Goal: Task Accomplishment & Management: Contribute content

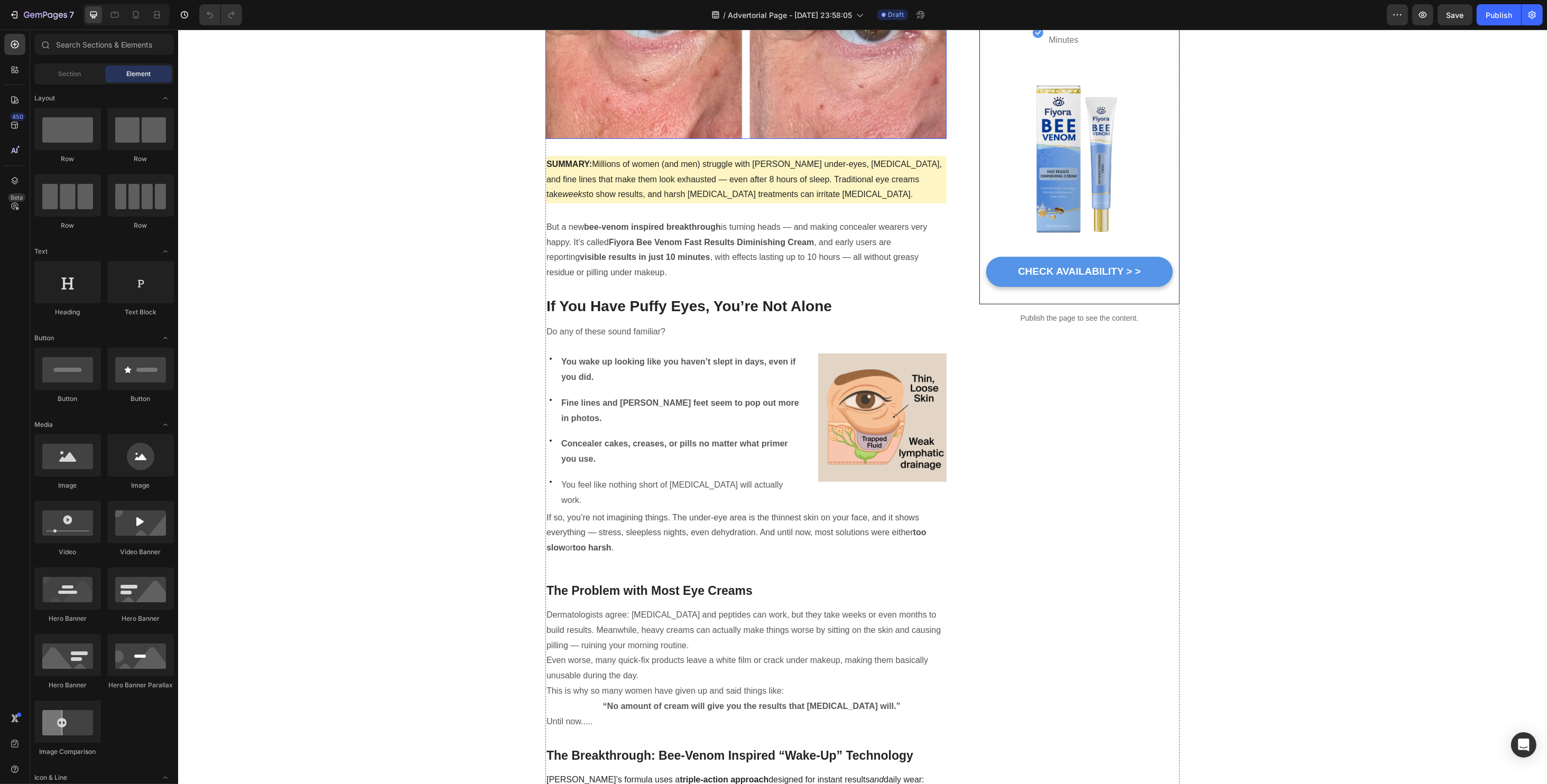
scroll to position [352, 0]
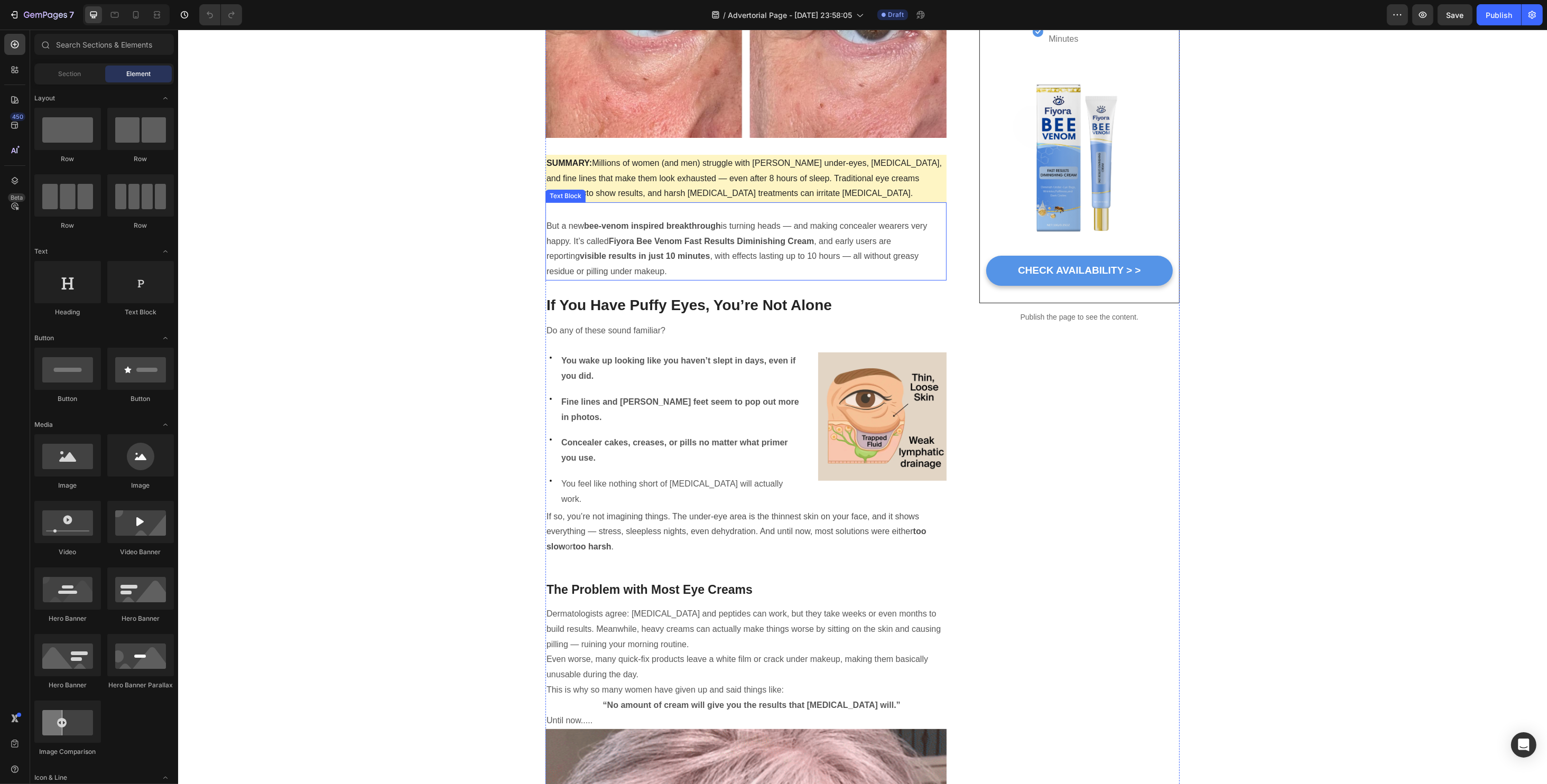
click at [643, 245] on p "But a new bee-venom inspired breakthrough is turning heads — and making conceal…" at bounding box center [745, 249] width 399 height 61
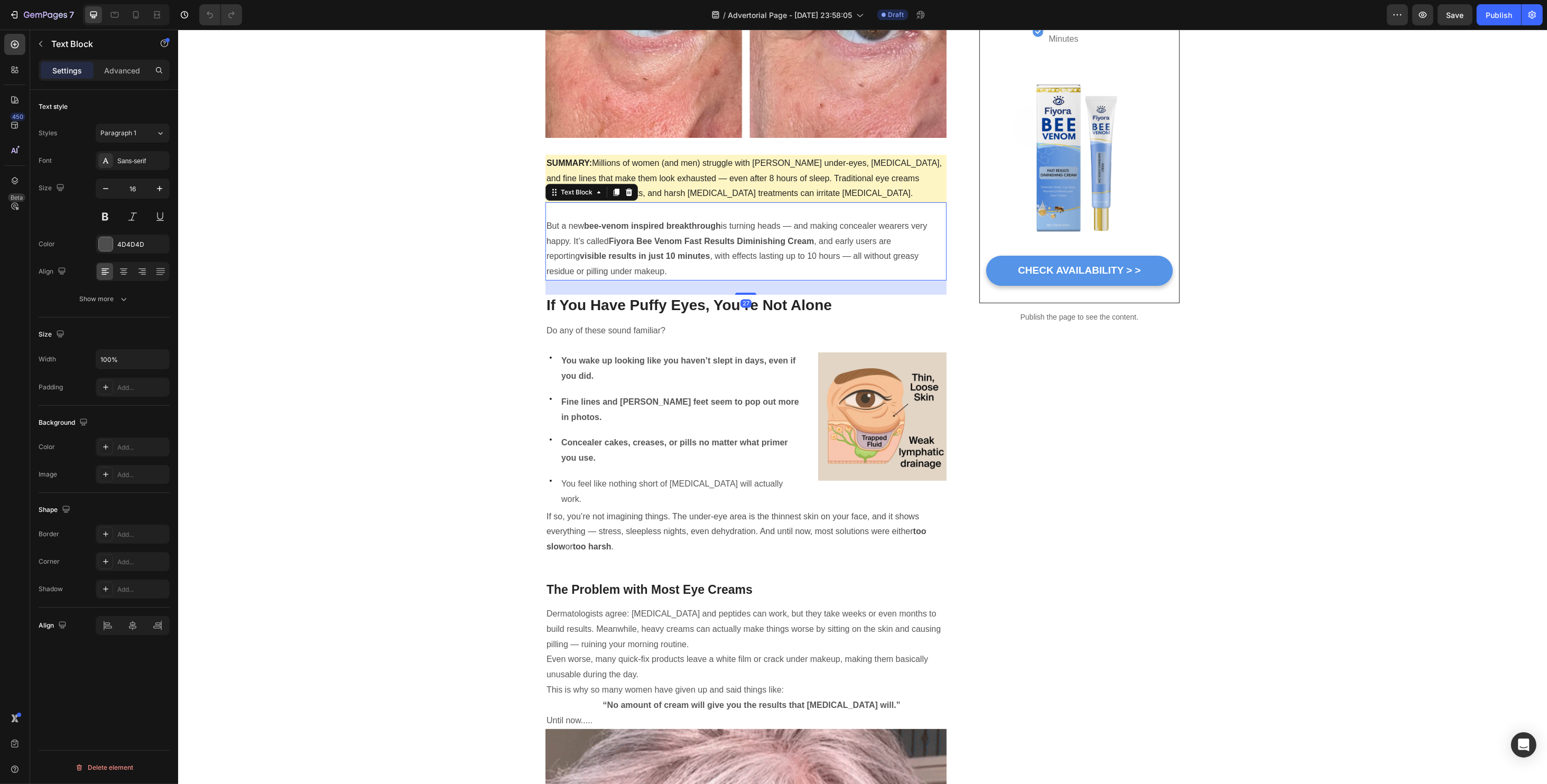
click at [609, 242] on strong "Fiyora Bee Venom Fast Results Diminishing Cream" at bounding box center [711, 241] width 206 height 9
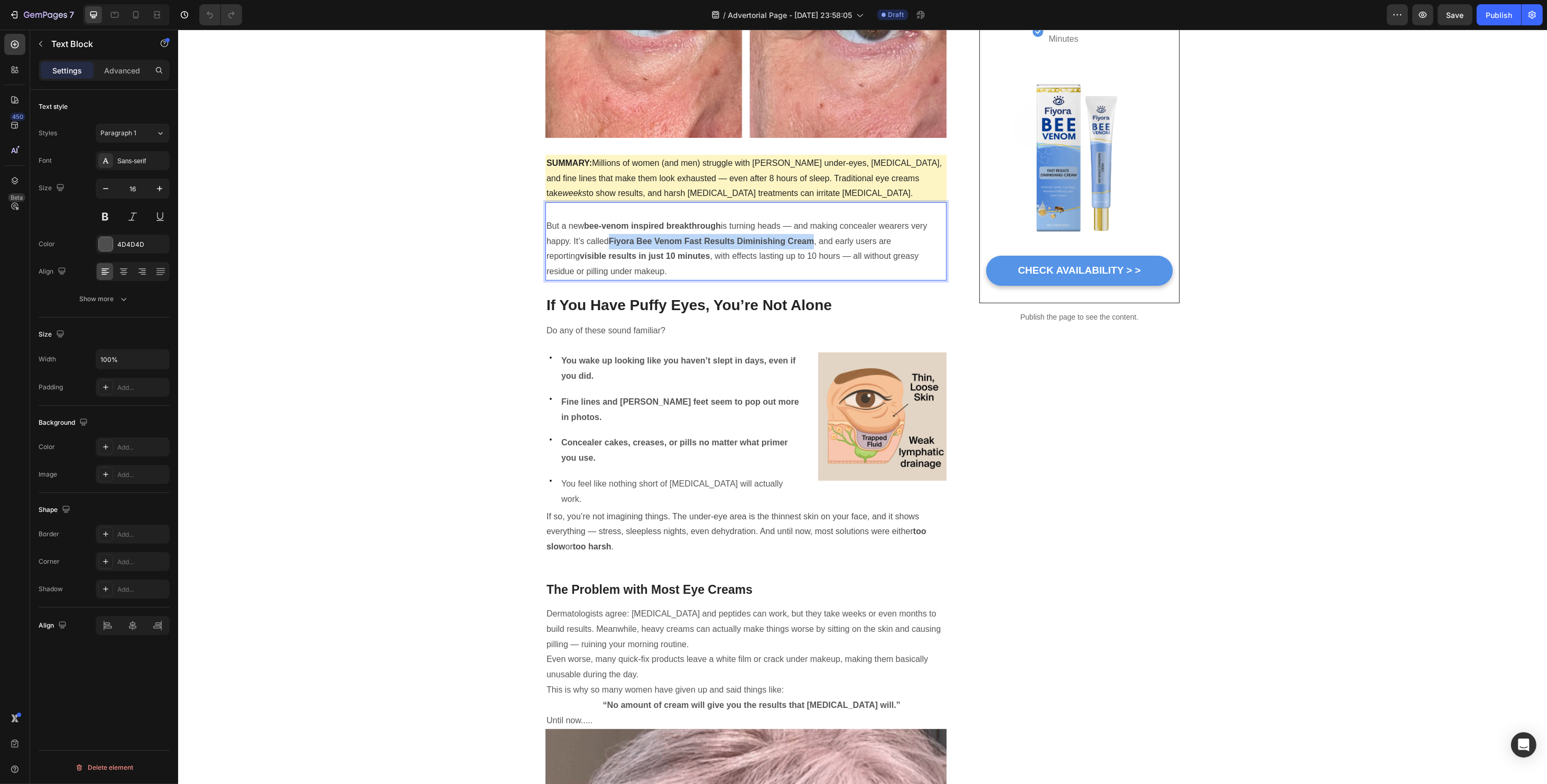
drag, startPoint x: 604, startPoint y: 242, endPoint x: 808, endPoint y: 244, distance: 204.0
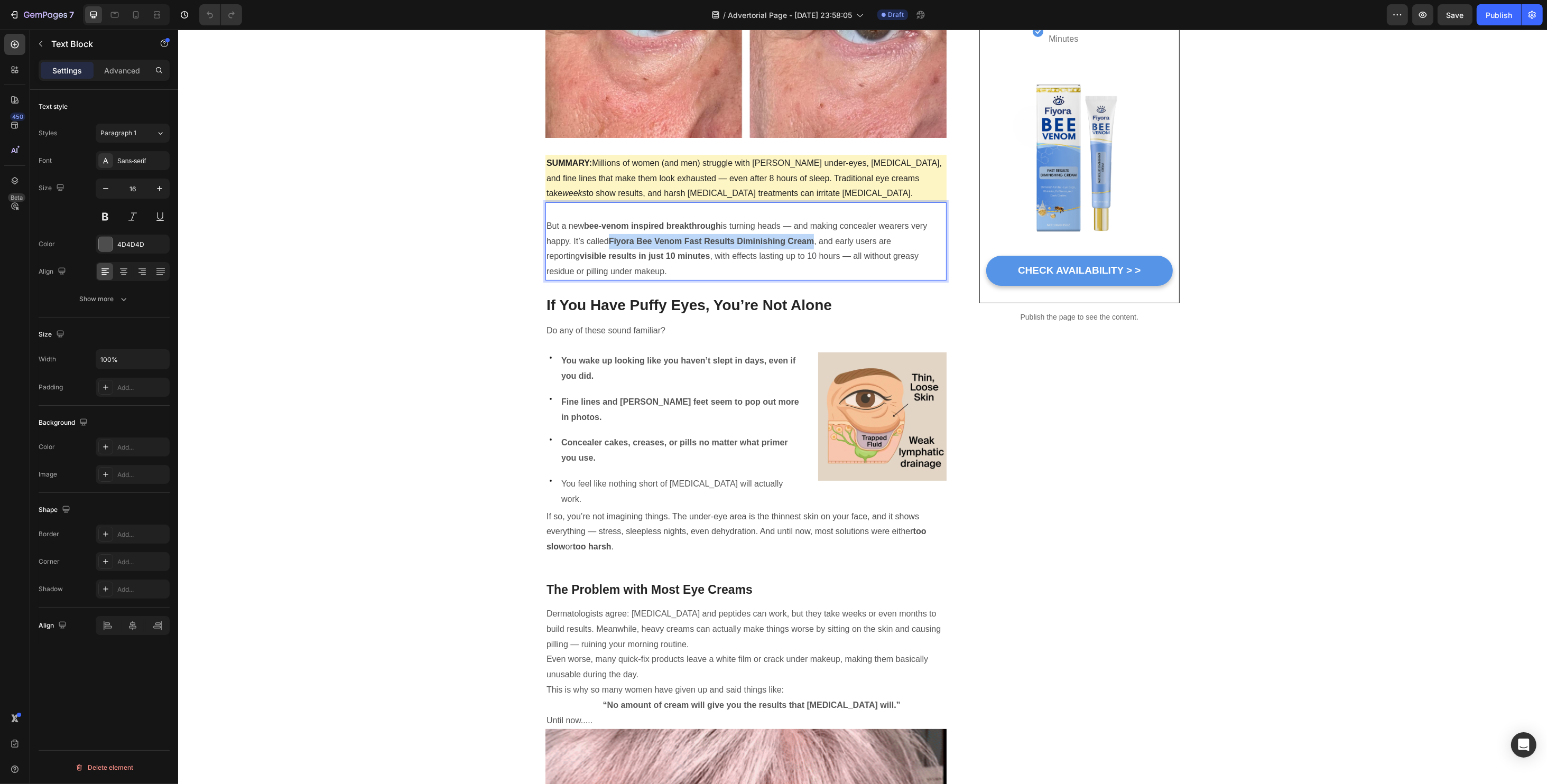
click at [808, 244] on strong "Fiyora Bee Venom Fast Results Diminishing Cream" at bounding box center [711, 241] width 206 height 9
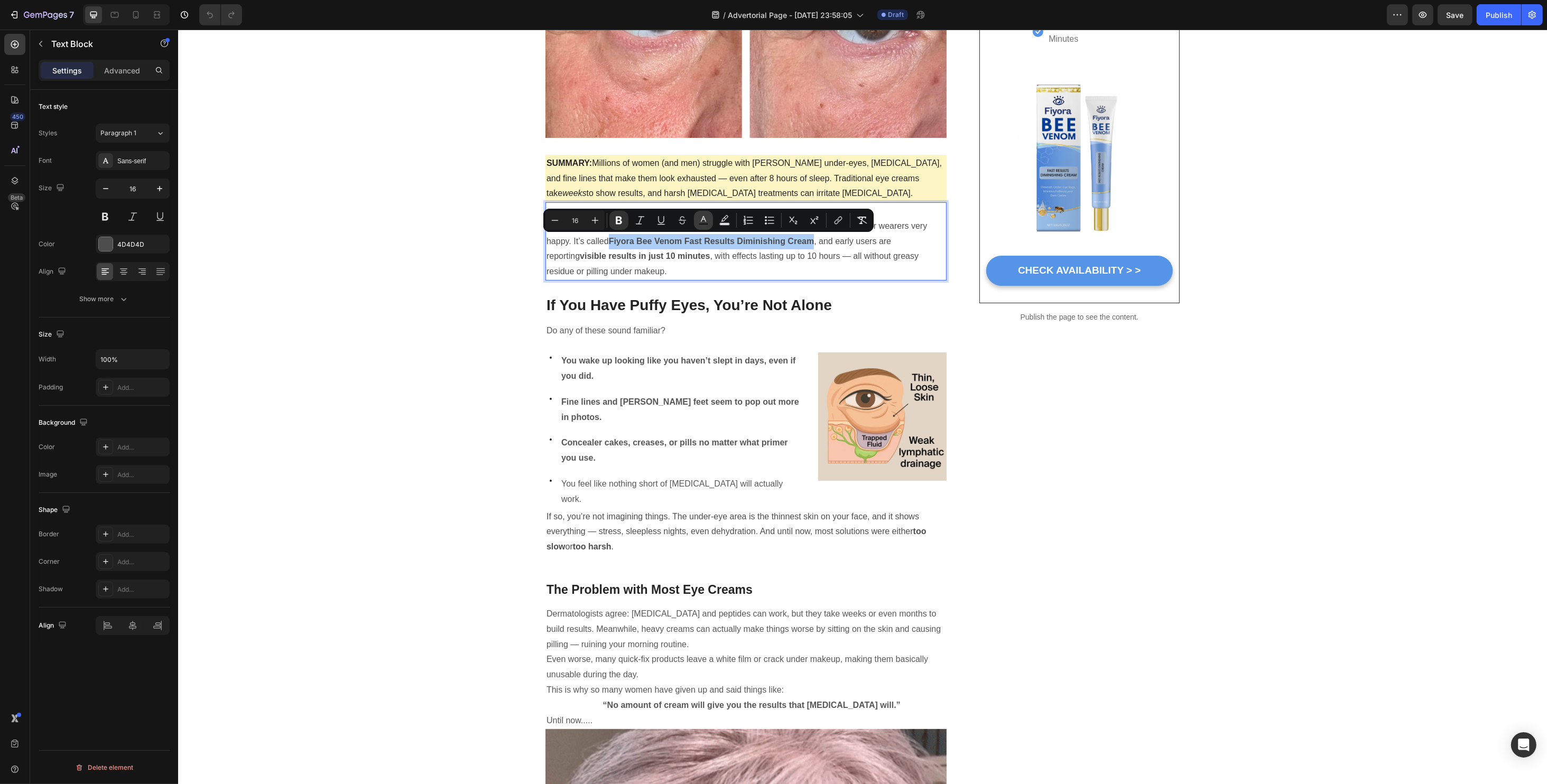
click at [707, 220] on icon "Editor contextual toolbar" at bounding box center [704, 220] width 11 height 11
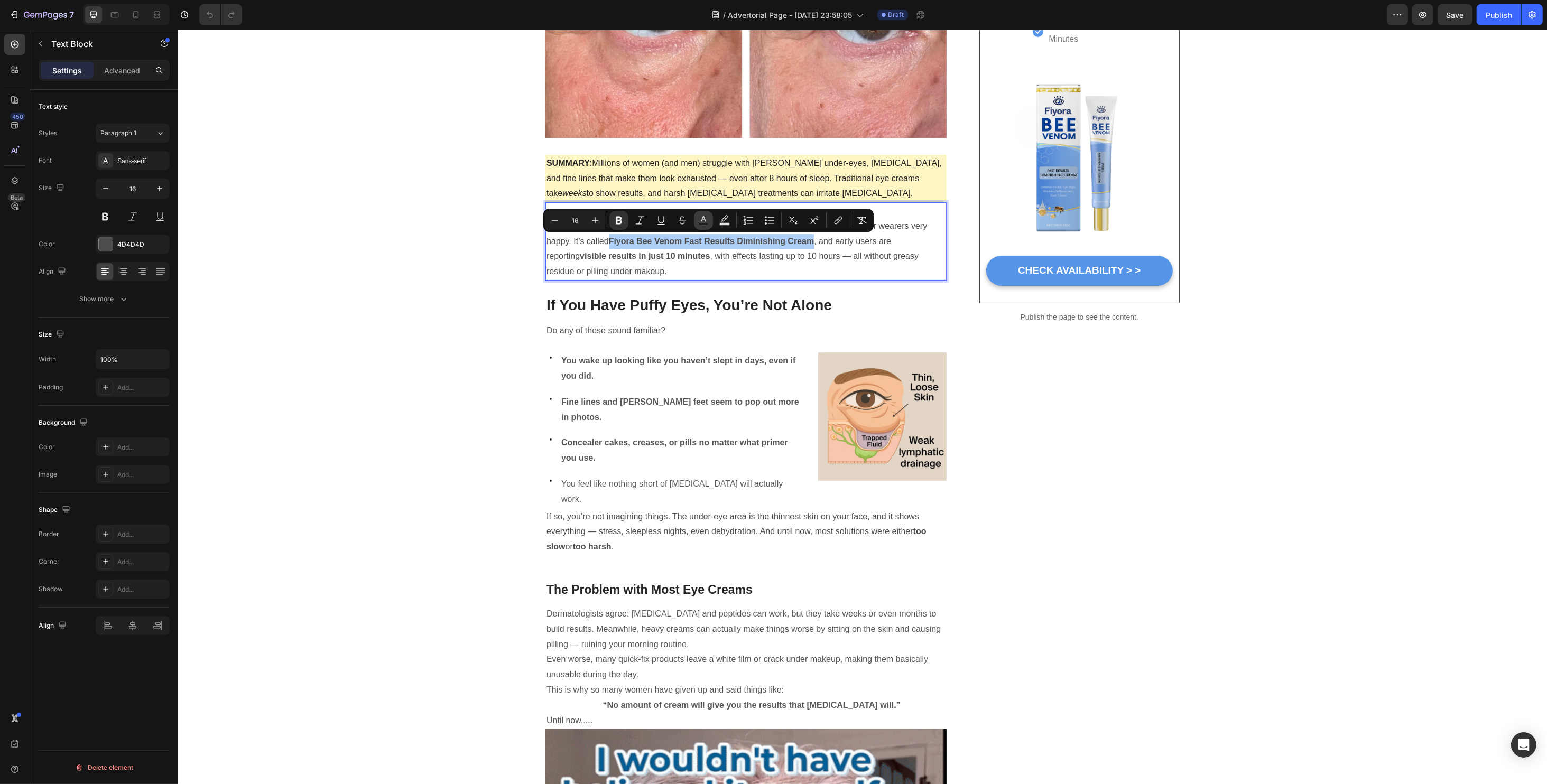
type input "4D4D4D"
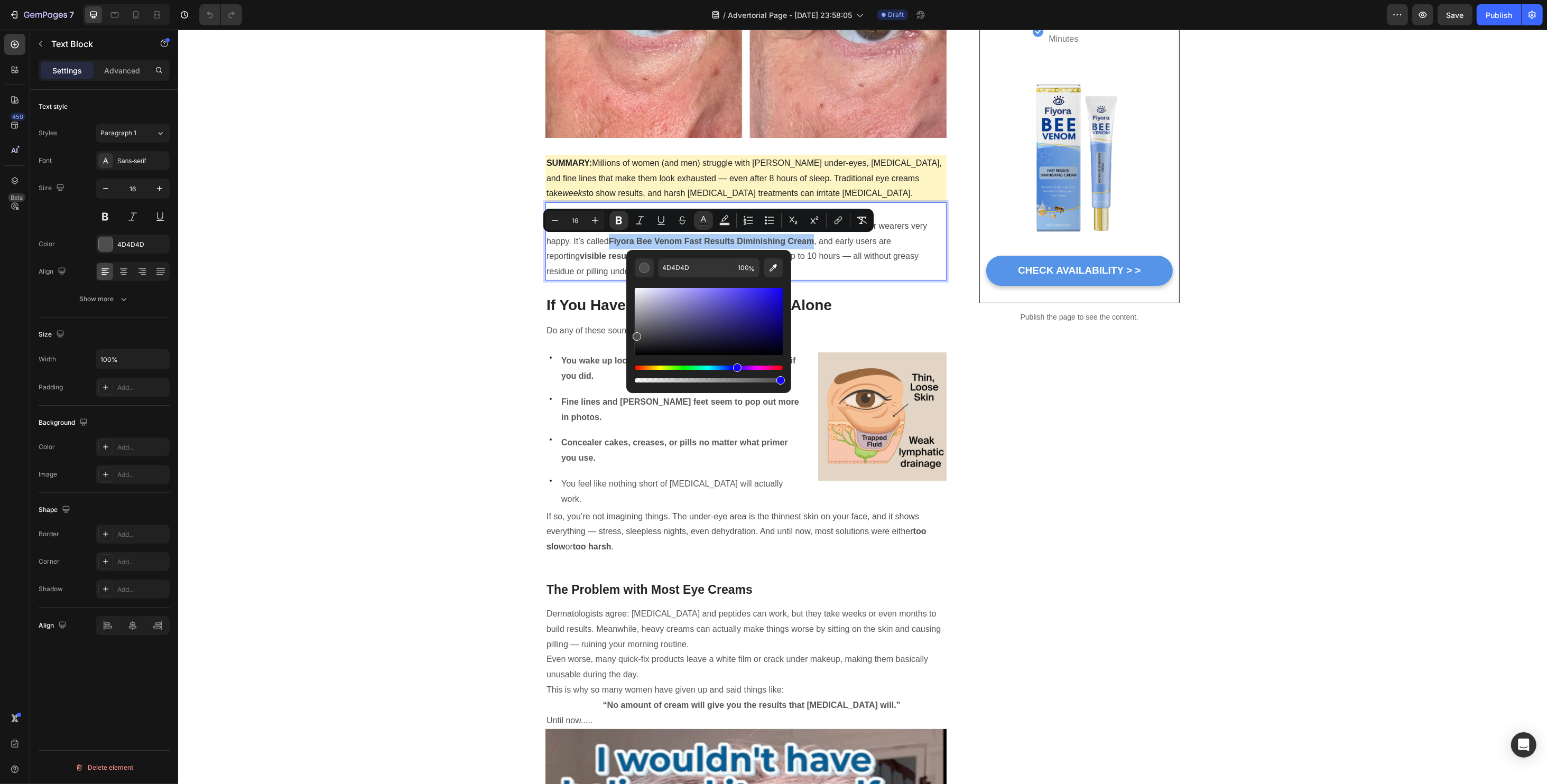
click at [735, 366] on div "Hue" at bounding box center [709, 368] width 148 height 4
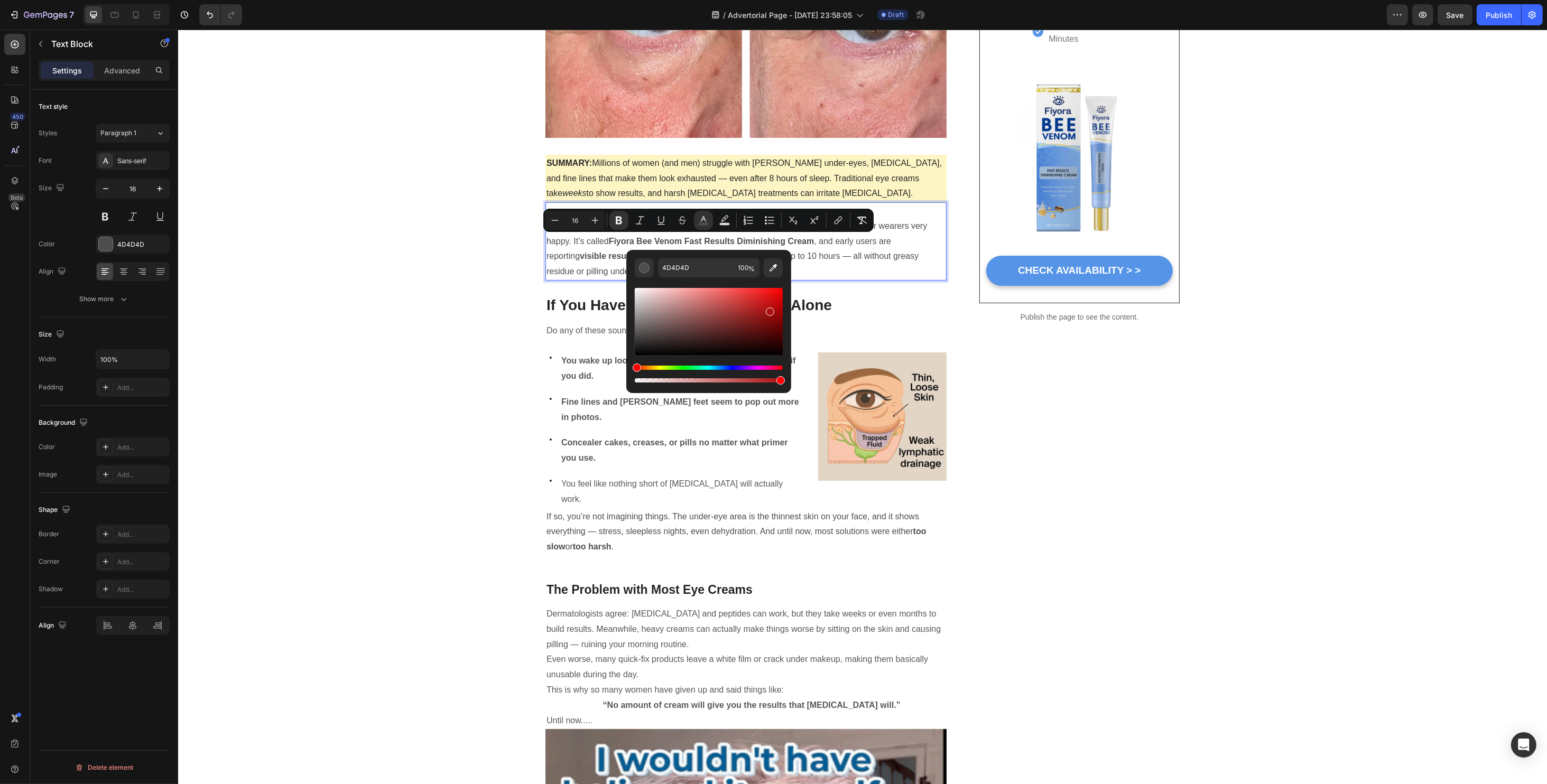
drag, startPoint x: 759, startPoint y: 321, endPoint x: 759, endPoint y: 315, distance: 6.0
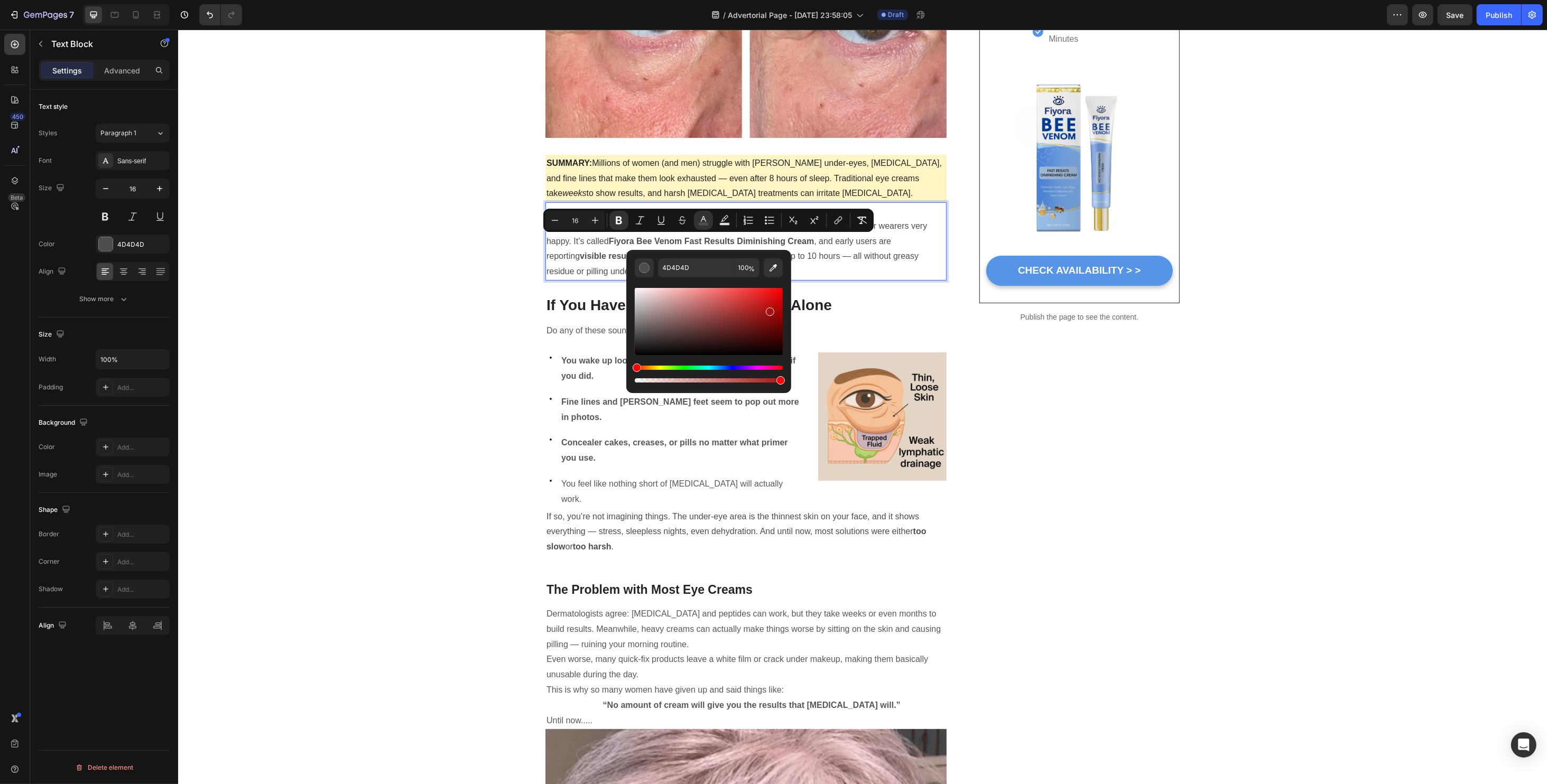
click at [759, 313] on div "Editor contextual toolbar" at bounding box center [709, 322] width 148 height 67
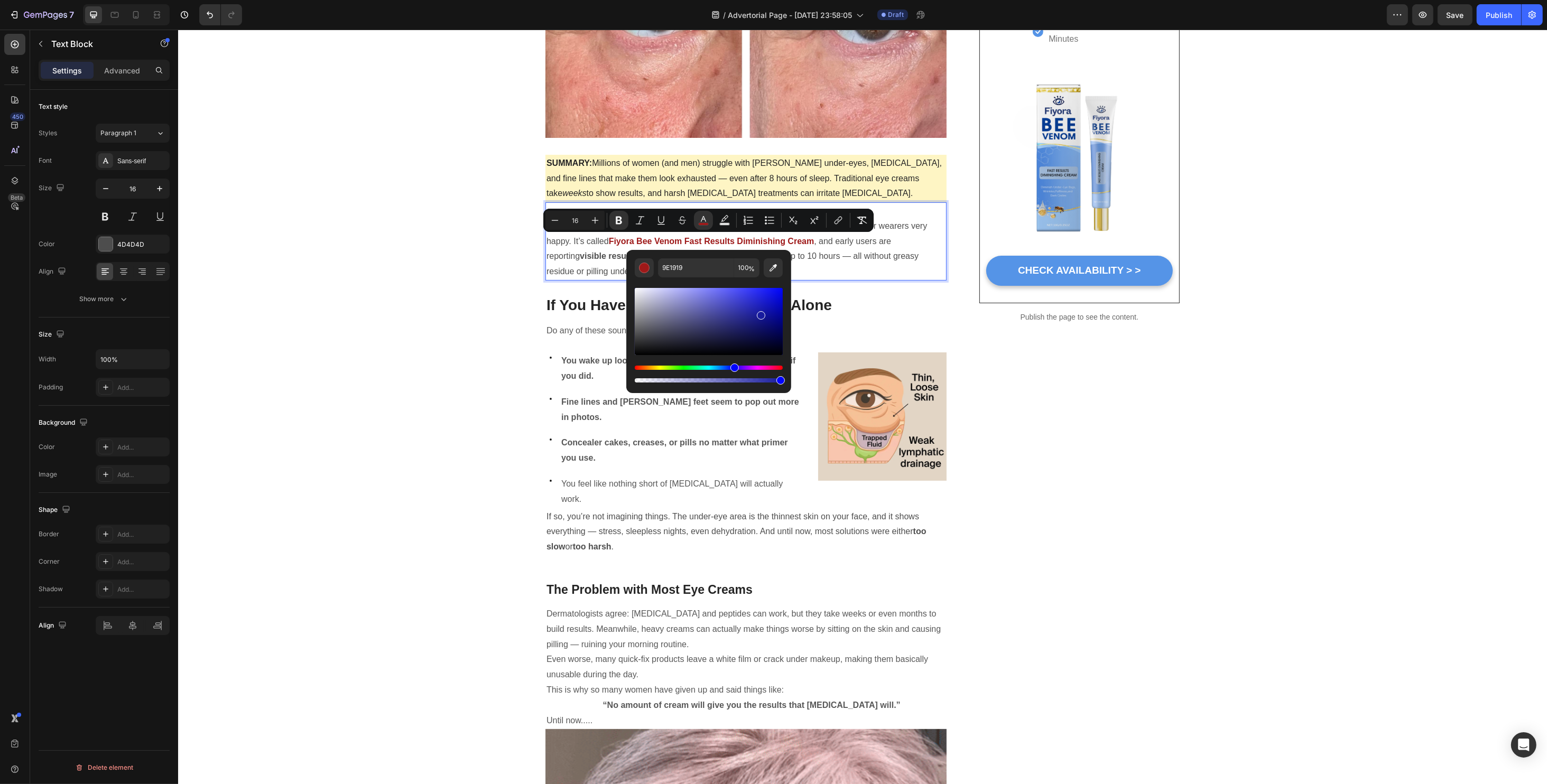
click at [733, 368] on div "Hue" at bounding box center [709, 368] width 148 height 4
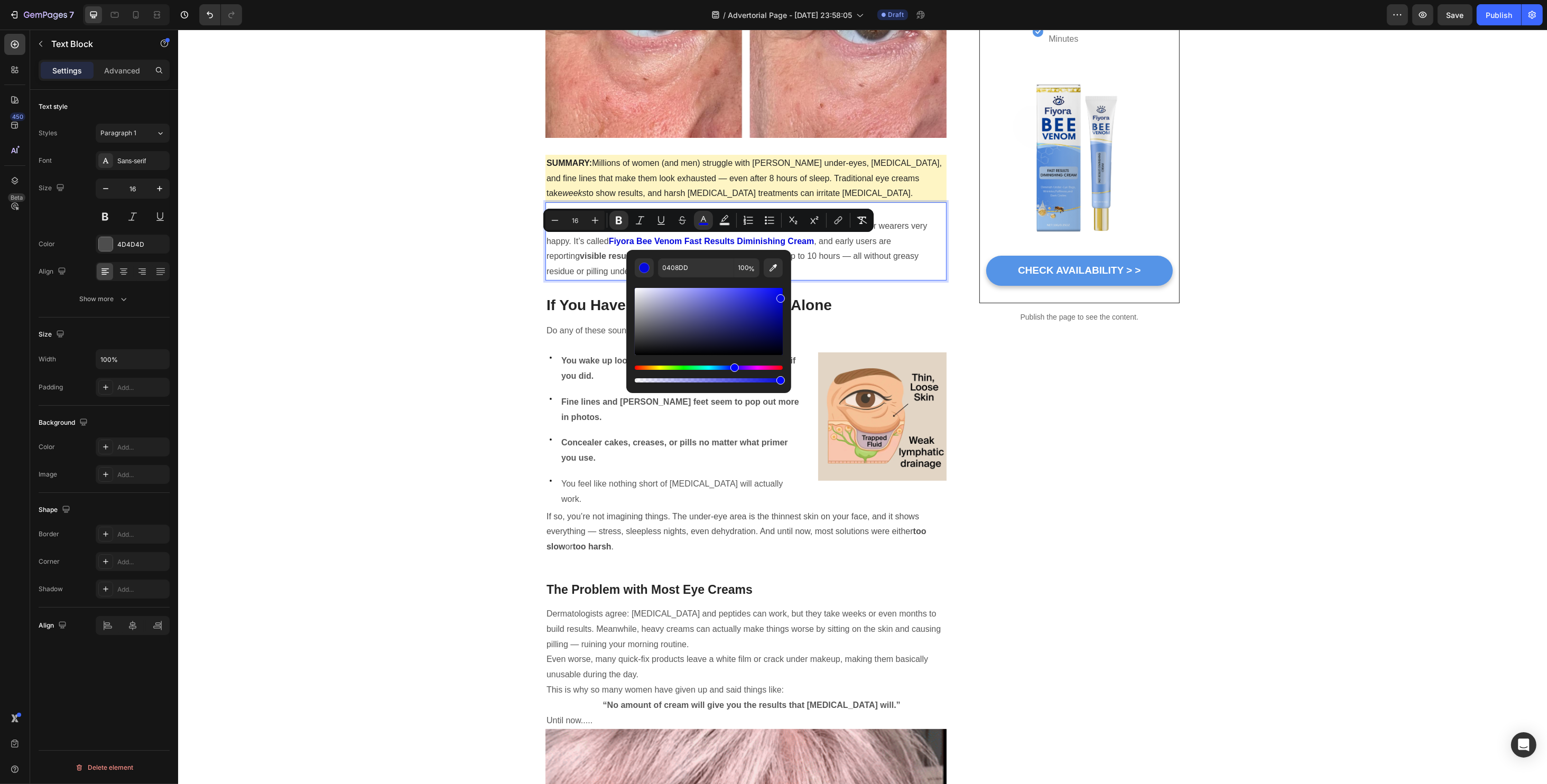
drag, startPoint x: 772, startPoint y: 298, endPoint x: 780, endPoint y: 295, distance: 8.5
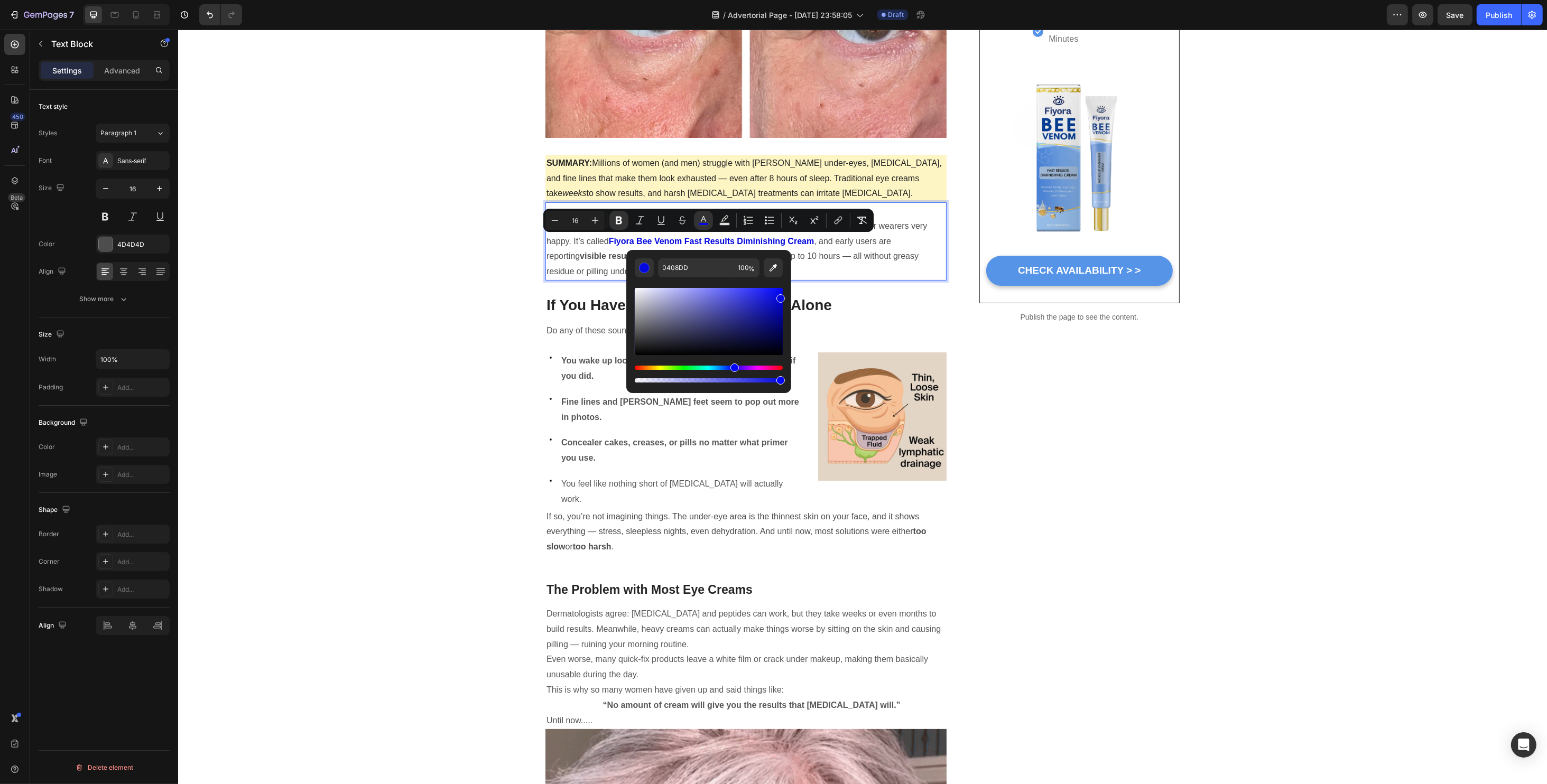
click at [780, 295] on div "Editor contextual toolbar" at bounding box center [709, 322] width 148 height 67
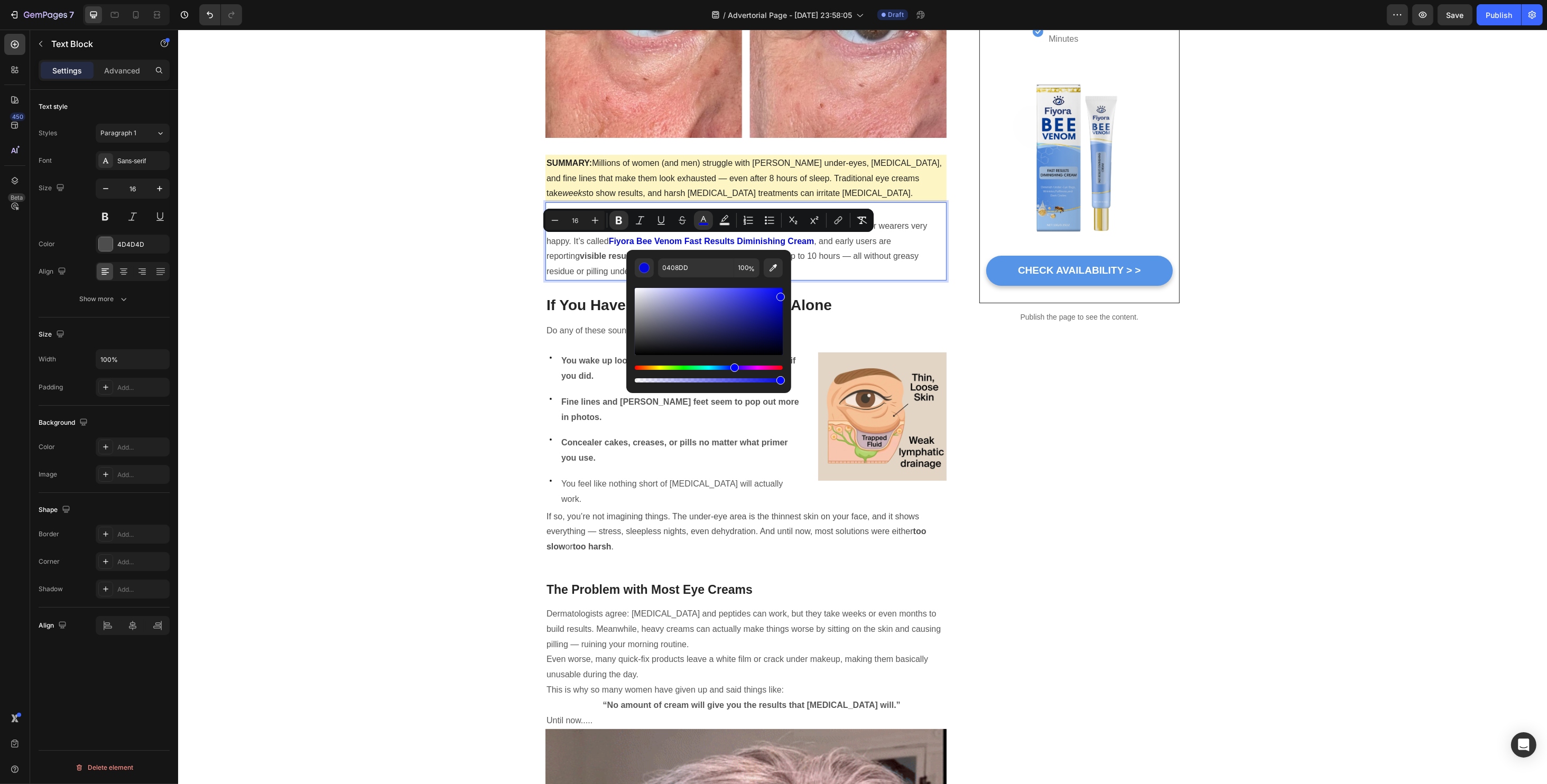
type input "0408E2"
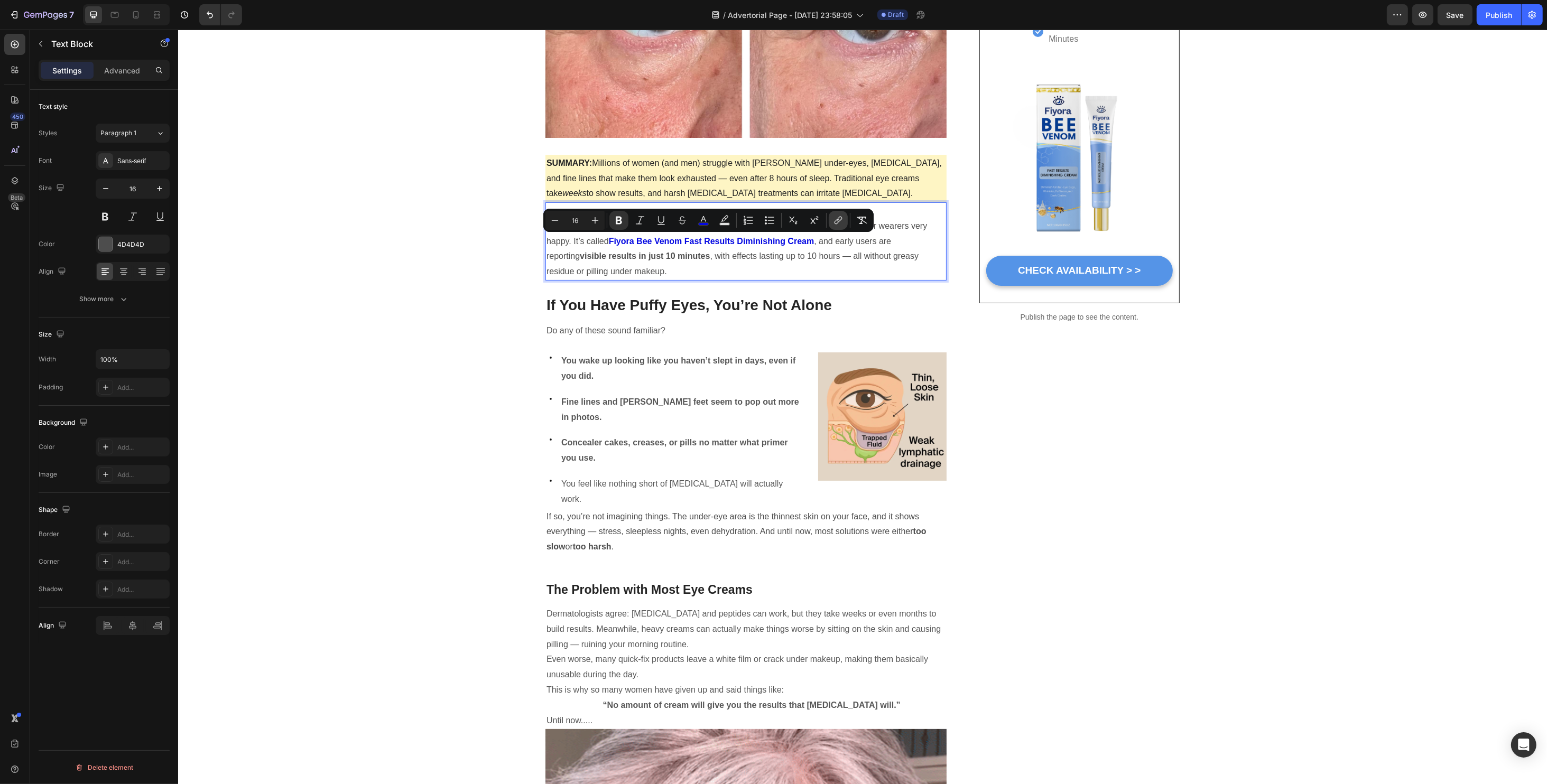
click at [833, 218] on icon "Editor contextual toolbar" at bounding box center [838, 220] width 11 height 11
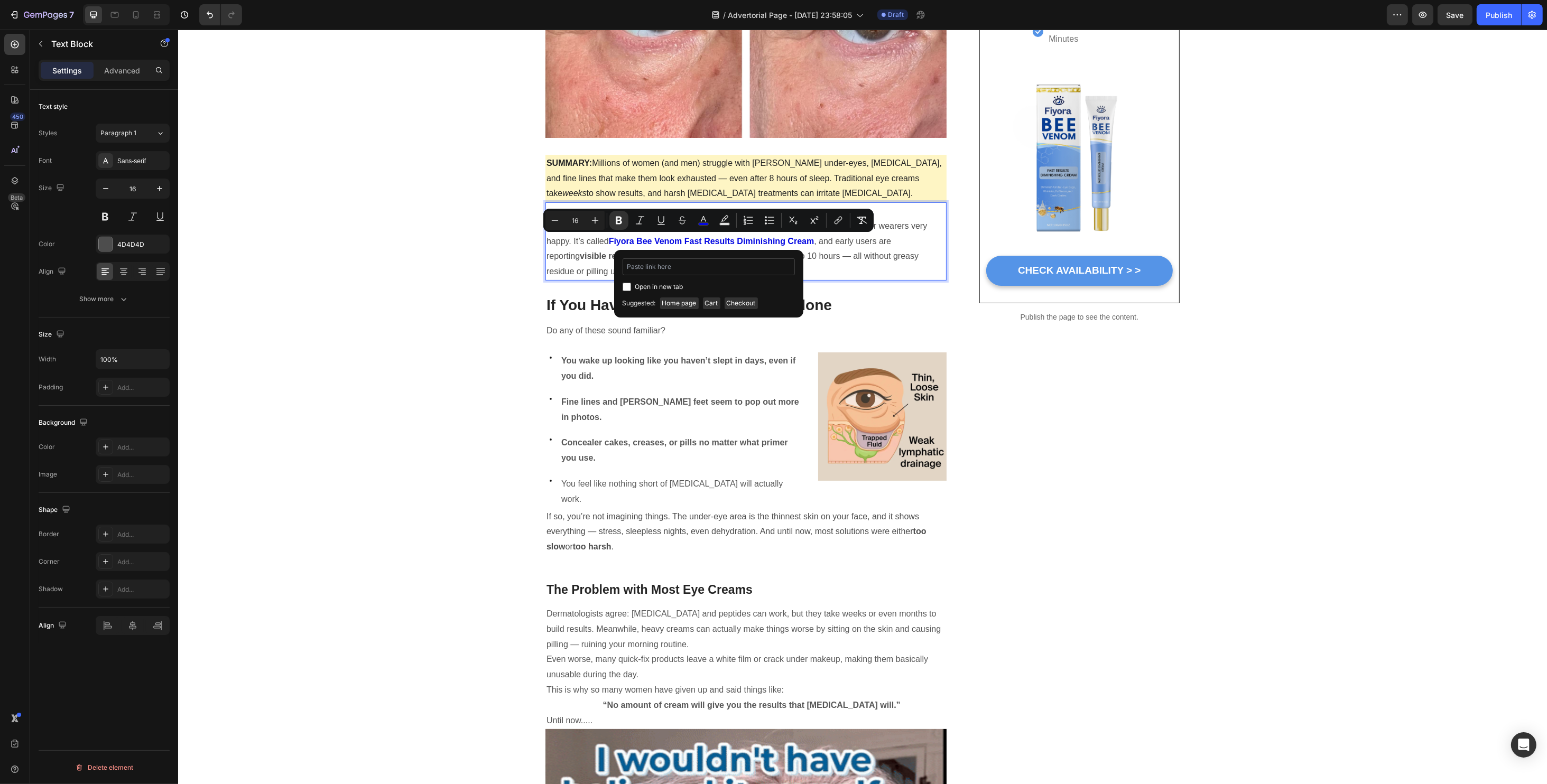
type input "[URL][DOMAIN_NAME]"
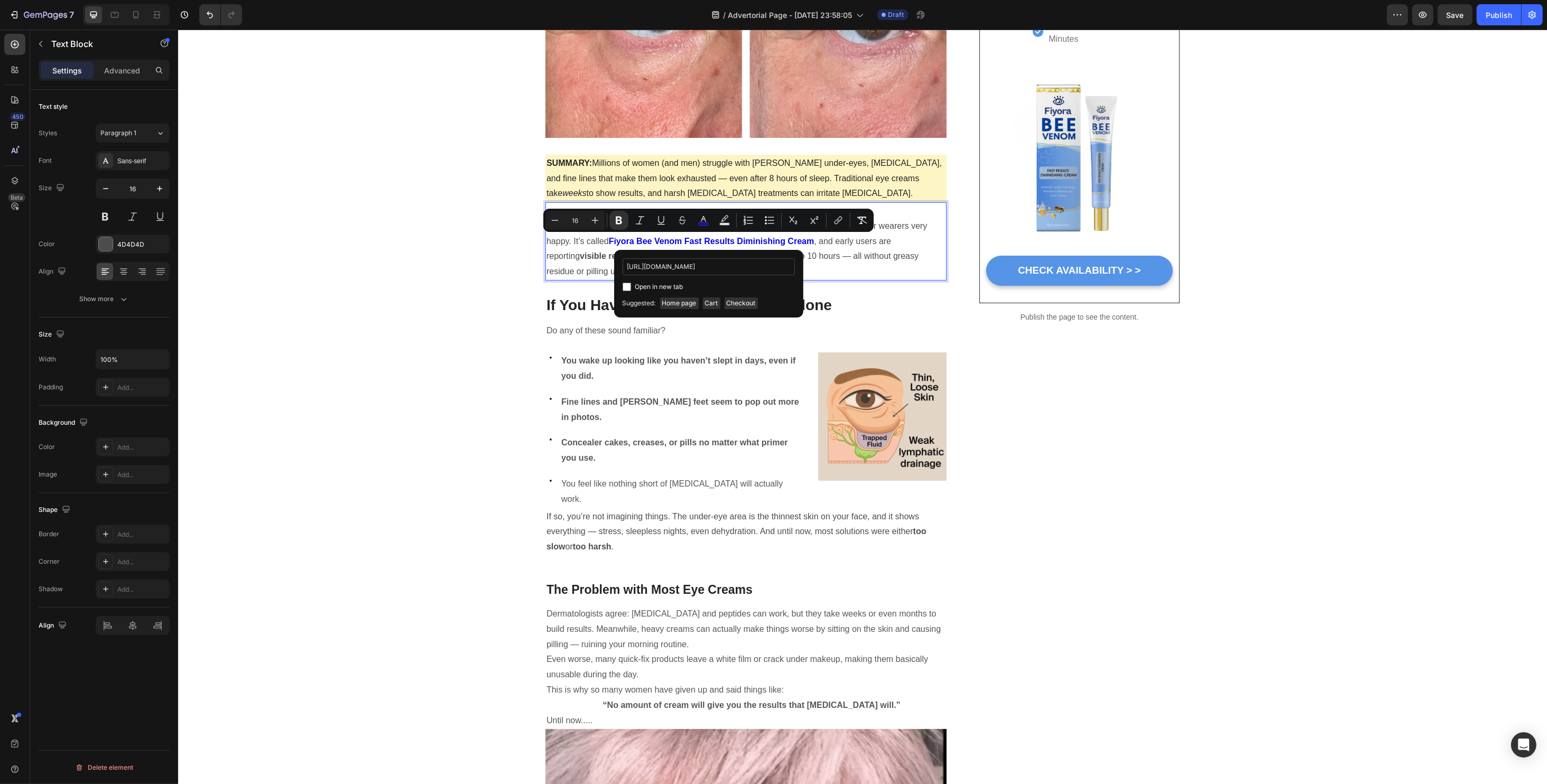
scroll to position [0, 140]
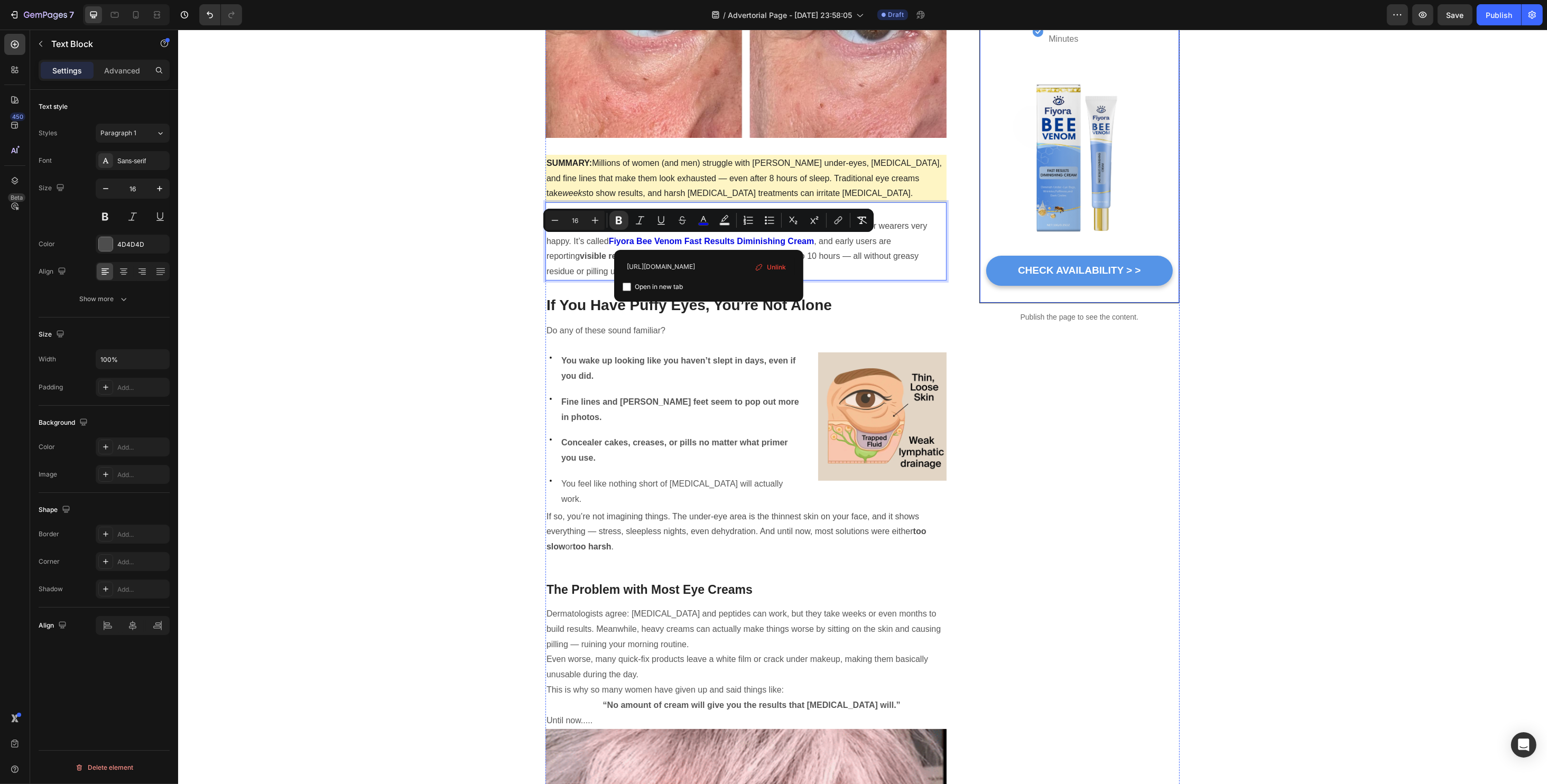
click at [1080, 312] on p "Publish the page to see the content." at bounding box center [1079, 317] width 200 height 11
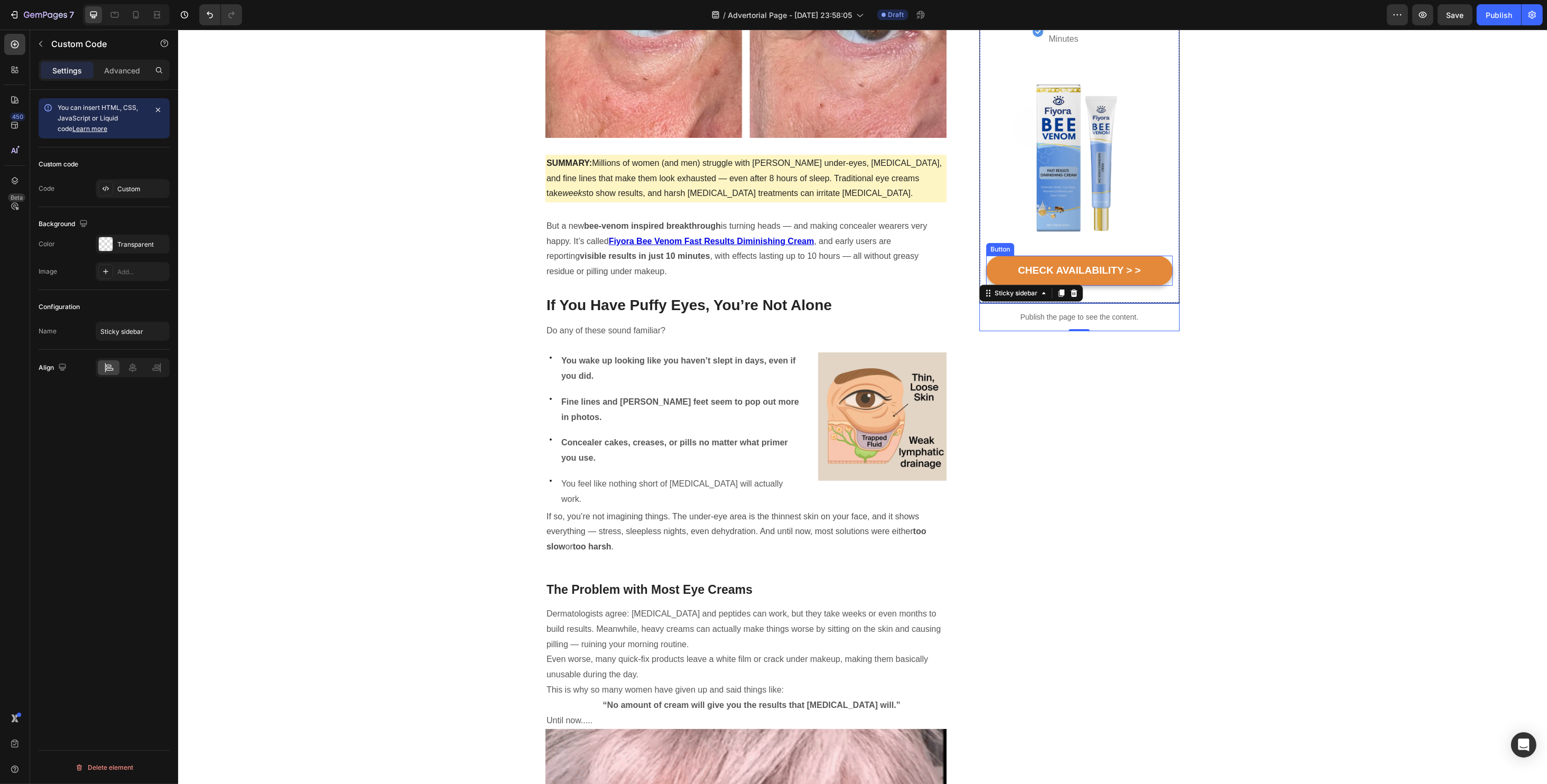
click at [993, 271] on button "CHECK AVAILABILITY > >" at bounding box center [1079, 271] width 187 height 30
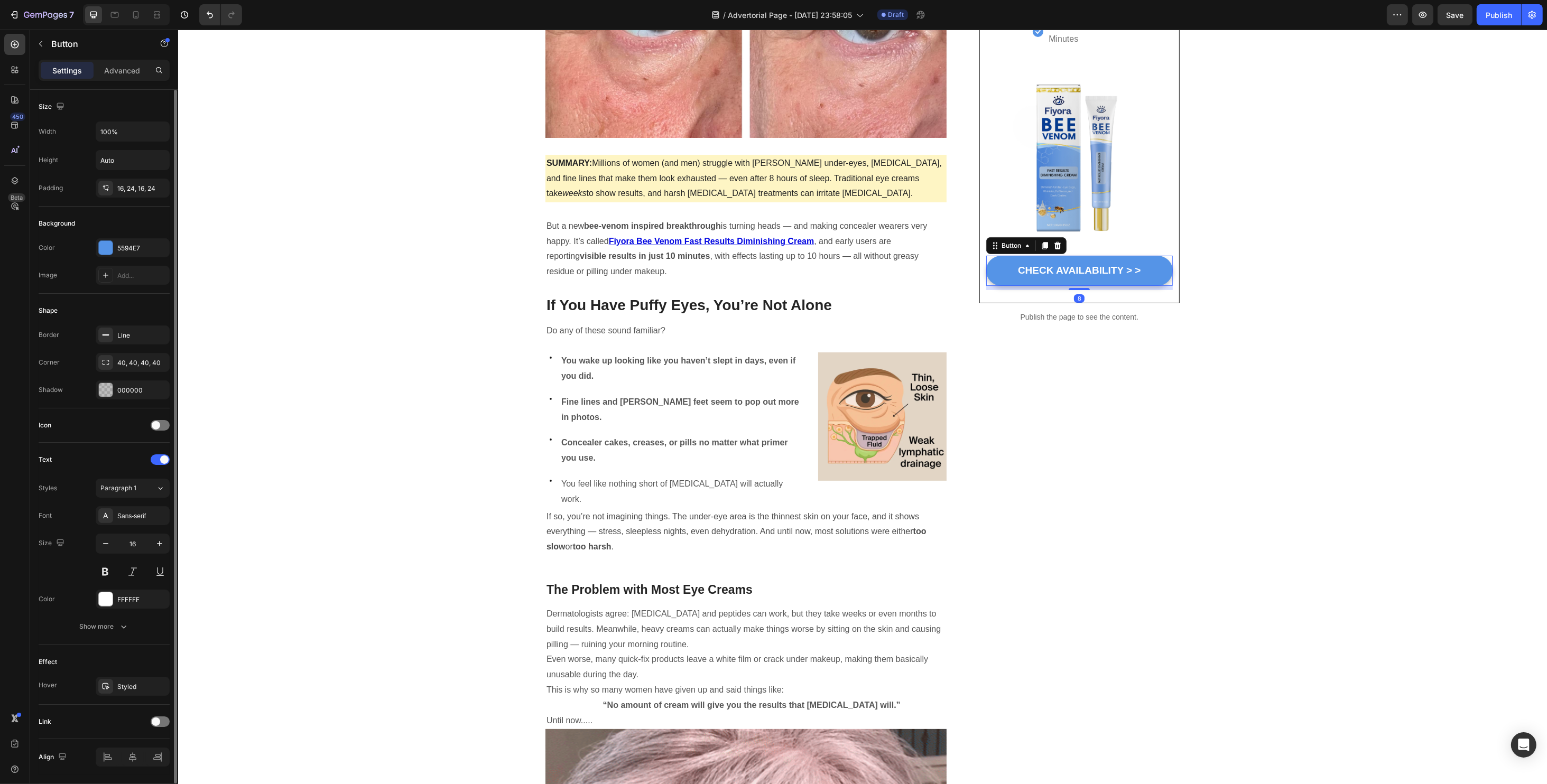
scroll to position [31, 0]
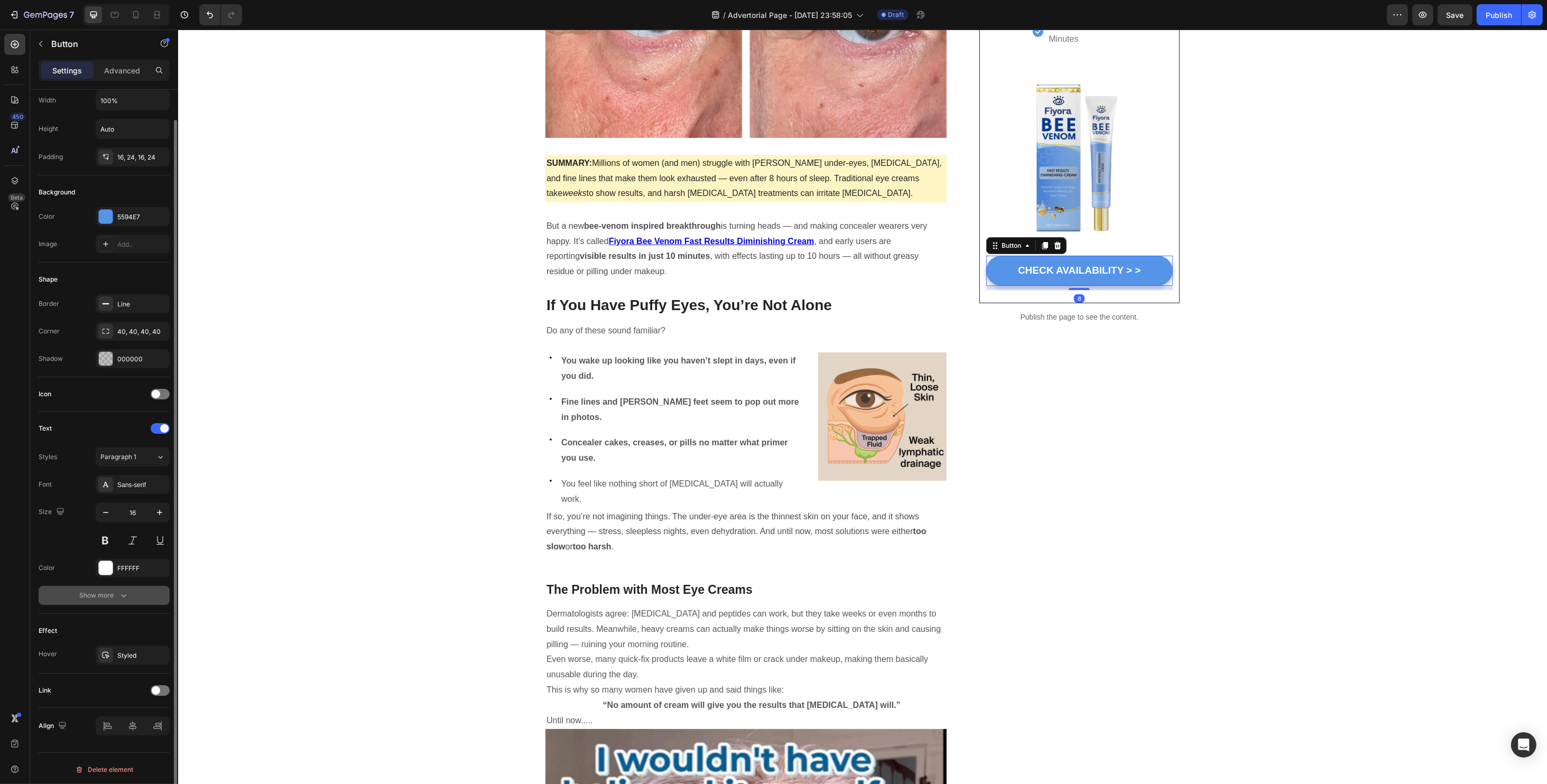
click at [105, 596] on div "Show more" at bounding box center [104, 595] width 49 height 11
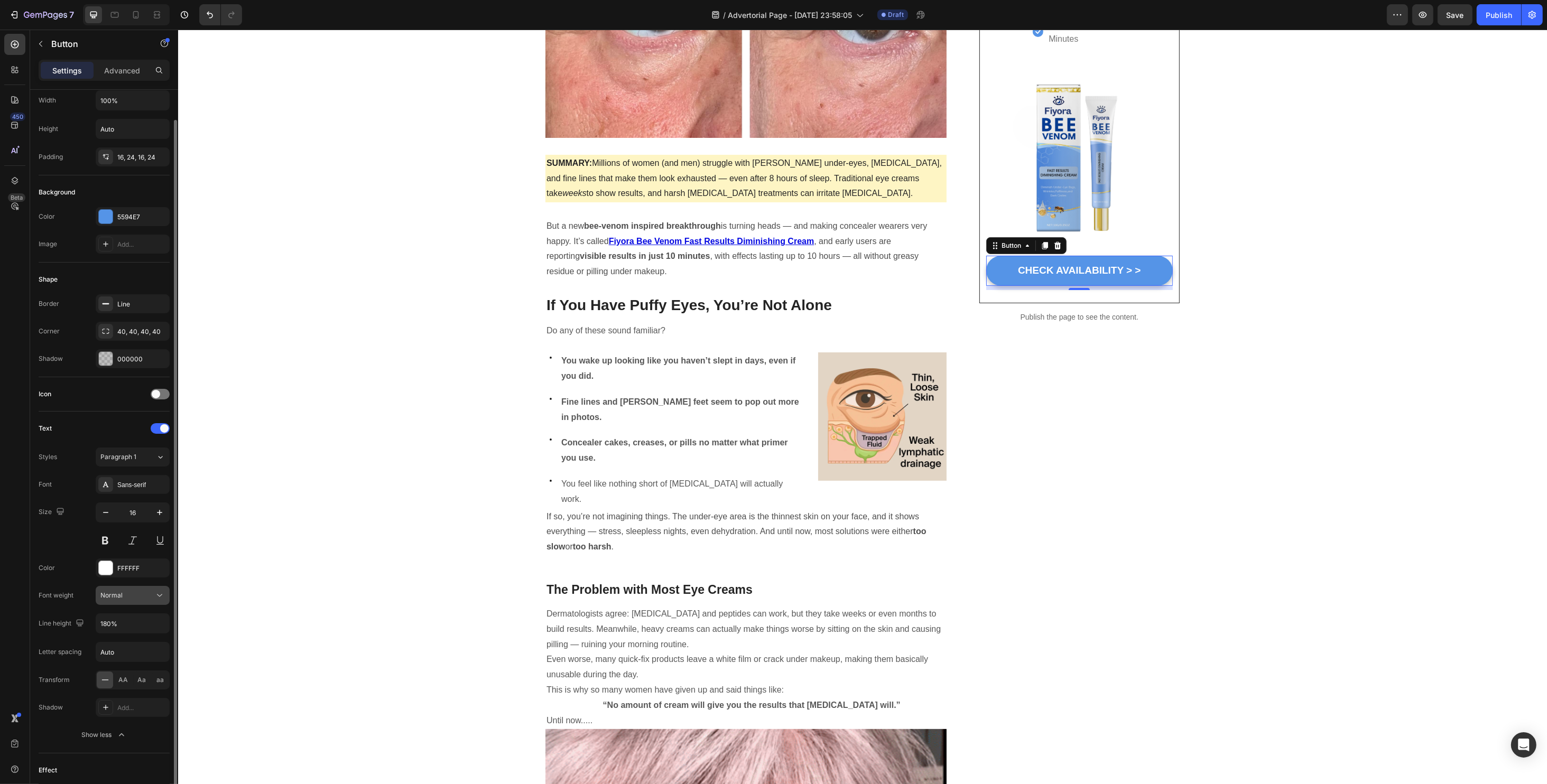
scroll to position [170, 0]
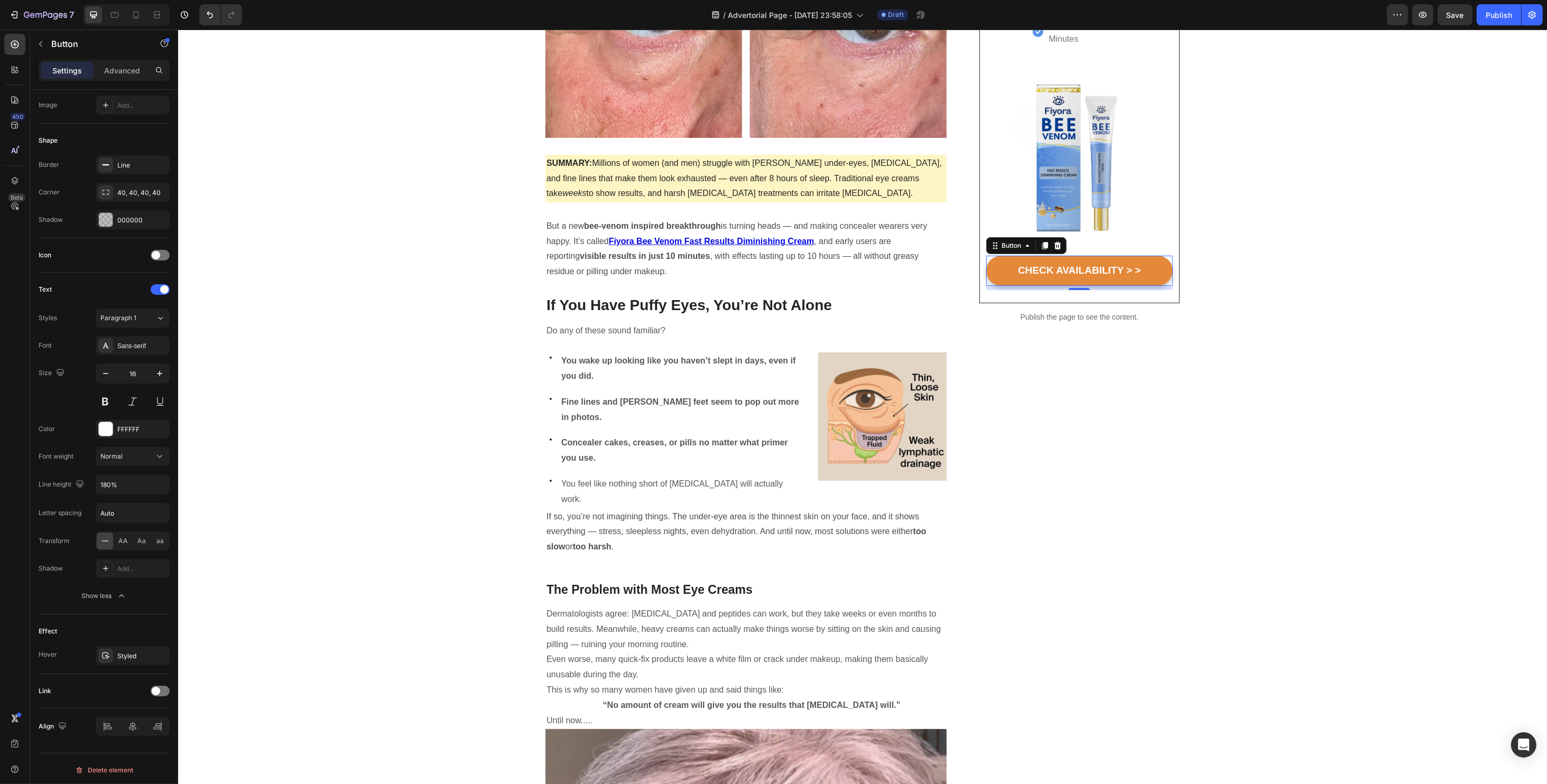
click at [1001, 269] on button "CHECK AVAILABILITY > >" at bounding box center [1079, 271] width 187 height 30
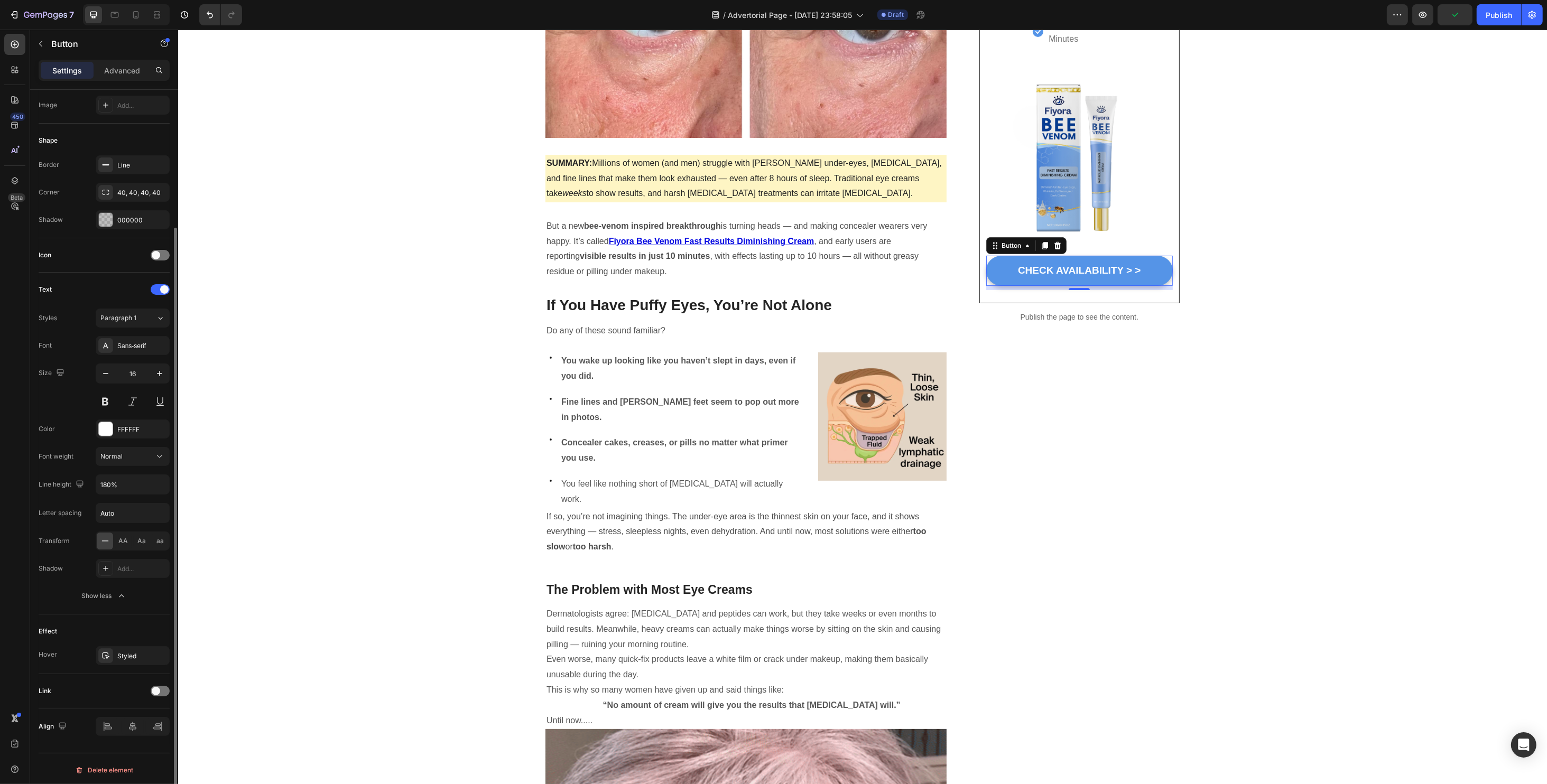
click at [150, 689] on div "Link" at bounding box center [104, 691] width 131 height 17
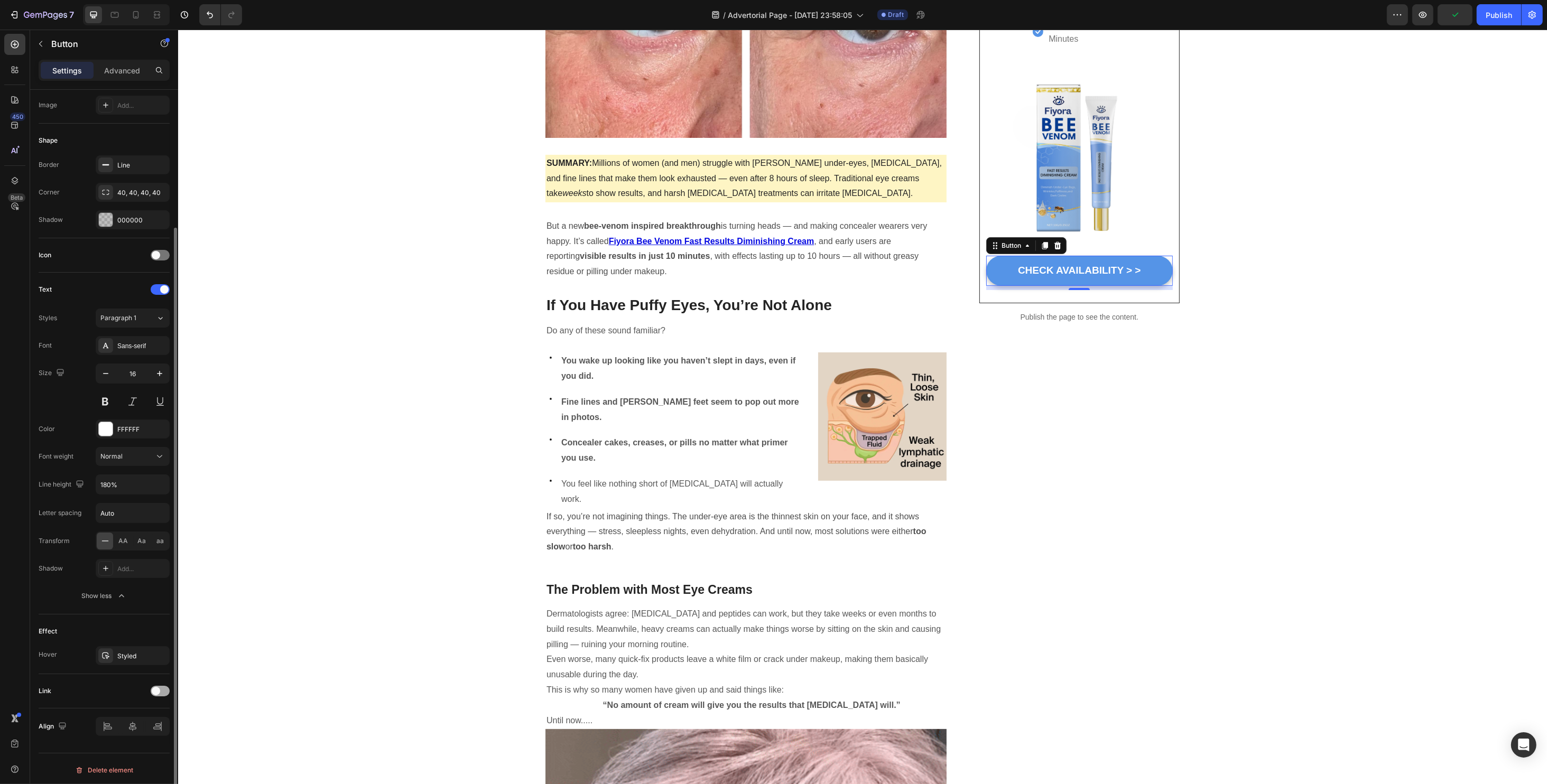
click at [155, 689] on span at bounding box center [156, 691] width 9 height 9
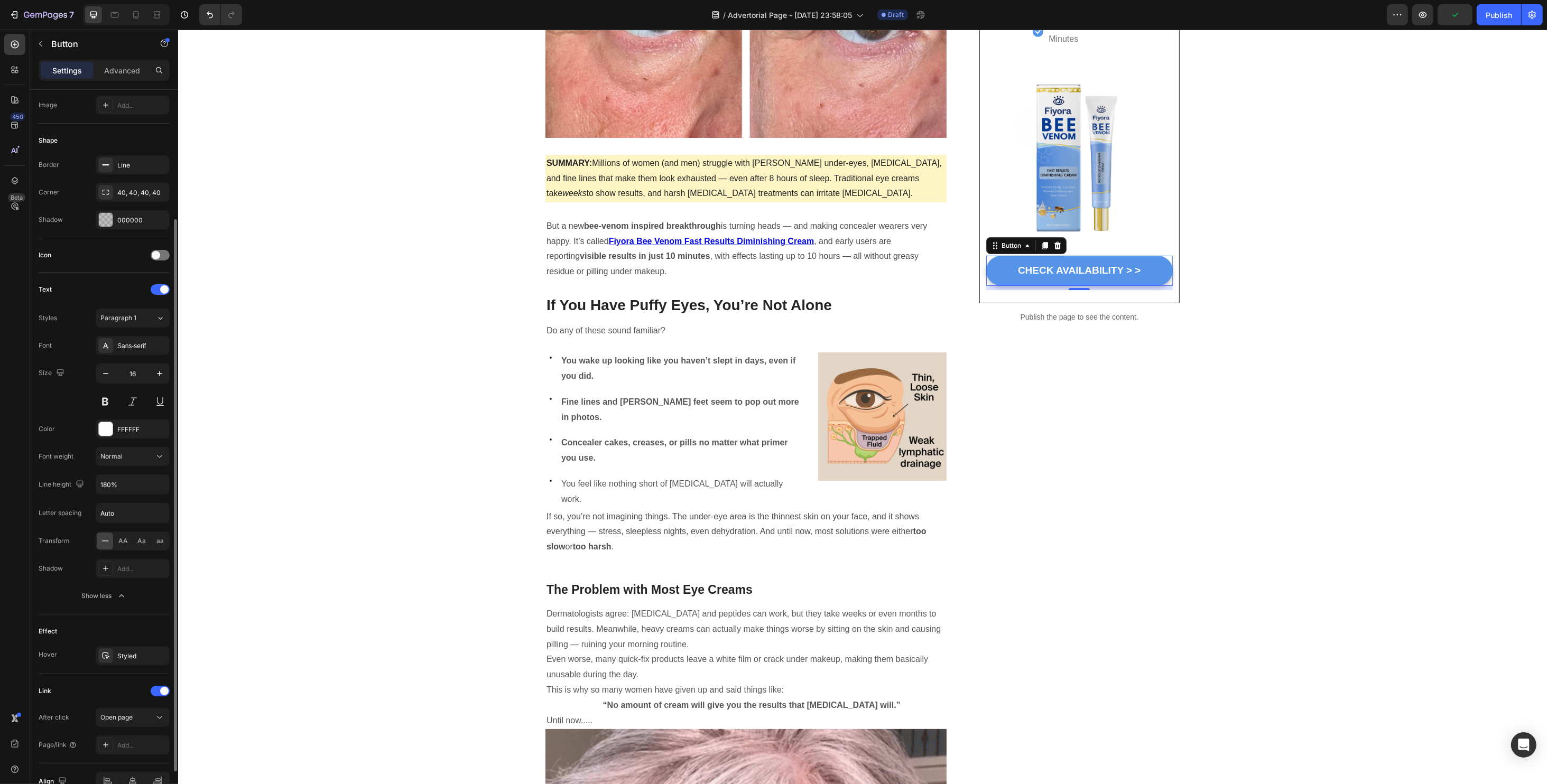
scroll to position [225, 0]
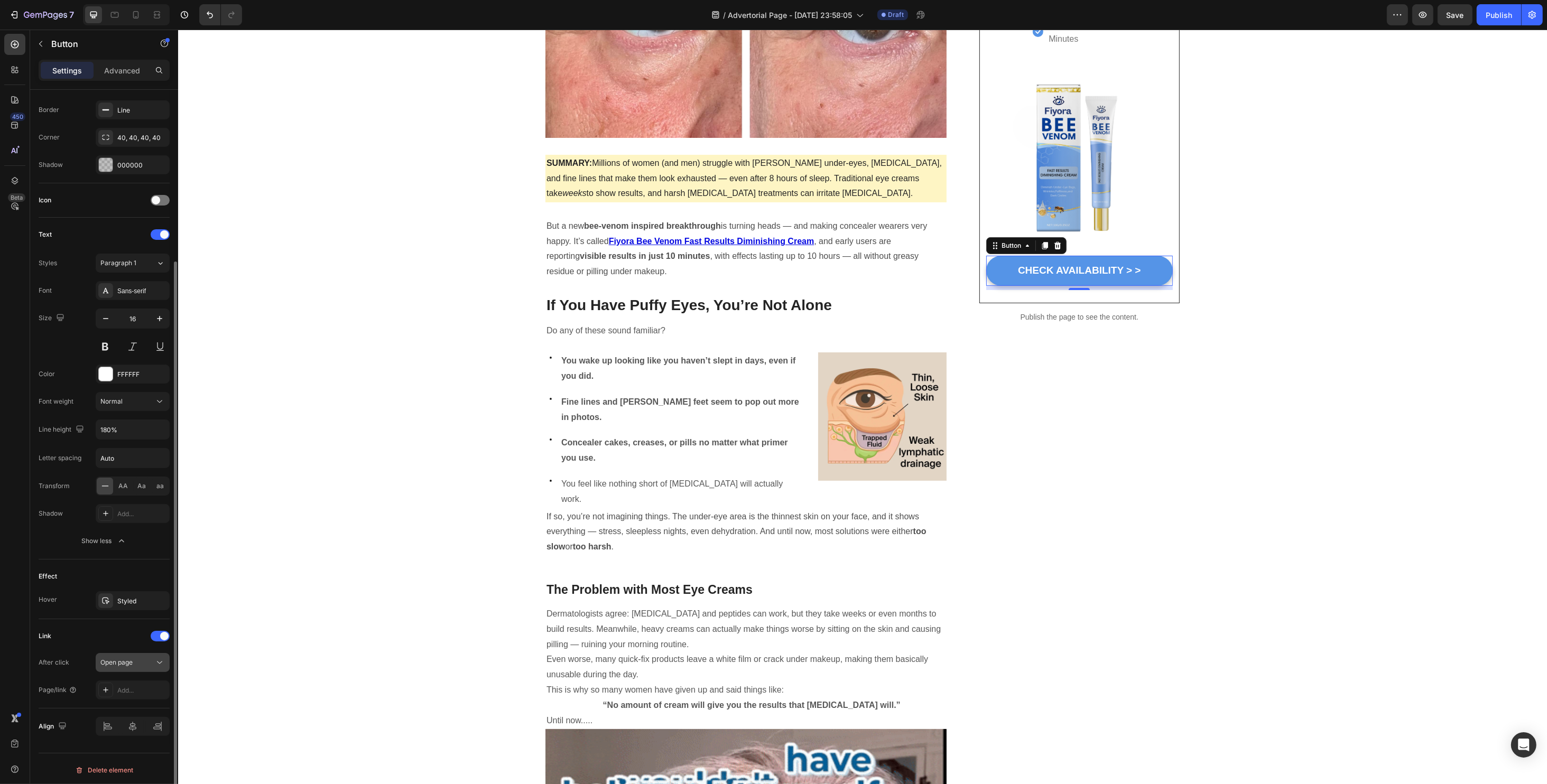
click at [127, 663] on span "Open page" at bounding box center [116, 662] width 33 height 8
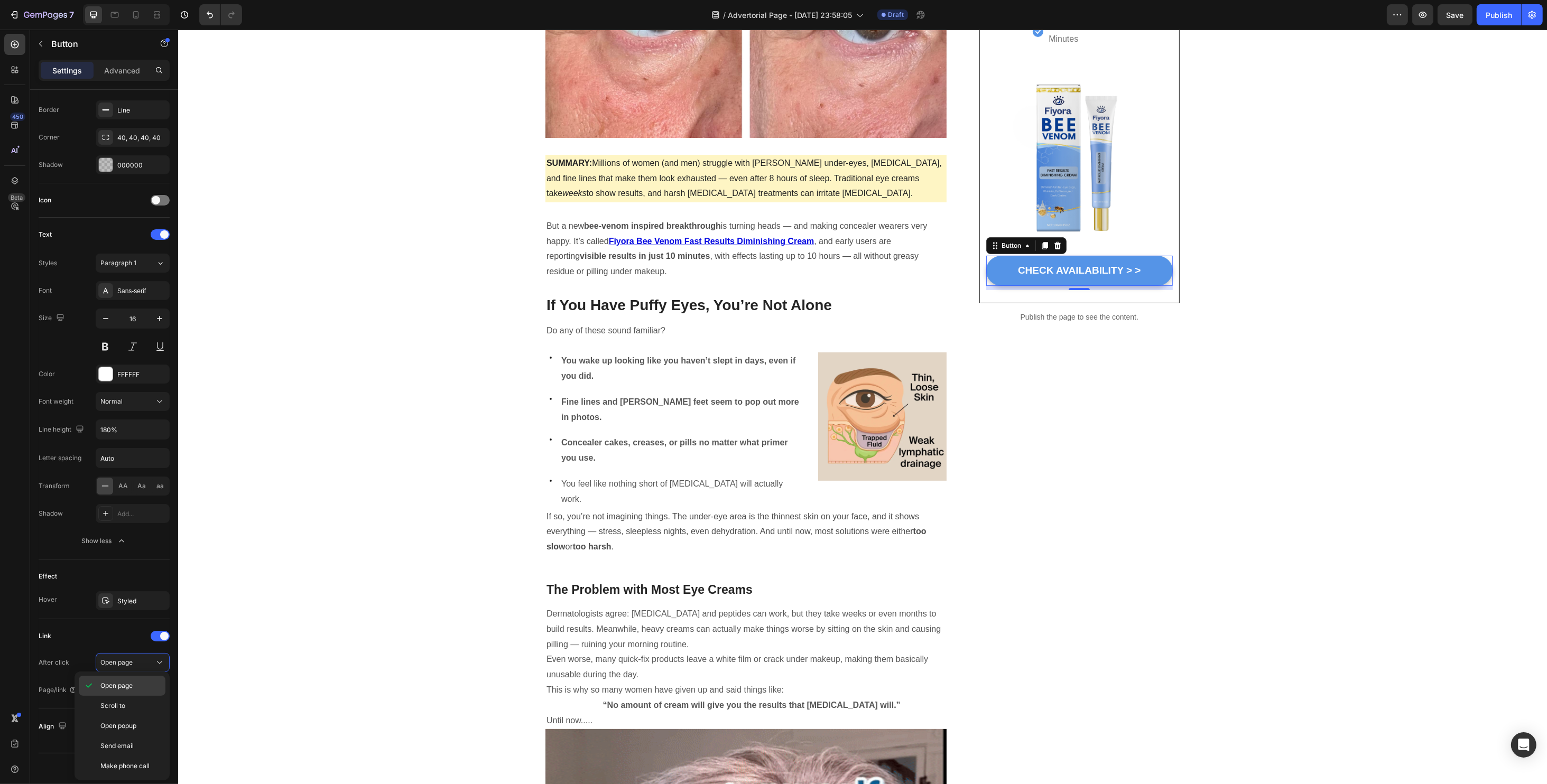
click at [126, 682] on span "Open page" at bounding box center [116, 685] width 33 height 10
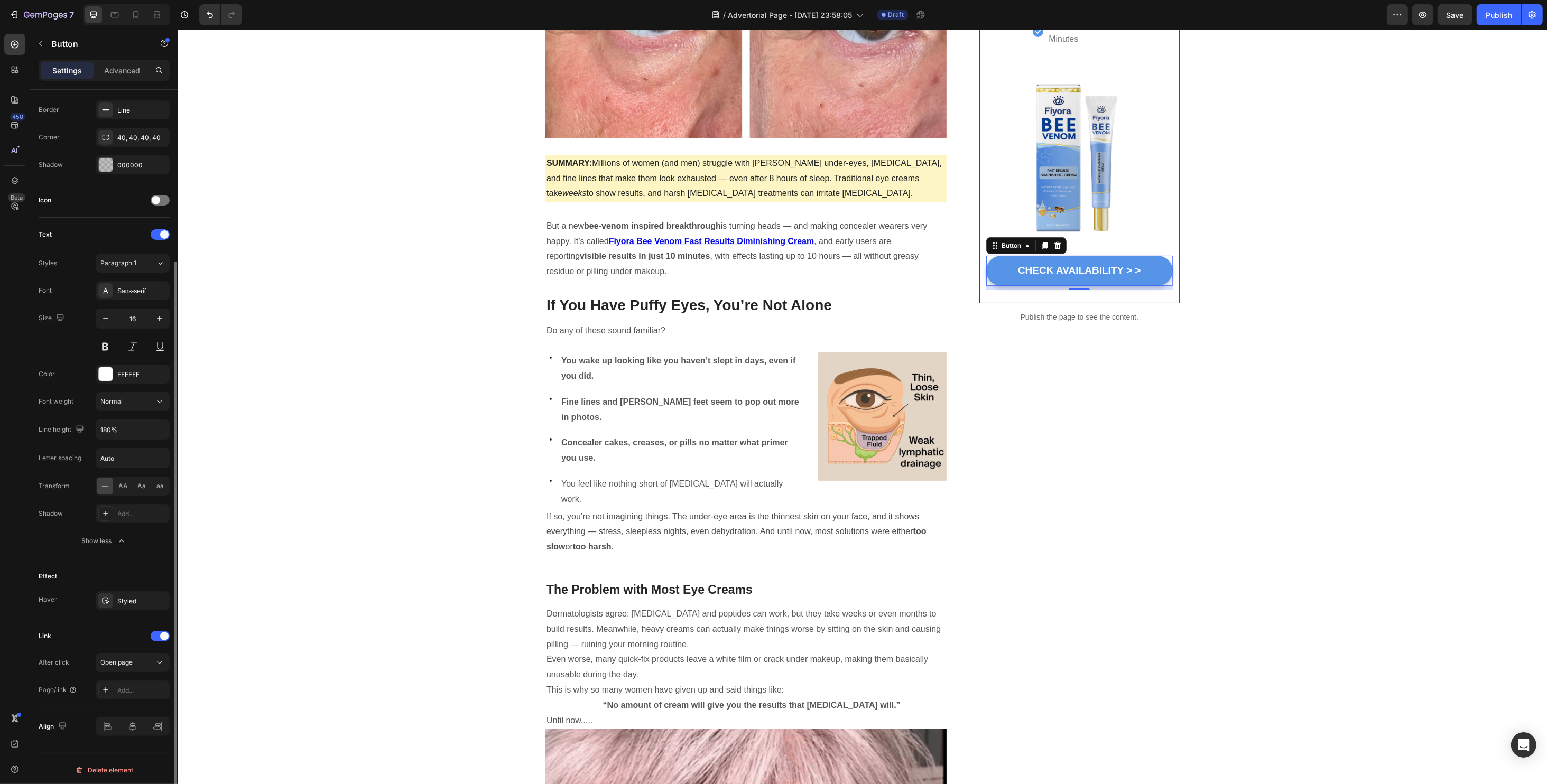
click at [79, 649] on div "Link After click Open page Page/link Add..." at bounding box center [104, 663] width 131 height 71
click at [127, 686] on div "Add..." at bounding box center [142, 691] width 49 height 10
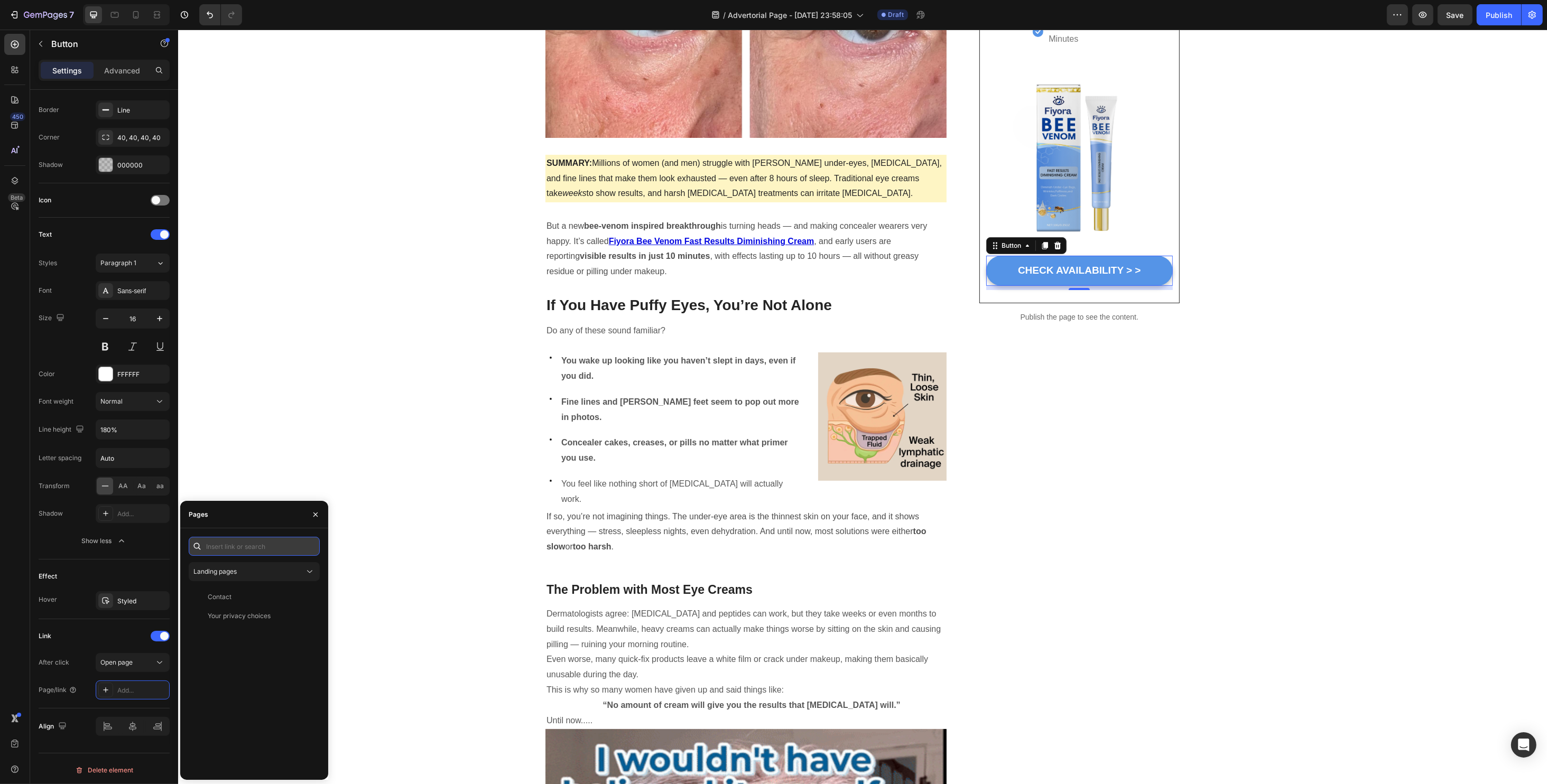
click at [228, 553] on input "text" at bounding box center [254, 547] width 131 height 19
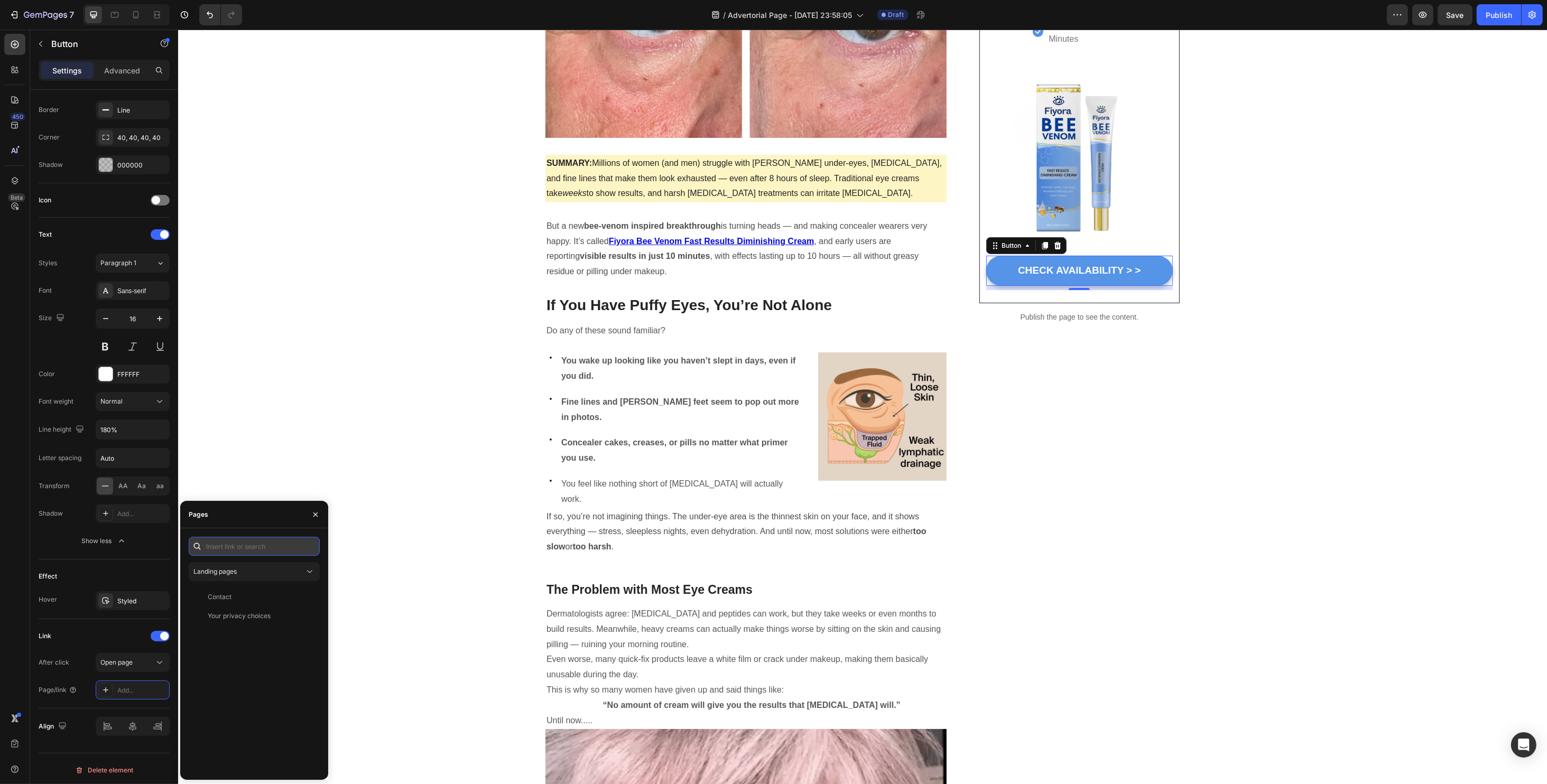
paste input "[URL][DOMAIN_NAME]"
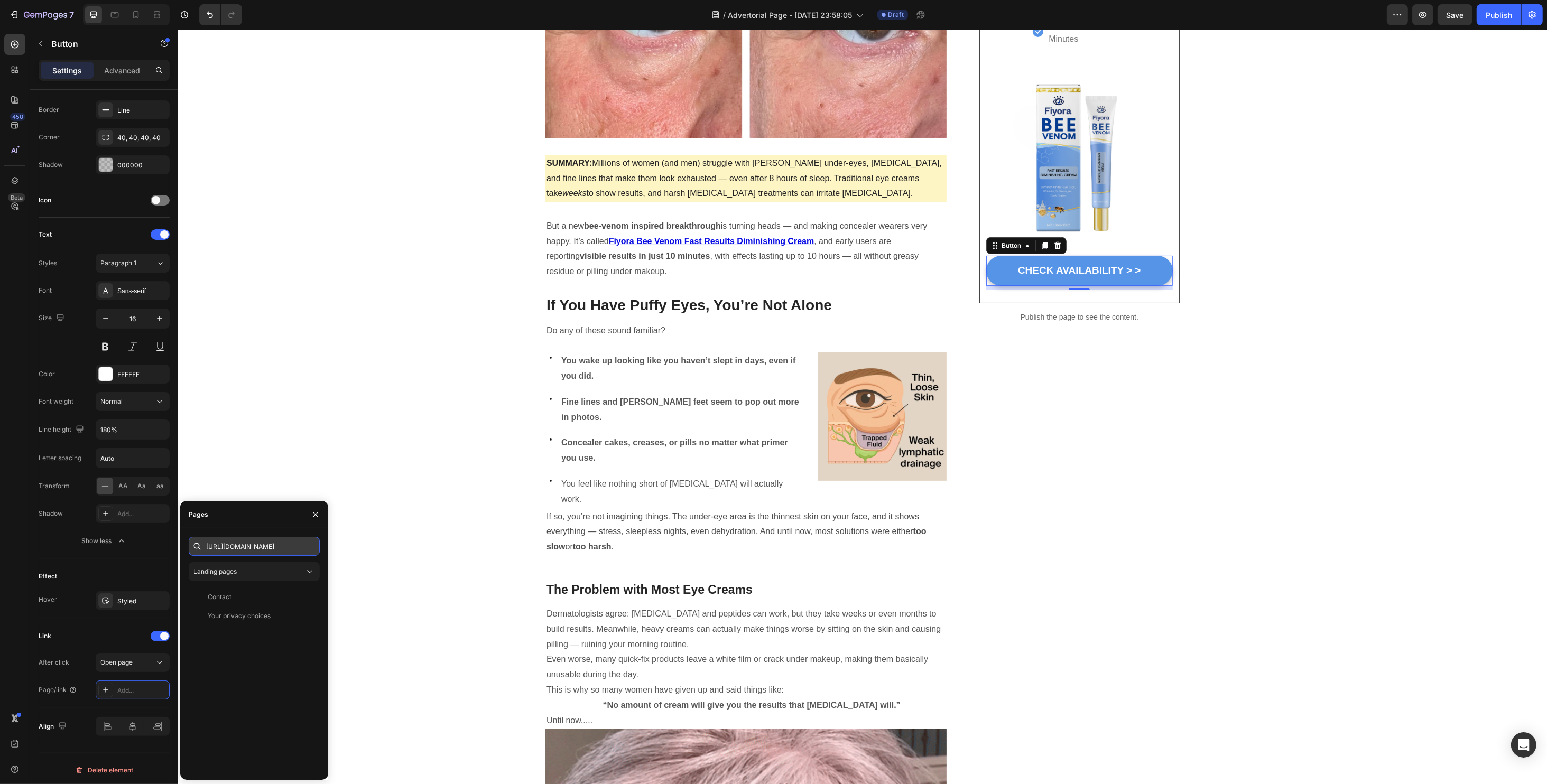
scroll to position [0, 167]
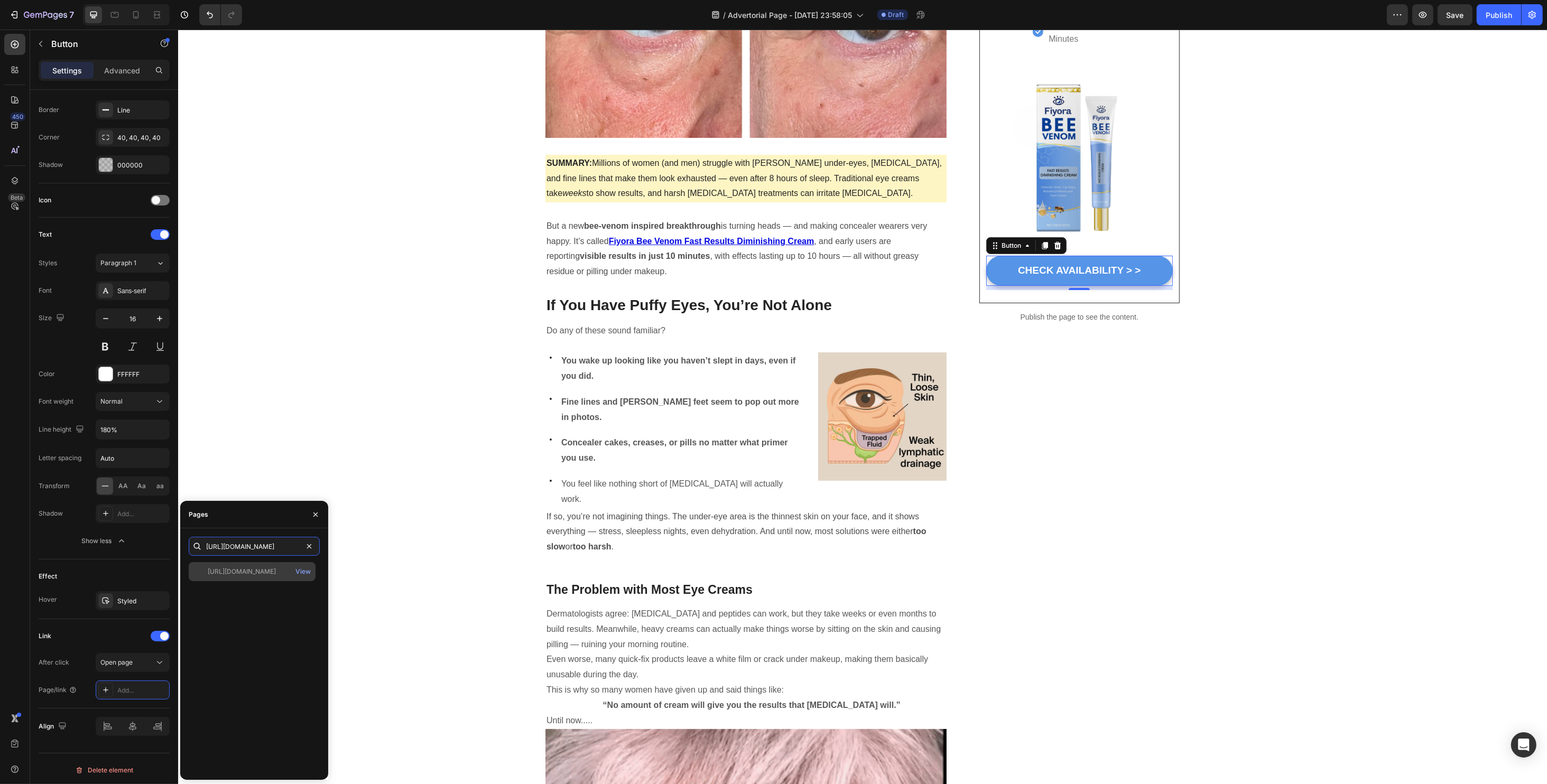
type input "[URL][DOMAIN_NAME]"
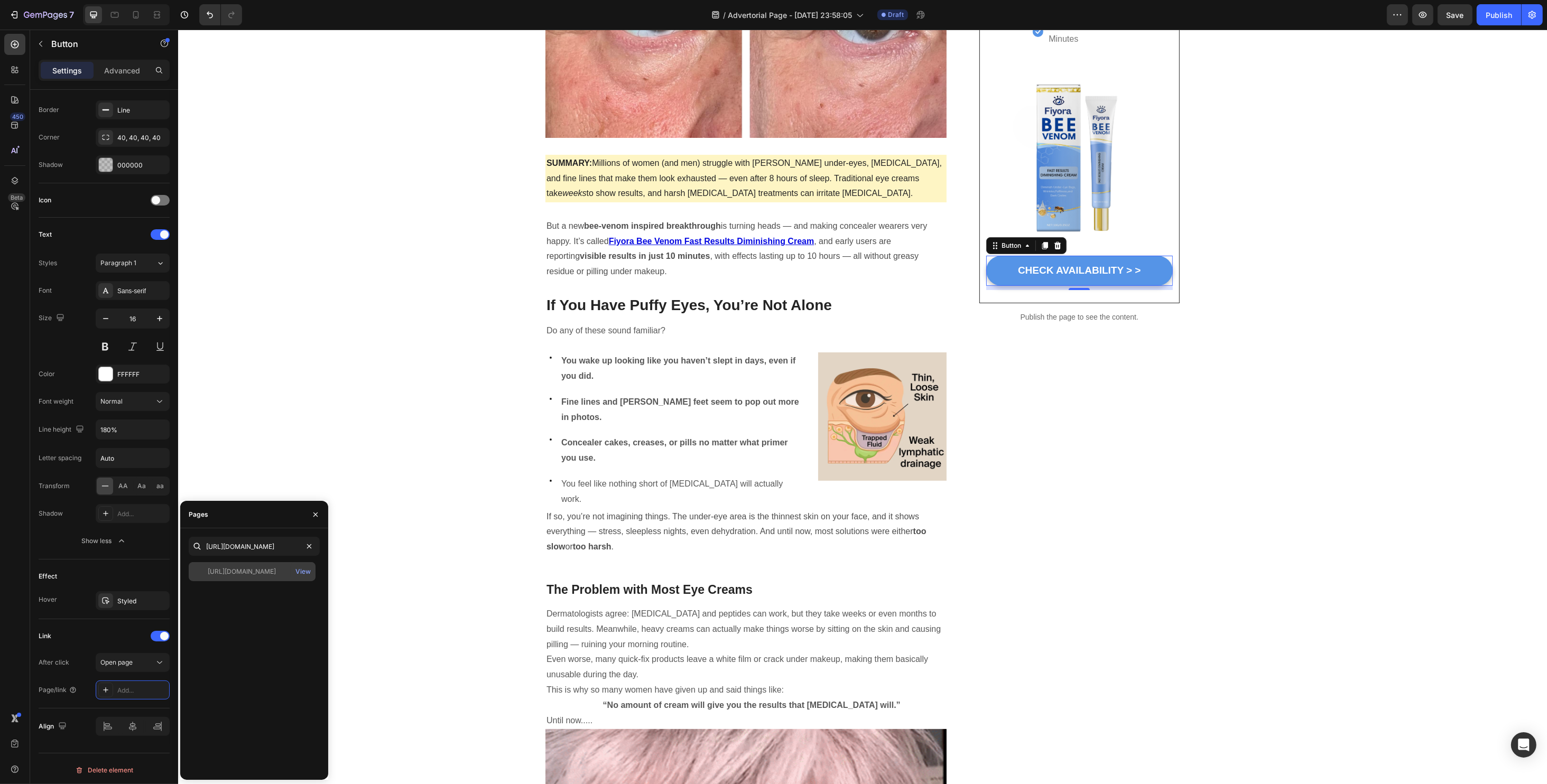
click at [276, 567] on div "[URL][DOMAIN_NAME]" at bounding box center [241, 571] width 68 height 10
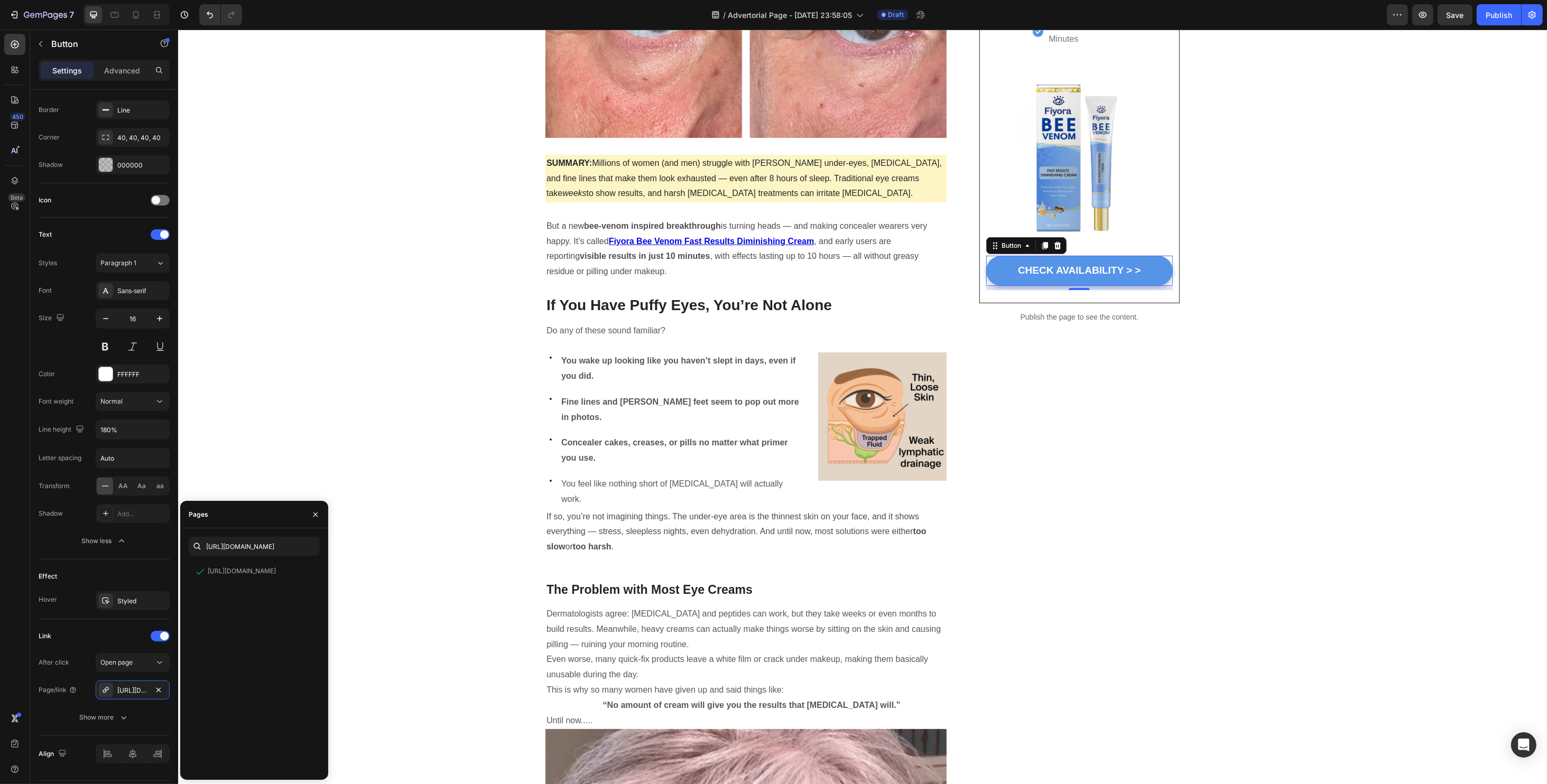
scroll to position [0, 0]
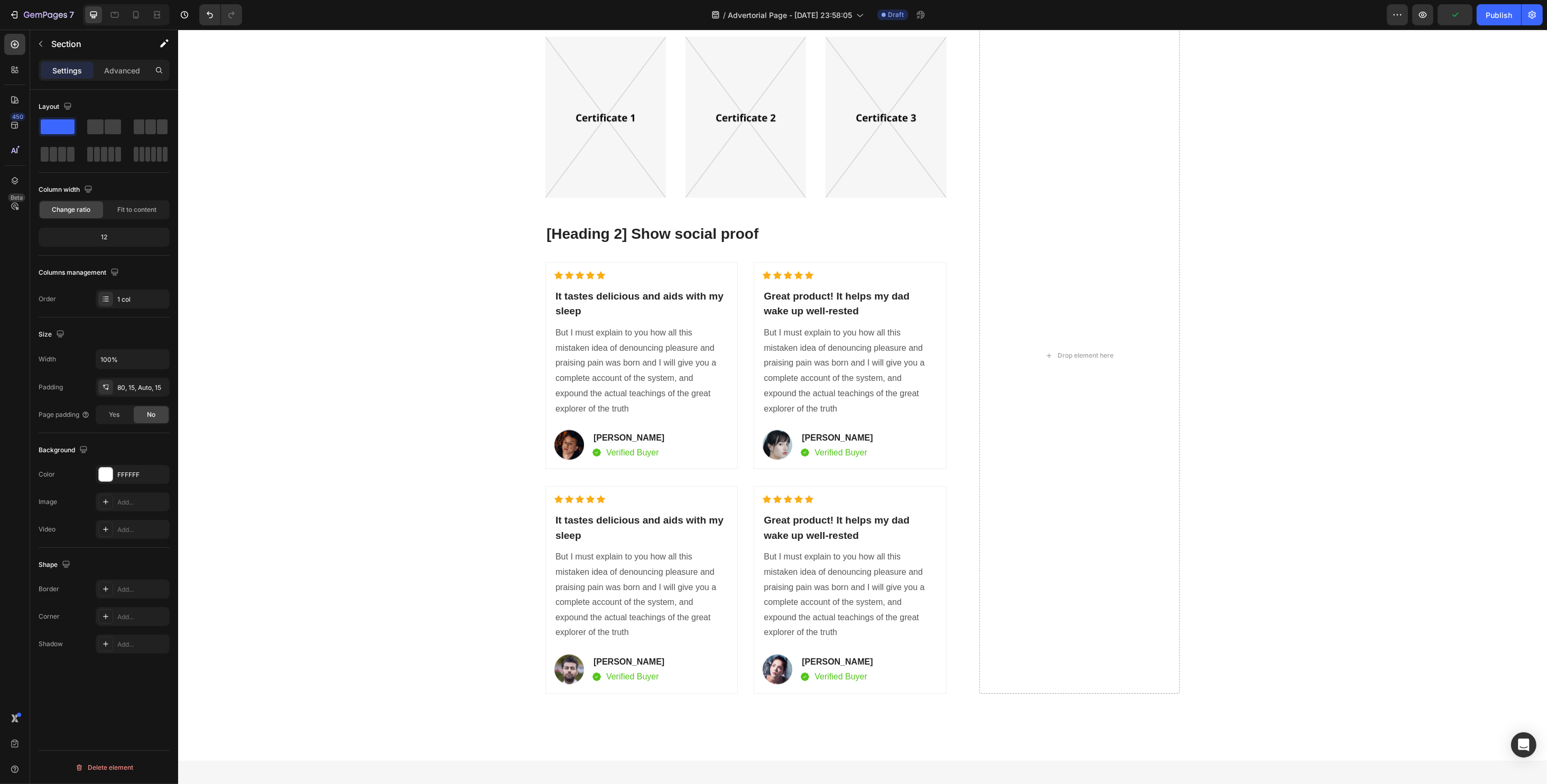
scroll to position [3100, 0]
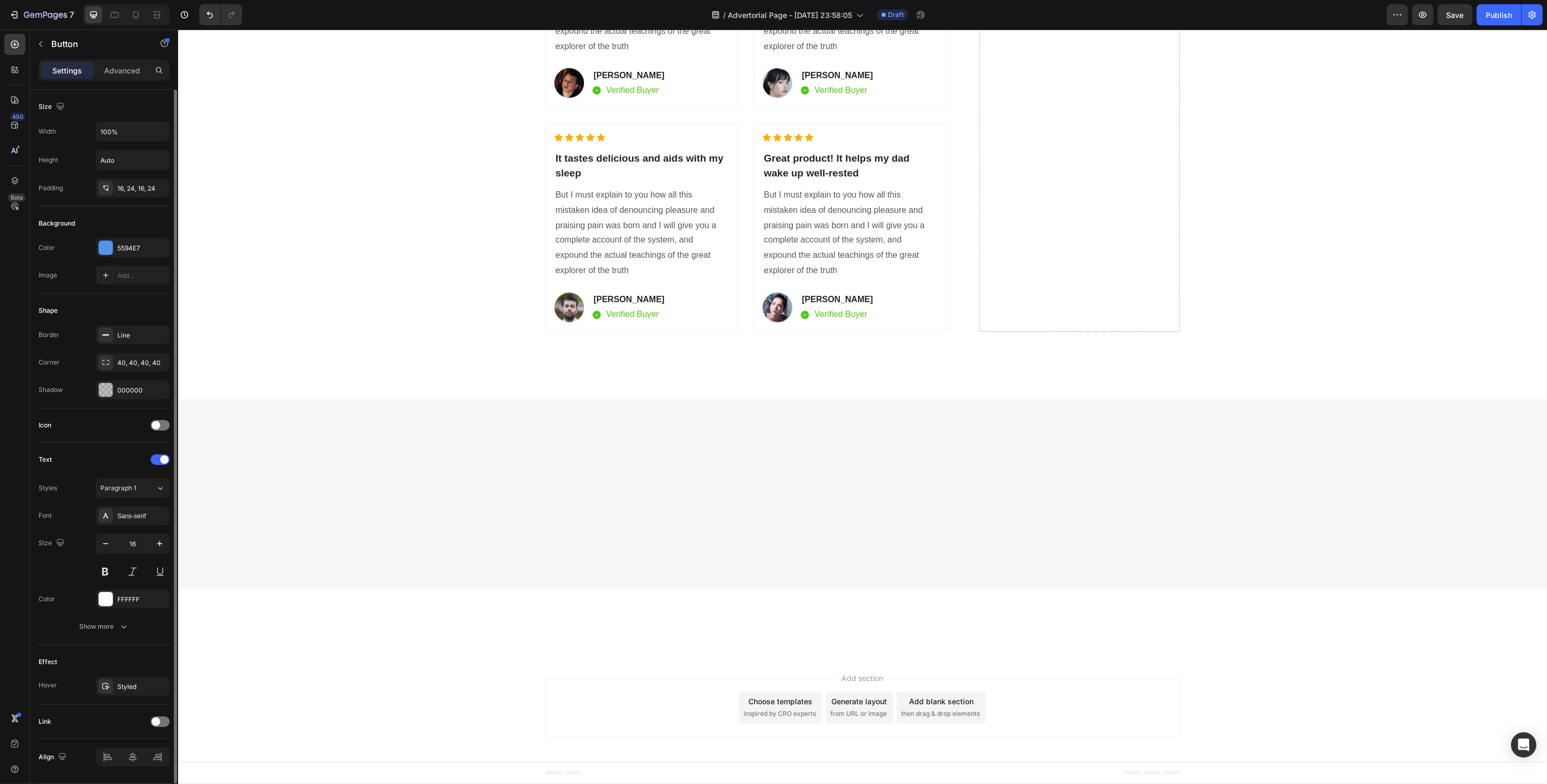
scroll to position [31, 0]
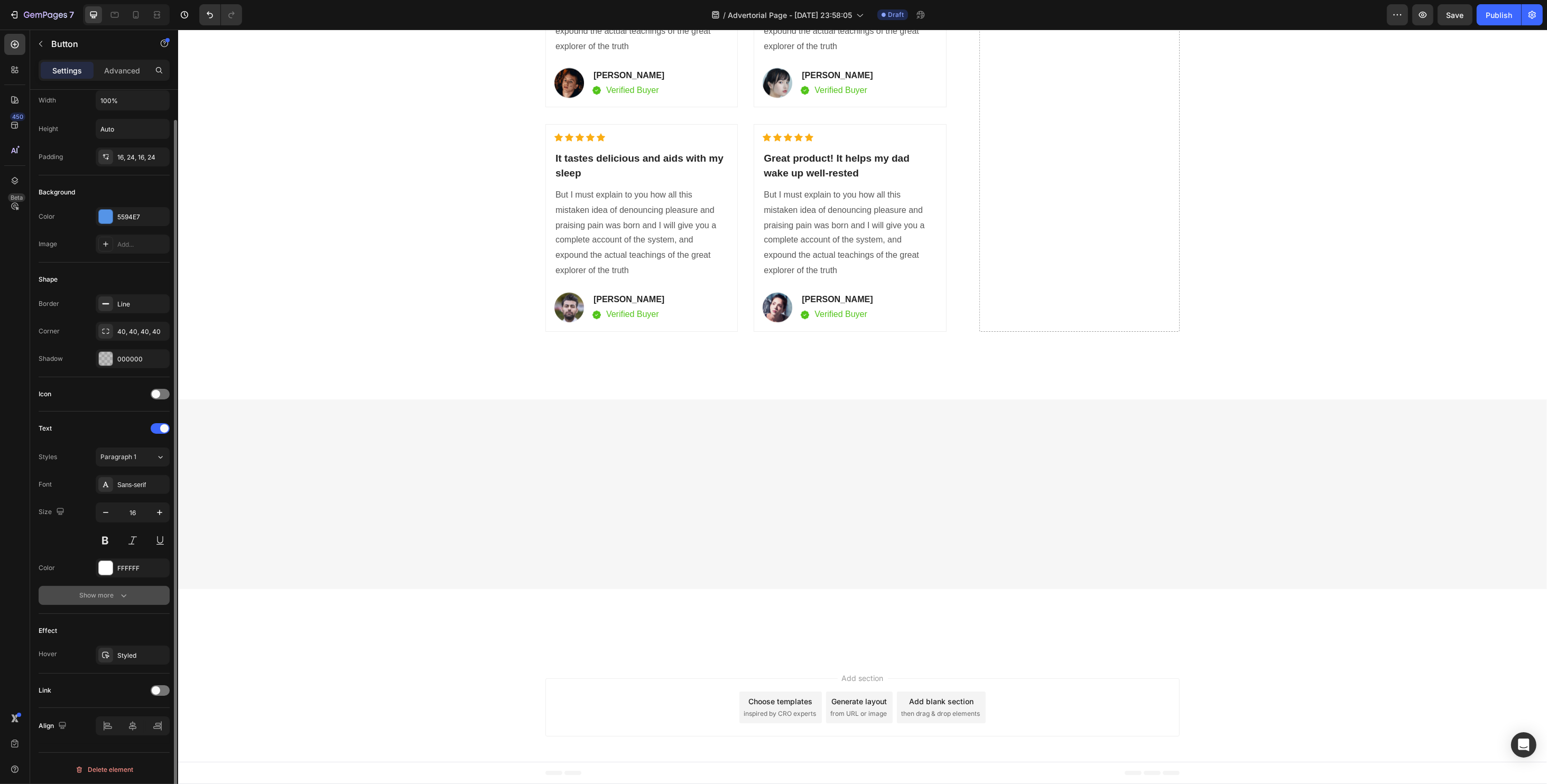
click at [130, 596] on button "Show more" at bounding box center [104, 595] width 131 height 19
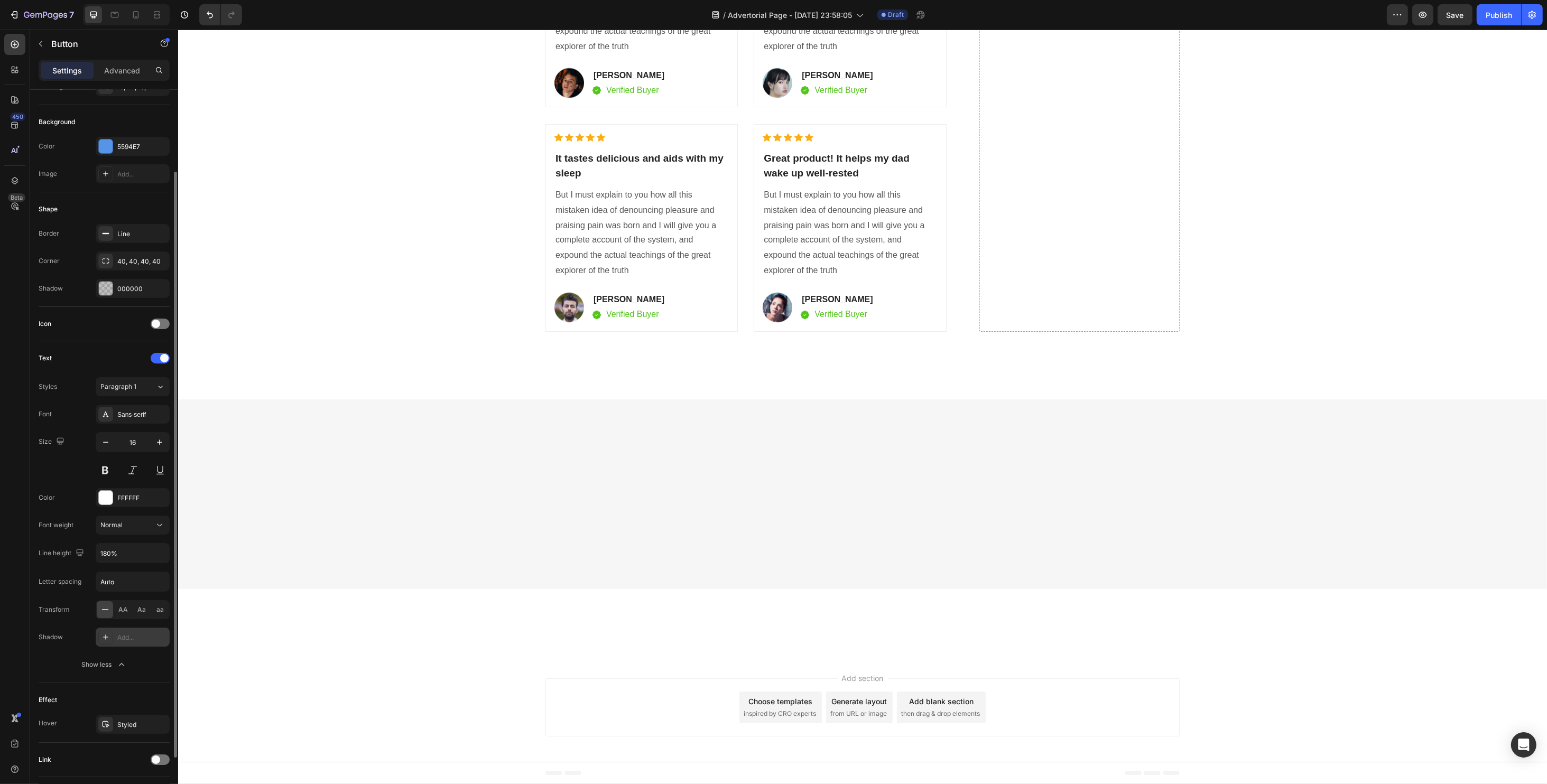
click at [127, 633] on div "Add..." at bounding box center [142, 638] width 49 height 10
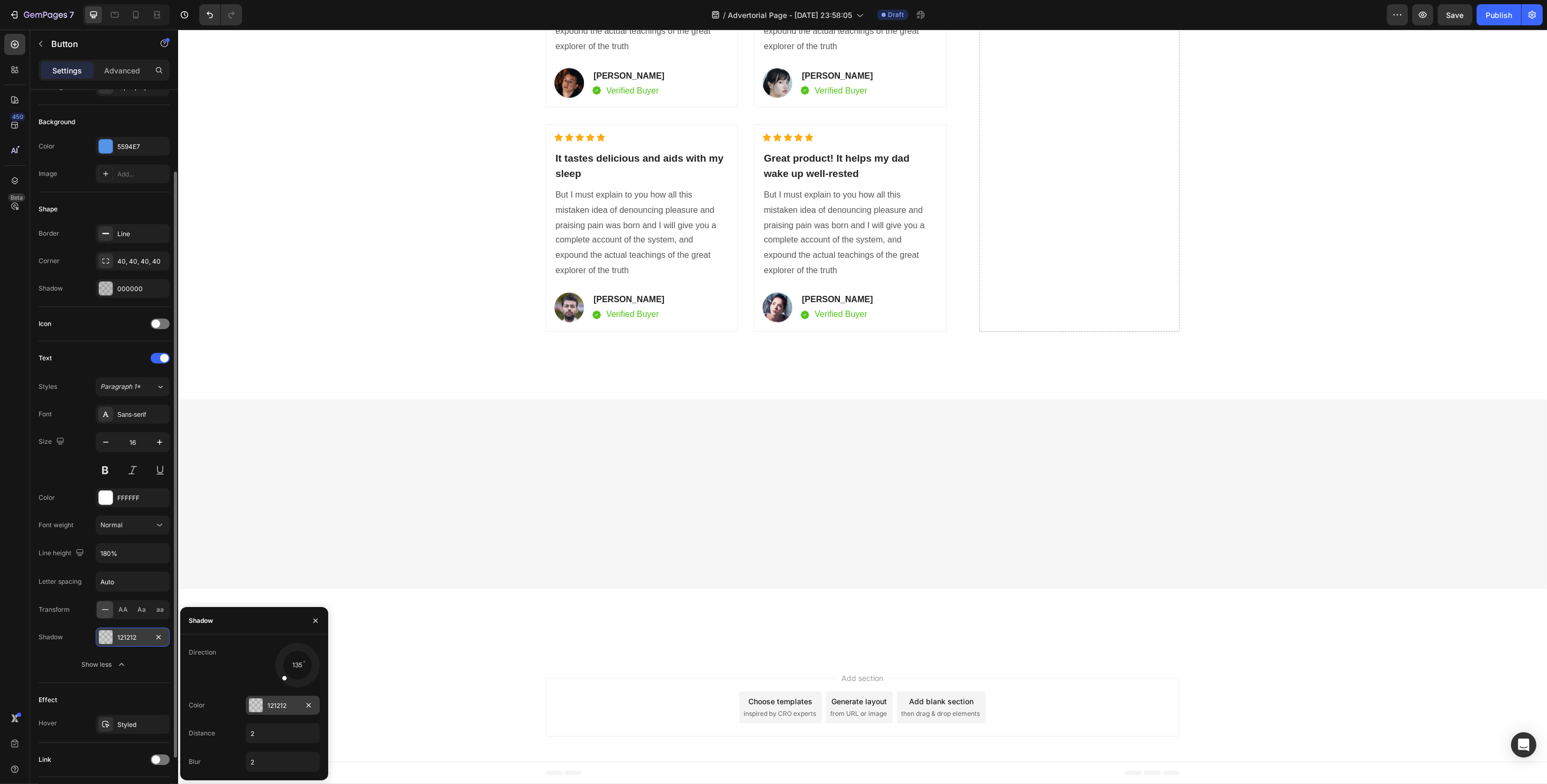
click at [265, 702] on div "121212" at bounding box center [283, 706] width 74 height 19
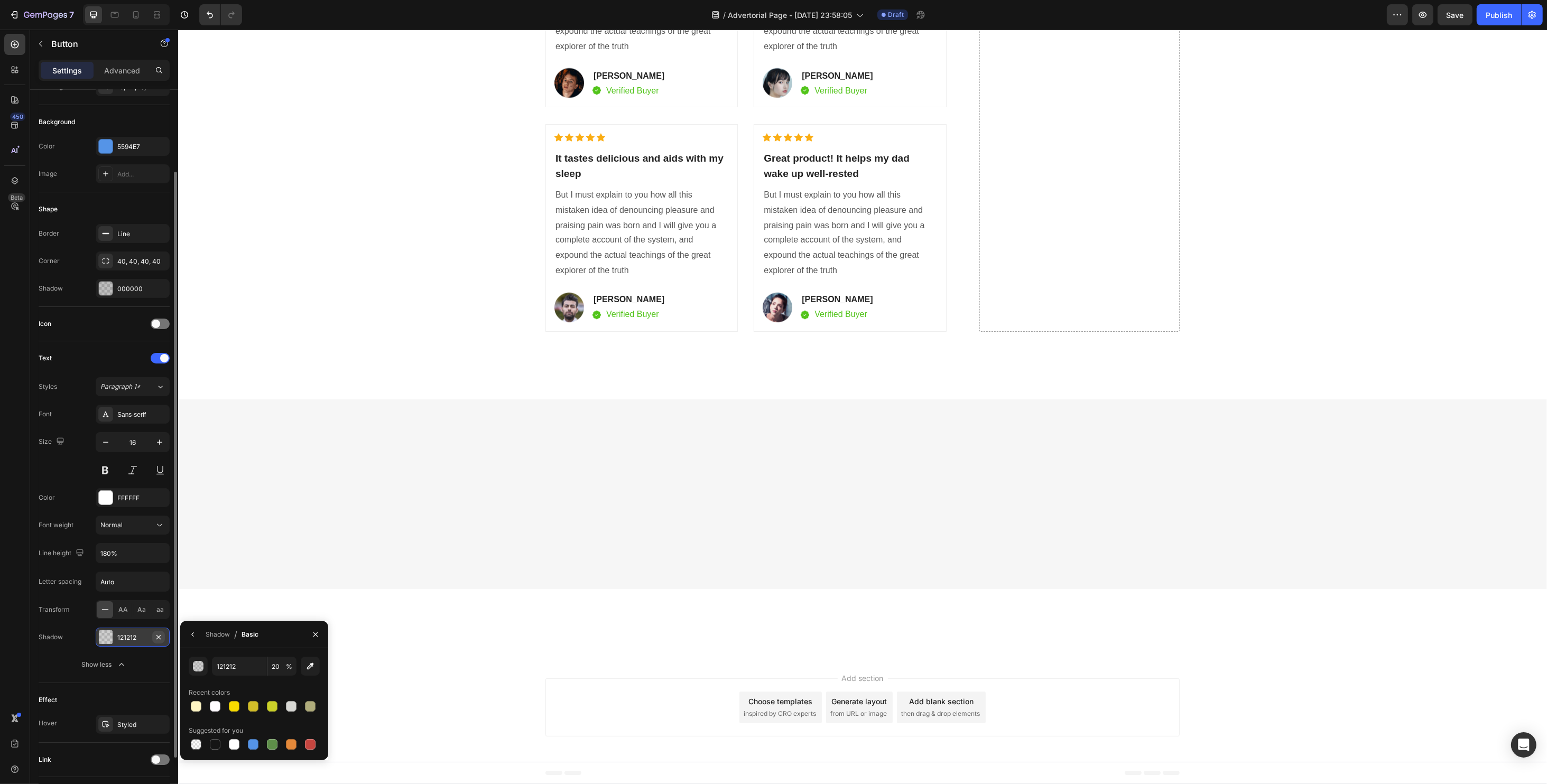
click at [161, 633] on icon "button" at bounding box center [159, 638] width 9 height 9
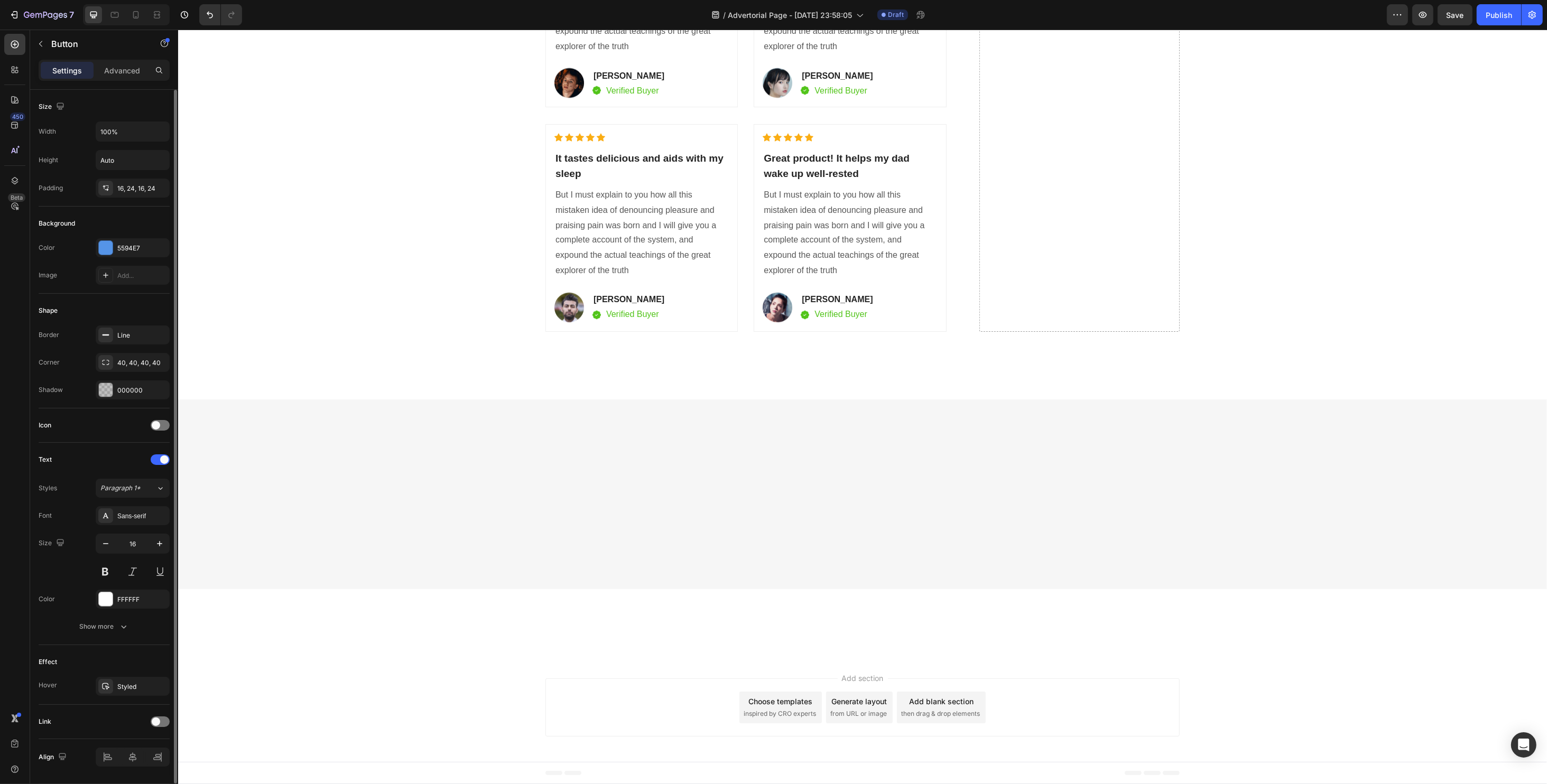
scroll to position [31, 0]
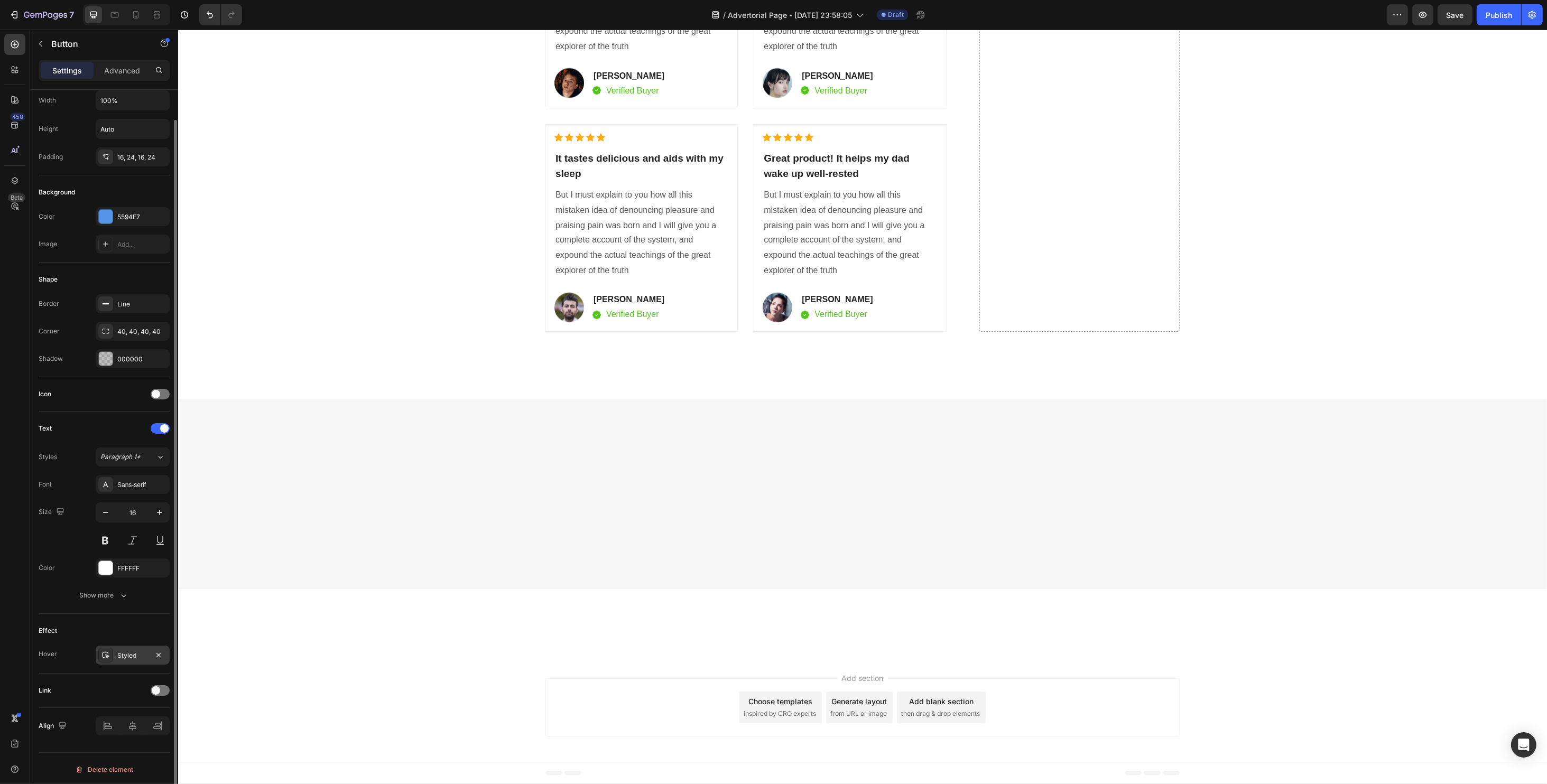
click at [123, 652] on div "Styled" at bounding box center [132, 655] width 31 height 10
click at [98, 614] on div "Effect Hover Styled" at bounding box center [104, 644] width 131 height 60
click at [154, 686] on span at bounding box center [156, 691] width 9 height 9
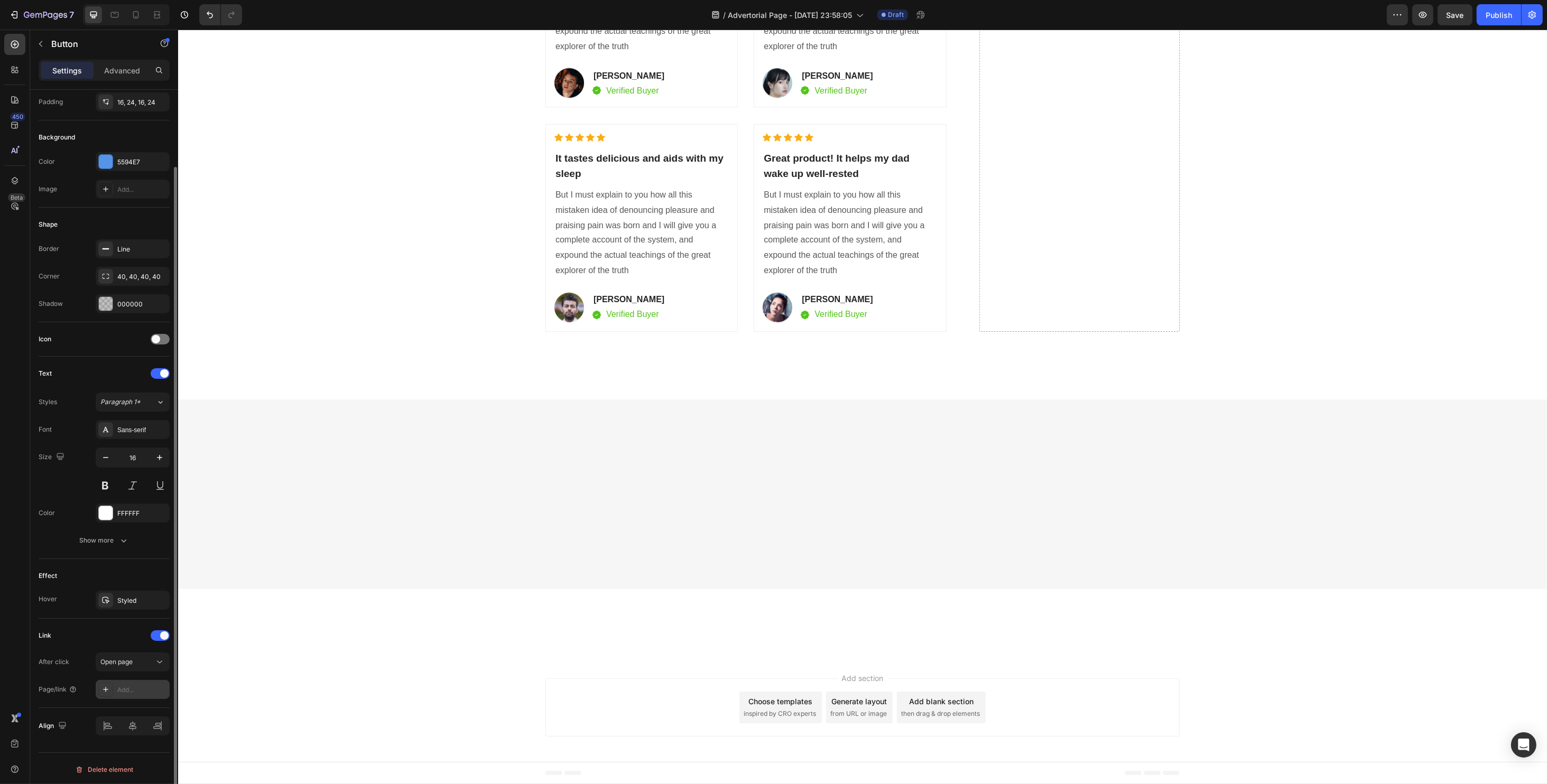
click at [134, 688] on div "Add..." at bounding box center [142, 690] width 49 height 10
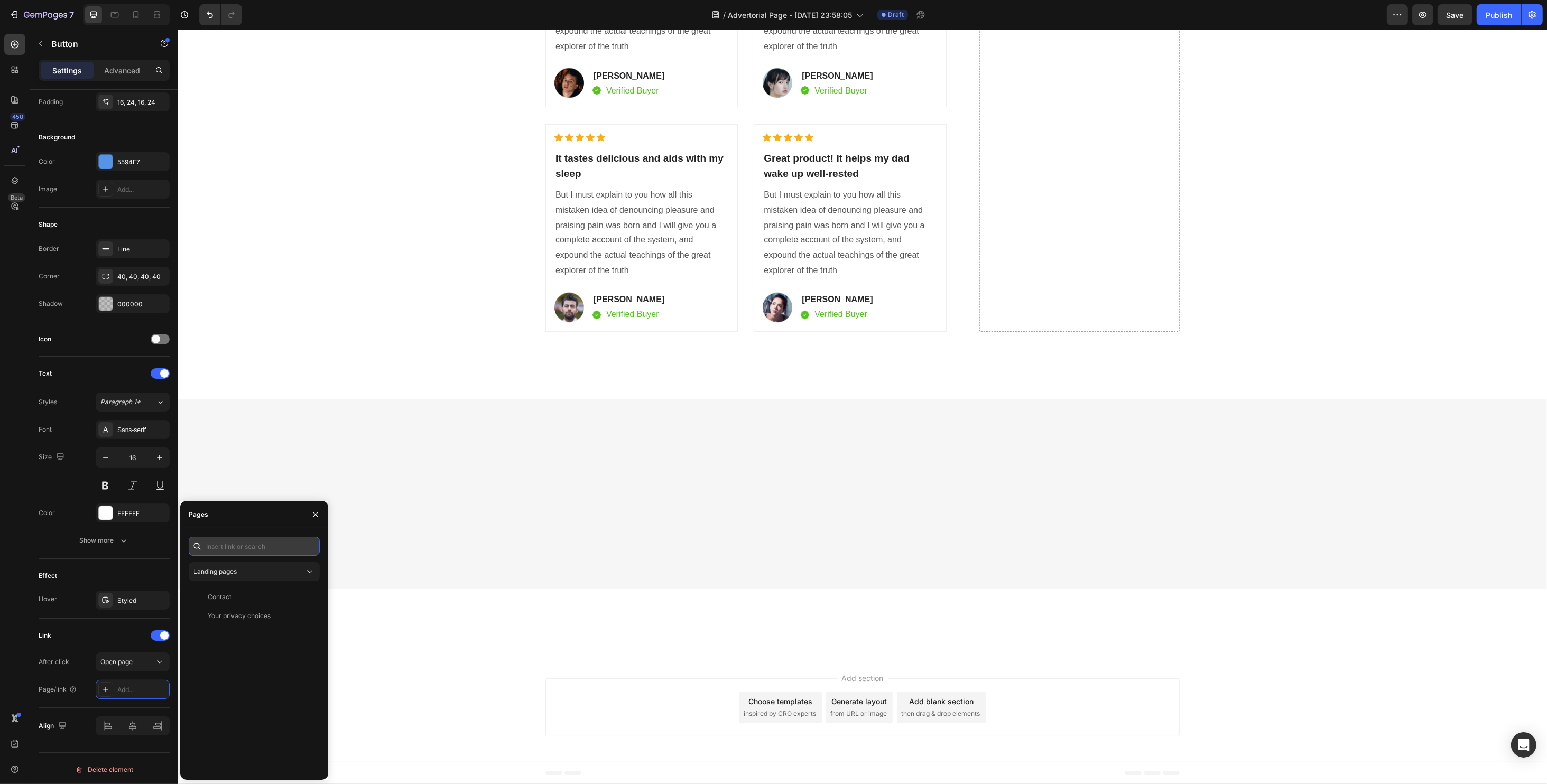
click at [242, 549] on input "text" at bounding box center [254, 547] width 131 height 19
paste input "[URL][DOMAIN_NAME]"
type input "[URL][DOMAIN_NAME]"
click at [262, 571] on div "[URL][DOMAIN_NAME]" at bounding box center [241, 571] width 68 height 10
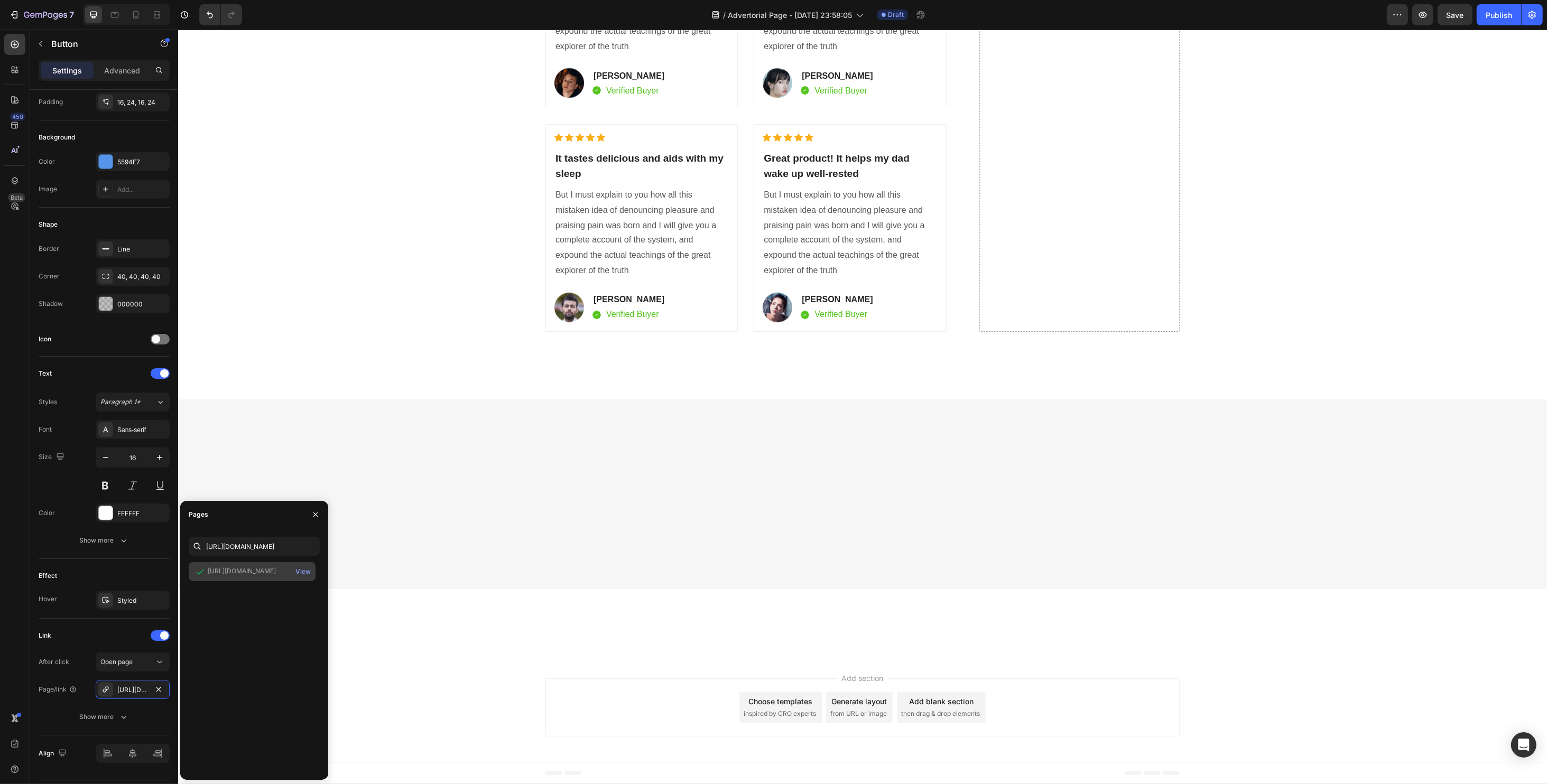
scroll to position [0, 0]
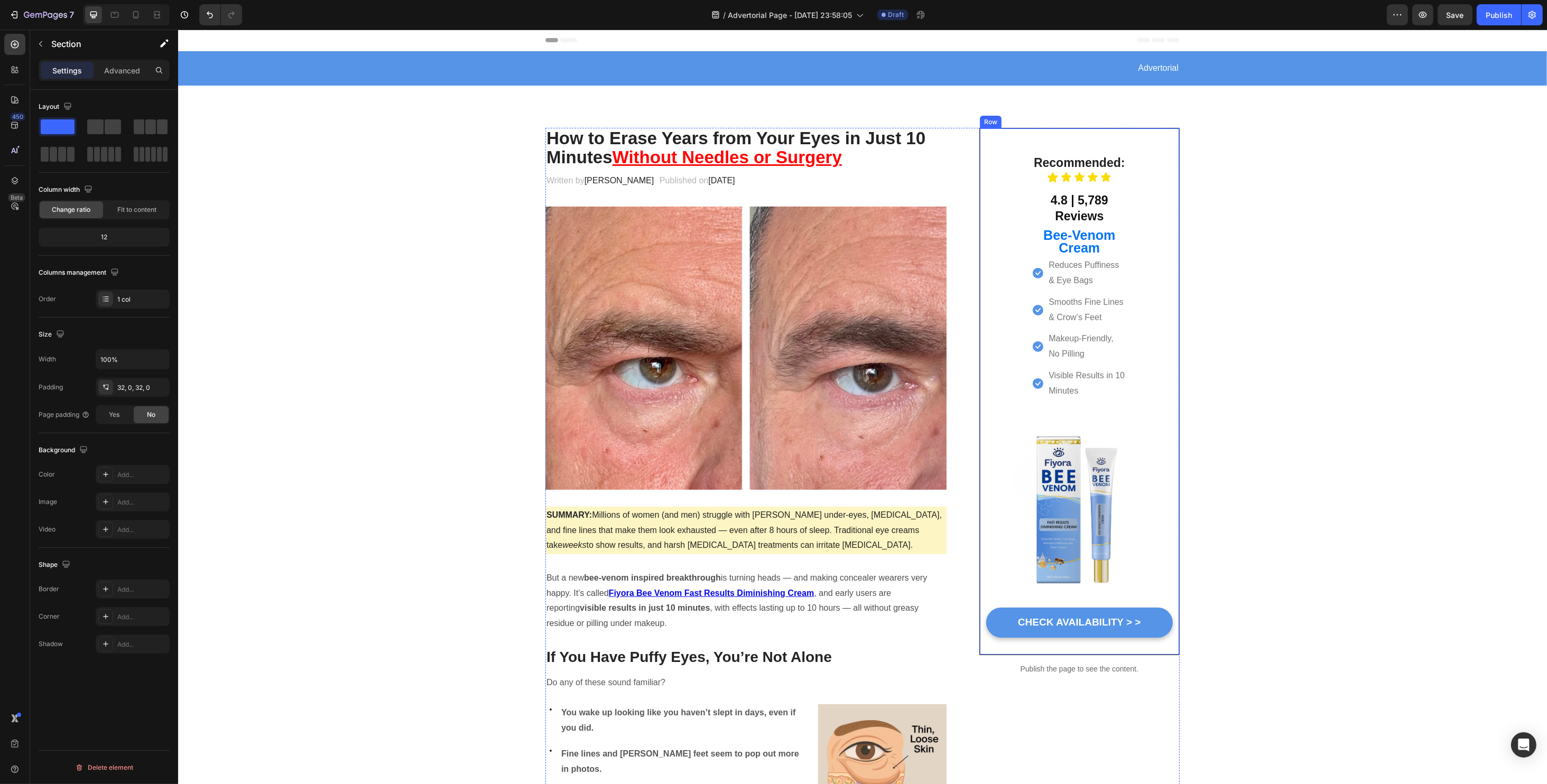
click at [998, 136] on div "Recommended: Heading Icon Icon Icon Icon Icon Icon List 4.8 | 5,789 Reviews Hea…" at bounding box center [1079, 392] width 200 height 527
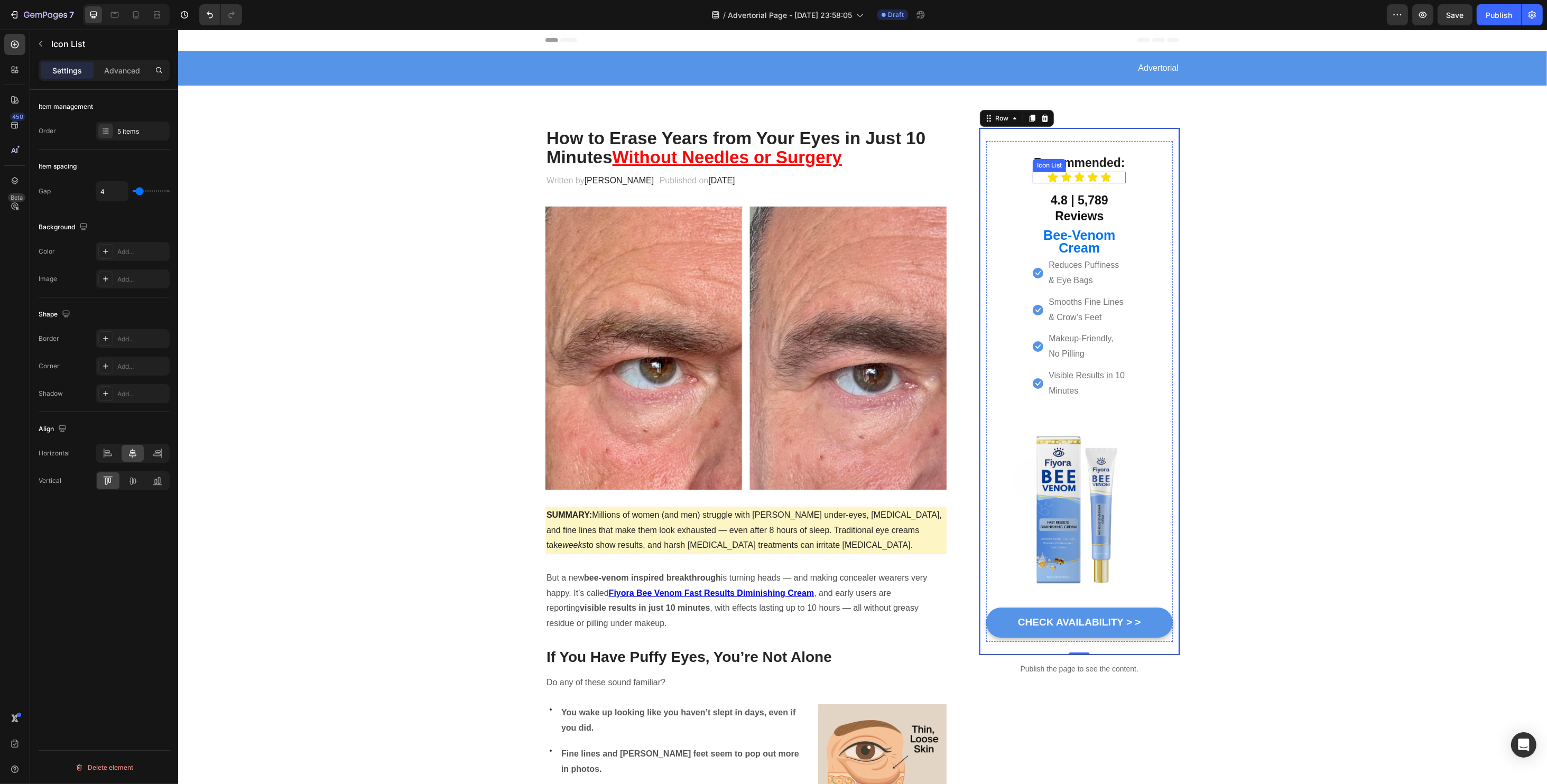
click at [1034, 174] on div "Icon Icon Icon Icon Icon" at bounding box center [1078, 177] width 93 height 11
click at [998, 166] on div "Recommended: Heading Icon Icon Icon Icon Icon Icon List 16 4.8 | 5,789 Reviews …" at bounding box center [1079, 392] width 187 height 501
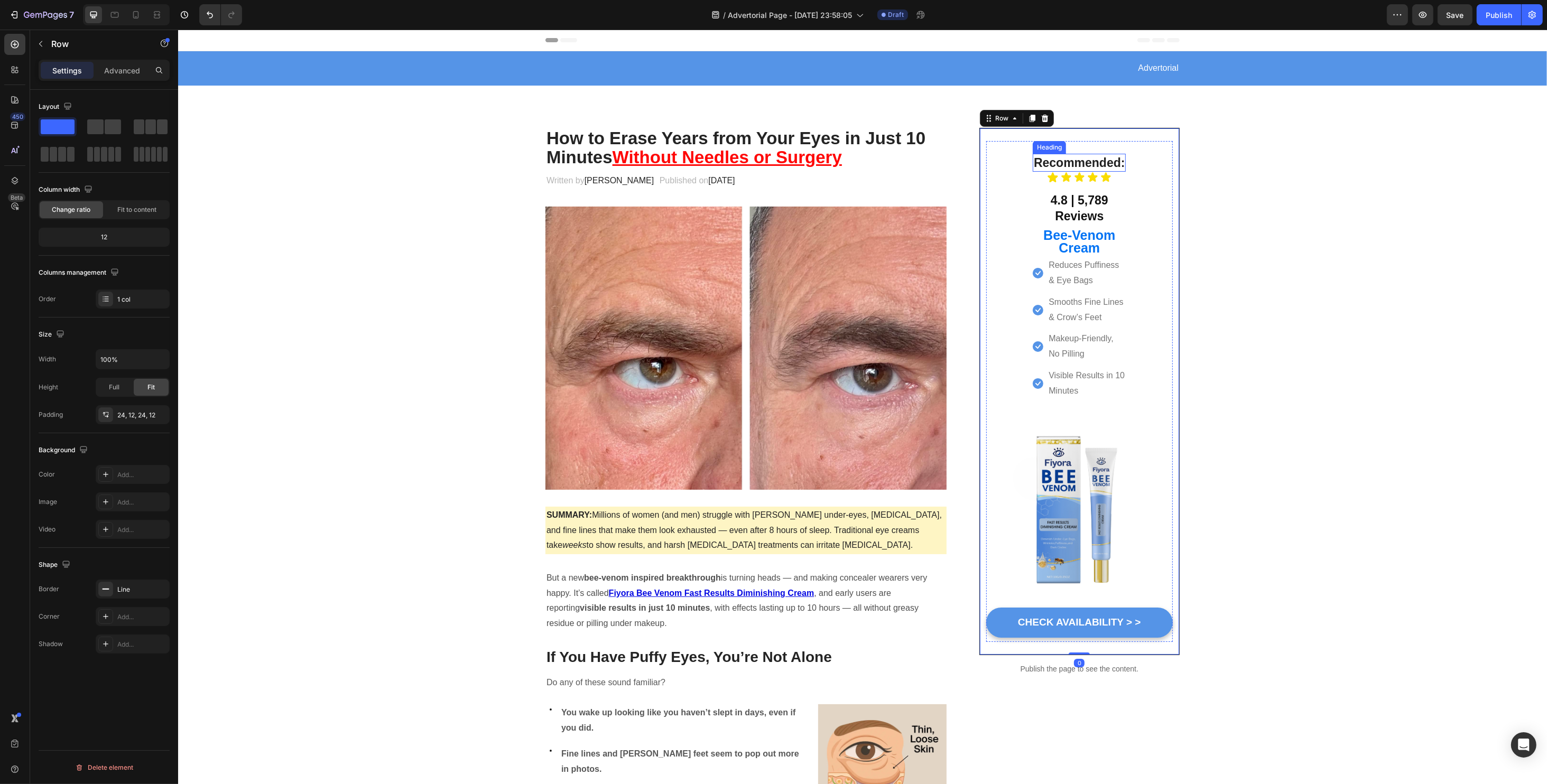
click at [1046, 161] on h2 "Recommended:" at bounding box center [1078, 162] width 93 height 19
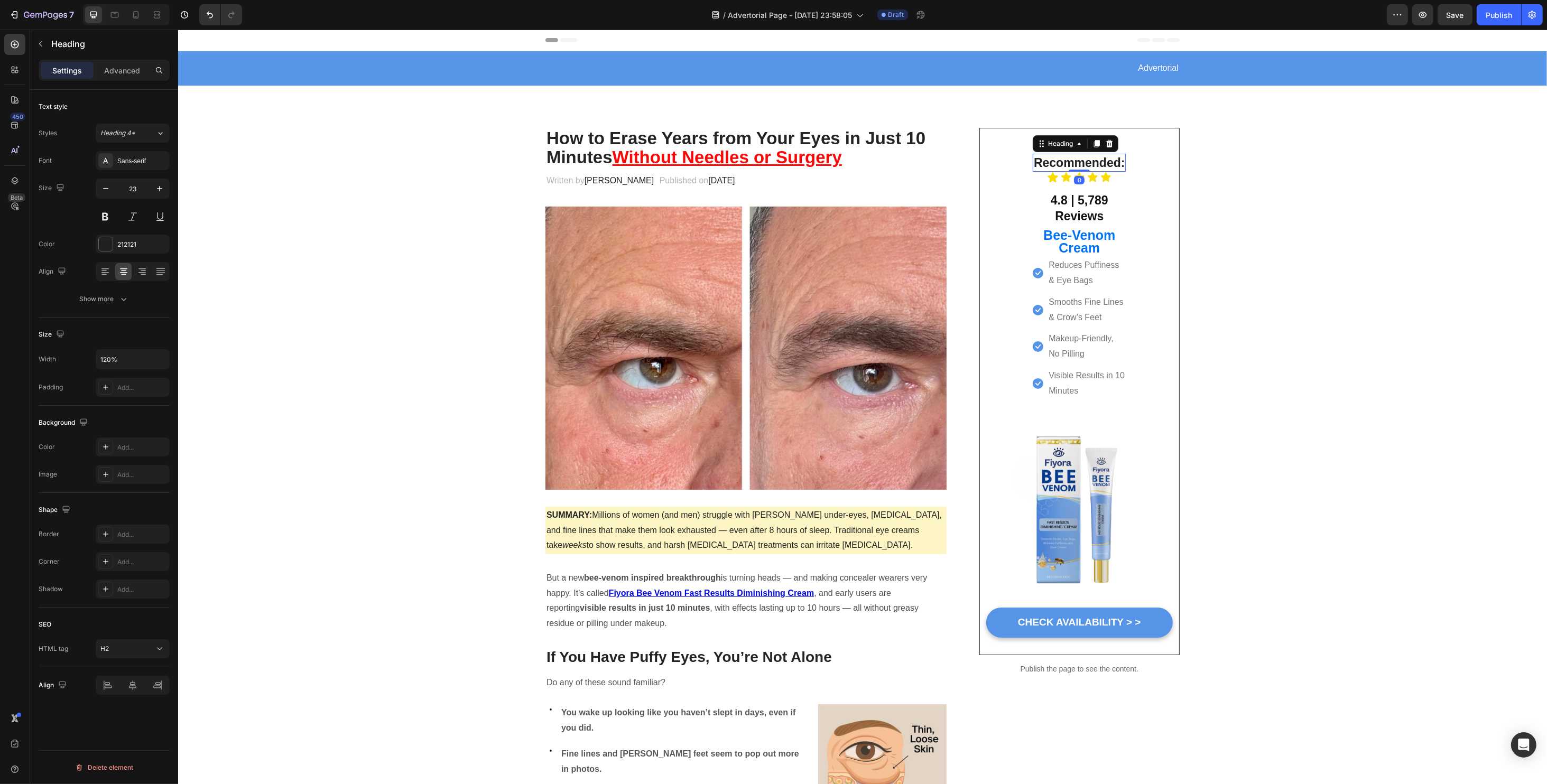
click at [1046, 161] on h2 "Recommended:" at bounding box center [1078, 162] width 93 height 19
click at [1046, 161] on p "Recommended:" at bounding box center [1078, 162] width 93 height 19
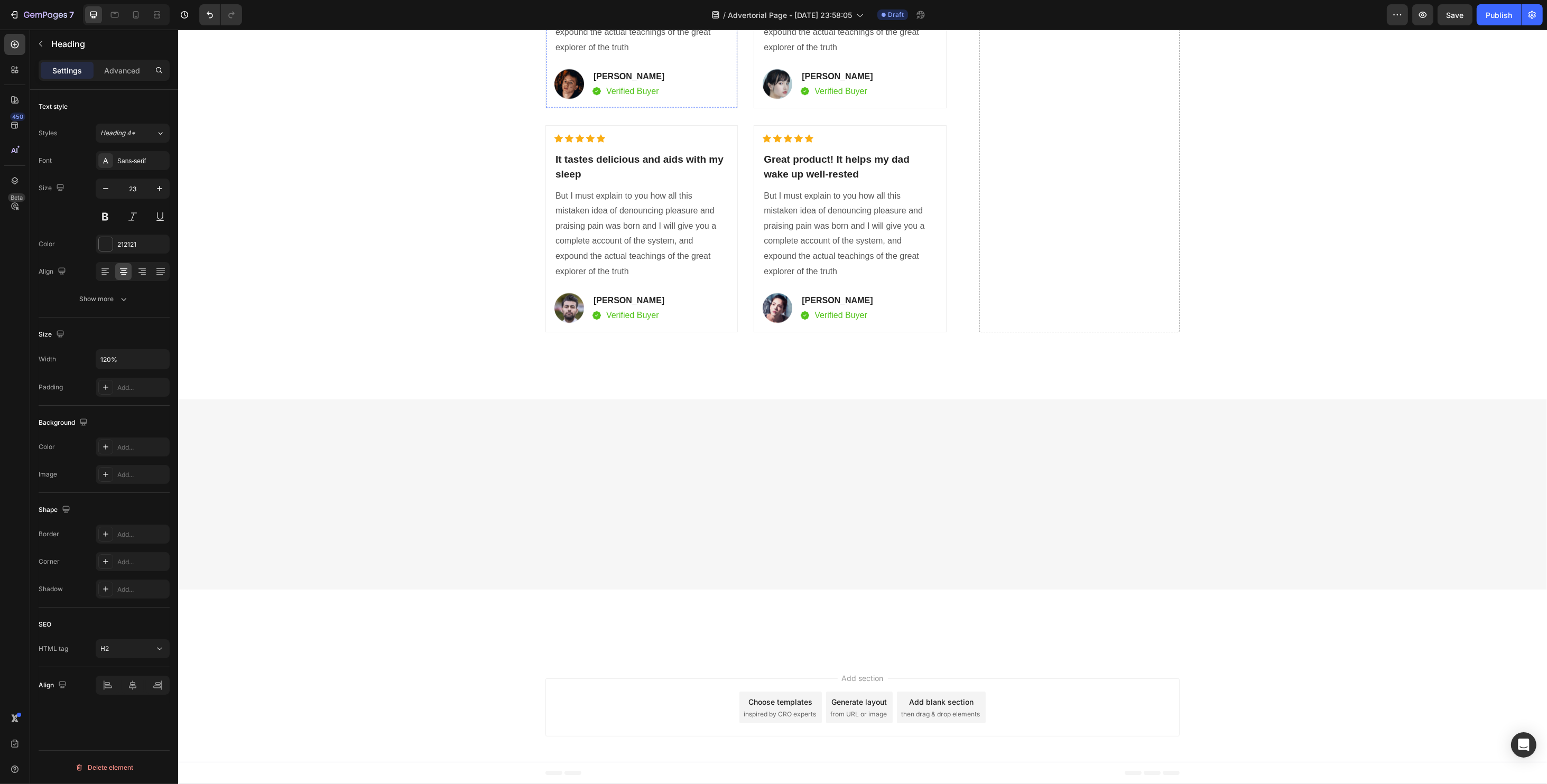
type input "16"
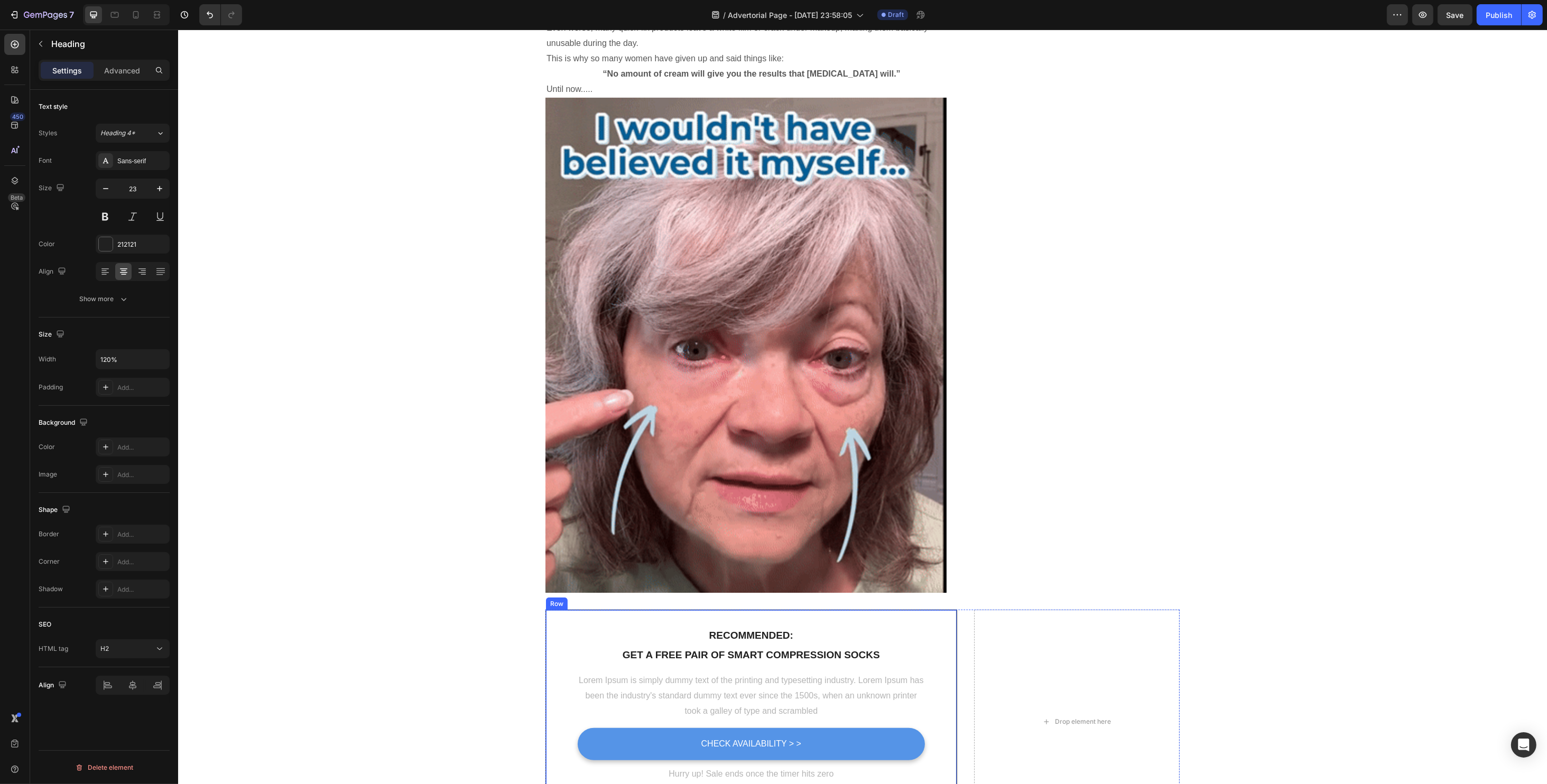
scroll to position [1334, 0]
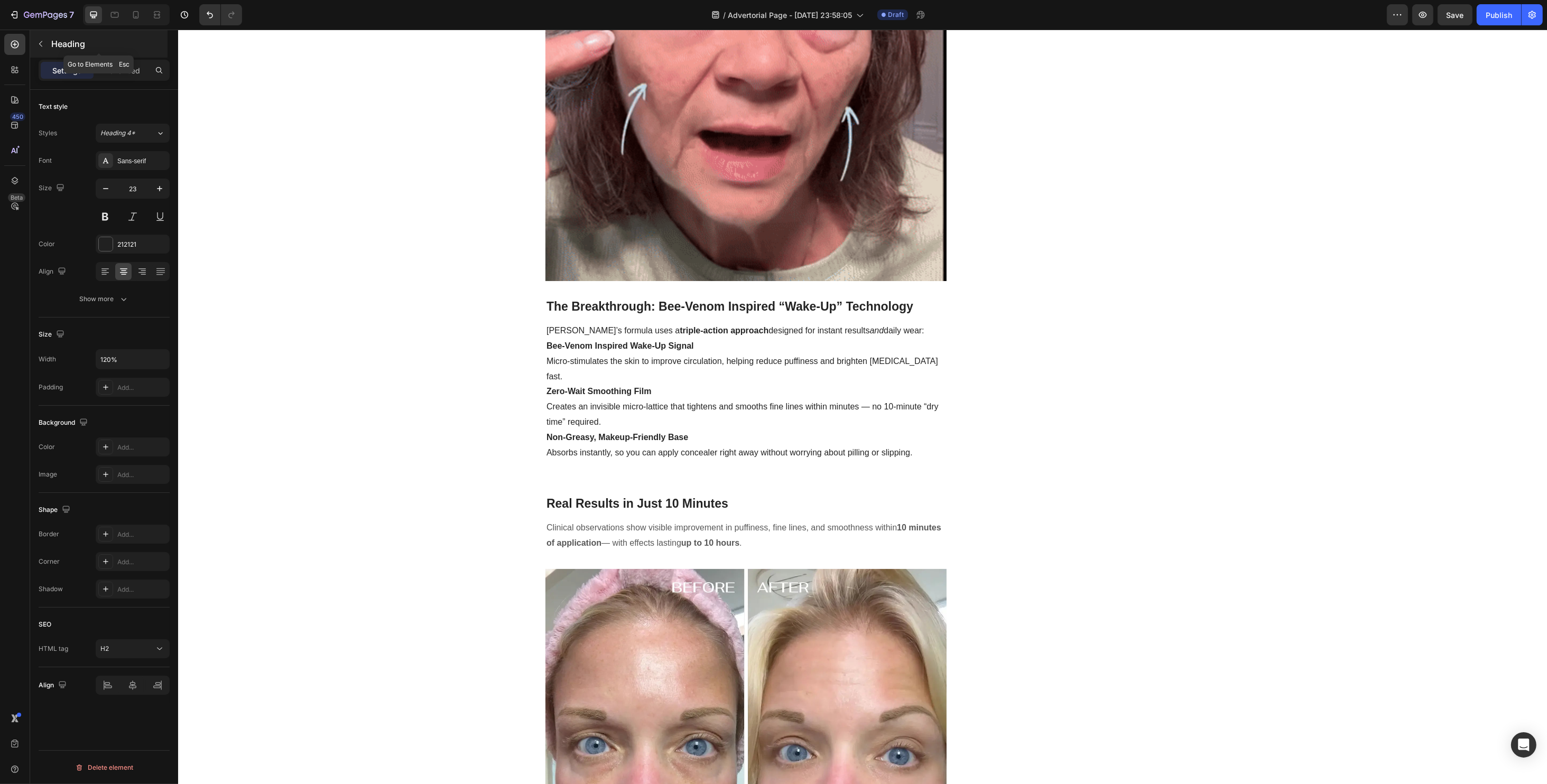
click at [43, 43] on icon "button" at bounding box center [41, 44] width 9 height 9
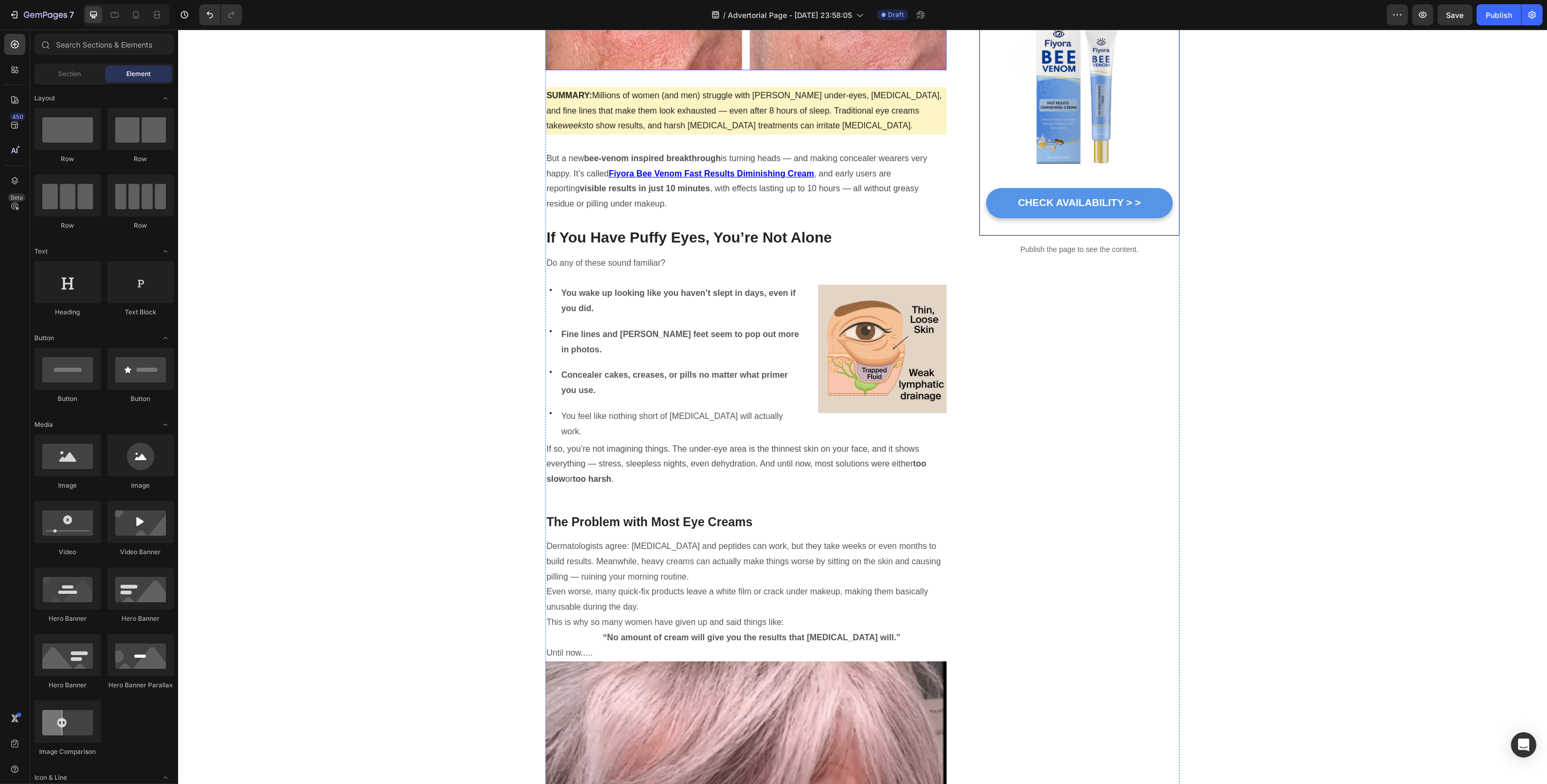
scroll to position [0, 0]
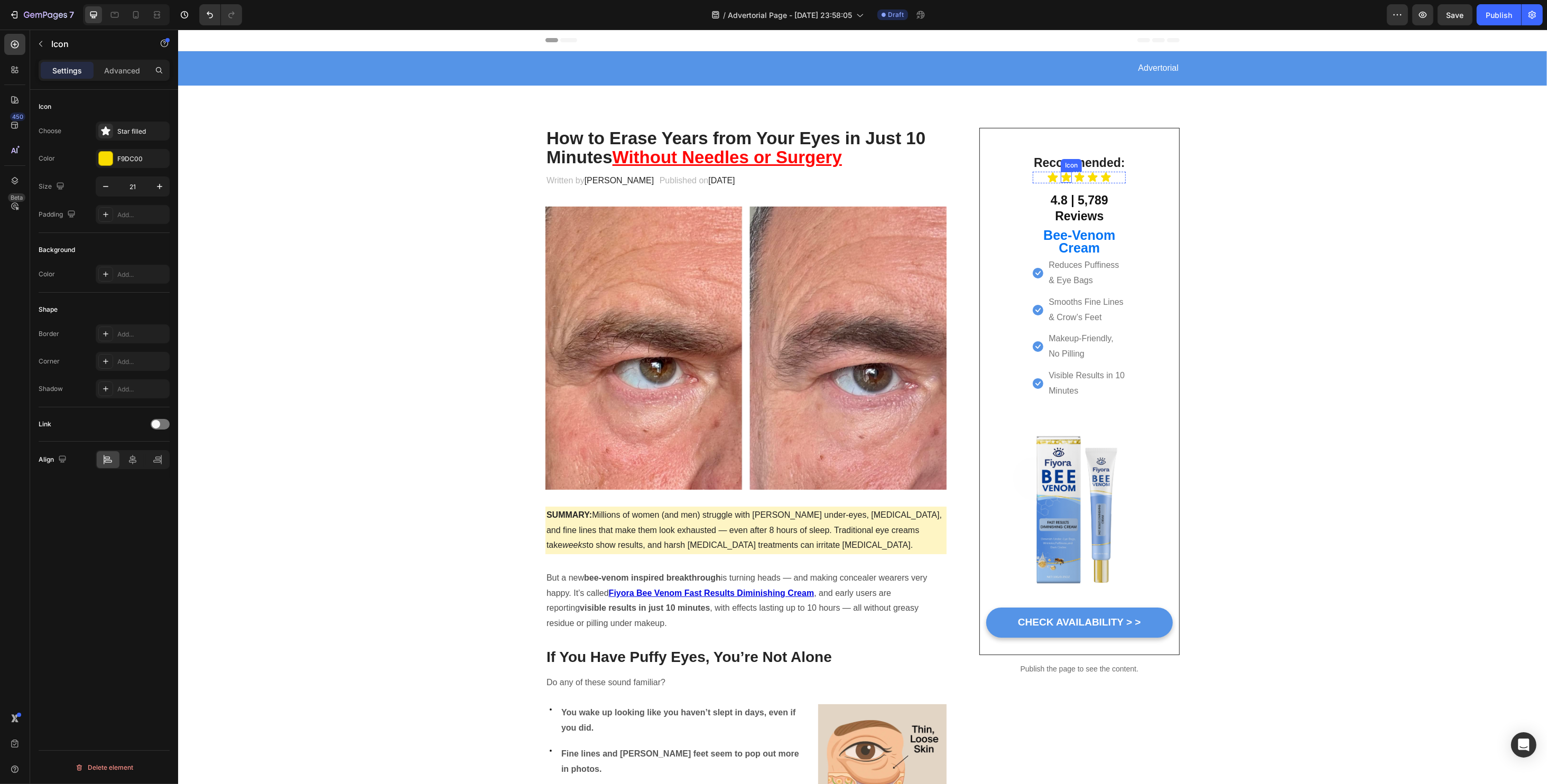
click at [1061, 178] on icon at bounding box center [1065, 177] width 10 height 10
click at [1032, 176] on div "Icon Icon 0 Icon Icon Icon" at bounding box center [1078, 177] width 93 height 11
click at [1095, 166] on div at bounding box center [1095, 161] width 12 height 12
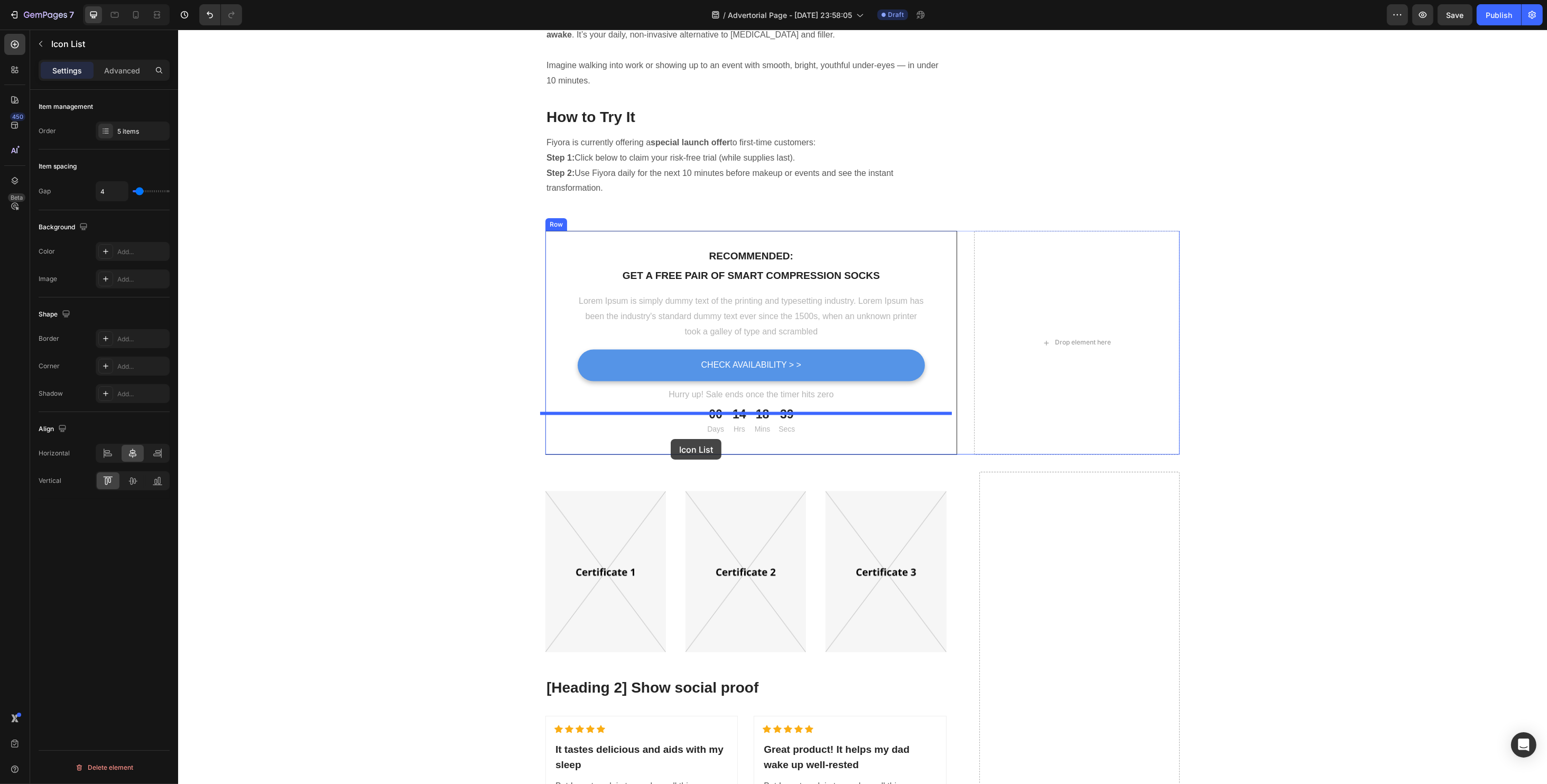
scroll to position [3029, 0]
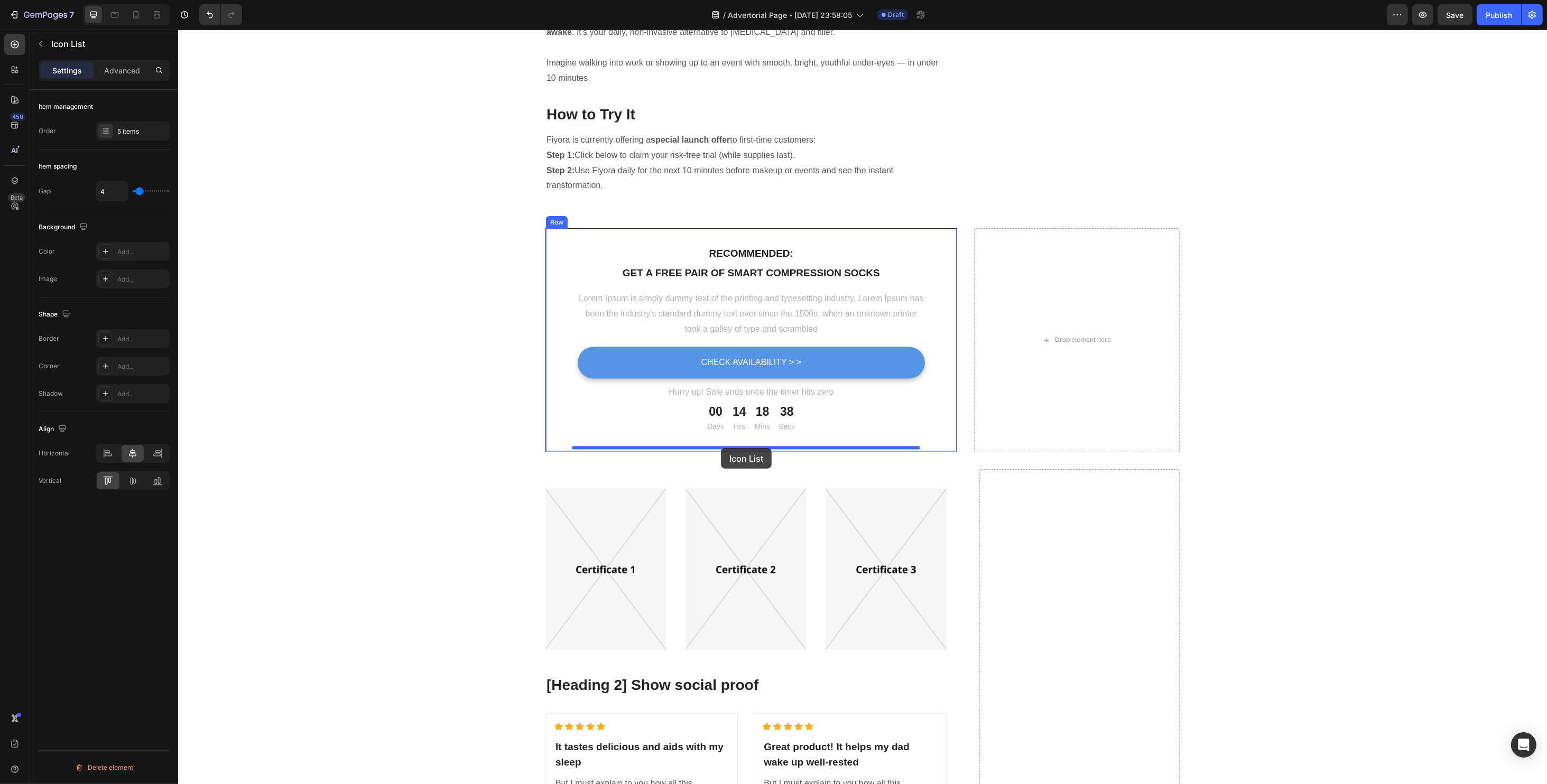
drag, startPoint x: 1036, startPoint y: 184, endPoint x: 721, endPoint y: 448, distance: 411.0
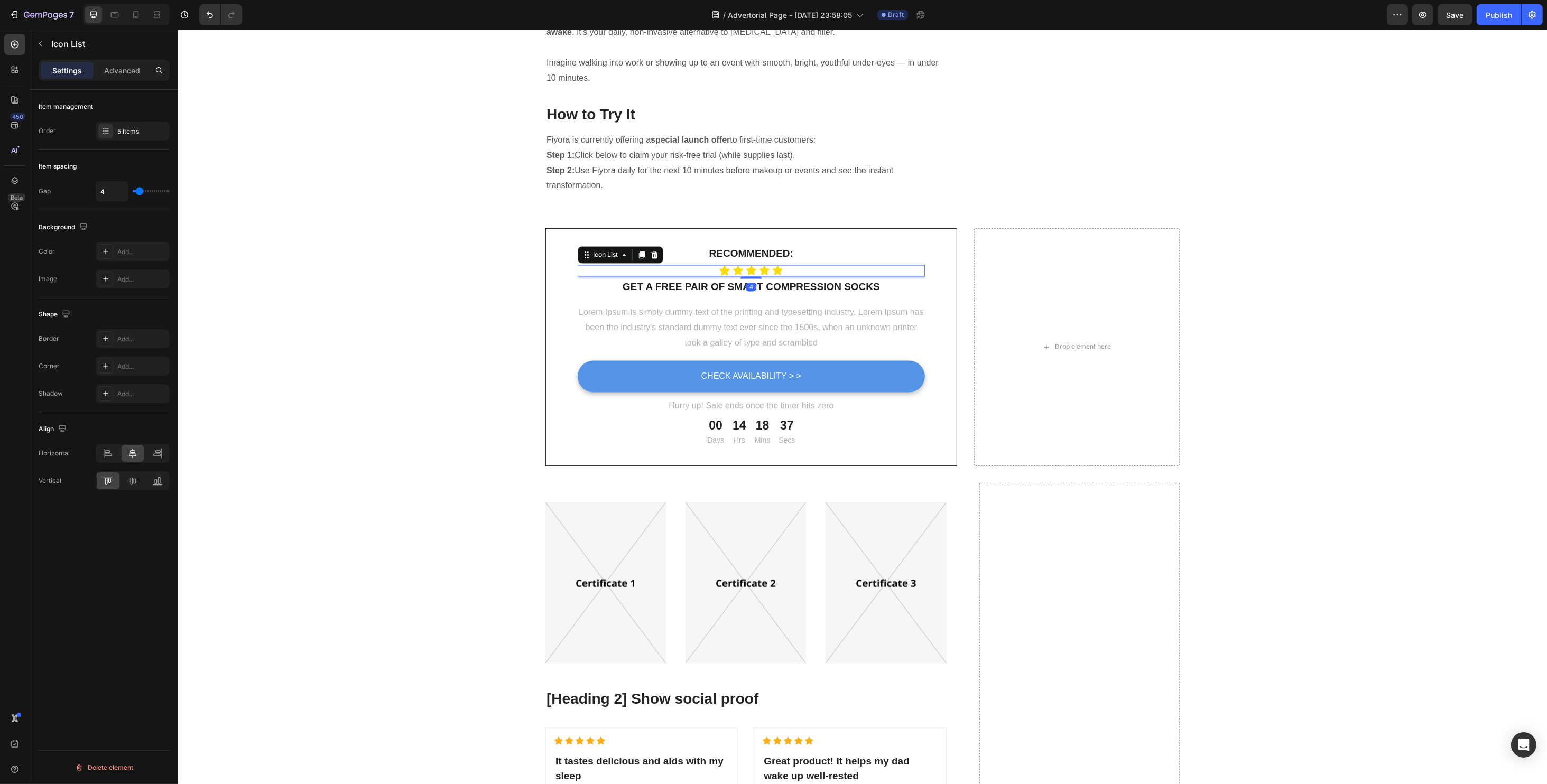
click at [706, 277] on div "Icon Icon Icon Icon Icon" at bounding box center [751, 271] width 348 height 11
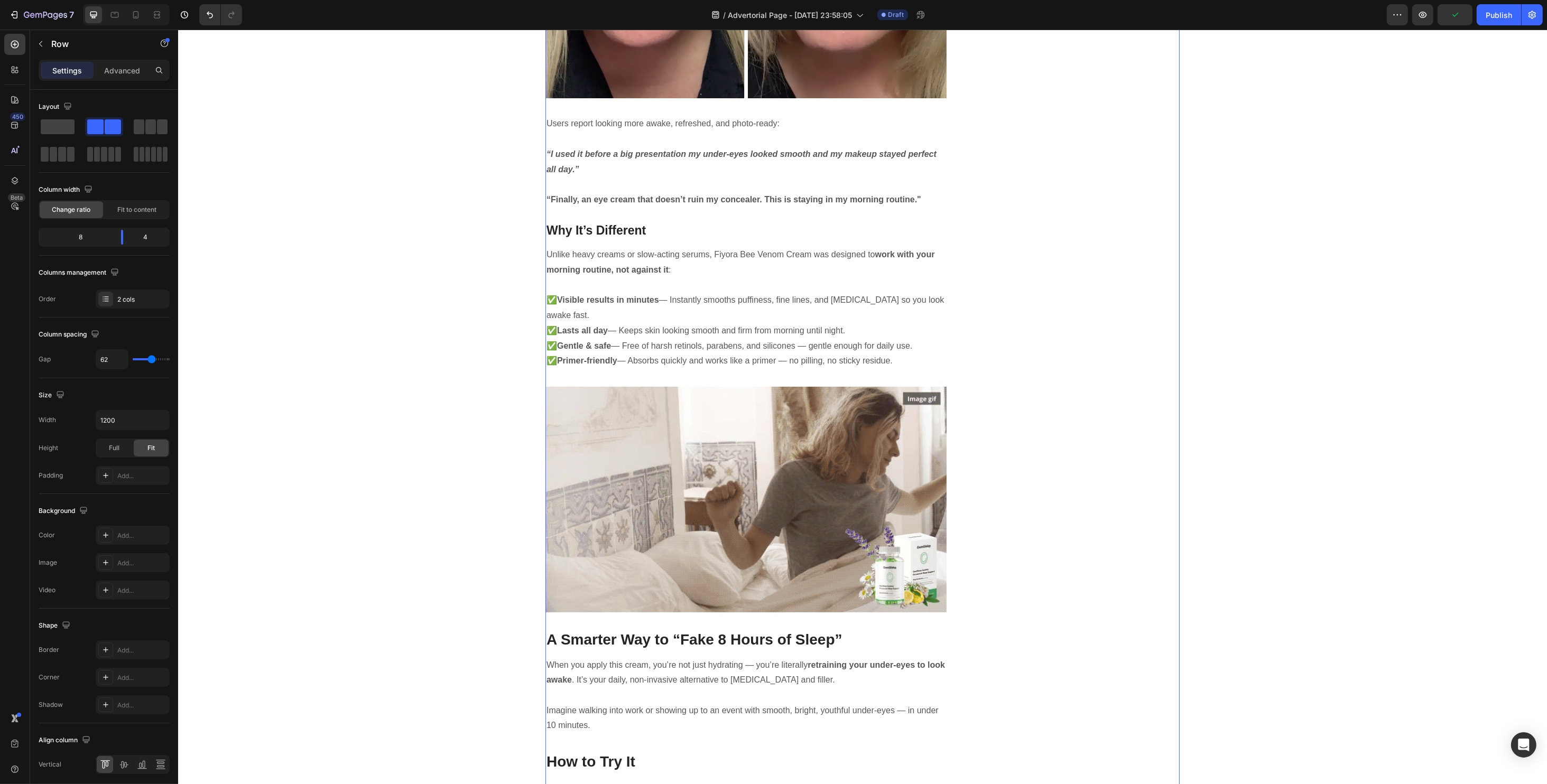
scroll to position [3100, 0]
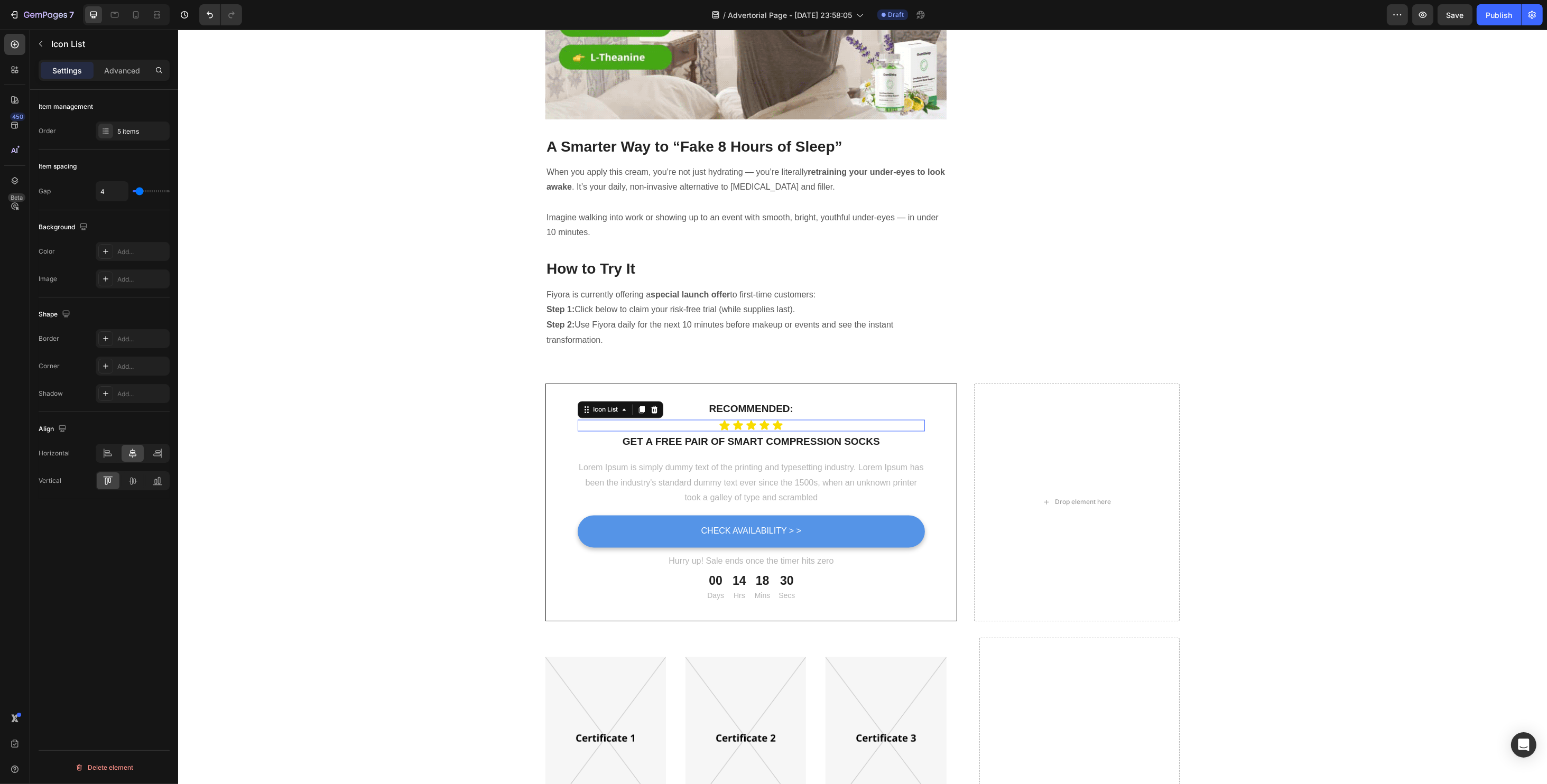
click at [704, 420] on div "Icon Icon Icon Icon Icon" at bounding box center [751, 425] width 348 height 11
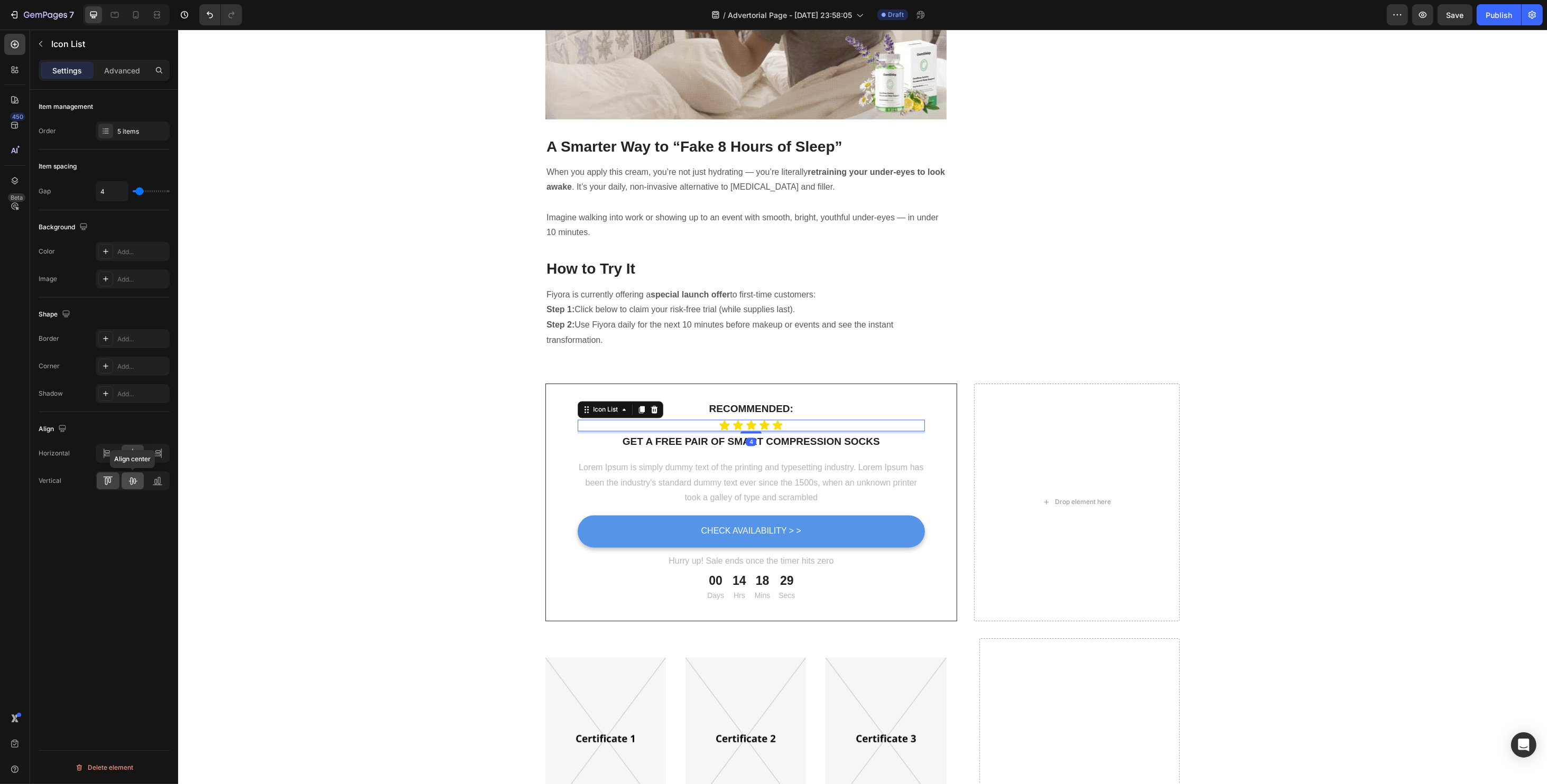
click at [137, 474] on div at bounding box center [133, 481] width 23 height 17
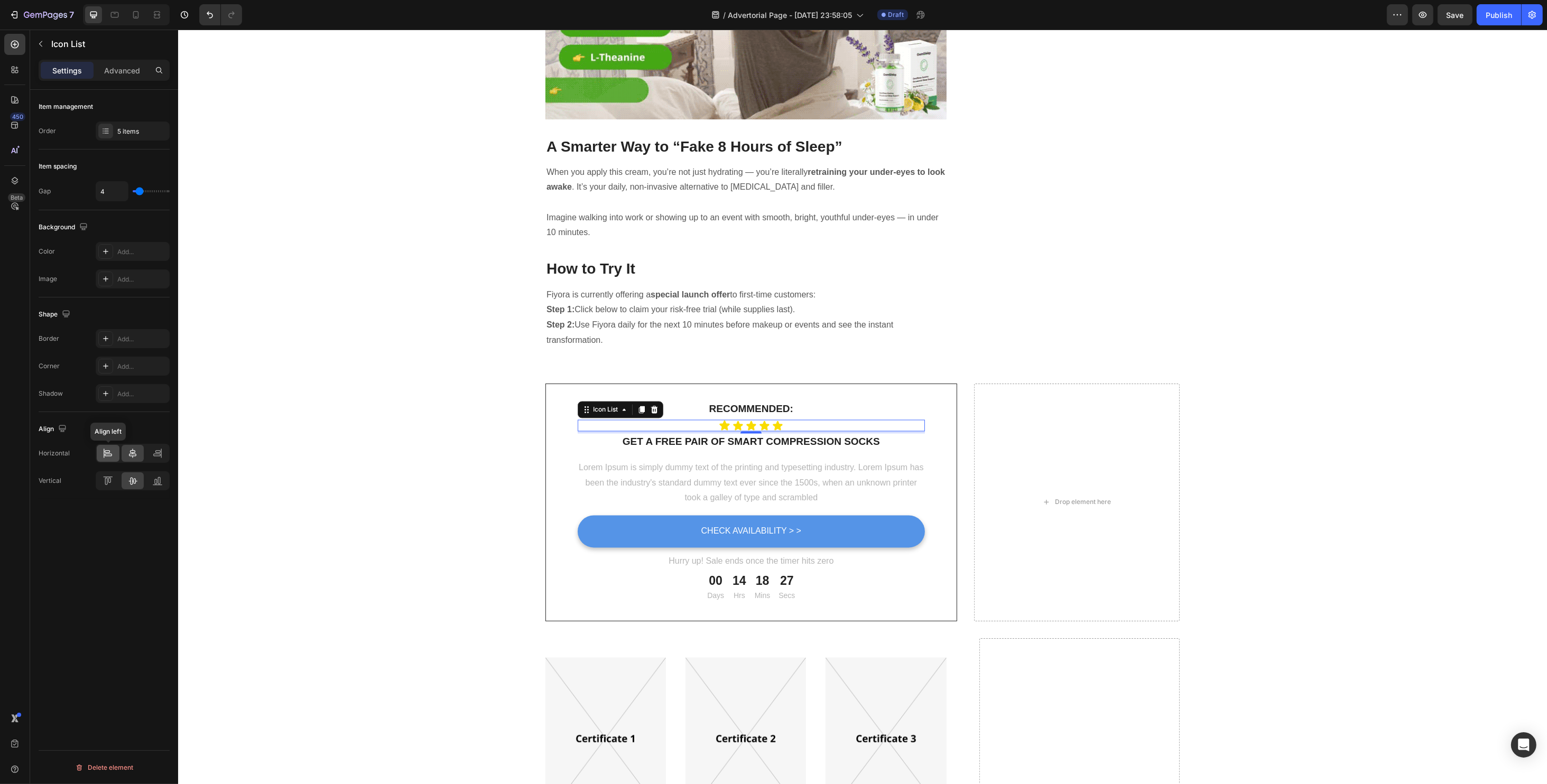
click at [104, 454] on icon at bounding box center [104, 453] width 1 height 10
click at [127, 452] on icon at bounding box center [132, 453] width 11 height 11
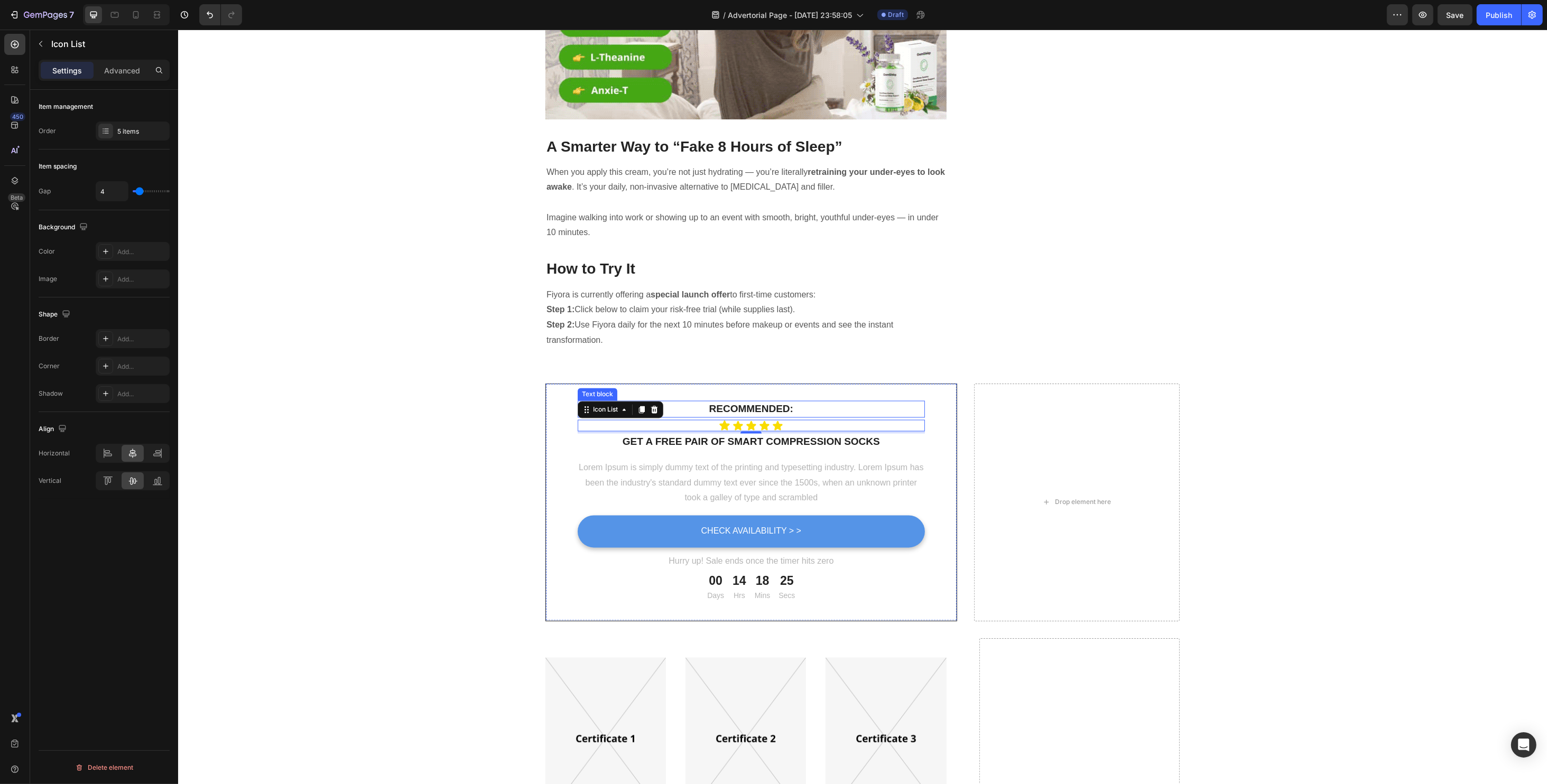
click at [706, 402] on p "Recommended:" at bounding box center [750, 409] width 345 height 15
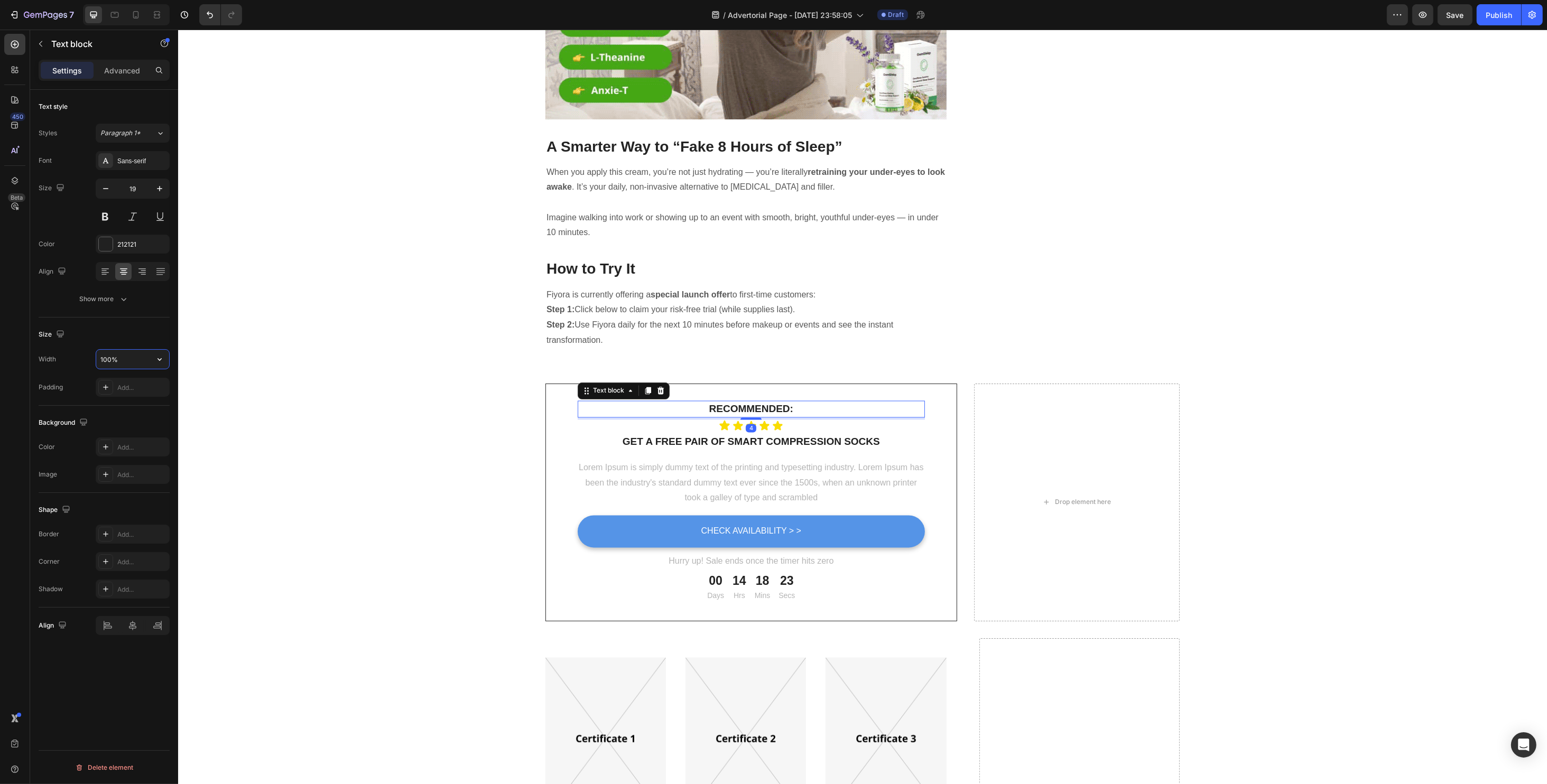
click at [135, 362] on input "100%" at bounding box center [132, 360] width 73 height 19
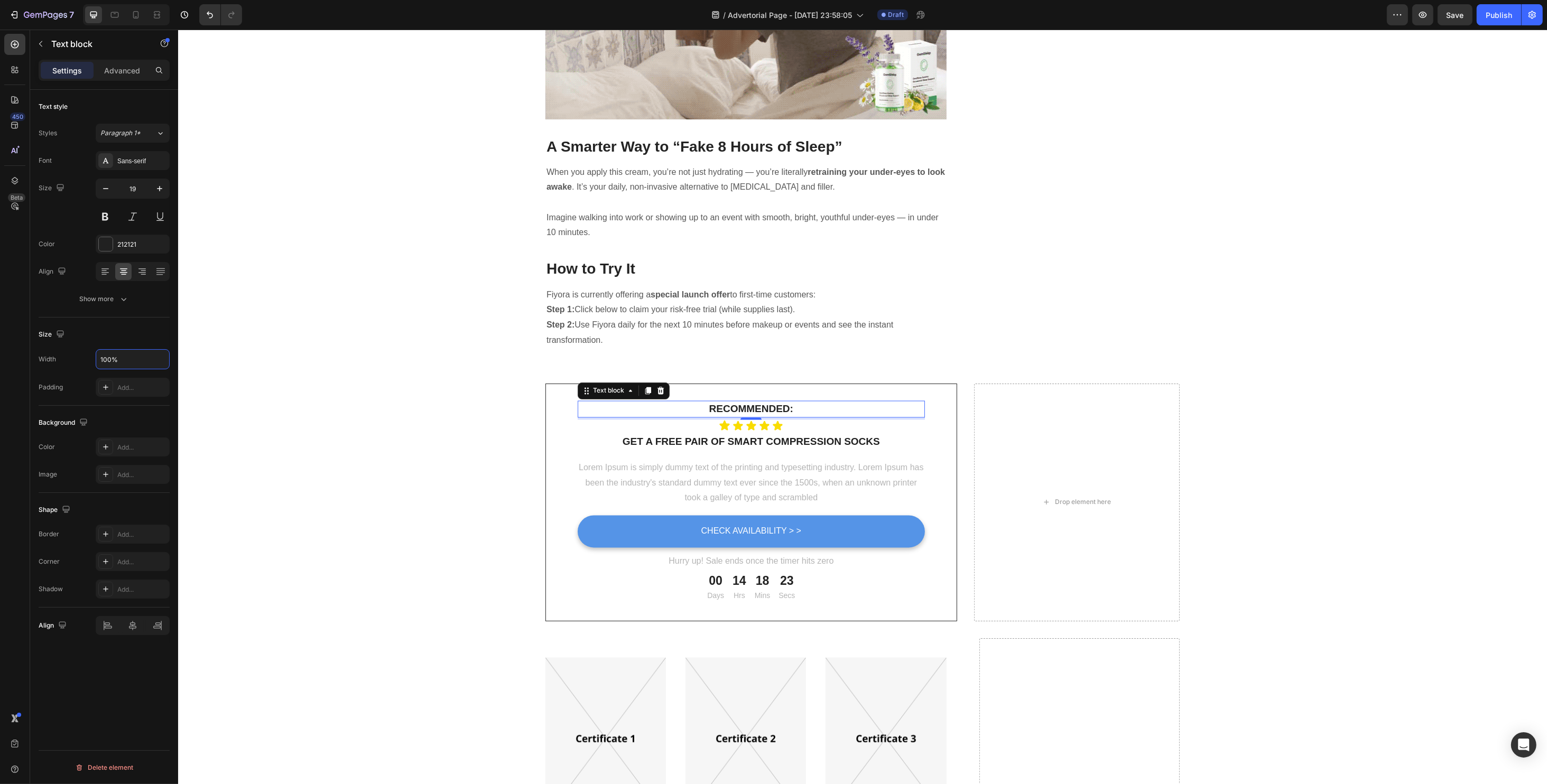
click at [154, 370] on div "Width 100% Padding Add..." at bounding box center [104, 373] width 131 height 48
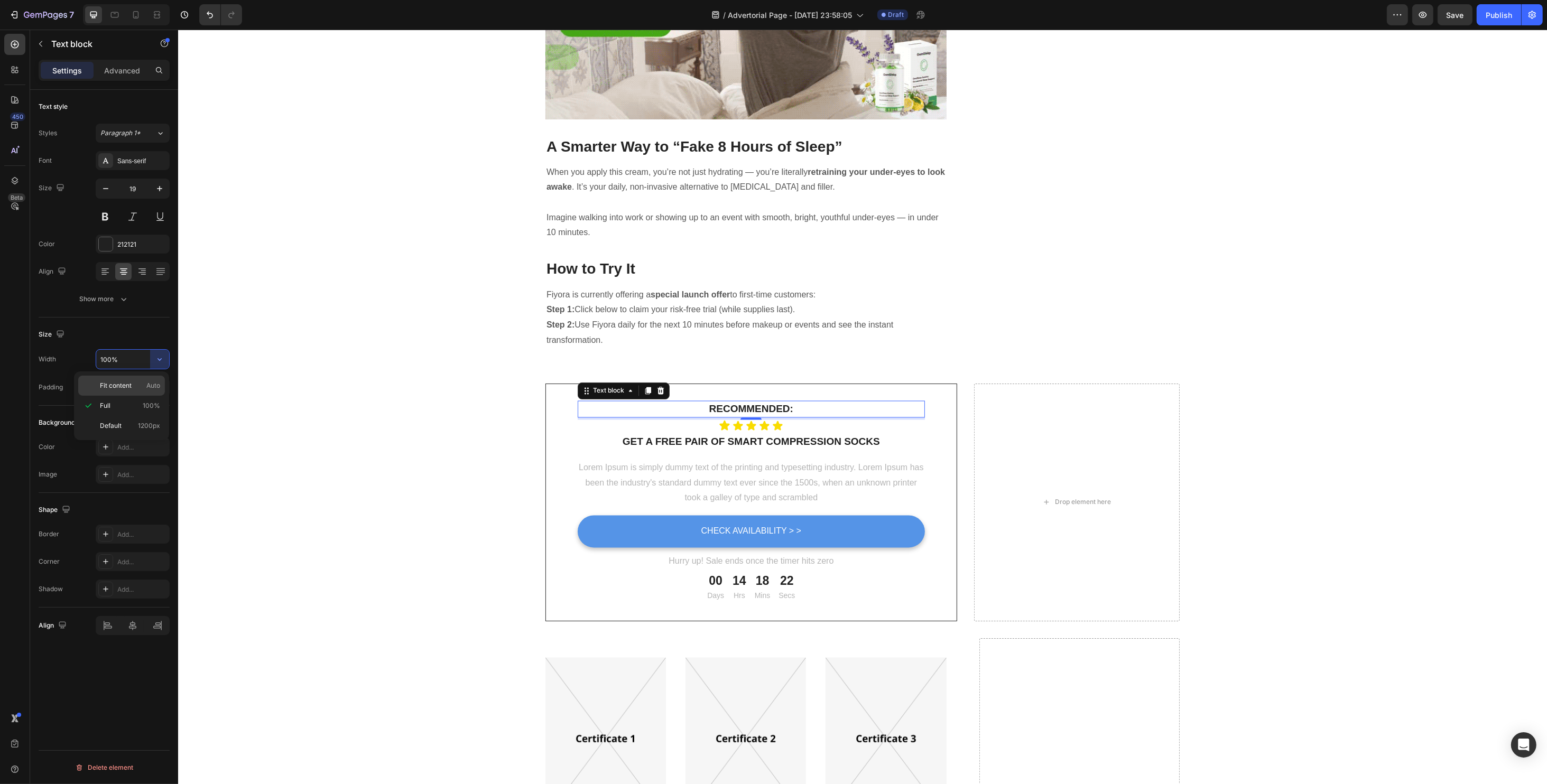
click at [130, 385] on span "Fit content" at bounding box center [116, 385] width 32 height 10
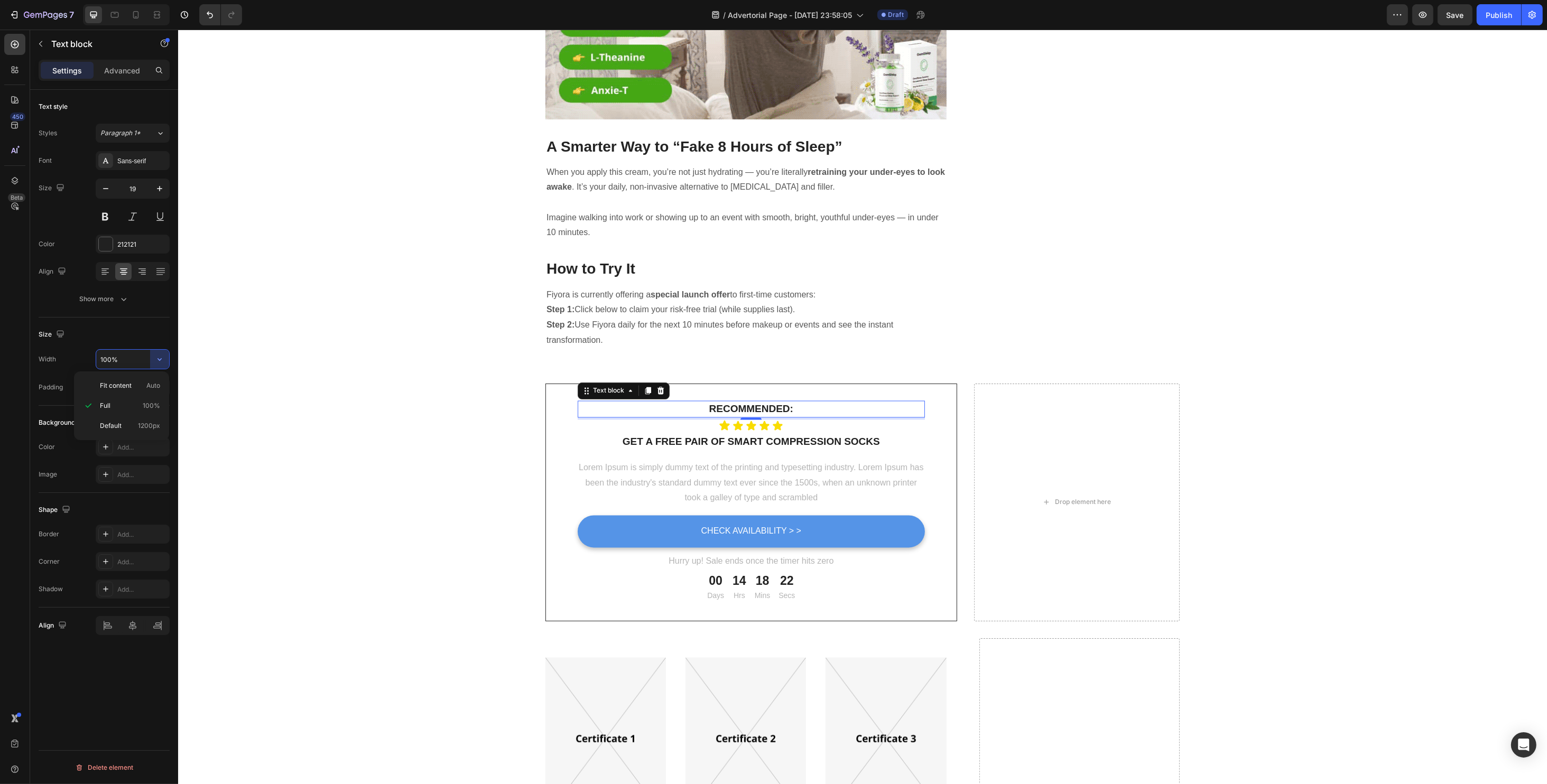
type input "Auto"
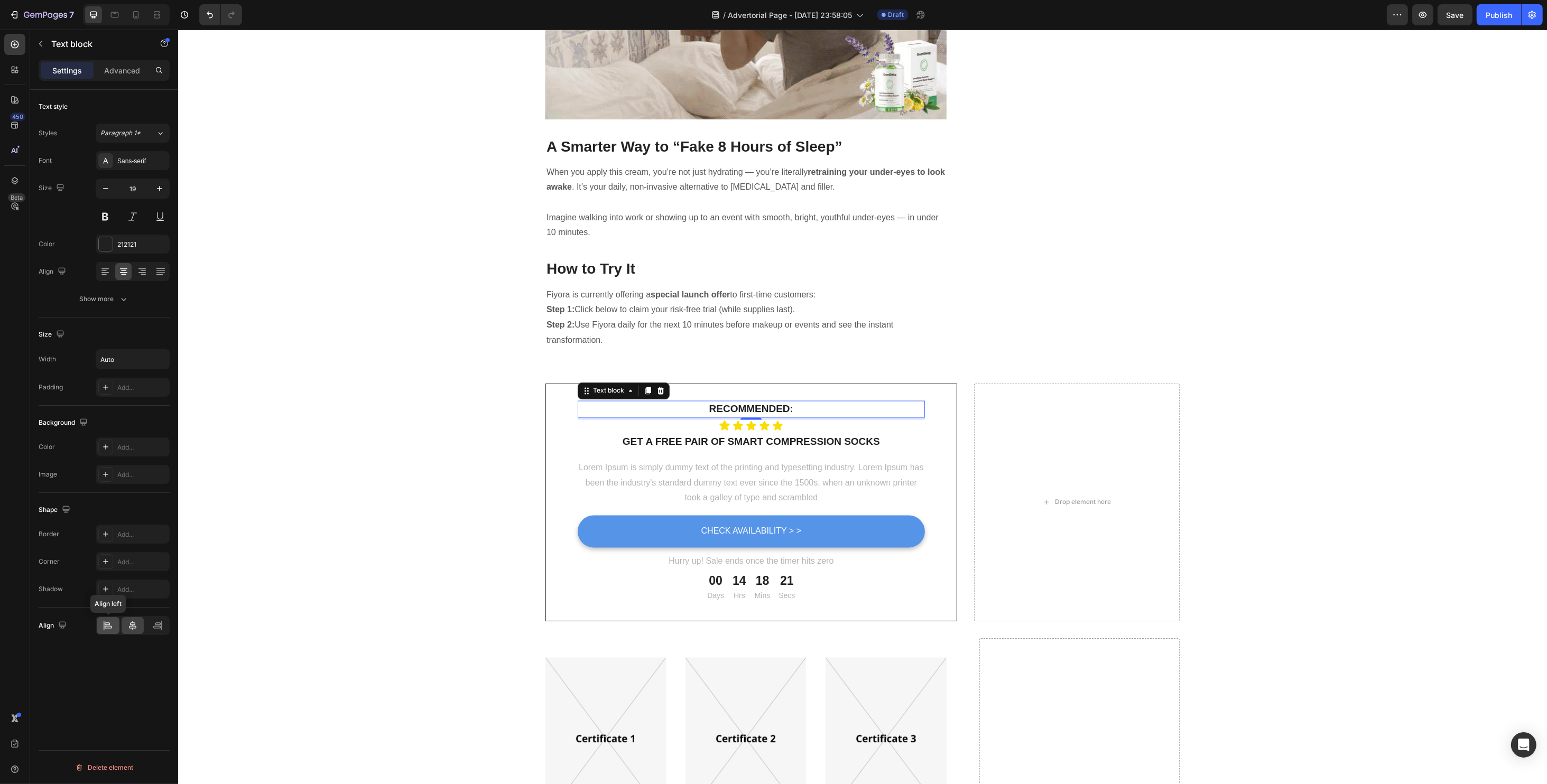
click at [111, 624] on icon at bounding box center [108, 625] width 11 height 11
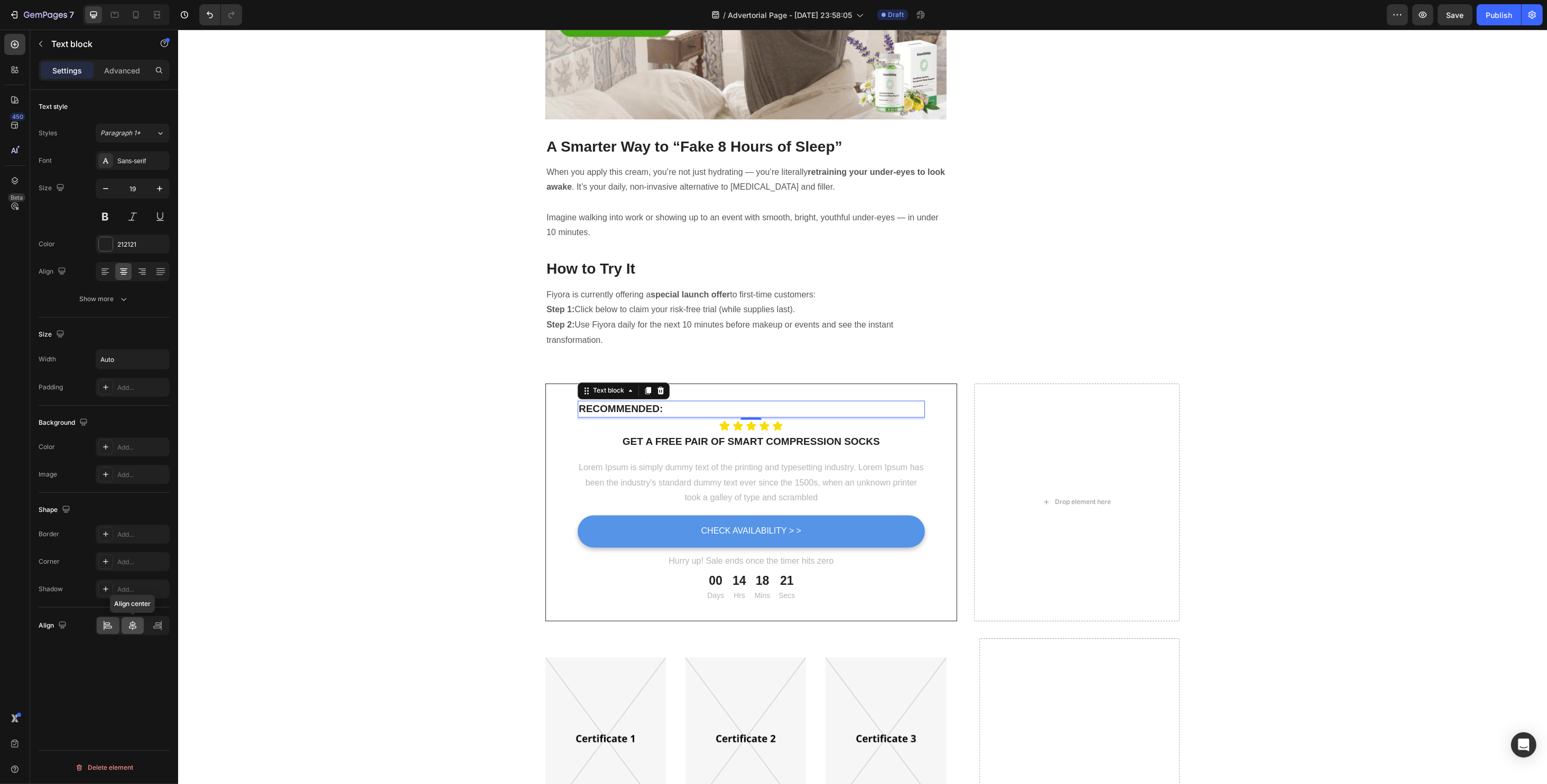
click at [127, 624] on div at bounding box center [133, 625] width 23 height 17
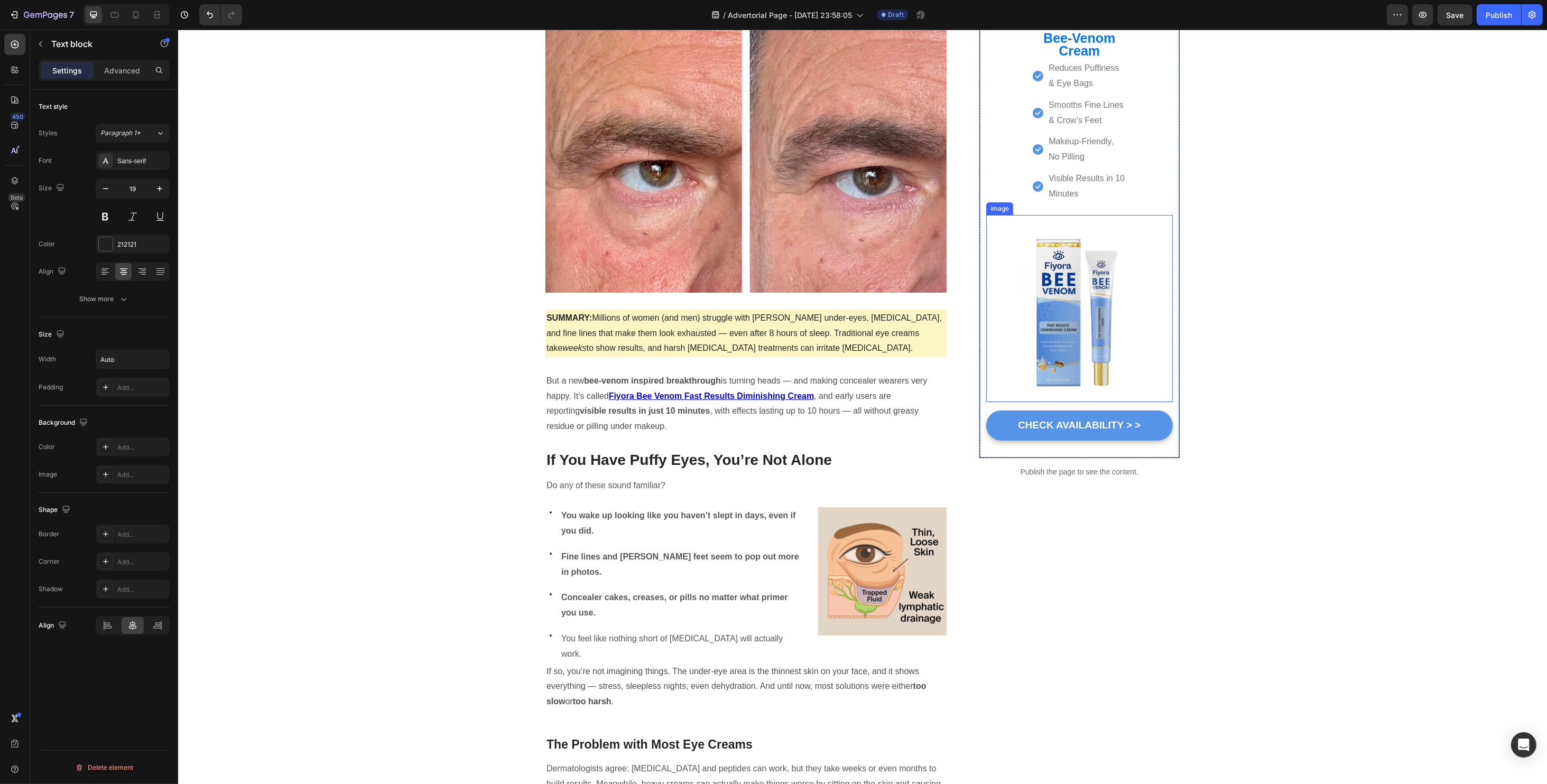
scroll to position [71, 0]
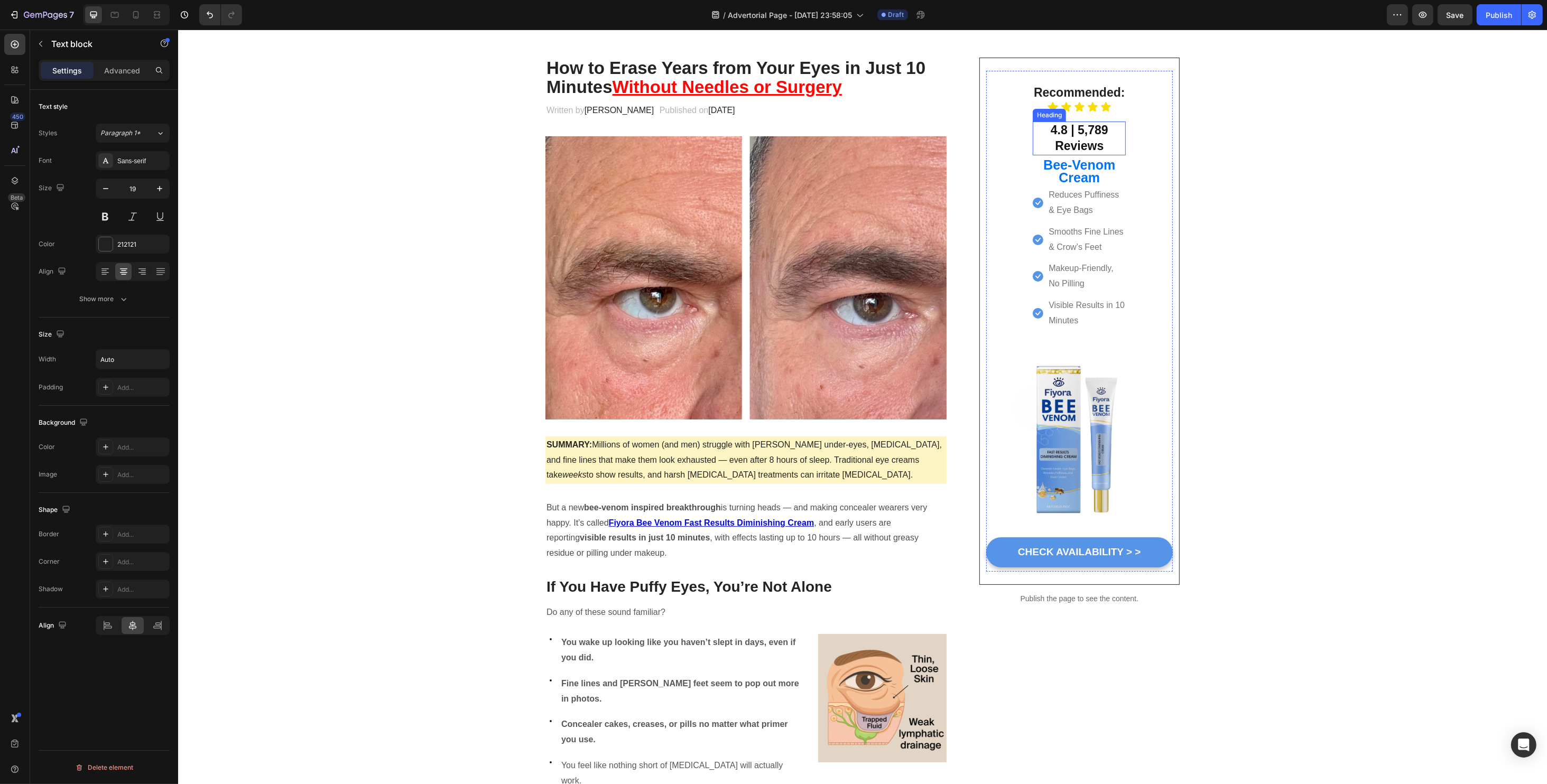
click at [1063, 140] on strong "4.8 | 5,789 Reviews" at bounding box center [1079, 138] width 57 height 30
click at [1094, 111] on icon at bounding box center [1096, 112] width 6 height 7
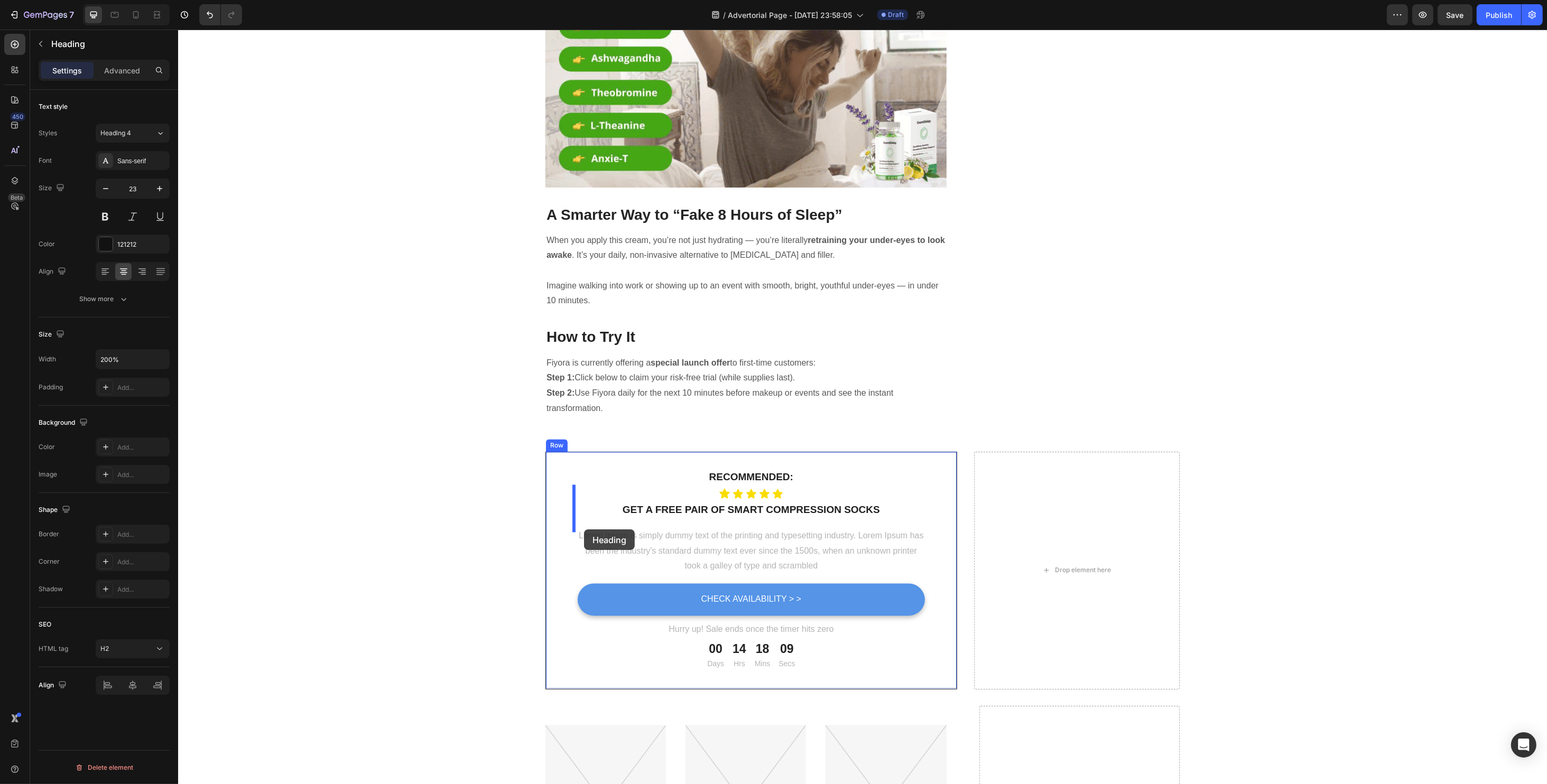
scroll to position [3100, 0]
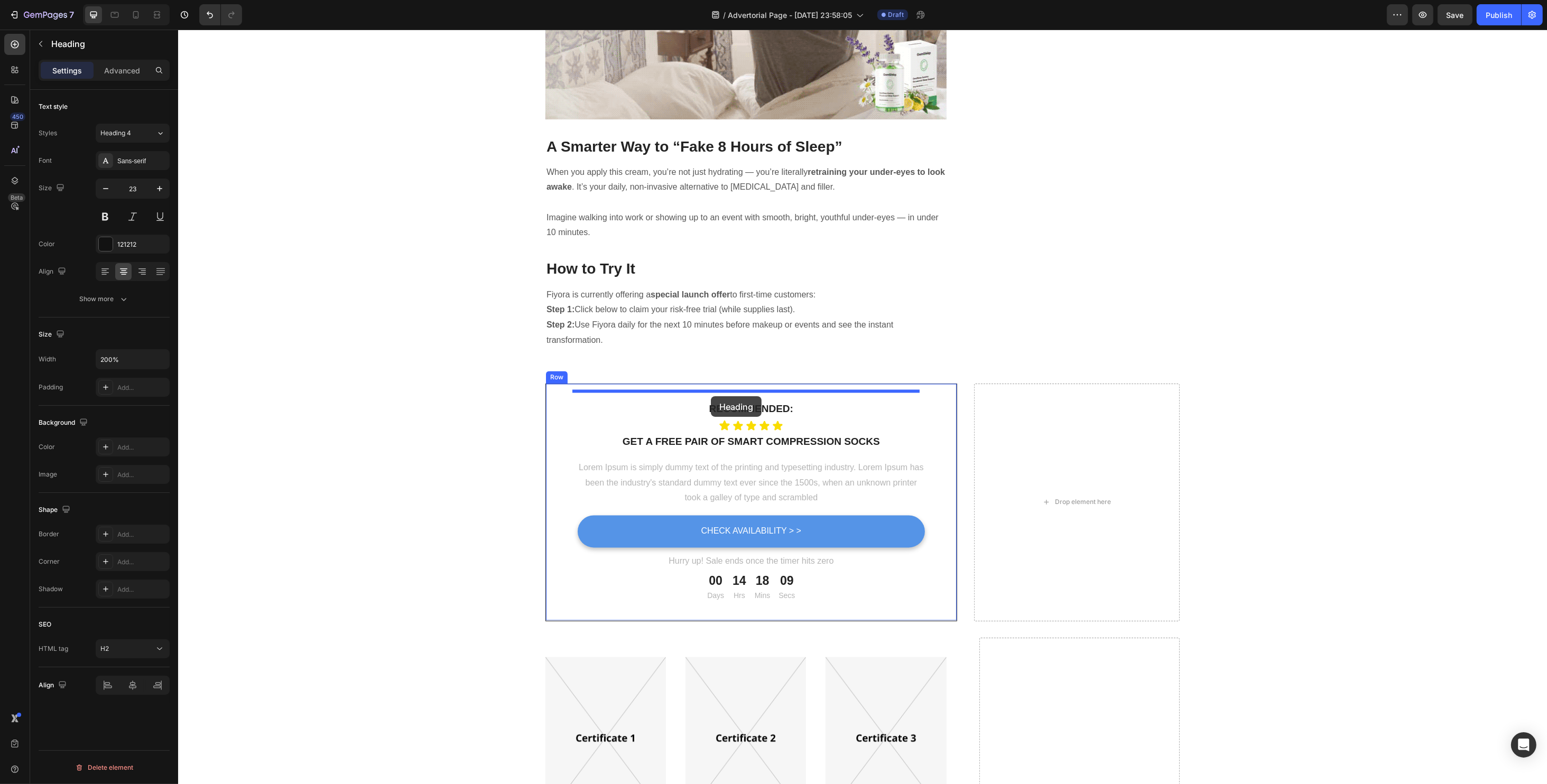
drag, startPoint x: 1067, startPoint y: 175, endPoint x: 710, endPoint y: 396, distance: 419.9
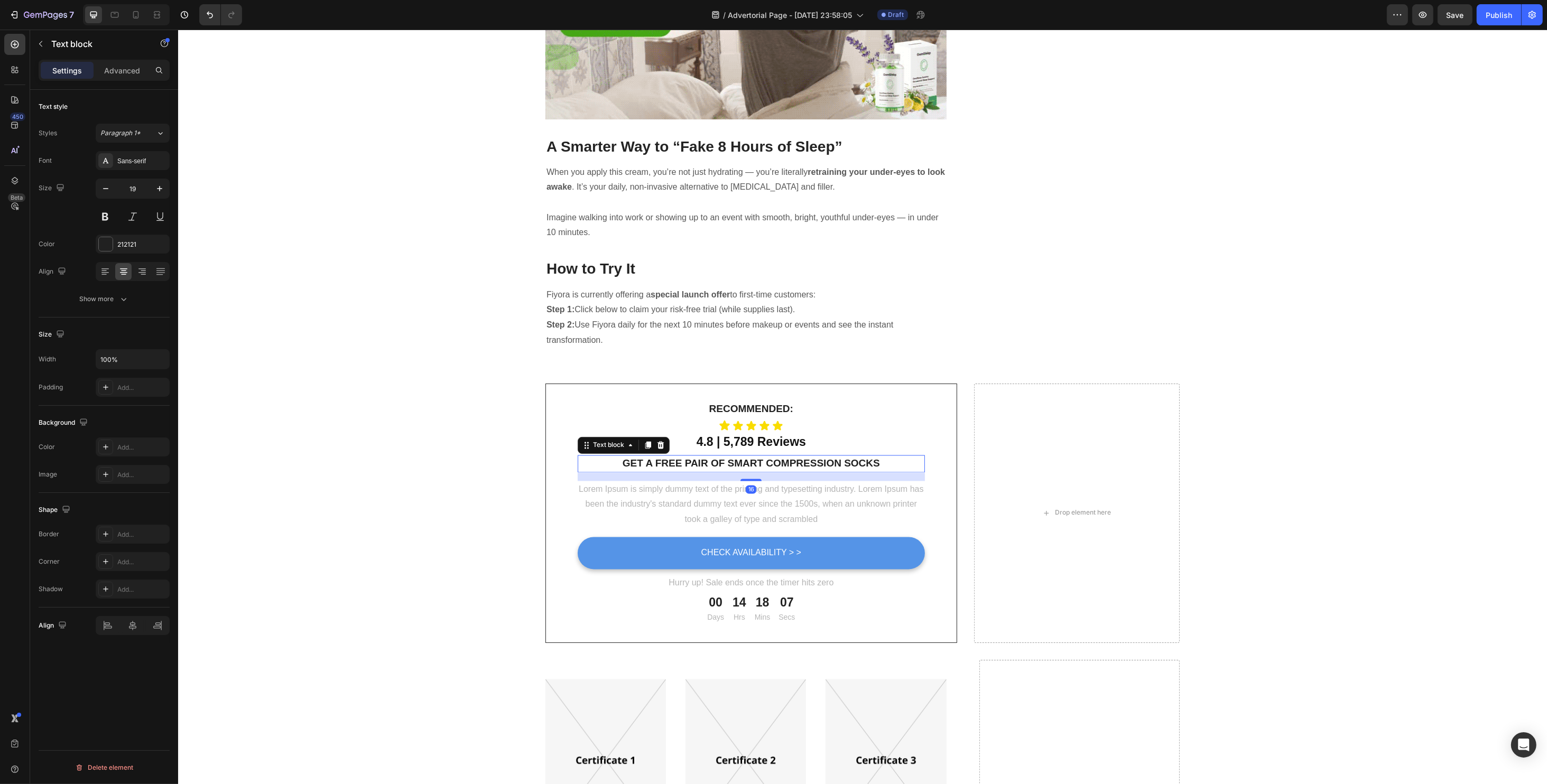
click at [718, 457] on p "Get a free pair of smart compression socks" at bounding box center [750, 464] width 345 height 15
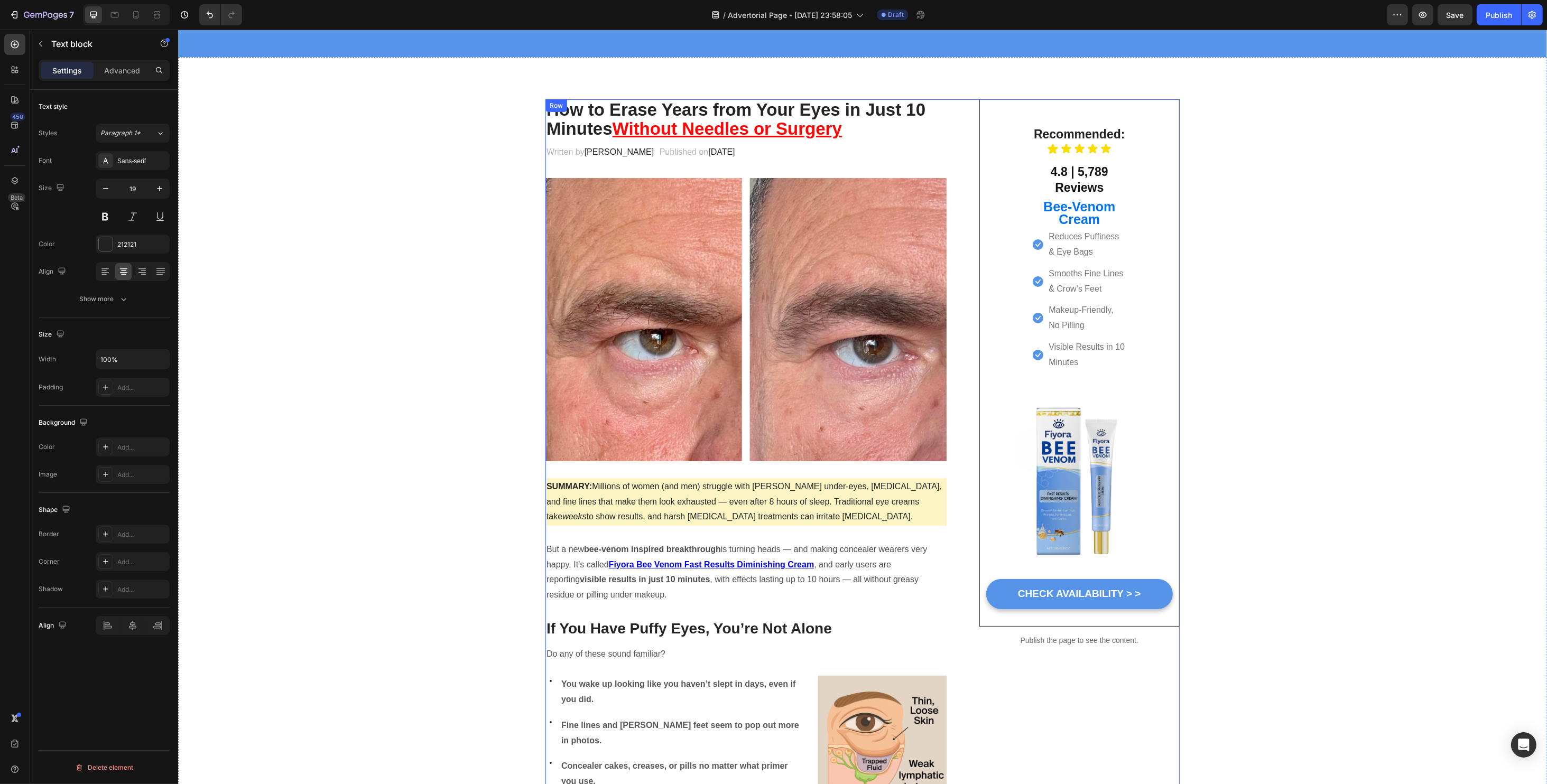
scroll to position [0, 0]
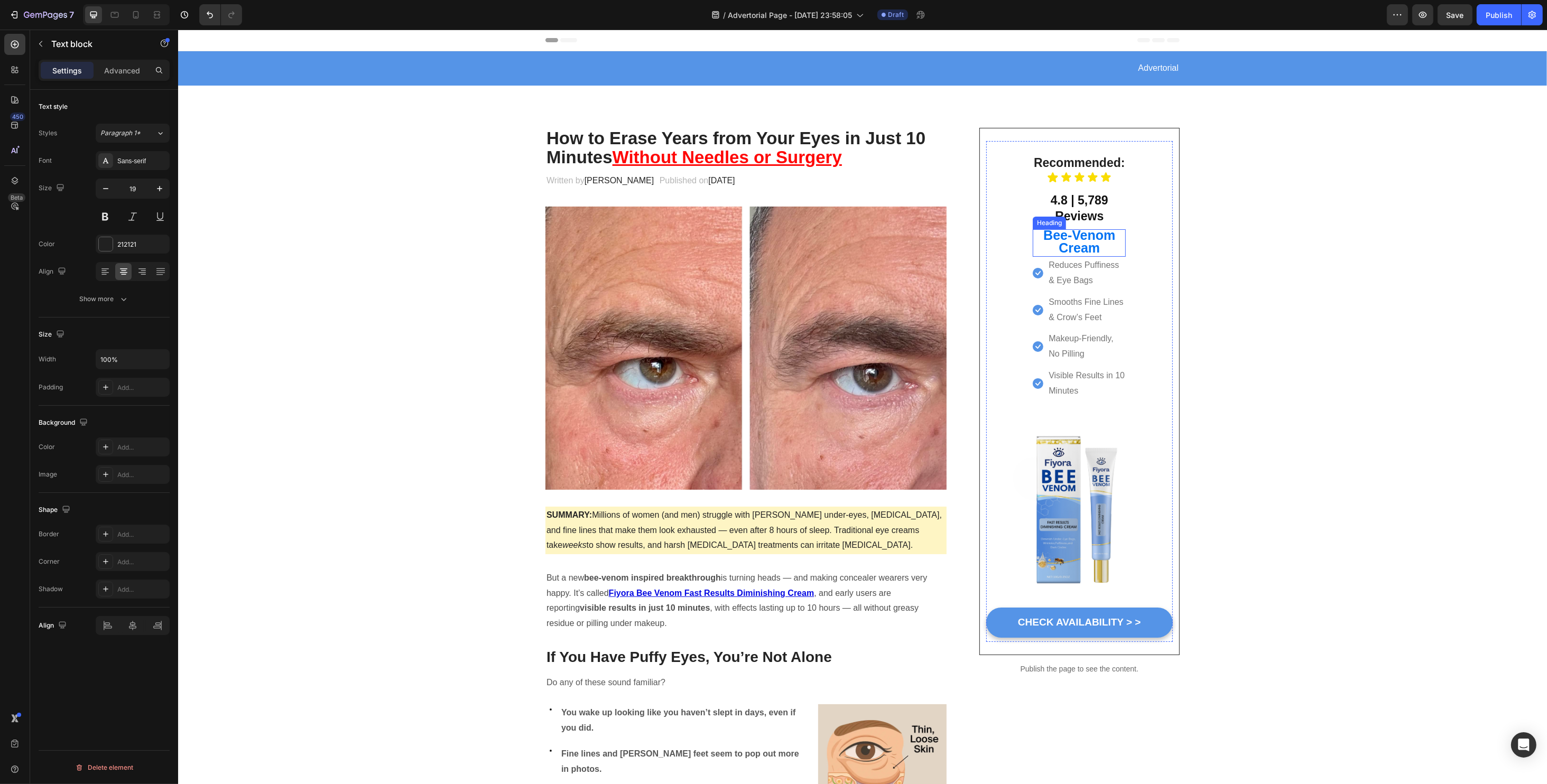
click at [1064, 241] on strong "Cream" at bounding box center [1079, 248] width 41 height 15
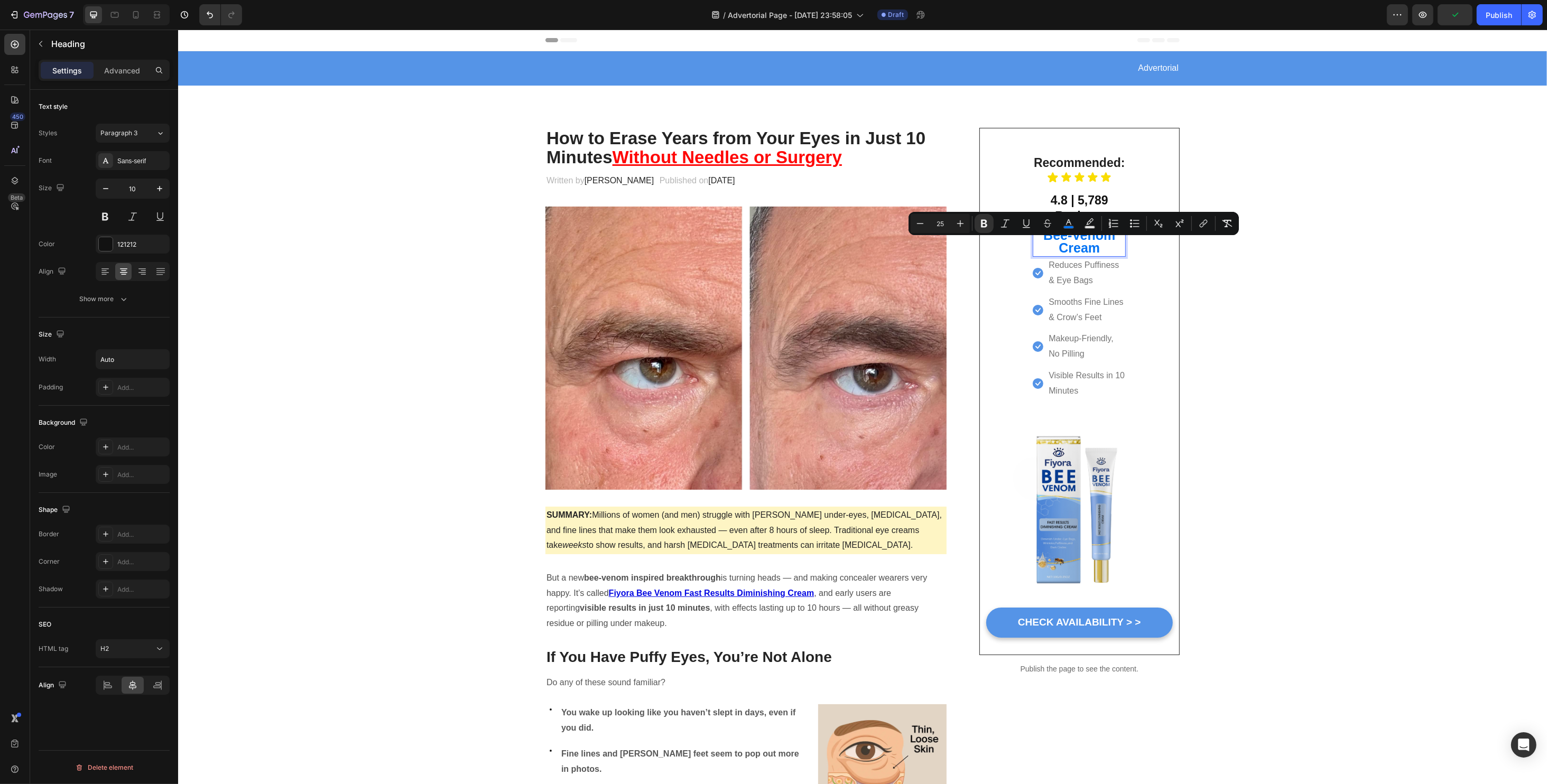
click at [1058, 245] on strong "Cream" at bounding box center [1079, 248] width 41 height 15
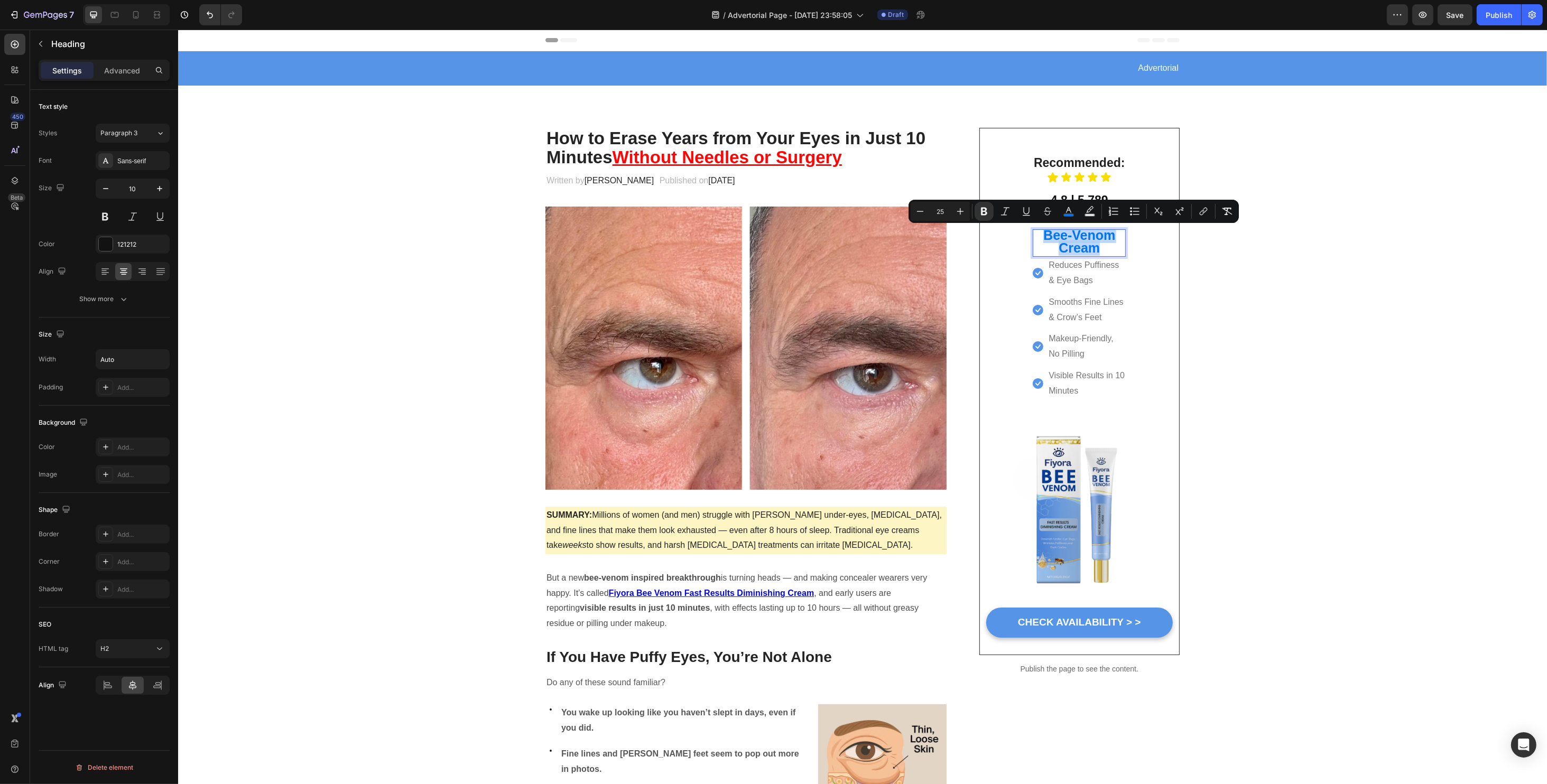
drag, startPoint x: 1038, startPoint y: 241, endPoint x: 1099, endPoint y: 245, distance: 61.1
click at [1099, 245] on p "Bee-Venom Cream" at bounding box center [1078, 243] width 71 height 26
copy p "Bee-Venom Cream"
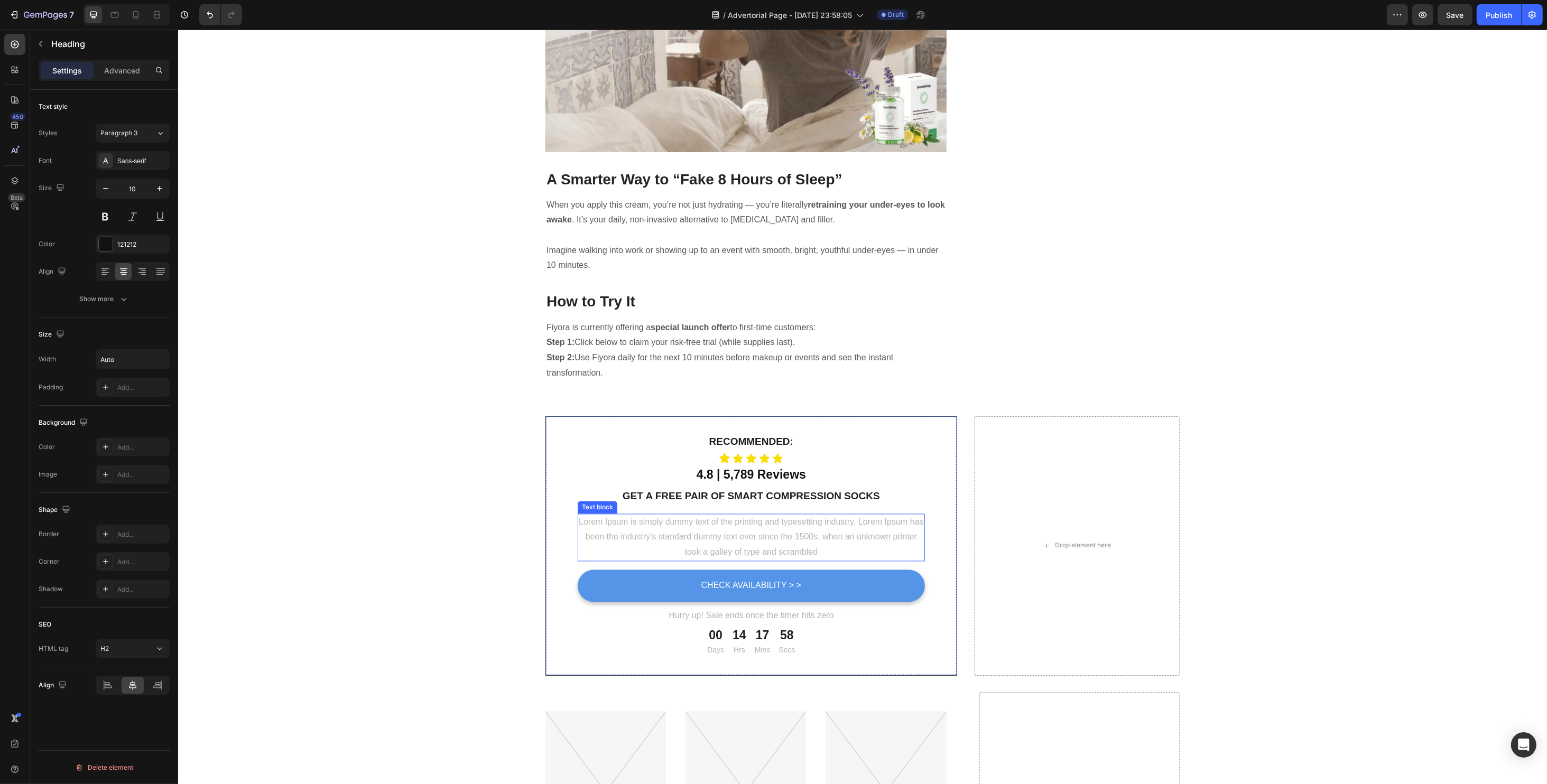
scroll to position [3100, 0]
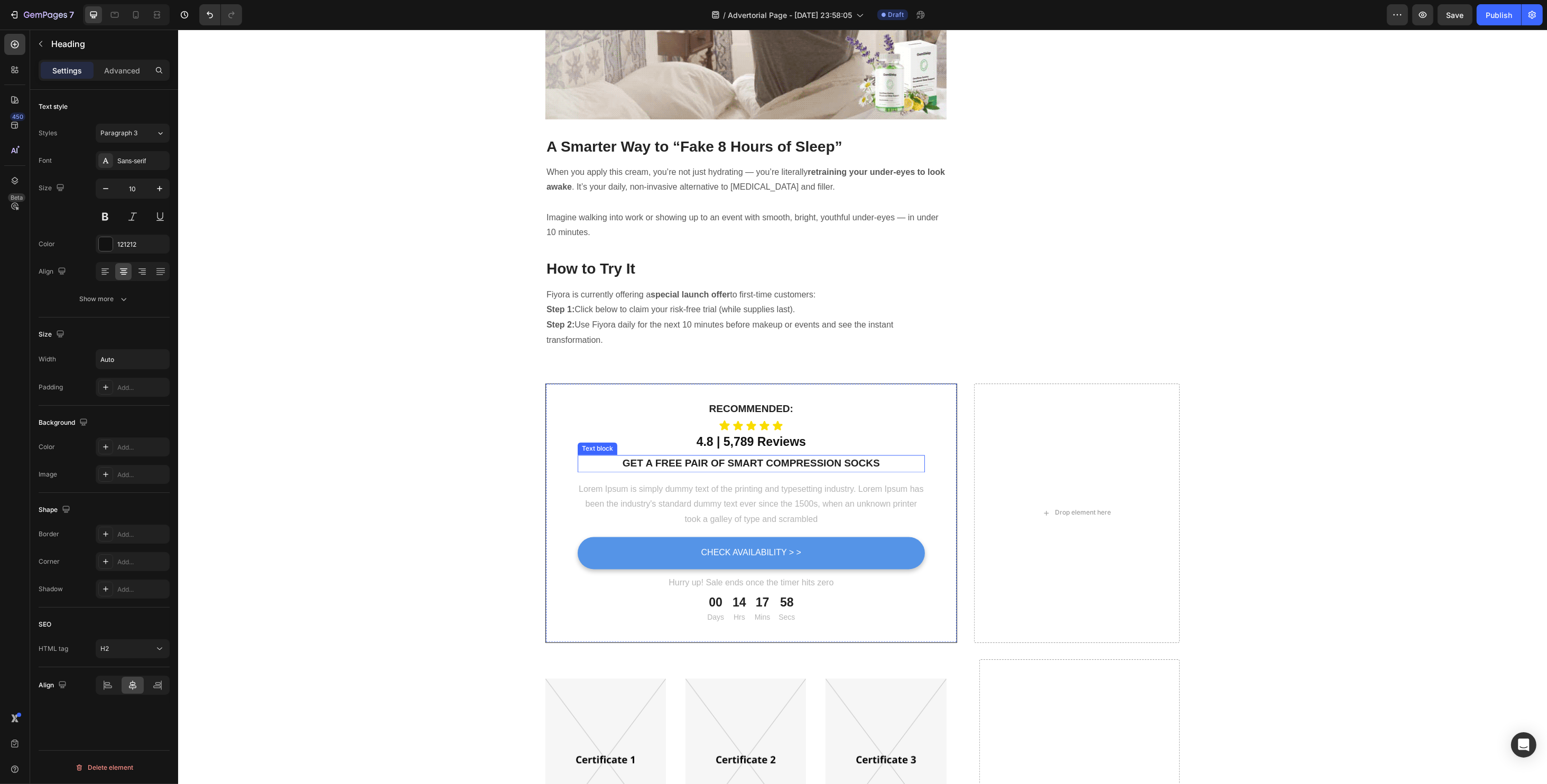
click at [748, 457] on p "Get a free pair of smart compression socks" at bounding box center [750, 464] width 345 height 15
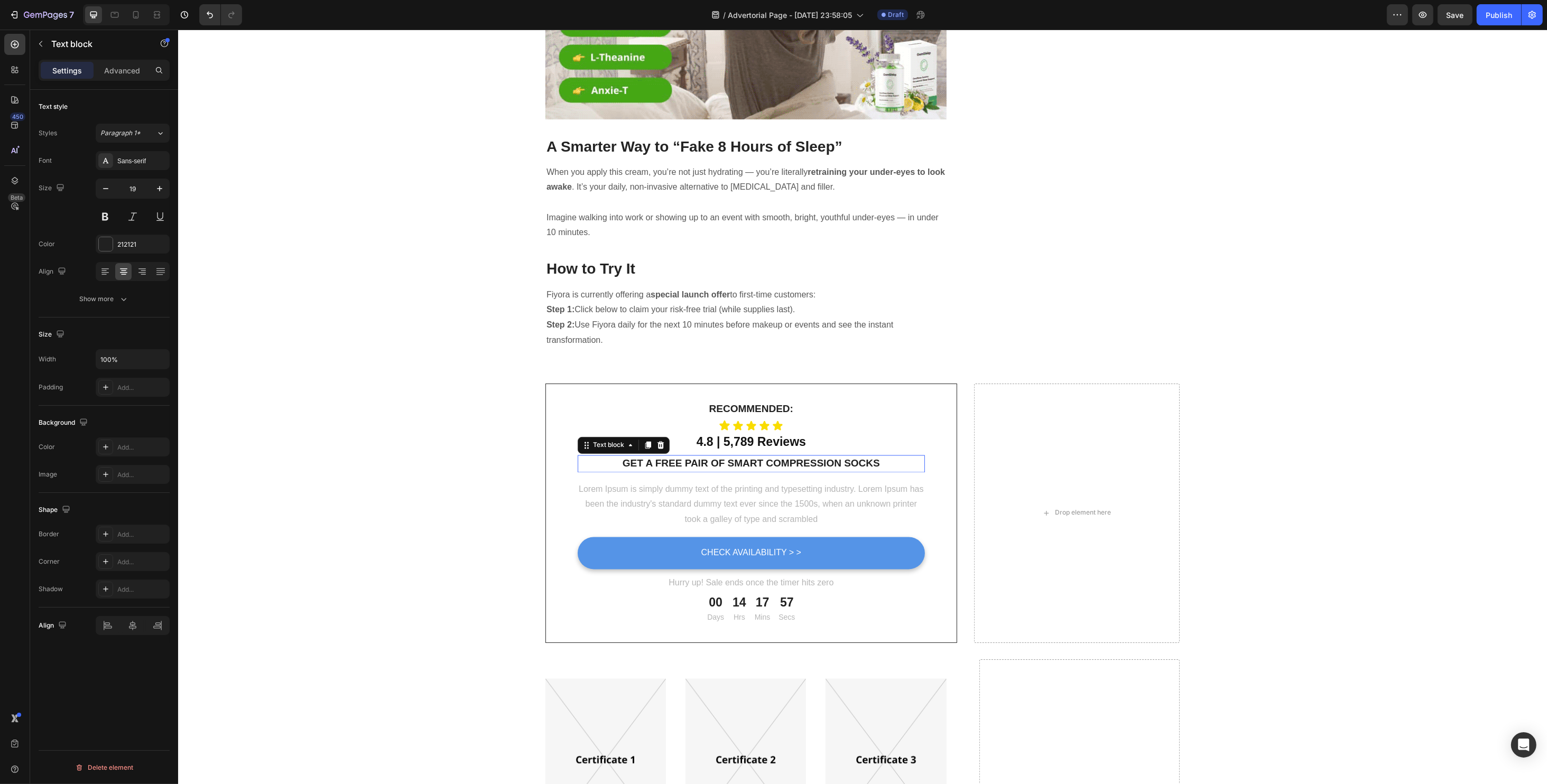
click at [748, 457] on p "Get a free pair of smart compression socks" at bounding box center [750, 464] width 345 height 15
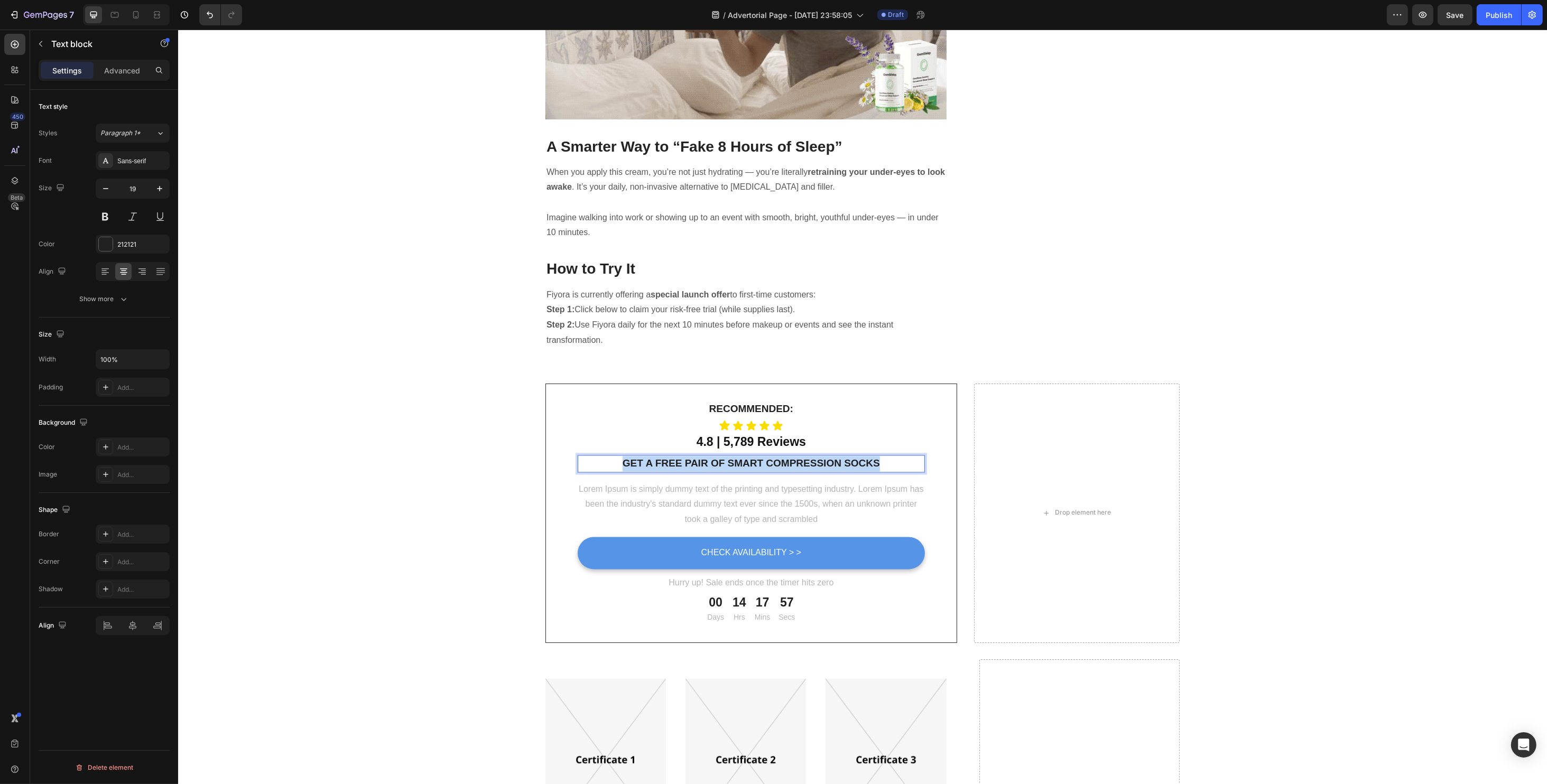
click at [748, 457] on p "Get a free pair of smart compression socks" at bounding box center [750, 464] width 345 height 15
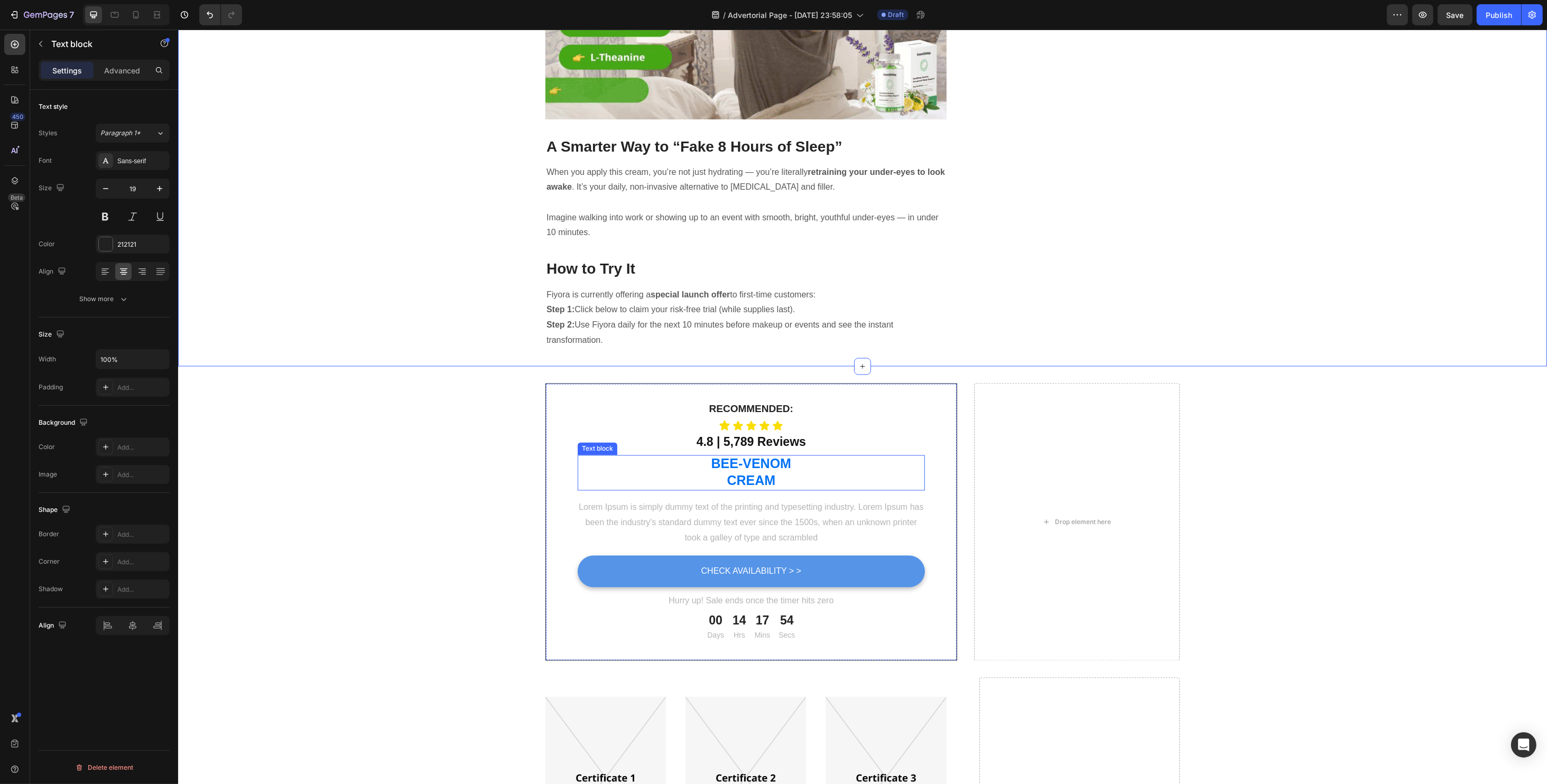
click at [719, 457] on p "Bee-Venom Cream" at bounding box center [750, 474] width 345 height 34
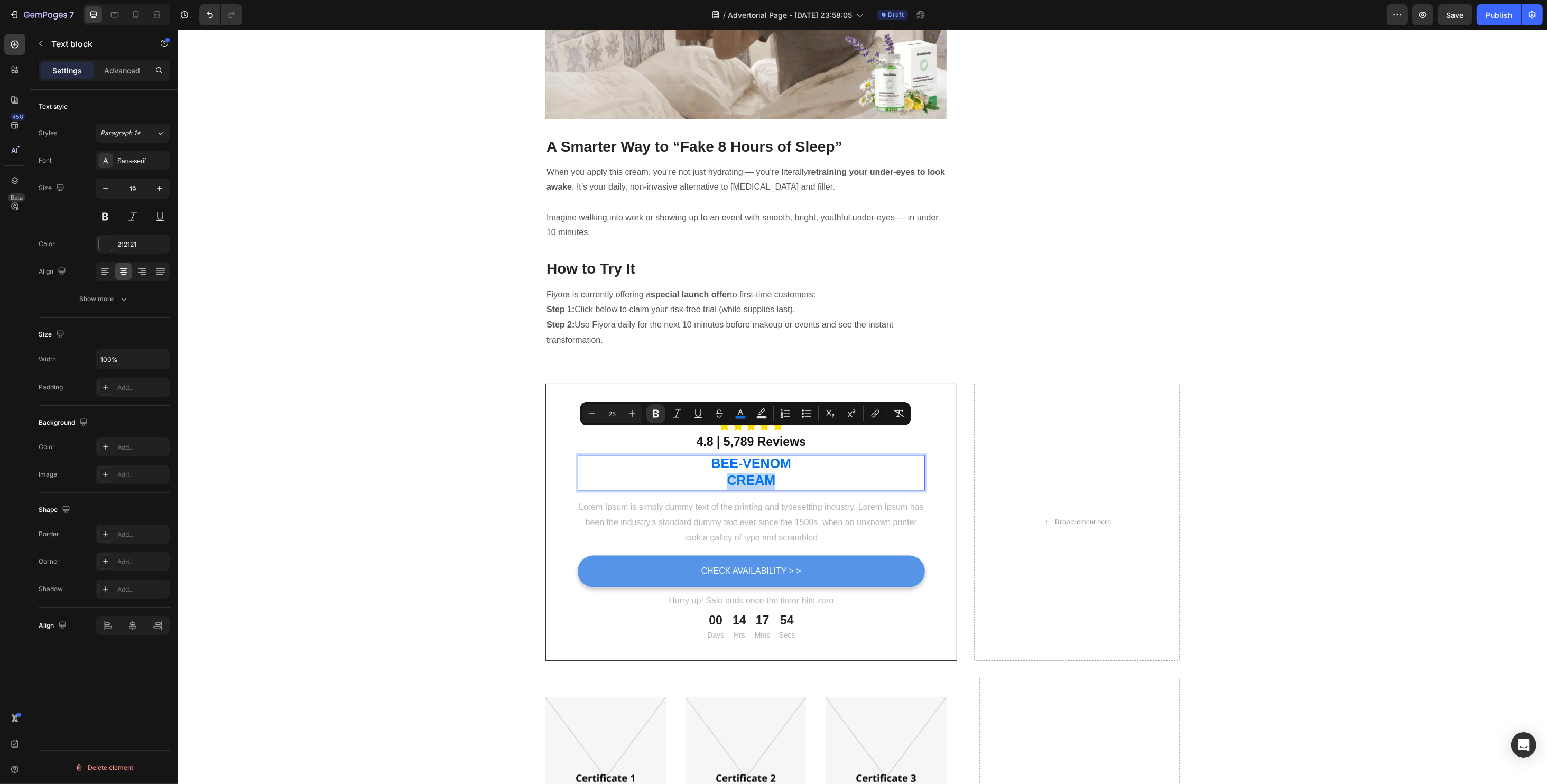
click at [720, 457] on p "Bee-Venom Cream" at bounding box center [750, 474] width 345 height 34
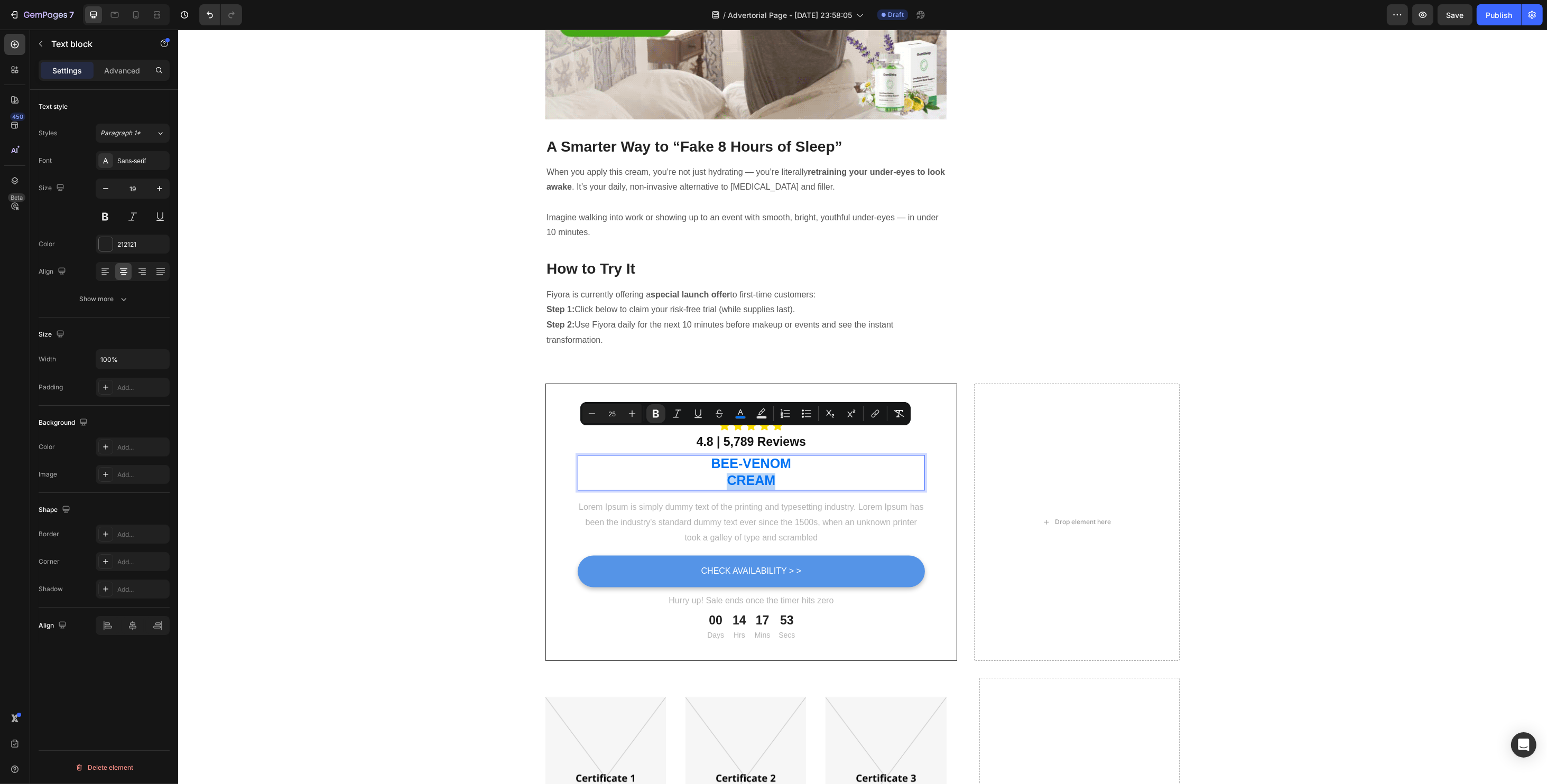
click at [726, 474] on strong "Cream" at bounding box center [750, 481] width 49 height 15
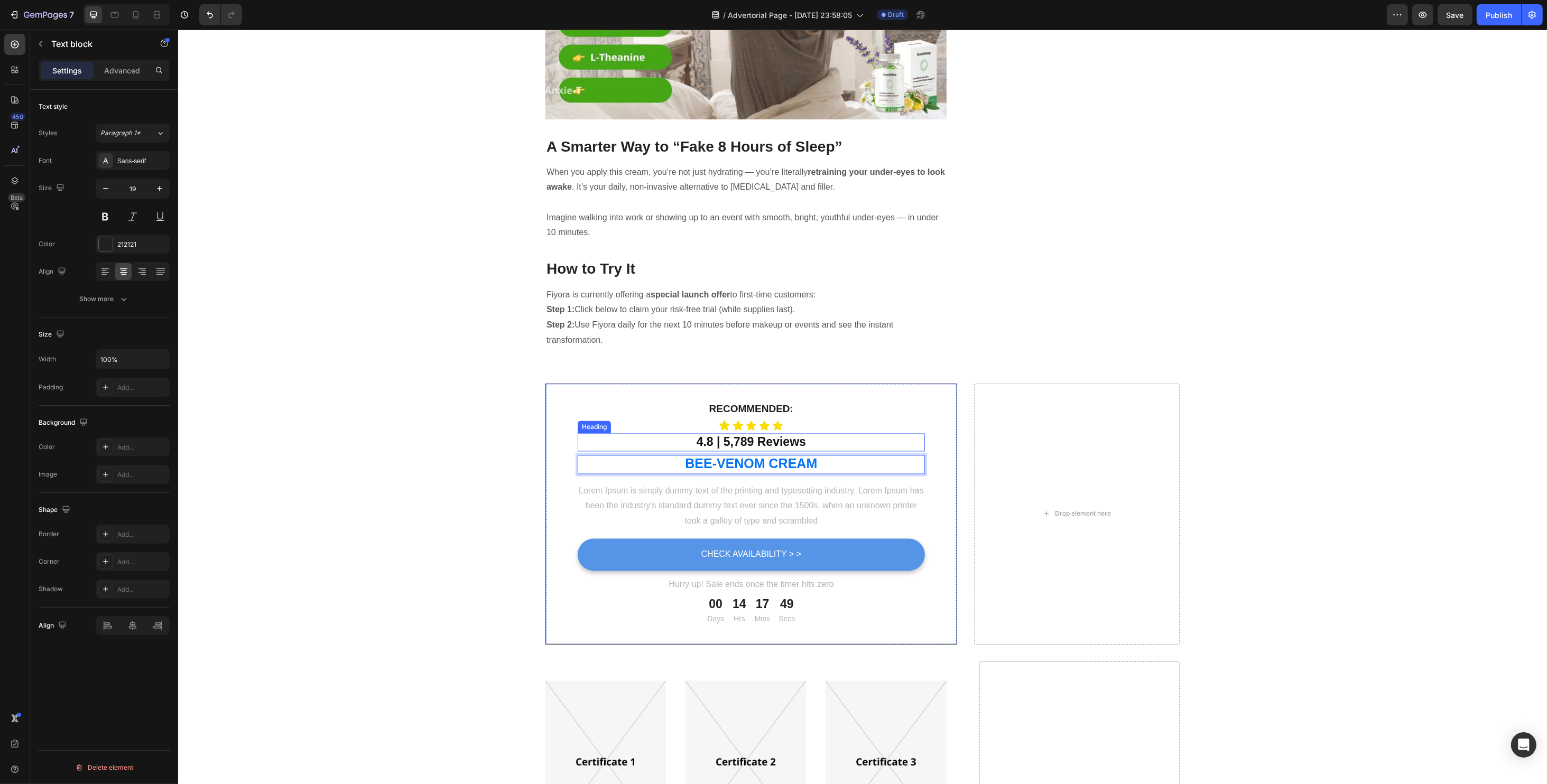
scroll to position [3170, 0]
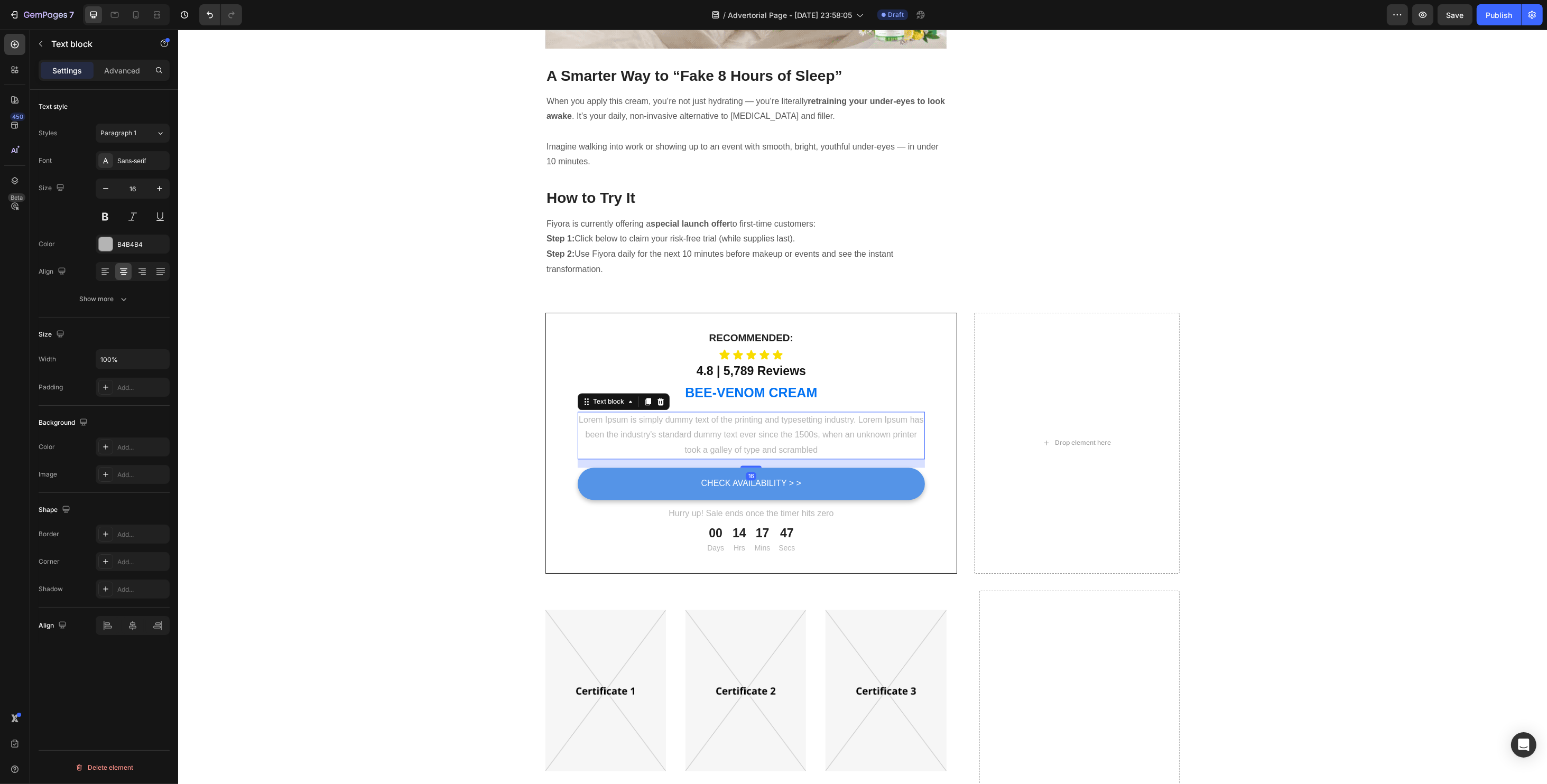
click at [727, 414] on p "Lorem Ipsum is simply dummy text of the printing and typesetting industry. Lore…" at bounding box center [750, 437] width 345 height 46
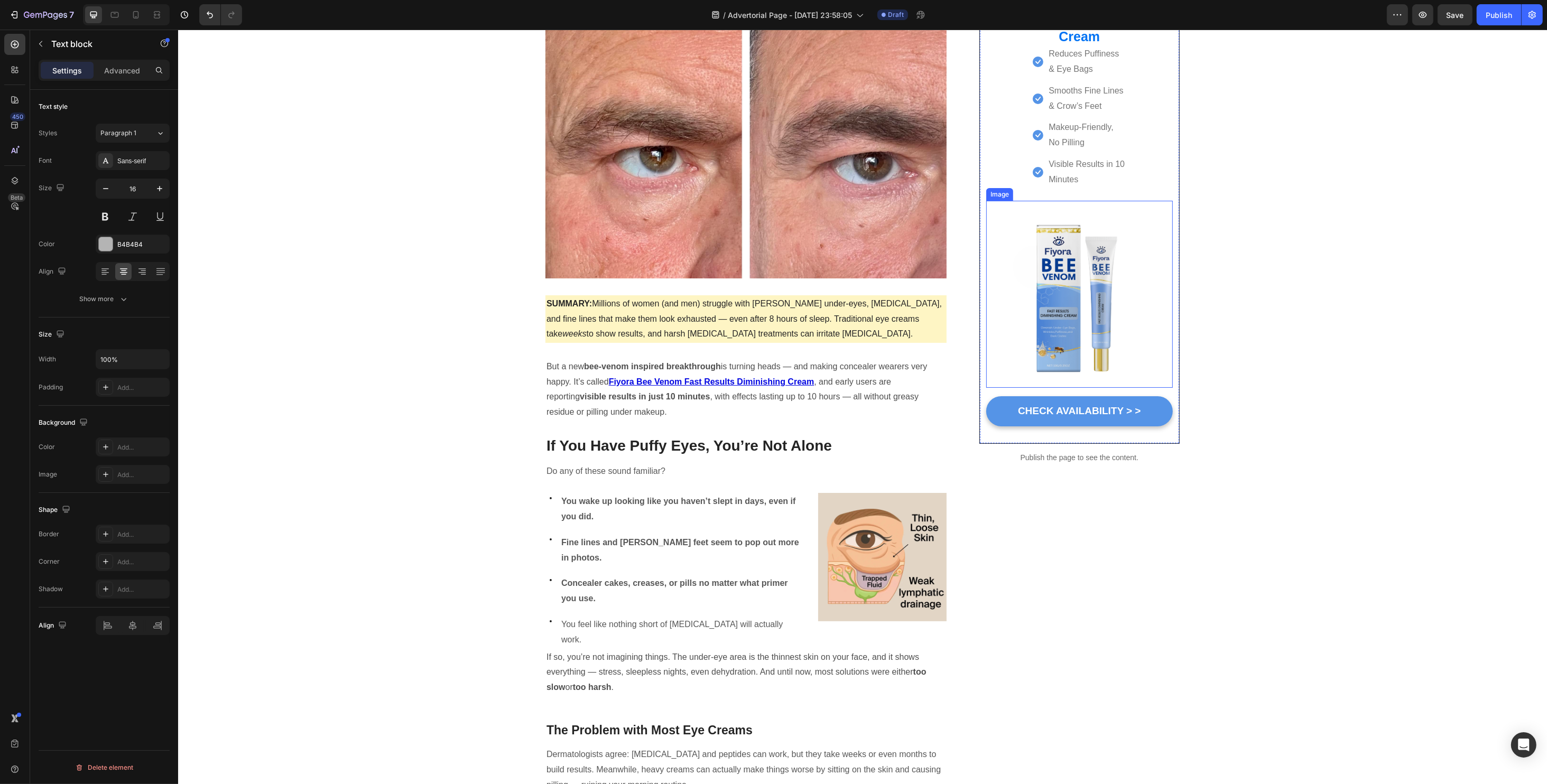
scroll to position [0, 0]
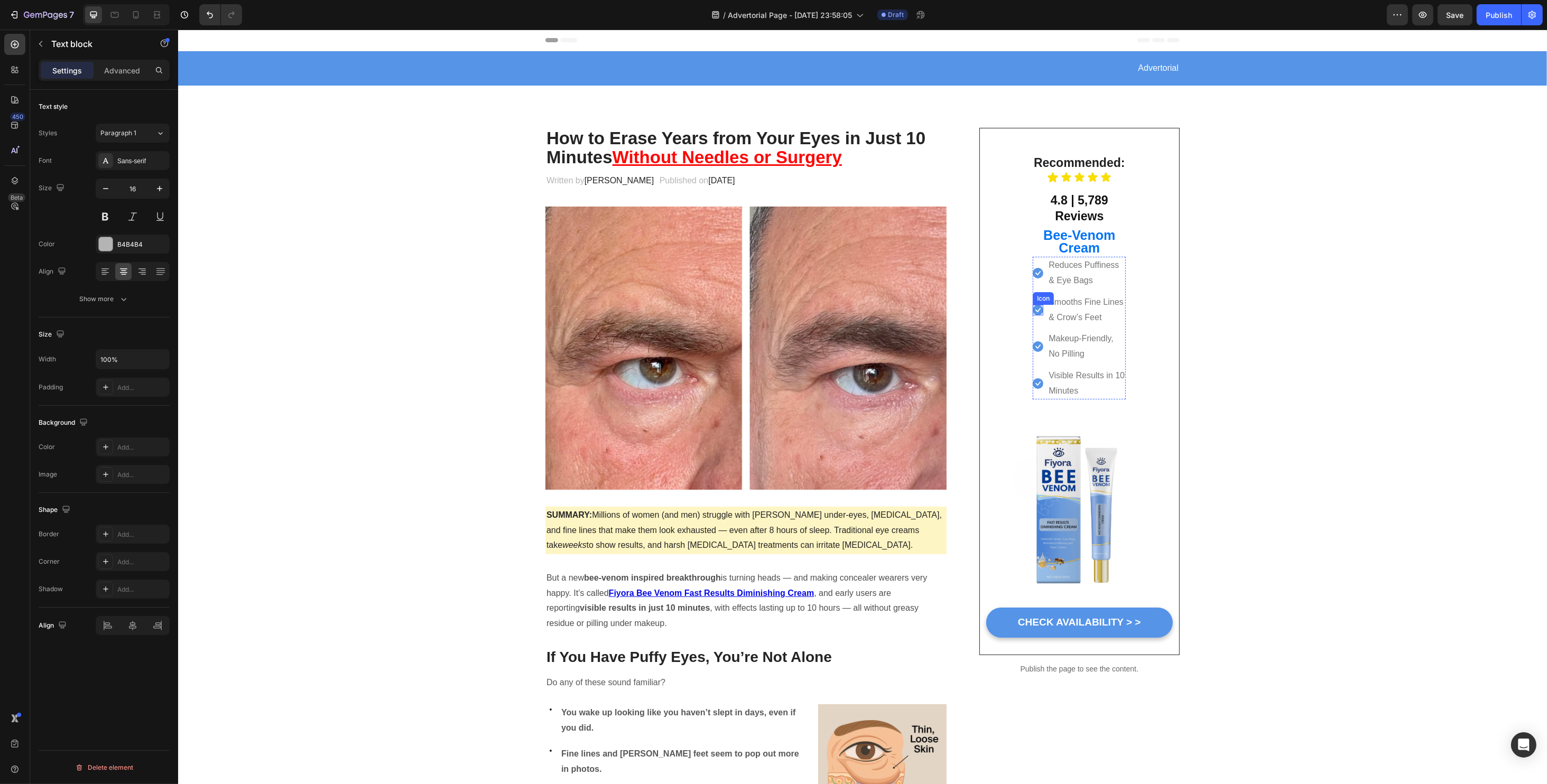
click at [1032, 311] on div "Icon" at bounding box center [1037, 310] width 11 height 11
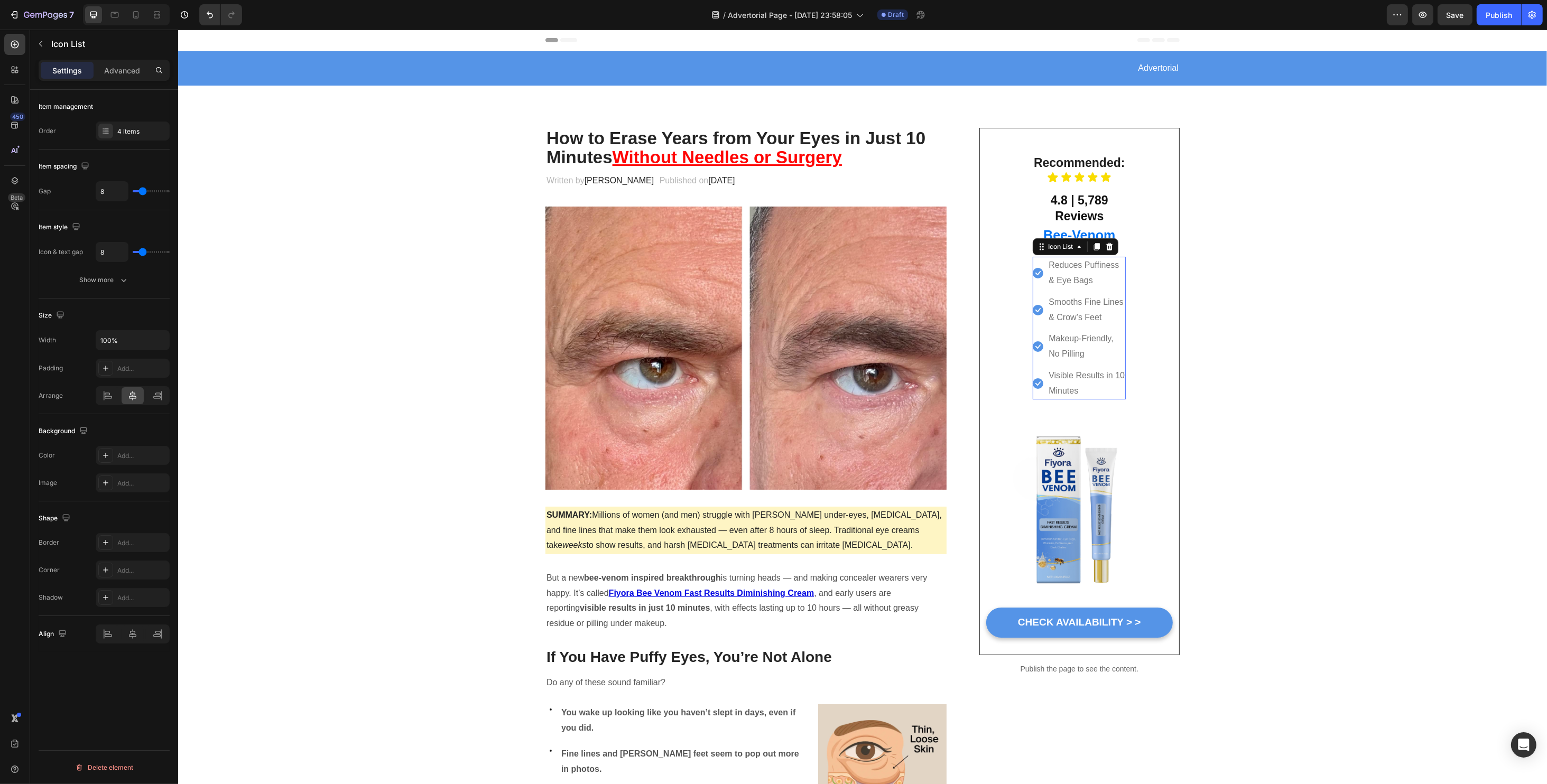
click at [1035, 322] on li "Icon Smooths Fine Lines & Crow’s Feet Text block" at bounding box center [1078, 310] width 93 height 33
click at [1092, 250] on div at bounding box center [1095, 247] width 12 height 12
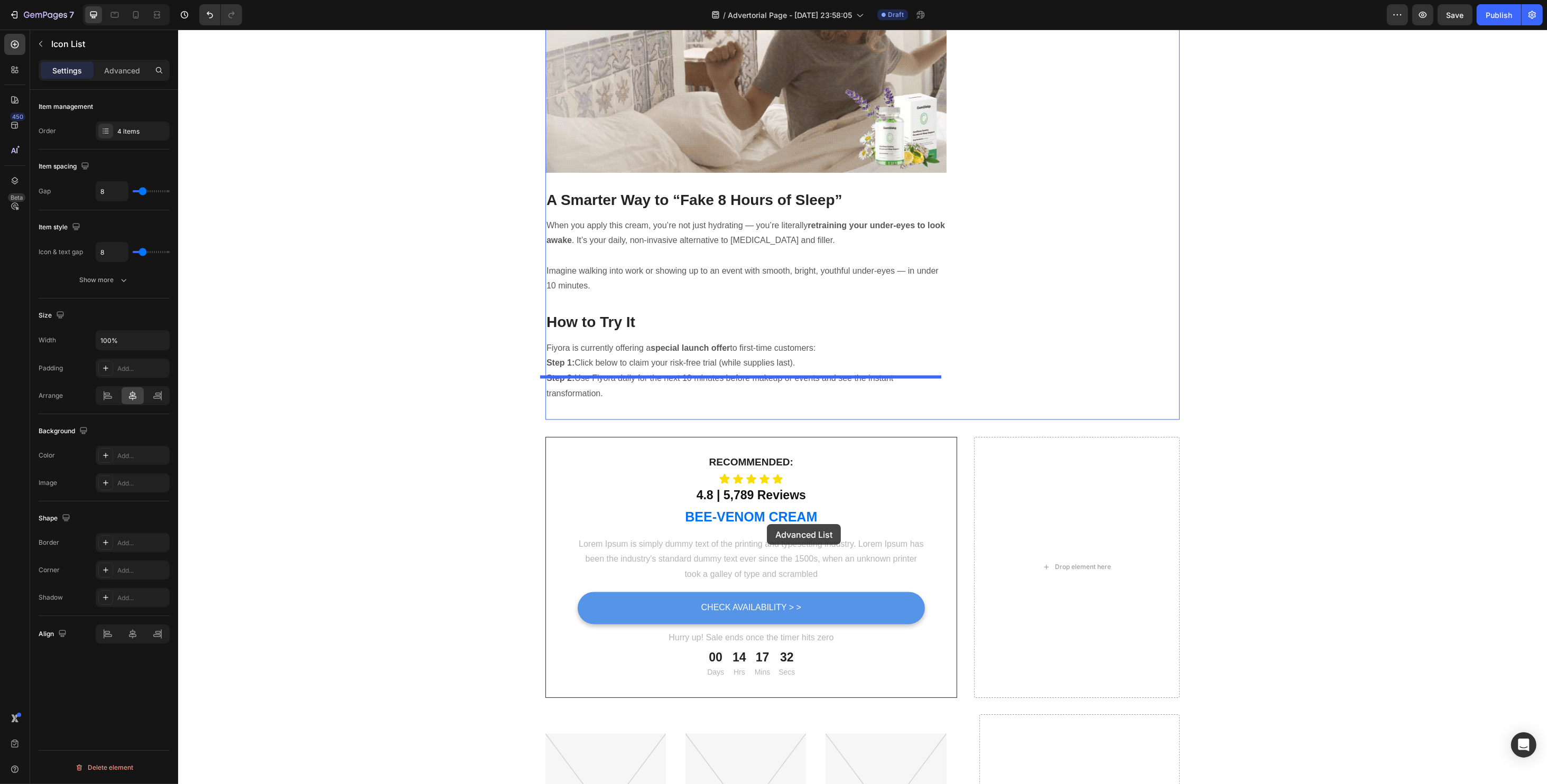
scroll to position [3170, 0]
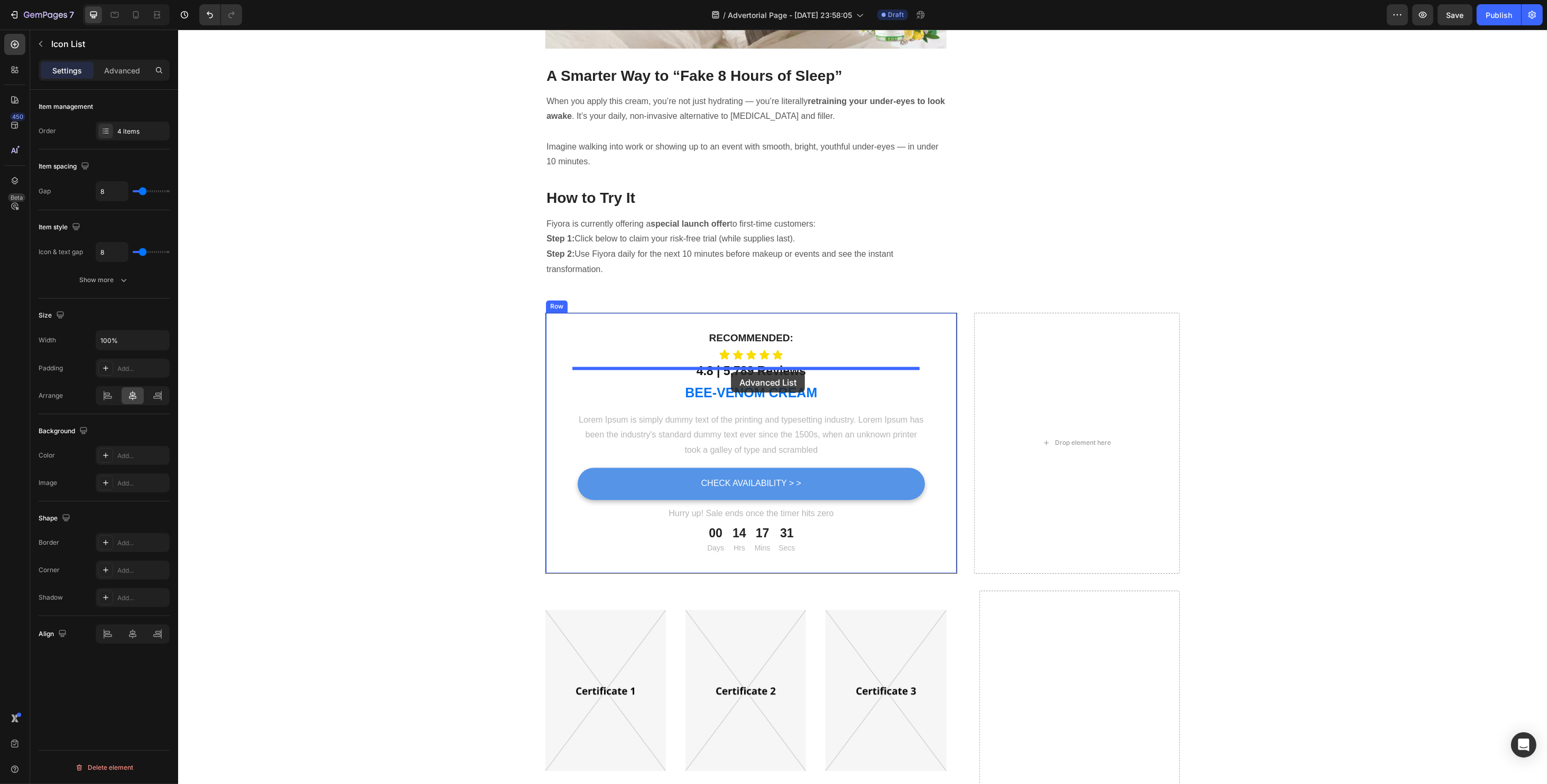
drag, startPoint x: 1042, startPoint y: 392, endPoint x: 730, endPoint y: 372, distance: 312.6
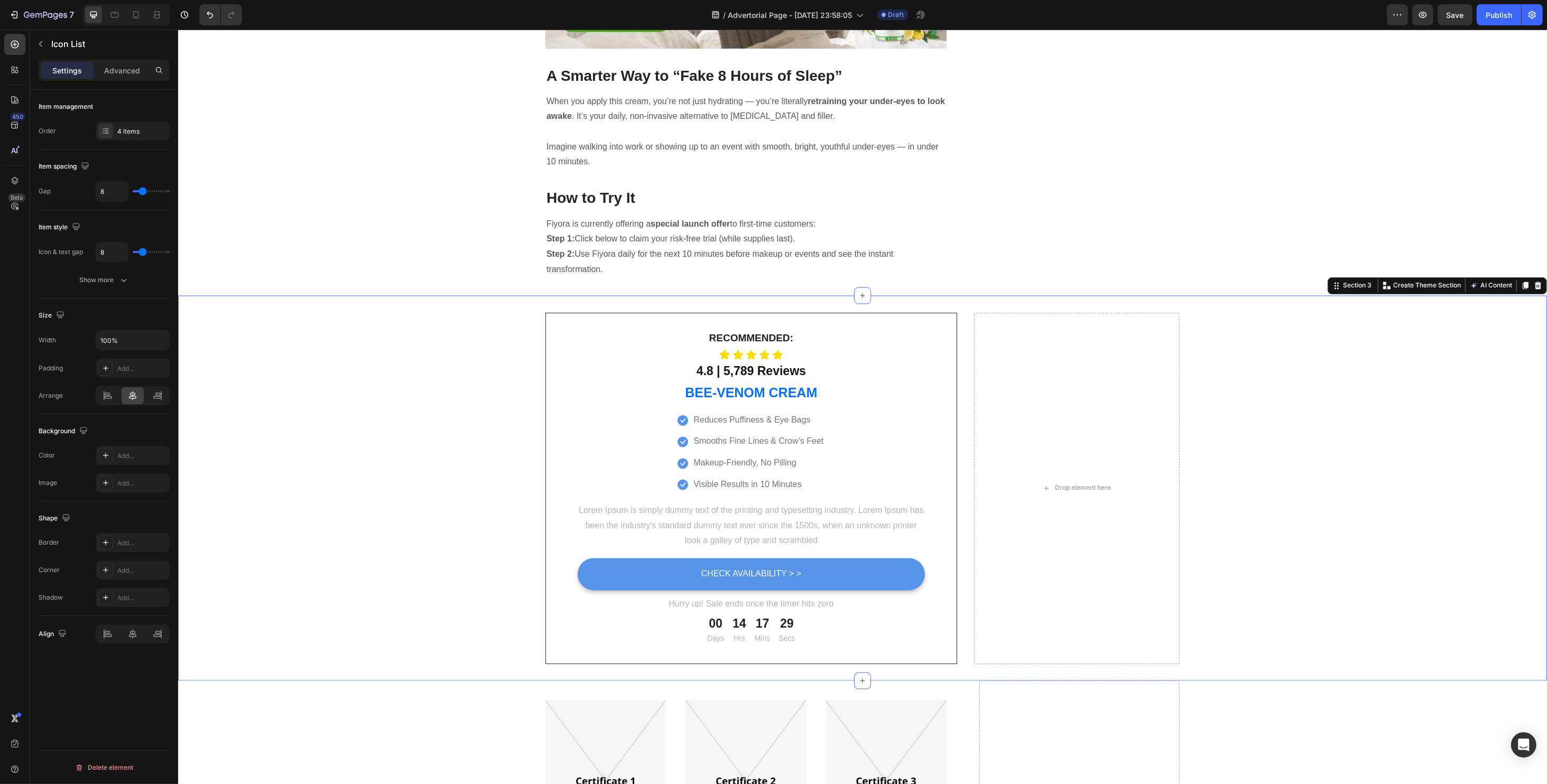
click at [1281, 313] on div "Recommended: Text block Icon Icon Icon Icon Icon Icon List 4.8 | 5,789 Reviews …" at bounding box center [862, 489] width 1369 height 351
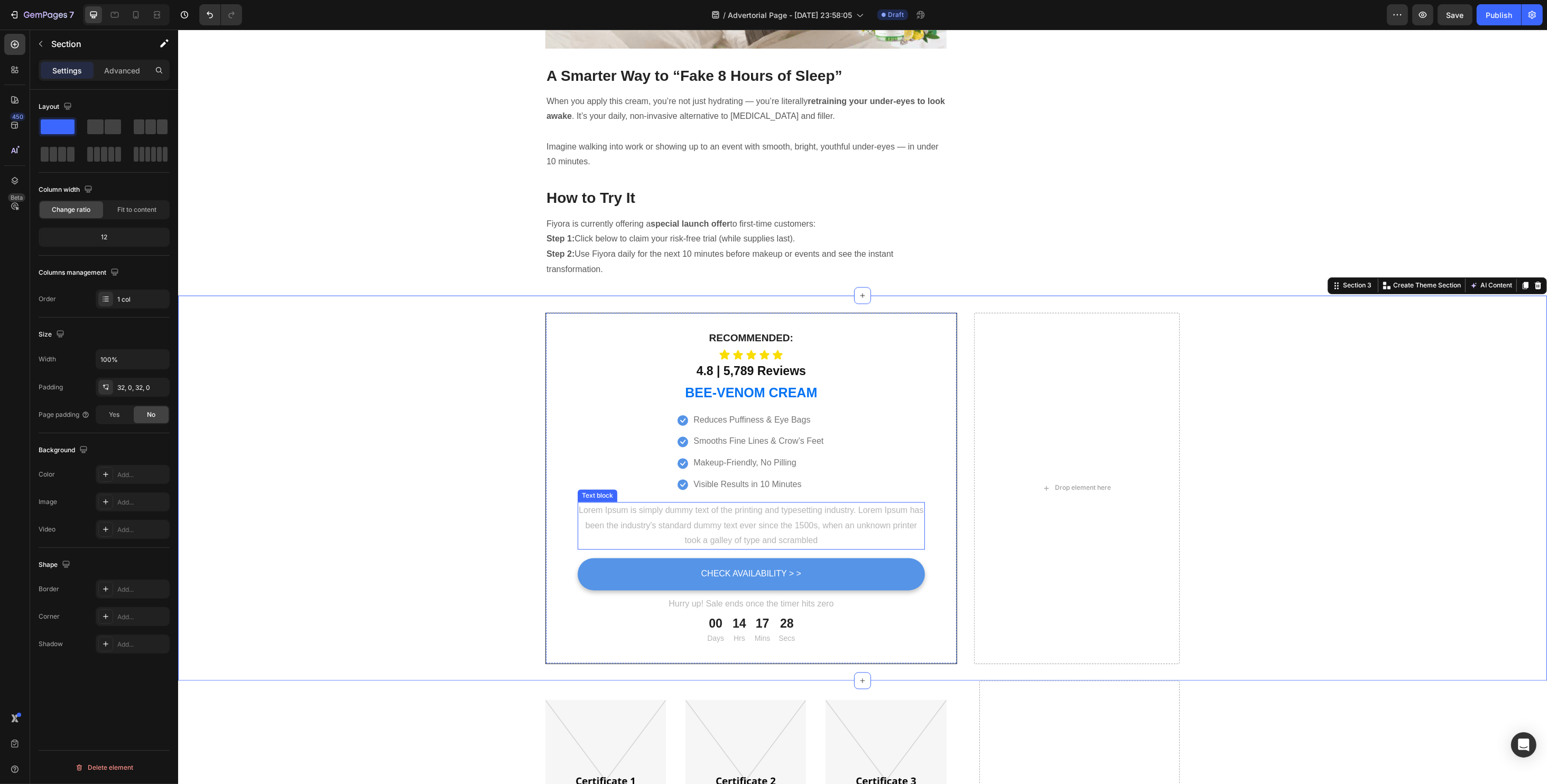
click at [758, 504] on p "Lorem Ipsum is simply dummy text of the printing and typesetting industry. Lore…" at bounding box center [750, 526] width 345 height 46
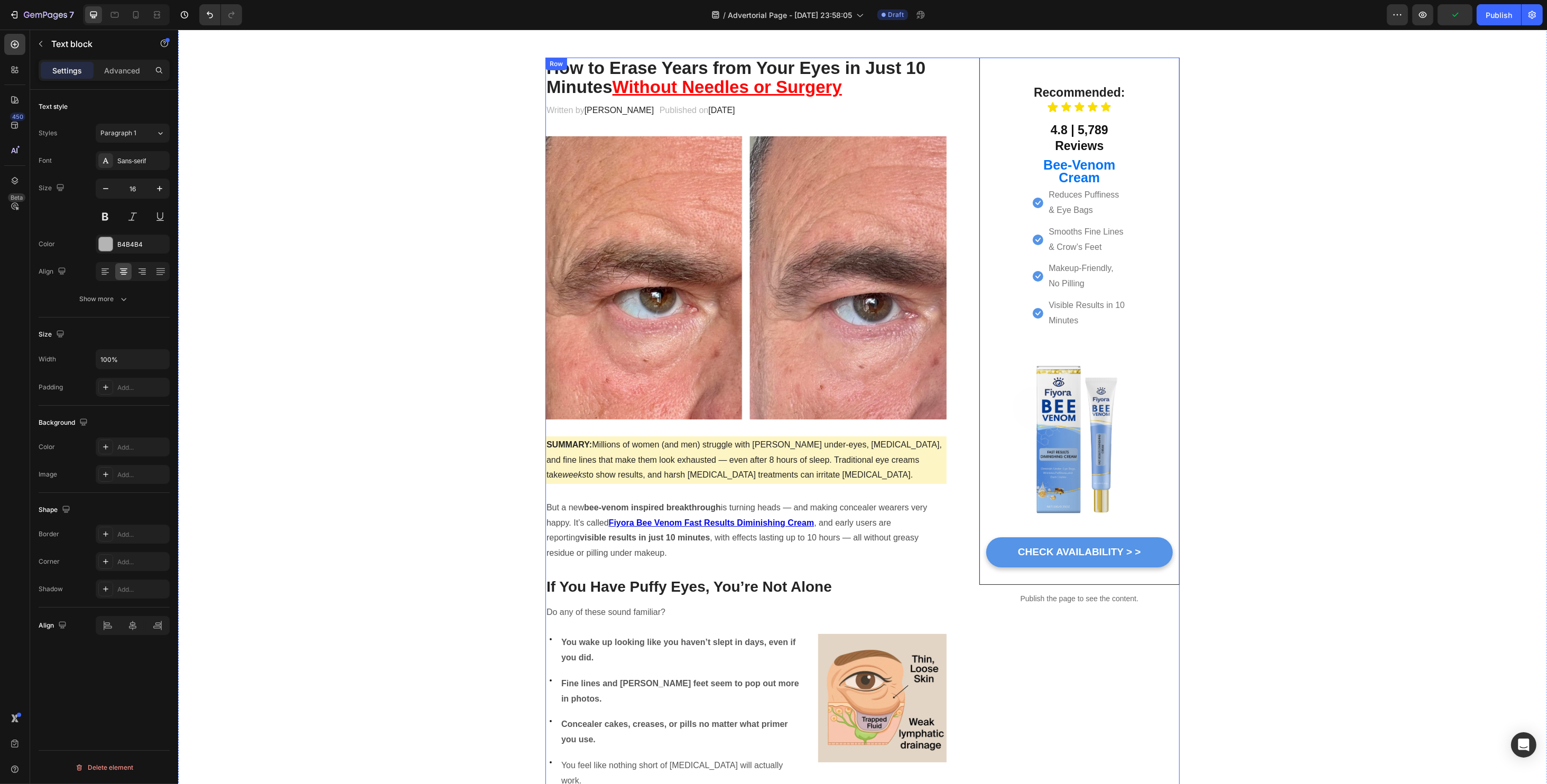
scroll to position [0, 0]
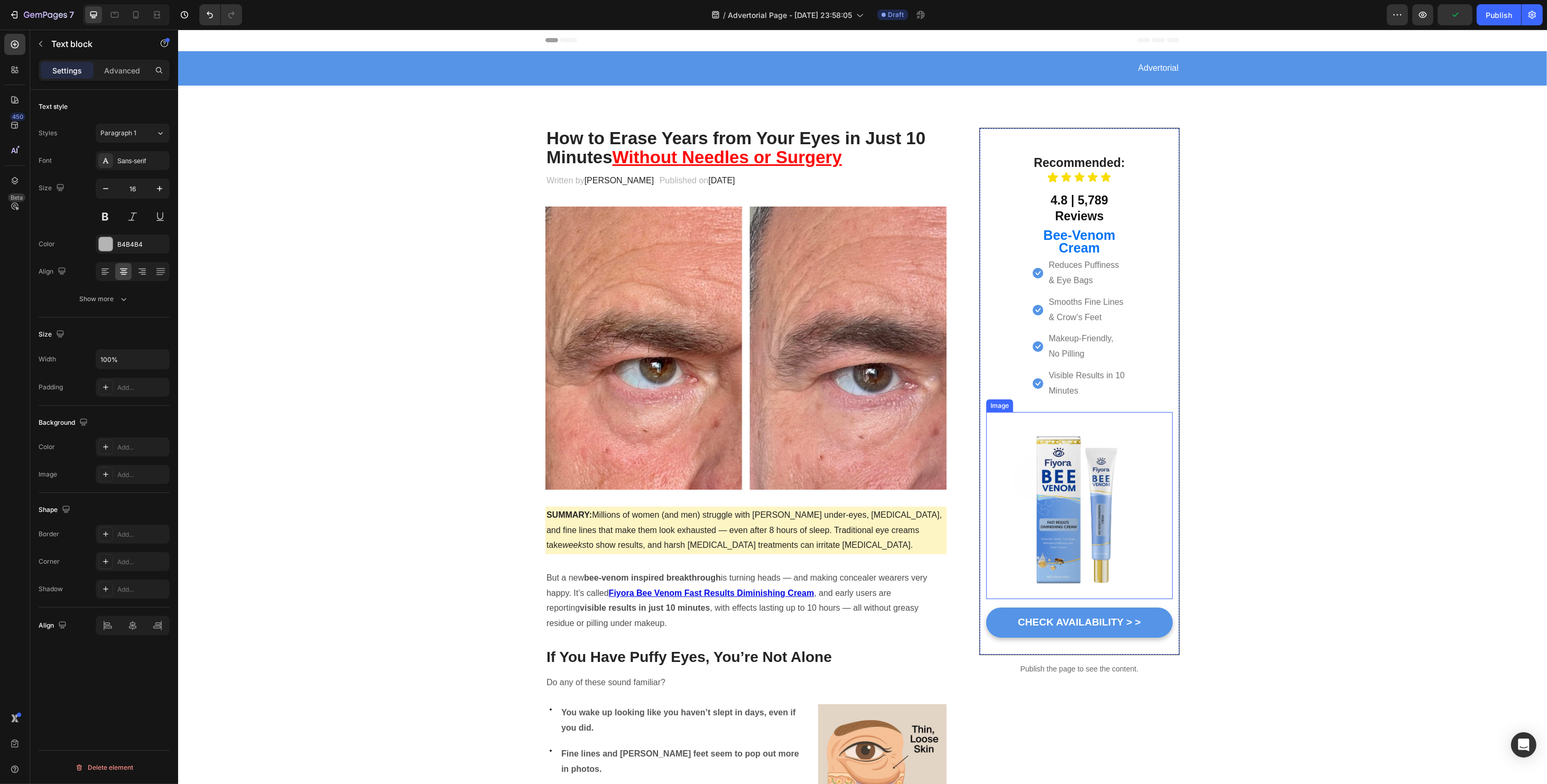
click at [1053, 475] on img at bounding box center [1079, 505] width 187 height 187
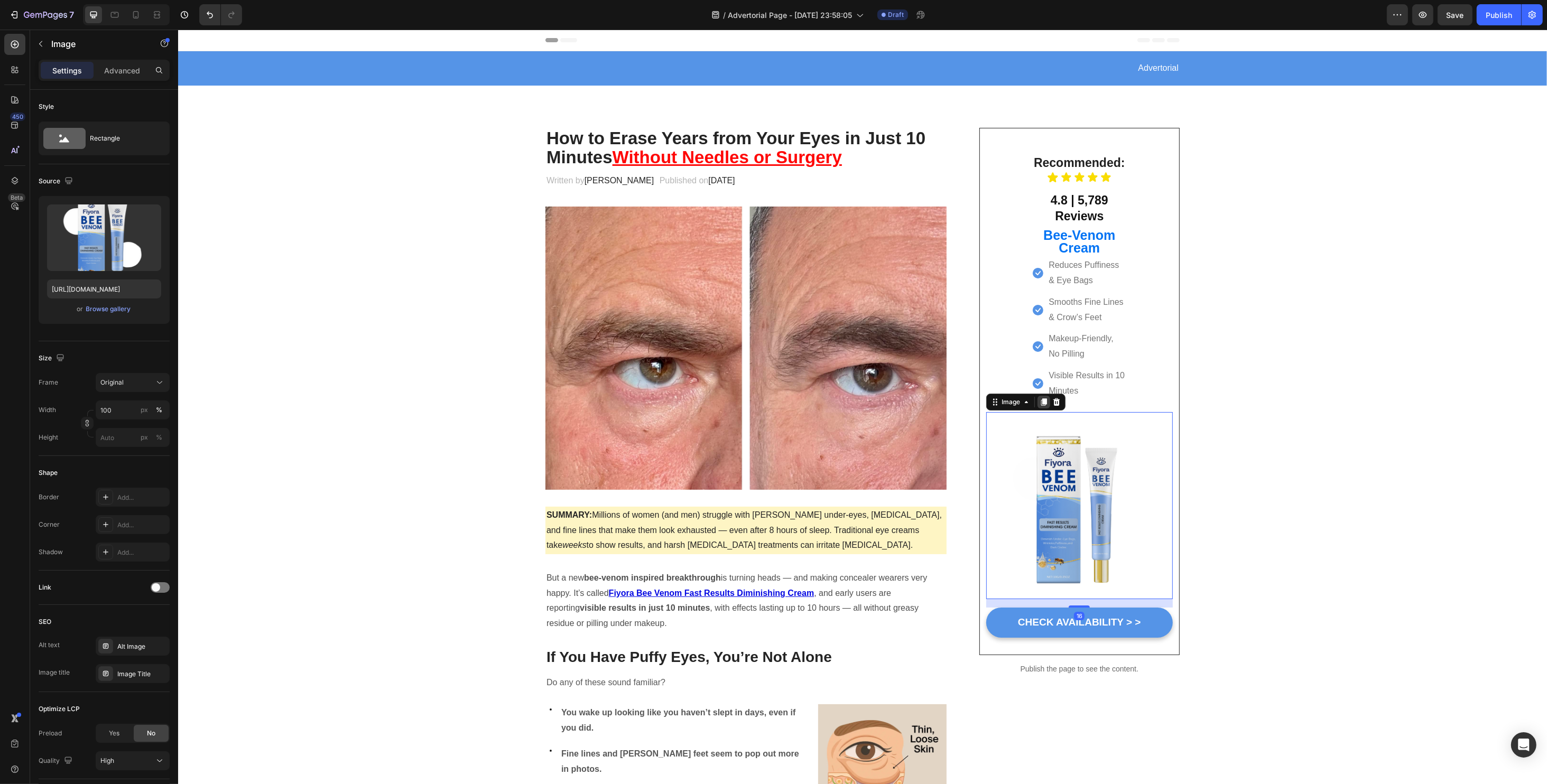
click at [1040, 399] on icon at bounding box center [1043, 402] width 6 height 7
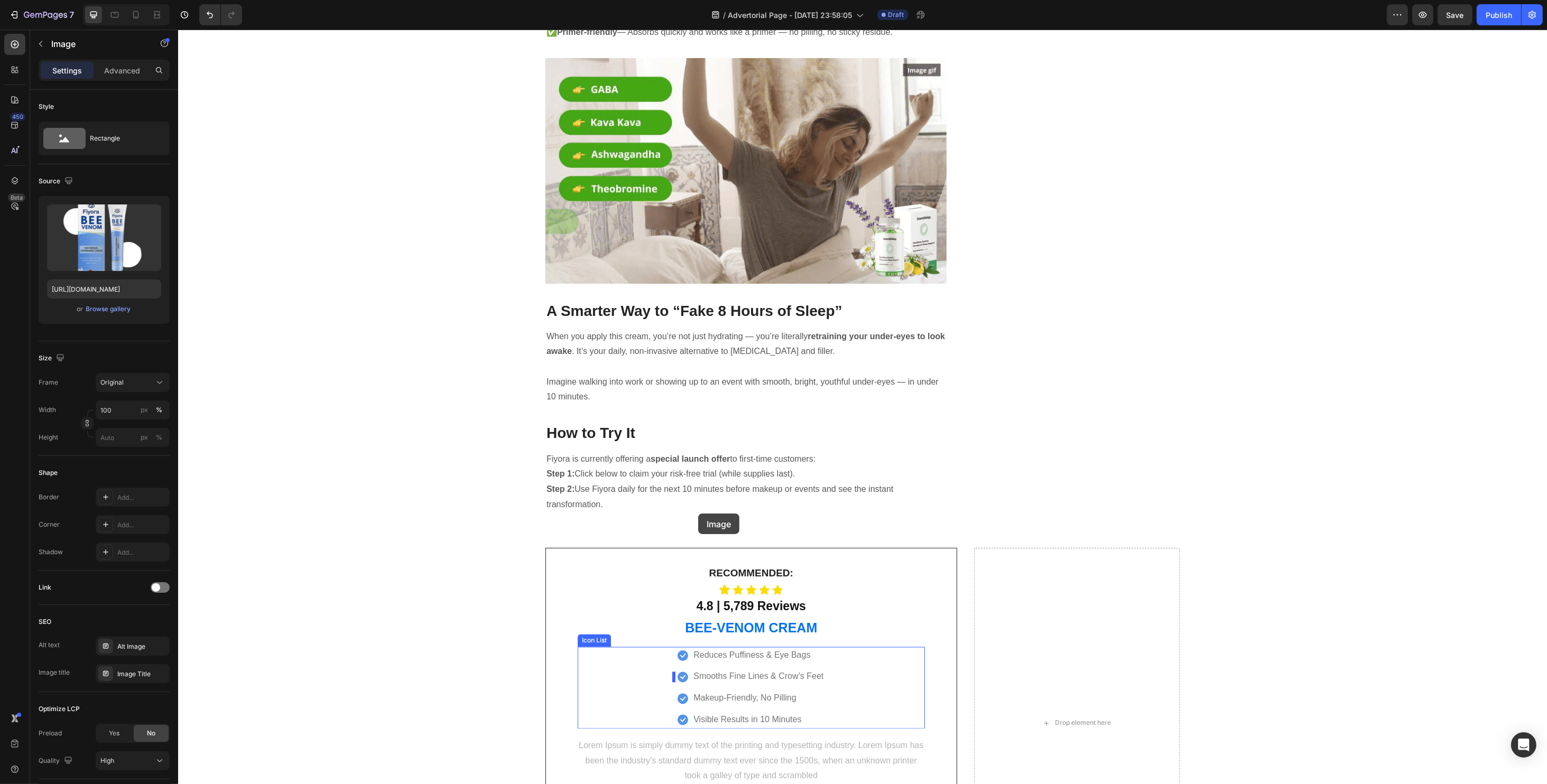
scroll to position [3170, 0]
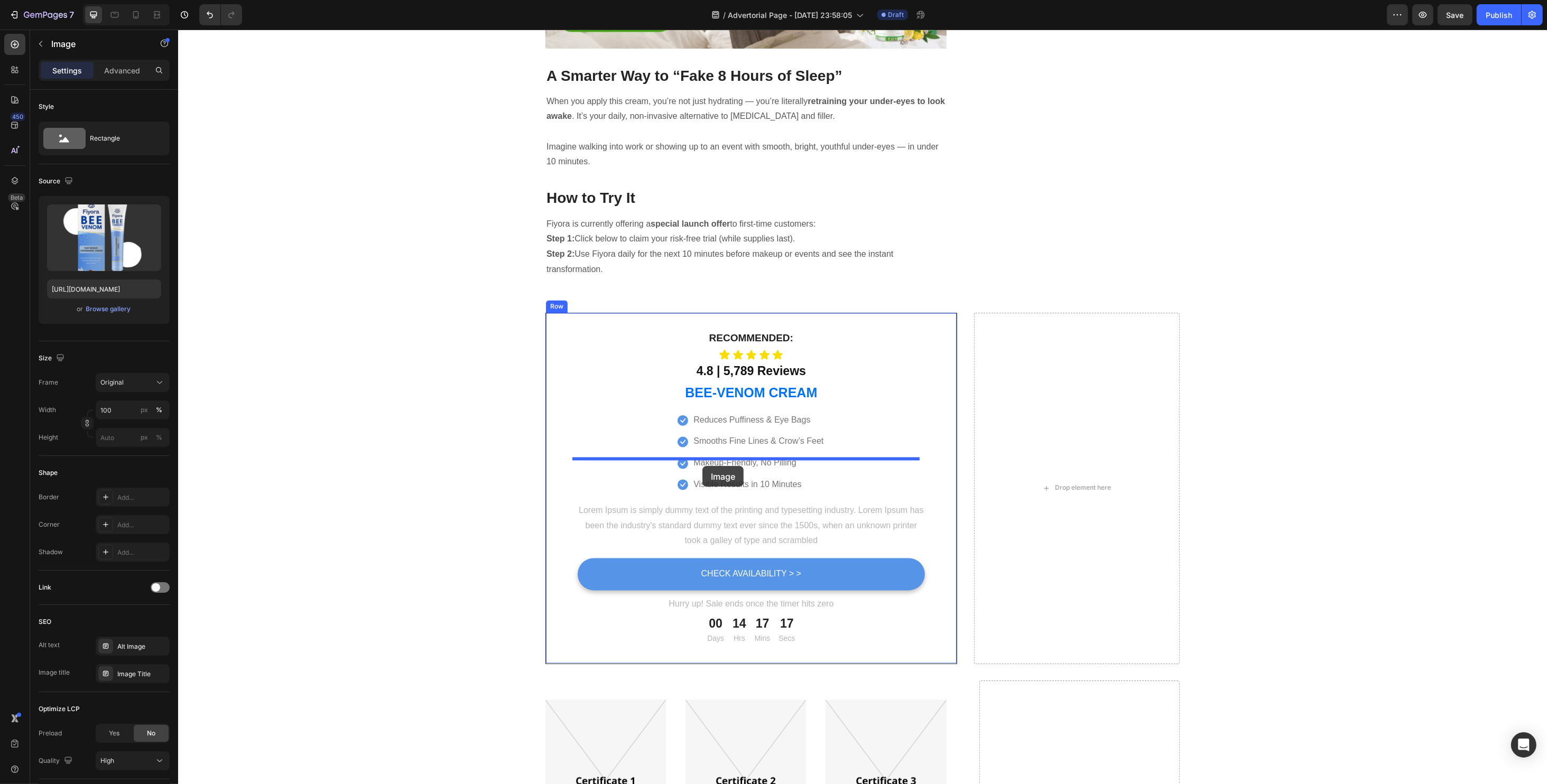
drag, startPoint x: 998, startPoint y: 318, endPoint x: 702, endPoint y: 466, distance: 330.9
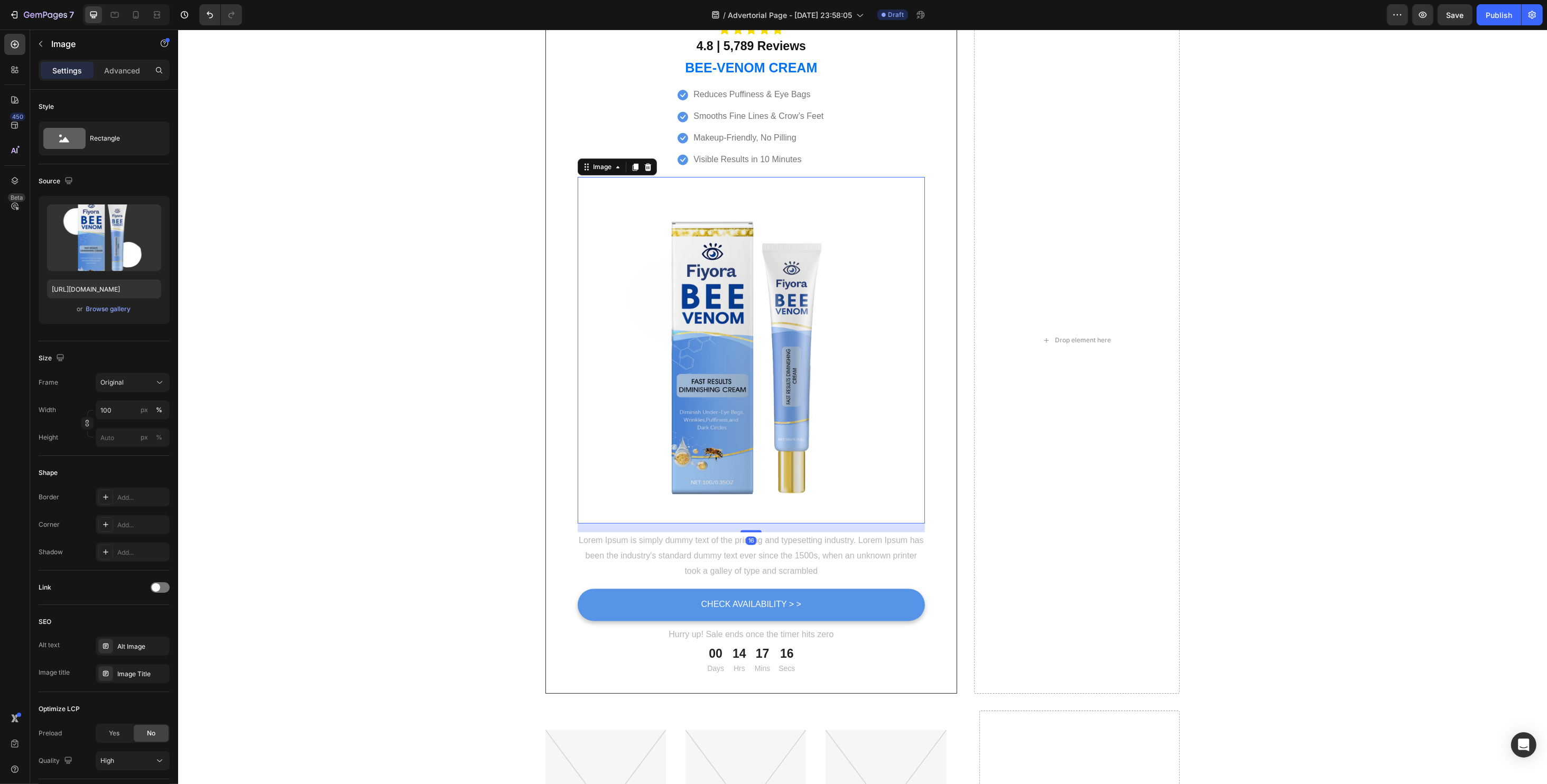
scroll to position [3522, 0]
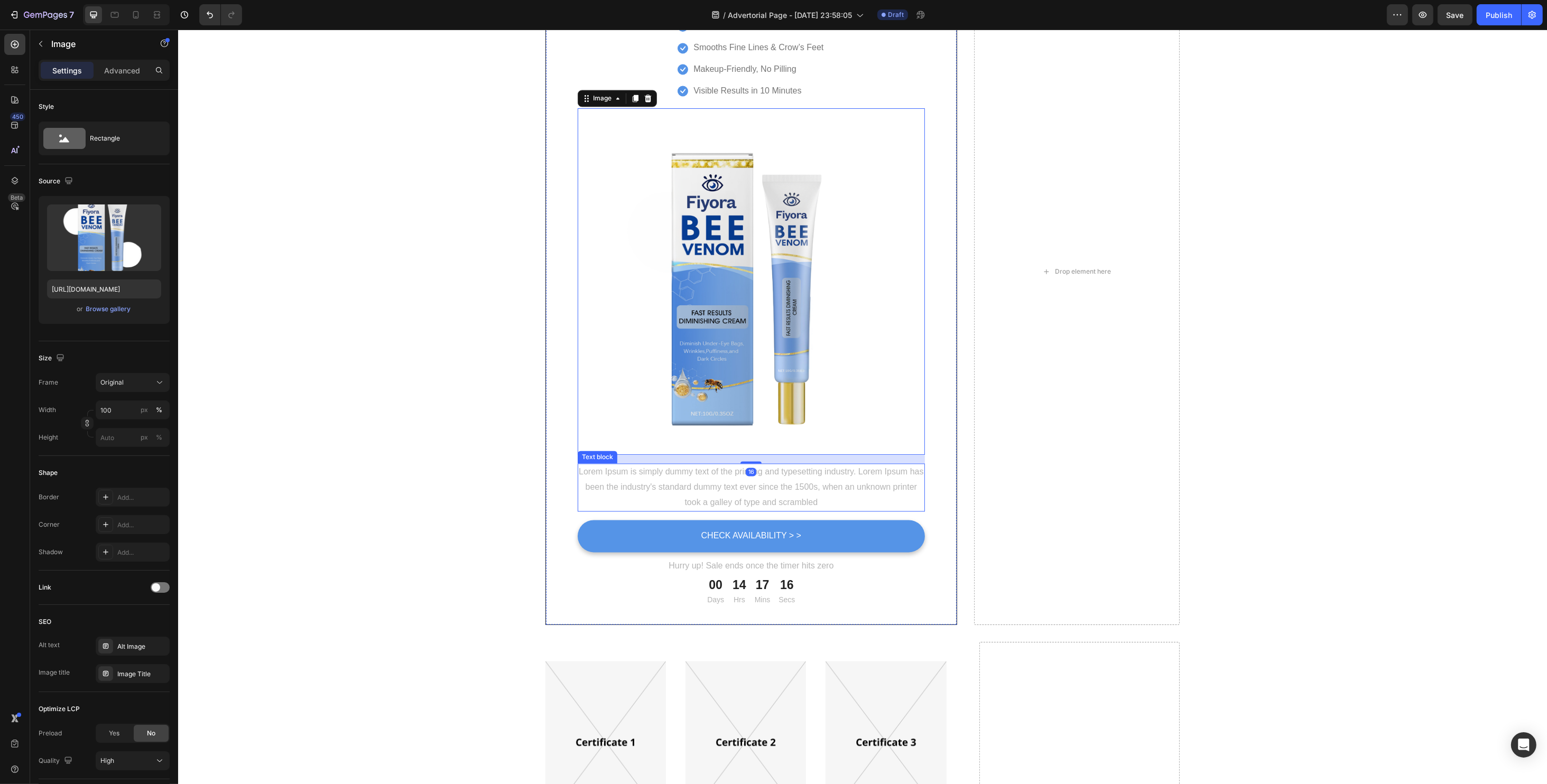
click at [726, 492] on p "Lorem Ipsum is simply dummy text of the printing and typesetting industry. Lore…" at bounding box center [750, 488] width 345 height 46
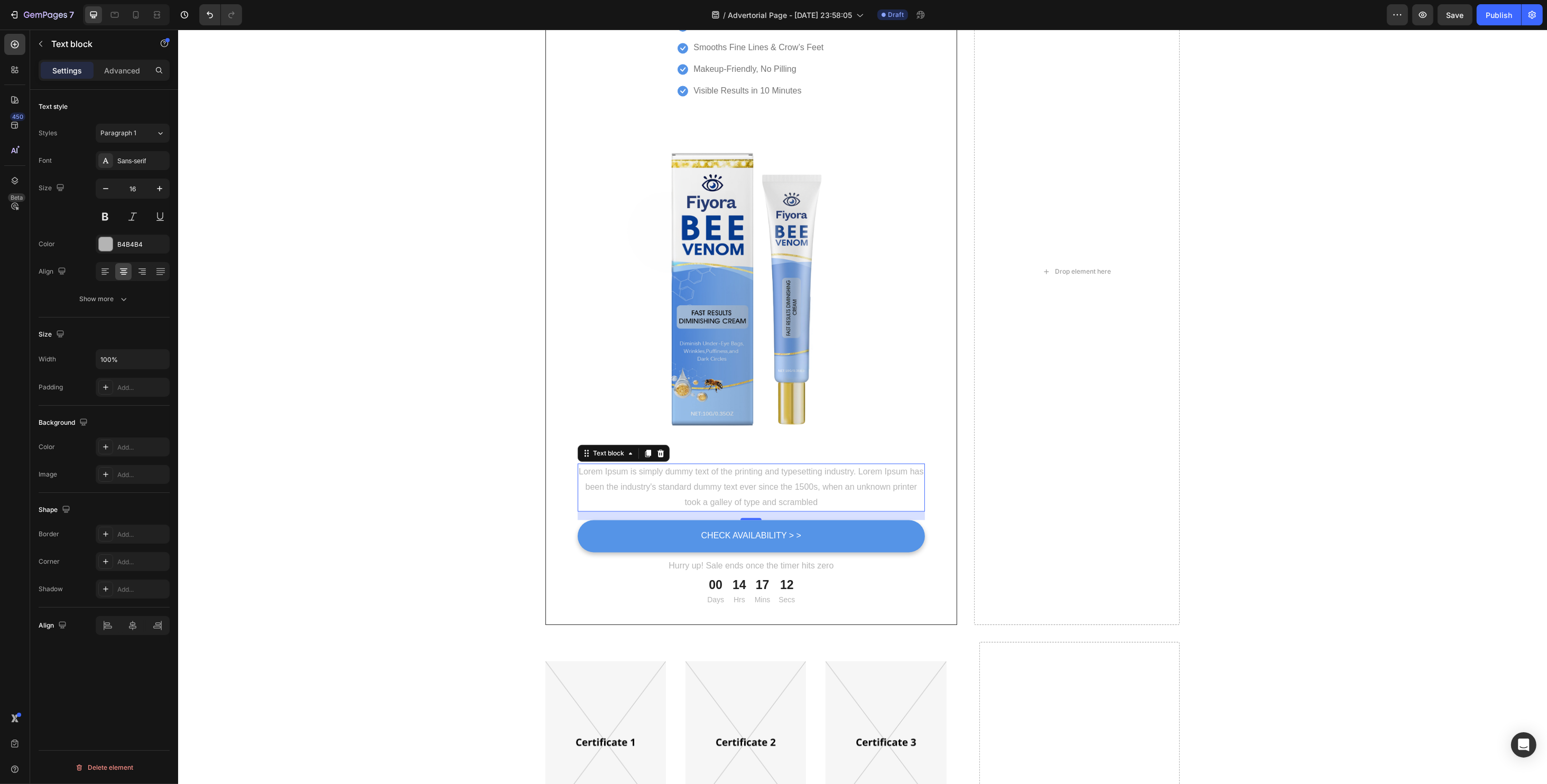
click at [801, 497] on p "Lorem Ipsum is simply dummy text of the printing and typesetting industry. Lore…" at bounding box center [750, 488] width 345 height 46
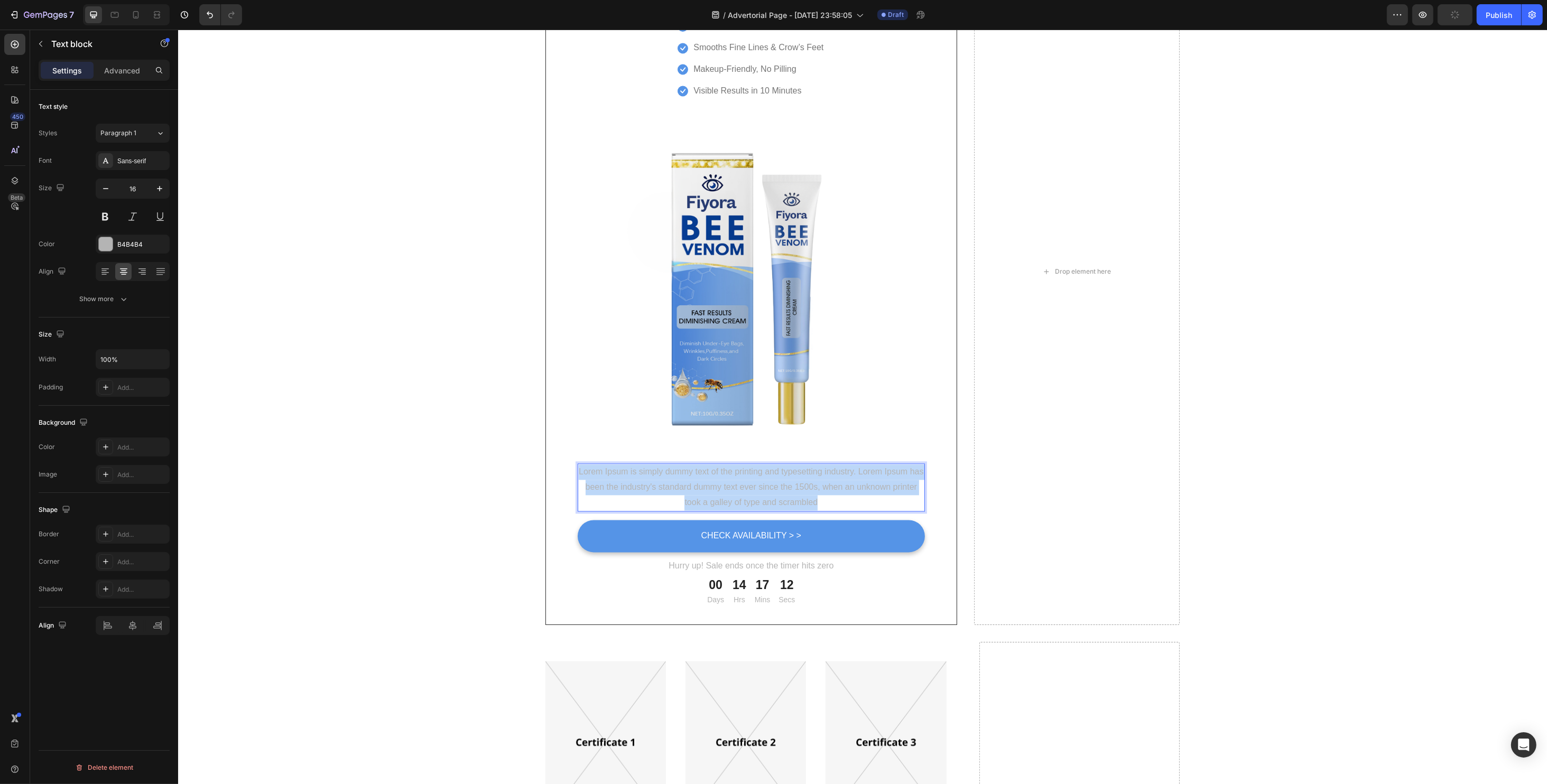
click at [801, 497] on p "Lorem Ipsum is simply dummy text of the printing and typesetting industry. Lore…" at bounding box center [750, 488] width 345 height 46
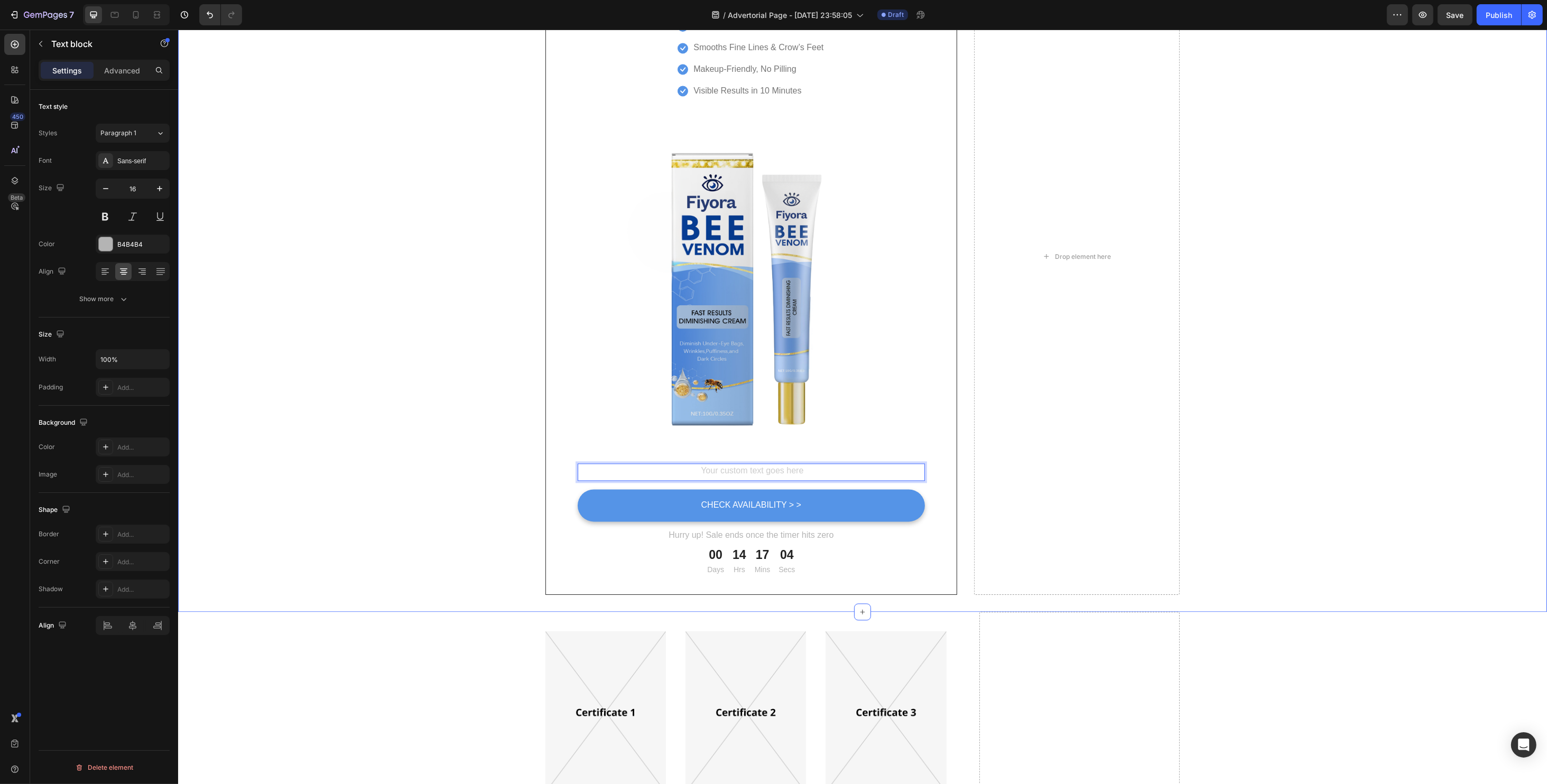
click at [1284, 367] on div "Recommended: Text block Icon Icon Icon Icon Icon Icon List 4.8 | 5,789 Reviews …" at bounding box center [862, 257] width 1369 height 676
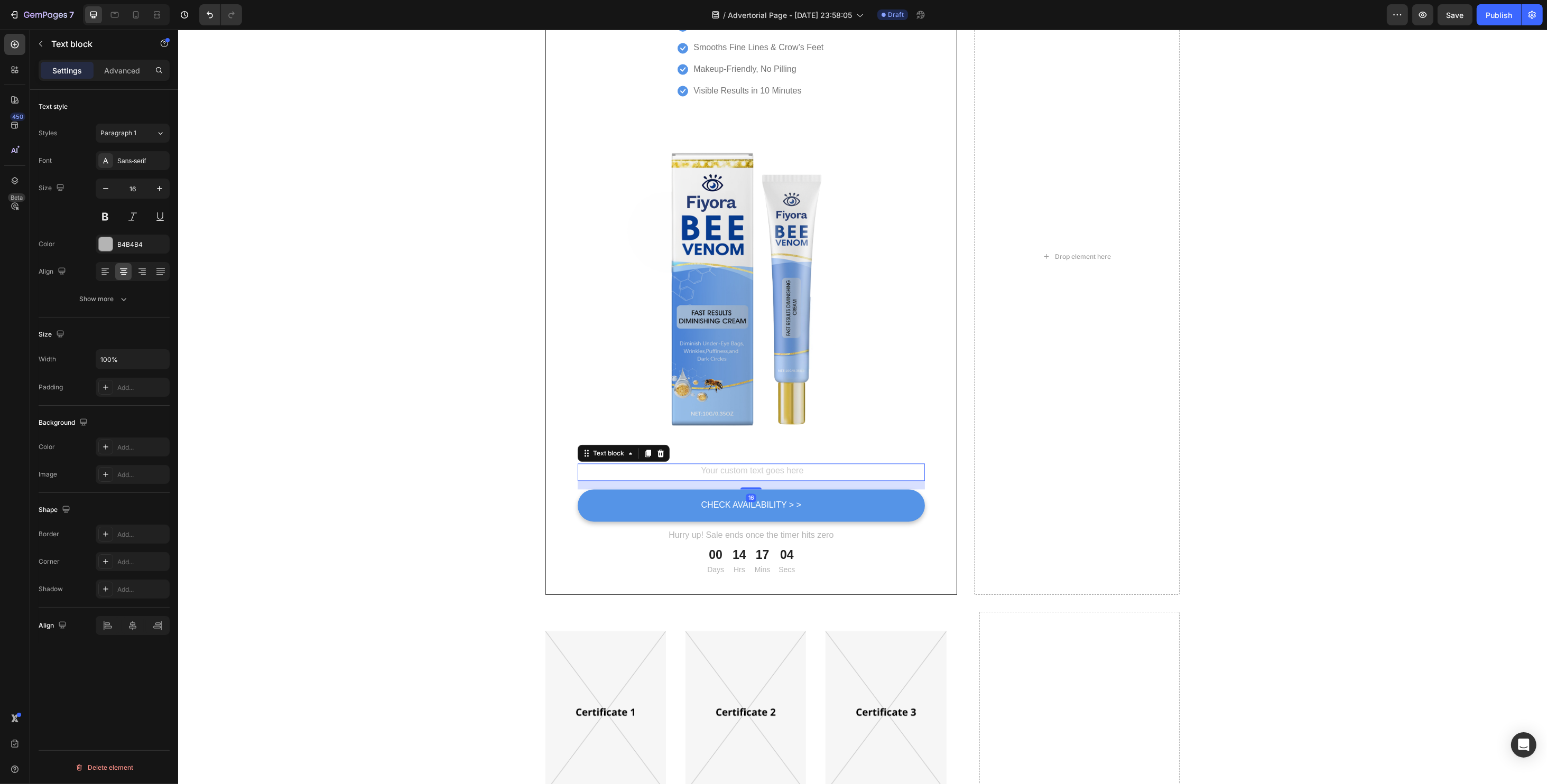
click at [782, 467] on div "Rich Text Editor. Editing area: main" at bounding box center [751, 472] width 348 height 18
click at [656, 452] on icon at bounding box center [661, 453] width 9 height 9
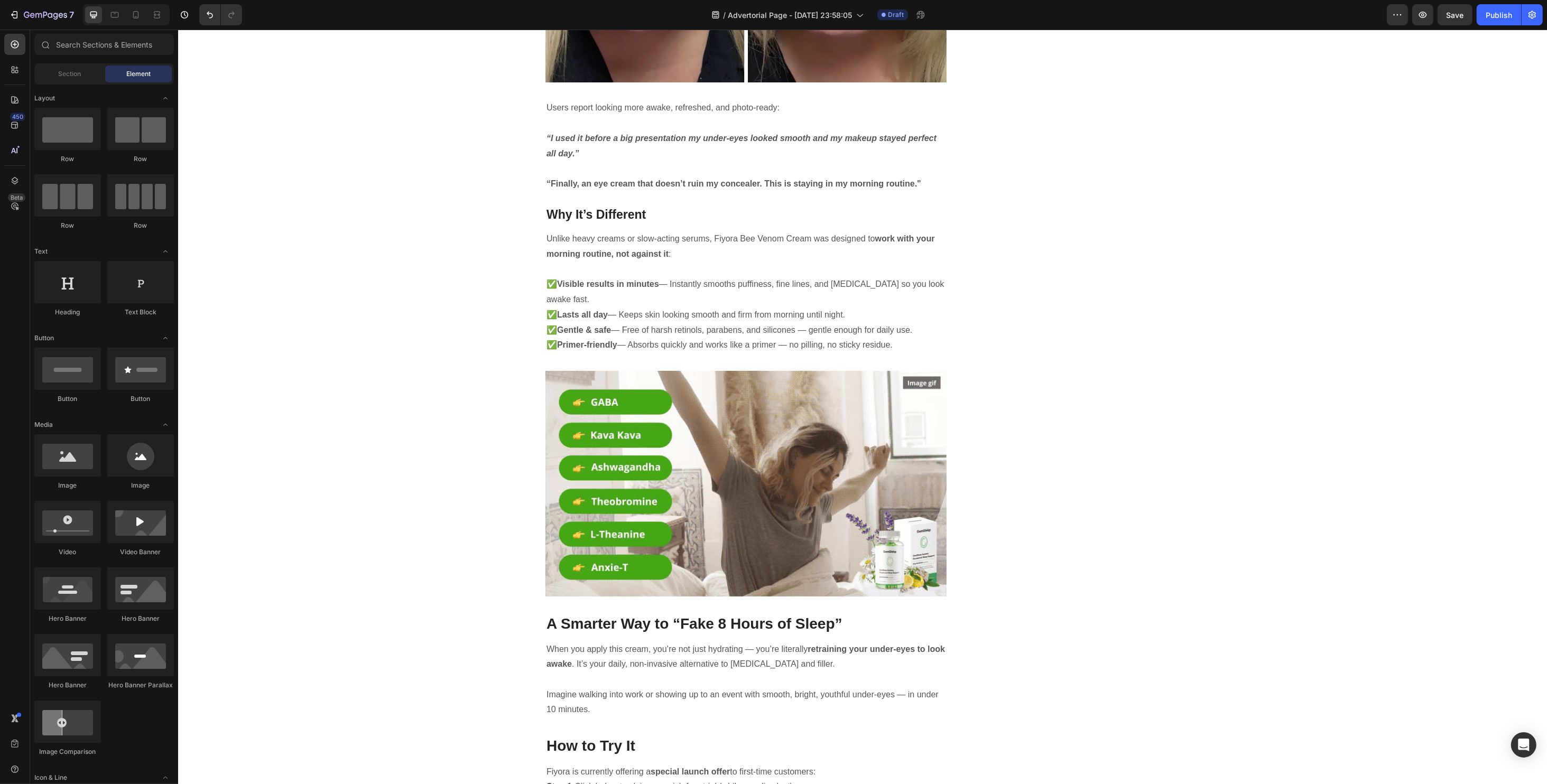
scroll to position [2607, 0]
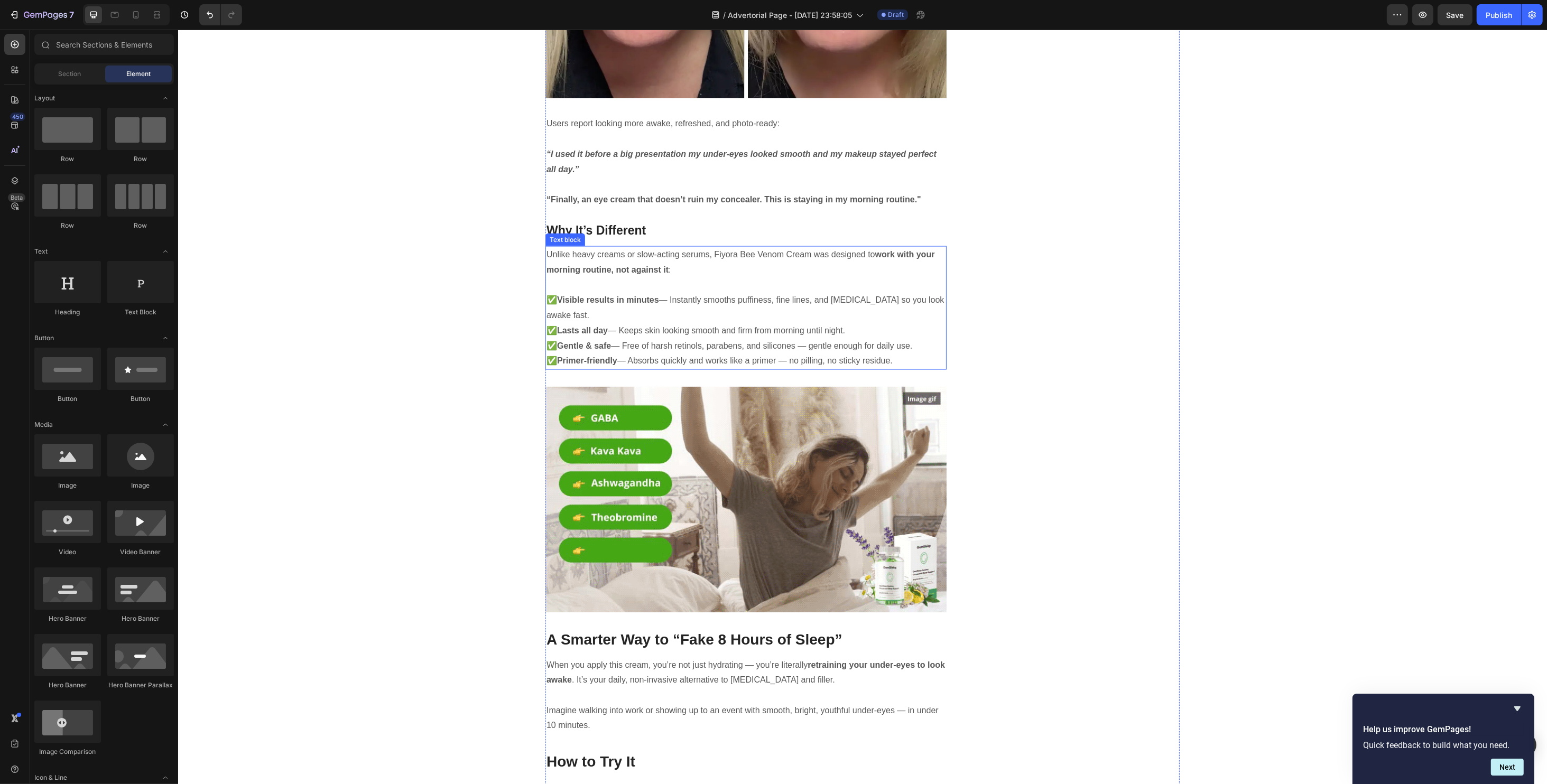
click at [660, 425] on img at bounding box center [745, 500] width 401 height 226
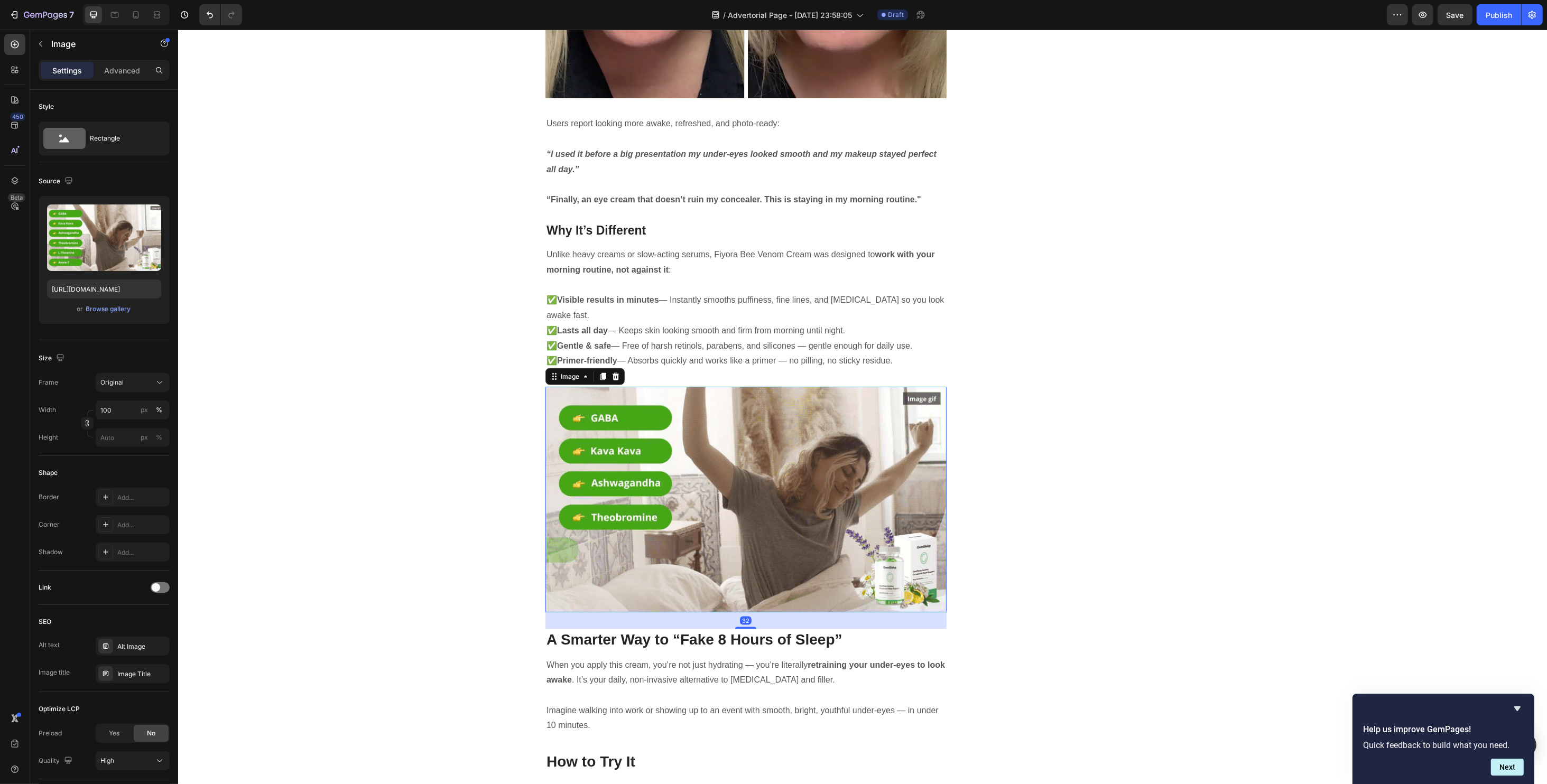
click at [729, 433] on img at bounding box center [745, 500] width 401 height 226
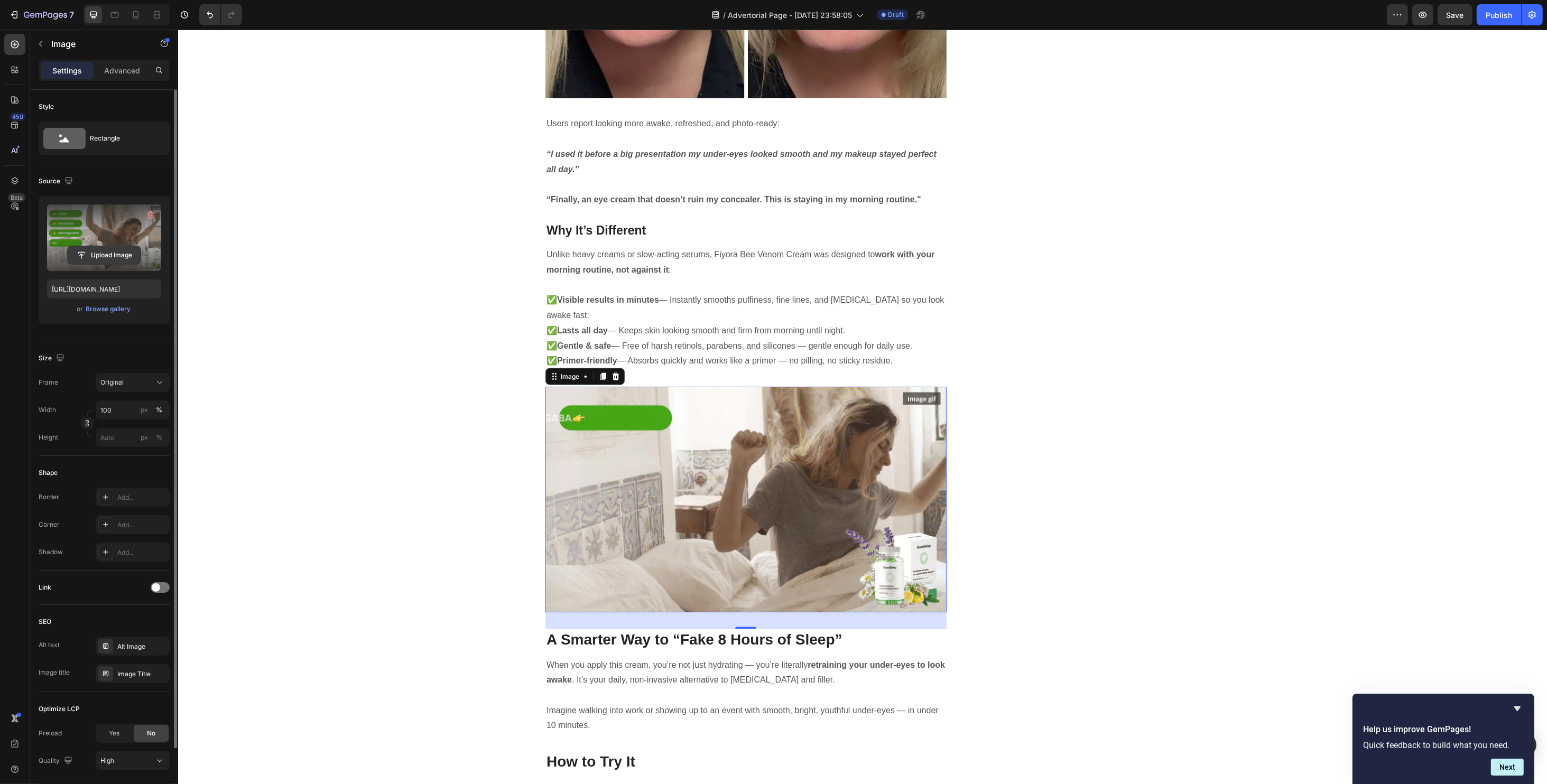
click at [106, 252] on input "file" at bounding box center [104, 255] width 73 height 18
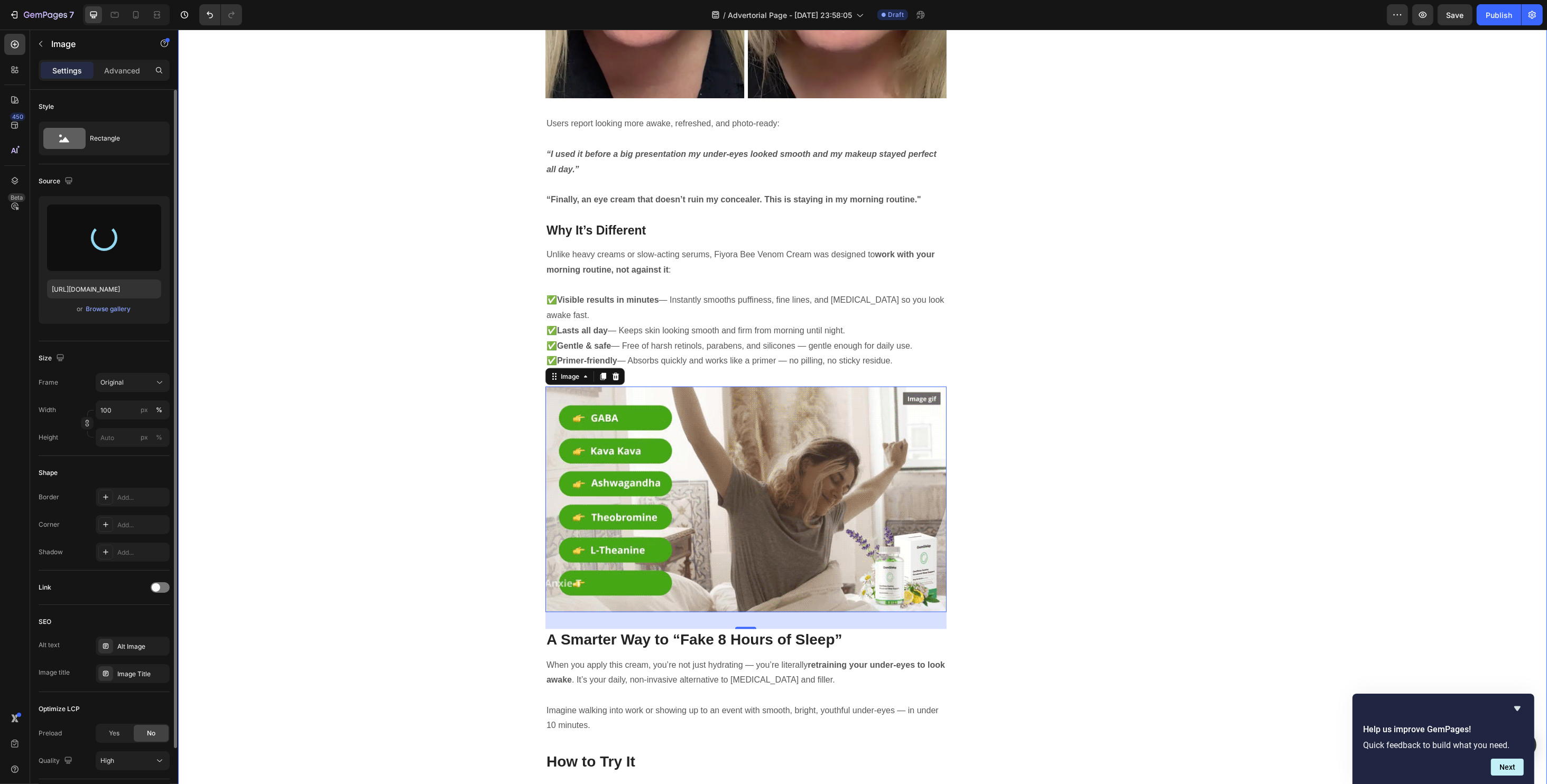
type input "[URL][DOMAIN_NAME]"
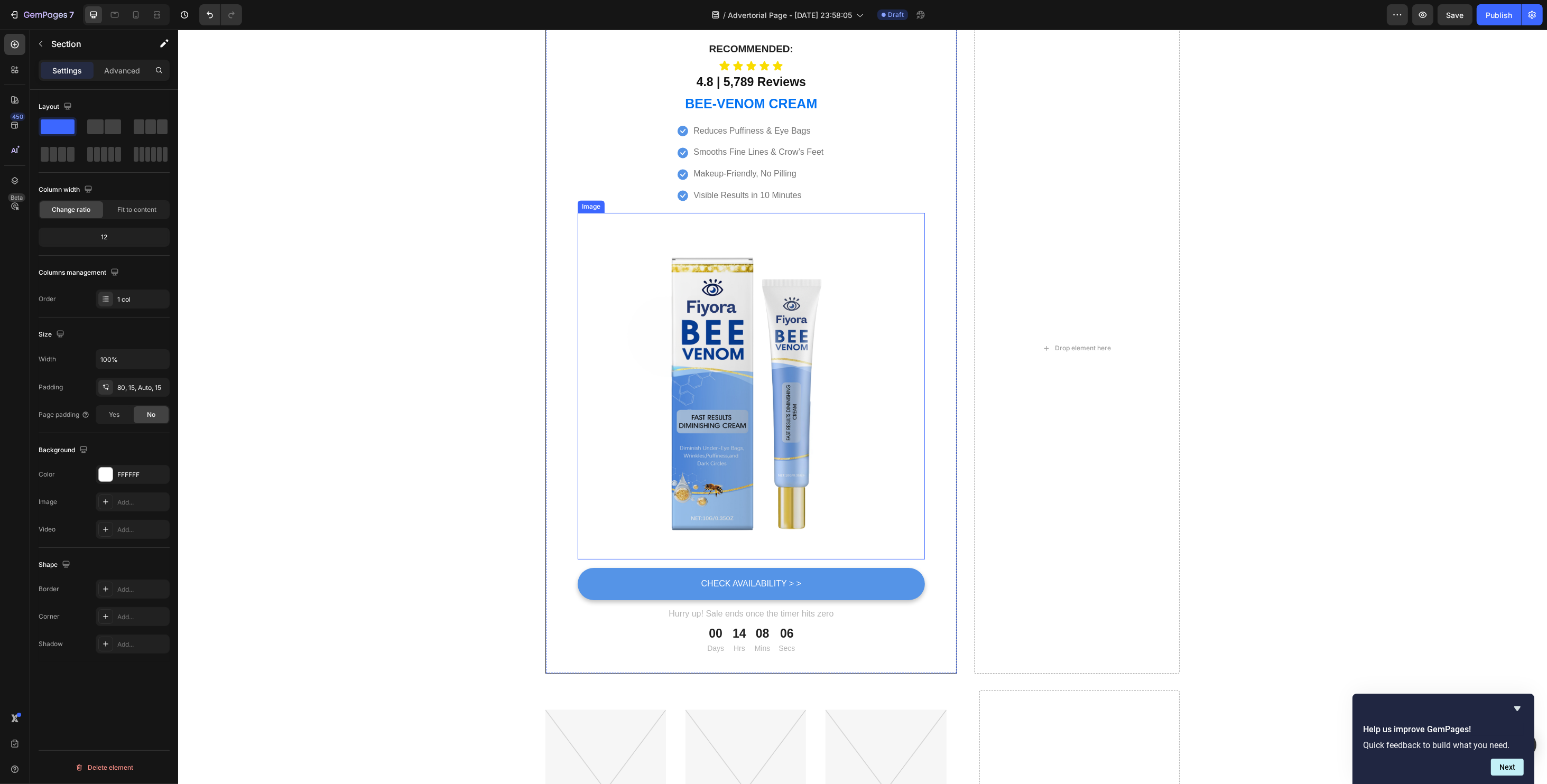
scroll to position [3241, 0]
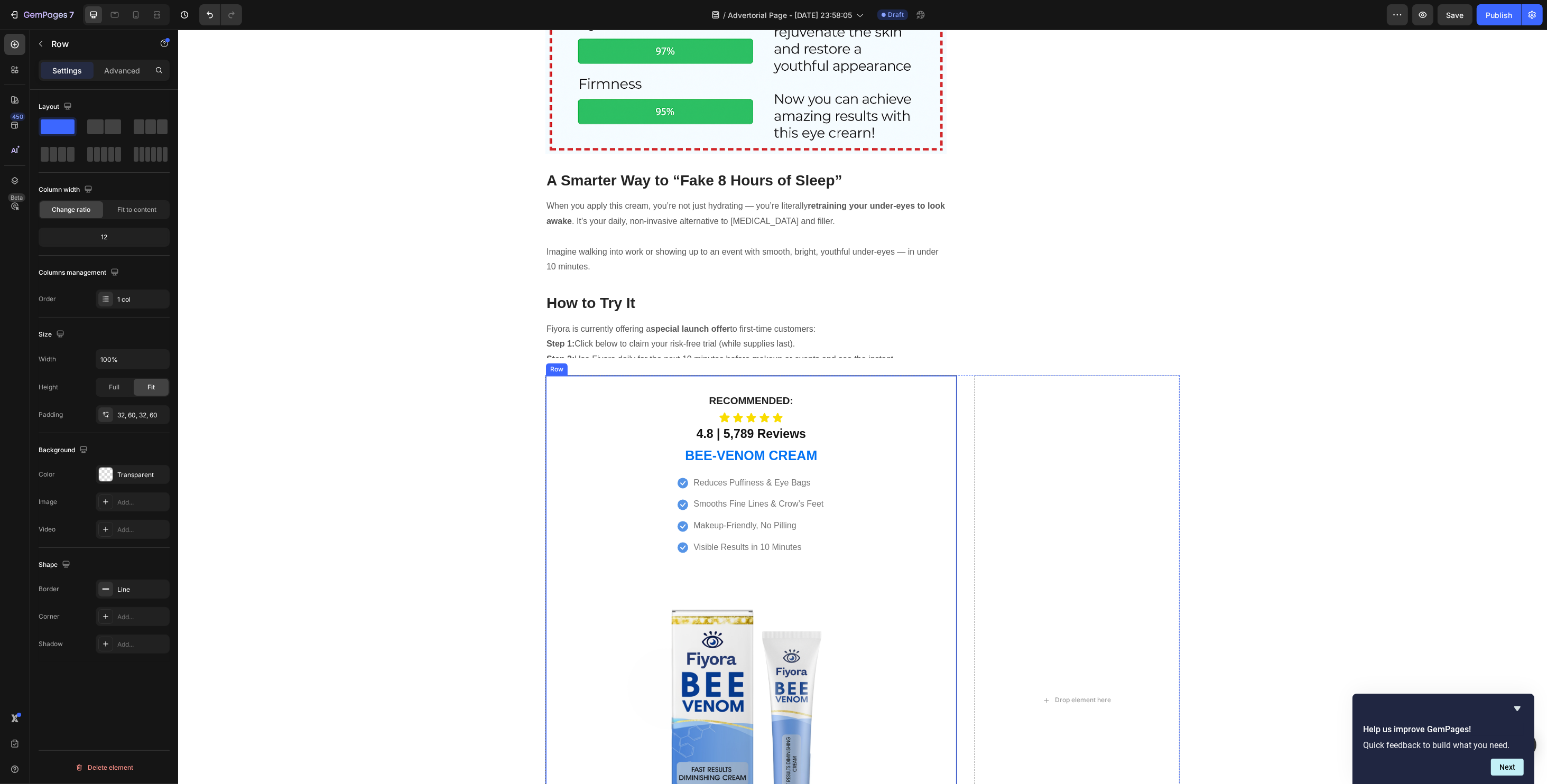
click at [560, 384] on div "Recommended: Text block Icon Icon Icon Icon Icon Icon List 4.8 | 5,789 Reviews …" at bounding box center [751, 701] width 412 height 651
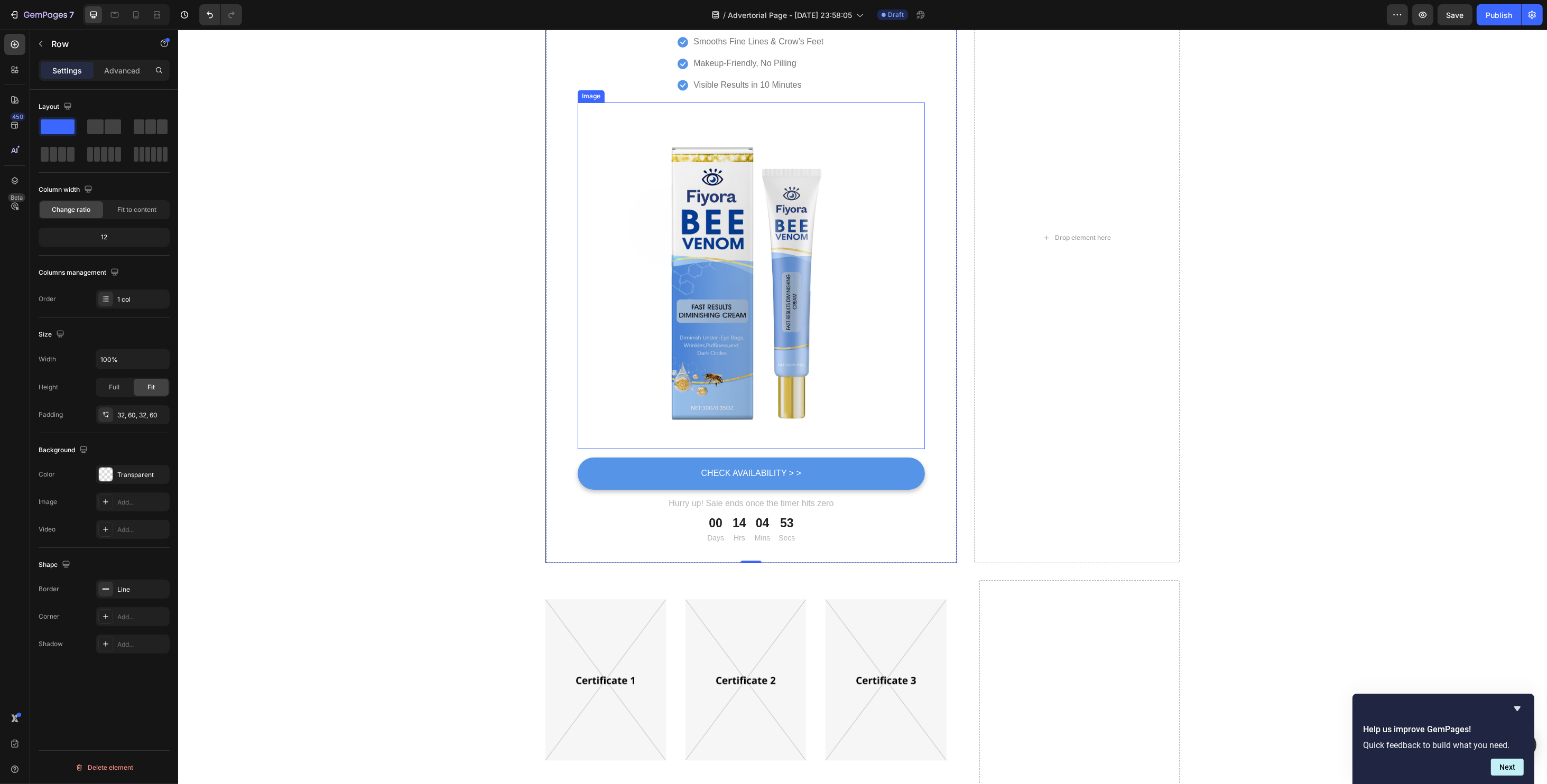
scroll to position [4156, 0]
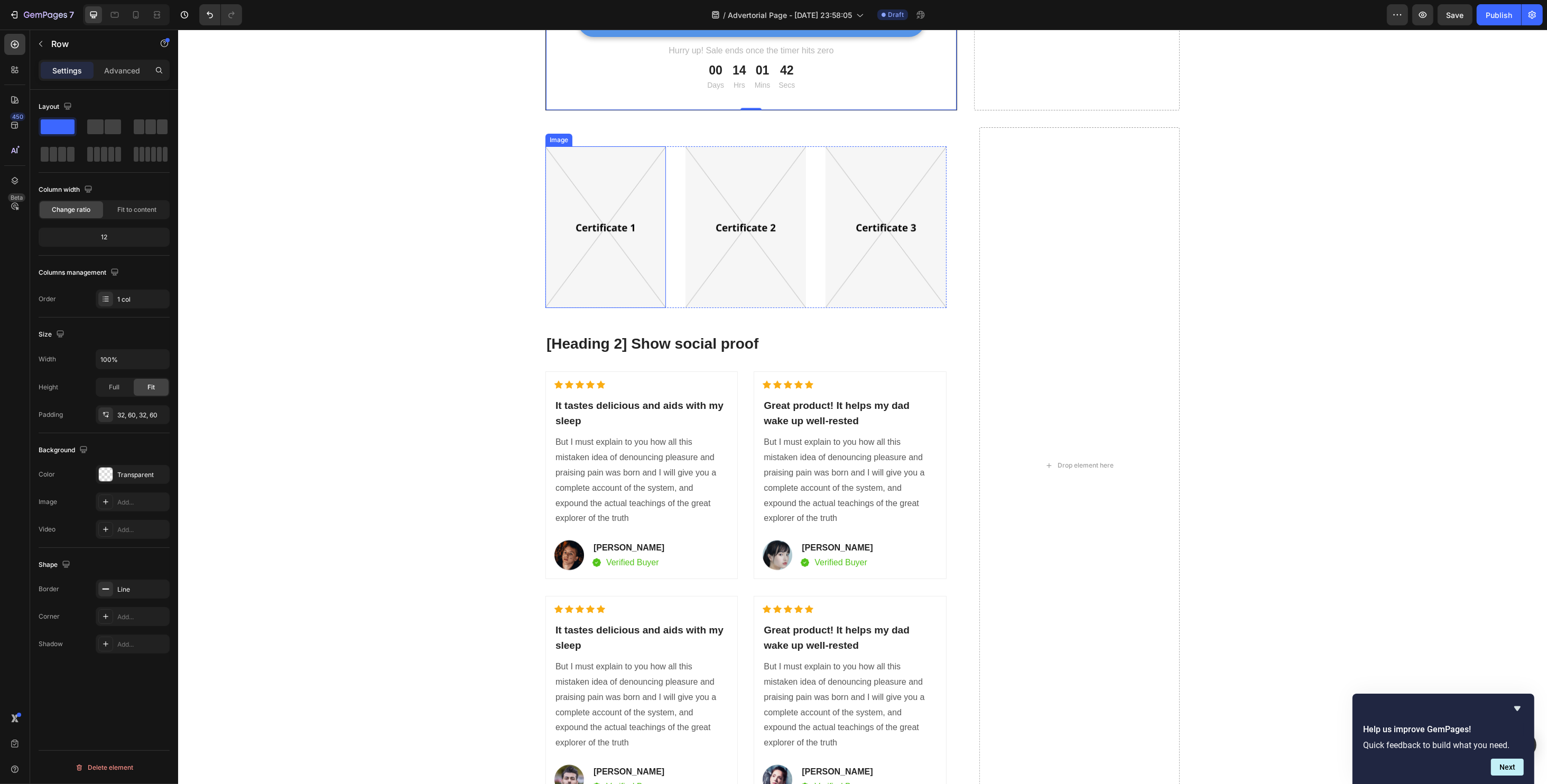
click at [582, 247] on img at bounding box center [605, 227] width 121 height 161
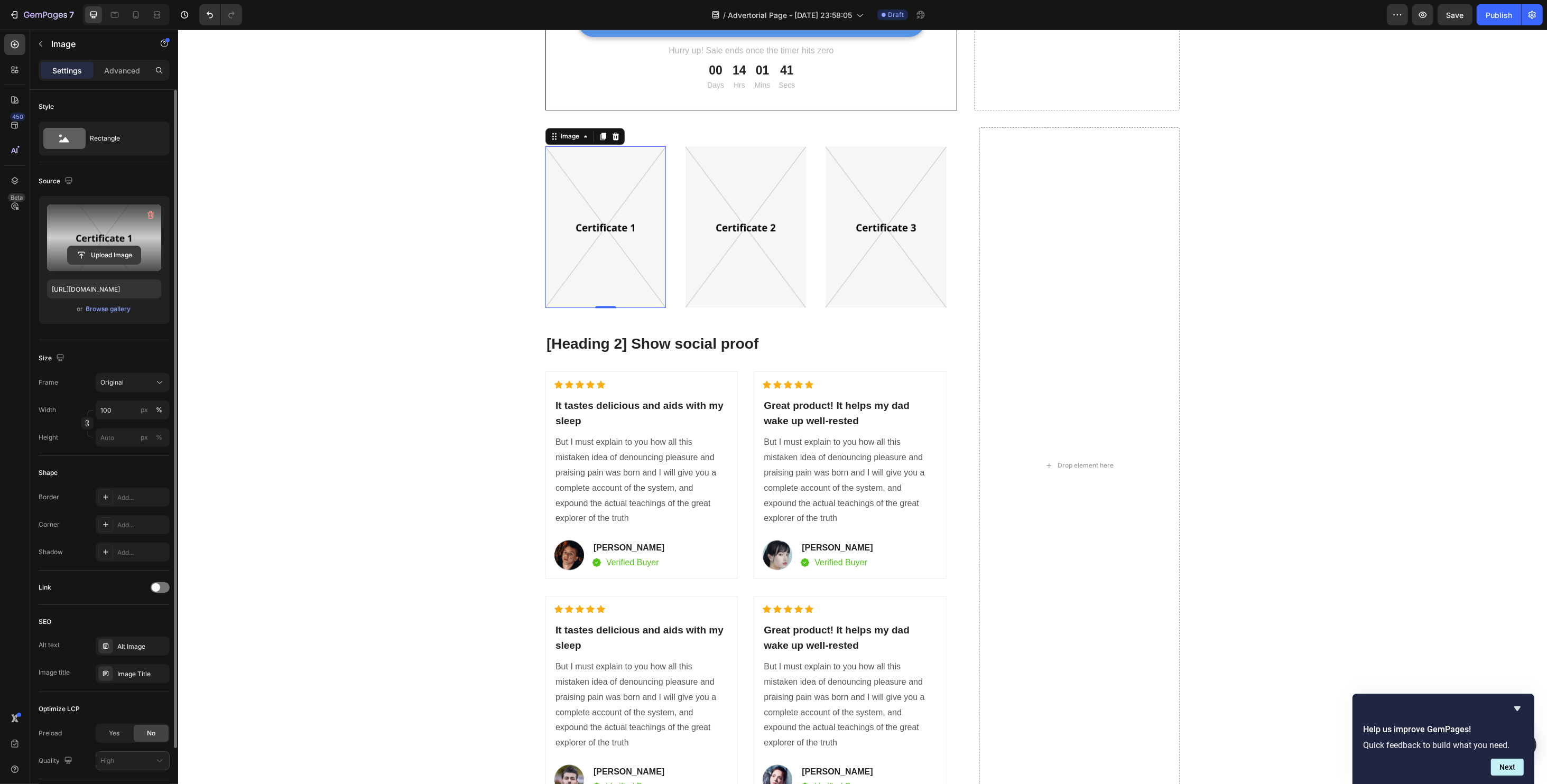
click at [126, 251] on input "file" at bounding box center [104, 255] width 73 height 18
click at [731, 203] on img at bounding box center [745, 227] width 121 height 161
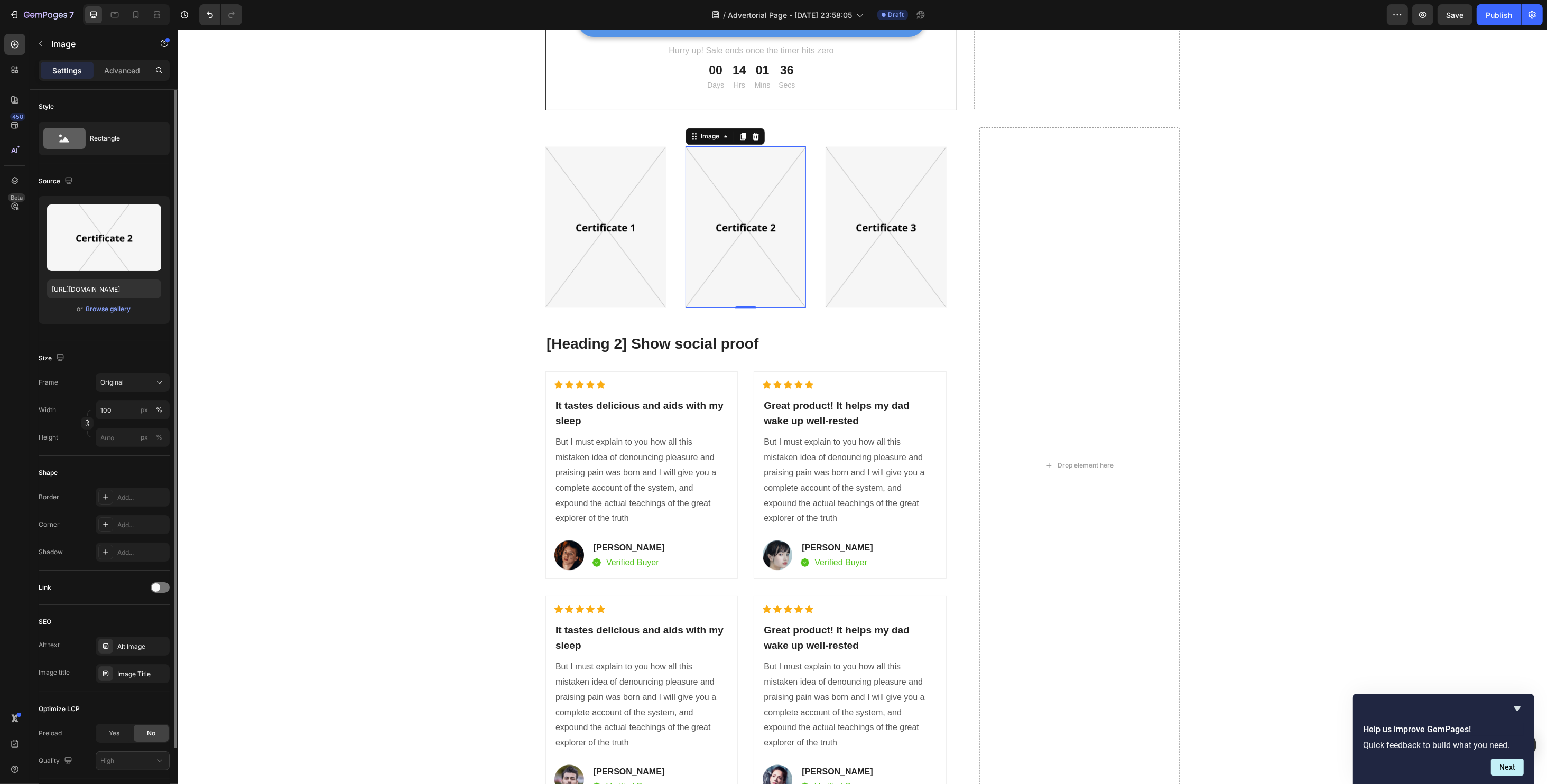
click at [528, 205] on div "Heading Image Image 0 Image Row [Heading 2] Show social proof Heading Icon Icon…" at bounding box center [862, 478] width 1353 height 702
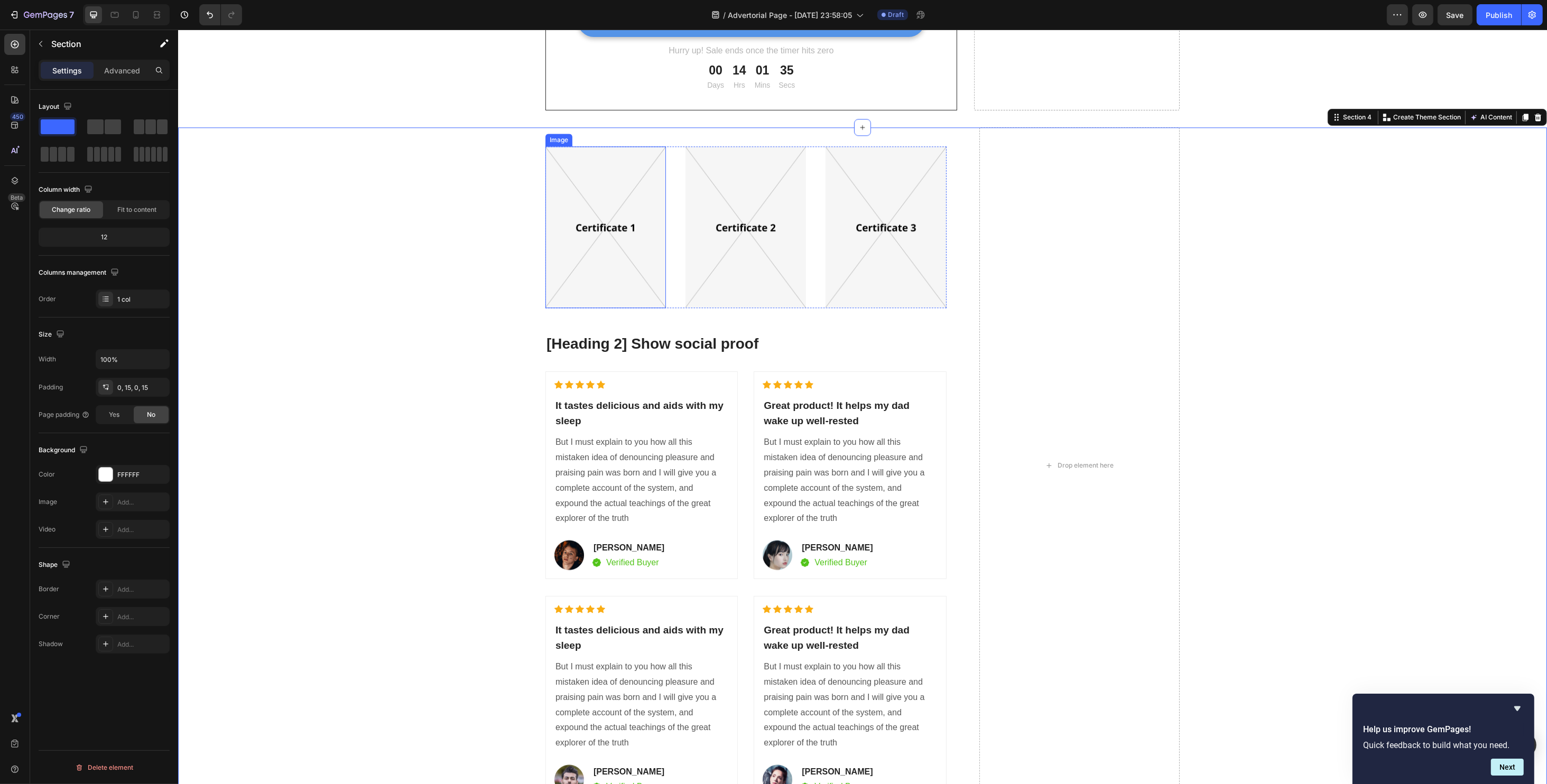
click at [563, 203] on img at bounding box center [605, 227] width 121 height 161
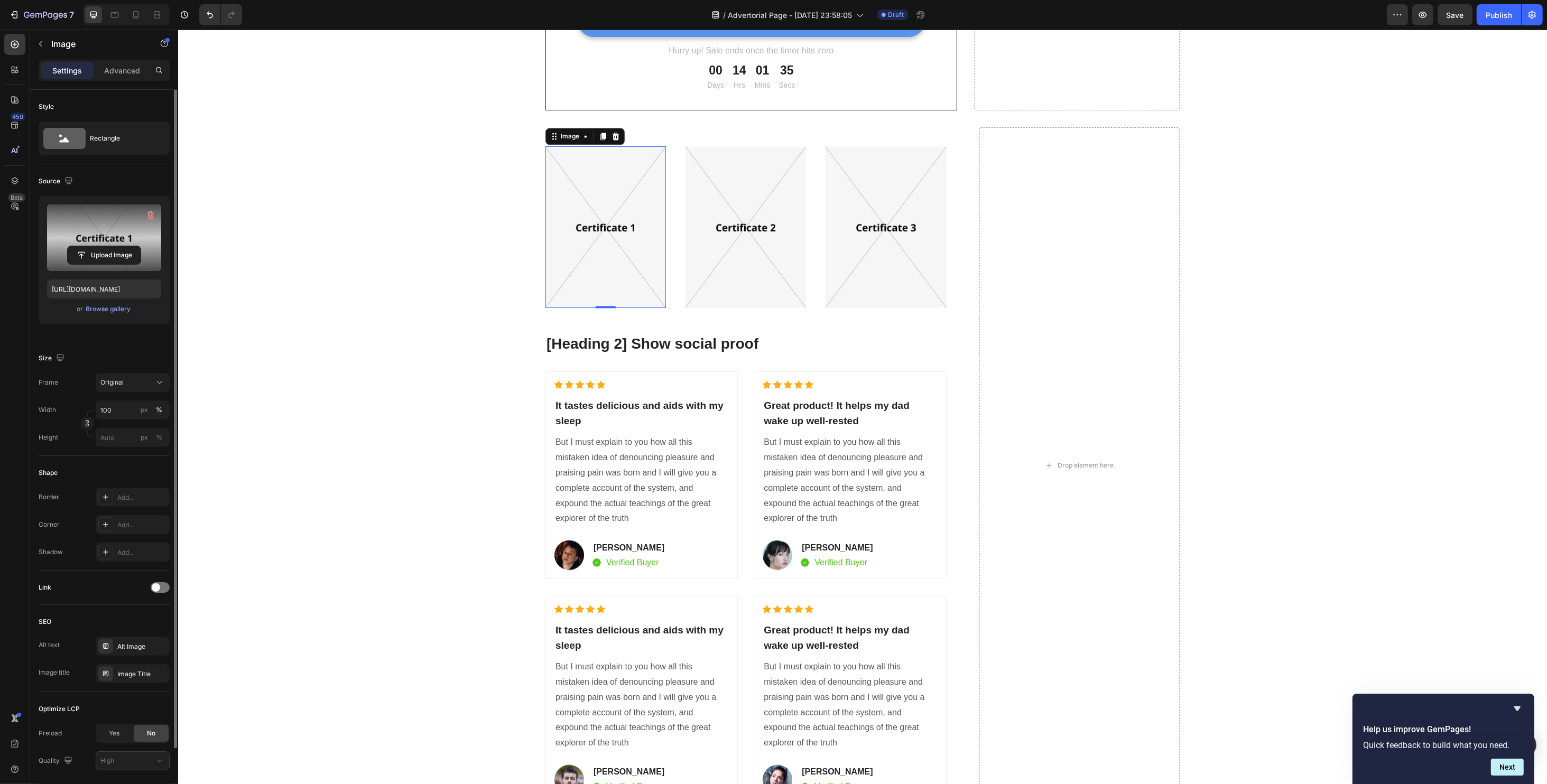
click at [77, 267] on label at bounding box center [103, 237] width 114 height 66
click at [77, 265] on input "file" at bounding box center [104, 255] width 73 height 18
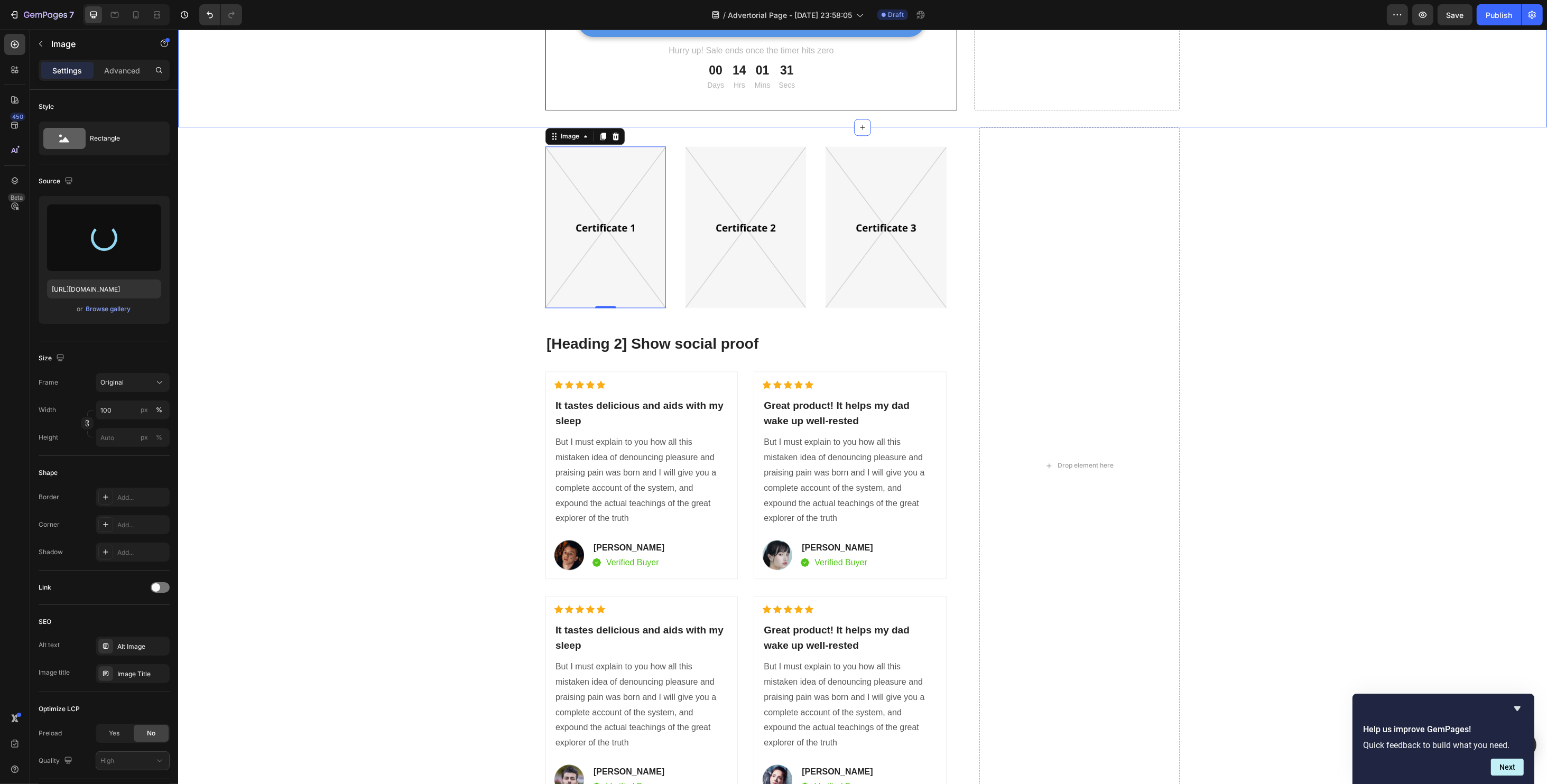
type input "[URL][DOMAIN_NAME]"
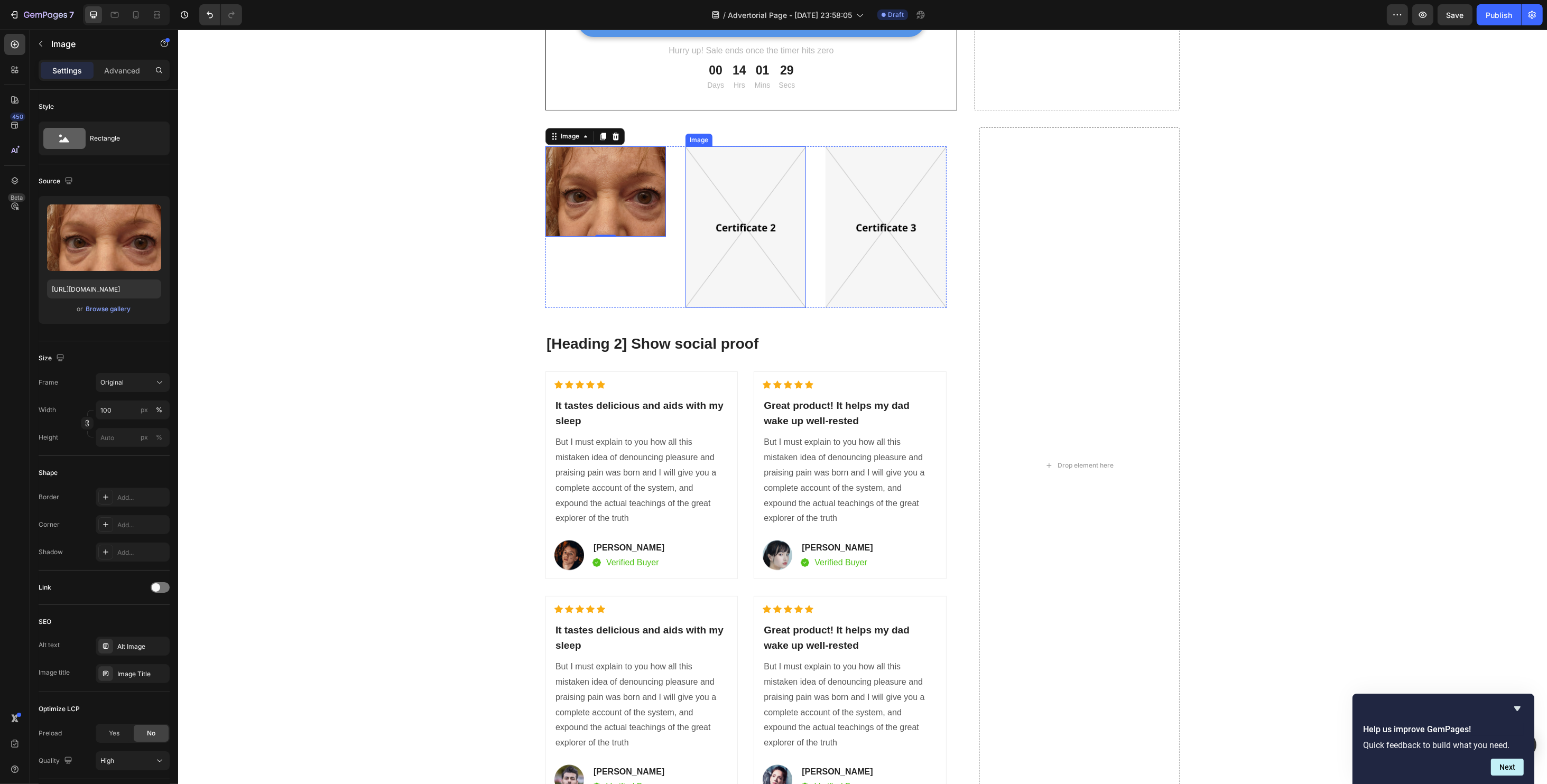
click at [714, 223] on img at bounding box center [745, 227] width 121 height 161
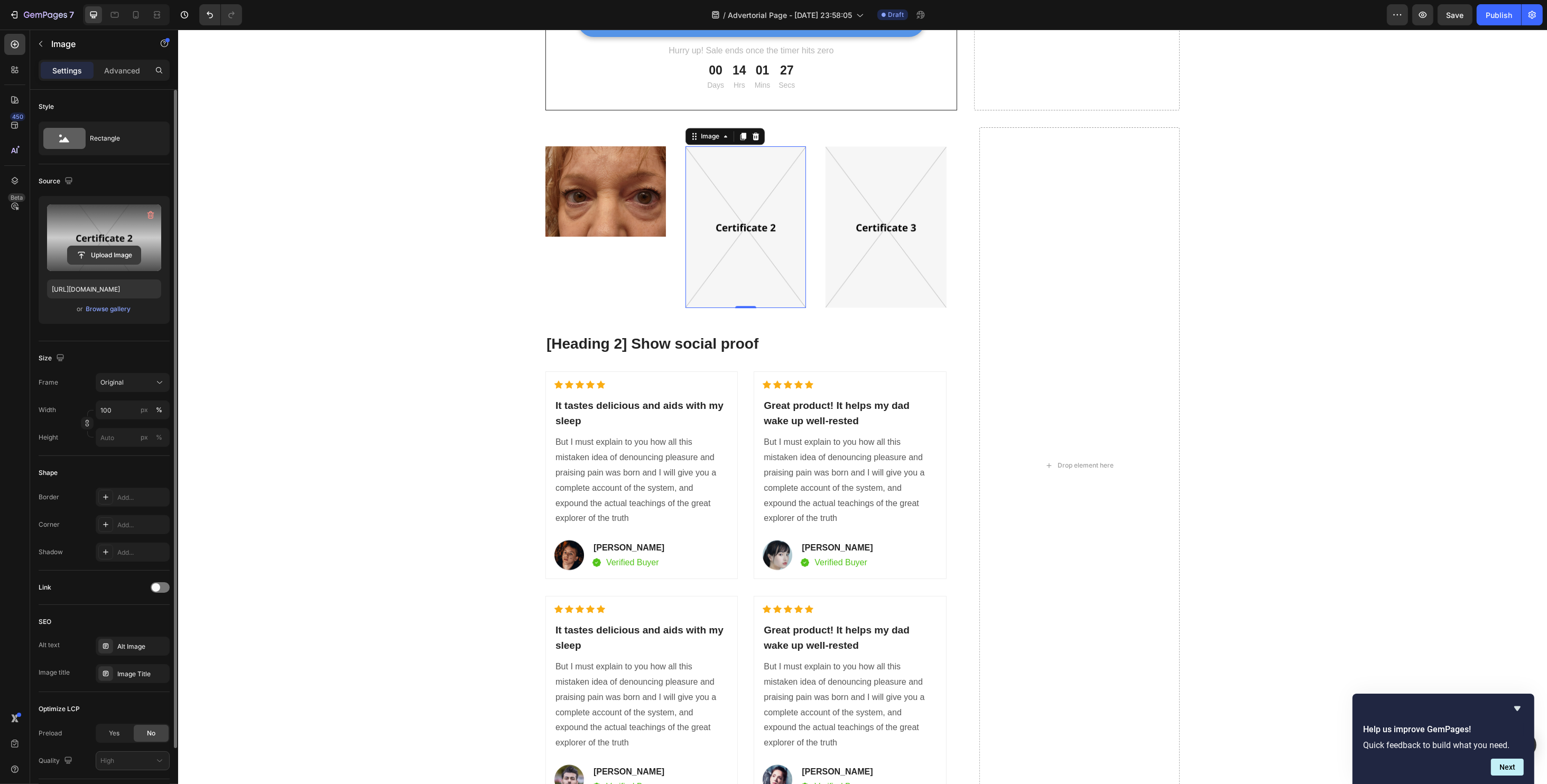
click at [103, 252] on input "file" at bounding box center [104, 255] width 73 height 18
type input "[URL][DOMAIN_NAME]"
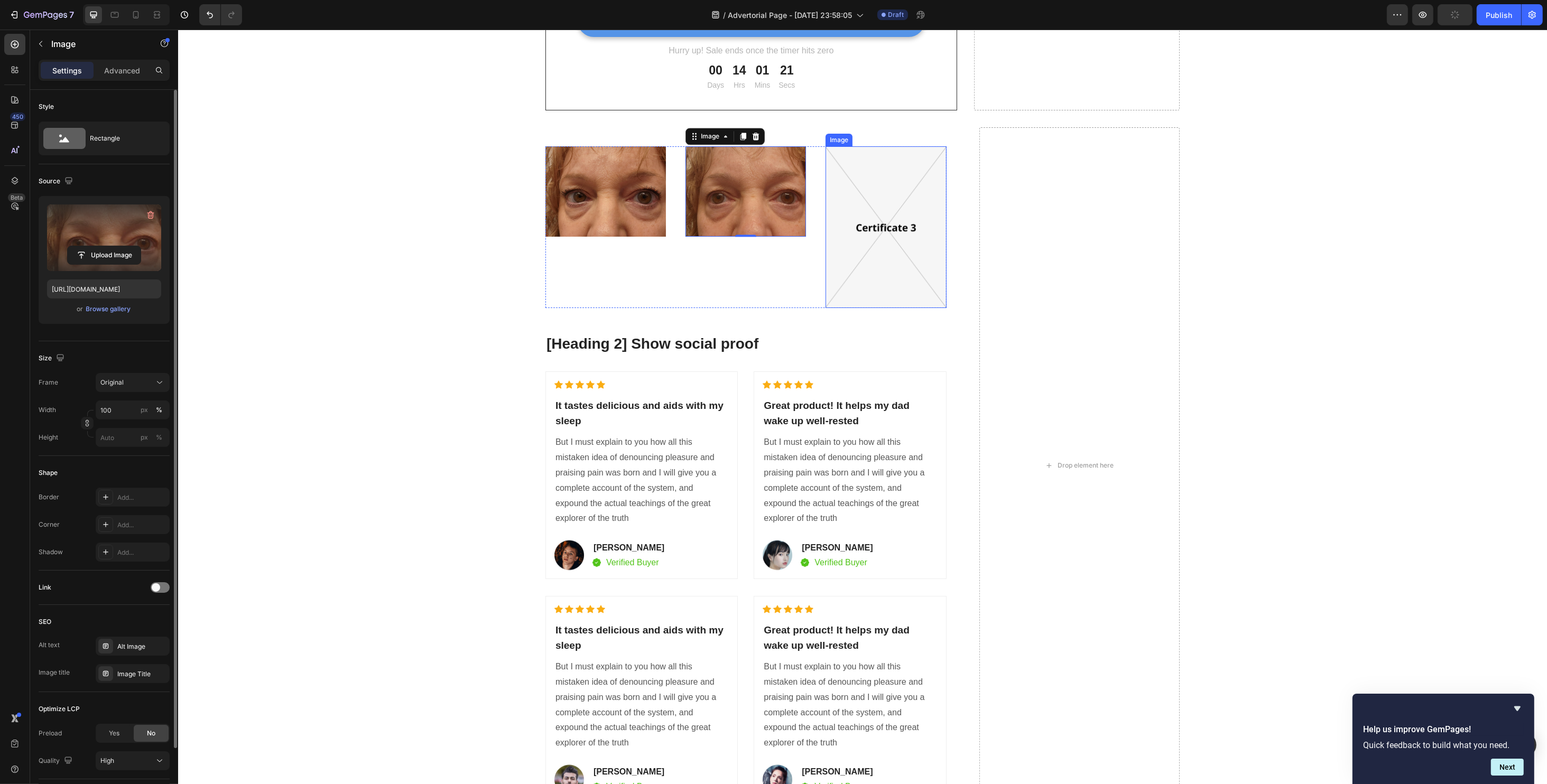
click at [857, 213] on img at bounding box center [885, 227] width 121 height 161
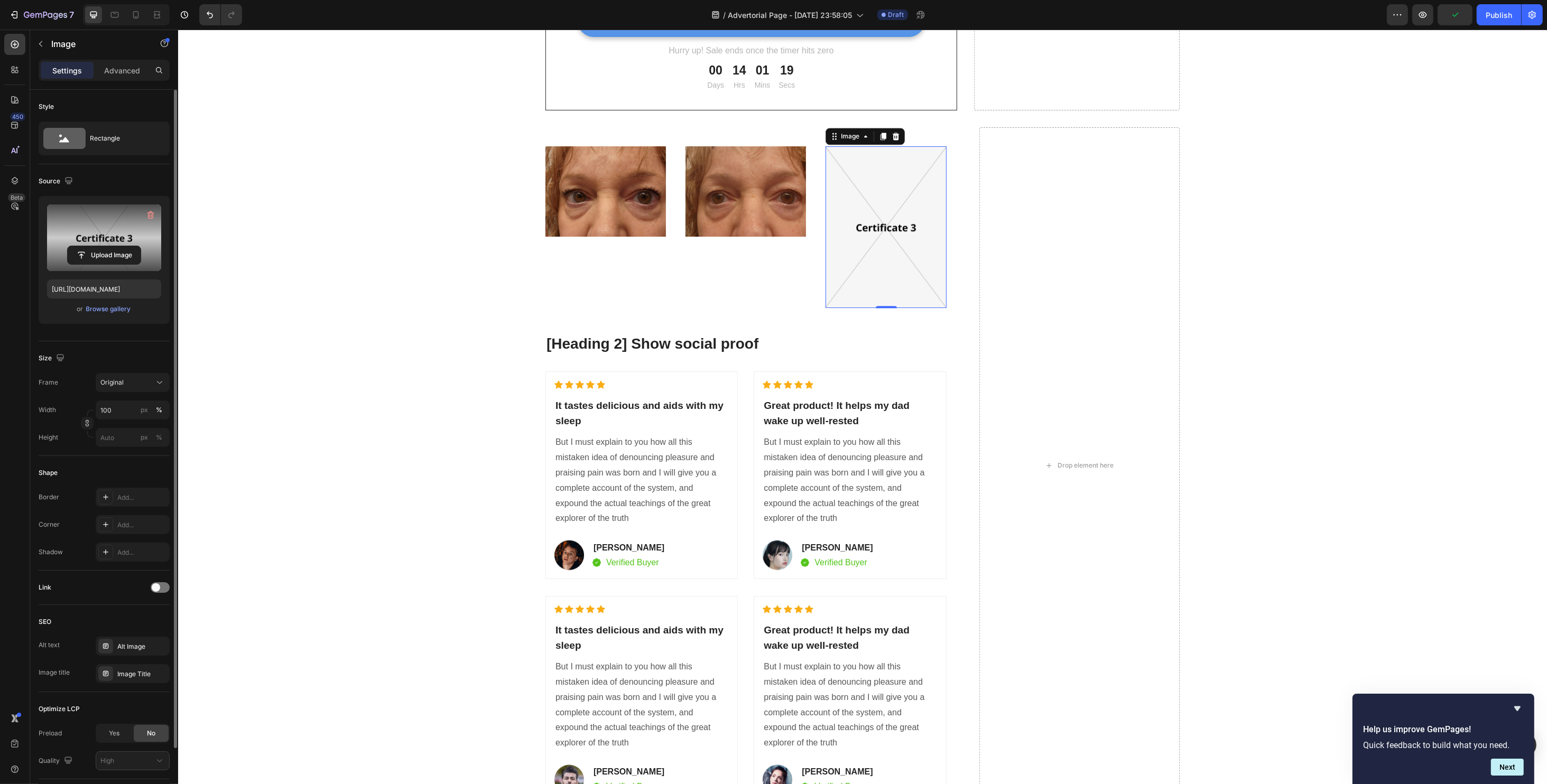
click at [130, 233] on label at bounding box center [103, 237] width 114 height 66
click at [130, 246] on input "file" at bounding box center [104, 255] width 73 height 18
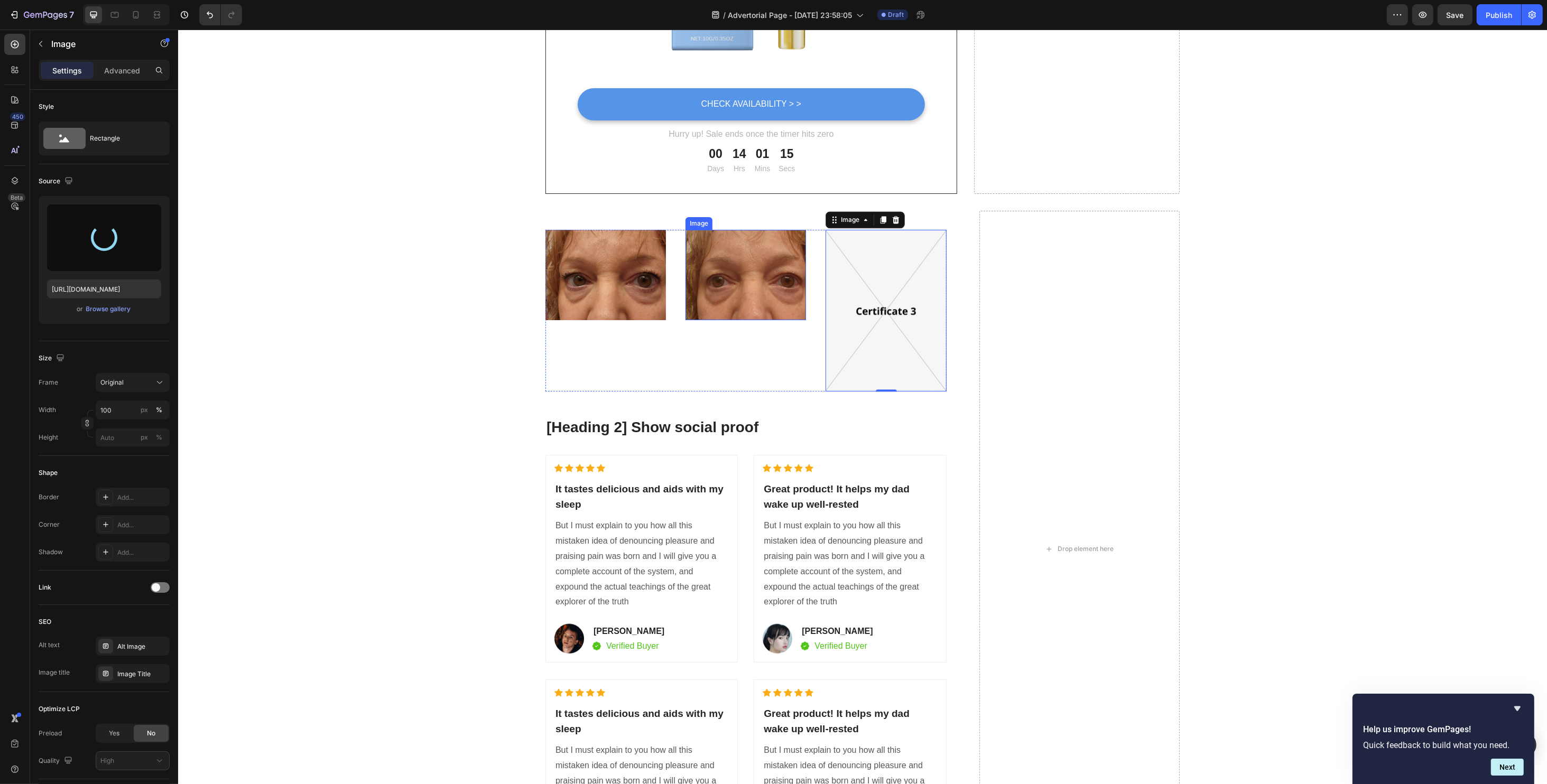
scroll to position [4016, 0]
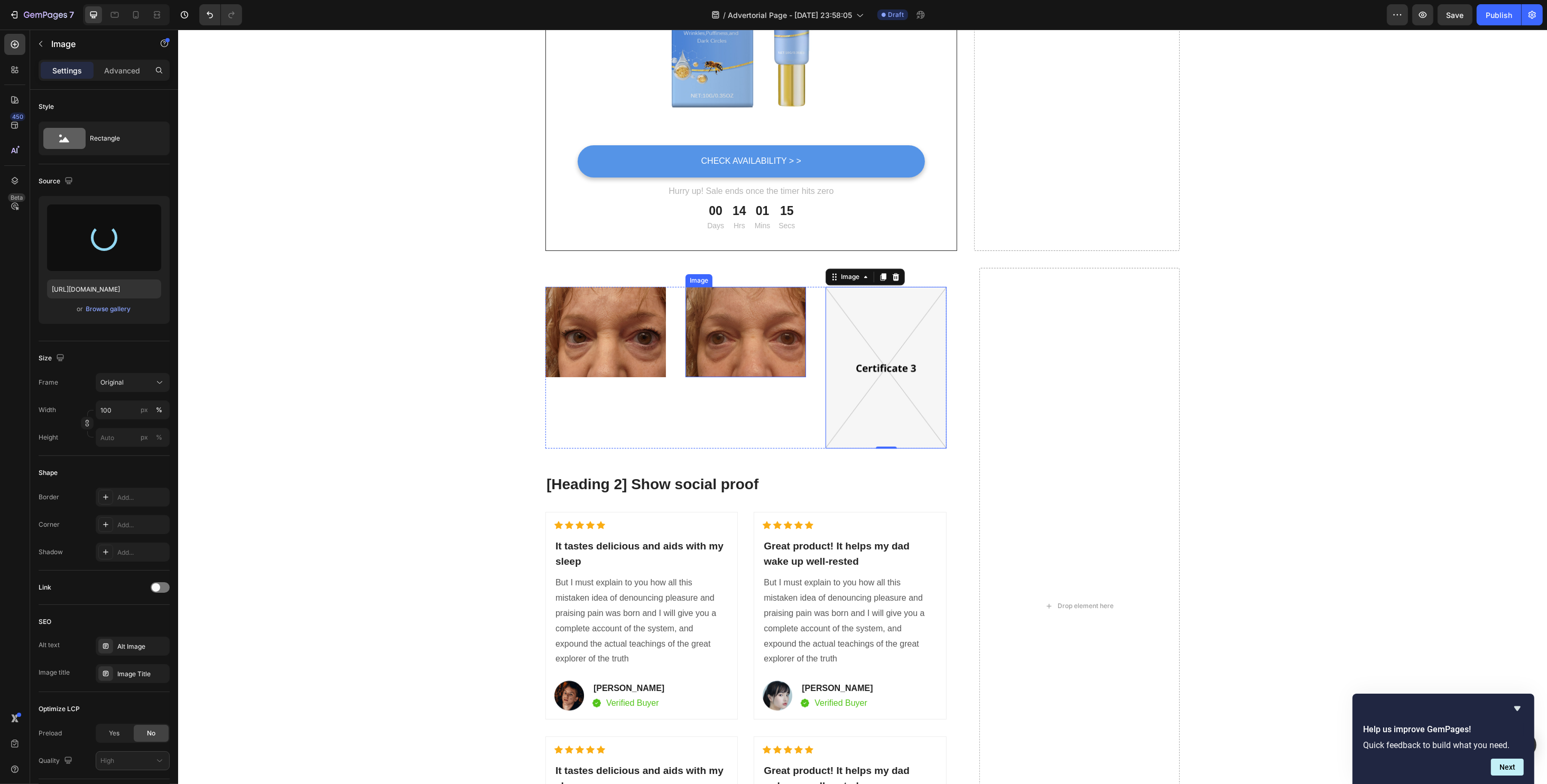
type input "[URL][DOMAIN_NAME]"
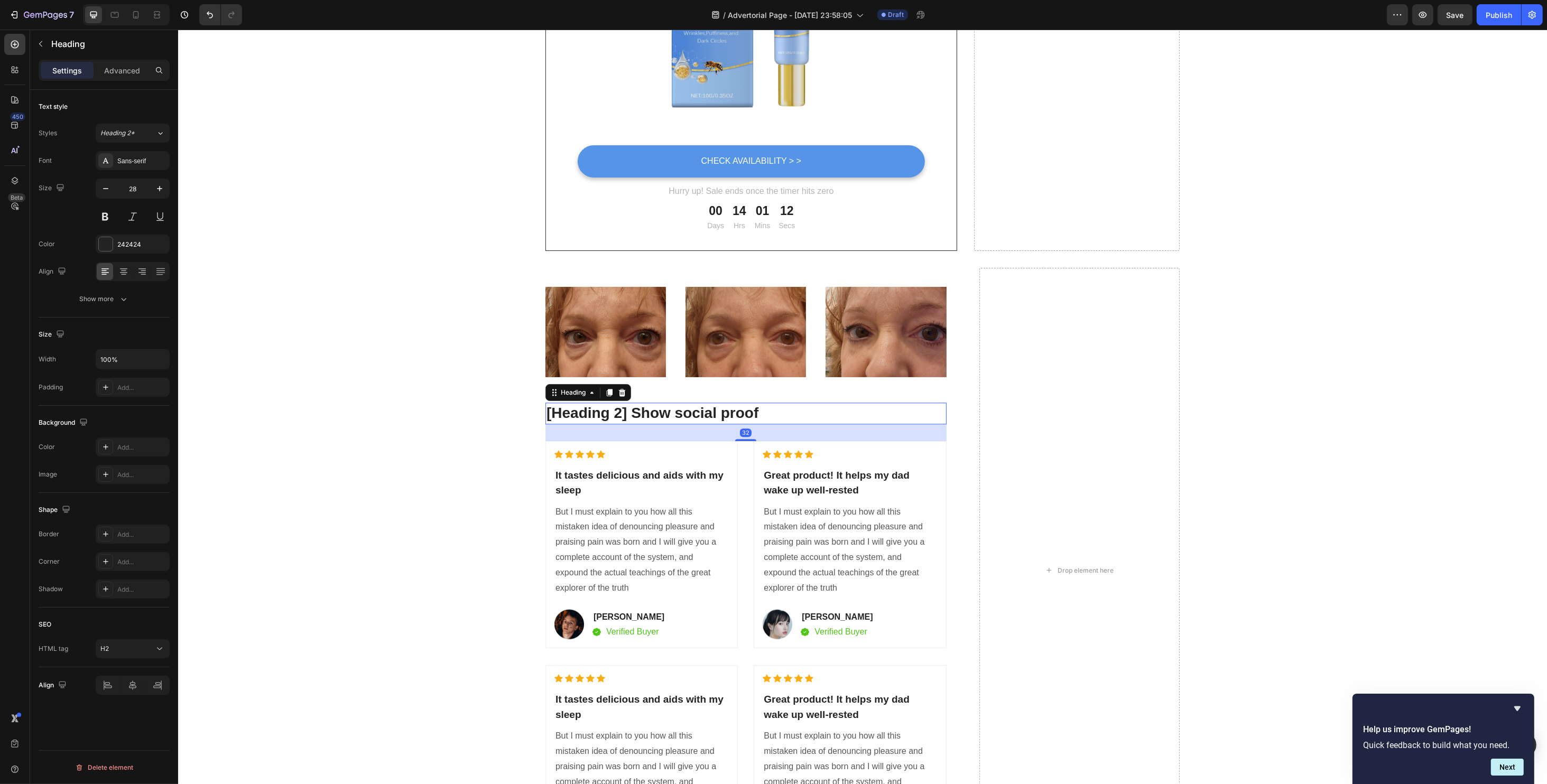
click at [648, 416] on p "[Heading 2] Show social proof" at bounding box center [745, 414] width 399 height 19
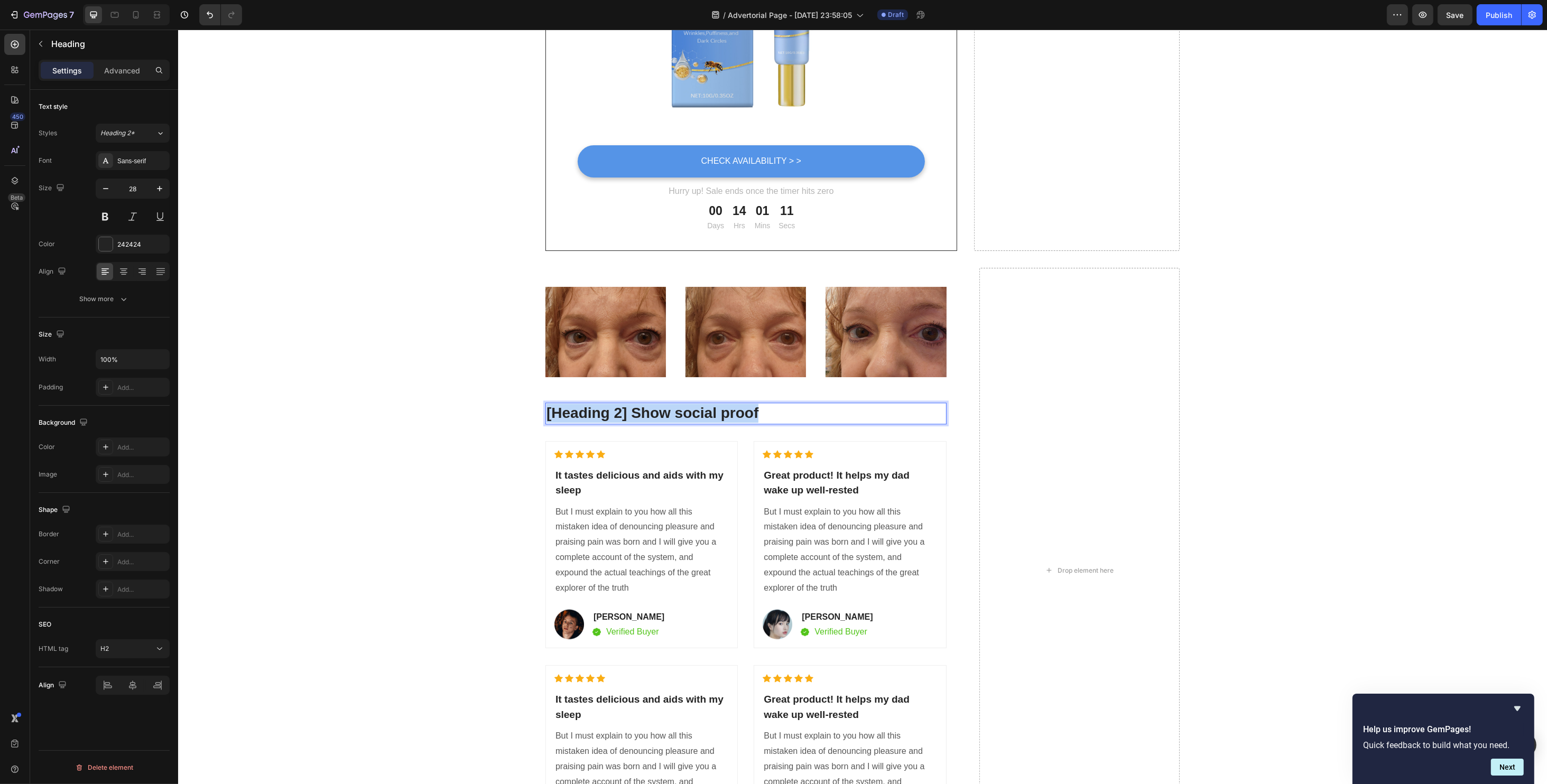
click at [648, 416] on p "[Heading 2] Show social proof" at bounding box center [745, 414] width 399 height 19
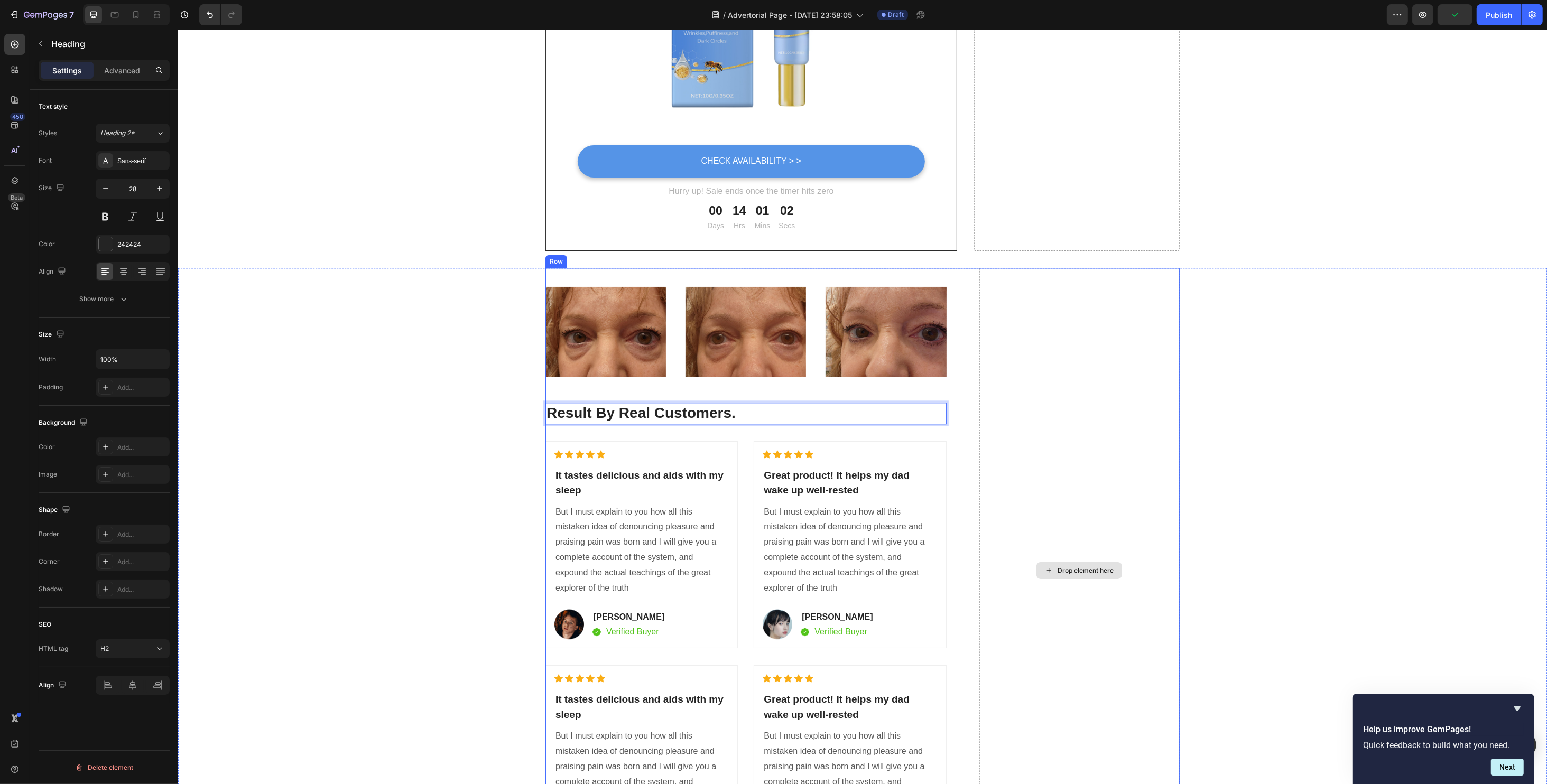
click at [1330, 429] on div "Heading Image Image Image Row Result By Real Customers. Heading 32 Icon Icon Ic…" at bounding box center [862, 583] width 1353 height 631
click at [643, 416] on p "Result By Real Customers." at bounding box center [745, 414] width 399 height 19
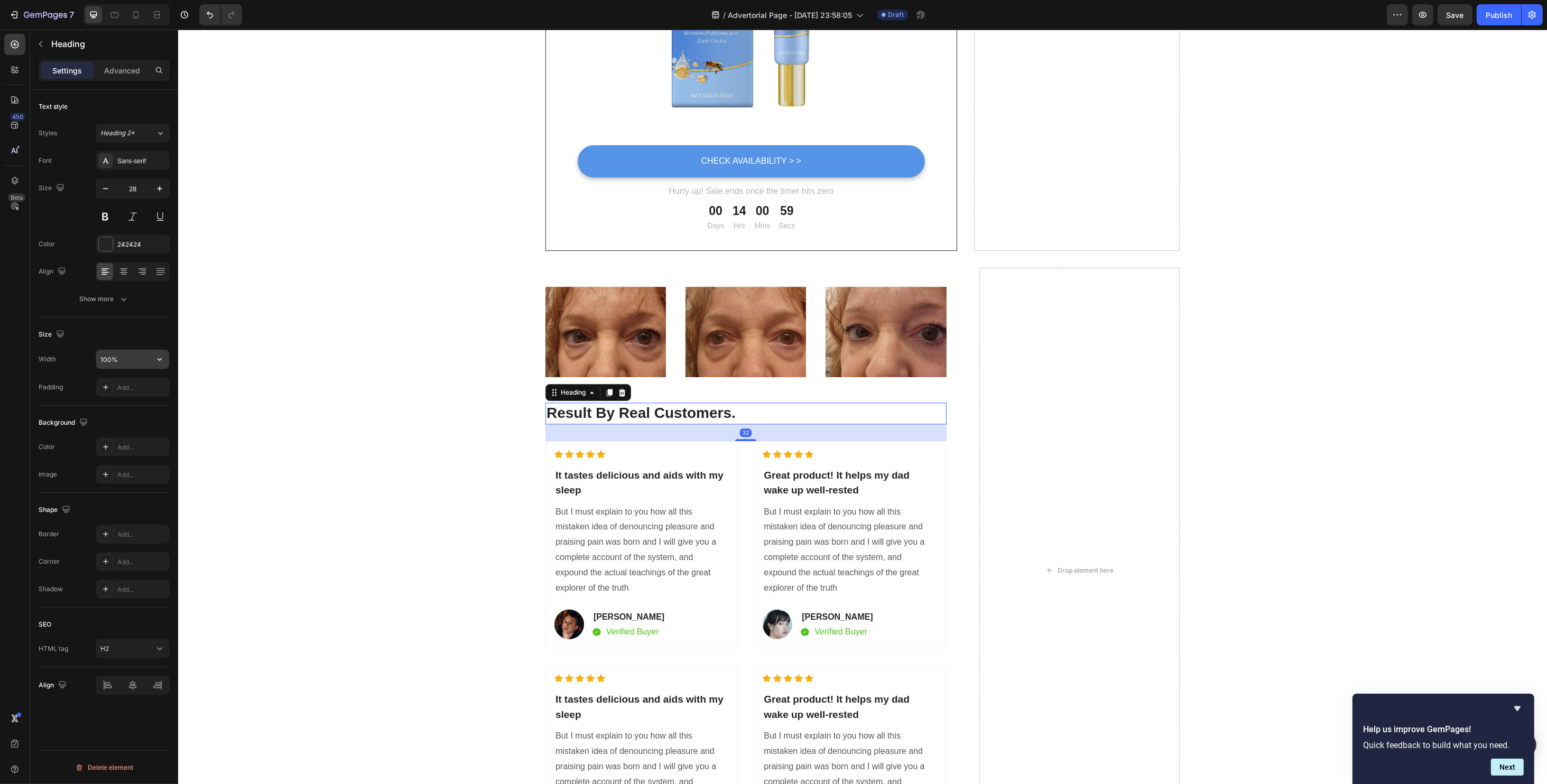
click at [147, 355] on input "100%" at bounding box center [132, 360] width 73 height 19
click at [155, 355] on icon "button" at bounding box center [160, 359] width 11 height 11
click at [131, 388] on span "Fit content" at bounding box center [116, 385] width 32 height 10
type input "Auto"
click at [132, 686] on icon at bounding box center [132, 685] width 7 height 10
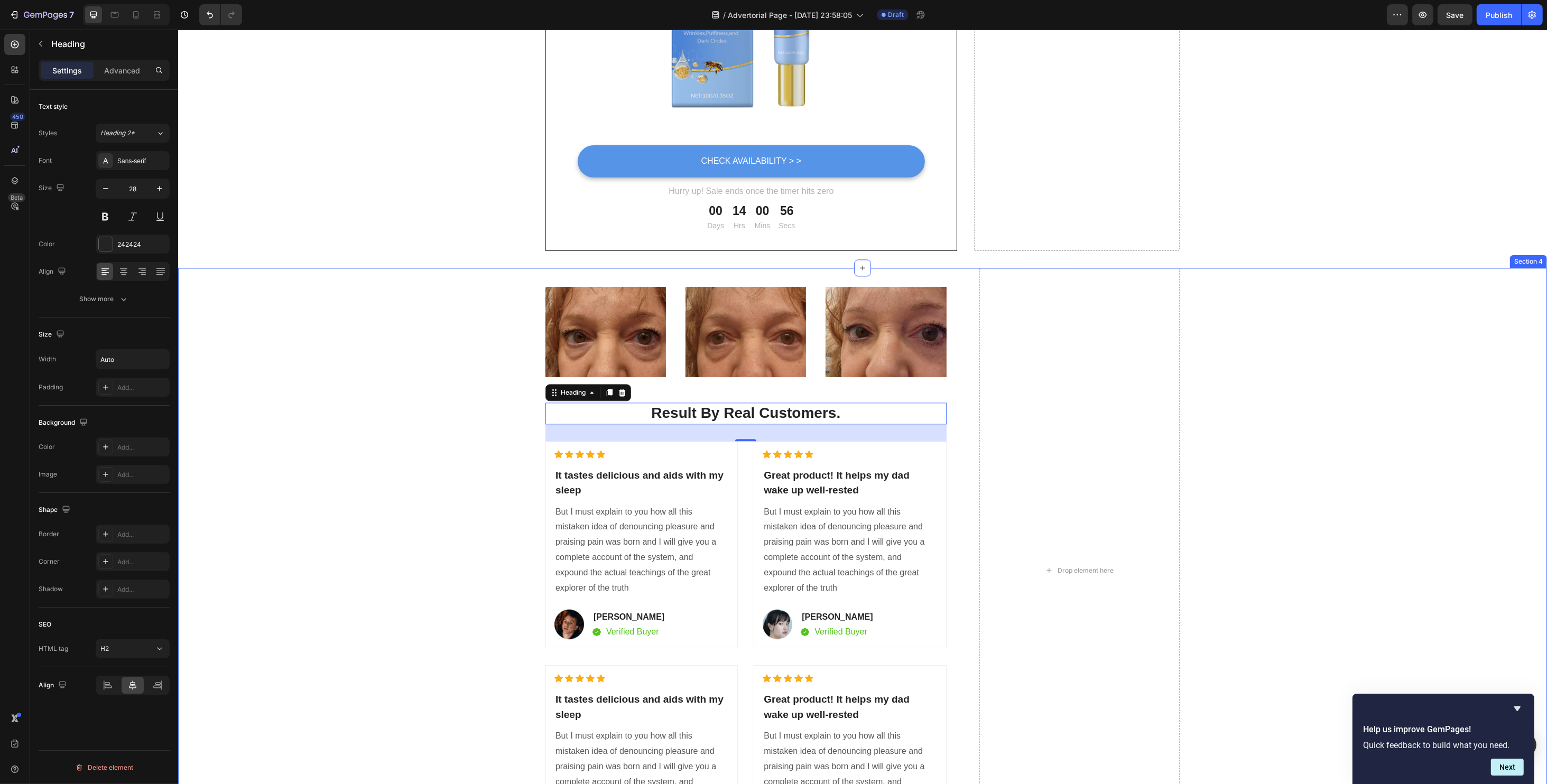
click at [1243, 346] on div "Heading Image Image Image Row Result By Real Customers. Heading 32 Icon Icon Ic…" at bounding box center [862, 583] width 1353 height 631
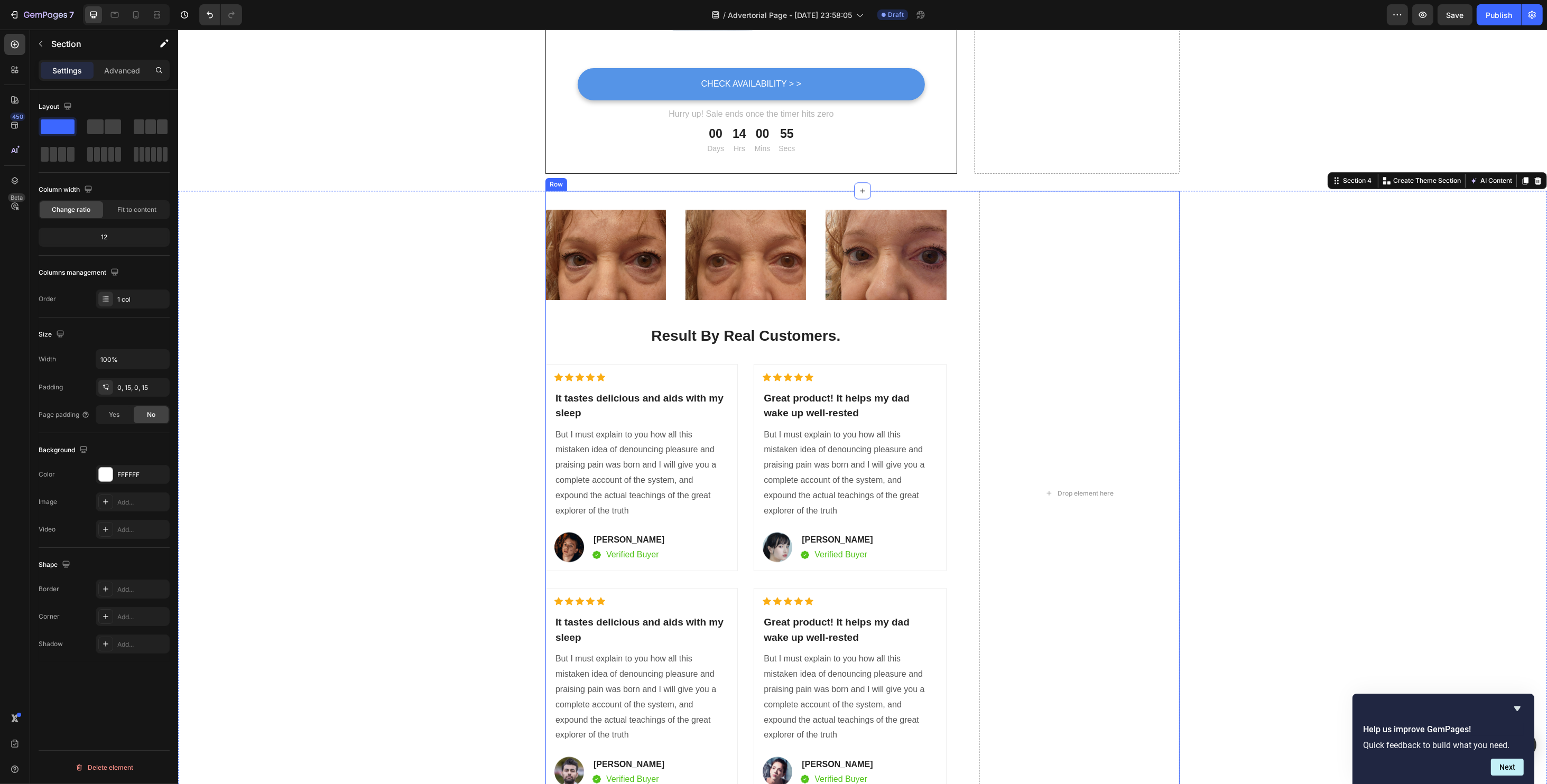
scroll to position [4156, 0]
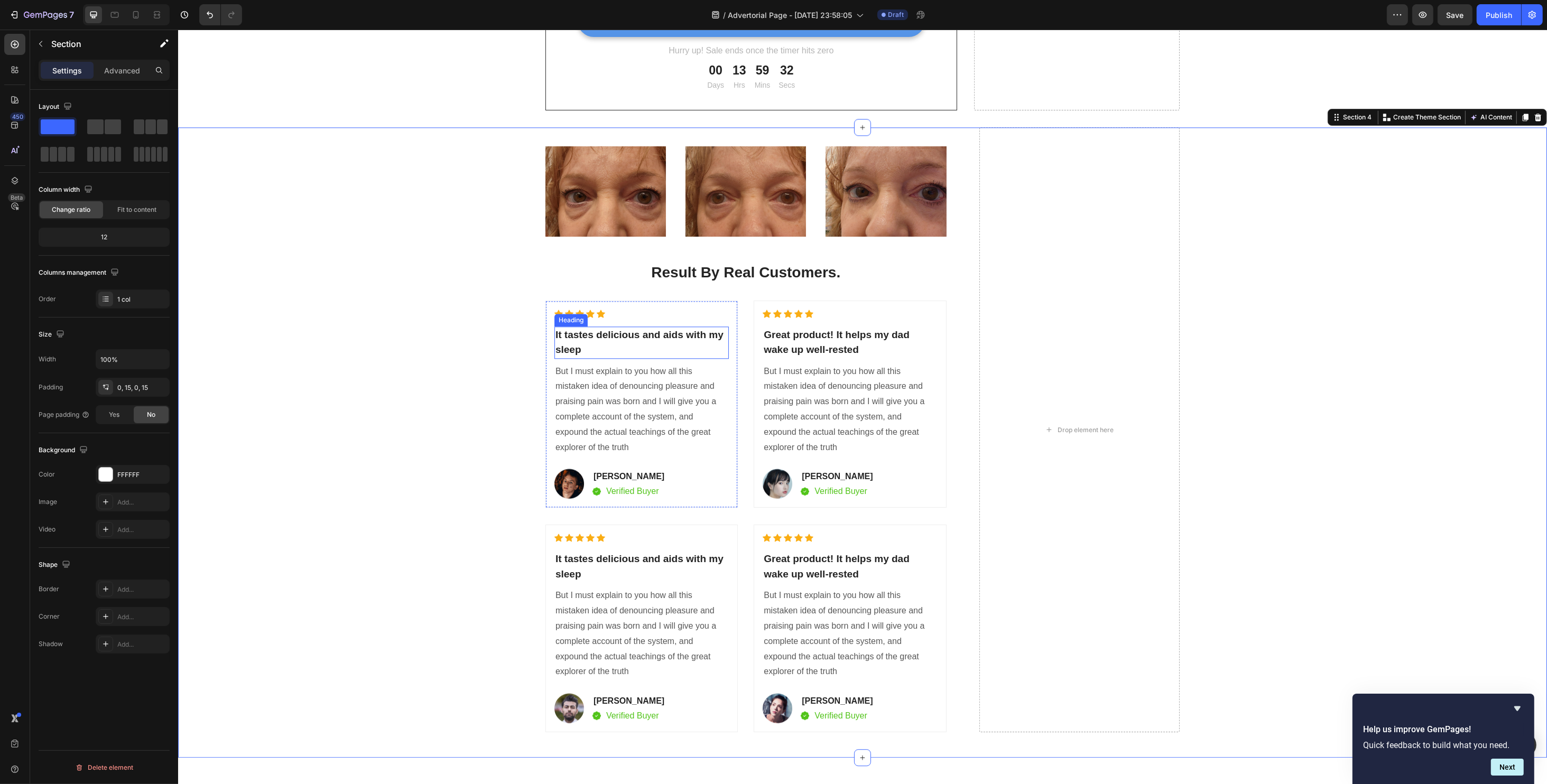
click at [596, 342] on p "It tastes delicious and aids with my sleep" at bounding box center [640, 342] width 172 height 30
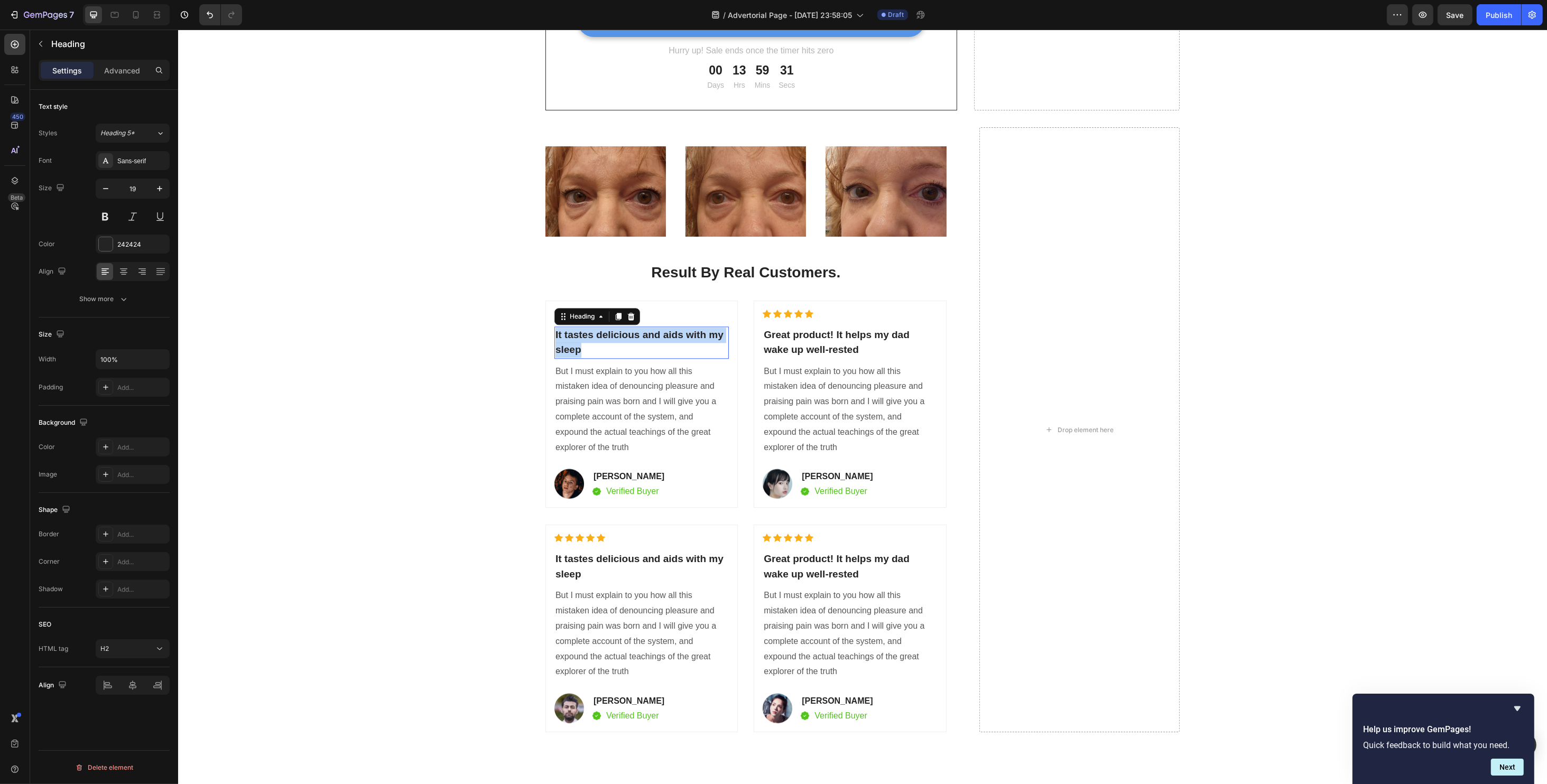
click at [596, 342] on p "It tastes delicious and aids with my sleep" at bounding box center [640, 342] width 172 height 30
click at [624, 385] on p "But I must explain to you how all this mistaken idea of denouncing pleasure and…" at bounding box center [640, 394] width 172 height 92
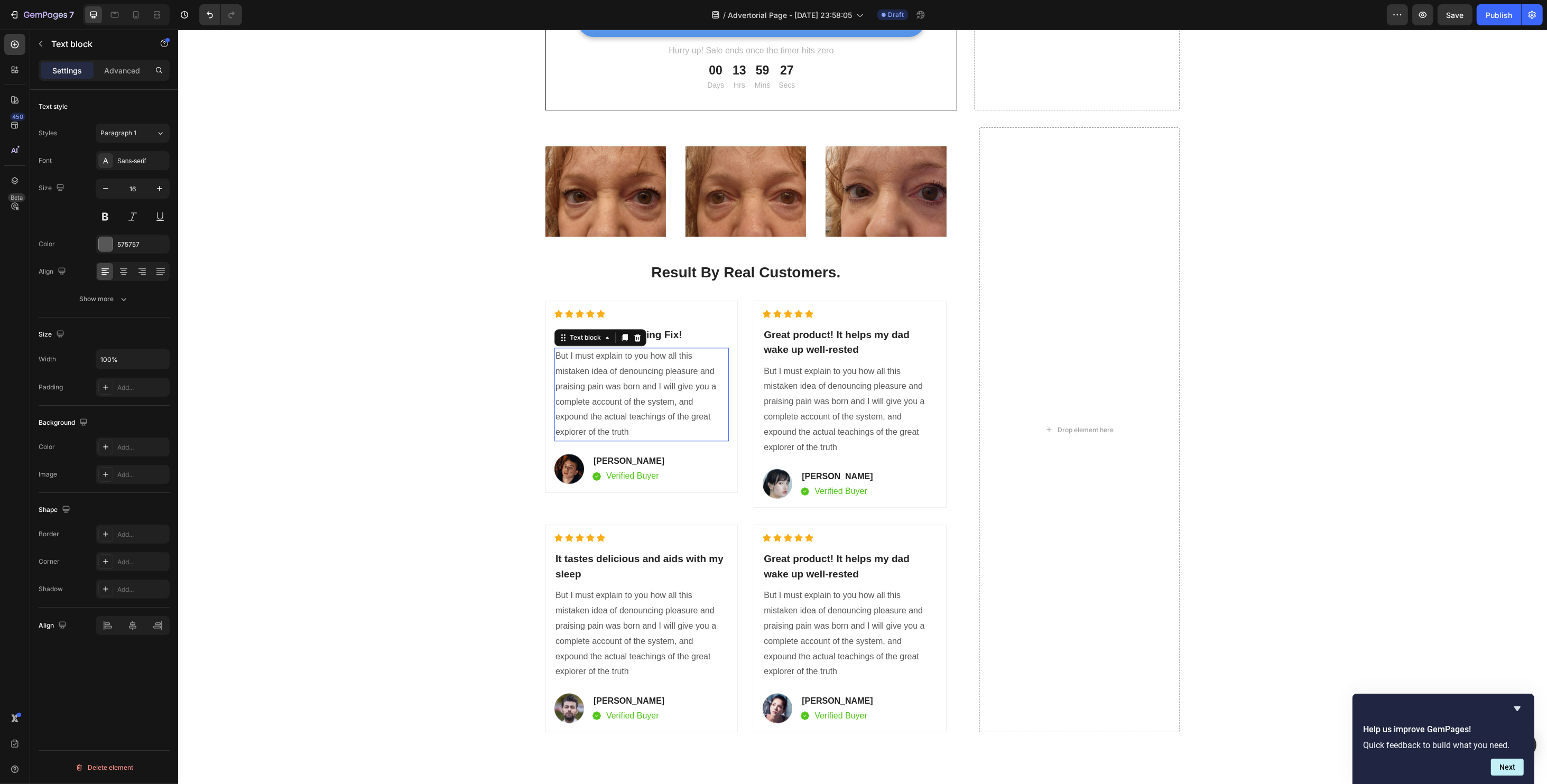
click at [623, 385] on p "But I must explain to you how all this mistaken idea of denouncing pleasure and…" at bounding box center [640, 394] width 172 height 92
click at [611, 408] on p "But I must explain to you how all this mistaken idea of denouncing pleasure and…" at bounding box center [640, 394] width 172 height 92
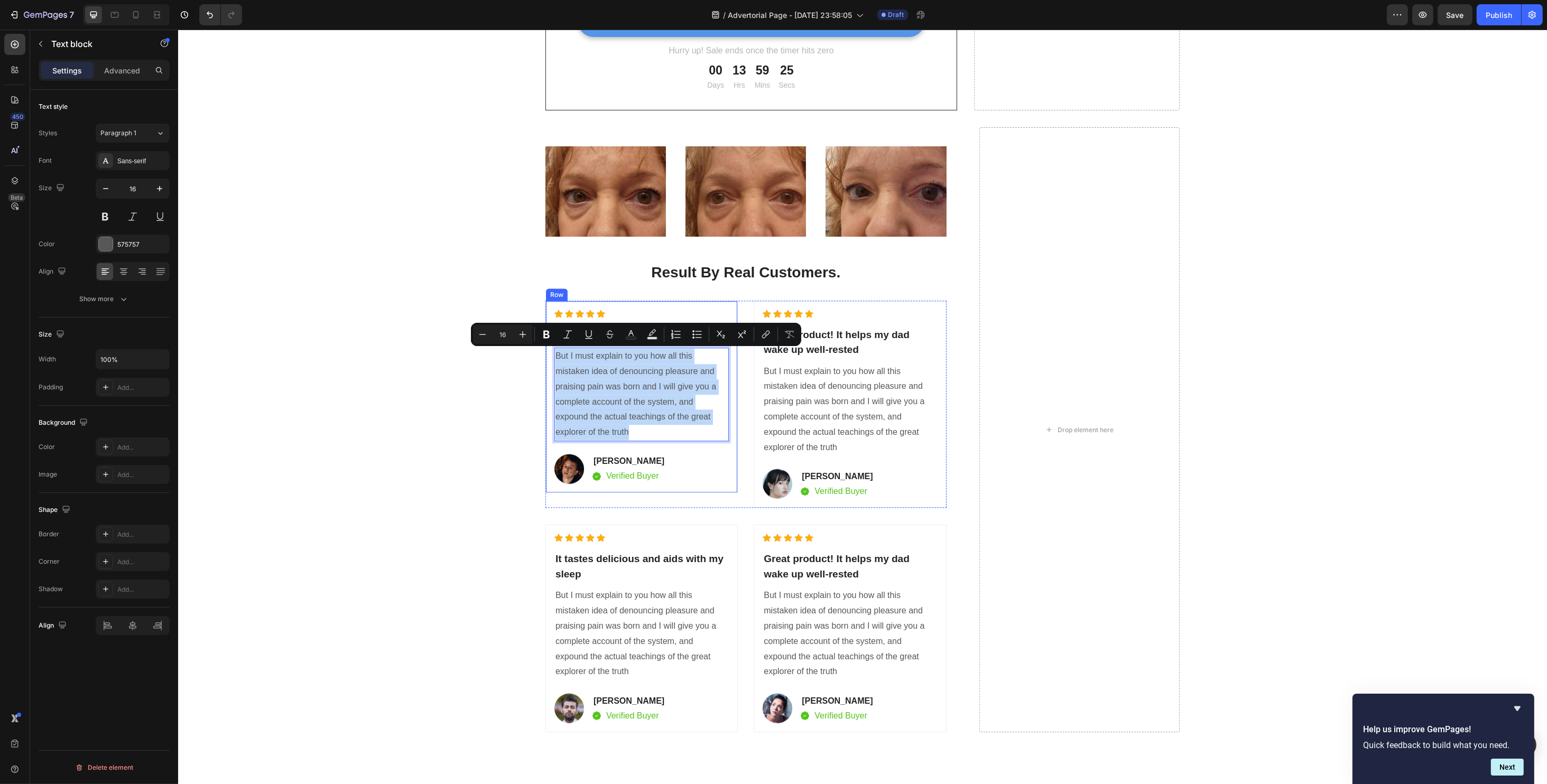
drag, startPoint x: 602, startPoint y: 429, endPoint x: 547, endPoint y: 356, distance: 91.4
click at [547, 356] on div "Icon Icon Icon Icon Icon Icon List Hoz My 10-Minute Morning Fix! Heading But I …" at bounding box center [641, 397] width 192 height 192
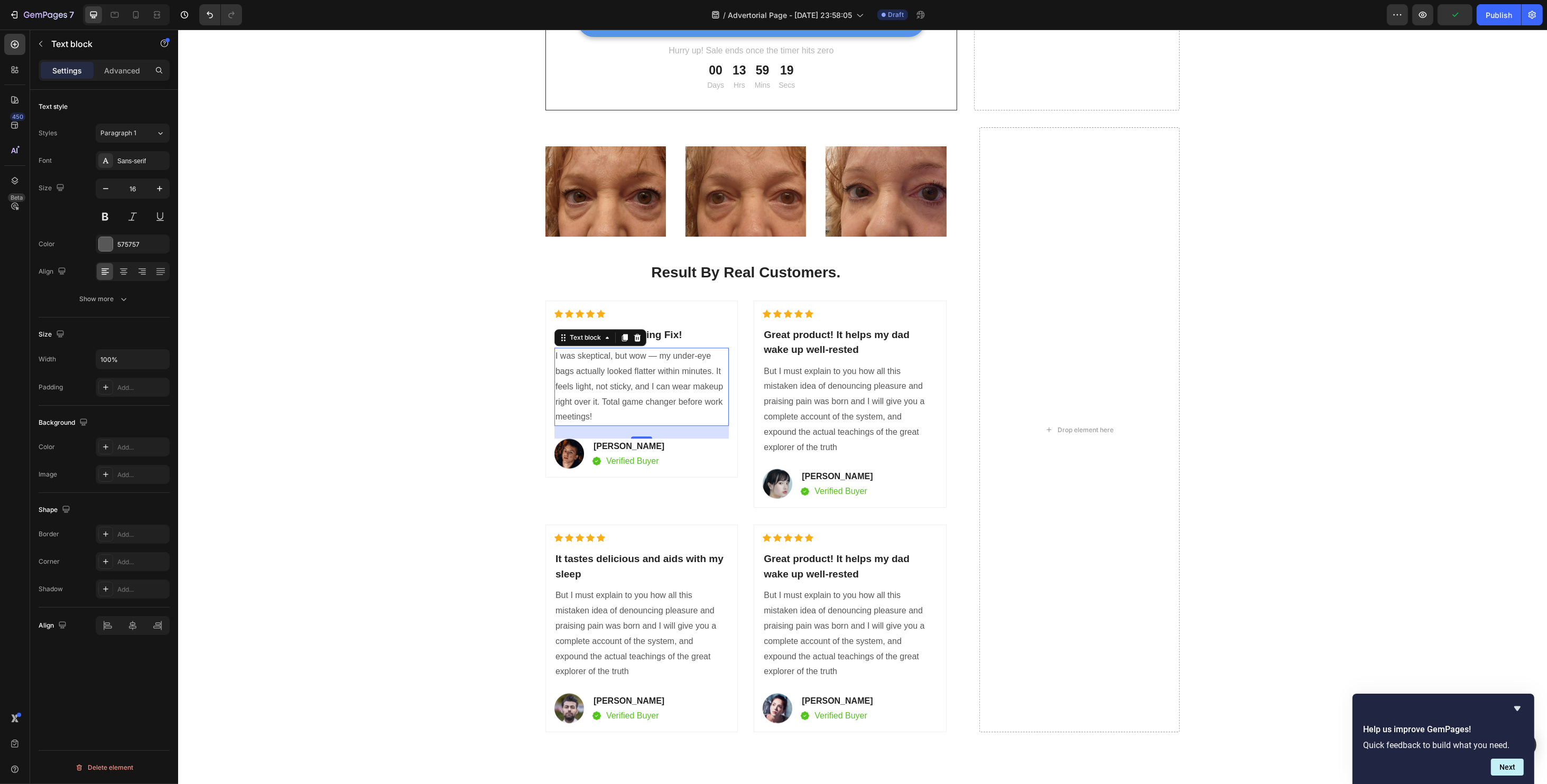
click at [635, 445] on div "24" at bounding box center [640, 447] width 11 height 9
click at [596, 446] on p "[PERSON_NAME]" at bounding box center [628, 446] width 71 height 12
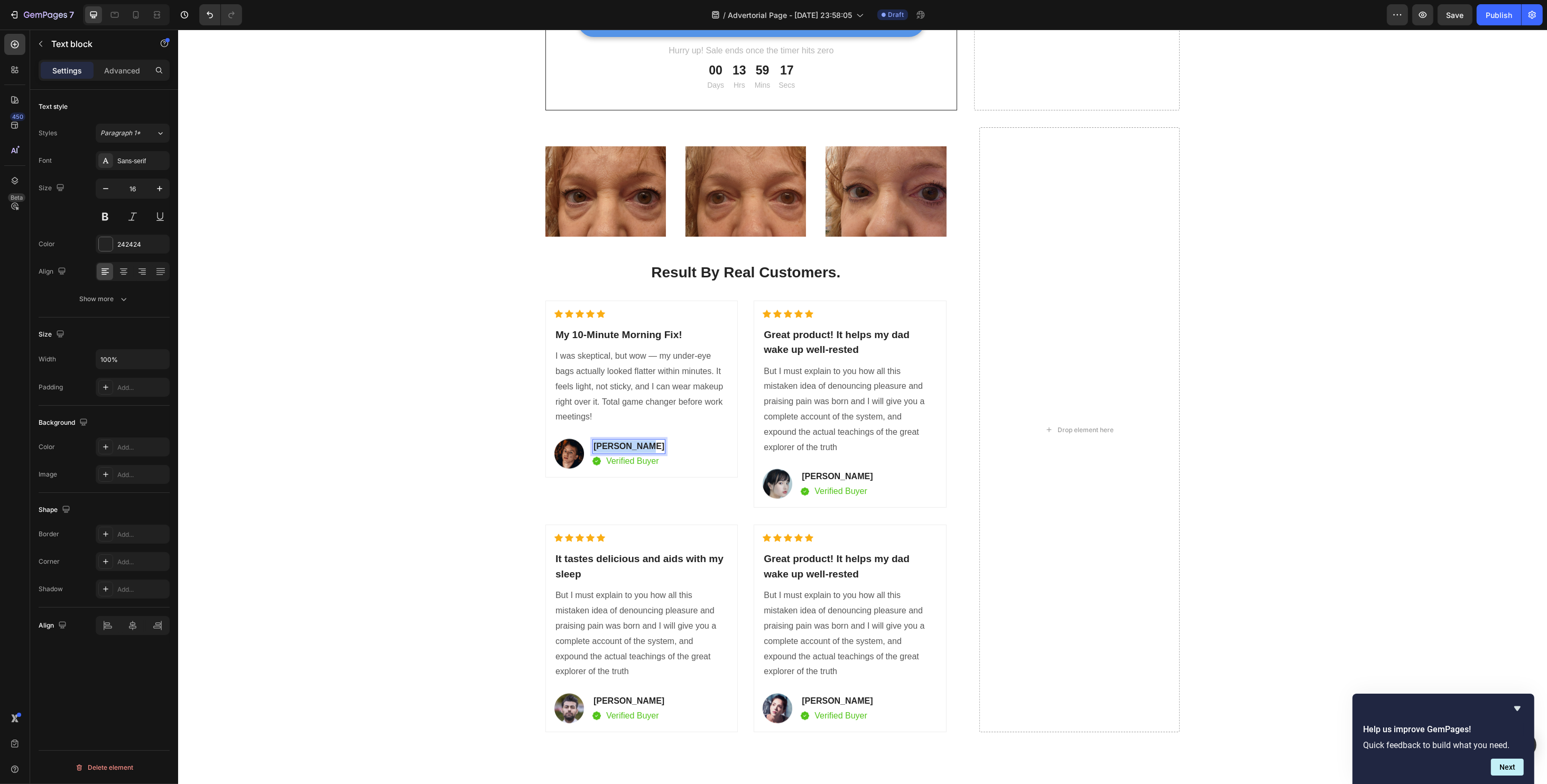
click at [596, 446] on p "[PERSON_NAME]" at bounding box center [628, 446] width 71 height 12
click at [826, 341] on p "Great product! It helps my dad wake up well-rested" at bounding box center [848, 342] width 172 height 30
click at [826, 340] on p "Great product! It helps my dad wake up well-rested" at bounding box center [848, 342] width 172 height 30
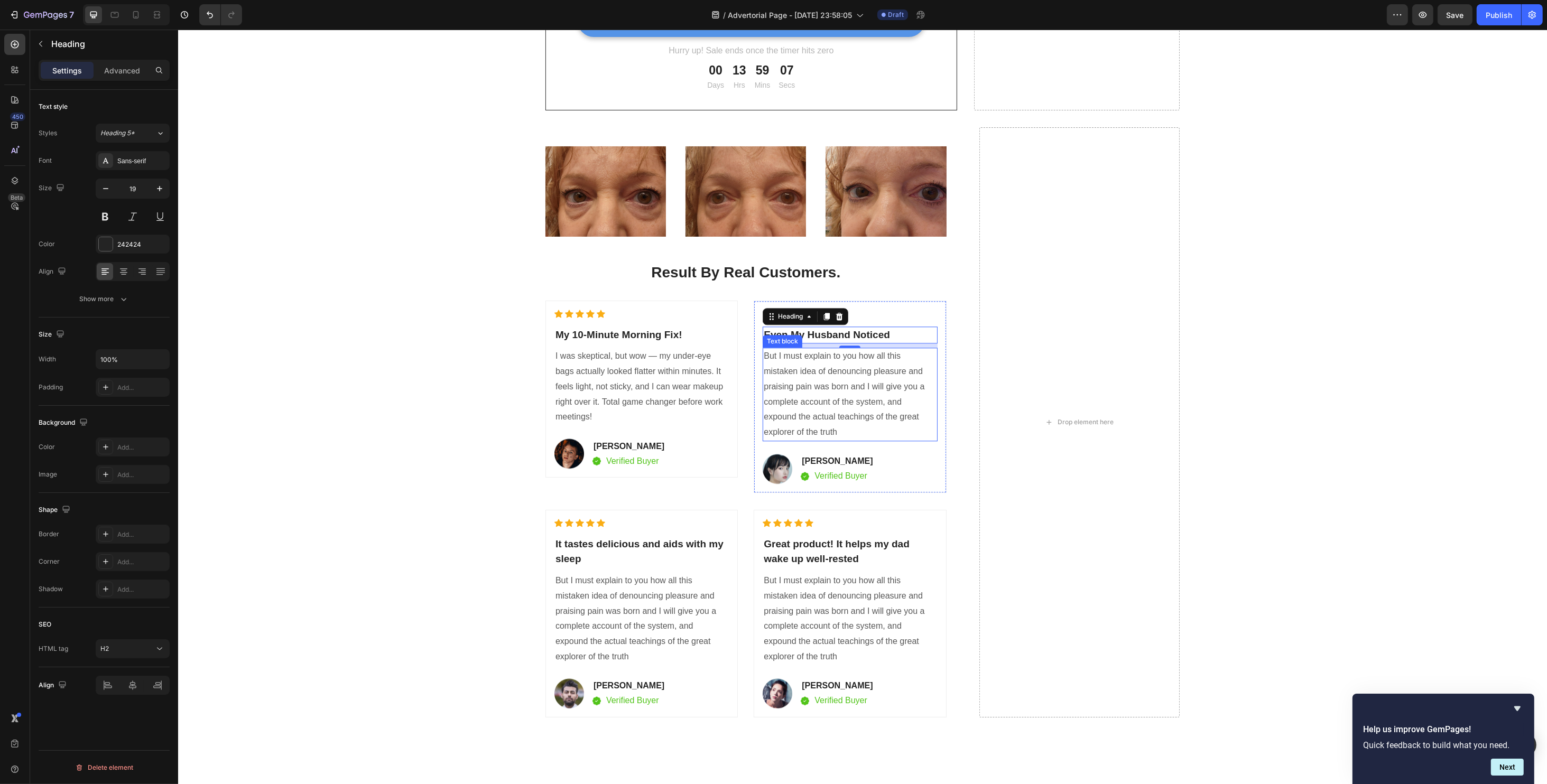
click at [777, 384] on p "But I must explain to you how all this mistaken idea of denouncing pleasure and…" at bounding box center [848, 394] width 172 height 92
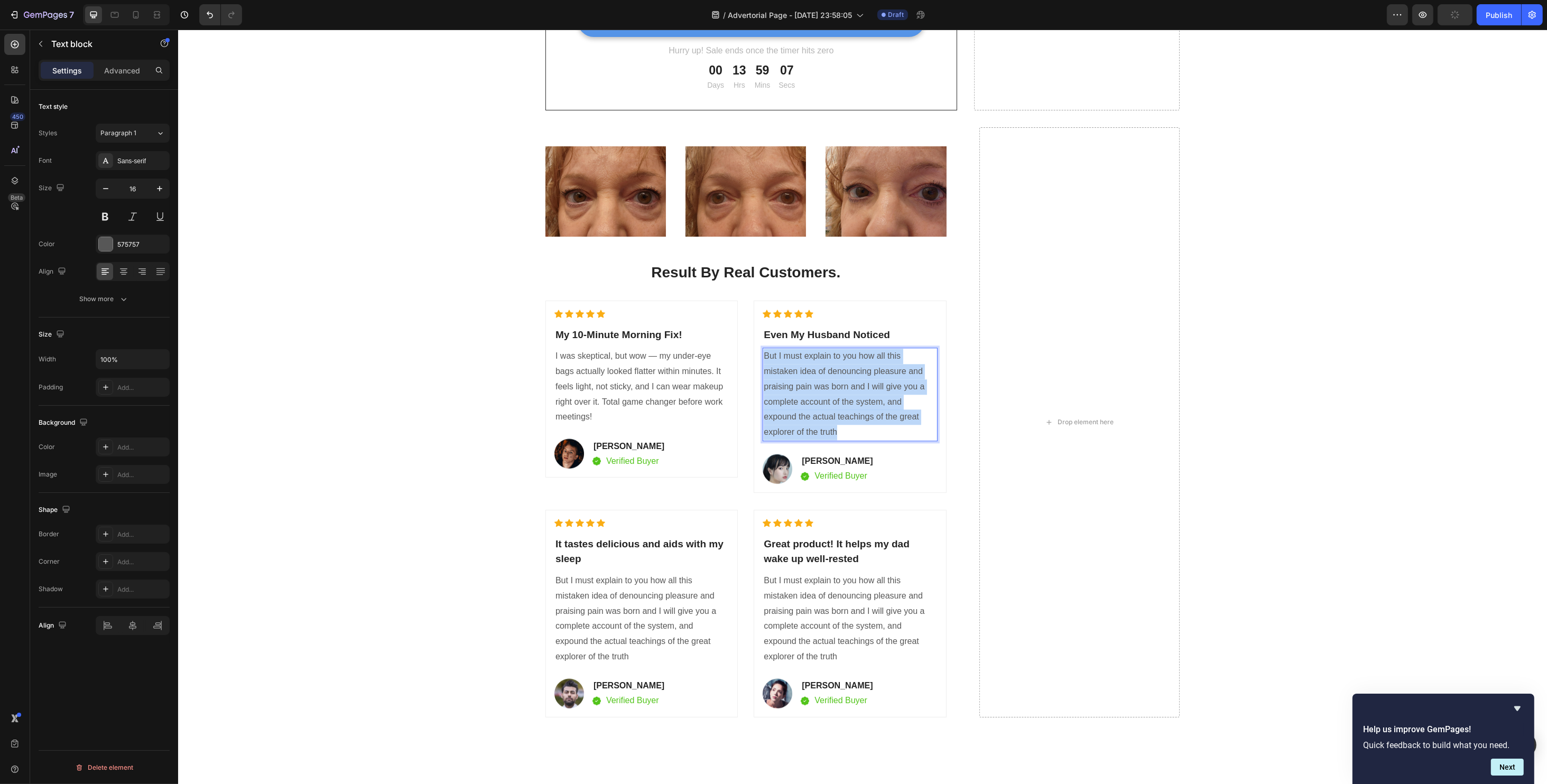
click at [777, 384] on p "But I must explain to you how all this mistaken idea of denouncing pleasure and…" at bounding box center [848, 394] width 172 height 92
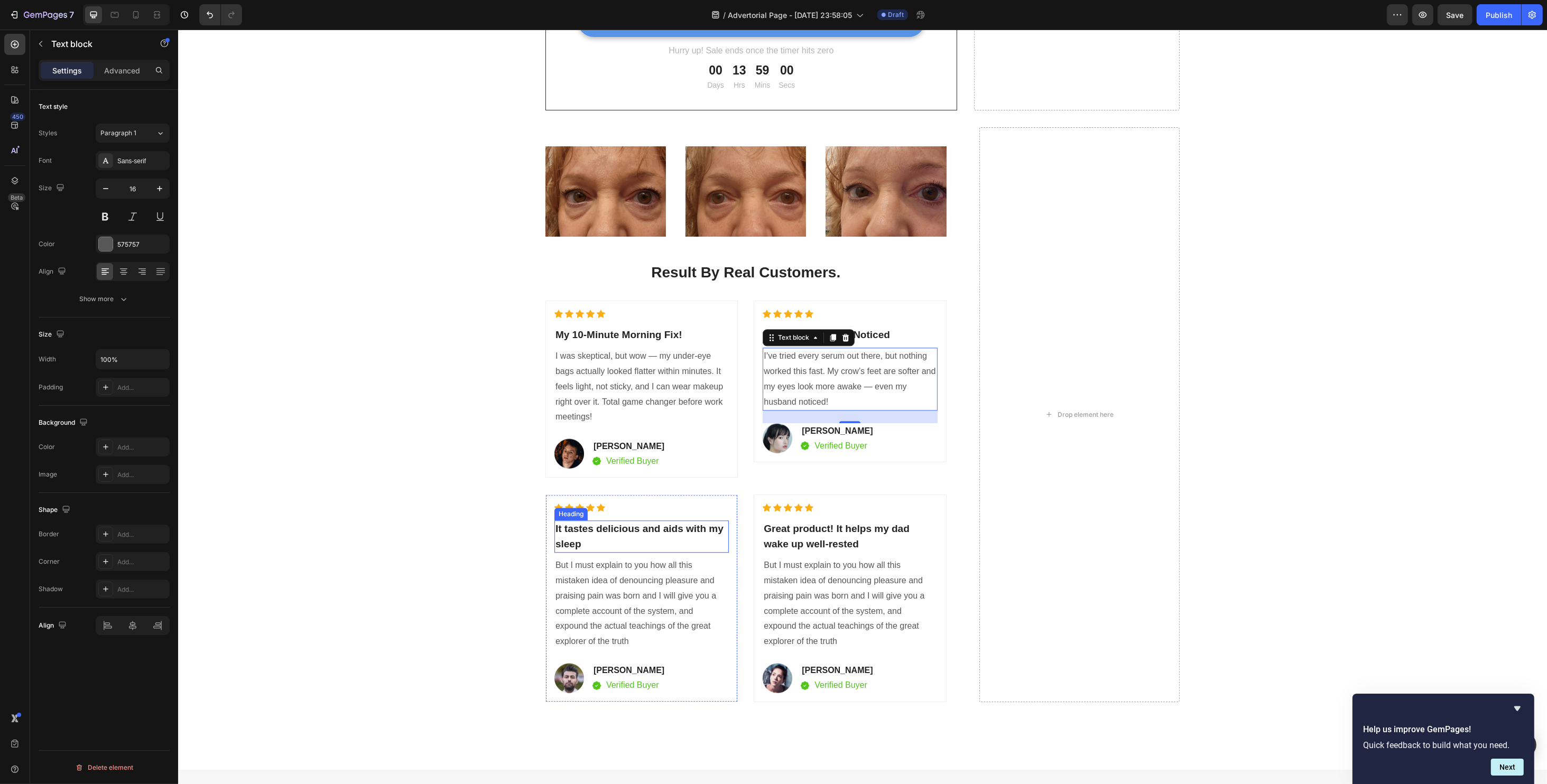
click at [604, 544] on p "It tastes delicious and aids with my sleep" at bounding box center [640, 536] width 172 height 30
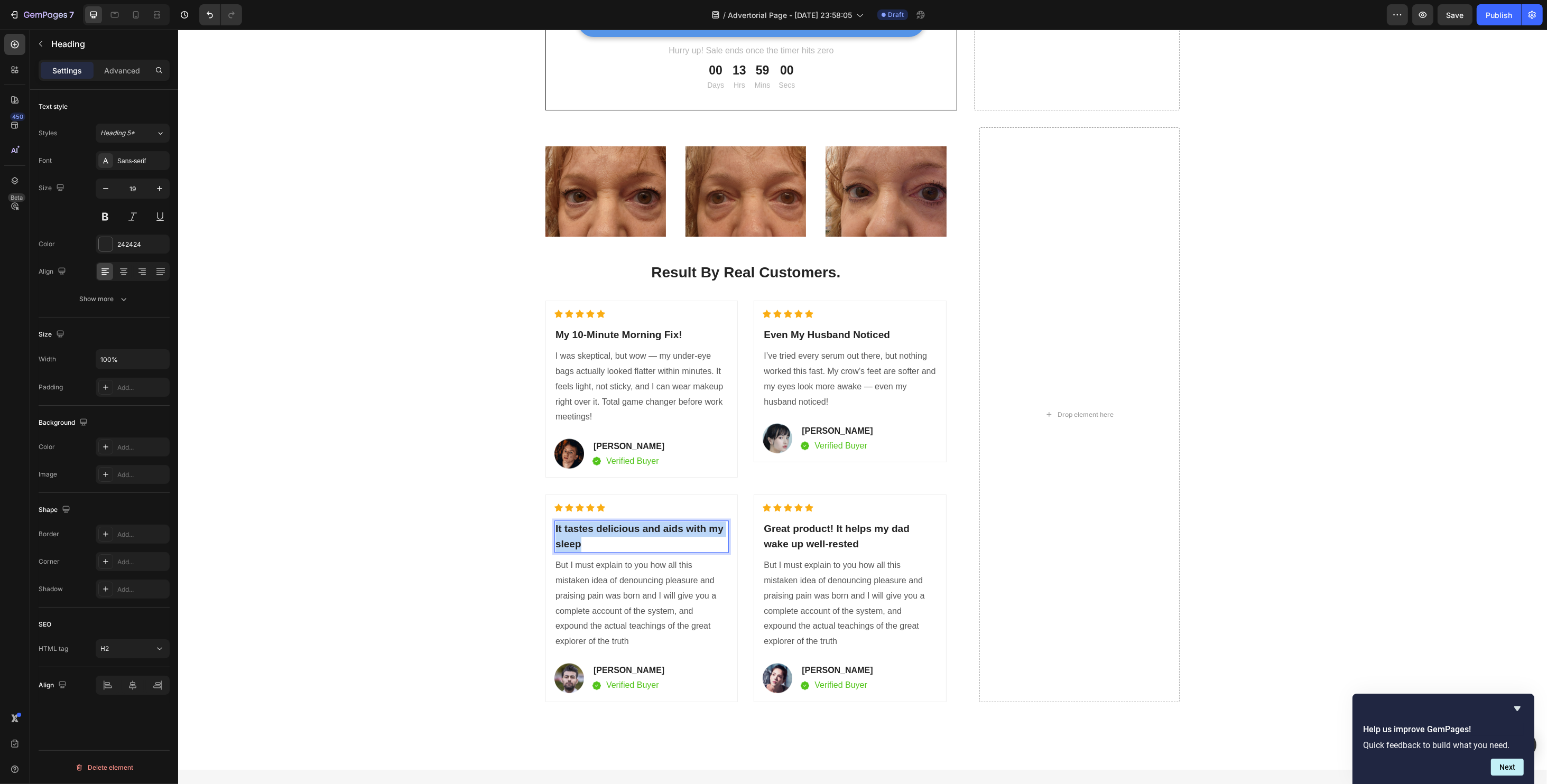
click at [604, 544] on p "It tastes delicious and aids with my sleep" at bounding box center [640, 536] width 172 height 30
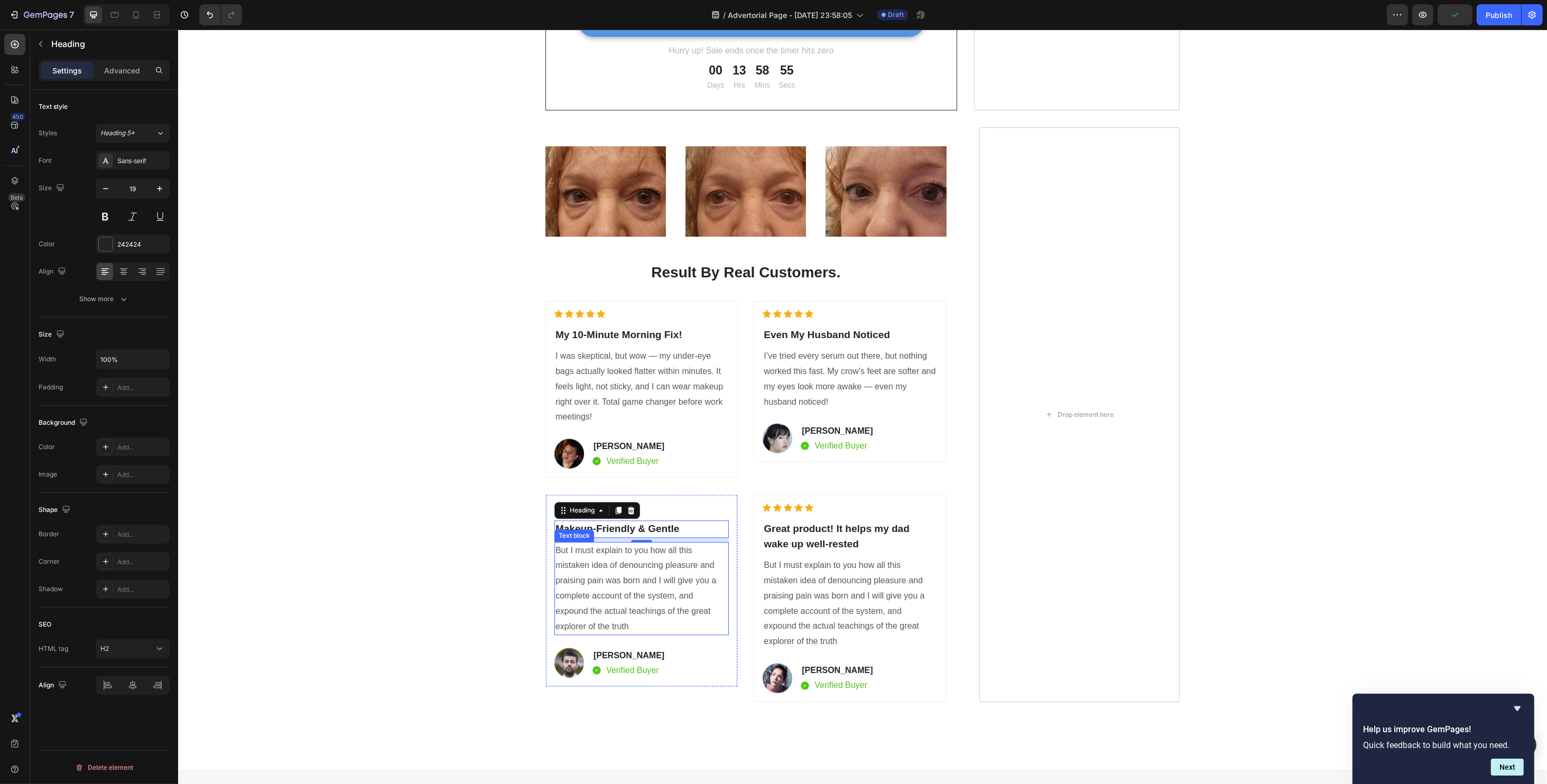
click at [574, 579] on p "But I must explain to you how all this mistaken idea of denouncing pleasure and…" at bounding box center [640, 589] width 172 height 92
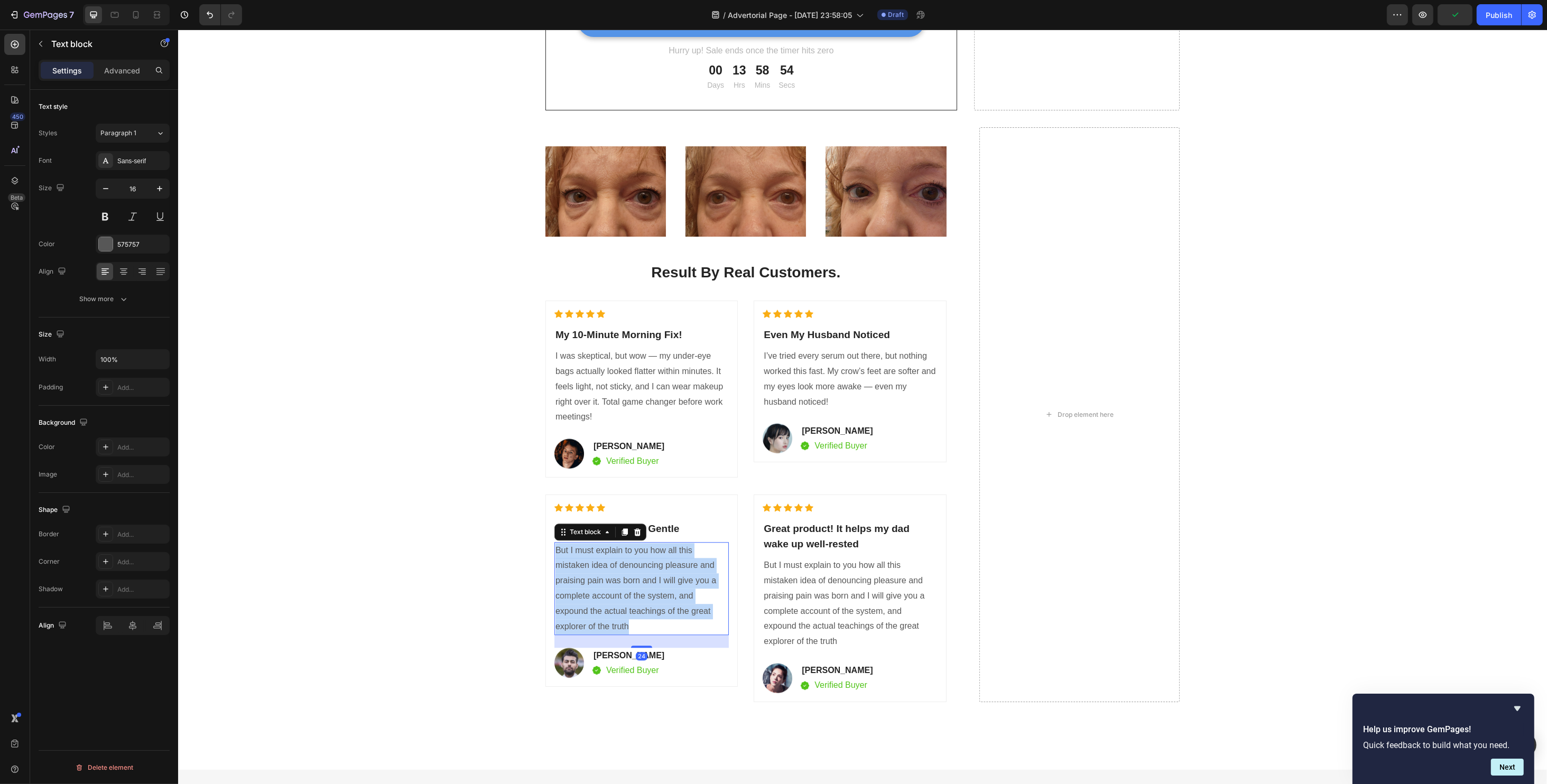
click at [574, 579] on p "But I must explain to you how all this mistaken idea of denouncing pleasure and…" at bounding box center [640, 589] width 172 height 92
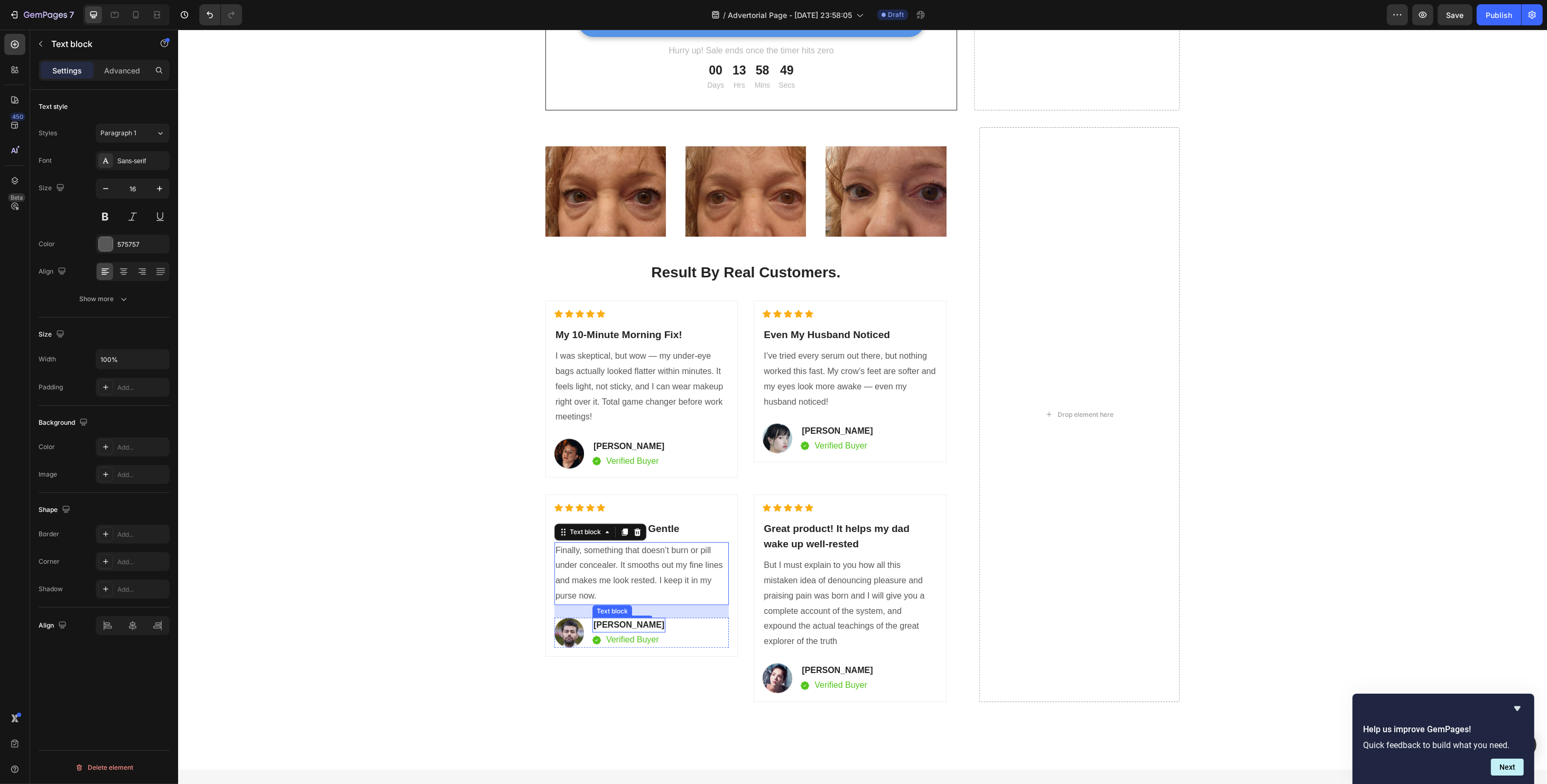
click at [596, 623] on p "[PERSON_NAME]" at bounding box center [628, 625] width 71 height 12
click at [812, 533] on p "Great product! It helps my dad wake up well-rested" at bounding box center [848, 536] width 172 height 30
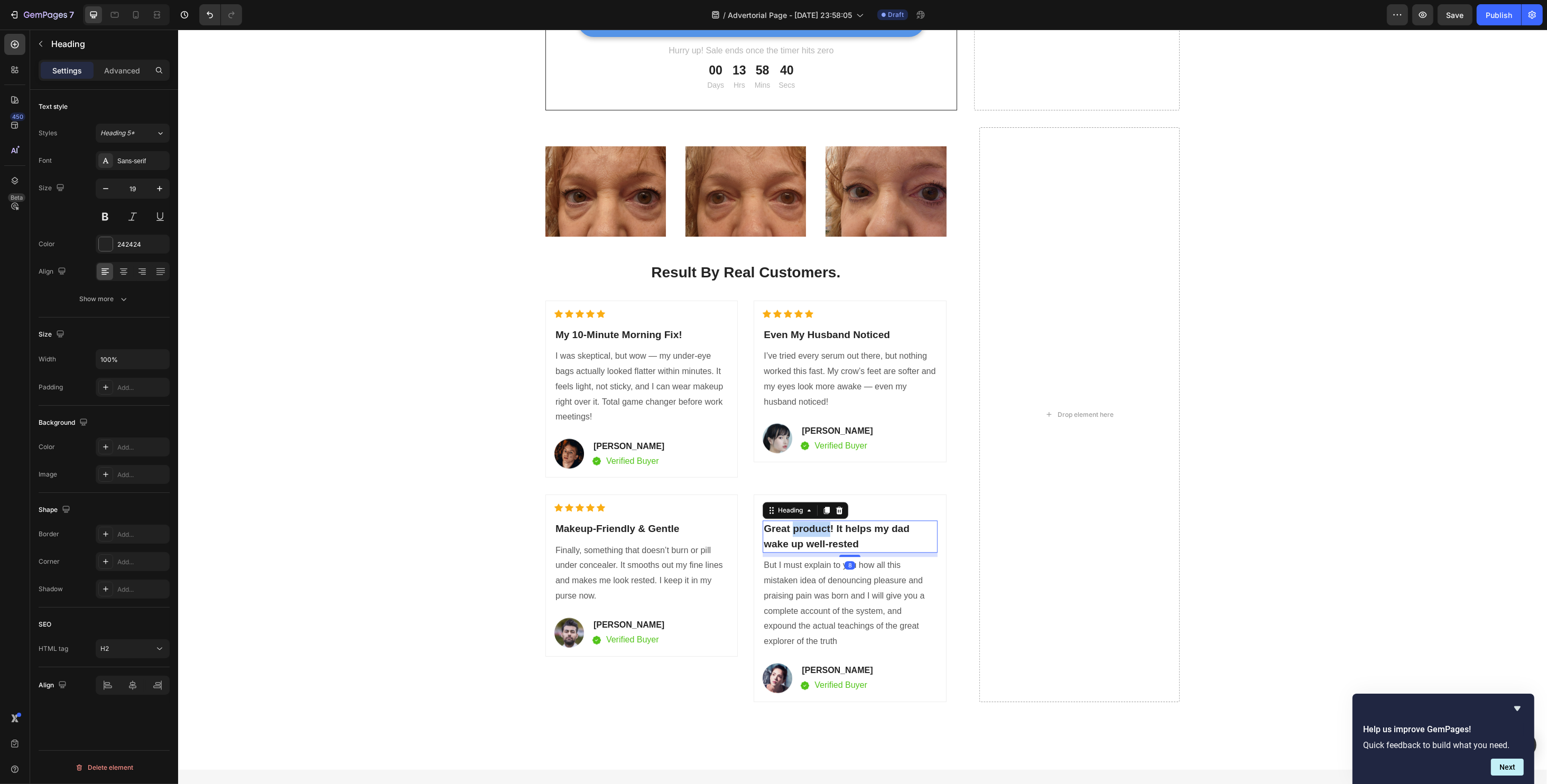
click at [811, 533] on p "Great product! It helps my dad wake up well-rested" at bounding box center [848, 536] width 172 height 30
click at [813, 587] on p "But I must explain to you how all this mistaken idea of denouncing pleasure and…" at bounding box center [848, 589] width 172 height 92
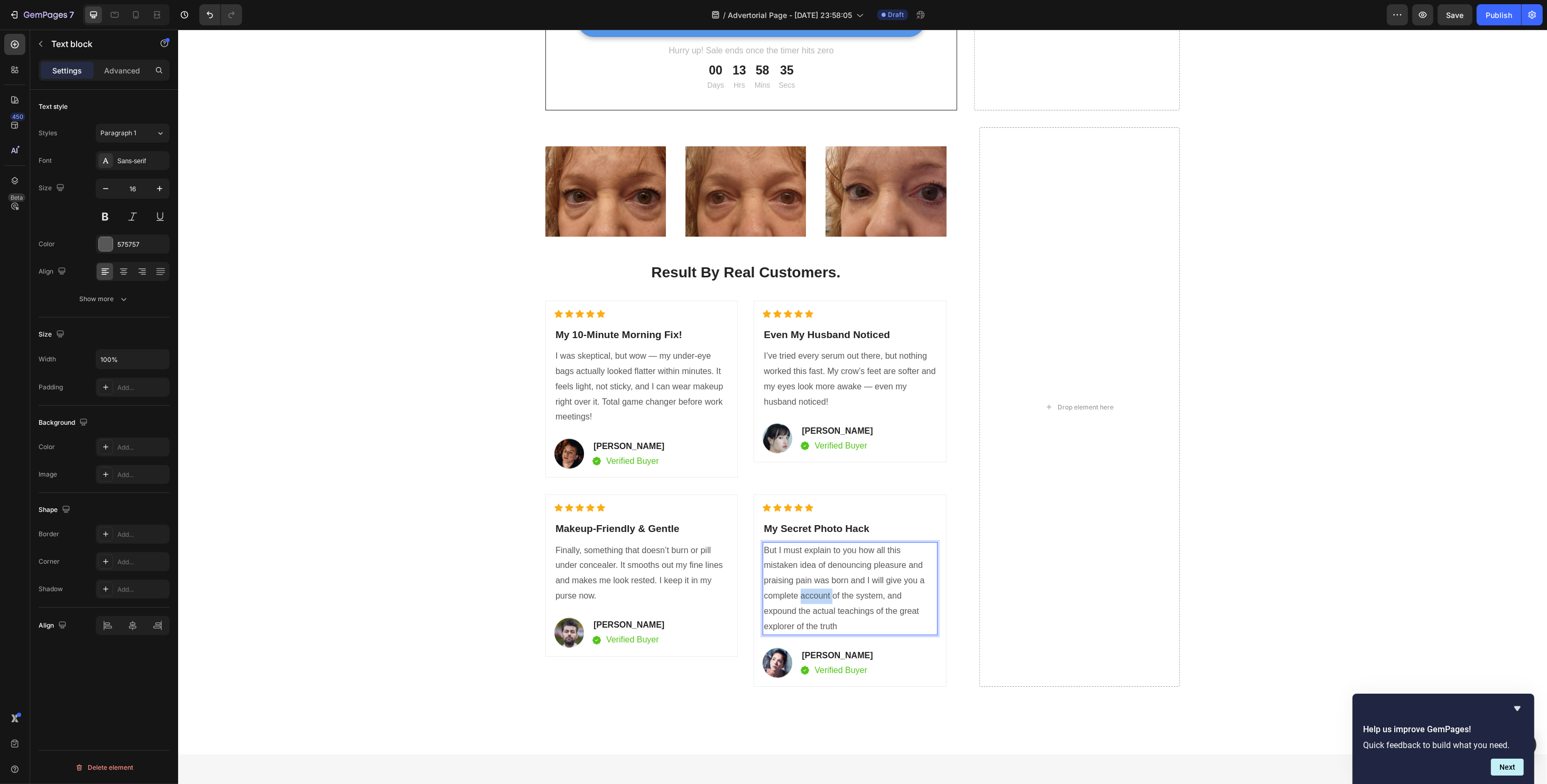
click at [813, 587] on p "But I must explain to you how all this mistaken idea of denouncing pleasure and…" at bounding box center [848, 589] width 172 height 92
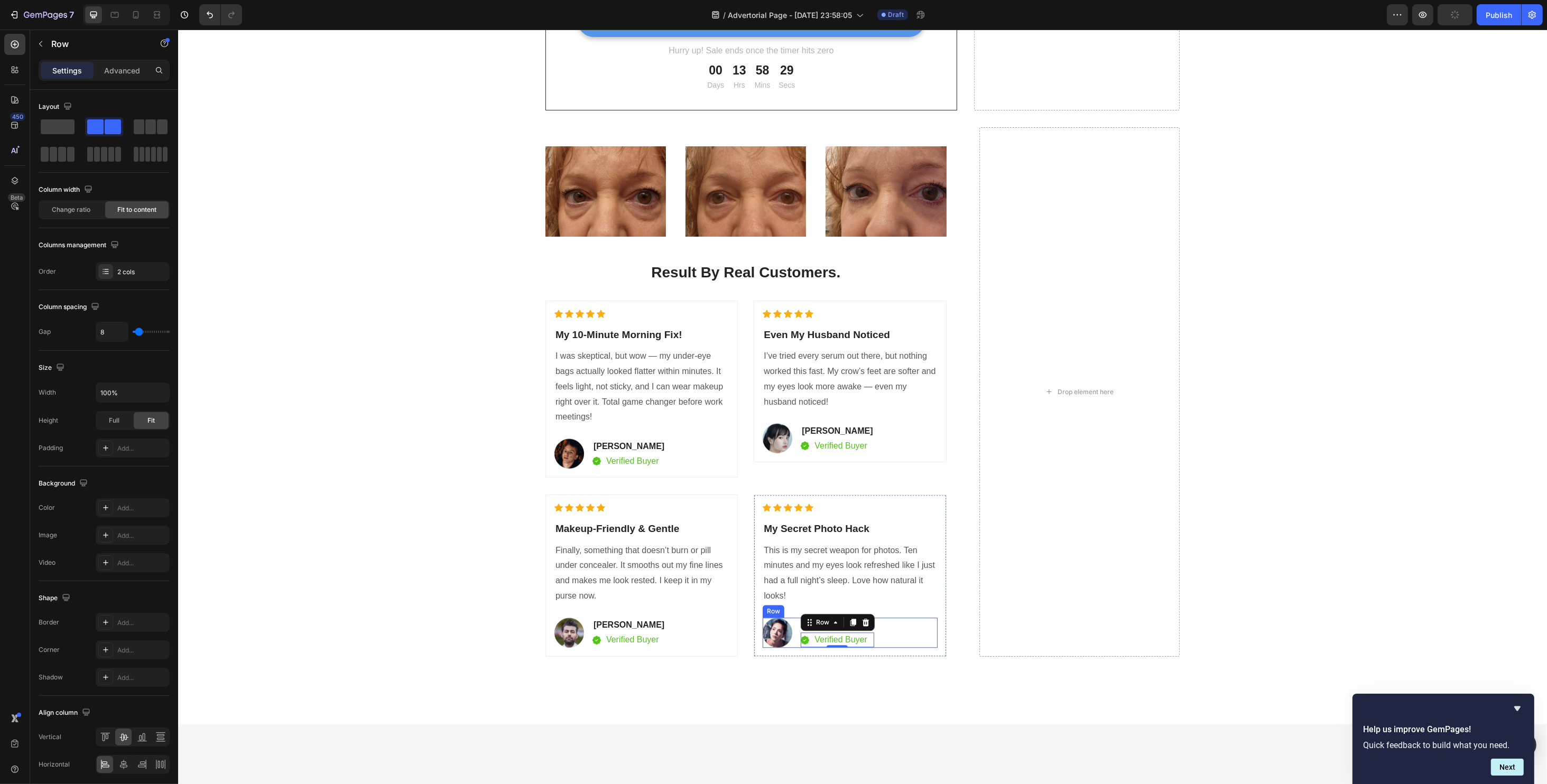
click at [899, 668] on div "Heading Image Image Image Row Result By Real Customers. Heading Icon Icon Icon …" at bounding box center [862, 404] width 1353 height 555
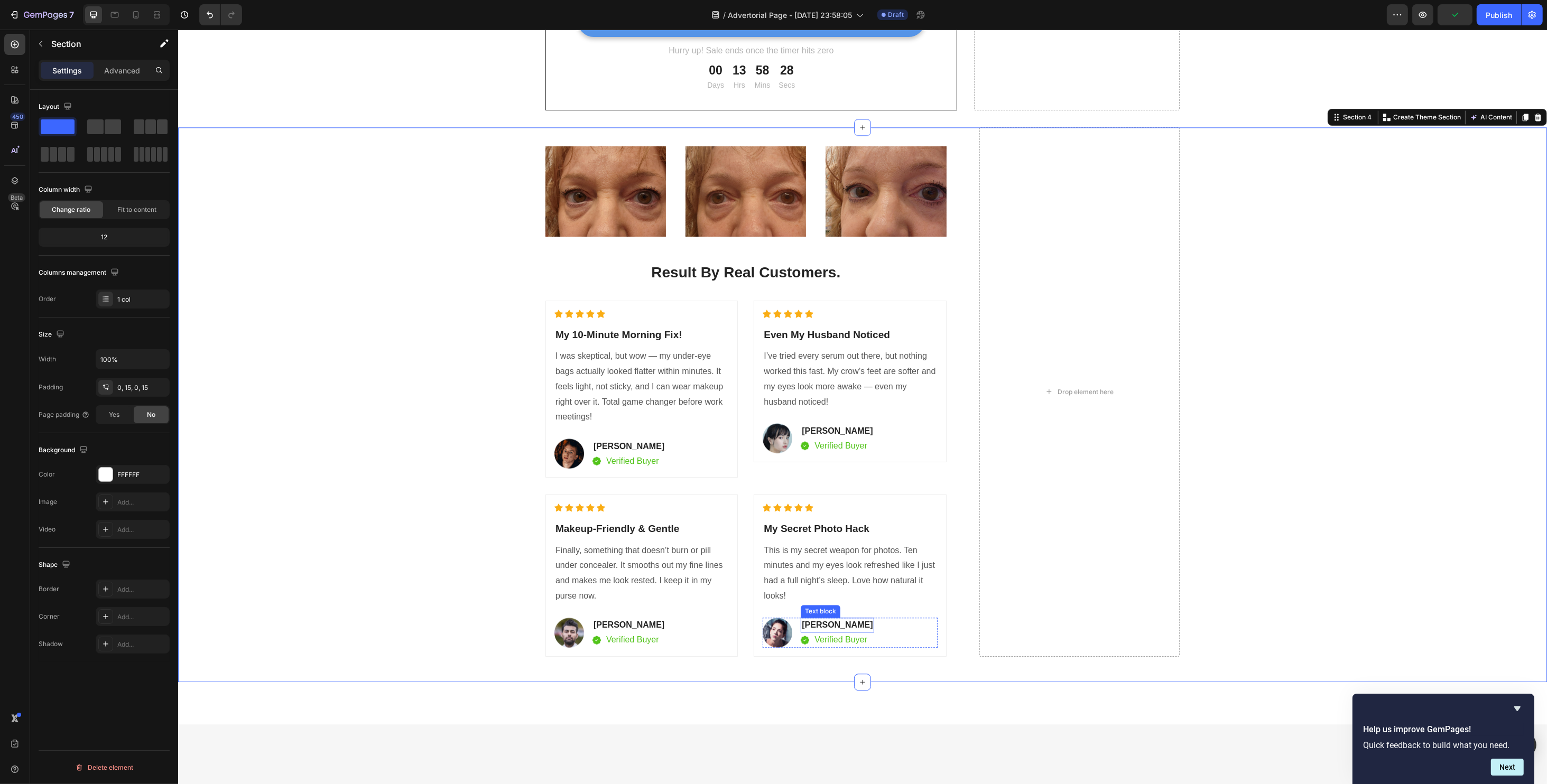
click at [835, 623] on p "[PERSON_NAME]" at bounding box center [836, 625] width 71 height 12
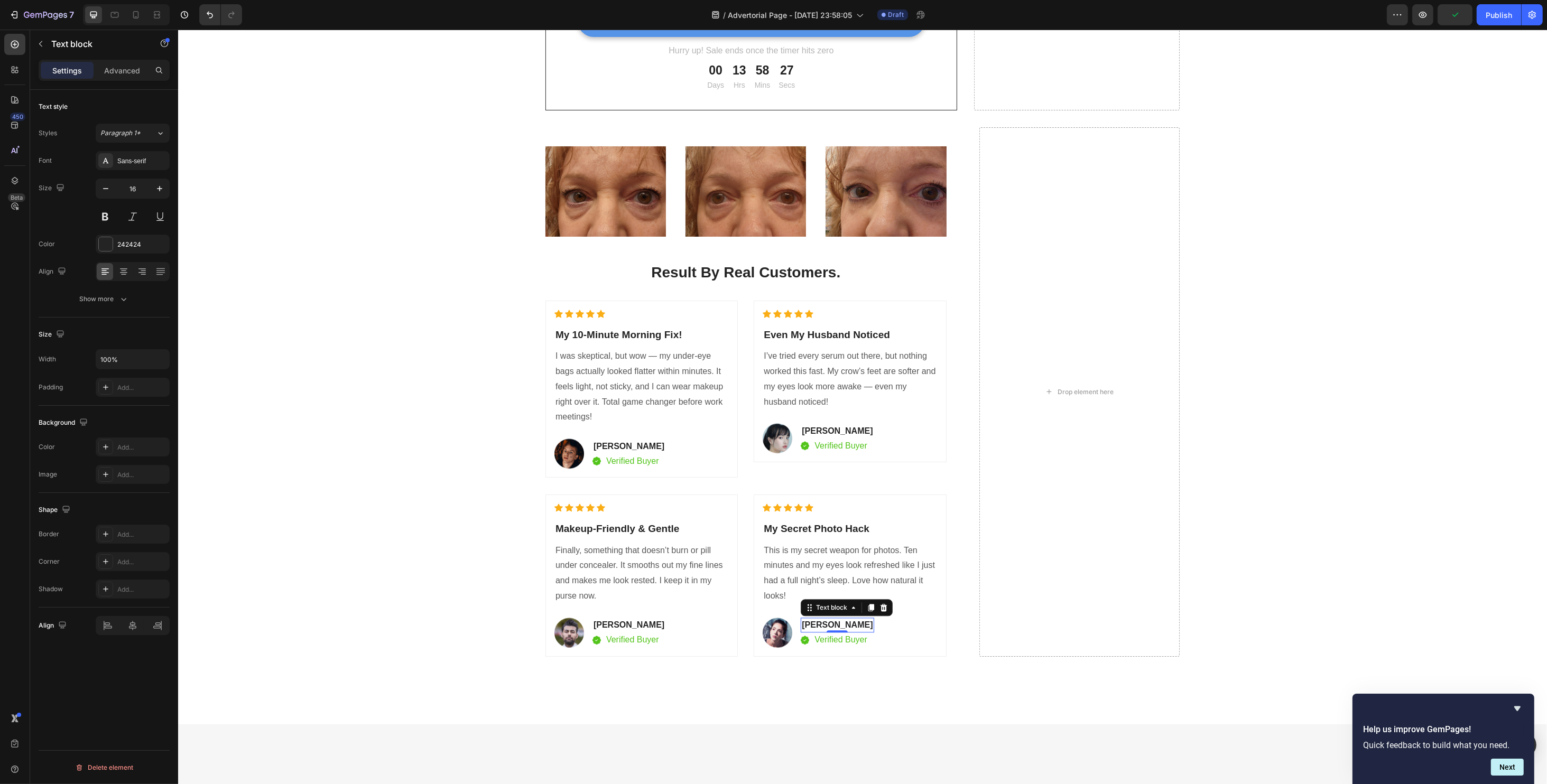
click at [835, 623] on p "[PERSON_NAME]" at bounding box center [836, 625] width 71 height 12
click at [1451, 20] on button "Save" at bounding box center [1455, 15] width 35 height 21
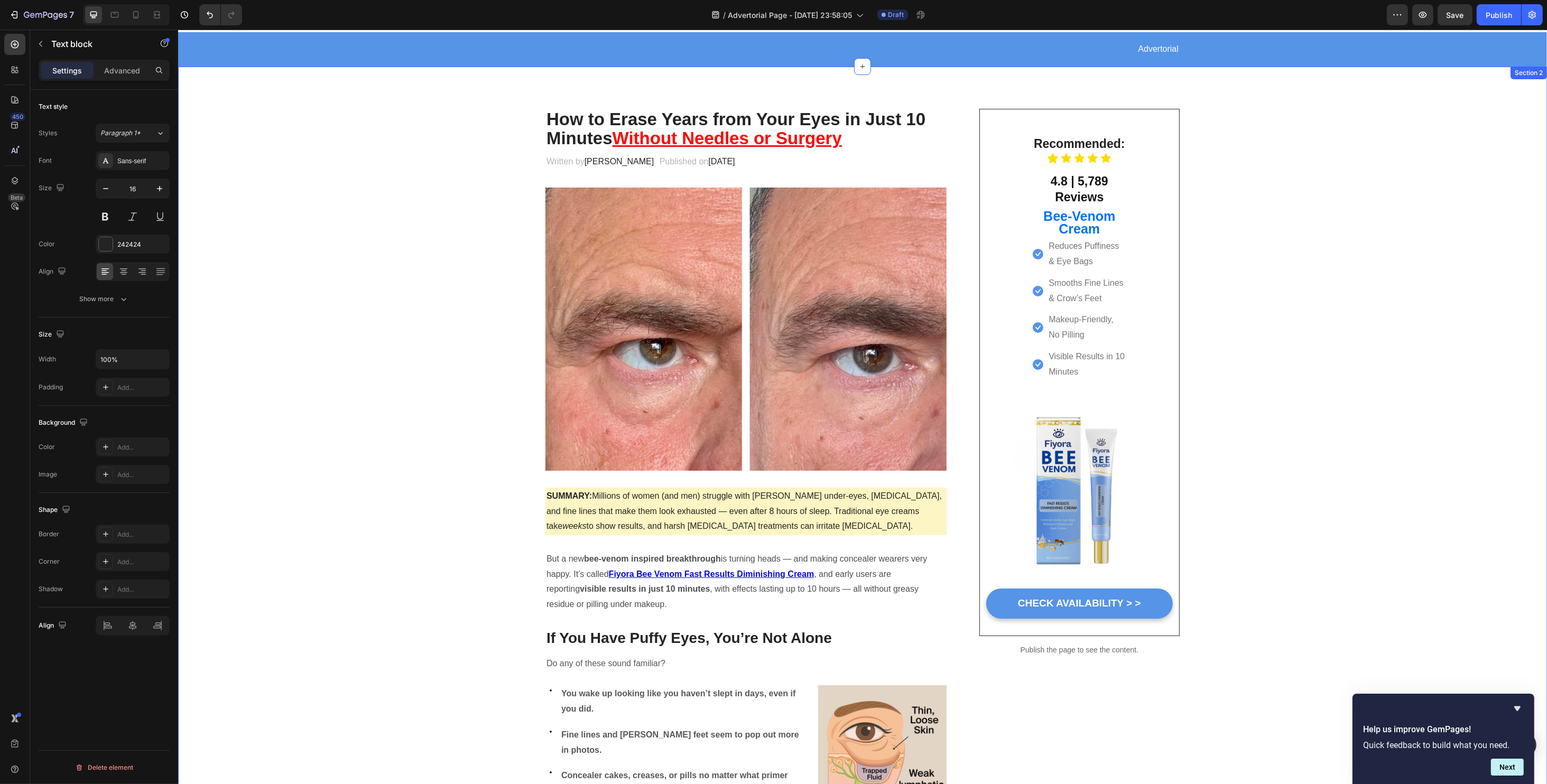
scroll to position [0, 0]
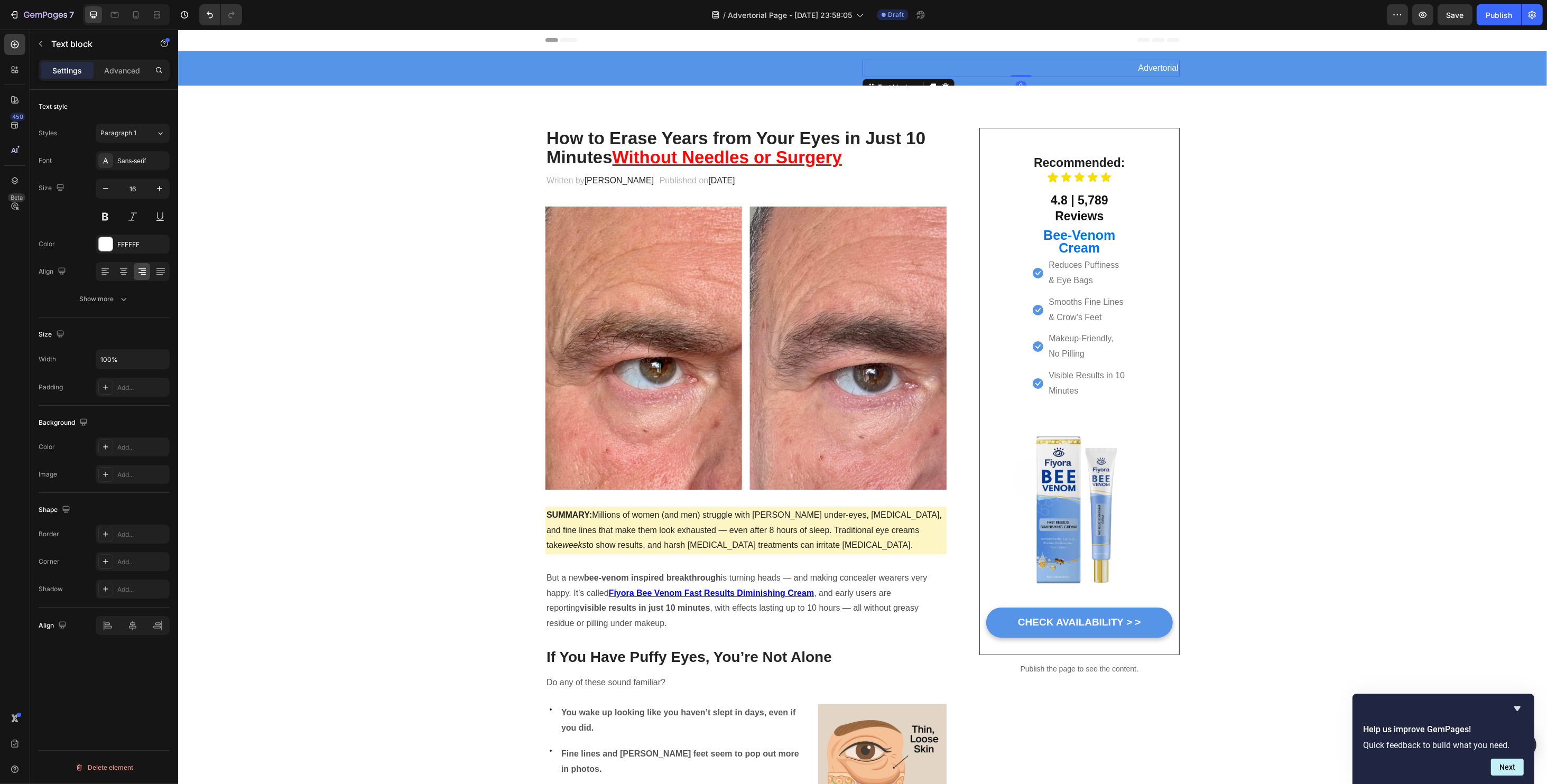
click at [1149, 63] on p "Advertorial" at bounding box center [1020, 68] width 315 height 15
click at [1152, 64] on p "Advertorial" at bounding box center [1020, 68] width 315 height 15
click at [554, 68] on h2 at bounding box center [704, 68] width 318 height 2
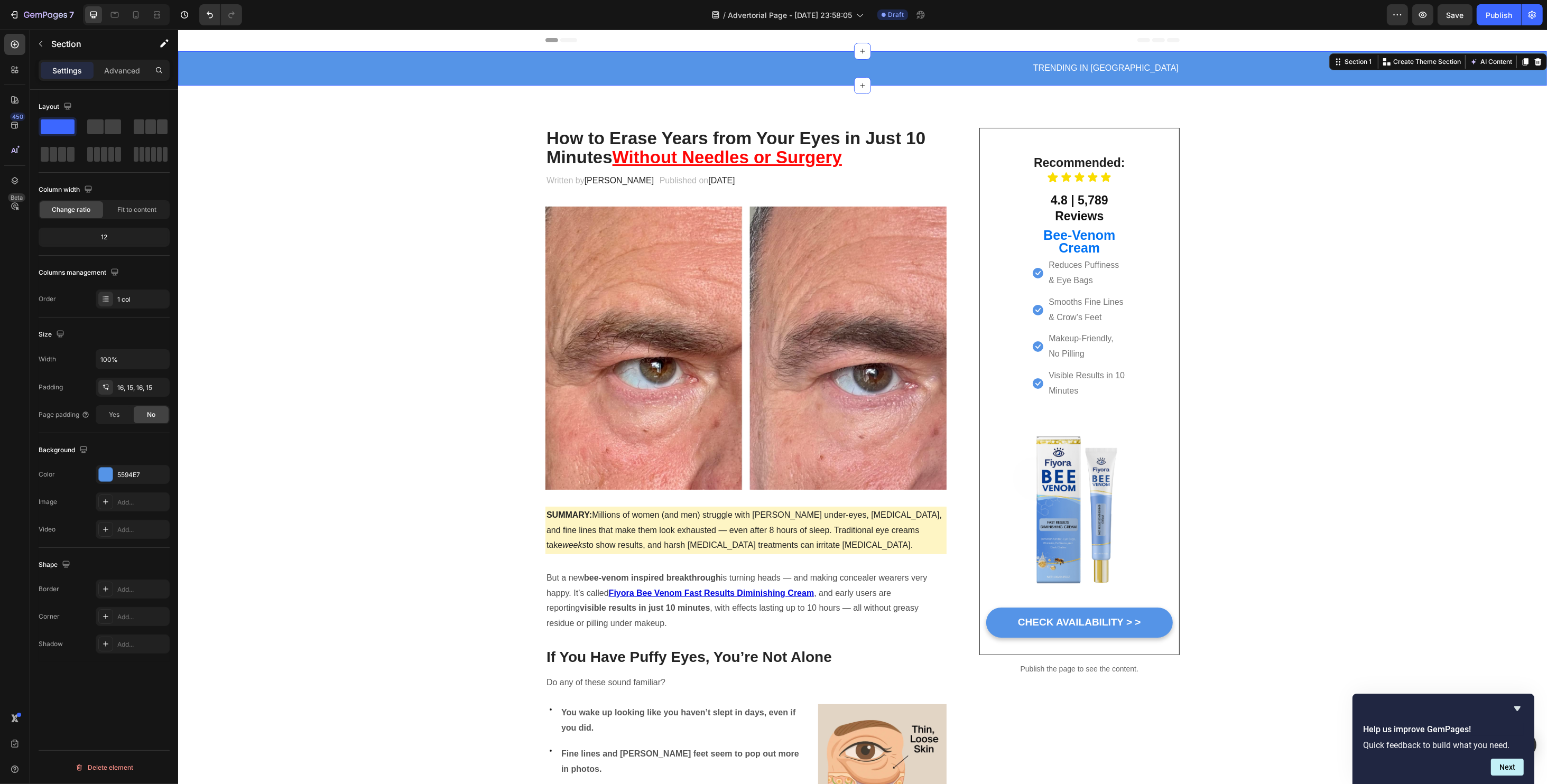
click at [460, 71] on div "Heading TRENDING IN US Text block Row" at bounding box center [862, 69] width 1353 height 18
click at [371, 71] on div "Heading TRENDING IN US Text block Row" at bounding box center [862, 69] width 1353 height 18
click at [134, 12] on icon at bounding box center [136, 15] width 11 height 11
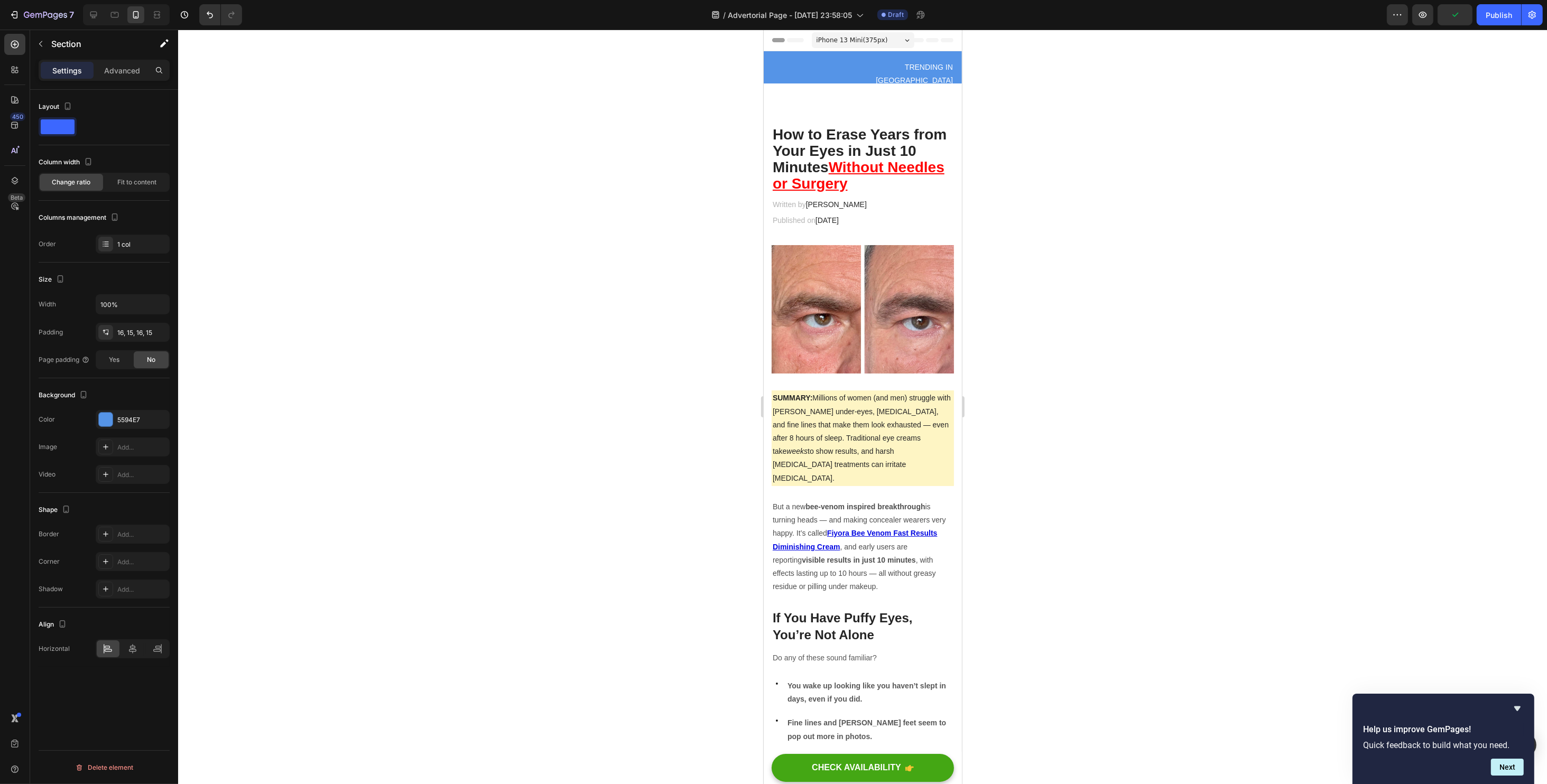
click at [990, 194] on div at bounding box center [863, 407] width 1369 height 755
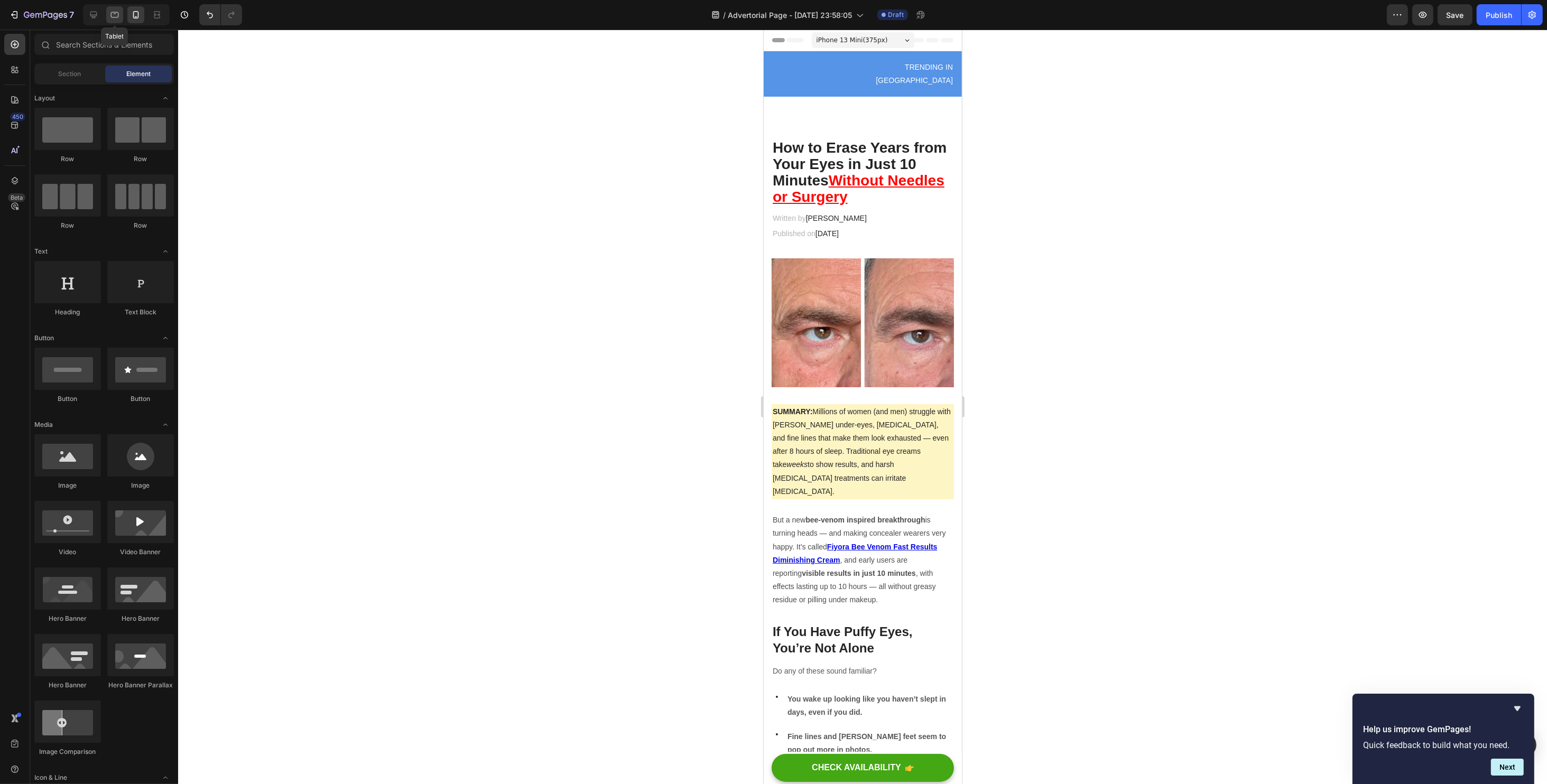
click at [111, 14] on icon at bounding box center [115, 15] width 11 height 11
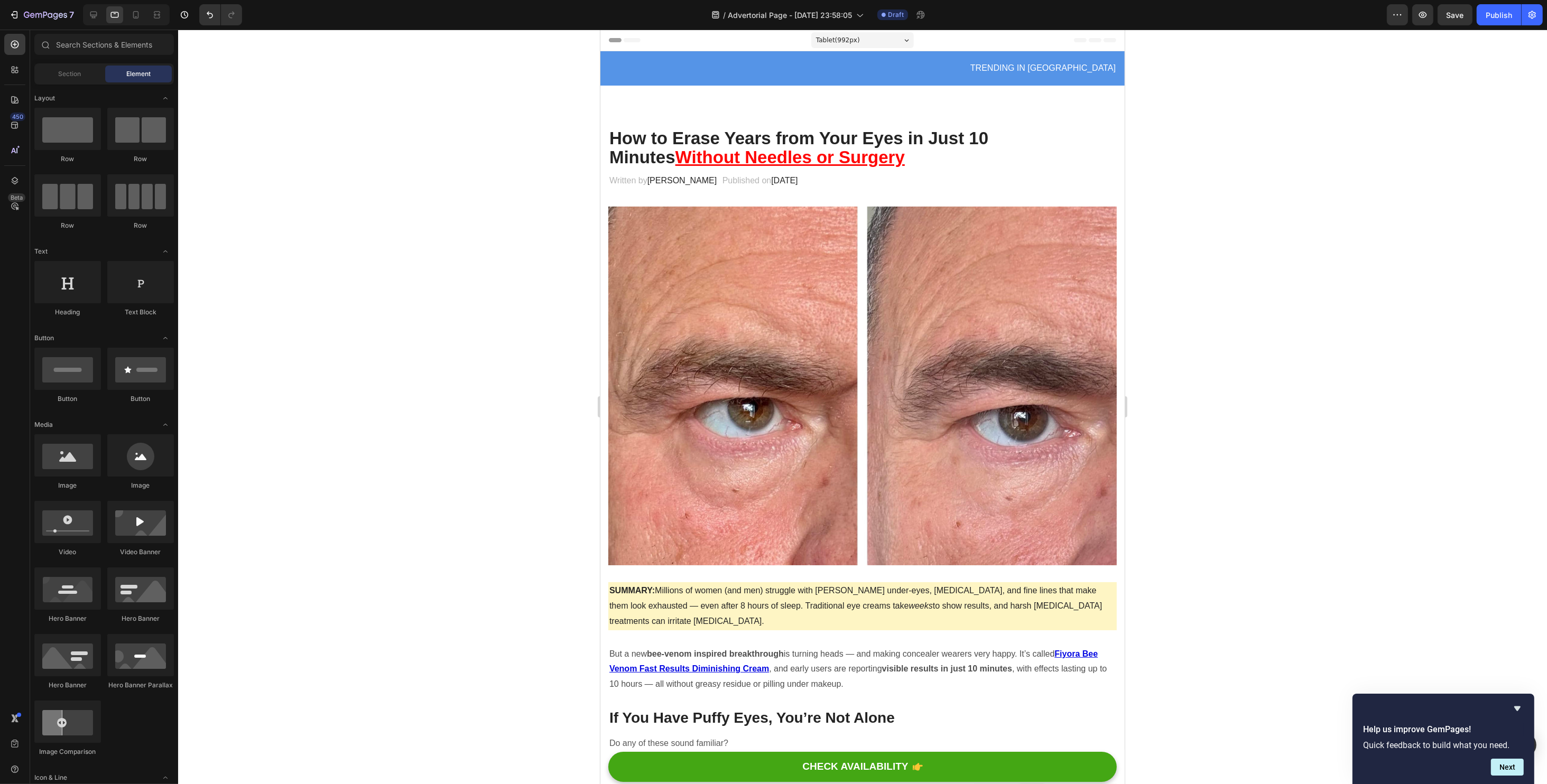
click at [101, 14] on div at bounding box center [126, 15] width 86 height 21
click at [98, 14] on icon at bounding box center [93, 15] width 11 height 11
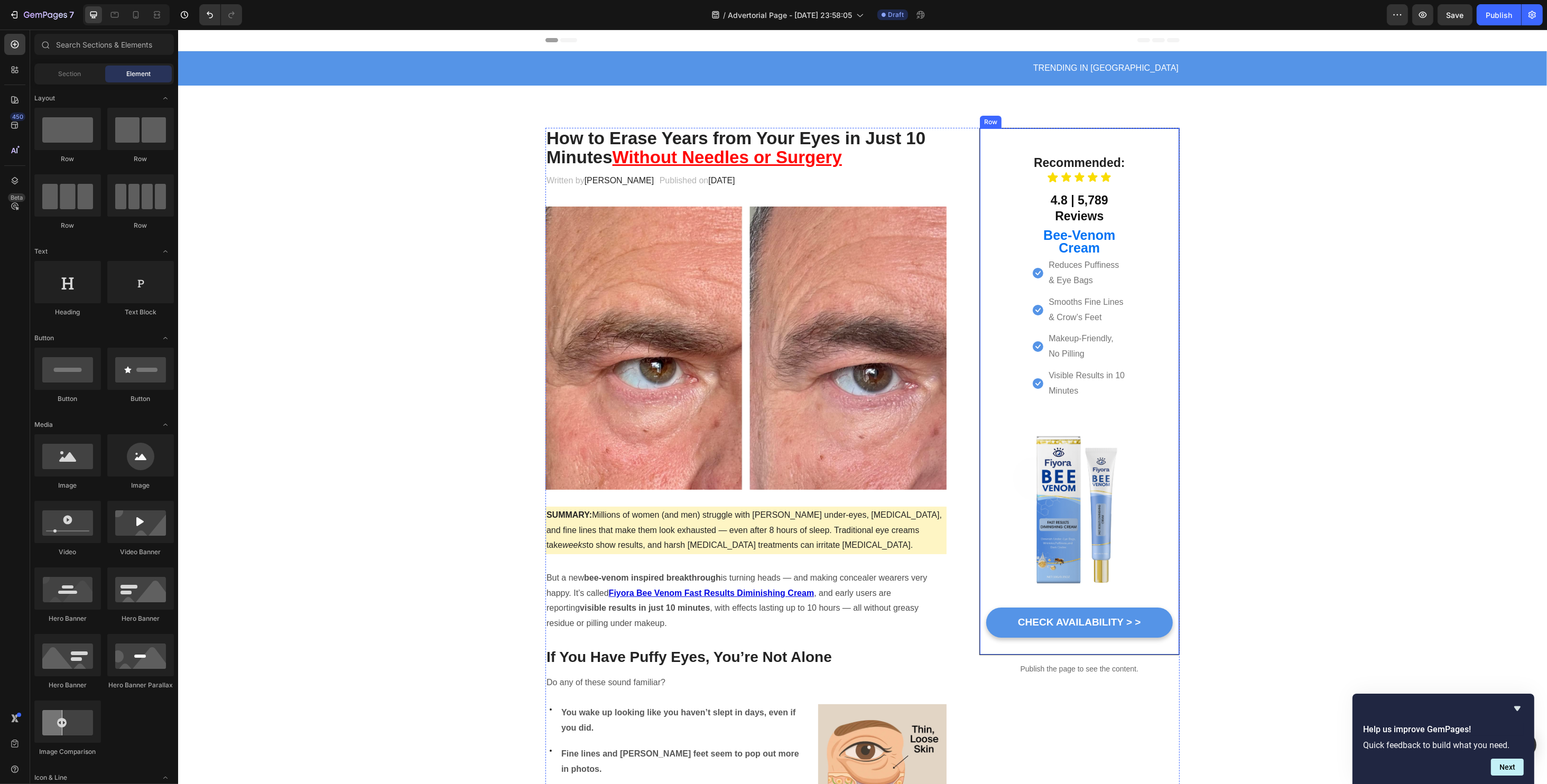
click at [1025, 134] on div "Recommended: Heading Icon Icon Icon Icon Icon Icon List 4.8 | 5,789 Reviews Hea…" at bounding box center [1079, 392] width 200 height 527
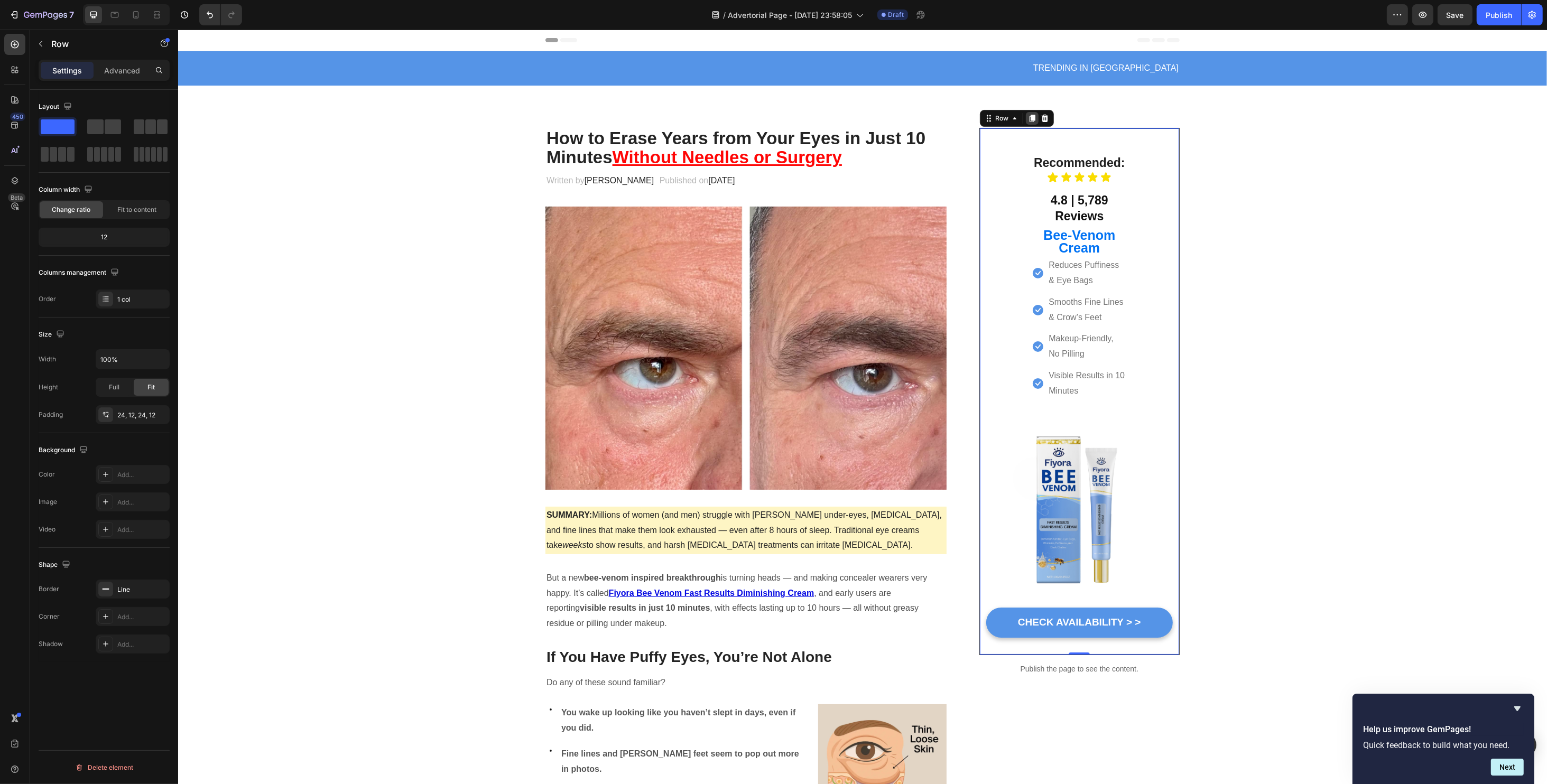
click at [1028, 119] on icon at bounding box center [1031, 118] width 6 height 7
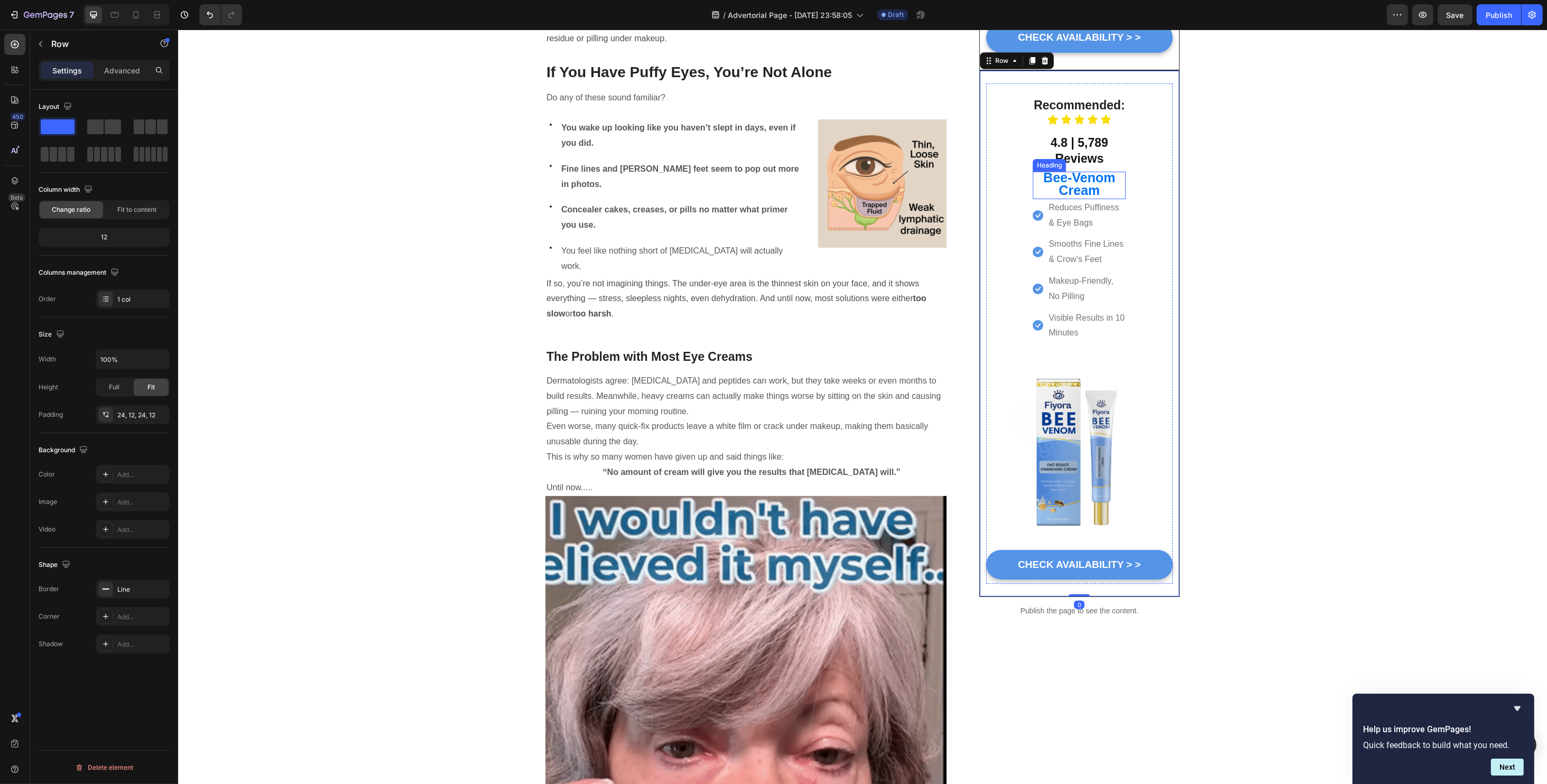
scroll to position [587, 0]
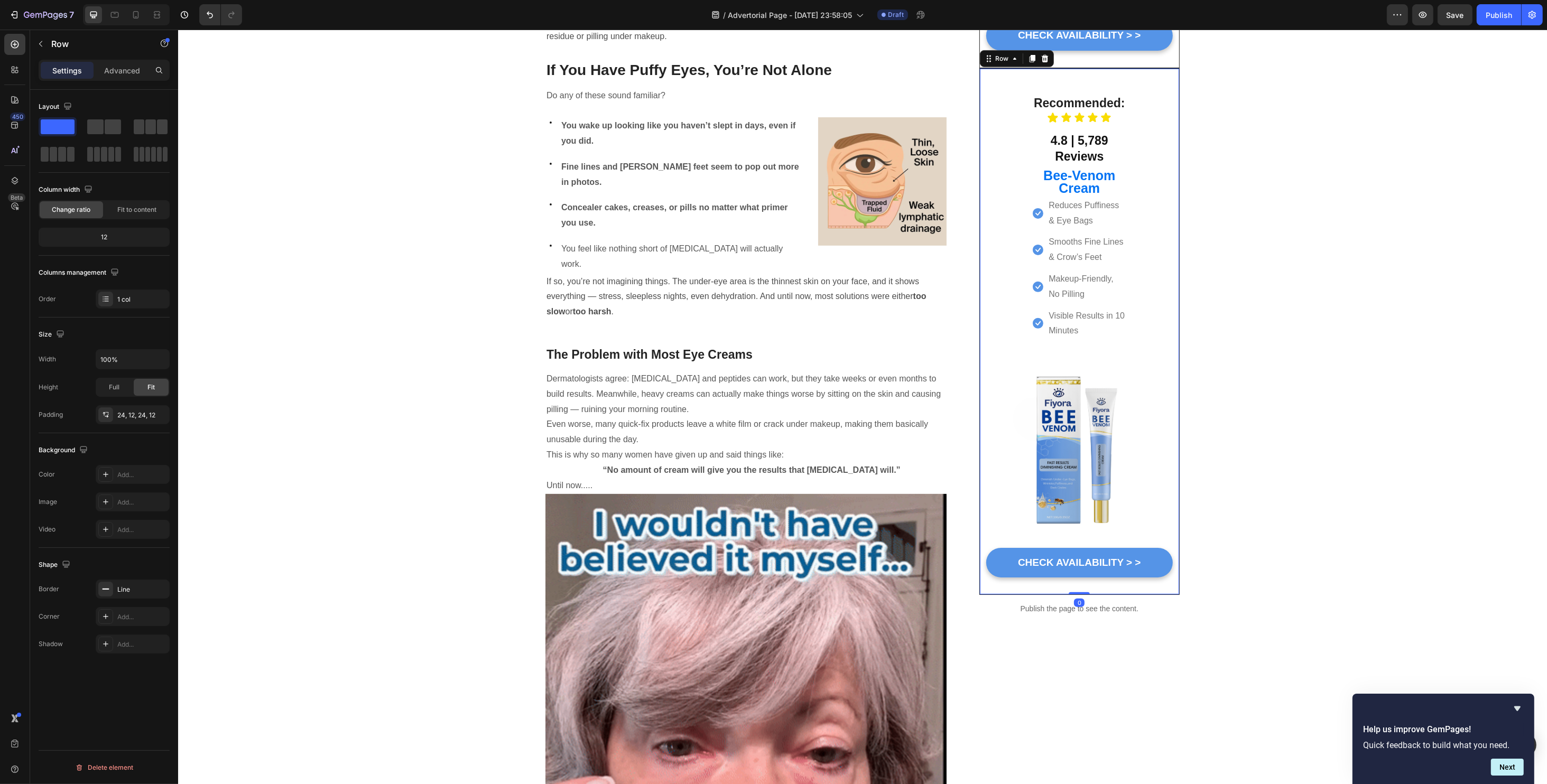
click at [1006, 102] on div "Recommended: Heading Icon Icon Icon Icon Icon Icon List 4.8 | 5,789 Reviews Hea…" at bounding box center [1079, 332] width 187 height 501
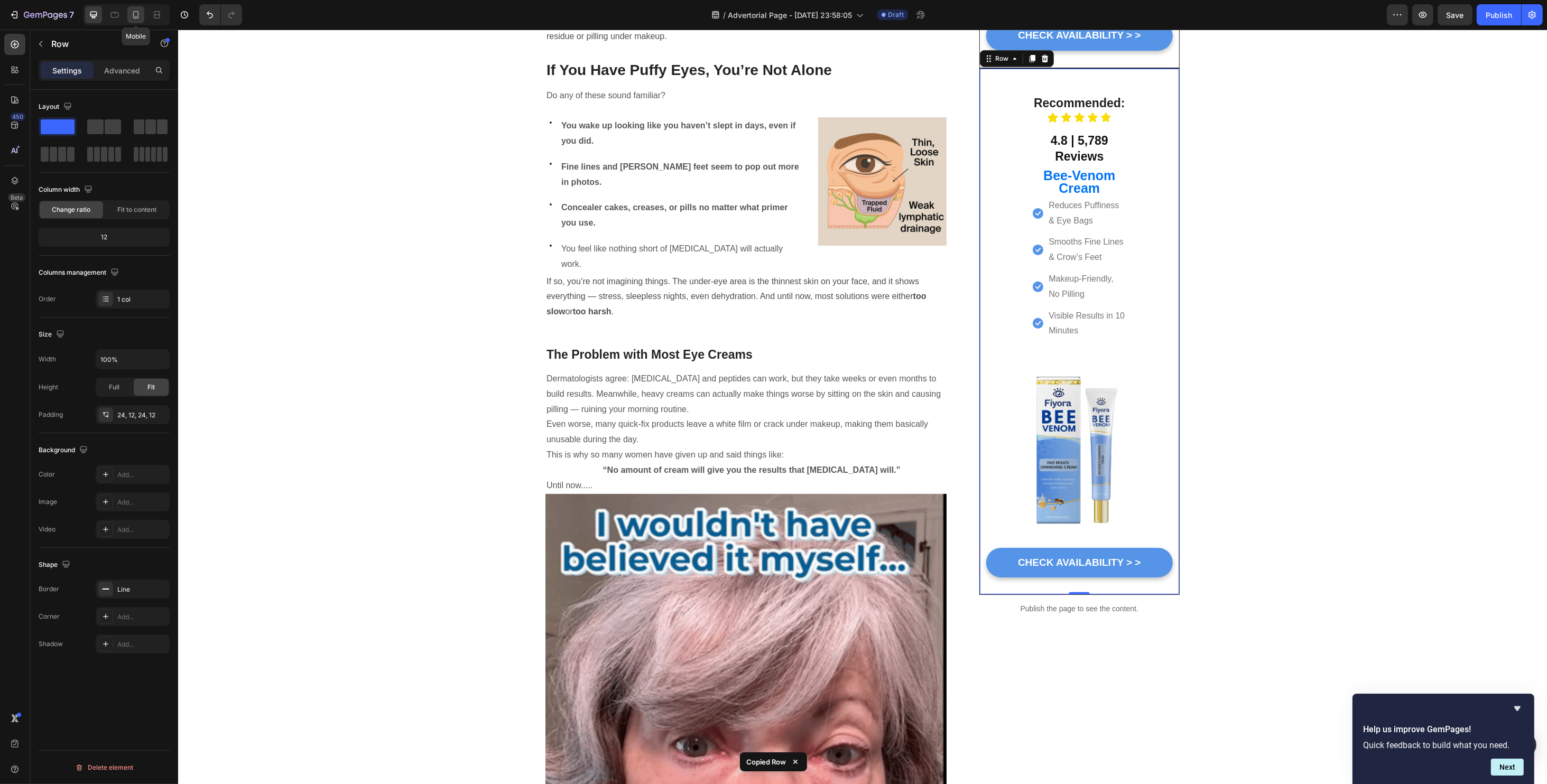
click at [137, 11] on icon at bounding box center [136, 15] width 11 height 11
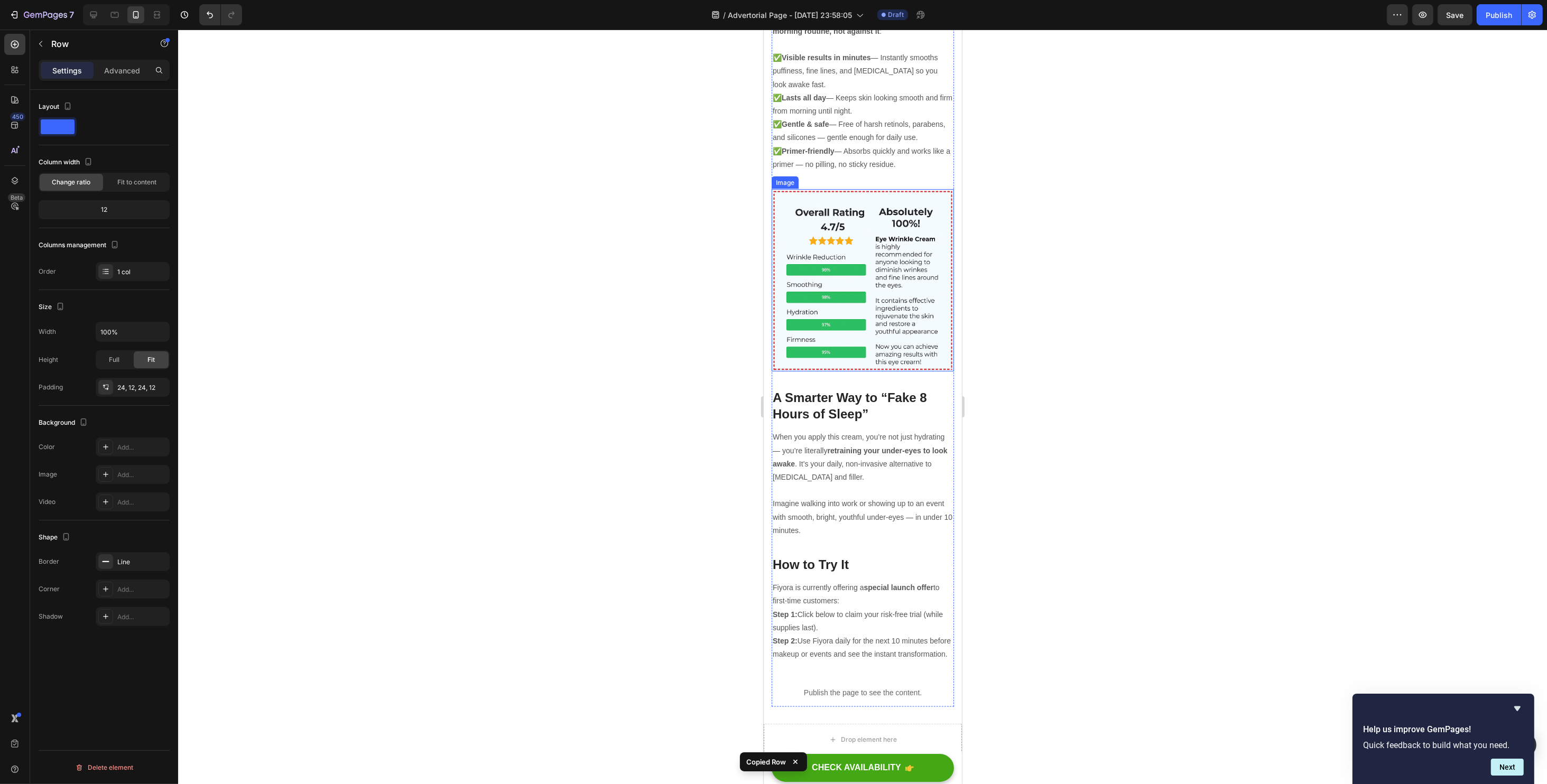
scroll to position [2661, 0]
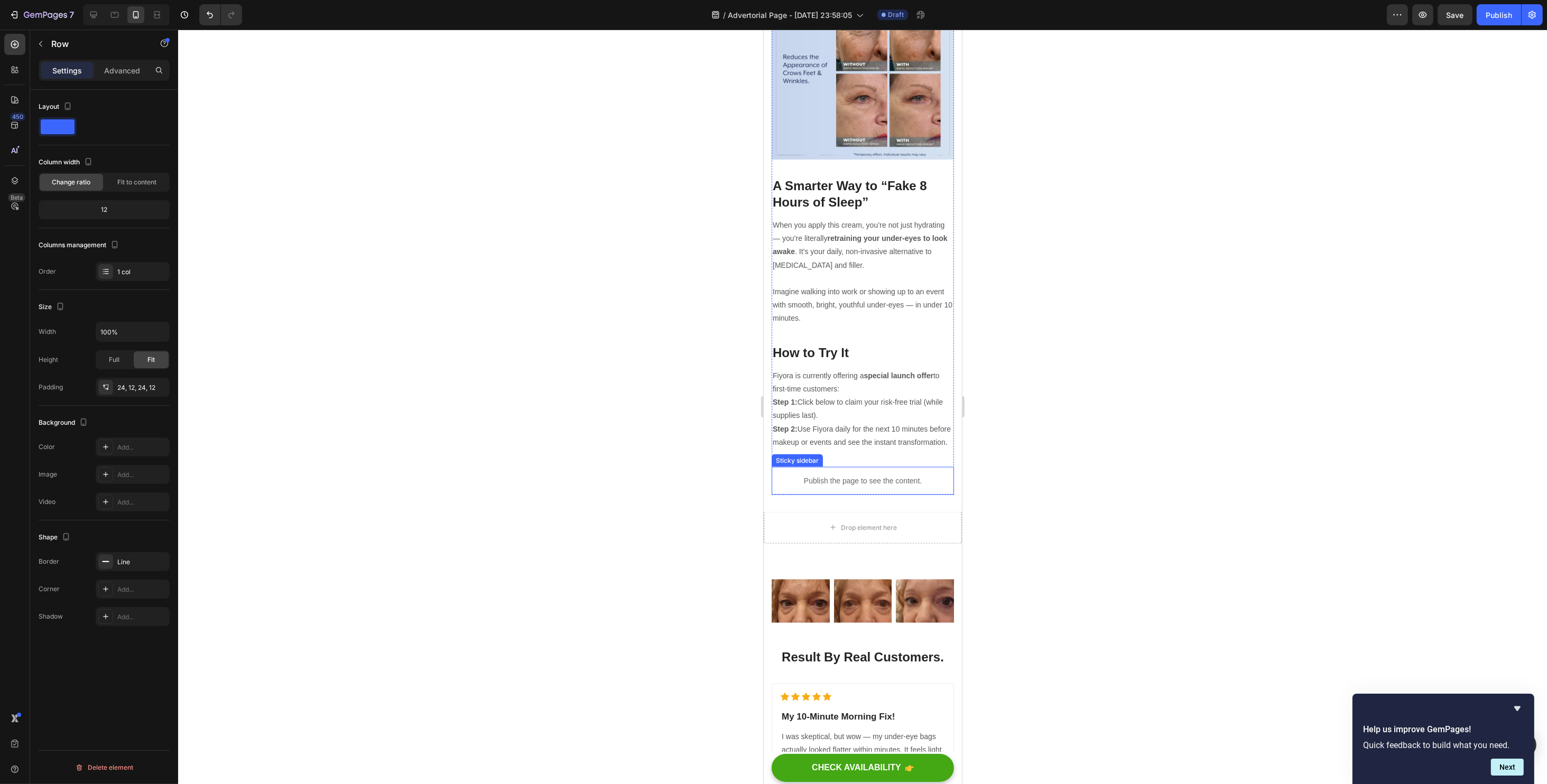
click at [843, 475] on p "Publish the page to see the content." at bounding box center [862, 481] width 183 height 11
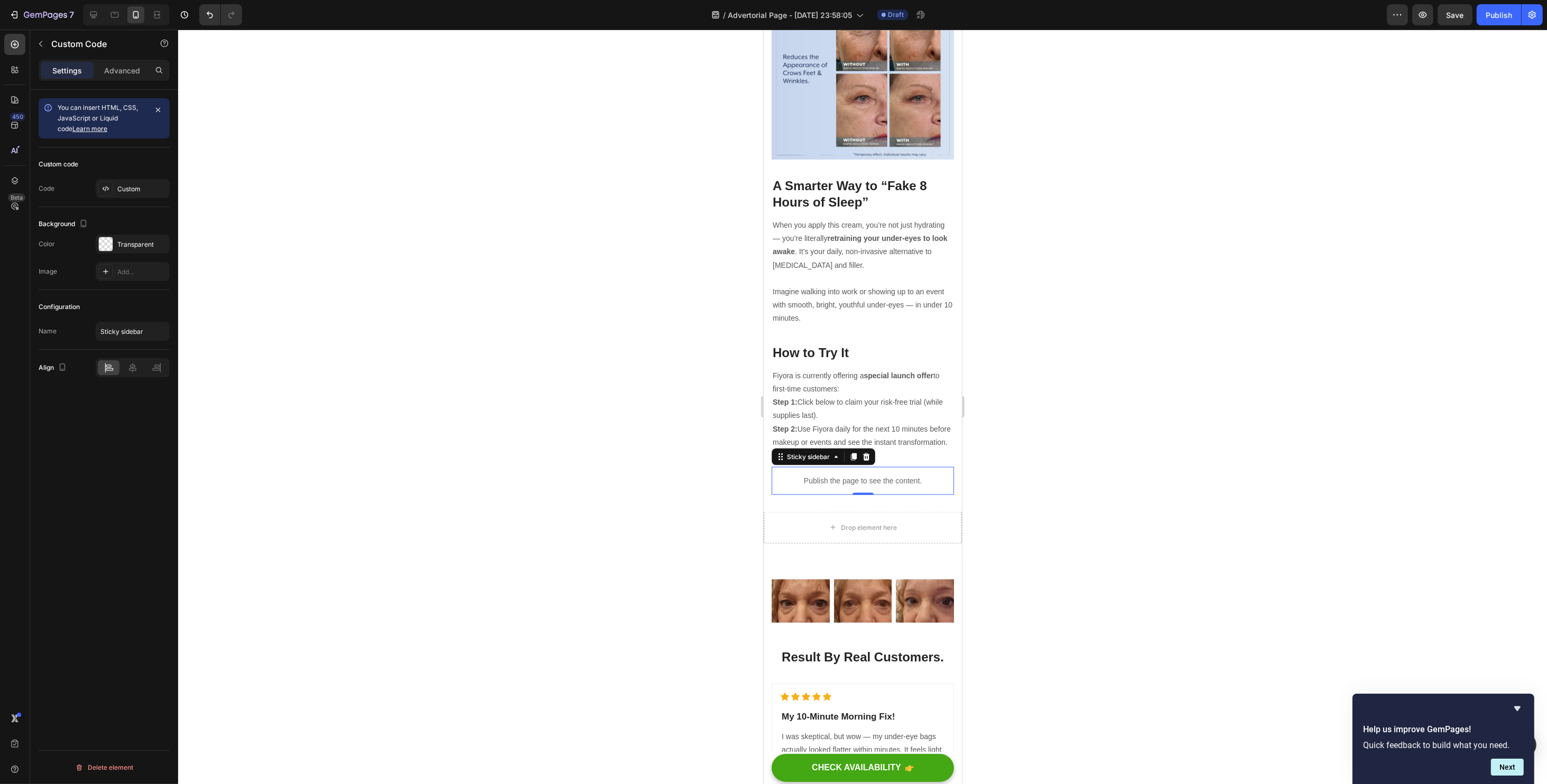
click at [843, 475] on p "Publish the page to see the content." at bounding box center [862, 481] width 183 height 11
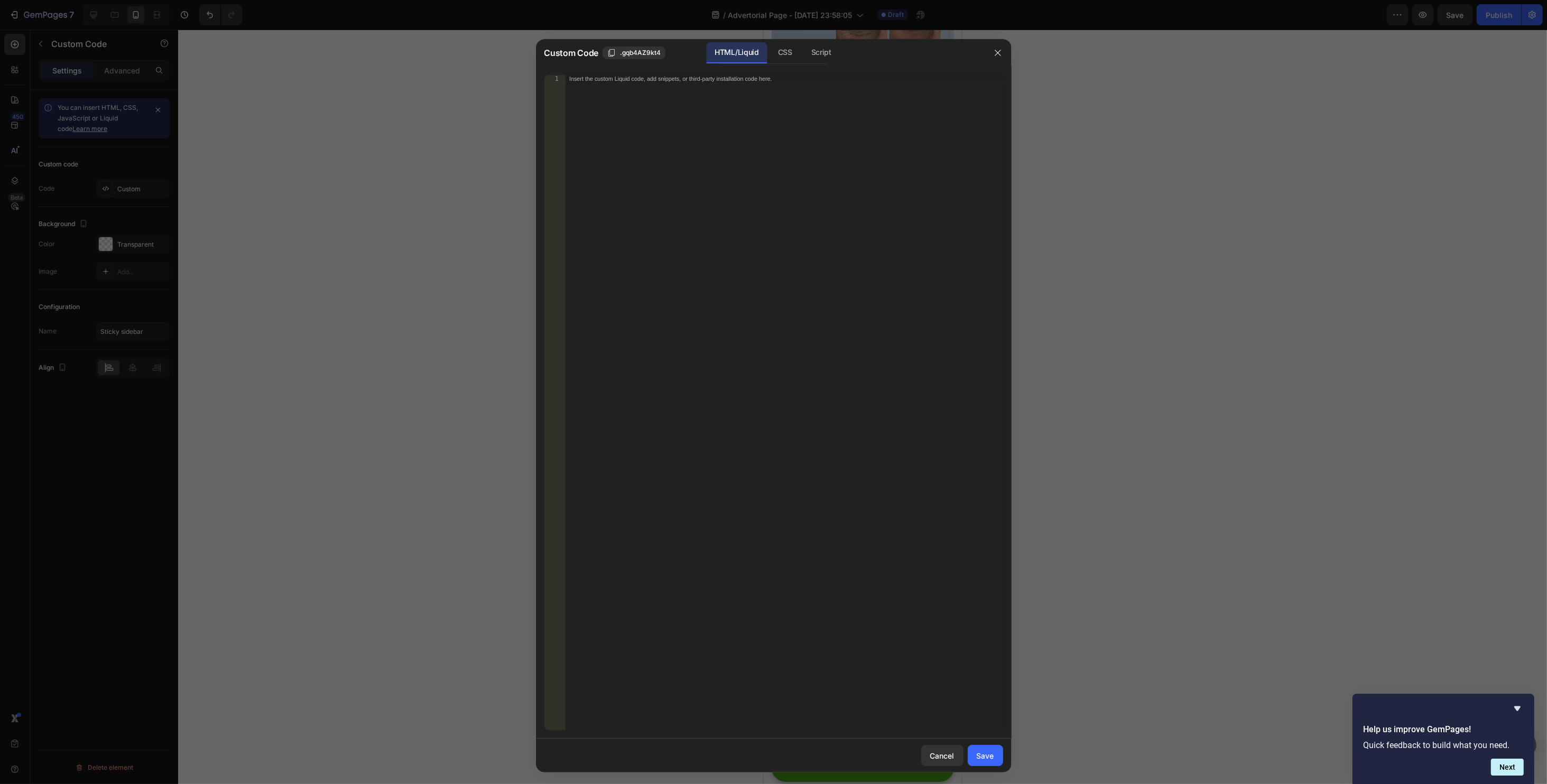
click at [843, 455] on div "Insert the custom Liquid code, add snippets, or third-party installation code h…" at bounding box center [784, 410] width 437 height 670
click at [1001, 48] on button "button" at bounding box center [998, 52] width 17 height 17
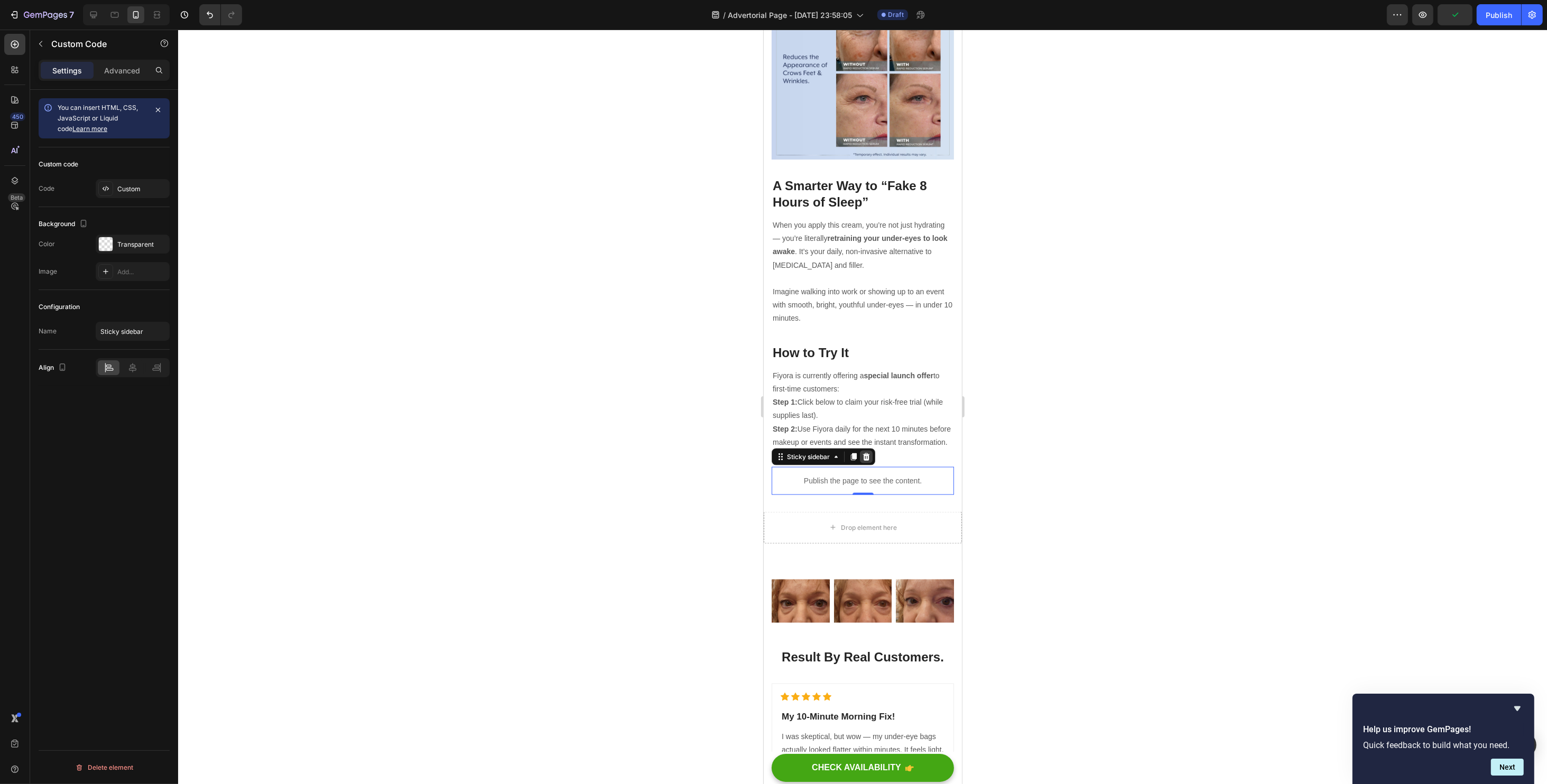
click at [865, 453] on icon at bounding box center [866, 457] width 7 height 7
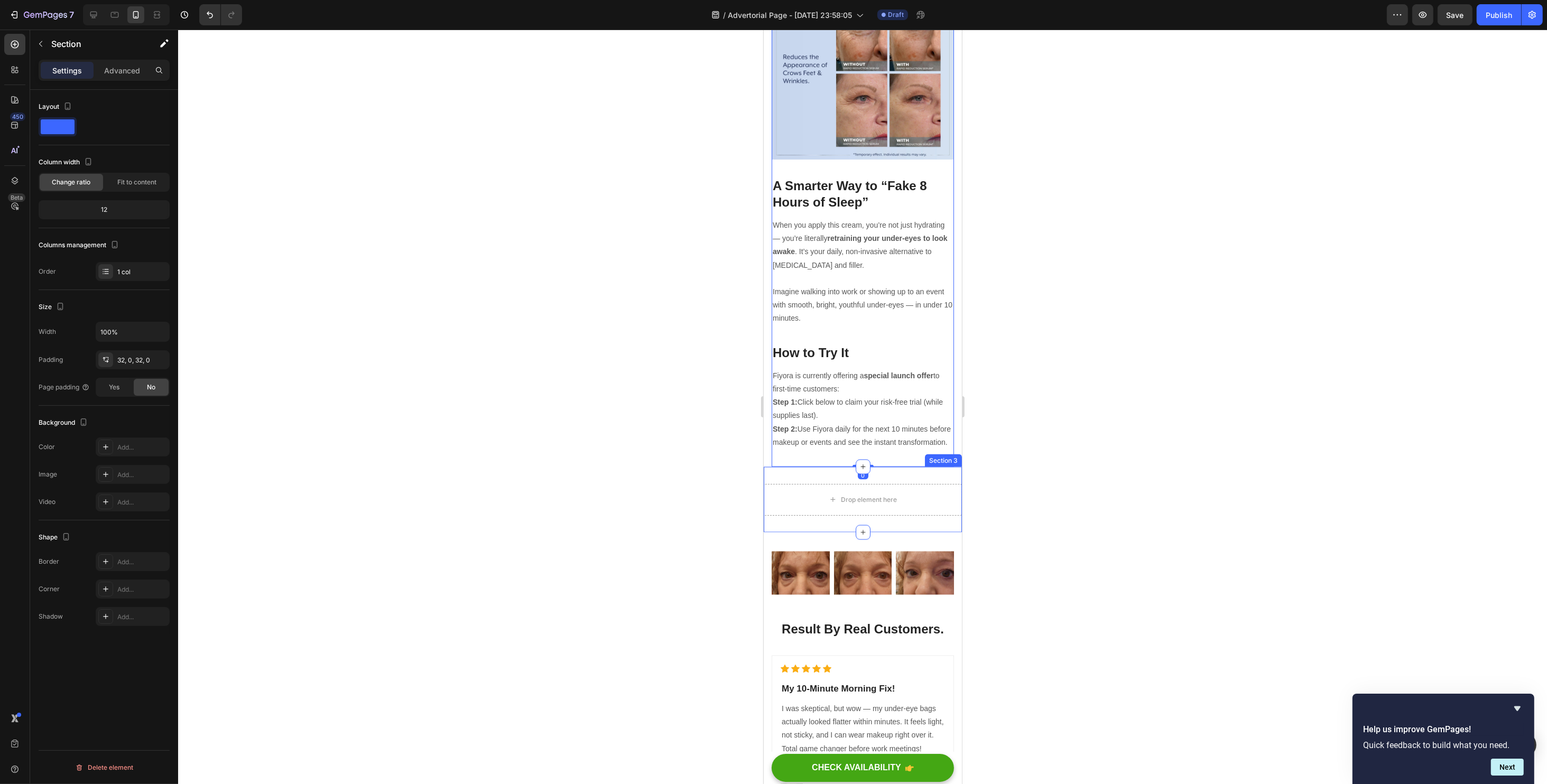
click at [846, 467] on div "Recommended: Text block Icon Icon Icon Icon Icon Icon List 4.8 | 5,789 Reviews …" at bounding box center [862, 500] width 198 height 65
click at [829, 467] on div "Recommended: Text block Icon Icon Icon Icon Icon Icon List 4.8 | 5,789 Reviews …" at bounding box center [862, 500] width 198 height 65
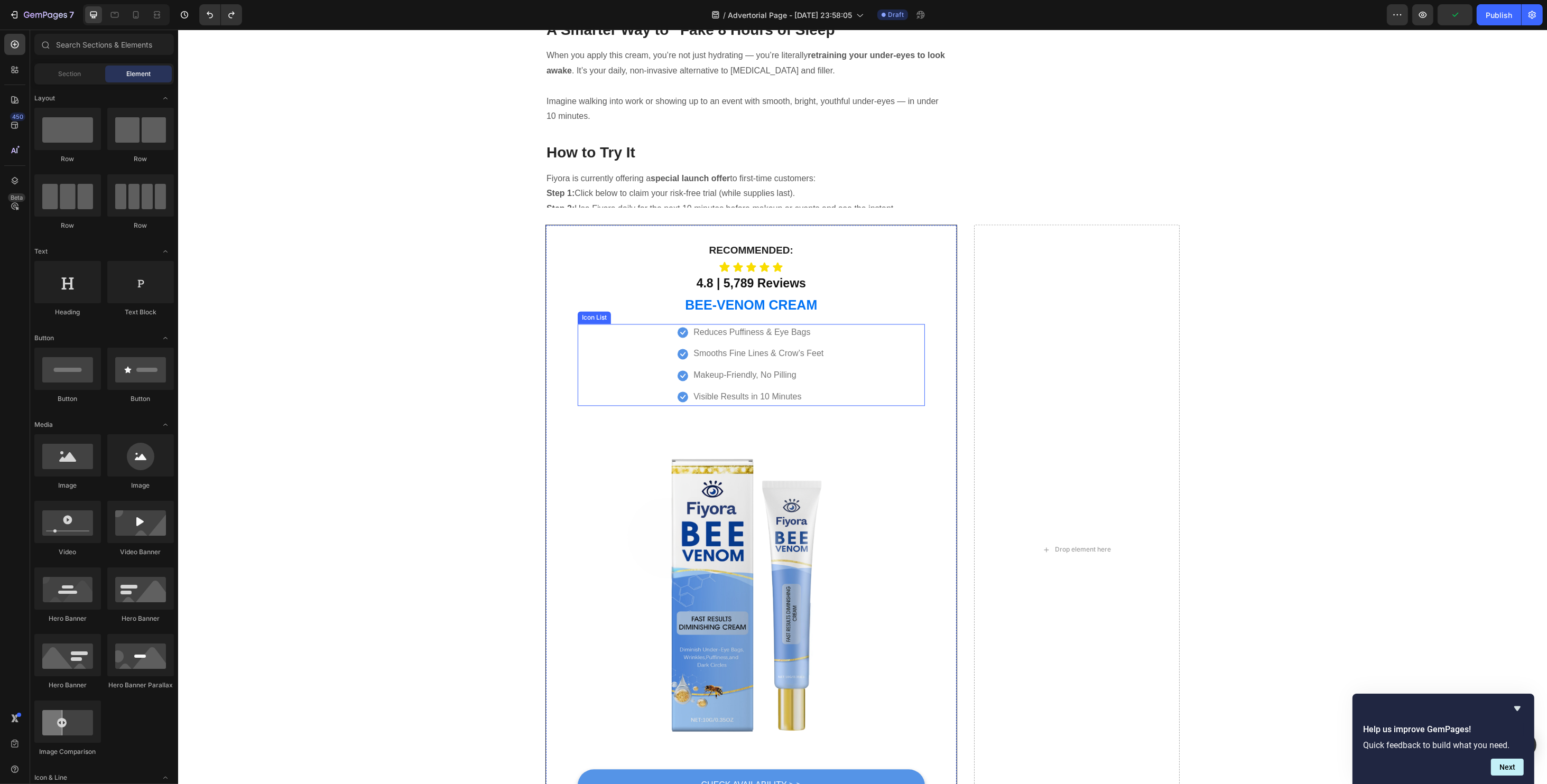
scroll to position [2969, 0]
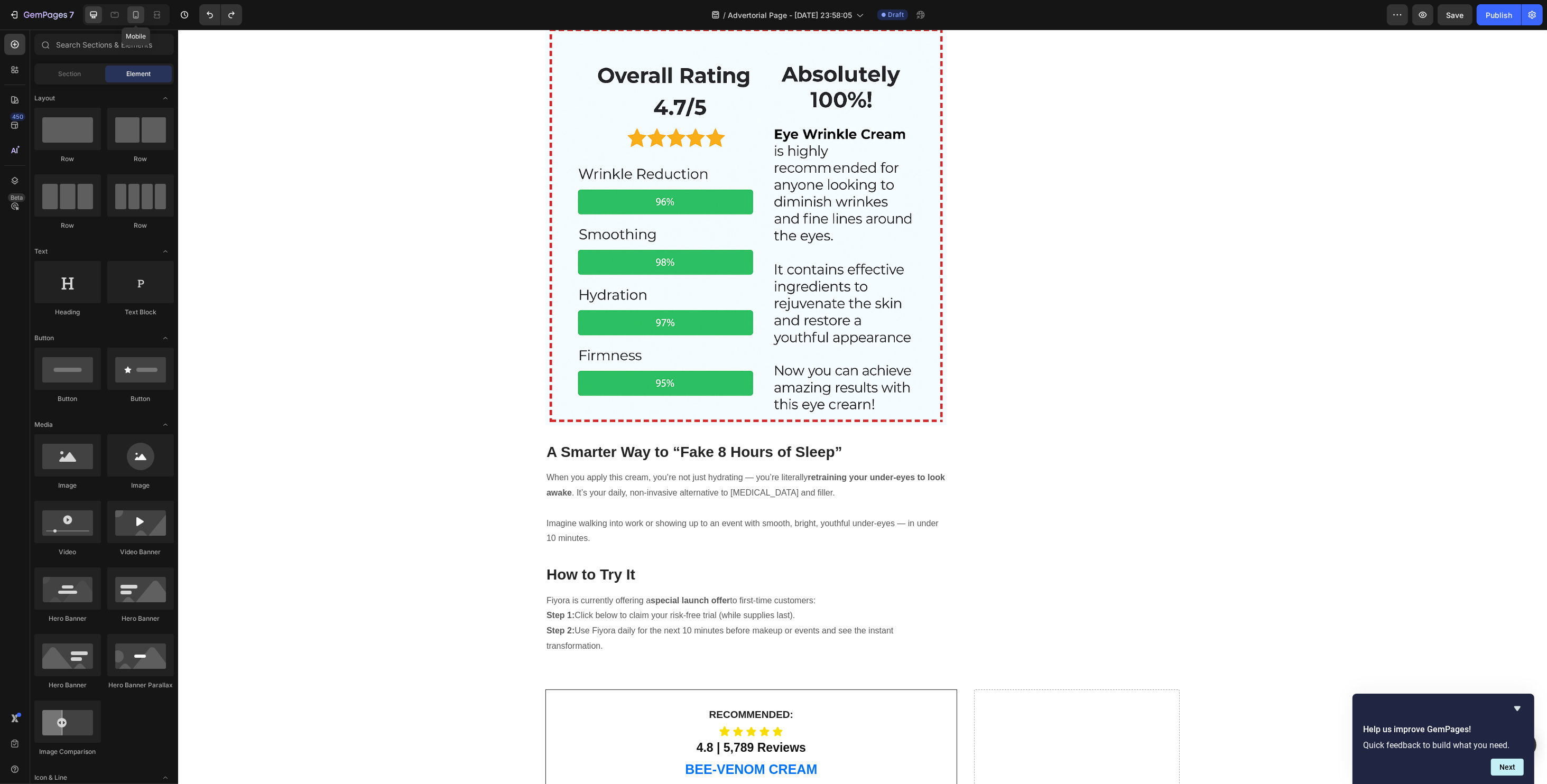
click at [131, 21] on div at bounding box center [135, 14] width 17 height 17
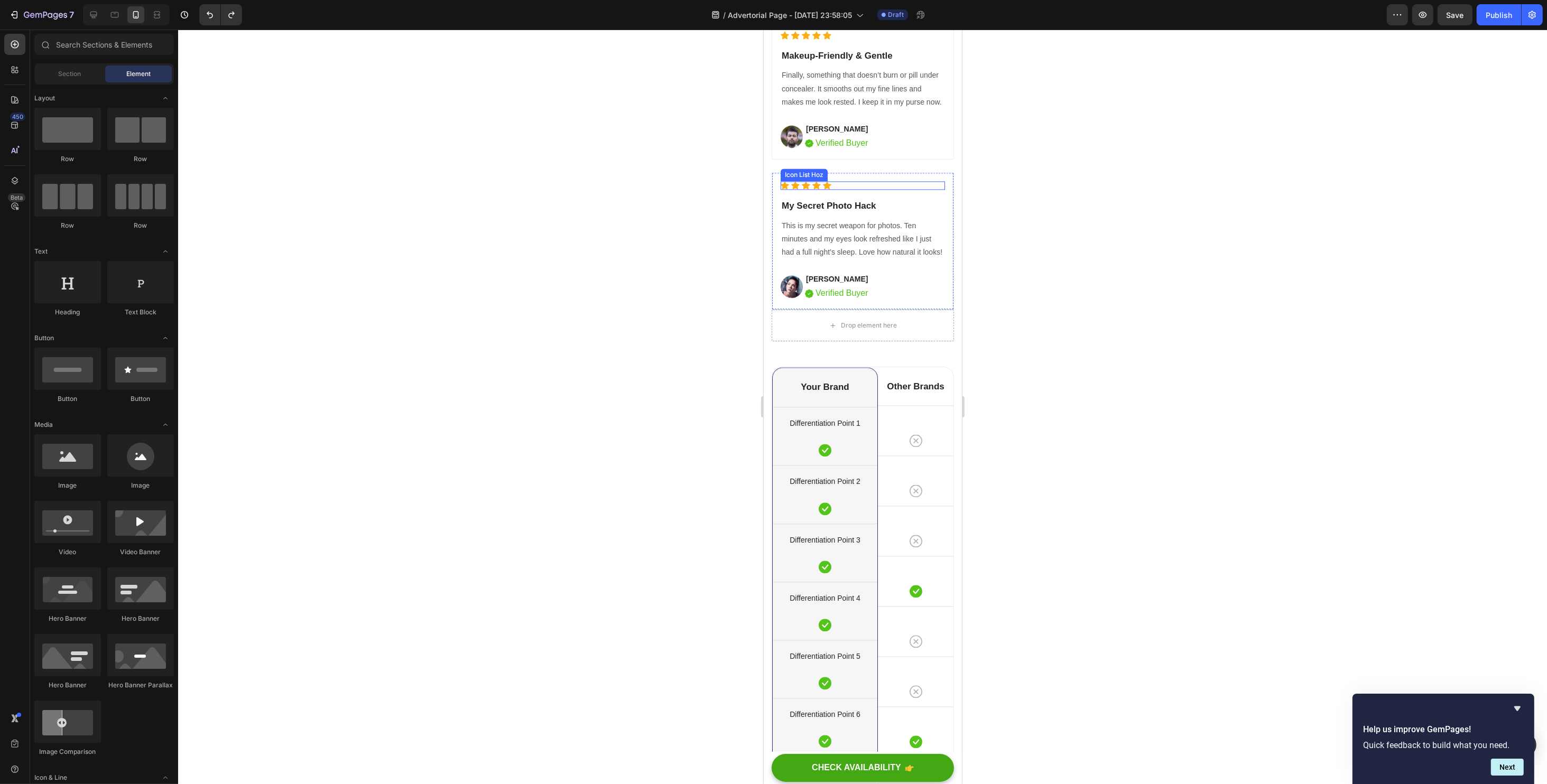
scroll to position [3610, 0]
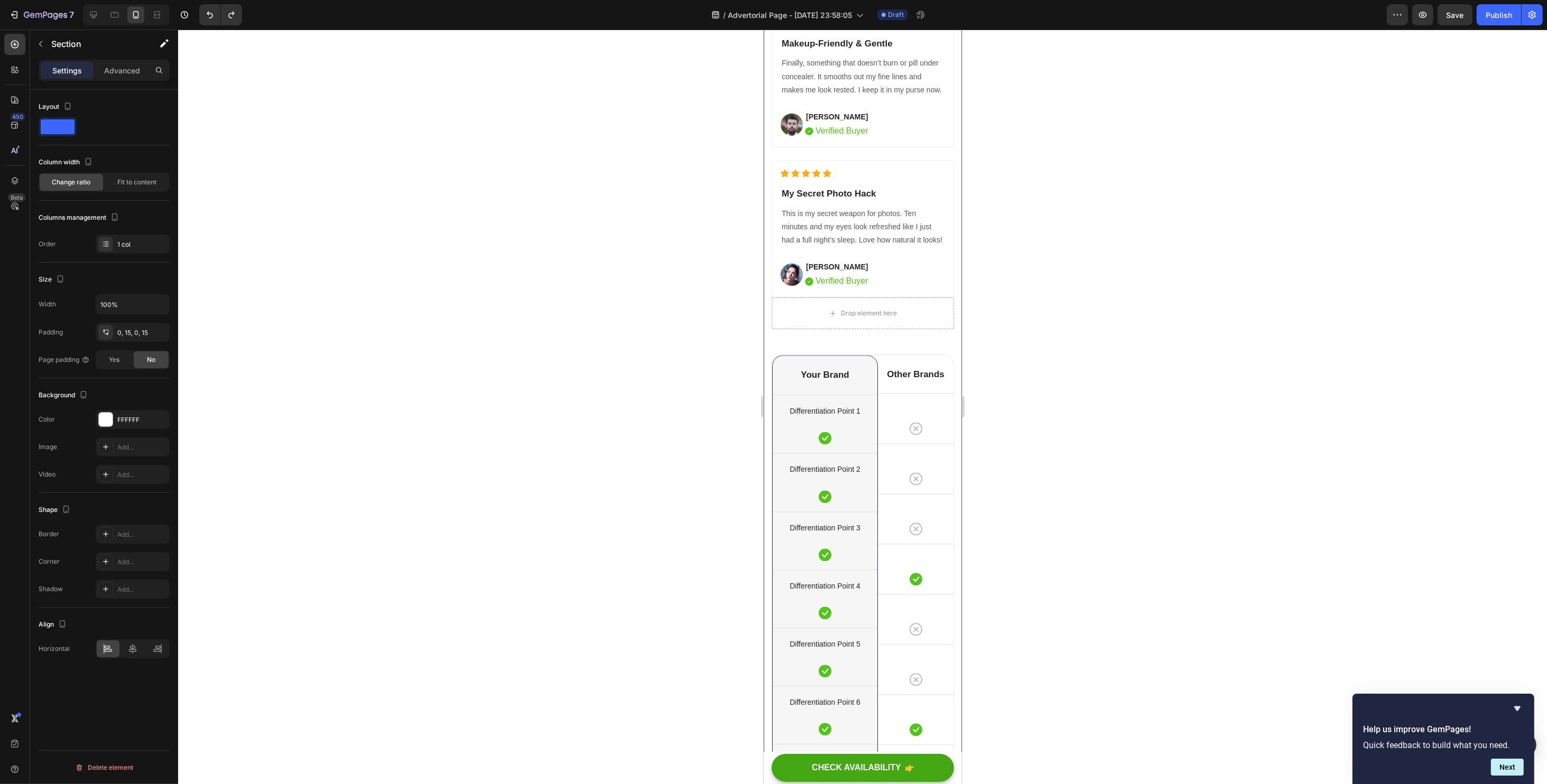
click at [863, 377] on div "Heading Image Image Image Row Result By Real Customers. Heading Icon Icon Icon …" at bounding box center [862, 220] width 183 height 1319
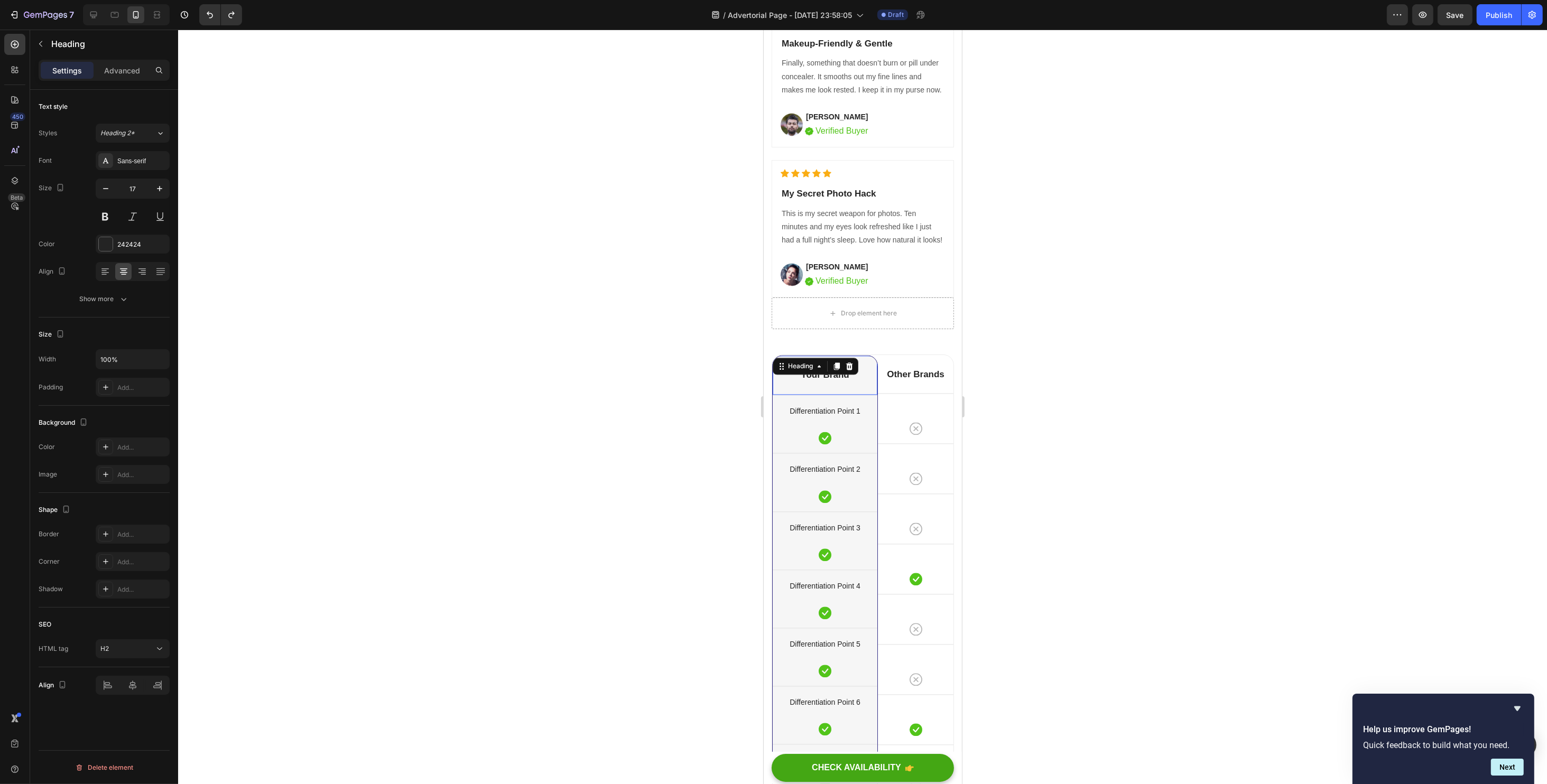
click at [863, 395] on div "Your Brand Heading 0" at bounding box center [824, 375] width 105 height 39
click at [881, 372] on div "Heading" at bounding box center [905, 365] width 50 height 12
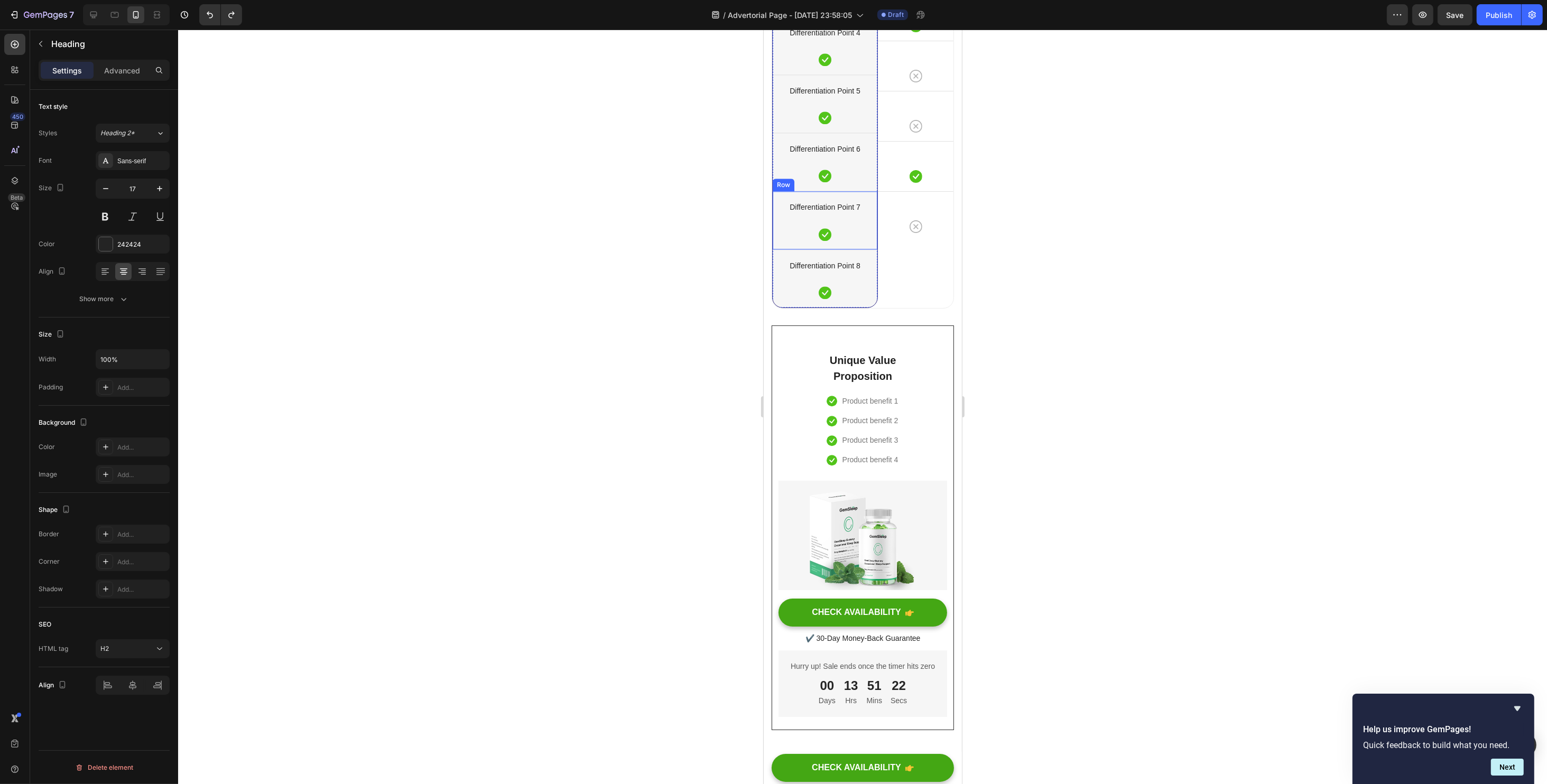
scroll to position [4245, 0]
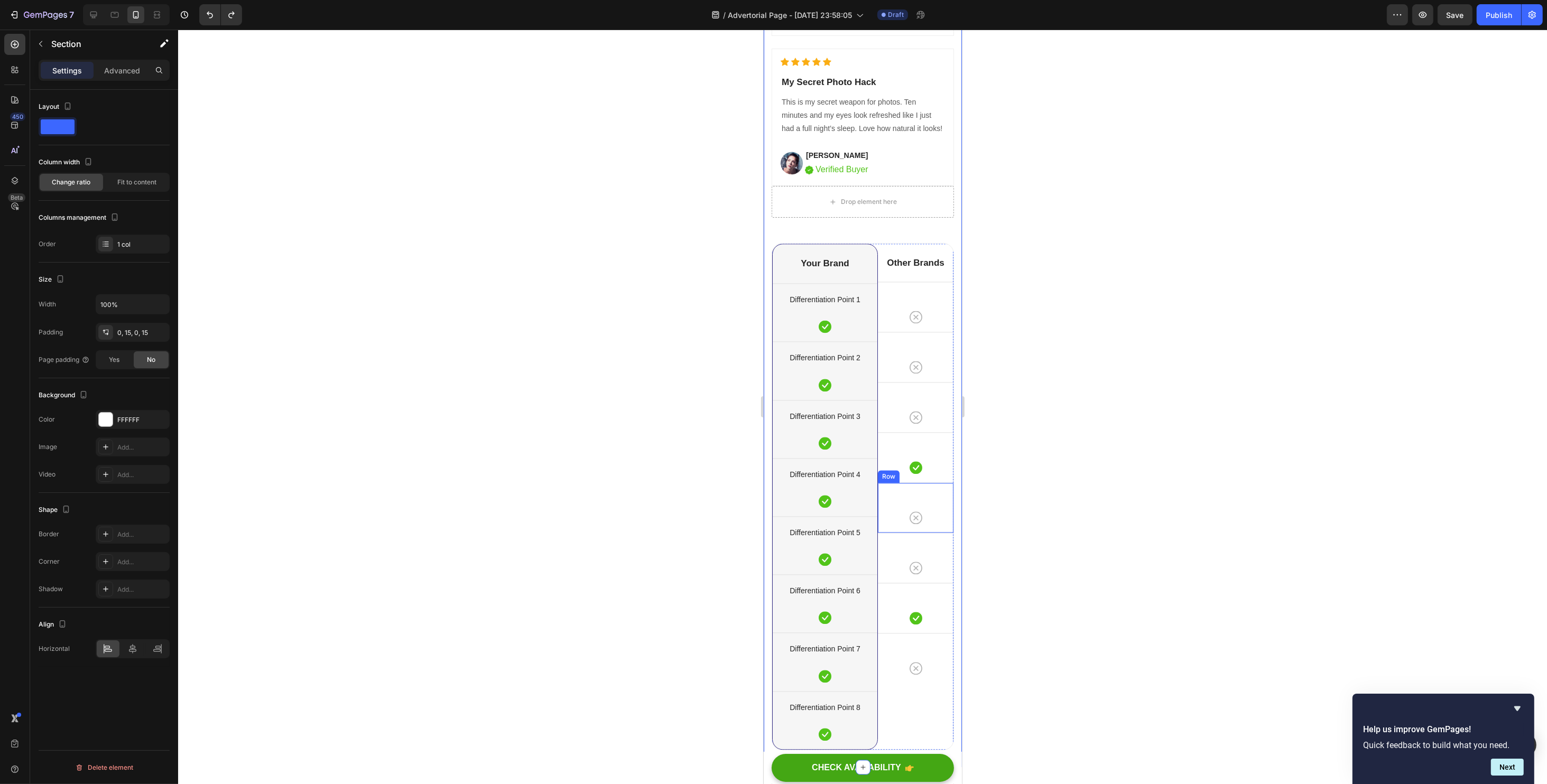
scroll to position [3610, 0]
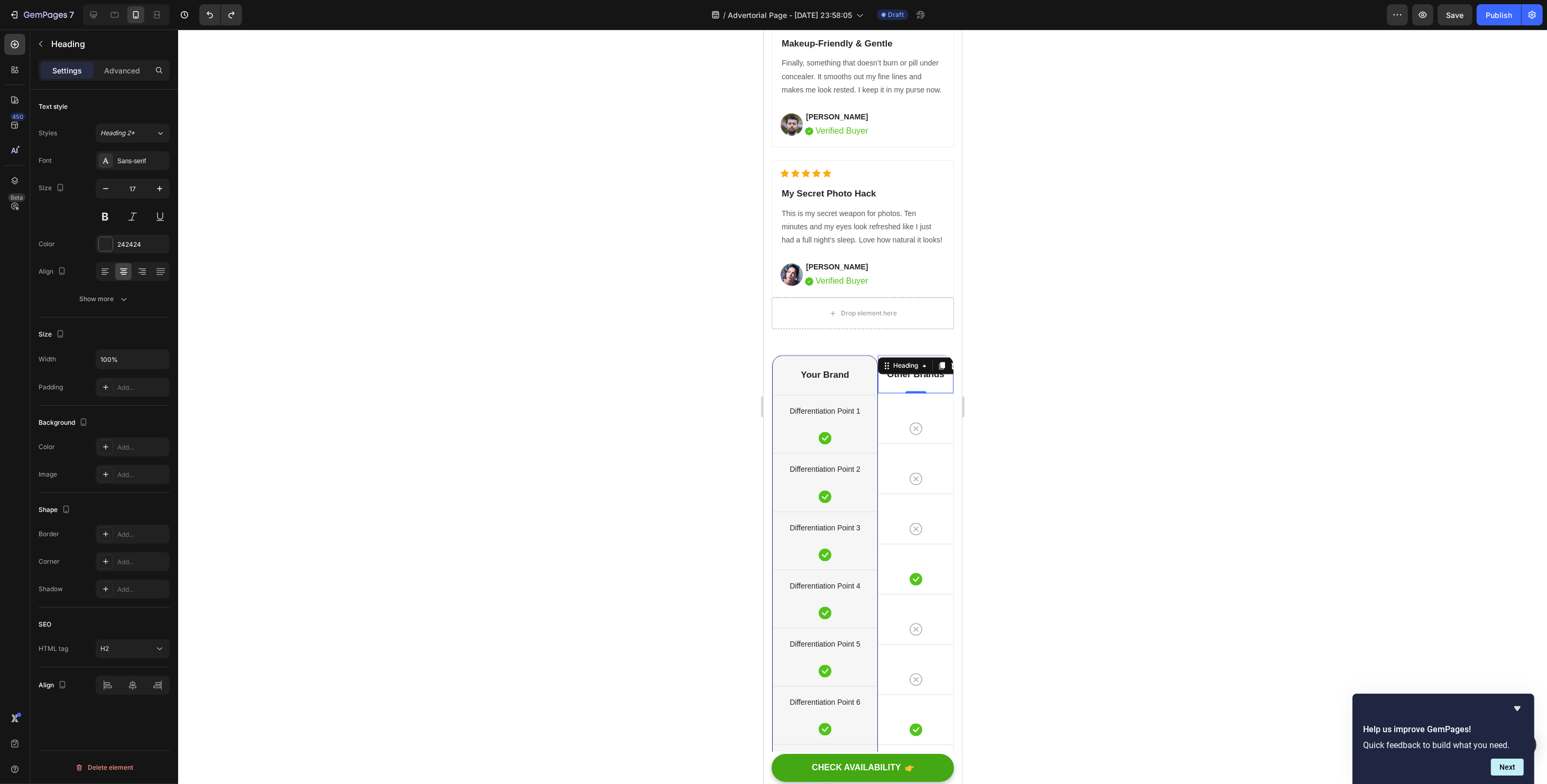
click at [908, 393] on div "Other Brands Heading 0" at bounding box center [915, 374] width 76 height 38
click at [853, 395] on div "Your Brand Heading" at bounding box center [824, 375] width 105 height 39
click at [853, 372] on div at bounding box center [848, 366] width 12 height 12
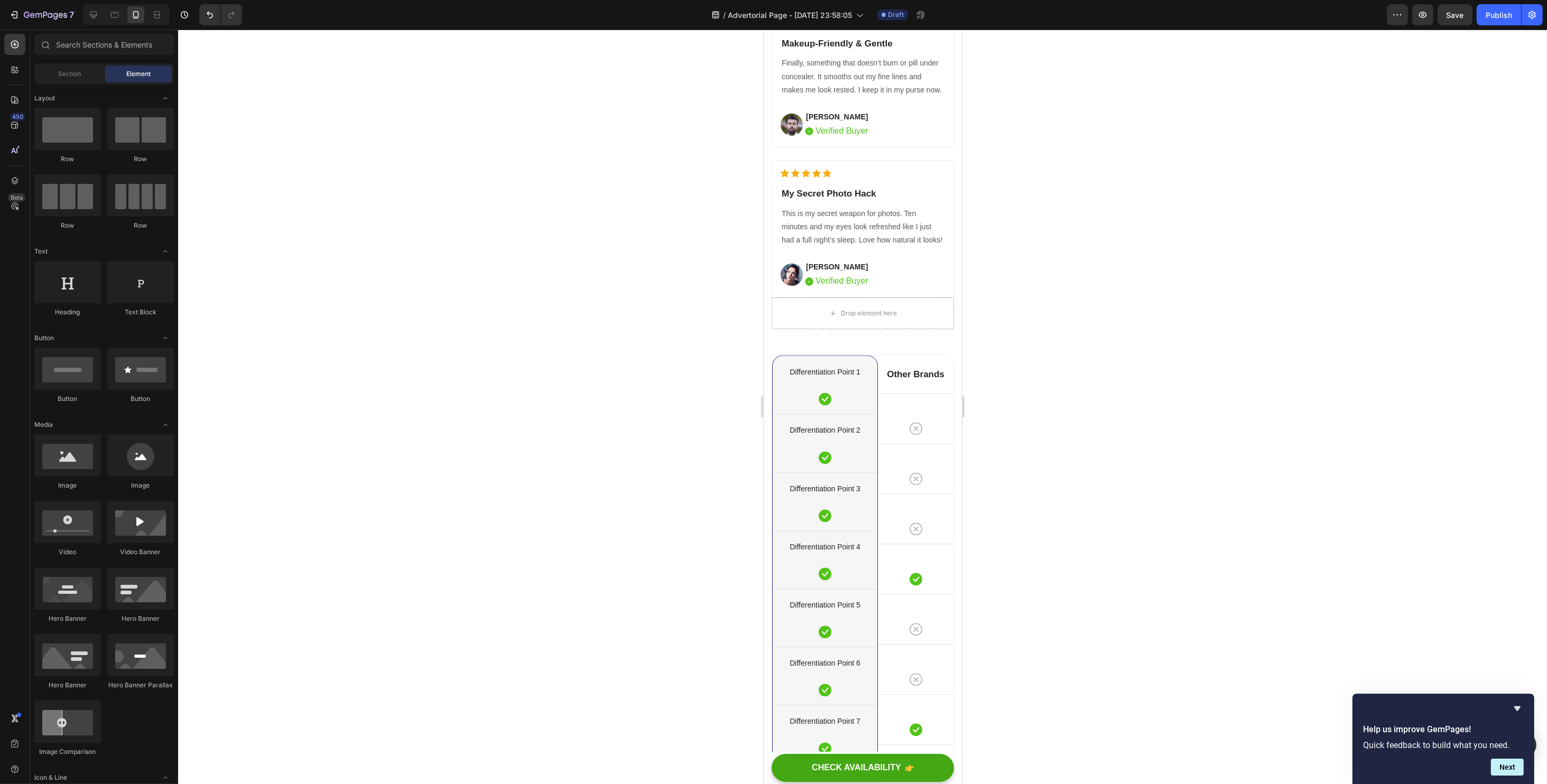
click at [846, 379] on p "Differentiation Point 1" at bounding box center [825, 372] width 102 height 13
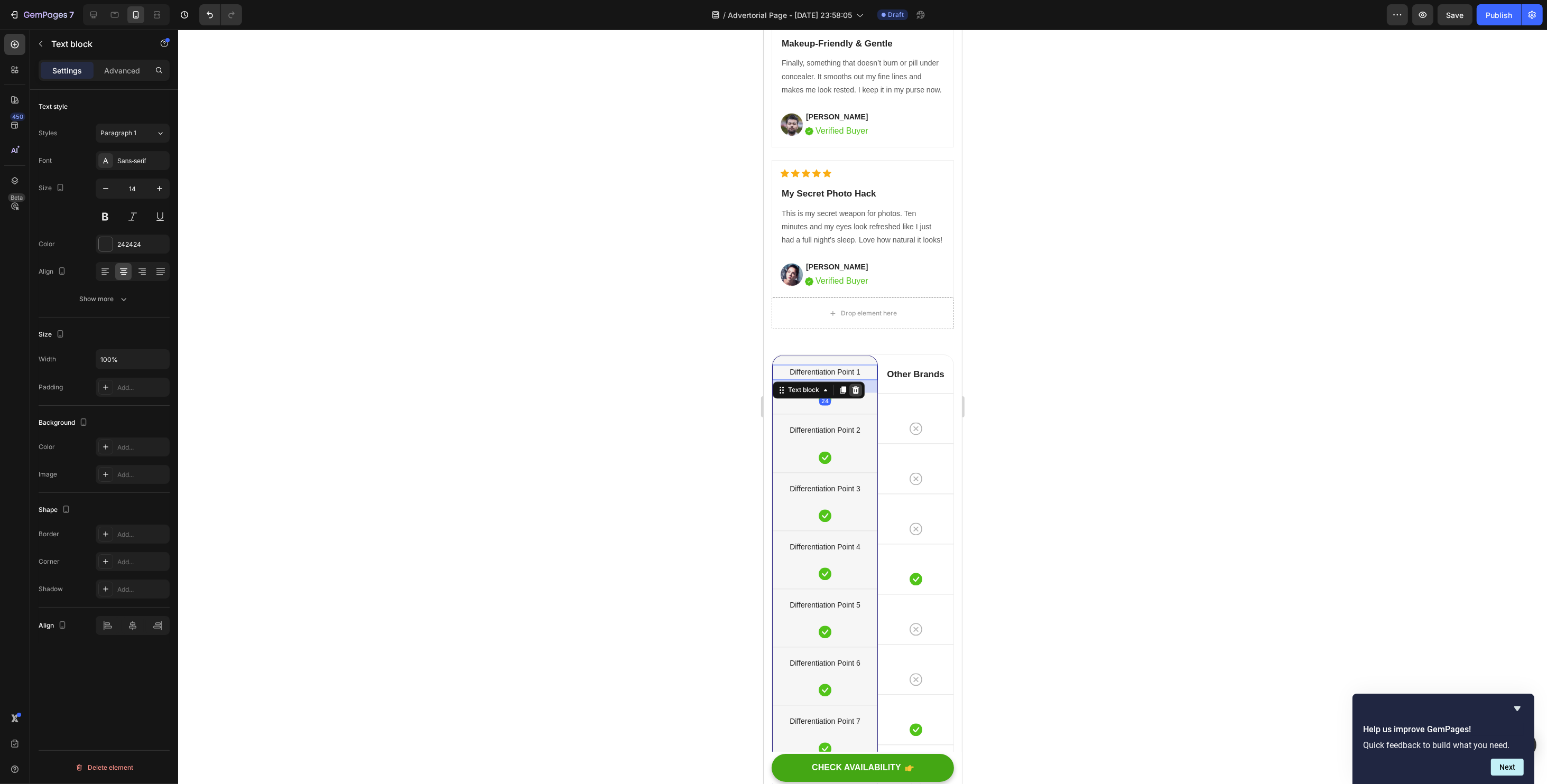
click at [858, 396] on div at bounding box center [855, 390] width 12 height 12
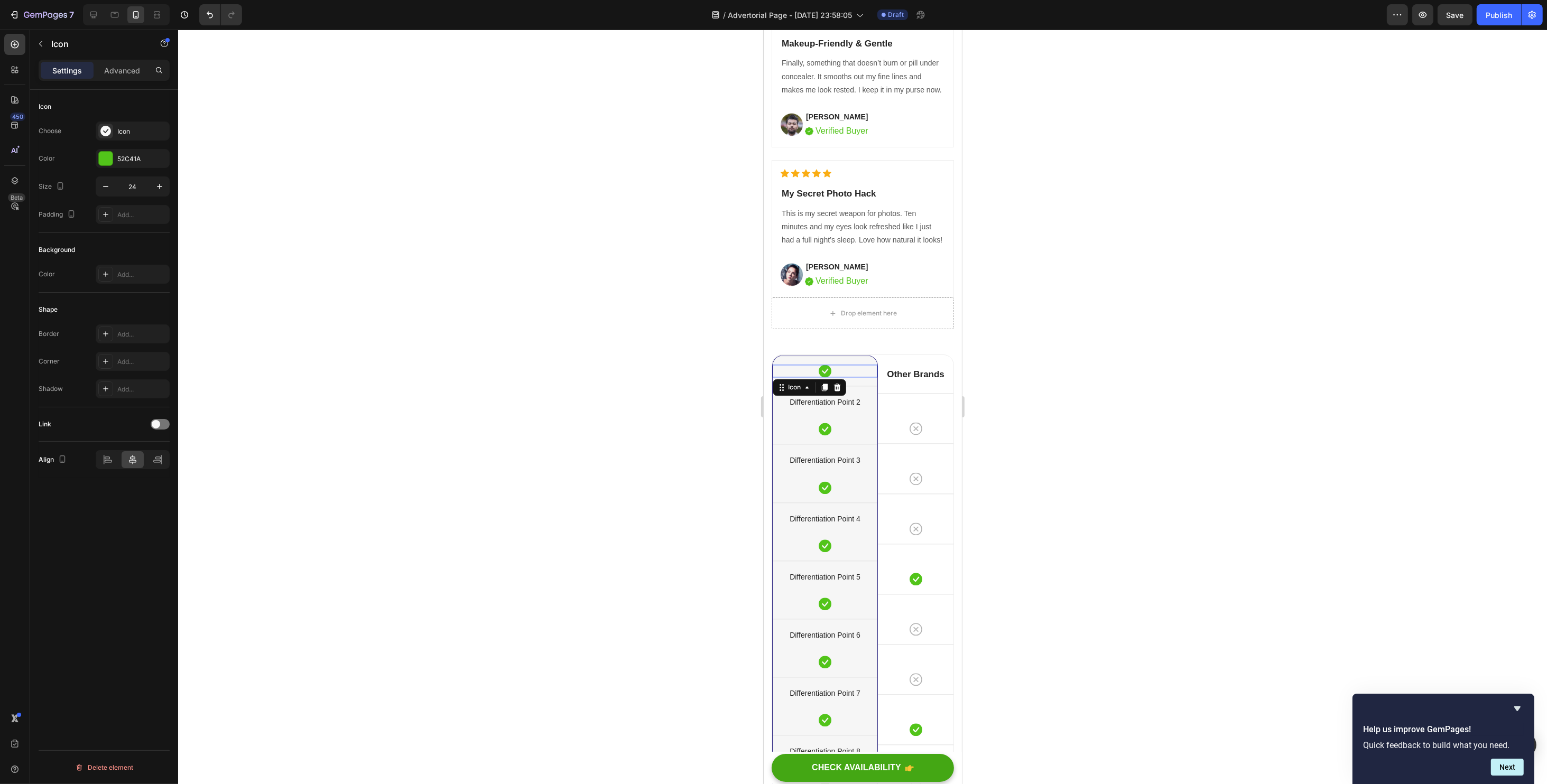
click at [852, 377] on div "Icon 0" at bounding box center [824, 370] width 105 height 12
click at [922, 393] on div "Other Brands Heading" at bounding box center [915, 374] width 76 height 38
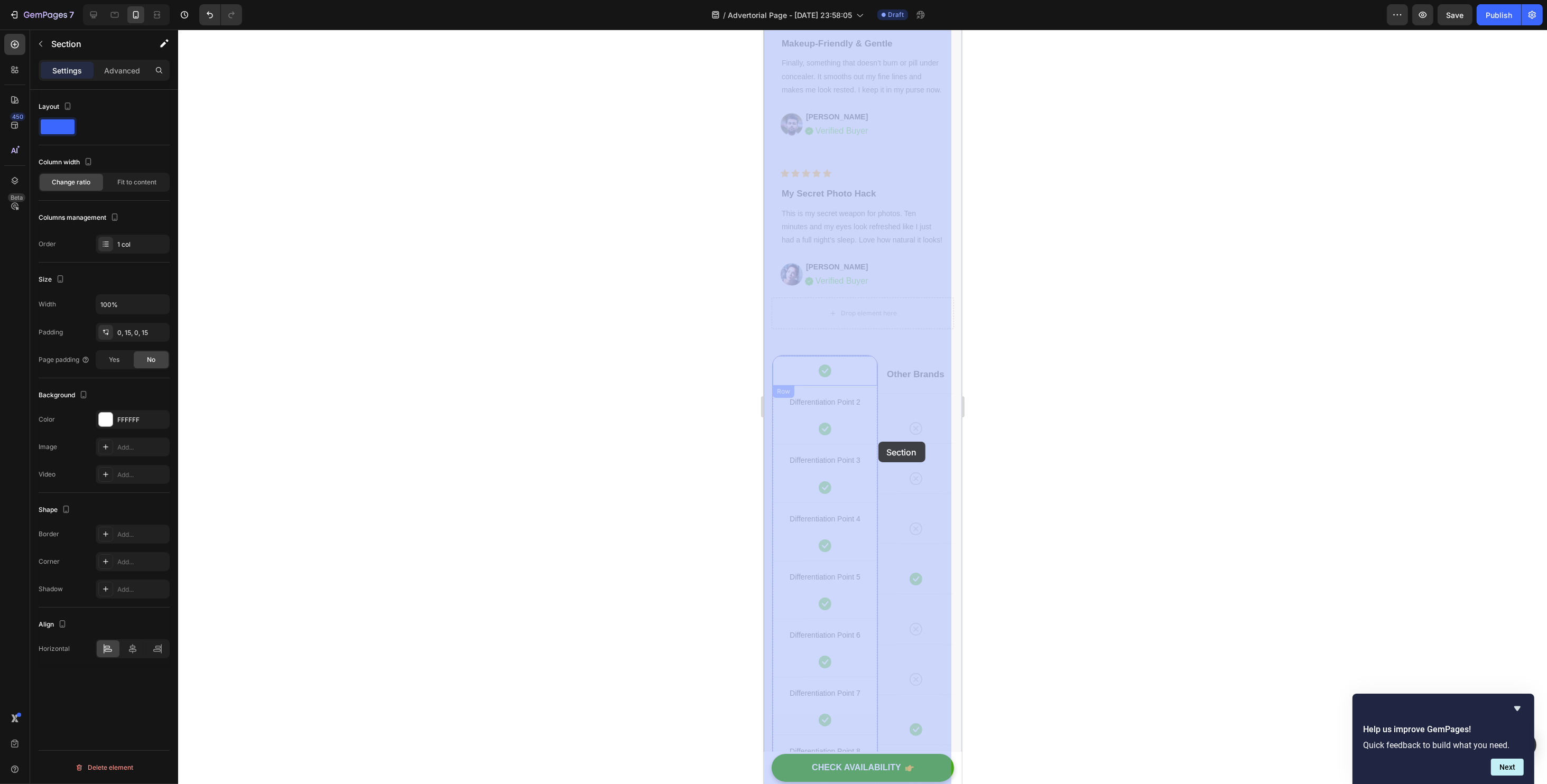
drag, startPoint x: 807, startPoint y: 377, endPoint x: 844, endPoint y: 399, distance: 43.0
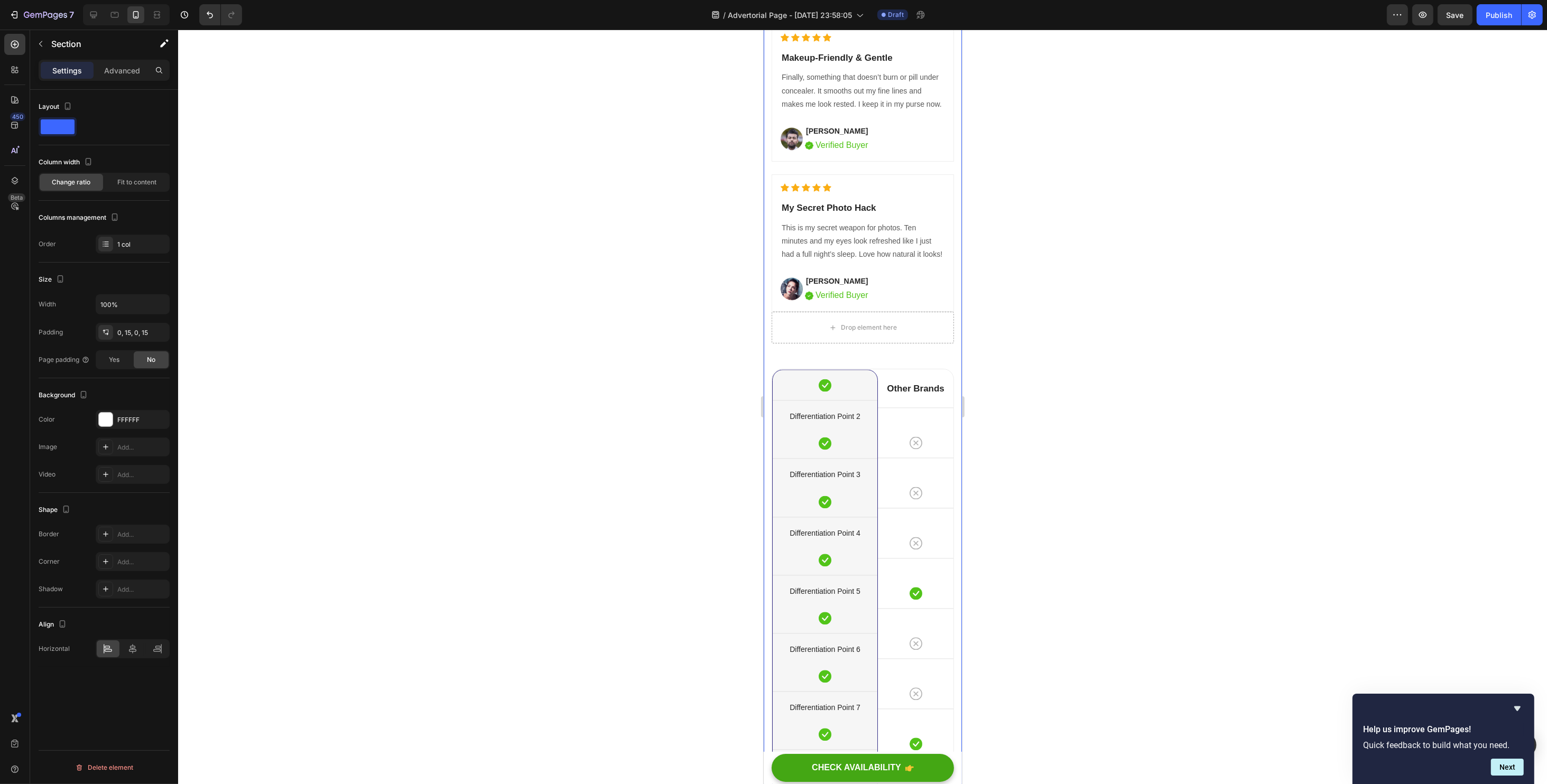
scroll to position [3752, 0]
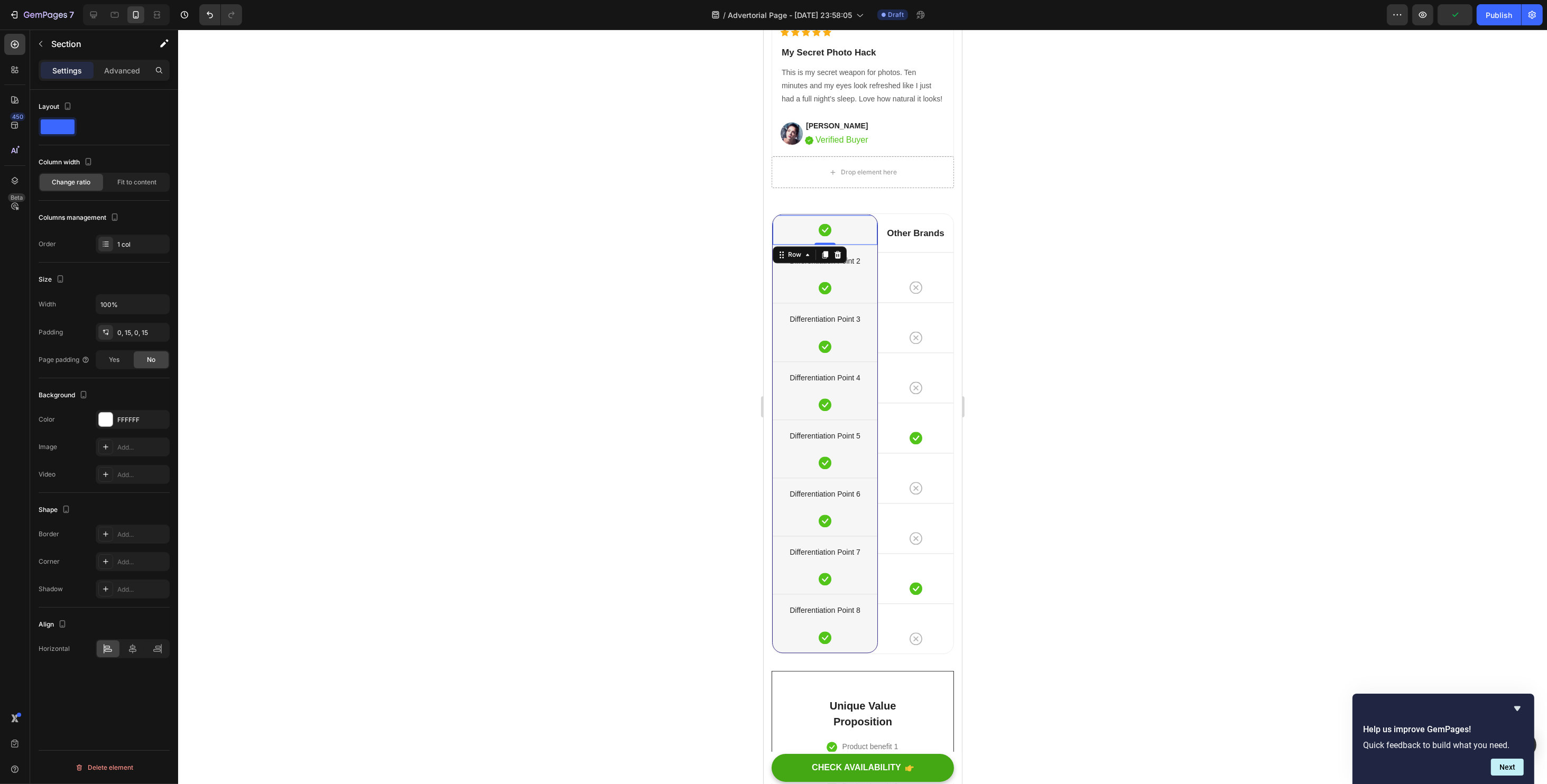
click at [868, 244] on div "Icon Row 0" at bounding box center [824, 229] width 105 height 30
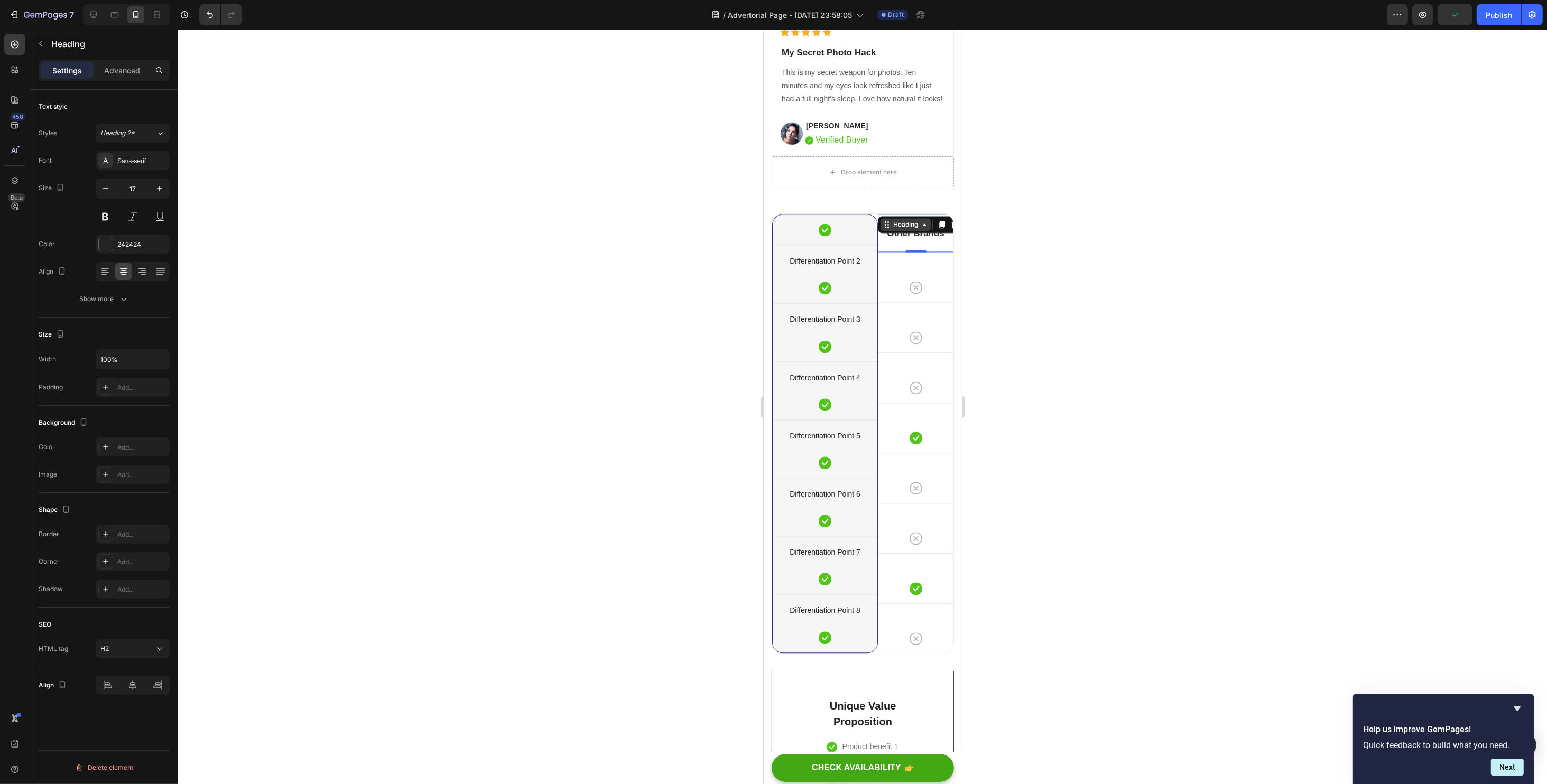
click at [891, 229] on div "Heading" at bounding box center [905, 224] width 29 height 10
click at [878, 233] on div "Heading Row 2 cols Section" at bounding box center [920, 224] width 86 height 17
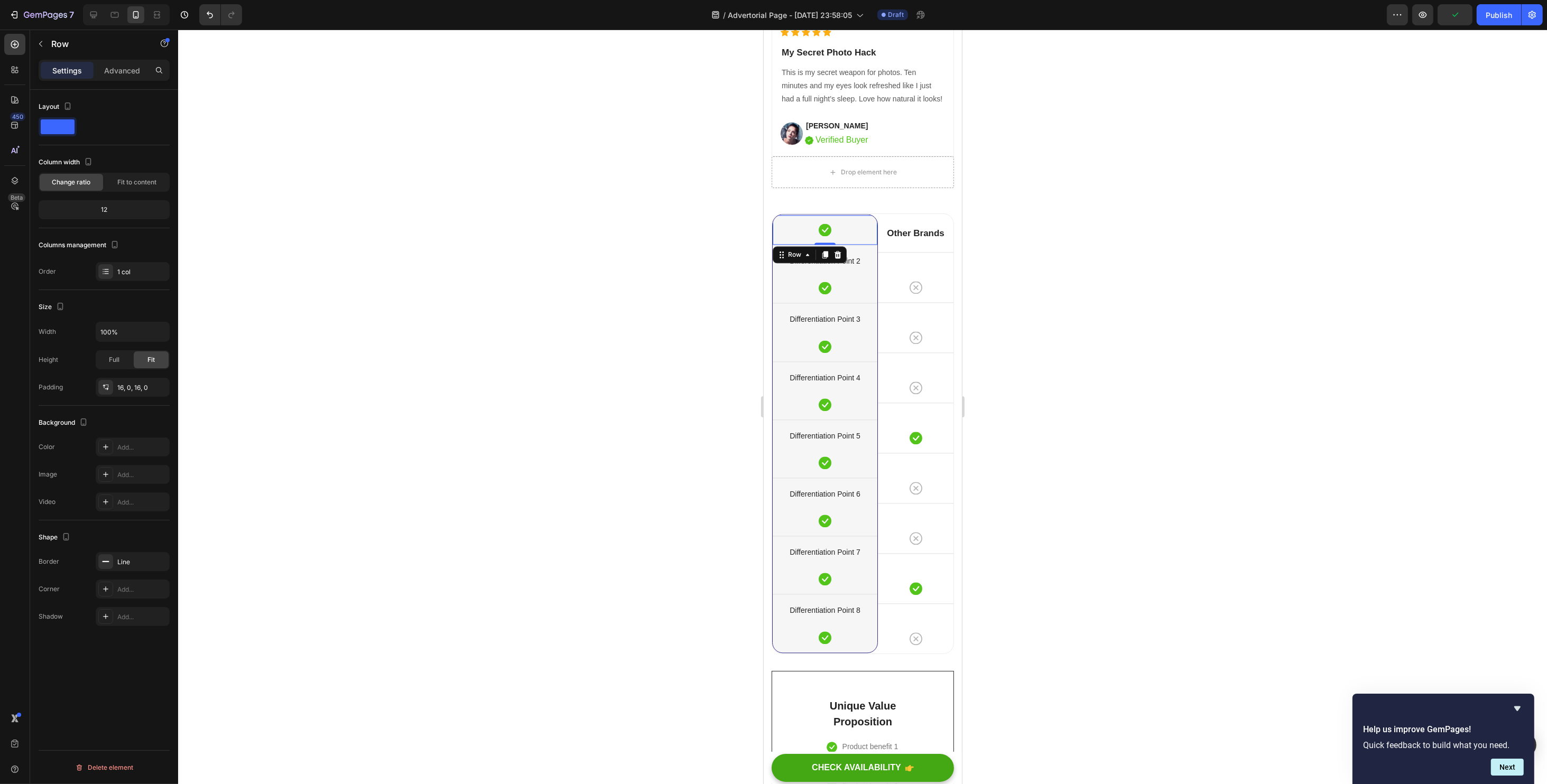
click at [863, 244] on div "Icon Row 0" at bounding box center [824, 229] width 105 height 30
click at [831, 261] on div at bounding box center [837, 255] width 12 height 12
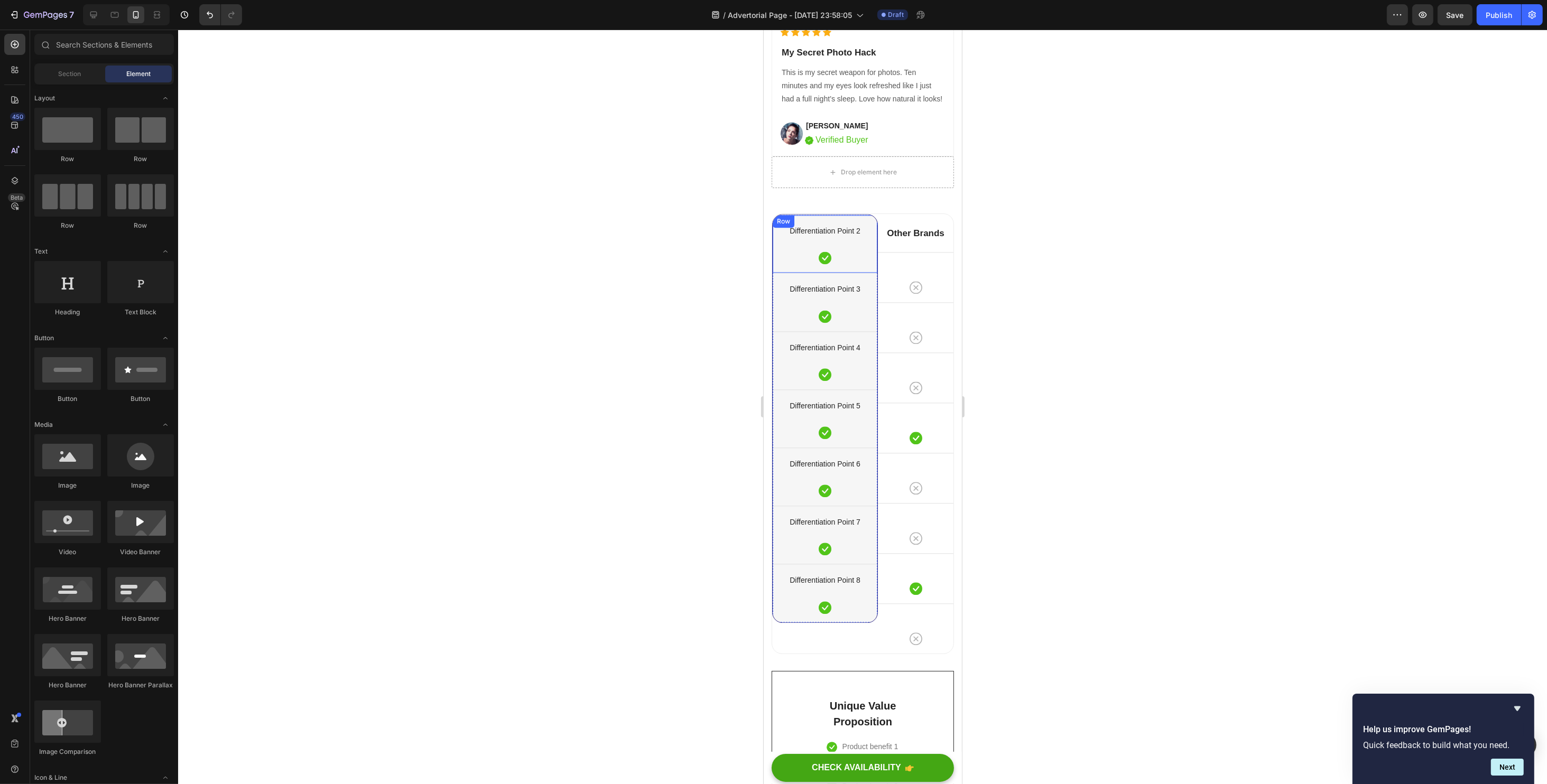
click at [838, 238] on p "Differentiation Point 2" at bounding box center [825, 231] width 102 height 13
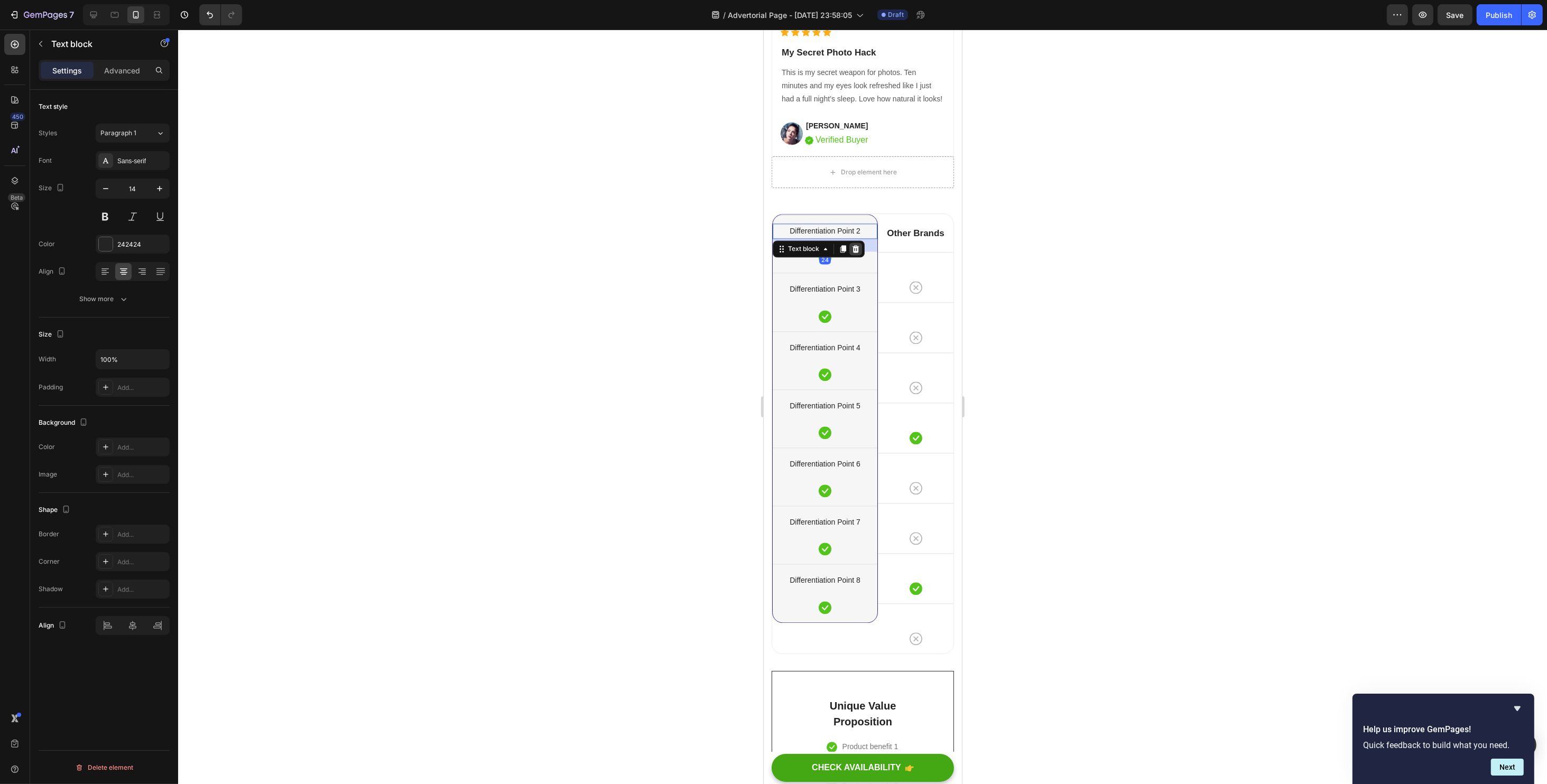
click at [855, 253] on icon at bounding box center [856, 249] width 9 height 9
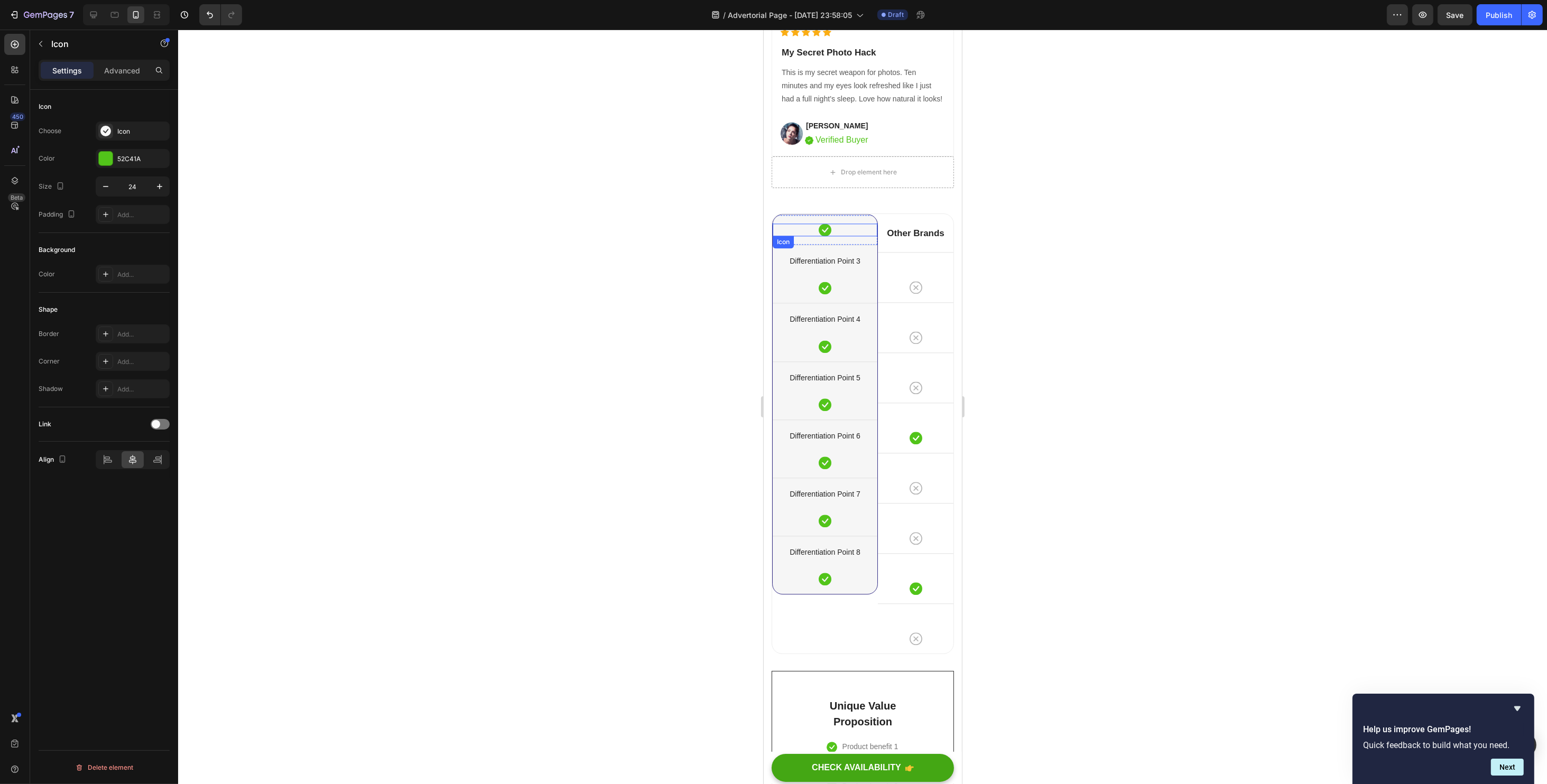
click at [850, 236] on div "Icon" at bounding box center [824, 229] width 105 height 12
click at [841, 252] on div at bounding box center [836, 246] width 12 height 12
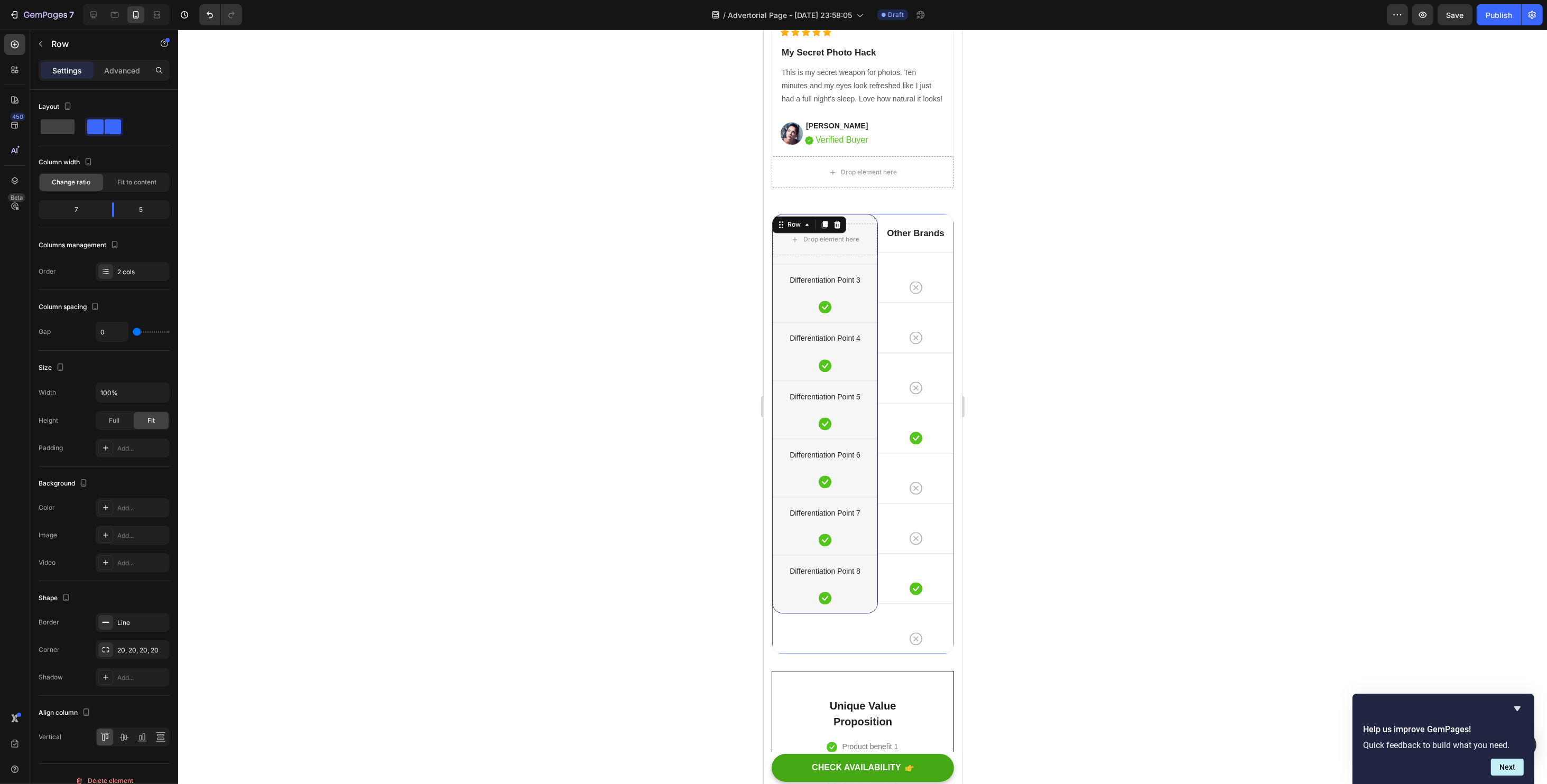
click at [852, 653] on div "Drop element here Row Differentiation Point 3 Text block Icon Row Differentiati…" at bounding box center [825, 434] width 106 height 440
click at [840, 231] on div at bounding box center [836, 224] width 12 height 12
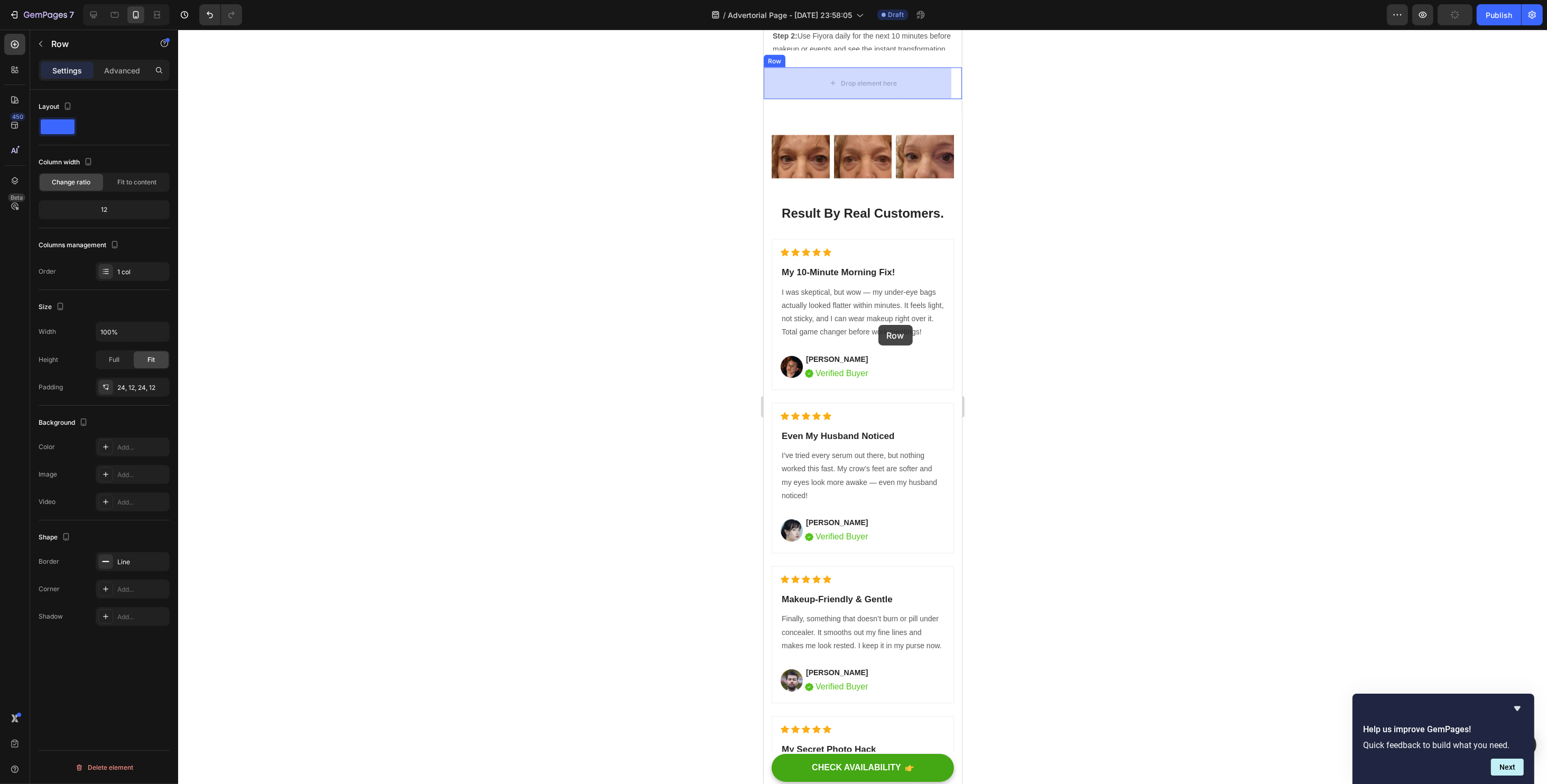
scroll to position [2765, 0]
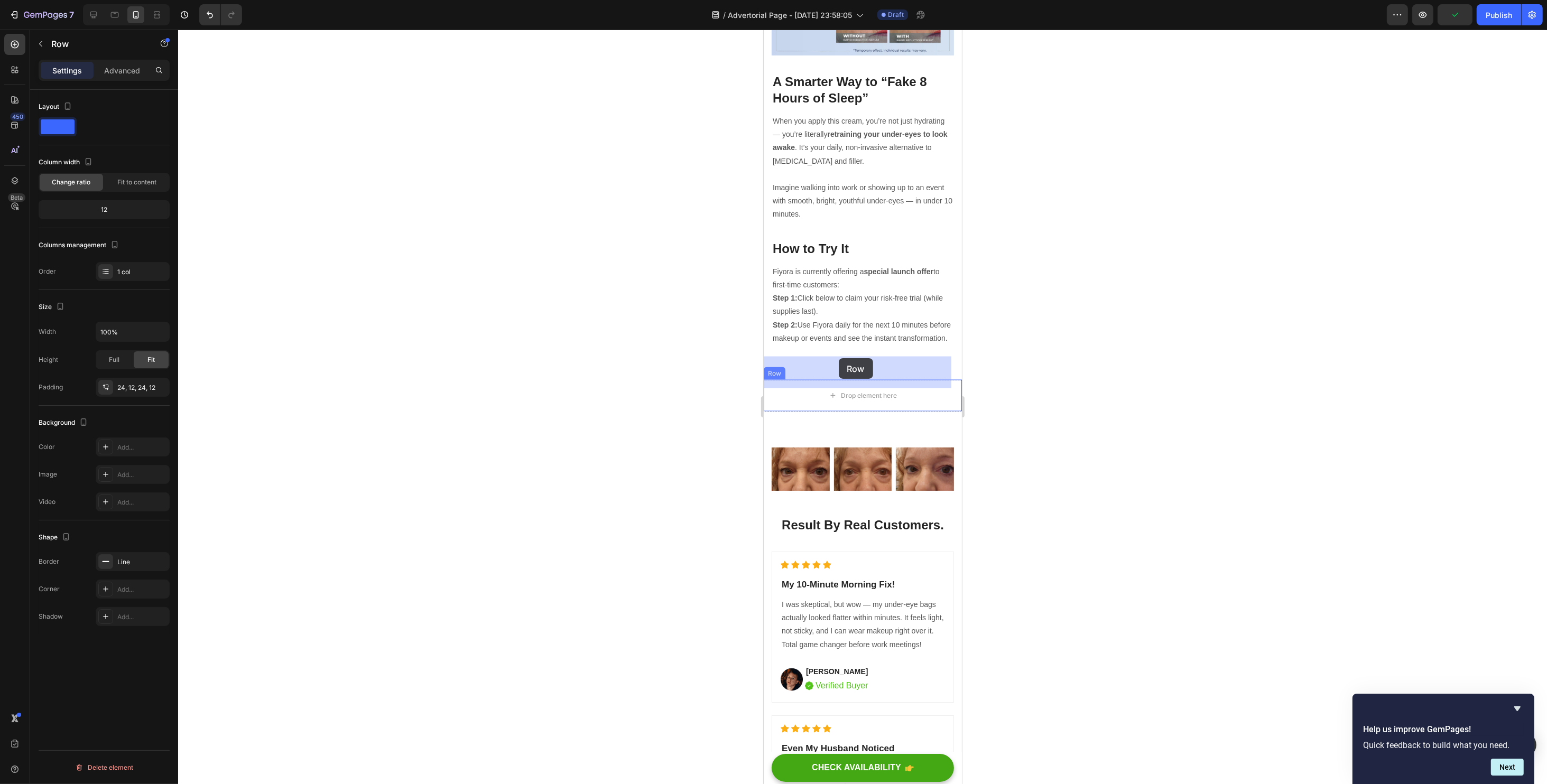
drag, startPoint x: 783, startPoint y: 327, endPoint x: 841, endPoint y: 362, distance: 67.7
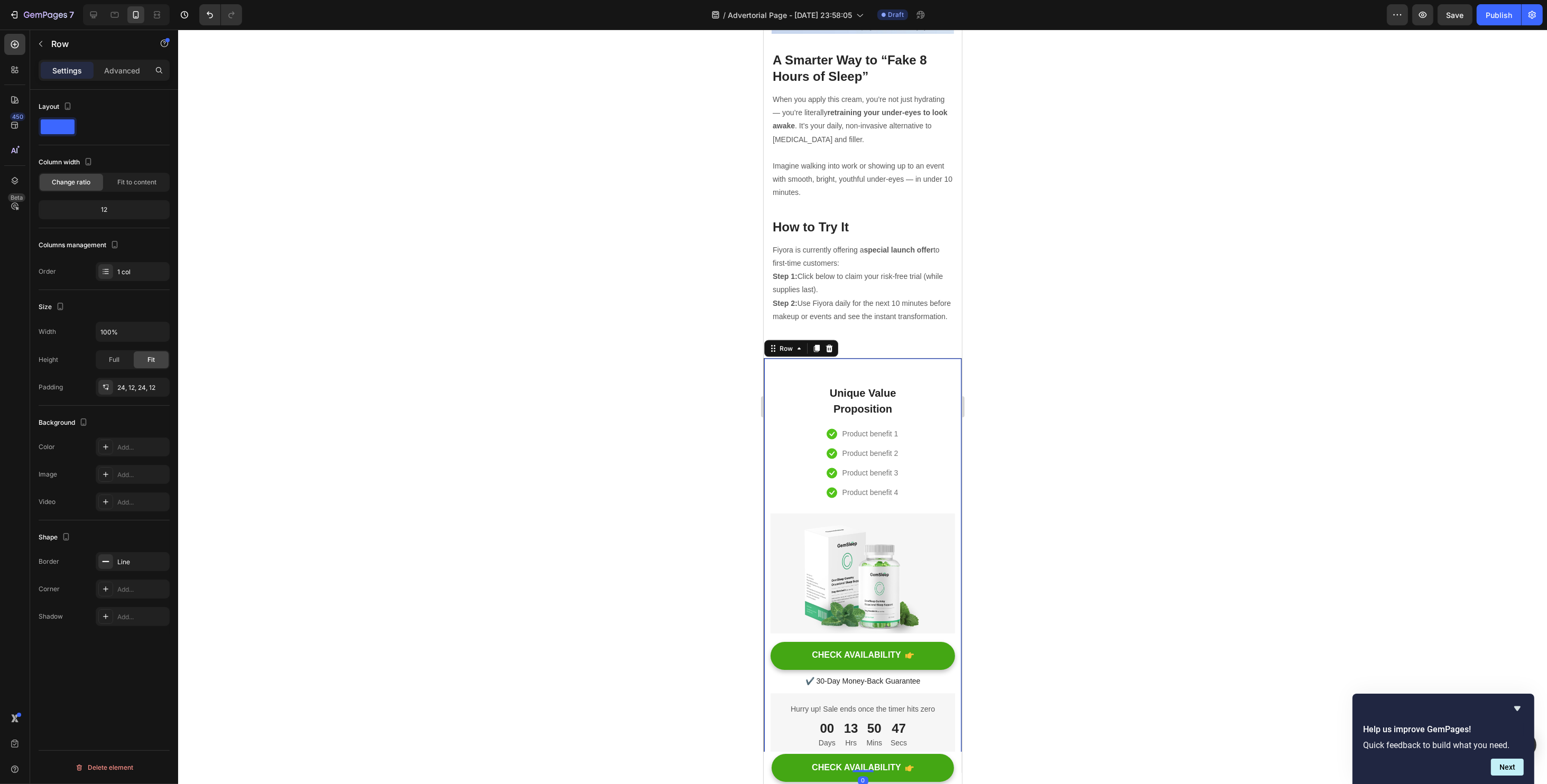
scroll to position [2835, 0]
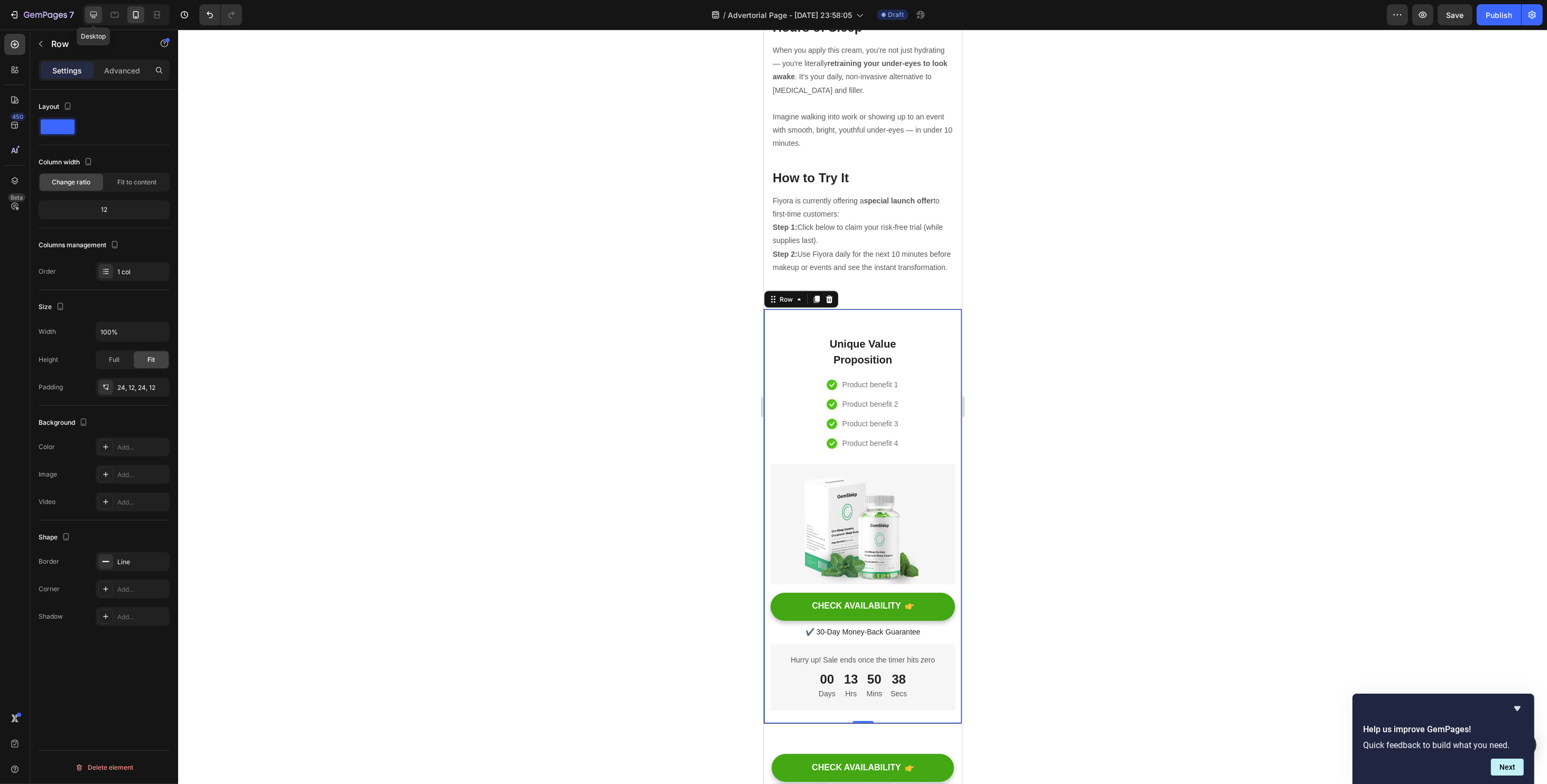
click at [99, 11] on div at bounding box center [93, 14] width 17 height 17
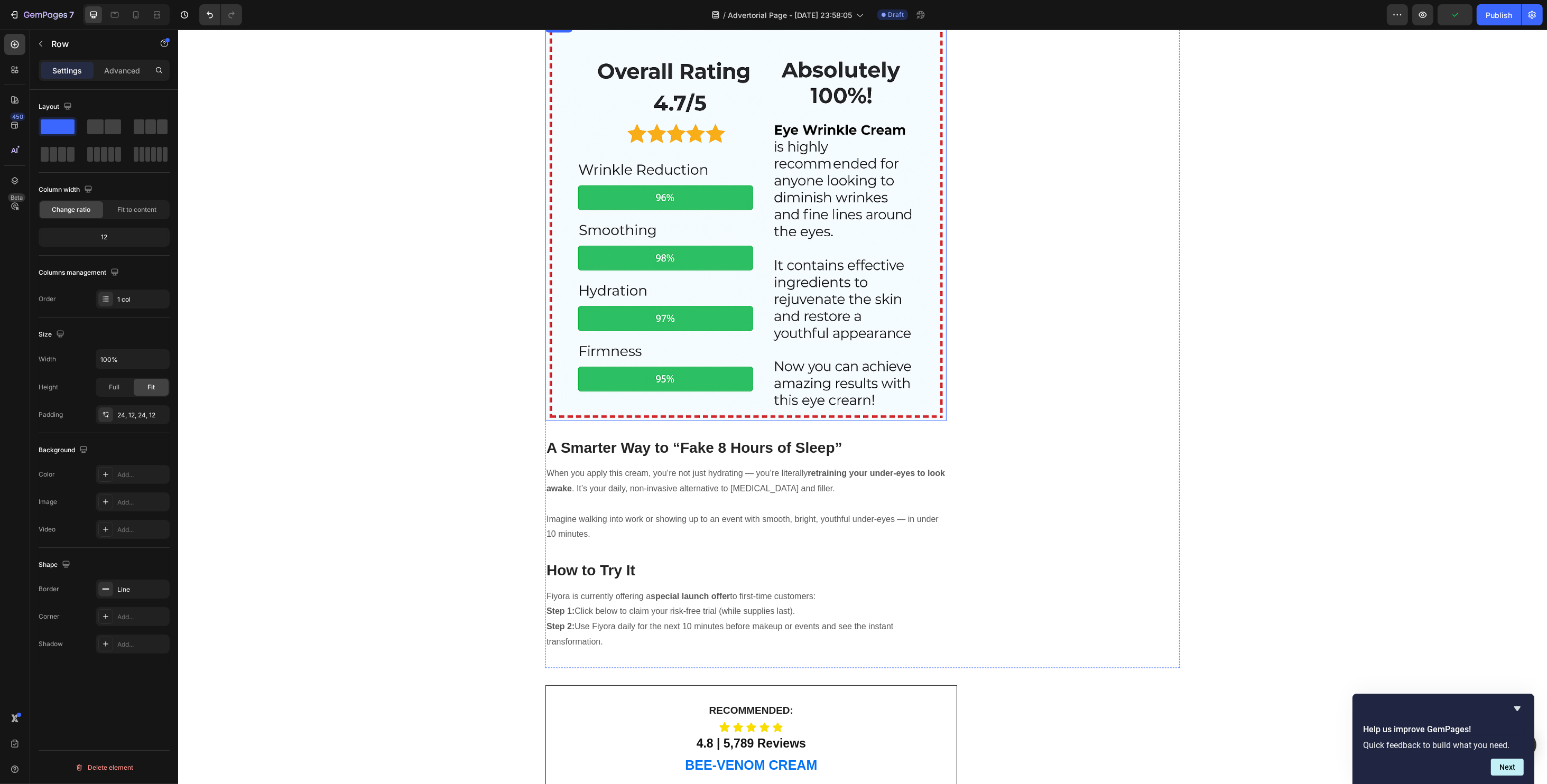
scroll to position [3396, 0]
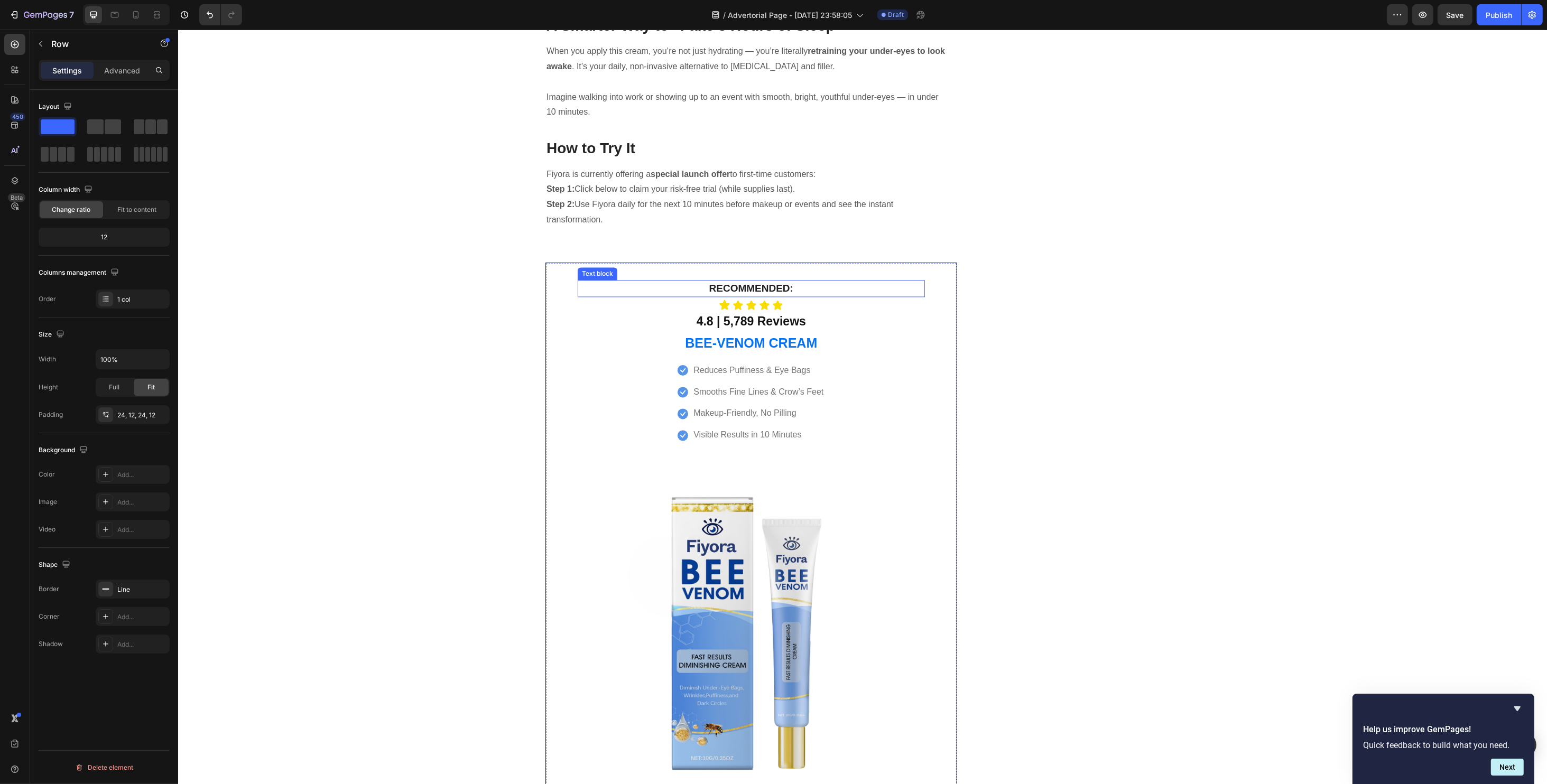
click at [723, 281] on p "Recommended:" at bounding box center [750, 288] width 84 height 15
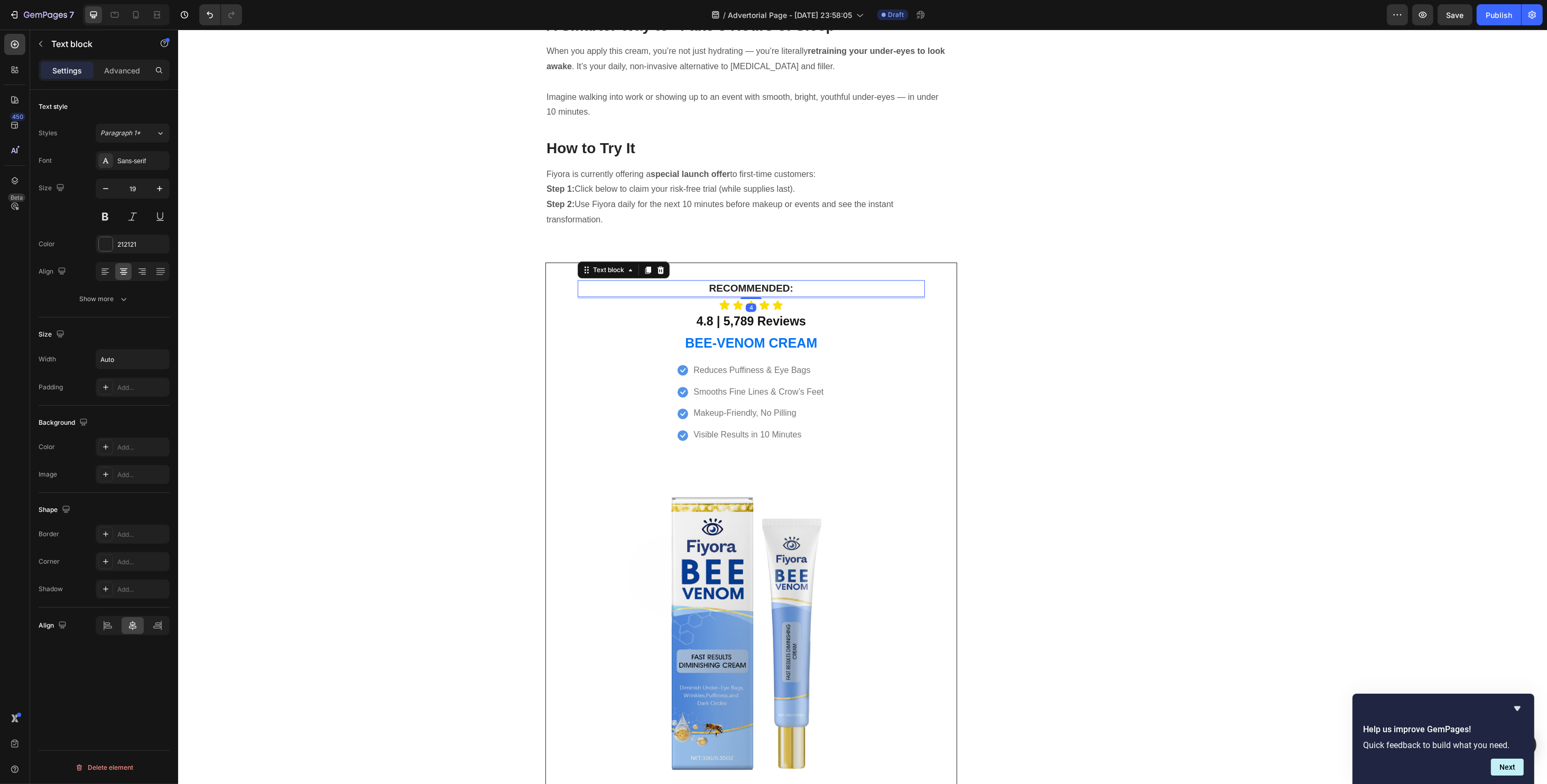
click at [710, 281] on p "Recommended:" at bounding box center [750, 288] width 84 height 15
copy p "Recommended:"
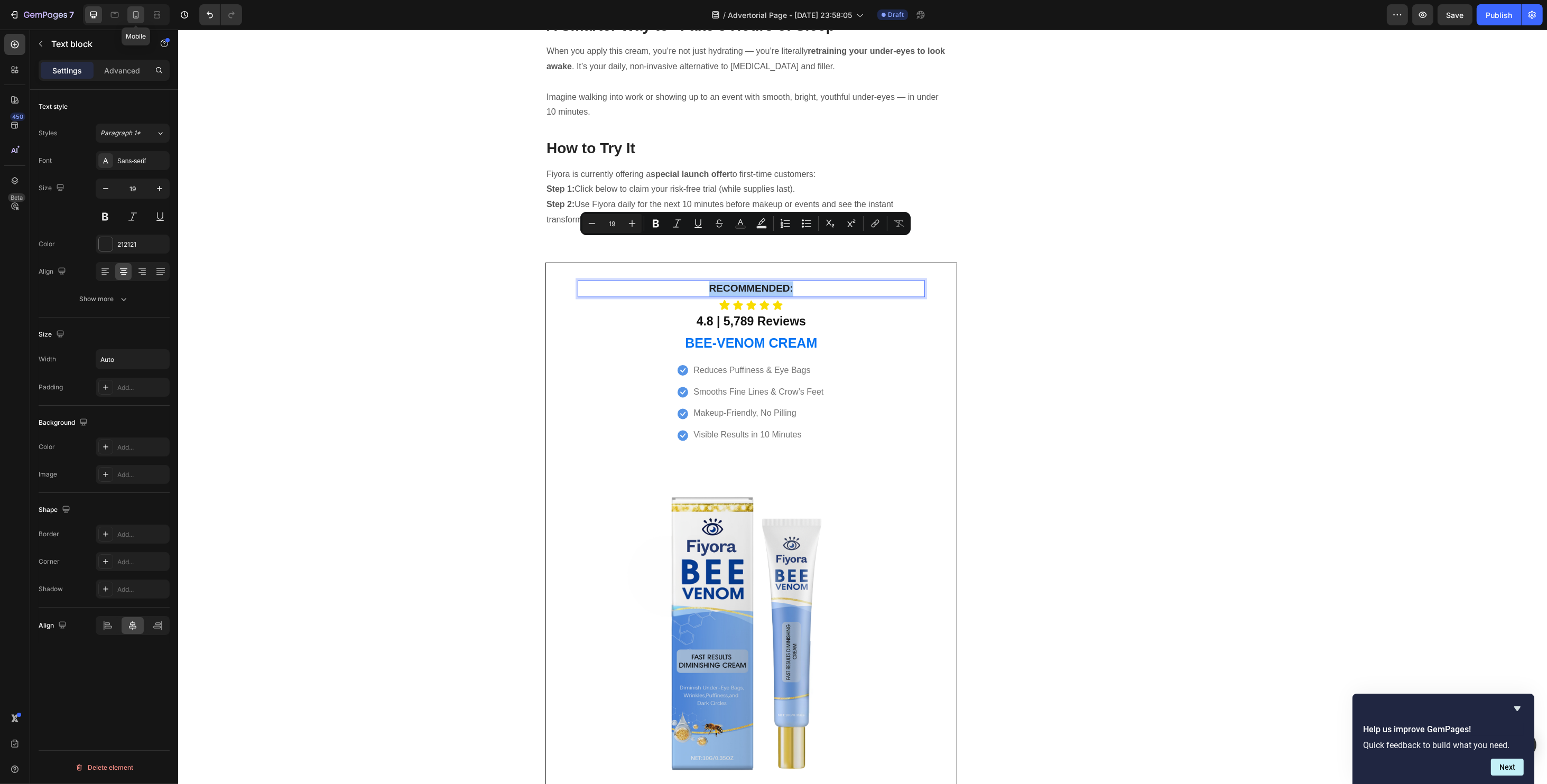
click at [135, 19] on icon at bounding box center [136, 15] width 11 height 11
type input "17"
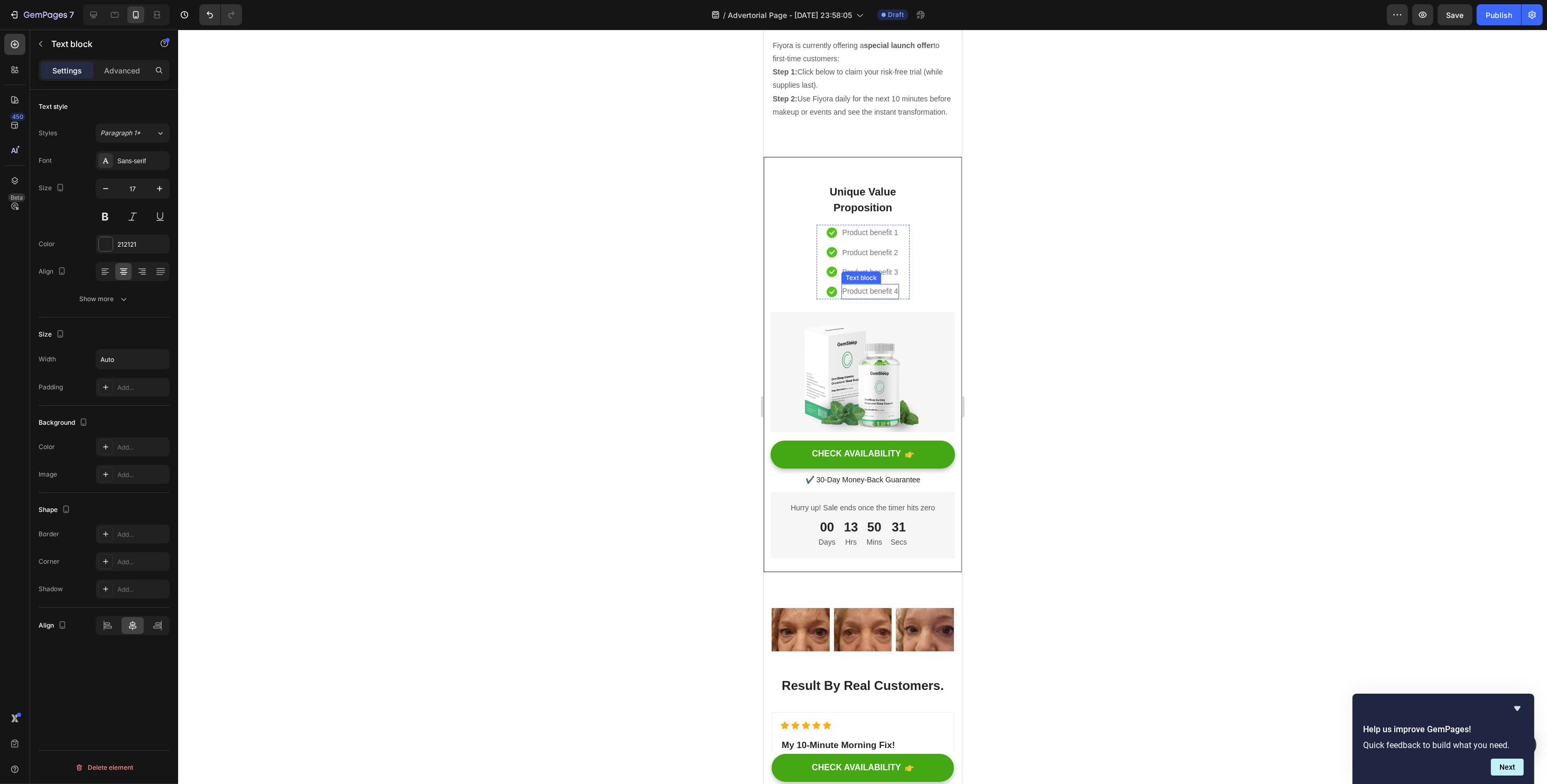
scroll to position [2953, 0]
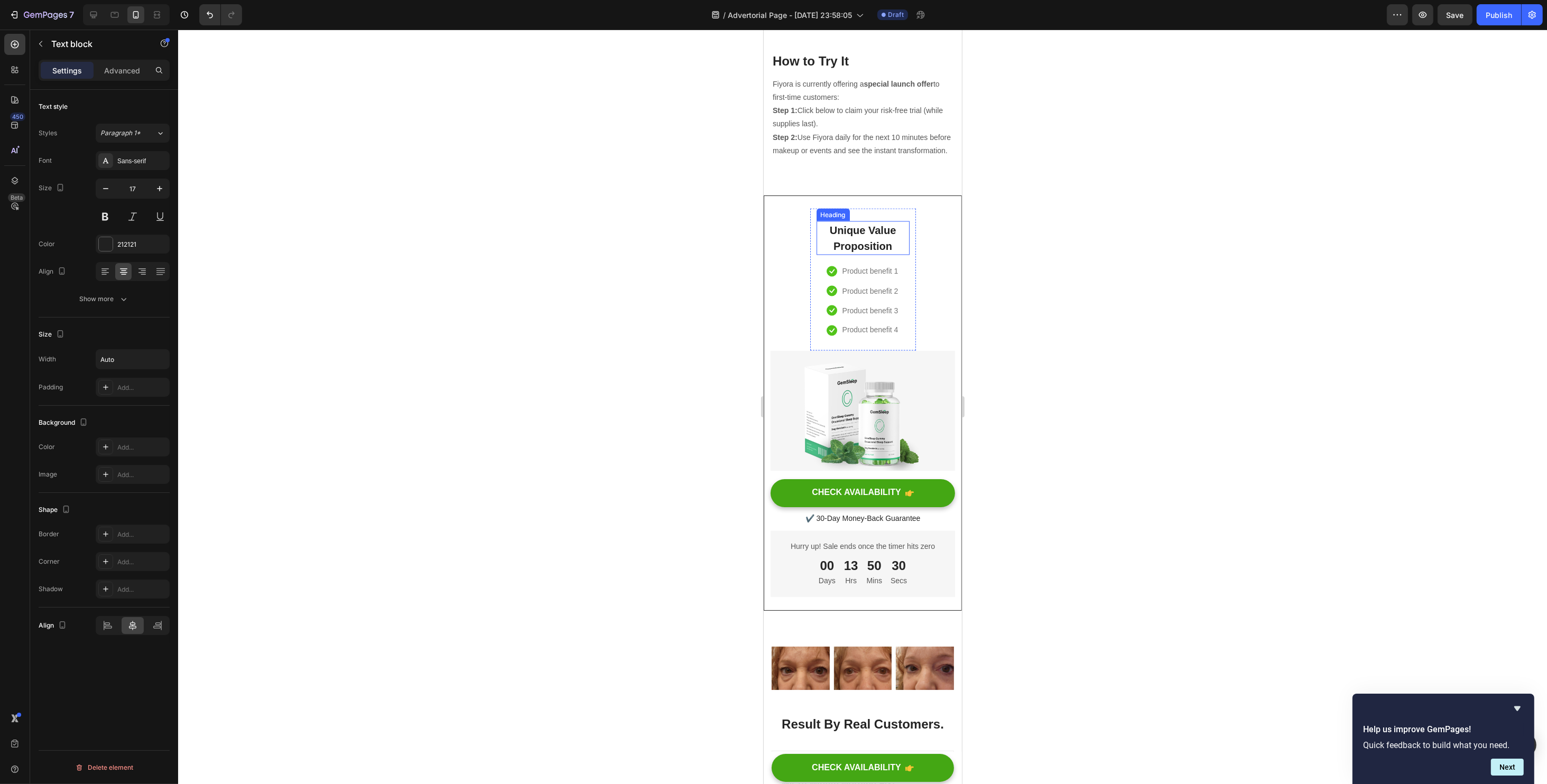
click at [849, 232] on p "Unique Value Proposition" at bounding box center [862, 238] width 91 height 32
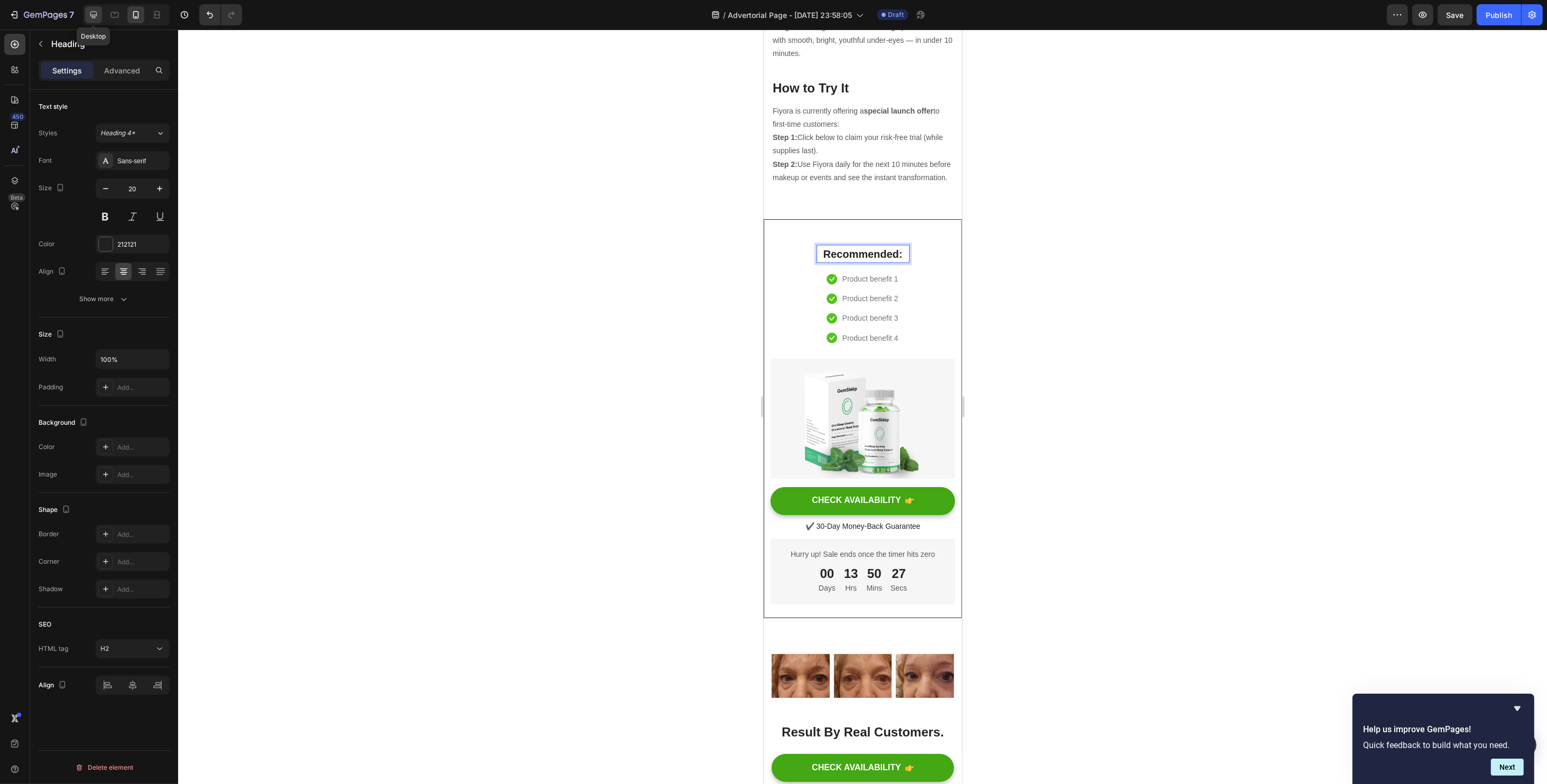
click at [98, 15] on icon at bounding box center [93, 15] width 11 height 11
type input "21"
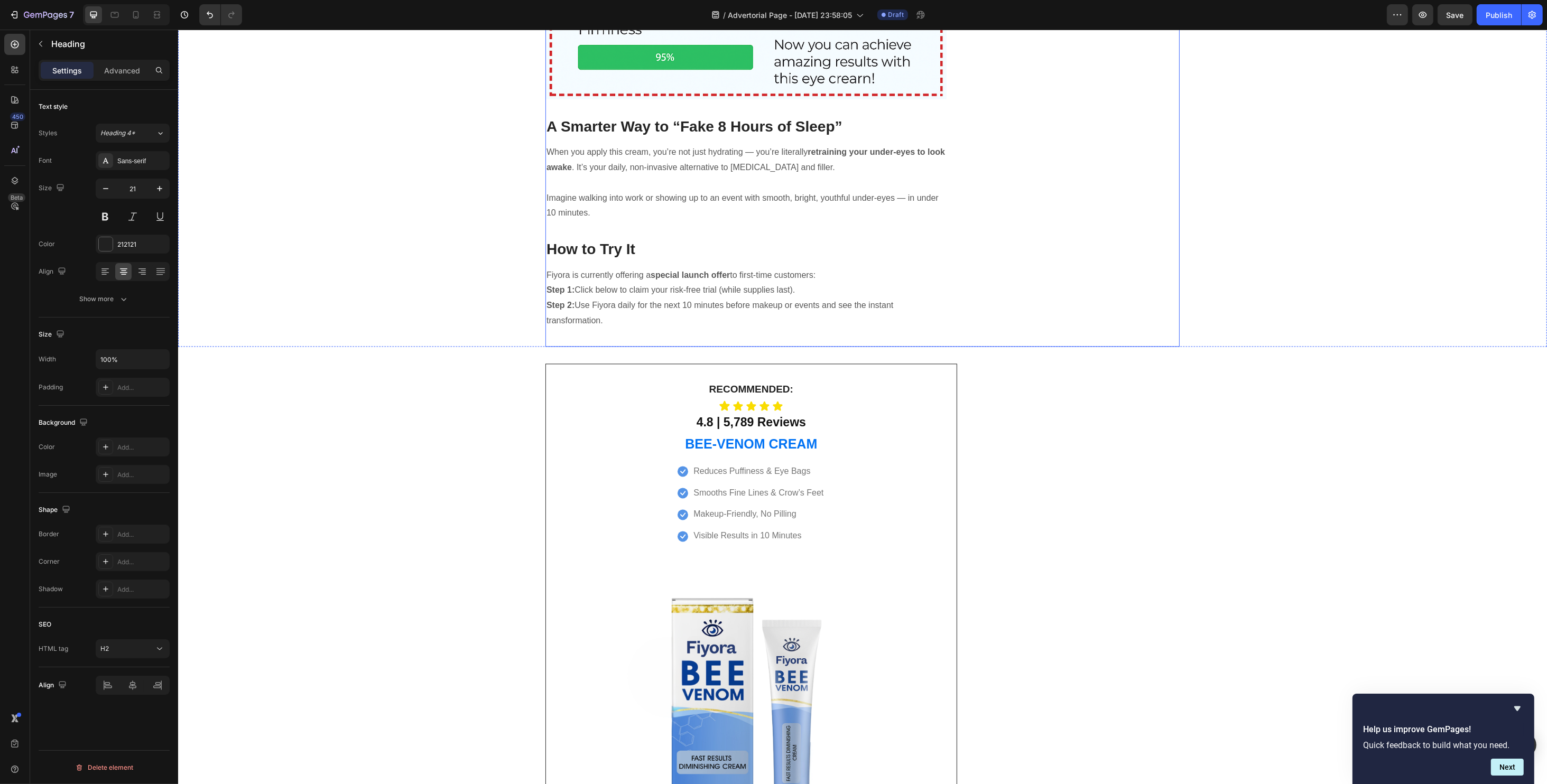
scroll to position [3382, 0]
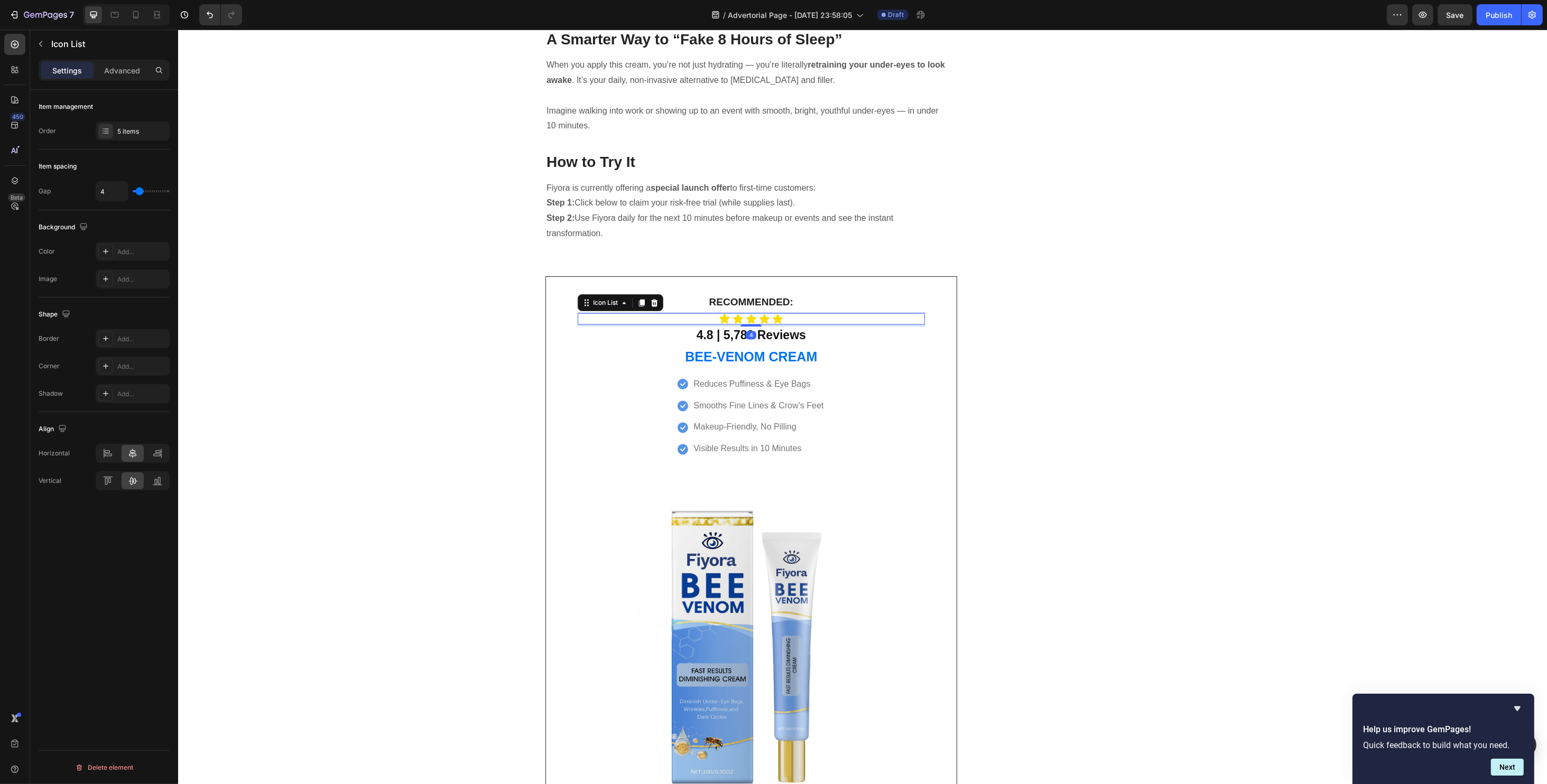
click at [707, 313] on div "Icon Icon Icon Icon Icon" at bounding box center [751, 318] width 348 height 11
click at [135, 12] on icon at bounding box center [136, 15] width 11 height 11
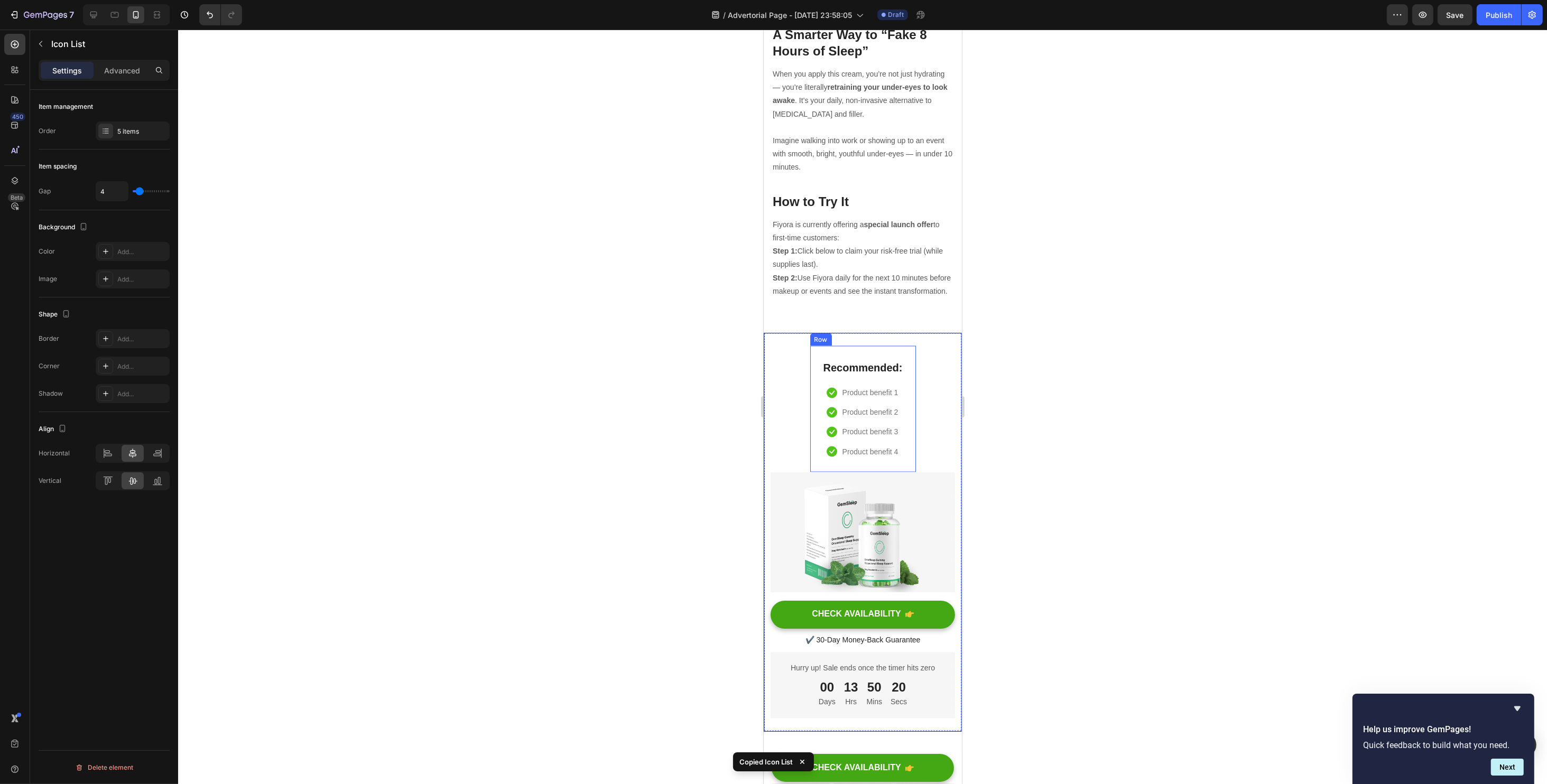
scroll to position [2870, 0]
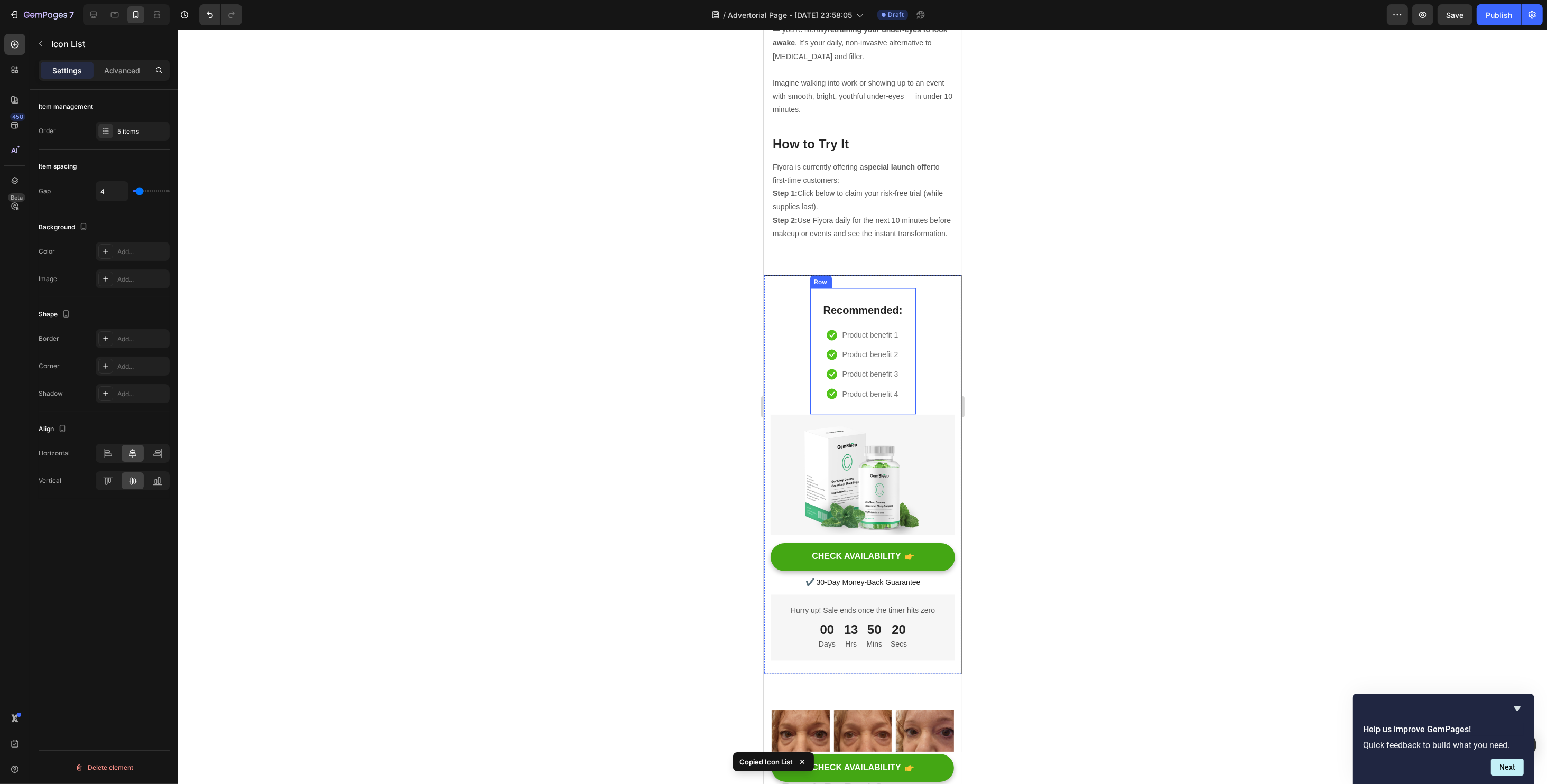
click at [859, 302] on div "Recommended: Heading Icon Product benefit 1 Text block Icon Product benefit 2 T…" at bounding box center [862, 352] width 93 height 101
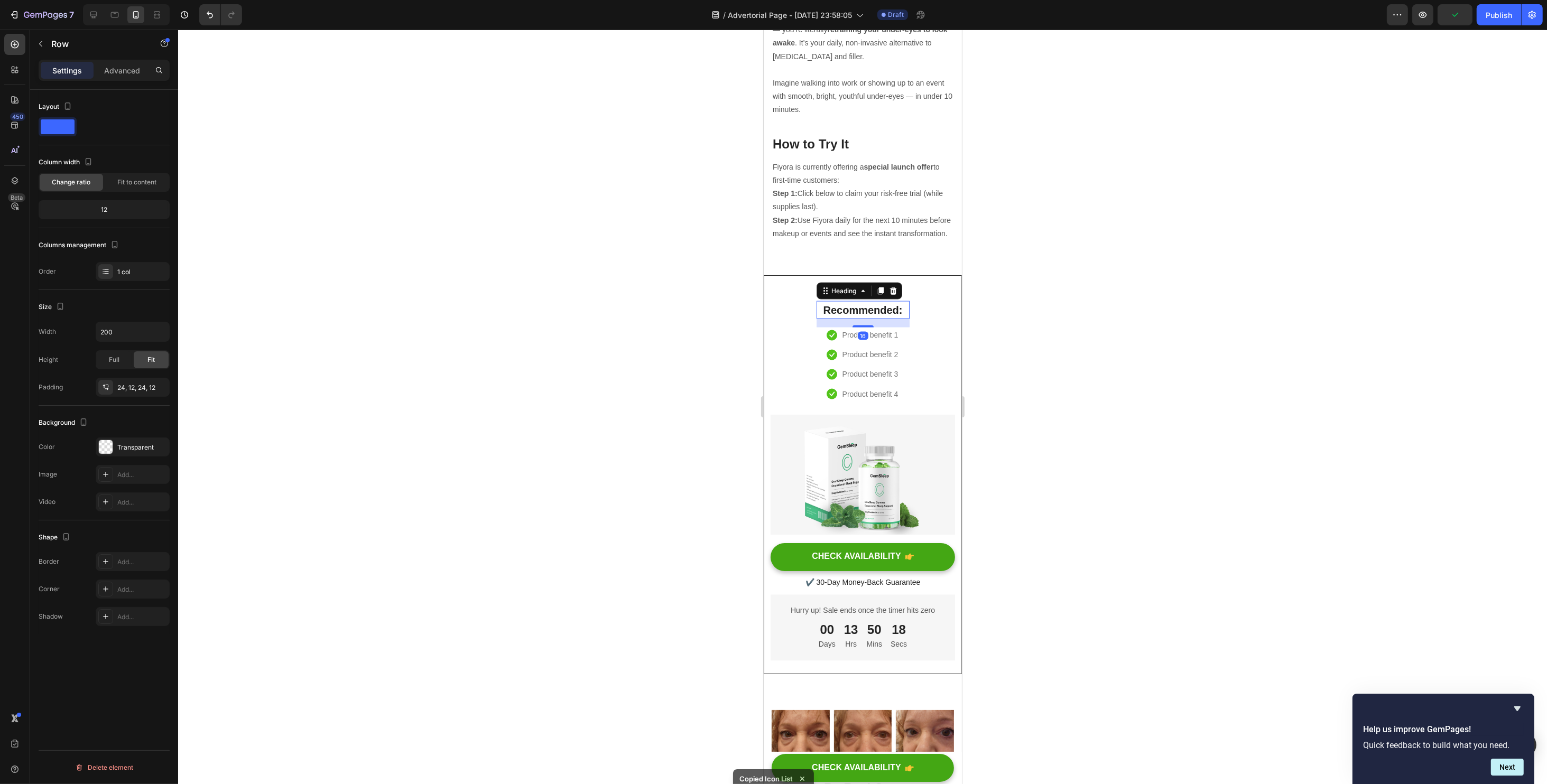
click at [852, 302] on p "Recommended:" at bounding box center [862, 310] width 91 height 16
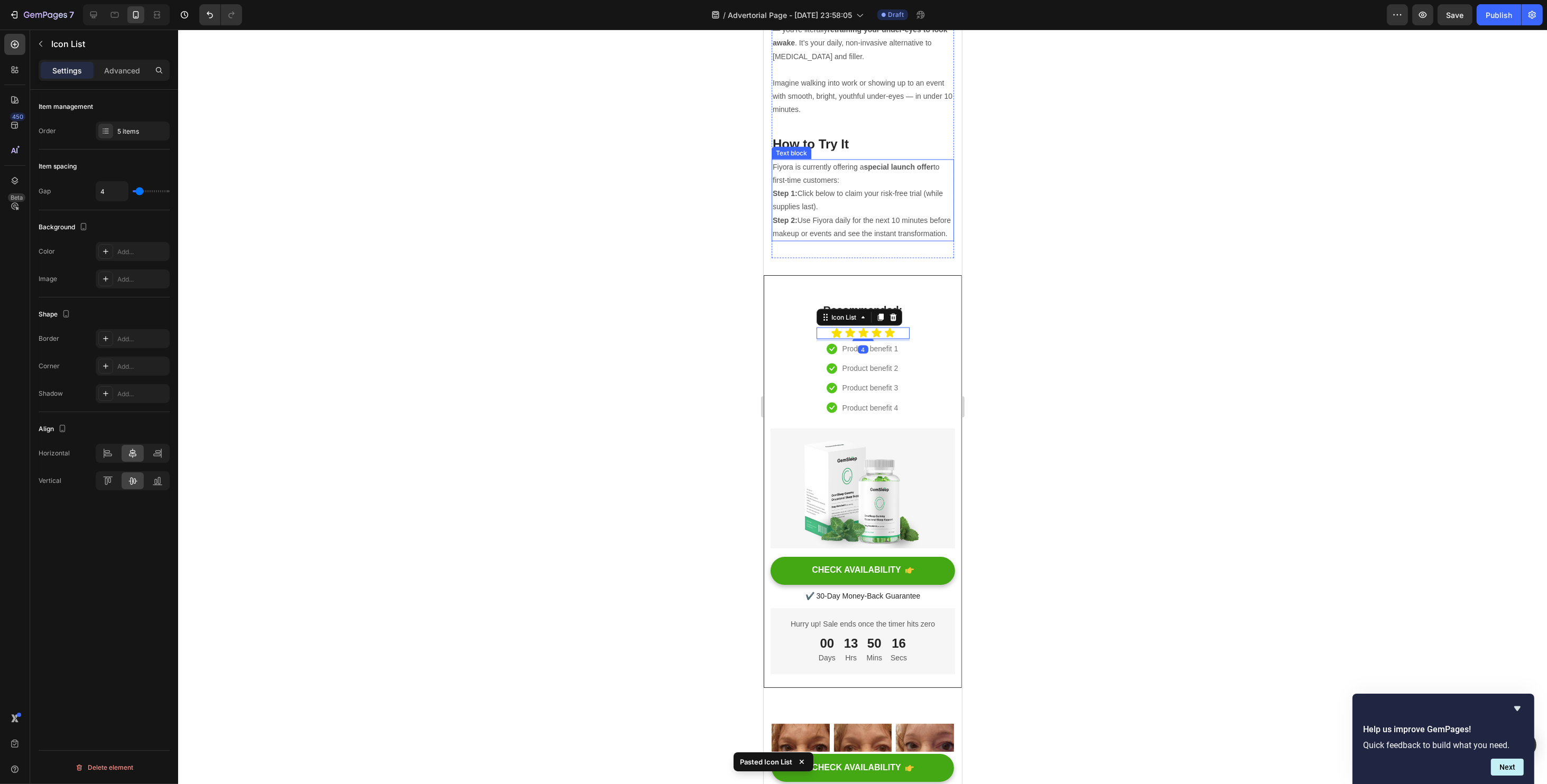
scroll to position [2729, 0]
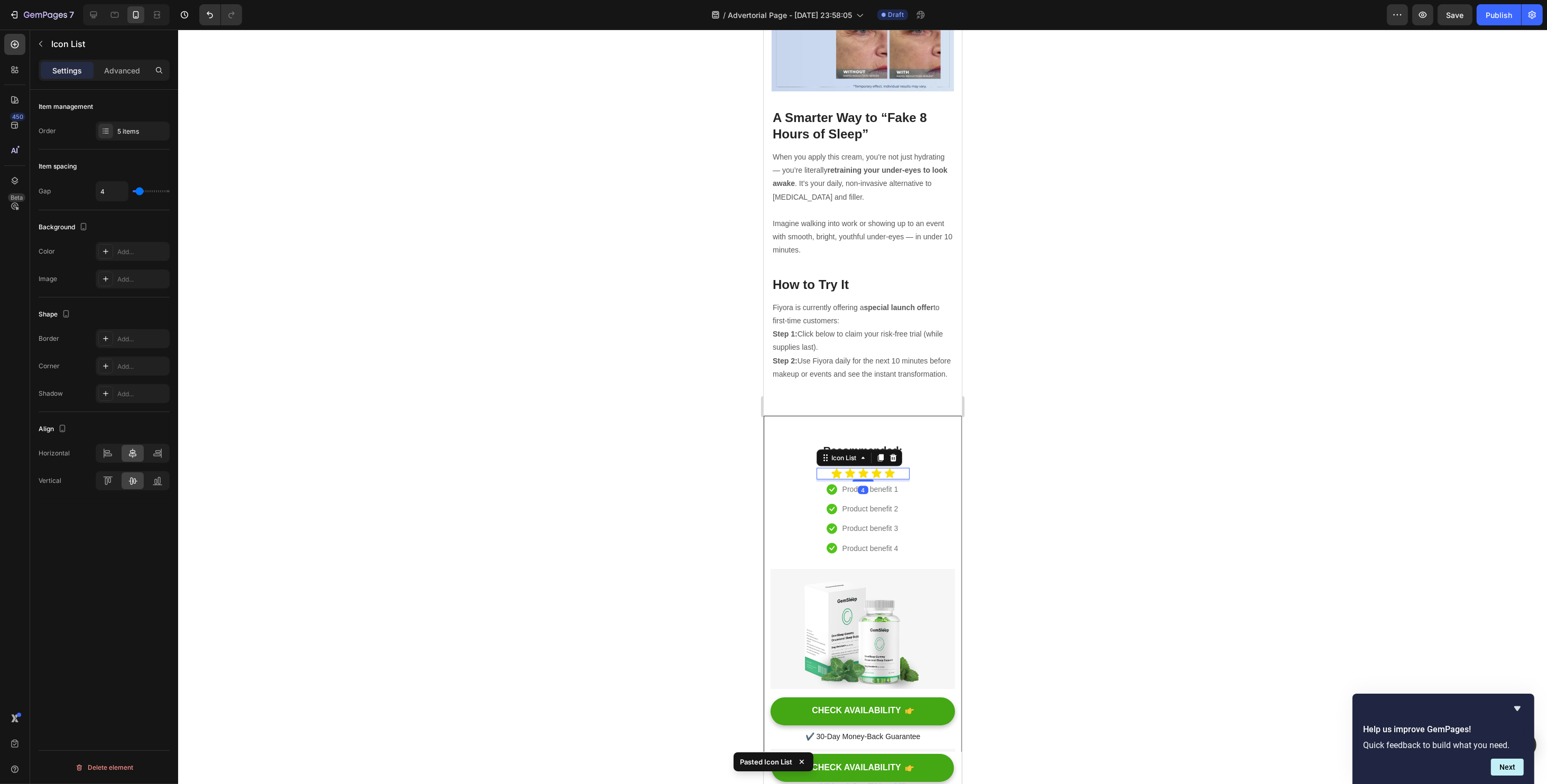
click at [1050, 443] on div at bounding box center [863, 407] width 1369 height 755
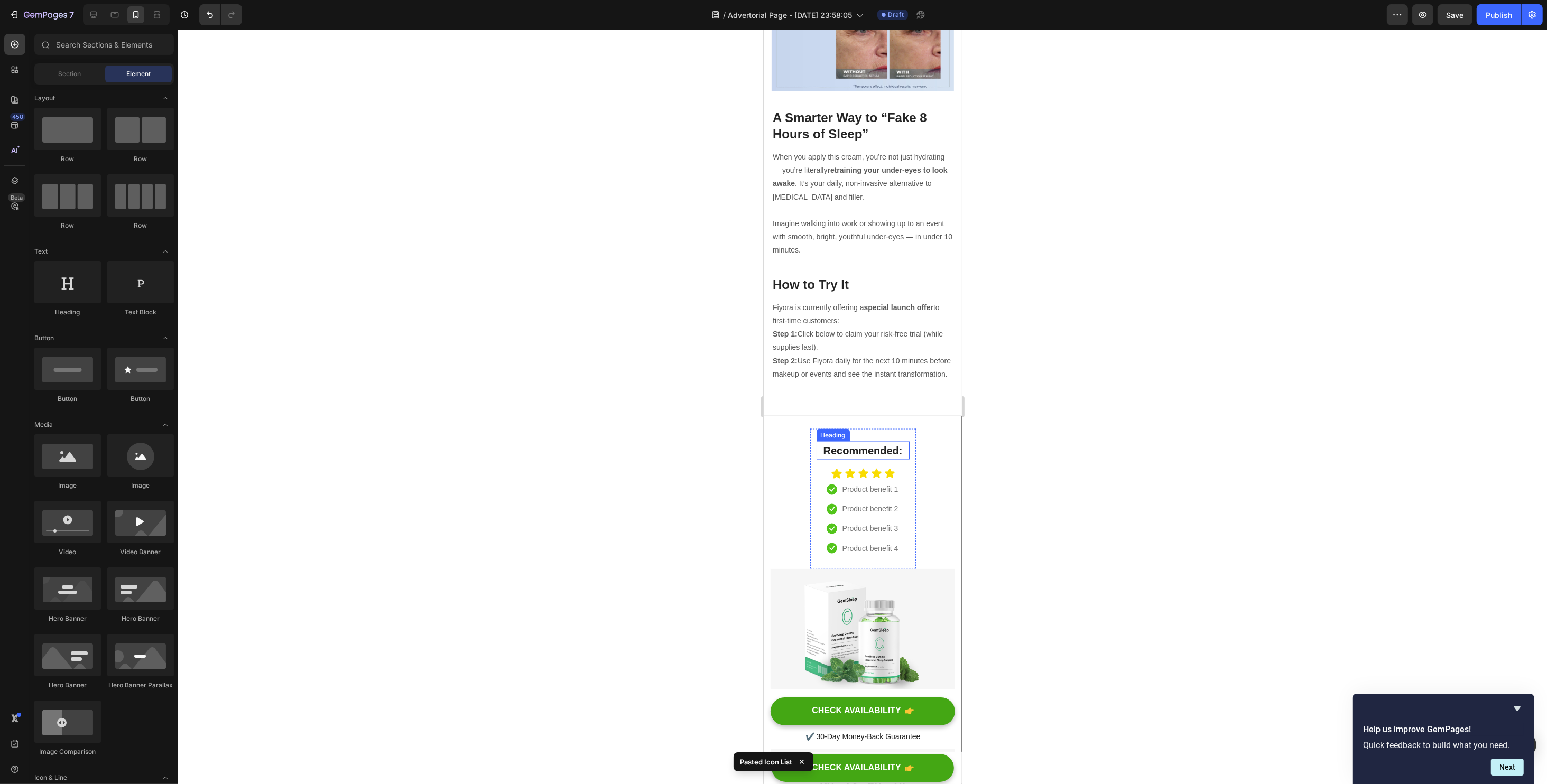
click at [847, 443] on p "Recommended:" at bounding box center [862, 451] width 91 height 16
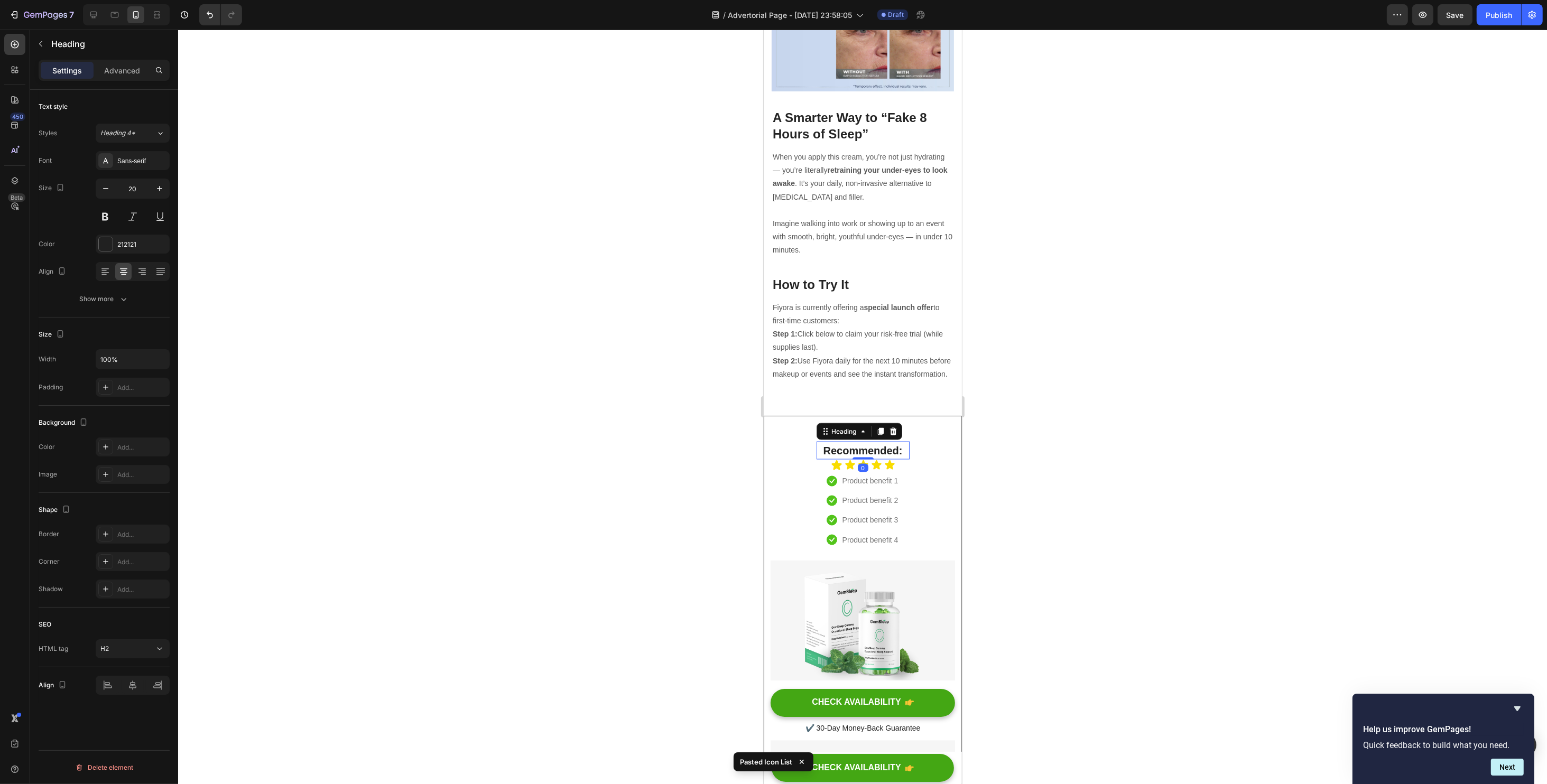
drag, startPoint x: 861, startPoint y: 444, endPoint x: 860, endPoint y: 431, distance: 13.0
click at [860, 442] on div "Recommended: Heading 0" at bounding box center [862, 451] width 93 height 18
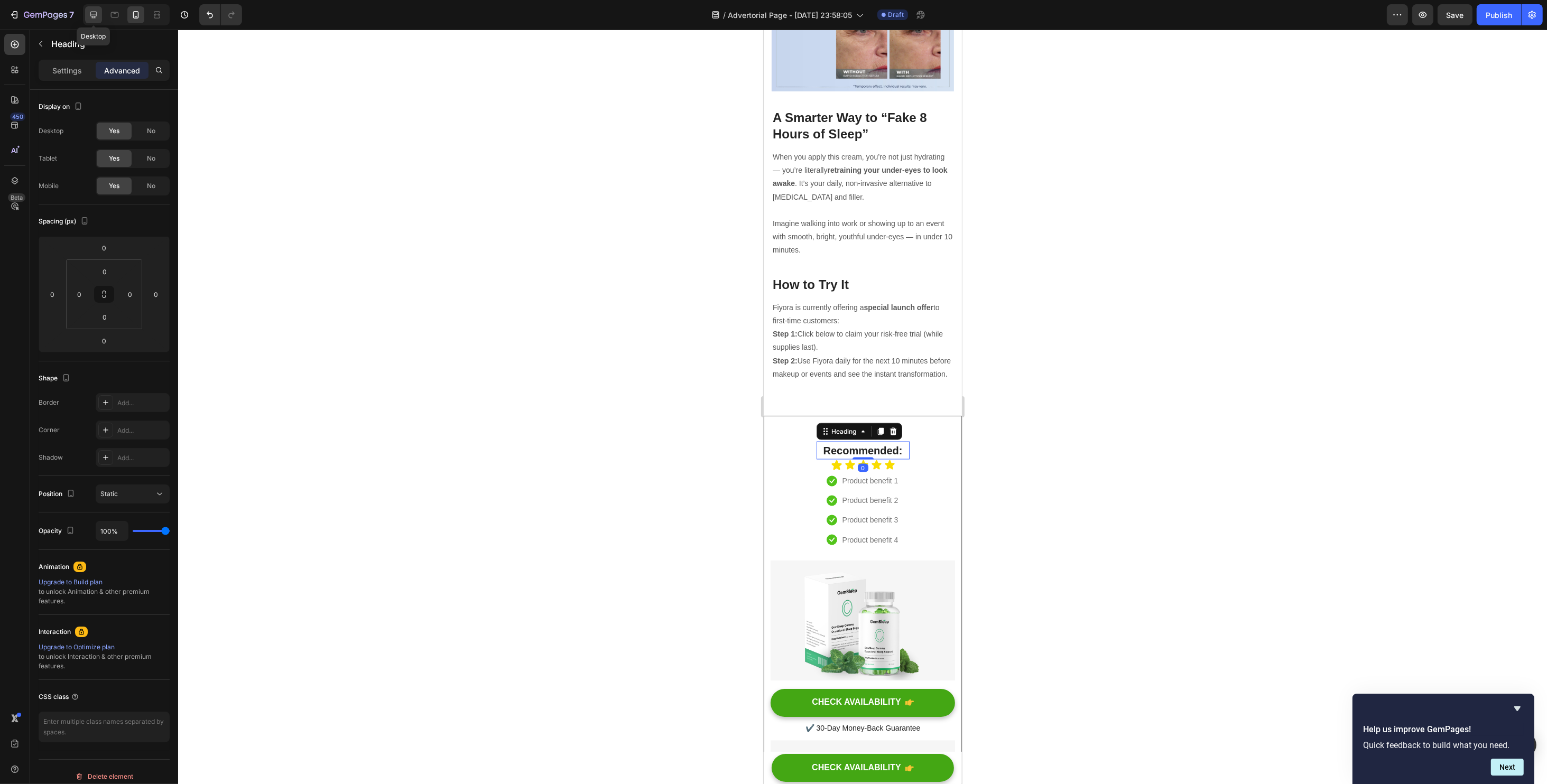
click at [94, 17] on icon at bounding box center [93, 15] width 11 height 11
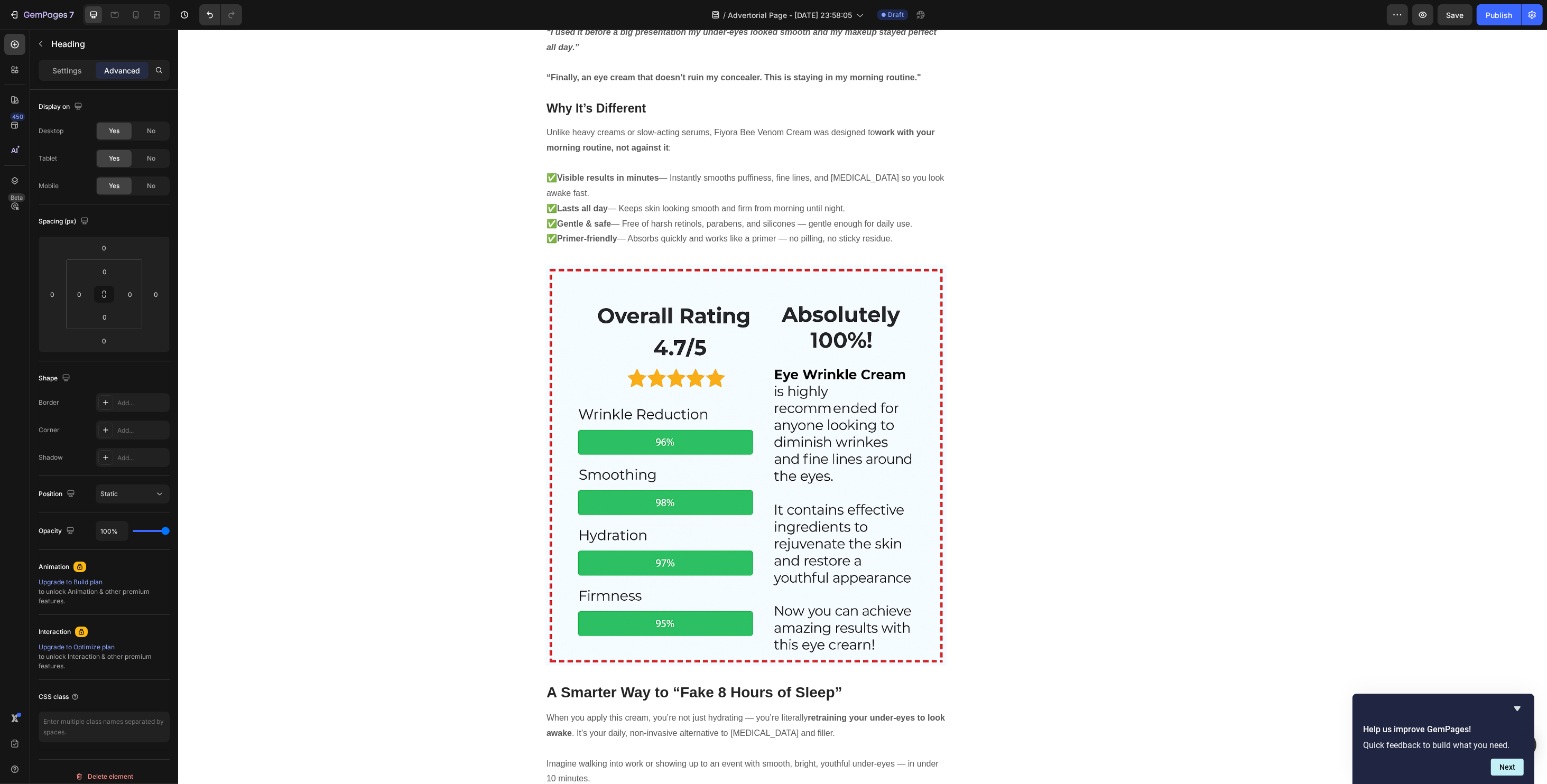
type input "16"
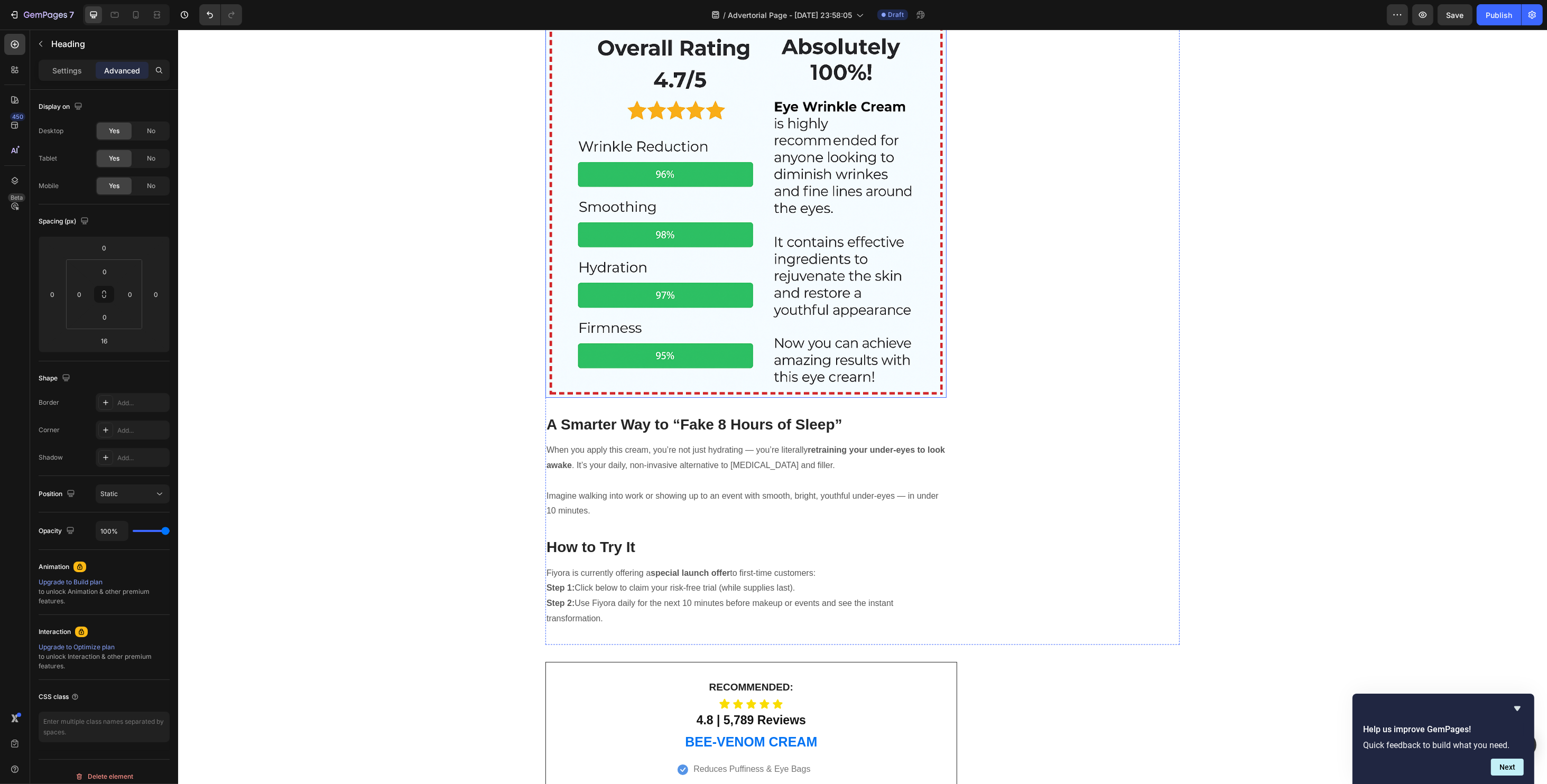
scroll to position [3283, 0]
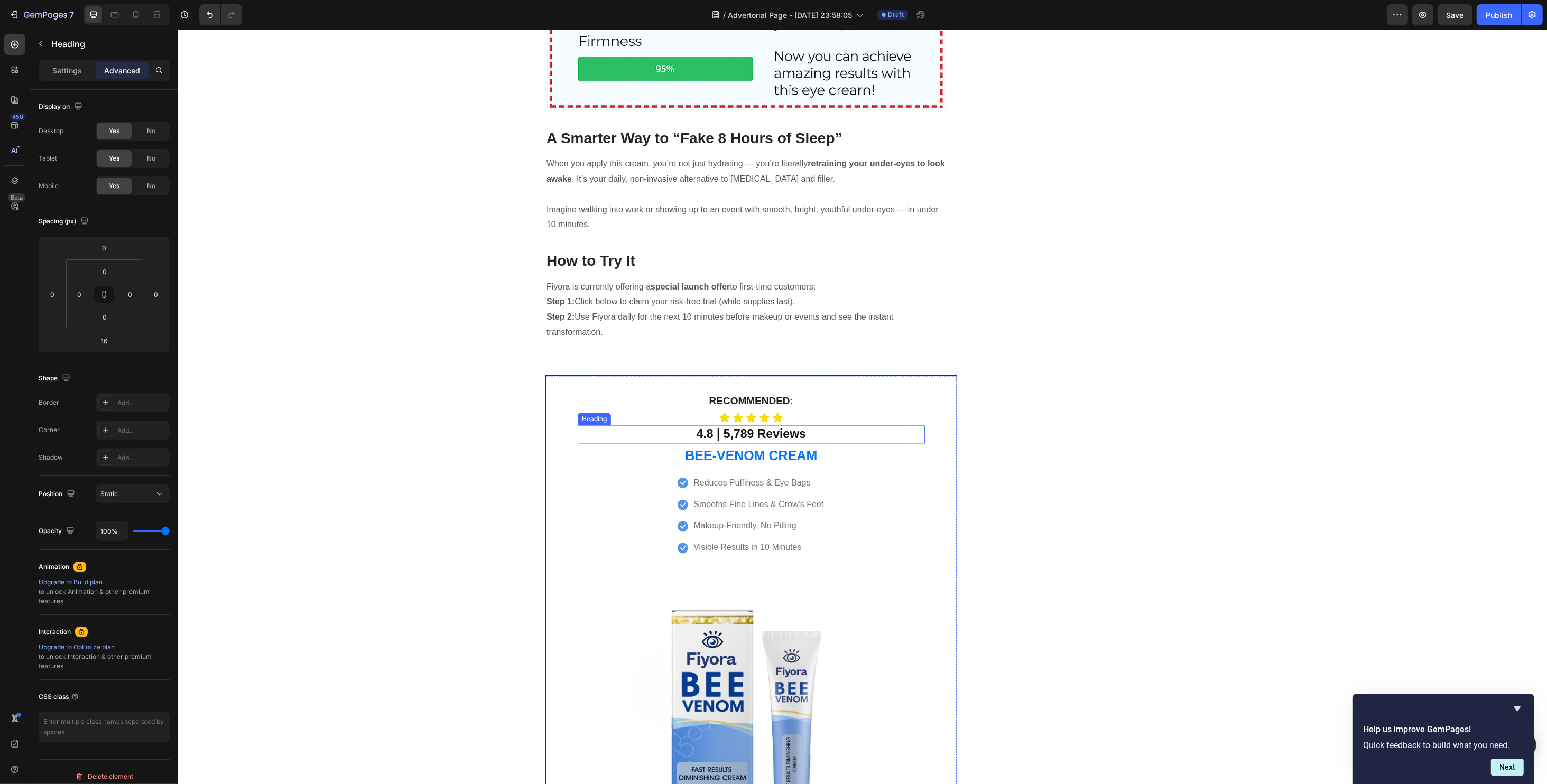
click at [716, 427] on strong "4.8 | 5,789 Reviews" at bounding box center [751, 434] width 109 height 14
click at [131, 17] on icon at bounding box center [136, 15] width 11 height 11
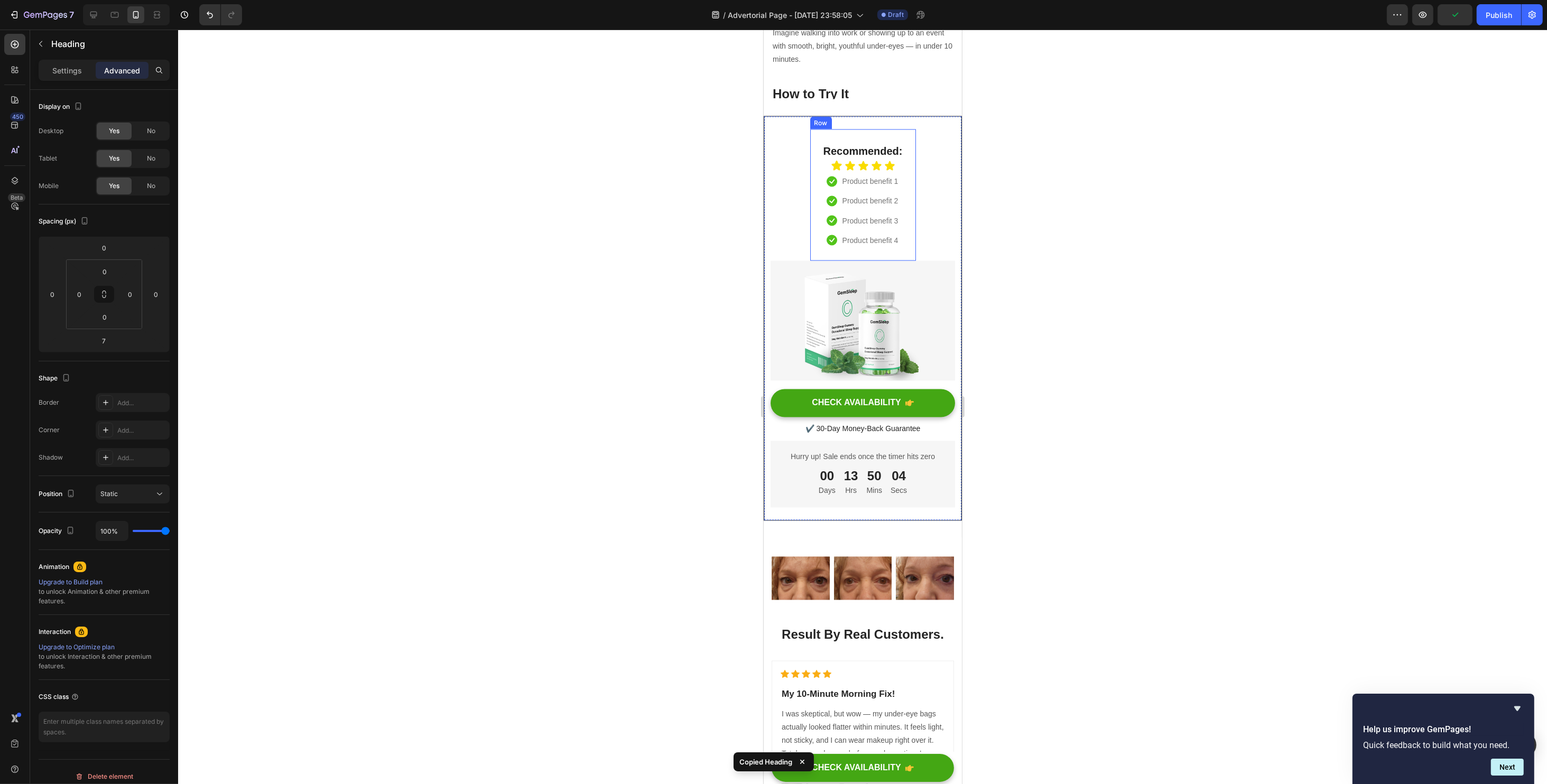
scroll to position [2900, 0]
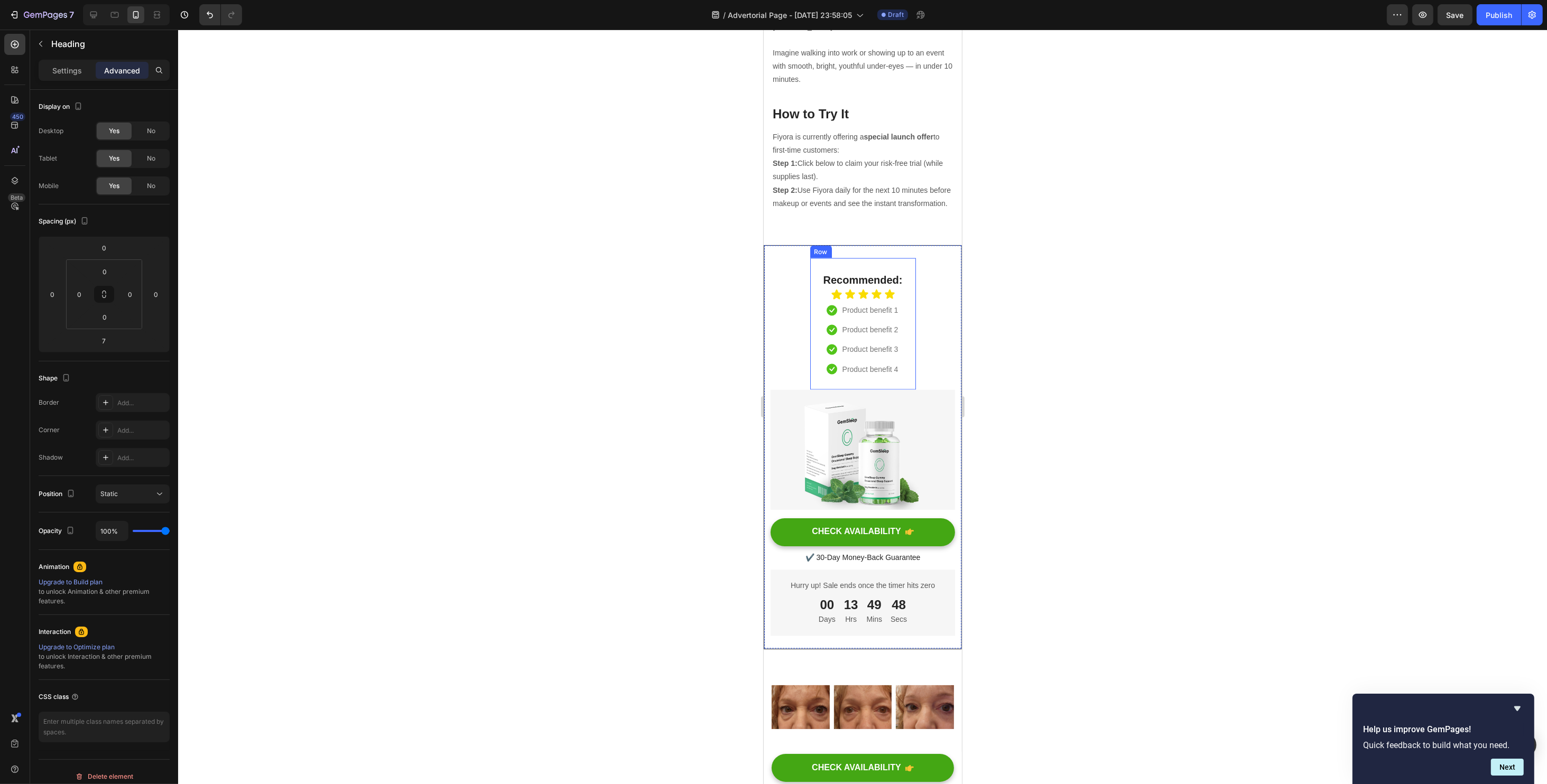
click at [820, 278] on div "Recommended: Heading Icon Icon Icon Icon Icon Icon List Icon Product benefit 1 …" at bounding box center [862, 324] width 93 height 106
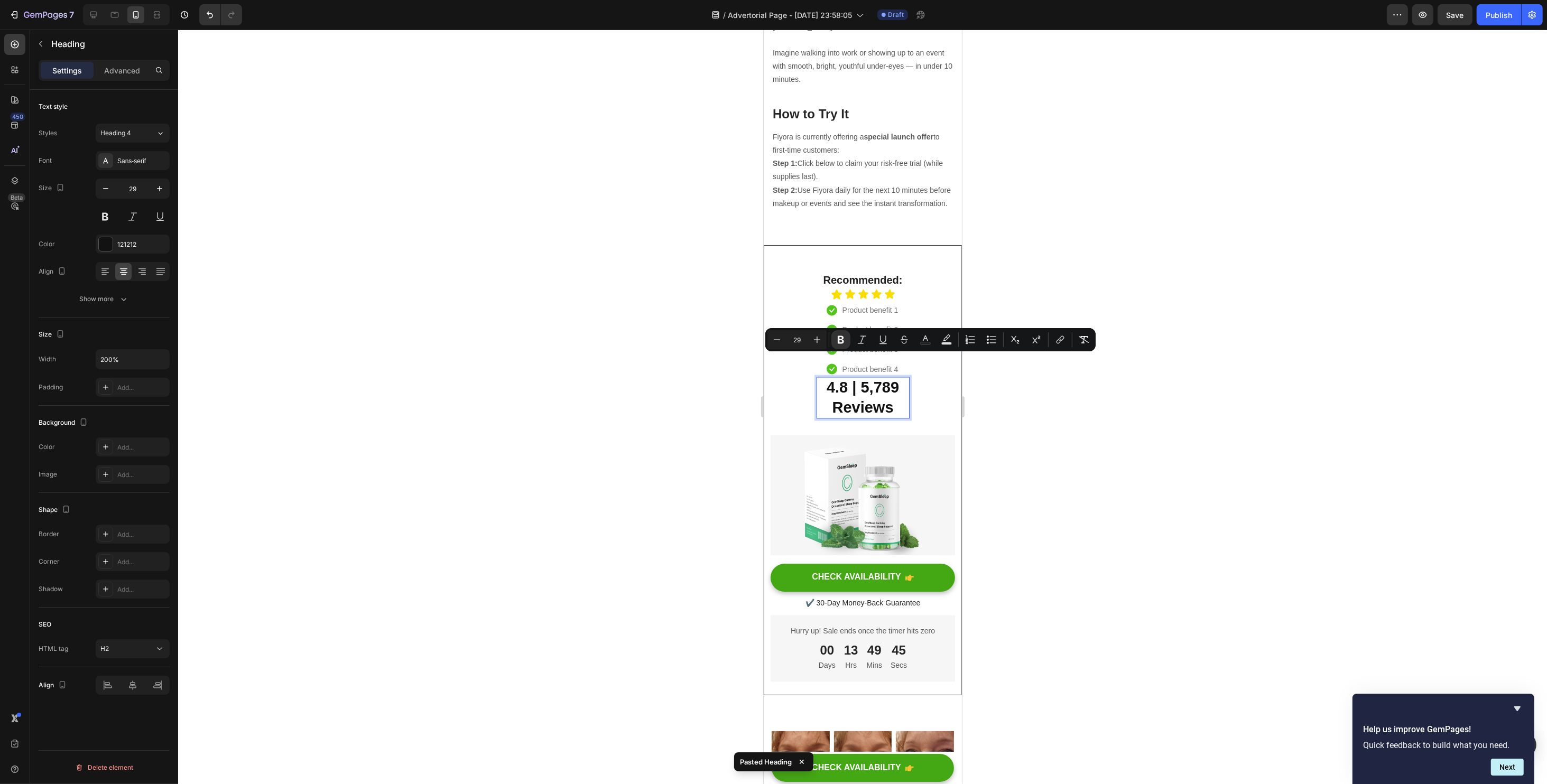
drag, startPoint x: 850, startPoint y: 369, endPoint x: 841, endPoint y: 377, distance: 12.0
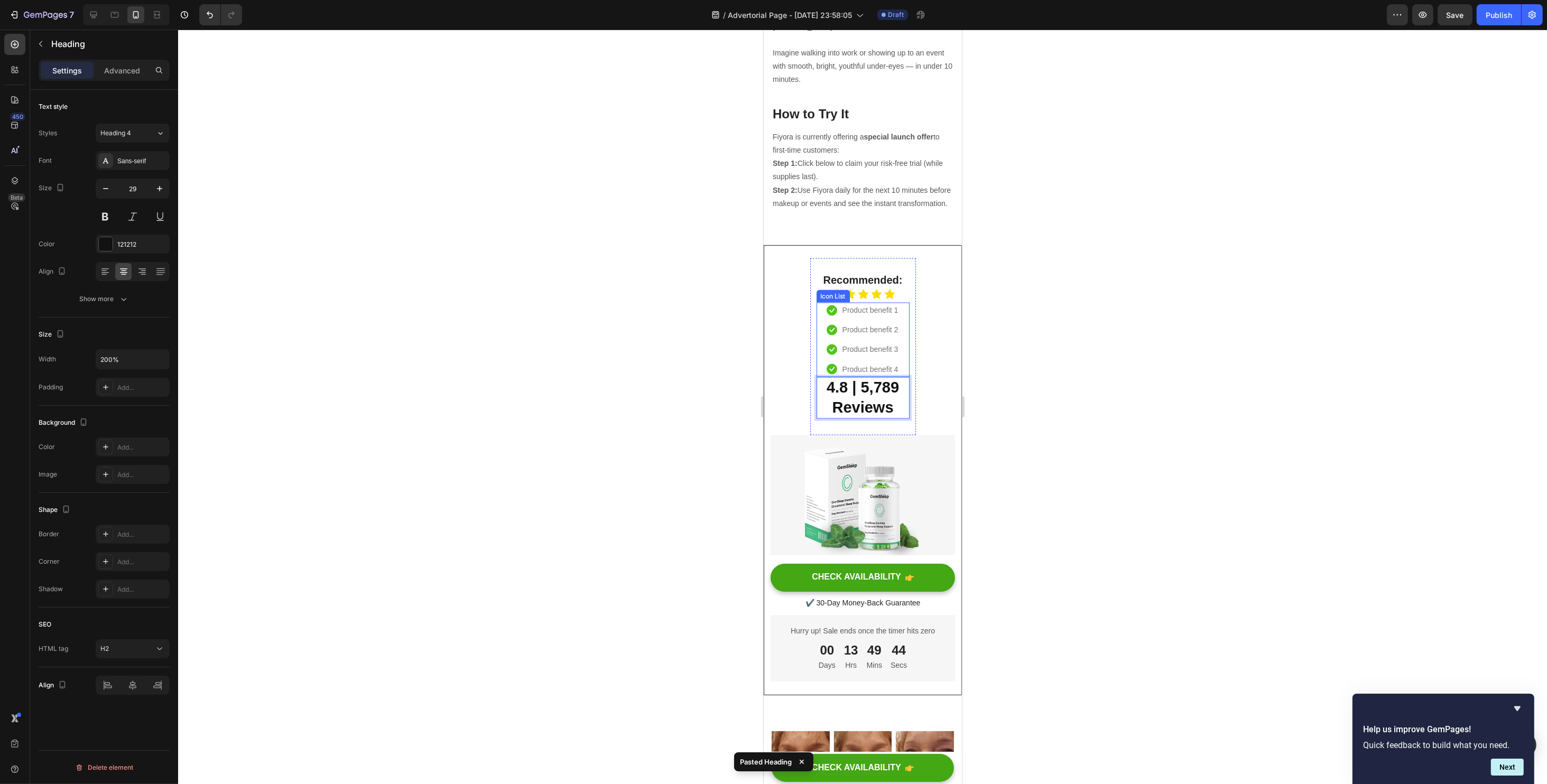
click at [799, 350] on div "Recommended: Heading Icon Icon Icon Icon Icon Icon List Icon Product benefit 1 …" at bounding box center [862, 470] width 184 height 424
drag, startPoint x: 815, startPoint y: 359, endPoint x: 842, endPoint y: 281, distance: 82.5
drag, startPoint x: 857, startPoint y: 361, endPoint x: 841, endPoint y: 382, distance: 26.4
click at [810, 362] on div "Recommended: Heading Icon Icon Icon Icon Icon Icon List Icon Product benefit 1 …" at bounding box center [863, 347] width 106 height 177
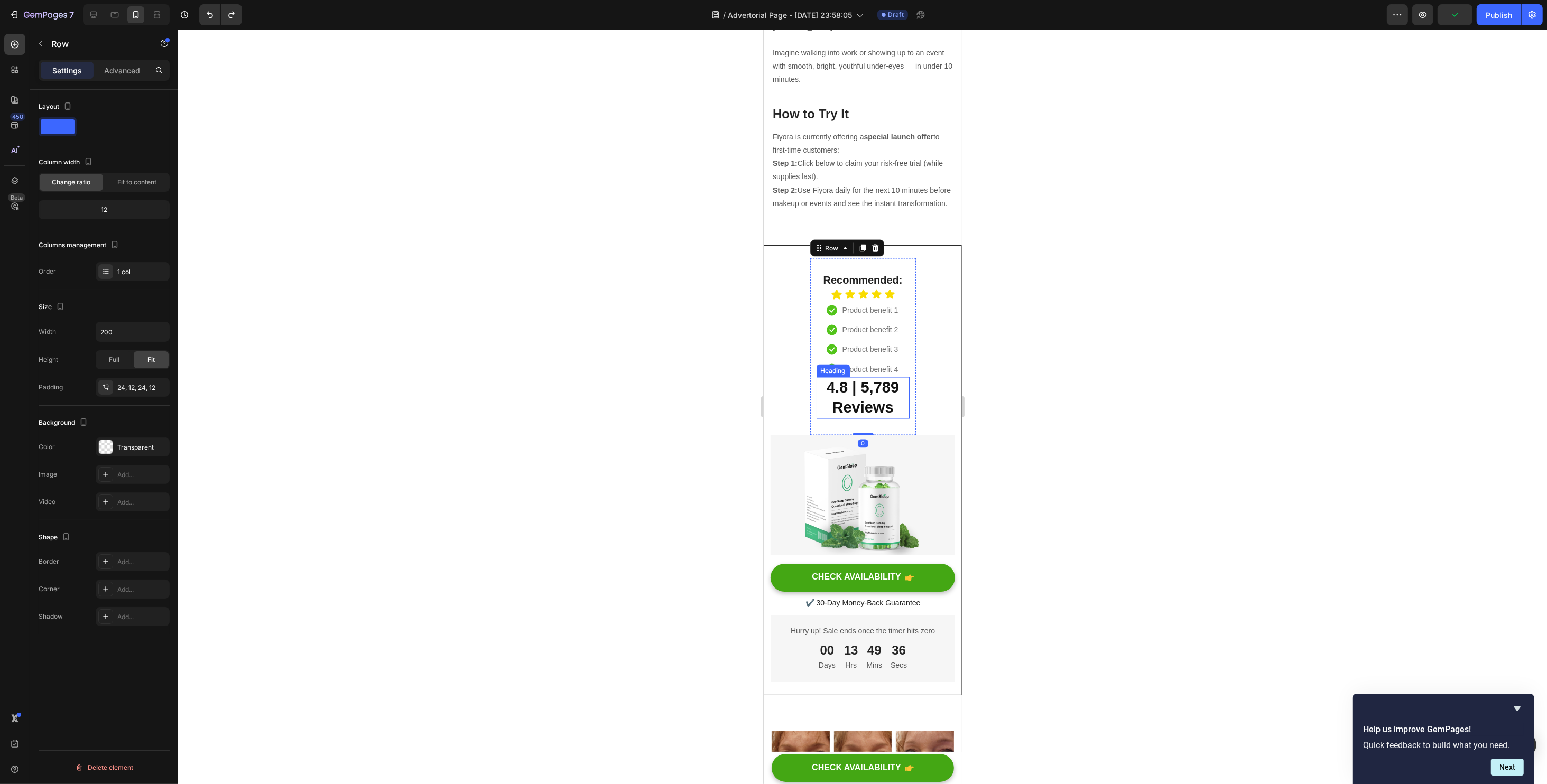
click at [824, 378] on p "⁠⁠⁠⁠⁠⁠⁠ 4.8 | 5,789 Reviews" at bounding box center [862, 398] width 91 height 40
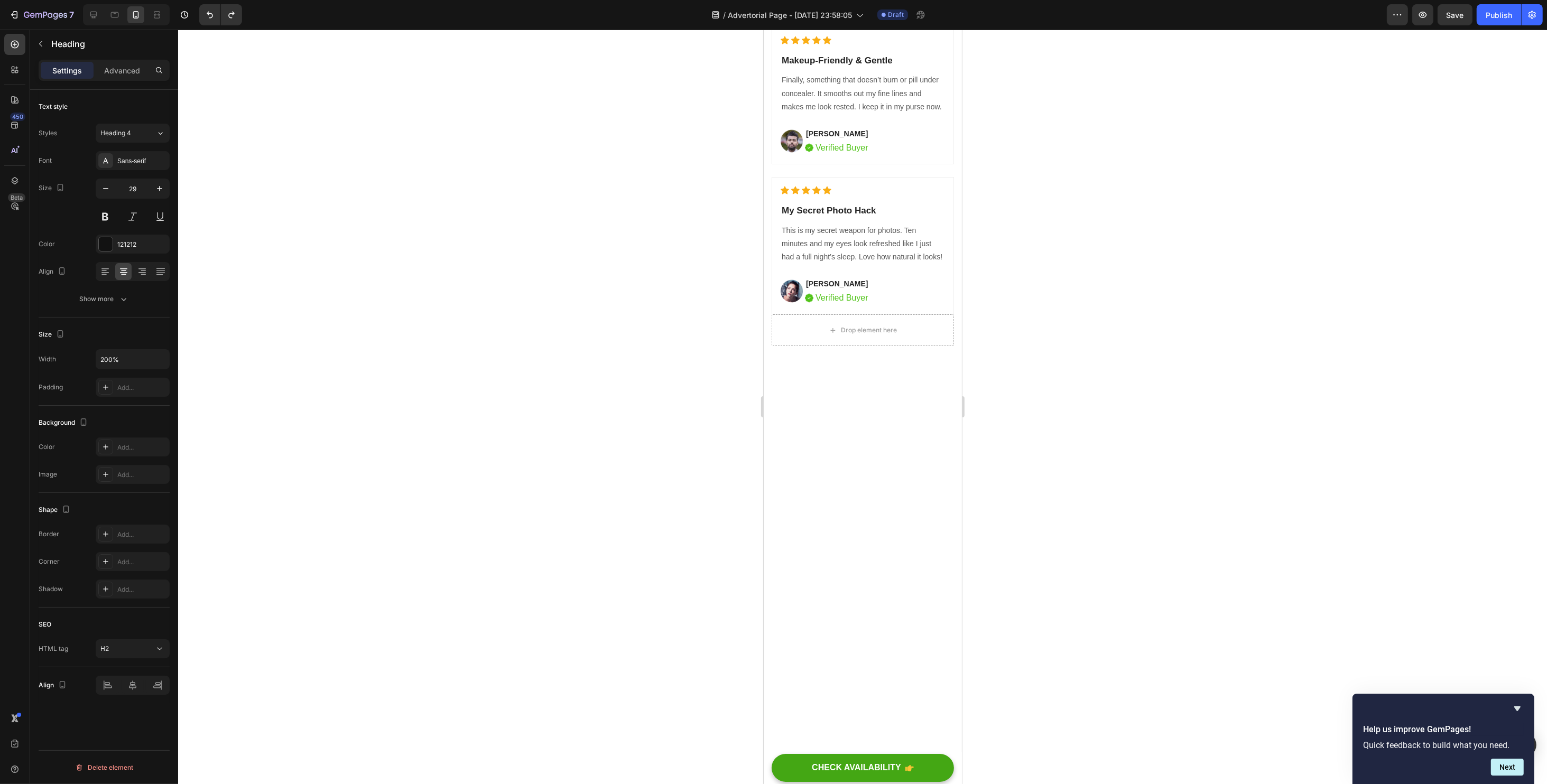
drag, startPoint x: 817, startPoint y: 347, endPoint x: 830, endPoint y: 280, distance: 68.2
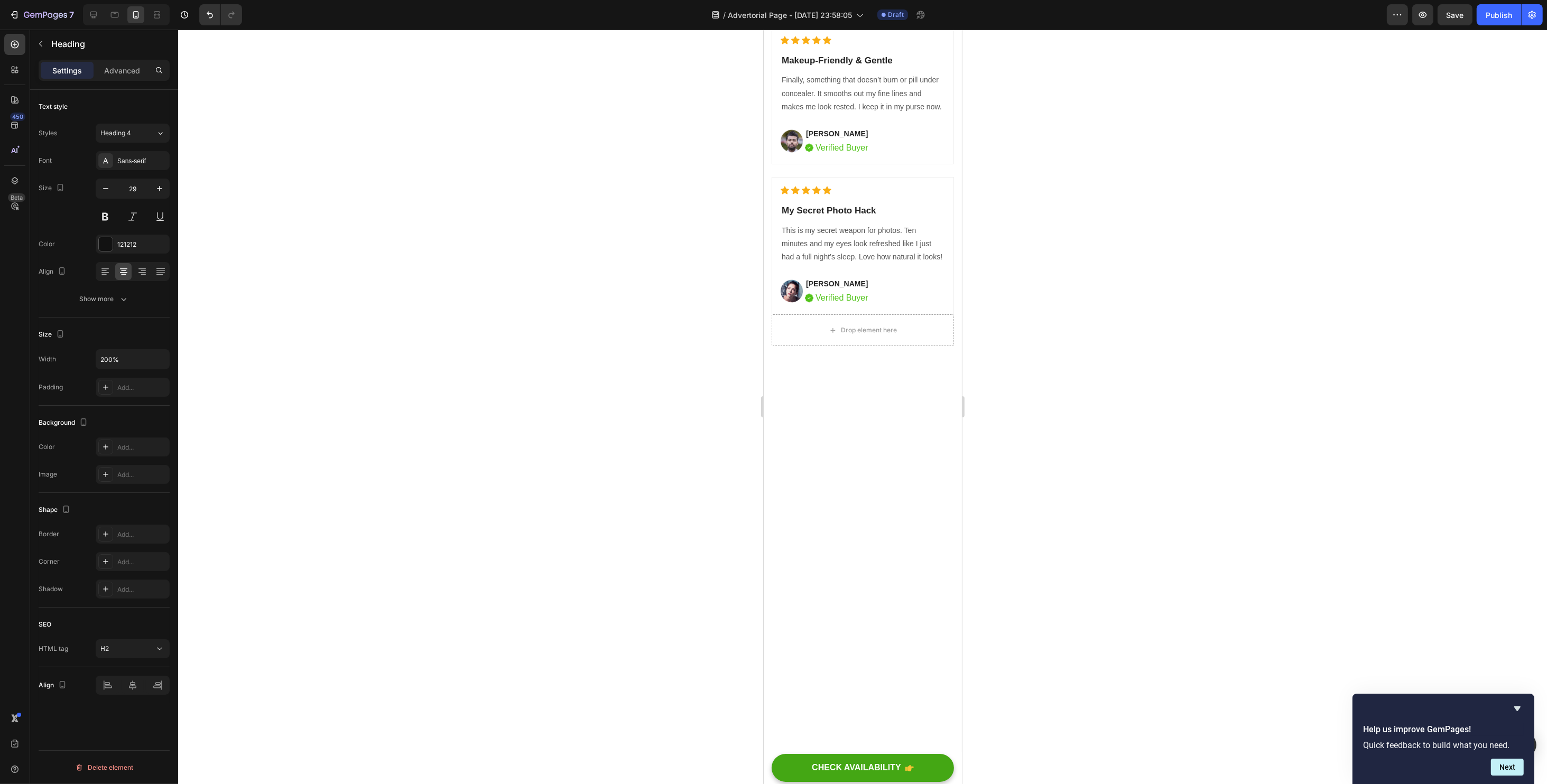
click at [774, 262] on icon "Editor contextual toolbar" at bounding box center [777, 265] width 11 height 11
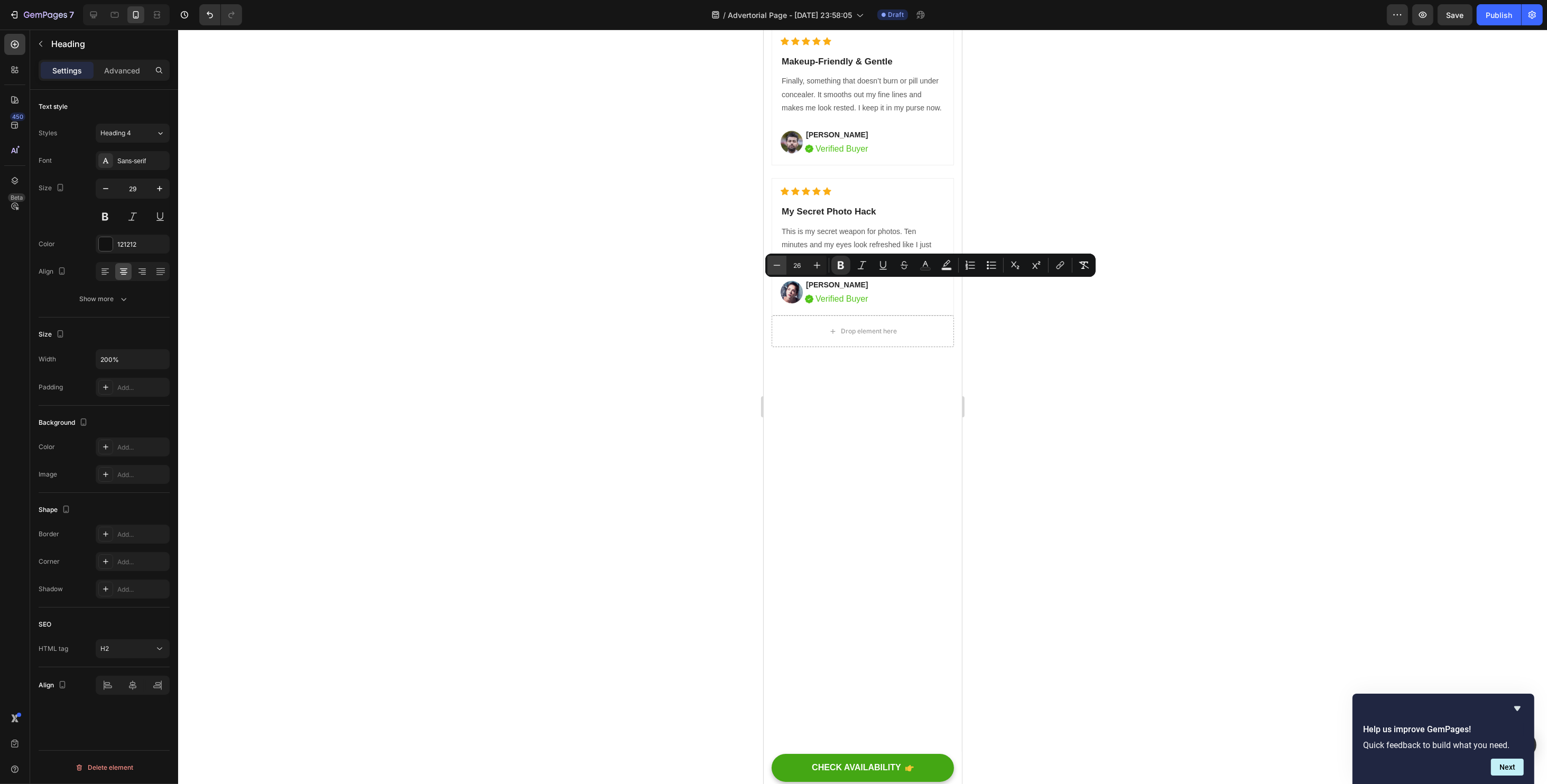
click at [774, 262] on icon "Editor contextual toolbar" at bounding box center [777, 265] width 11 height 11
type input "22"
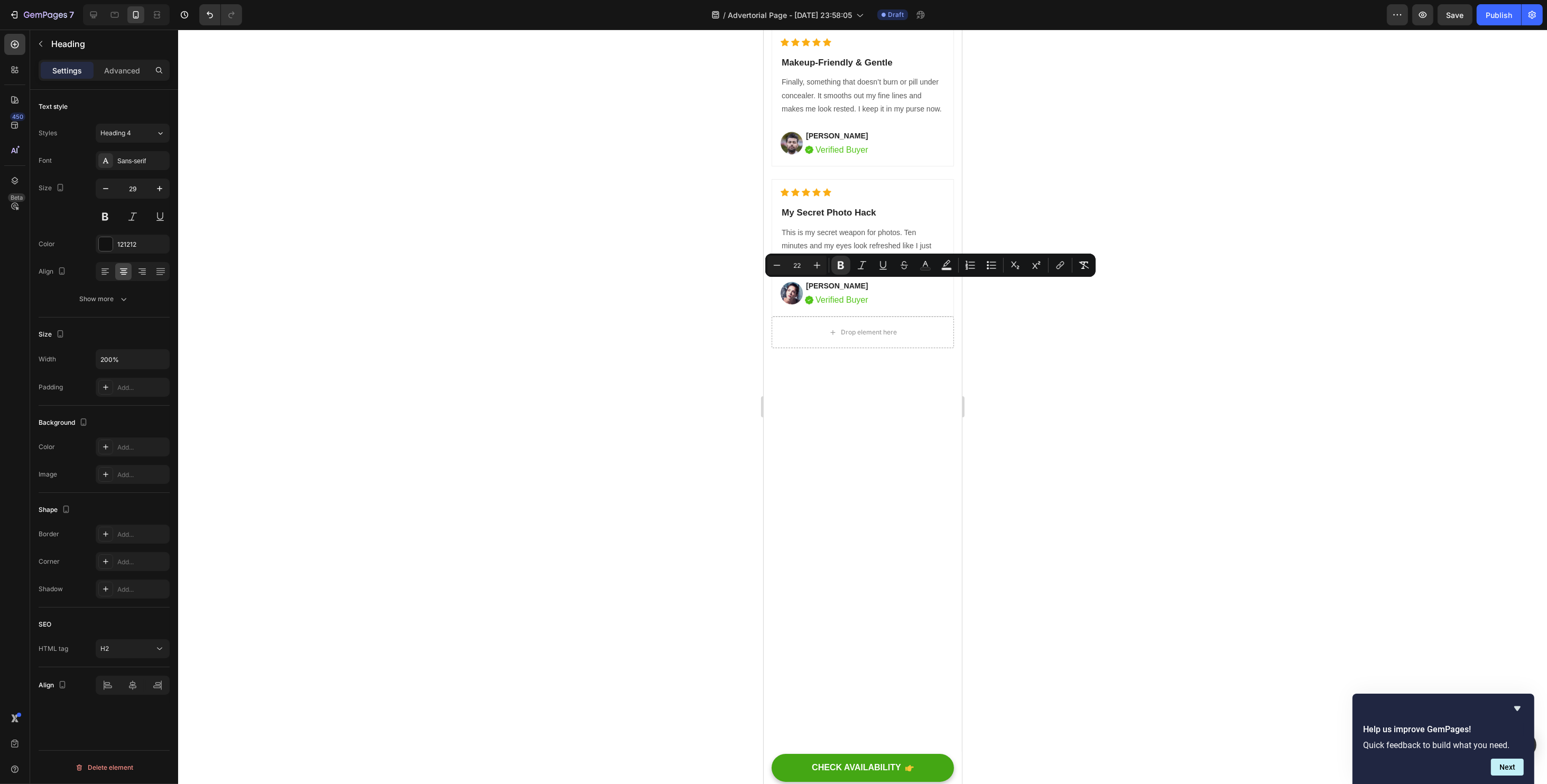
drag, startPoint x: 158, startPoint y: 249, endPoint x: 1150, endPoint y: 283, distance: 992.6
click at [1150, 283] on div at bounding box center [863, 407] width 1369 height 755
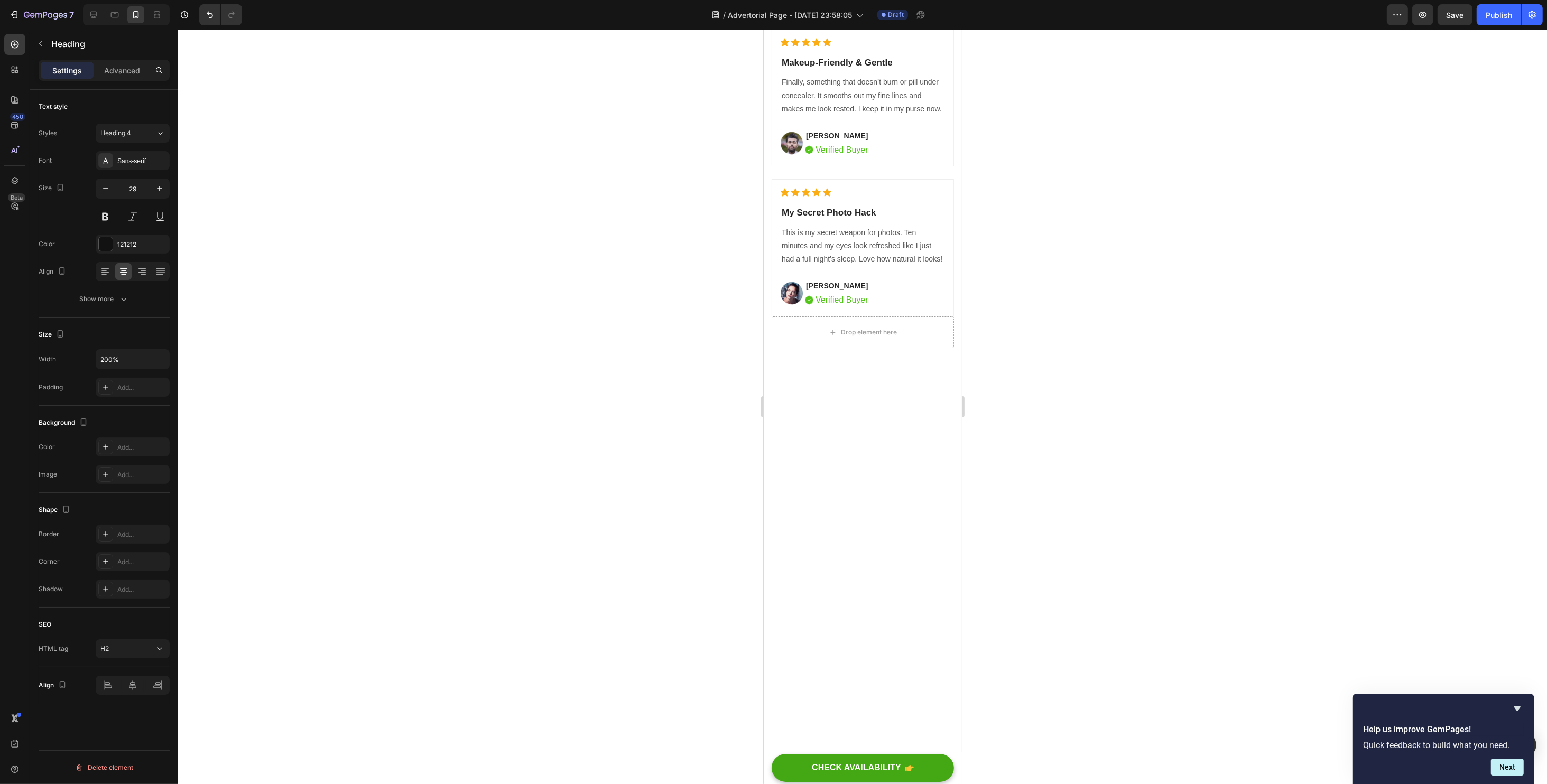
drag, startPoint x: 829, startPoint y: 295, endPoint x: 879, endPoint y: 310, distance: 52.2
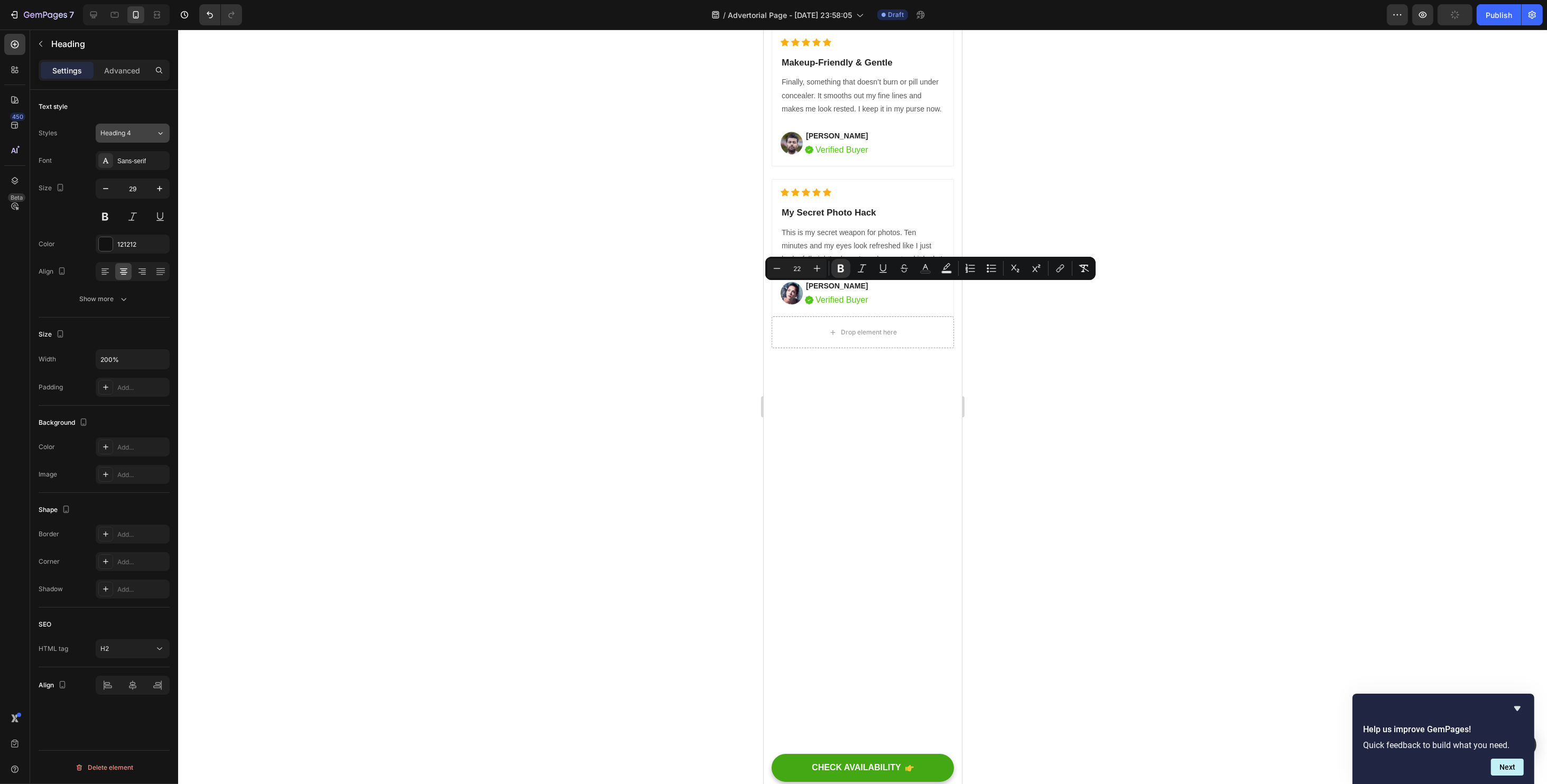
click at [148, 138] on button "Heading 4" at bounding box center [132, 133] width 74 height 19
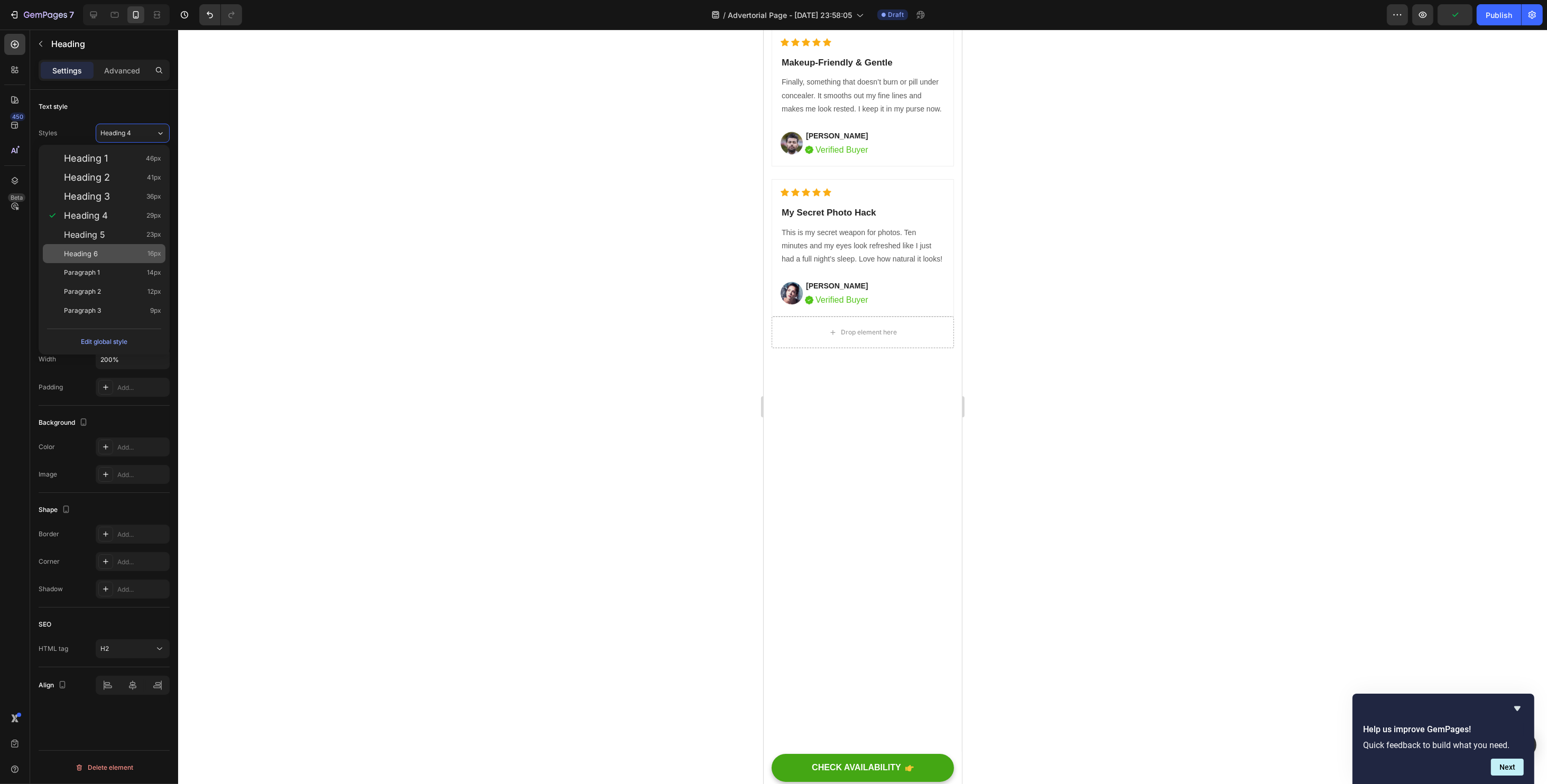
click at [99, 246] on div "Heading 6 16px" at bounding box center [104, 254] width 123 height 19
type input "16"
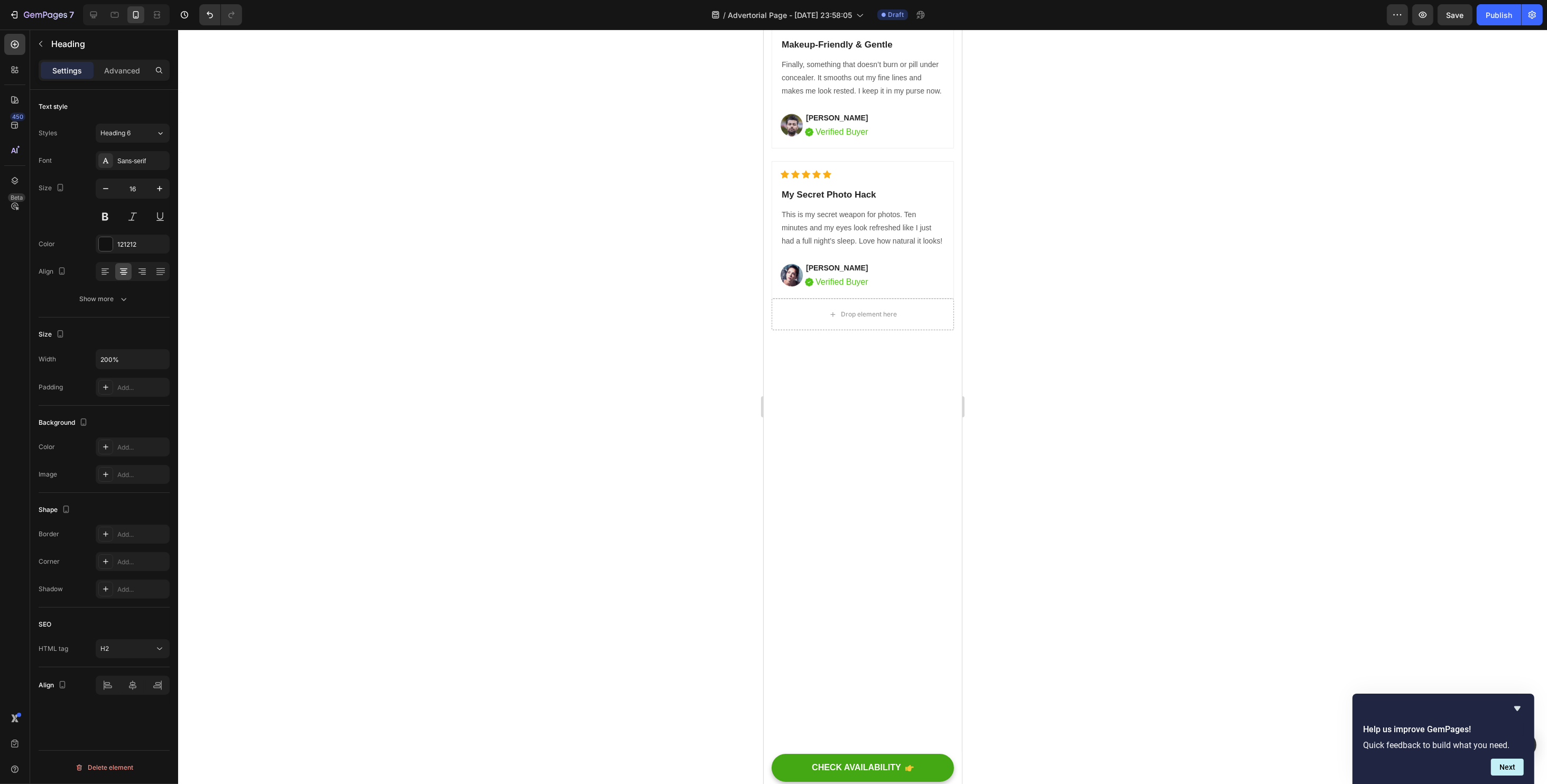
click at [1080, 280] on div at bounding box center [863, 407] width 1369 height 755
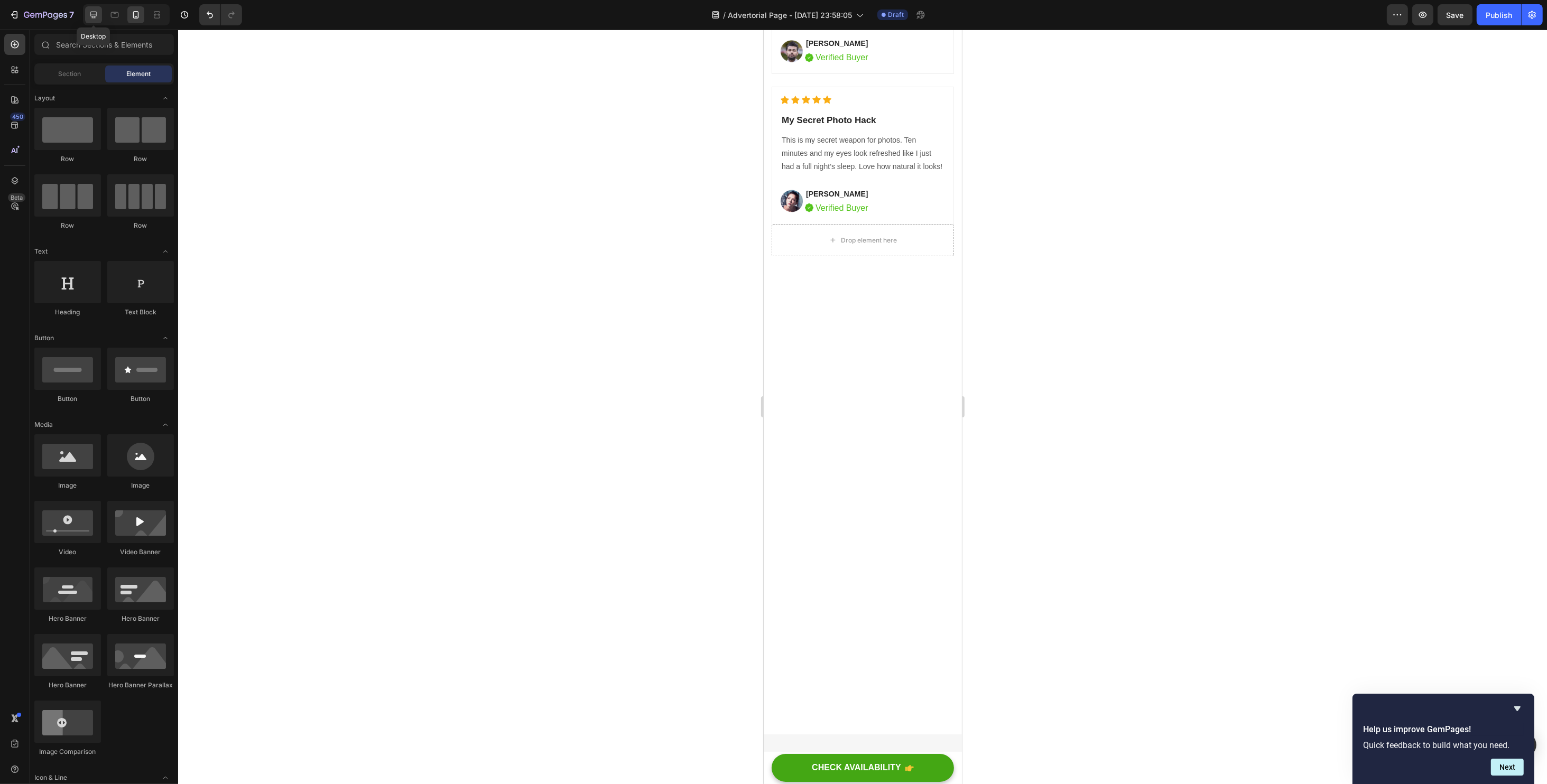
click at [99, 17] on div at bounding box center [93, 14] width 17 height 17
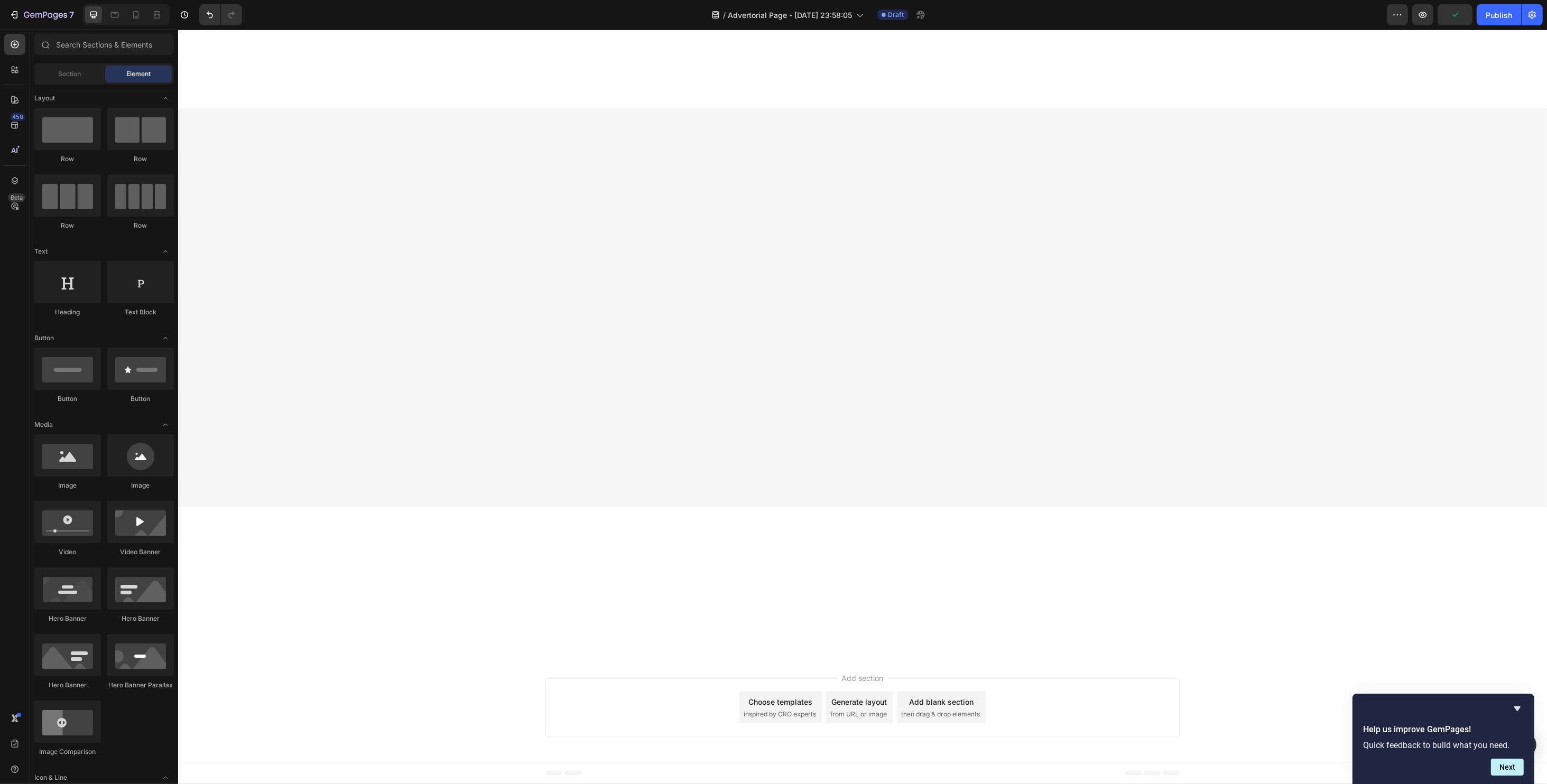
scroll to position [3348, 0]
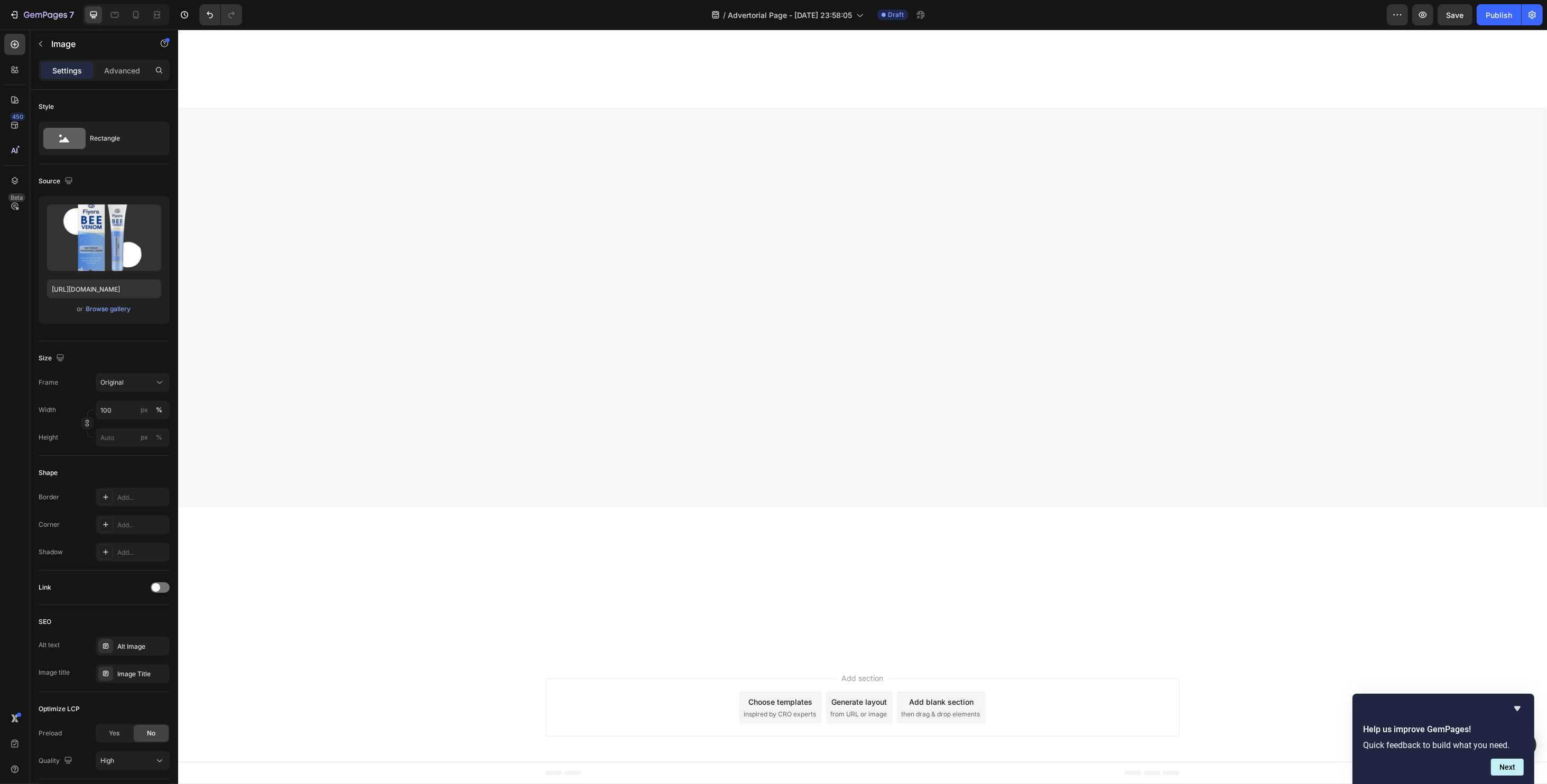
scroll to position [3489, 0]
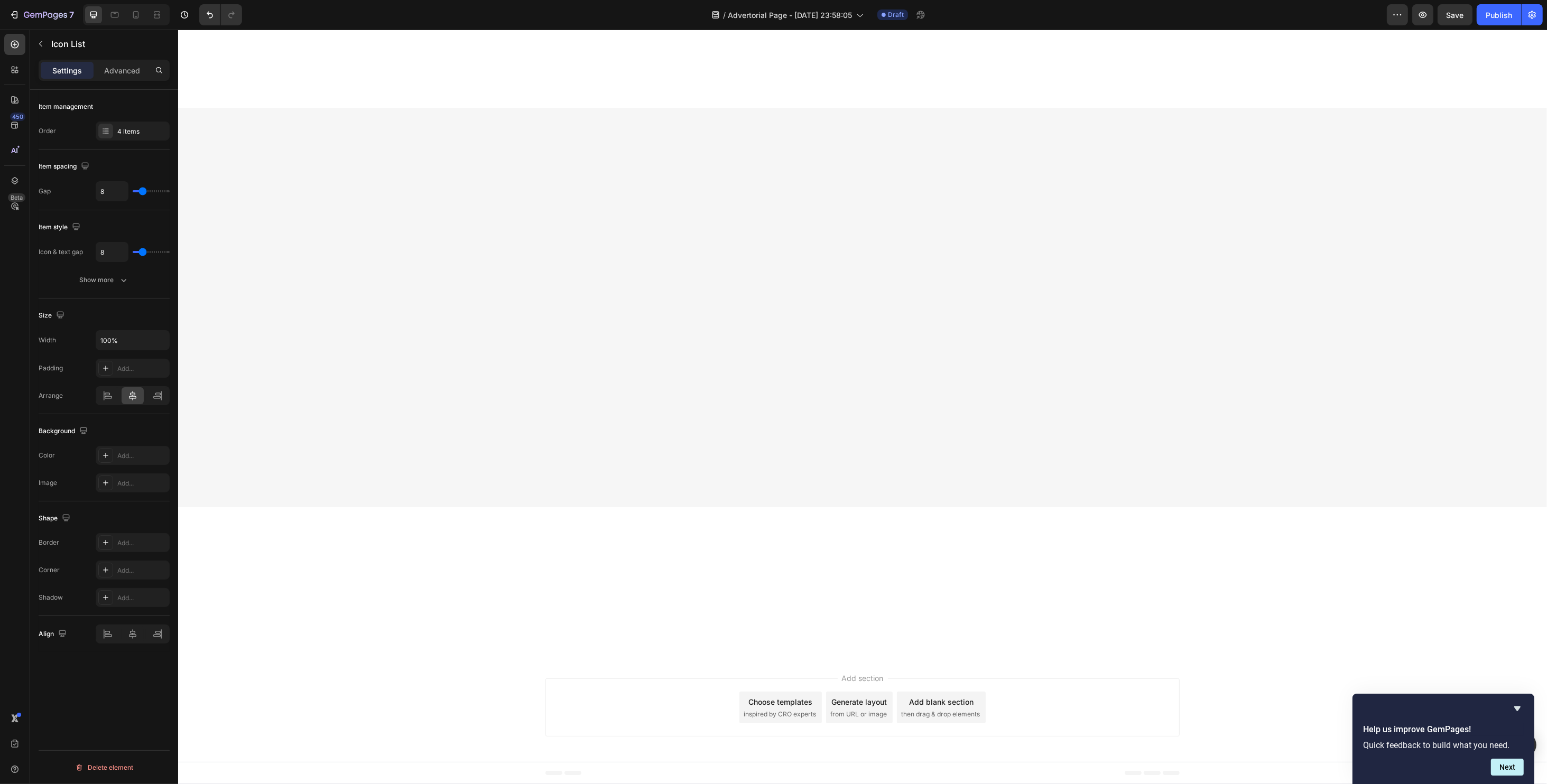
click at [138, 17] on icon at bounding box center [136, 15] width 6 height 7
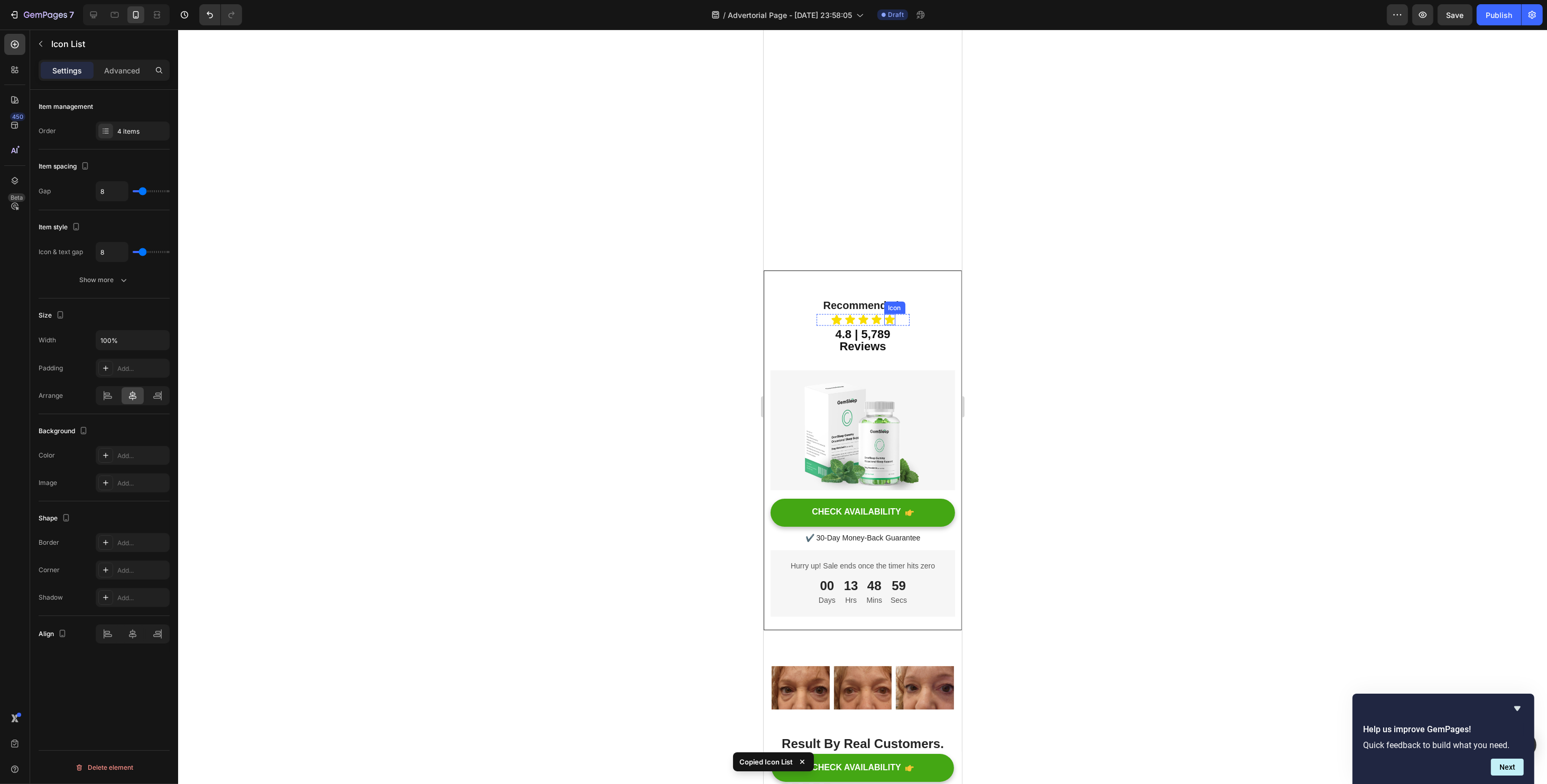
scroll to position [2844, 0]
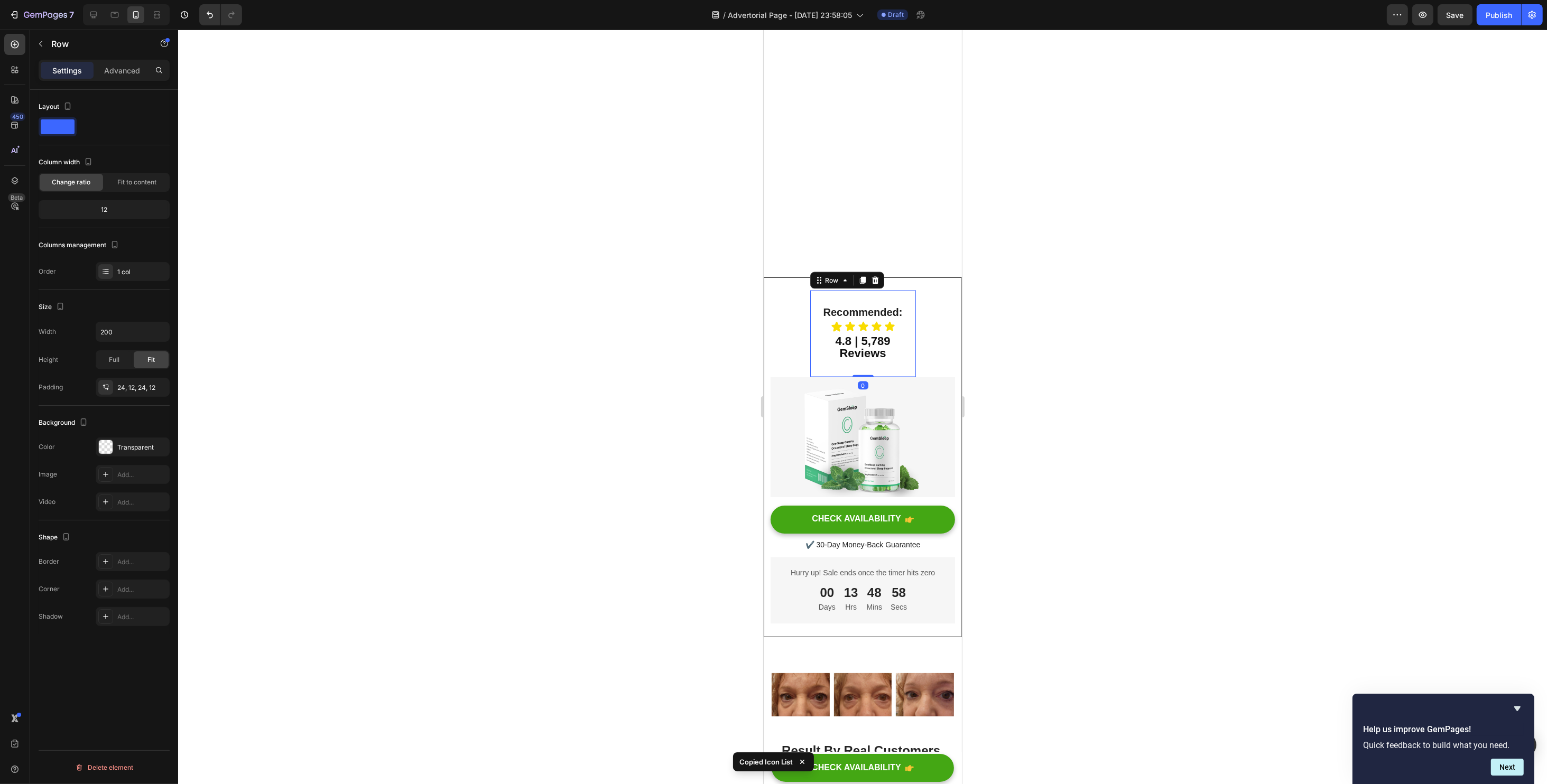
click at [842, 362] on div "Recommended: Heading Icon Icon Icon Icon Icon Icon List ⁠⁠⁠⁠⁠⁠⁠ 4.8 | 5,789 Rev…" at bounding box center [862, 334] width 93 height 62
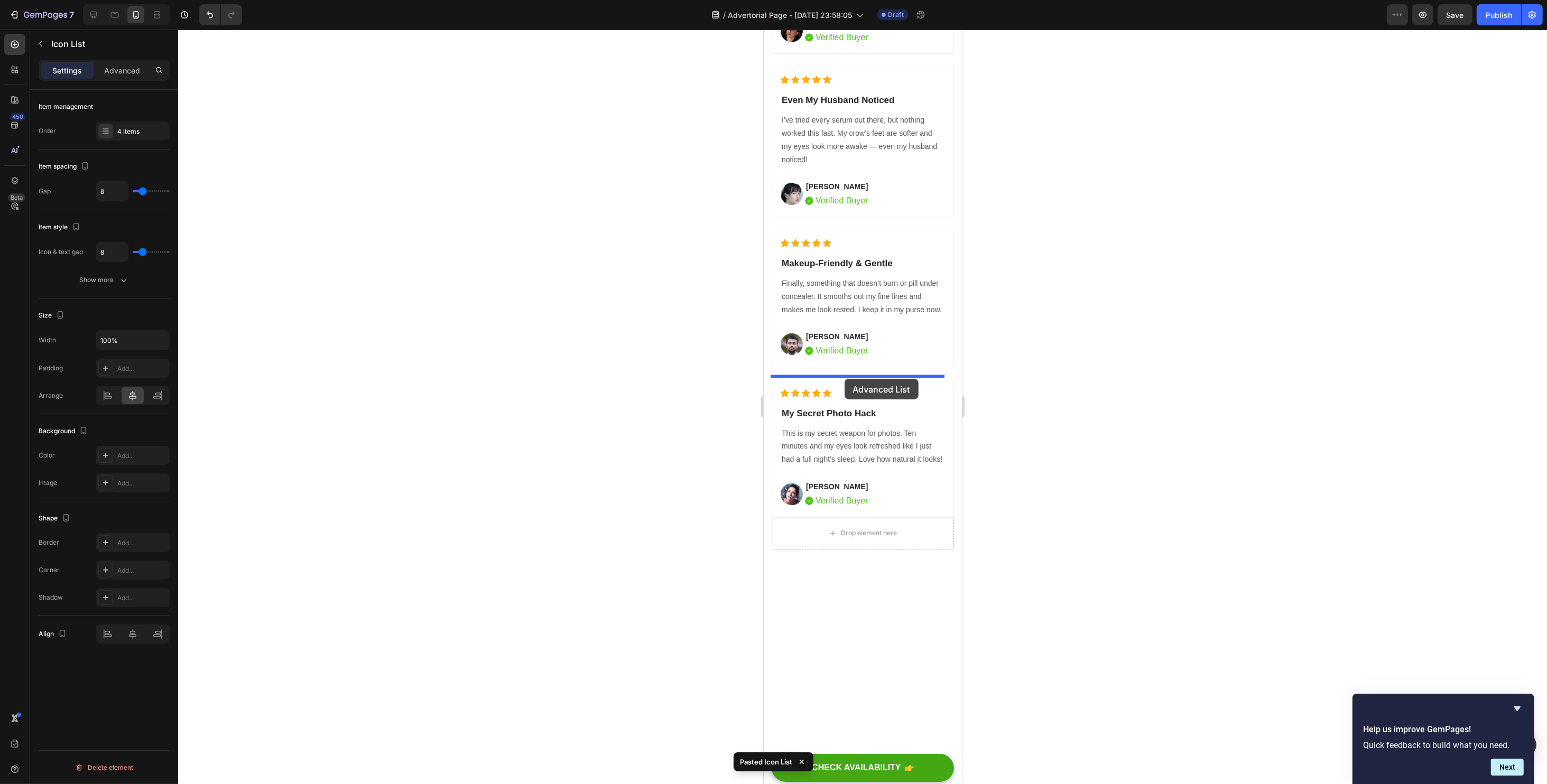
drag, startPoint x: 795, startPoint y: 609, endPoint x: 844, endPoint y: 379, distance: 235.2
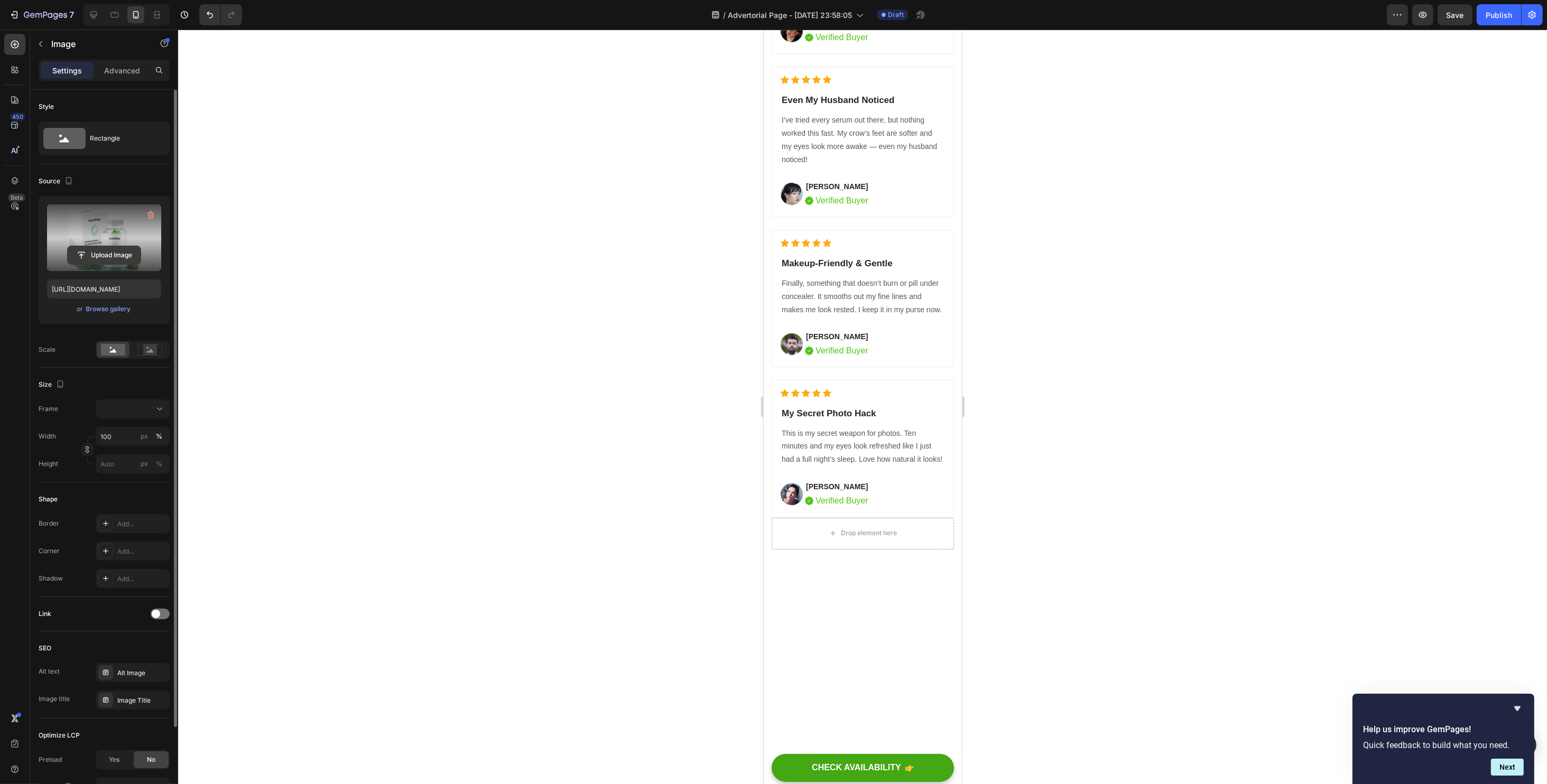
click at [106, 246] on button "Upload Image" at bounding box center [104, 256] width 74 height 19
click at [101, 252] on input "file" at bounding box center [104, 255] width 73 height 18
type input "[URL][DOMAIN_NAME]"
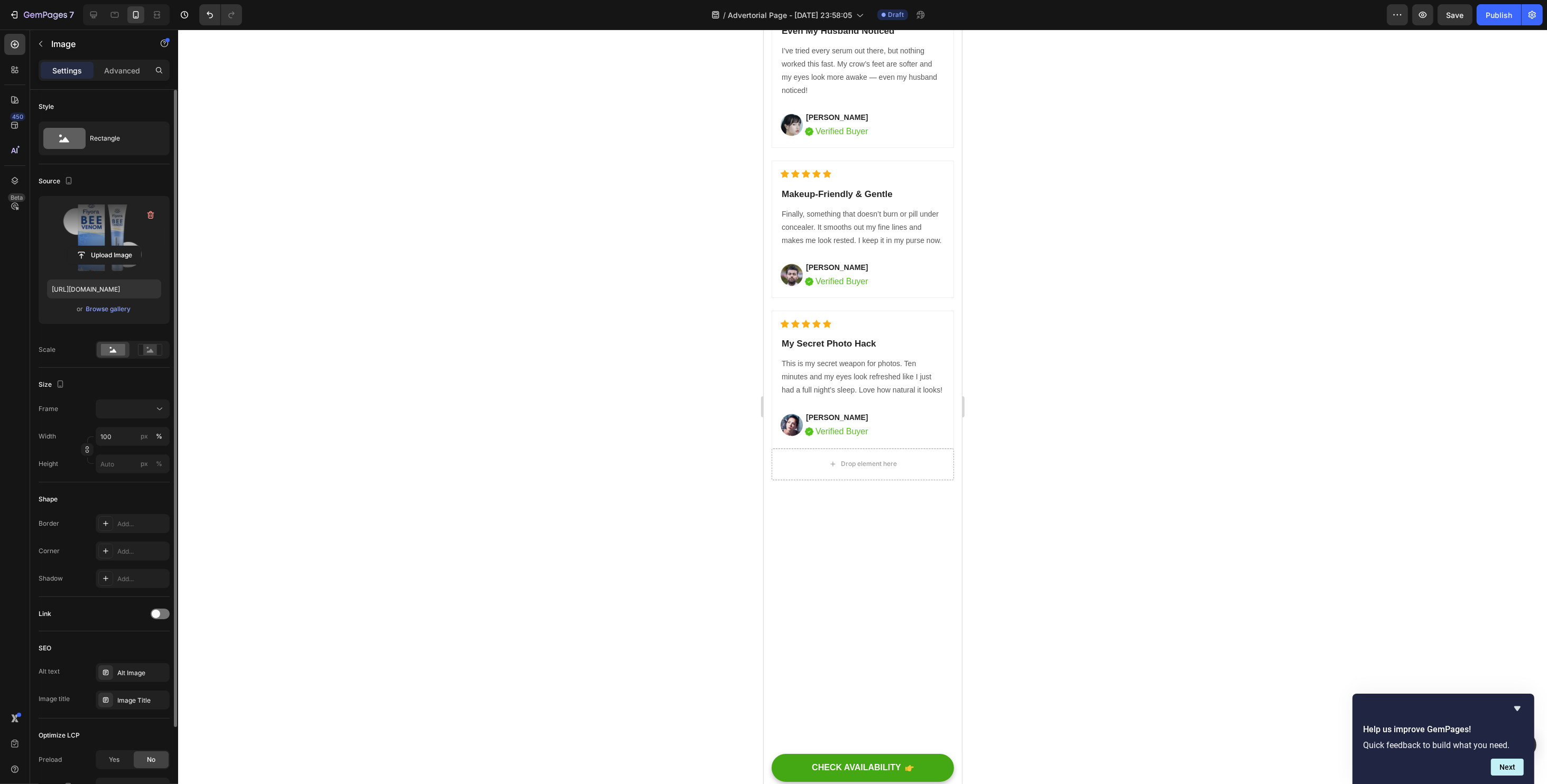
scroll to position [2984, 0]
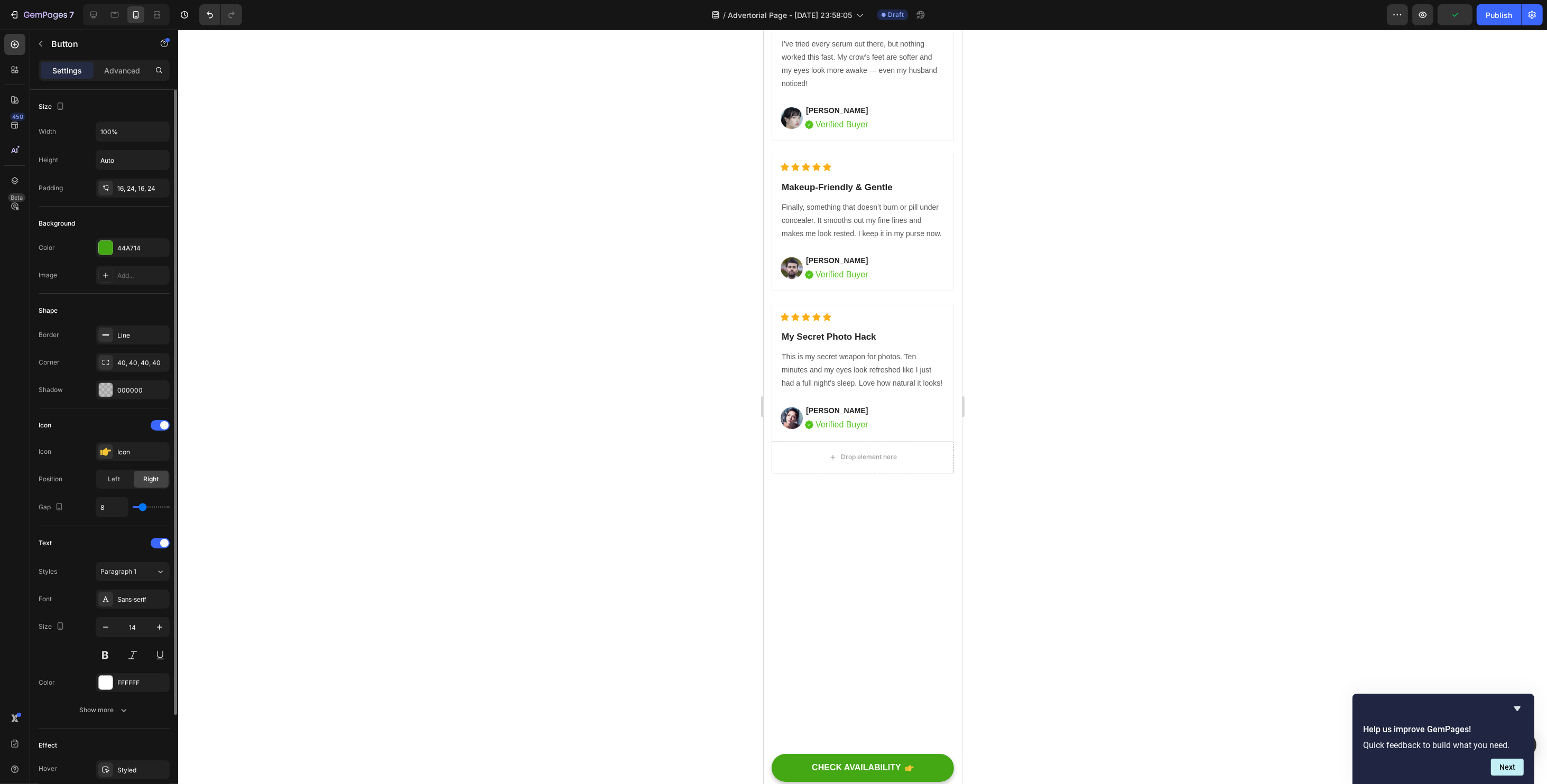
click at [114, 241] on div "44A714" at bounding box center [132, 248] width 74 height 19
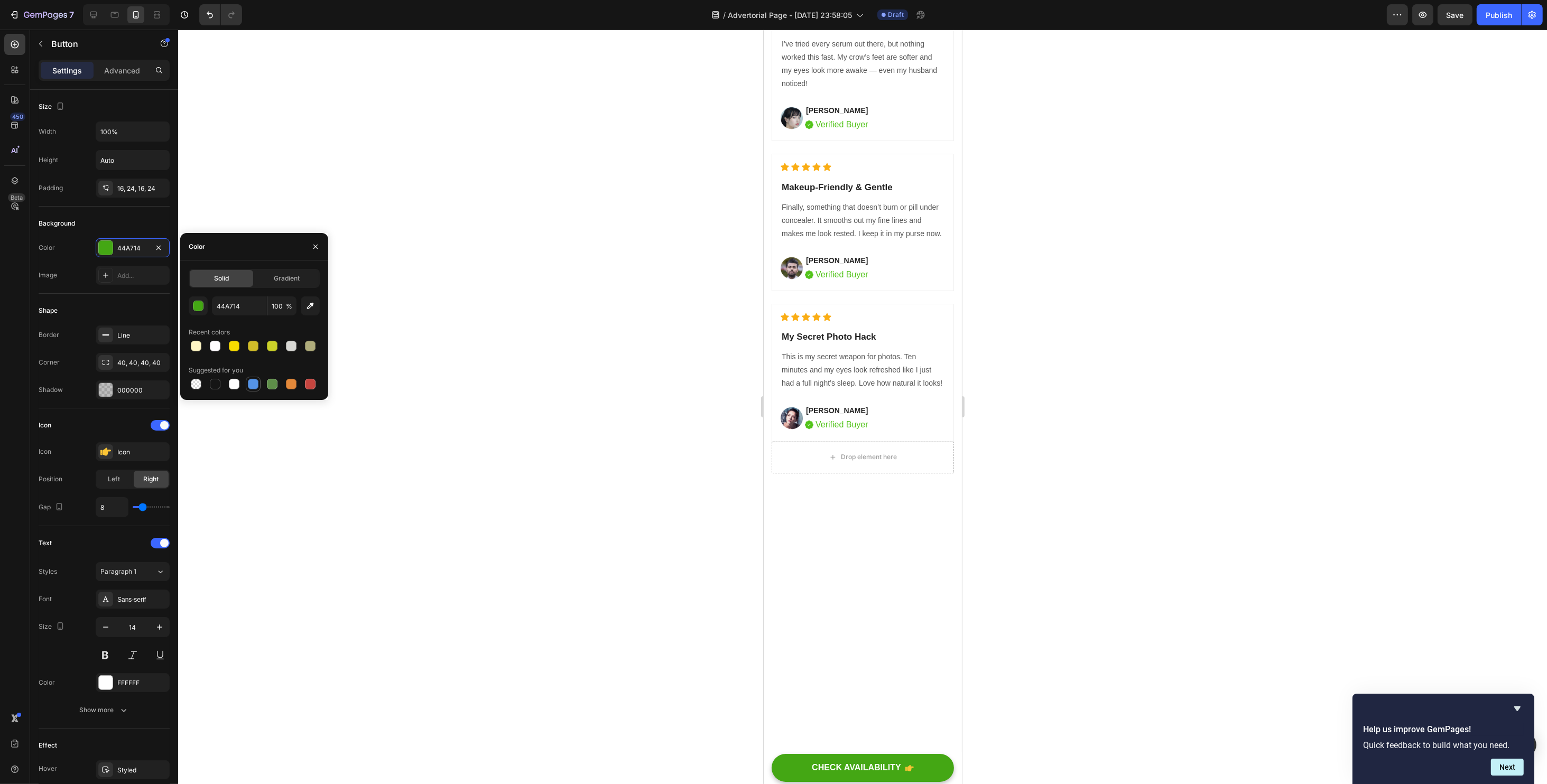
click at [249, 380] on div at bounding box center [253, 385] width 11 height 11
type input "5594E7"
click at [152, 450] on div "Icon" at bounding box center [142, 452] width 49 height 10
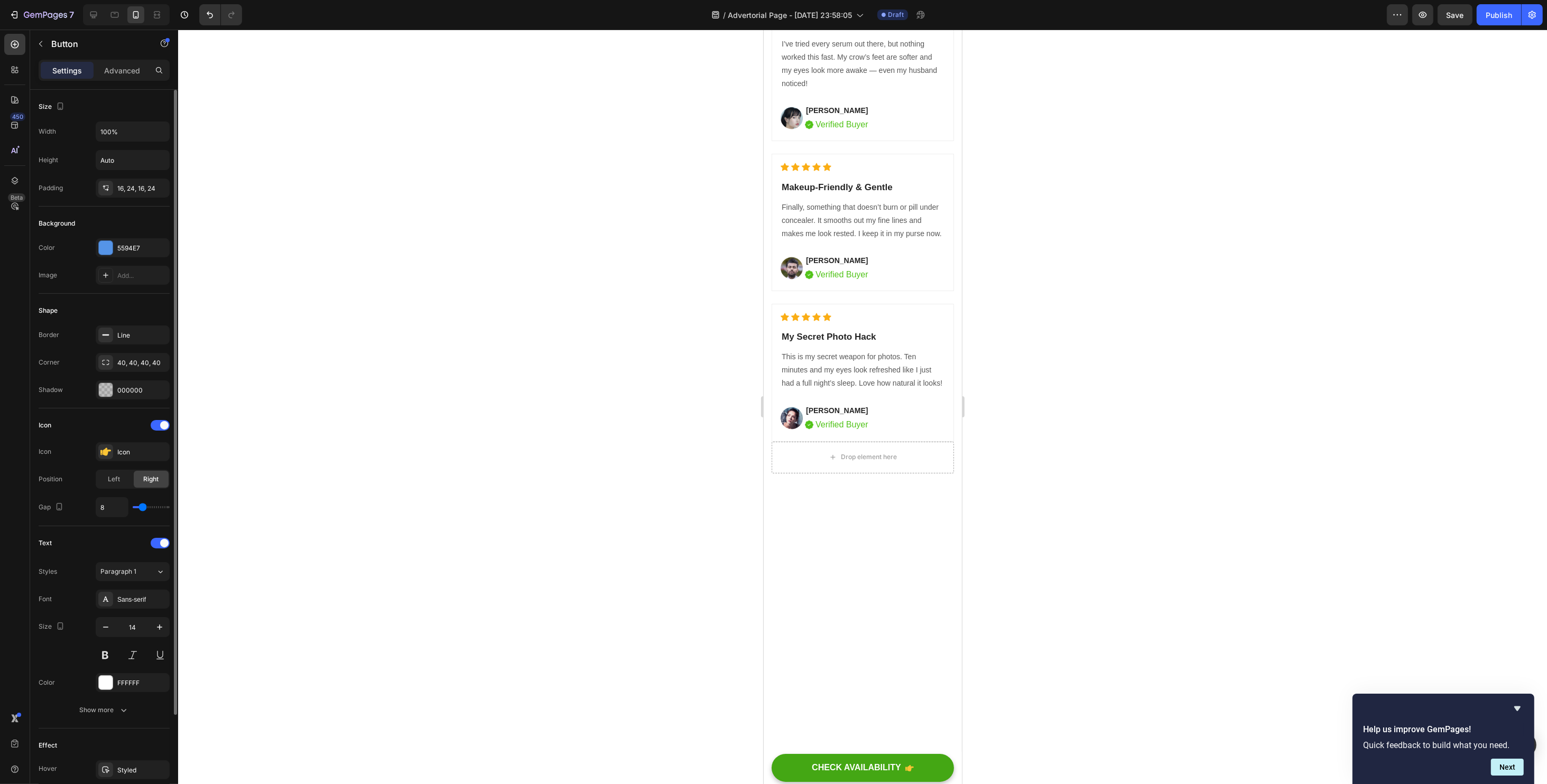
click at [161, 429] on div "Icon" at bounding box center [104, 425] width 131 height 17
click at [158, 427] on div at bounding box center [161, 425] width 19 height 11
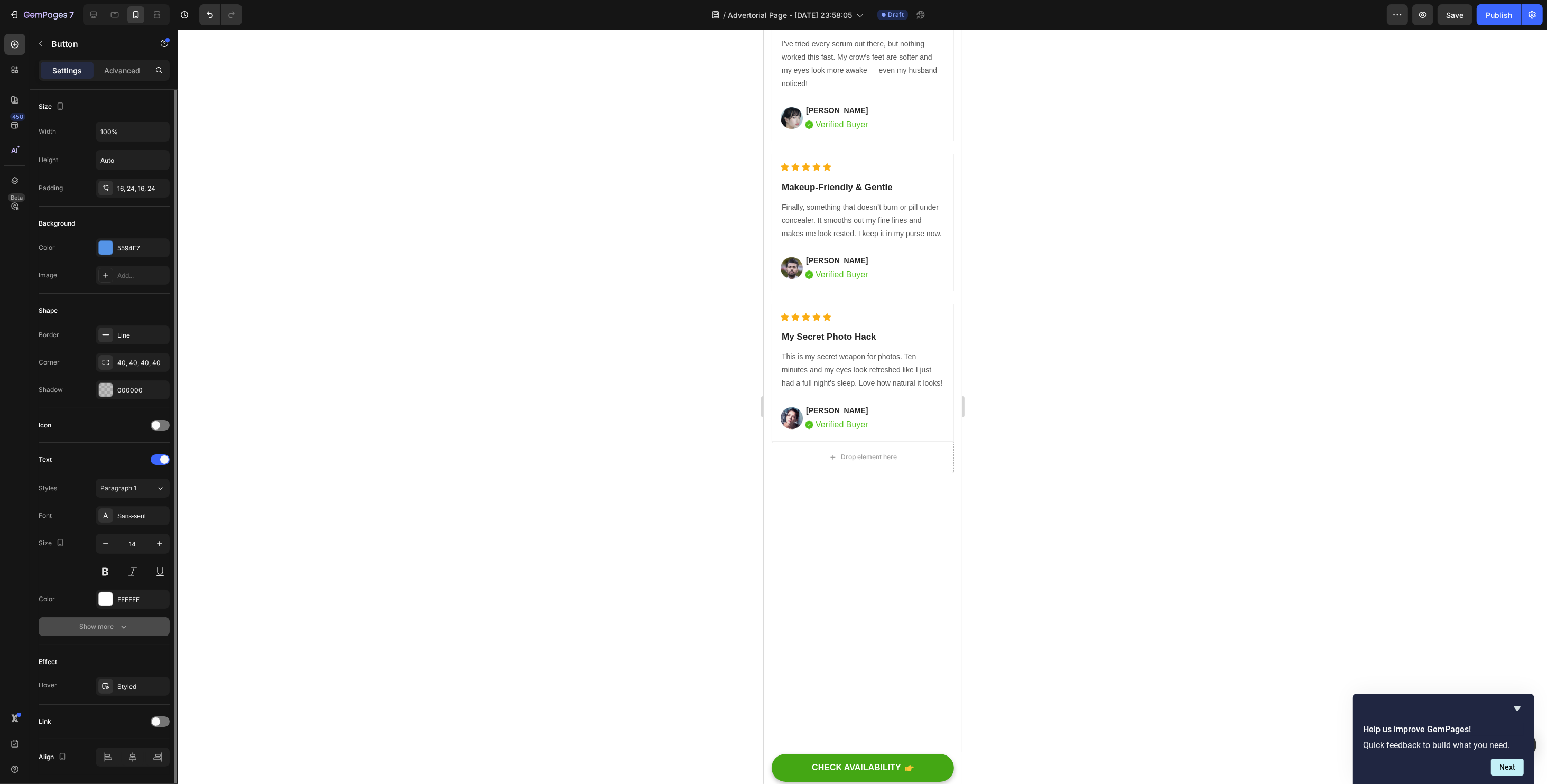
click at [116, 626] on div "Show more" at bounding box center [104, 627] width 49 height 11
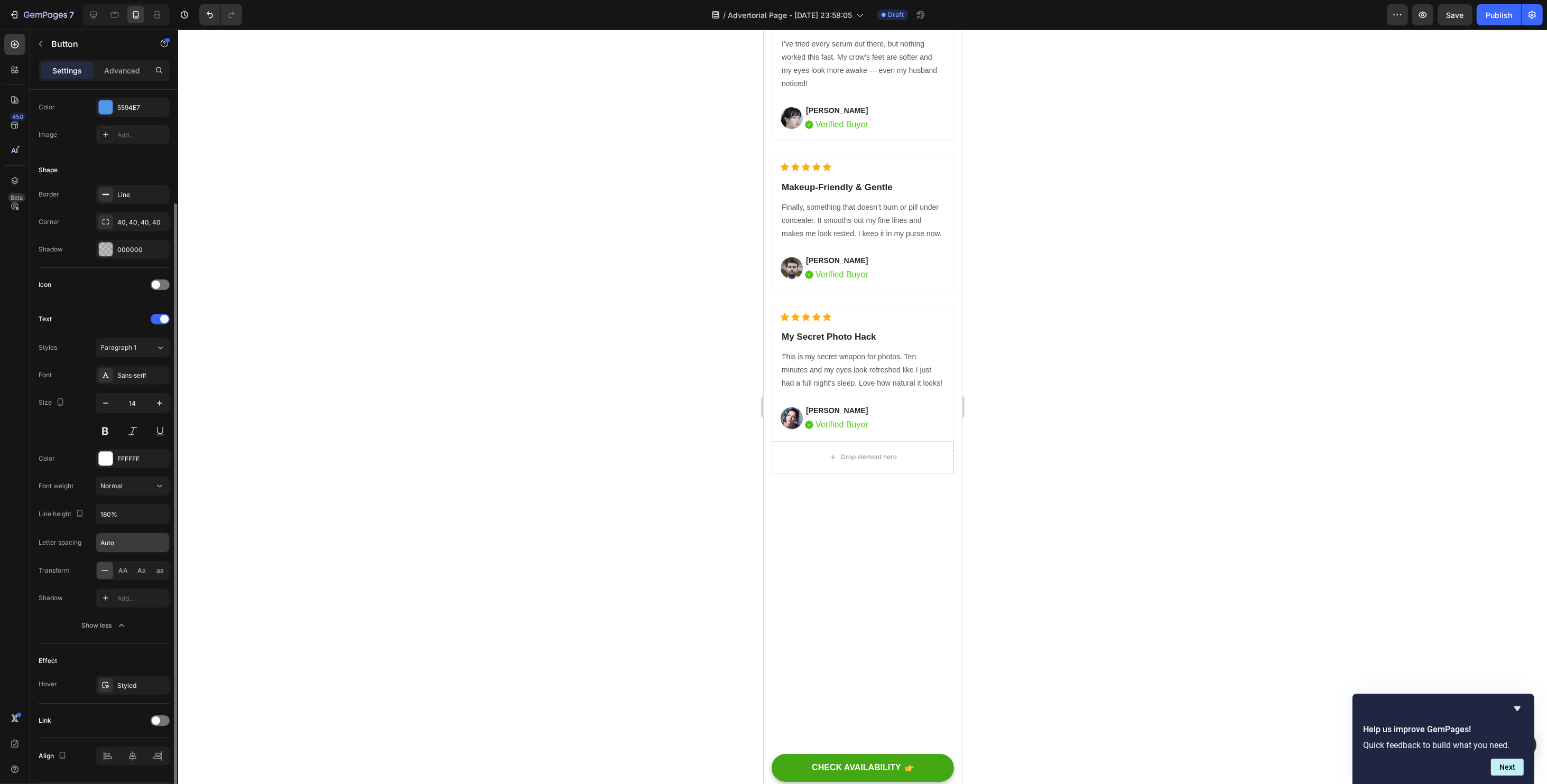
scroll to position [170, 0]
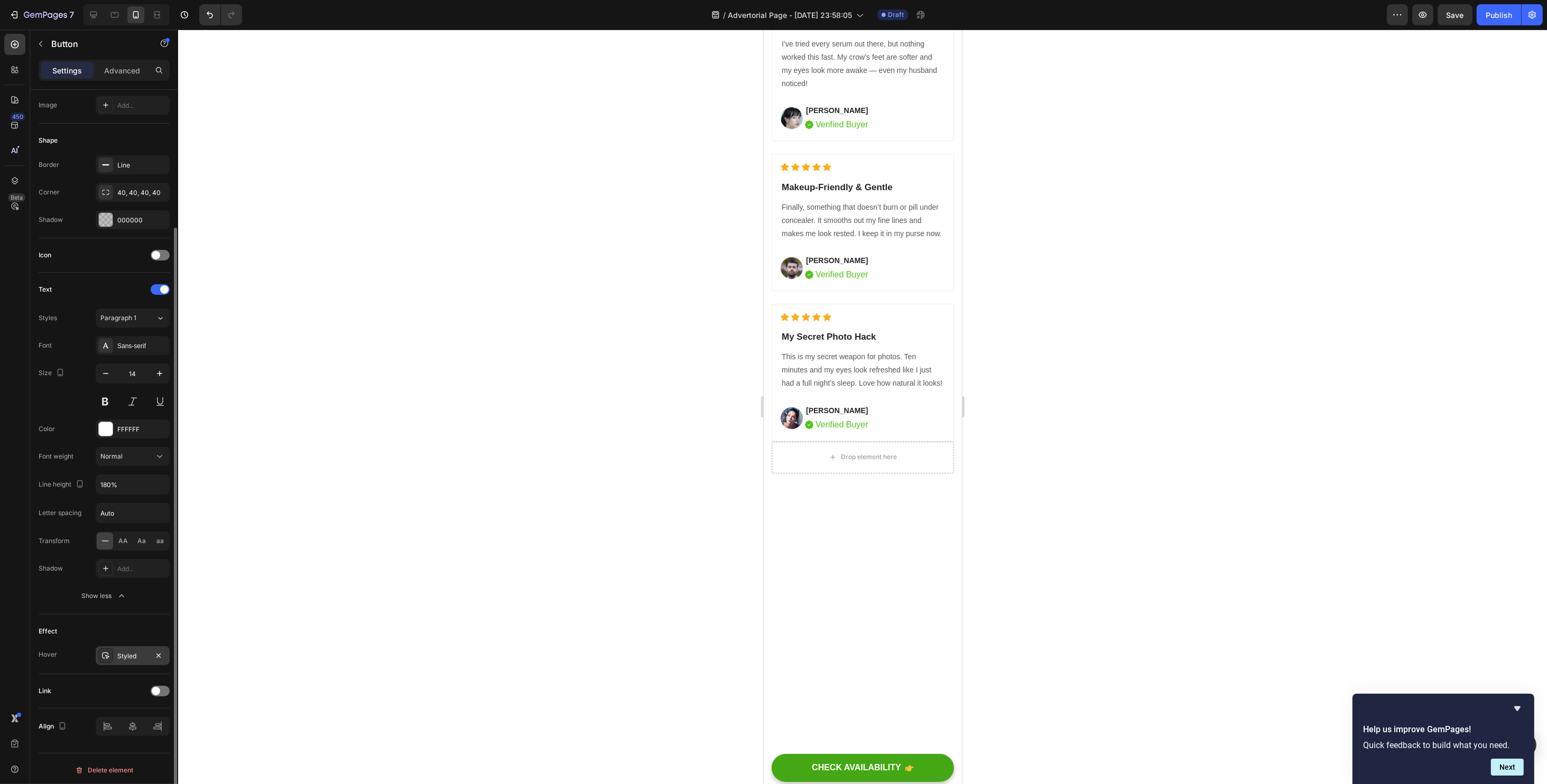
click at [123, 652] on div "Styled" at bounding box center [132, 656] width 31 height 10
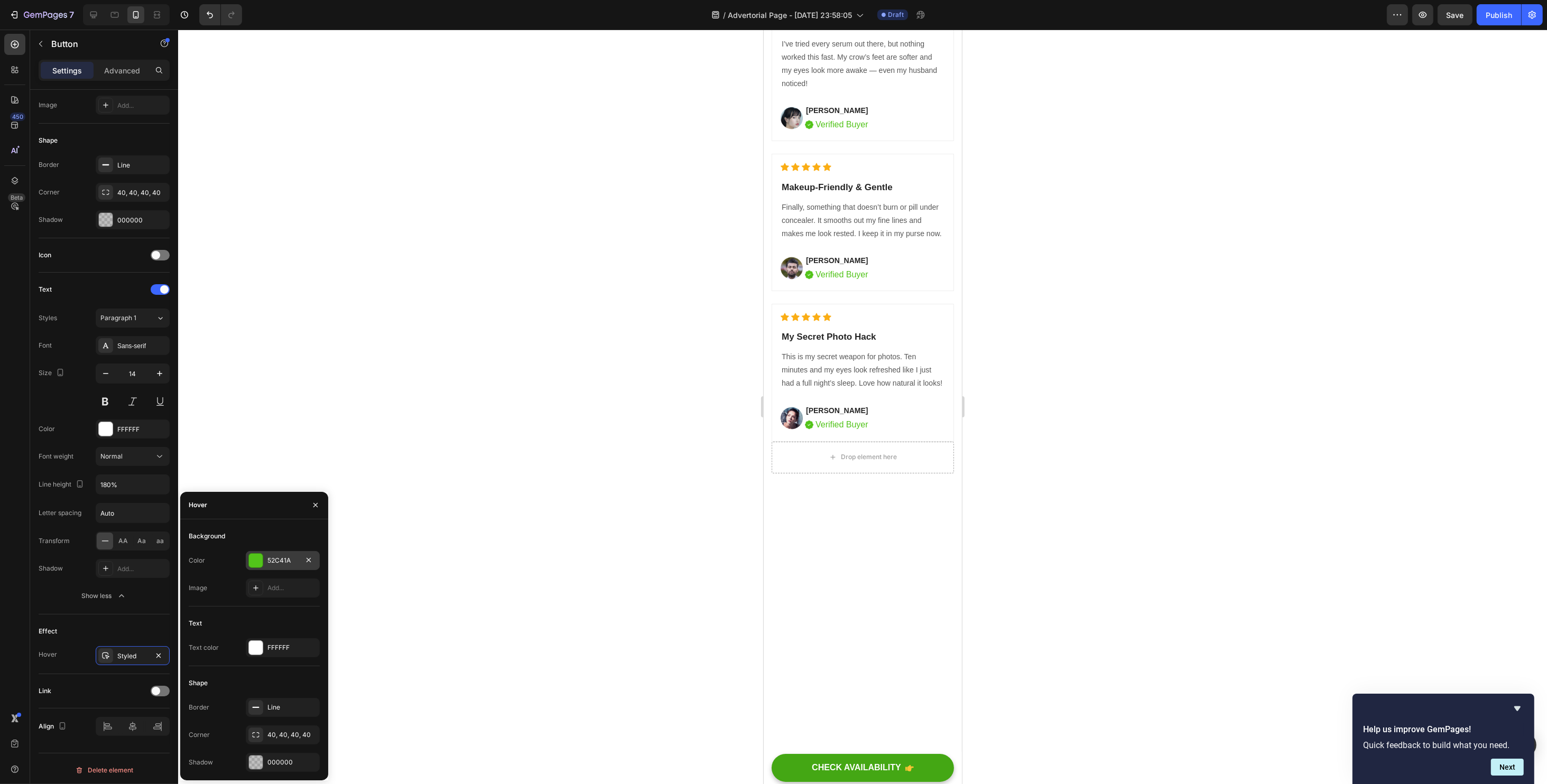
click at [265, 560] on div "52C41A" at bounding box center [283, 561] width 74 height 19
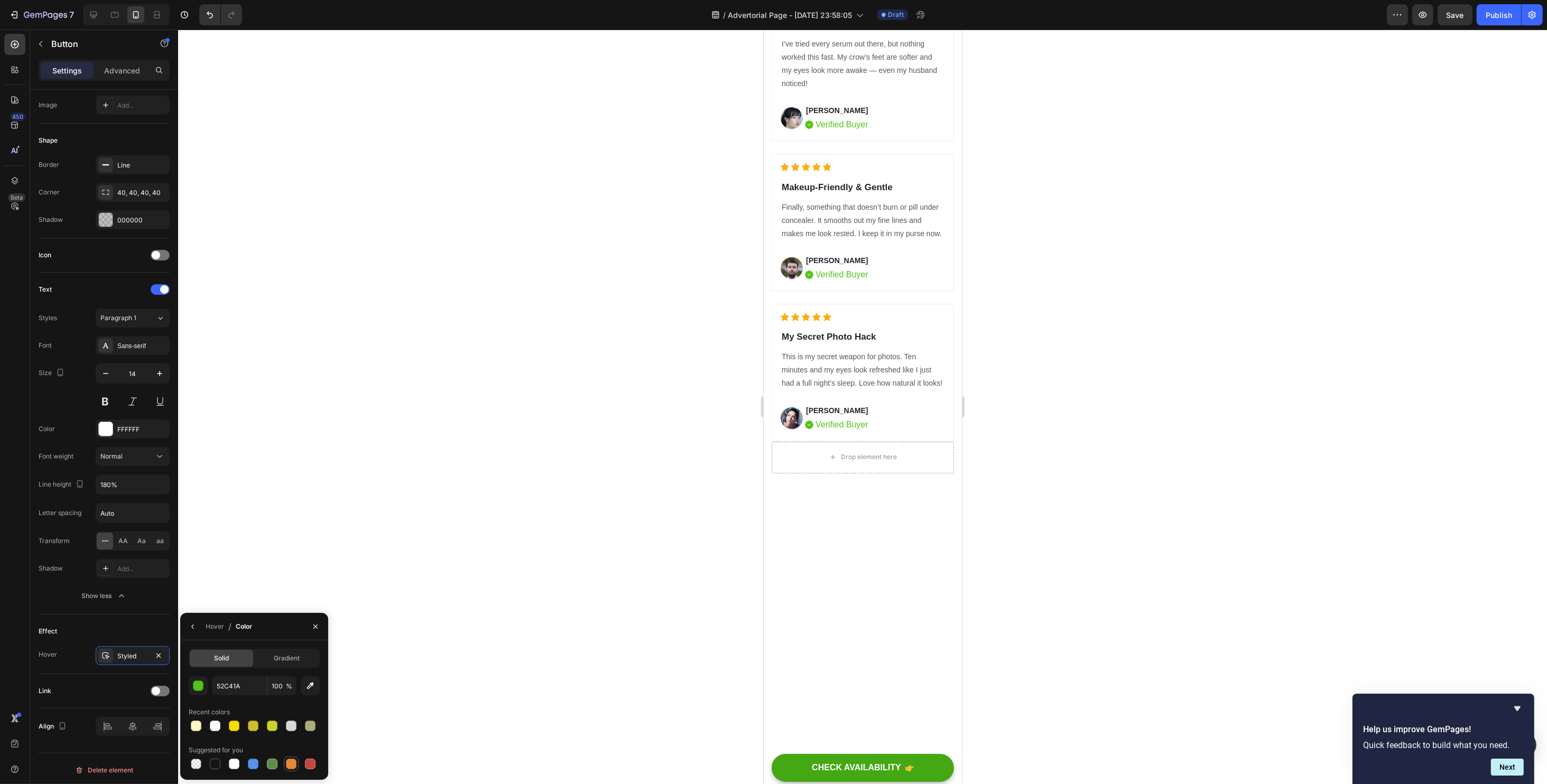
click at [288, 766] on div at bounding box center [291, 764] width 11 height 11
type input "E4893A"
click at [156, 688] on span at bounding box center [156, 691] width 9 height 9
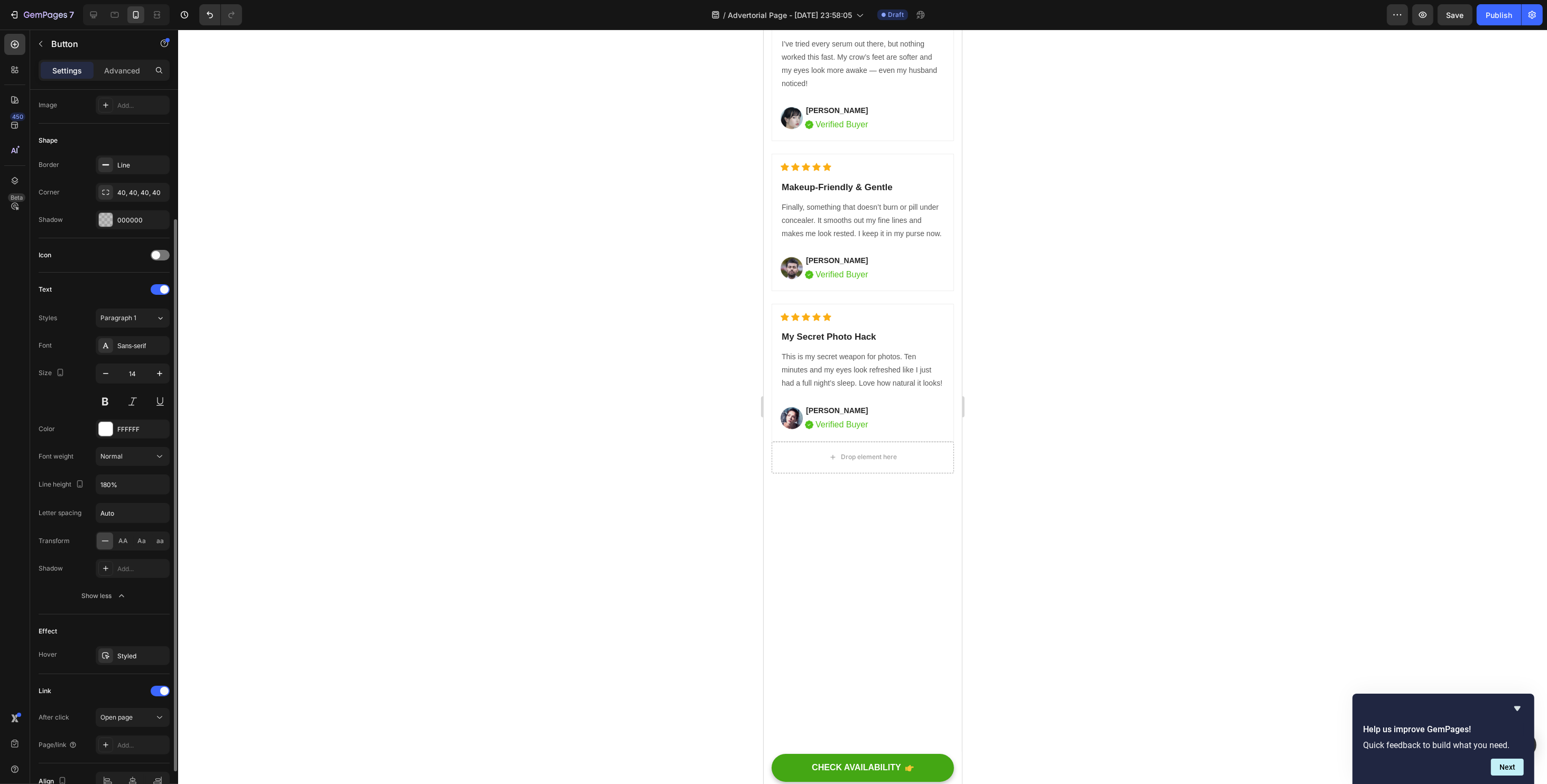
scroll to position [225, 0]
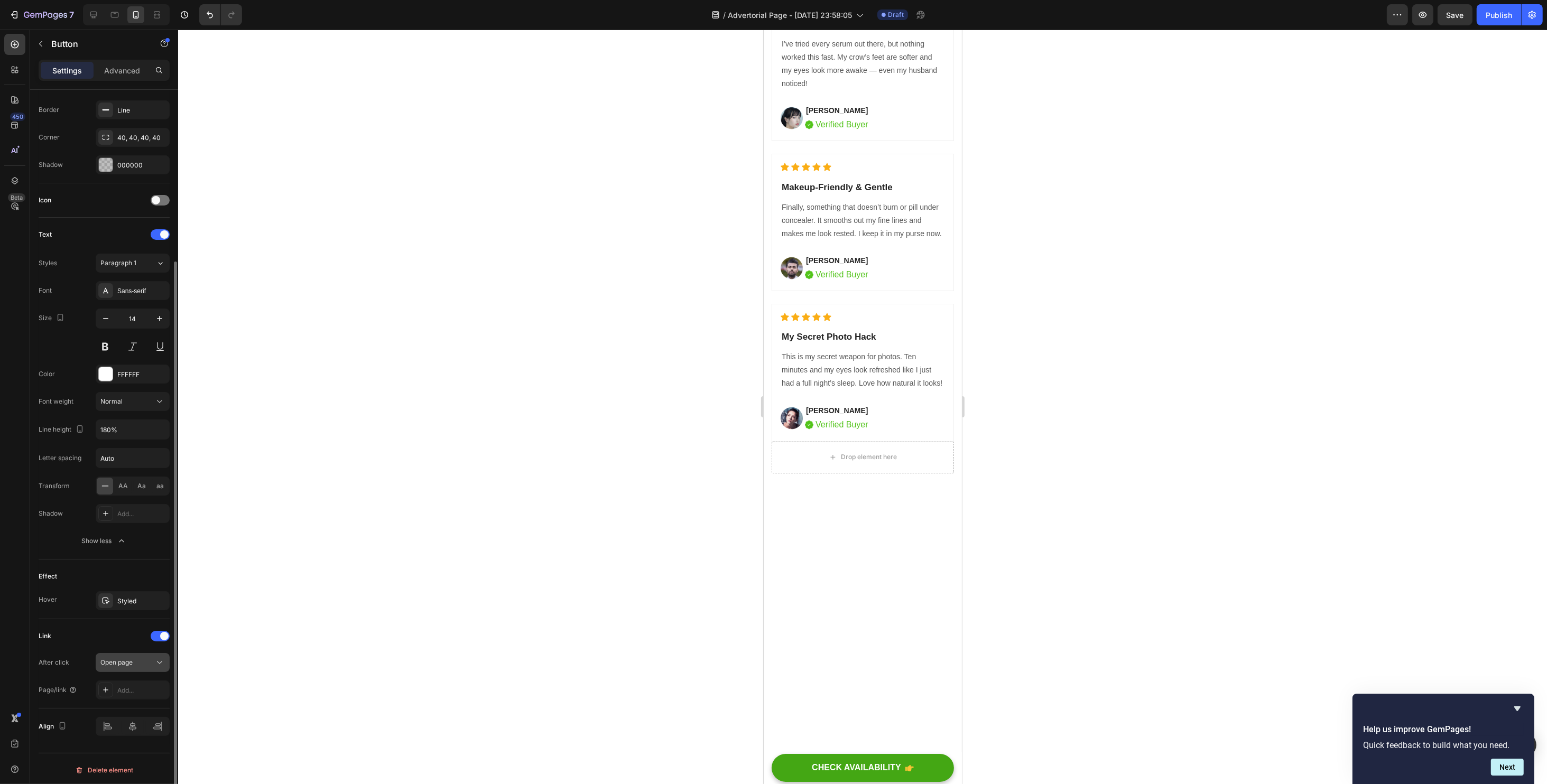
click at [129, 665] on div "Open page" at bounding box center [132, 662] width 64 height 11
click at [124, 686] on span "Open page" at bounding box center [116, 685] width 33 height 10
click at [130, 691] on div "Add..." at bounding box center [142, 691] width 49 height 10
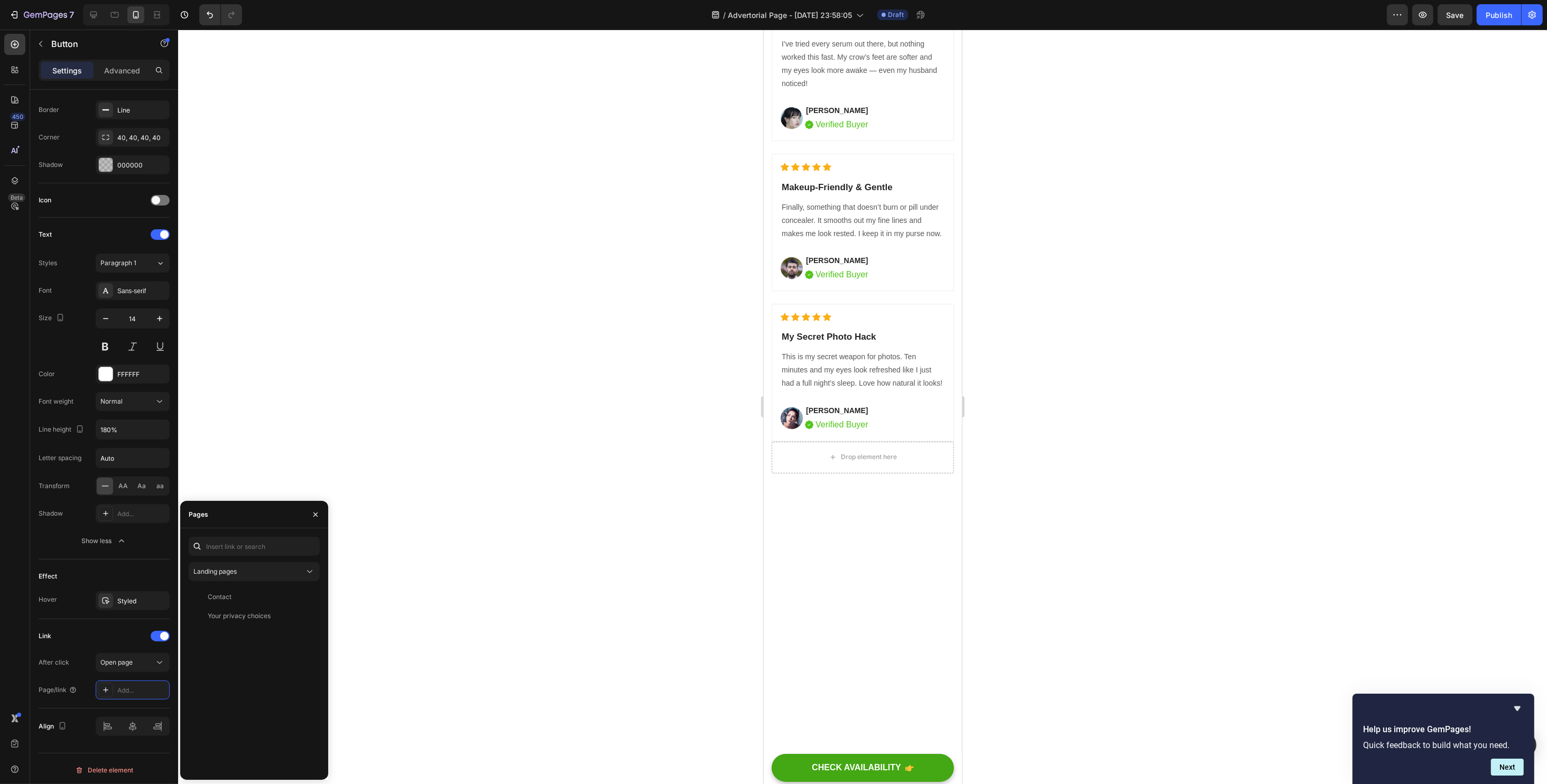
click at [216, 556] on div "Landing pages Contact View Your privacy choices View" at bounding box center [254, 654] width 131 height 235
click at [218, 552] on input "text" at bounding box center [254, 547] width 131 height 19
paste input "https://www.fiyora.shop/products/eye-neck-cream-nourishing-and-hydrating-delic"
type input "https://www.fiyora.shop/products/eye-neck-cream-nourishing-and-hydrating-delic"
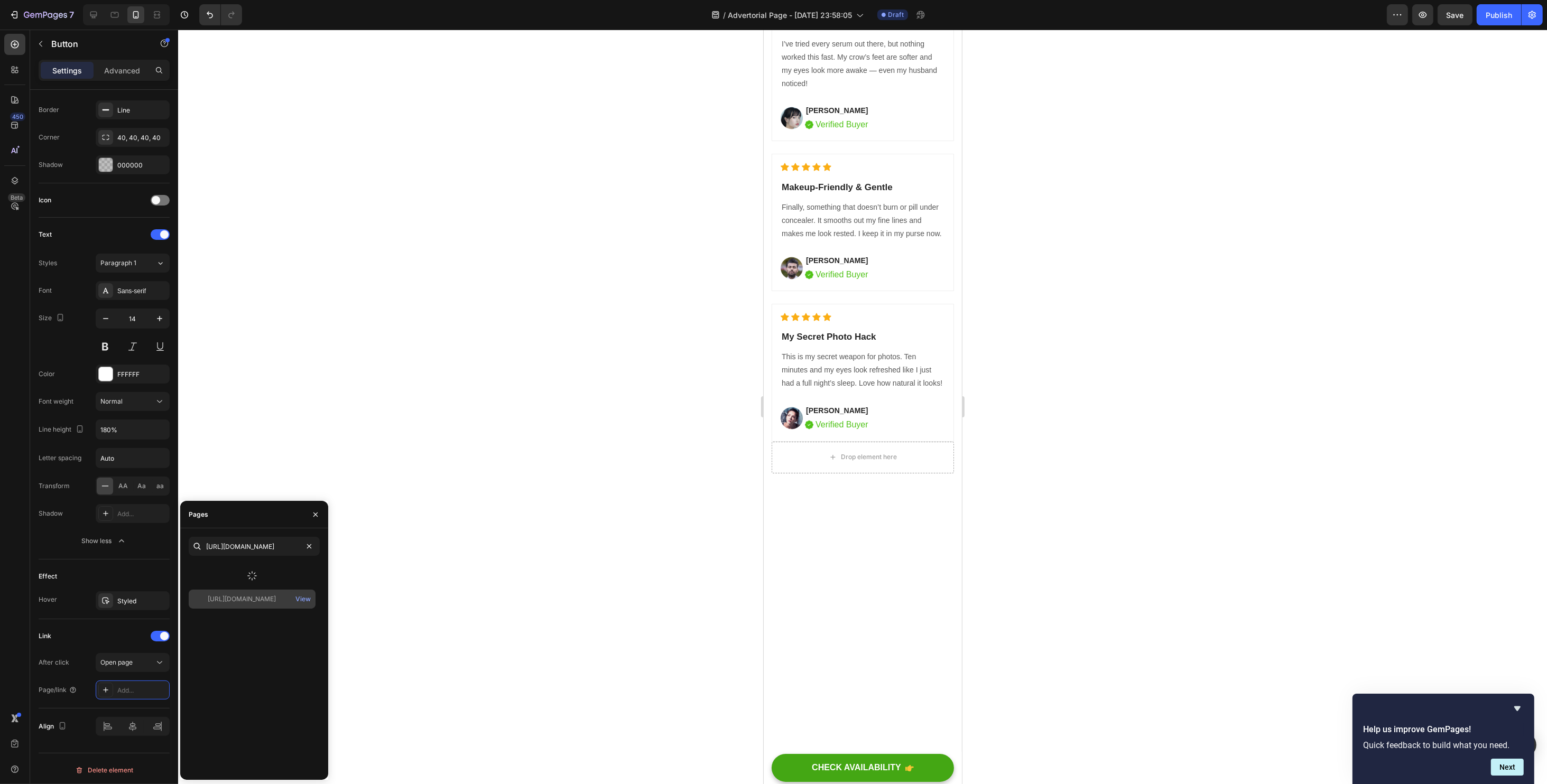
click at [250, 595] on div "https://www.fiyora.shop/products/eye-neck-cream-nourishing-and-hydrating-delic …" at bounding box center [254, 667] width 131 height 209
click at [249, 572] on div "https://www.fiyora.shop/products/eye-neck-cream-nourishing-and-hydrating-delic" at bounding box center [241, 571] width 68 height 10
click at [500, 569] on div at bounding box center [863, 407] width 1369 height 755
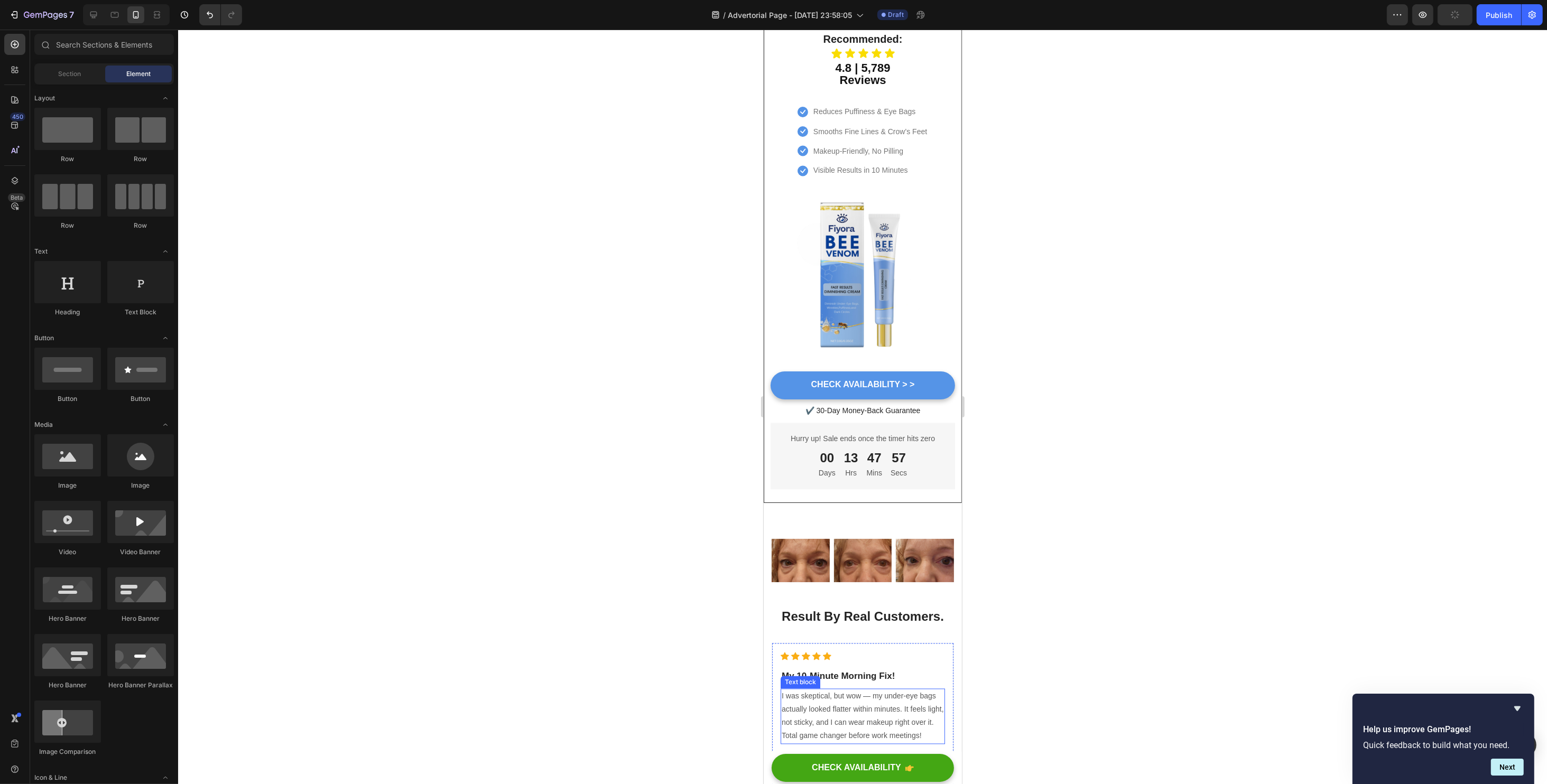
scroll to position [3196, 0]
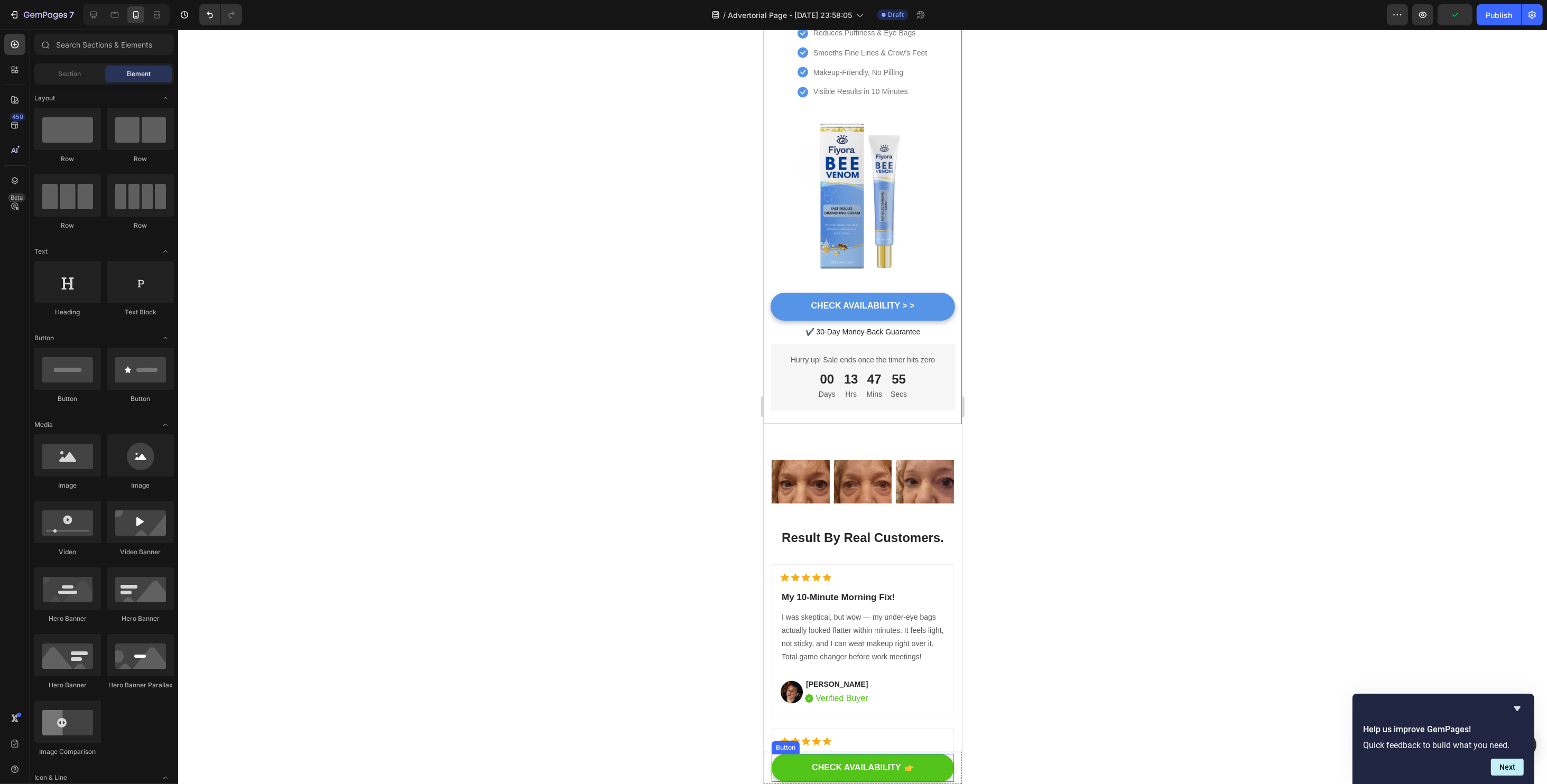
click at [792, 767] on button "CHECK AVAILABILITY" at bounding box center [862, 768] width 183 height 28
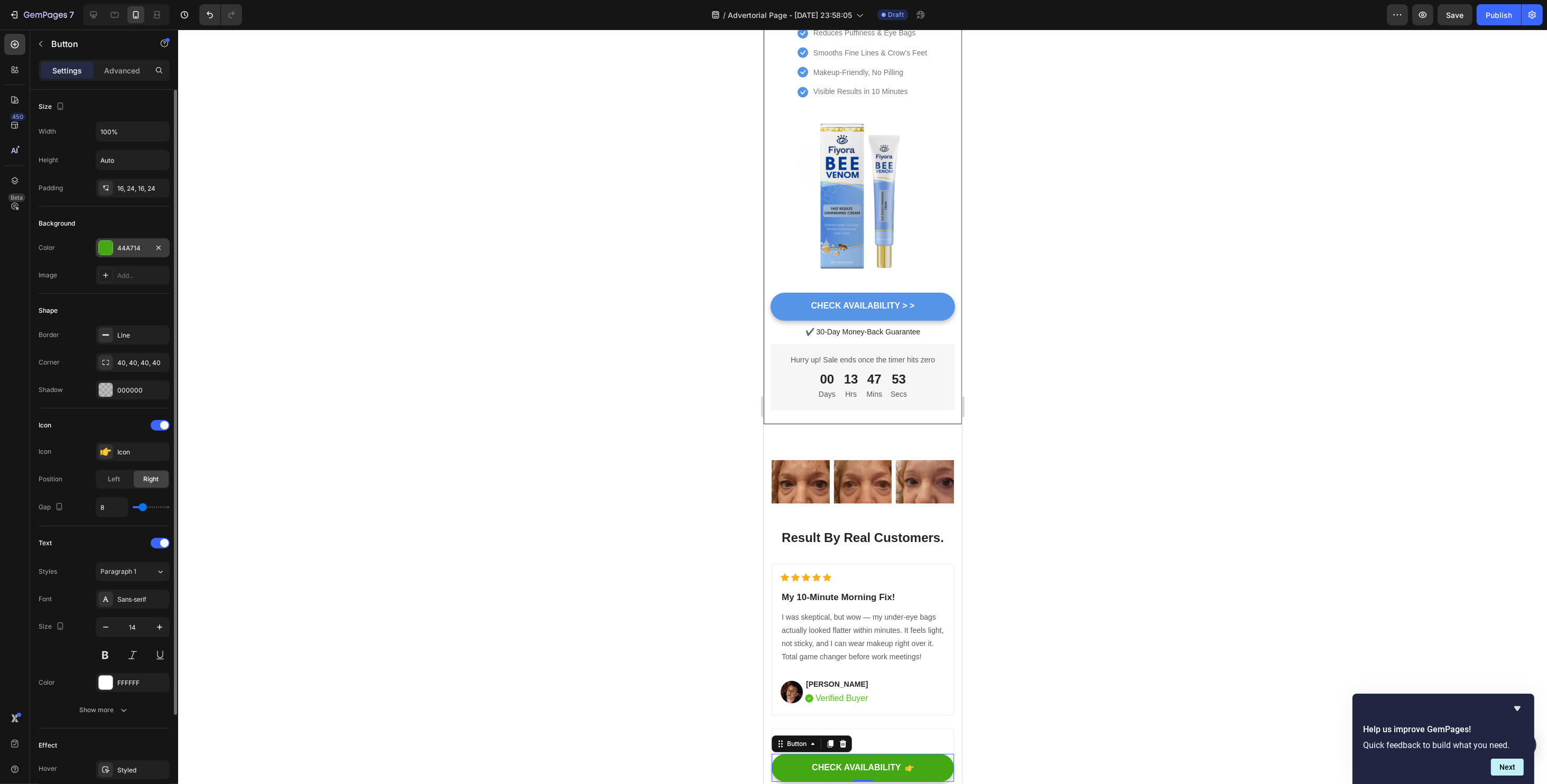
click at [106, 247] on div at bounding box center [106, 248] width 14 height 14
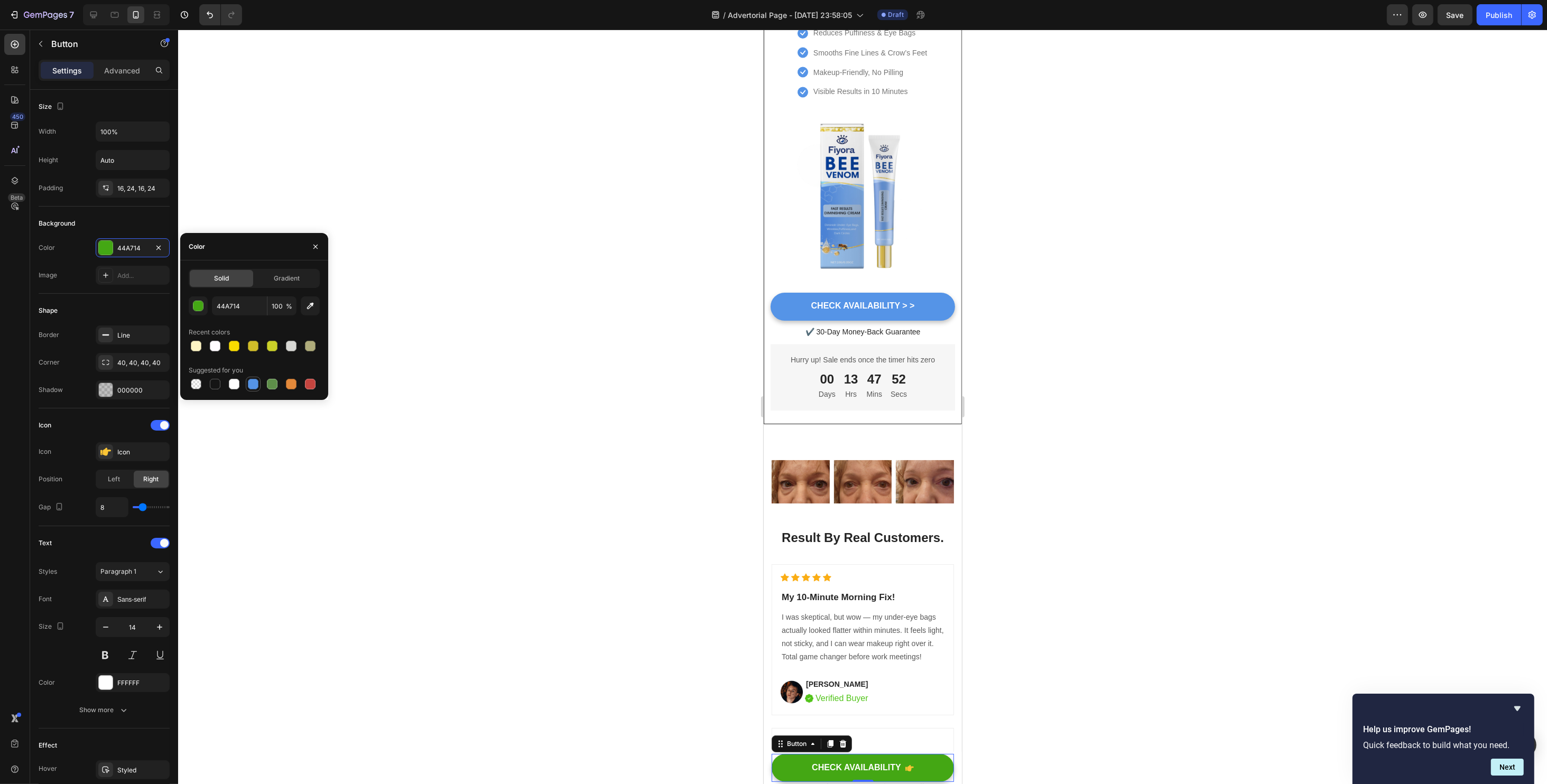
click at [258, 387] on div at bounding box center [253, 385] width 11 height 11
type input "5594E7"
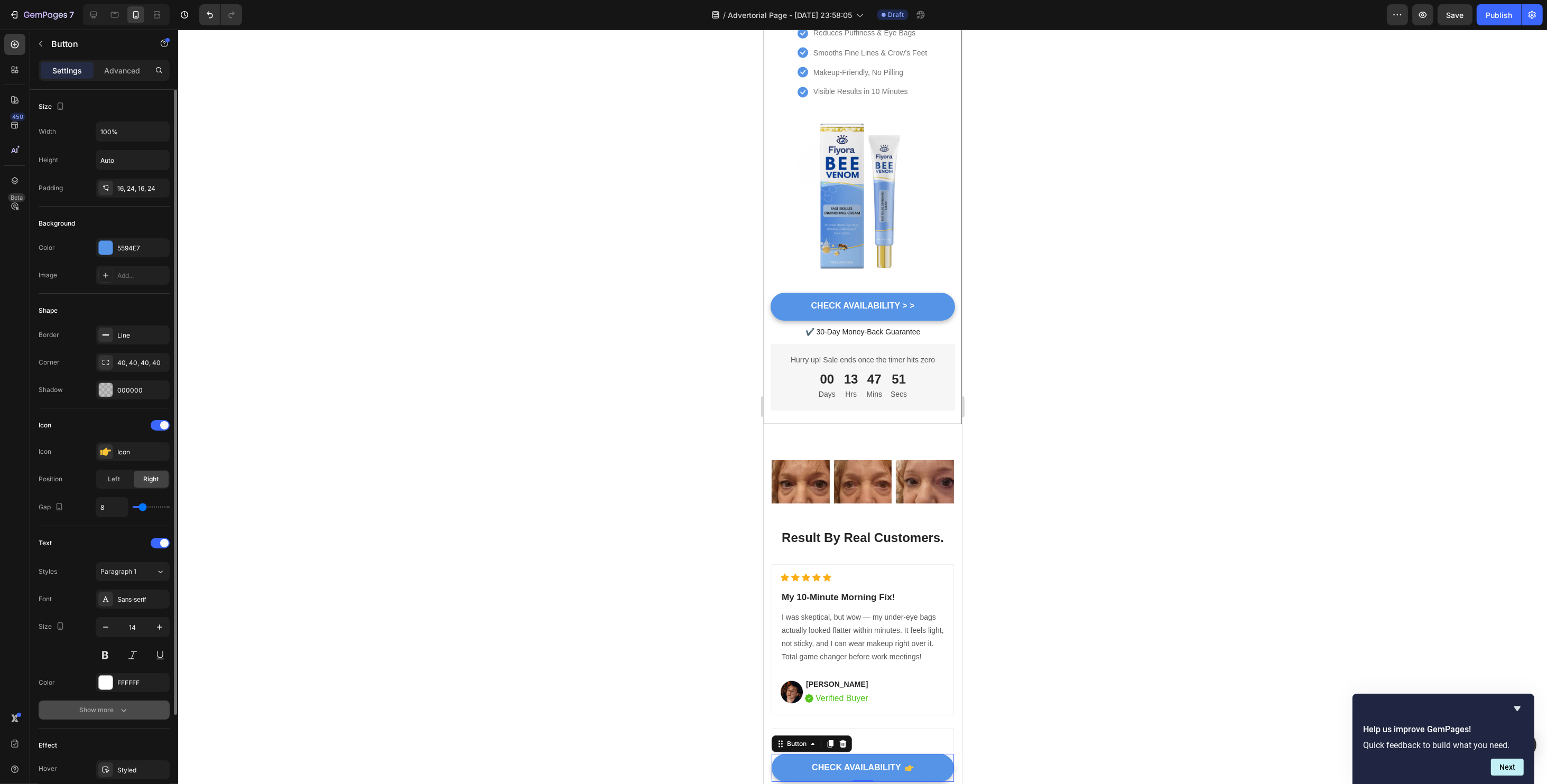
click at [118, 706] on icon "button" at bounding box center [123, 710] width 11 height 11
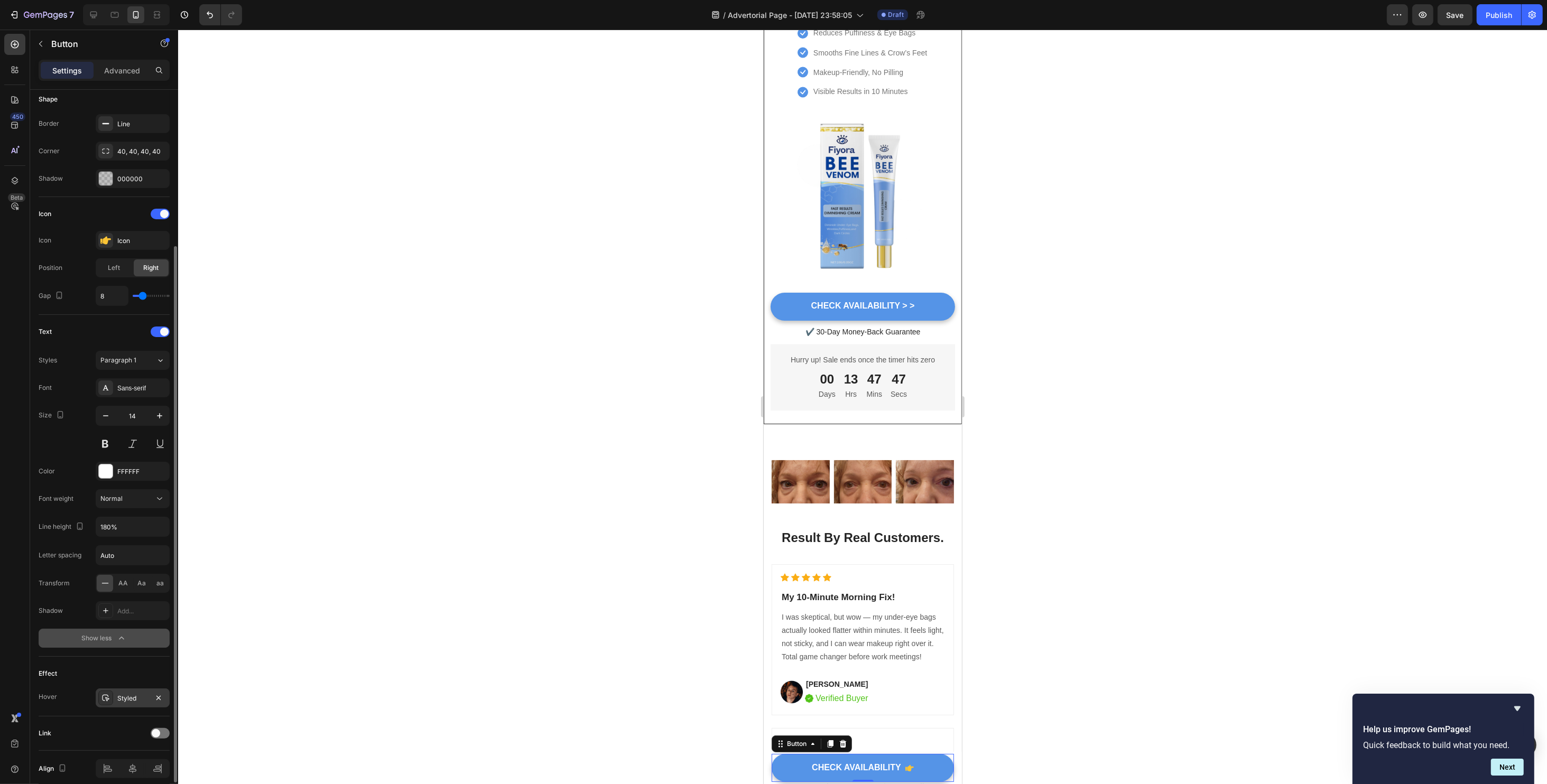
scroll to position [254, 0]
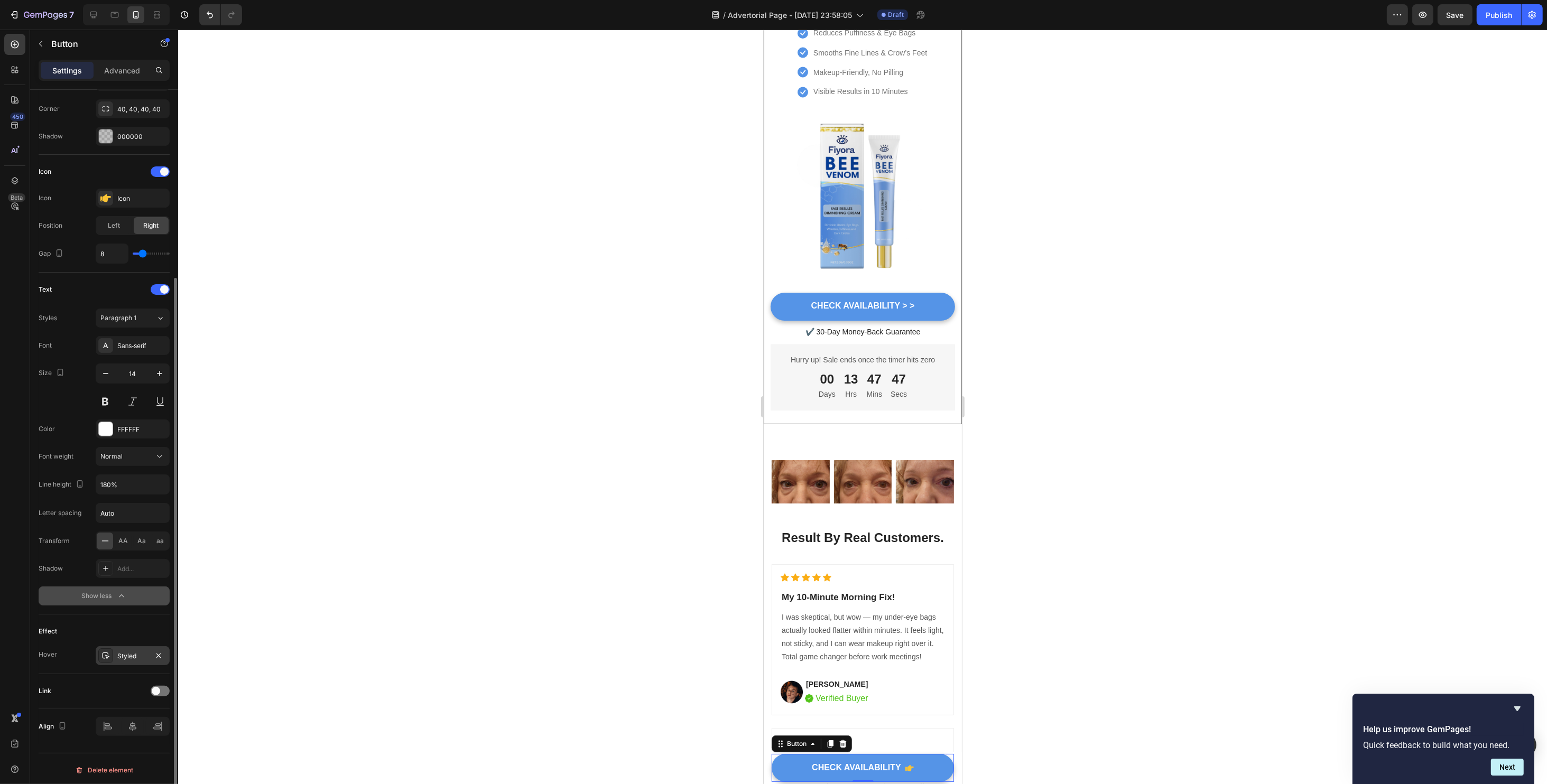
click at [130, 652] on div "Styled" at bounding box center [132, 656] width 31 height 10
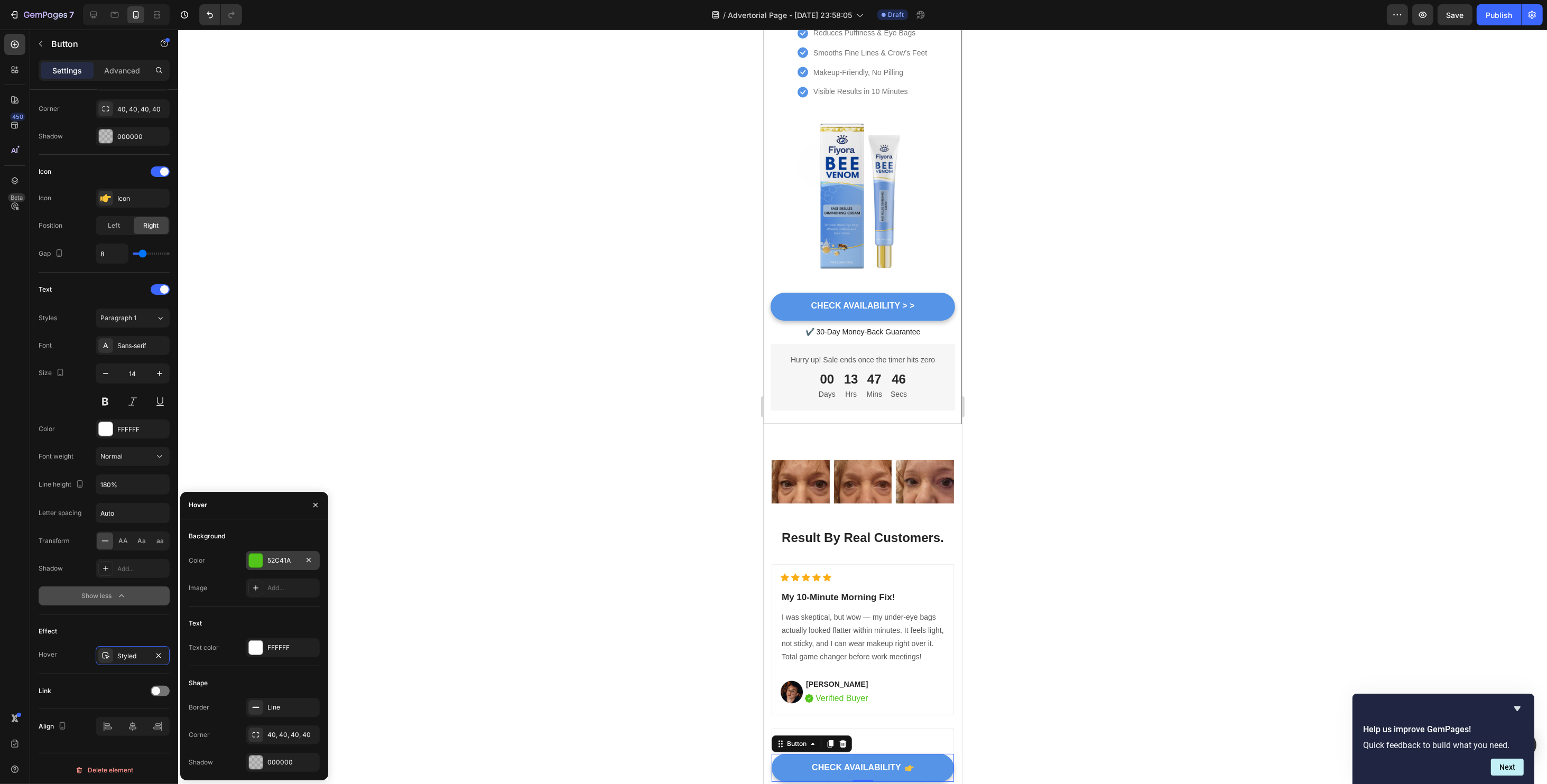
click at [258, 555] on div at bounding box center [256, 561] width 14 height 14
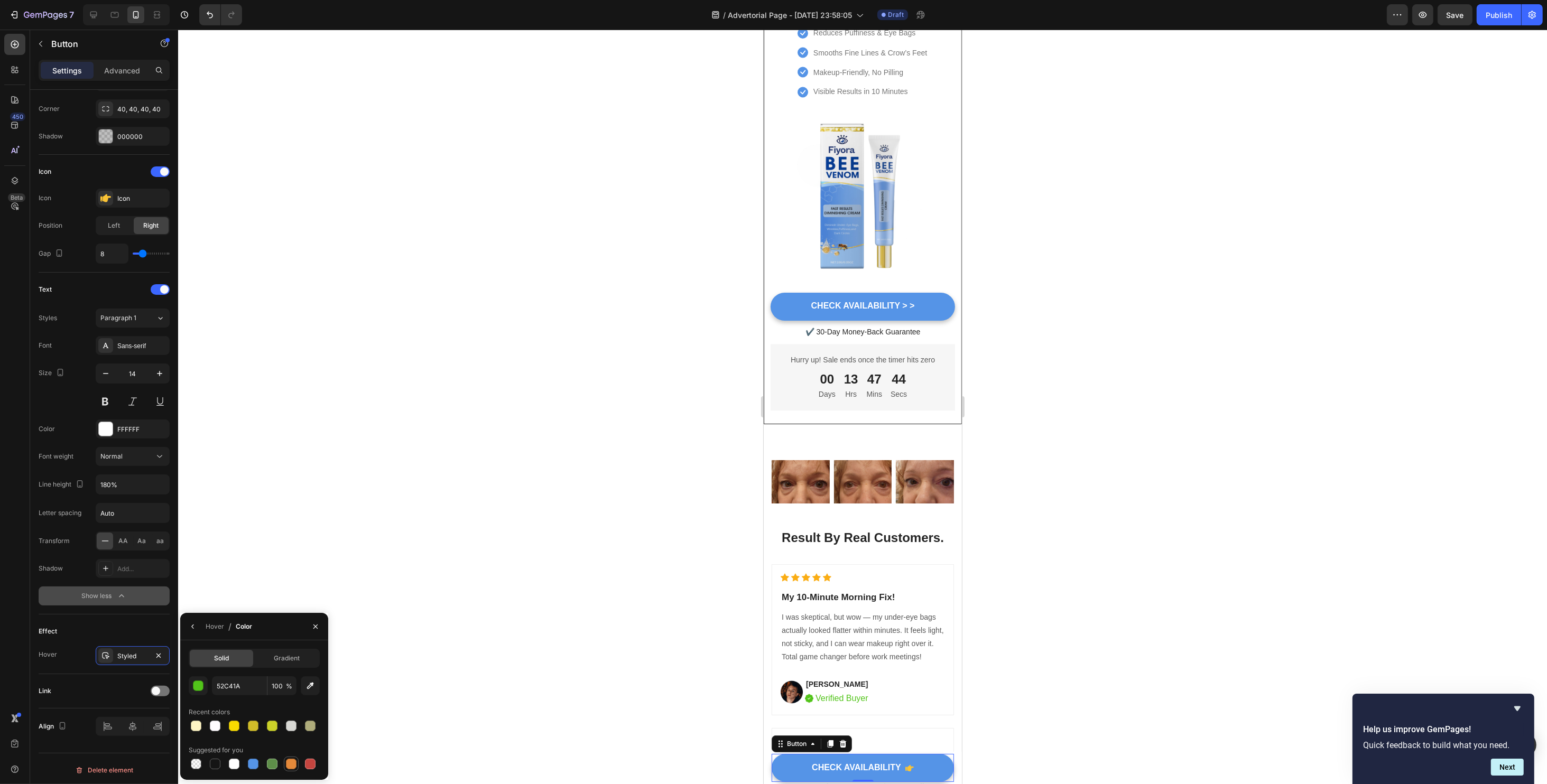
click at [291, 759] on div at bounding box center [291, 764] width 11 height 11
type input "E4893A"
click at [153, 689] on span at bounding box center [156, 691] width 9 height 9
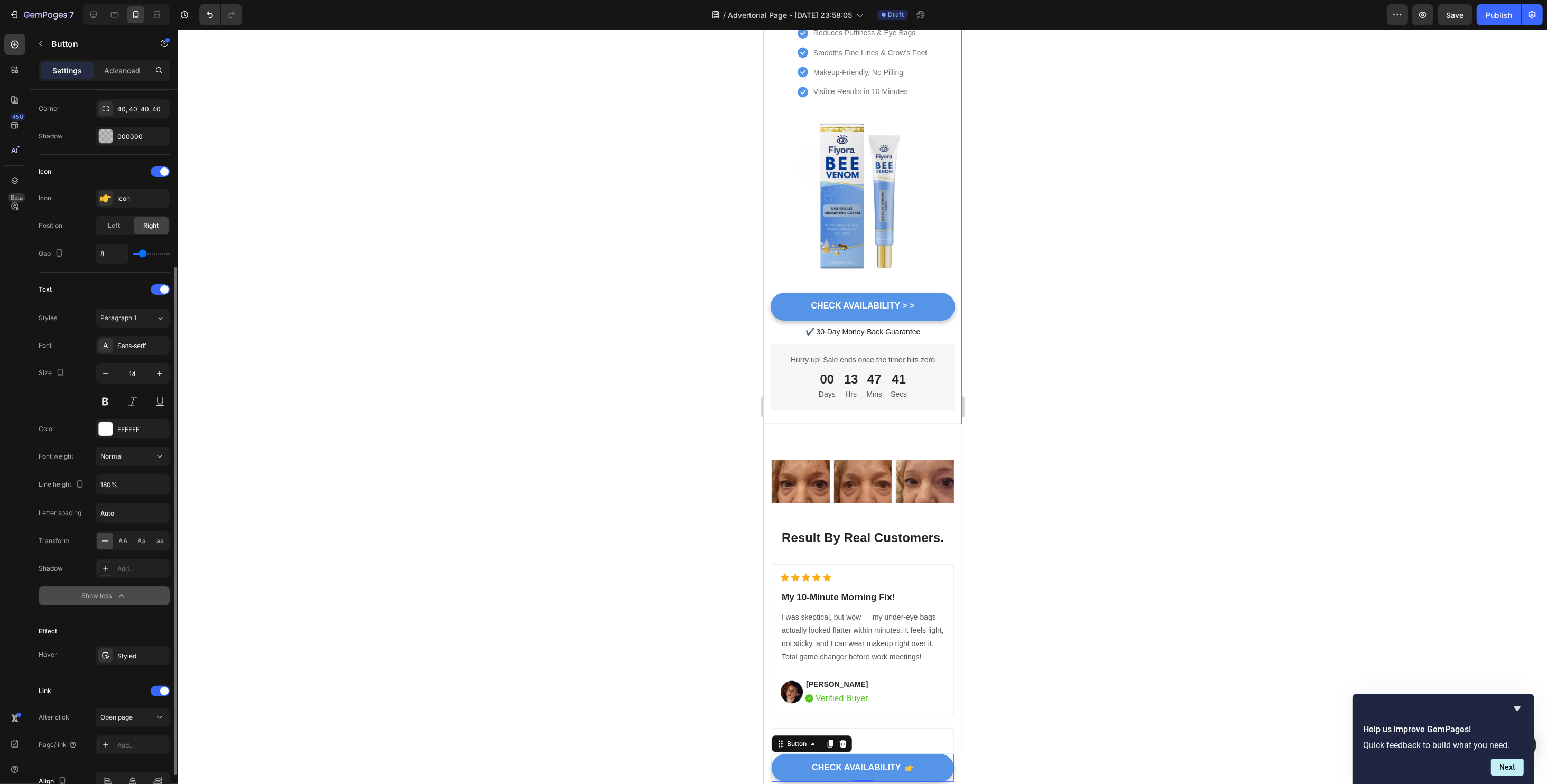
scroll to position [309, 0]
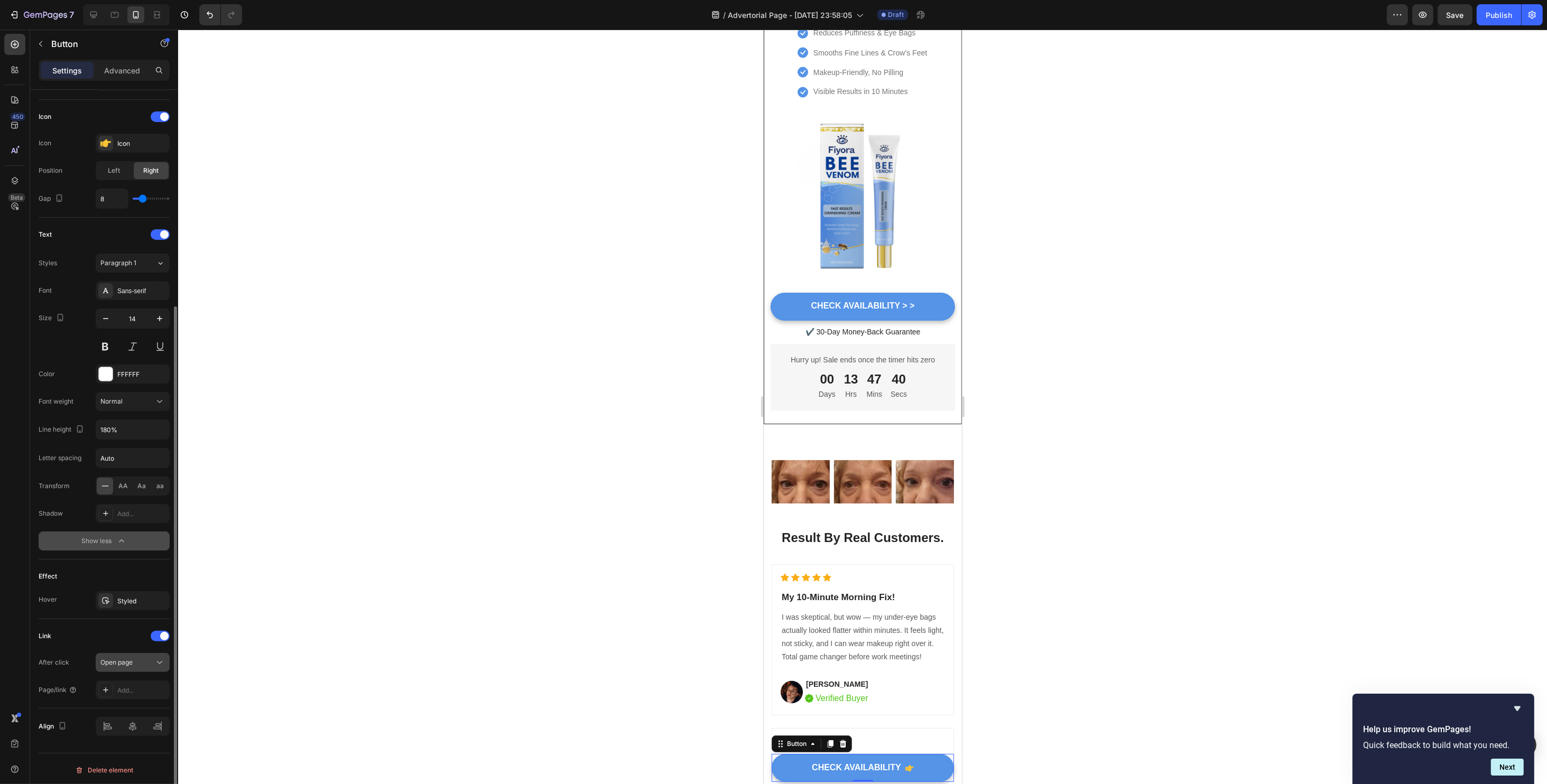
click at [133, 663] on div "Open page" at bounding box center [127, 662] width 54 height 10
click at [79, 660] on div "After click Open page" at bounding box center [104, 663] width 131 height 19
click at [121, 694] on div "Add..." at bounding box center [132, 691] width 74 height 19
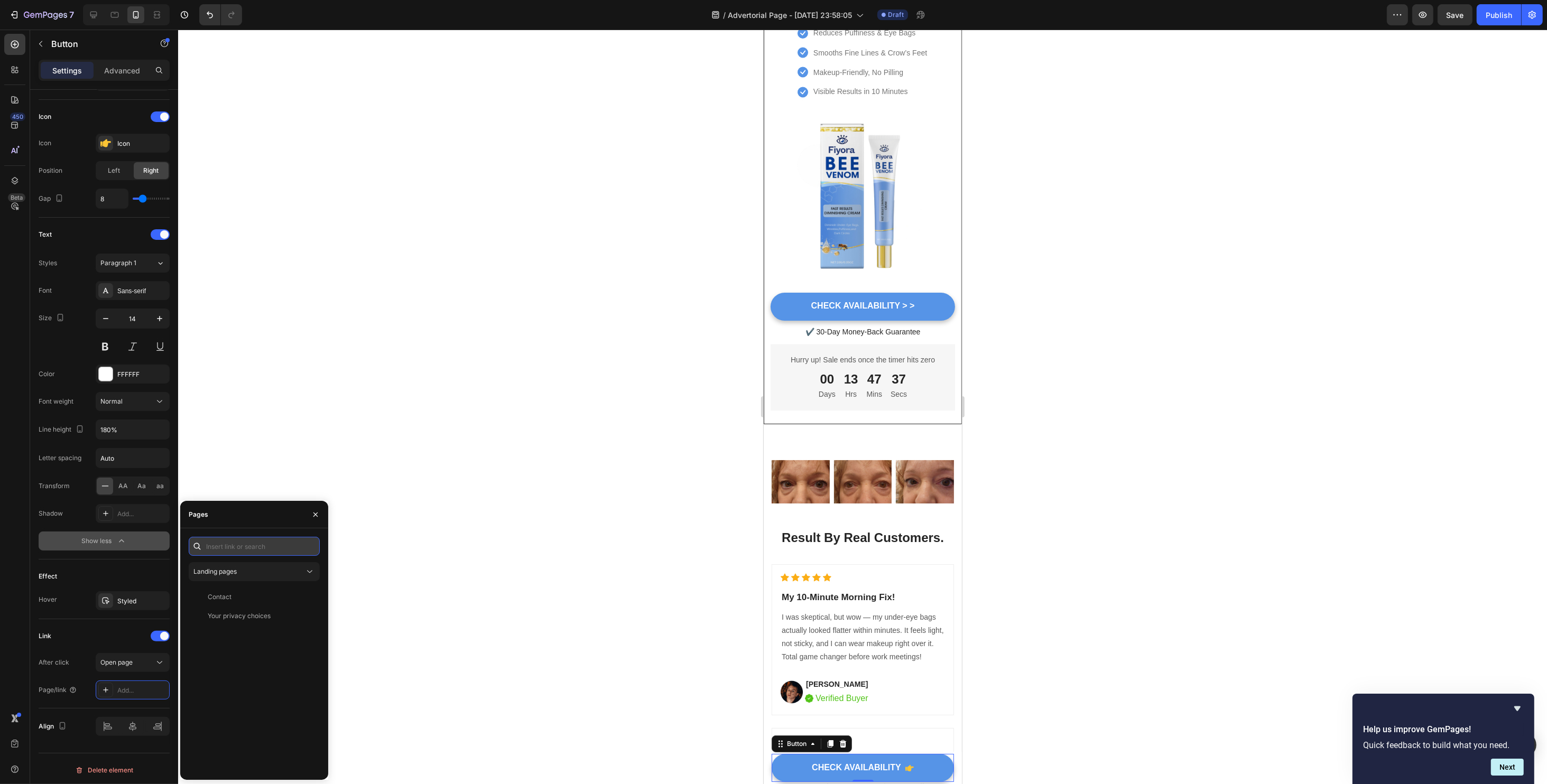
click at [235, 551] on input "text" at bounding box center [254, 547] width 131 height 19
paste input "https://www.fiyora.shop/products/eye-neck-cream-nourishing-and-hydrating-delic"
type input "https://www.fiyora.shop/products/eye-neck-cream-nourishing-and-hydrating-delic"
click at [124, 564] on div "Effect Hover Styled" at bounding box center [104, 590] width 131 height 60
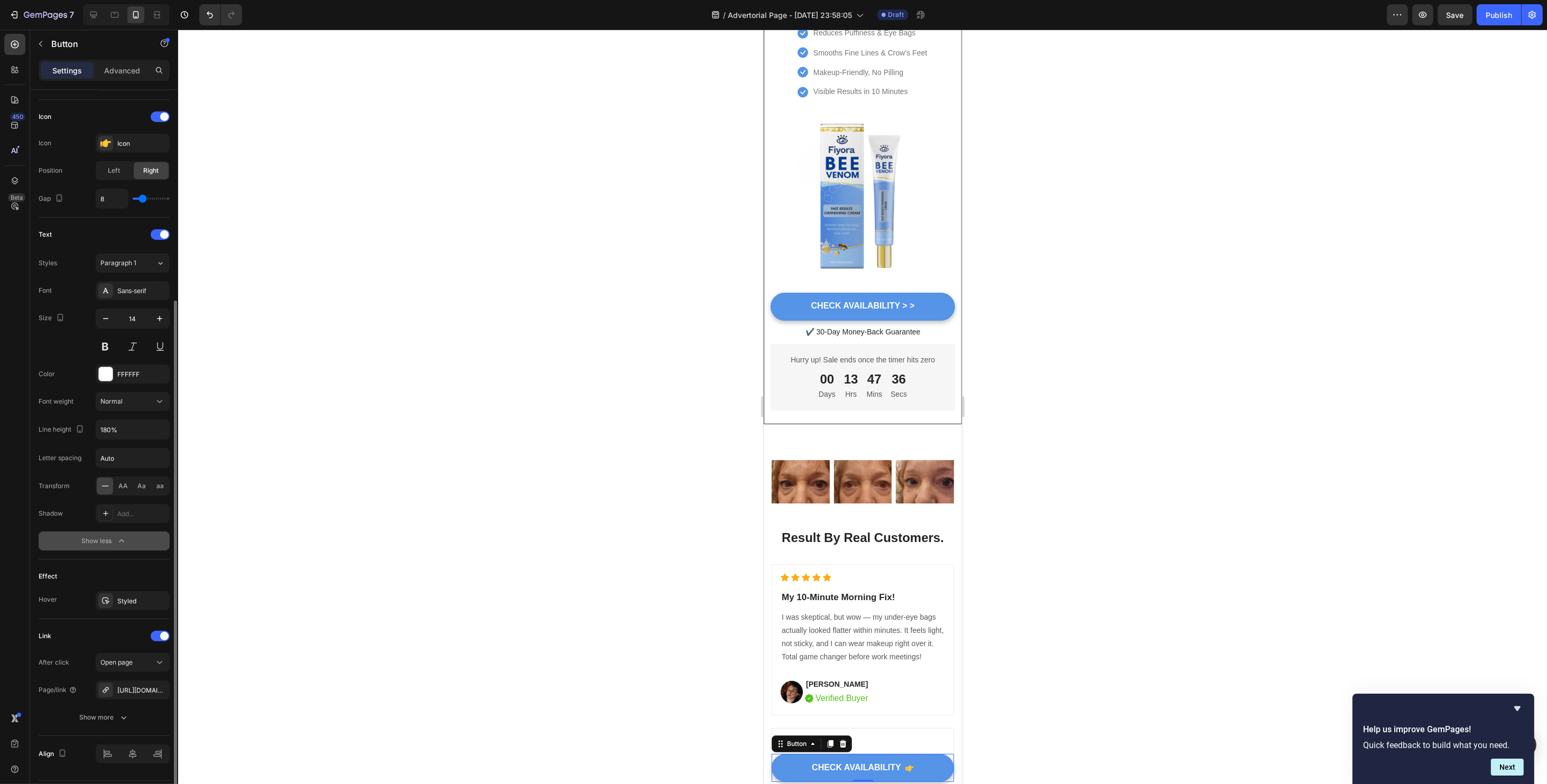
scroll to position [0, 0]
click at [157, 116] on div at bounding box center [161, 116] width 19 height 11
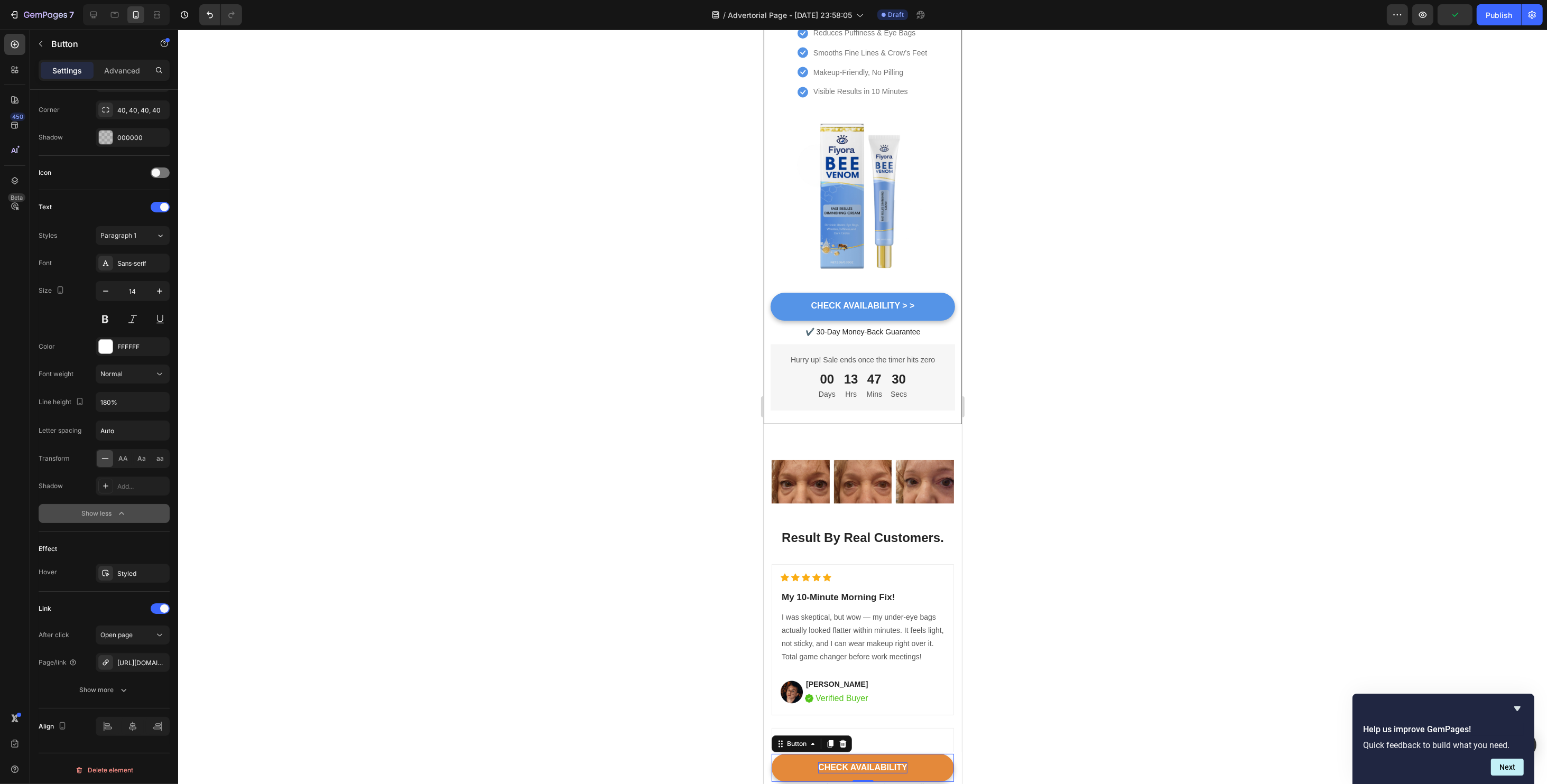
click at [896, 766] on div "CHECK AVAILABILITY" at bounding box center [862, 768] width 89 height 11
click at [896, 766] on p "CHECK AVAILABILITY" at bounding box center [862, 768] width 89 height 11
click at [900, 766] on p "CHECK AVAILABILITY" at bounding box center [862, 768] width 89 height 11
drag, startPoint x: 1013, startPoint y: 637, endPoint x: 977, endPoint y: 653, distance: 39.4
click at [1017, 629] on div at bounding box center [863, 407] width 1369 height 755
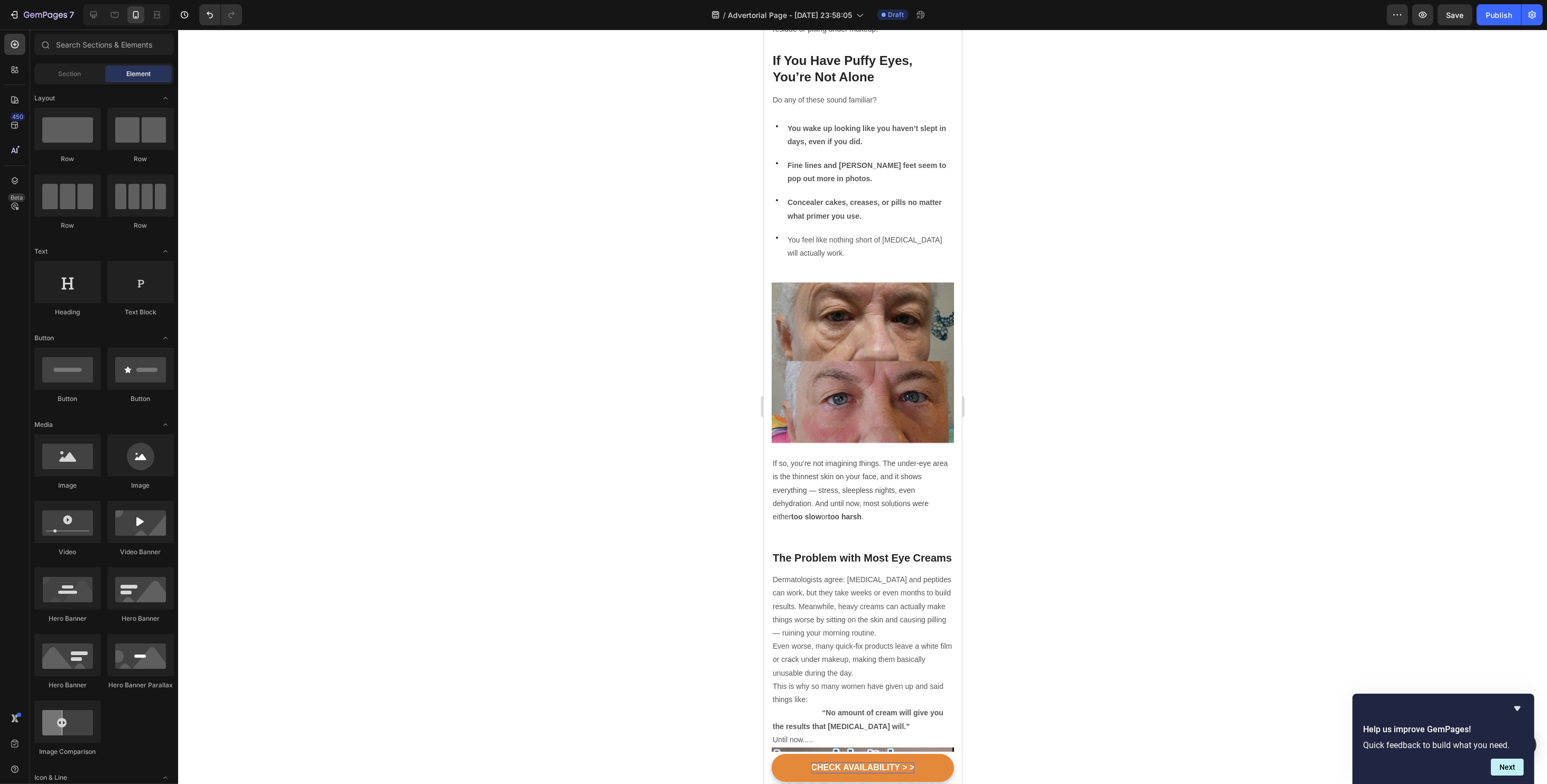
scroll to position [556, 0]
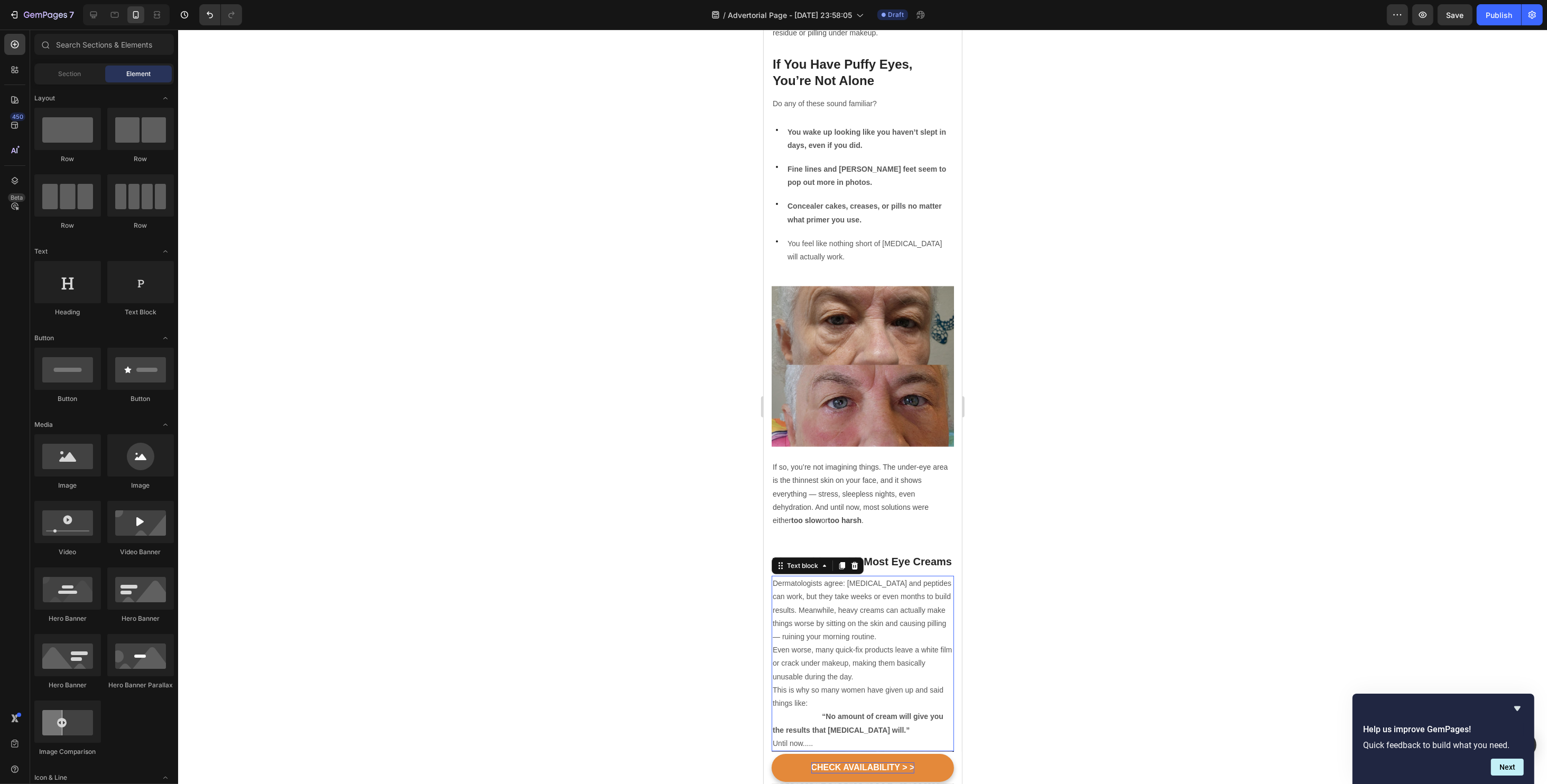
click at [854, 713] on strong "“No amount of cream will give you the results that [MEDICAL_DATA] will.”" at bounding box center [857, 723] width 171 height 22
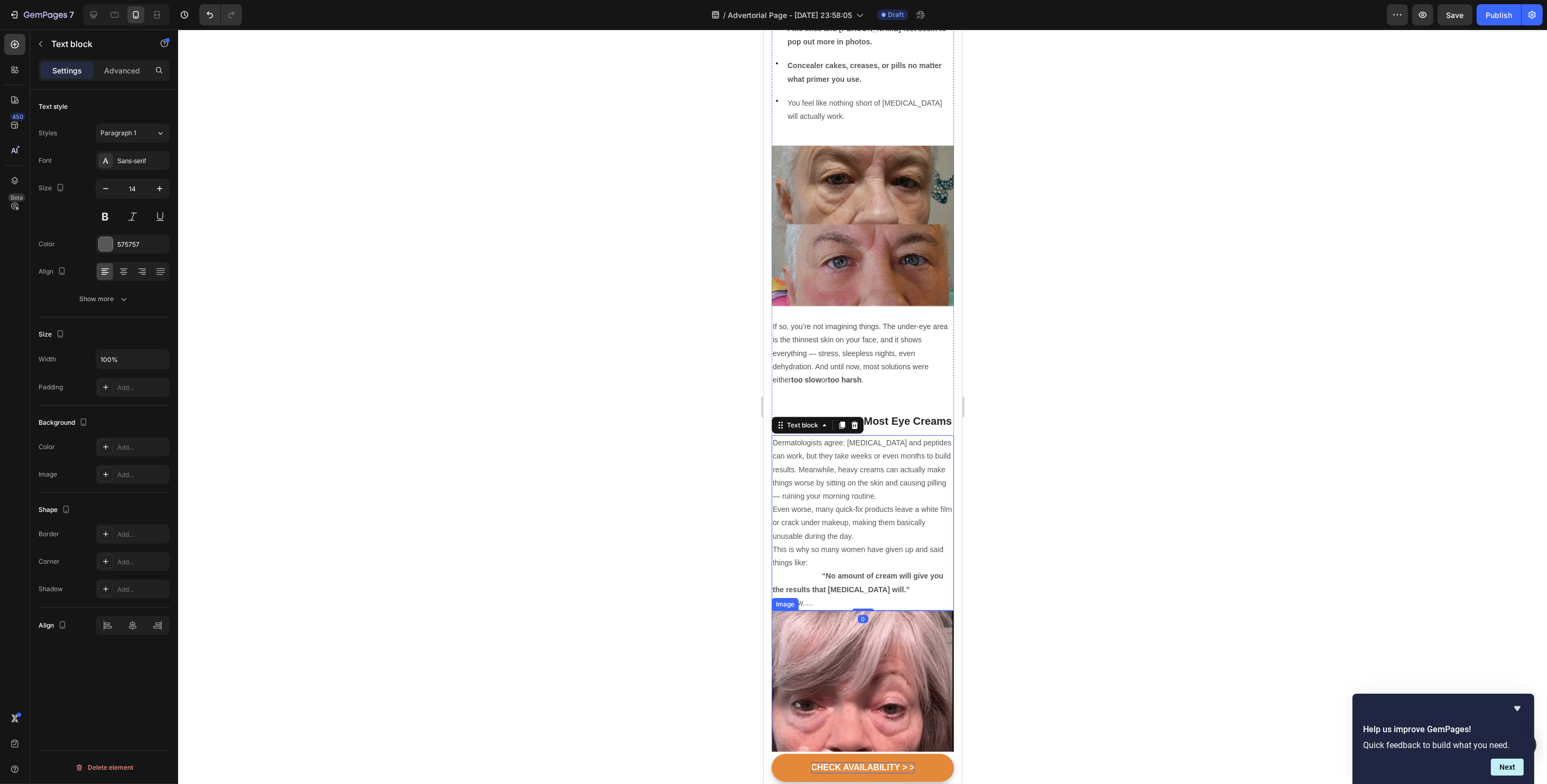
scroll to position [767, 0]
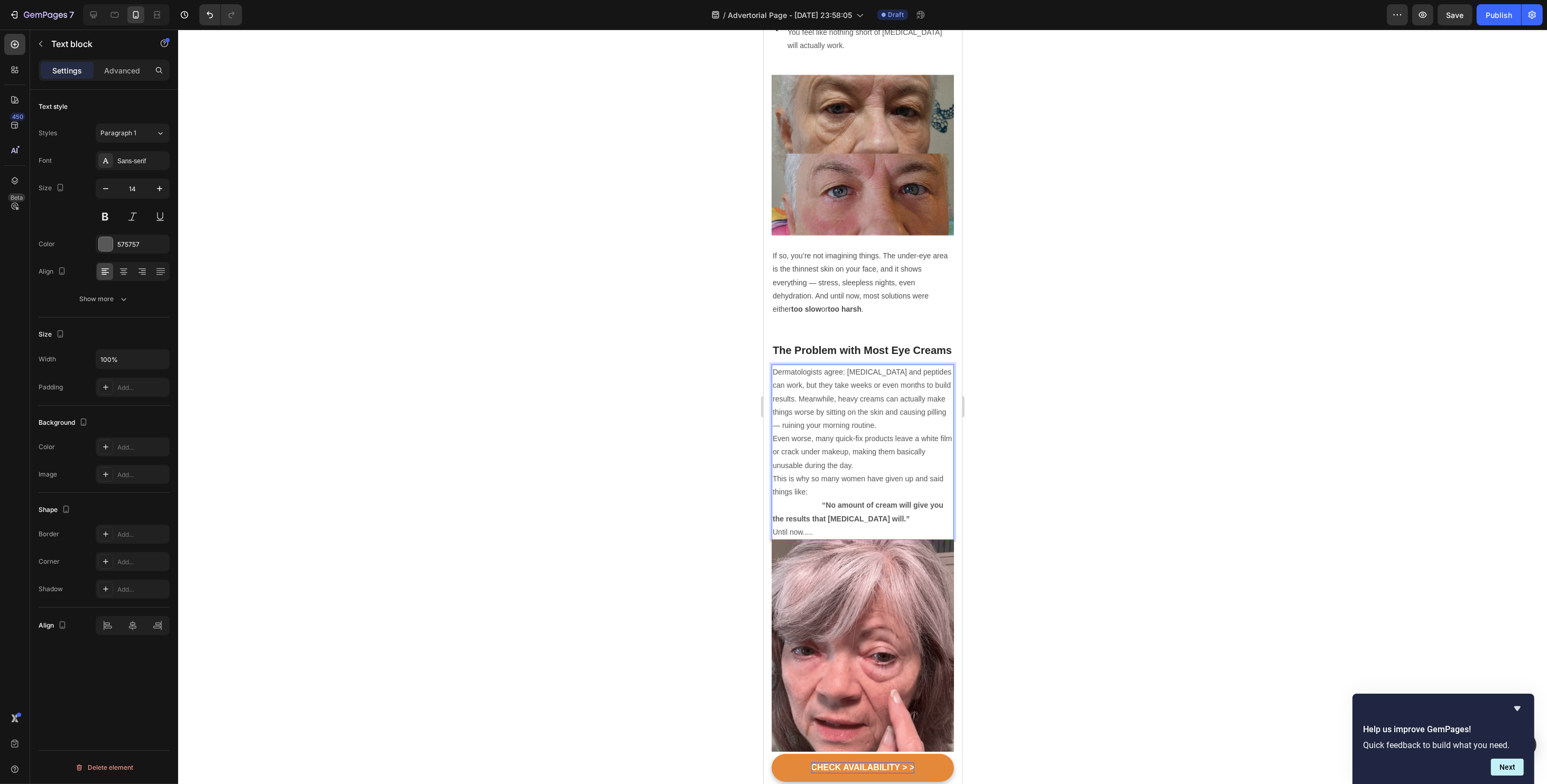
click at [858, 501] on strong "“No amount of cream will give you the results that [MEDICAL_DATA] will.”" at bounding box center [857, 511] width 171 height 22
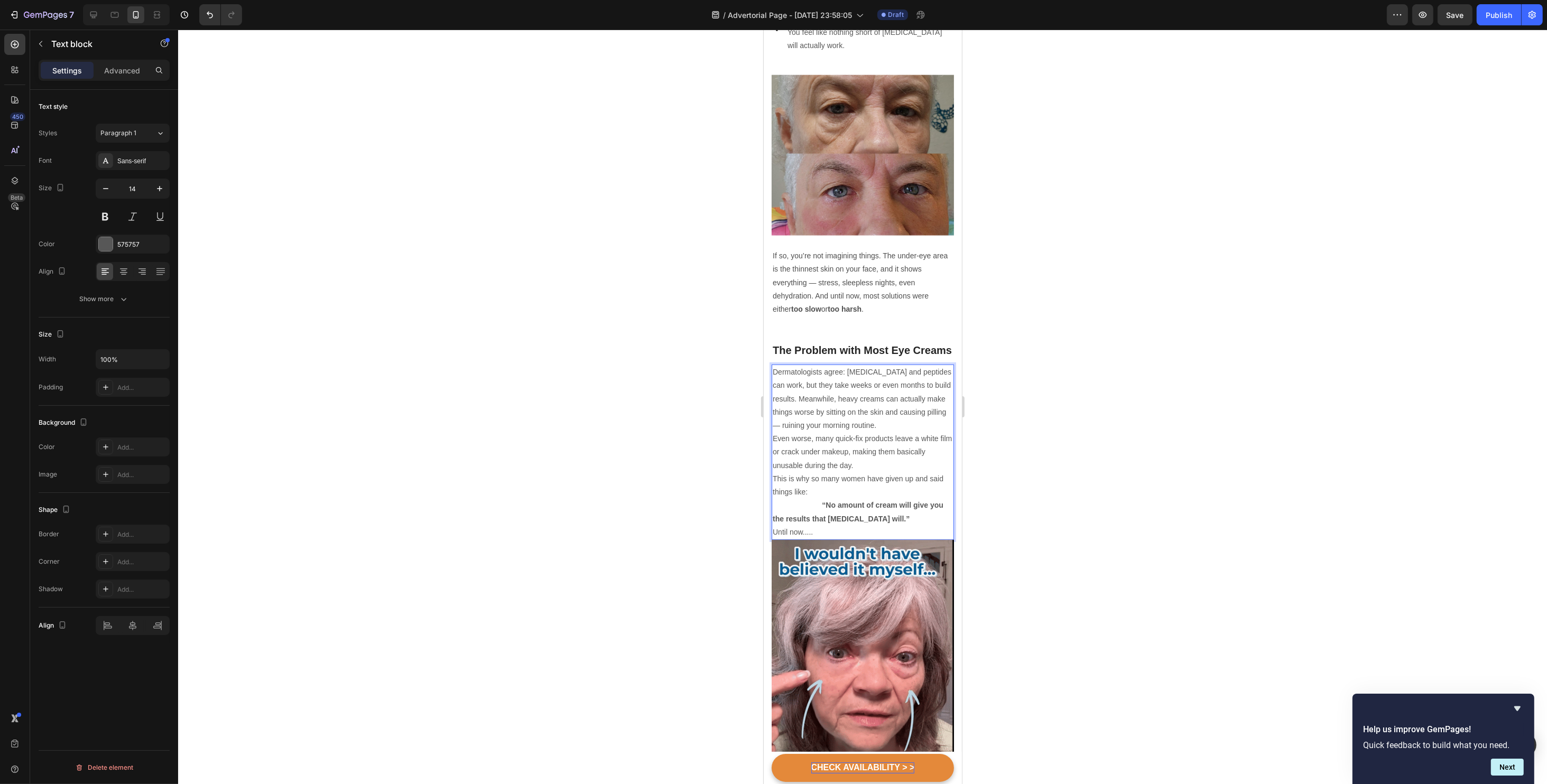
click at [827, 501] on strong "“No amount of cream will give you the results that [MEDICAL_DATA] will.”" at bounding box center [857, 511] width 171 height 22
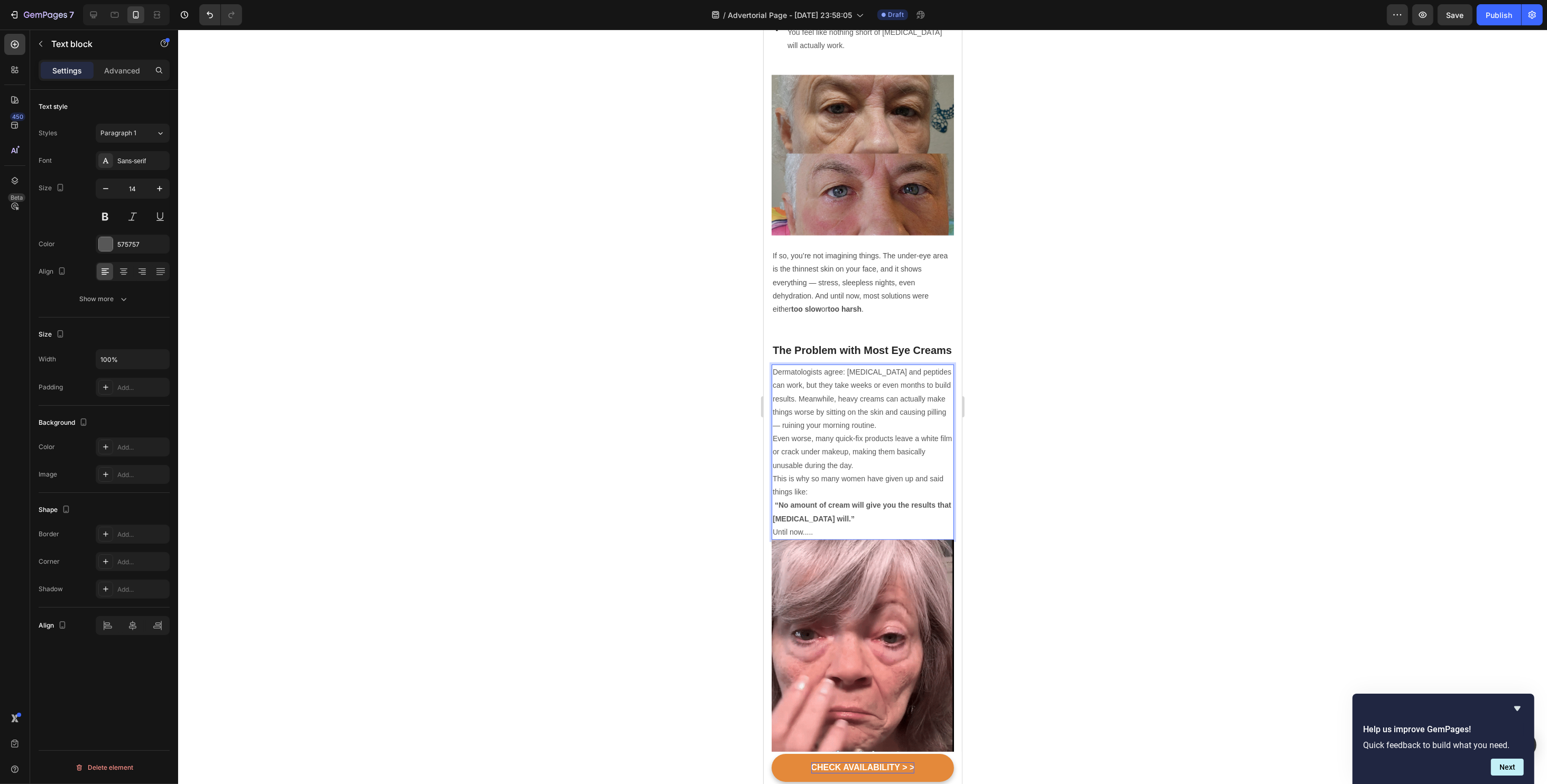
click at [830, 500] on p "“No amount of cream will give you the results that [MEDICAL_DATA] will.”" at bounding box center [862, 512] width 180 height 26
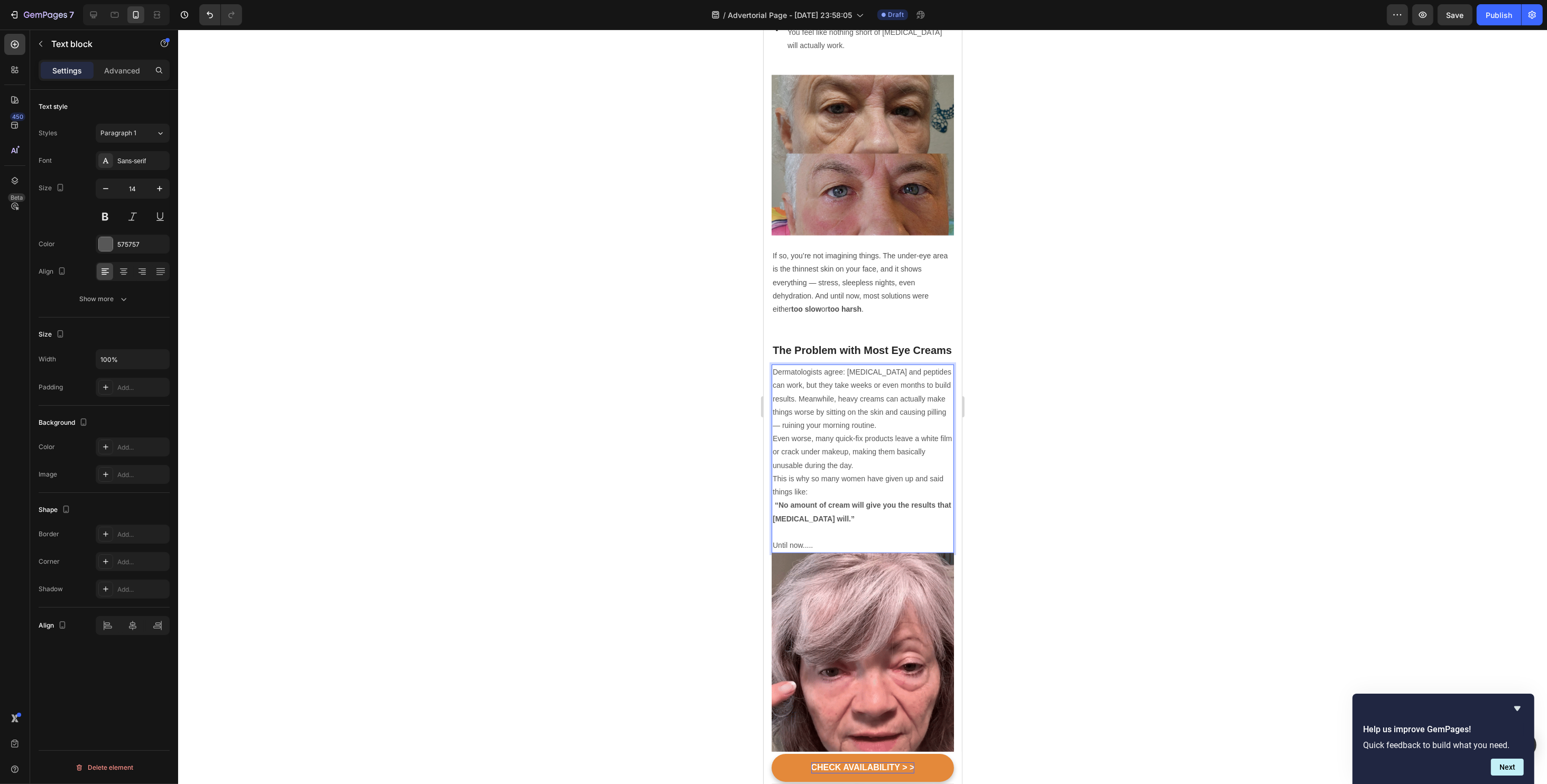
click at [829, 473] on p "This is why so many women have given up and said things like:" at bounding box center [862, 486] width 180 height 26
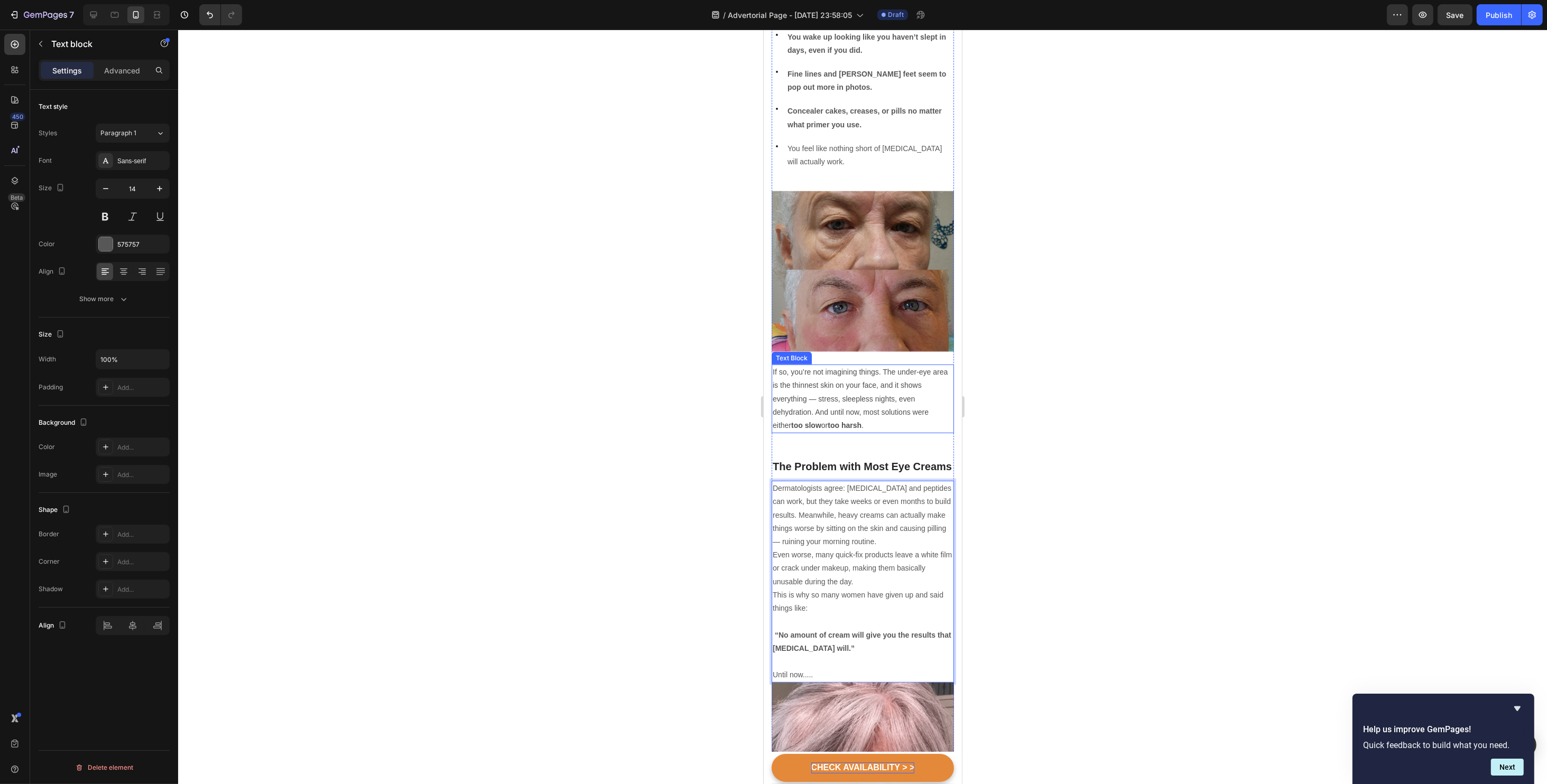
scroll to position [774, 0]
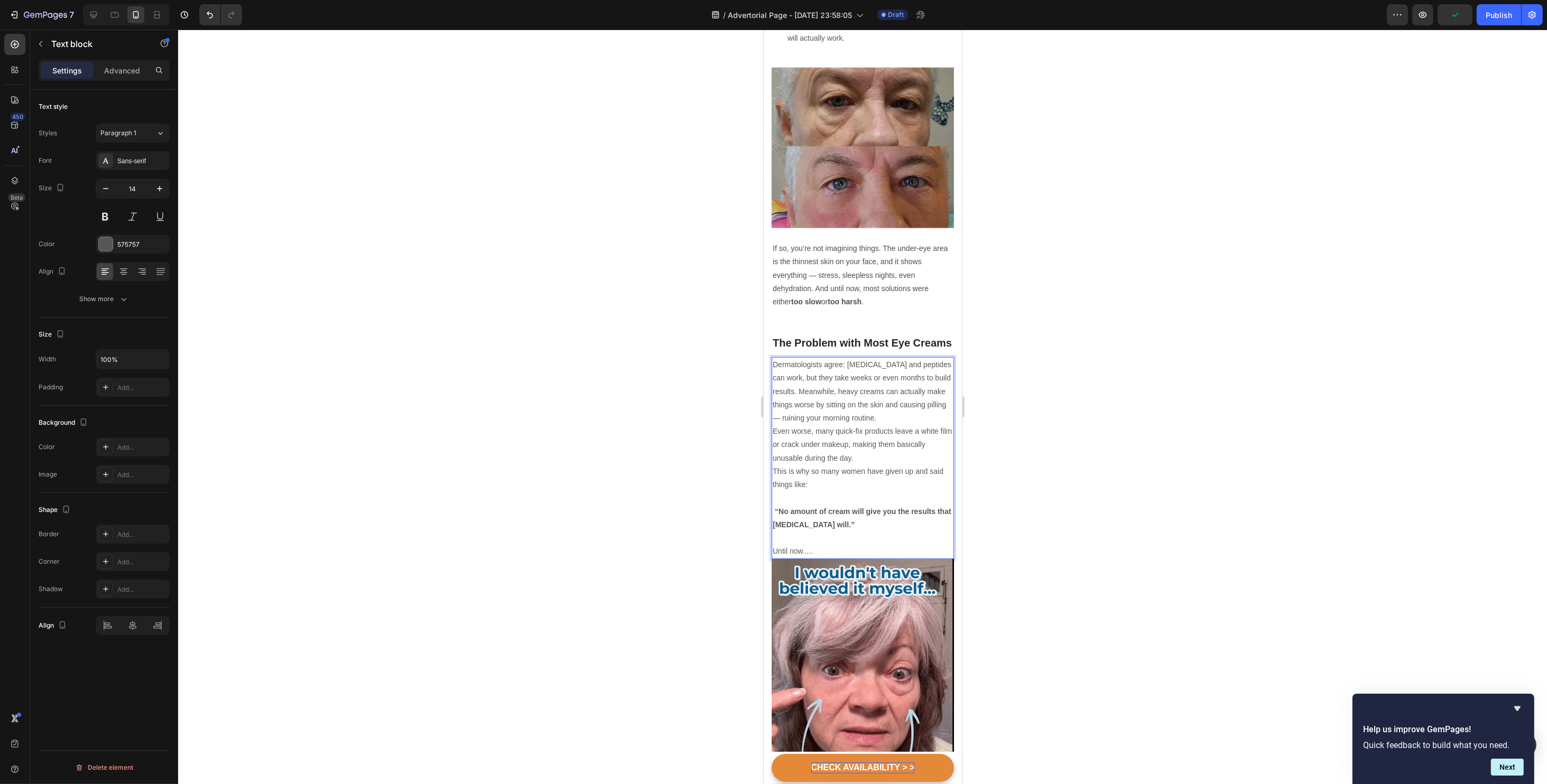
click at [774, 507] on strong "“No amount of cream will give you the results that [MEDICAL_DATA] will.”" at bounding box center [861, 518] width 179 height 22
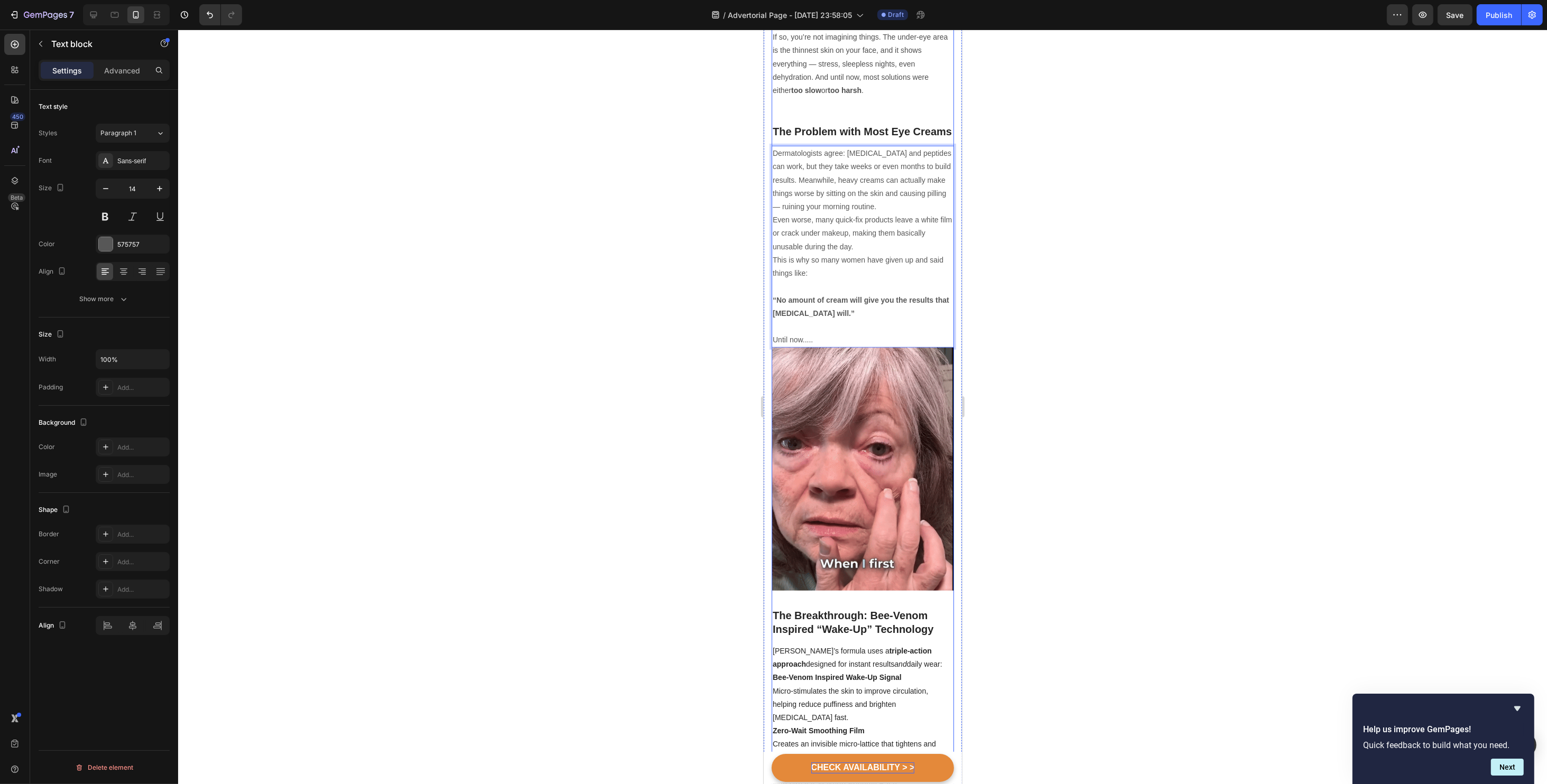
scroll to position [1127, 0]
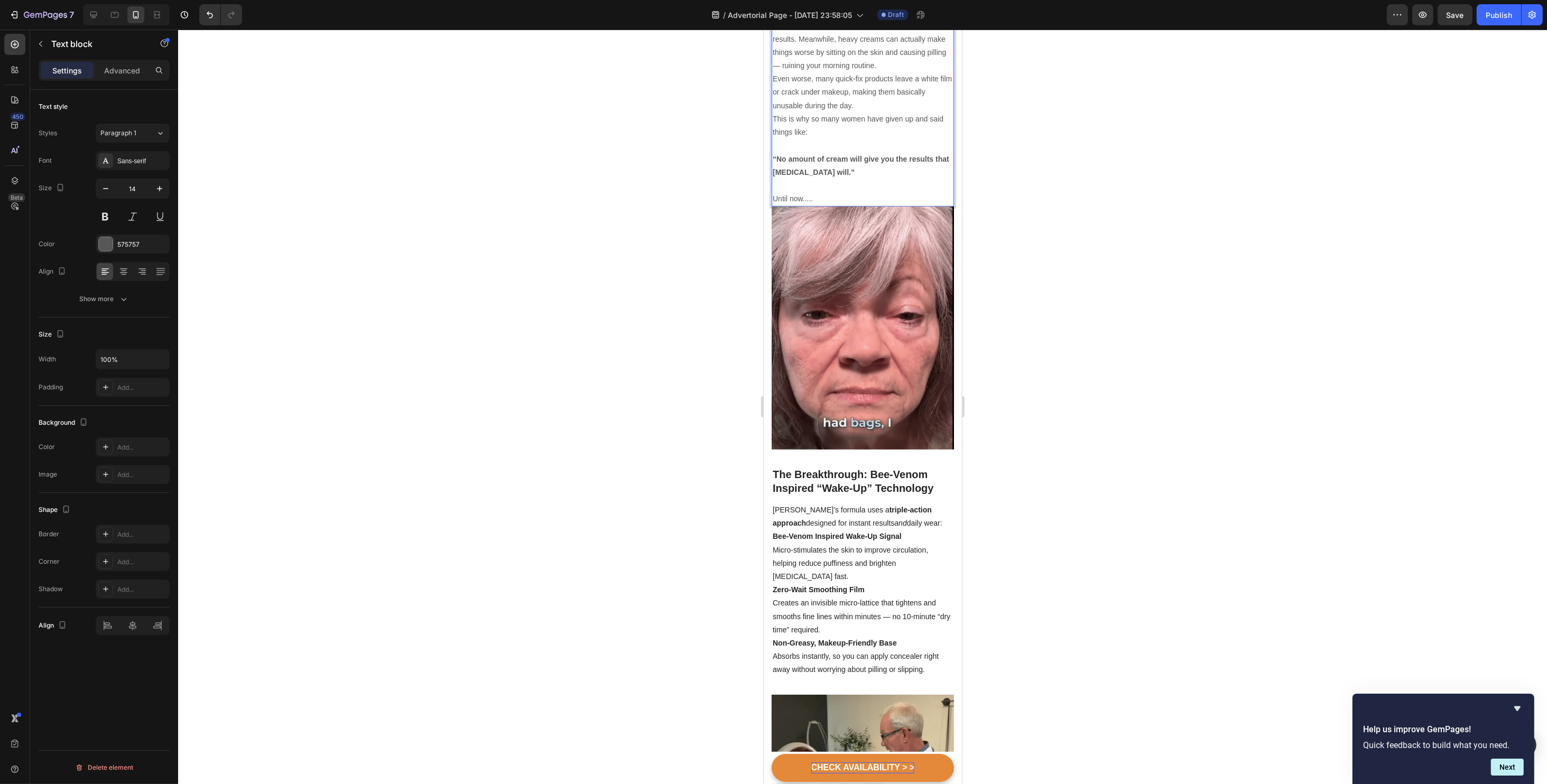
click at [800, 192] on p "Until now....." at bounding box center [862, 198] width 180 height 13
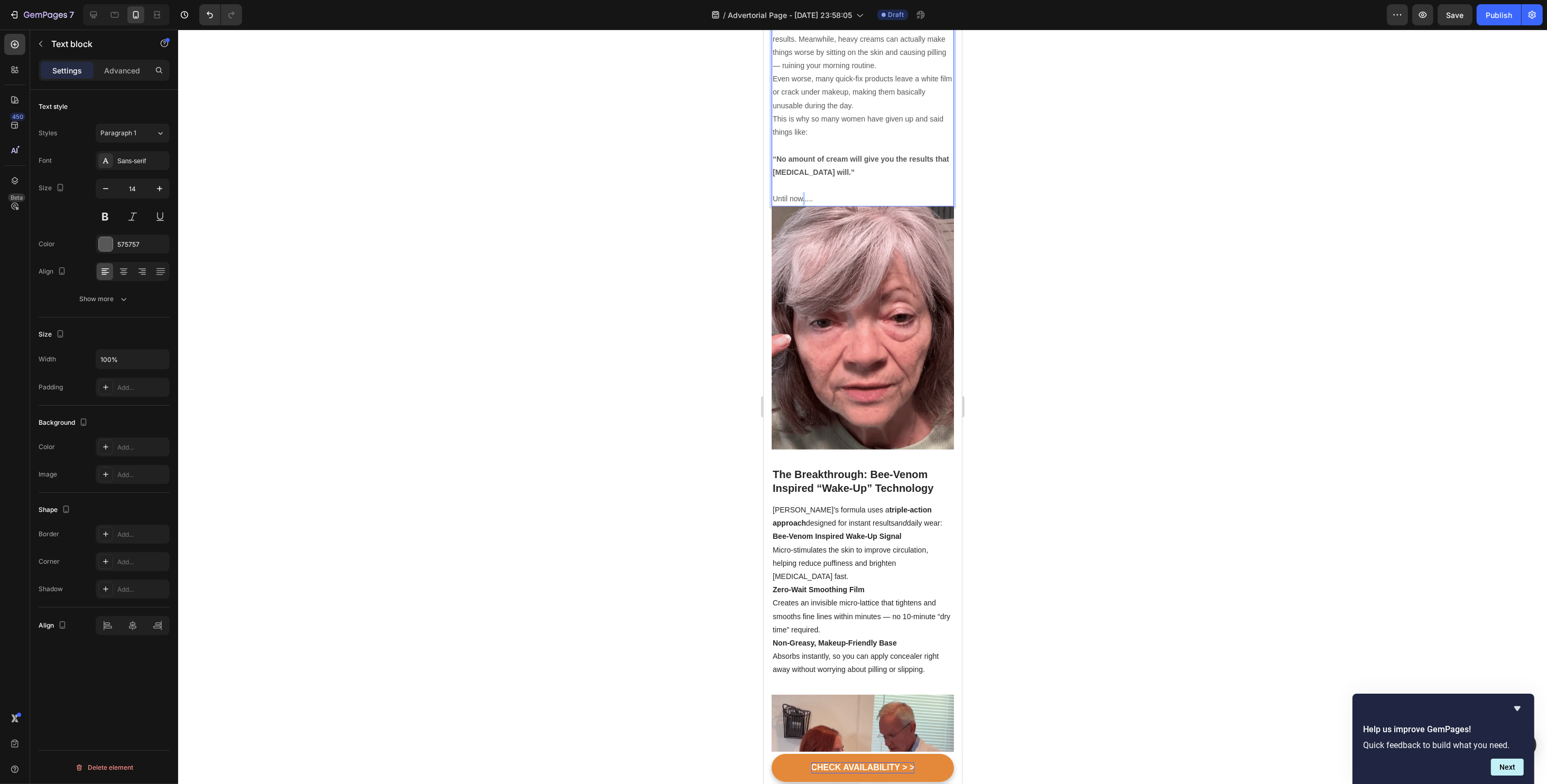
click at [800, 192] on p "Until now....." at bounding box center [862, 198] width 180 height 13
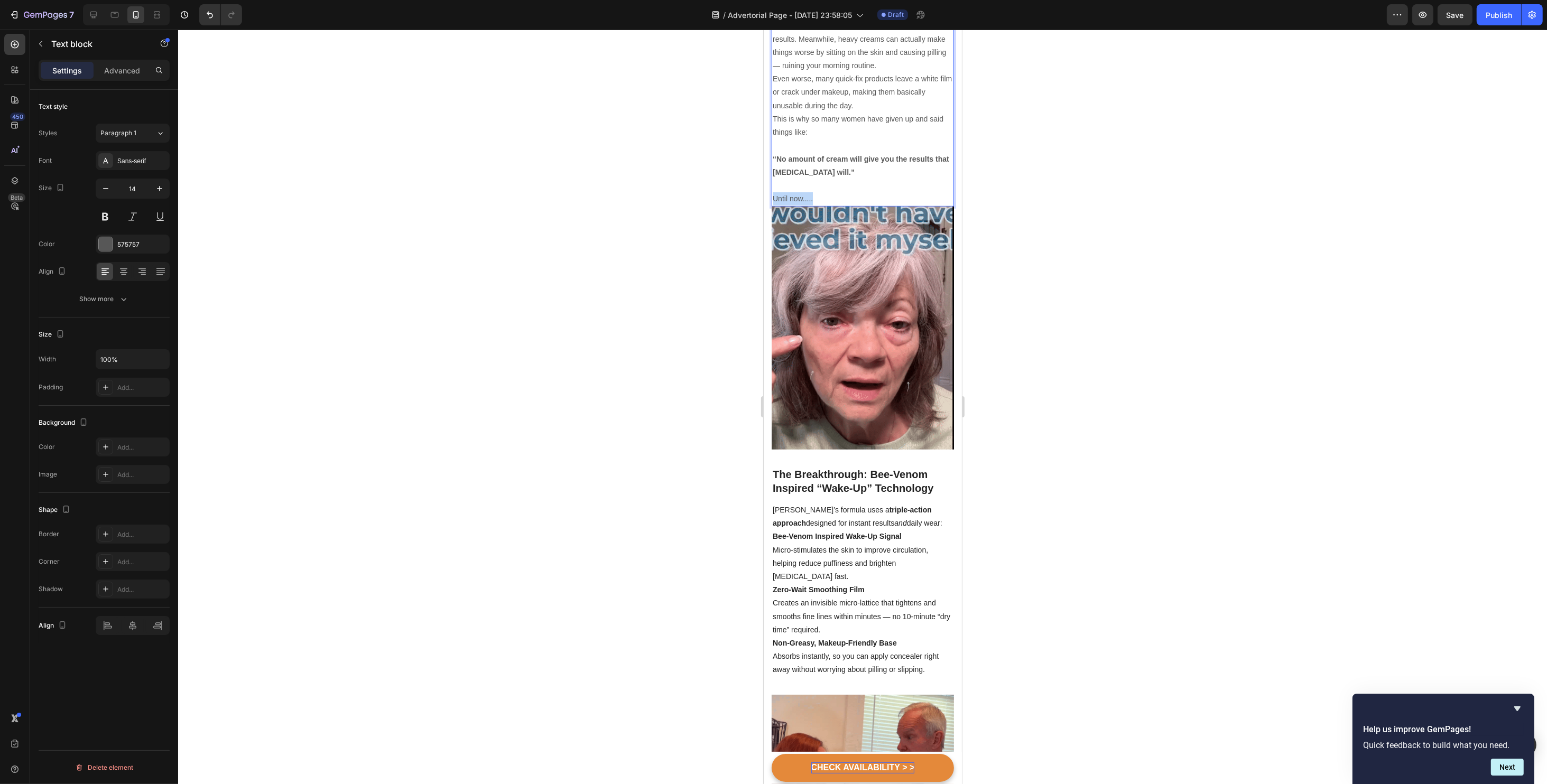
click at [800, 192] on p "Until now....." at bounding box center [862, 198] width 180 height 13
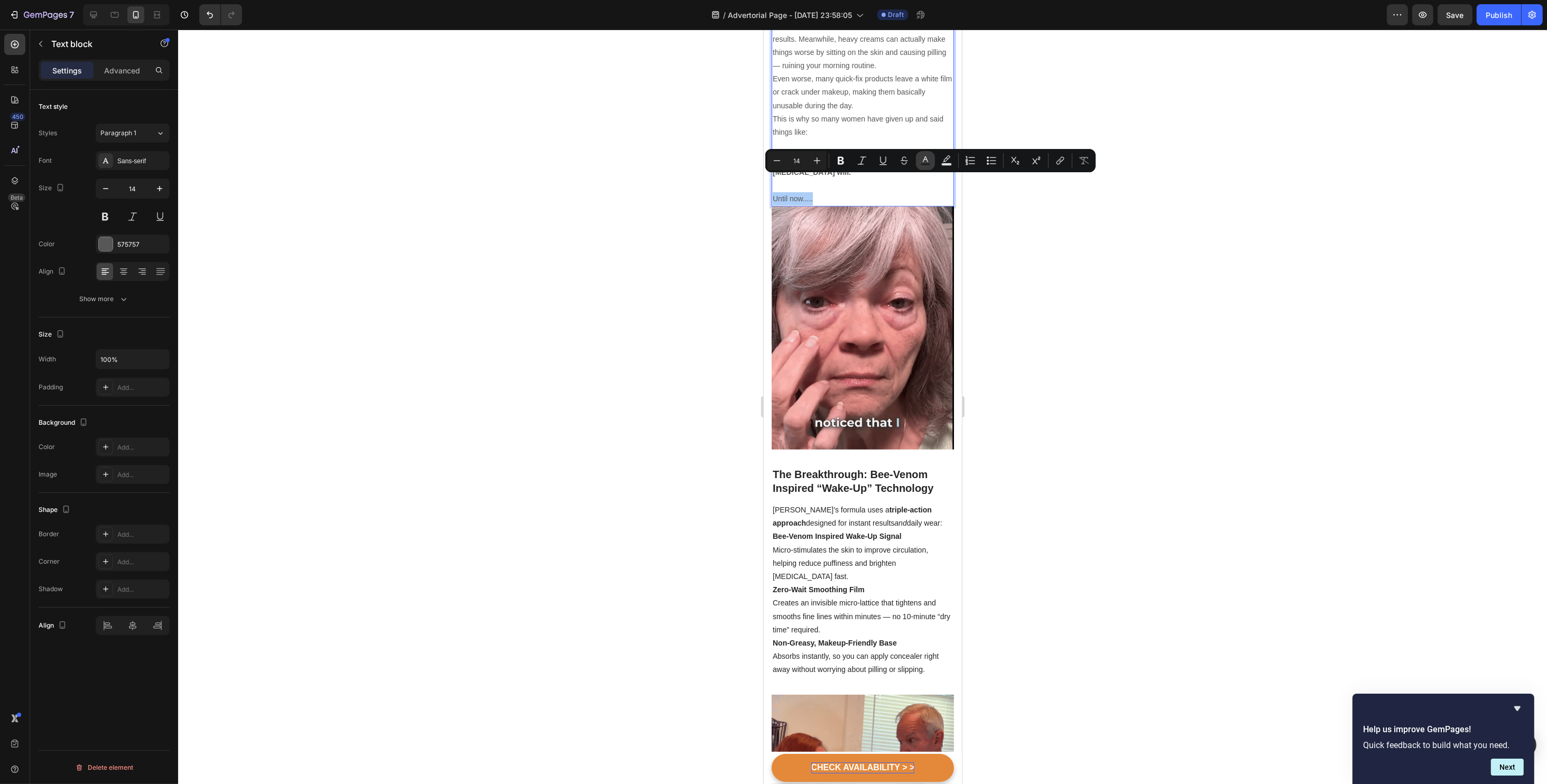
click at [923, 161] on icon "Editor contextual toolbar" at bounding box center [925, 161] width 11 height 11
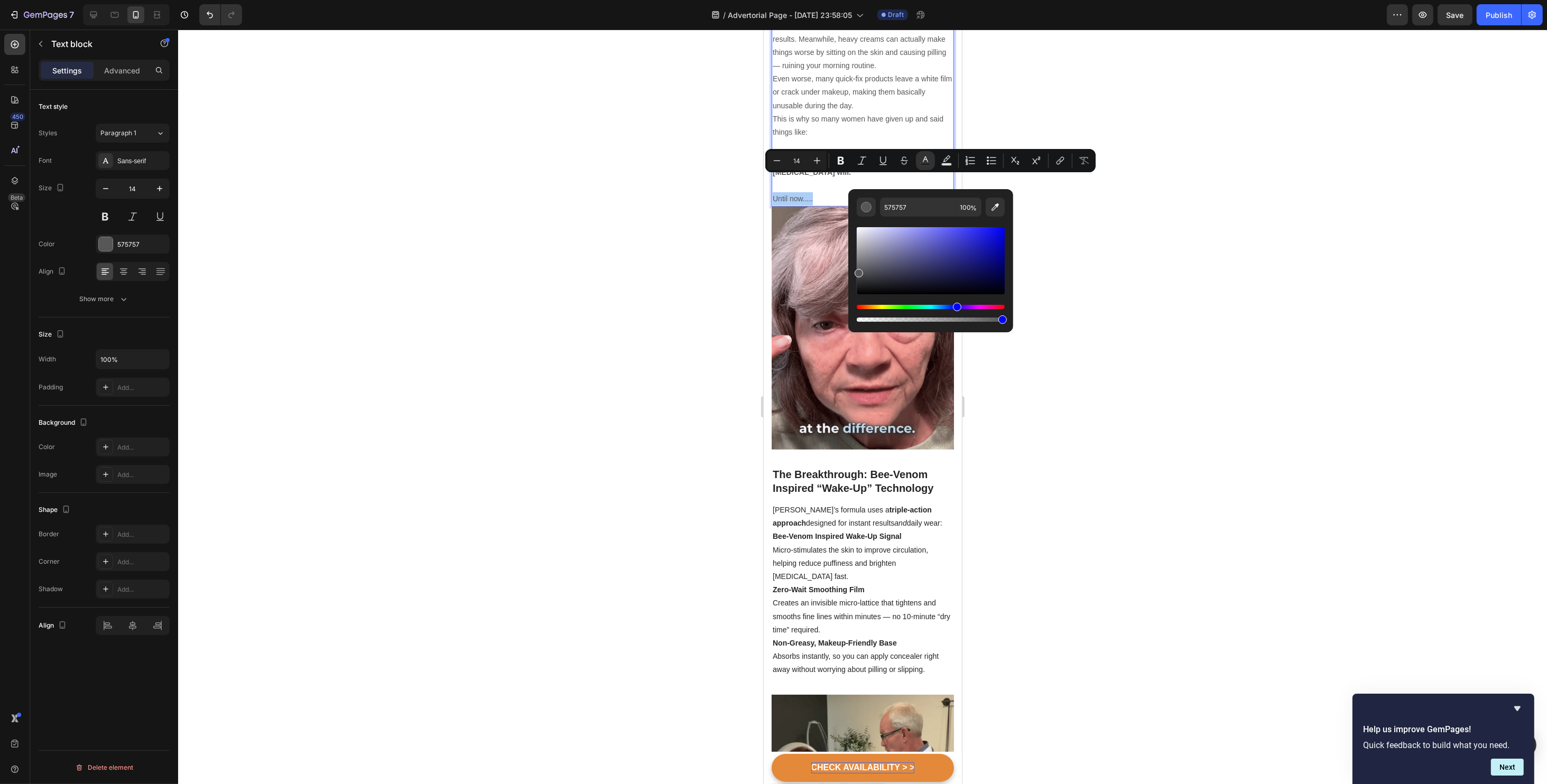
click at [955, 306] on div "Hue" at bounding box center [930, 307] width 148 height 4
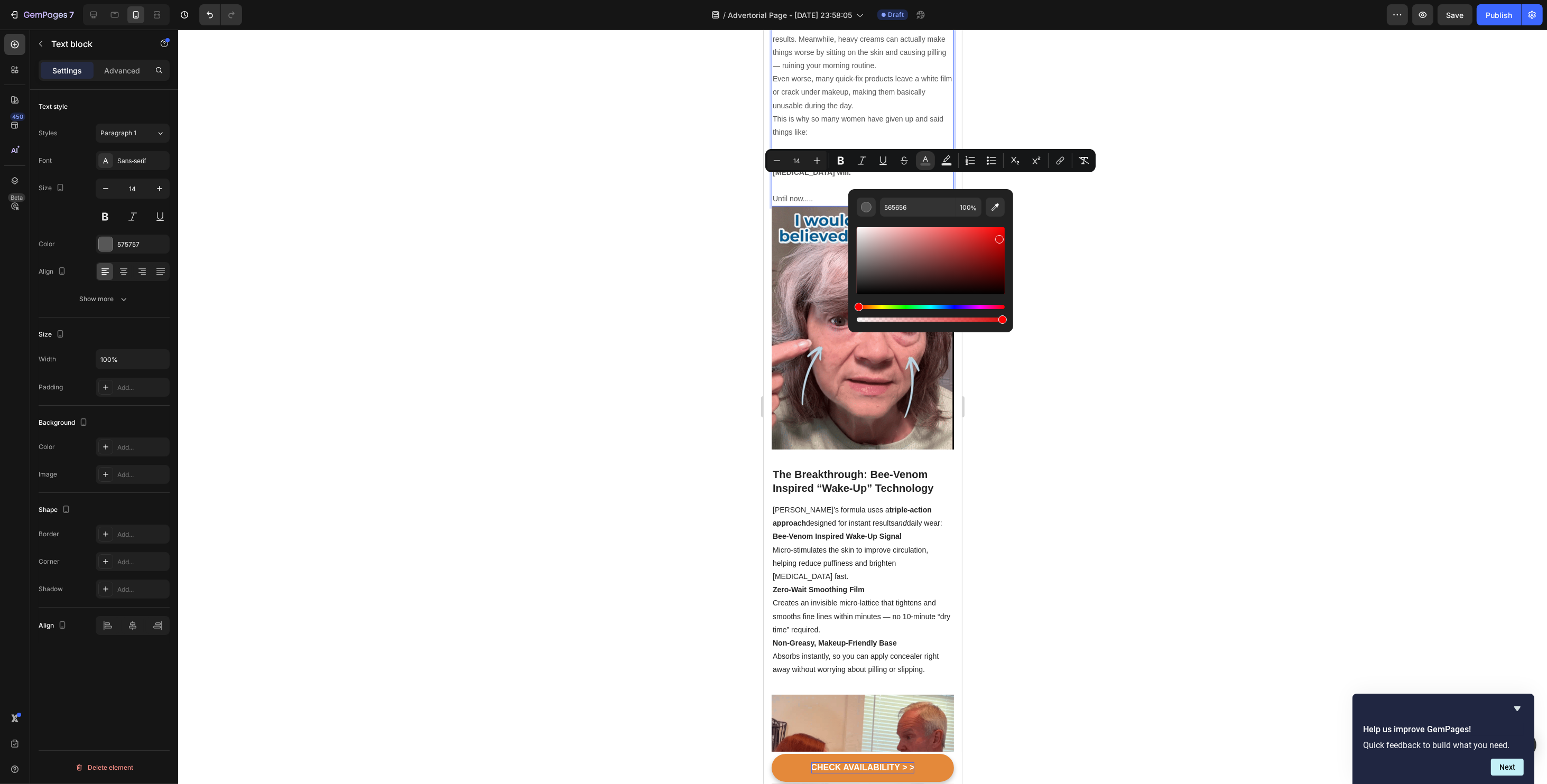
drag, startPoint x: 974, startPoint y: 267, endPoint x: 1004, endPoint y: 232, distance: 46.1
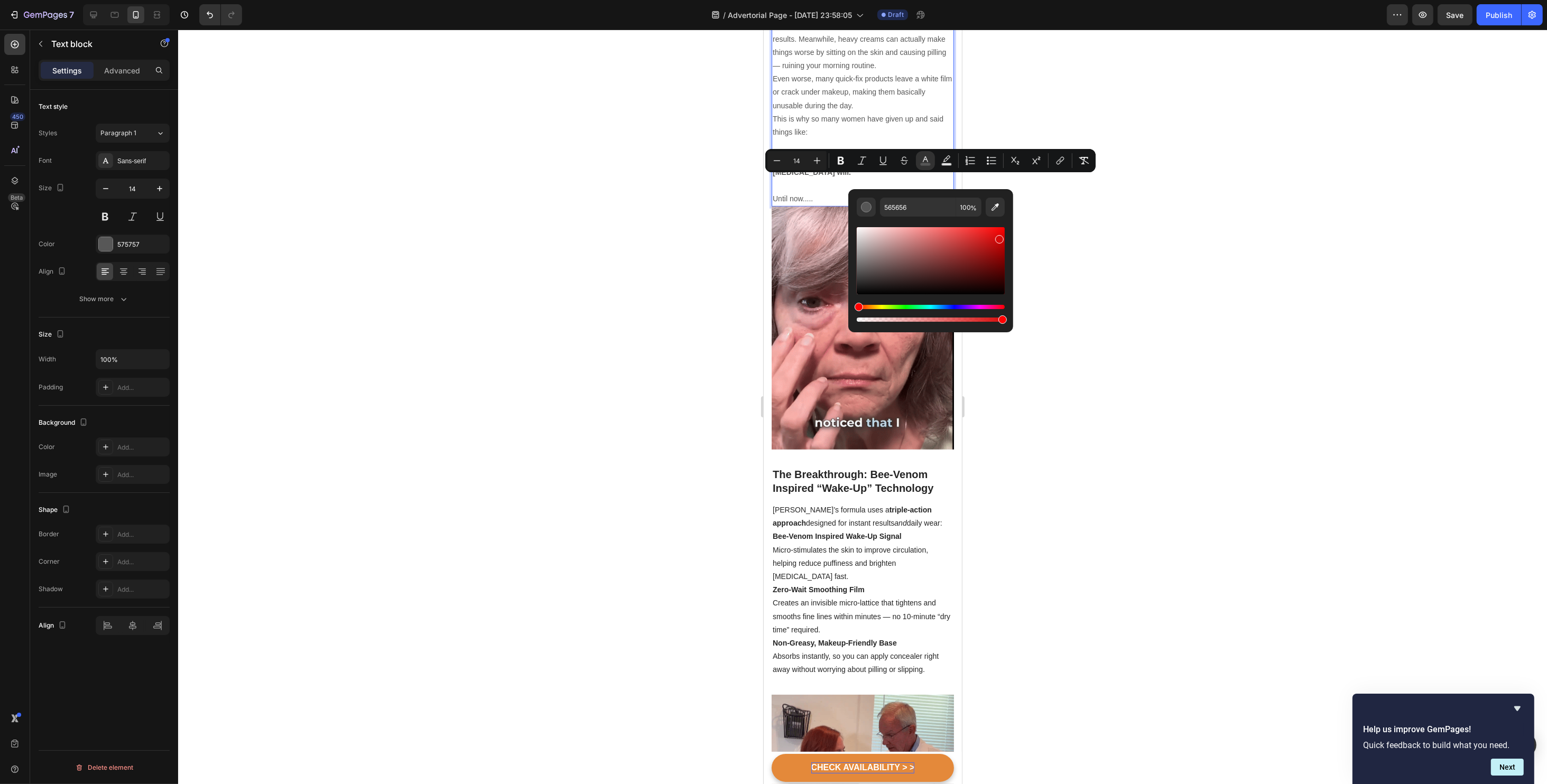
click at [1004, 232] on div "Editor contextual toolbar" at bounding box center [930, 261] width 148 height 67
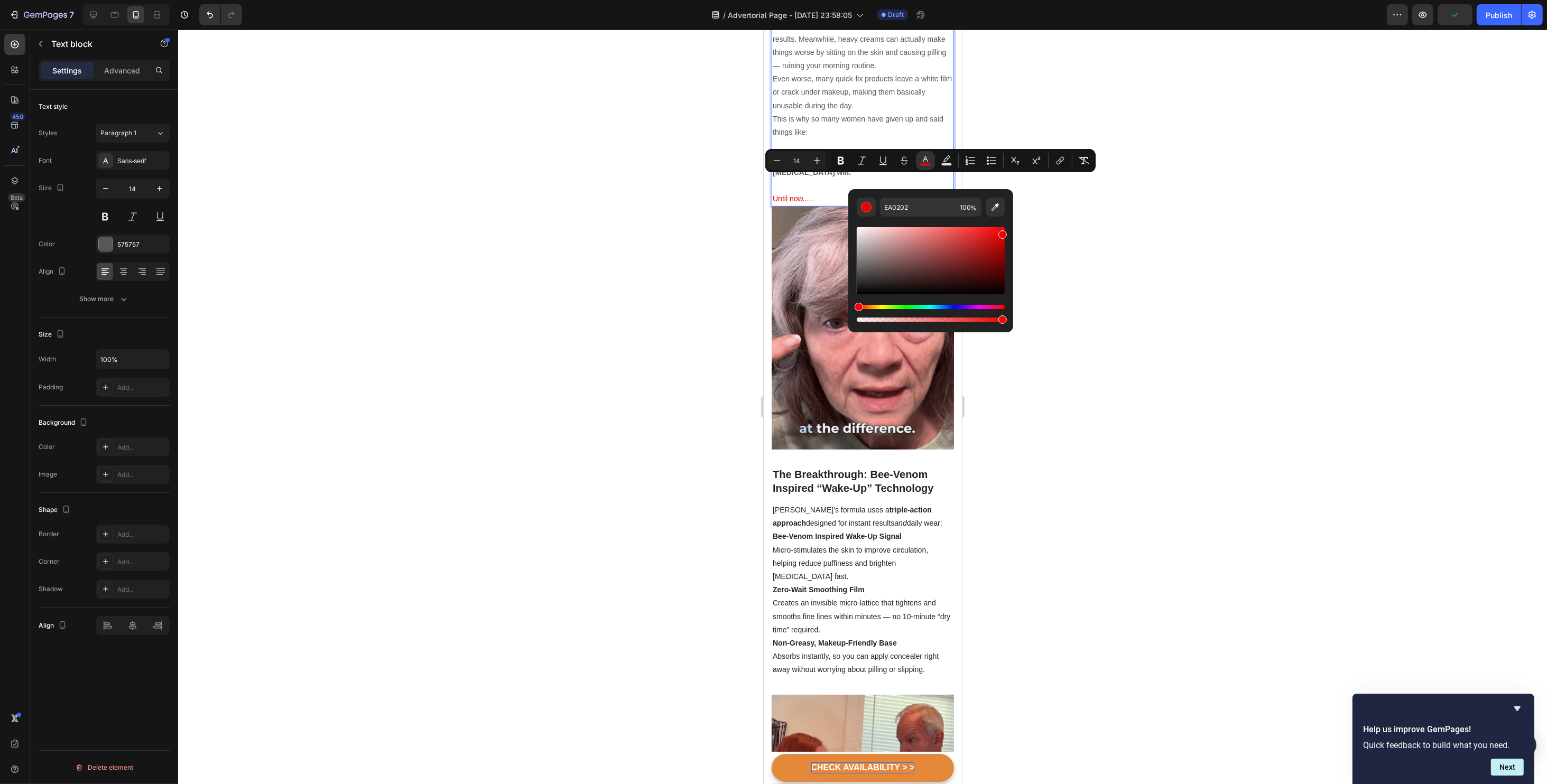
click at [951, 305] on div "Hue" at bounding box center [930, 307] width 148 height 4
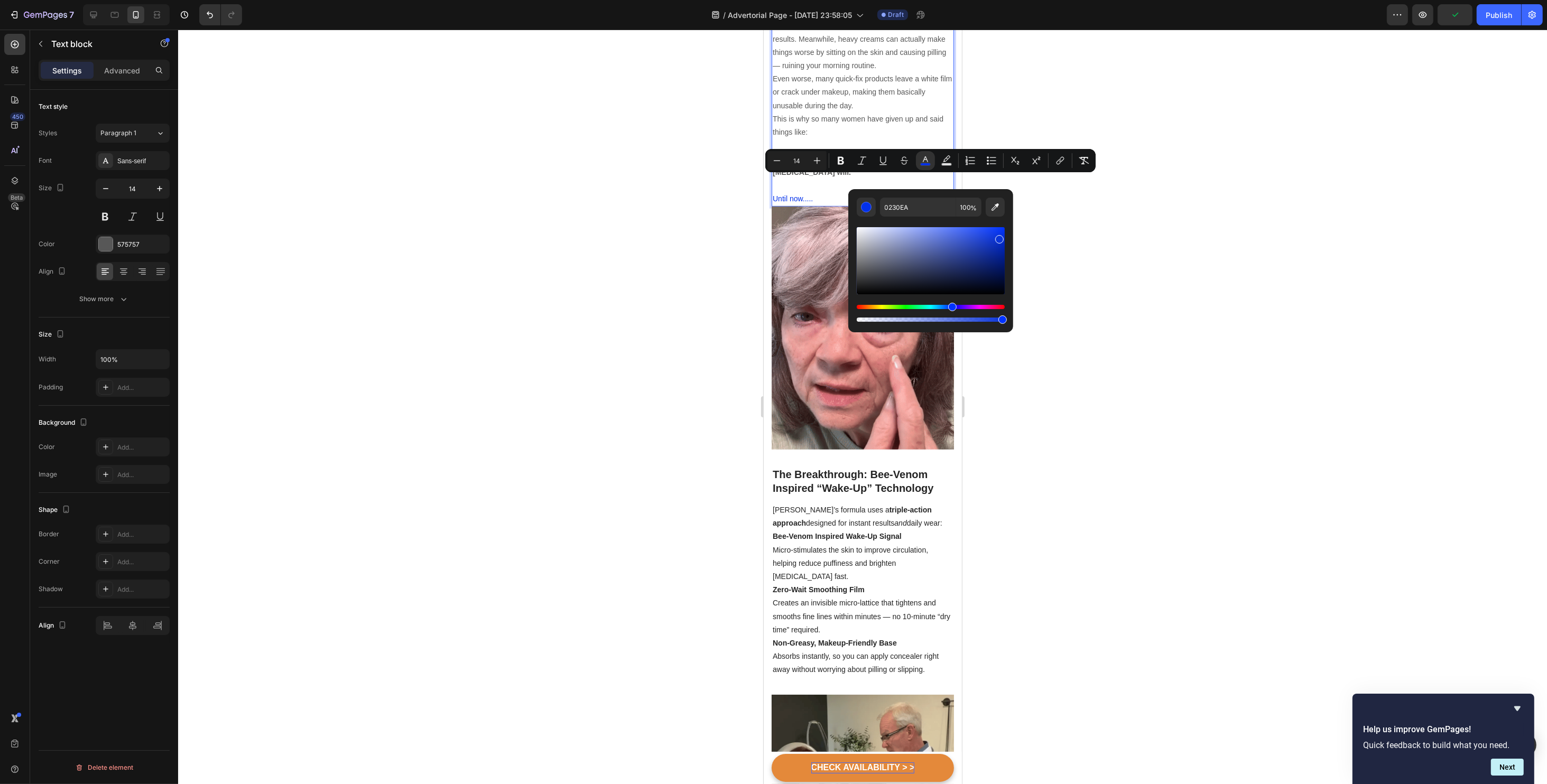
drag, startPoint x: 983, startPoint y: 250, endPoint x: 1005, endPoint y: 229, distance: 30.4
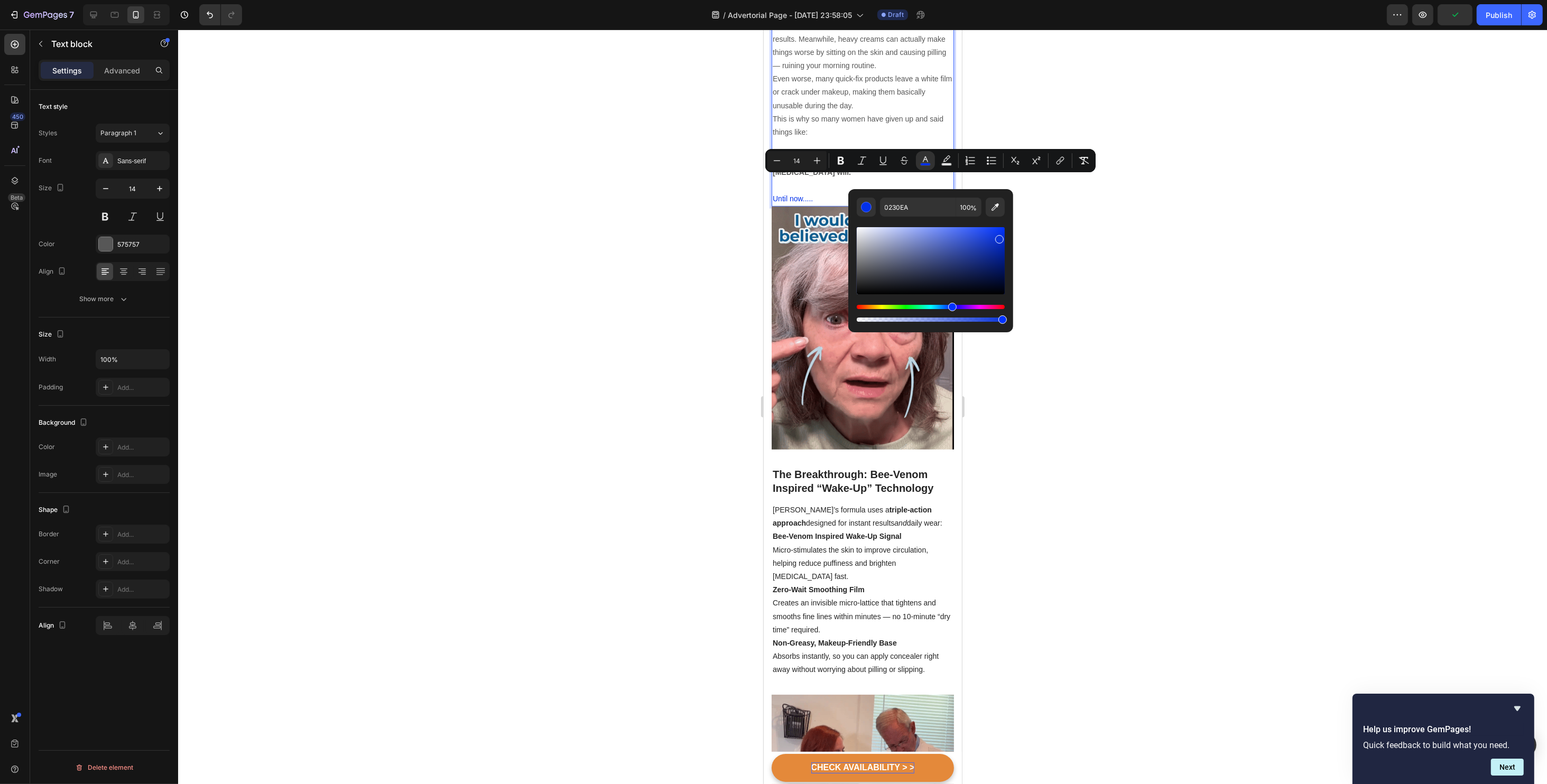
click at [1005, 229] on div "Editor contextual toolbar" at bounding box center [930, 261] width 148 height 67
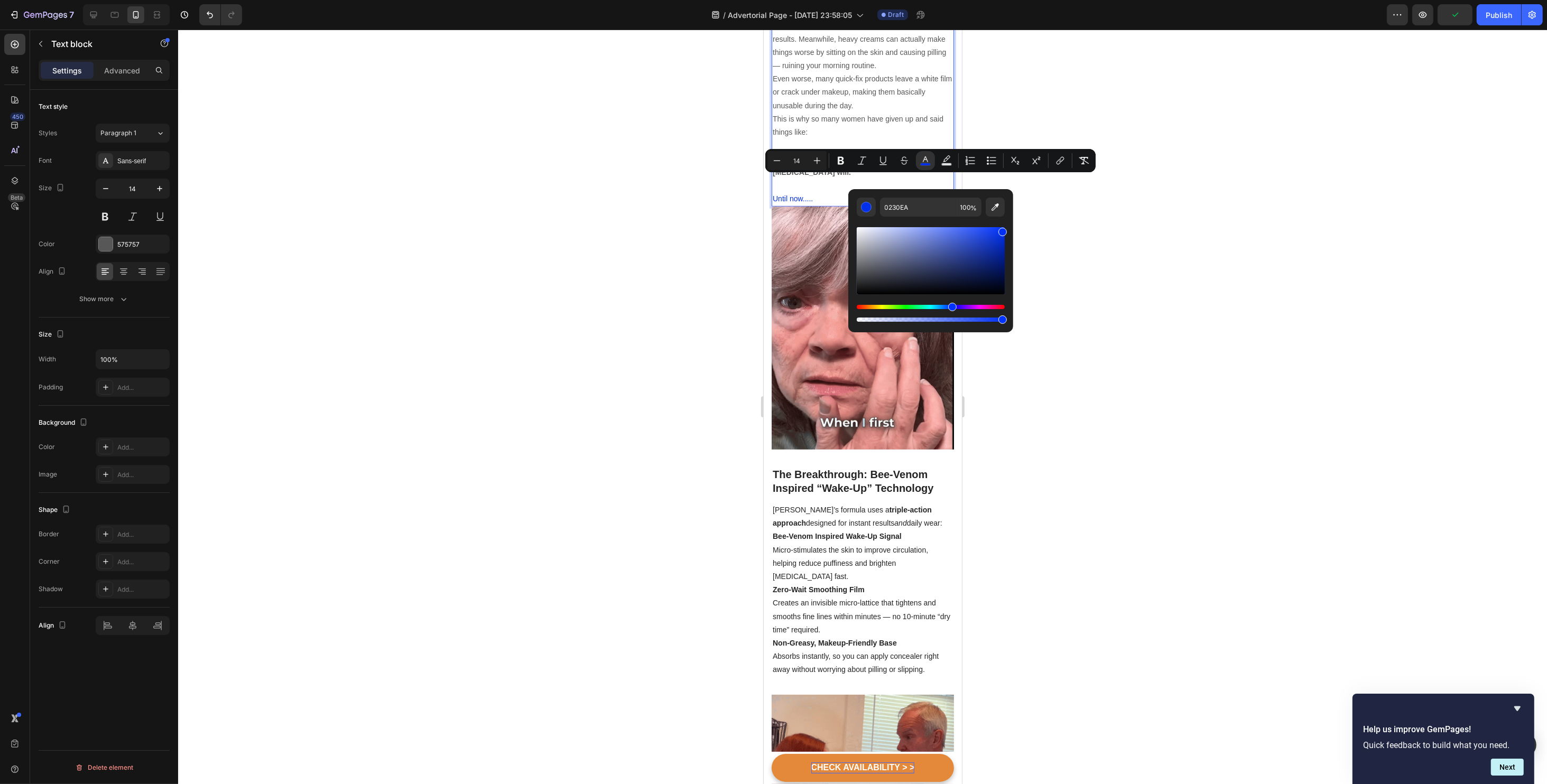
type input "0030F4"
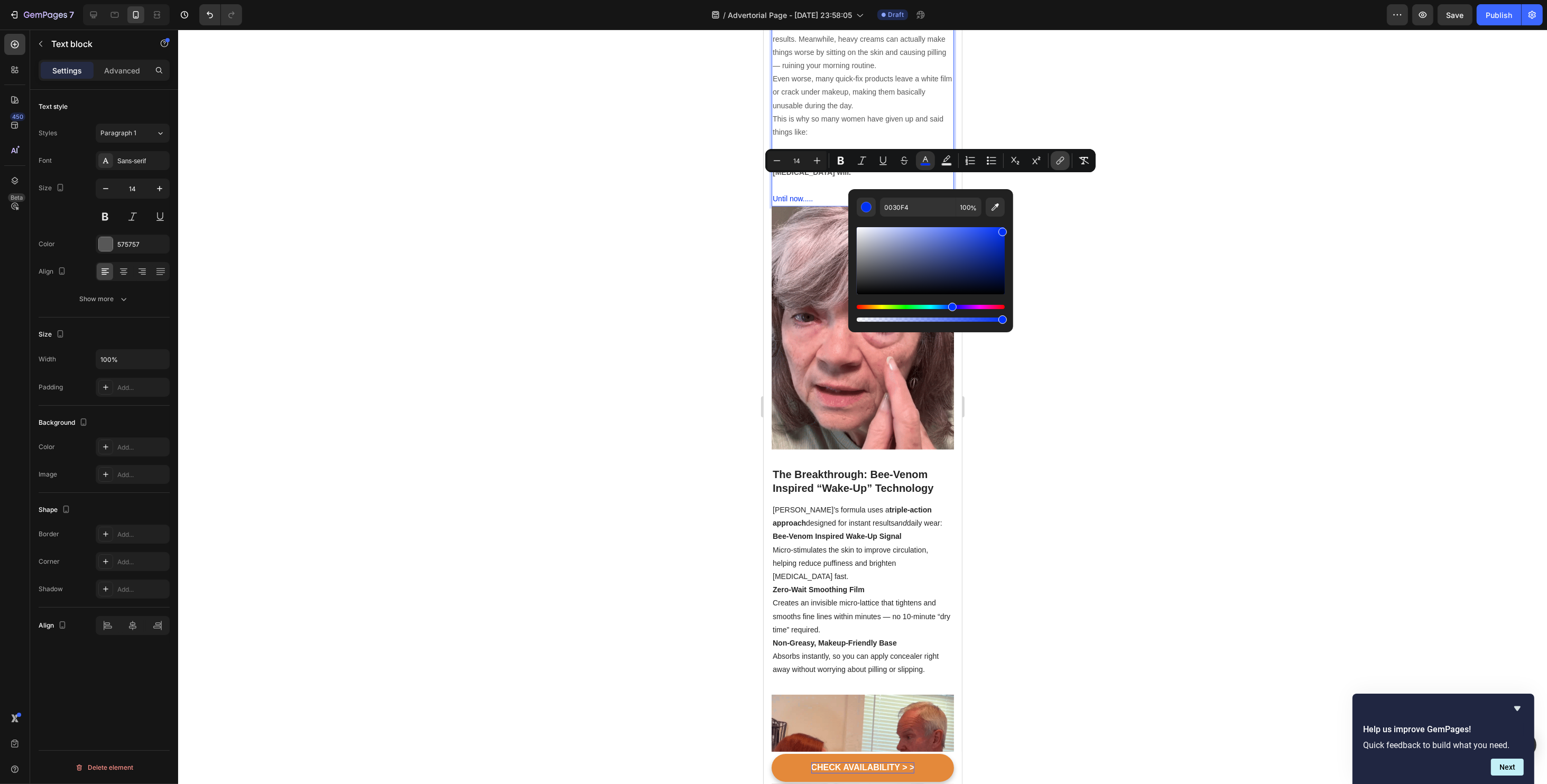
click at [1058, 158] on icon "Editor contextual toolbar" at bounding box center [1060, 161] width 11 height 11
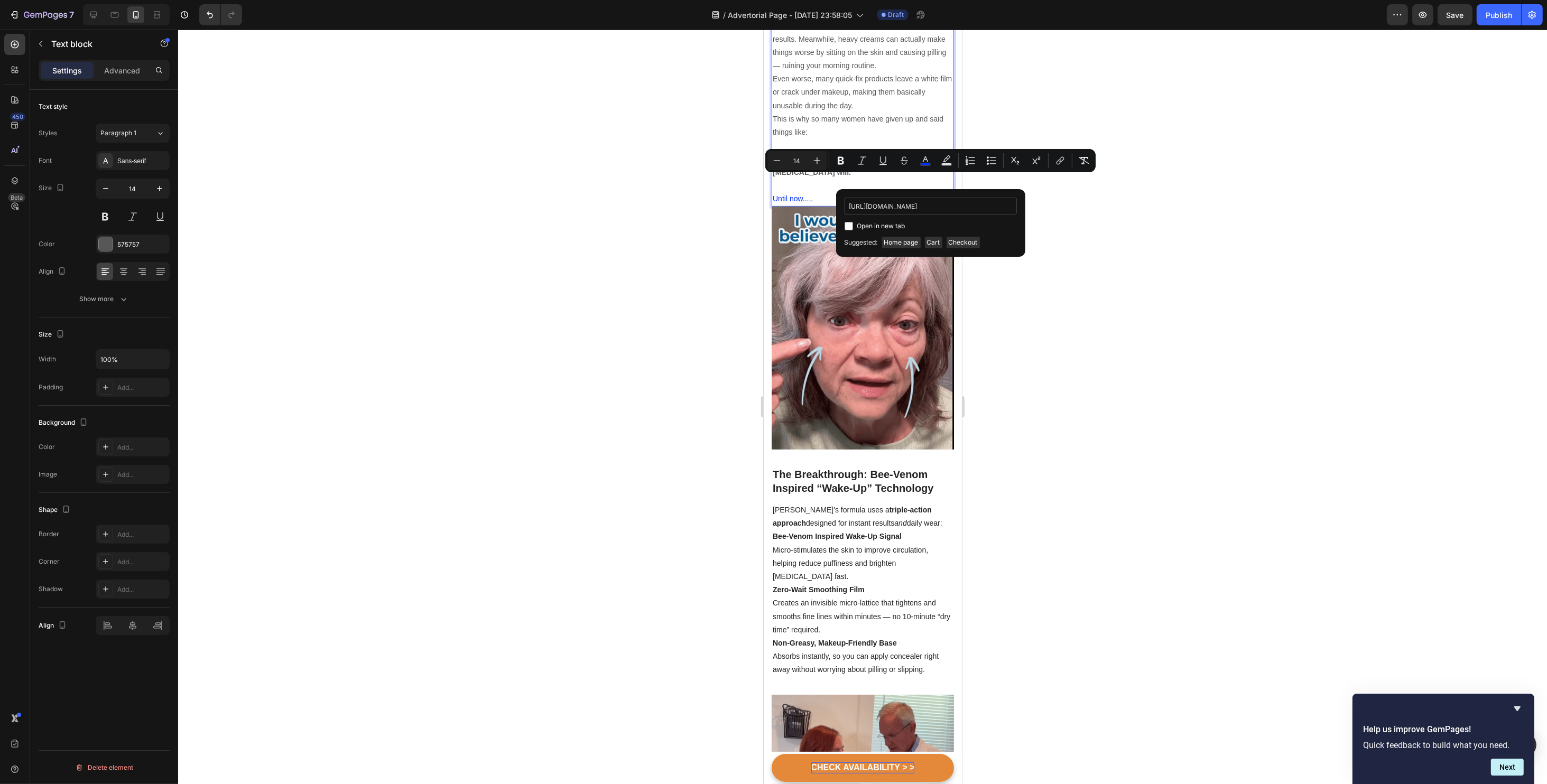
scroll to position [0, 131]
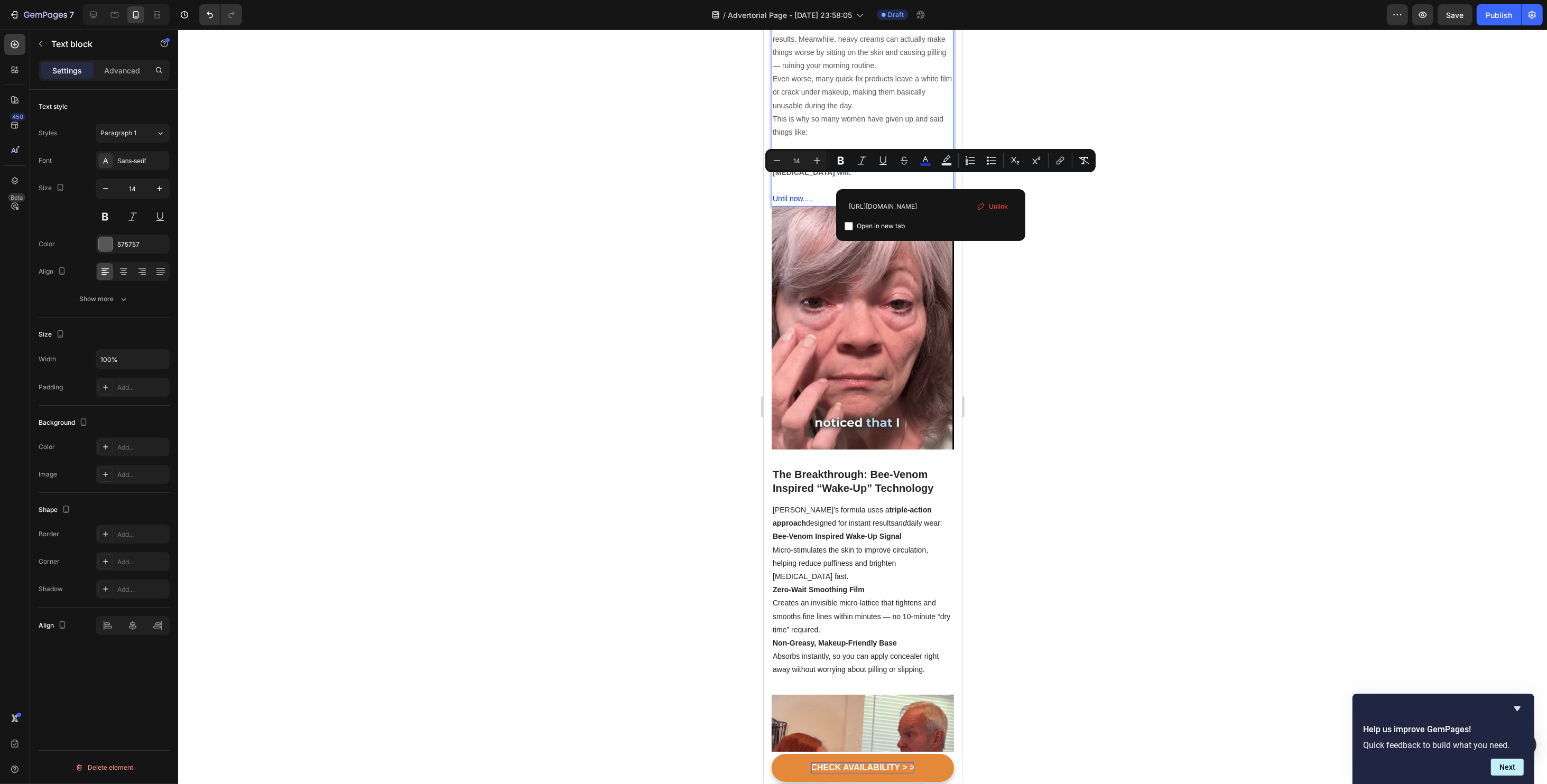
type input "https://www.fiyora.shop/products/eye-neck-cream-nourishing-and-hydrating-delic"
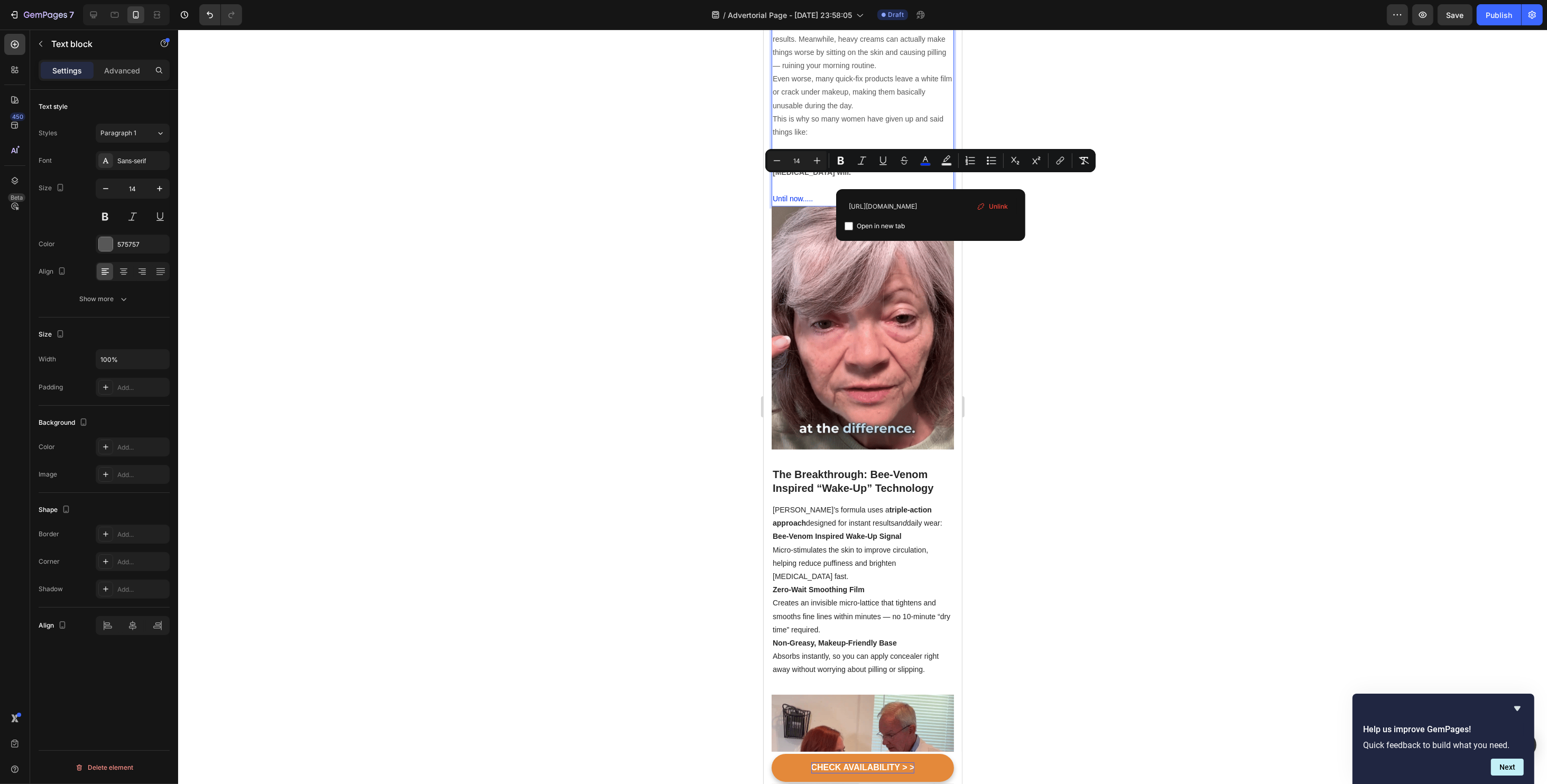
click at [966, 228] on div "Open in new tab" at bounding box center [930, 226] width 172 height 12
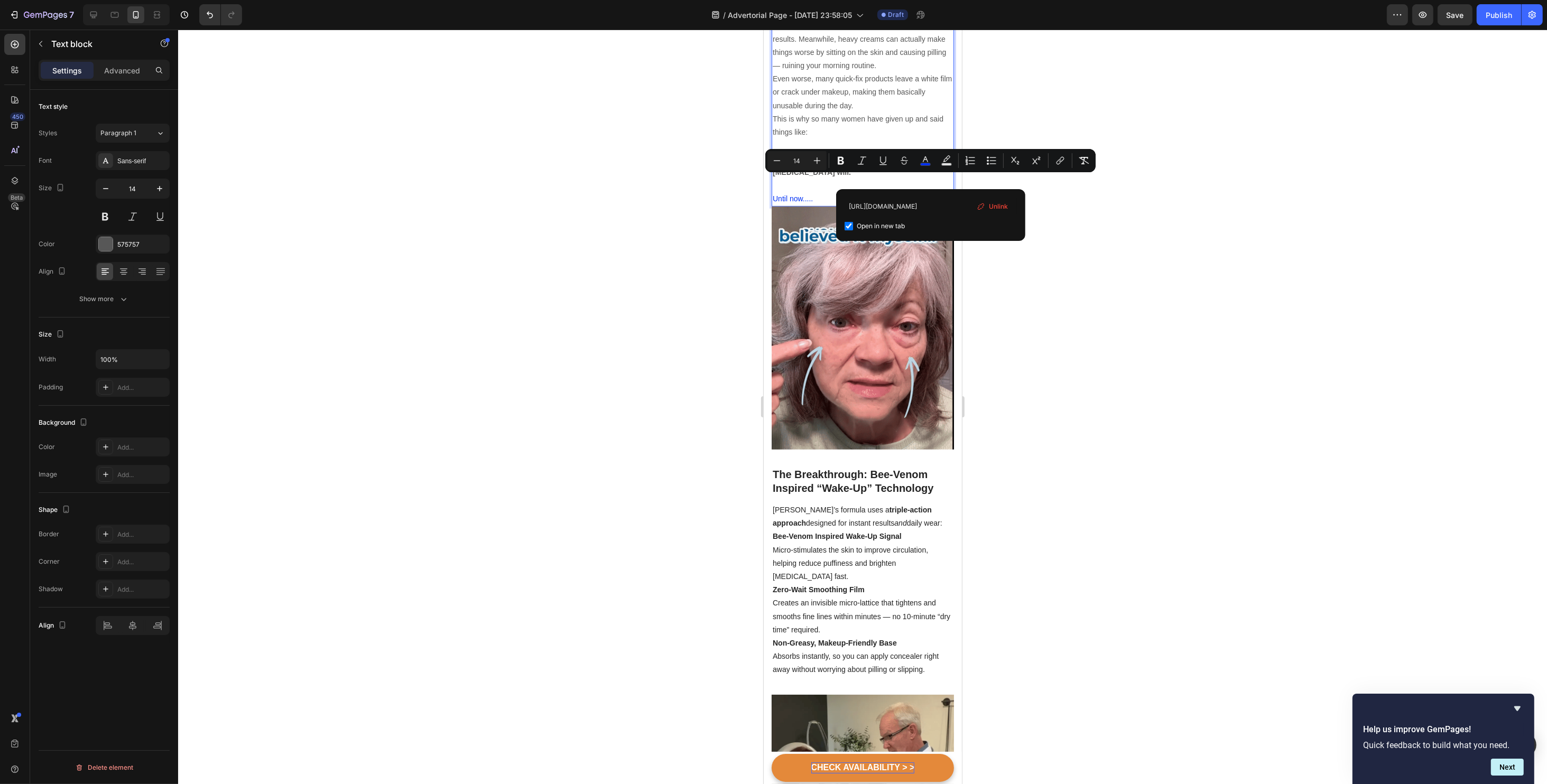
checkbox input "true"
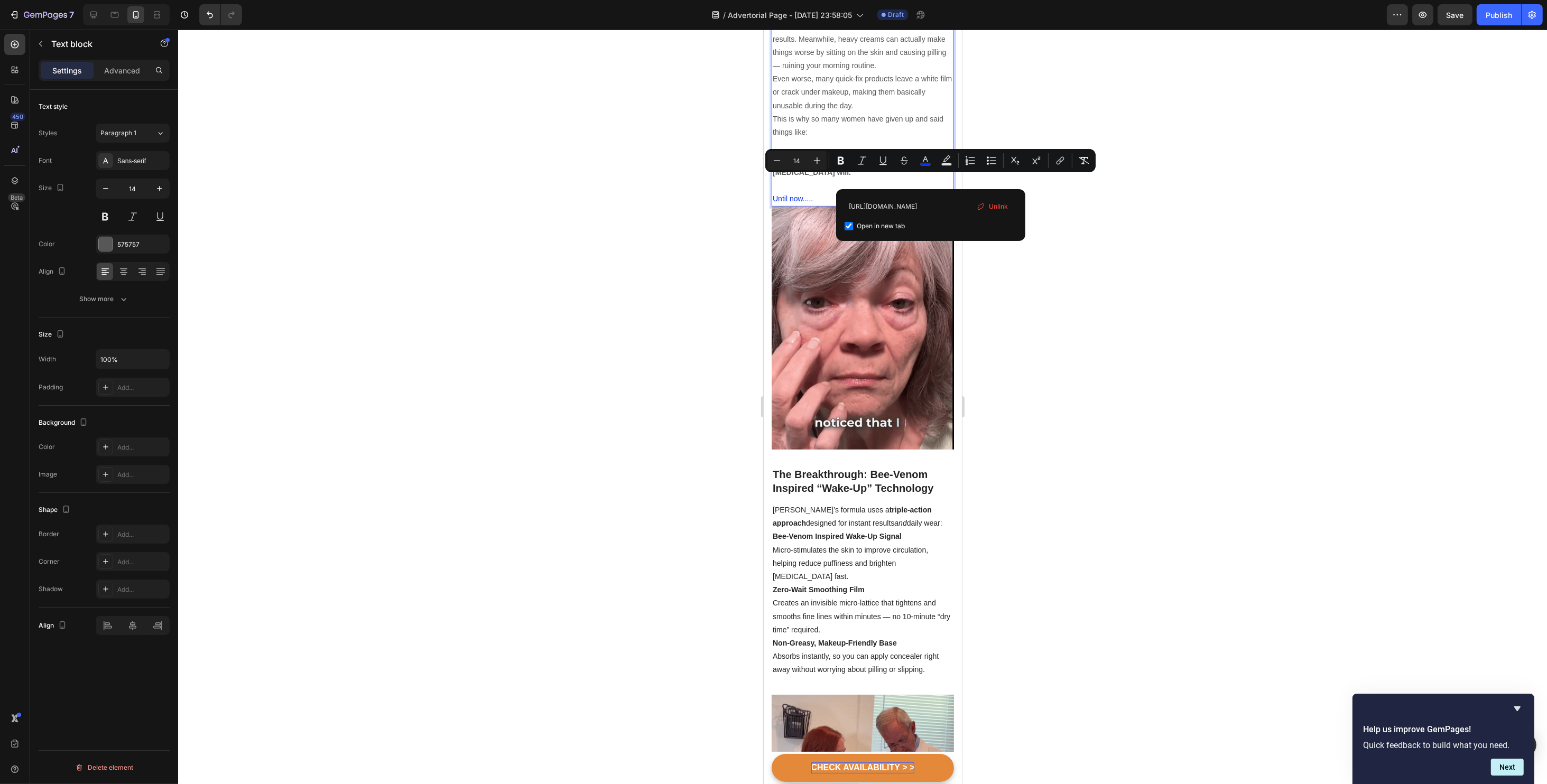
scroll to position [0, 0]
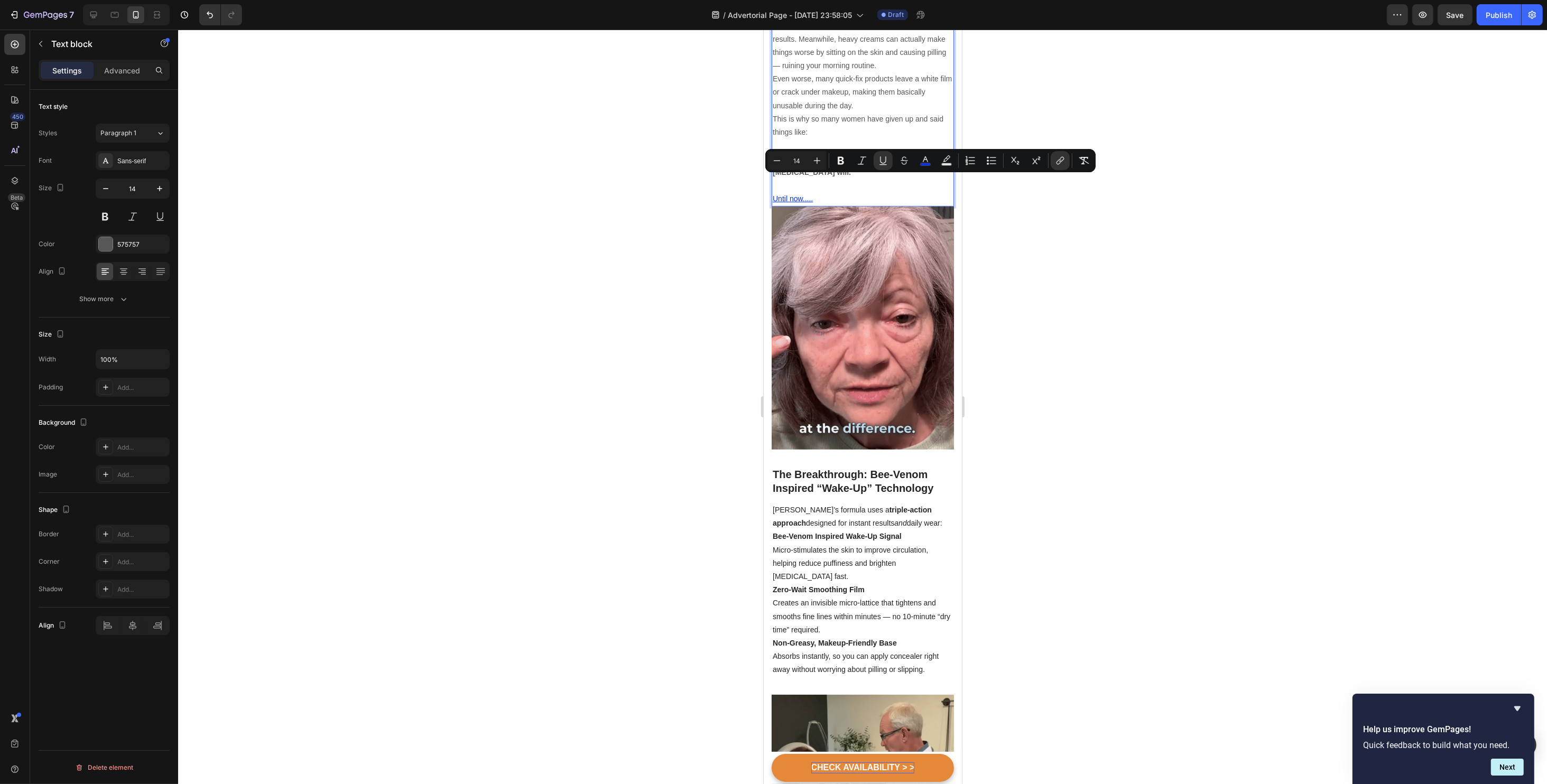
click at [1128, 239] on div at bounding box center [863, 407] width 1369 height 755
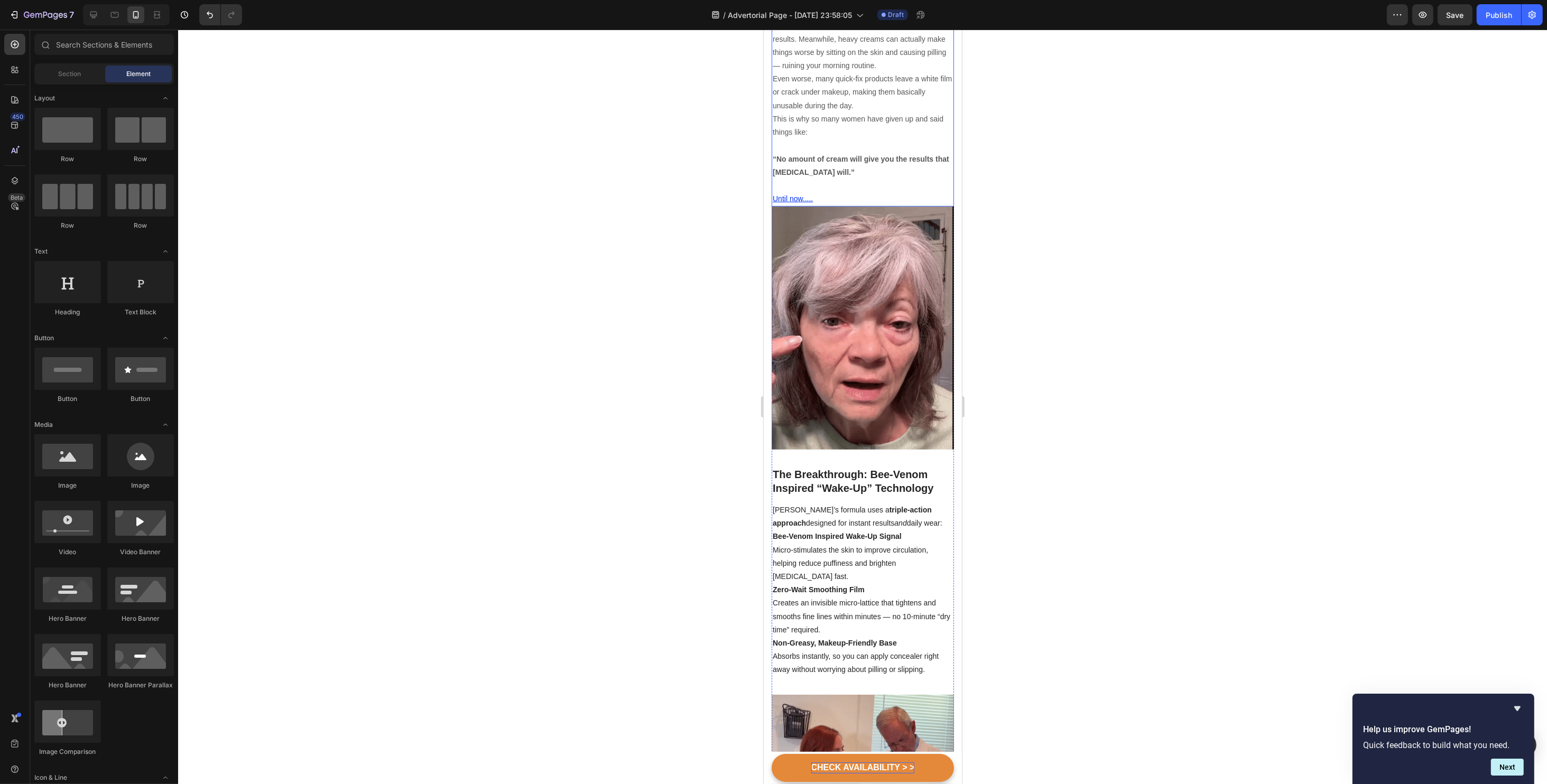
click at [842, 192] on p "Until now....." at bounding box center [862, 198] width 180 height 13
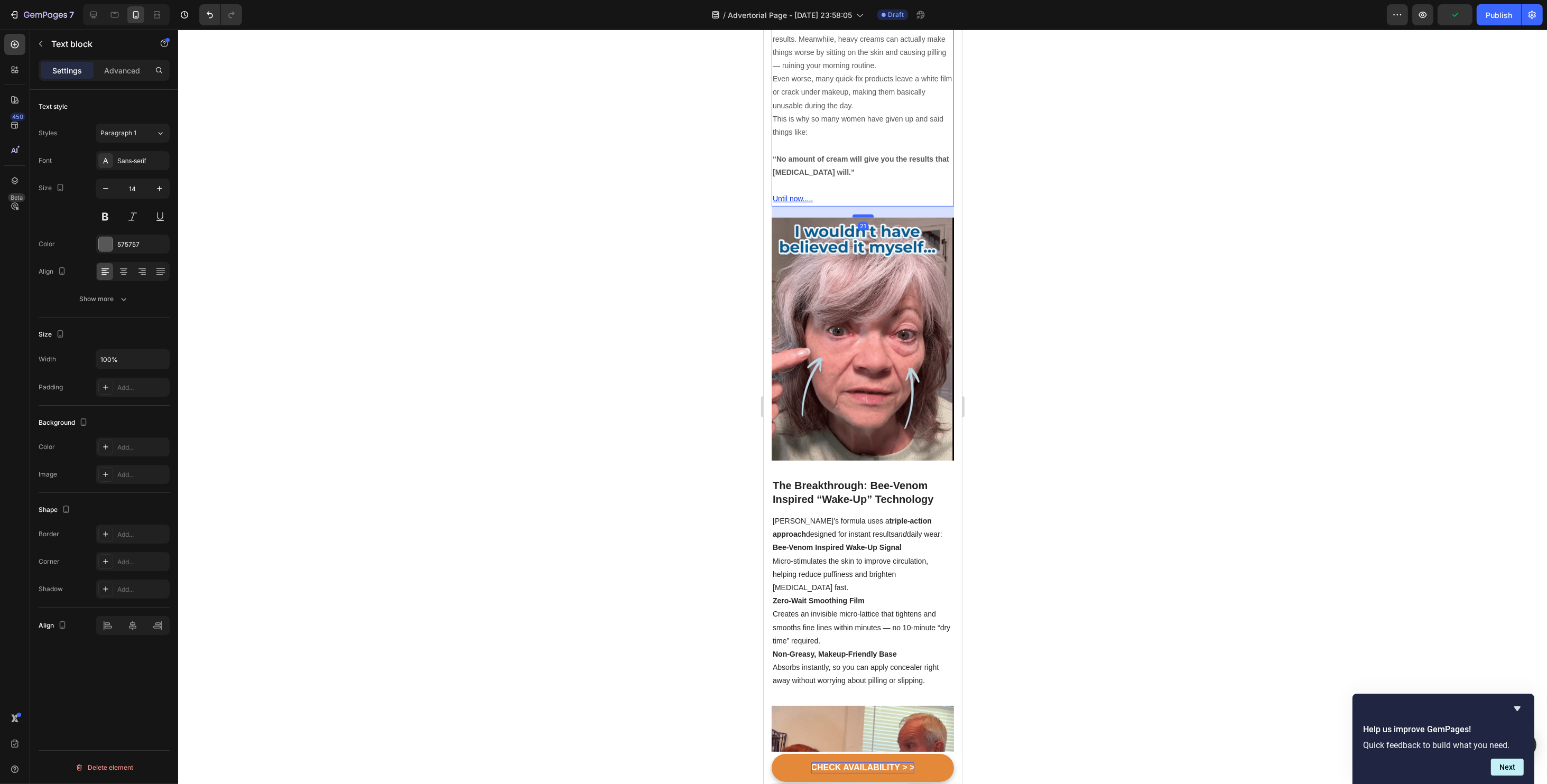
drag, startPoint x: 856, startPoint y: 187, endPoint x: 856, endPoint y: 198, distance: 11.0
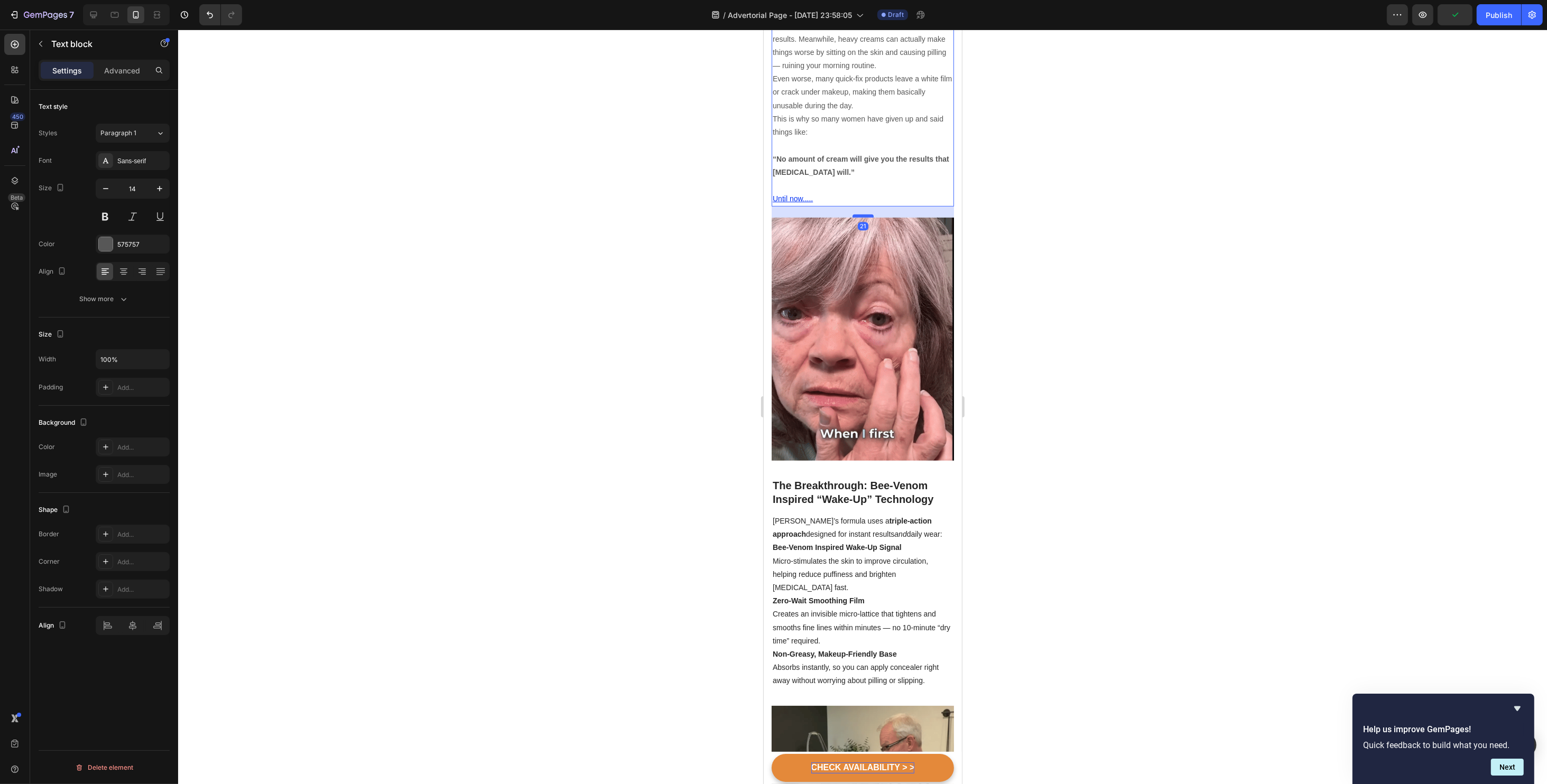
click at [856, 214] on div at bounding box center [863, 216] width 21 height 4
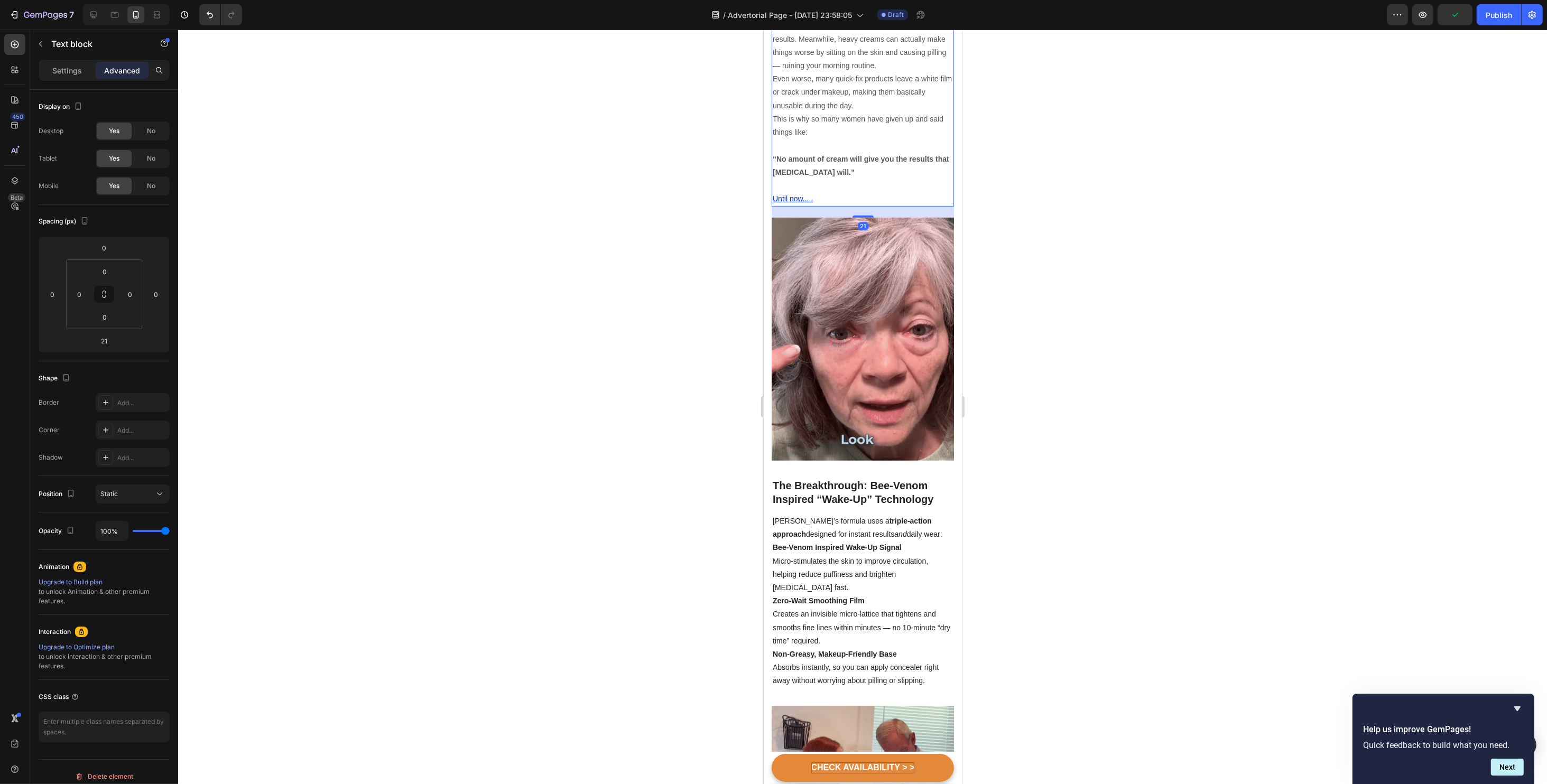
click at [1152, 249] on div at bounding box center [863, 407] width 1369 height 755
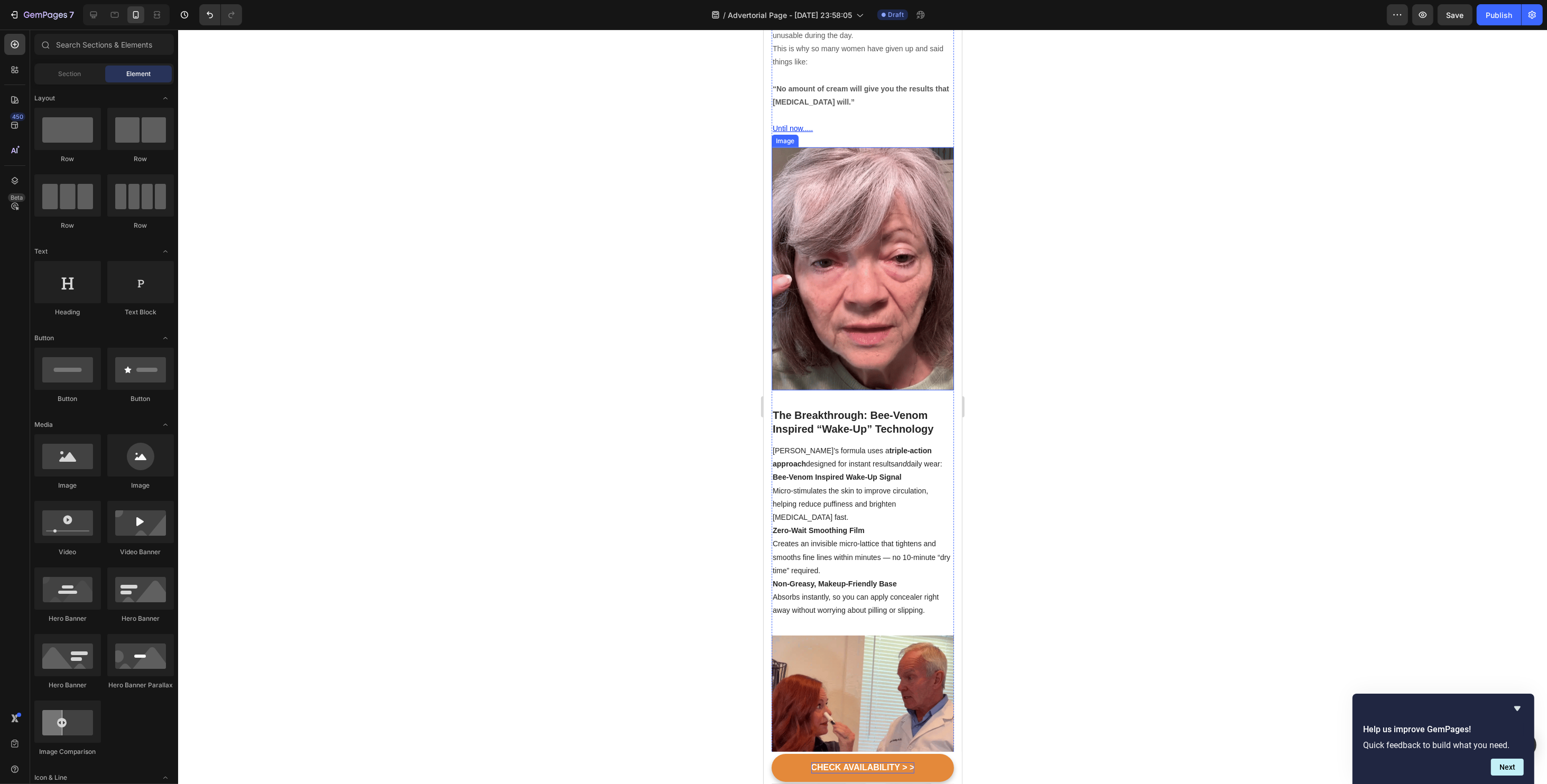
scroll to position [1268, 0]
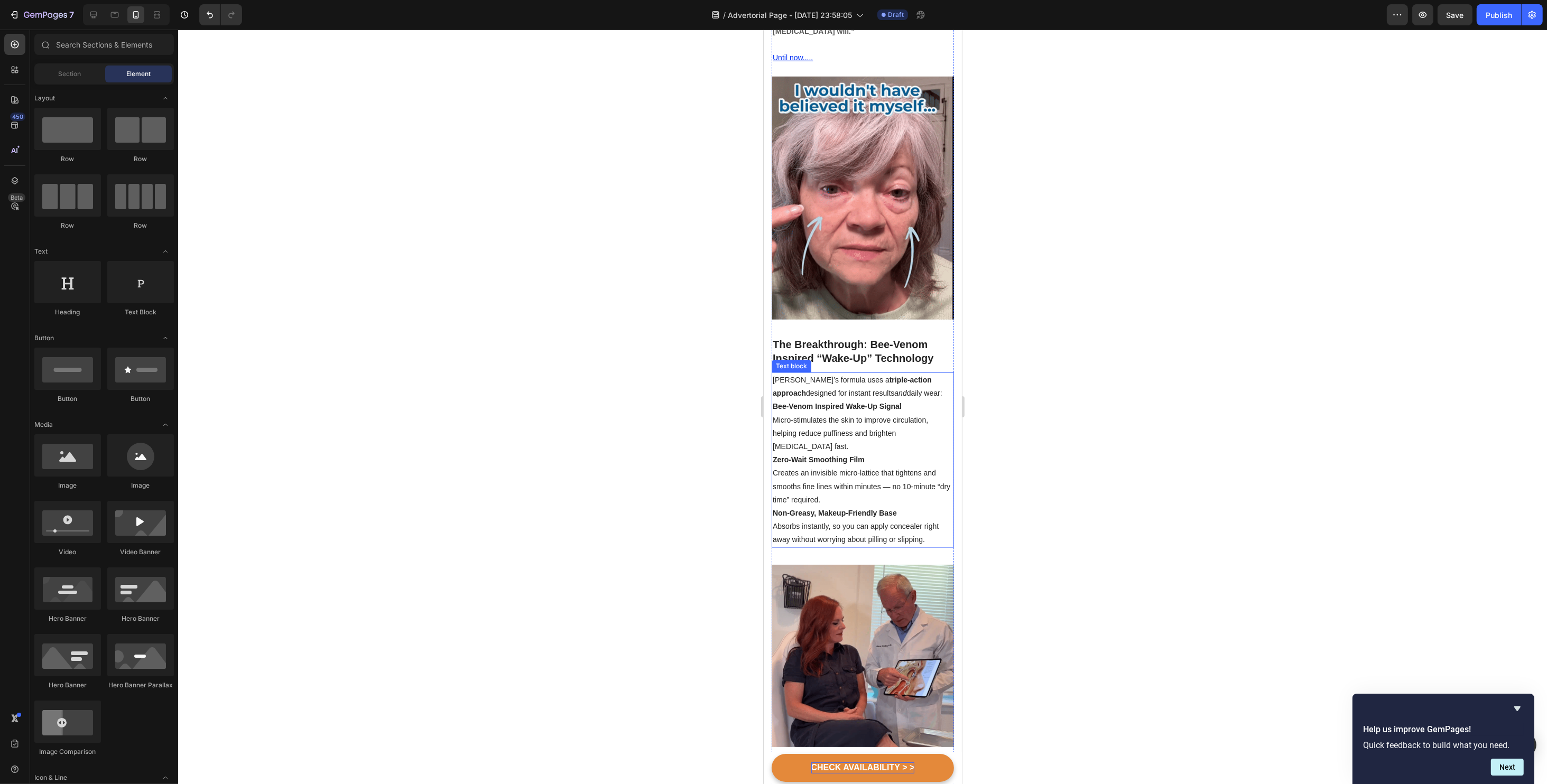
click at [814, 402] on strong "Bee-Venom Inspired Wake-Up Signal" at bounding box center [836, 407] width 129 height 9
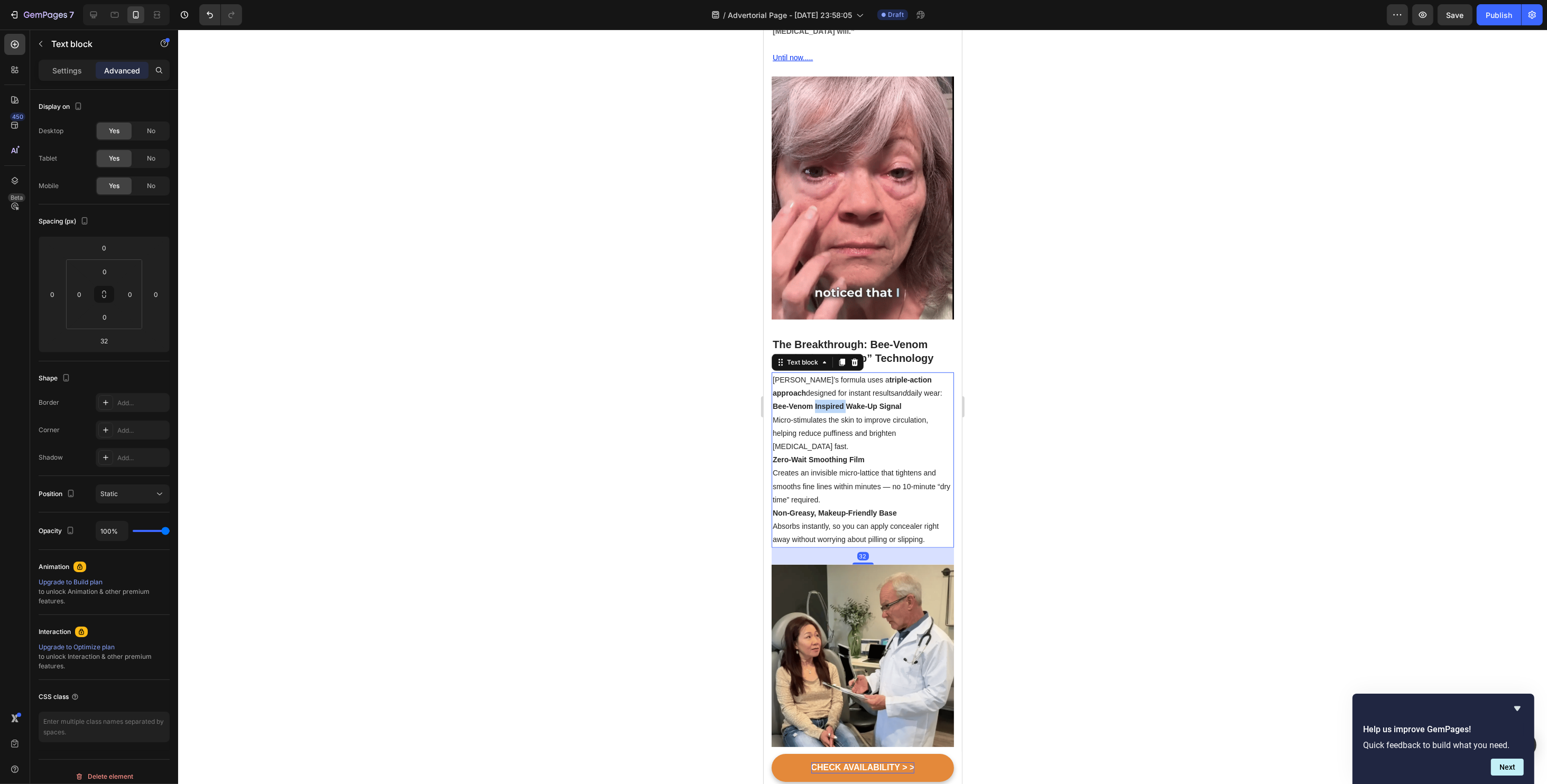
click at [814, 402] on strong "Bee-Venom Inspired Wake-Up Signal" at bounding box center [836, 407] width 129 height 9
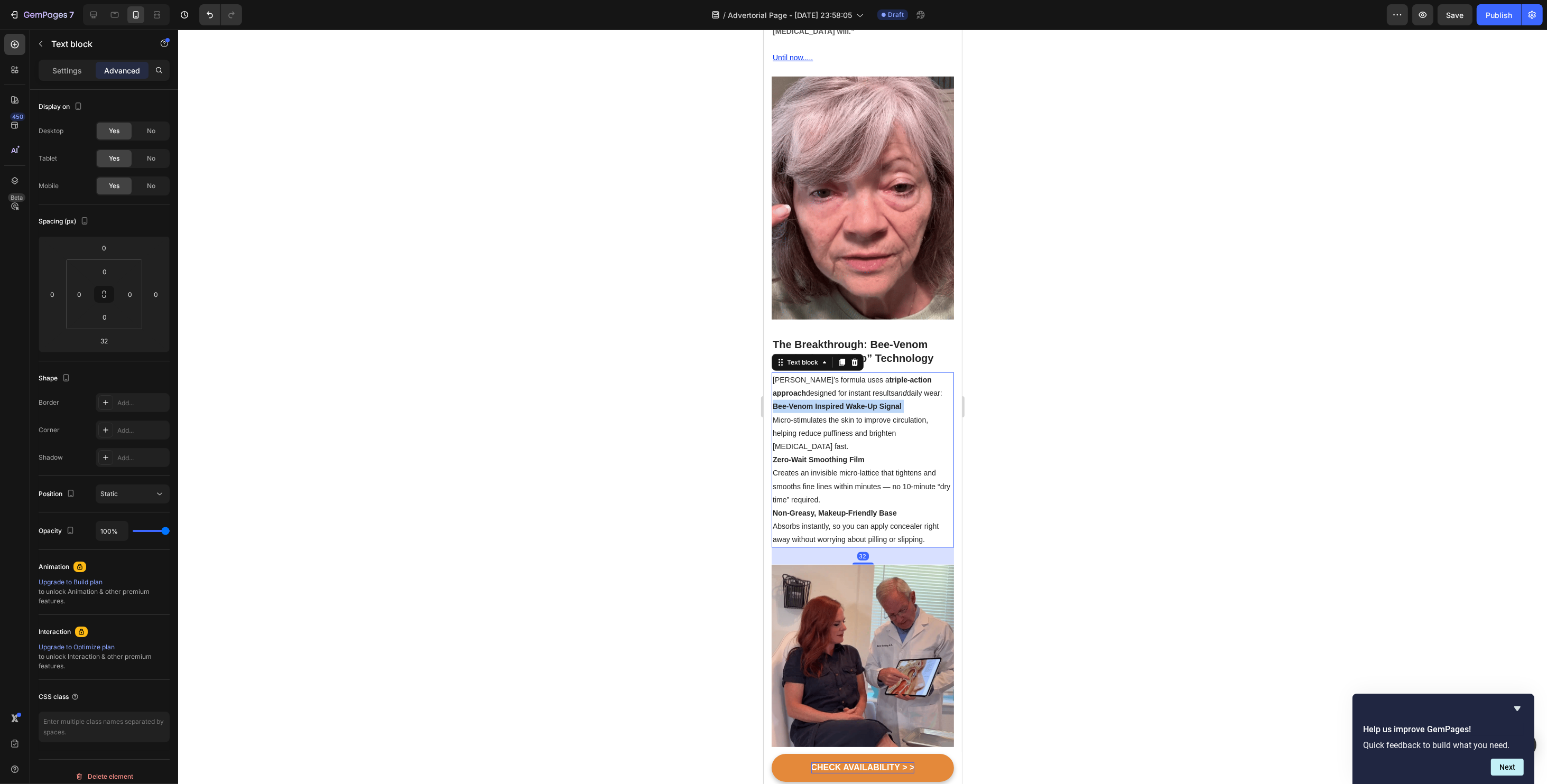
click at [814, 402] on strong "Bee-Venom Inspired Wake-Up Signal" at bounding box center [836, 407] width 129 height 9
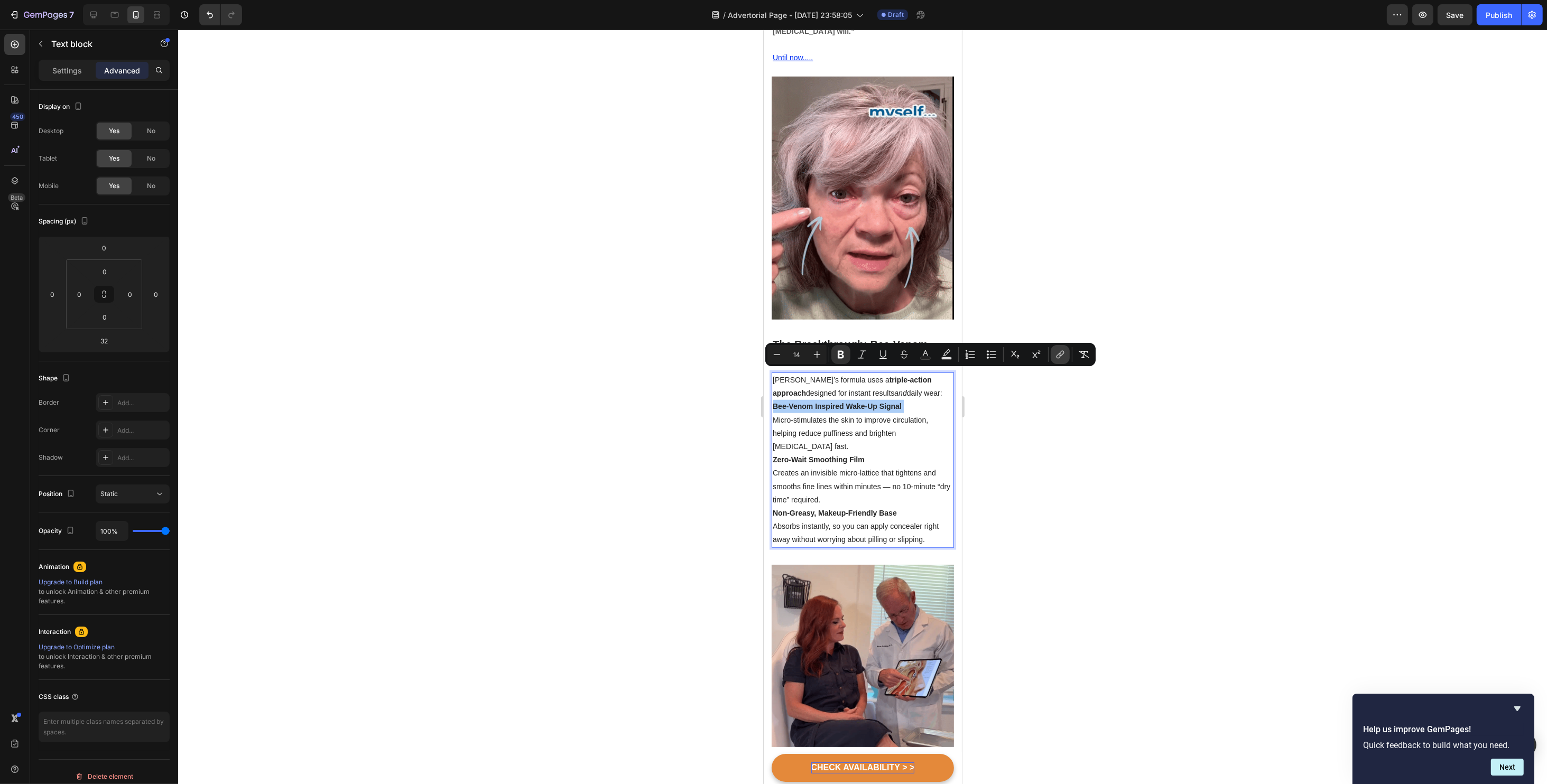
click at [1059, 356] on icon "Editor contextual toolbar" at bounding box center [1060, 355] width 11 height 11
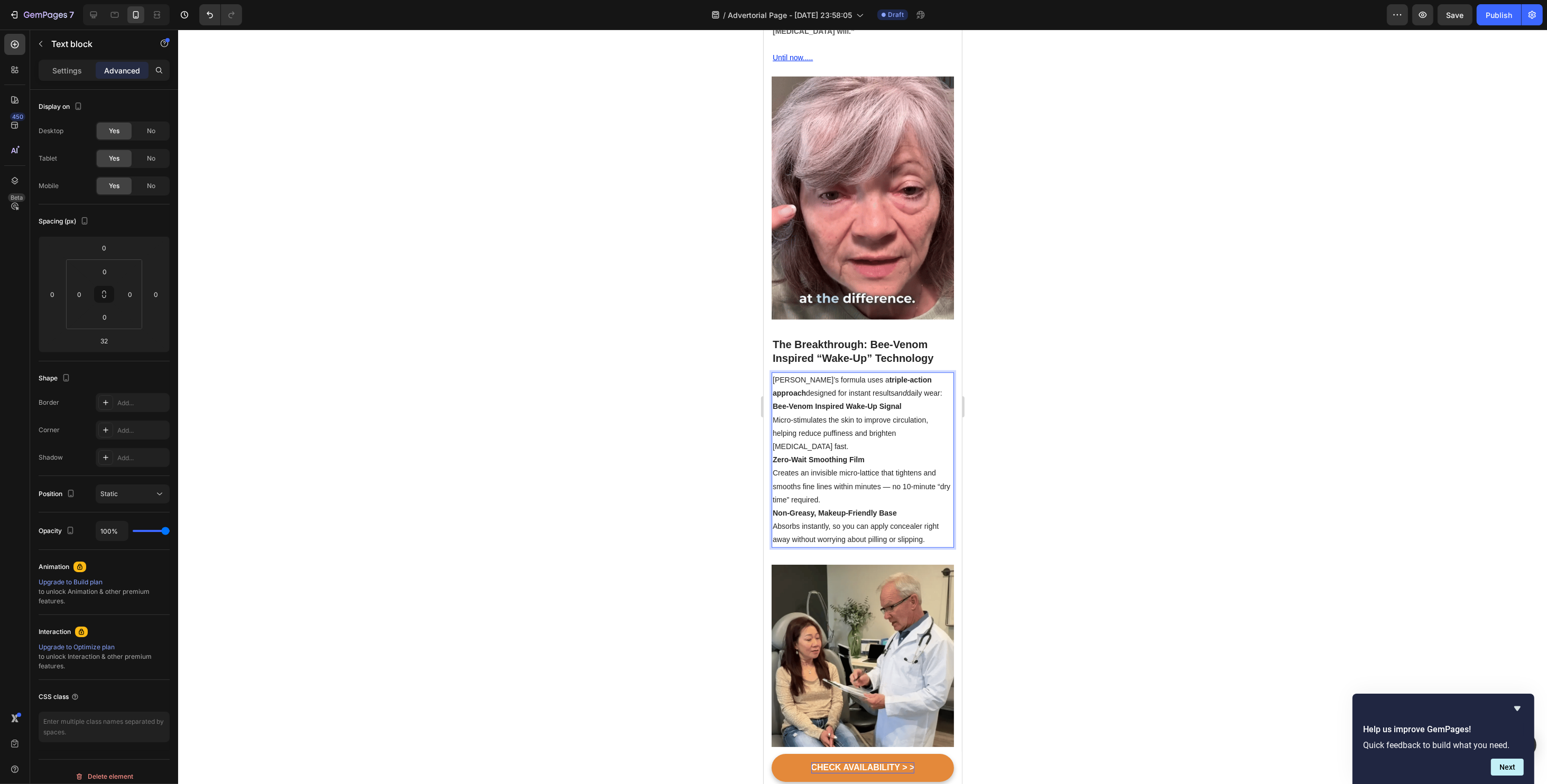
click at [830, 419] on p "Bee-Venom Inspired Wake-Up Signal Micro-stimulates the skin to improve circulat…" at bounding box center [862, 427] width 180 height 54
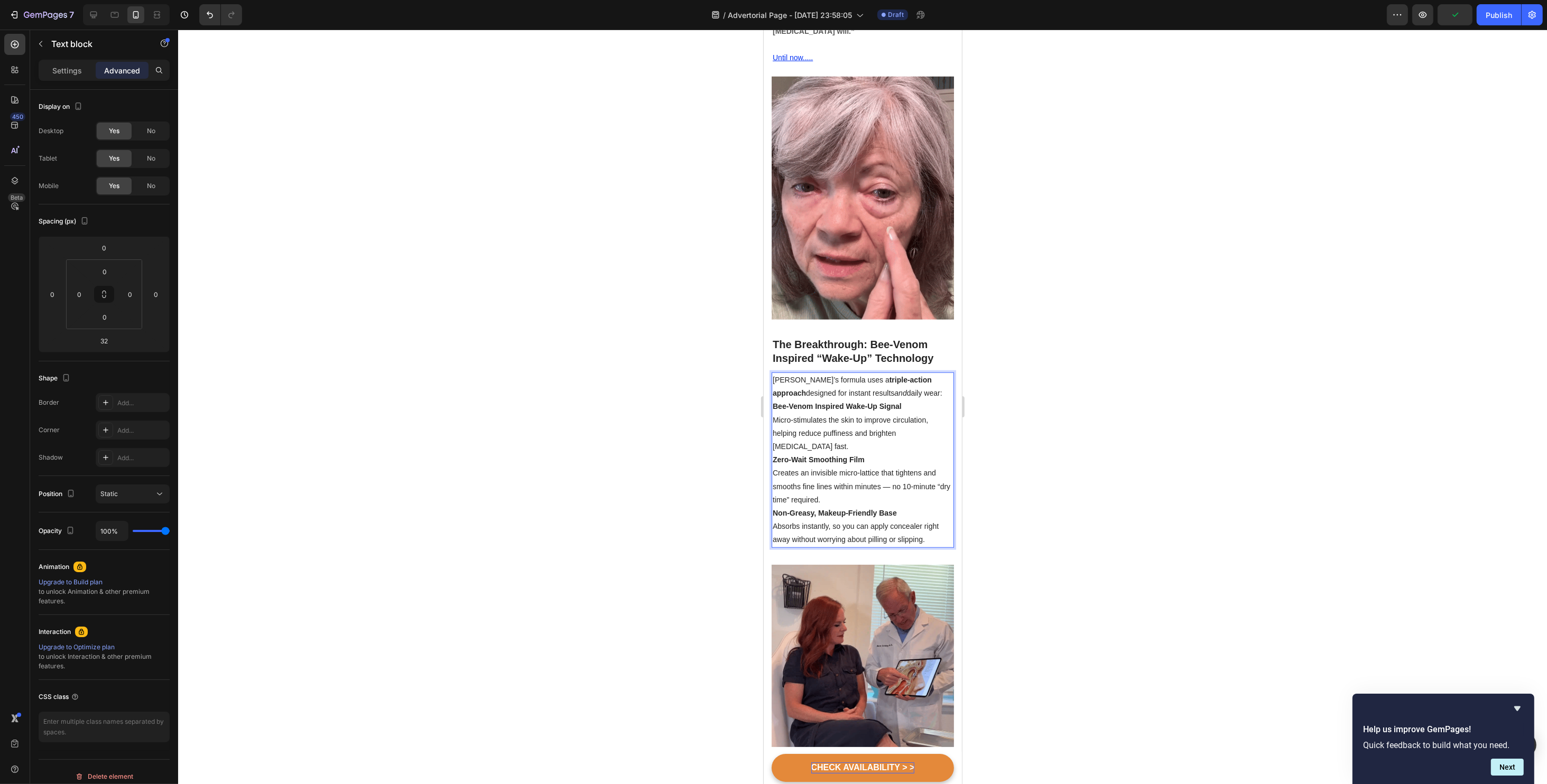
click at [828, 402] on strong "Bee-Venom Inspired Wake-Up Signal" at bounding box center [836, 407] width 129 height 9
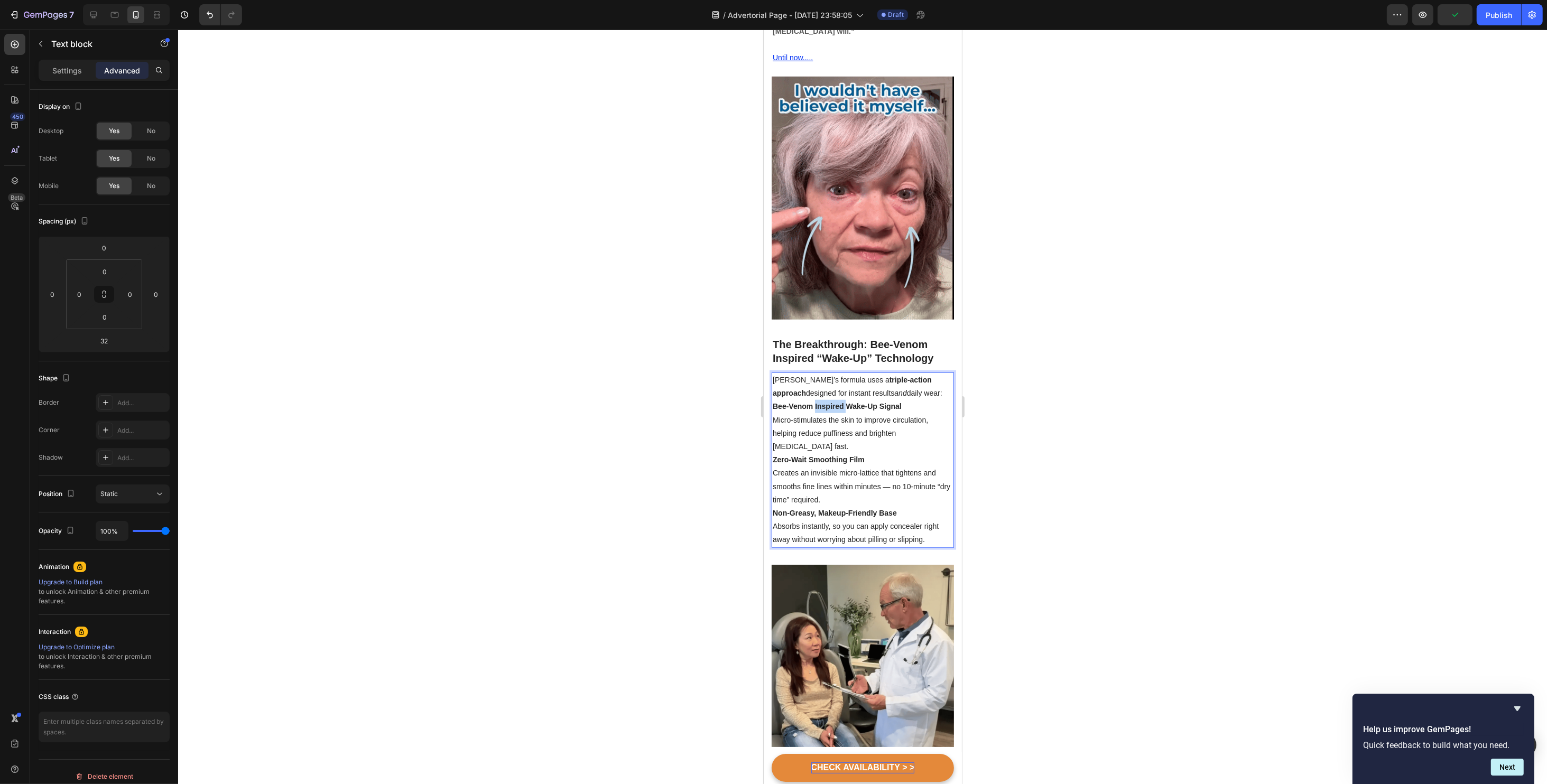
click at [828, 402] on strong "Bee-Venom Inspired Wake-Up Signal" at bounding box center [836, 407] width 129 height 9
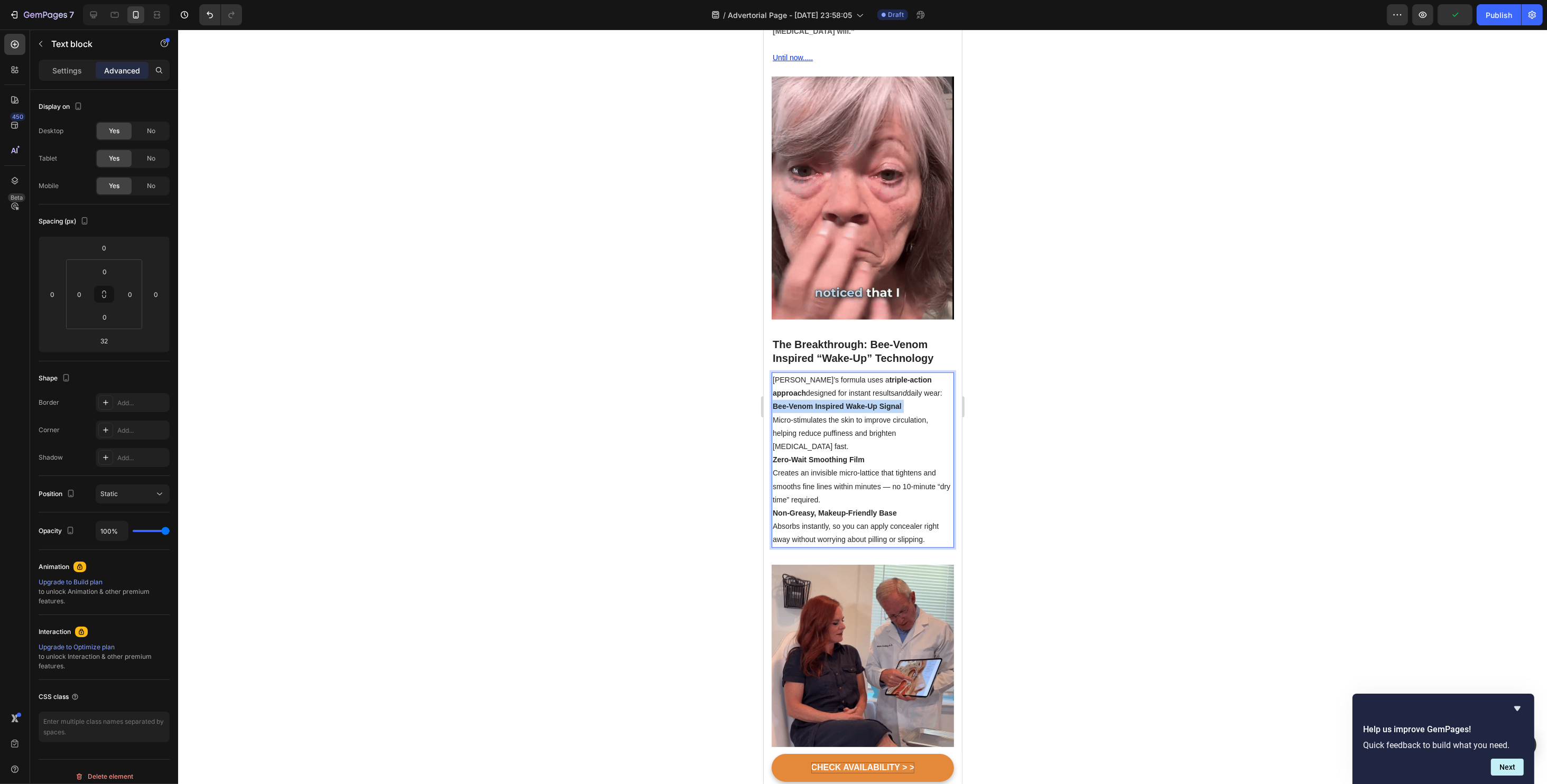
click at [828, 402] on strong "Bee-Venom Inspired Wake-Up Signal" at bounding box center [836, 407] width 129 height 9
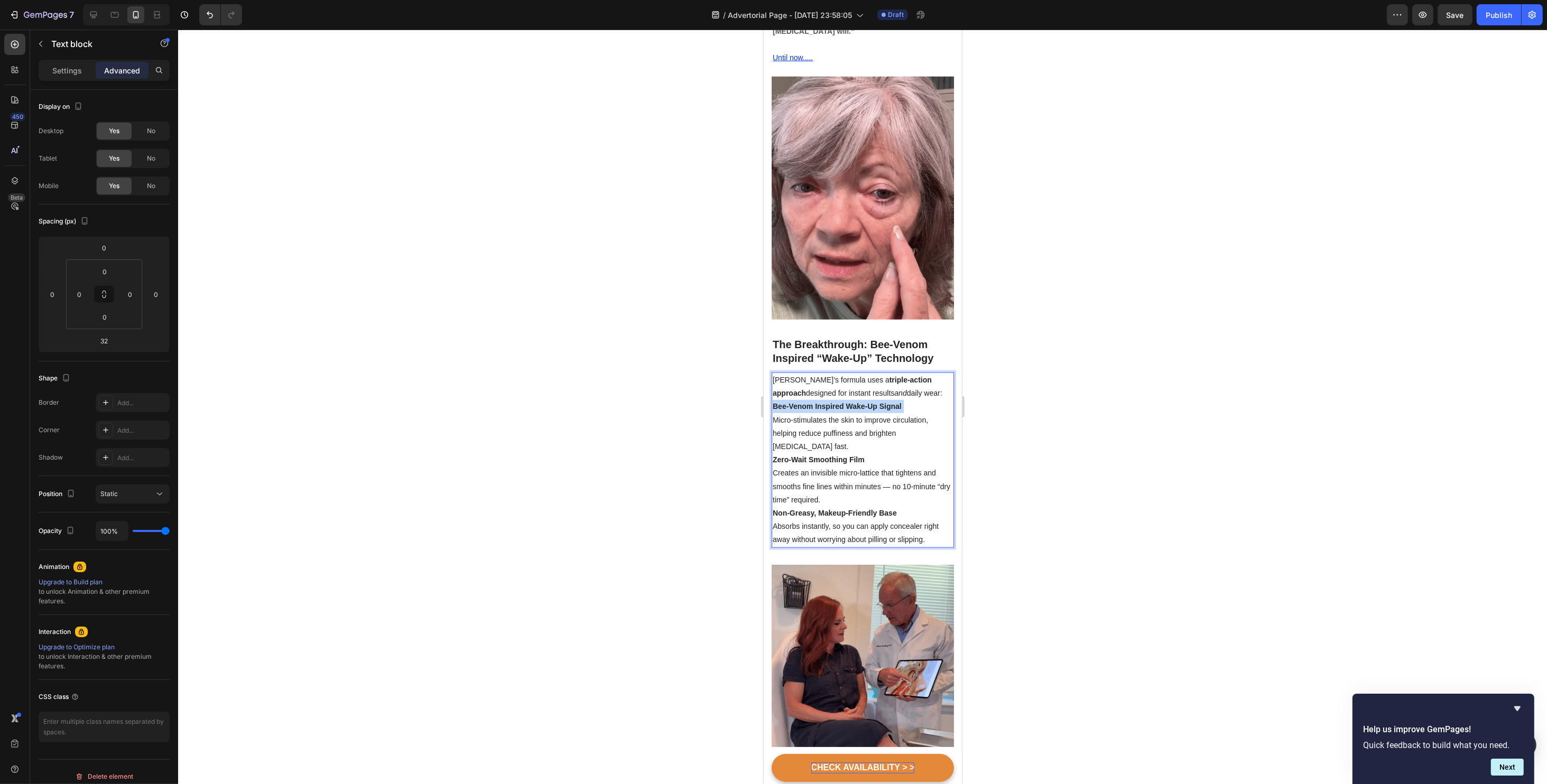
click at [839, 400] on p "Bee-Venom Inspired Wake-Up Signal Micro-stimulates the skin to improve circulat…" at bounding box center [862, 427] width 180 height 54
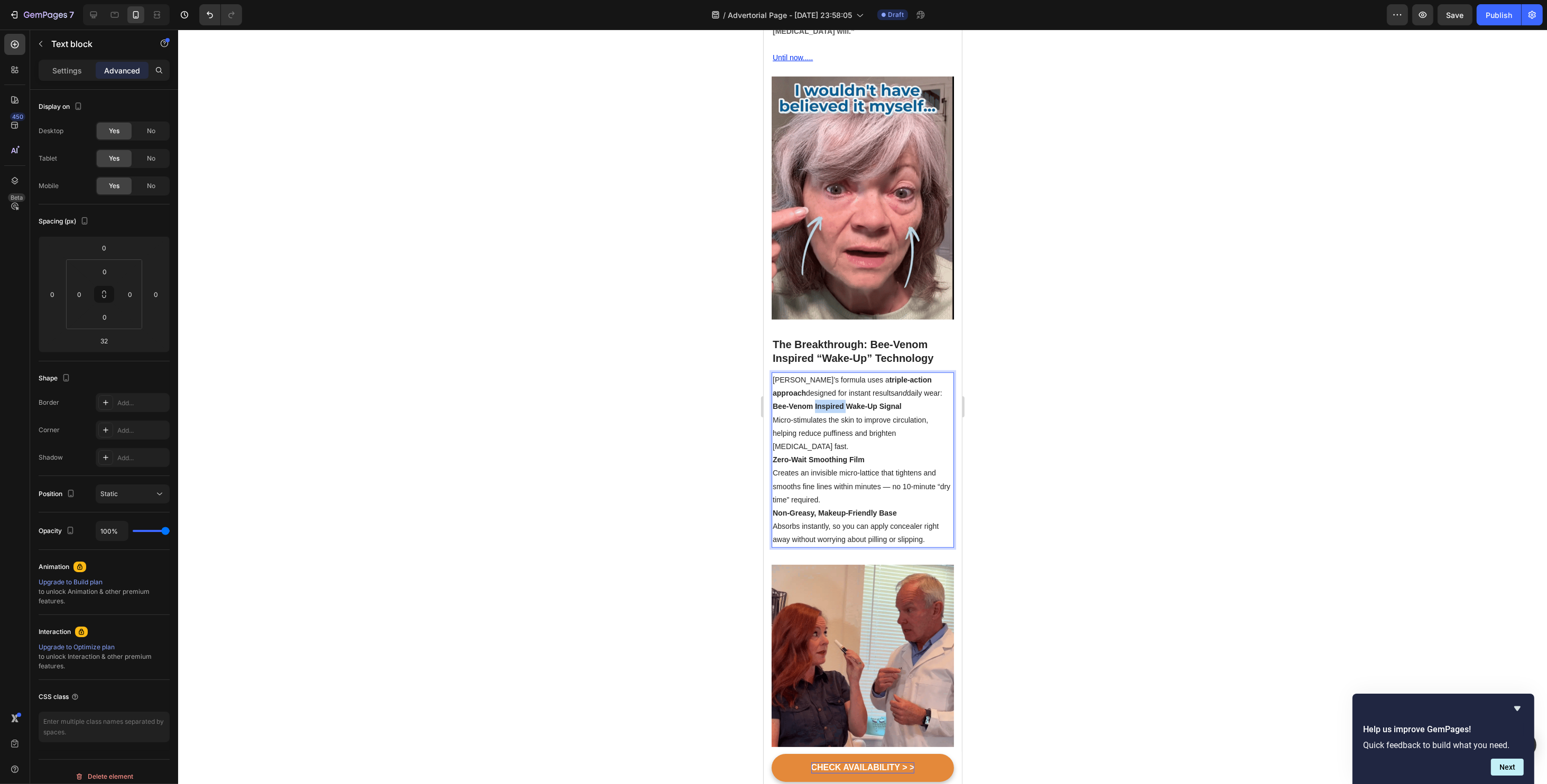
click at [839, 400] on p "Bee-Venom Inspired Wake-Up Signal Micro-stimulates the skin to improve circulat…" at bounding box center [862, 427] width 180 height 54
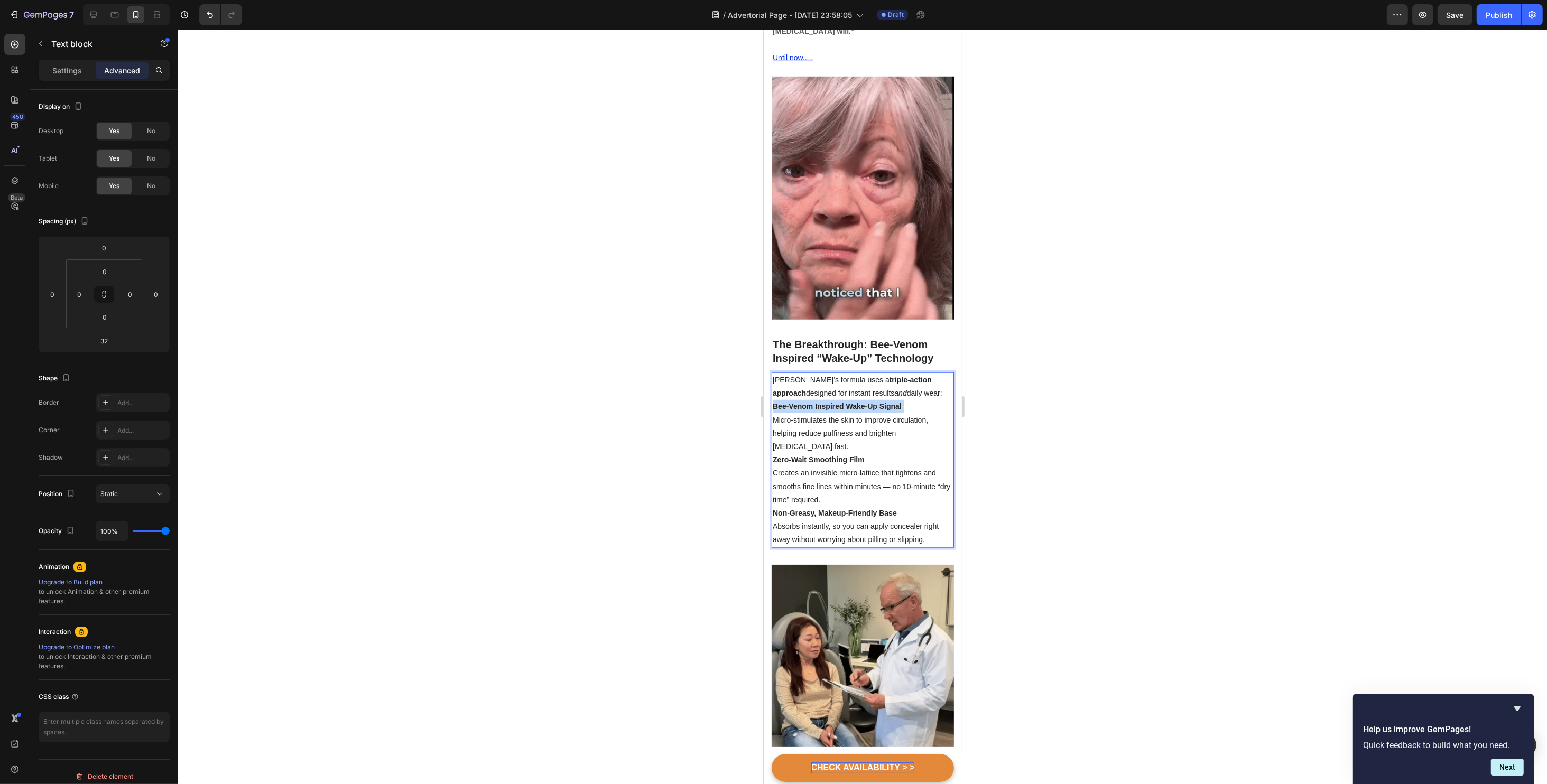
click at [839, 400] on p "Bee-Venom Inspired Wake-Up Signal Micro-stimulates the skin to improve circulat…" at bounding box center [862, 427] width 180 height 54
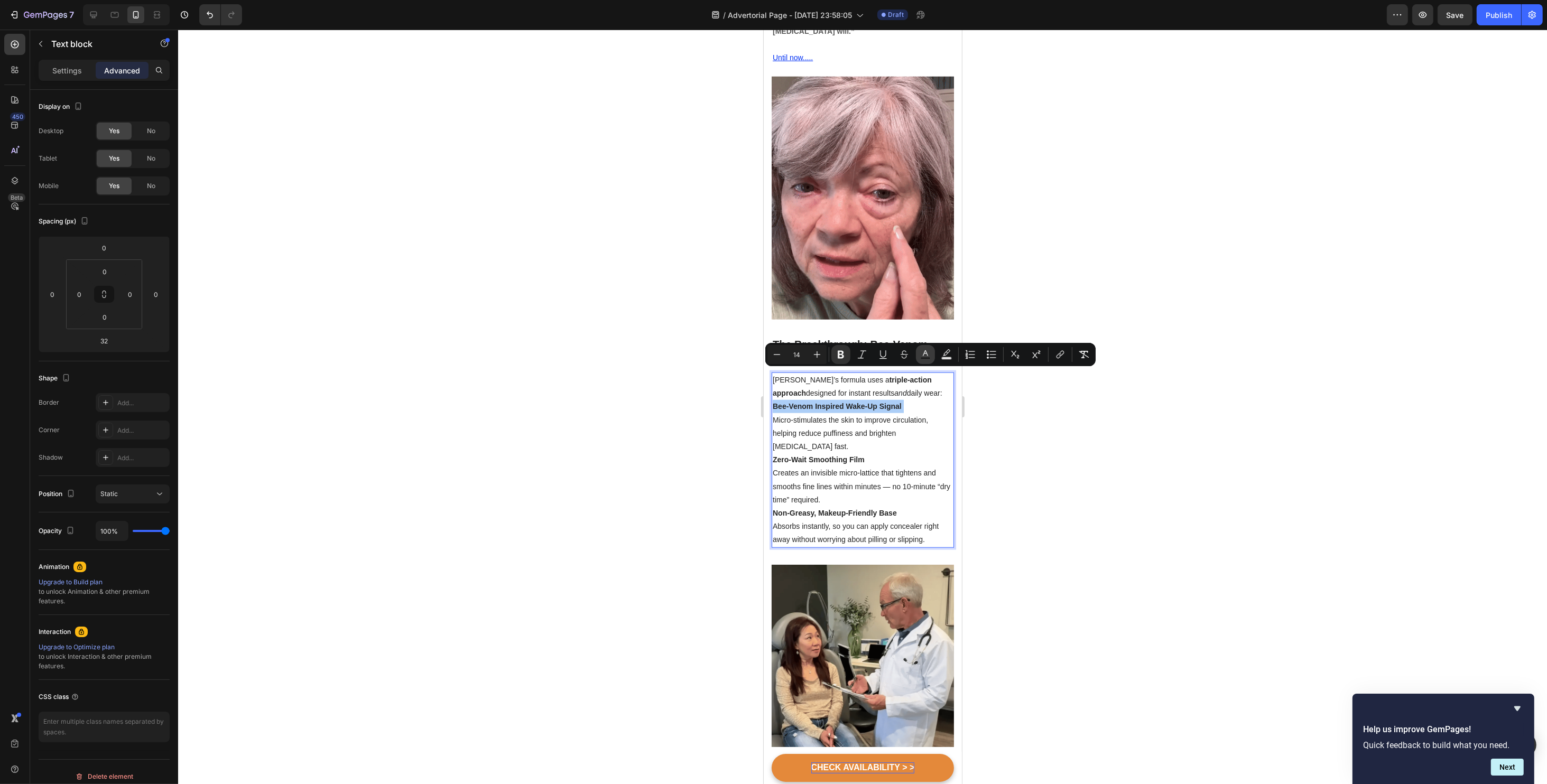
click at [928, 353] on icon "Editor contextual toolbar" at bounding box center [925, 355] width 11 height 11
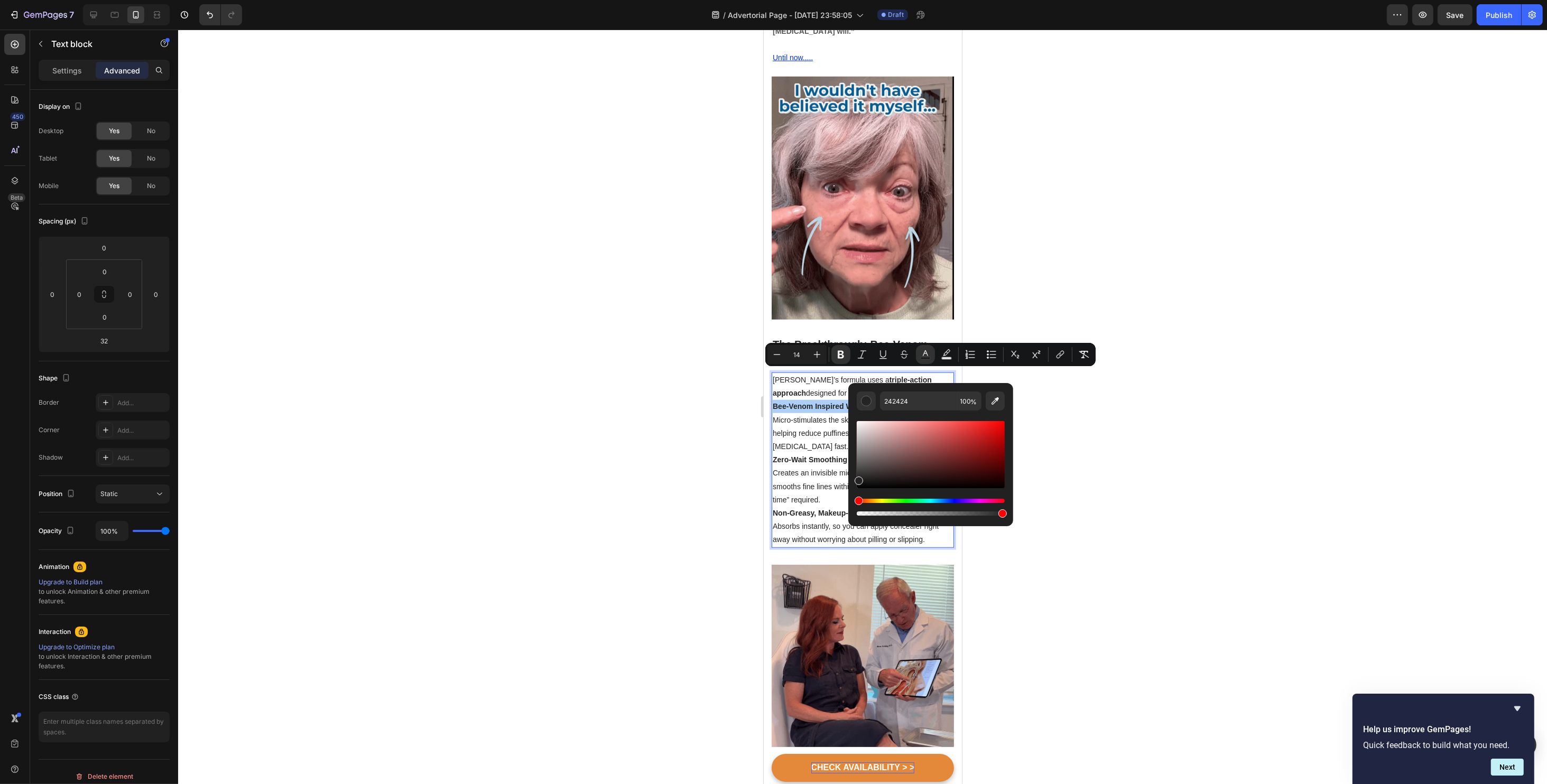
click at [955, 499] on div "Hue" at bounding box center [930, 501] width 148 height 4
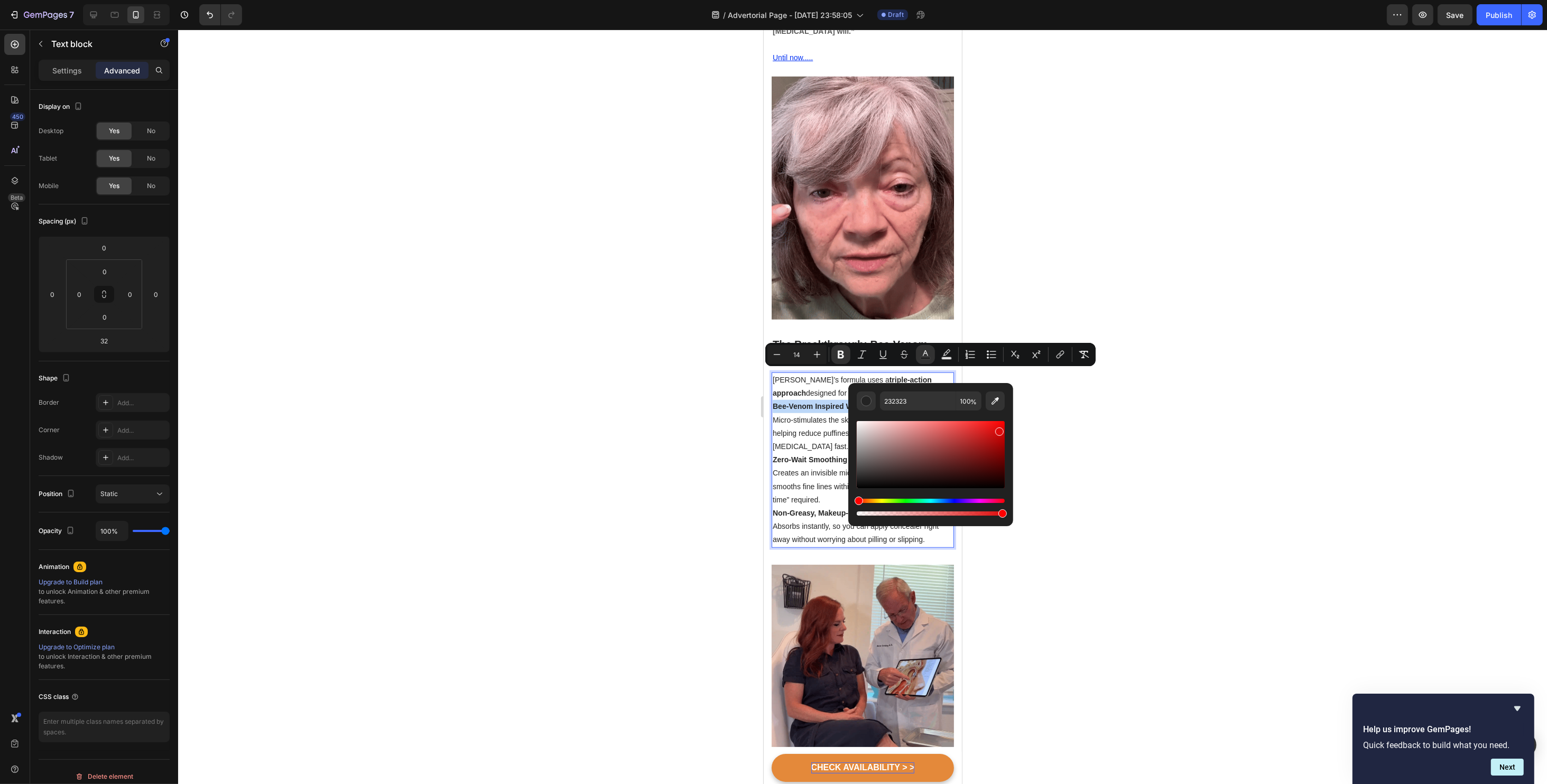
drag, startPoint x: 989, startPoint y: 435, endPoint x: 998, endPoint y: 429, distance: 10.8
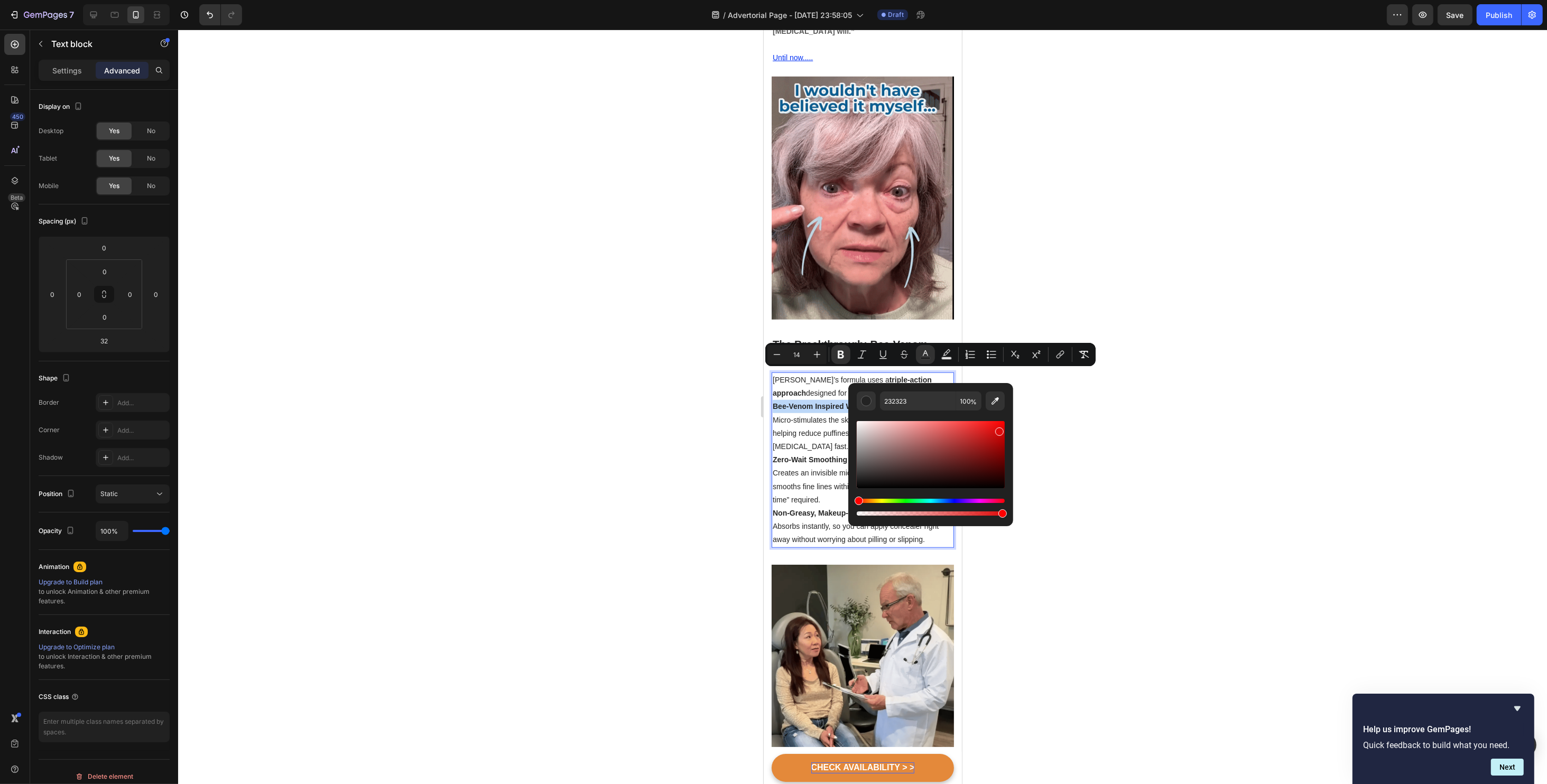
click at [998, 429] on div "Editor contextual toolbar" at bounding box center [930, 455] width 148 height 67
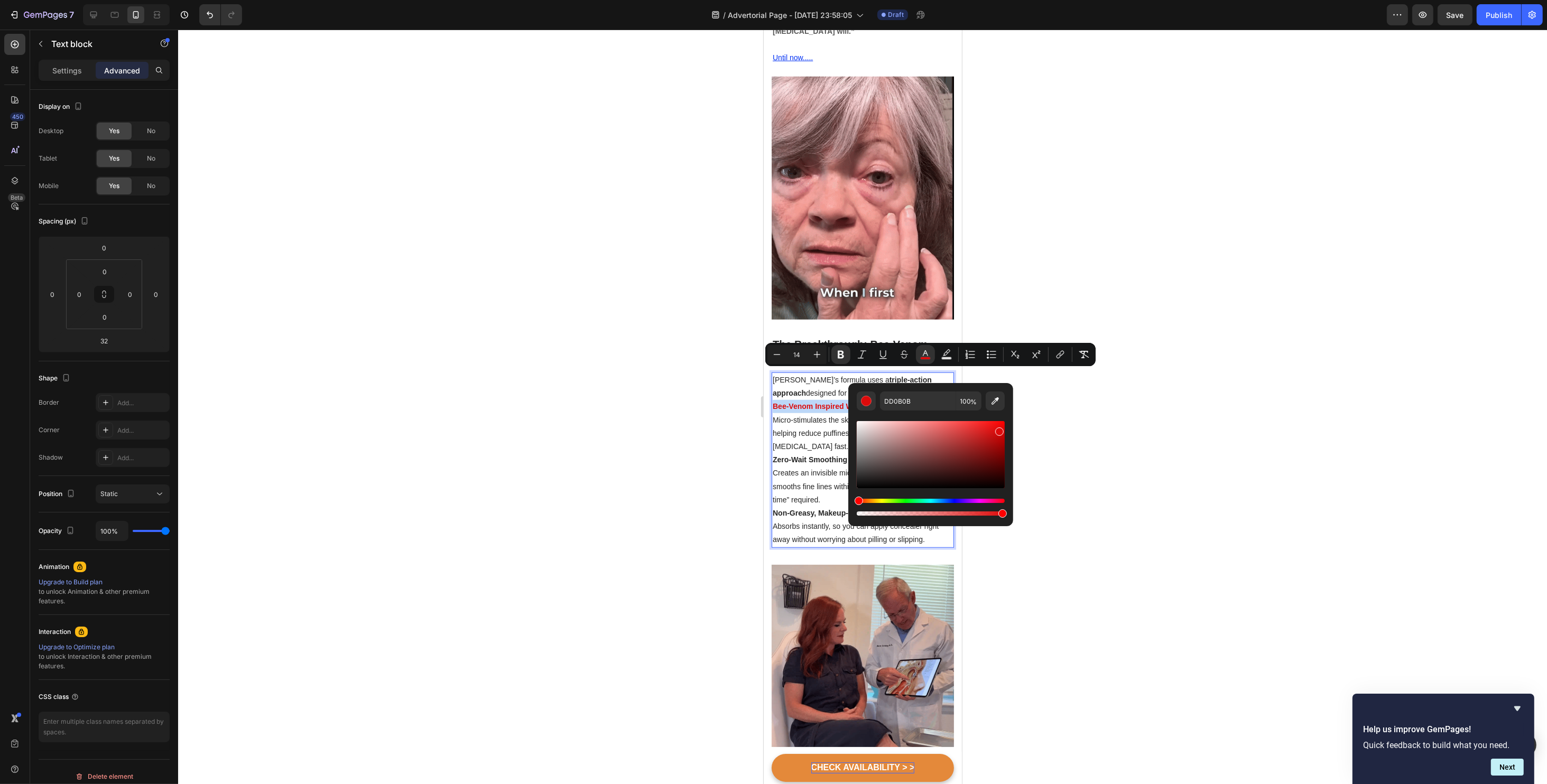
click at [956, 503] on div "Hue" at bounding box center [930, 501] width 148 height 4
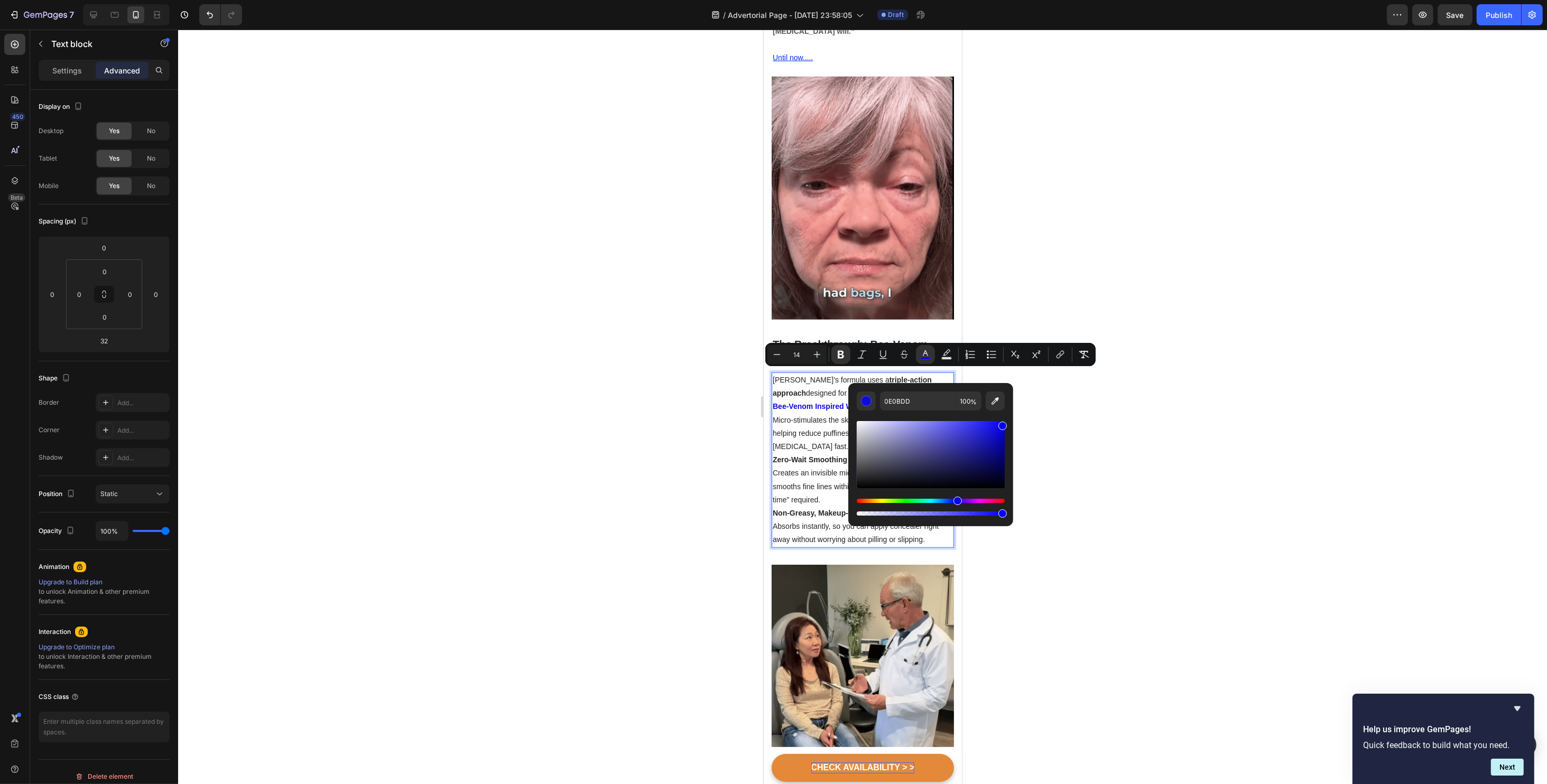
drag, startPoint x: 997, startPoint y: 432, endPoint x: 1006, endPoint y: 420, distance: 15.0
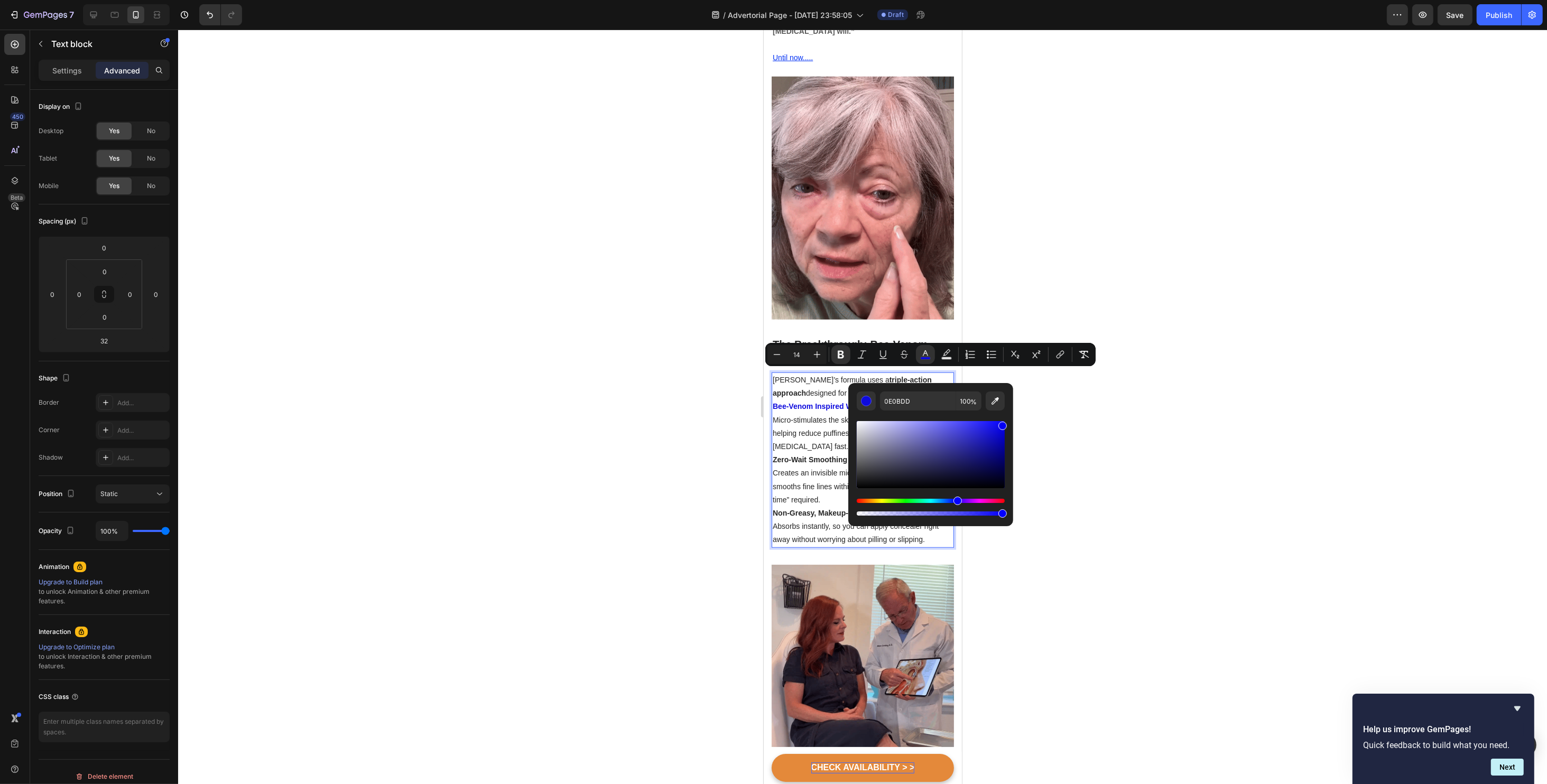
click at [1006, 420] on div "0E0BDD 100 %" at bounding box center [930, 450] width 165 height 135
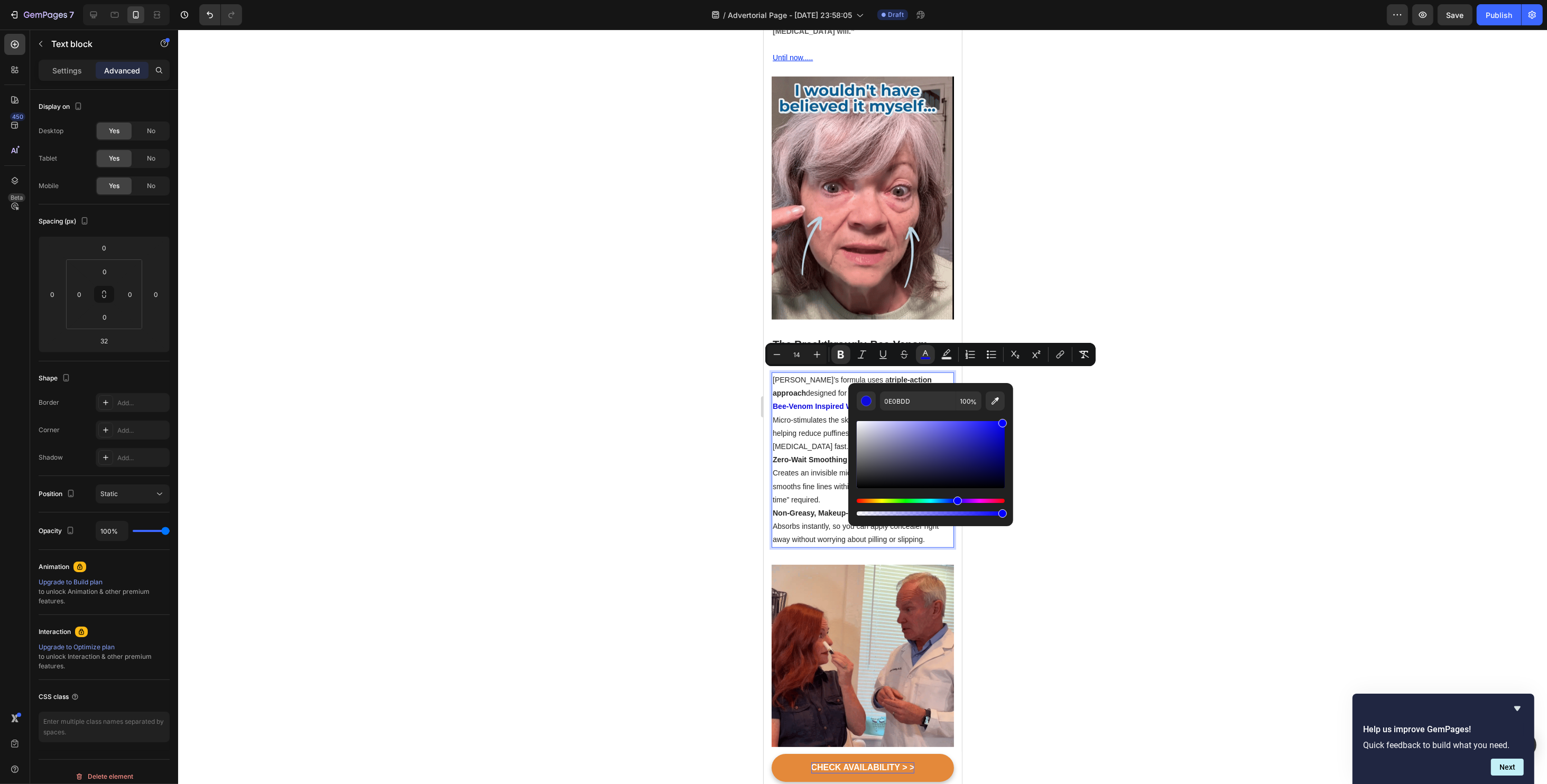
type input "0400FF"
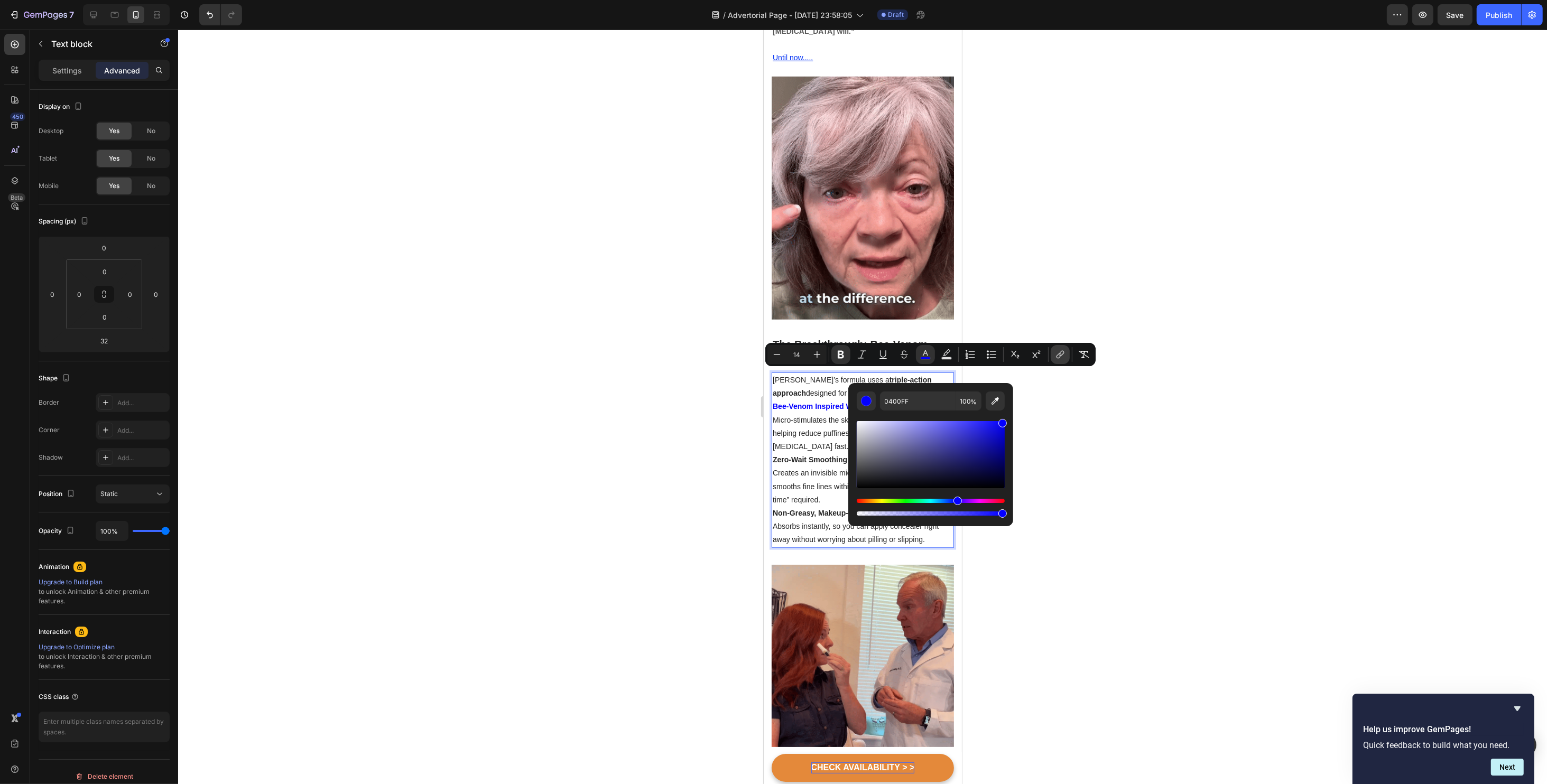
click at [1058, 351] on icon "Editor contextual toolbar" at bounding box center [1060, 355] width 11 height 11
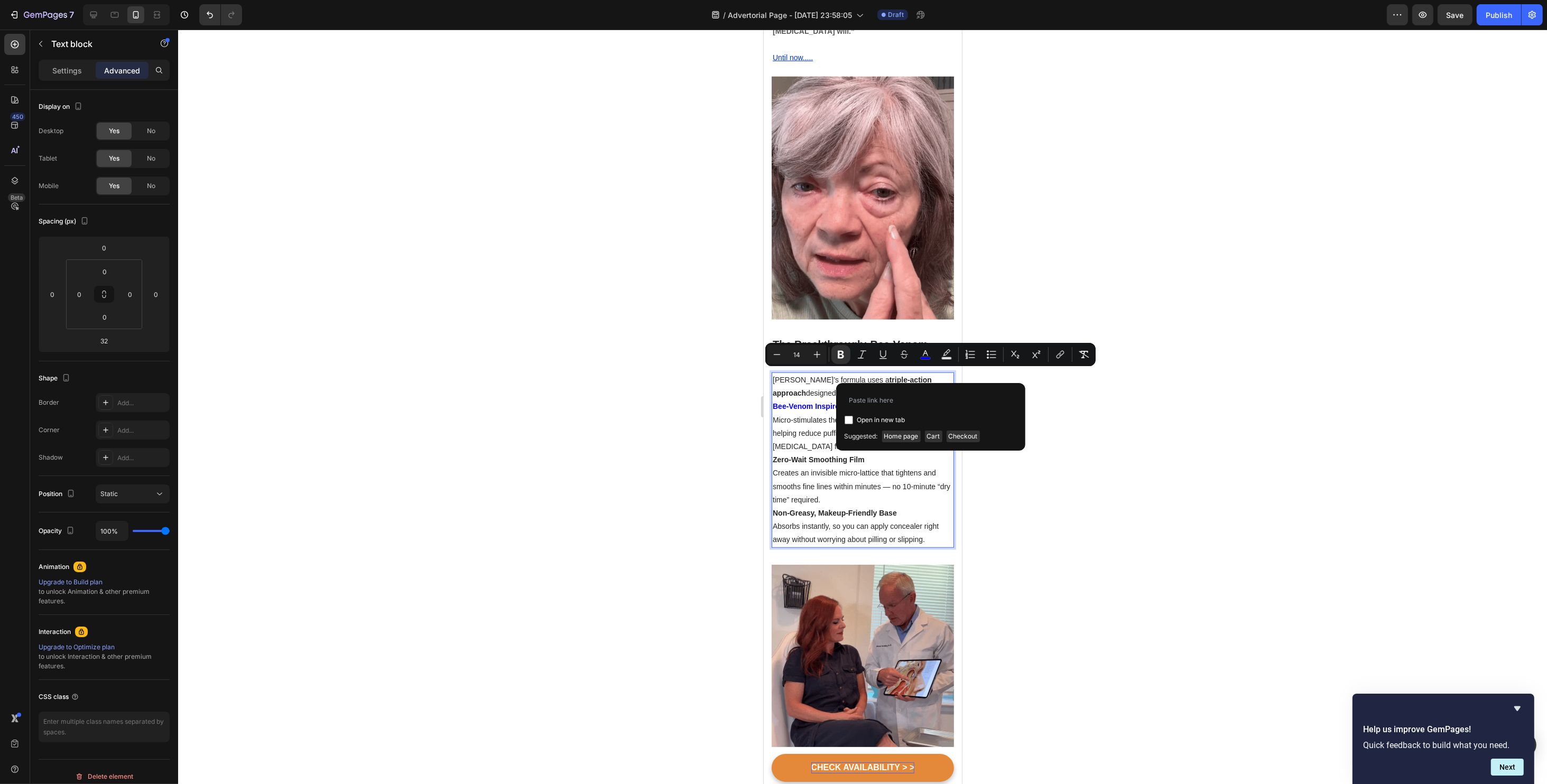
type input "https://www.fiyora.shop/products/eye-neck-cream-nourishing-and-hydrating-delic"
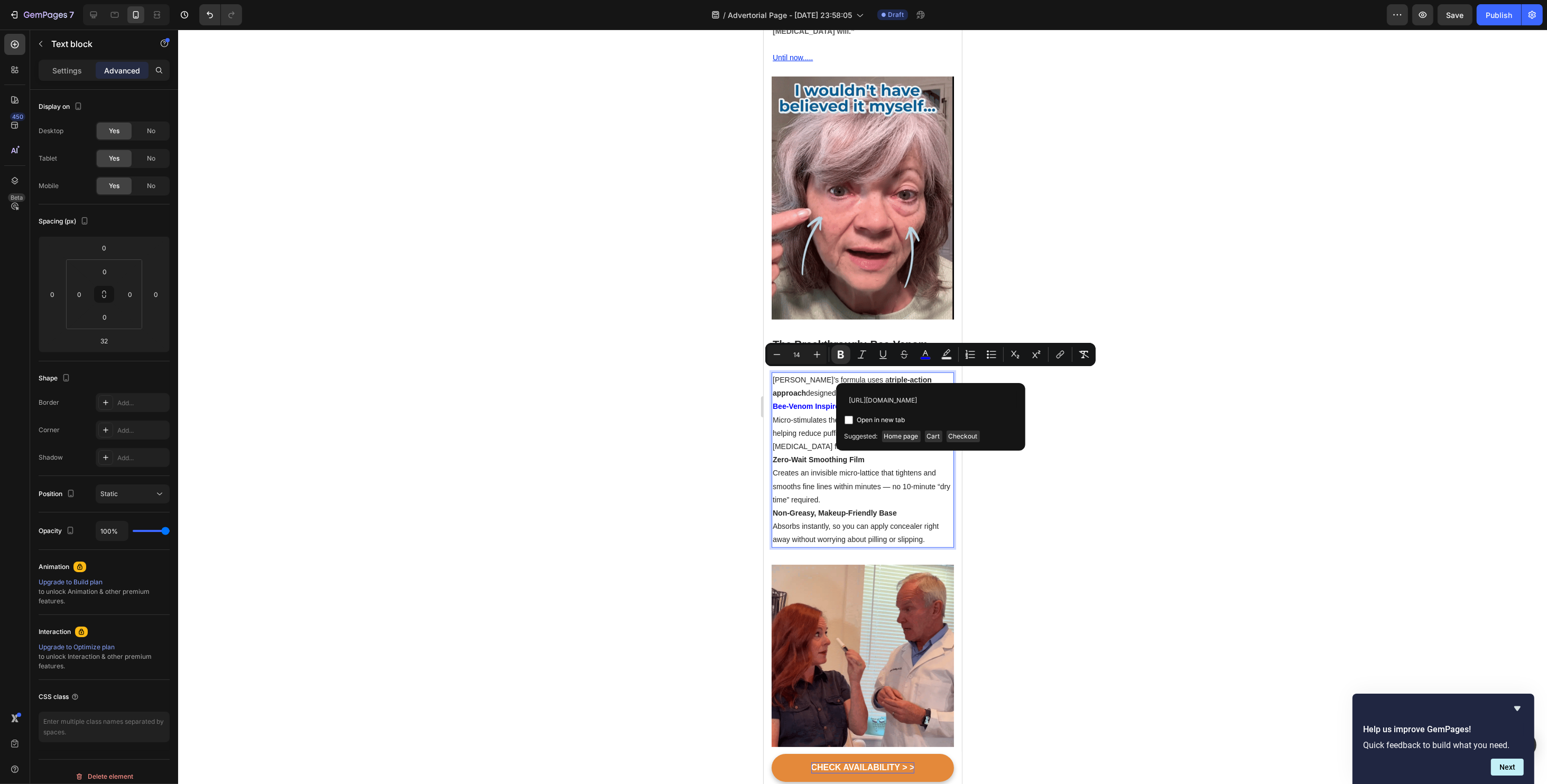
scroll to position [0, 131]
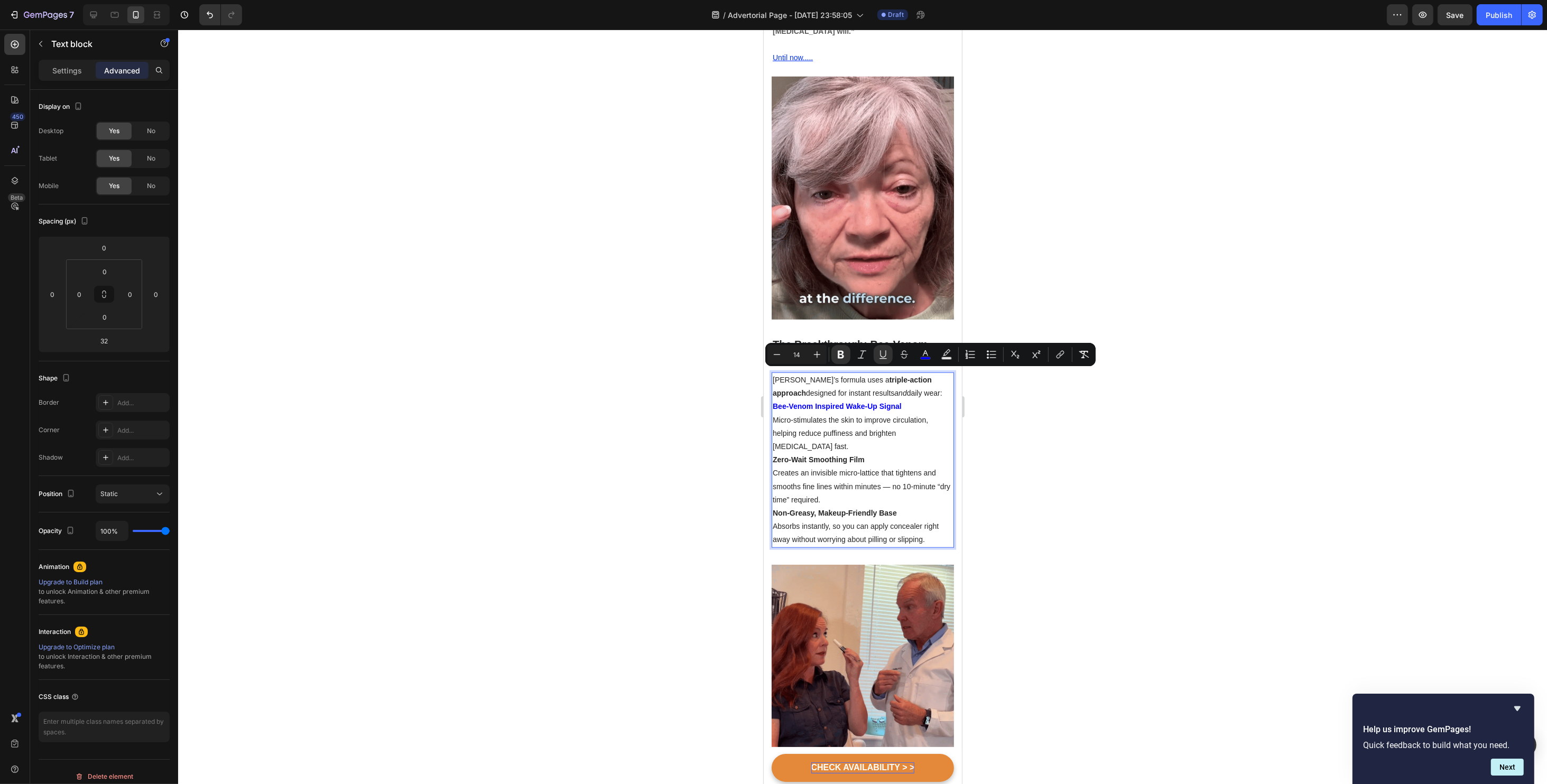
click at [1117, 398] on div at bounding box center [863, 407] width 1369 height 755
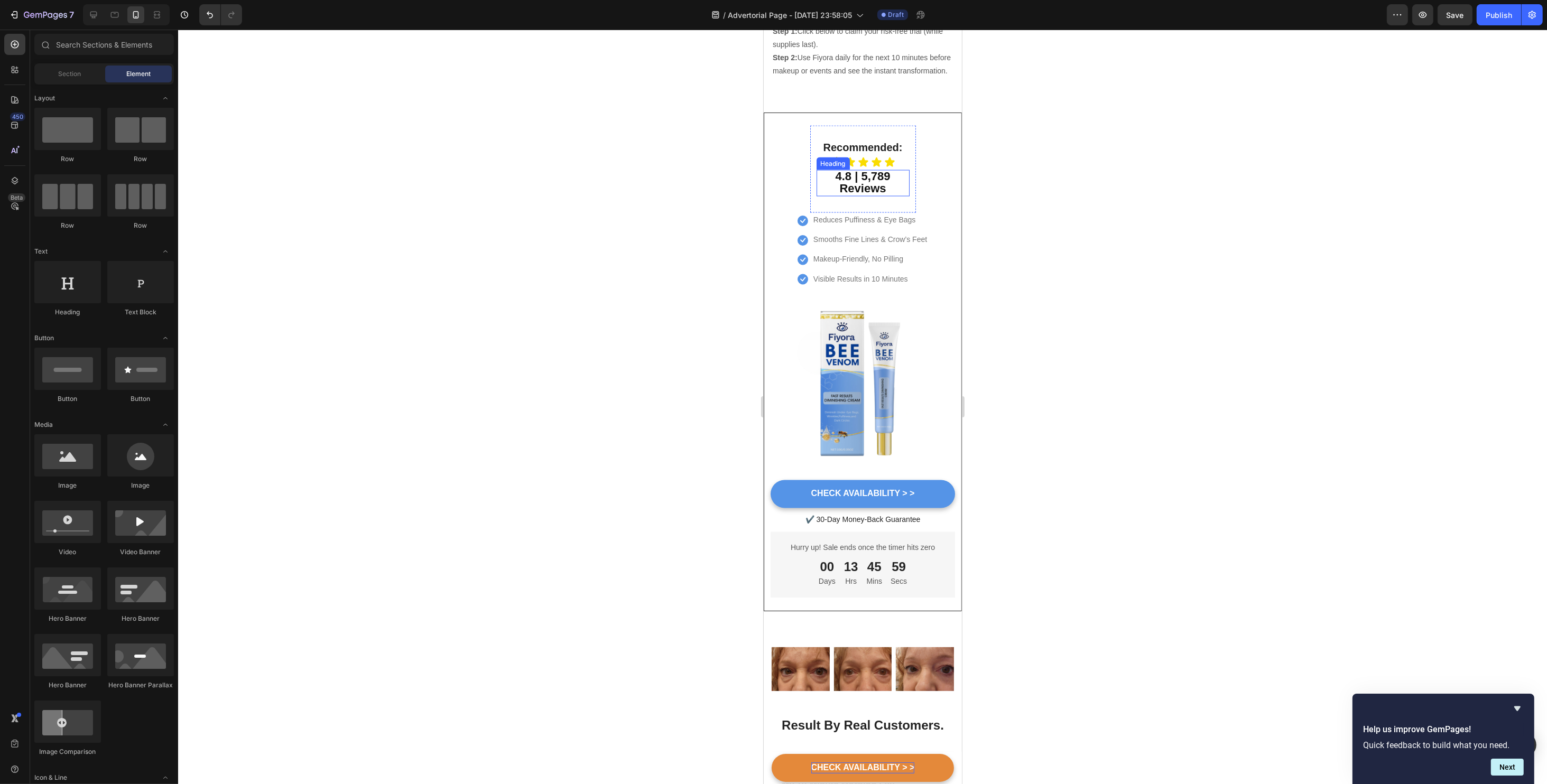
scroll to position [3100, 0]
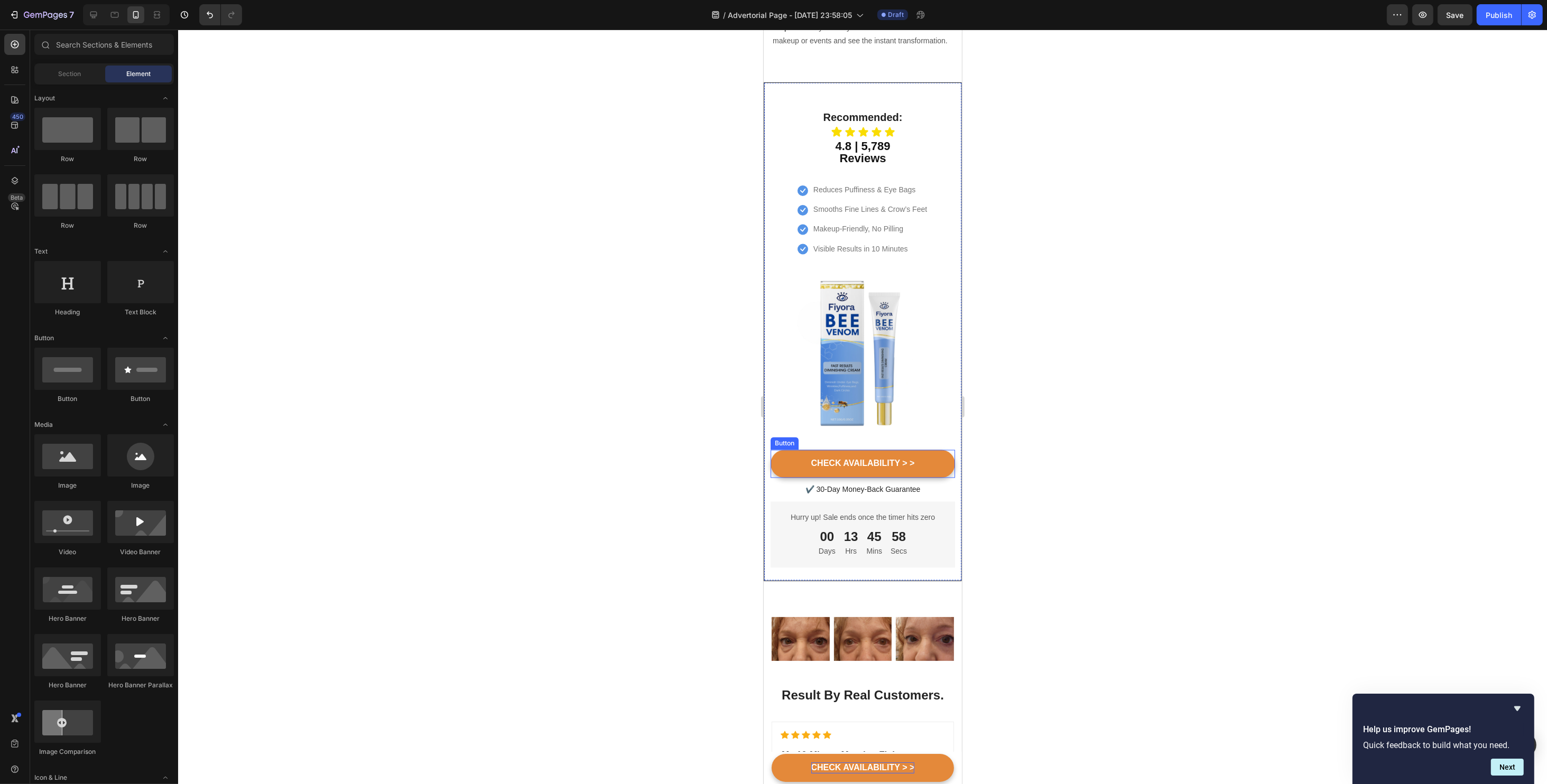
click at [792, 450] on link "CHECK AVAILABILITY > >" at bounding box center [862, 464] width 184 height 28
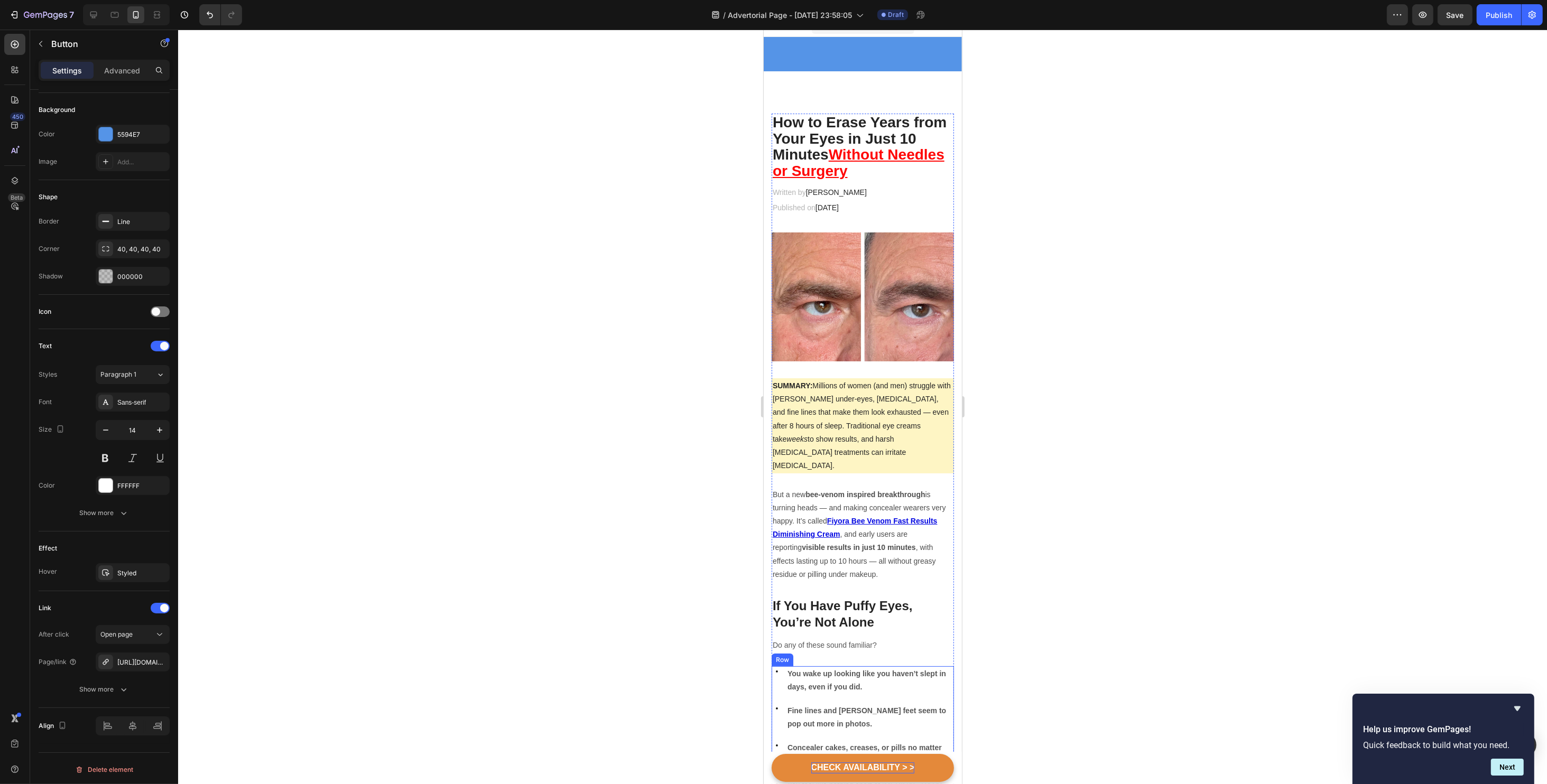
scroll to position [0, 0]
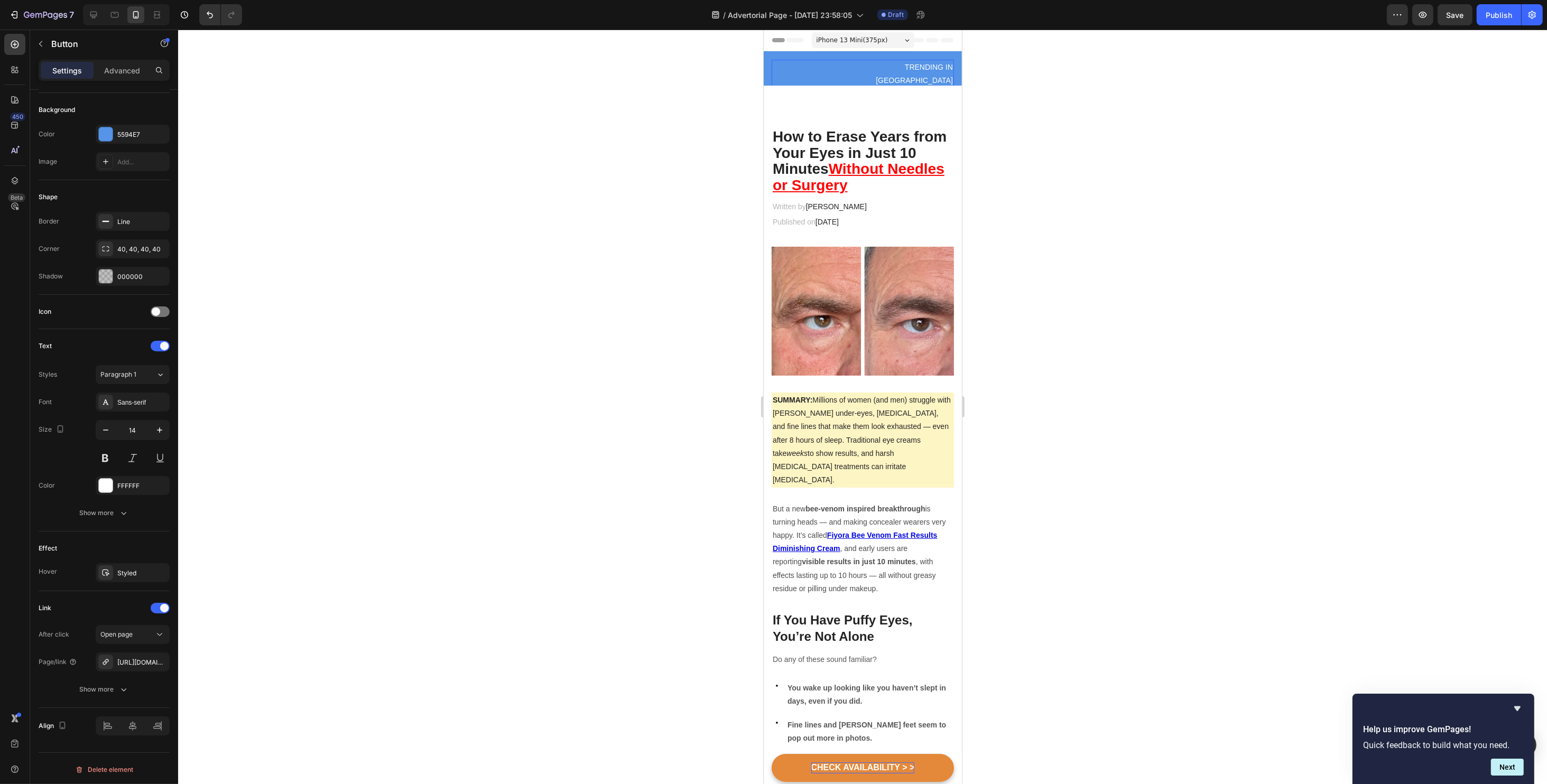
click at [803, 69] on div "Heading" at bounding box center [817, 74] width 92 height 28
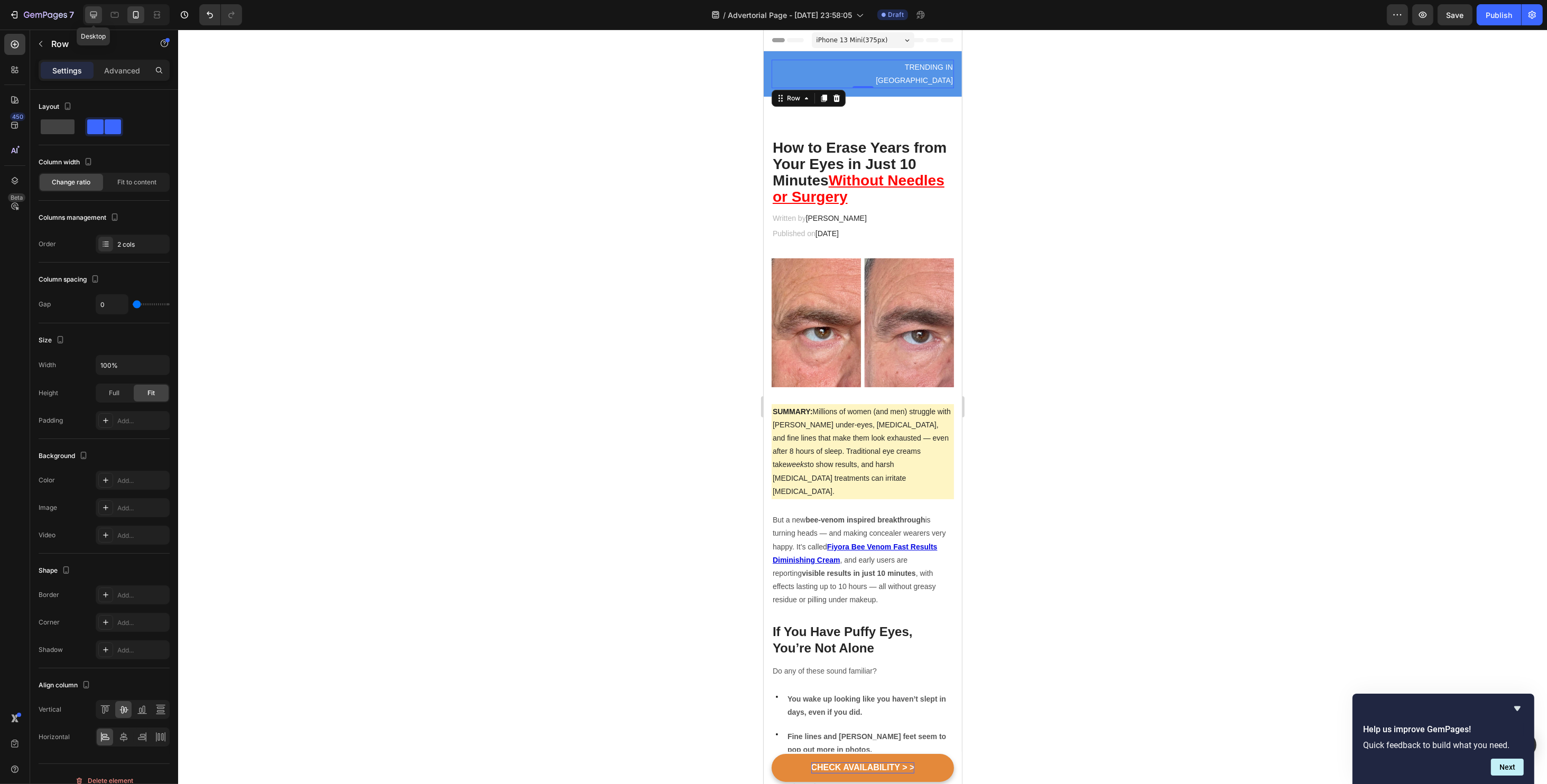
click at [92, 19] on icon at bounding box center [93, 15] width 11 height 11
type input "1200"
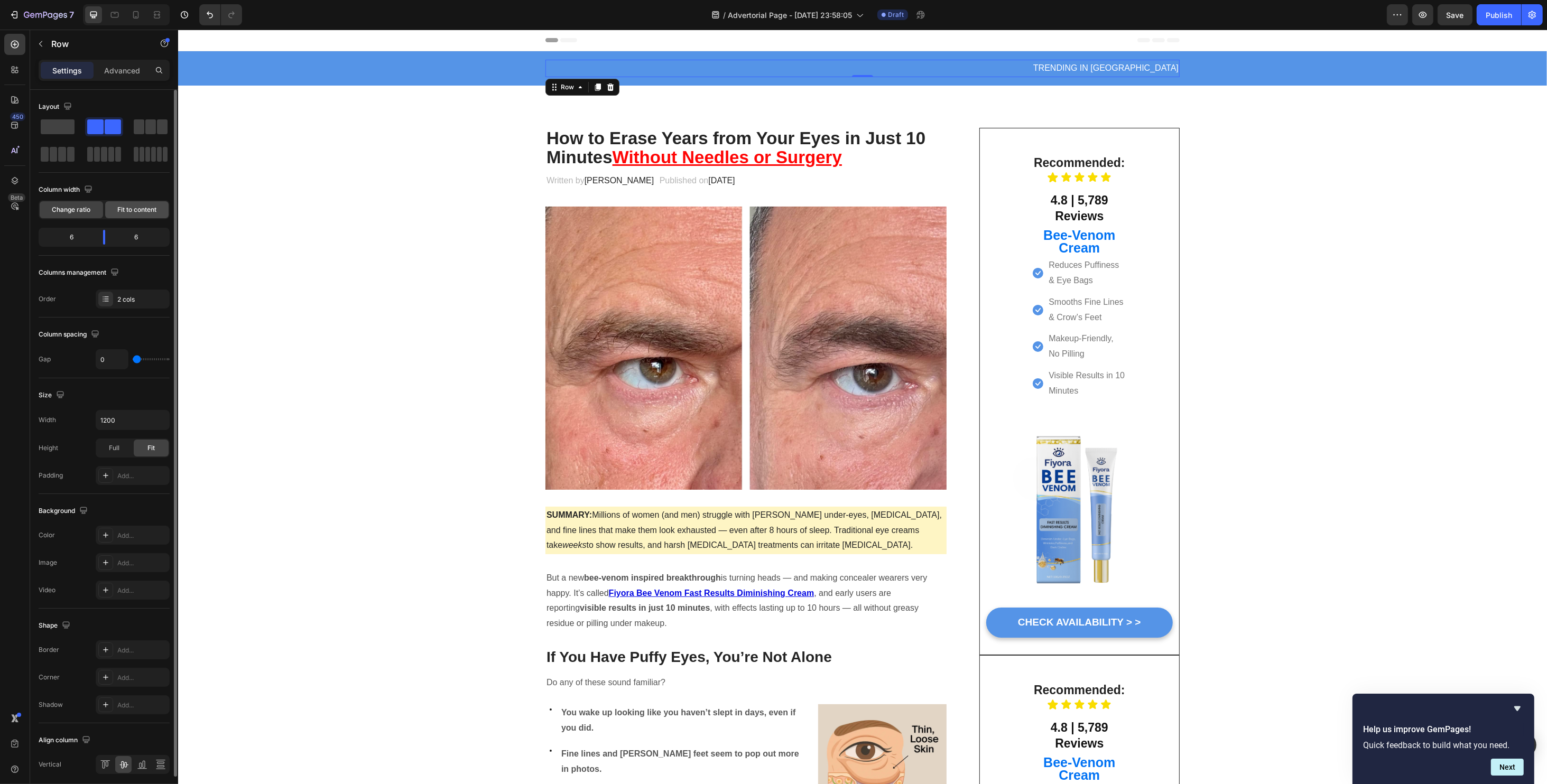
click at [142, 210] on span "Fit to content" at bounding box center [137, 209] width 39 height 10
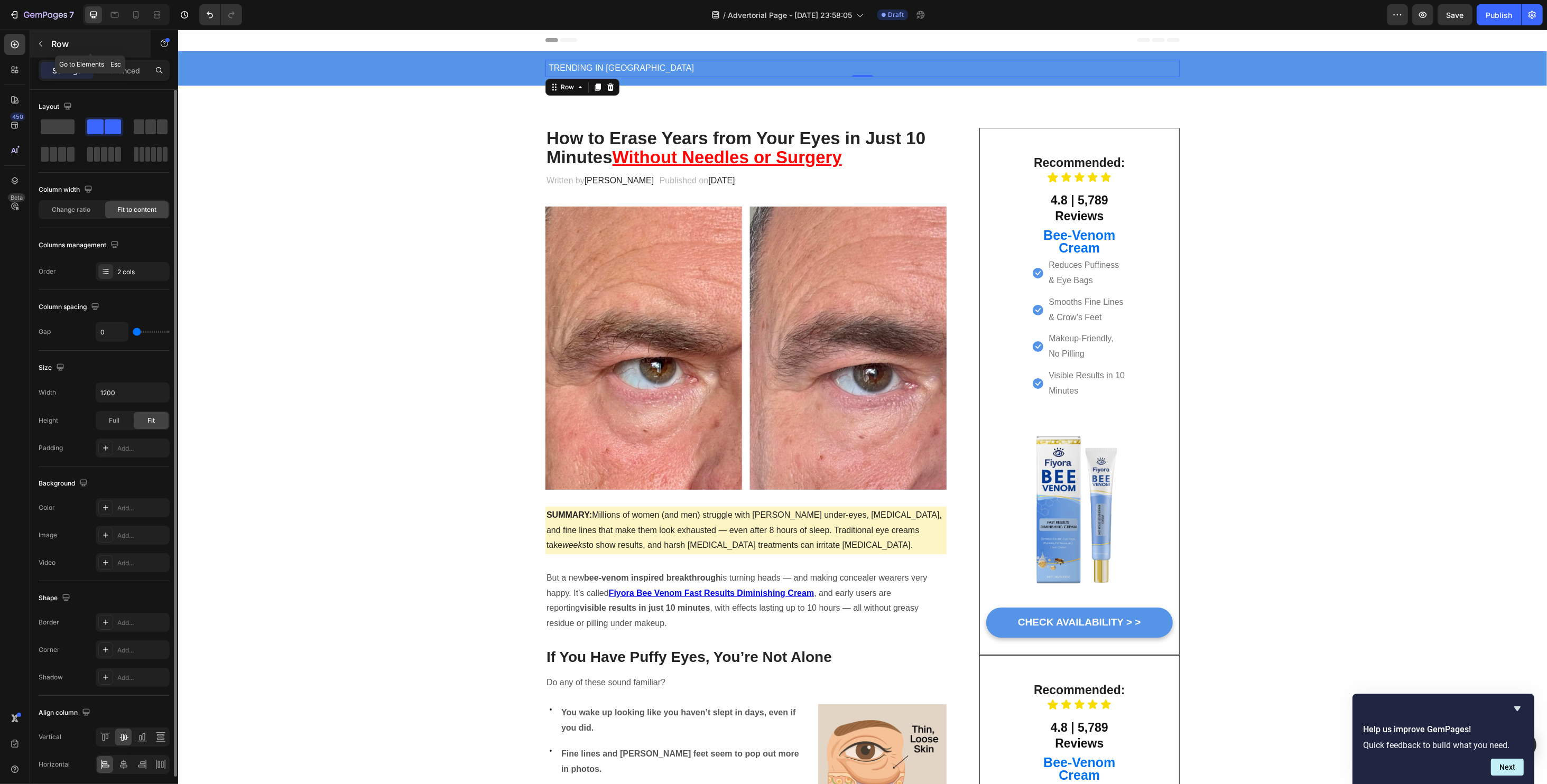
click at [39, 42] on icon "button" at bounding box center [41, 44] width 9 height 9
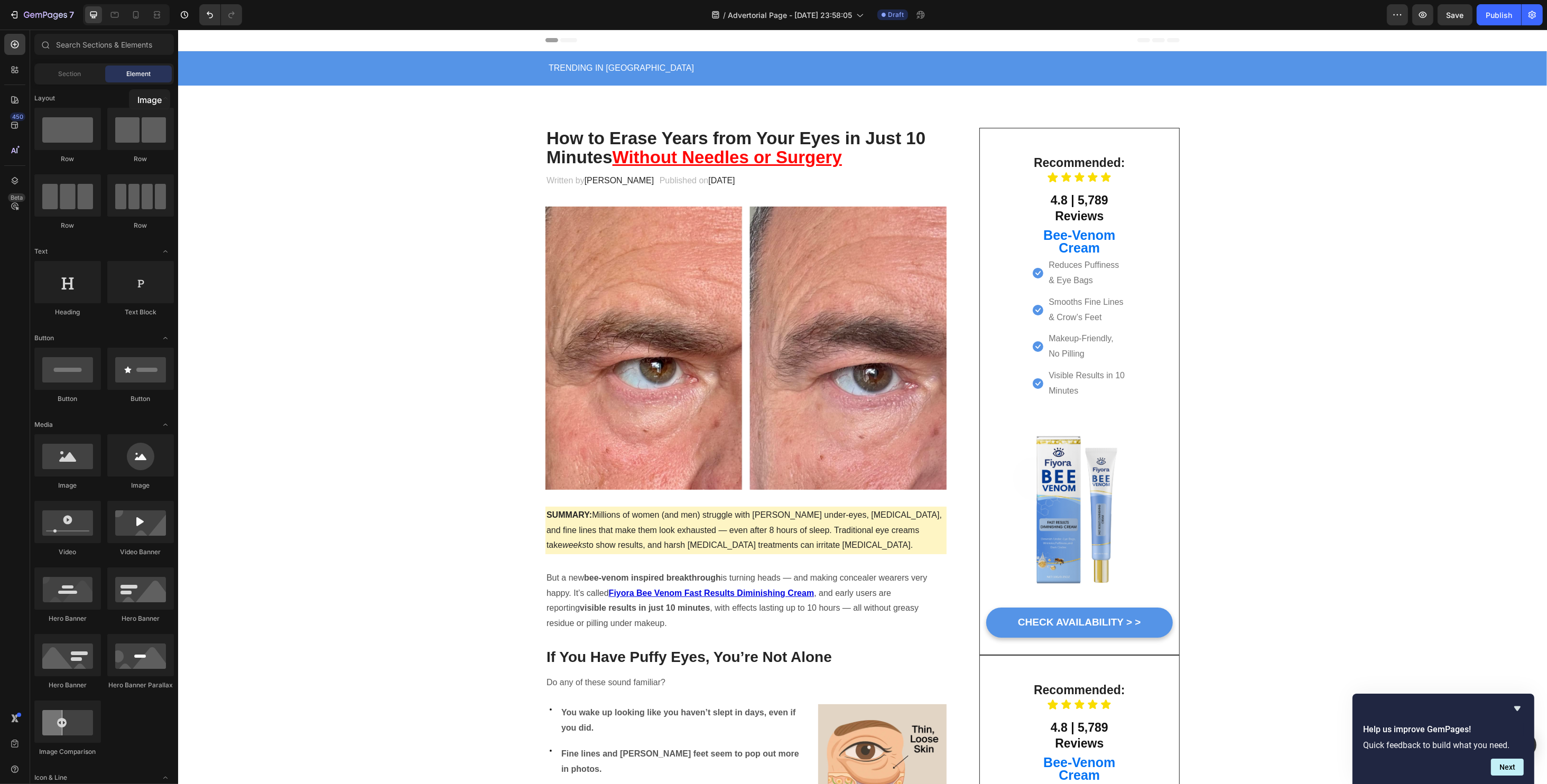
drag, startPoint x: 130, startPoint y: 454, endPoint x: 131, endPoint y: 79, distance: 375.0
click at [132, 79] on div "Sections(18) Elements(83) Section Element Hero Section Product Detail Brands Tr…" at bounding box center [104, 407] width 148 height 748
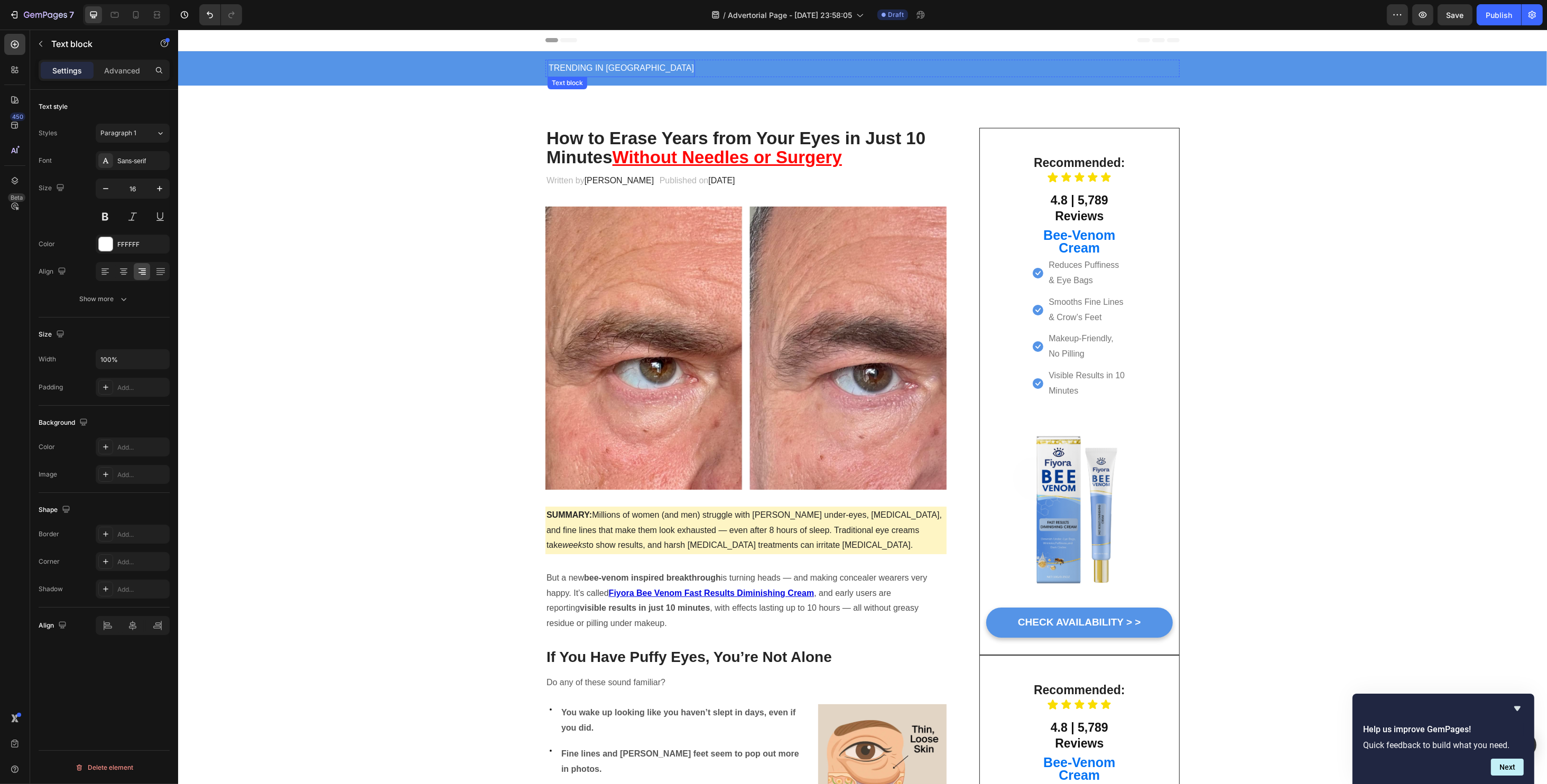
click at [548, 66] on p "TRENDING IN [GEOGRAPHIC_DATA]" at bounding box center [620, 68] width 146 height 15
click at [623, 63] on div "Heading TRENDING IN US Text block Row 0" at bounding box center [862, 69] width 634 height 18
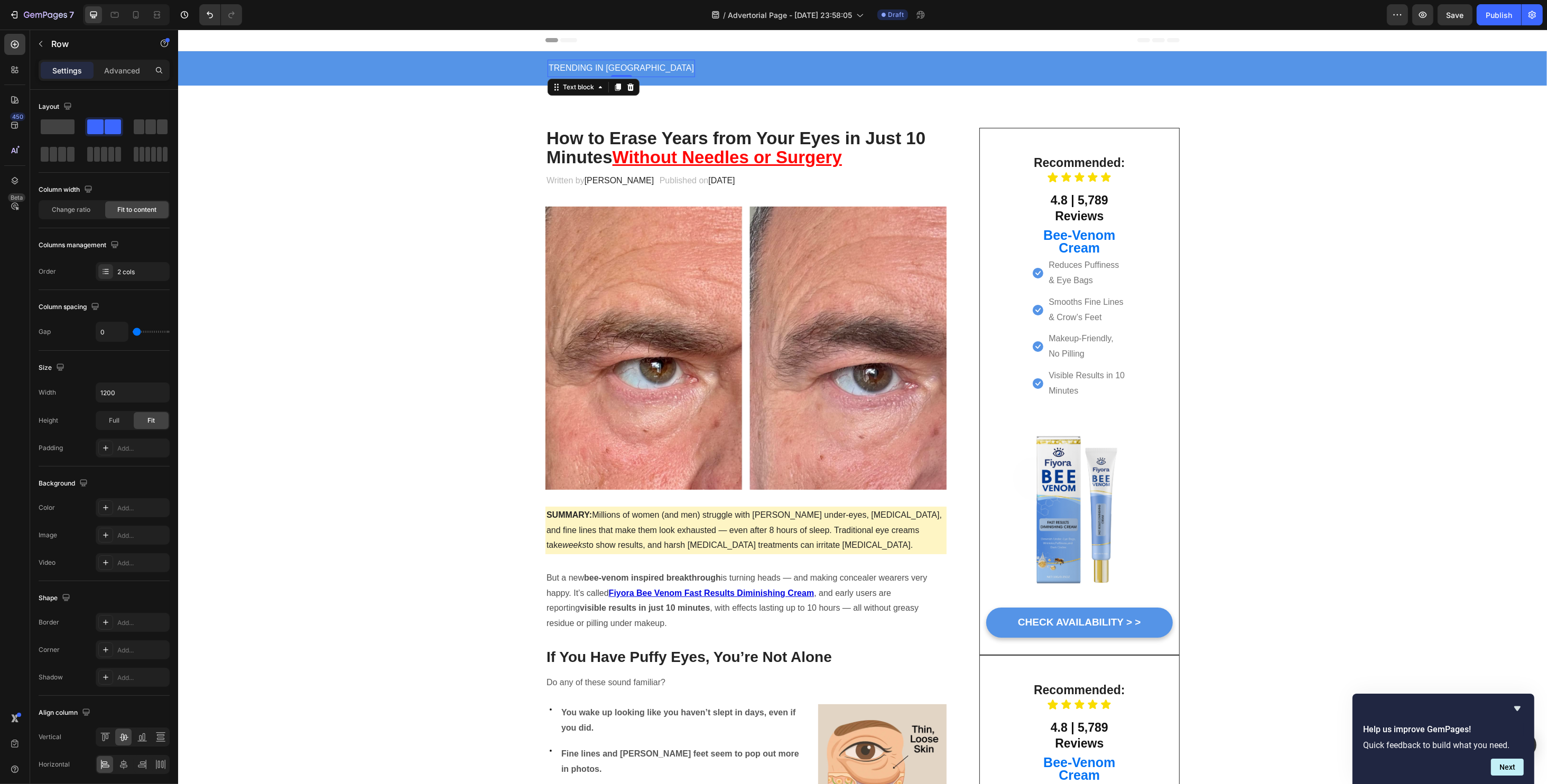
click at [607, 65] on p "TRENDING IN [GEOGRAPHIC_DATA]" at bounding box center [620, 68] width 146 height 15
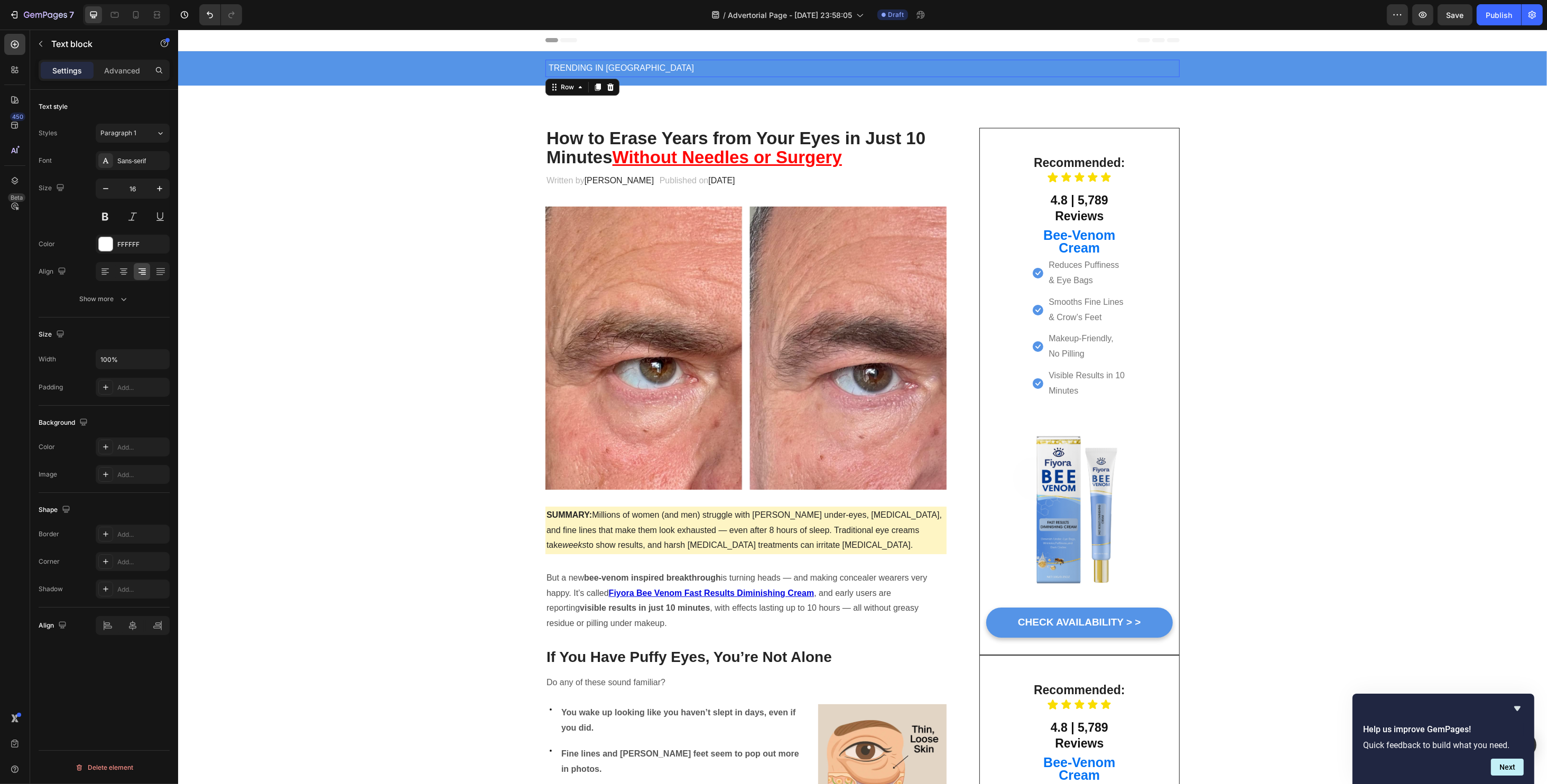
click at [631, 64] on div "Heading TRENDING IN US Text block Row 0" at bounding box center [862, 69] width 634 height 18
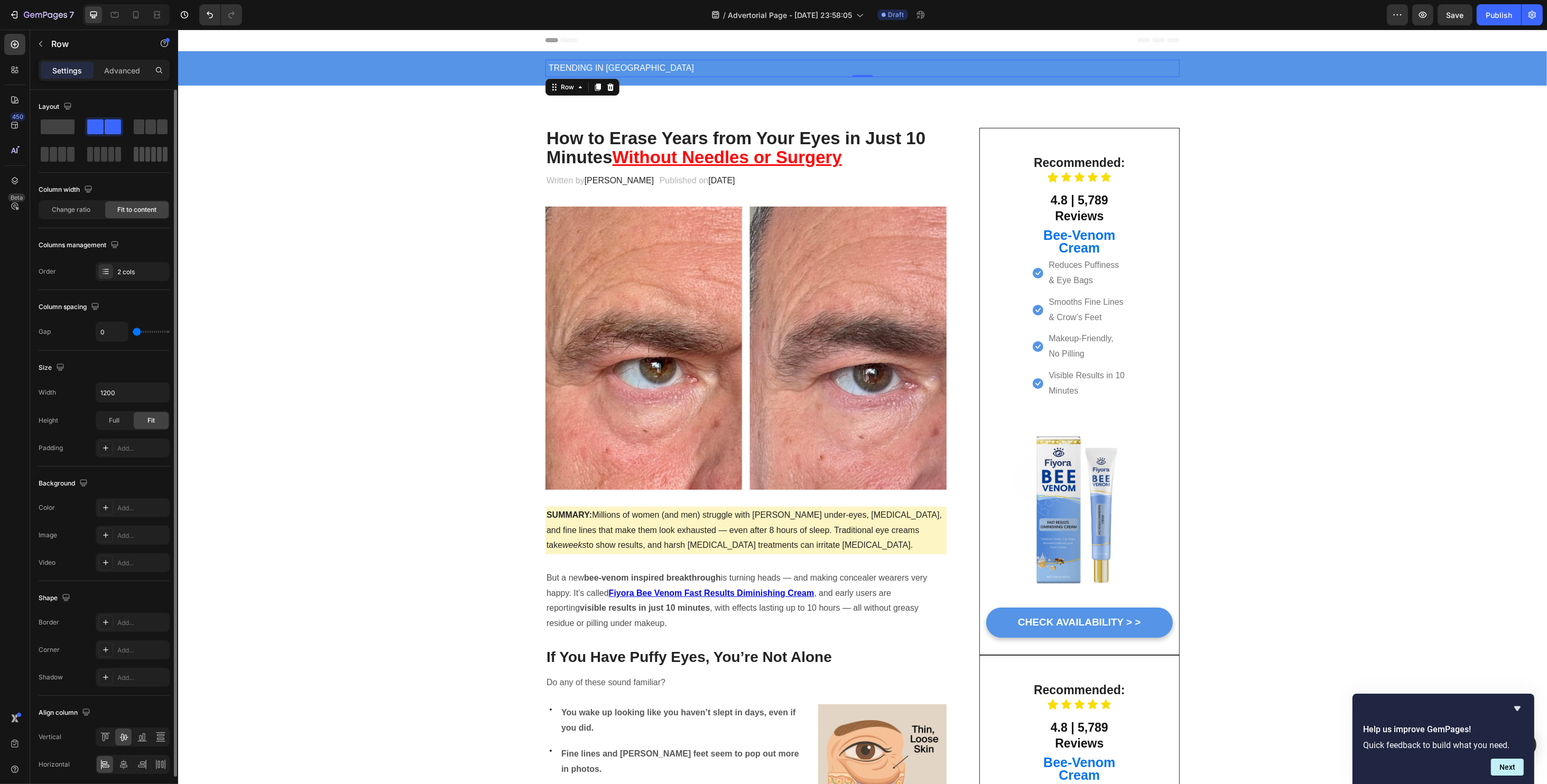
click at [147, 152] on span at bounding box center [147, 154] width 4 height 15
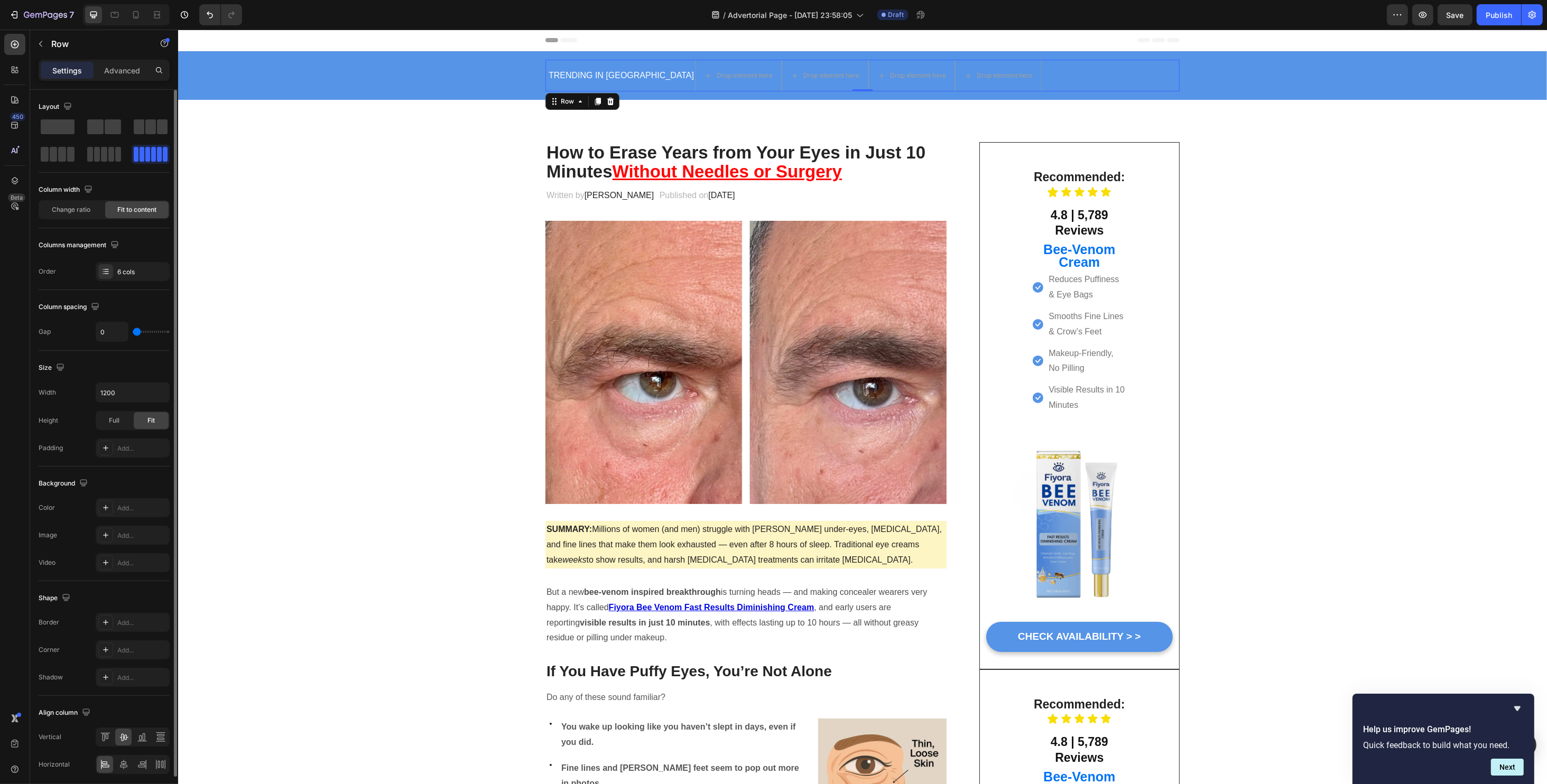
click at [150, 157] on div at bounding box center [151, 154] width 34 height 15
click at [42, 48] on button "button" at bounding box center [41, 43] width 17 height 17
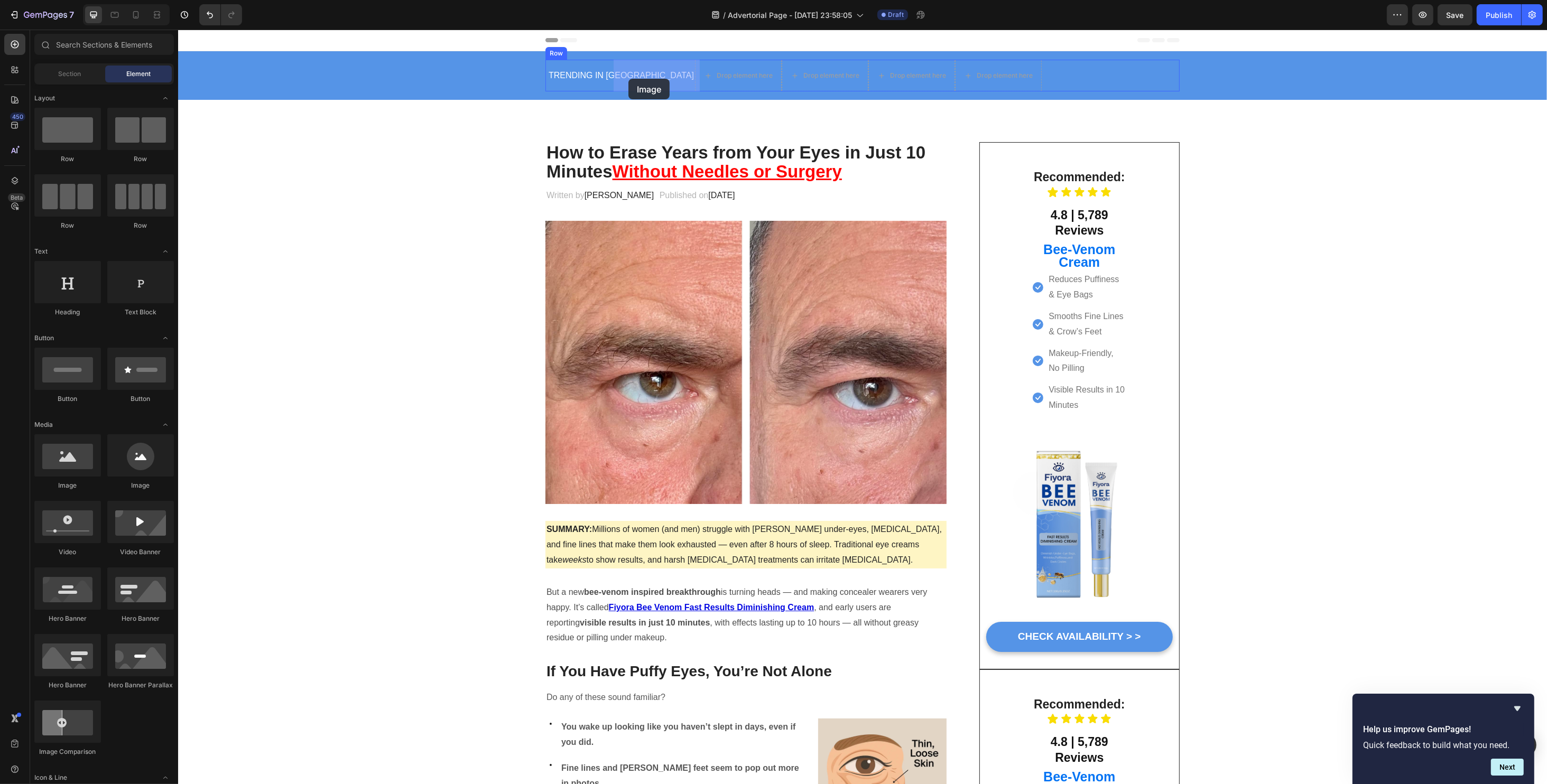
drag, startPoint x: 310, startPoint y: 502, endPoint x: 628, endPoint y: 78, distance: 530.0
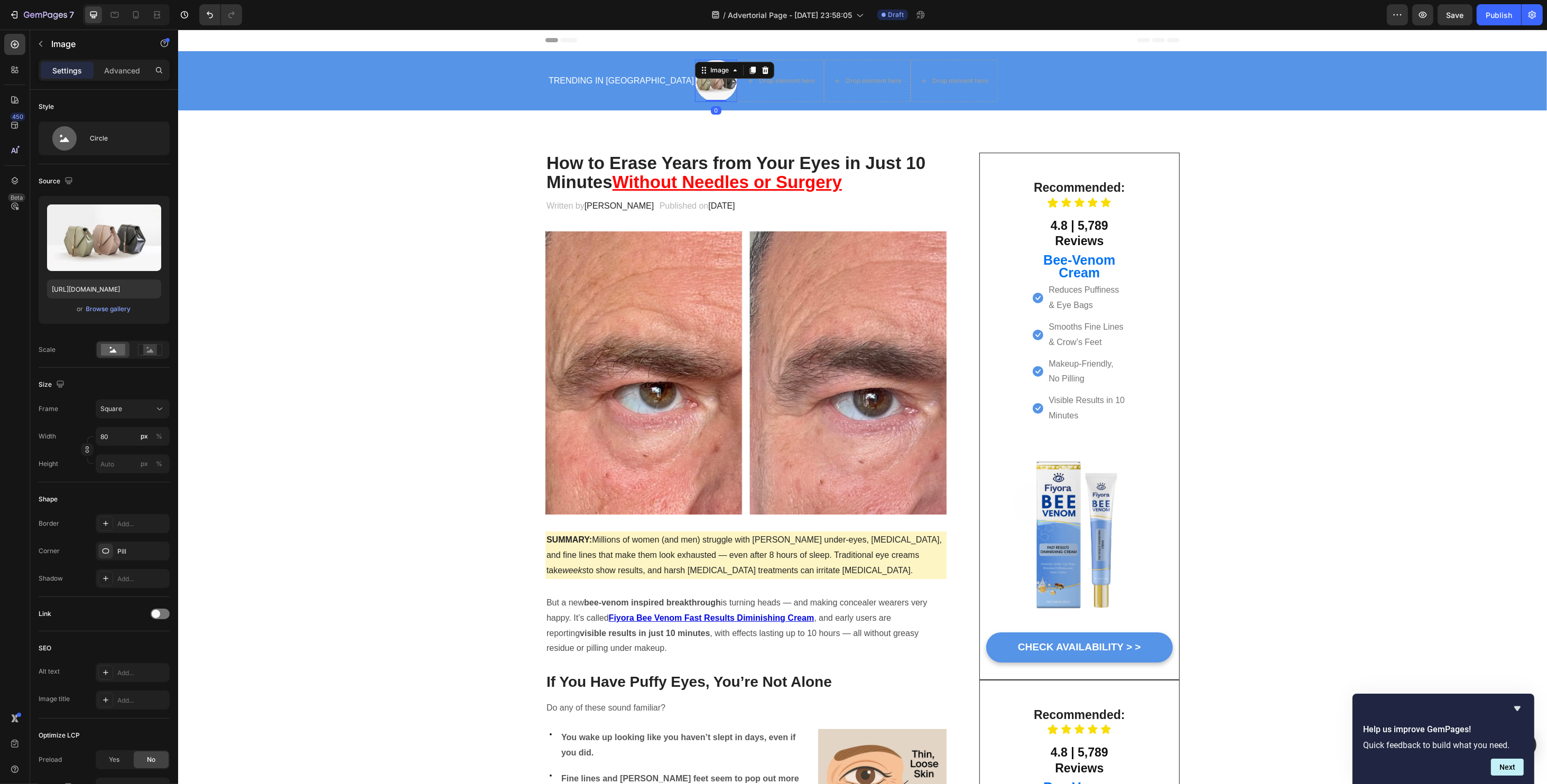
click at [694, 92] on img at bounding box center [715, 81] width 42 height 42
click at [694, 89] on img at bounding box center [715, 81] width 42 height 42
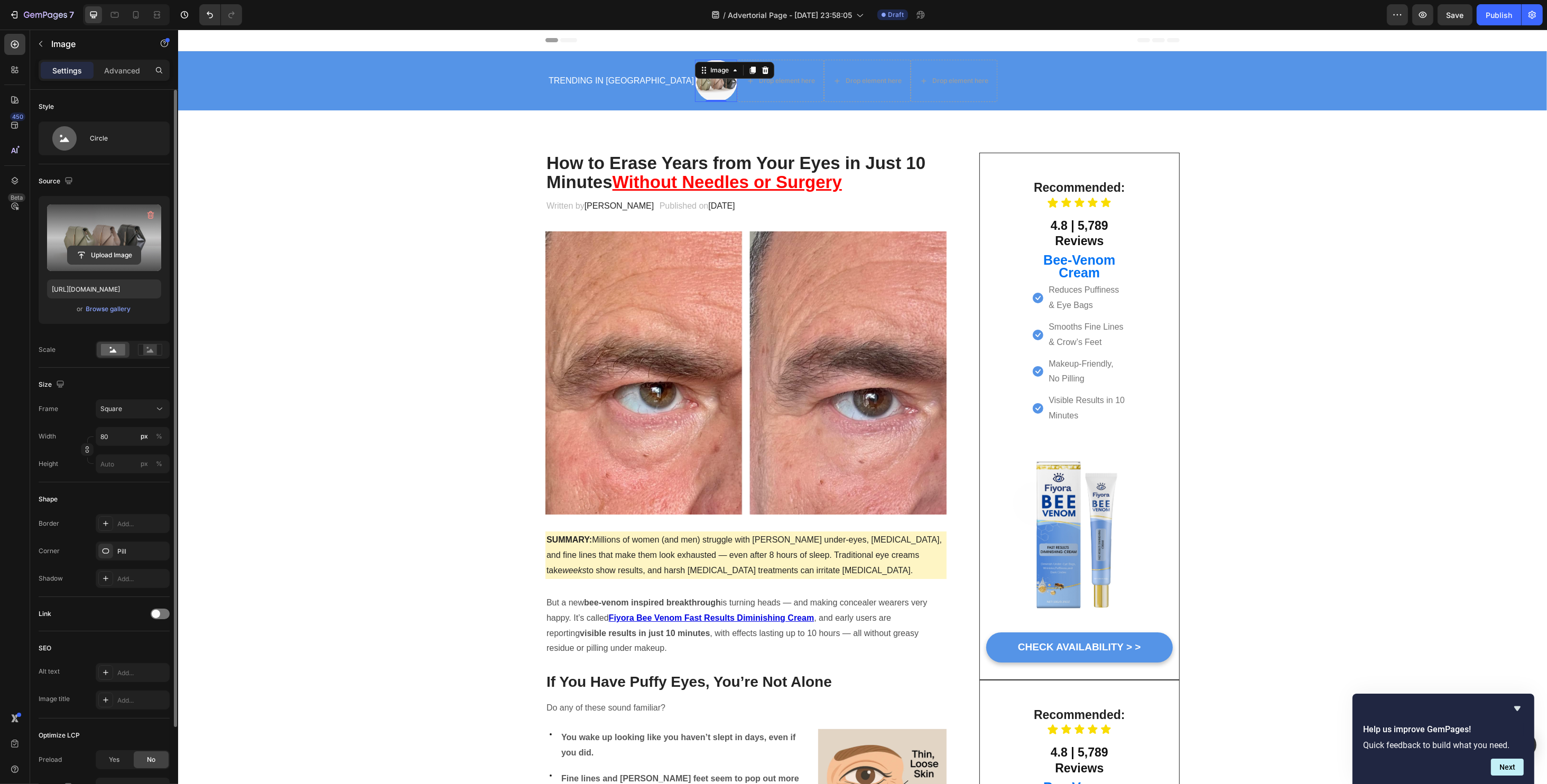
click at [103, 247] on input "file" at bounding box center [104, 255] width 73 height 18
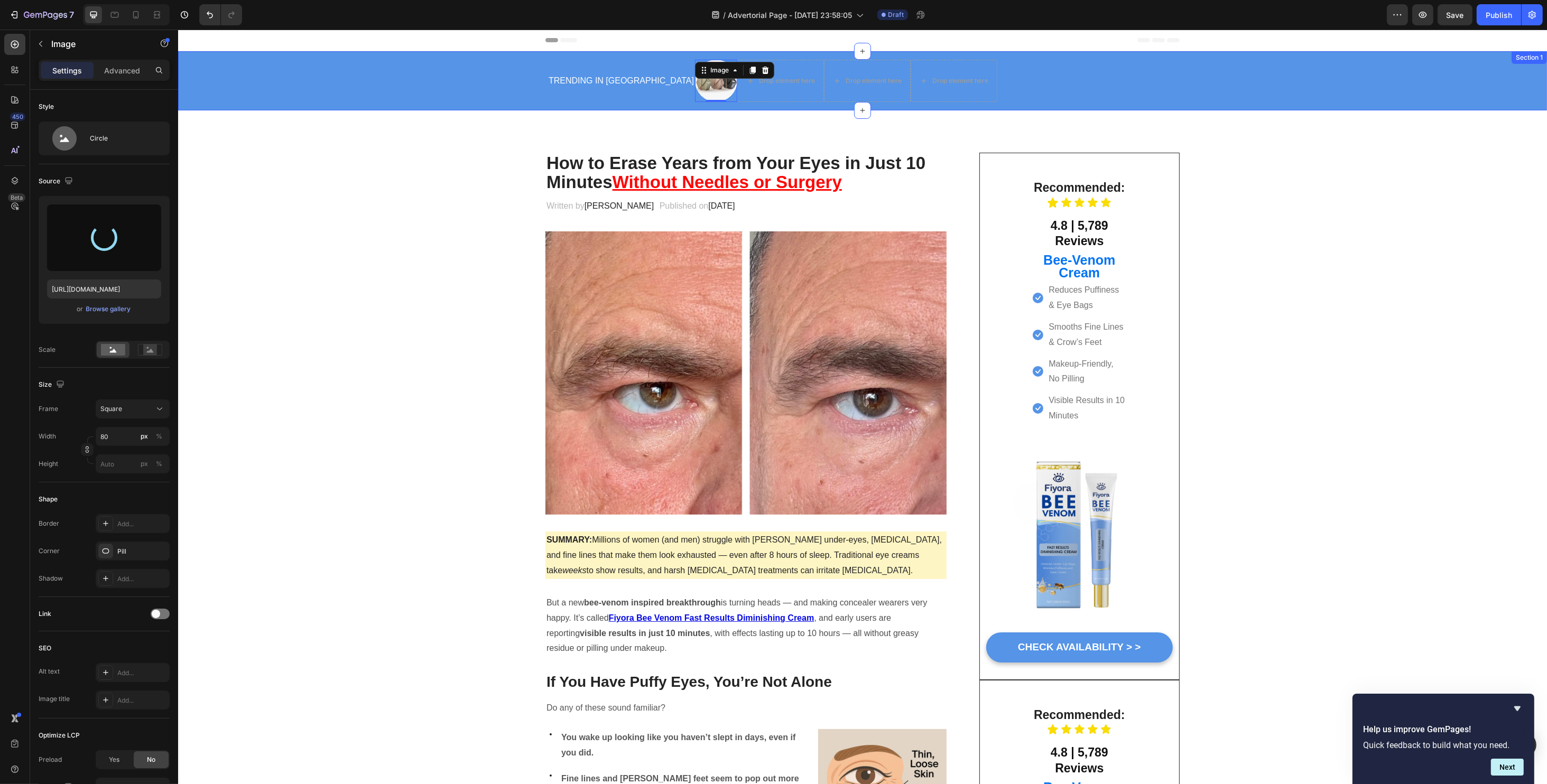
type input "https://cdn.shopify.com/s/files/1/0734/2427/3508/files/gempages_584043591488242…"
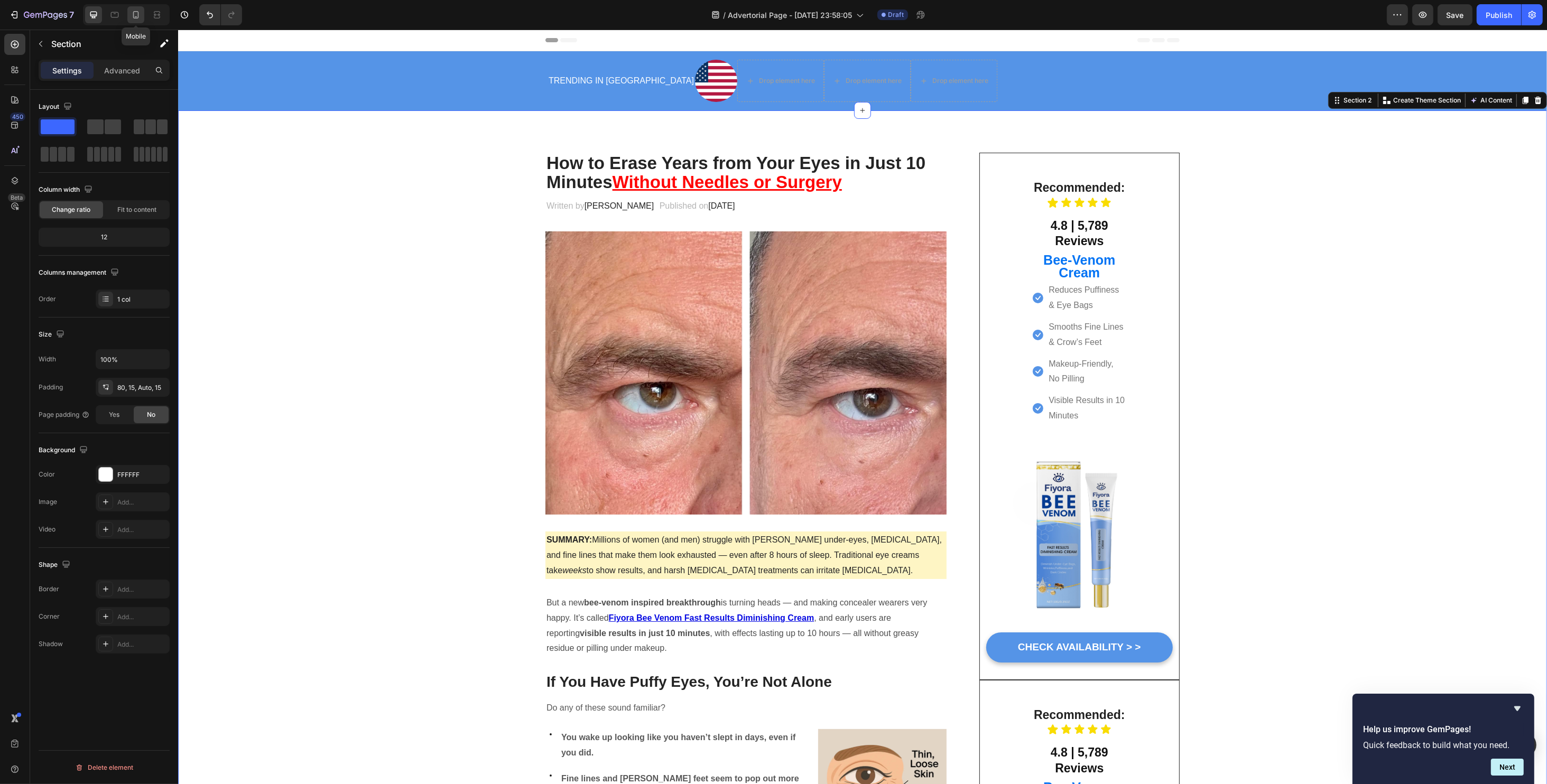
click at [139, 14] on icon at bounding box center [136, 15] width 11 height 11
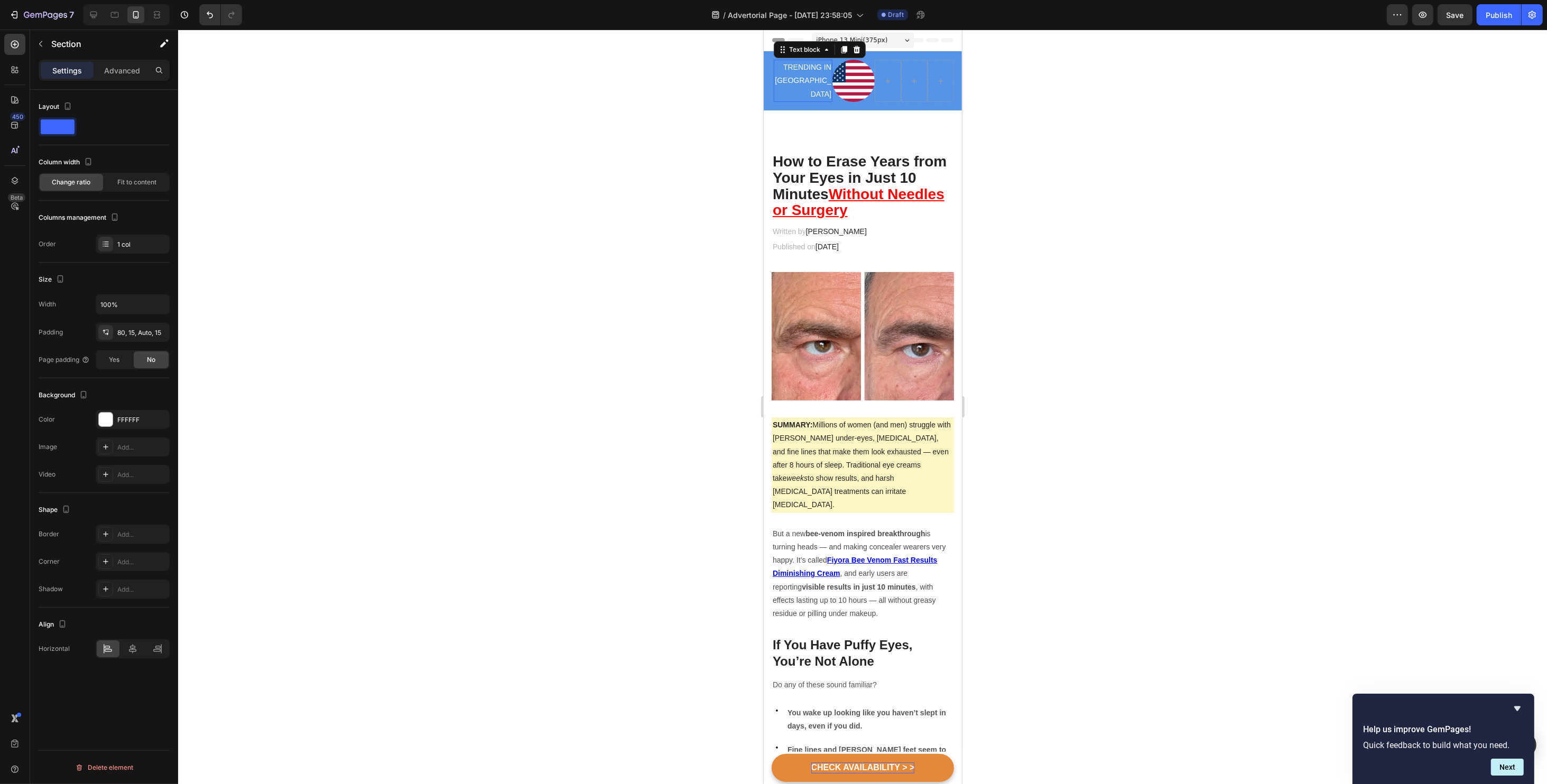
click at [805, 78] on p "TRENDING IN [GEOGRAPHIC_DATA]" at bounding box center [803, 81] width 56 height 41
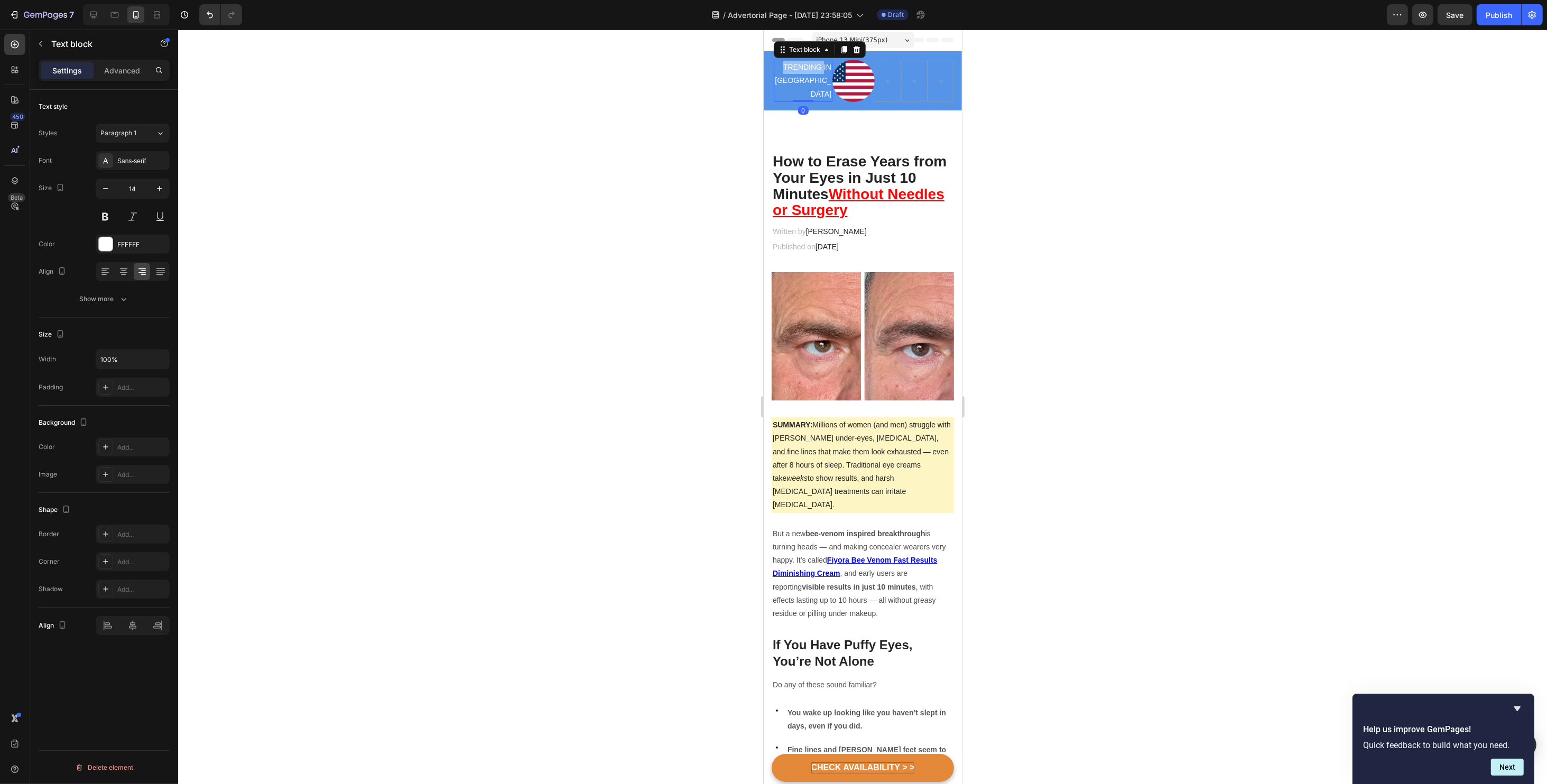
click at [805, 78] on p "TRENDING IN [GEOGRAPHIC_DATA]" at bounding box center [803, 81] width 56 height 41
click at [776, 57] on icon "Editor contextual toolbar" at bounding box center [777, 54] width 11 height 11
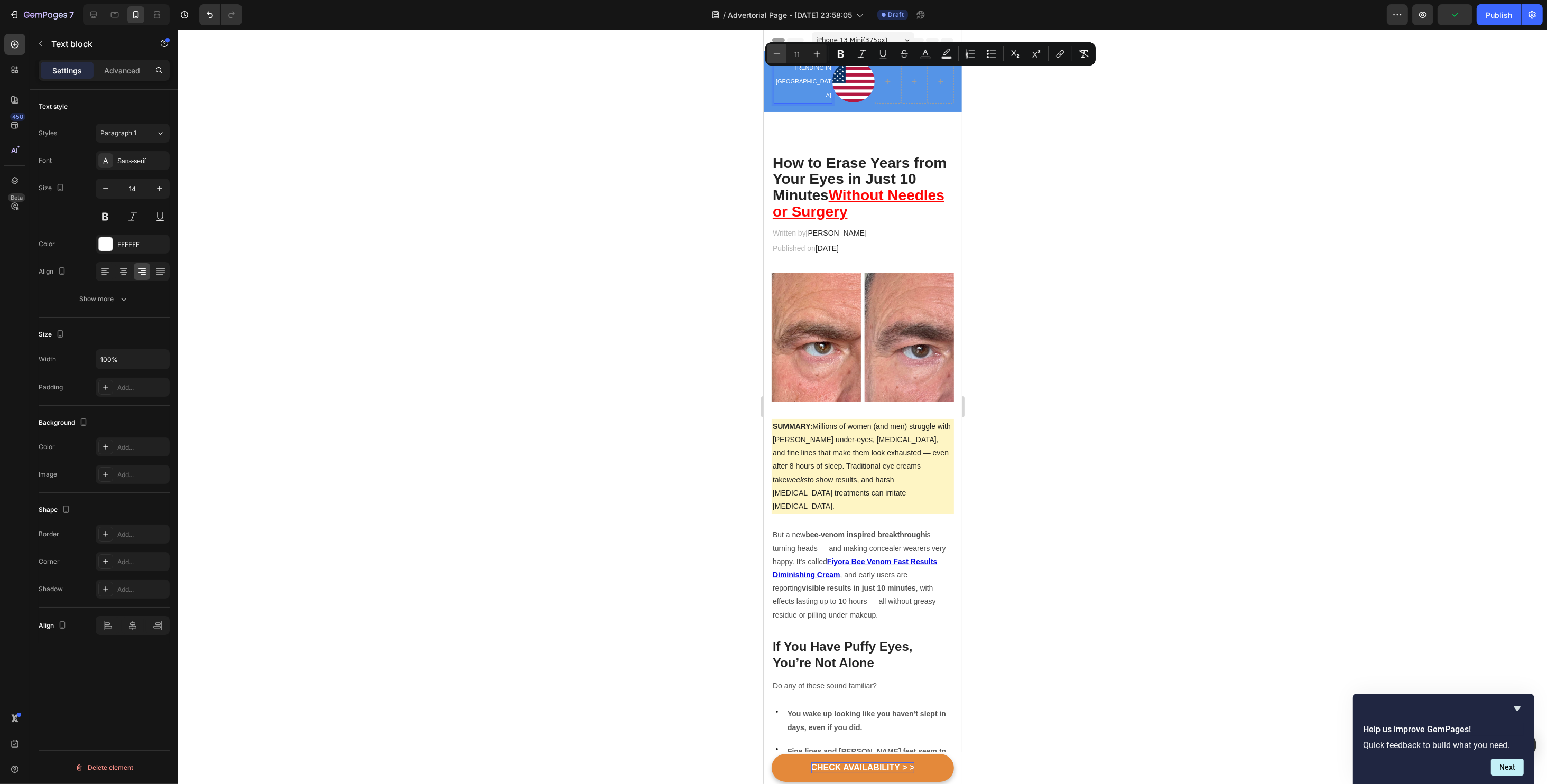
click at [776, 56] on icon "Editor contextual toolbar" at bounding box center [777, 54] width 11 height 11
type input "10"
click at [1062, 147] on div at bounding box center [863, 407] width 1369 height 755
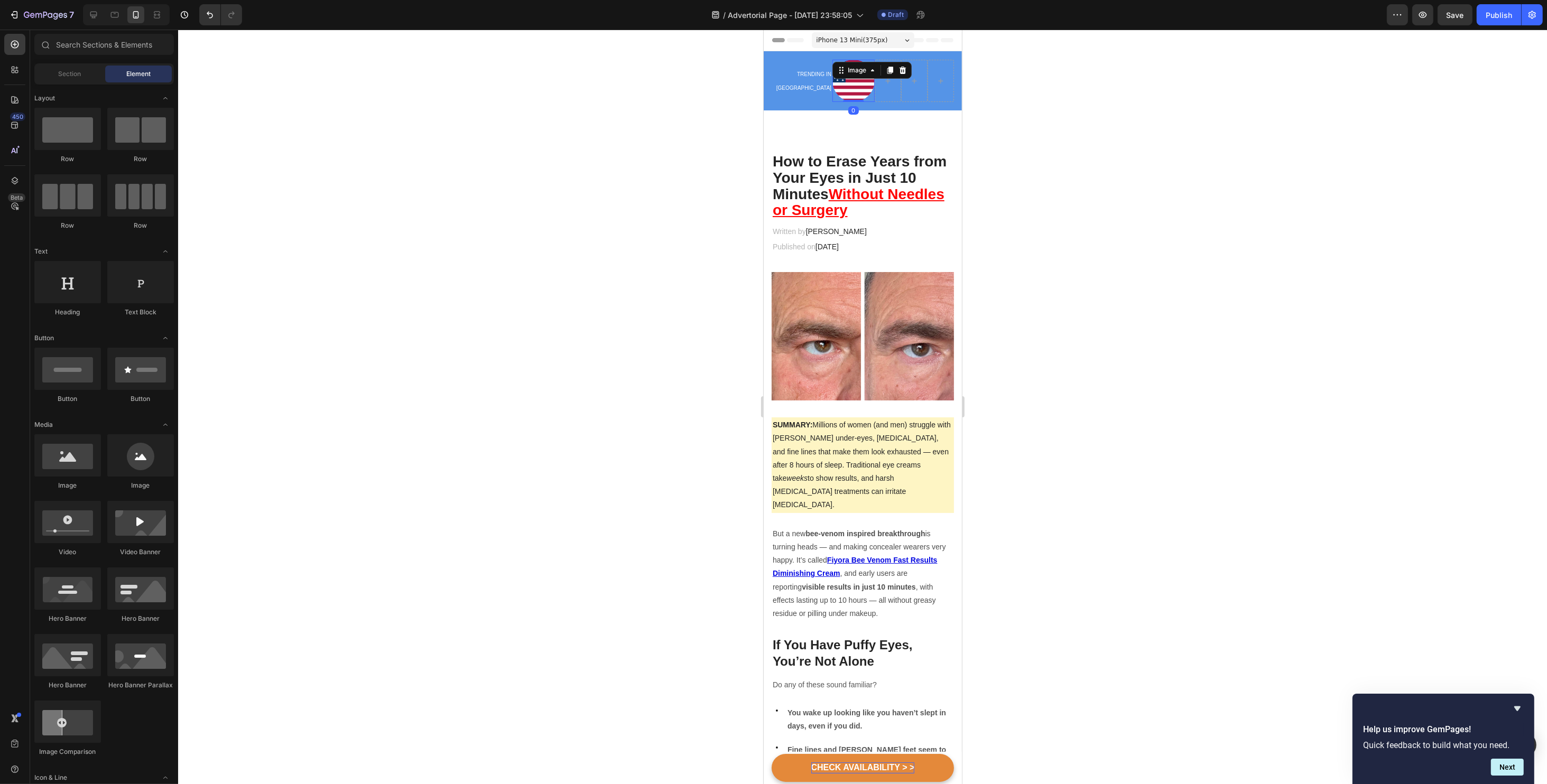
click at [836, 83] on img at bounding box center [853, 81] width 42 height 42
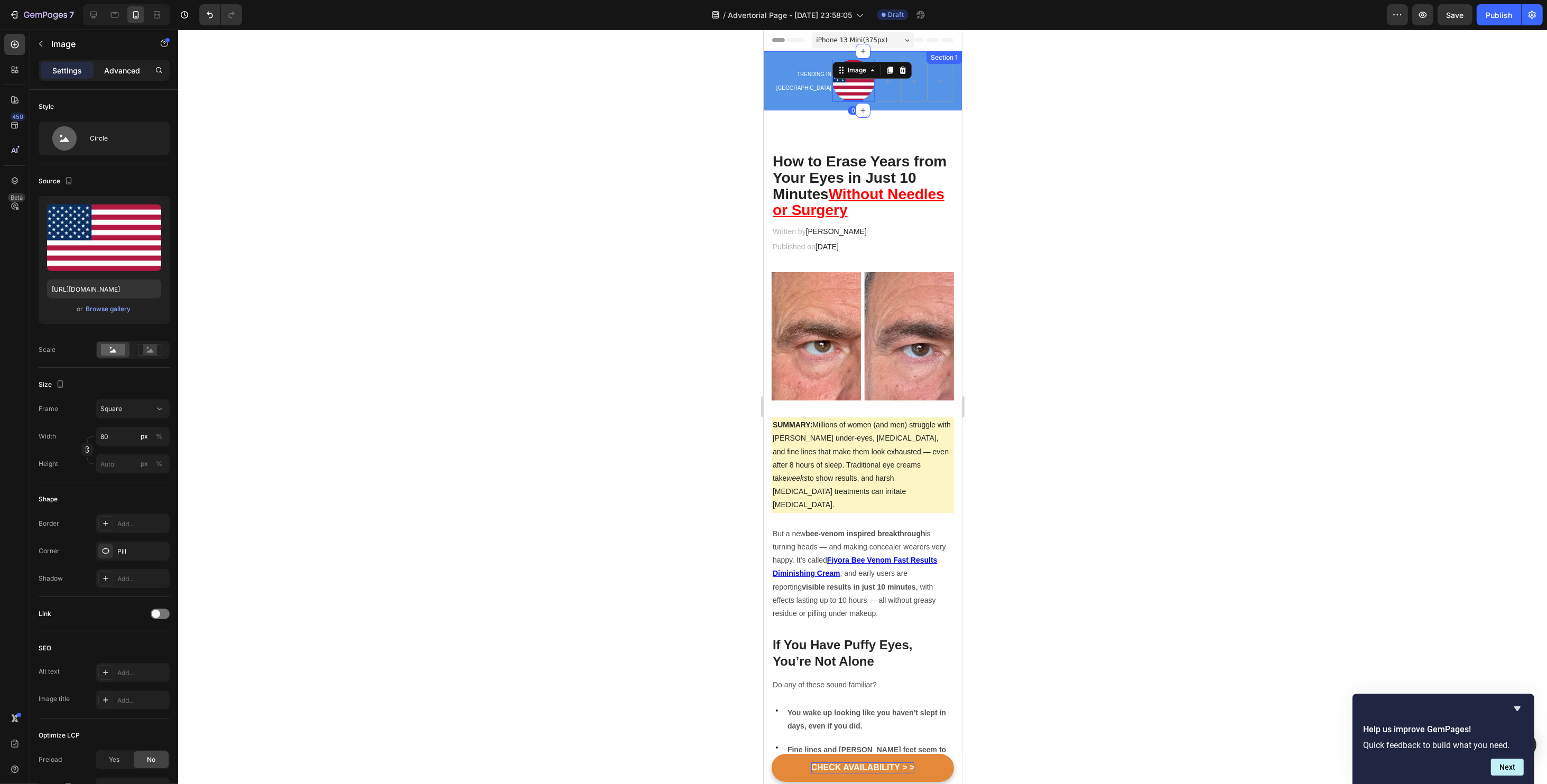
click at [130, 68] on p "Advanced" at bounding box center [122, 71] width 36 height 11
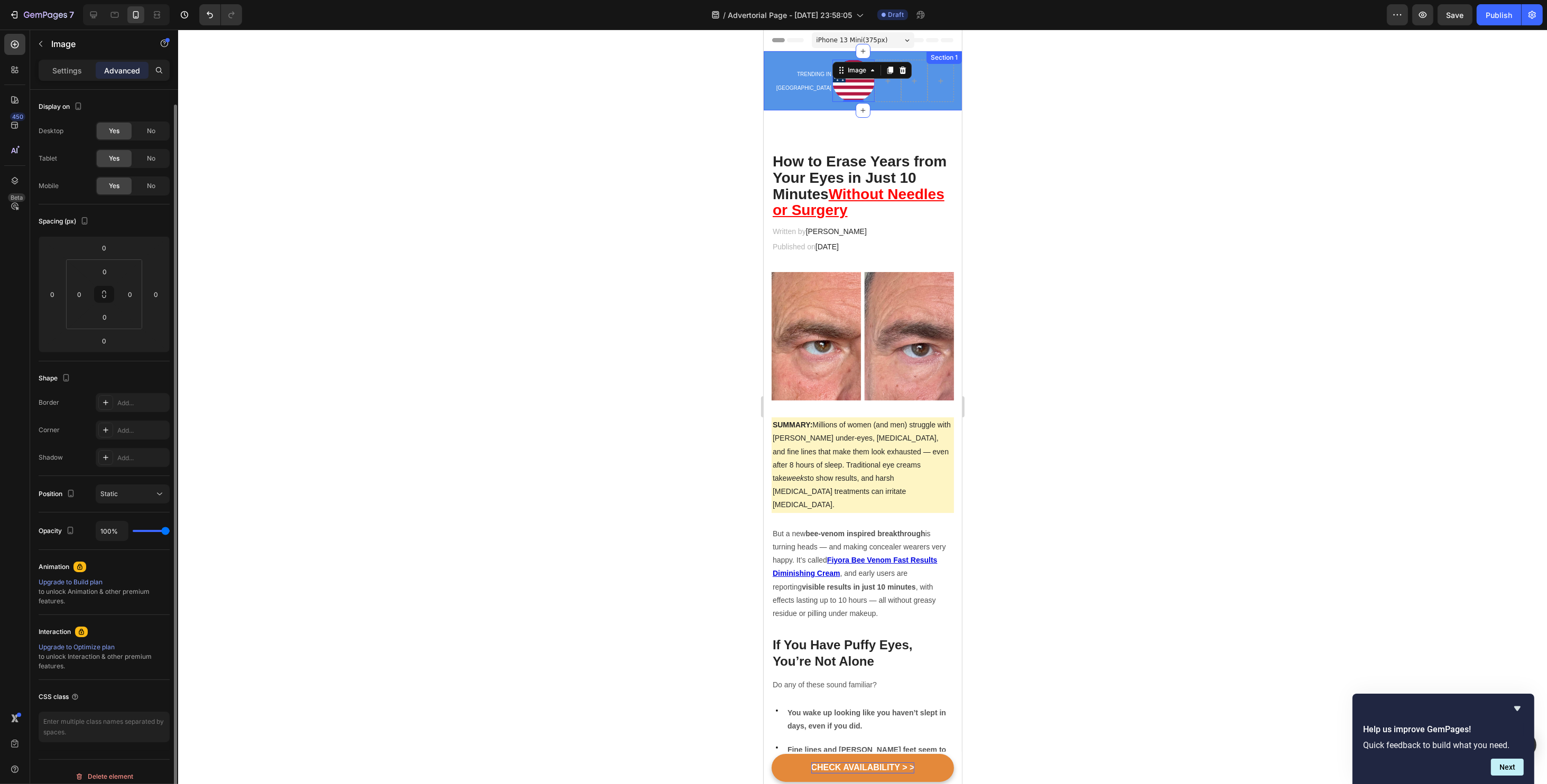
scroll to position [7, 0]
drag, startPoint x: 156, startPoint y: 521, endPoint x: 168, endPoint y: 523, distance: 12.2
click at [168, 523] on div "100%" at bounding box center [132, 523] width 74 height 20
click at [124, 484] on div "Static" at bounding box center [127, 486] width 54 height 10
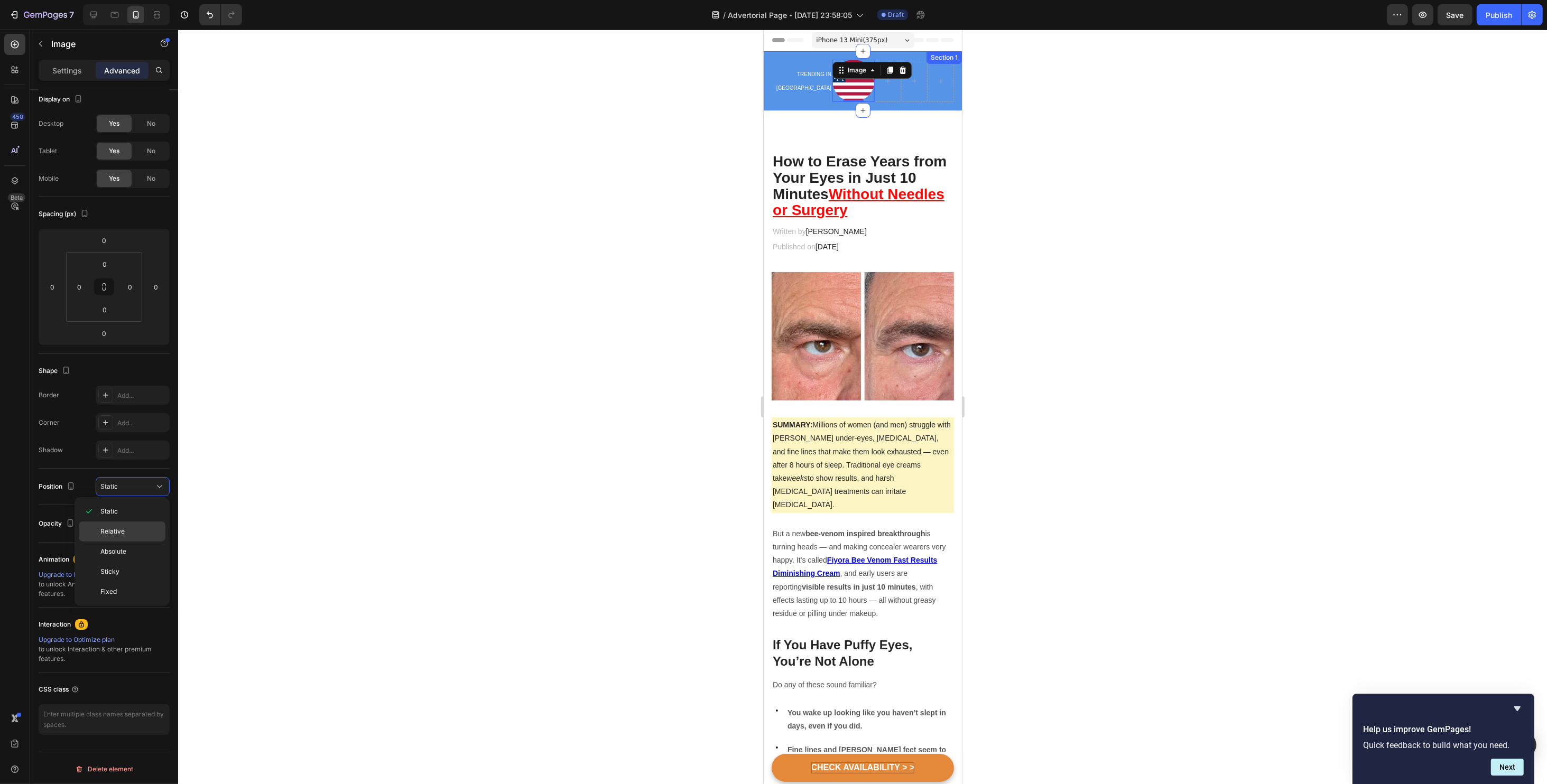
drag, startPoint x: 122, startPoint y: 531, endPoint x: 119, endPoint y: 526, distance: 5.8
click at [122, 531] on span "Relative" at bounding box center [113, 531] width 25 height 10
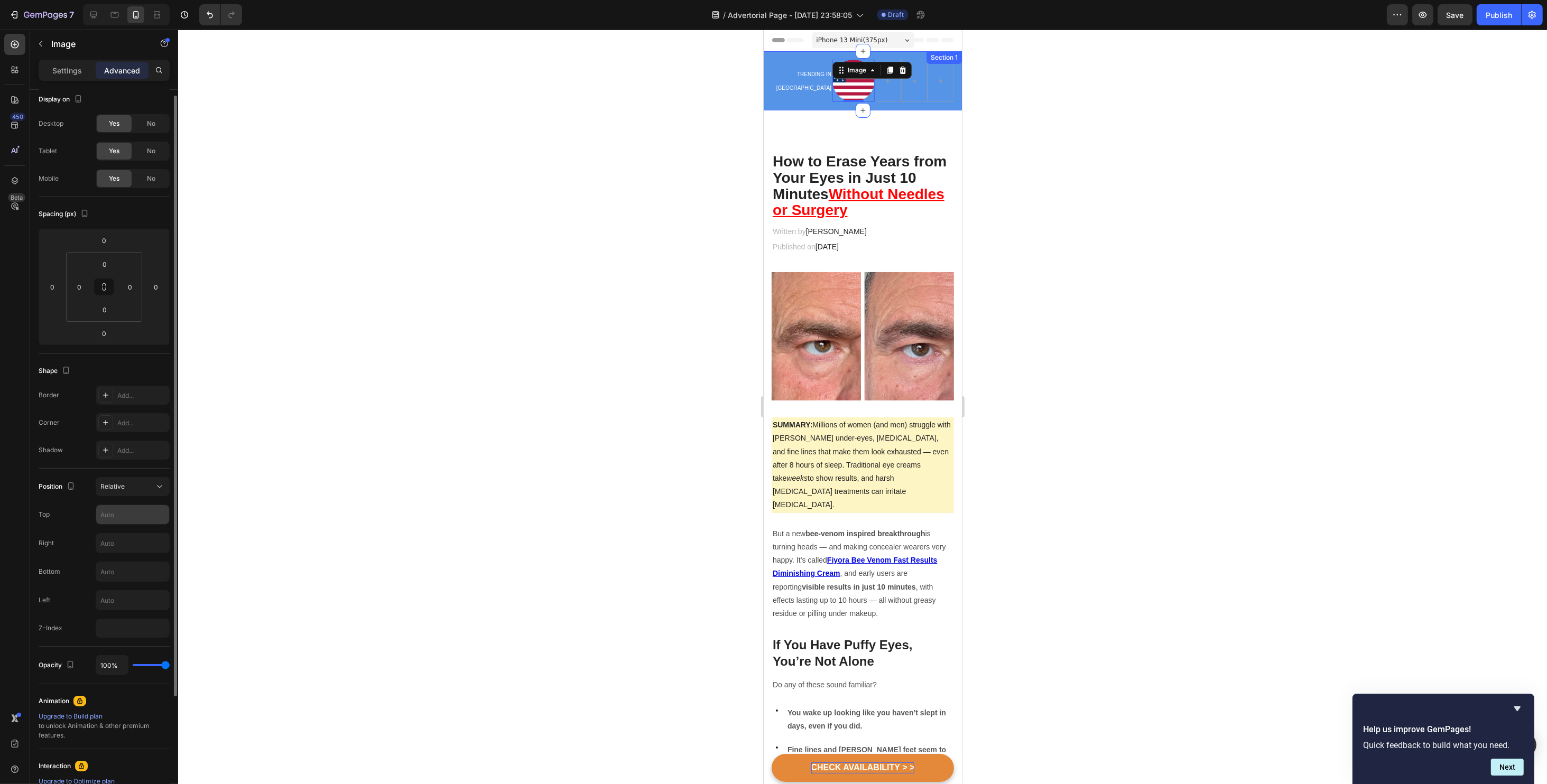
click at [115, 514] on input "text" at bounding box center [132, 515] width 73 height 19
click at [123, 536] on input "text" at bounding box center [132, 543] width 73 height 19
type input "5"
click at [133, 599] on input "text" at bounding box center [132, 601] width 73 height 19
type input "5"
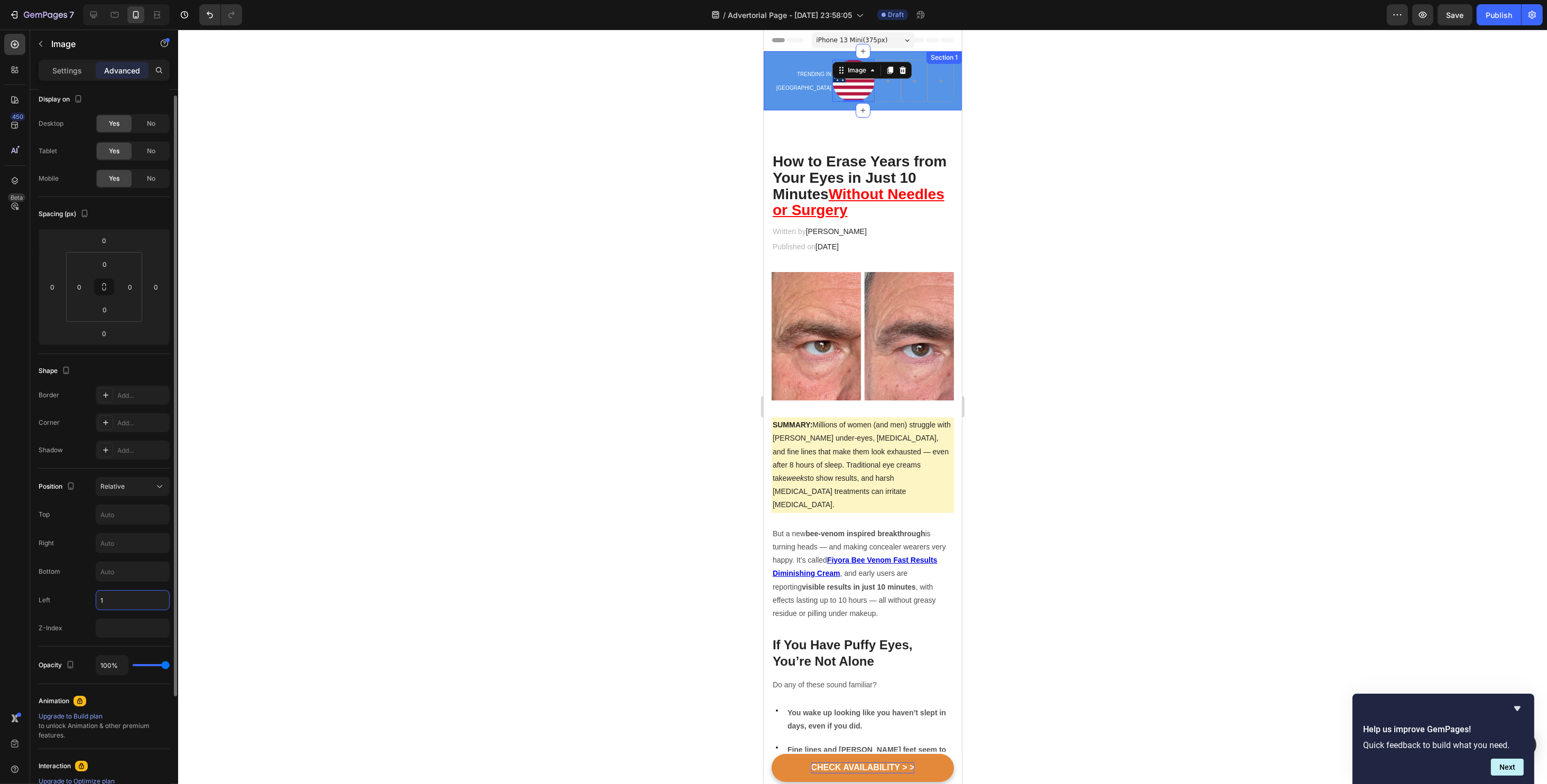
type input "15"
click at [785, 82] on span "TRENDING IN [GEOGRAPHIC_DATA]" at bounding box center [803, 81] width 55 height 19
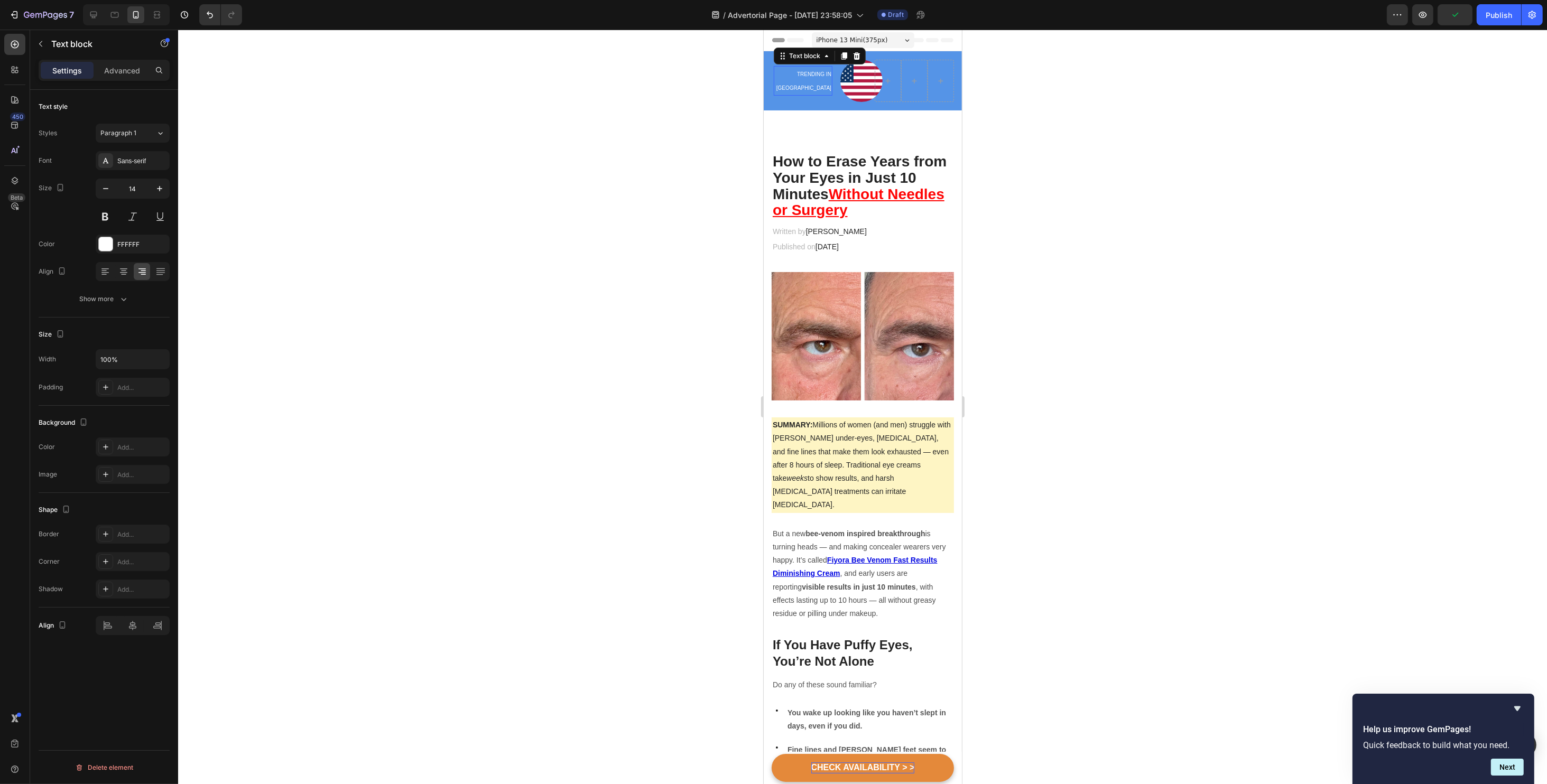
scroll to position [0, 0]
click at [787, 82] on span "TRENDING IN [GEOGRAPHIC_DATA]" at bounding box center [803, 81] width 55 height 19
click at [155, 187] on icon "button" at bounding box center [160, 189] width 11 height 11
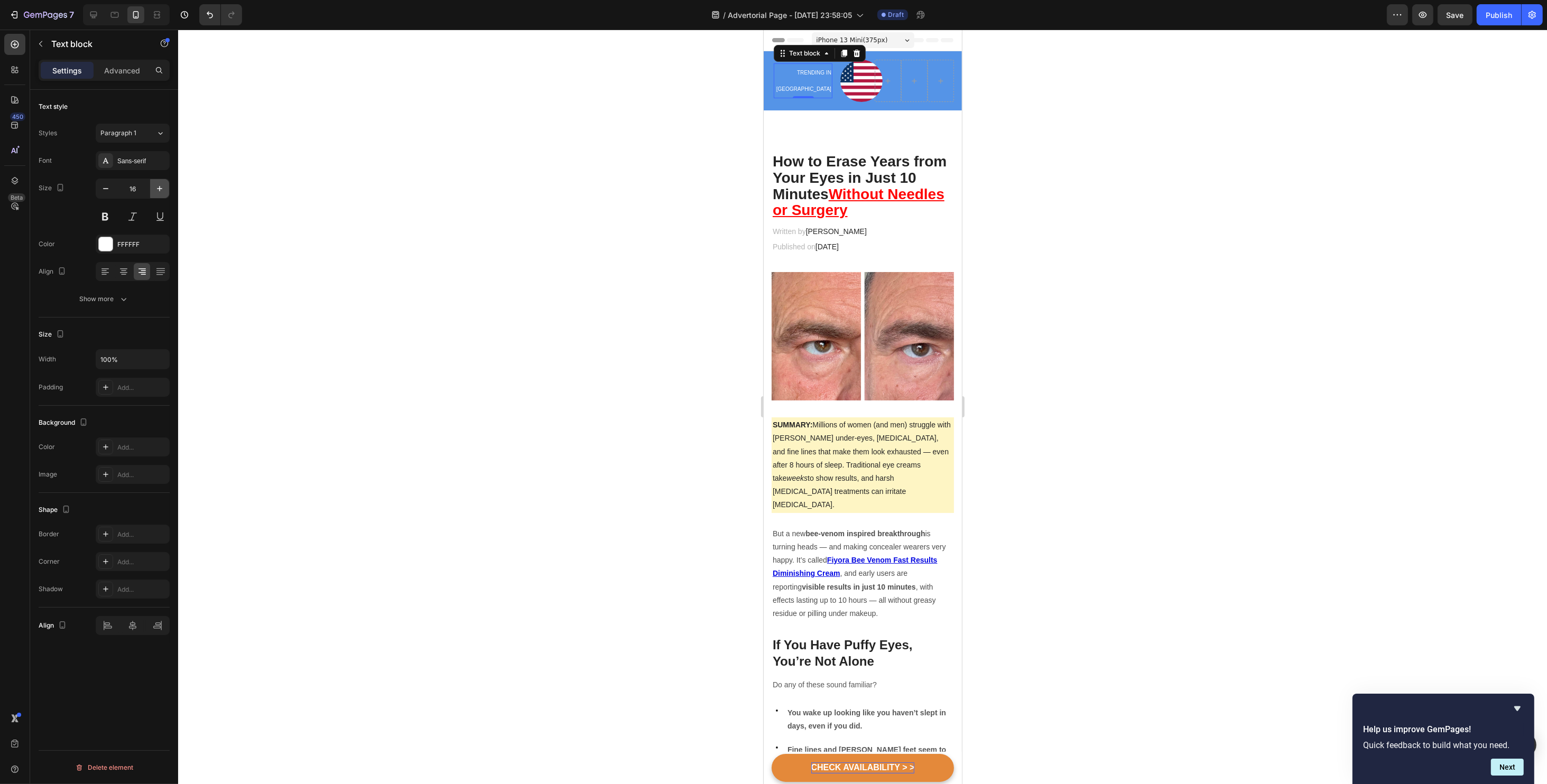
click at [158, 188] on icon "button" at bounding box center [160, 189] width 5 height 5
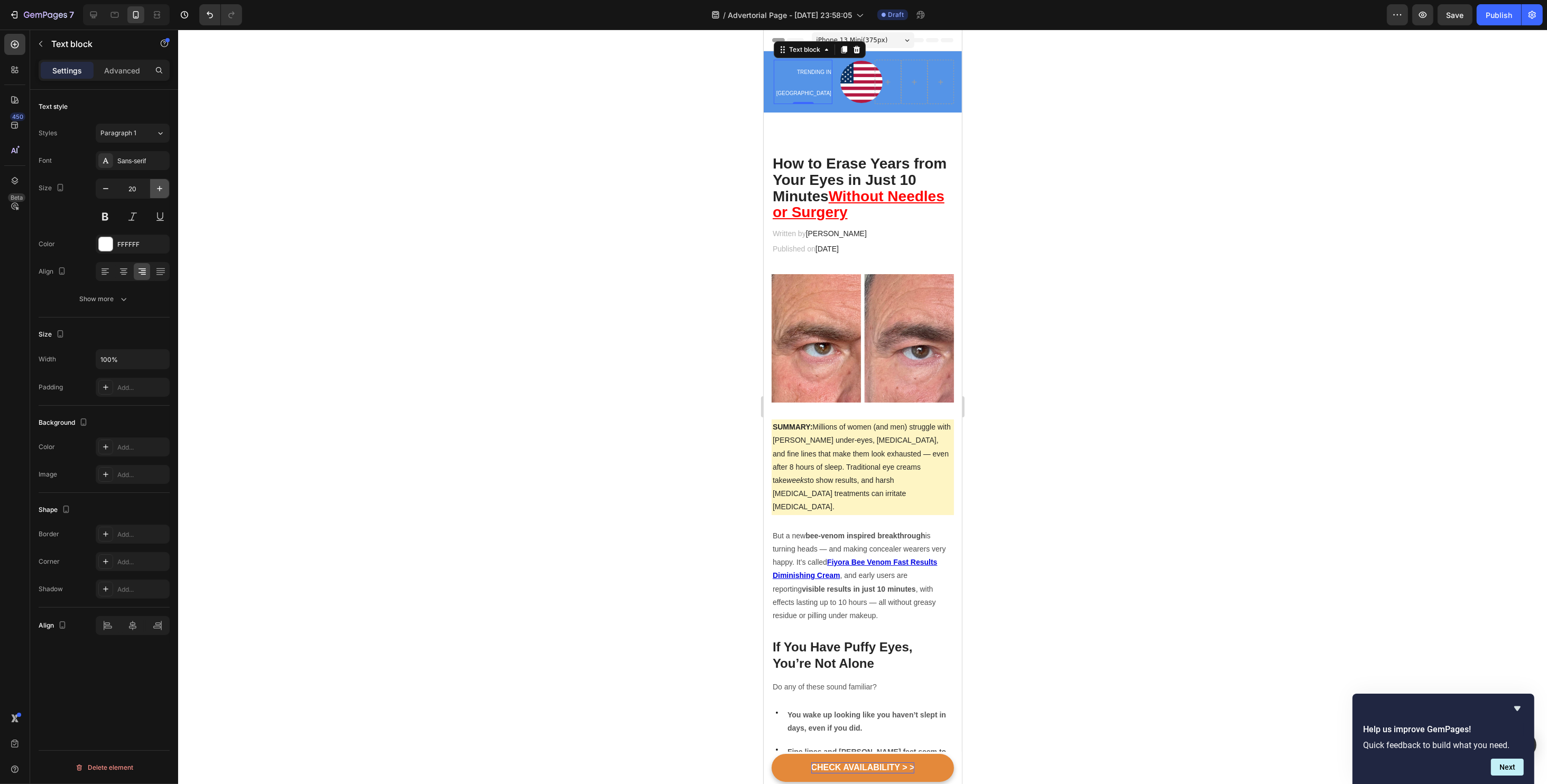
click at [158, 188] on icon "button" at bounding box center [160, 189] width 5 height 5
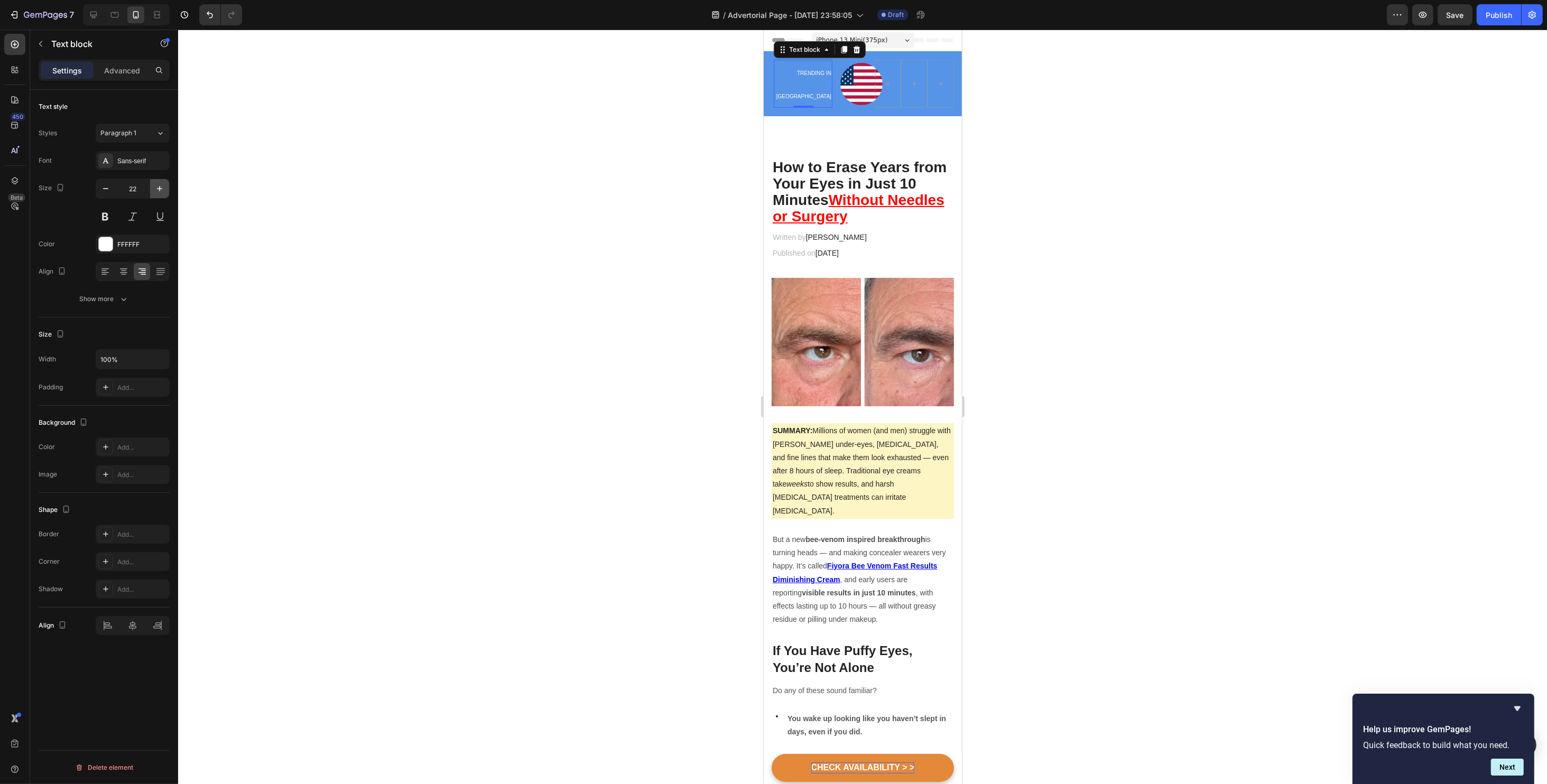
click at [158, 188] on icon "button" at bounding box center [160, 189] width 5 height 5
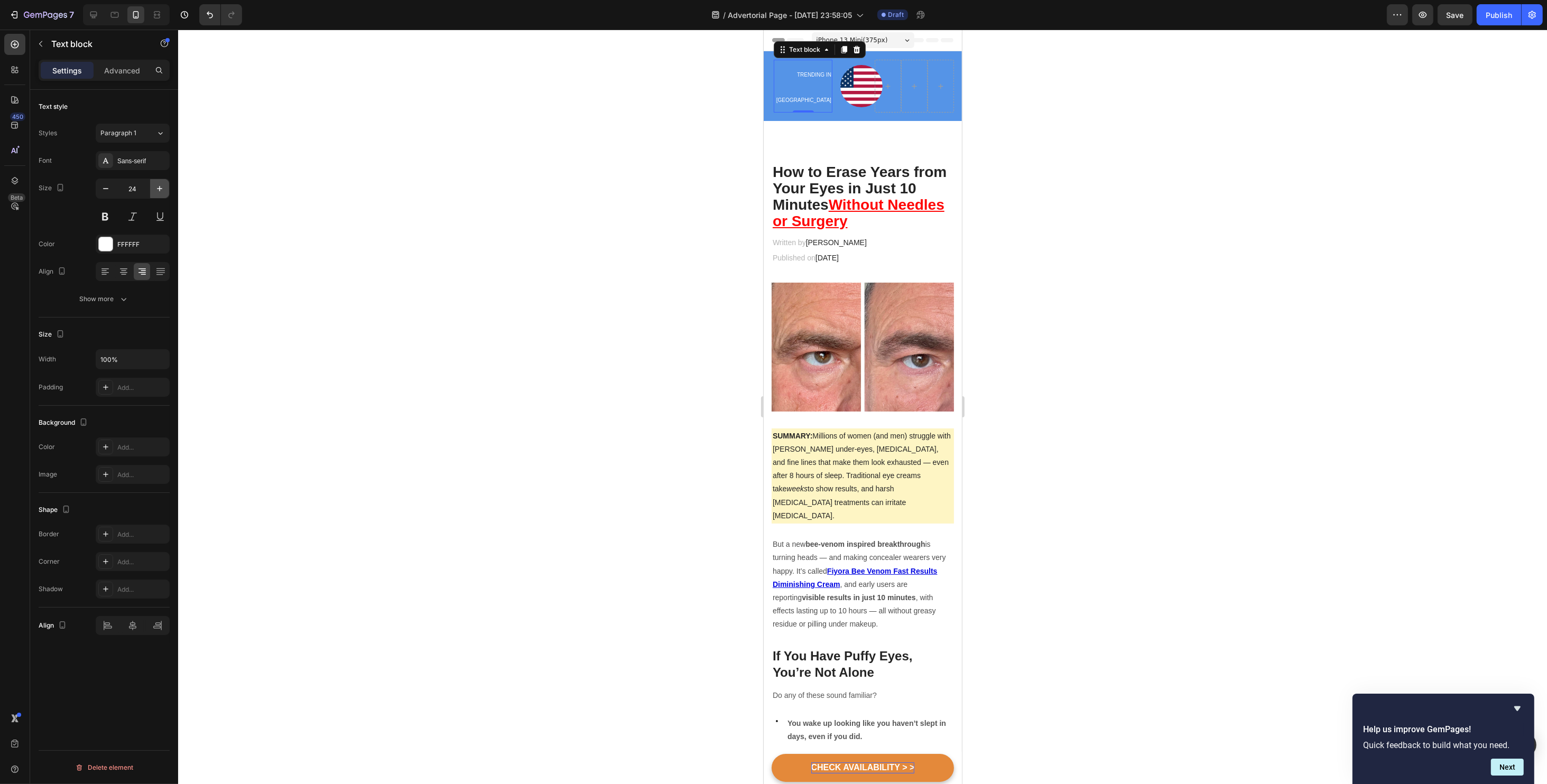
click at [158, 188] on icon "button" at bounding box center [160, 189] width 5 height 5
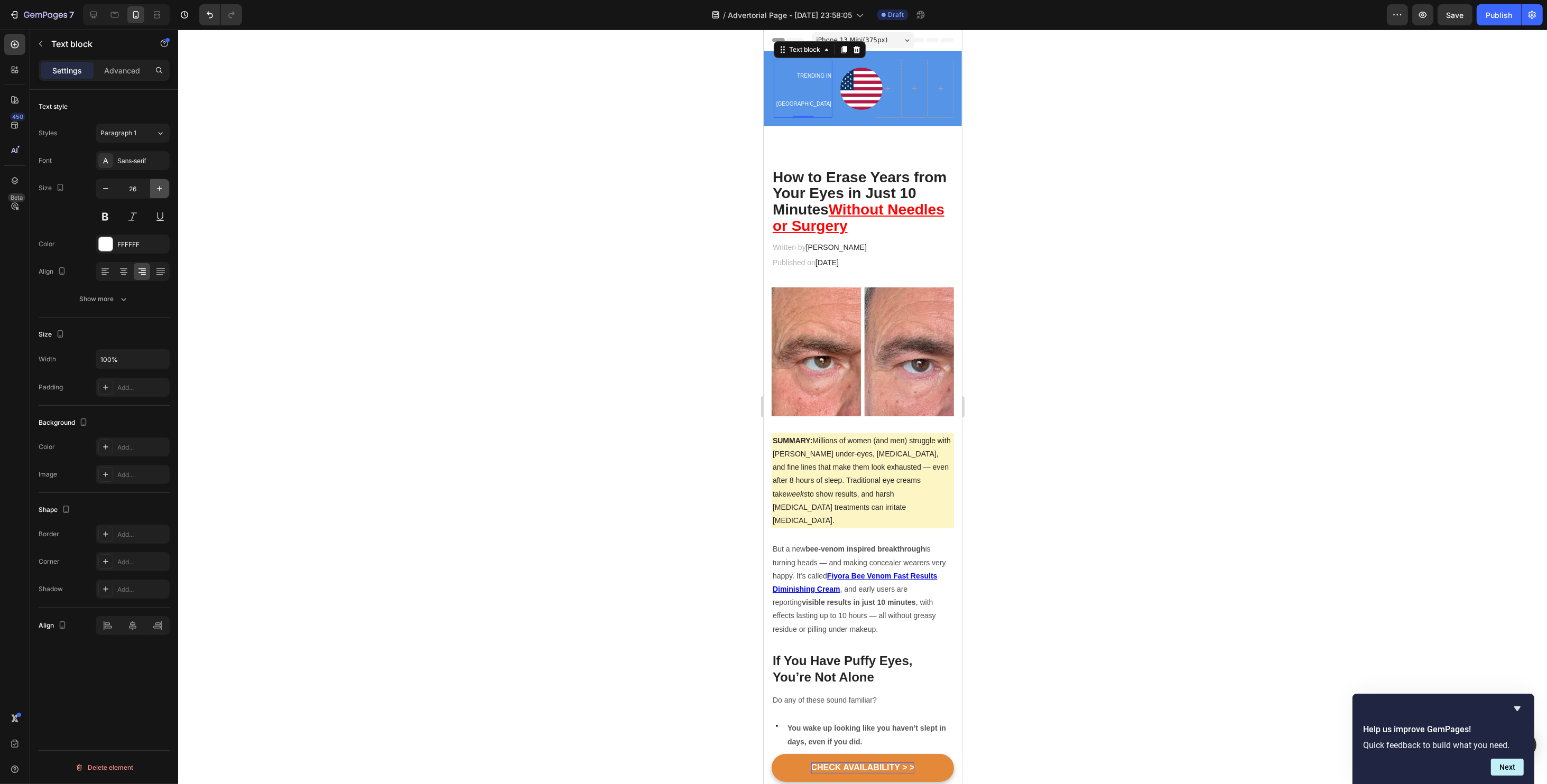
click at [155, 190] on icon "button" at bounding box center [160, 189] width 11 height 11
type input "27"
click at [789, 82] on span "TRENDING IN [GEOGRAPHIC_DATA]" at bounding box center [803, 91] width 55 height 35
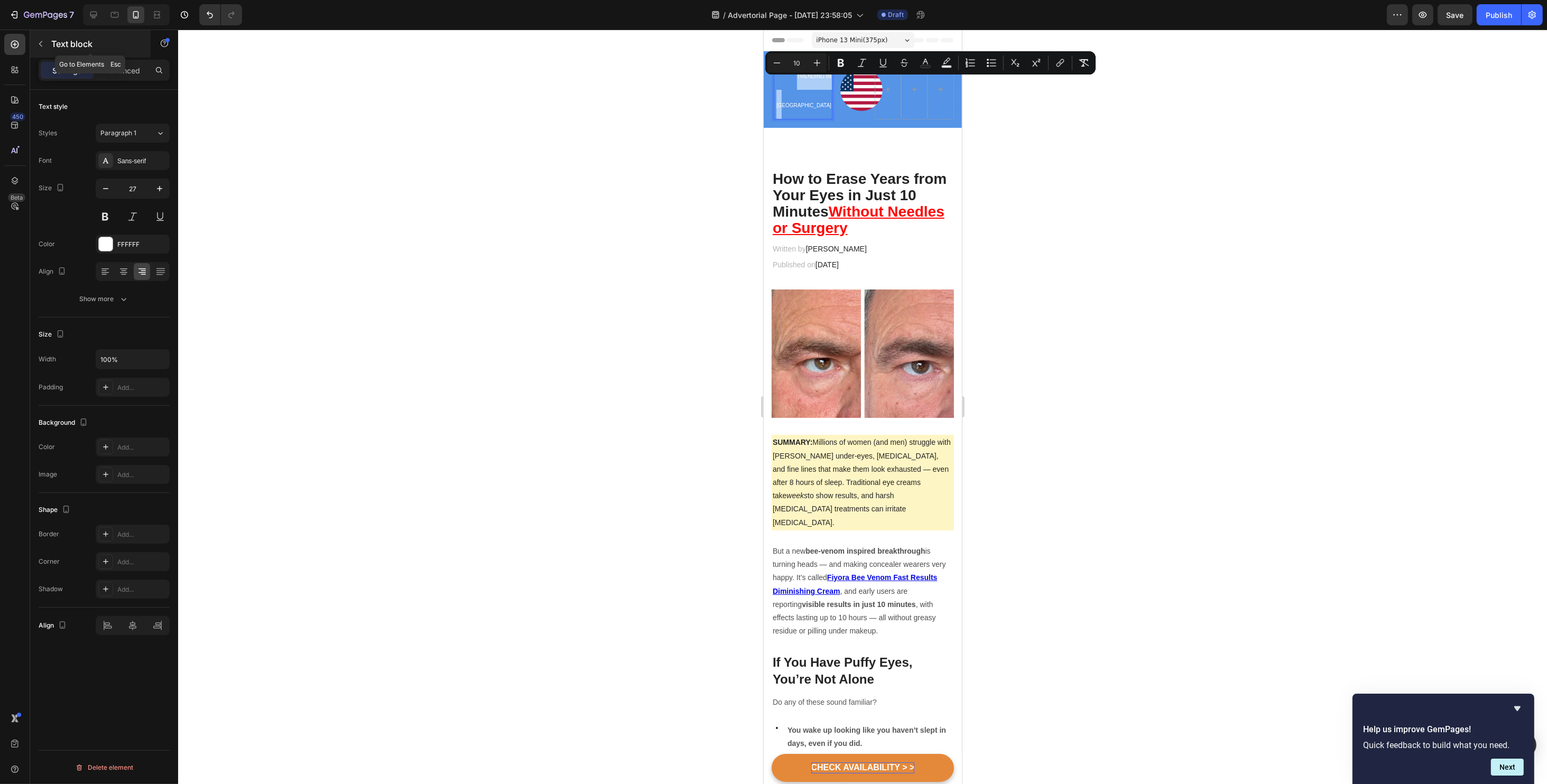
click at [46, 36] on button "button" at bounding box center [41, 43] width 17 height 17
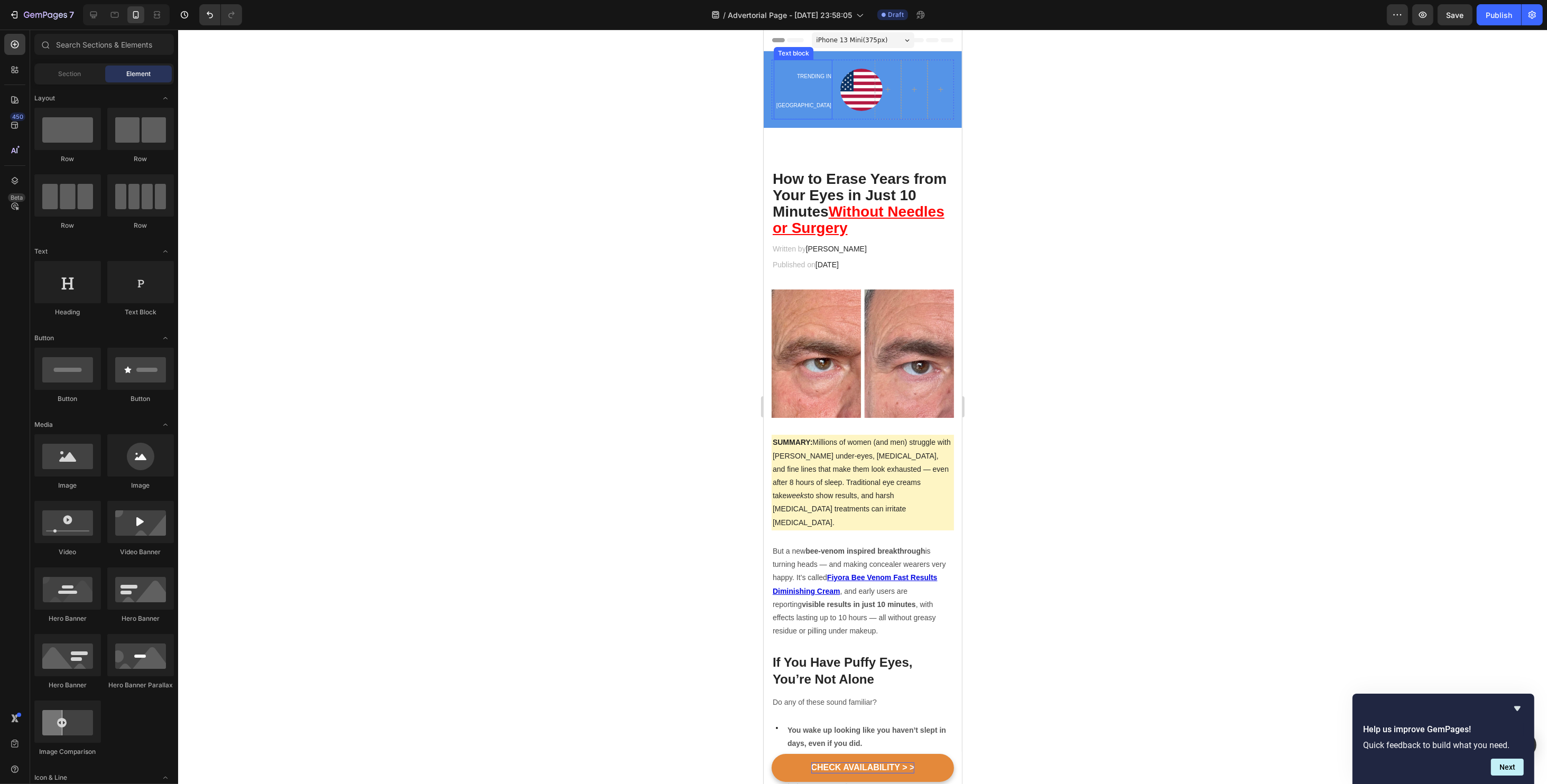
click at [800, 82] on span "TRENDING IN [GEOGRAPHIC_DATA]" at bounding box center [803, 91] width 55 height 35
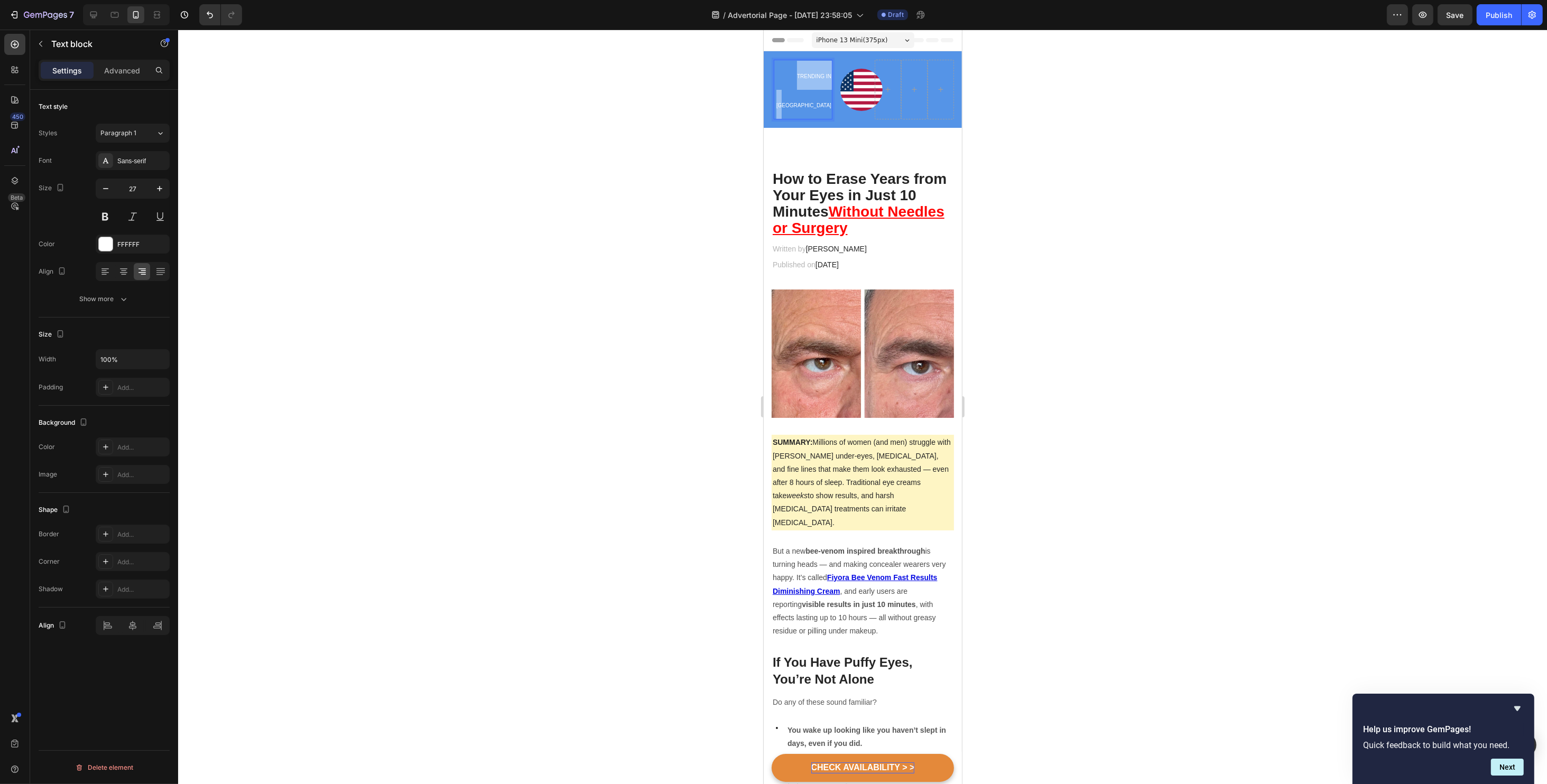
click at [800, 82] on span "TRENDING IN [GEOGRAPHIC_DATA]" at bounding box center [803, 91] width 55 height 35
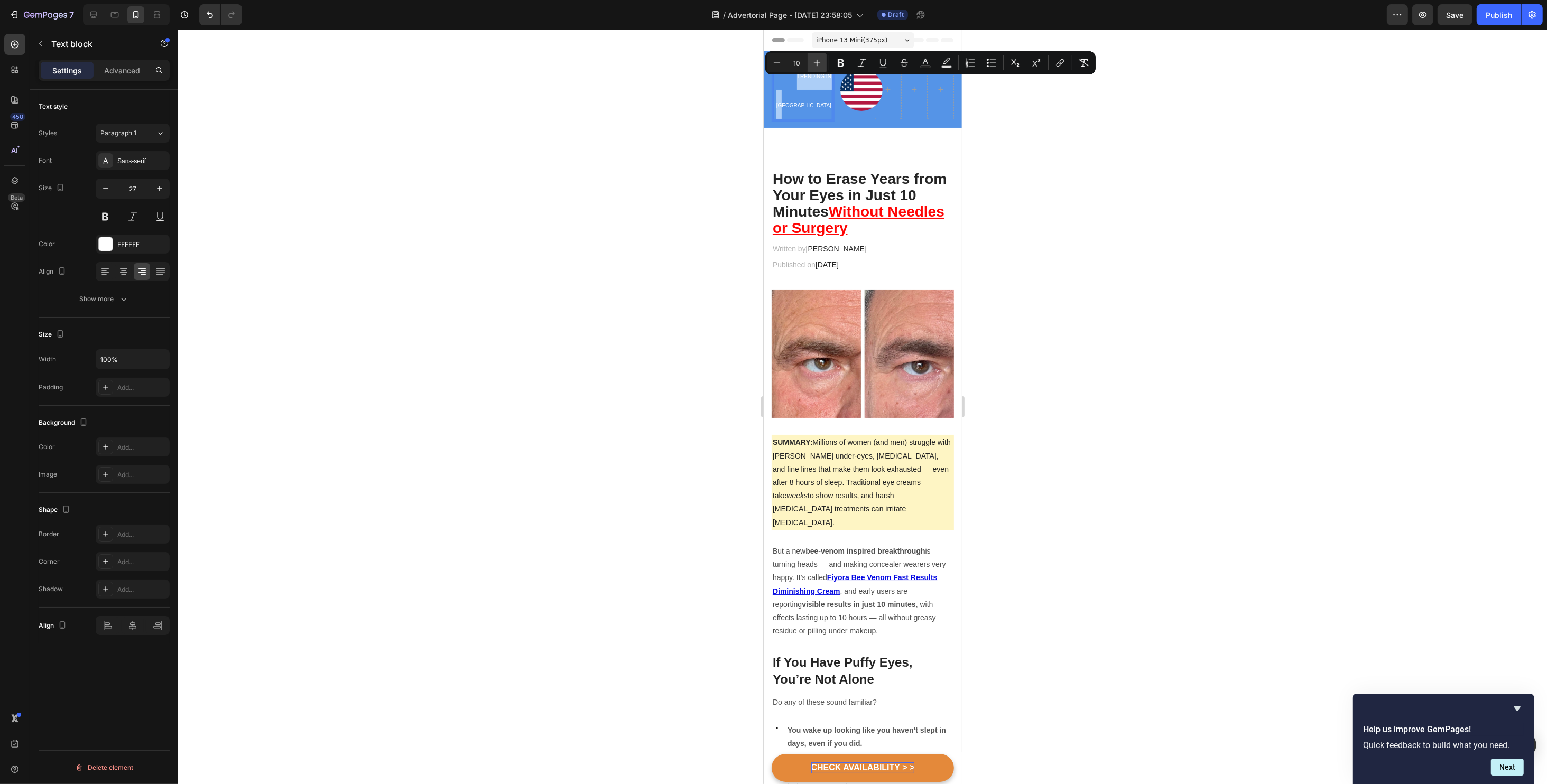
click at [821, 65] on icon "Editor contextual toolbar" at bounding box center [817, 63] width 11 height 11
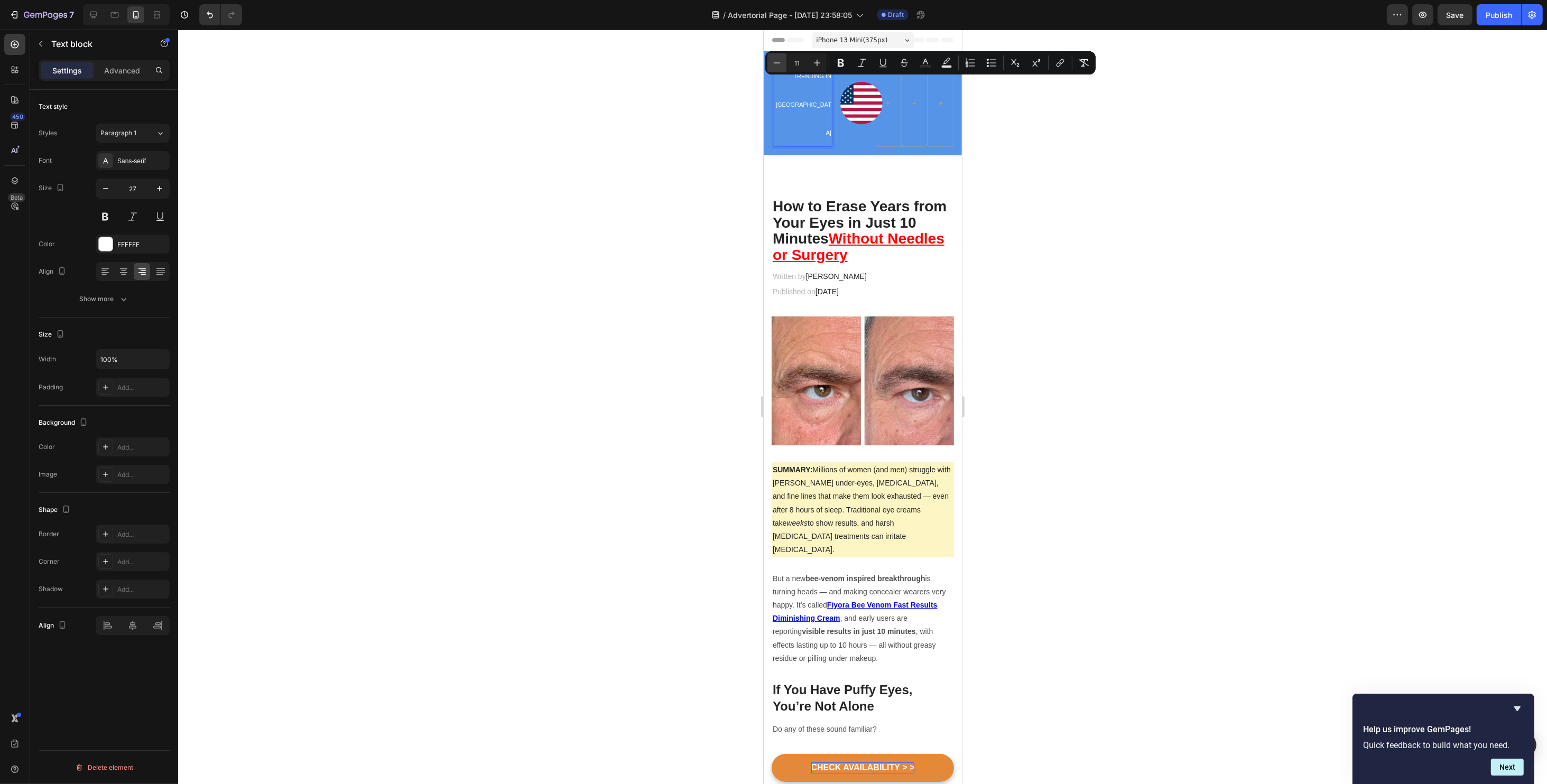
click at [780, 69] on button "Minus" at bounding box center [777, 63] width 19 height 19
type input "10"
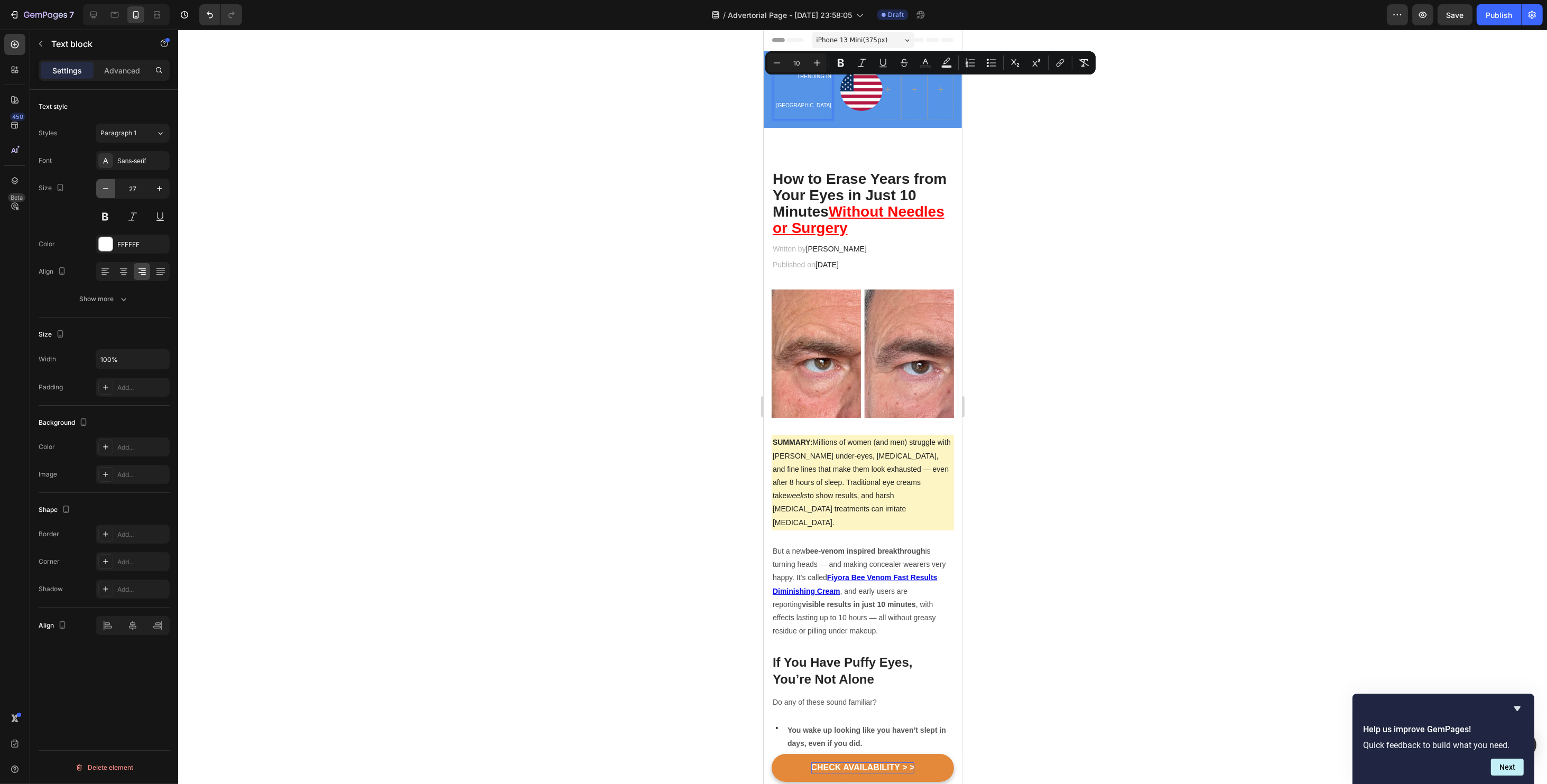
click at [105, 194] on button "button" at bounding box center [106, 189] width 19 height 19
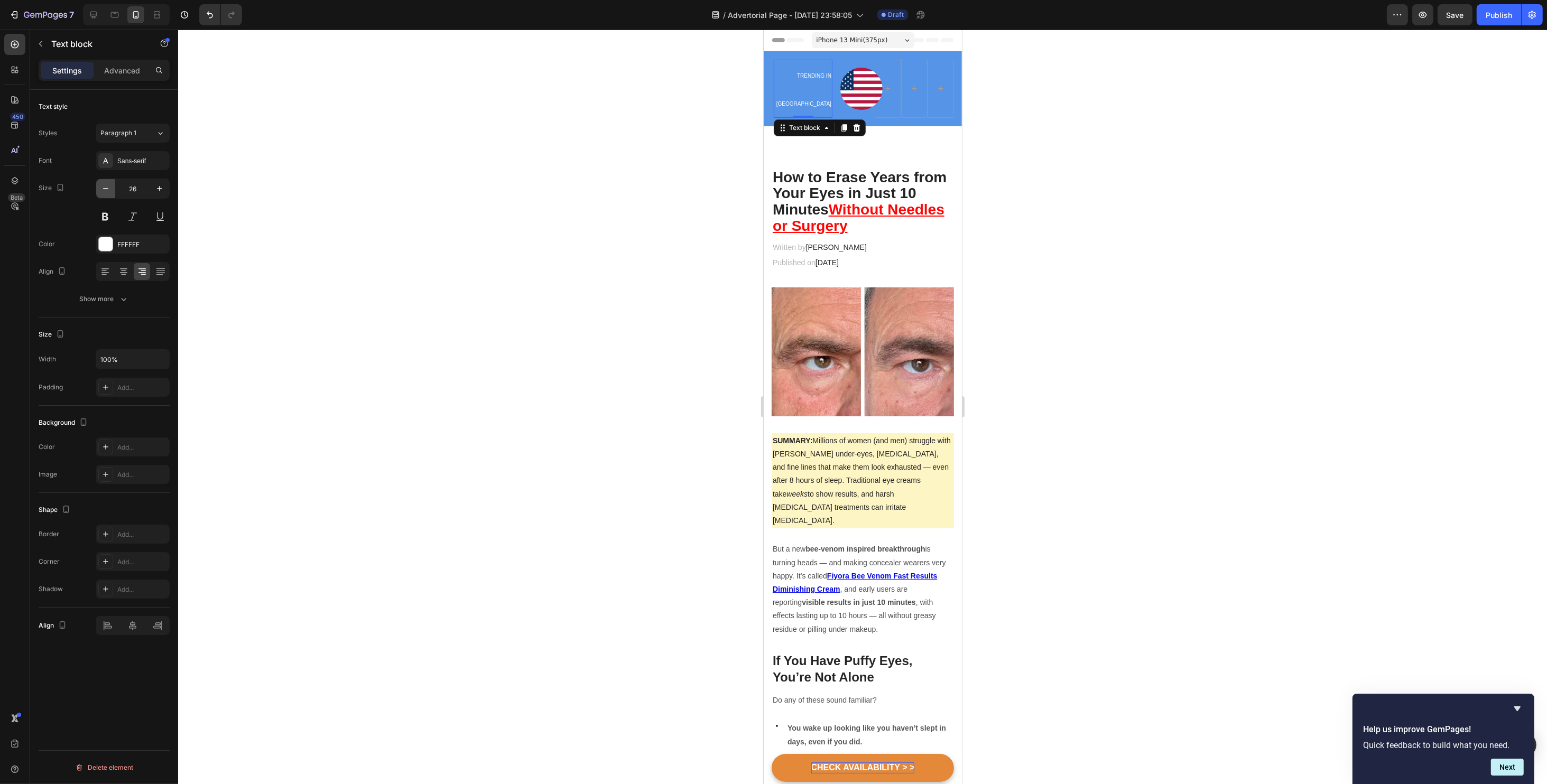
click at [105, 194] on button "button" at bounding box center [106, 189] width 19 height 19
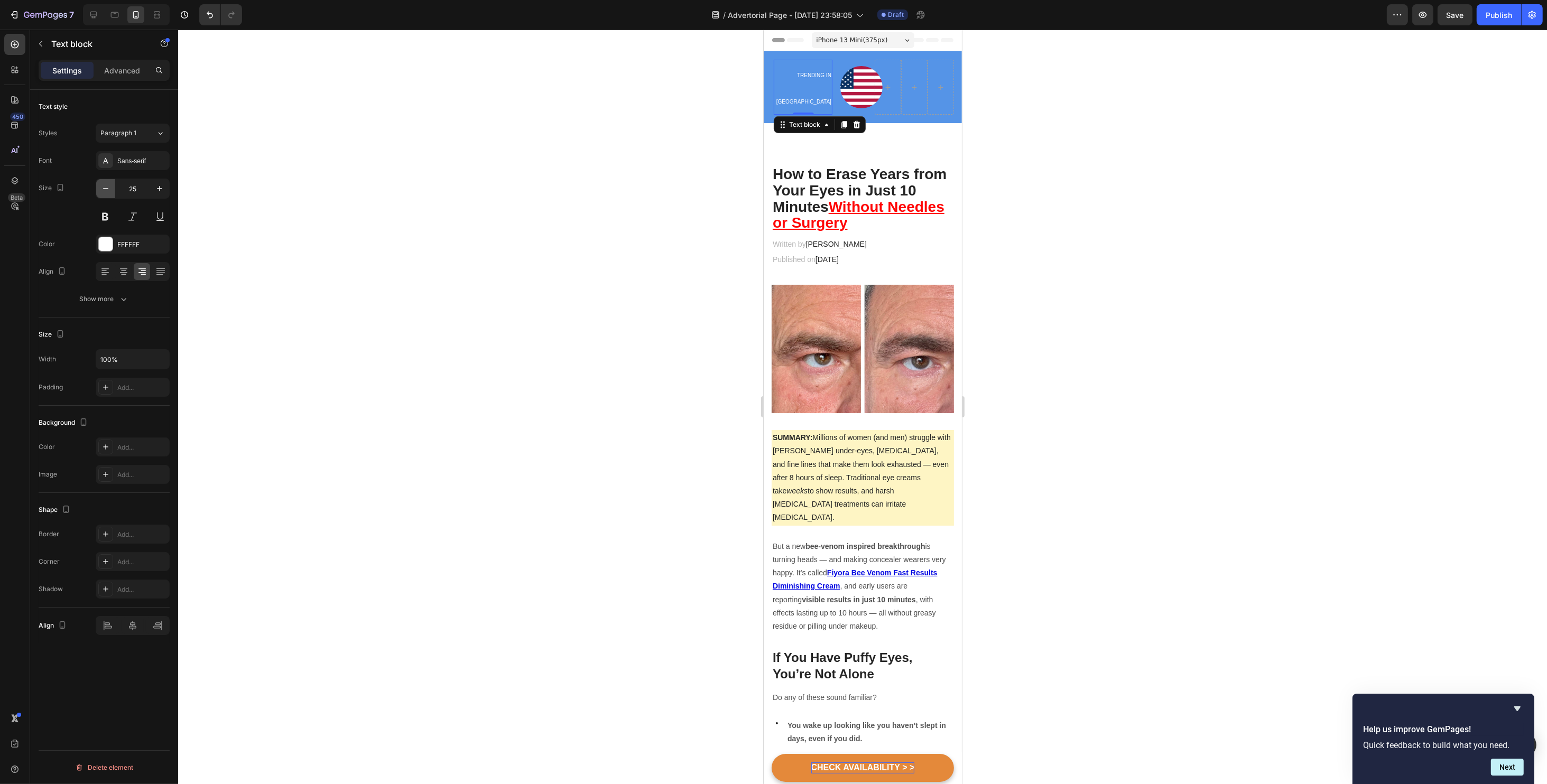
click at [105, 194] on button "button" at bounding box center [106, 189] width 19 height 19
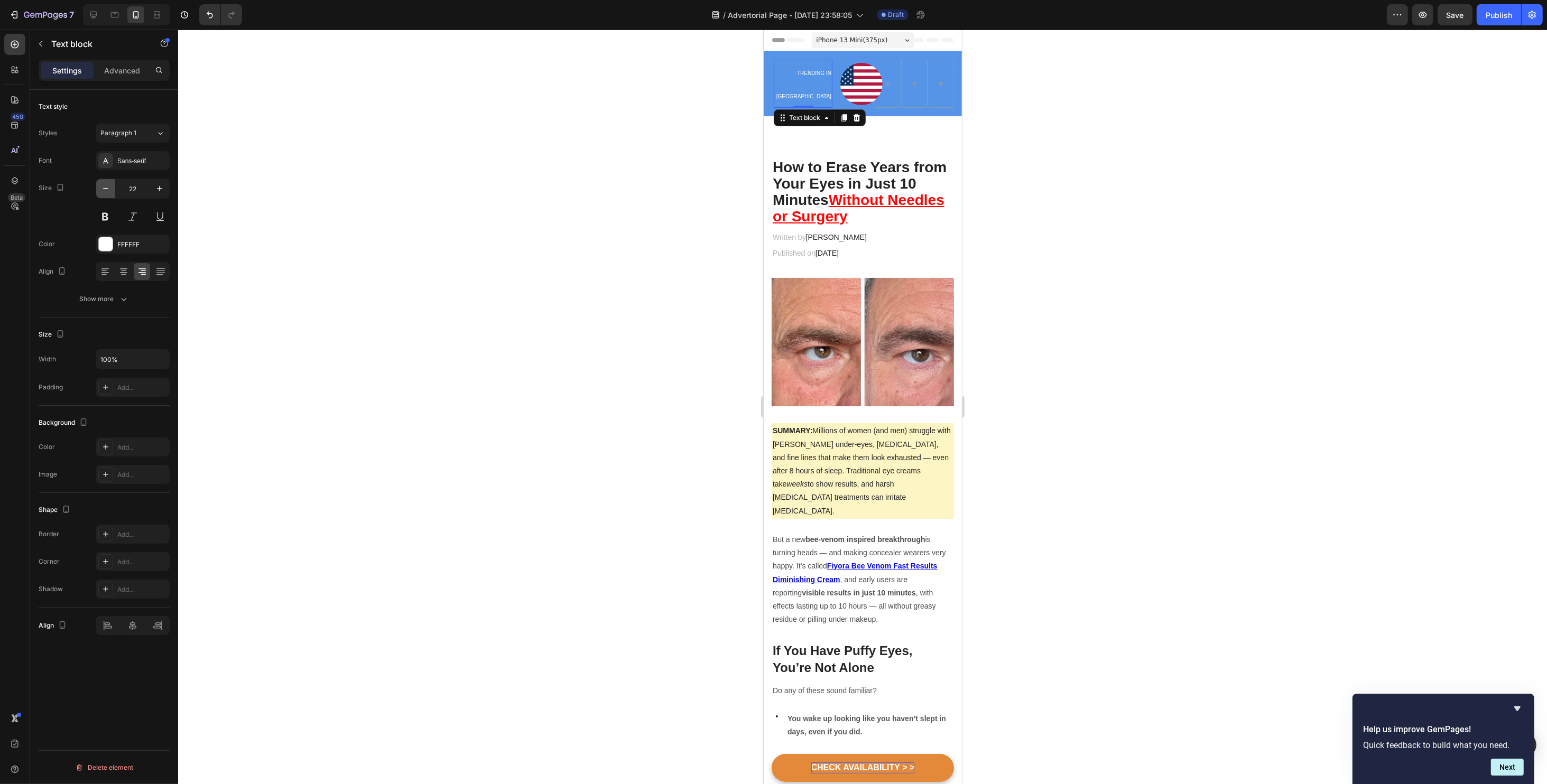
click at [105, 194] on button "button" at bounding box center [106, 189] width 19 height 19
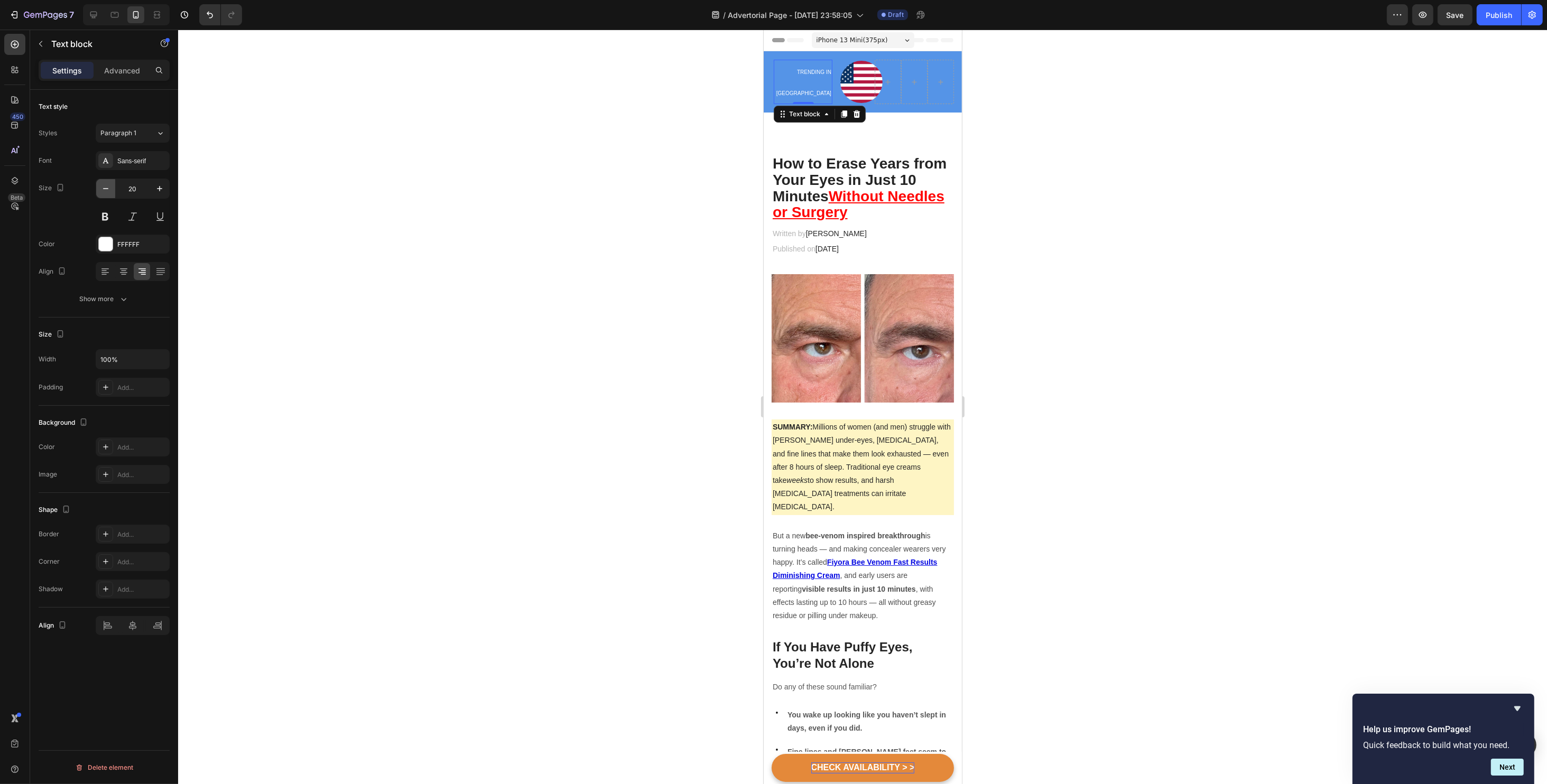
click at [105, 194] on button "button" at bounding box center [106, 189] width 19 height 19
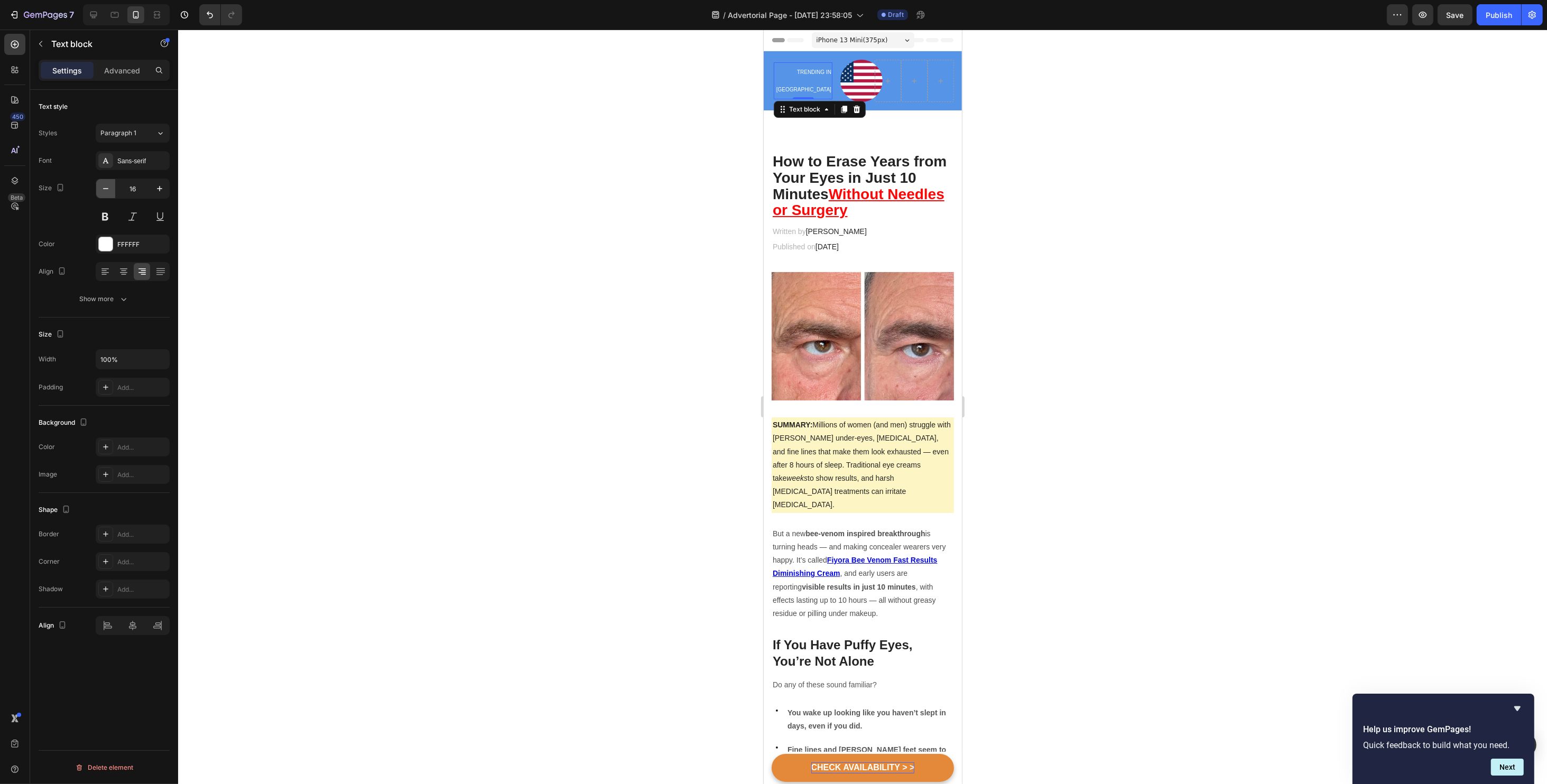
click at [105, 194] on button "button" at bounding box center [106, 189] width 19 height 19
type input "14"
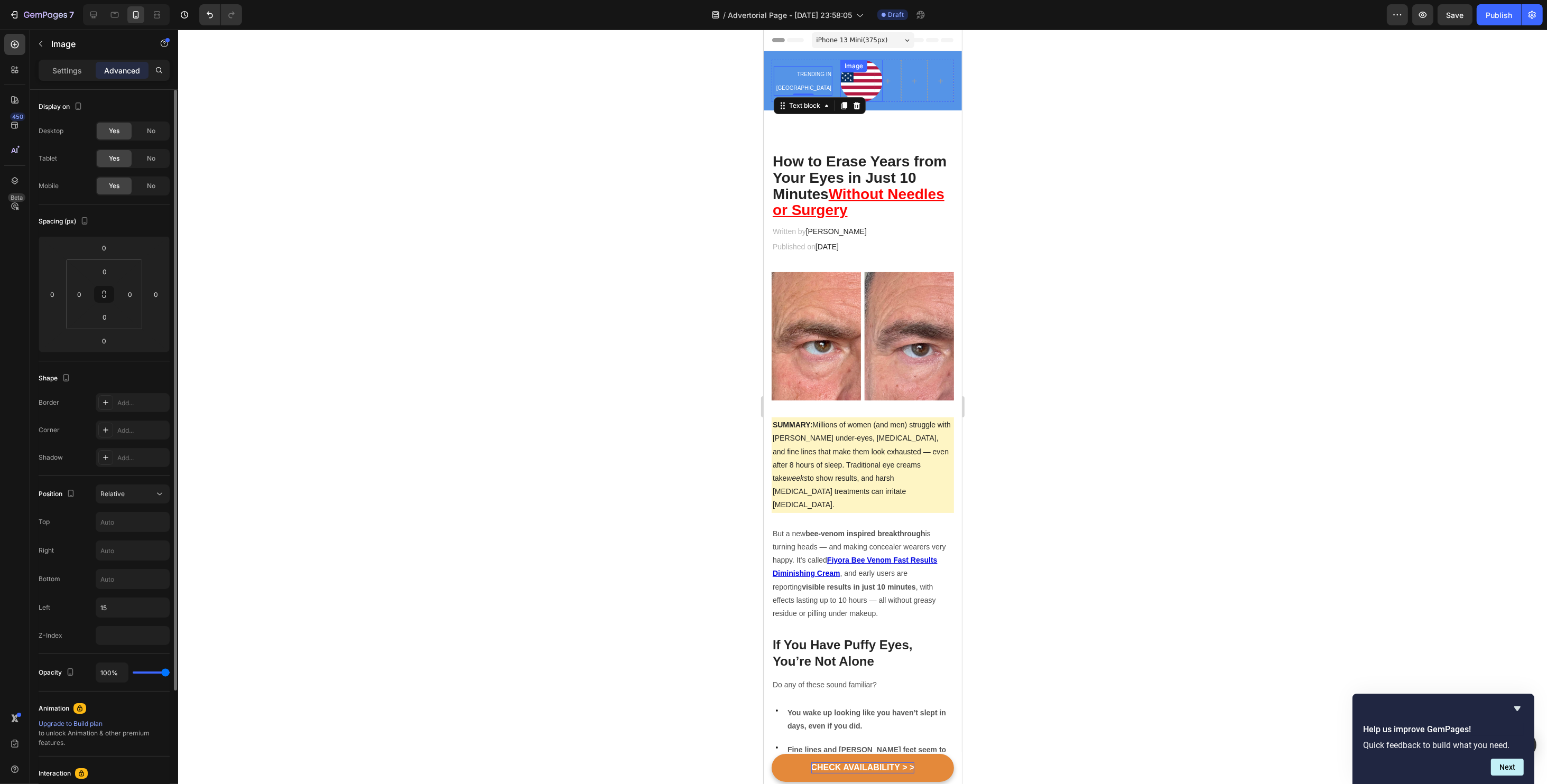
click at [848, 82] on img at bounding box center [861, 81] width 42 height 42
click at [76, 71] on p "Settings" at bounding box center [67, 71] width 30 height 11
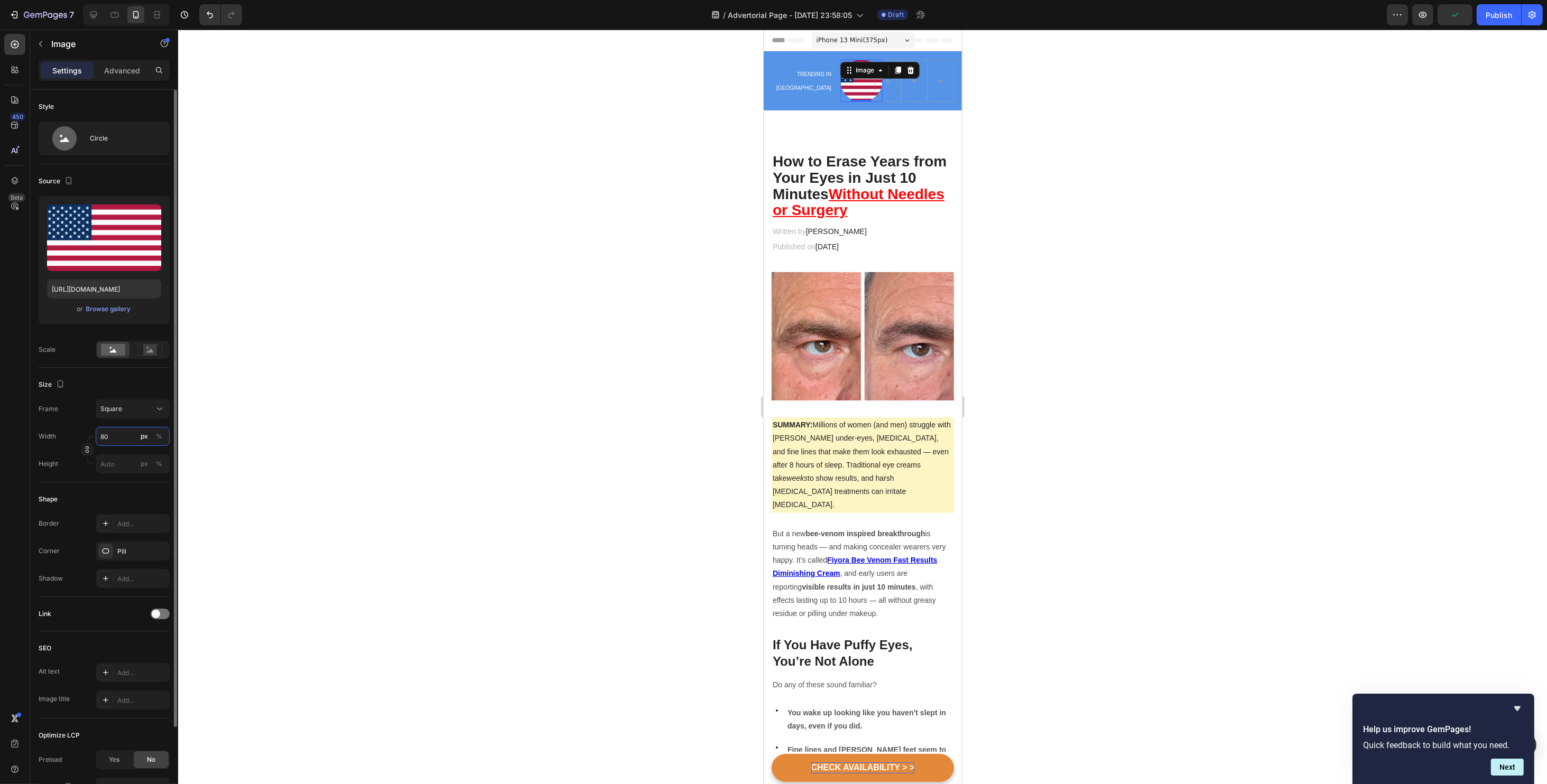
click at [128, 441] on input "80" at bounding box center [132, 437] width 74 height 19
type input "5"
type input "50"
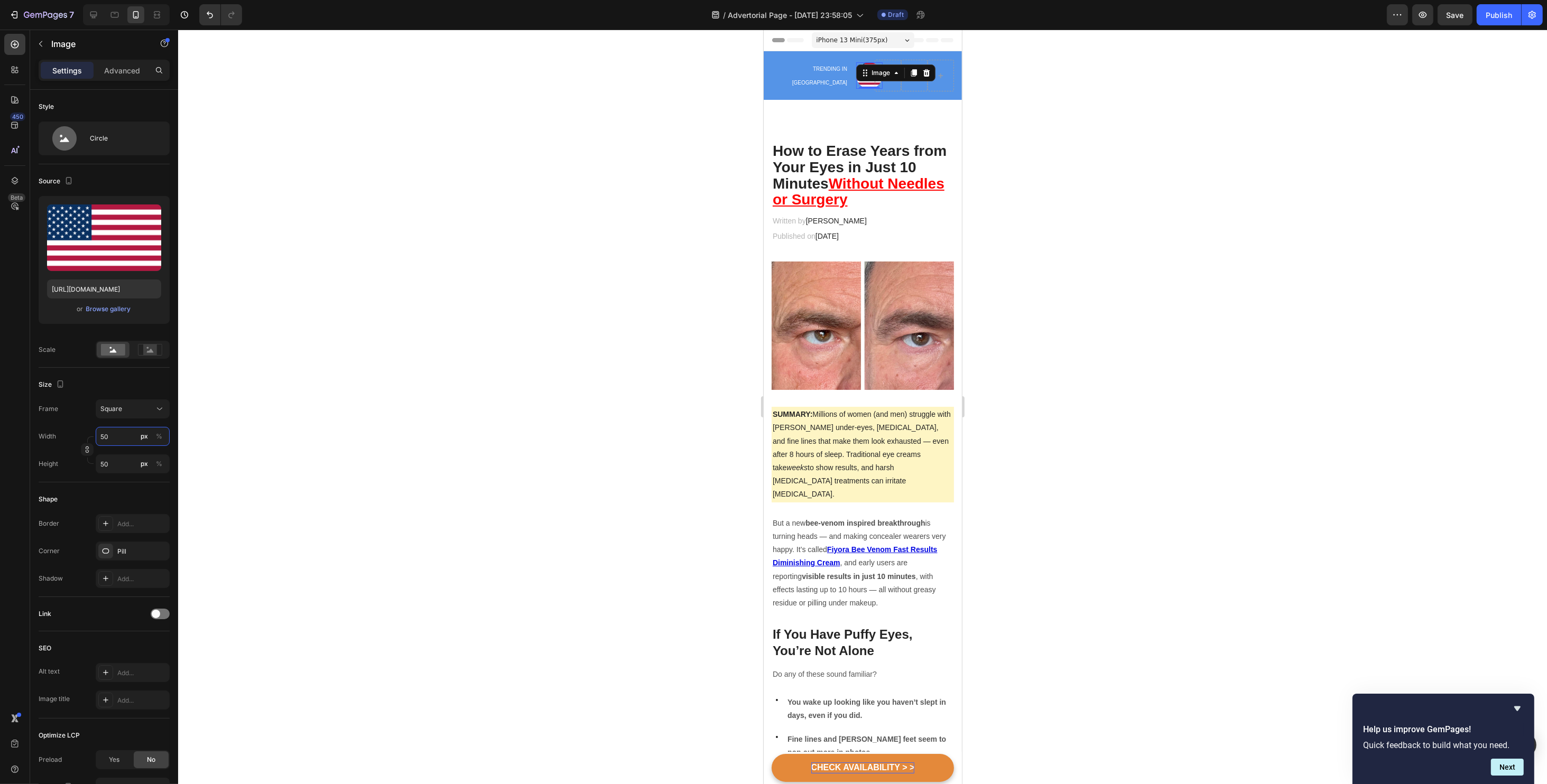
type input "50"
click at [1145, 239] on div at bounding box center [863, 407] width 1369 height 755
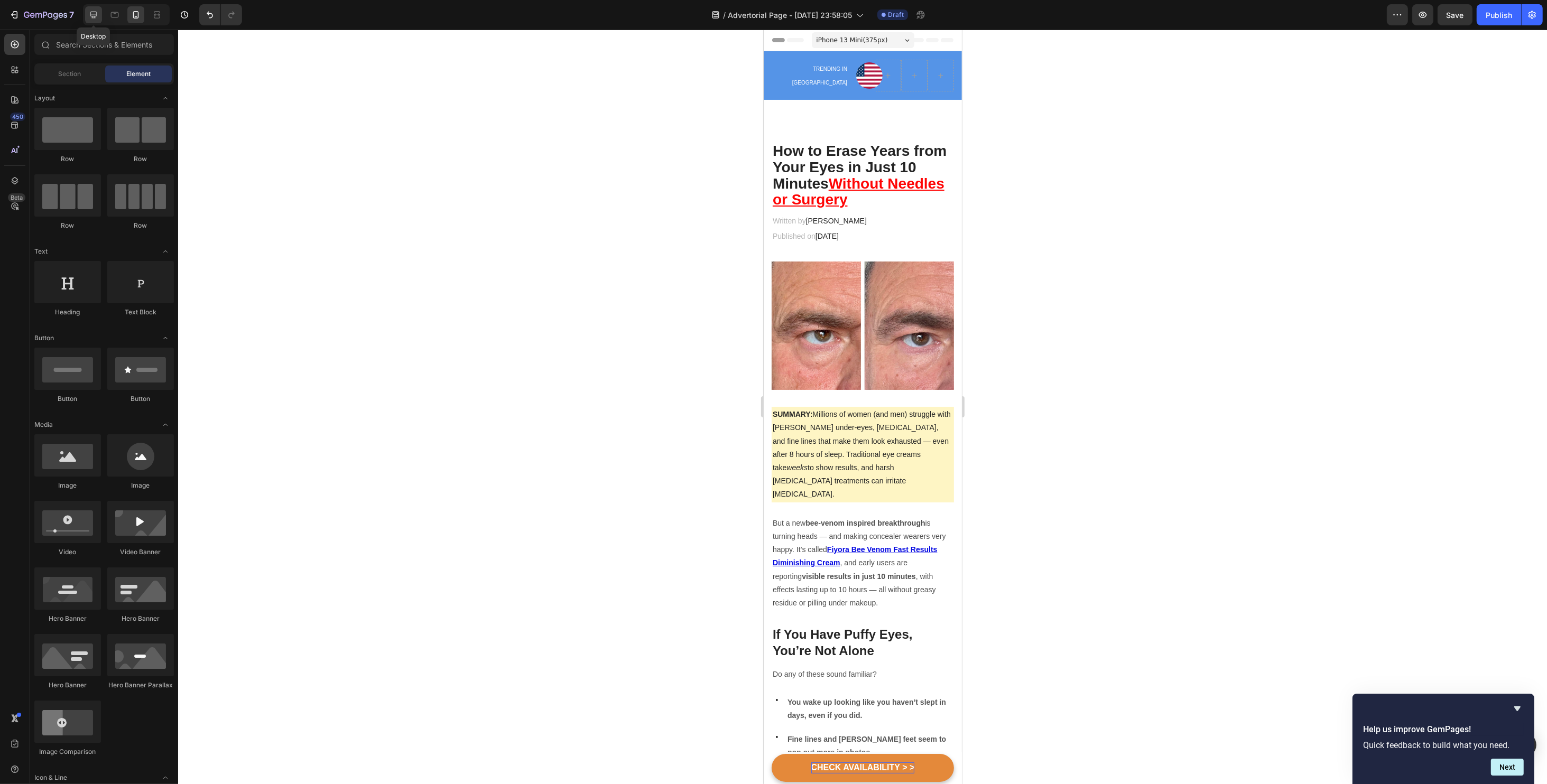
click at [94, 18] on icon at bounding box center [93, 15] width 7 height 7
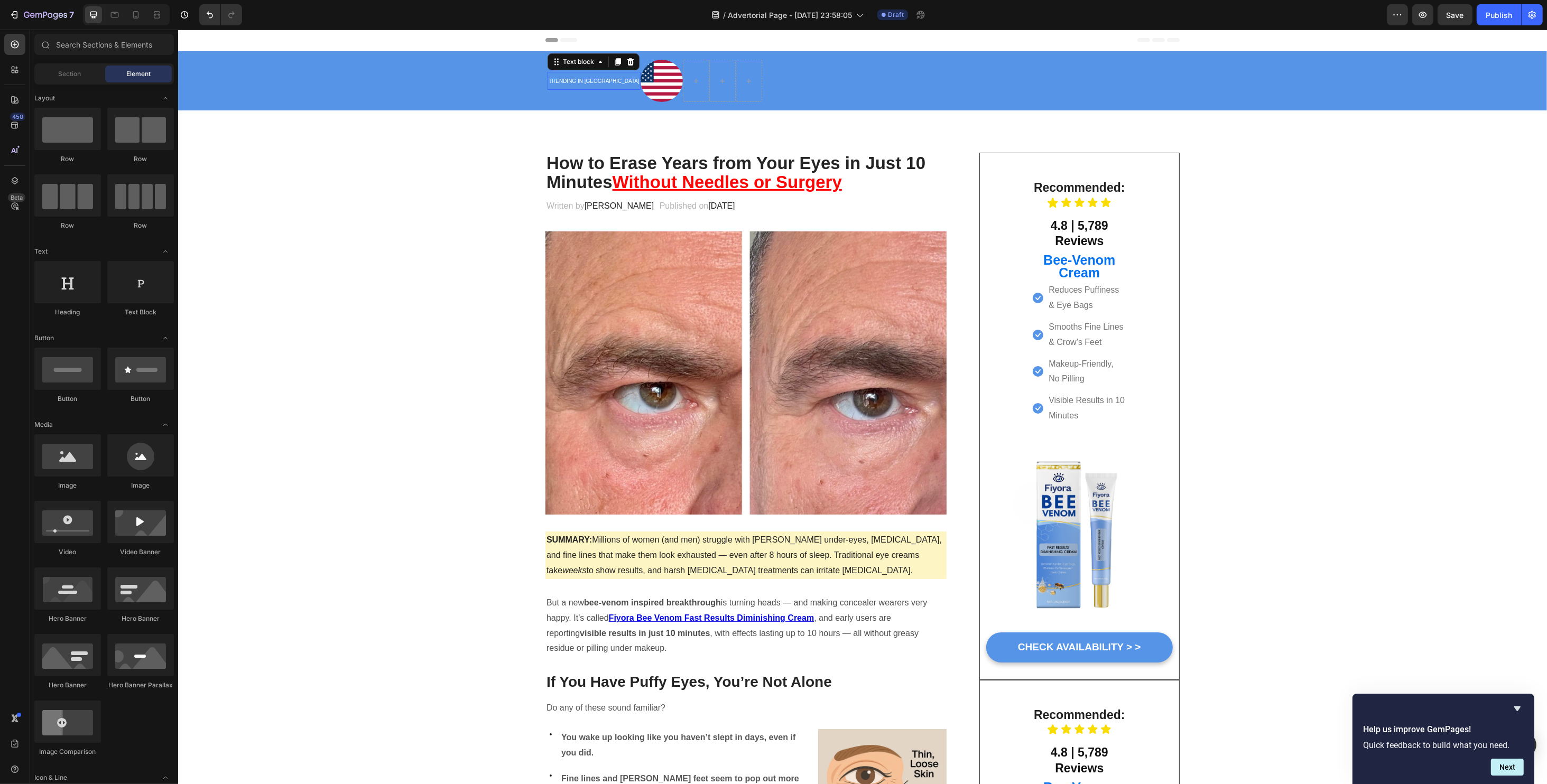
click at [567, 83] on span "TRENDING IN [GEOGRAPHIC_DATA]" at bounding box center [593, 81] width 91 height 6
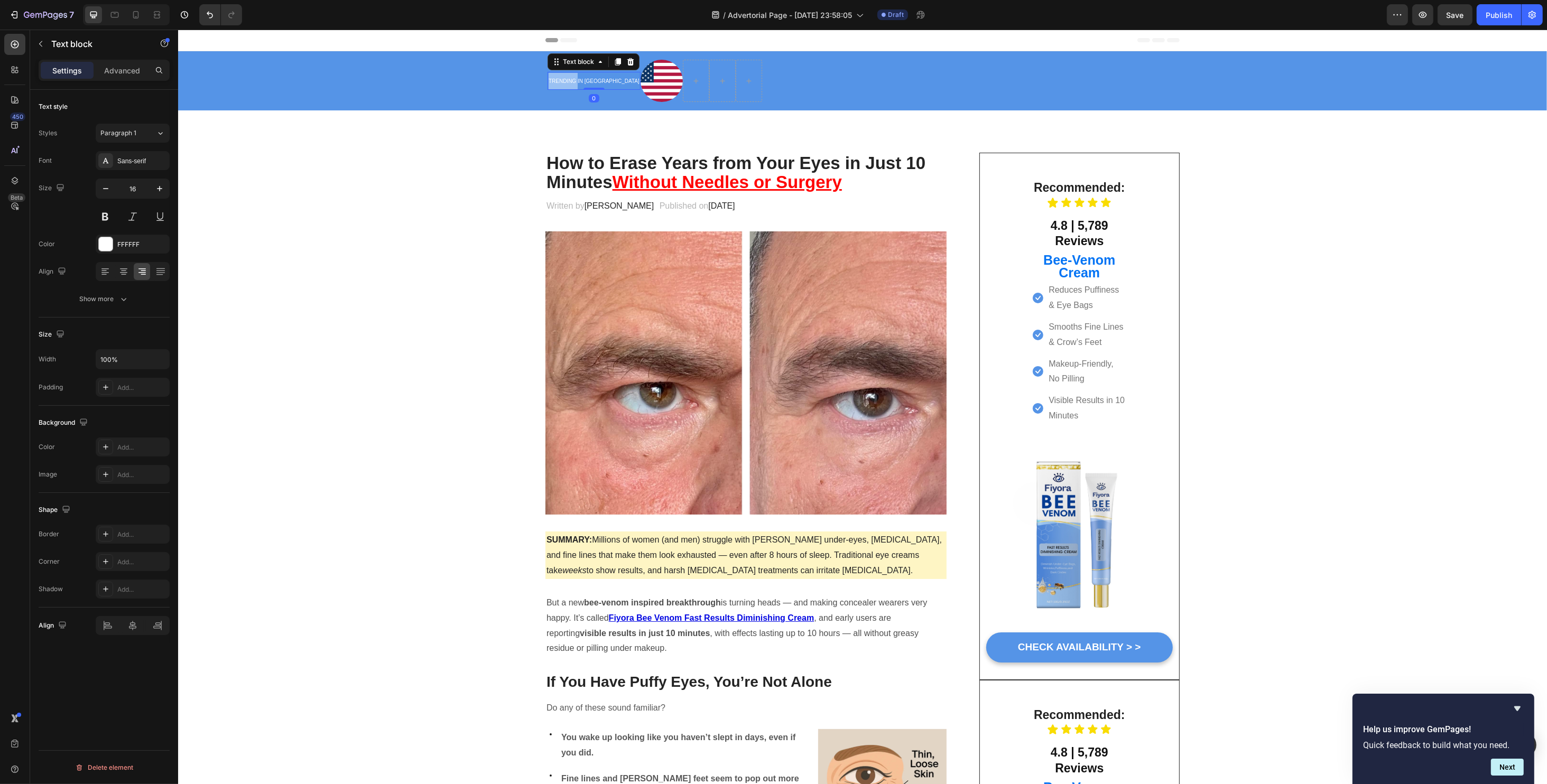
click at [568, 82] on span "TRENDING IN [GEOGRAPHIC_DATA]" at bounding box center [593, 81] width 91 height 6
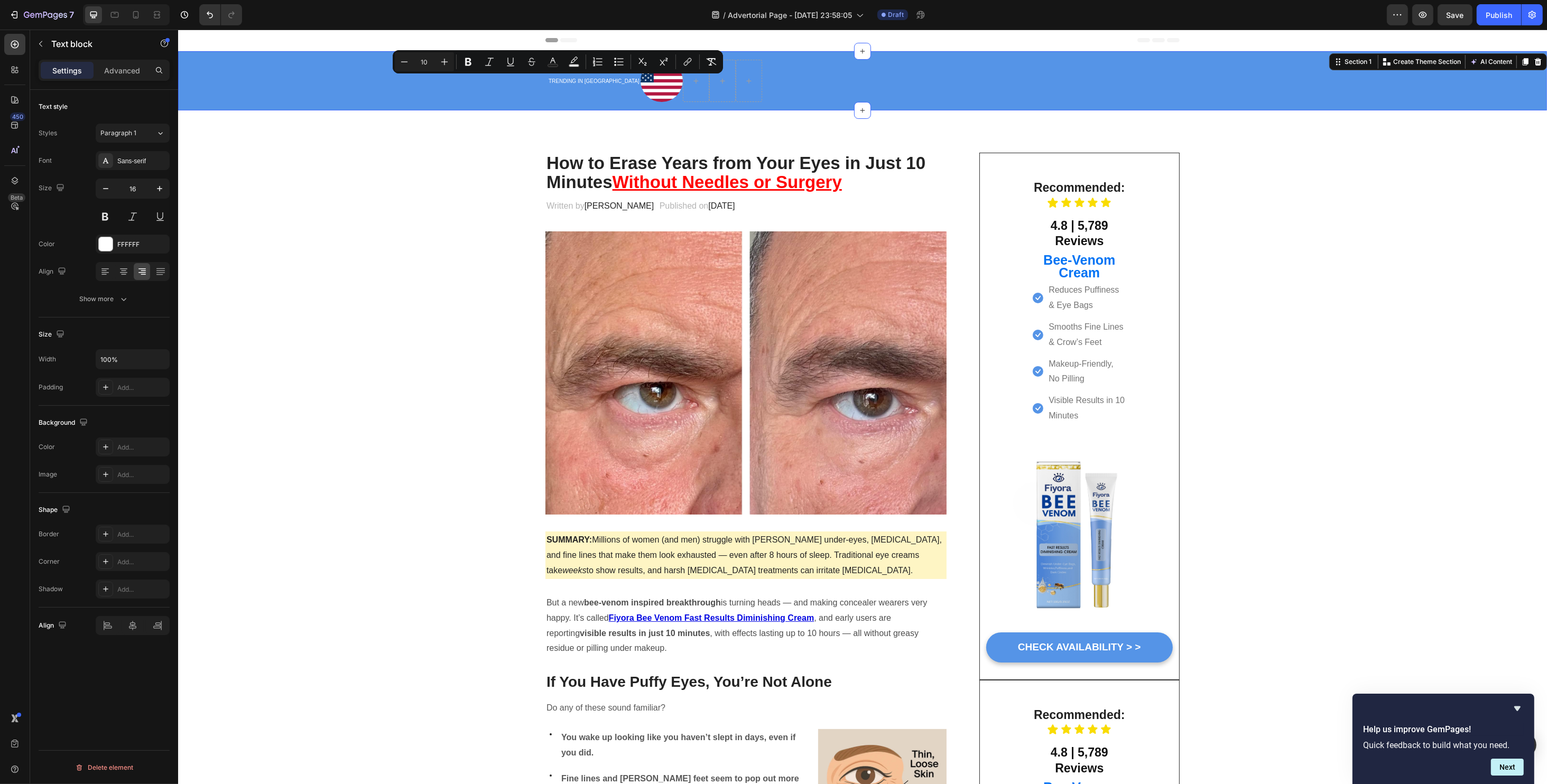
click at [524, 78] on div "Heading TRENDING IN US Text block Image Row" at bounding box center [862, 81] width 1353 height 42
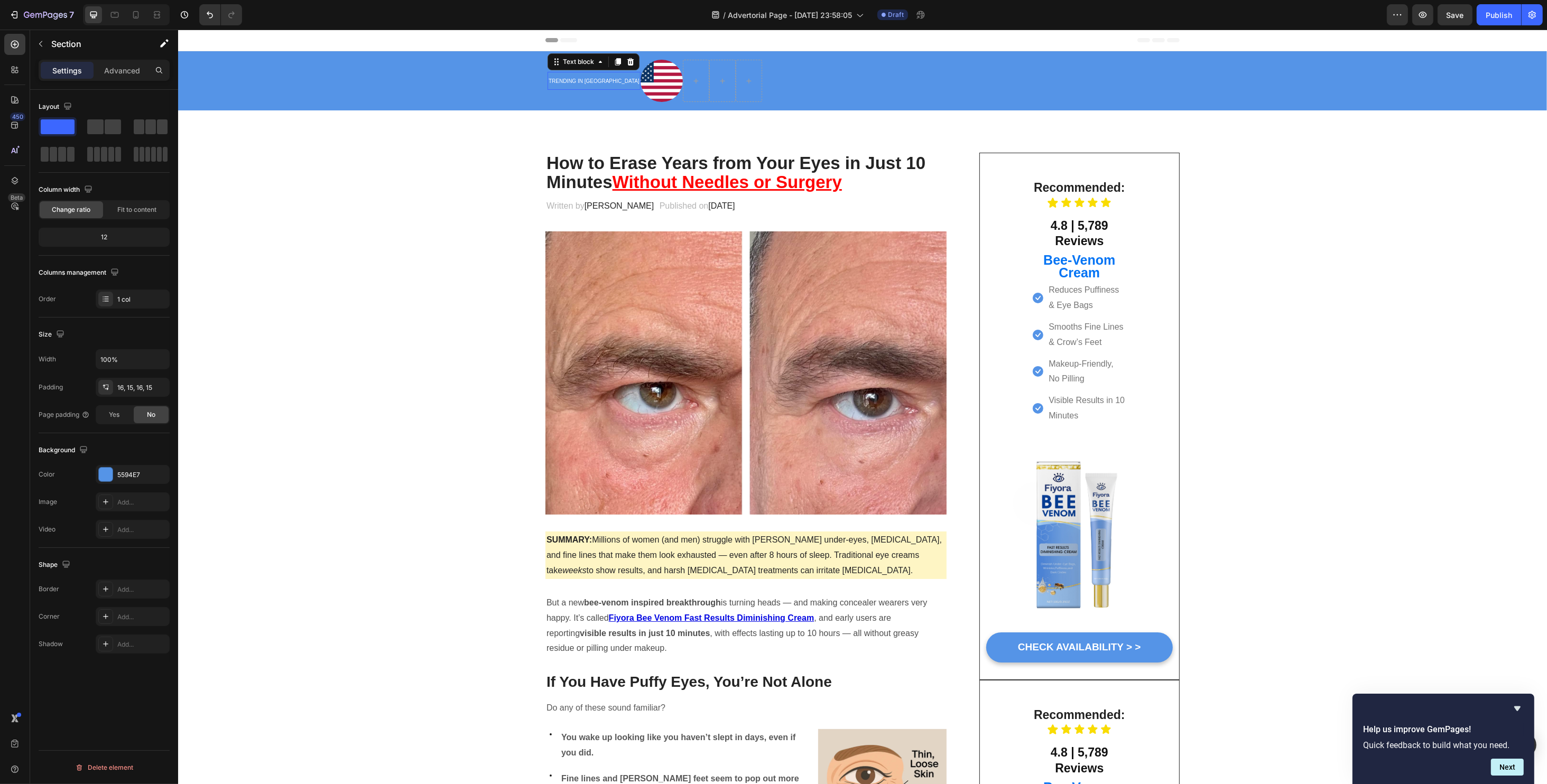
click at [548, 78] on span "TRENDING IN [GEOGRAPHIC_DATA]" at bounding box center [593, 81] width 91 height 6
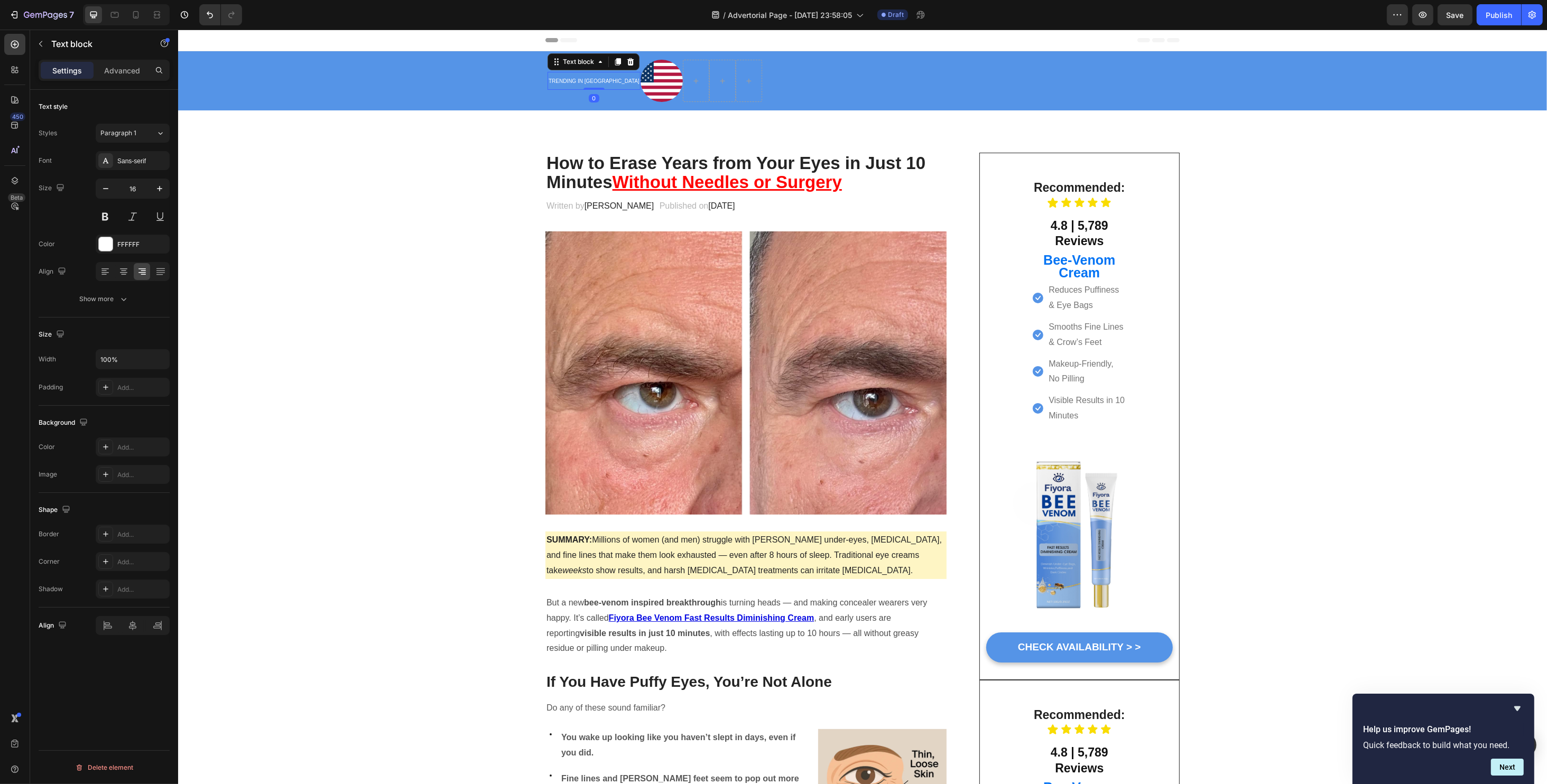
click at [545, 79] on div "Heading" at bounding box center [546, 80] width 2 height 2
click at [555, 83] on span "TRENDING IN [GEOGRAPHIC_DATA]" at bounding box center [593, 81] width 91 height 6
click at [123, 76] on div "Advanced" at bounding box center [122, 70] width 53 height 17
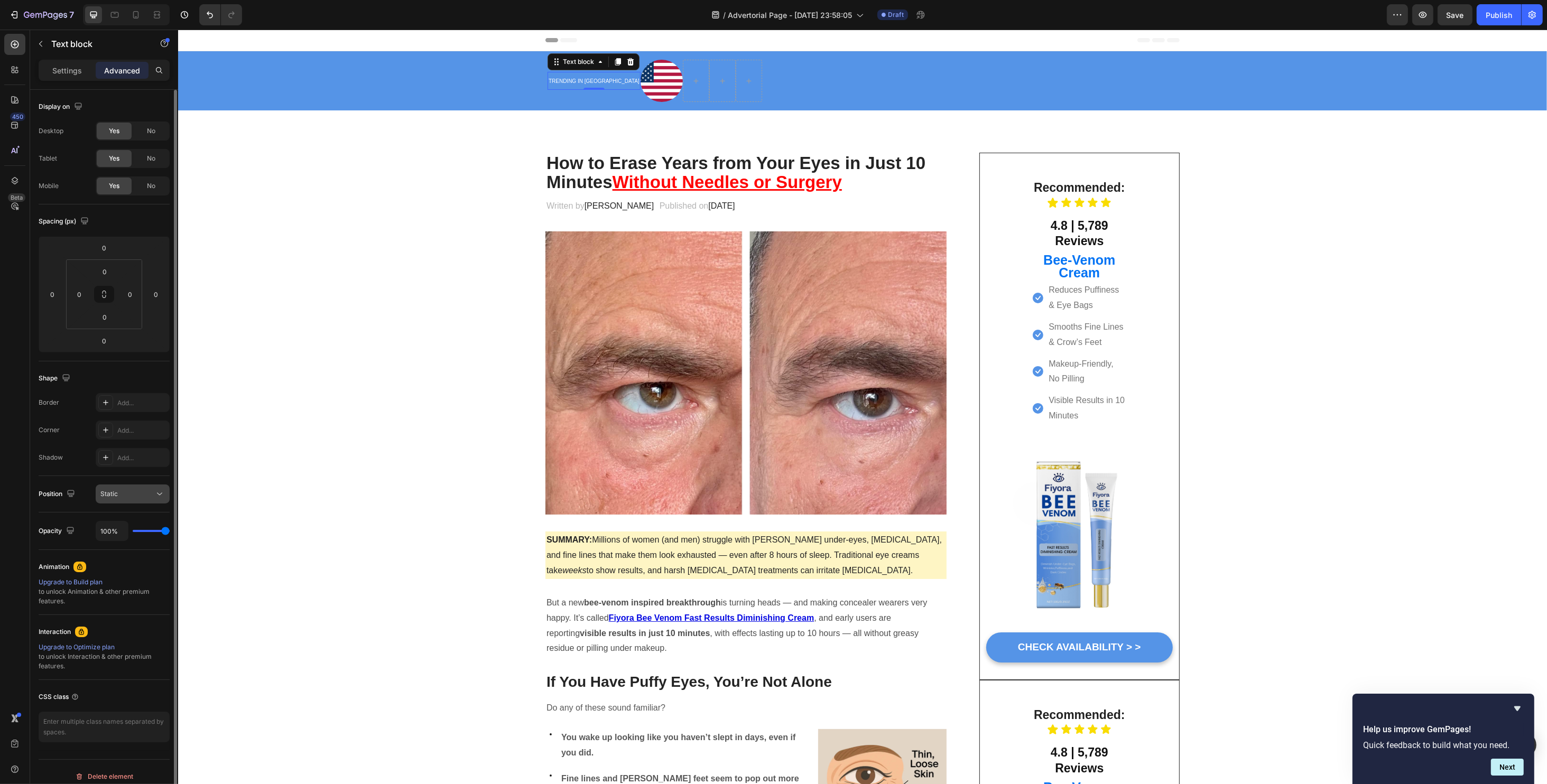
click at [138, 497] on div "Static" at bounding box center [127, 494] width 54 height 10
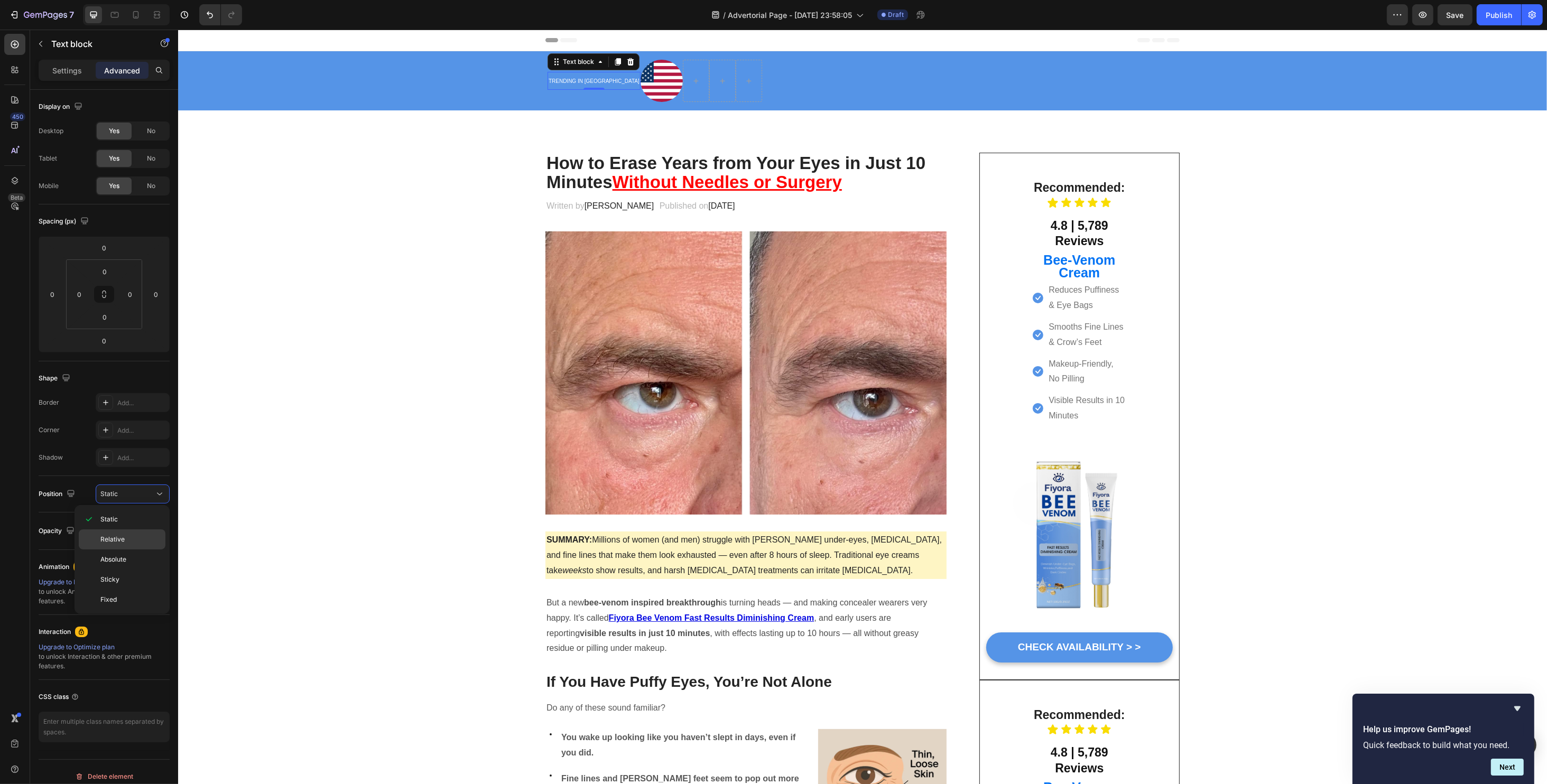
click at [123, 539] on span "Relative" at bounding box center [113, 539] width 25 height 10
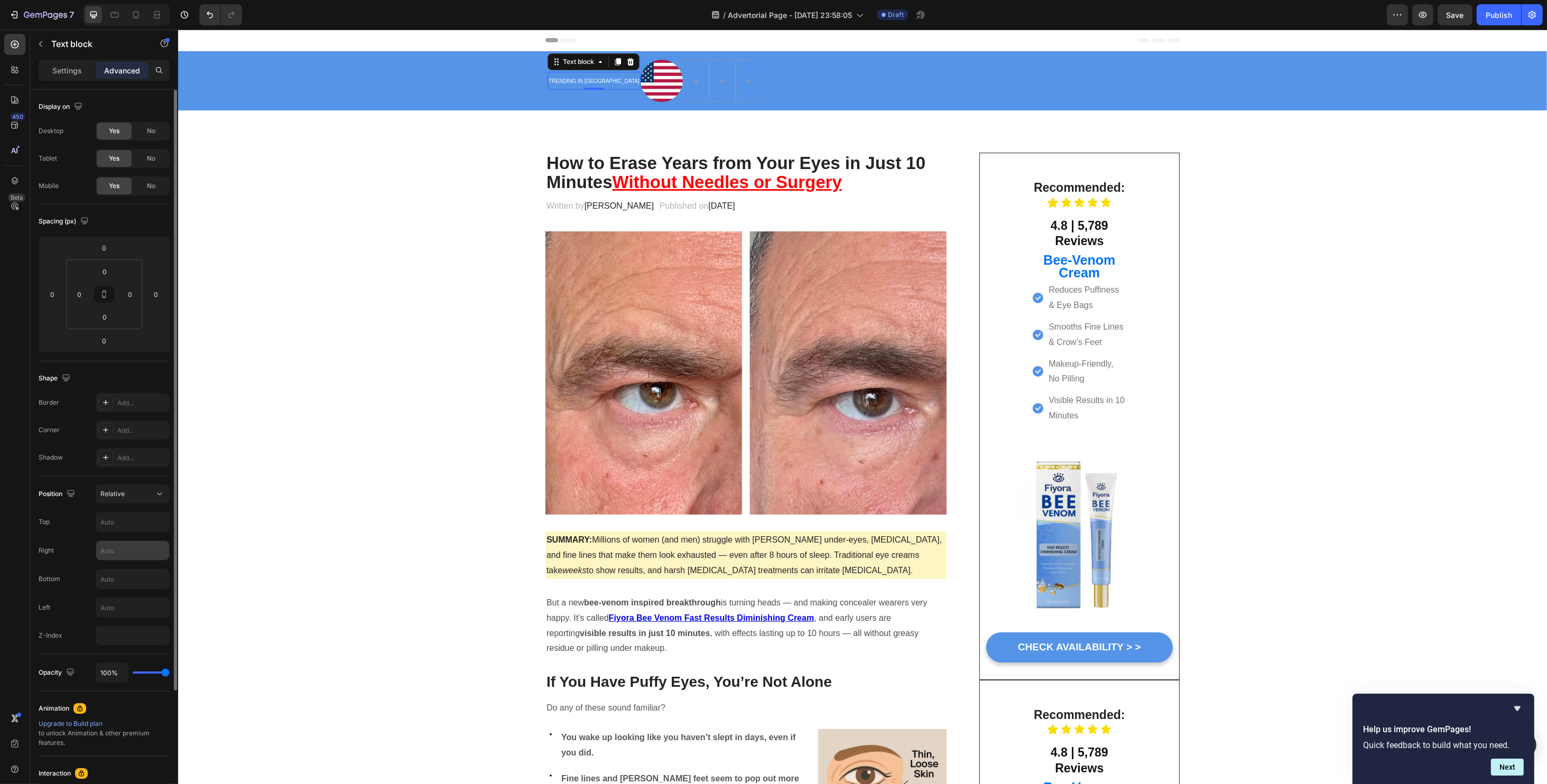
click at [126, 542] on input "text" at bounding box center [132, 551] width 73 height 19
type input "15"
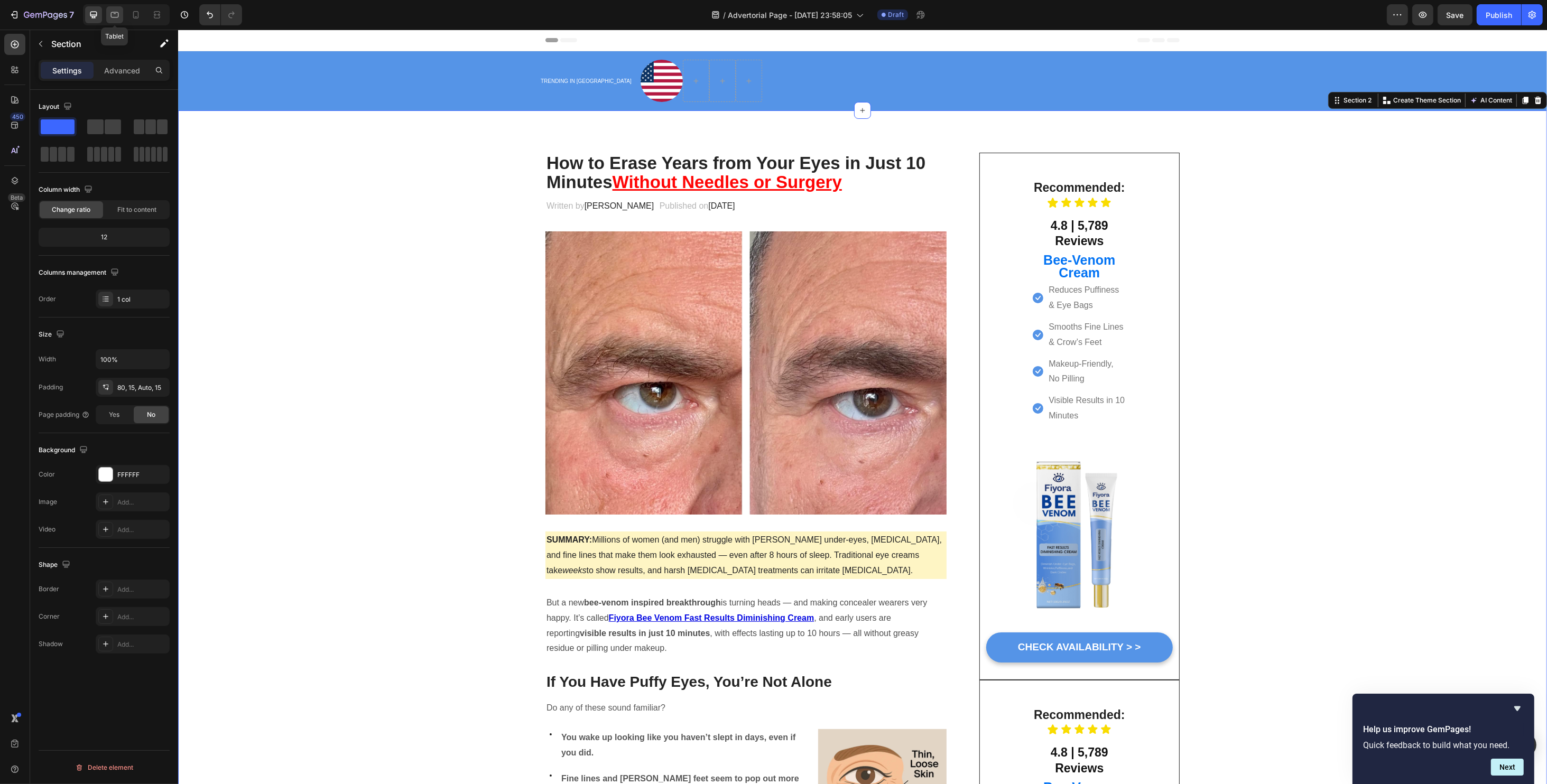
click at [119, 17] on icon at bounding box center [115, 15] width 11 height 11
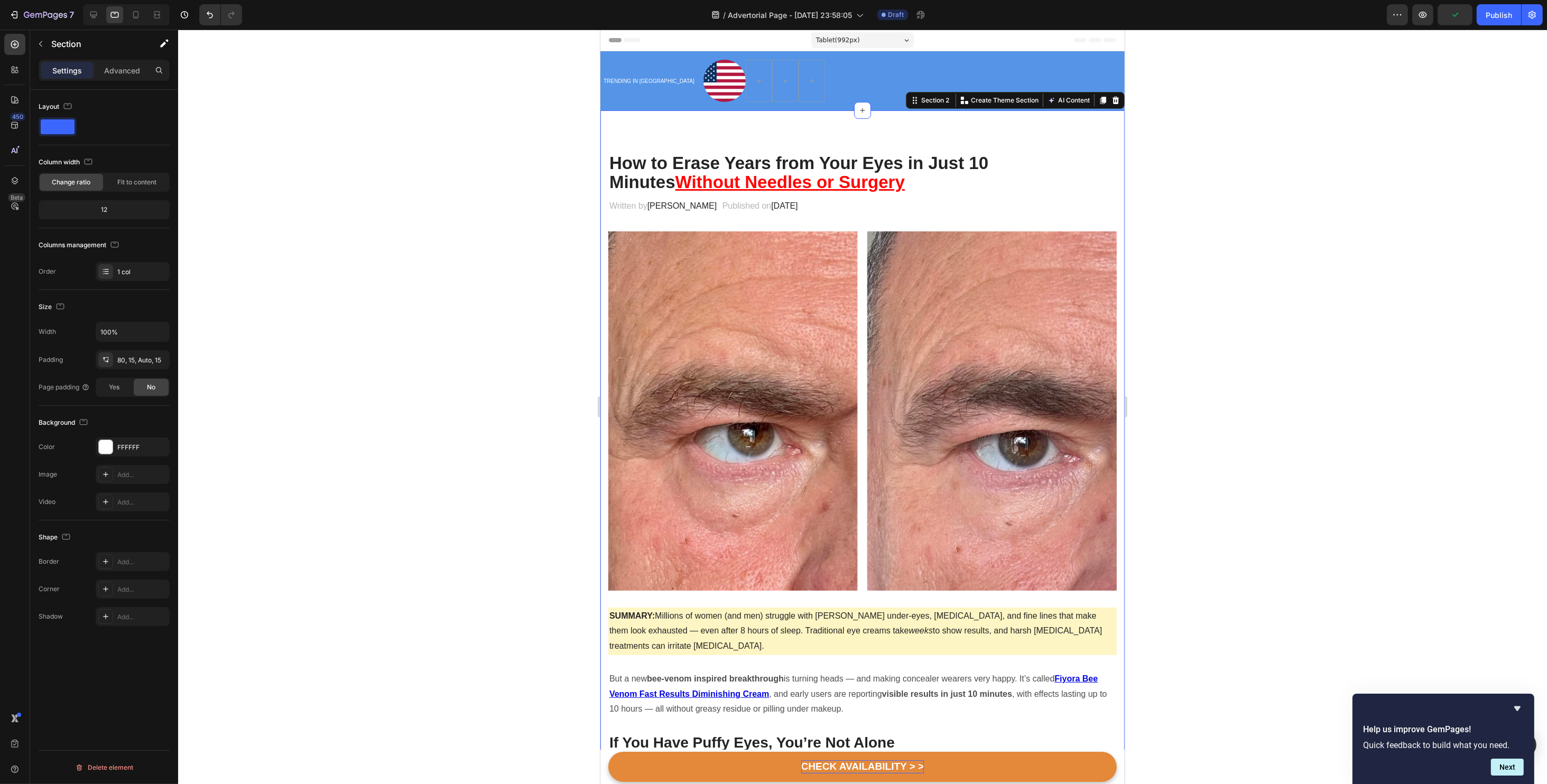
click at [1319, 241] on div at bounding box center [863, 407] width 1369 height 755
click at [1075, 105] on div "Heading TRENDING IN US Text block Image Row Section 1" at bounding box center [862, 80] width 524 height 59
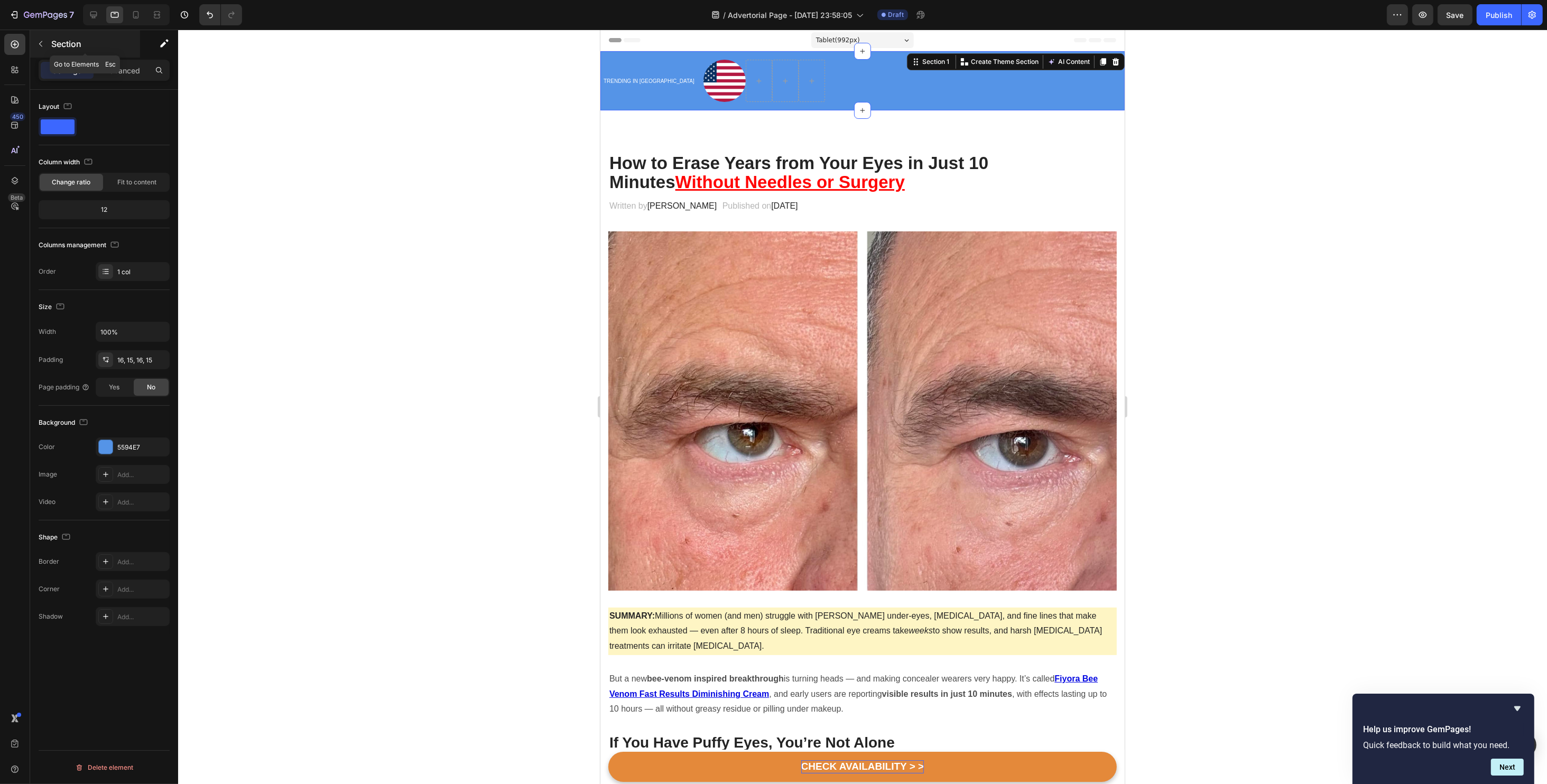
click at [44, 49] on button "button" at bounding box center [41, 43] width 17 height 17
click at [615, 104] on div "Heading TRENDING IN US Text block Image Row Section 1" at bounding box center [862, 80] width 524 height 59
click at [108, 438] on div "5594E7" at bounding box center [132, 447] width 74 height 19
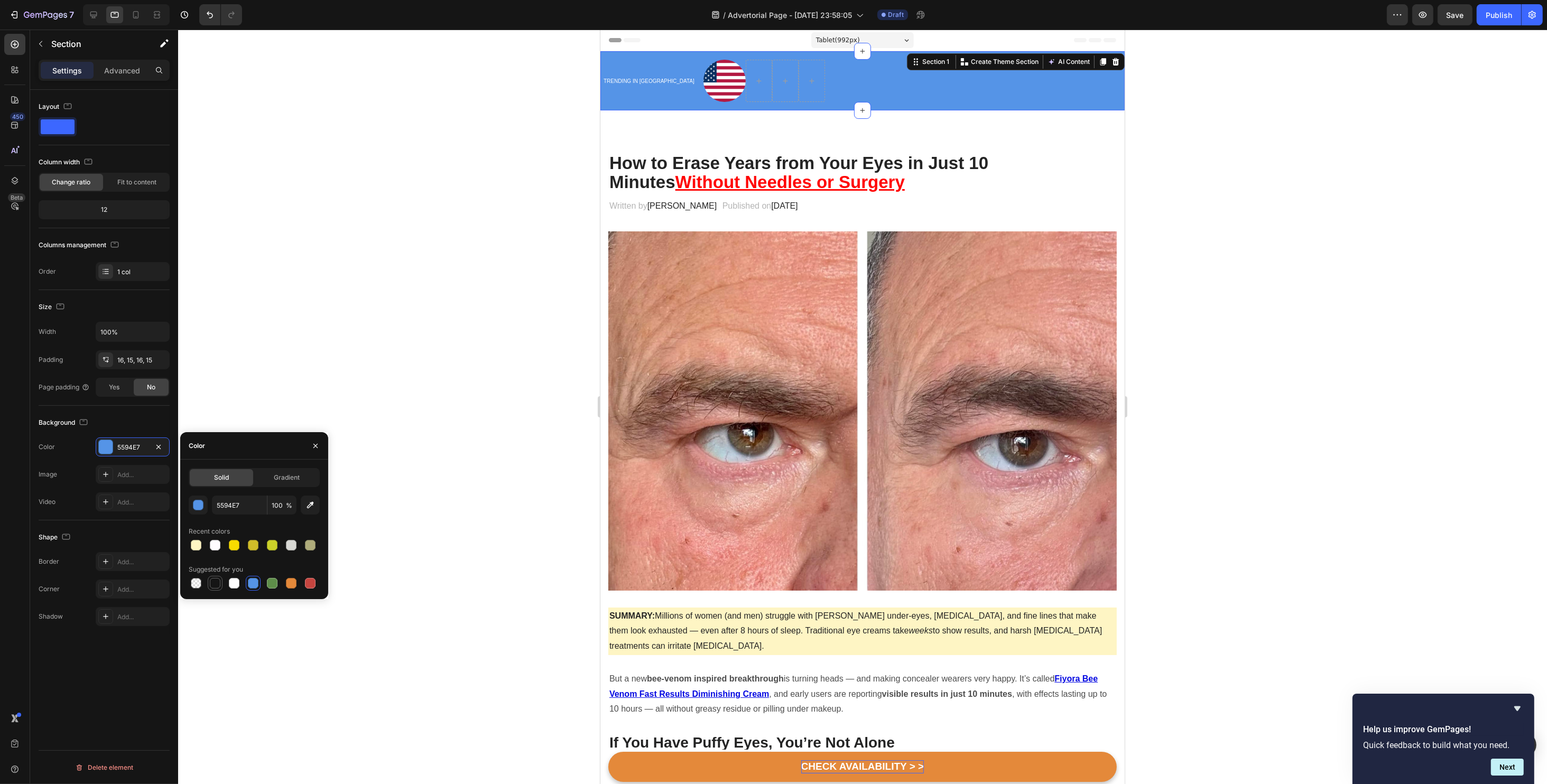
click at [212, 584] on div at bounding box center [215, 583] width 11 height 11
type input "151515"
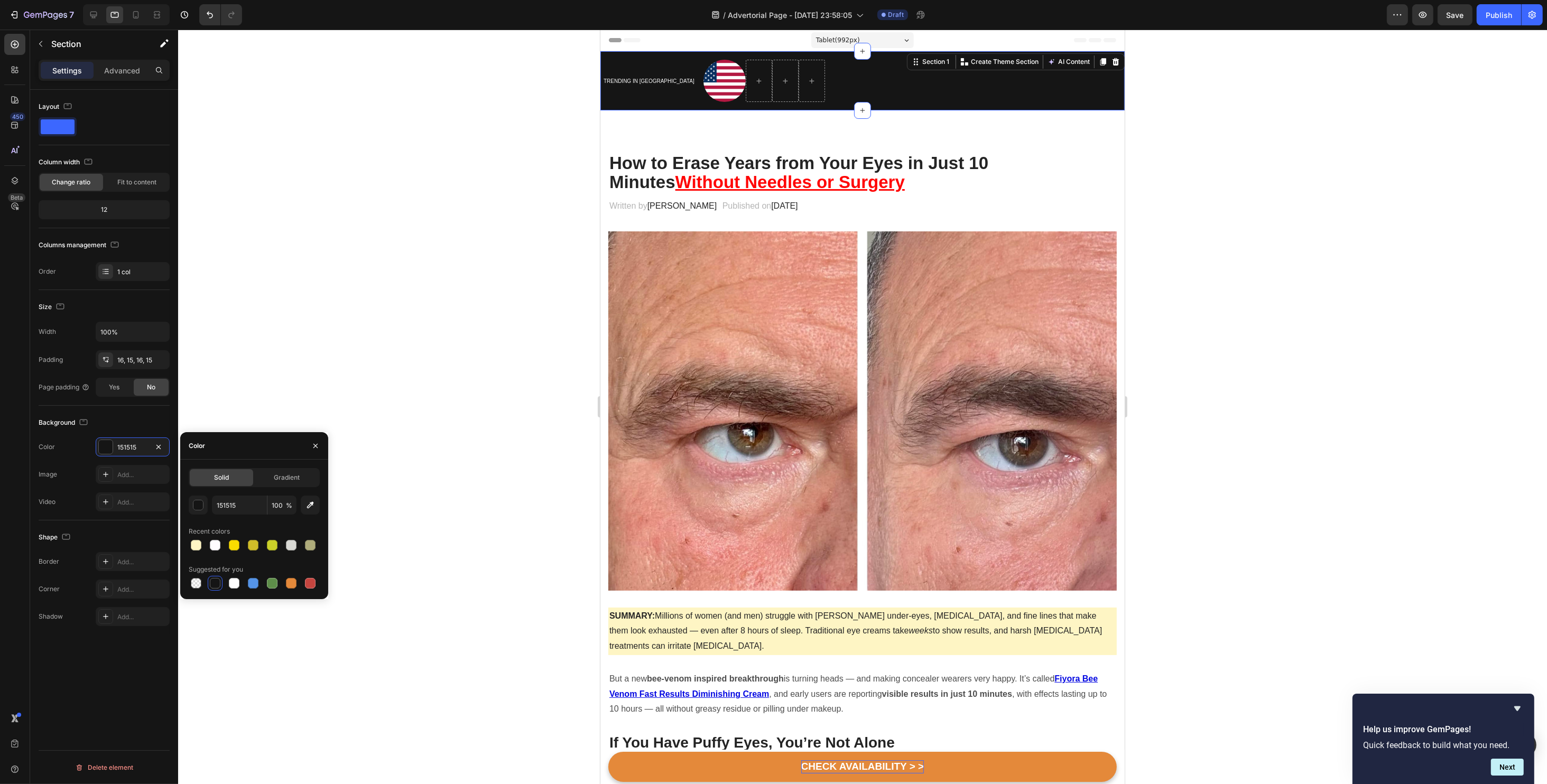
click at [1324, 243] on div at bounding box center [863, 407] width 1369 height 755
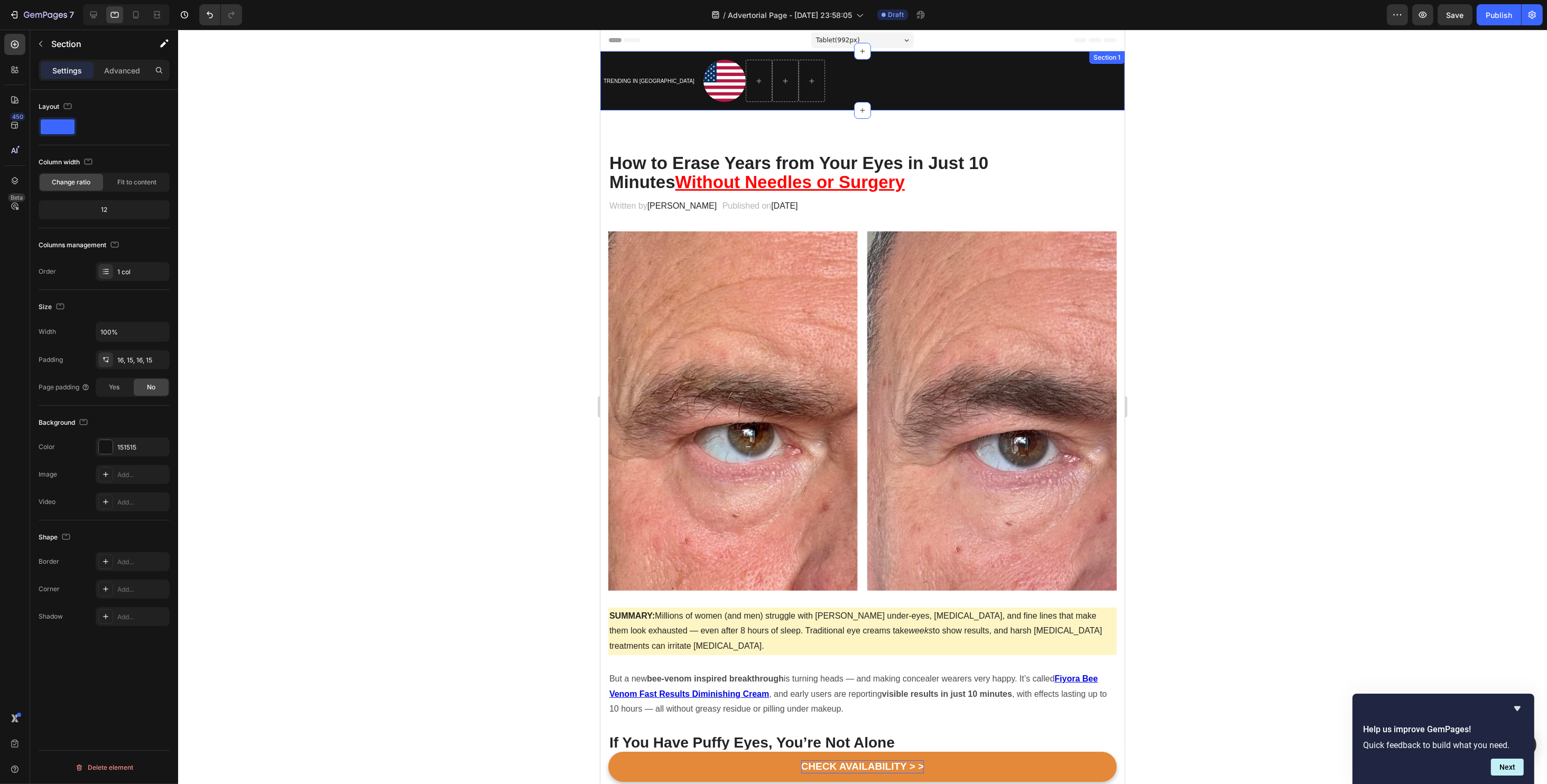
click at [824, 106] on div "Heading TRENDING IN US Text block Image Row Section 1" at bounding box center [862, 80] width 524 height 59
click at [617, 81] on span "TRENDING IN [GEOGRAPHIC_DATA]" at bounding box center [648, 81] width 91 height 6
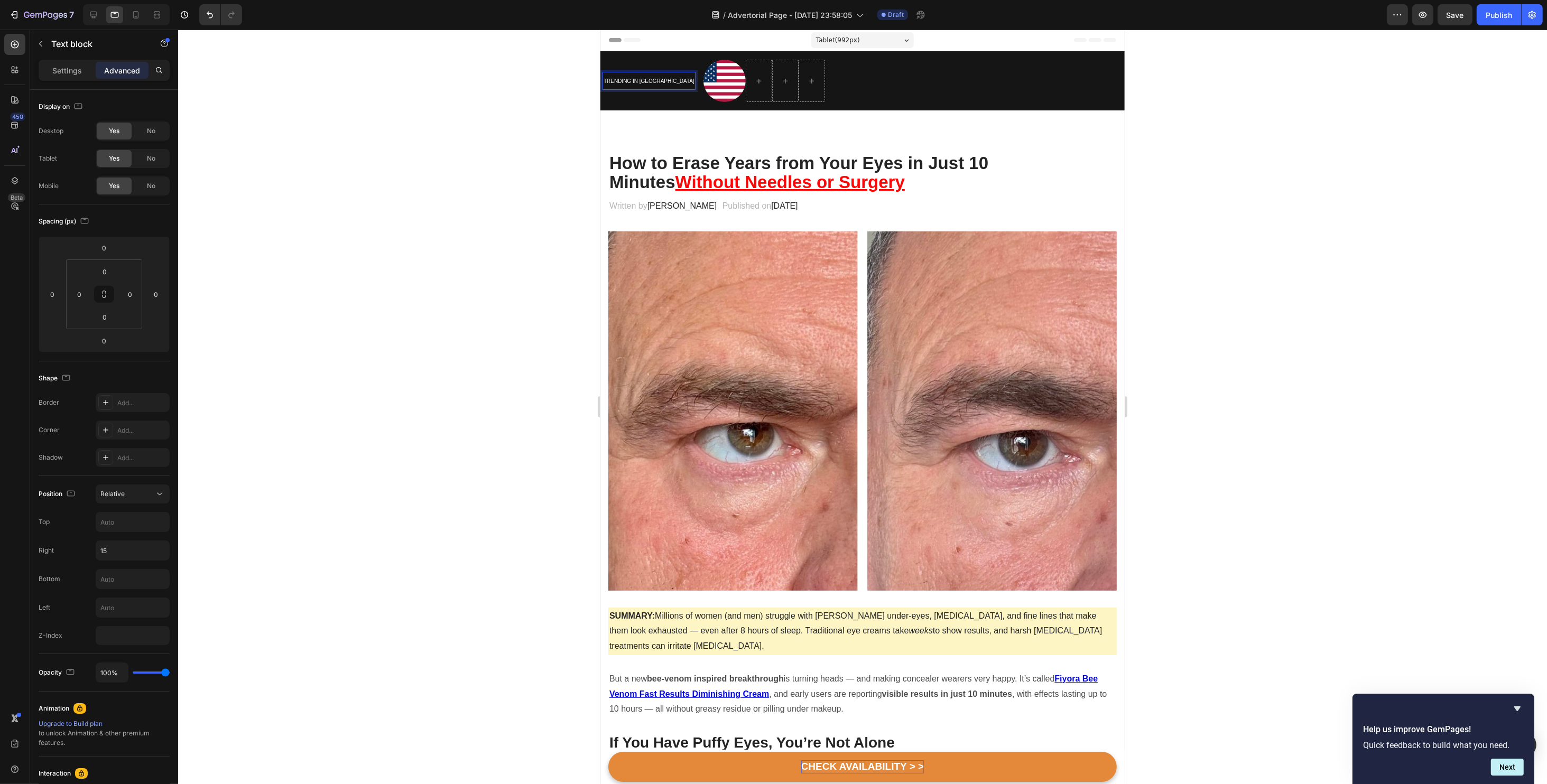
click at [617, 81] on span "TRENDING IN [GEOGRAPHIC_DATA]" at bounding box center [648, 81] width 91 height 6
click at [759, 65] on rect "Editor contextual toolbar" at bounding box center [762, 65] width 10 height 3
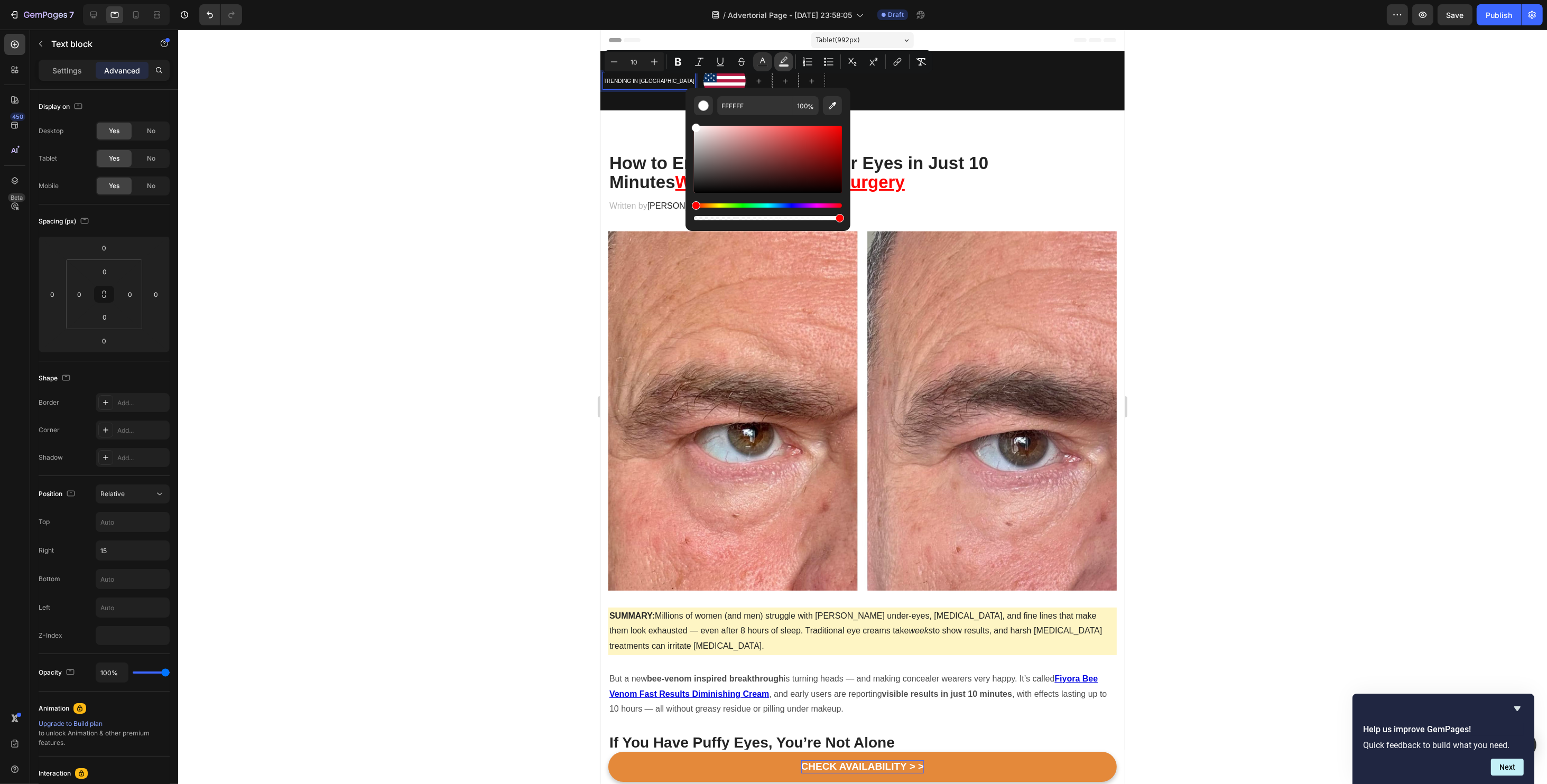
click at [784, 62] on icon "Editor contextual toolbar" at bounding box center [784, 62] width 11 height 11
type input "000000"
type input "77"
drag, startPoint x: 708, startPoint y: 153, endPoint x: 691, endPoint y: 121, distance: 36.2
click at [691, 121] on div "000000 77 %" at bounding box center [767, 154] width 165 height 135
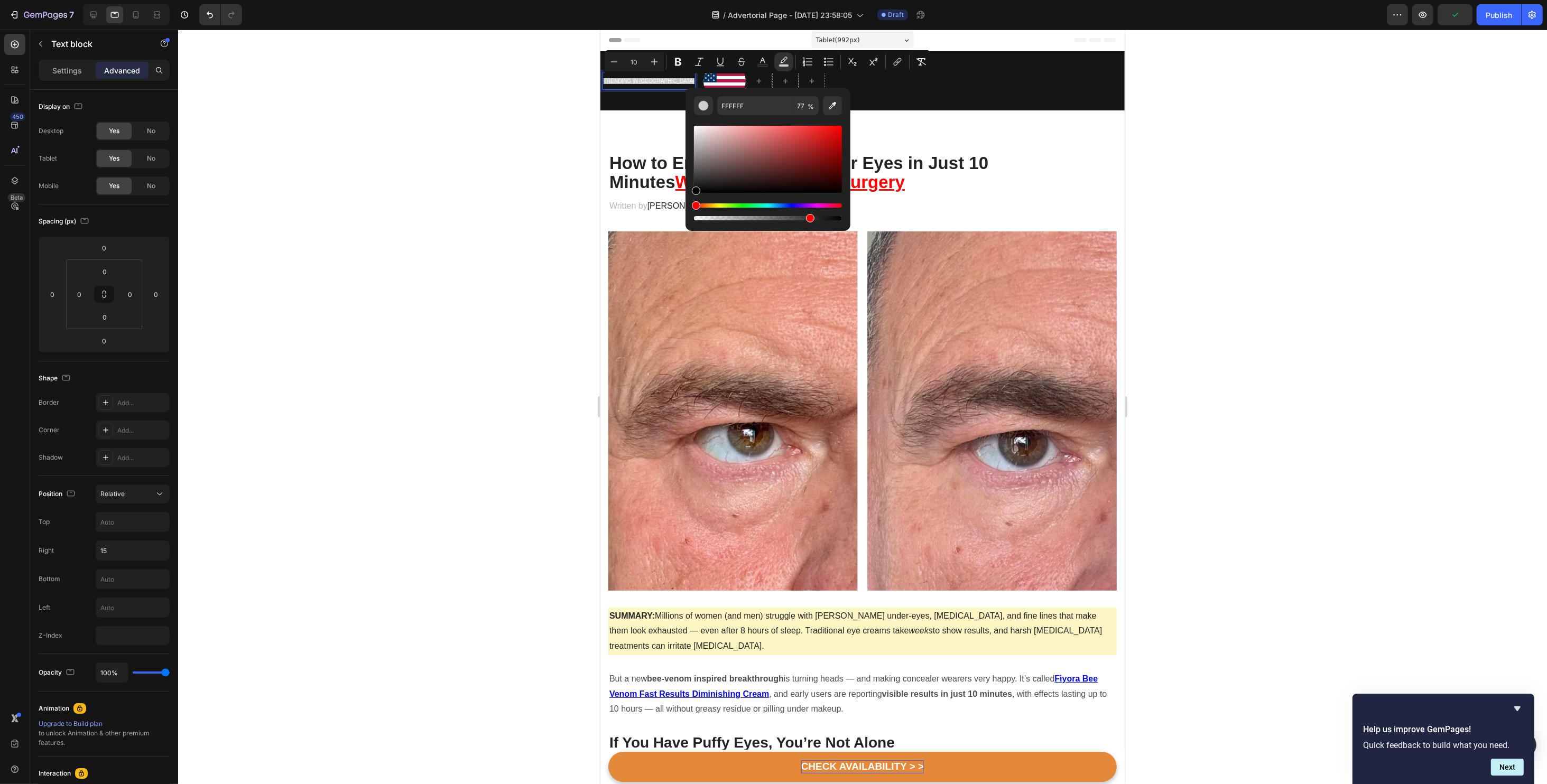
drag, startPoint x: 698, startPoint y: 133, endPoint x: 693, endPoint y: 202, distance: 69.2
click at [694, 202] on div "Editor contextual toolbar" at bounding box center [768, 173] width 148 height 99
type input "000000"
drag, startPoint x: 698, startPoint y: 221, endPoint x: 686, endPoint y: 211, distance: 15.6
click at [685, 218] on div "000000 77 %" at bounding box center [767, 154] width 165 height 135
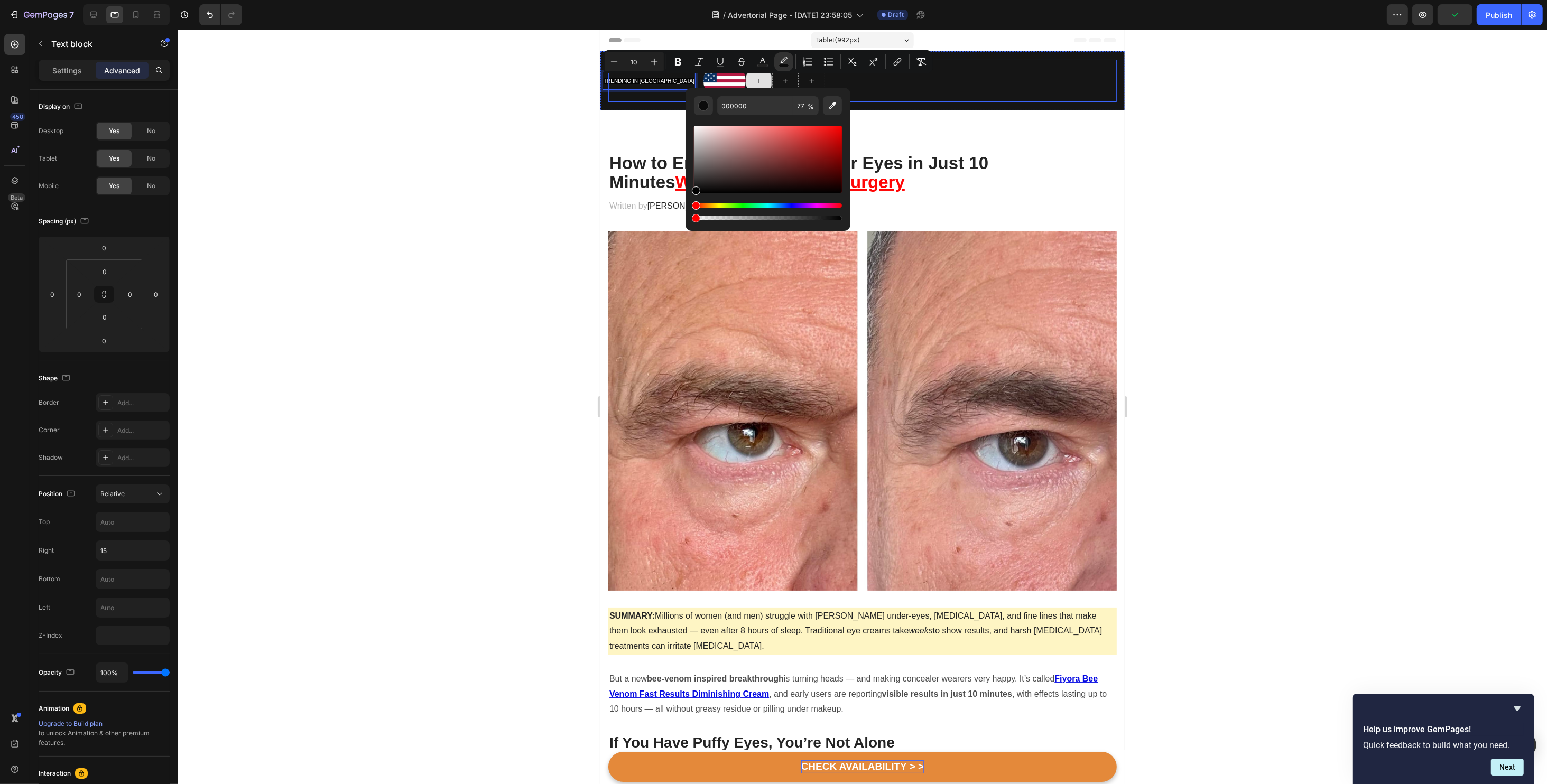
type input "0"
click at [758, 59] on icon "Editor contextual toolbar" at bounding box center [763, 62] width 11 height 11
drag, startPoint x: 729, startPoint y: 144, endPoint x: 686, endPoint y: 199, distance: 69.8
click at [686, 199] on div "FFFFFF 100 %" at bounding box center [767, 154] width 165 height 135
type input "000000"
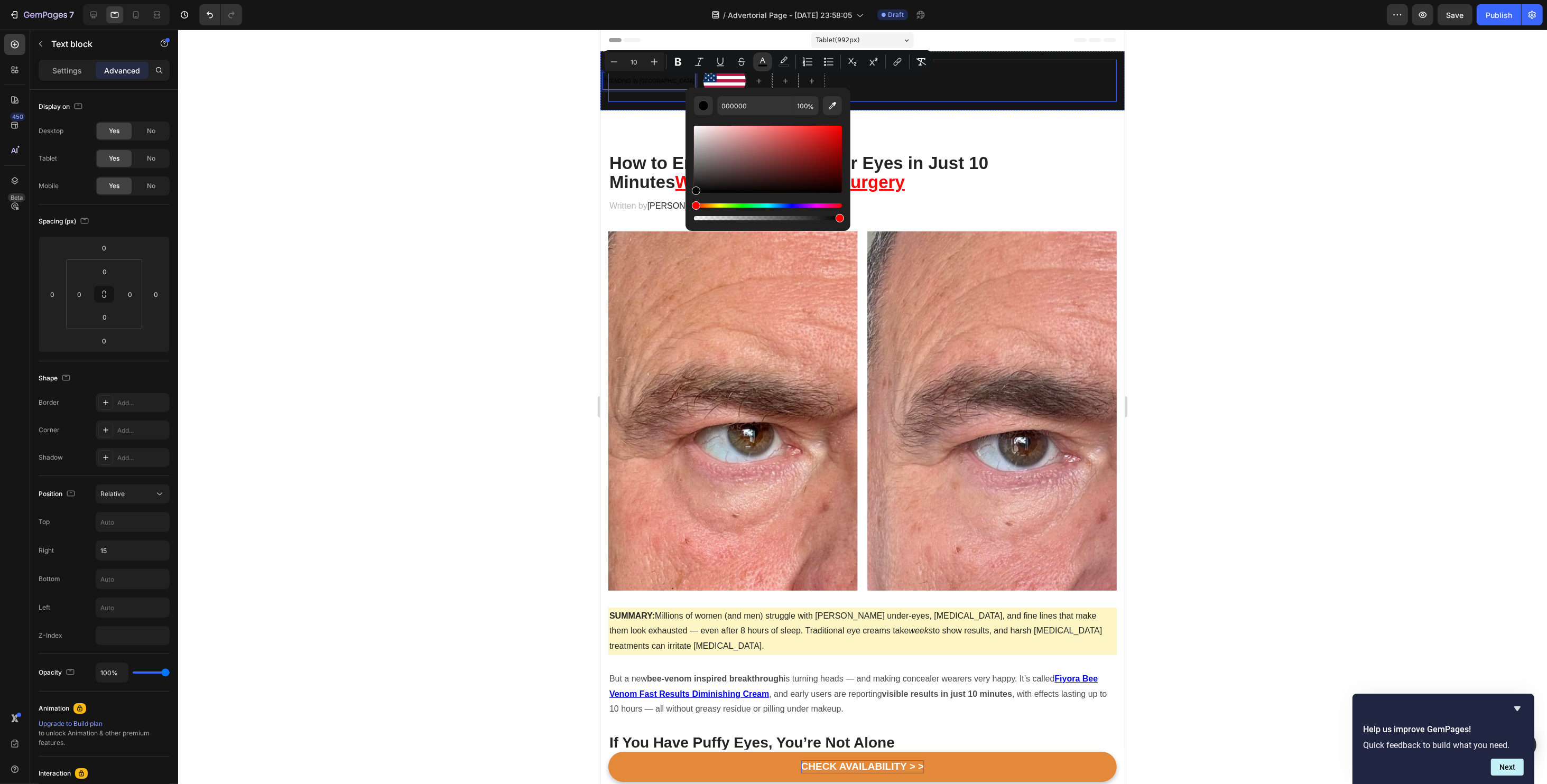
click at [937, 89] on div "Heading TRENDING IN US Text block 0 Image Row" at bounding box center [862, 81] width 508 height 42
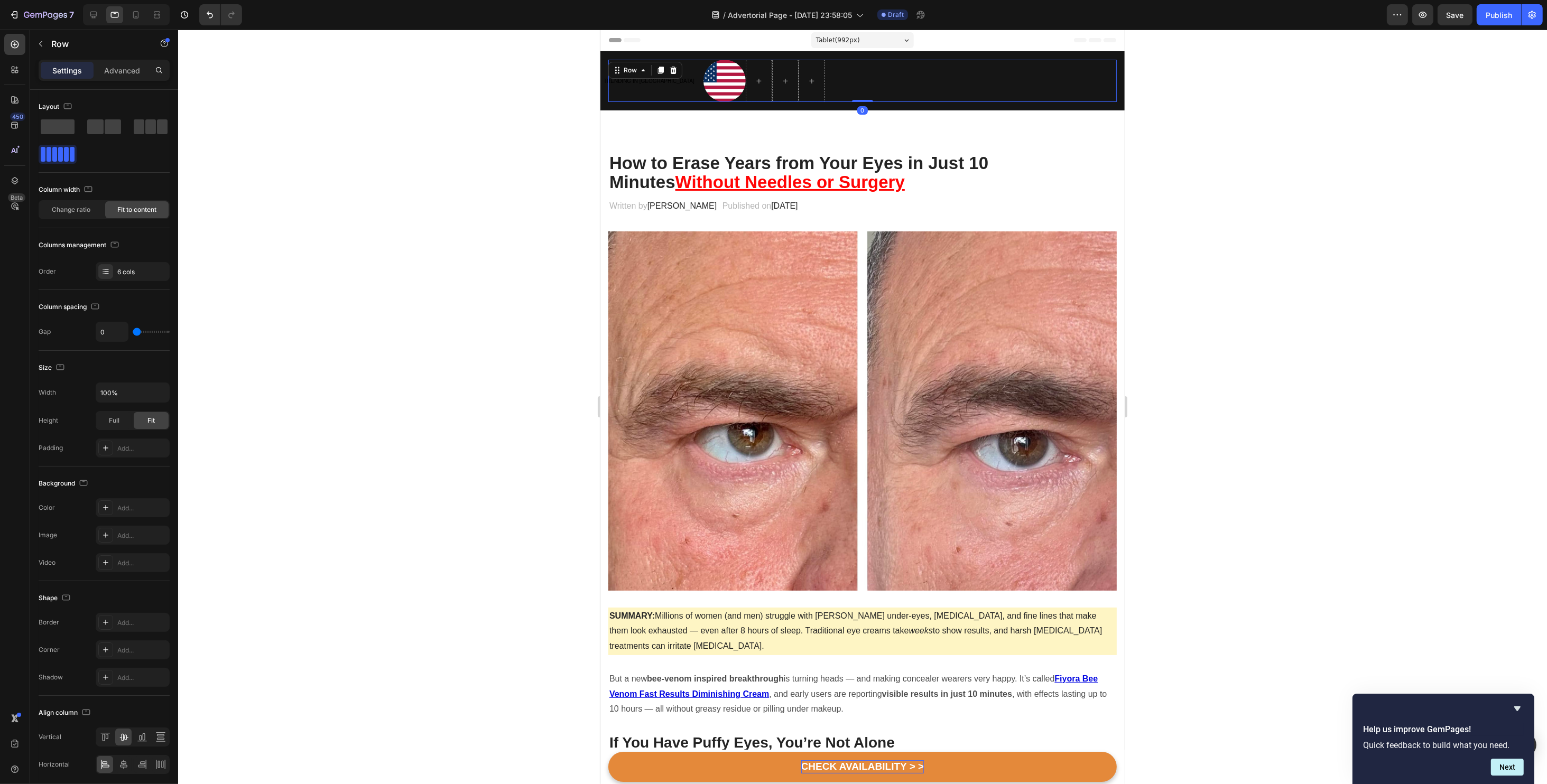
click at [938, 101] on div "Heading TRENDING IN US Text block Image Row 0" at bounding box center [862, 81] width 508 height 42
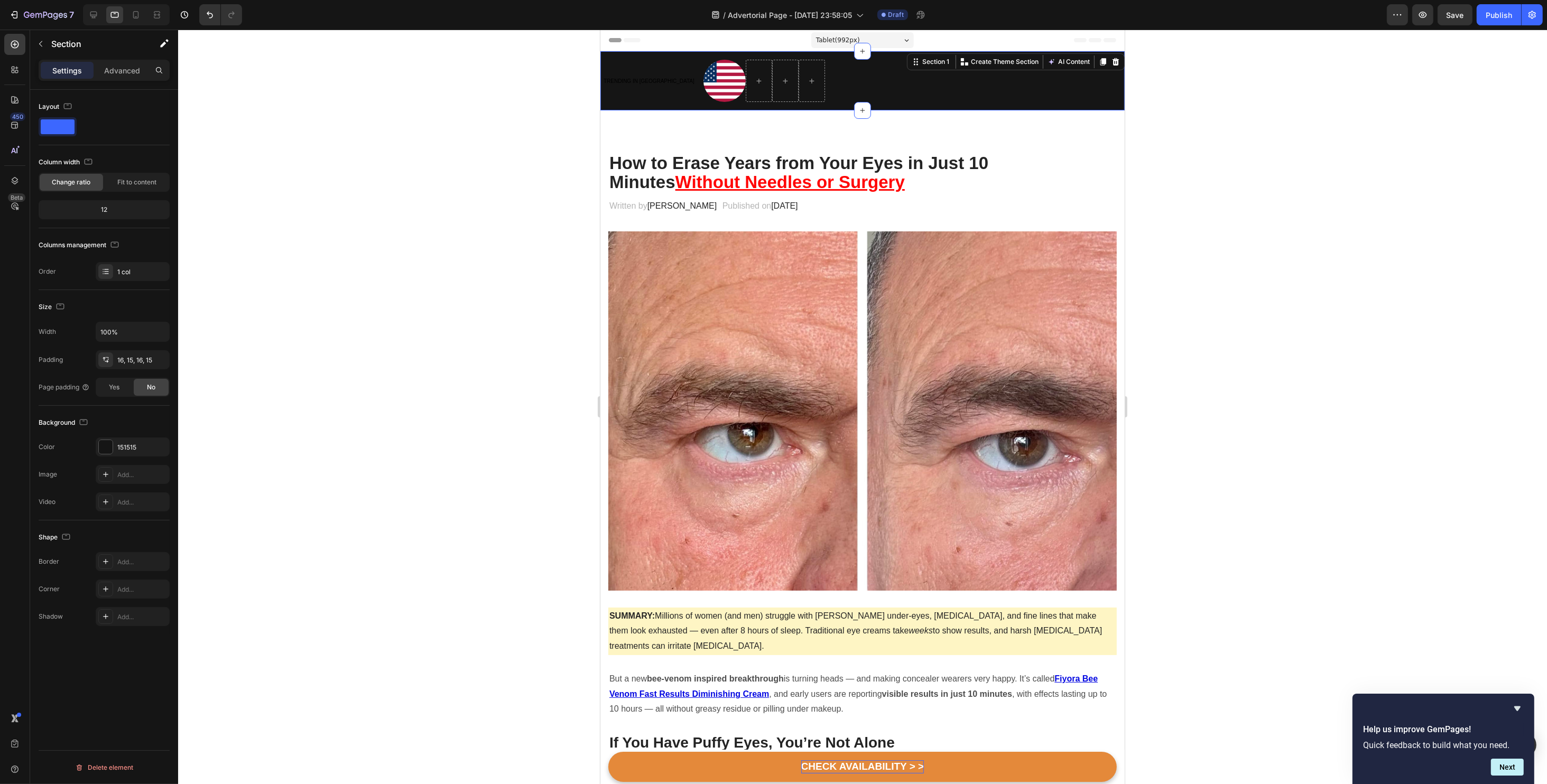
click at [943, 106] on div "Heading TRENDING IN US Text block Image Row Section 1 You can create reusable s…" at bounding box center [862, 80] width 524 height 59
click at [118, 443] on div "151515" at bounding box center [132, 447] width 31 height 10
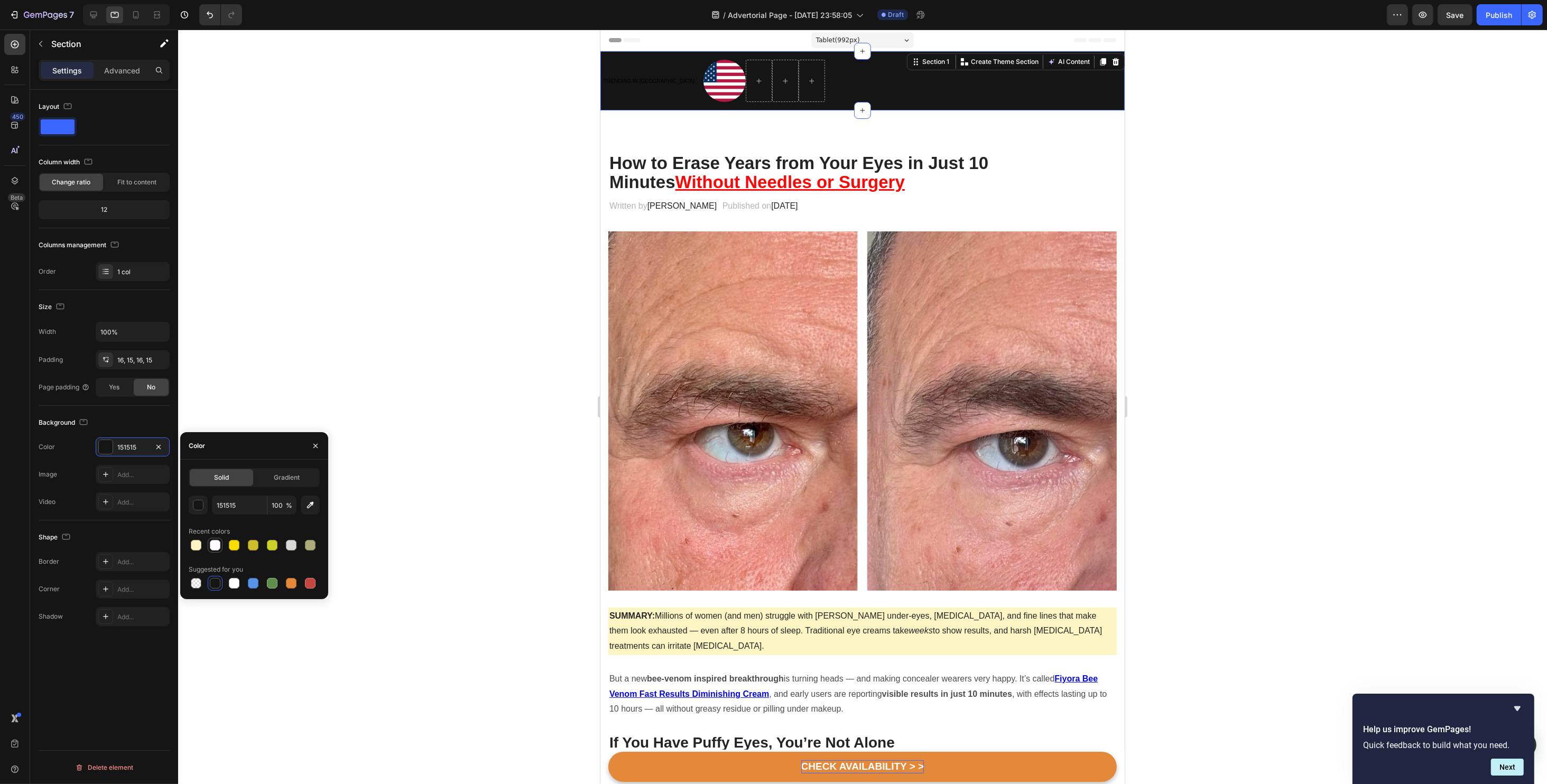
click at [217, 549] on div at bounding box center [215, 545] width 11 height 11
type input "FFFCFF"
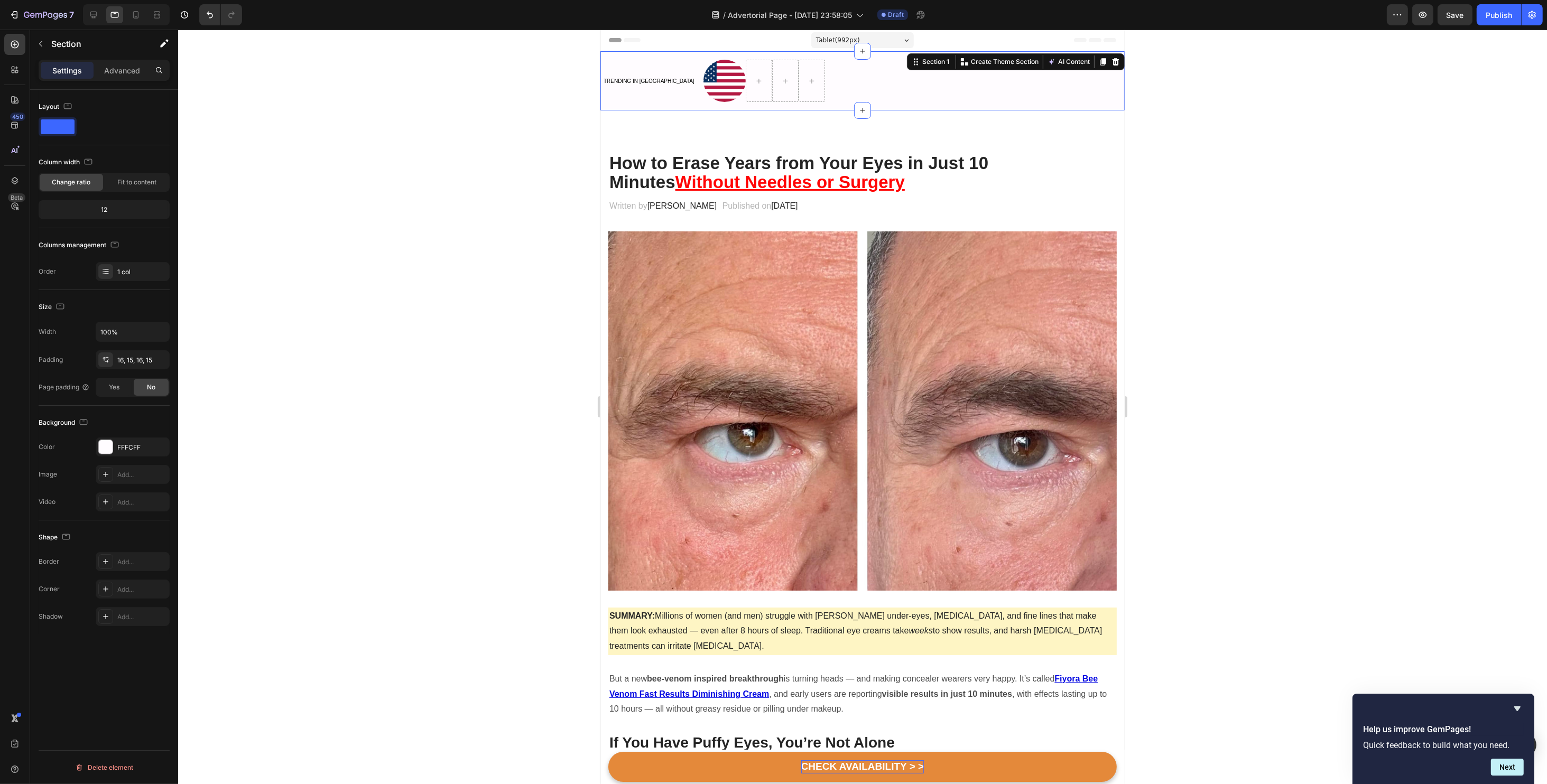
click at [1237, 197] on div at bounding box center [863, 407] width 1369 height 755
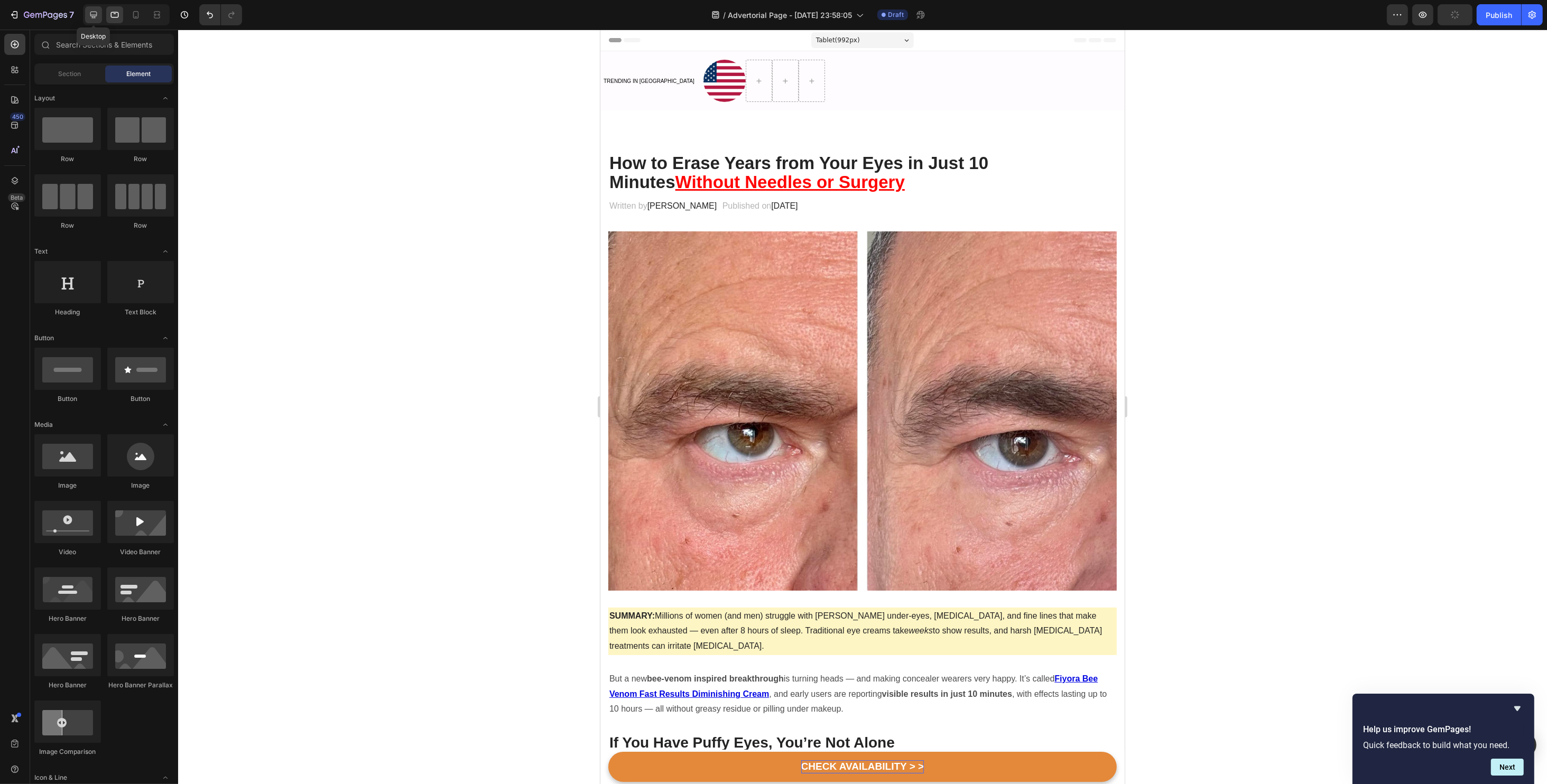
click at [89, 19] on icon at bounding box center [93, 15] width 11 height 11
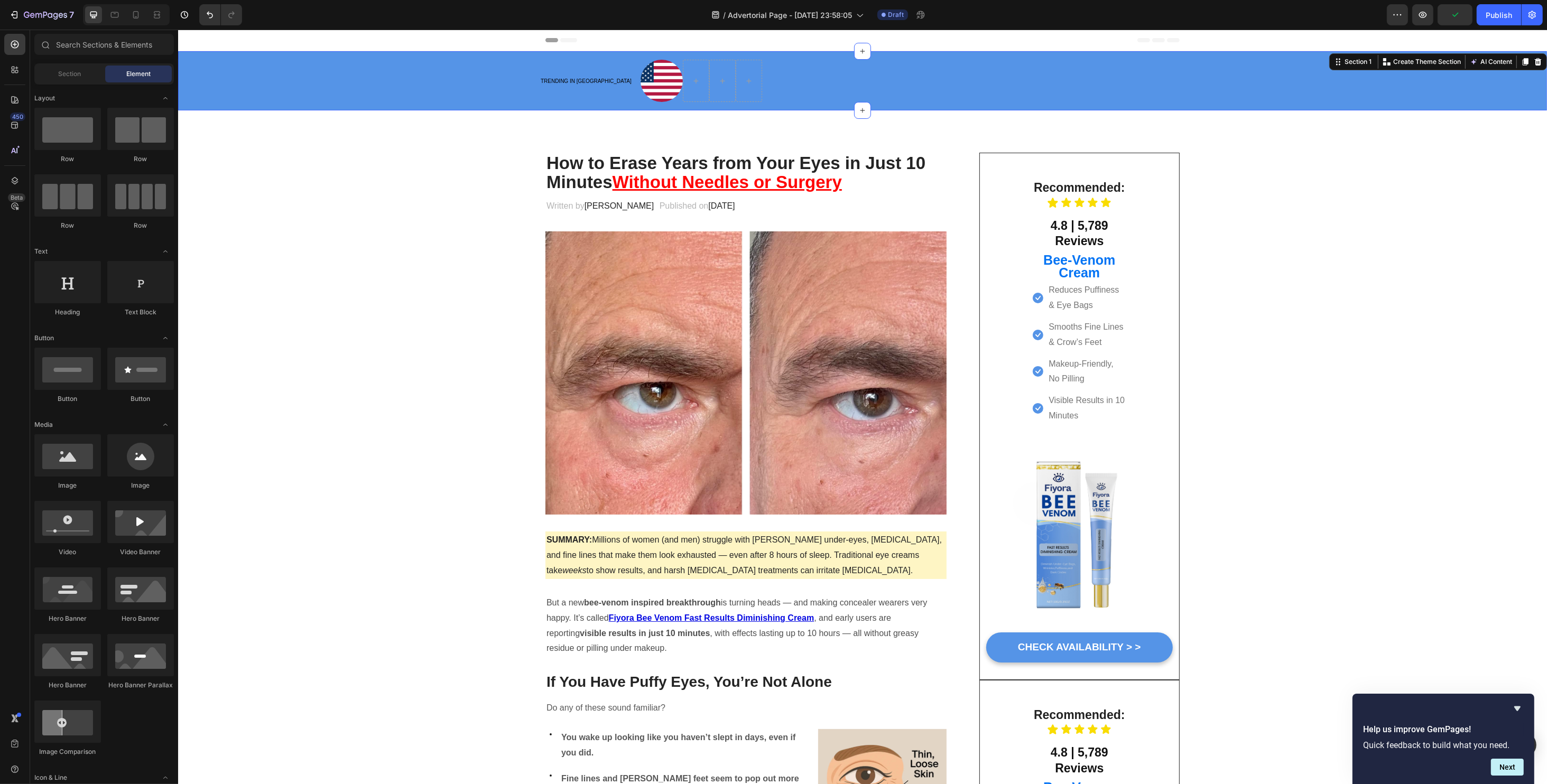
click at [419, 93] on div "Heading TRENDING IN US Text block Image Row" at bounding box center [862, 81] width 1353 height 42
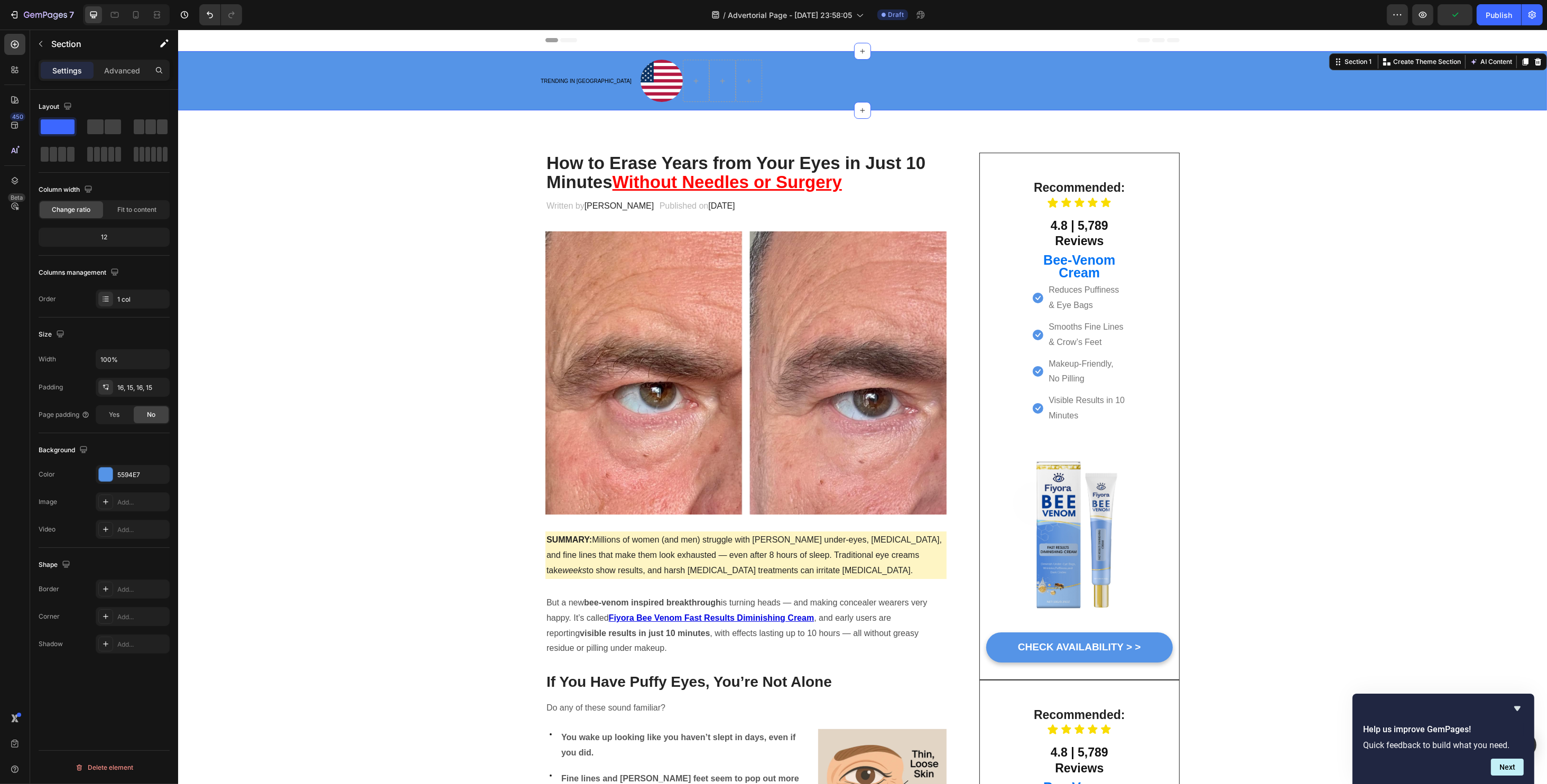
click at [420, 106] on div "Heading TRENDING IN US Text block Image Row Section 1 You can create reusable s…" at bounding box center [862, 80] width 1369 height 59
click at [106, 477] on div at bounding box center [106, 474] width 14 height 14
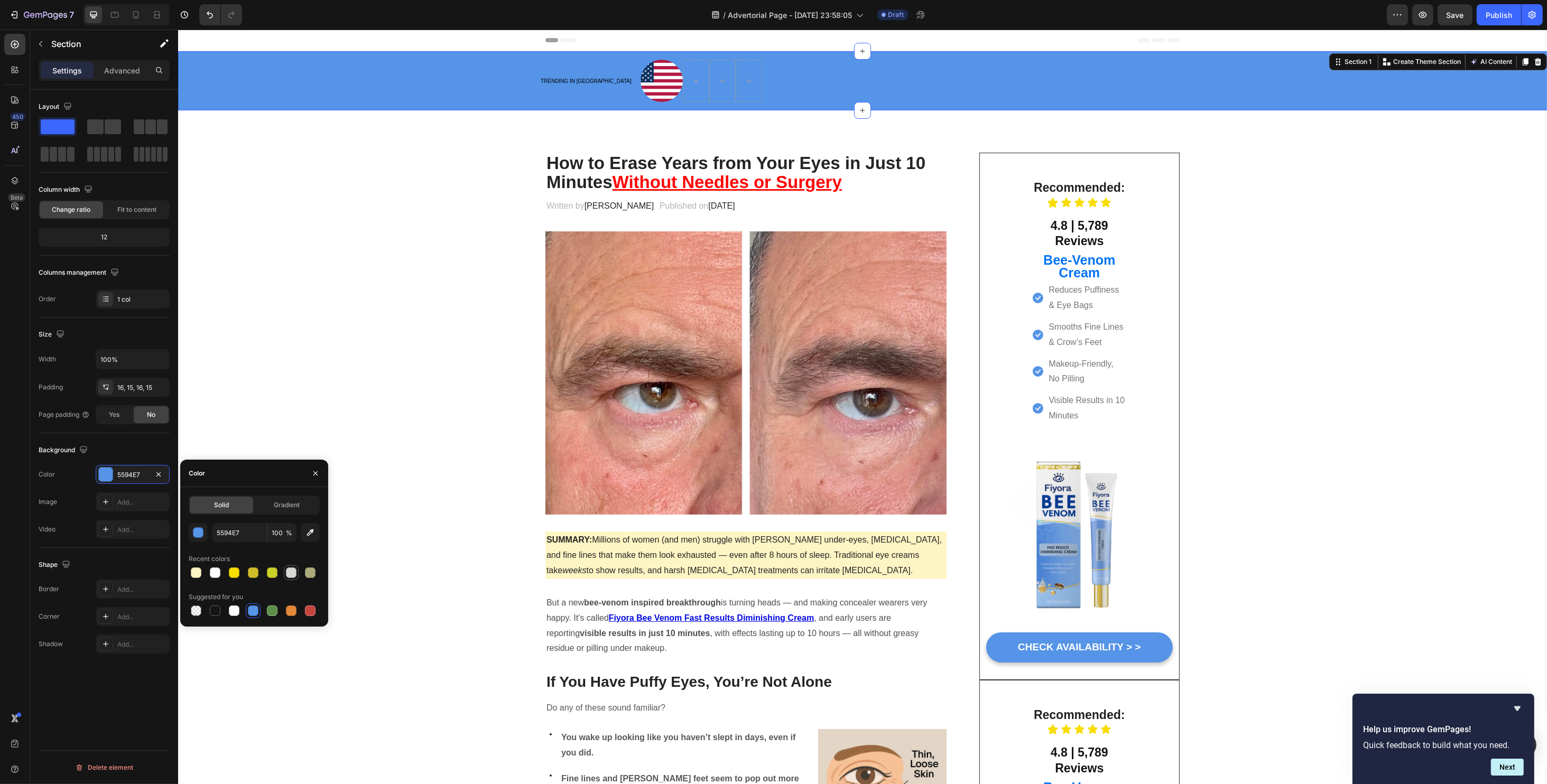
click at [296, 577] on div at bounding box center [291, 572] width 12 height 12
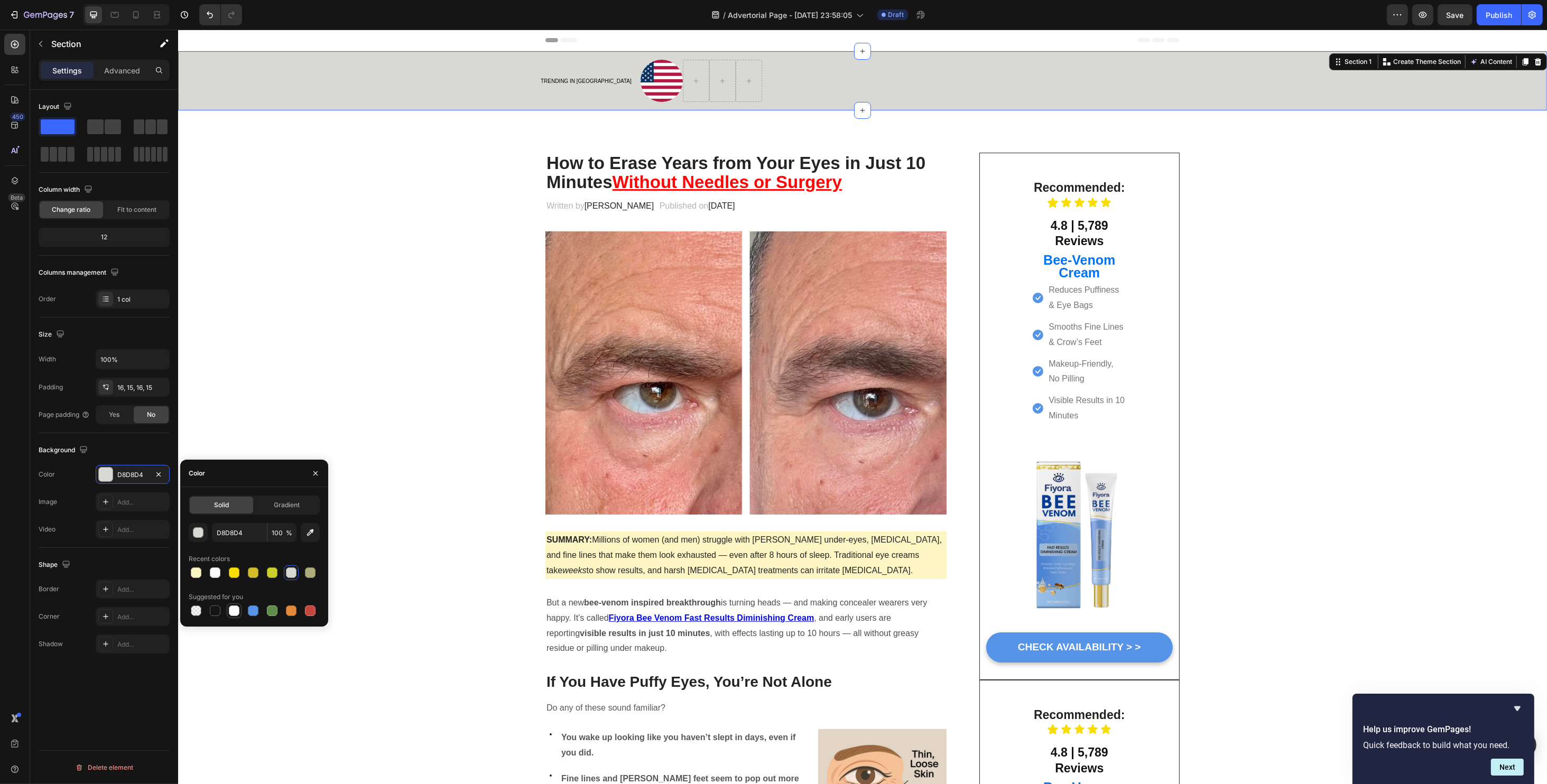
click at [235, 605] on div at bounding box center [234, 610] width 12 height 12
type input "FFFFFF"
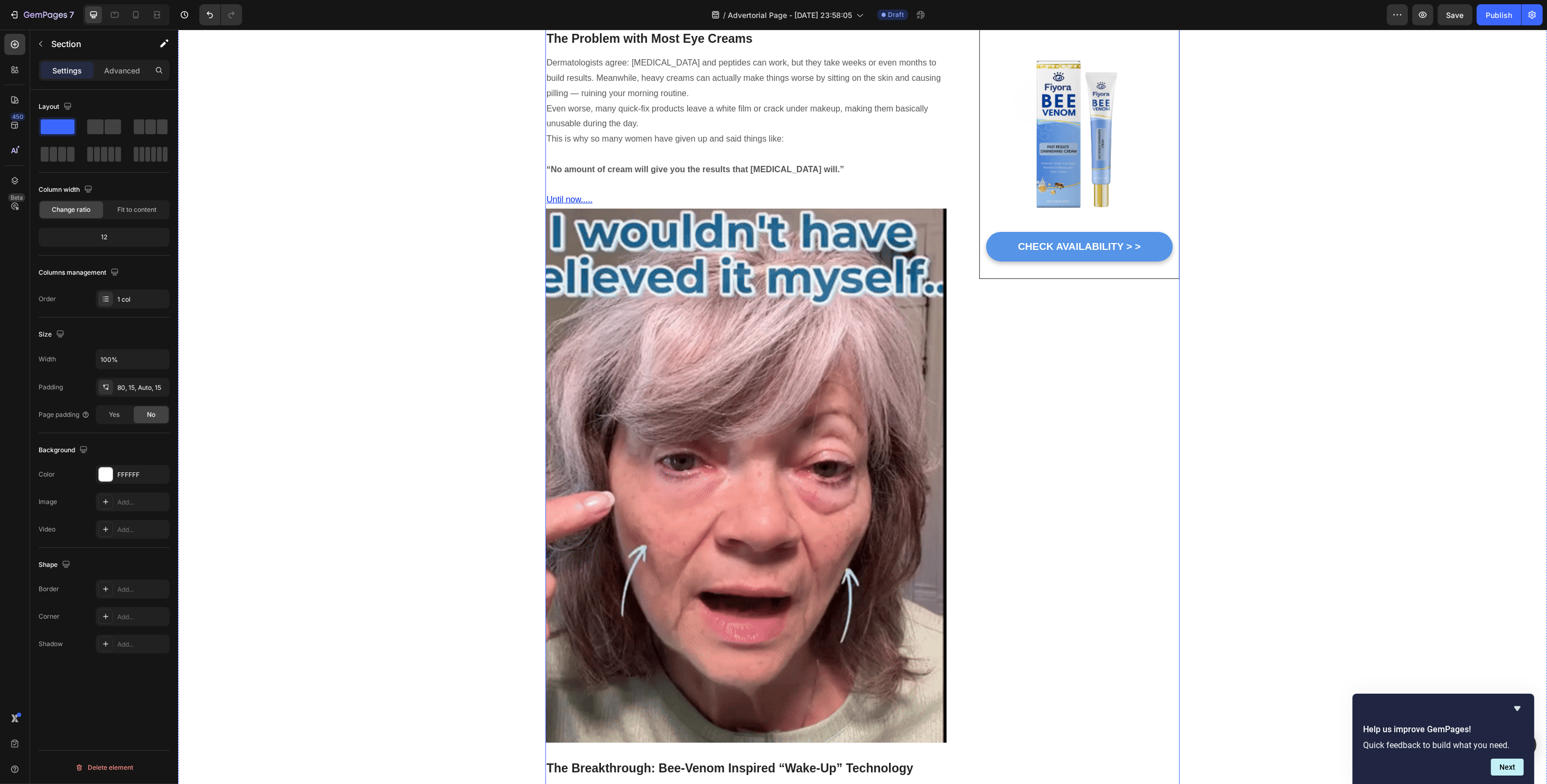
scroll to position [986, 0]
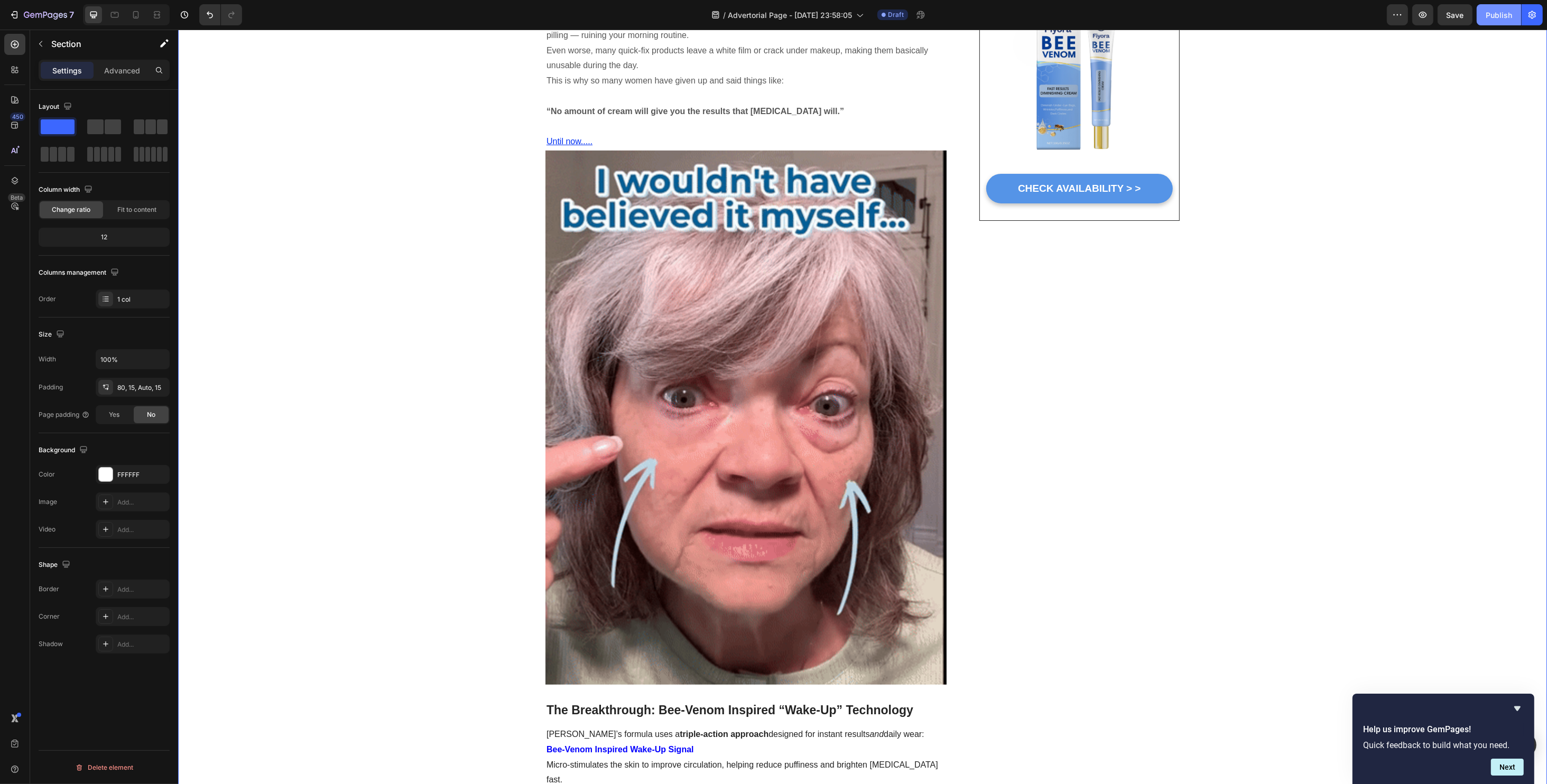
click at [1486, 19] on div "Publish" at bounding box center [1498, 15] width 26 height 11
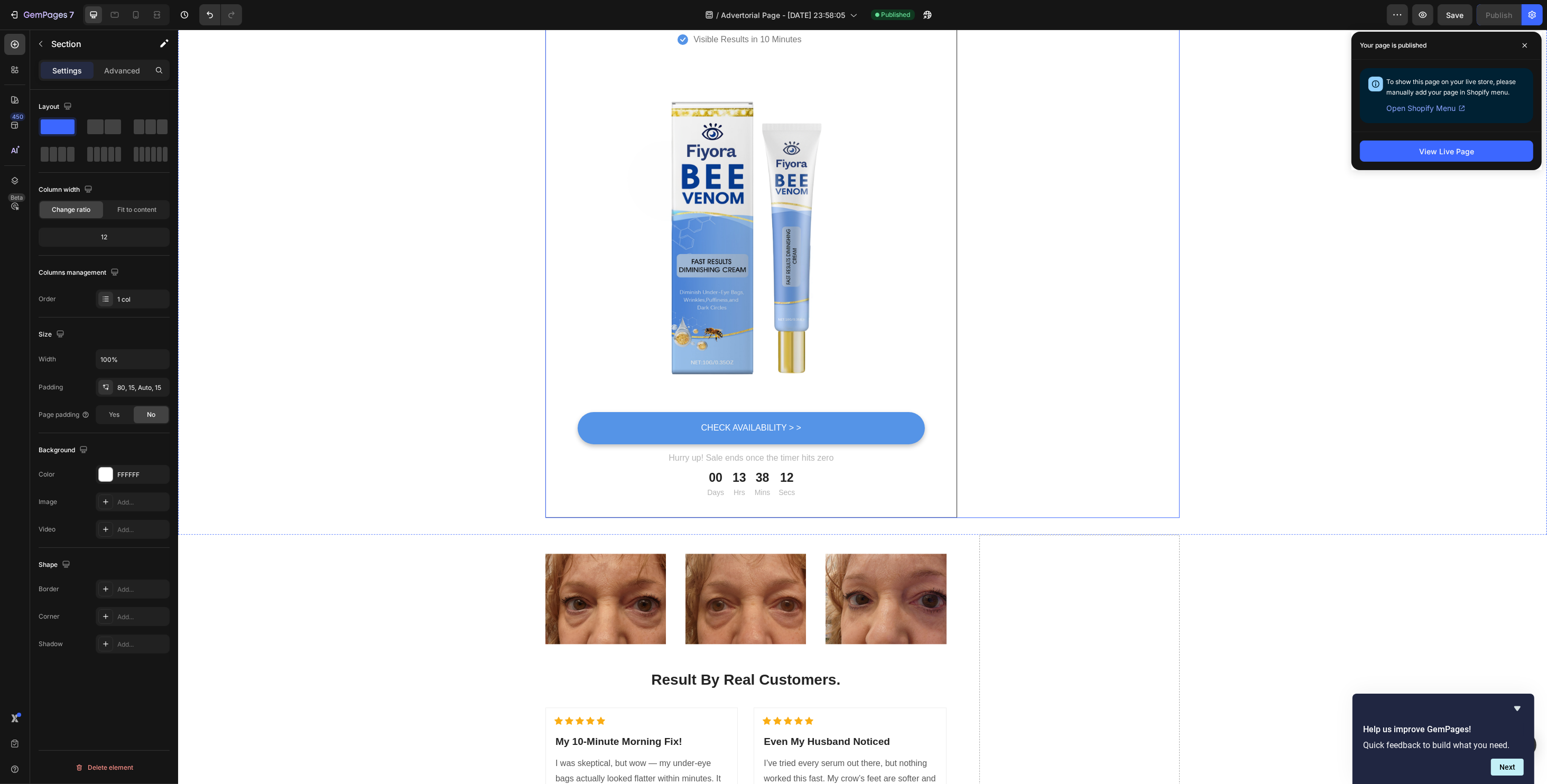
scroll to position [4156, 0]
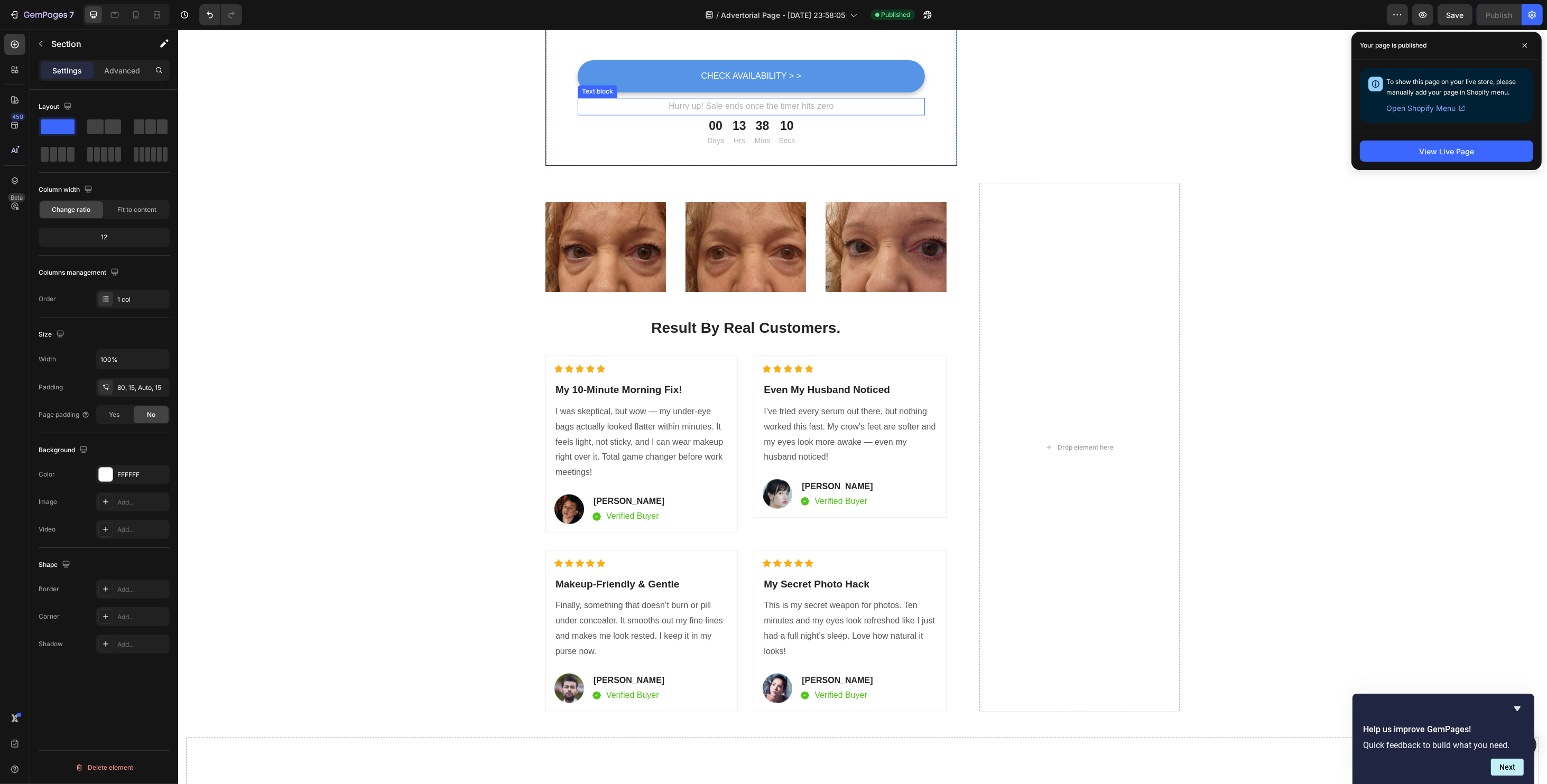
click at [685, 111] on p "Hurry up! Sale ends once the timer hits zero" at bounding box center [750, 106] width 345 height 15
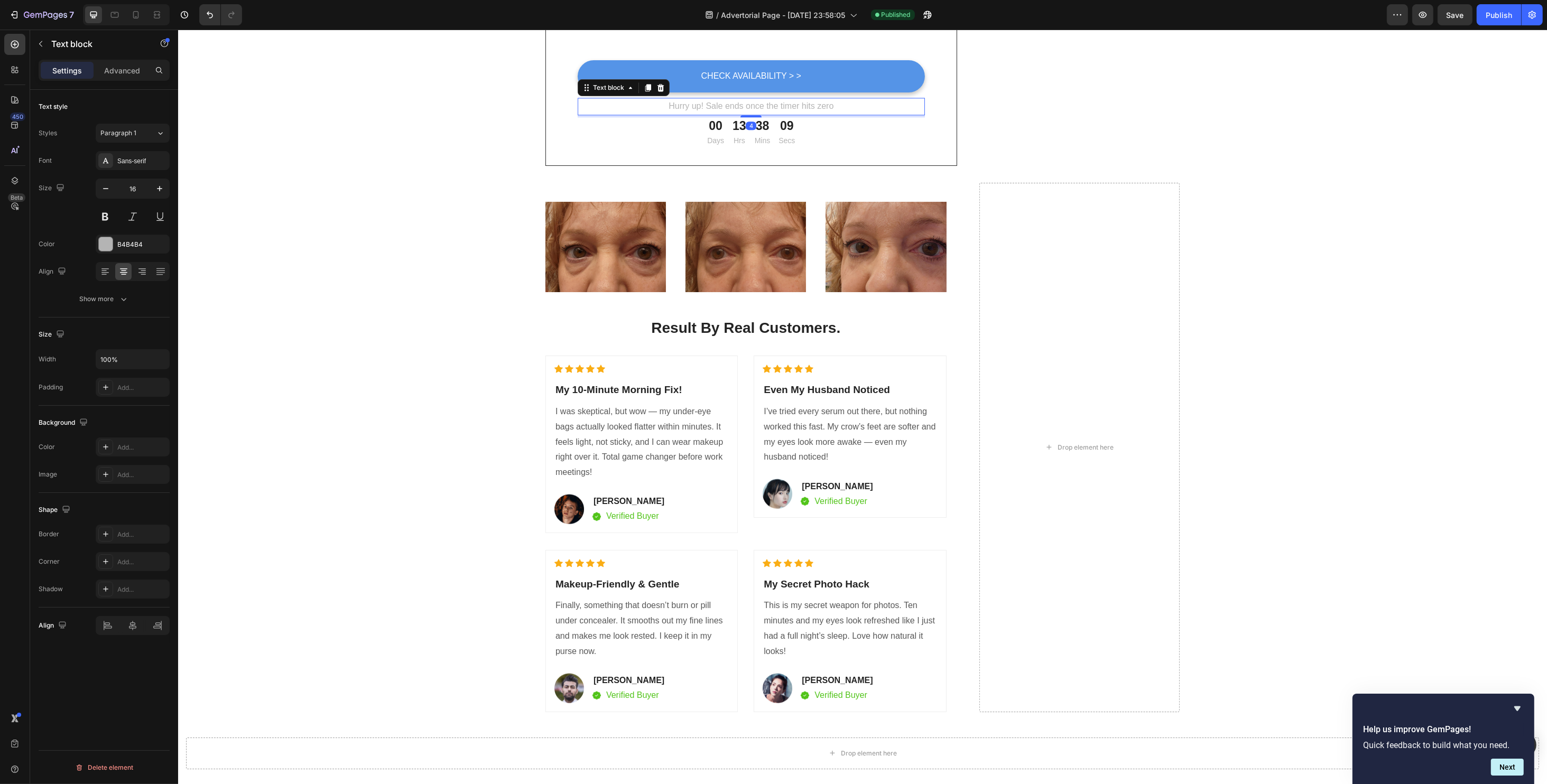
drag, startPoint x: 654, startPoint y: 85, endPoint x: 665, endPoint y: 95, distance: 14.9
click at [657, 84] on icon at bounding box center [661, 87] width 7 height 7
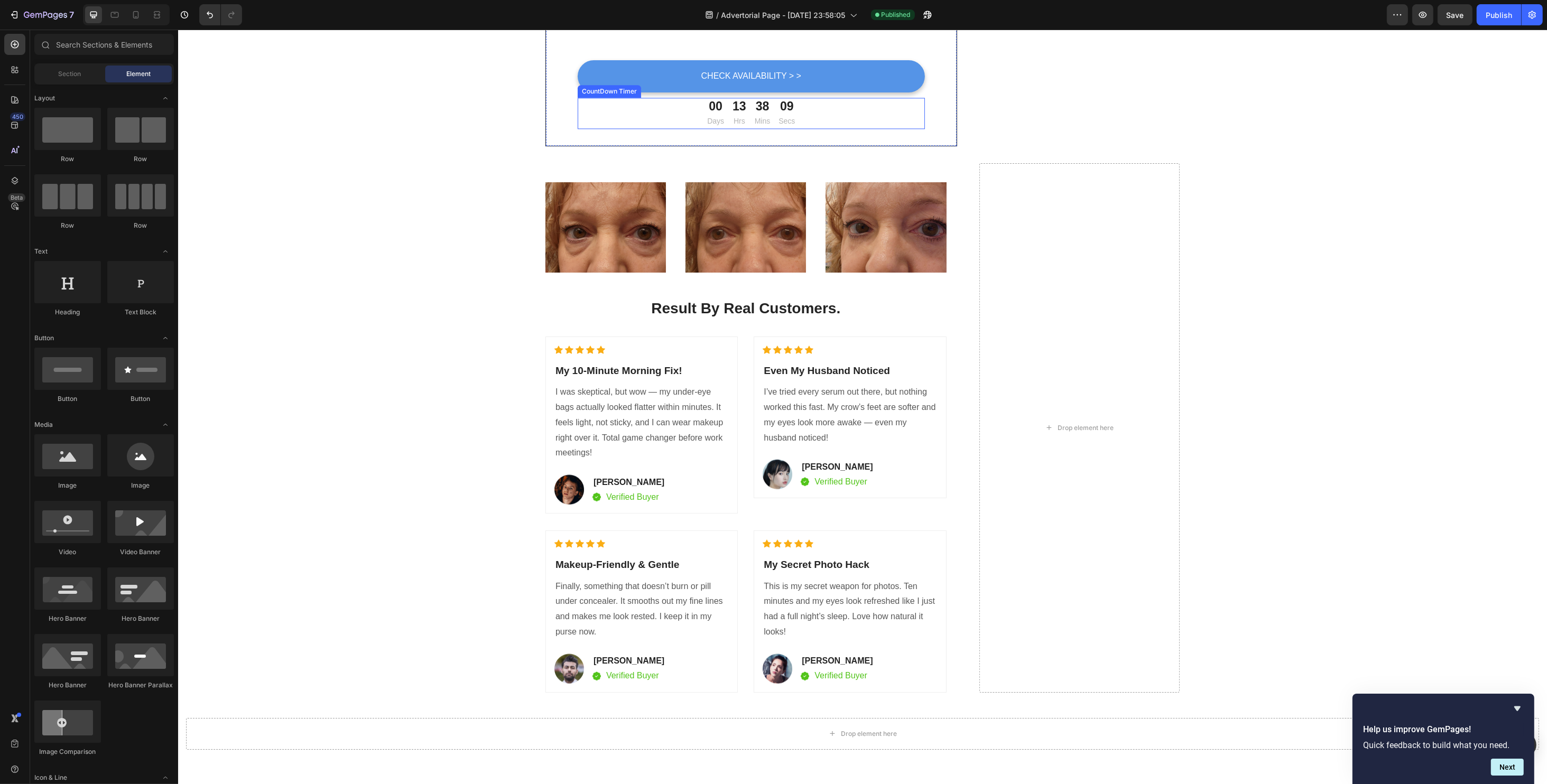
click at [678, 108] on div "00 Days 13 Hrs 38 Mins 09 Secs" at bounding box center [751, 113] width 348 height 31
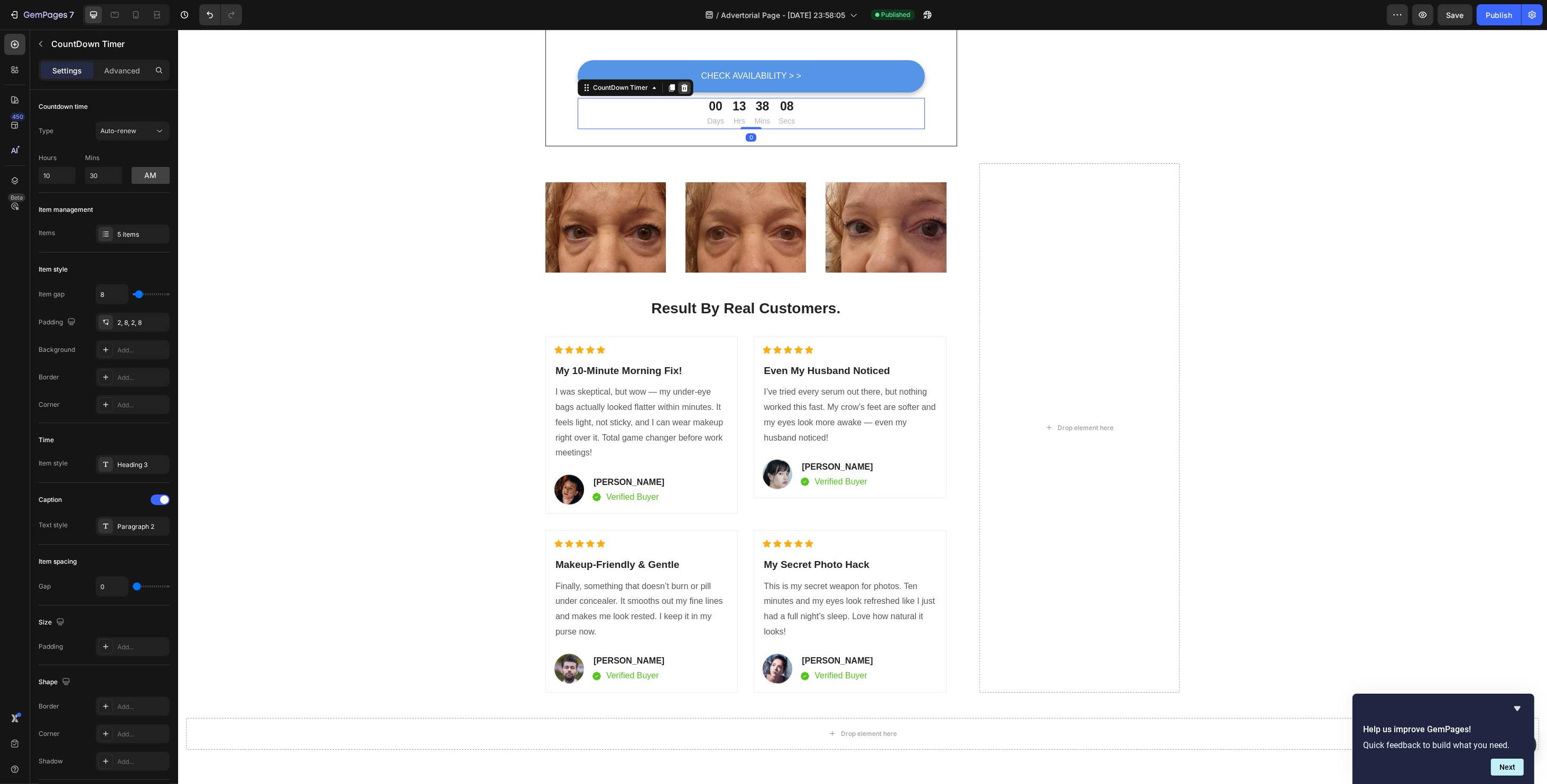
click at [680, 87] on icon at bounding box center [684, 88] width 9 height 9
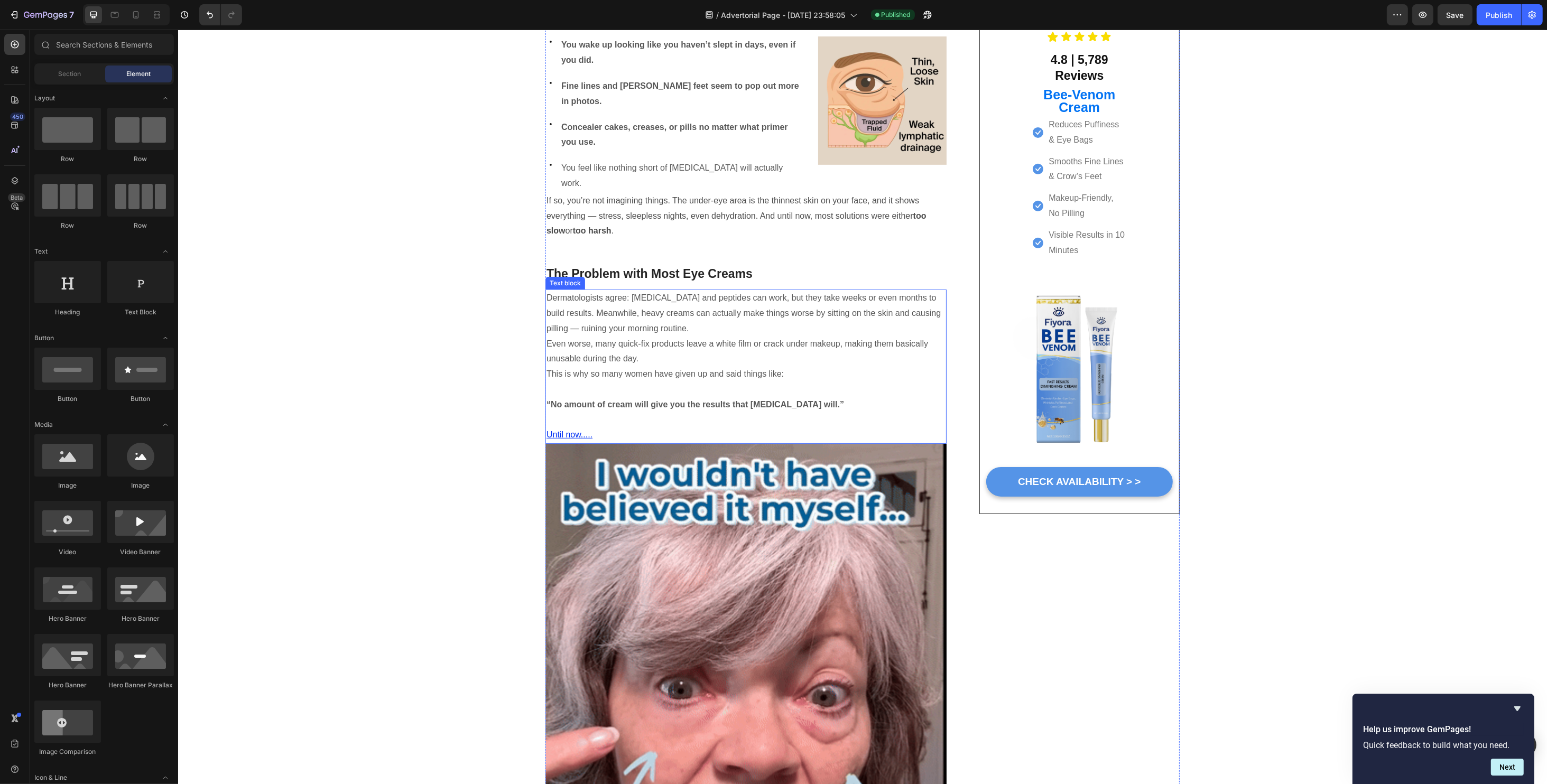
scroll to position [564, 0]
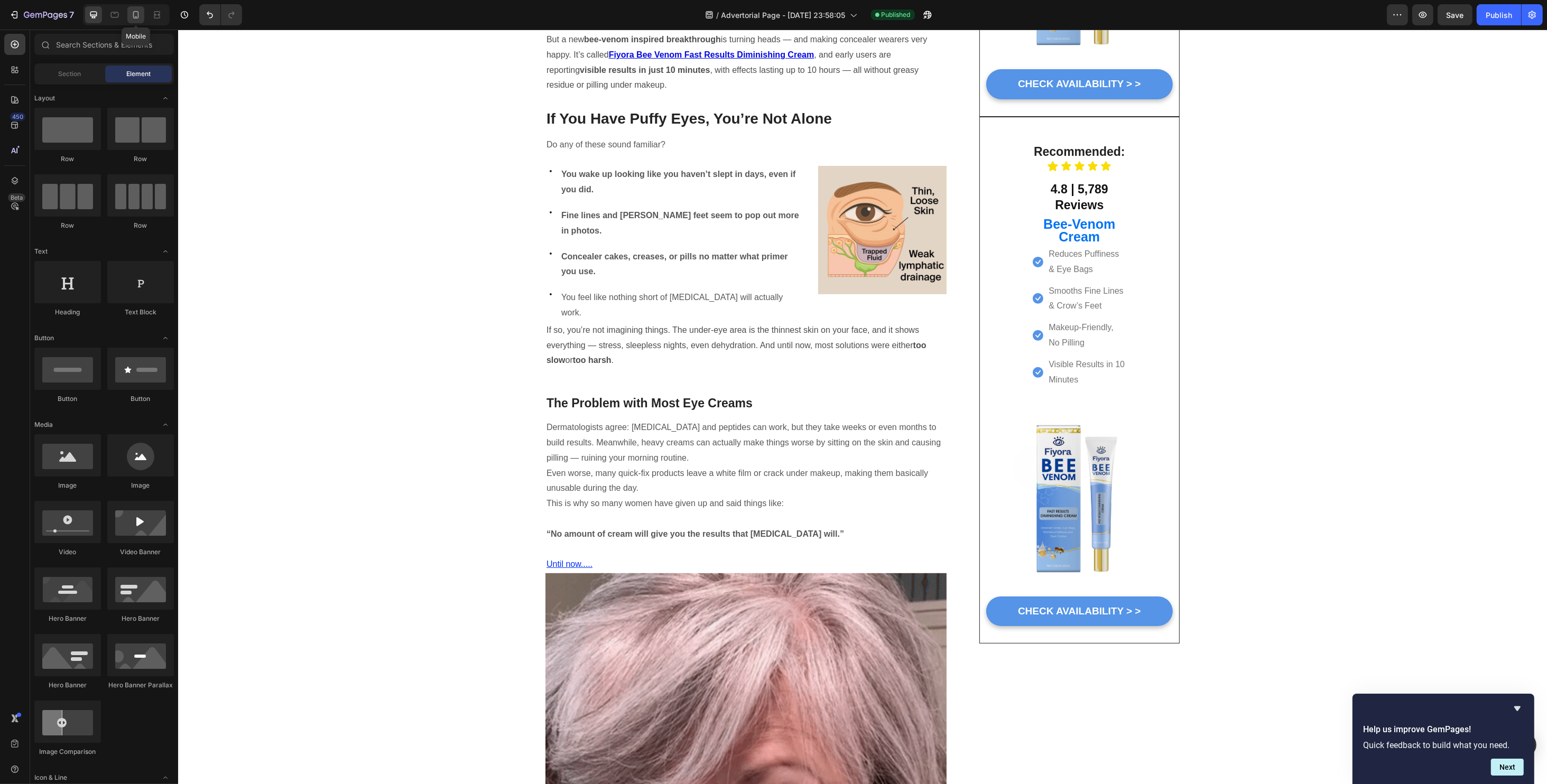
click at [137, 17] on icon at bounding box center [136, 15] width 11 height 11
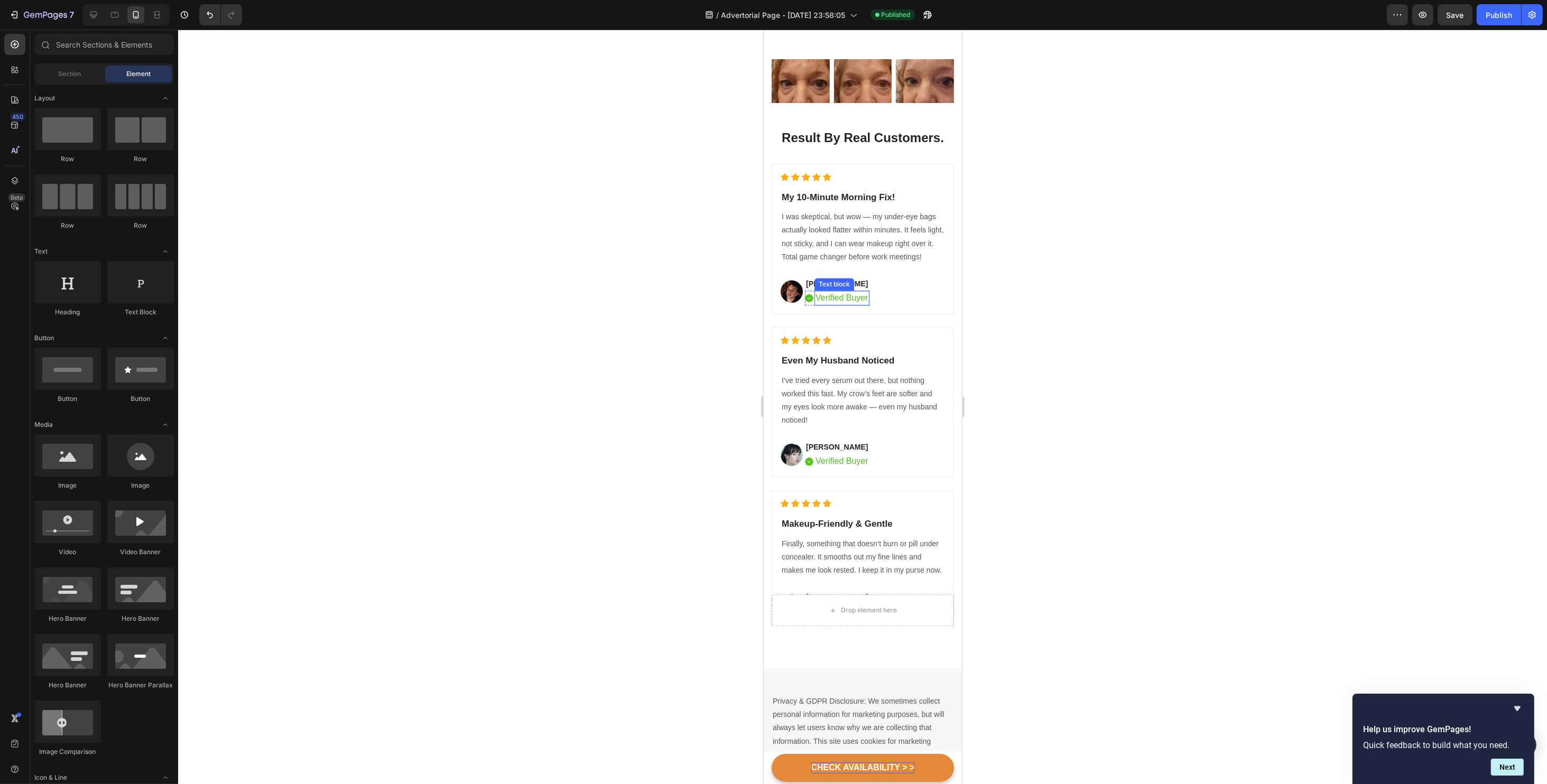
scroll to position [3699, 0]
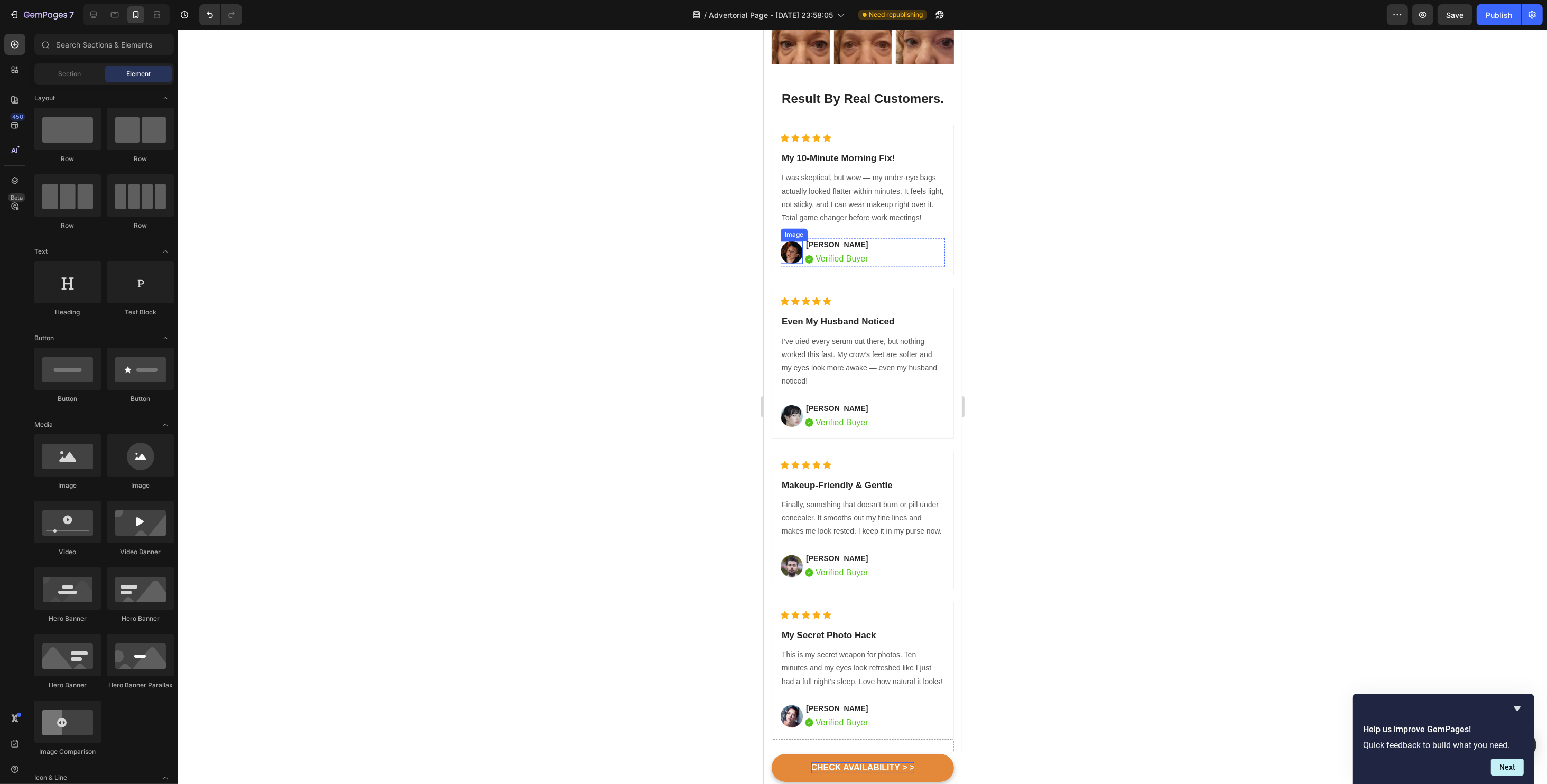
click at [787, 239] on div "Image" at bounding box center [790, 252] width 22 height 28
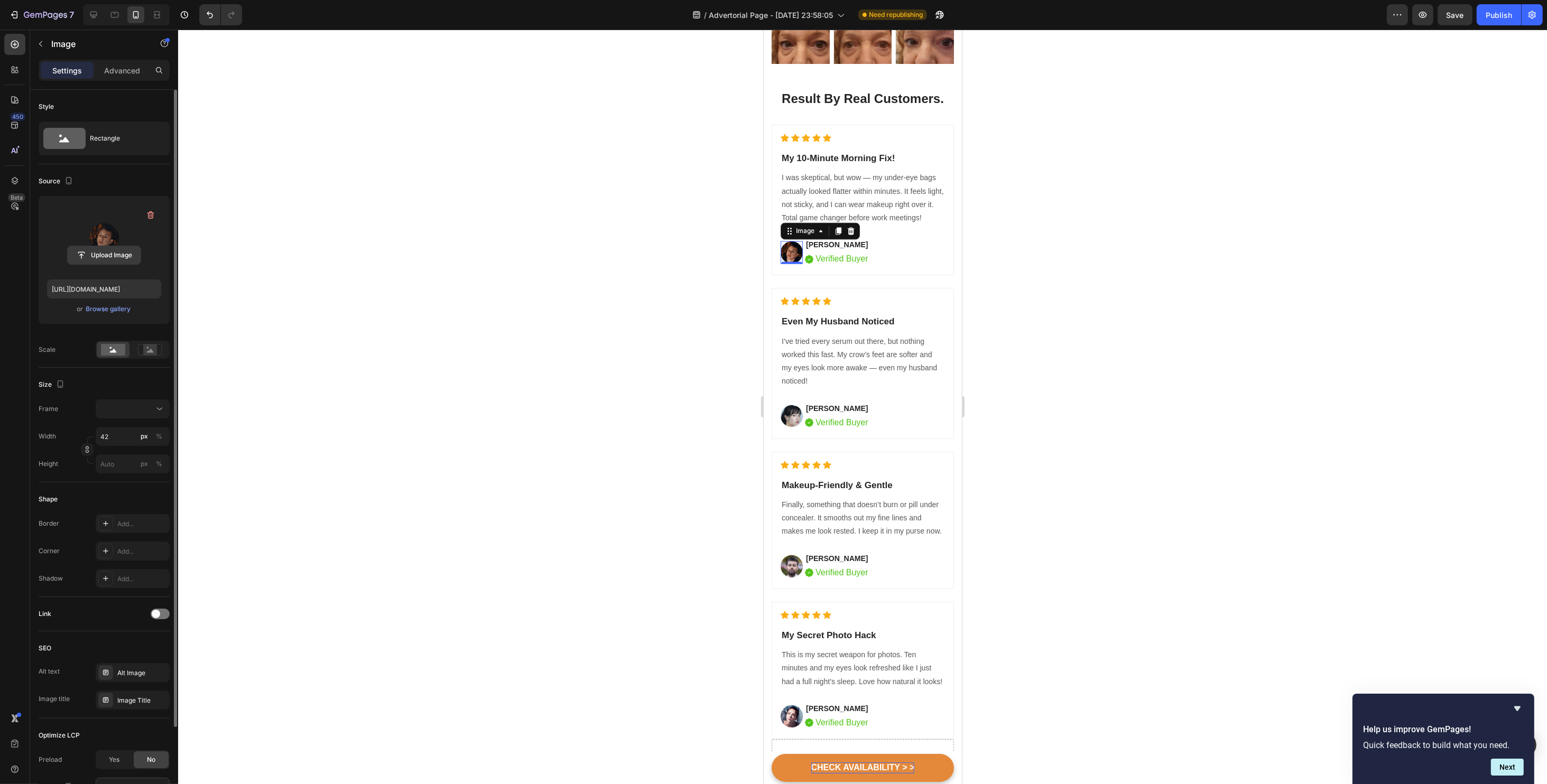
click at [106, 252] on input "file" at bounding box center [104, 255] width 73 height 18
type input "https://cdn.shopify.com/s/files/1/0734/2427/3508/files/gempages_584043591488242…"
click at [785, 414] on img at bounding box center [790, 417] width 22 height 23
click at [795, 246] on img at bounding box center [790, 253] width 22 height 30
click at [152, 345] on rect at bounding box center [150, 350] width 14 height 11
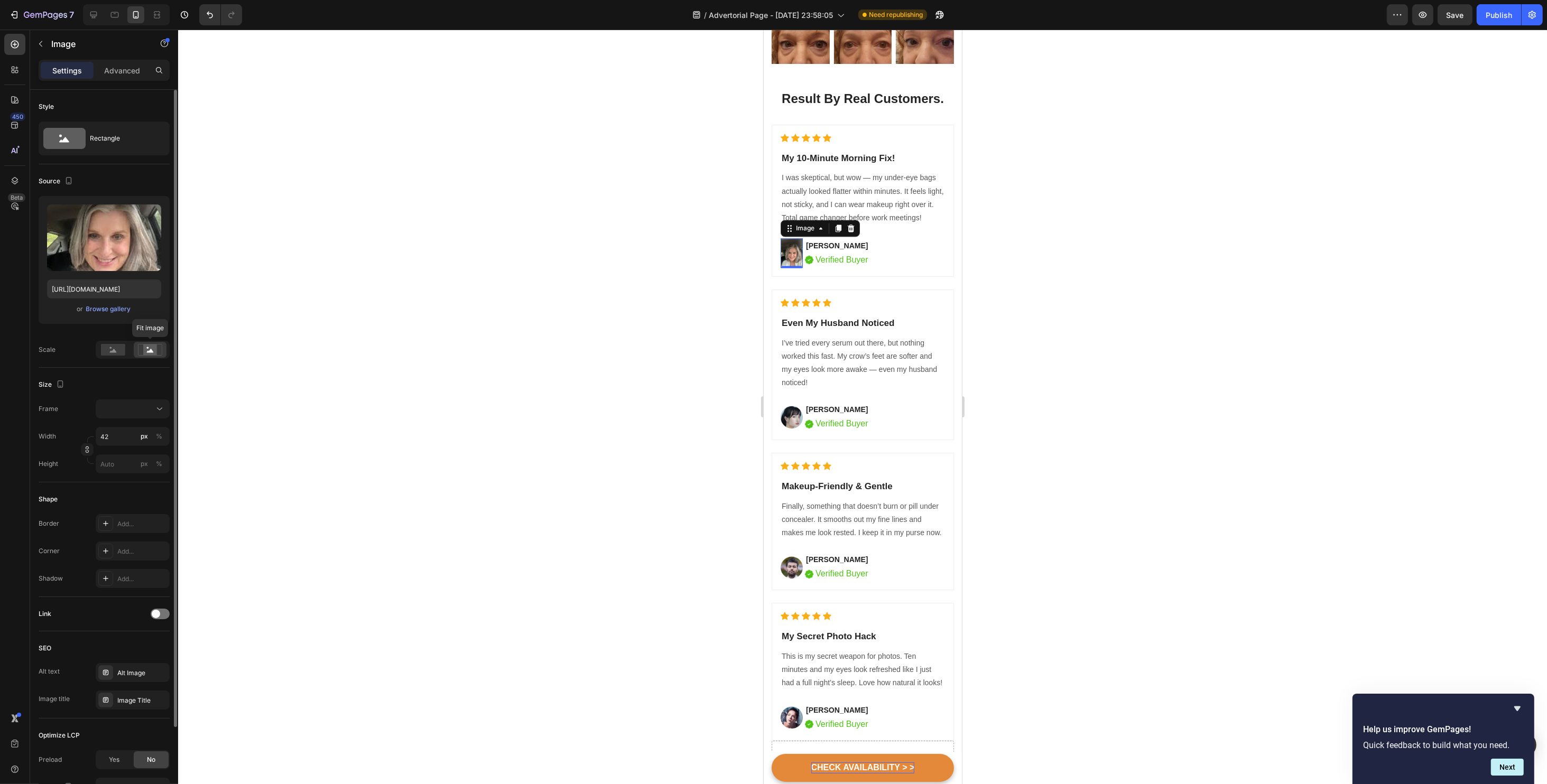
click at [154, 346] on rect at bounding box center [150, 350] width 14 height 11
click at [120, 347] on rect at bounding box center [113, 349] width 25 height 11
click at [790, 251] on img at bounding box center [790, 253] width 22 height 30
click at [66, 147] on icon at bounding box center [64, 138] width 42 height 21
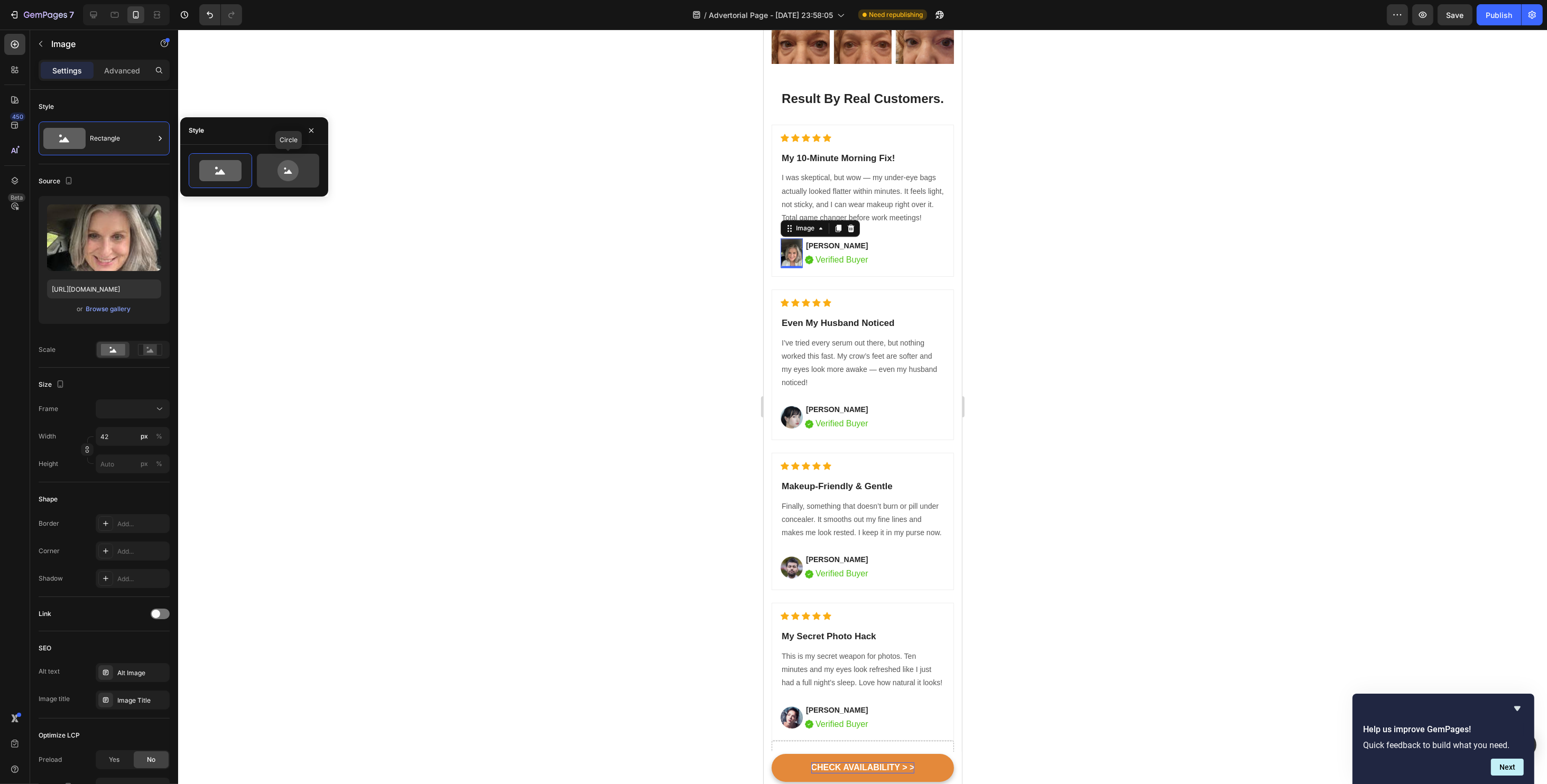
click at [269, 166] on icon at bounding box center [288, 171] width 49 height 21
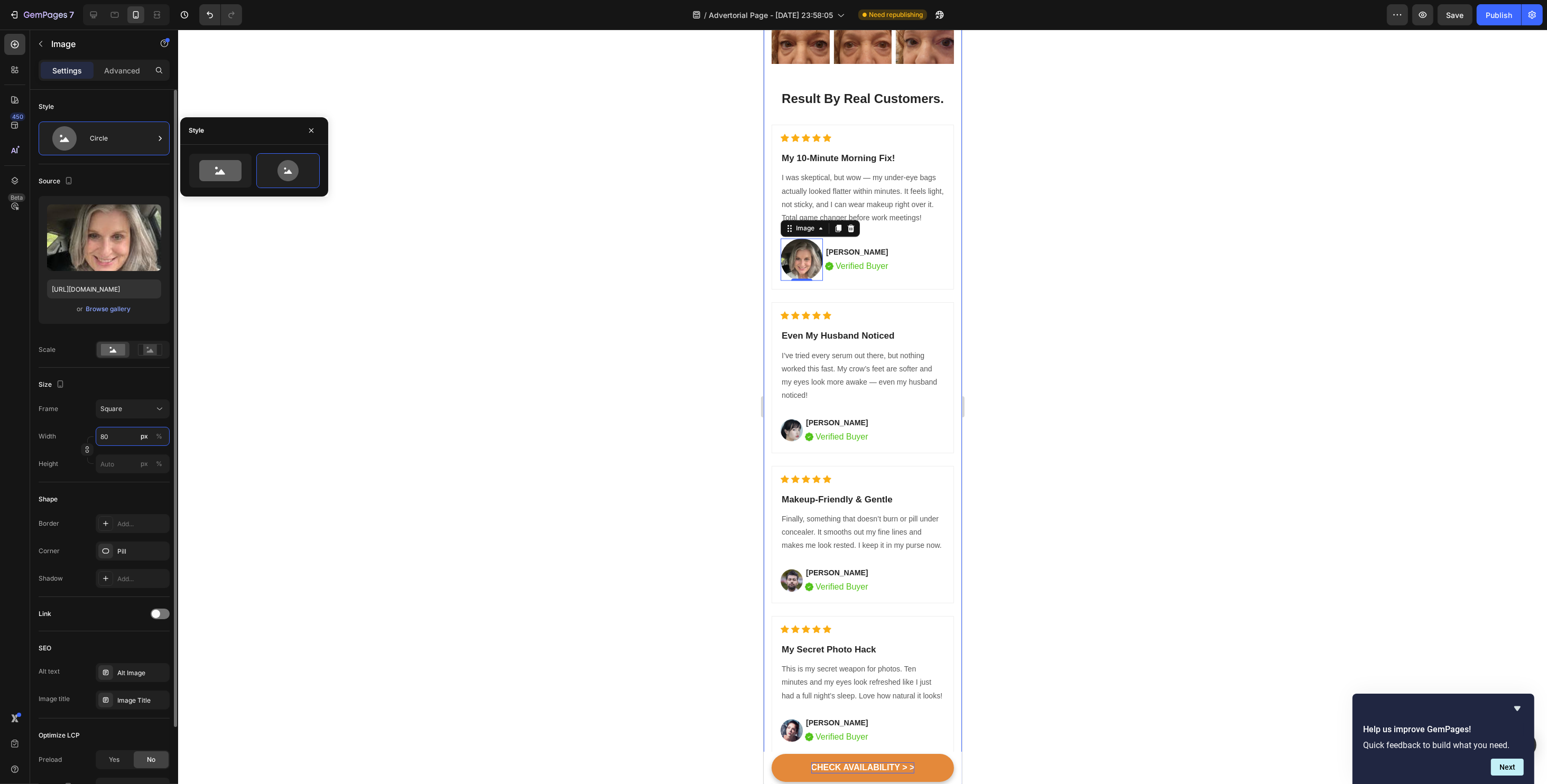
click at [121, 437] on input "80" at bounding box center [132, 437] width 74 height 19
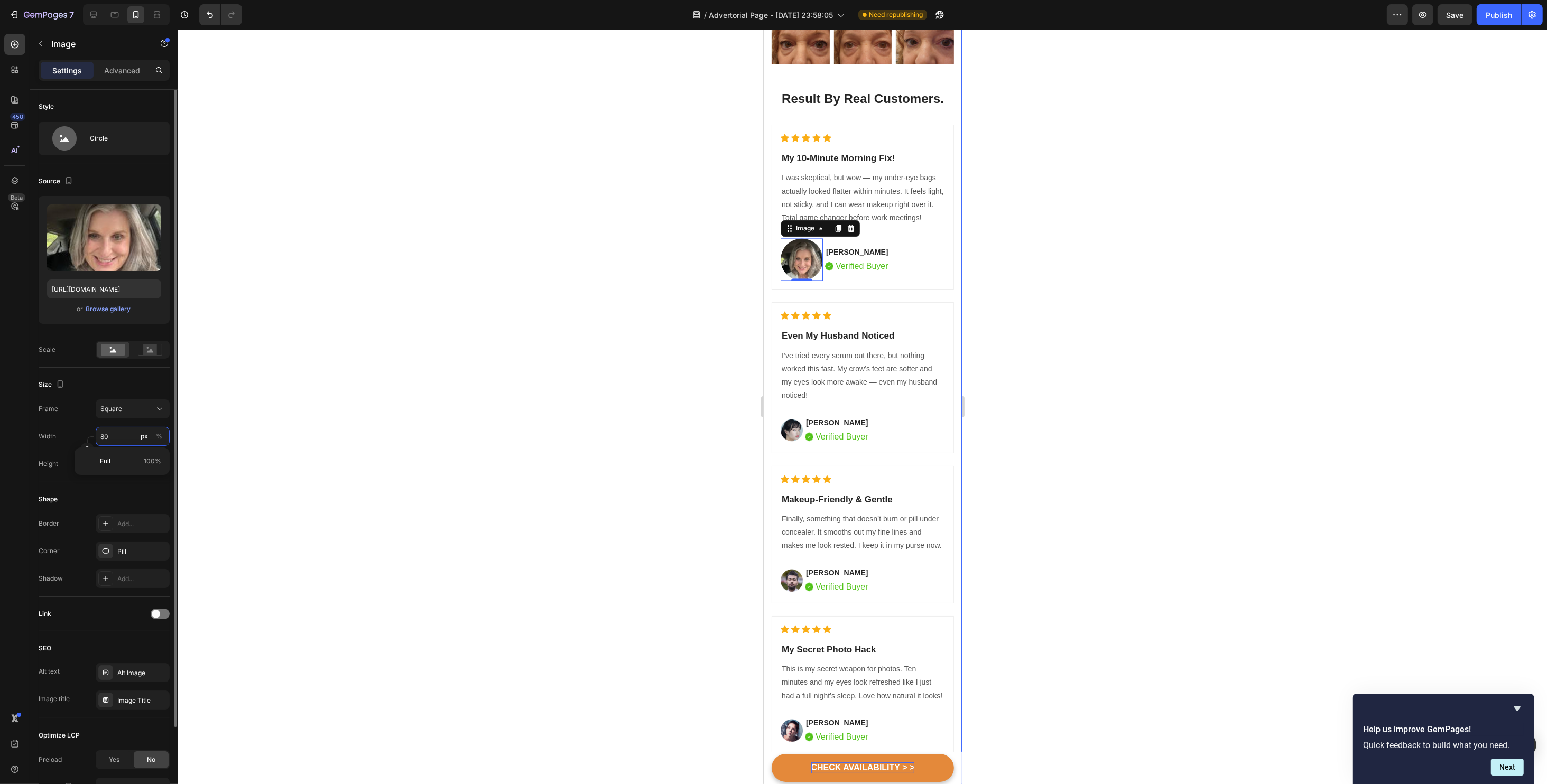
type input "5"
type input "50"
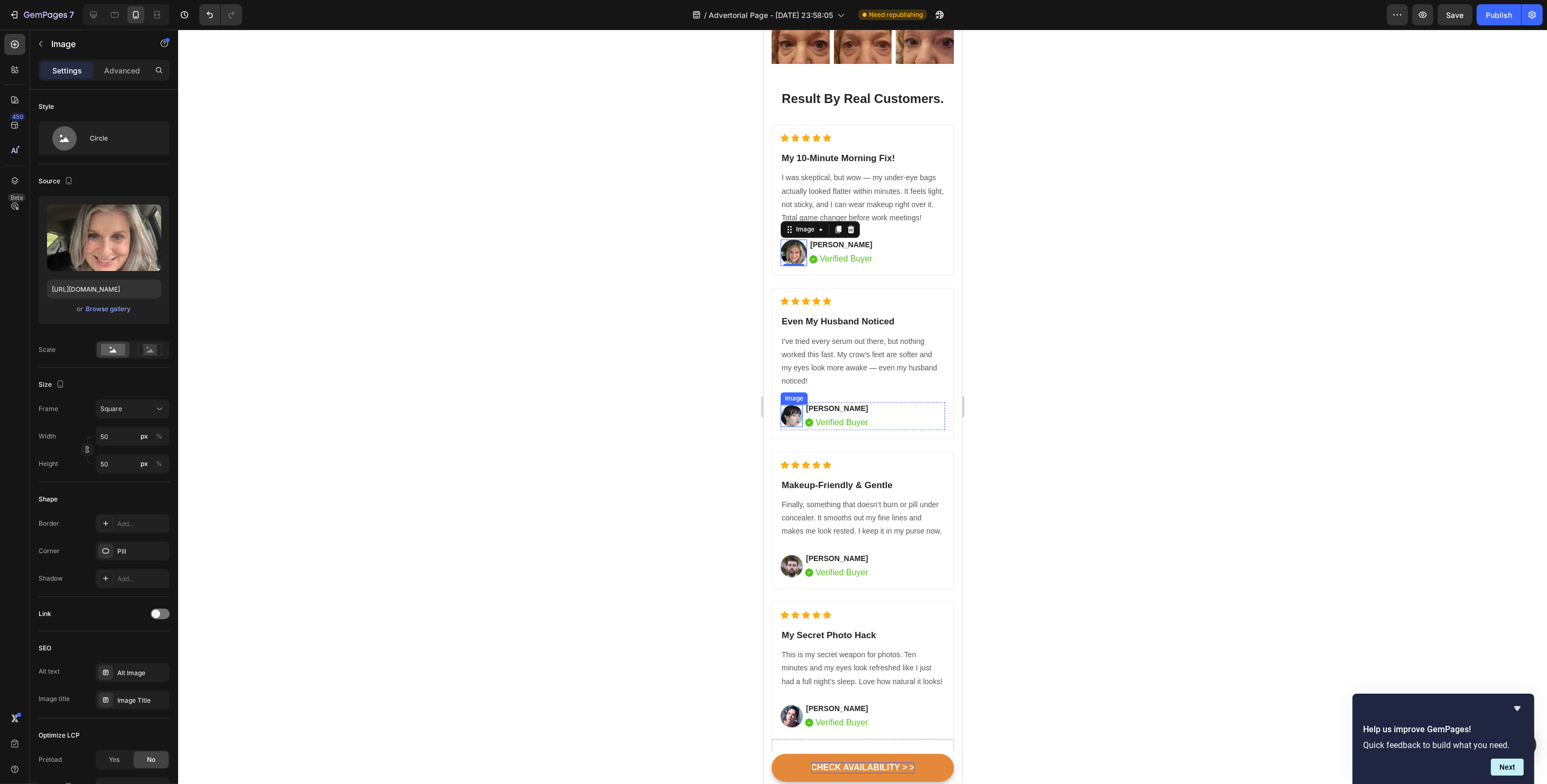
click at [788, 419] on img at bounding box center [790, 416] width 22 height 23
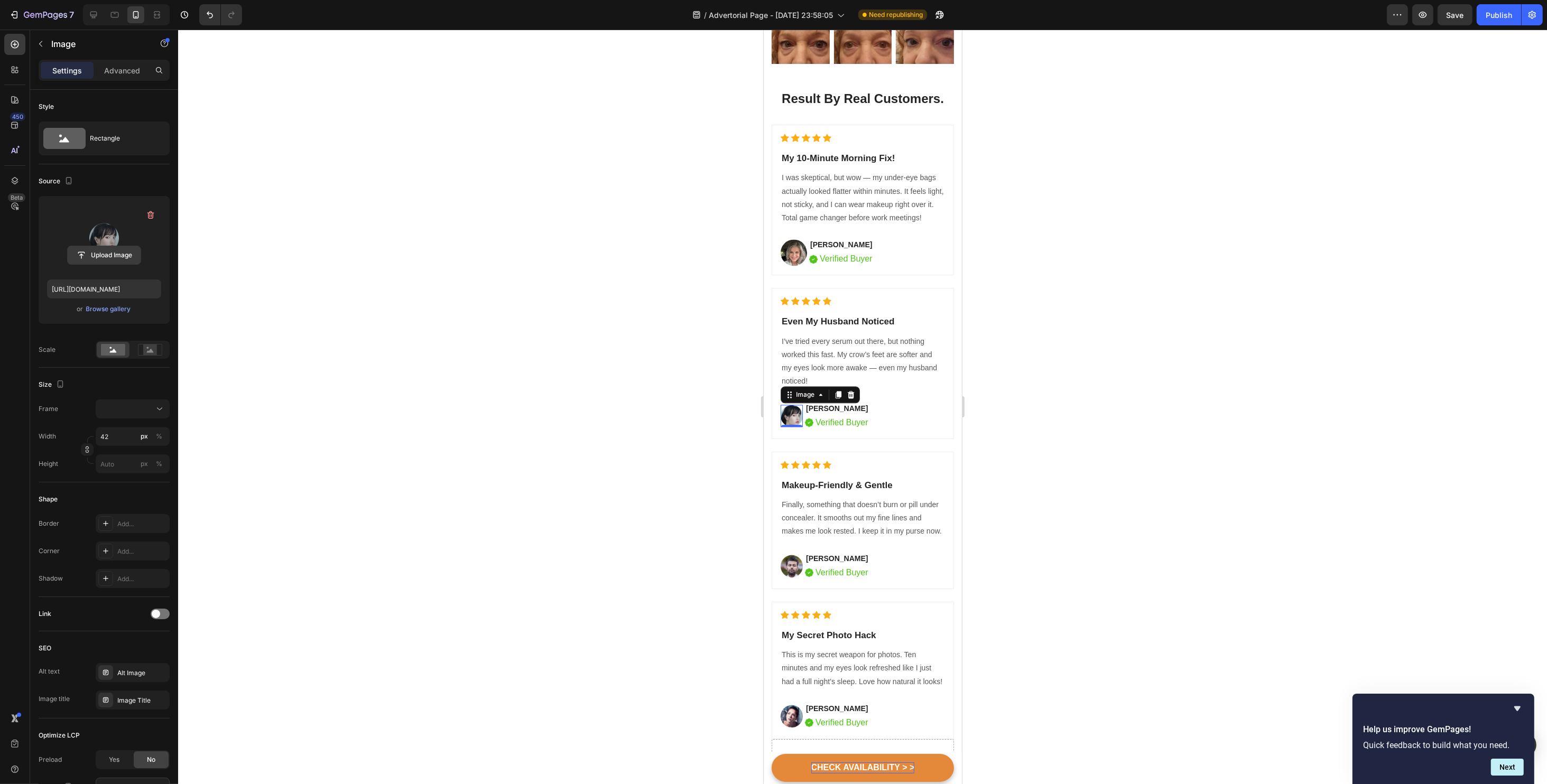
click at [87, 250] on input "file" at bounding box center [104, 255] width 73 height 18
type input "https://cdn.shopify.com/s/files/1/0734/2427/3508/files/gempages_584043591488242…"
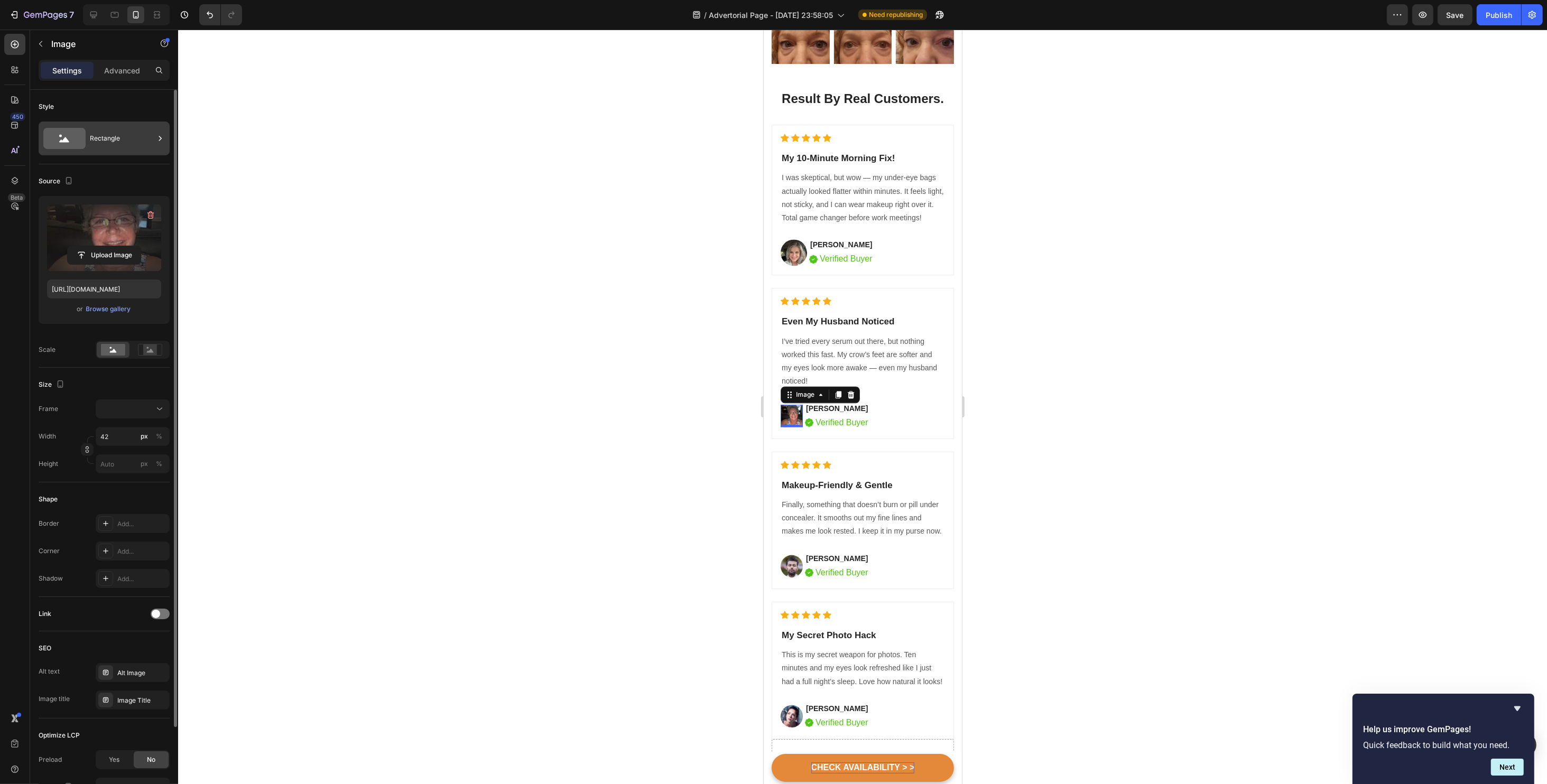
click at [129, 131] on div "Rectangle" at bounding box center [122, 138] width 64 height 25
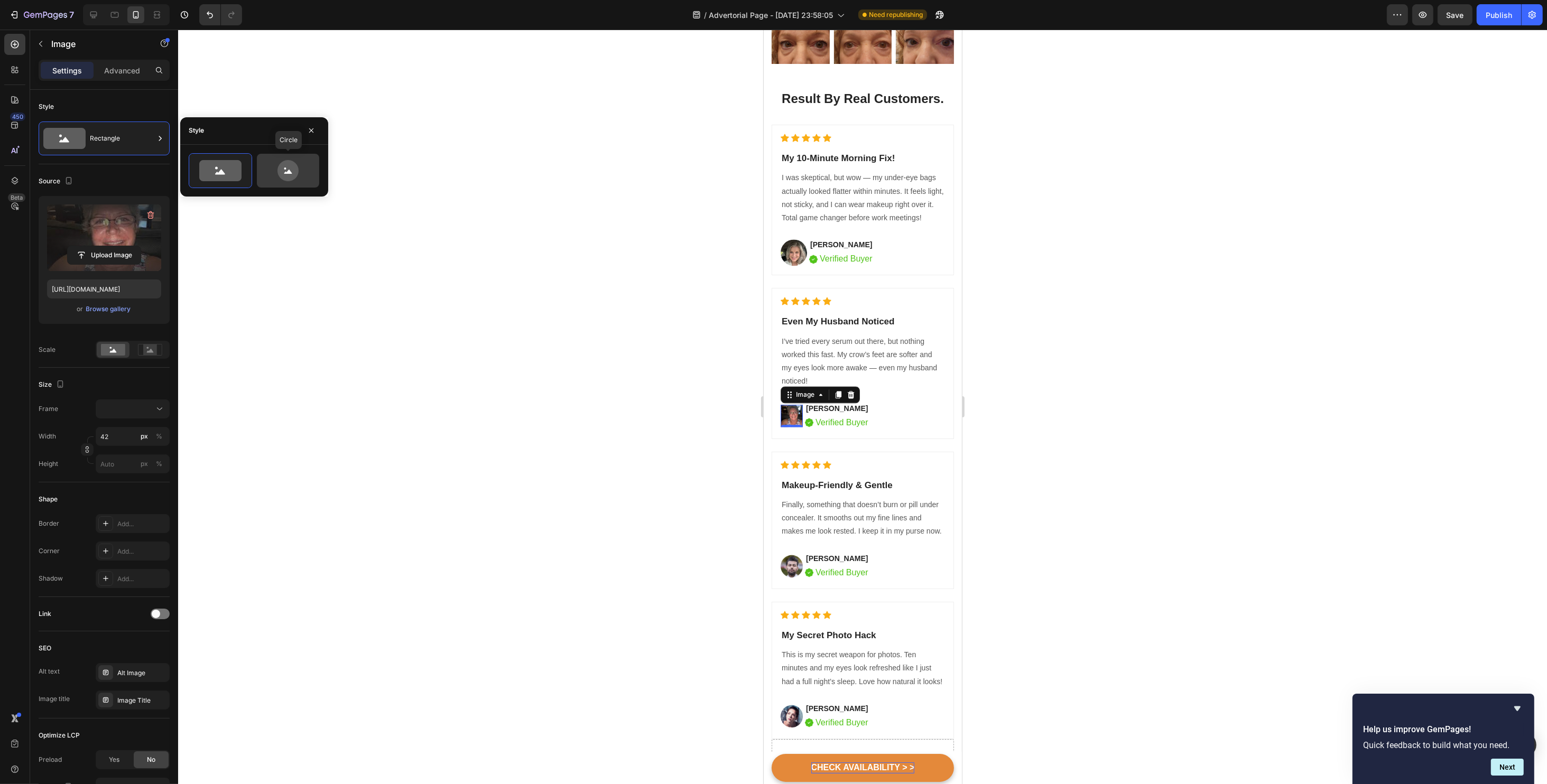
click at [264, 170] on icon at bounding box center [288, 171] width 49 height 21
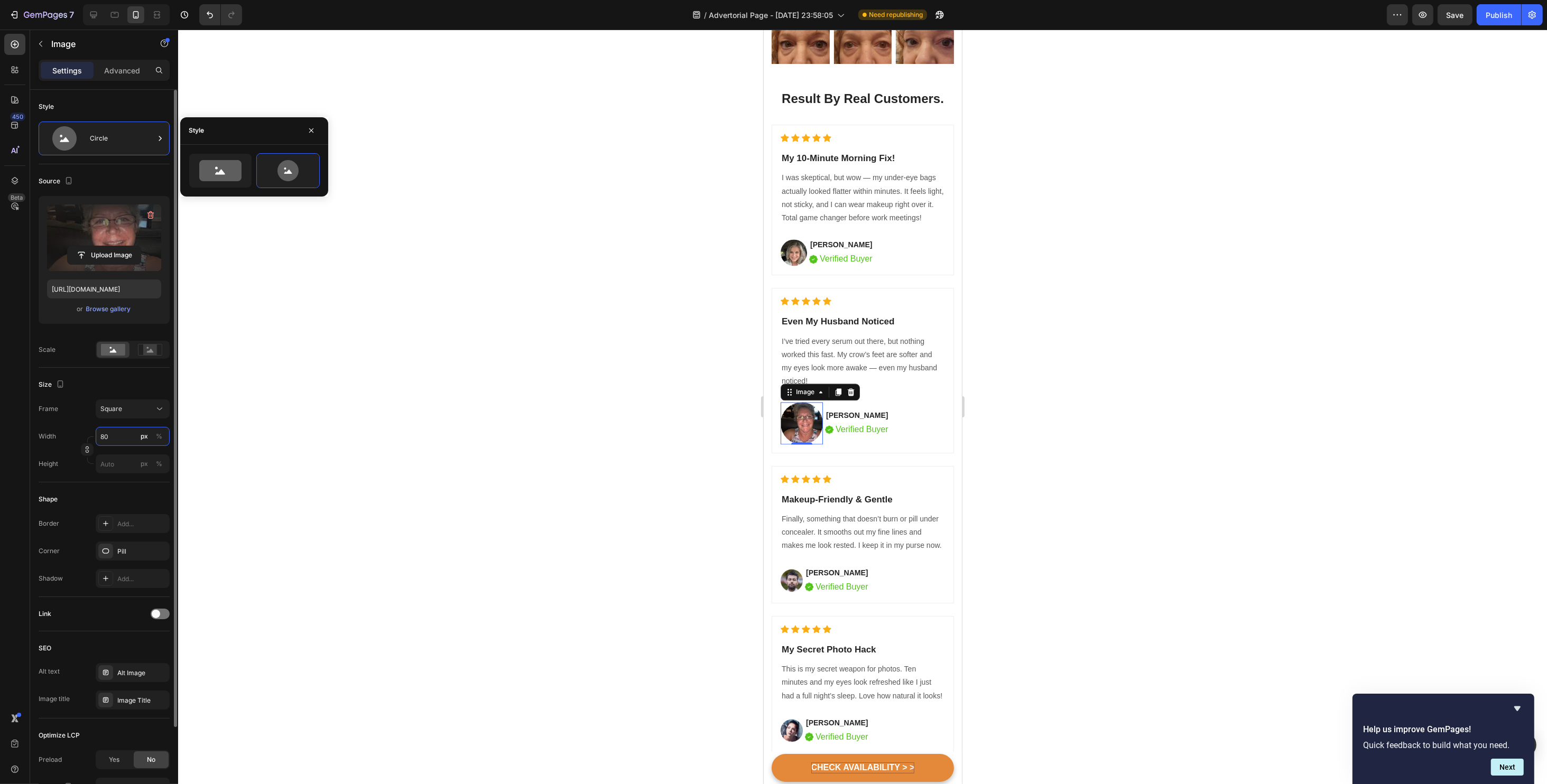
click at [127, 441] on input "80" at bounding box center [132, 437] width 74 height 19
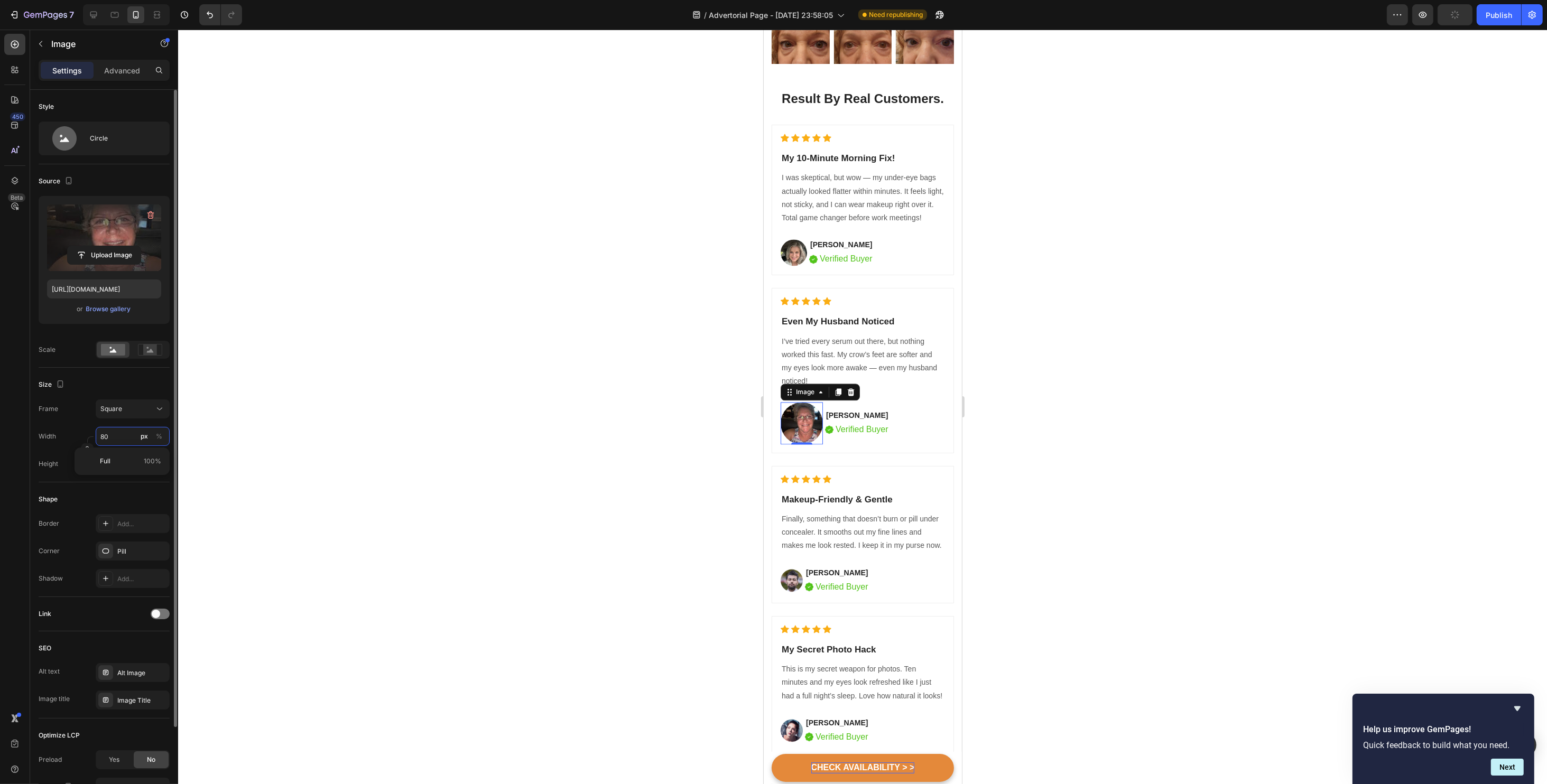
click at [127, 441] on input "80" at bounding box center [132, 437] width 74 height 19
type input "5"
type input "50"
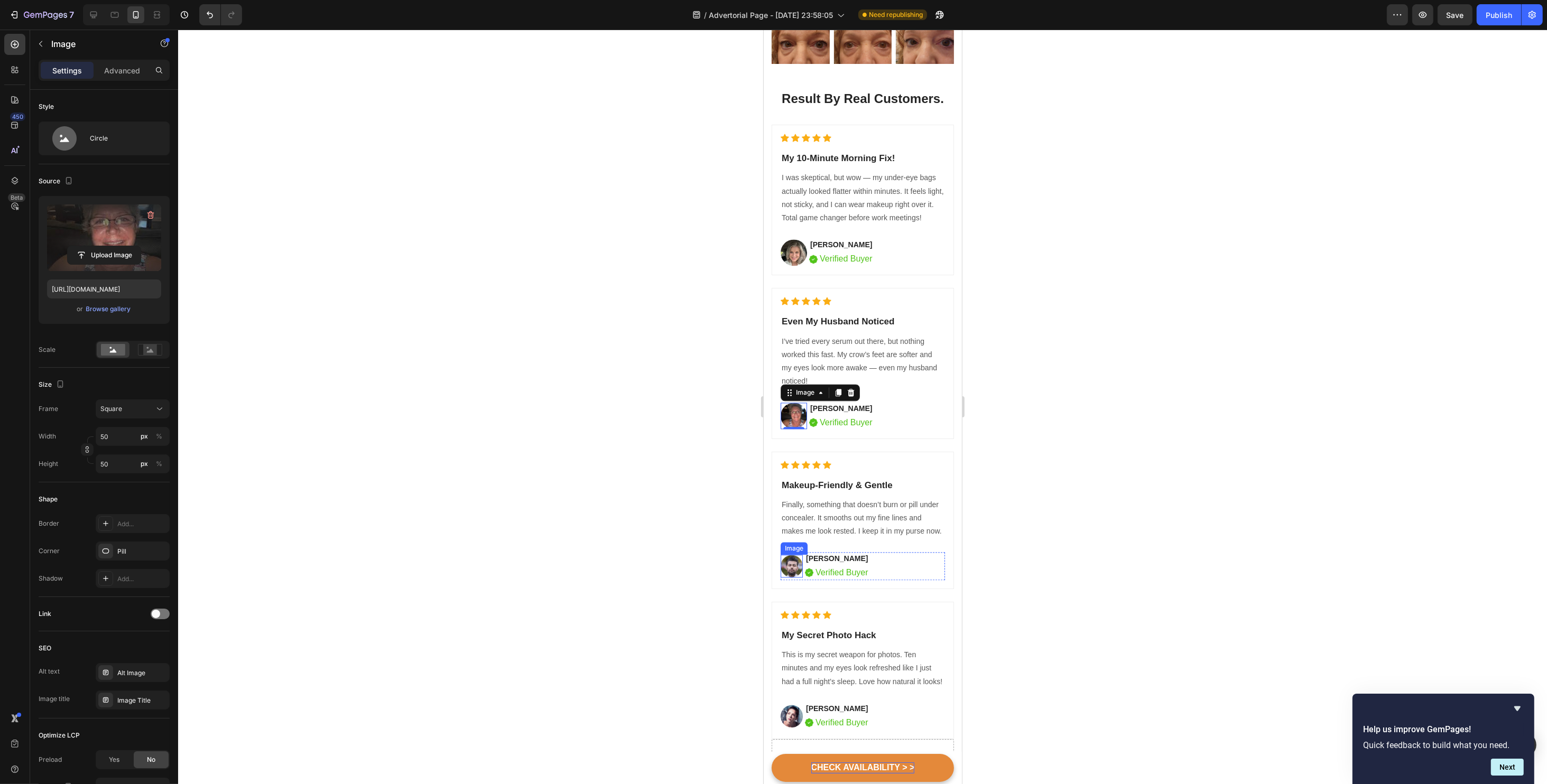
click at [787, 574] on img at bounding box center [790, 566] width 22 height 23
click at [93, 264] on input "file" at bounding box center [104, 255] width 73 height 18
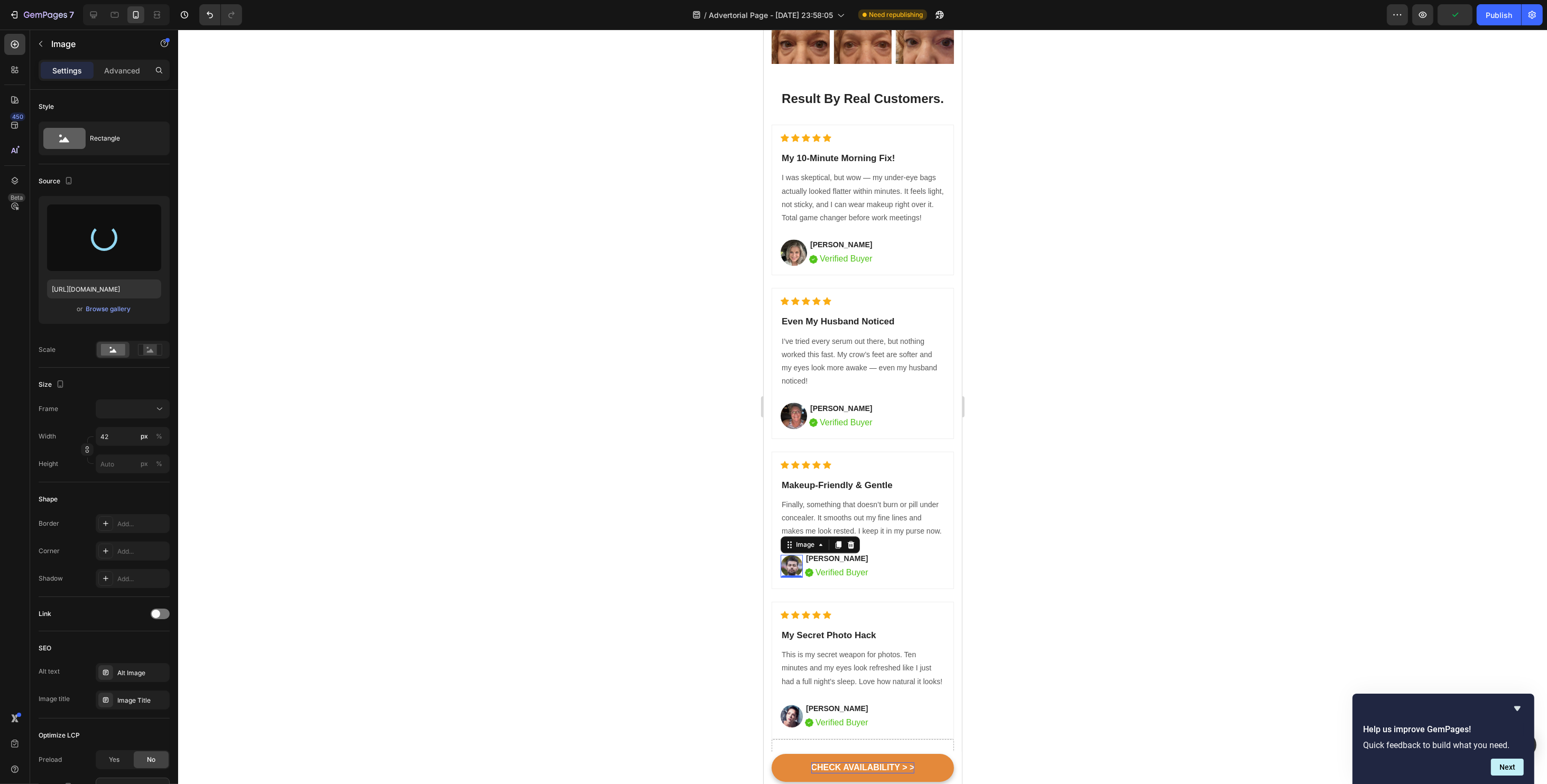
type input "https://cdn.shopify.com/s/files/1/0734/2427/3508/files/gempages_584043591488242…"
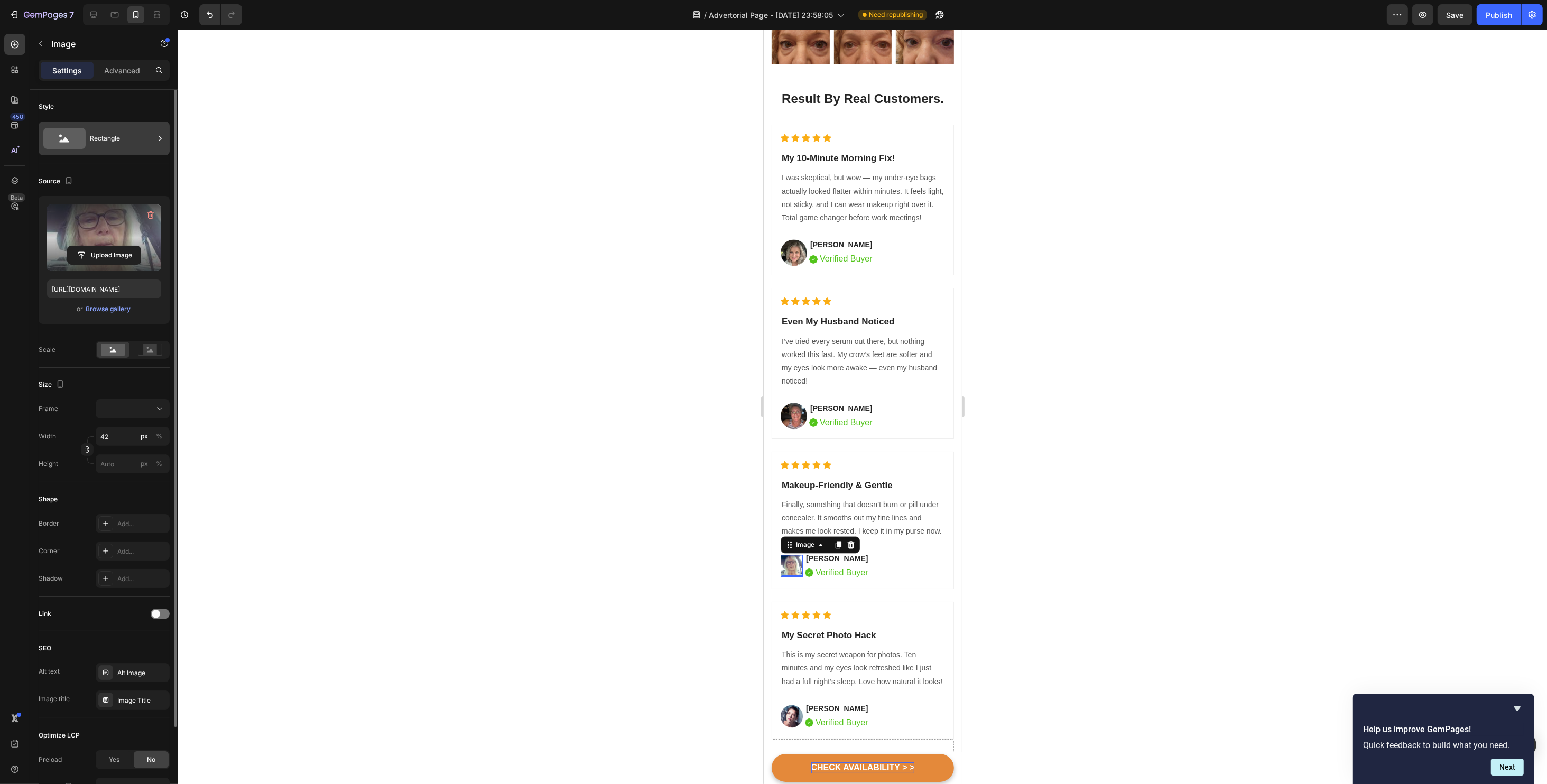
click at [104, 153] on div "Rectangle" at bounding box center [104, 138] width 131 height 34
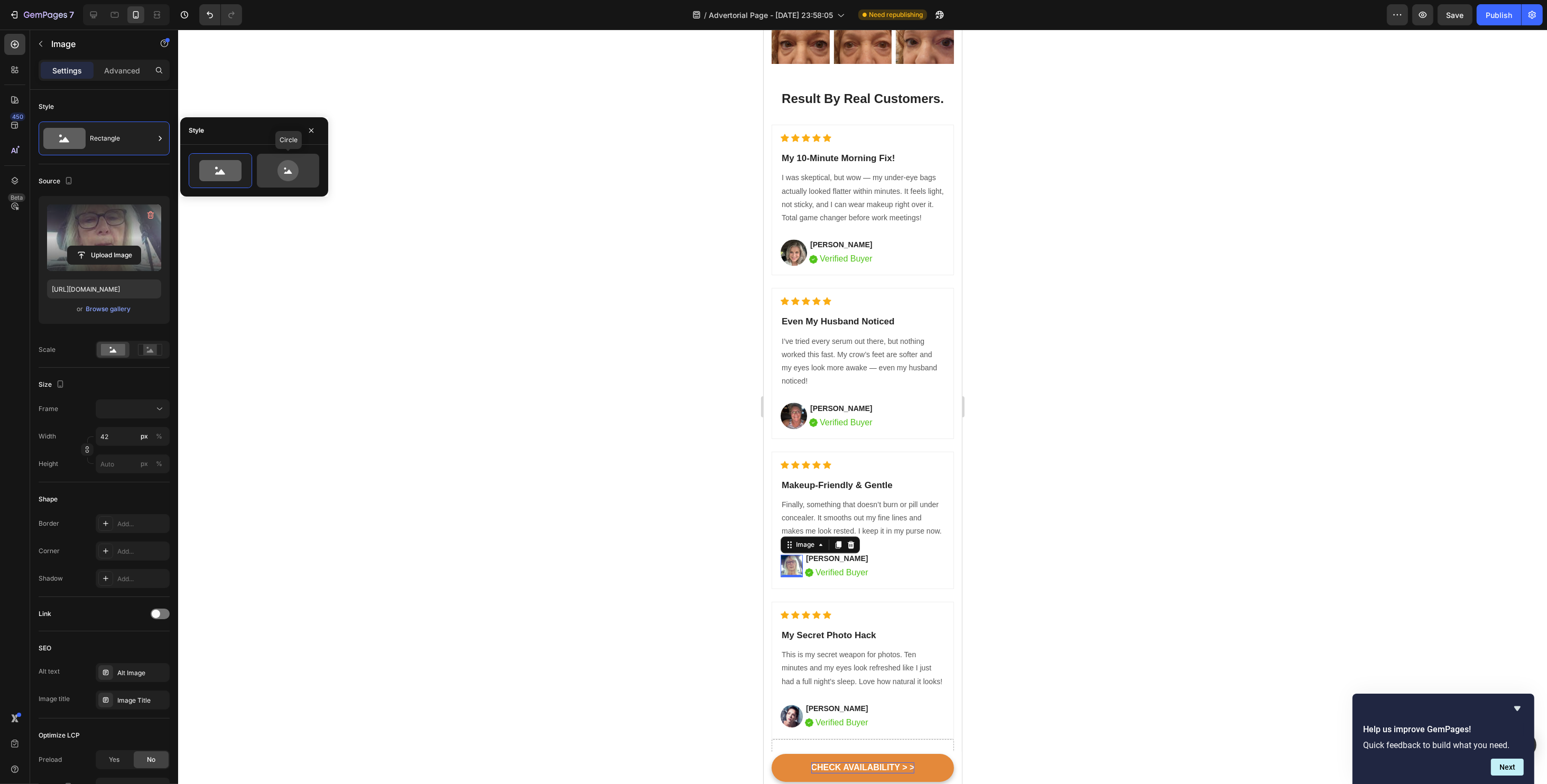
click at [288, 183] on div at bounding box center [288, 170] width 63 height 34
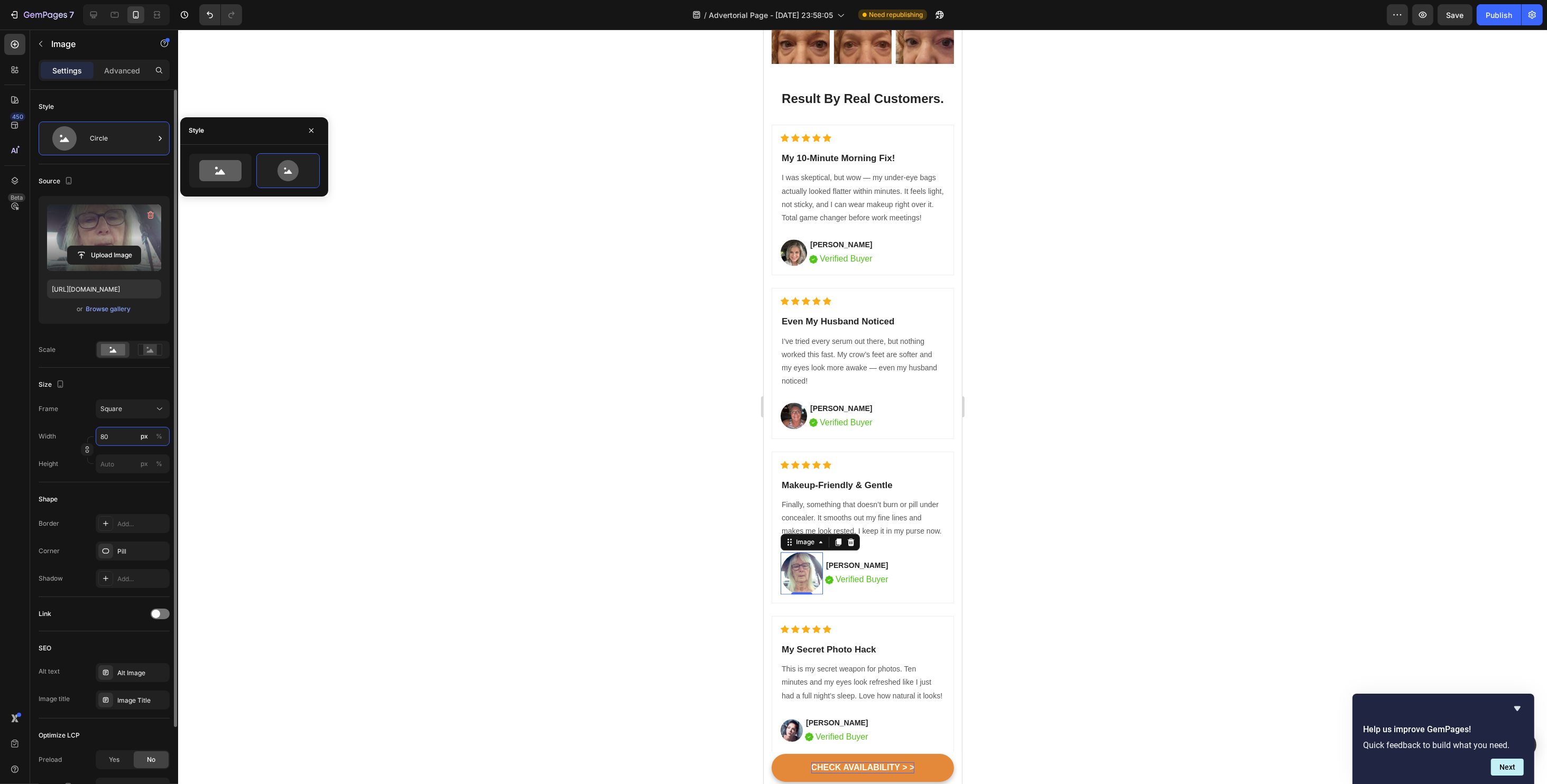
click at [120, 437] on input "80" at bounding box center [132, 437] width 74 height 19
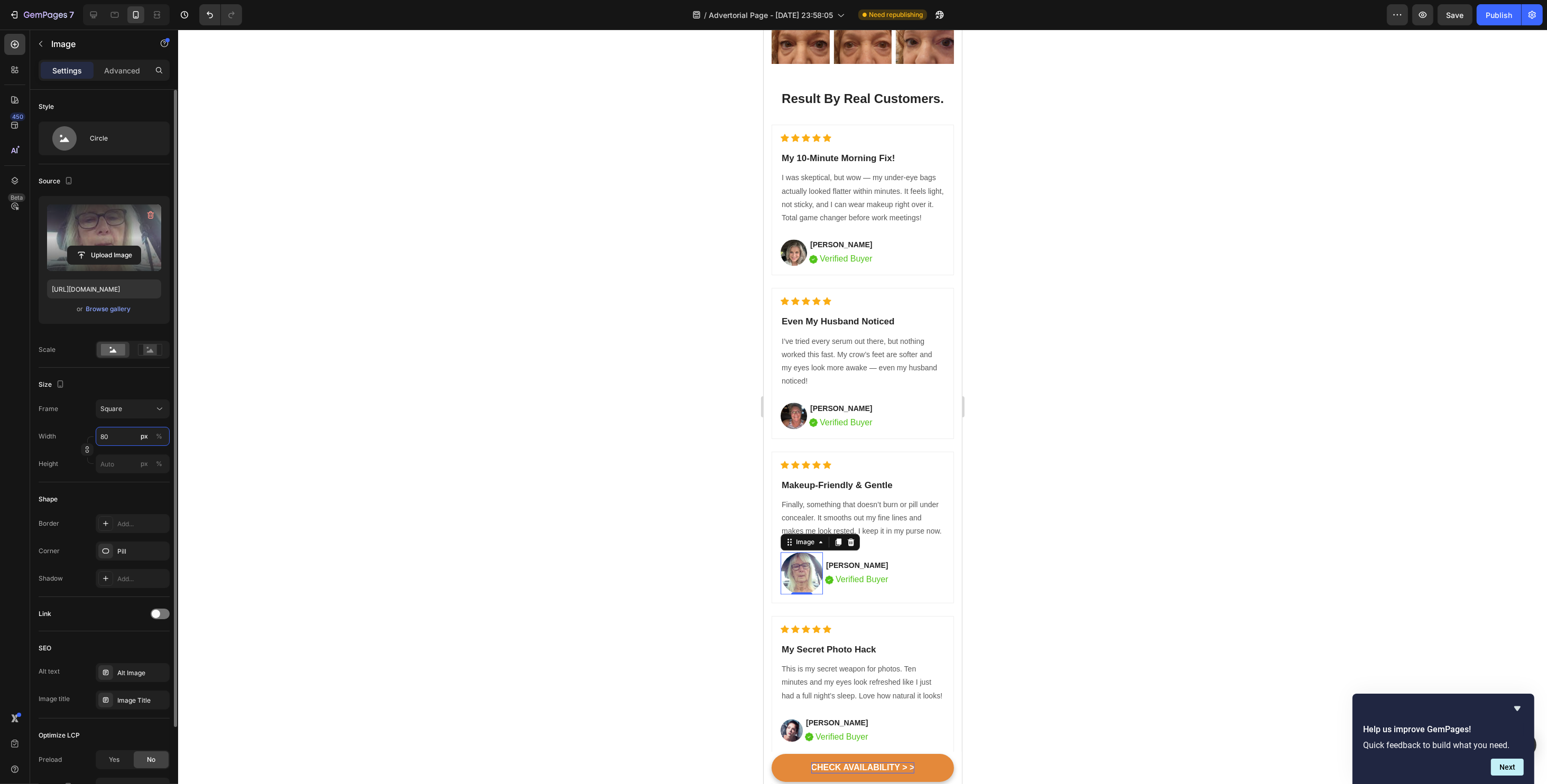
click at [120, 437] on input "80" at bounding box center [132, 437] width 74 height 19
type input "5"
type input "50"
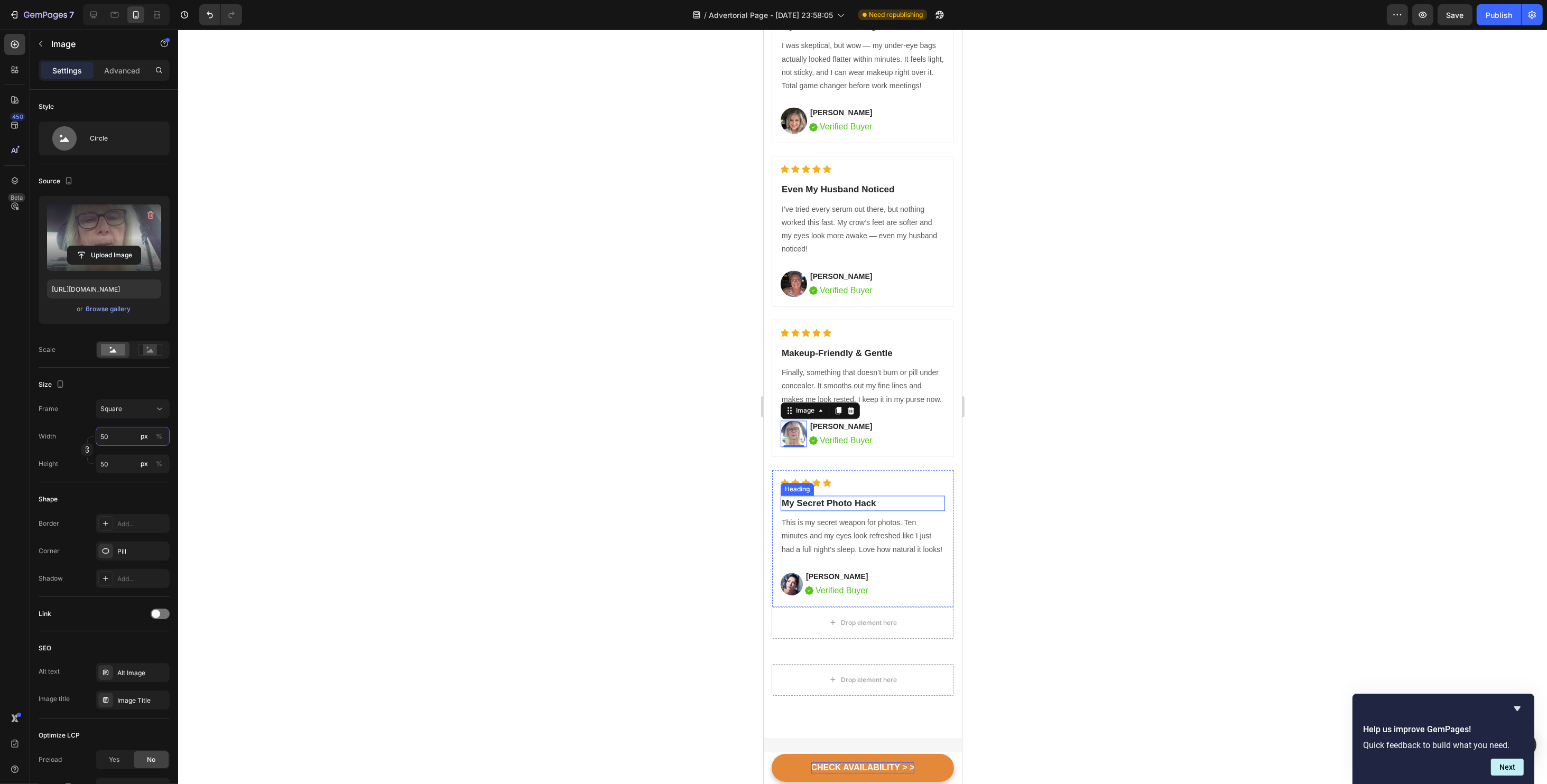
scroll to position [3840, 0]
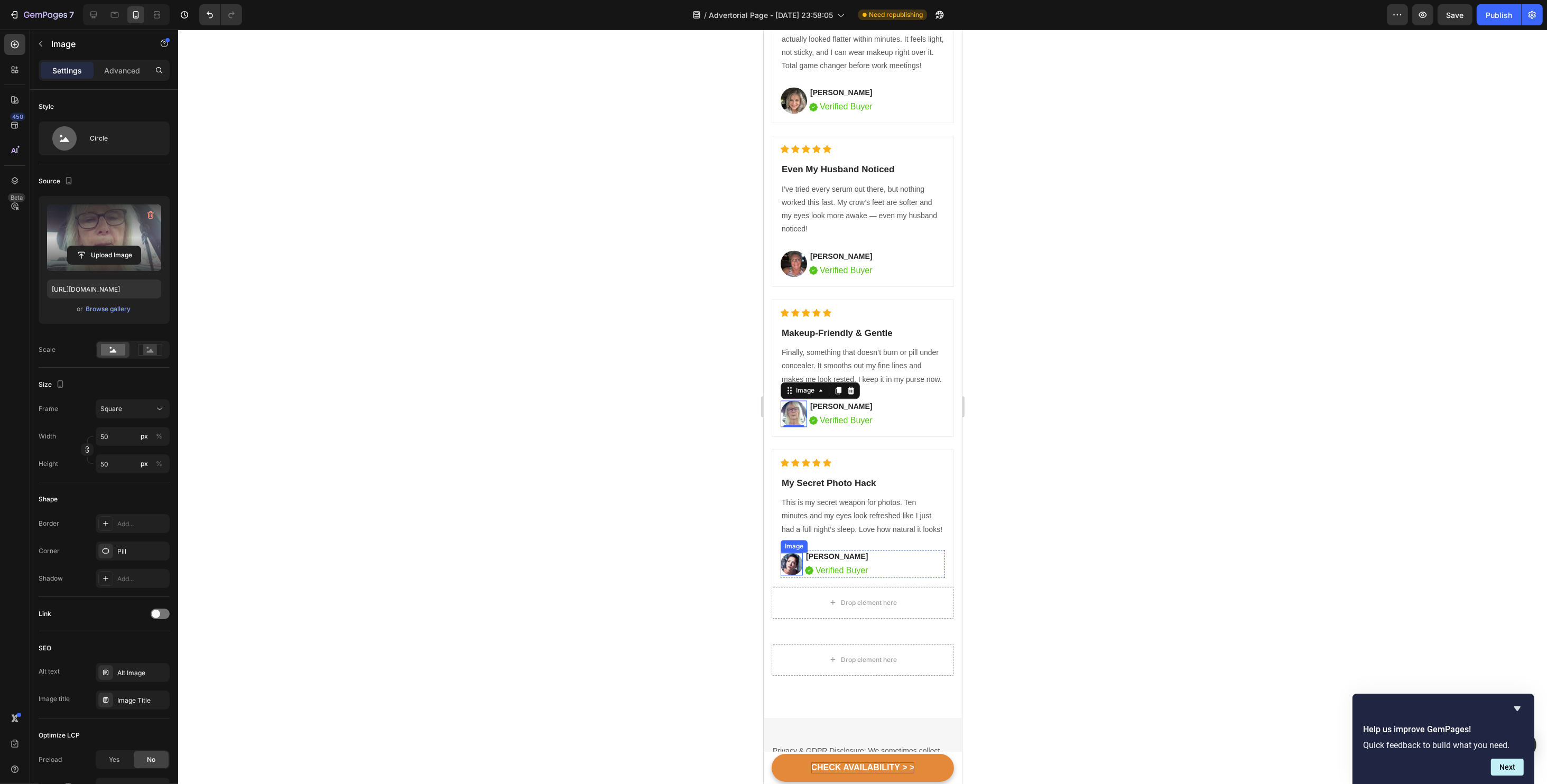
click at [788, 575] on img at bounding box center [790, 564] width 22 height 23
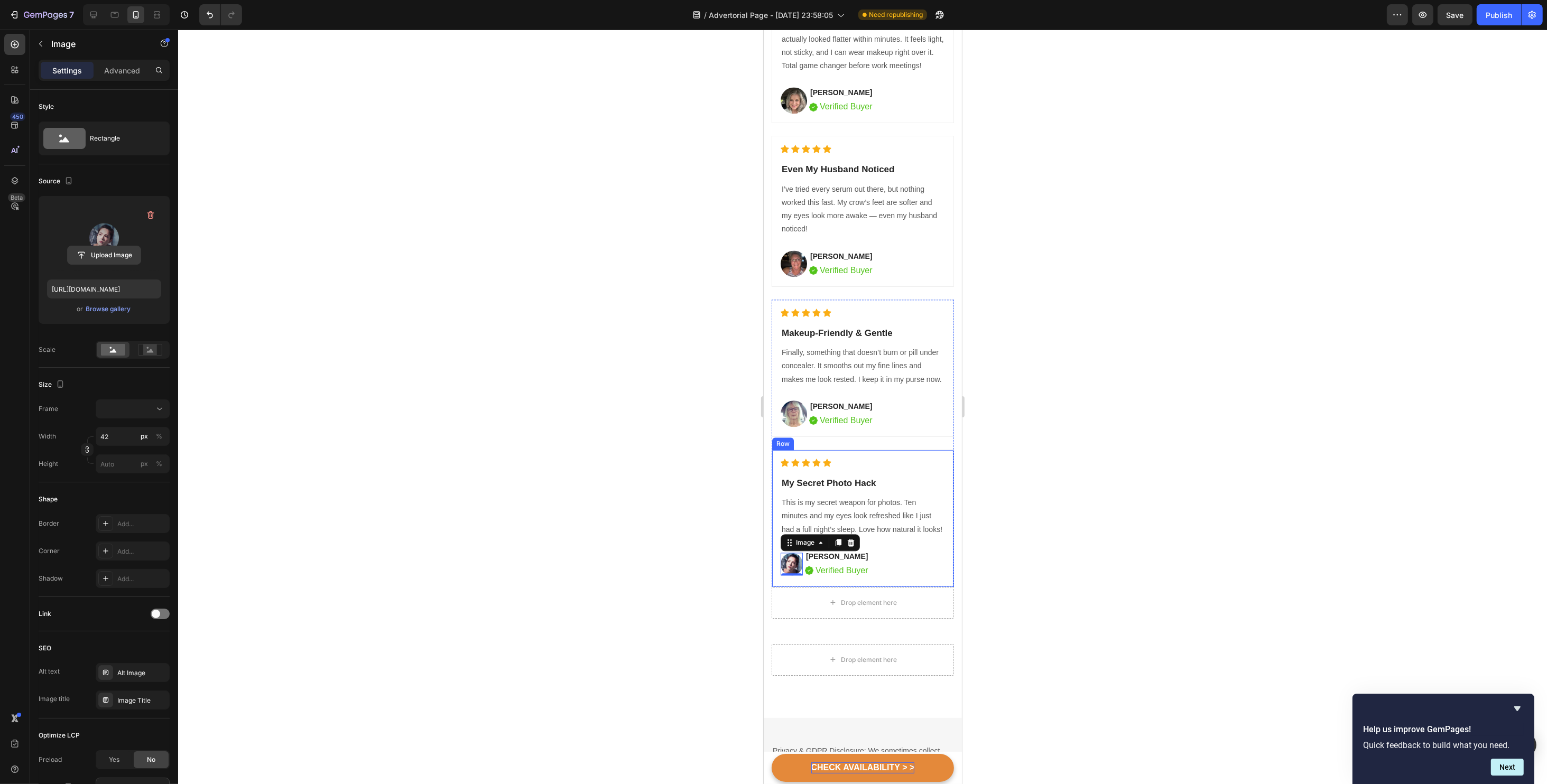
click at [97, 256] on input "file" at bounding box center [104, 255] width 73 height 18
type input "https://cdn.shopify.com/s/files/1/0734/2427/3508/files/gempages_584043591488242…"
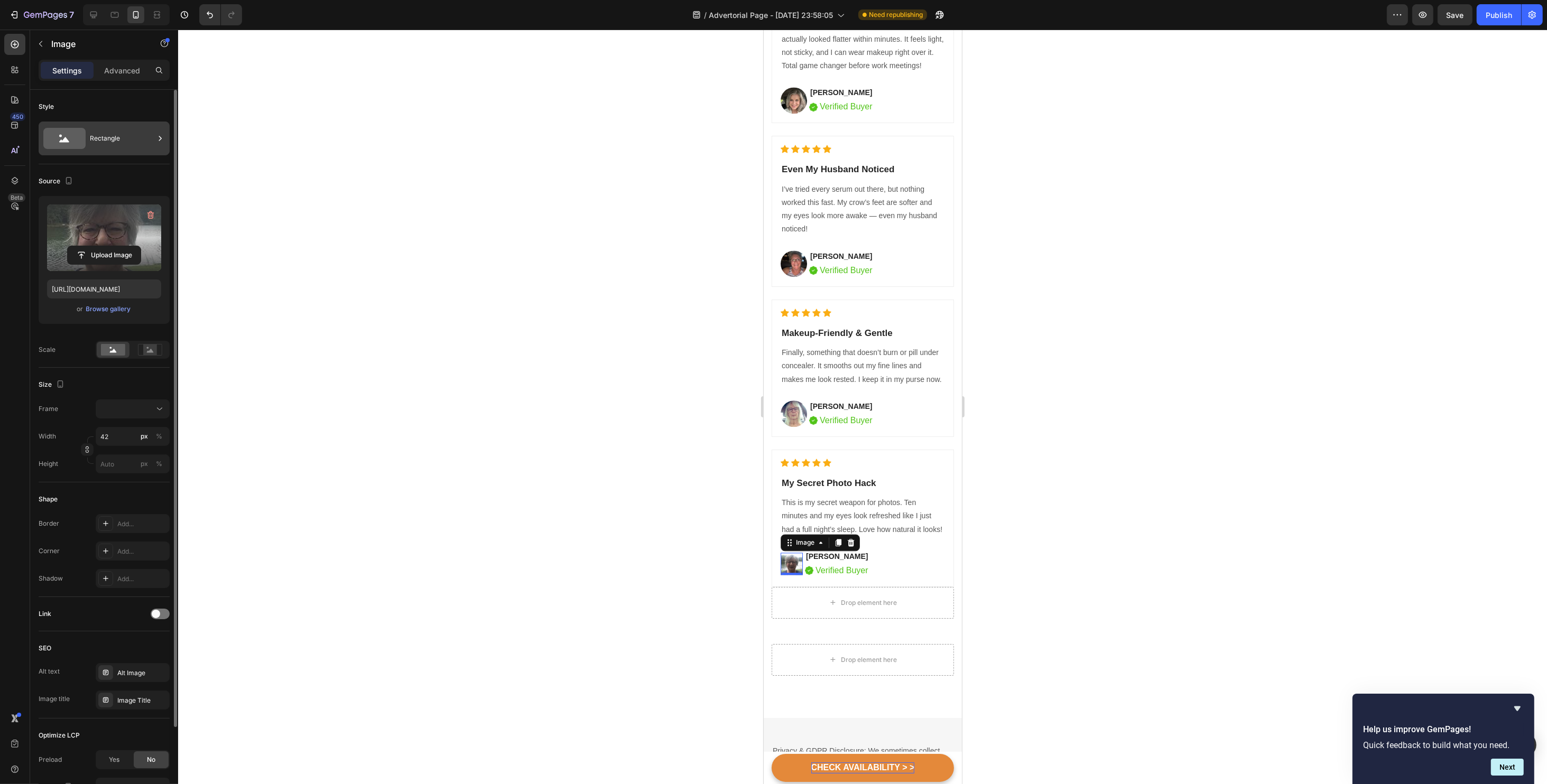
click at [113, 141] on div "Rectangle" at bounding box center [122, 138] width 64 height 25
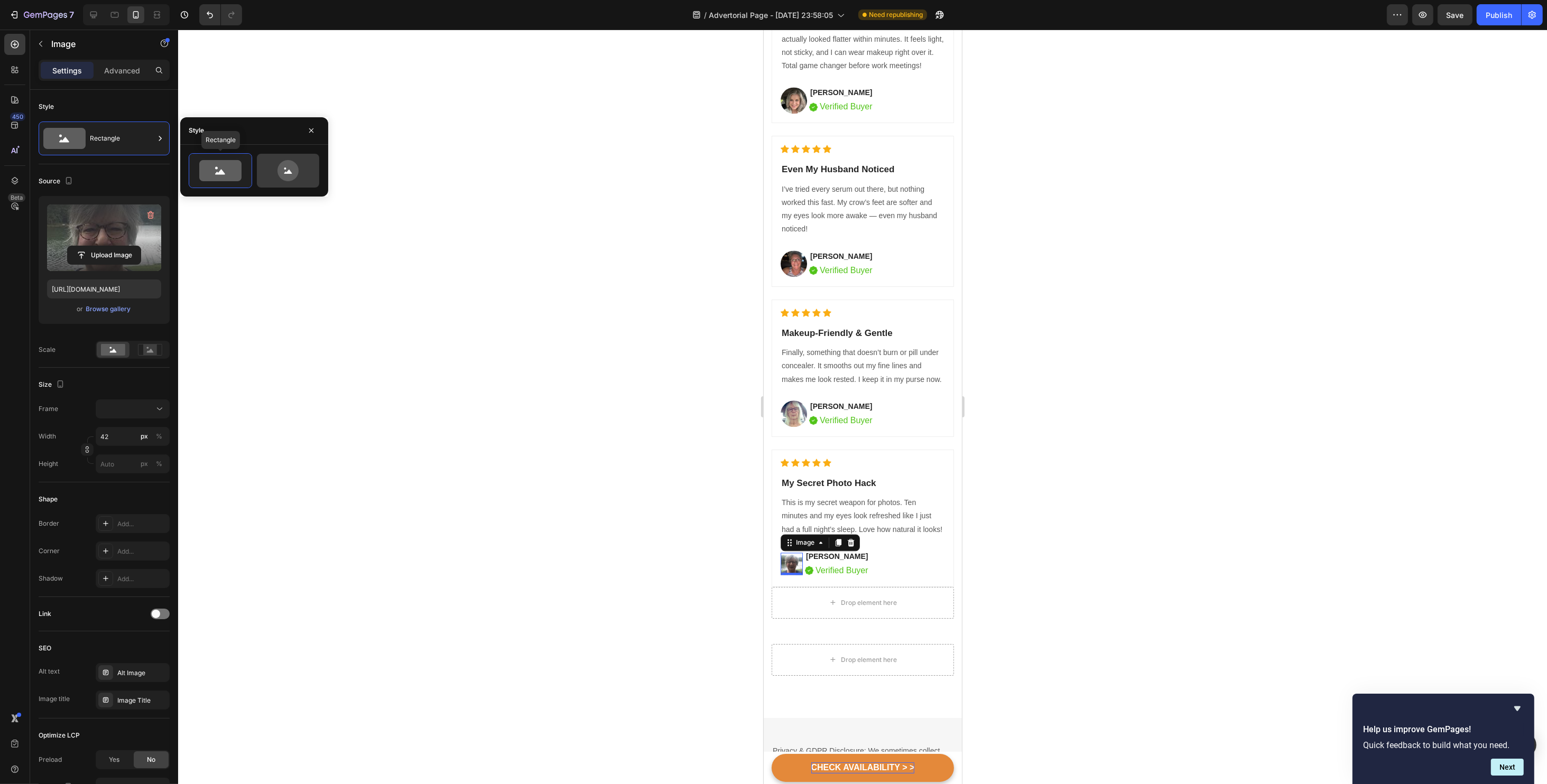
click at [282, 168] on icon at bounding box center [288, 171] width 21 height 21
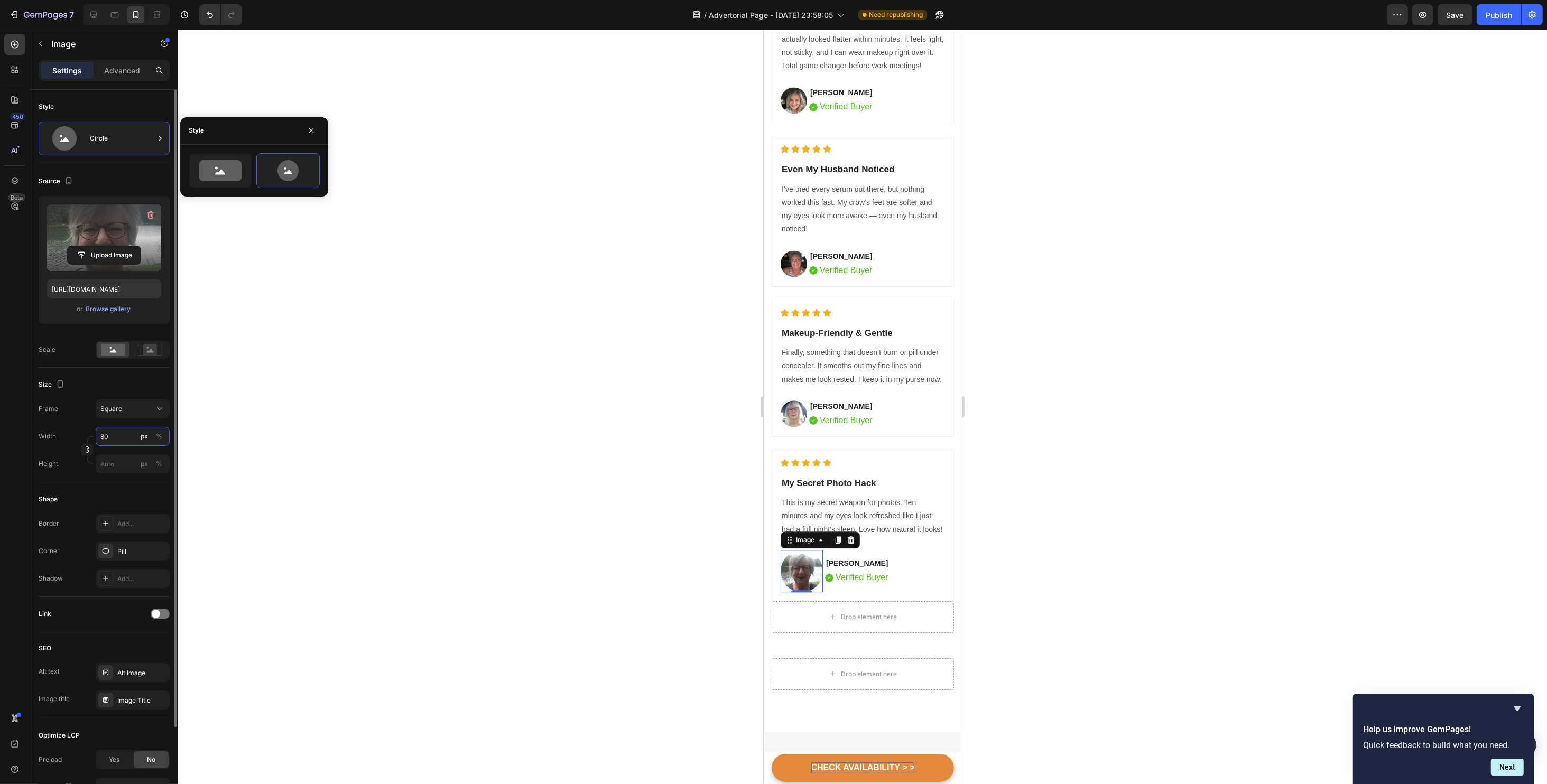
click at [124, 431] on input "80" at bounding box center [132, 437] width 74 height 19
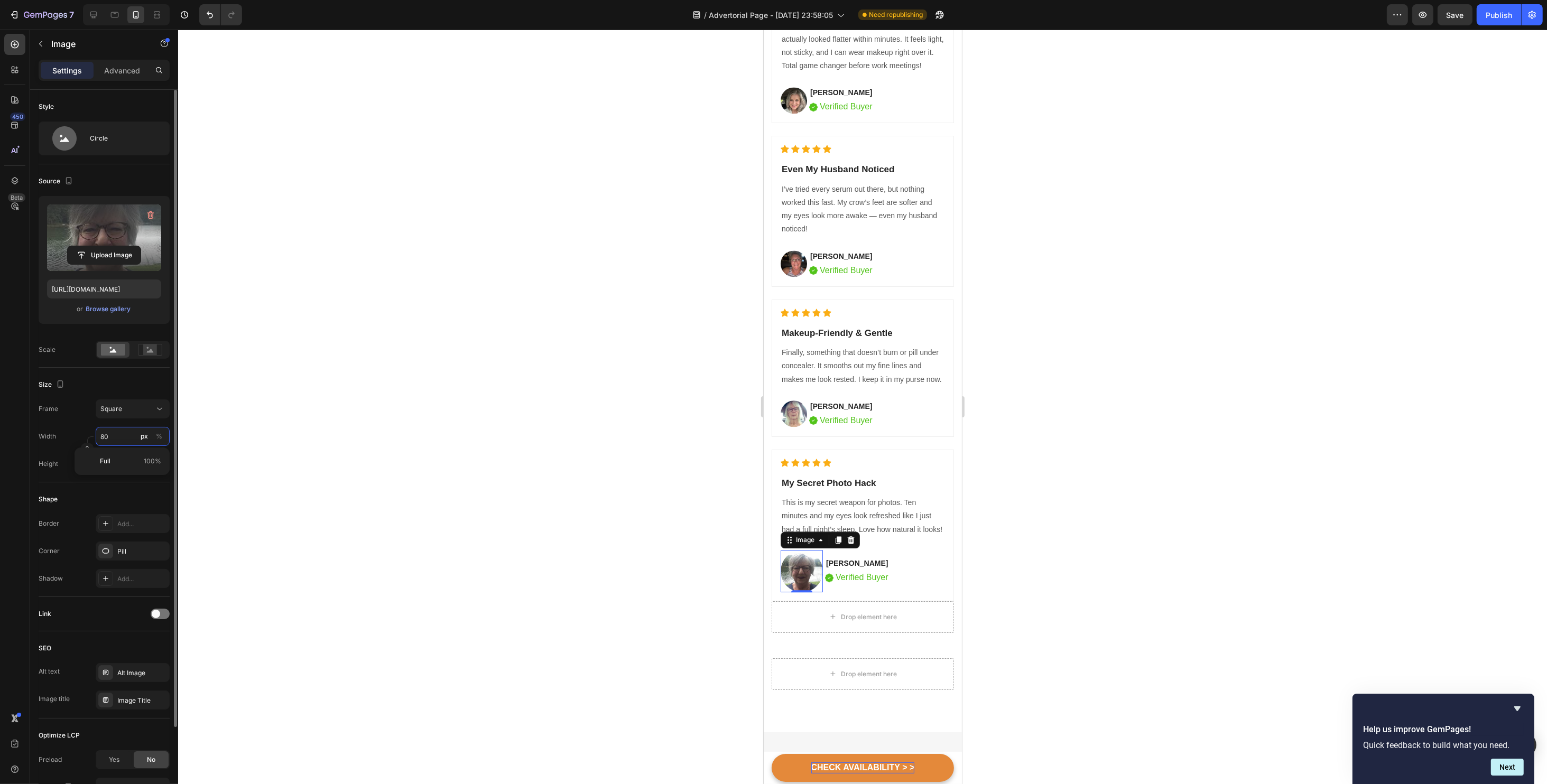
click at [124, 431] on input "80" at bounding box center [132, 437] width 74 height 19
type input "5"
type input "50"
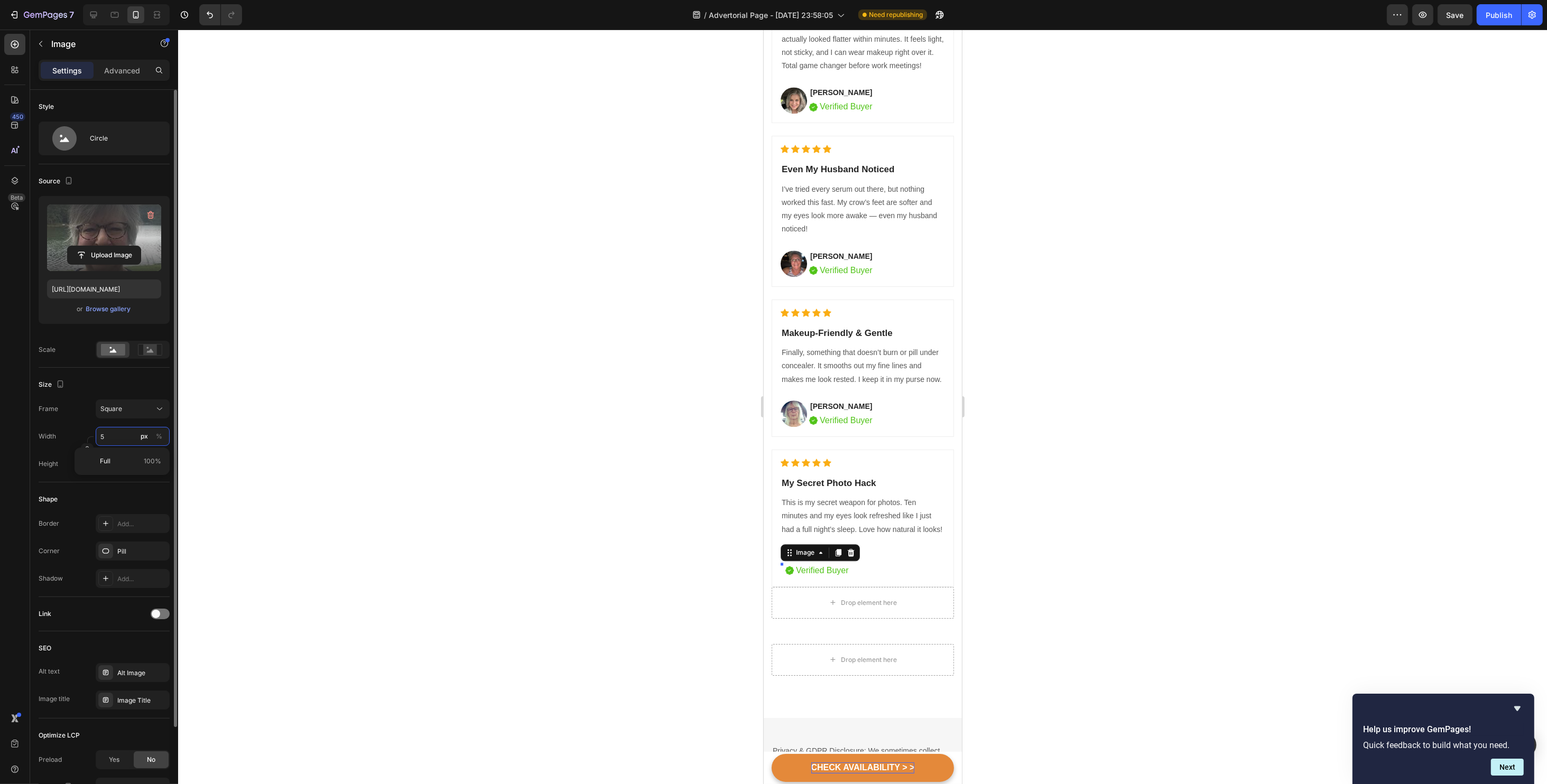
type input "50"
click at [1109, 435] on div at bounding box center [863, 407] width 1369 height 755
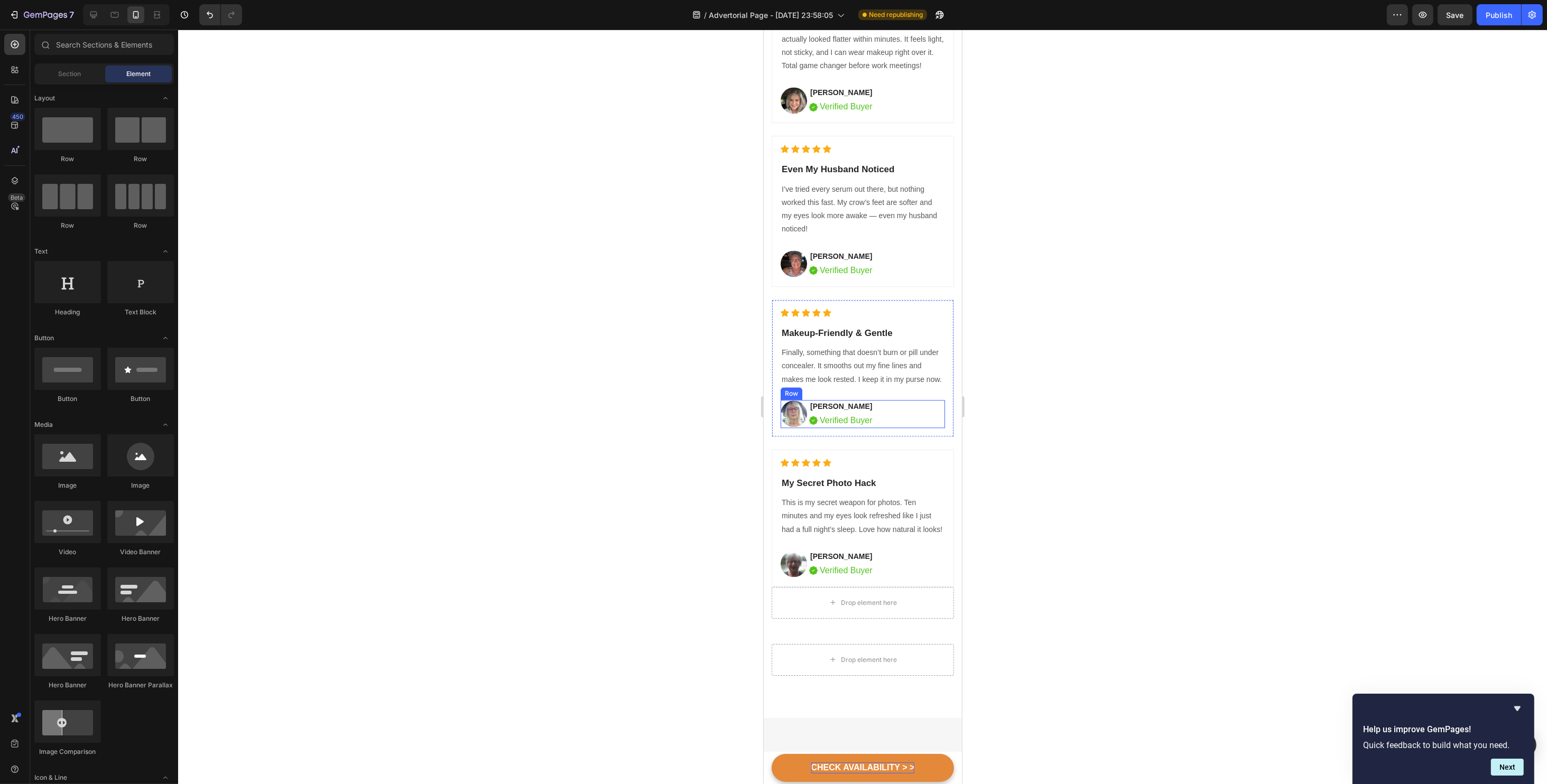
scroll to position [3487, 0]
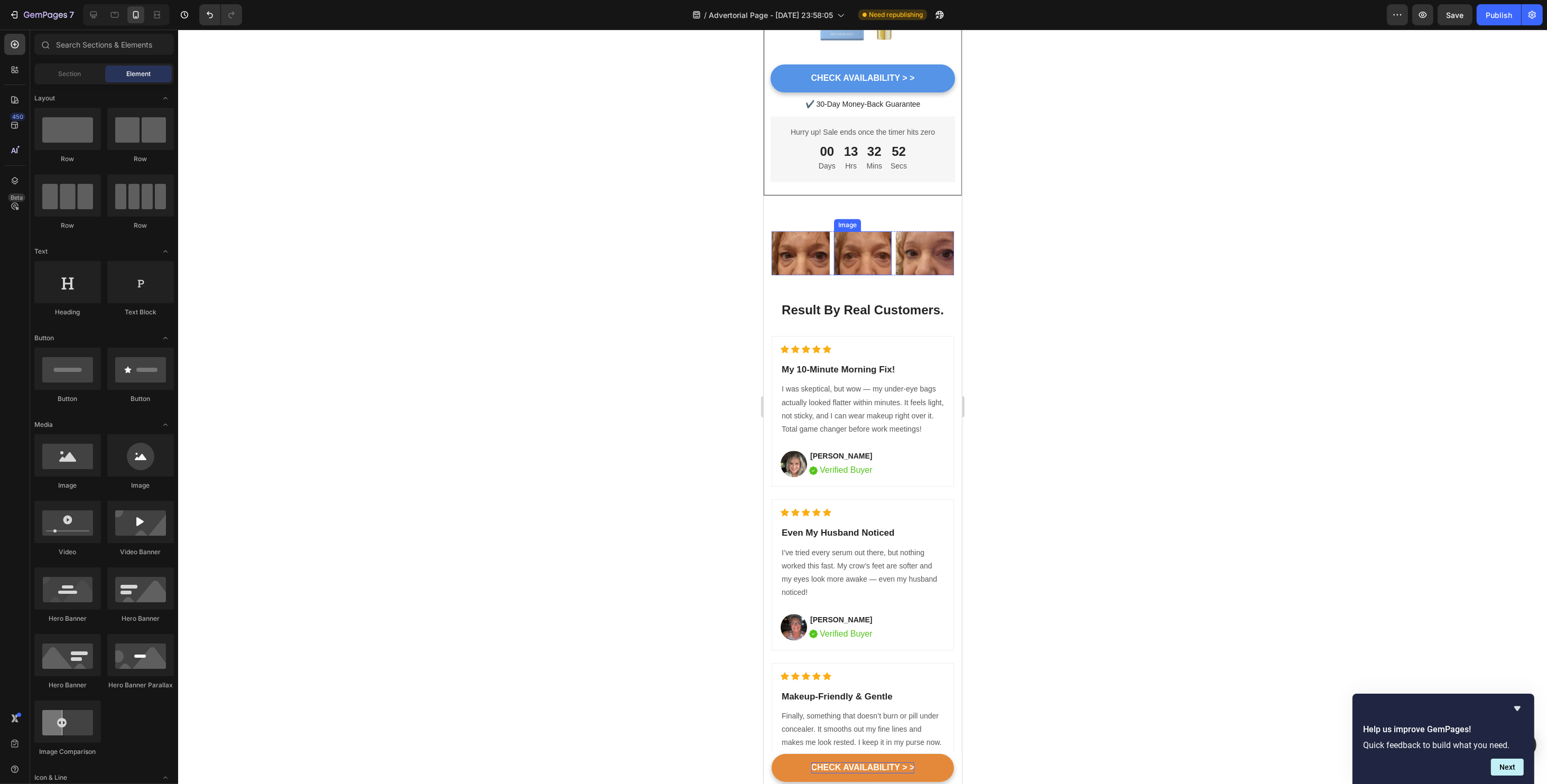
click at [841, 250] on img at bounding box center [863, 252] width 58 height 43
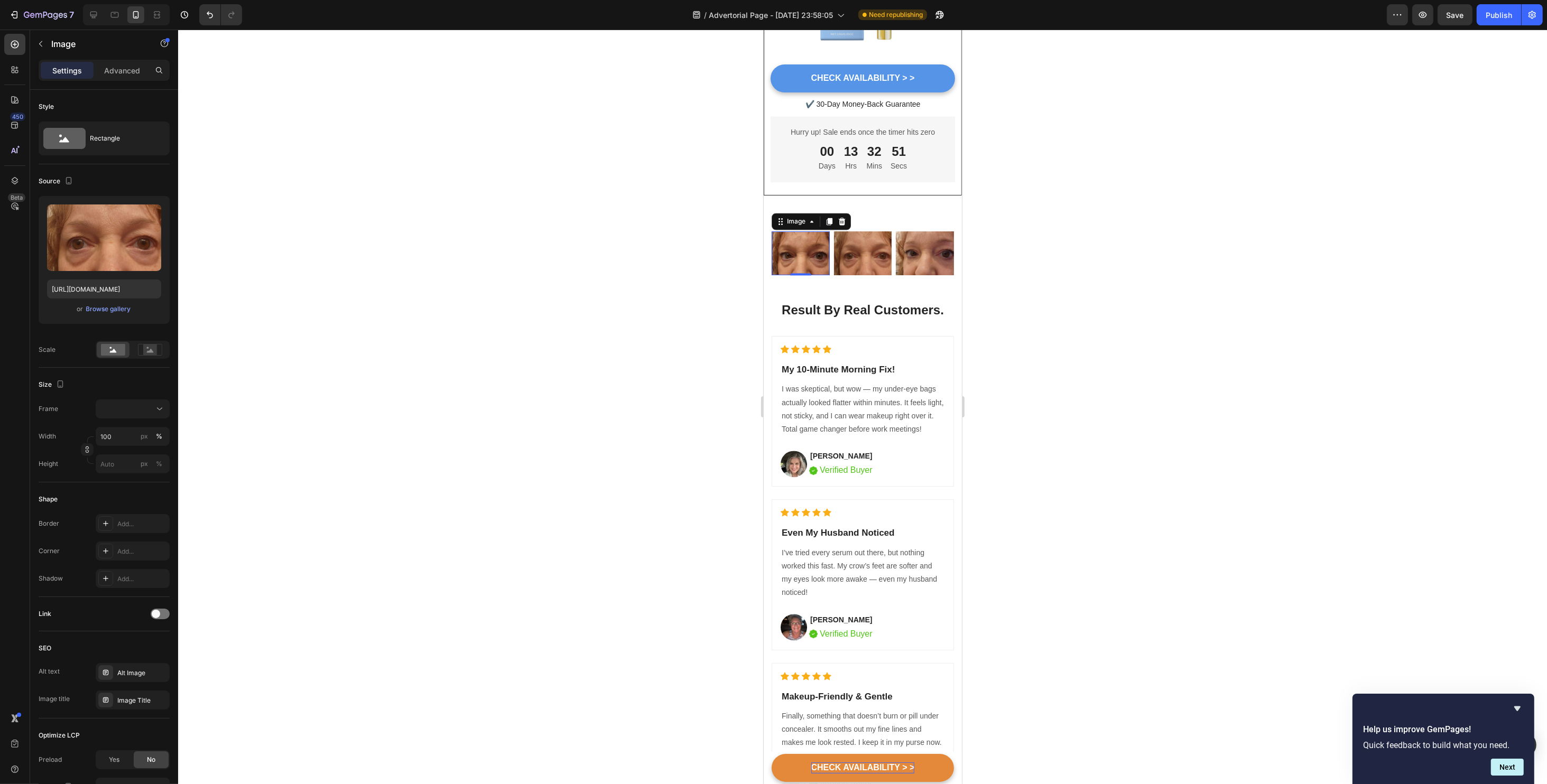
click at [809, 243] on img at bounding box center [800, 252] width 58 height 43
click at [878, 213] on h2 at bounding box center [862, 213] width 183 height 2
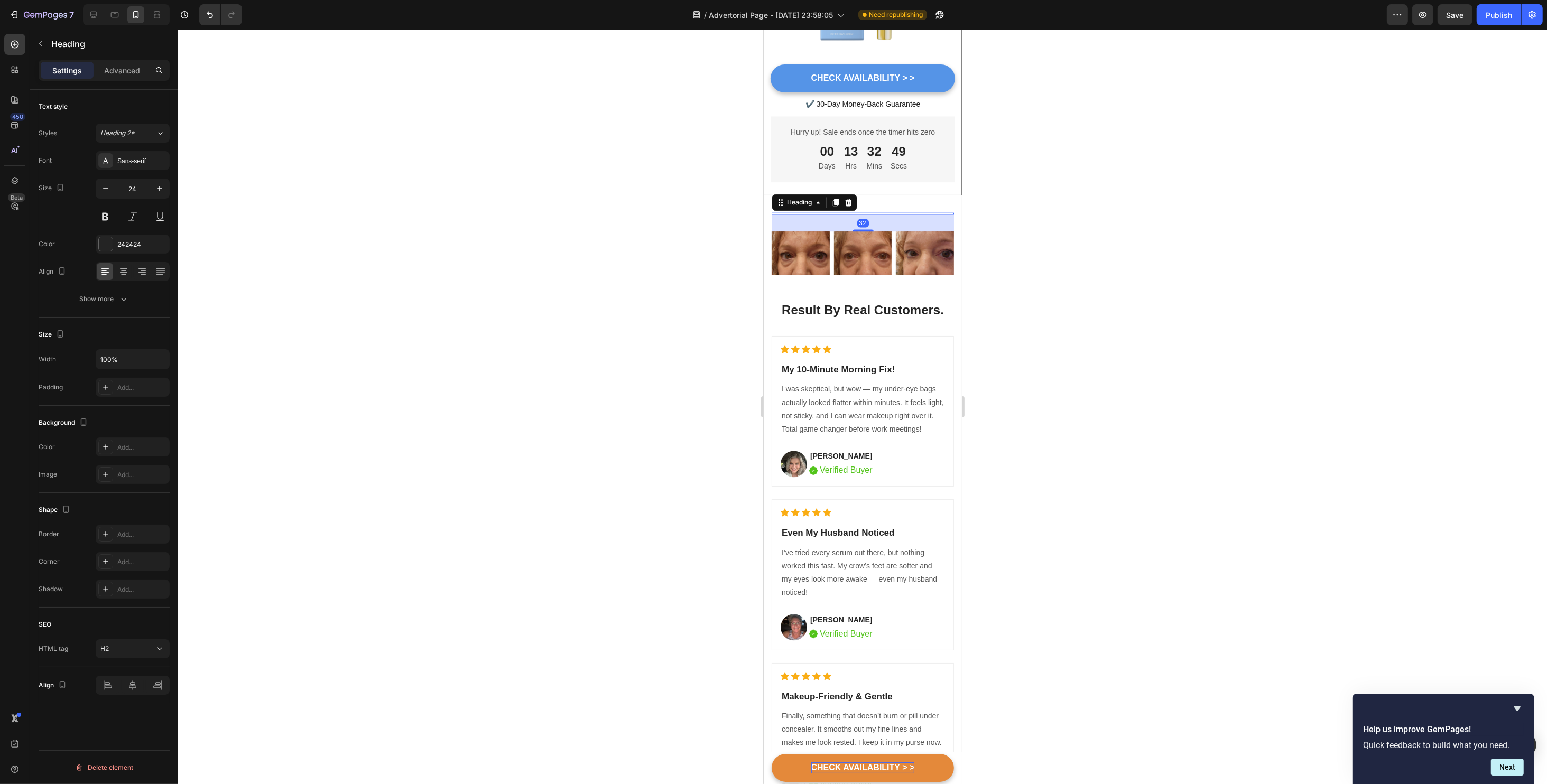
click at [800, 231] on img at bounding box center [800, 252] width 58 height 43
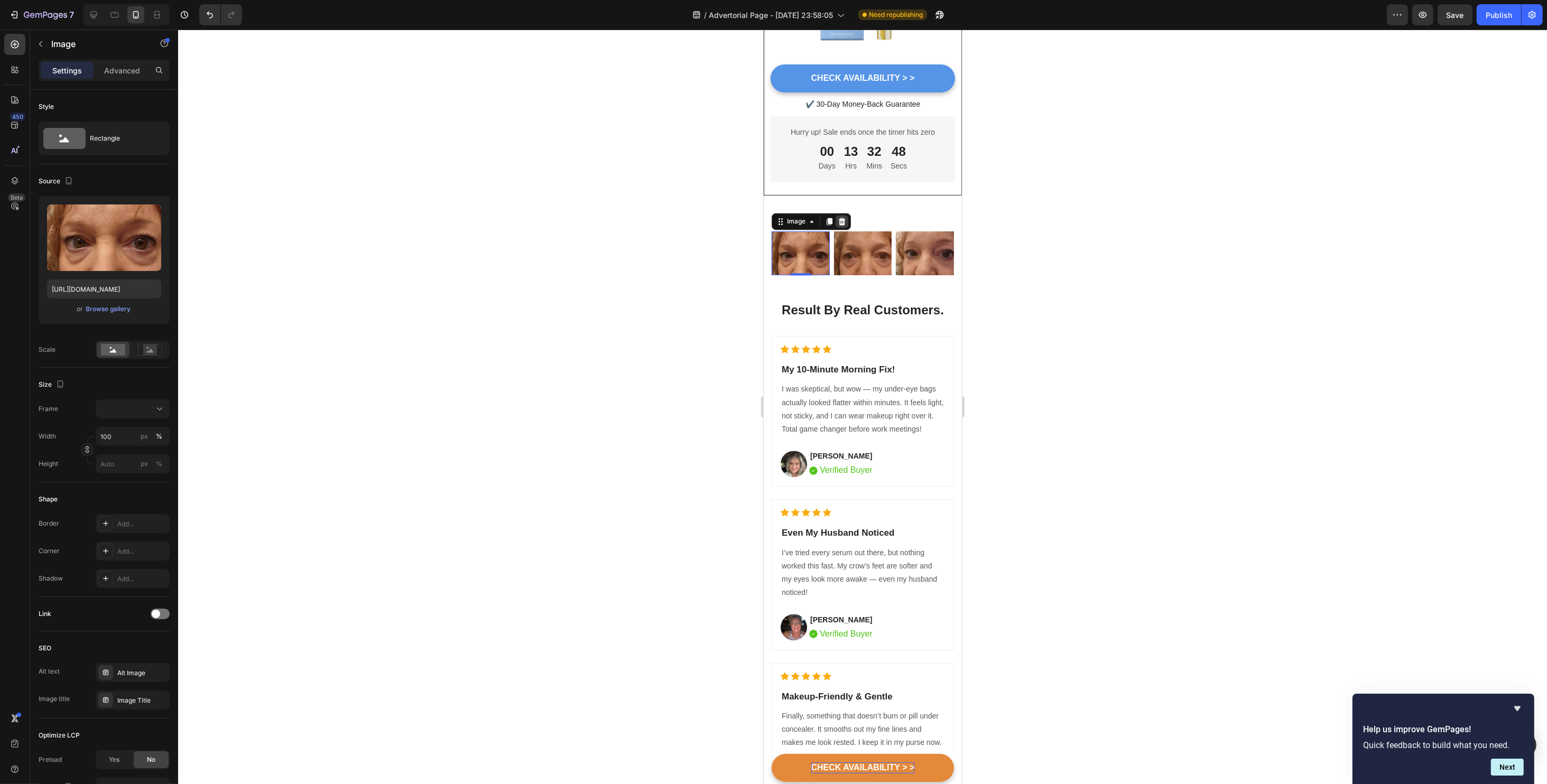
click at [839, 218] on icon at bounding box center [841, 221] width 7 height 7
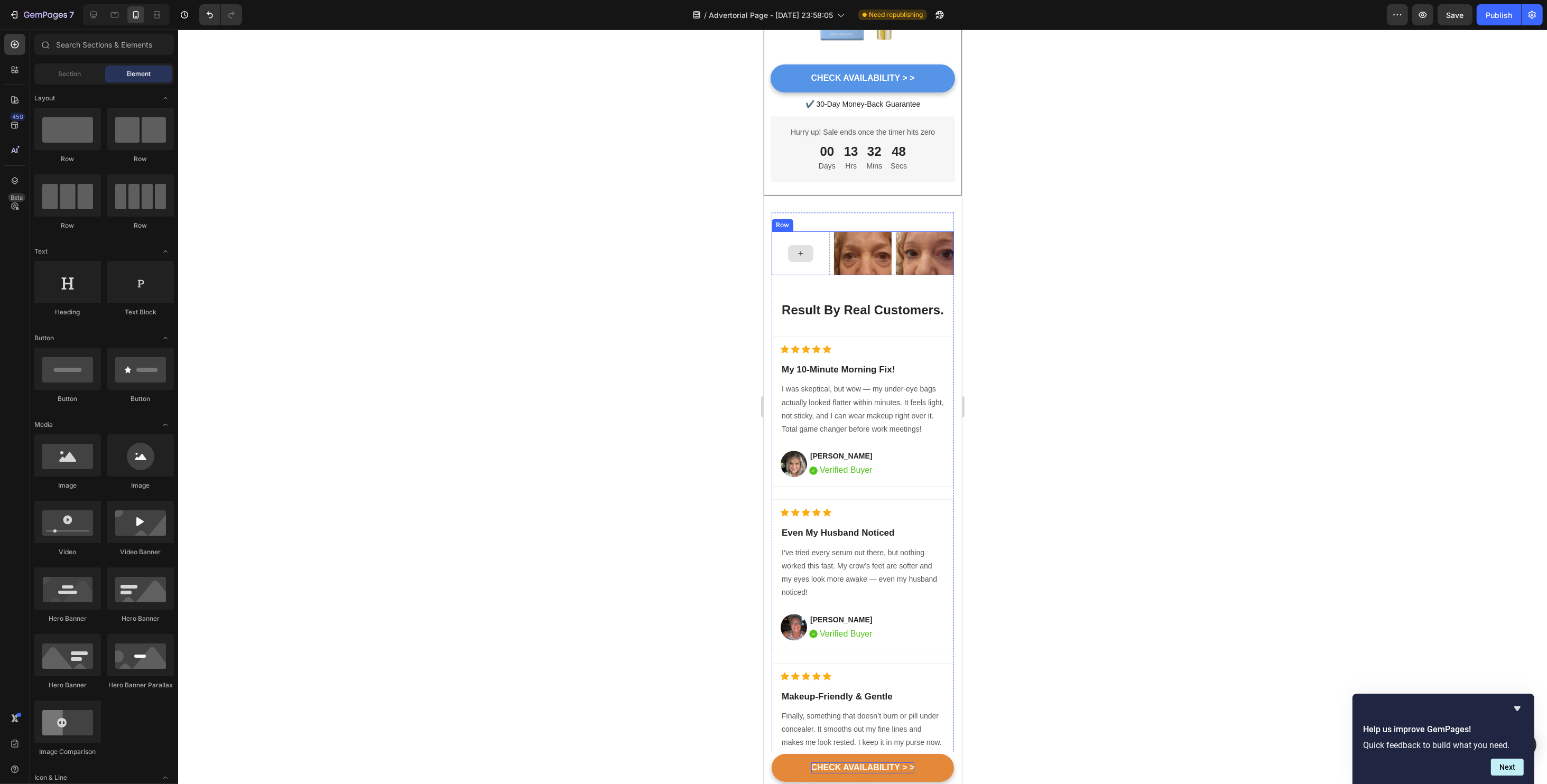
click at [827, 236] on div "Image Image Row" at bounding box center [862, 252] width 183 height 43
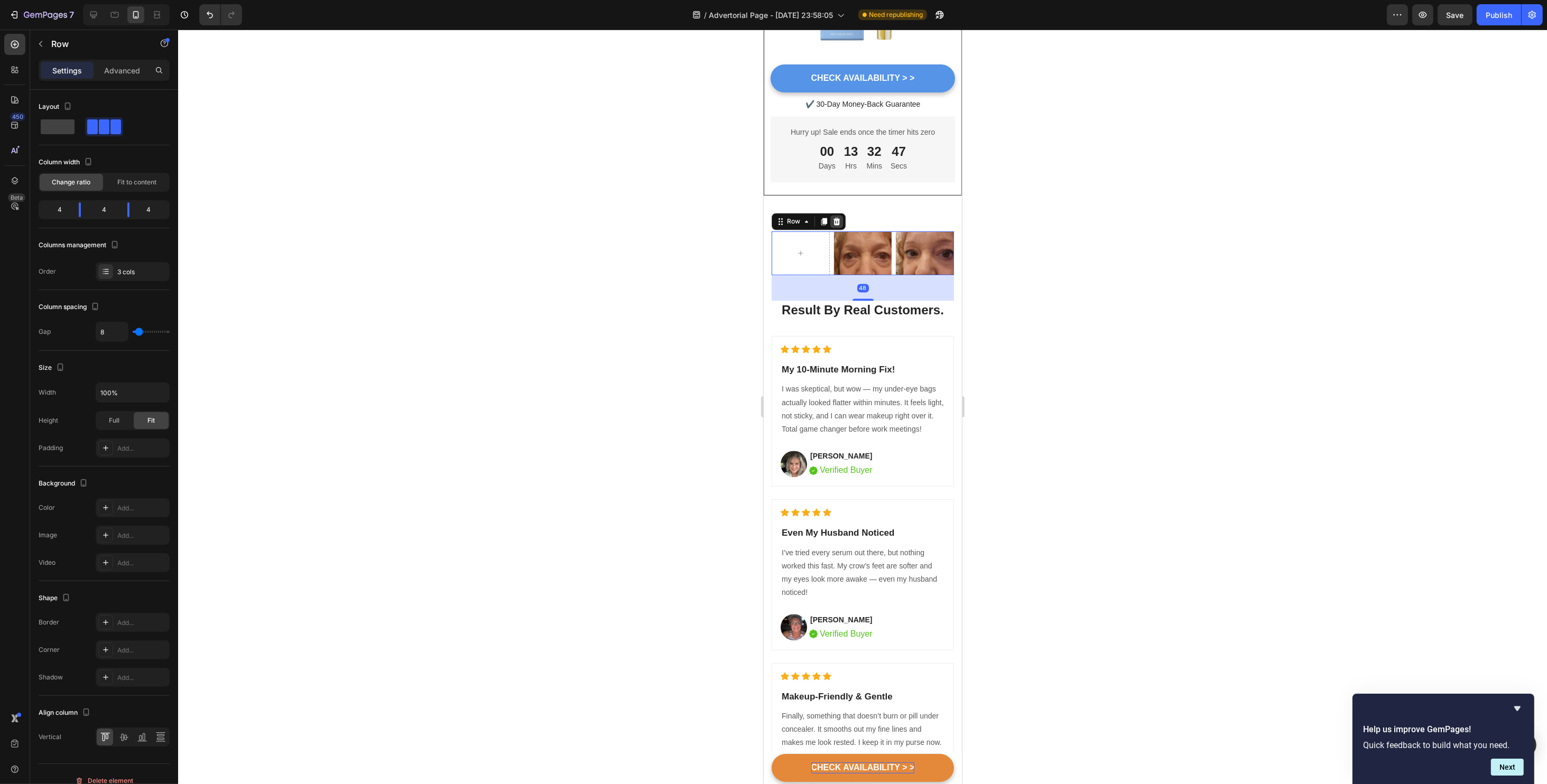
click at [835, 218] on icon at bounding box center [836, 221] width 7 height 7
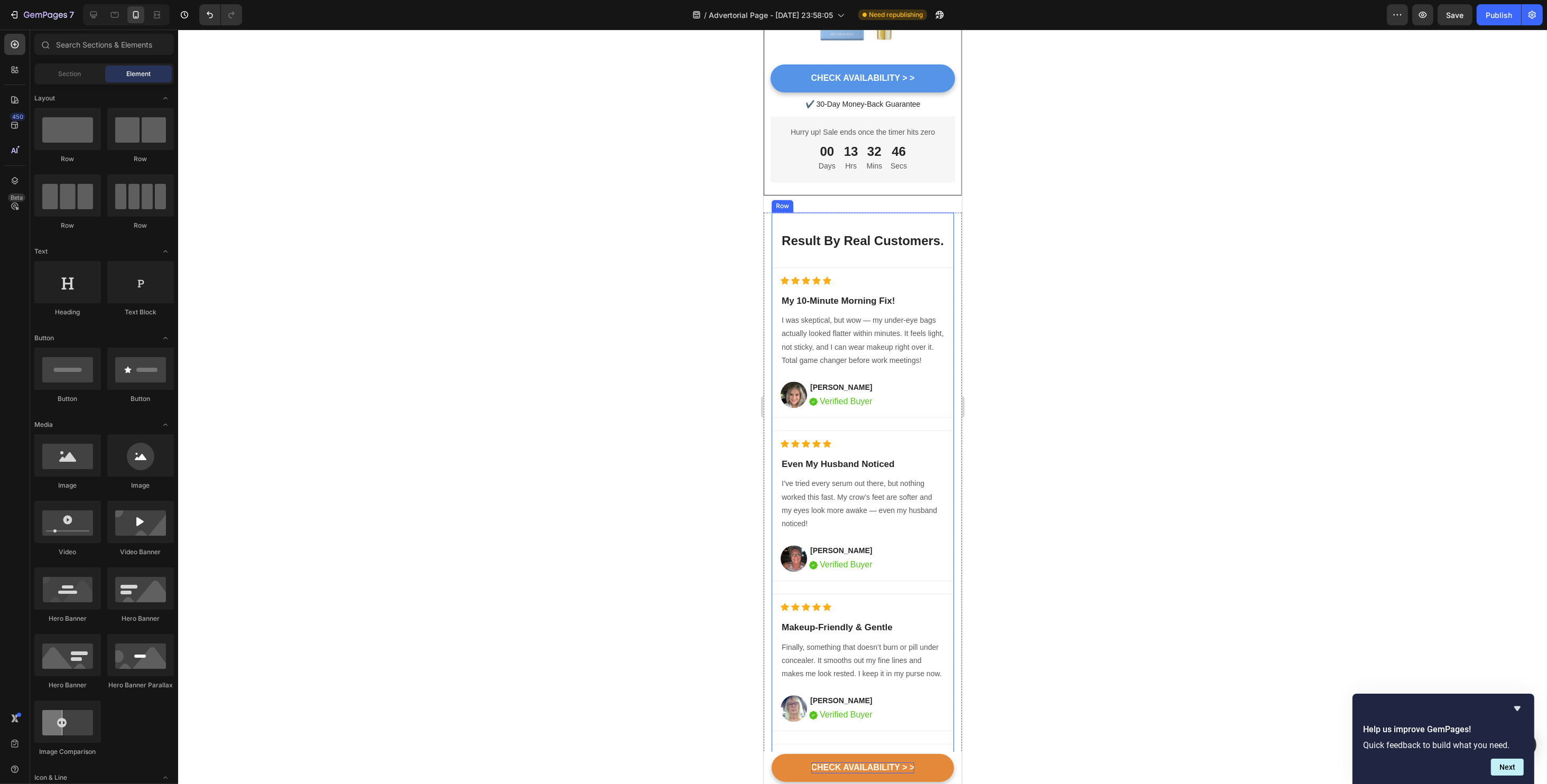
click at [825, 249] on div "Heading Result By Real Customers. Heading Icon Icon Icon Icon Icon Icon List Ho…" at bounding box center [862, 547] width 183 height 669
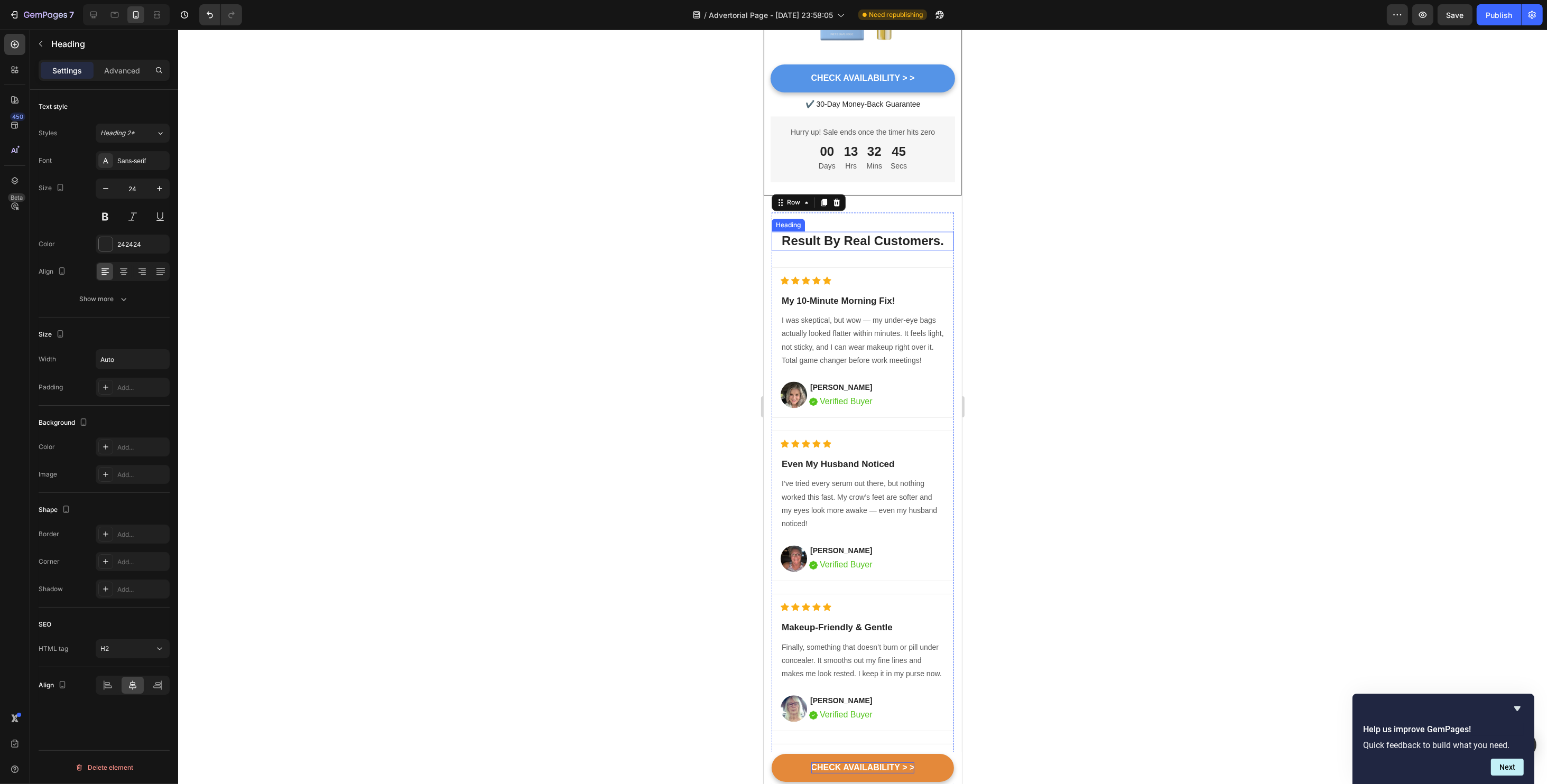
click at [828, 231] on h2 "Result By Real Customers." at bounding box center [862, 240] width 164 height 19
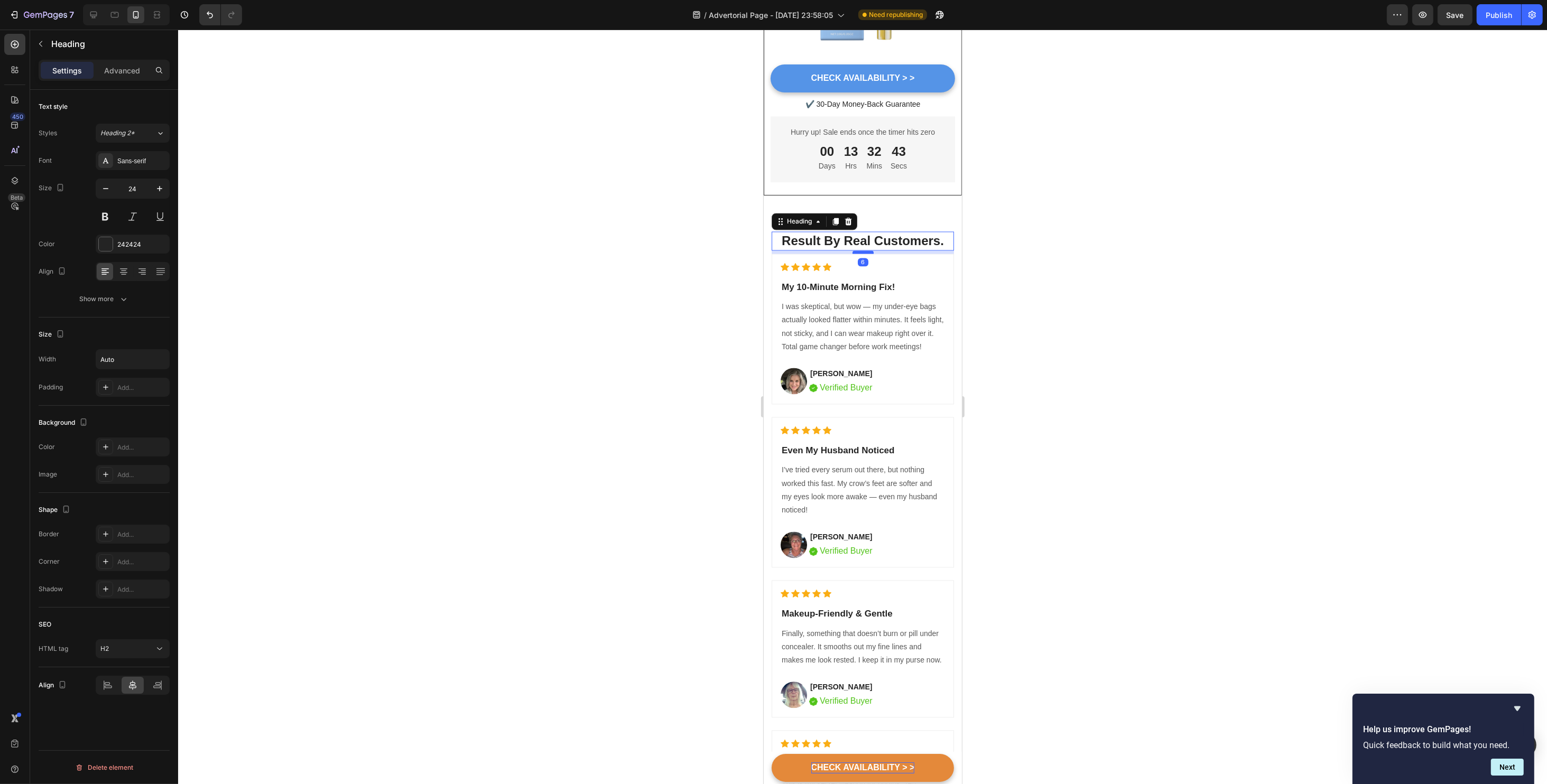
drag, startPoint x: 862, startPoint y: 254, endPoint x: 862, endPoint y: 241, distance: 13.0
click at [862, 250] on div at bounding box center [863, 252] width 21 height 4
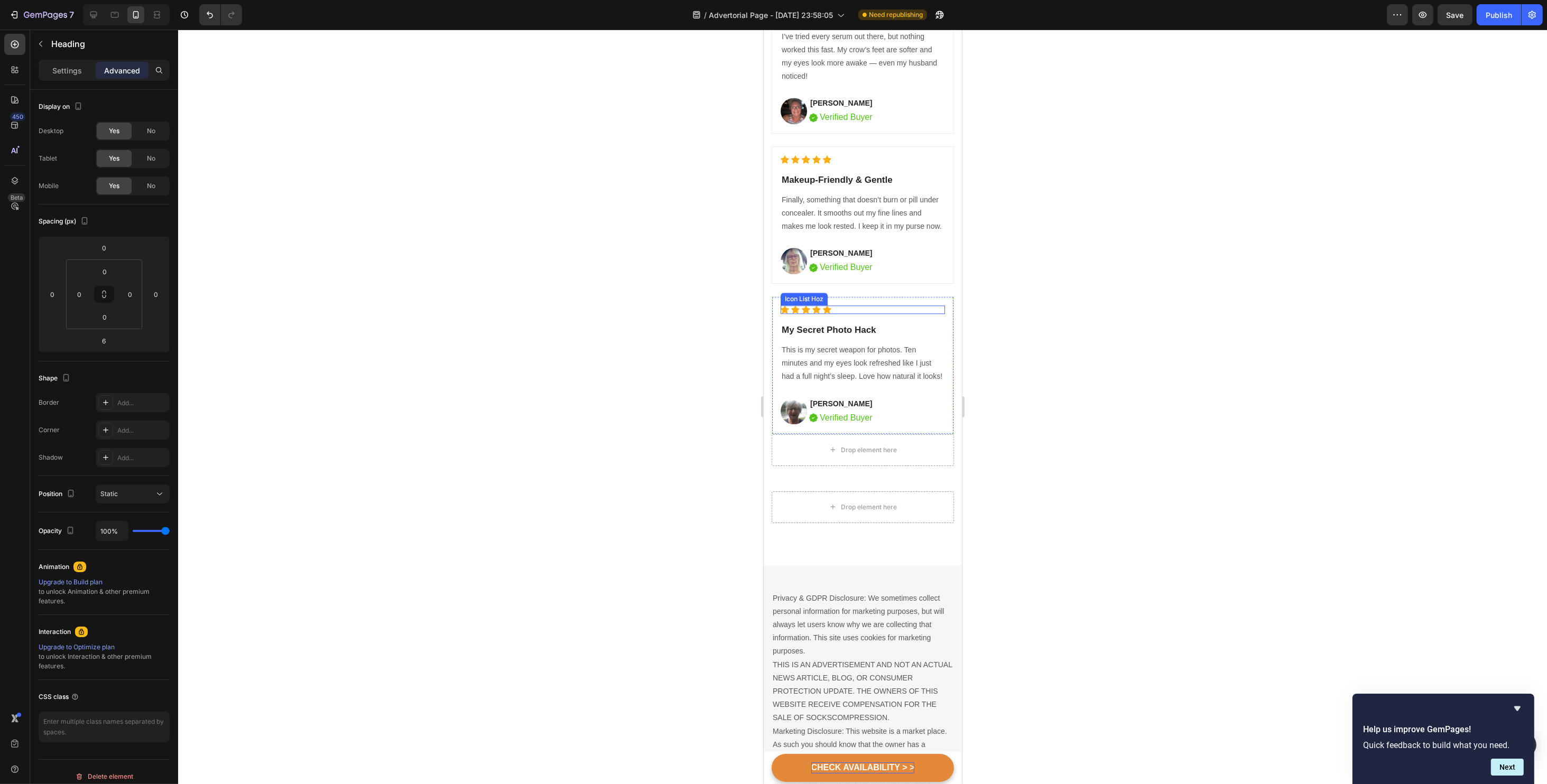
scroll to position [4121, 0]
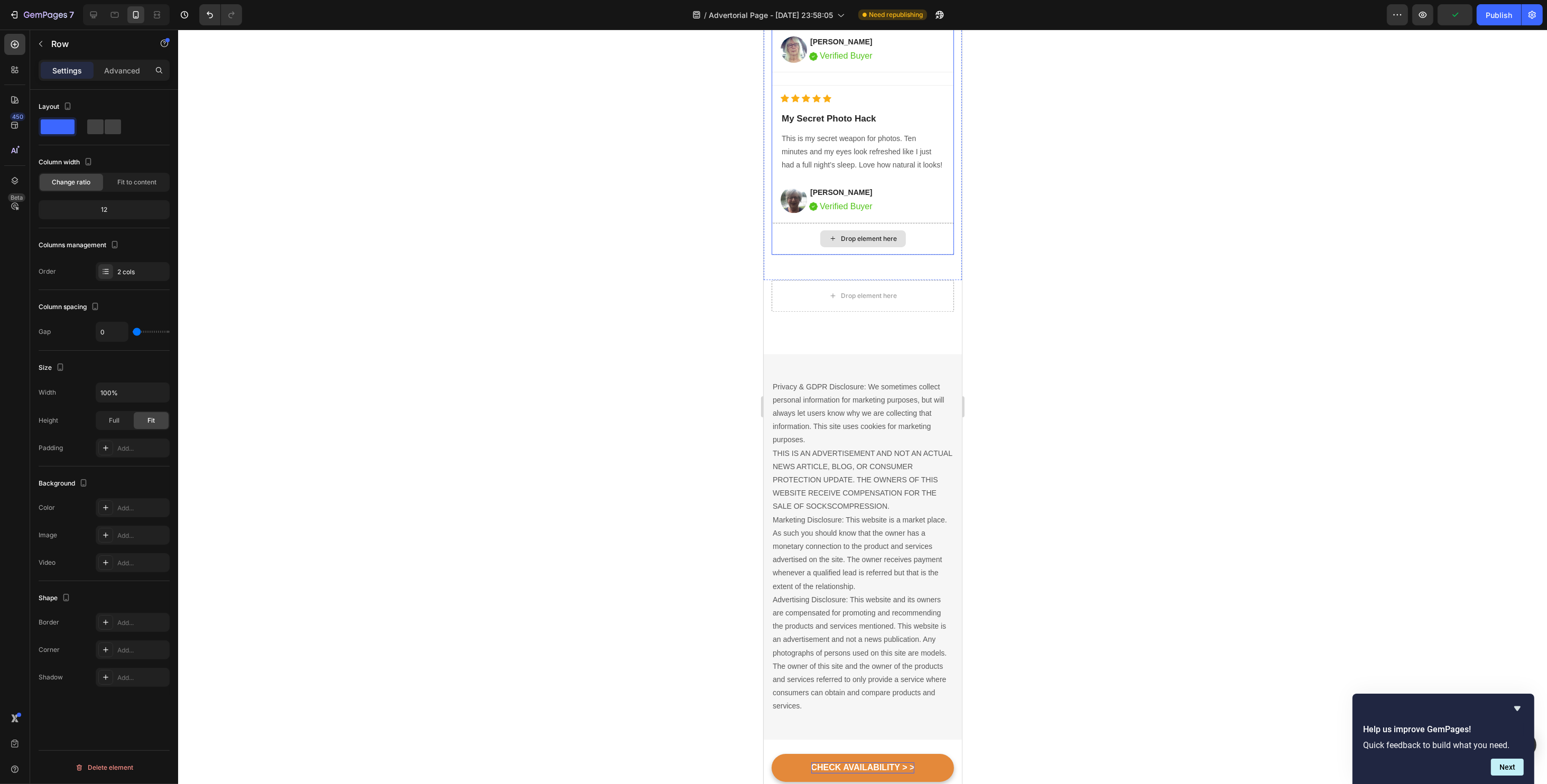
click at [803, 255] on div "Drop element here" at bounding box center [862, 239] width 183 height 32
drag, startPoint x: 863, startPoint y: 318, endPoint x: 864, endPoint y: 288, distance: 30.0
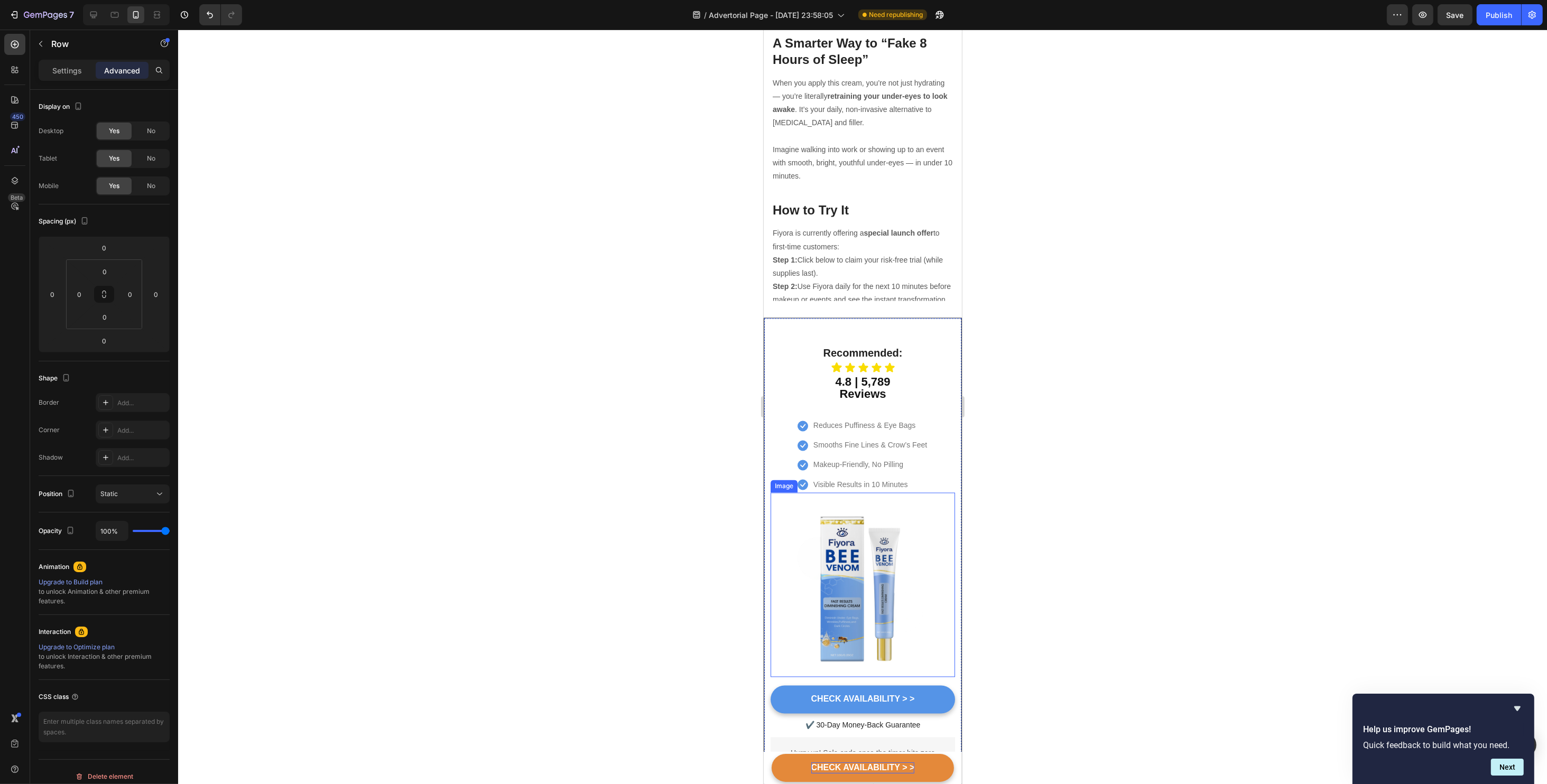
scroll to position [2782, 0]
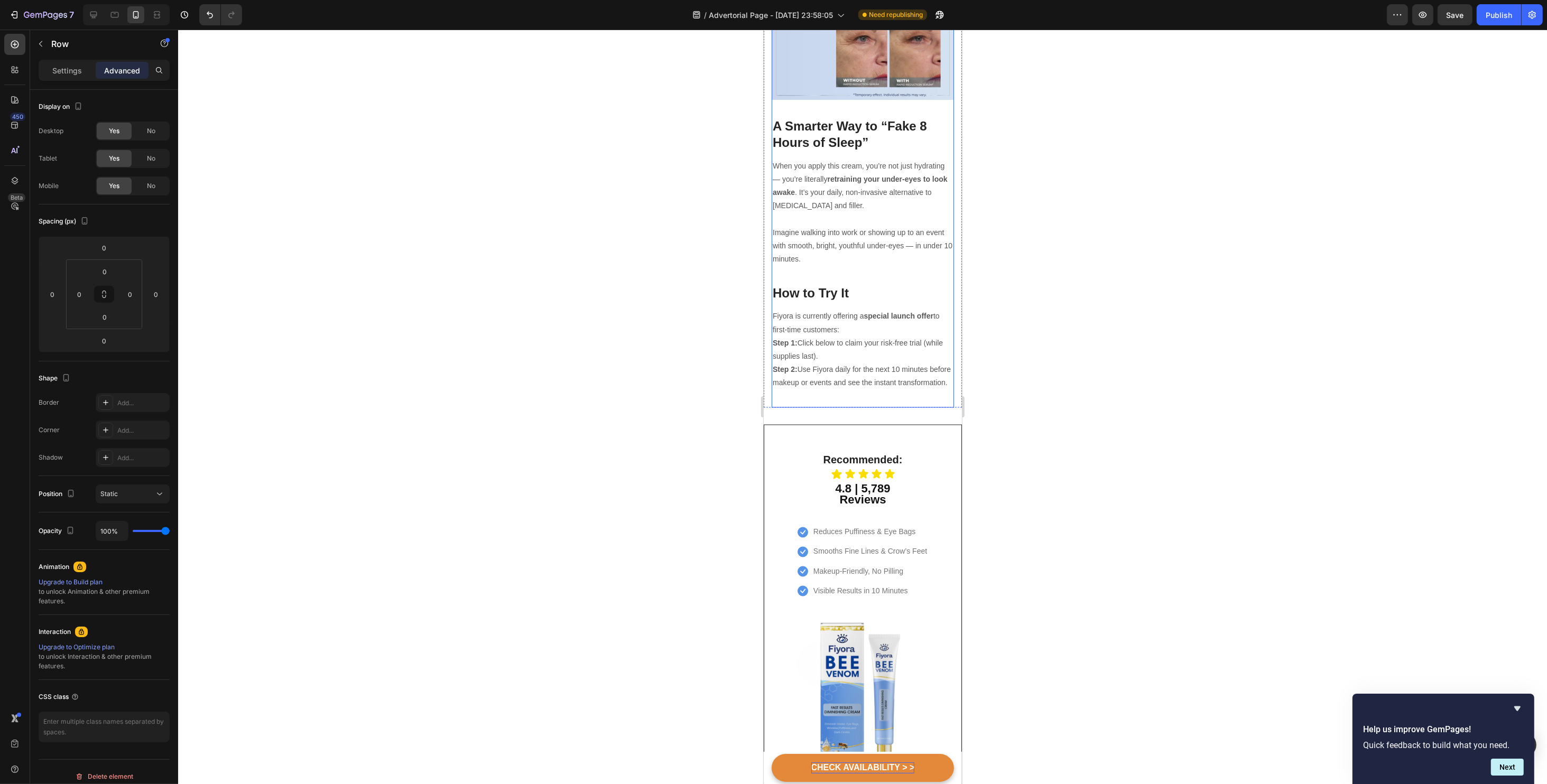
click at [826, 365] on p "Step 1: Click below to claim your risk-free trial (while supplies last). Step 2…" at bounding box center [862, 363] width 180 height 54
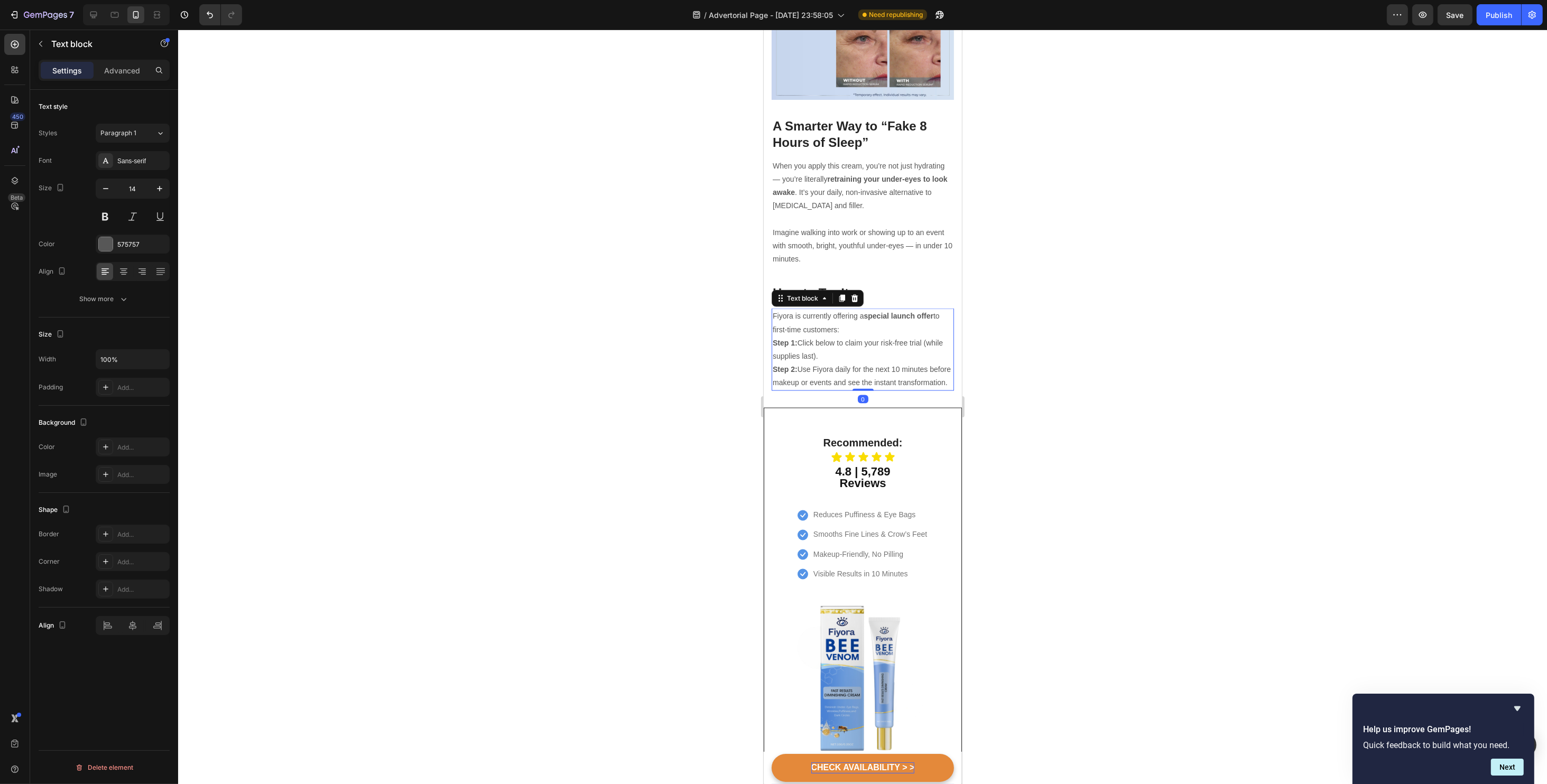
drag, startPoint x: 859, startPoint y: 383, endPoint x: 859, endPoint y: 357, distance: 26.0
click at [859, 357] on div "Fiyora is currently offering a special launch offer to first-time customers: St…" at bounding box center [862, 349] width 183 height 82
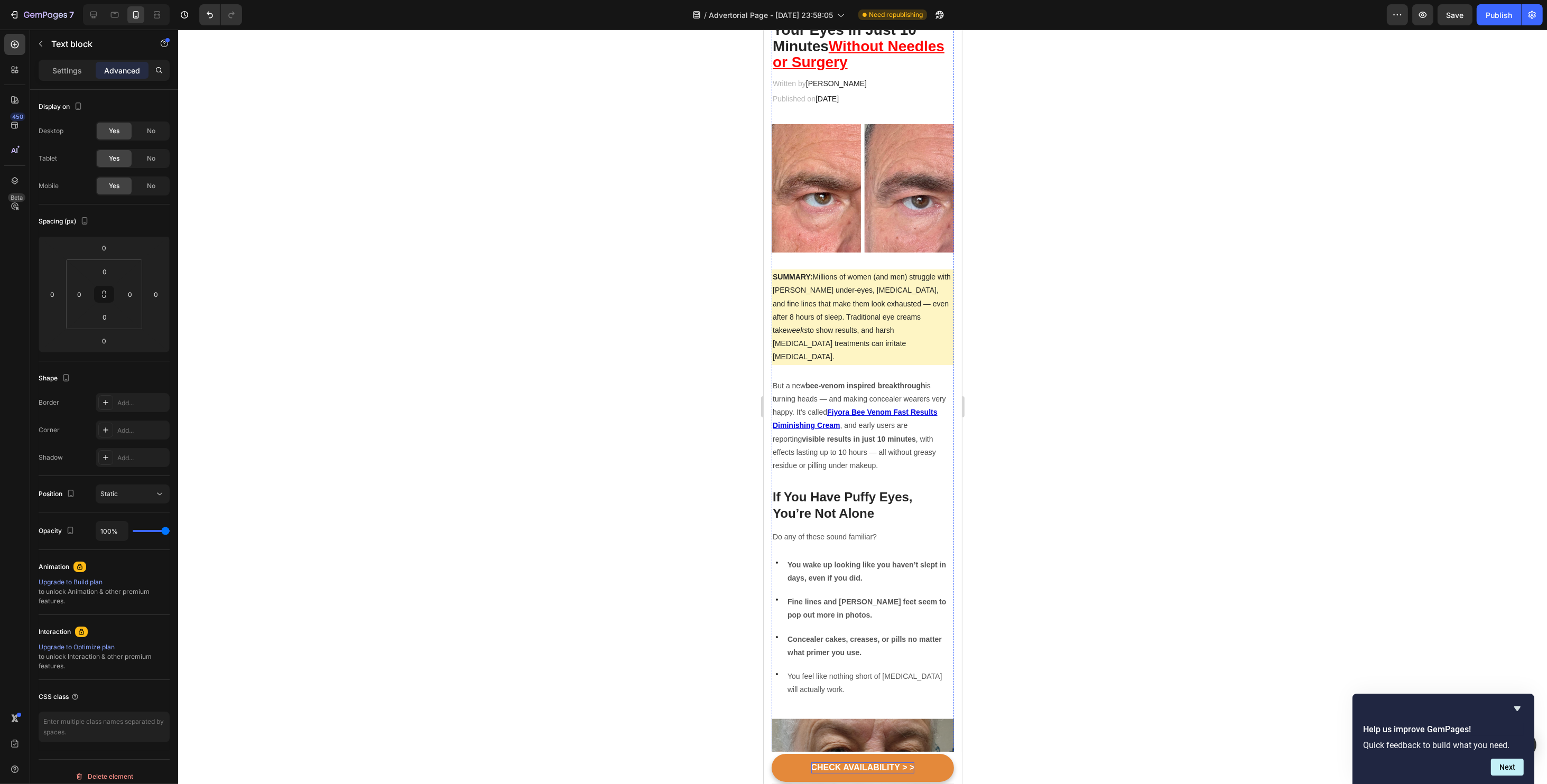
scroll to position [0, 0]
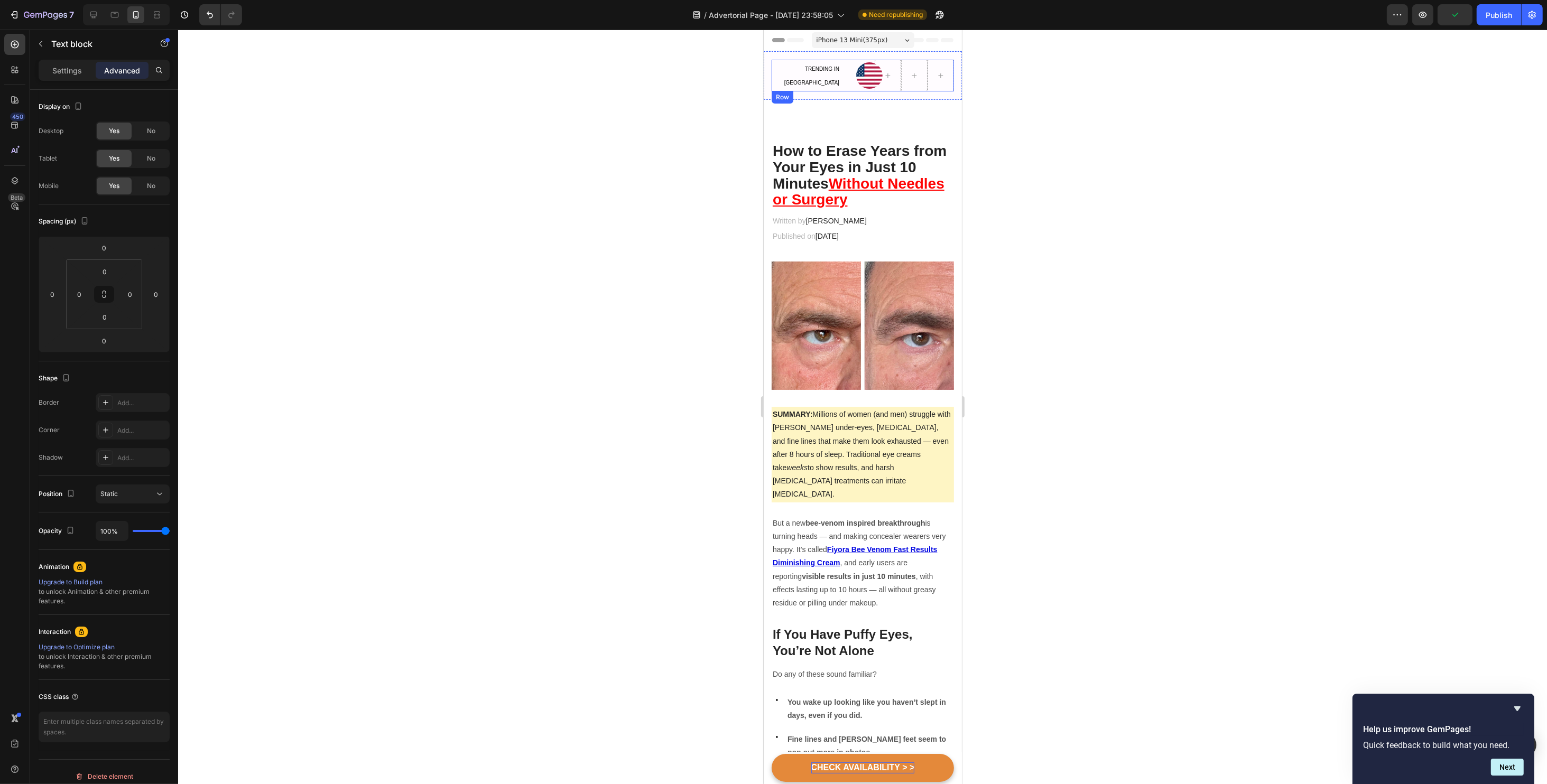
click at [1112, 154] on div at bounding box center [863, 407] width 1369 height 755
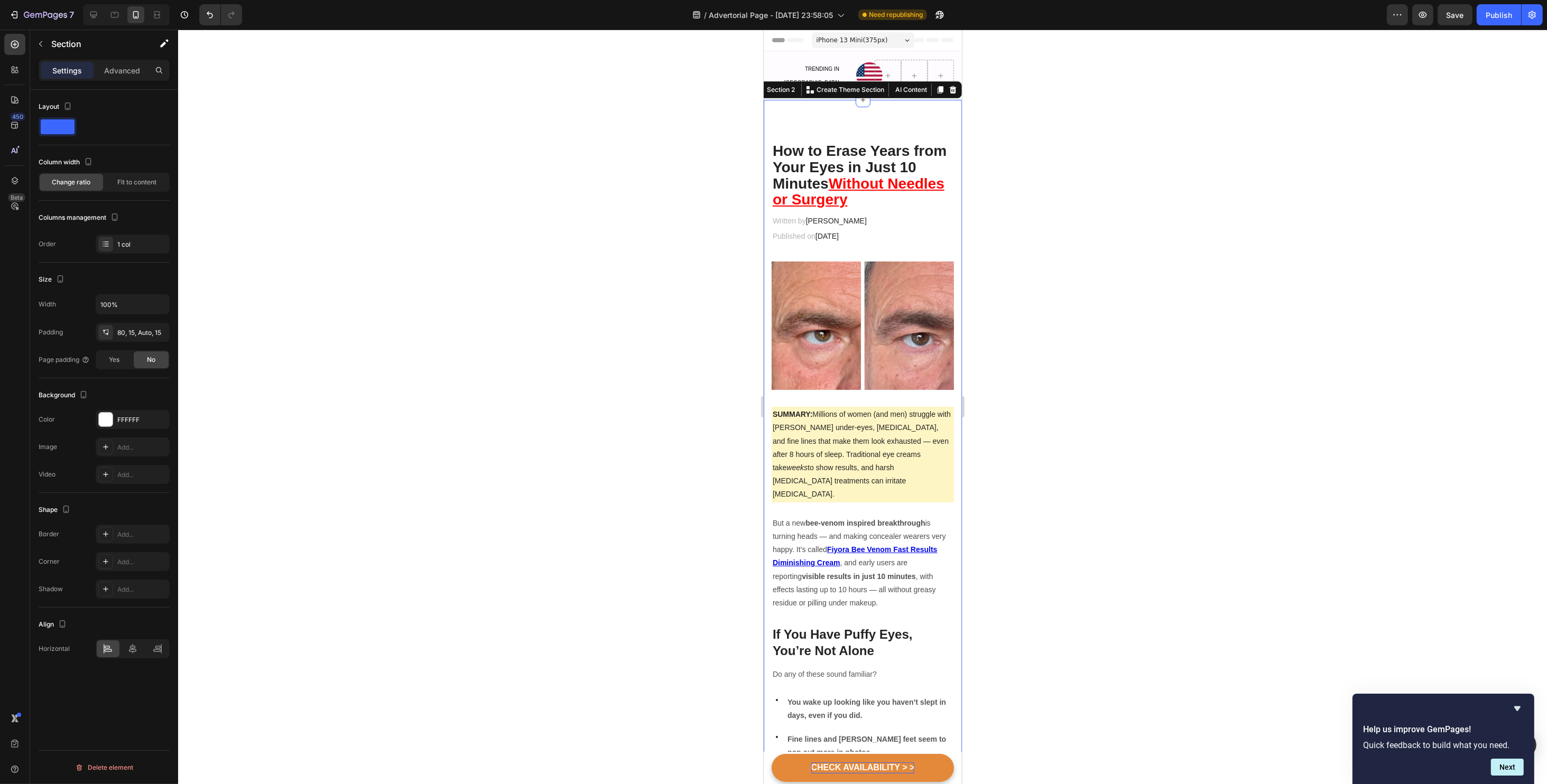
click at [818, 142] on h2 "How to Erase Years from Your Eyes in Just 10 Minutes Without Needles or Surgery" at bounding box center [862, 175] width 183 height 67
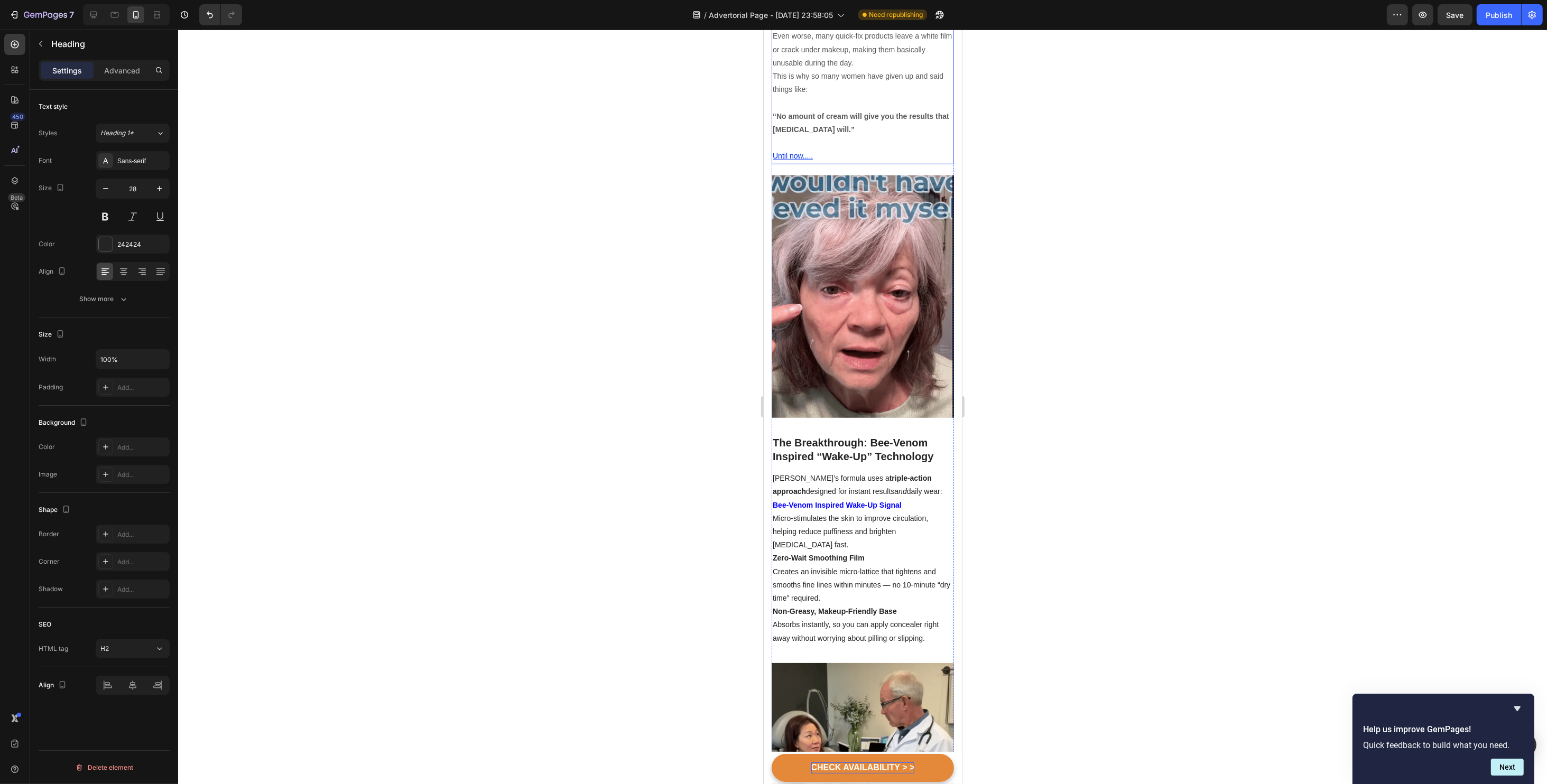
scroll to position [1268, 0]
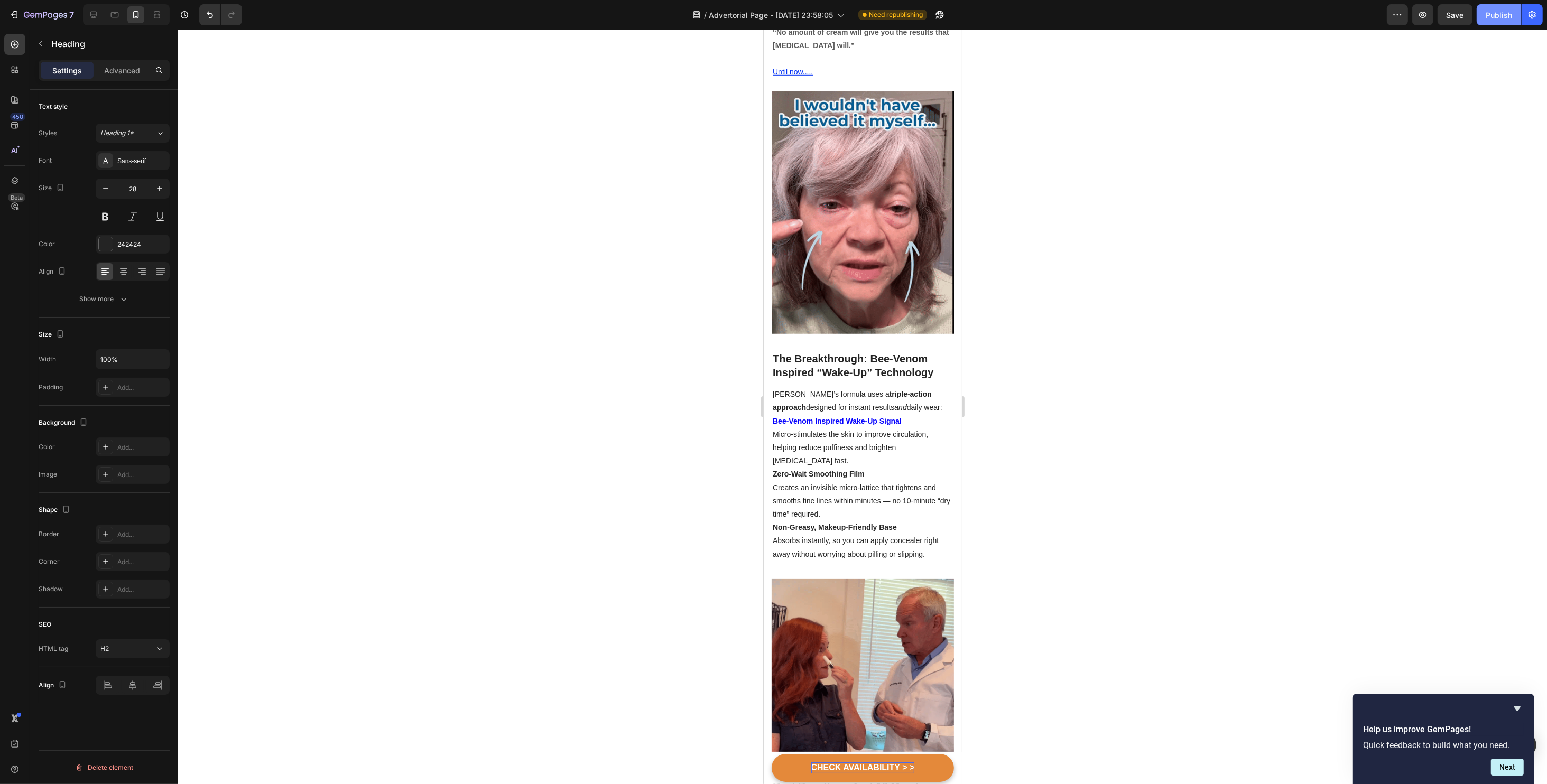
click at [1499, 22] on button "Publish" at bounding box center [1498, 15] width 44 height 21
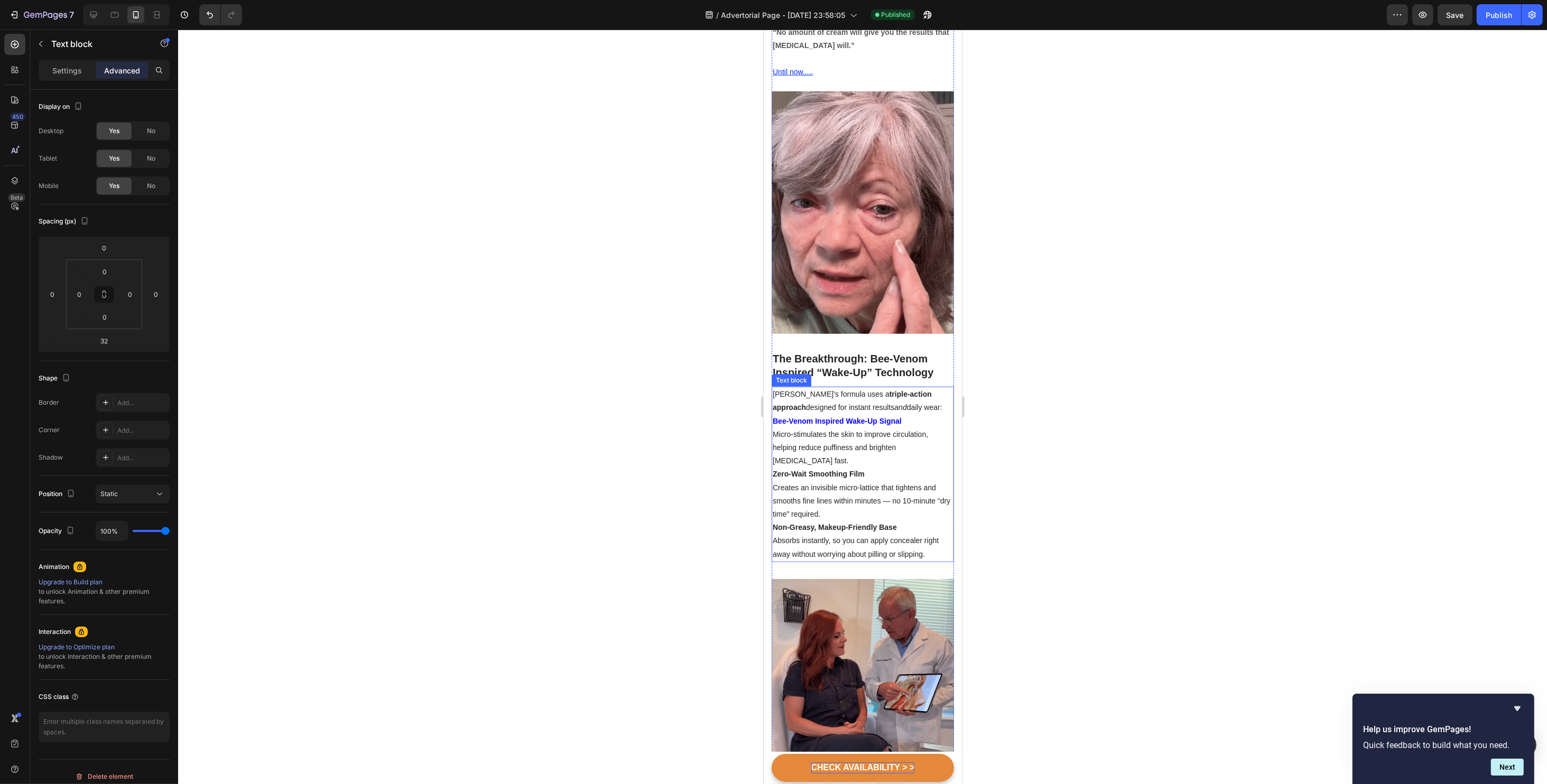
click at [833, 417] on strong "Bee-Venom Inspired Wake-Up Signal" at bounding box center [836, 422] width 129 height 9
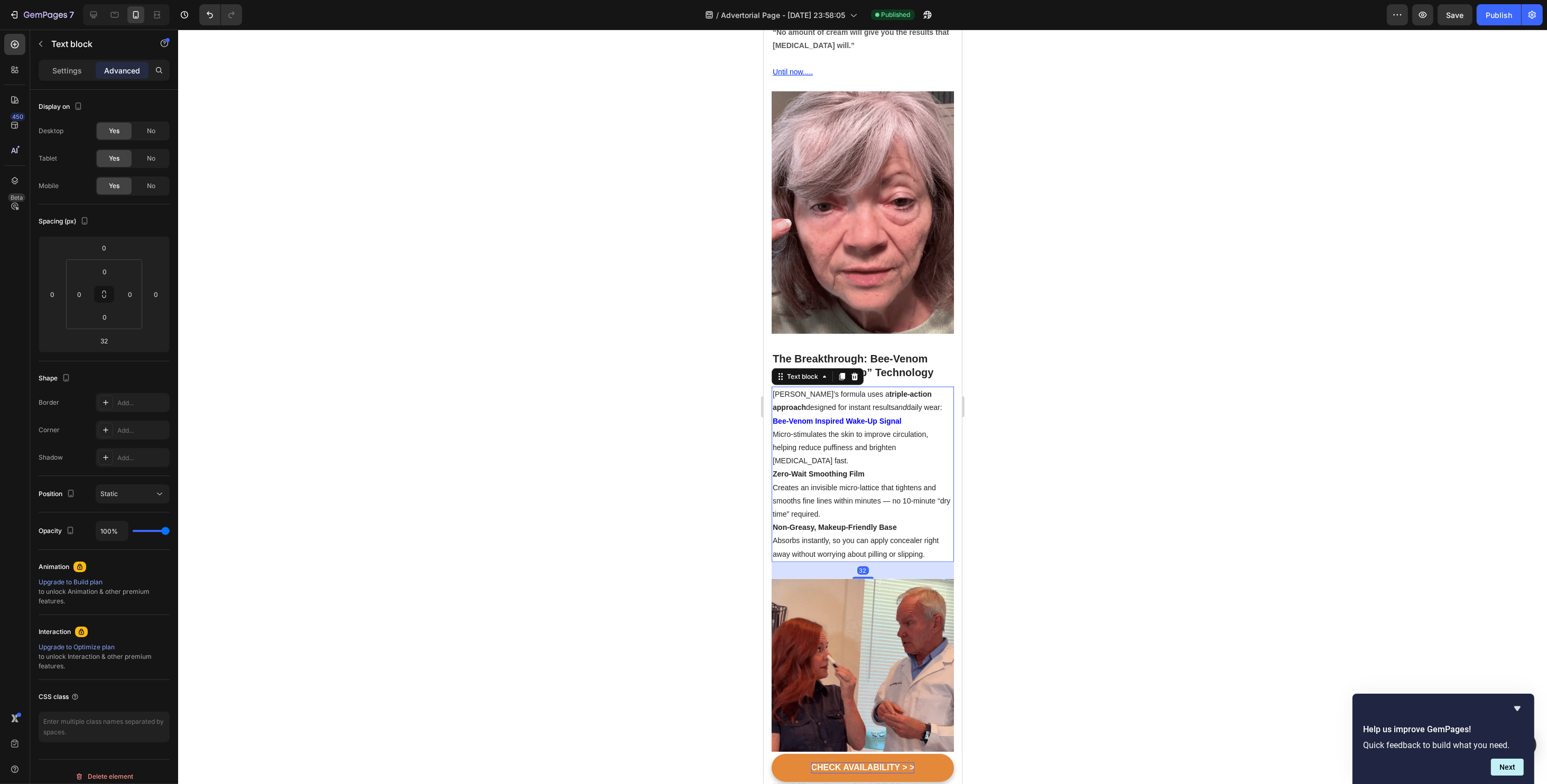
click at [835, 417] on strong "Bee-Venom Inspired Wake-Up Signal" at bounding box center [836, 422] width 129 height 9
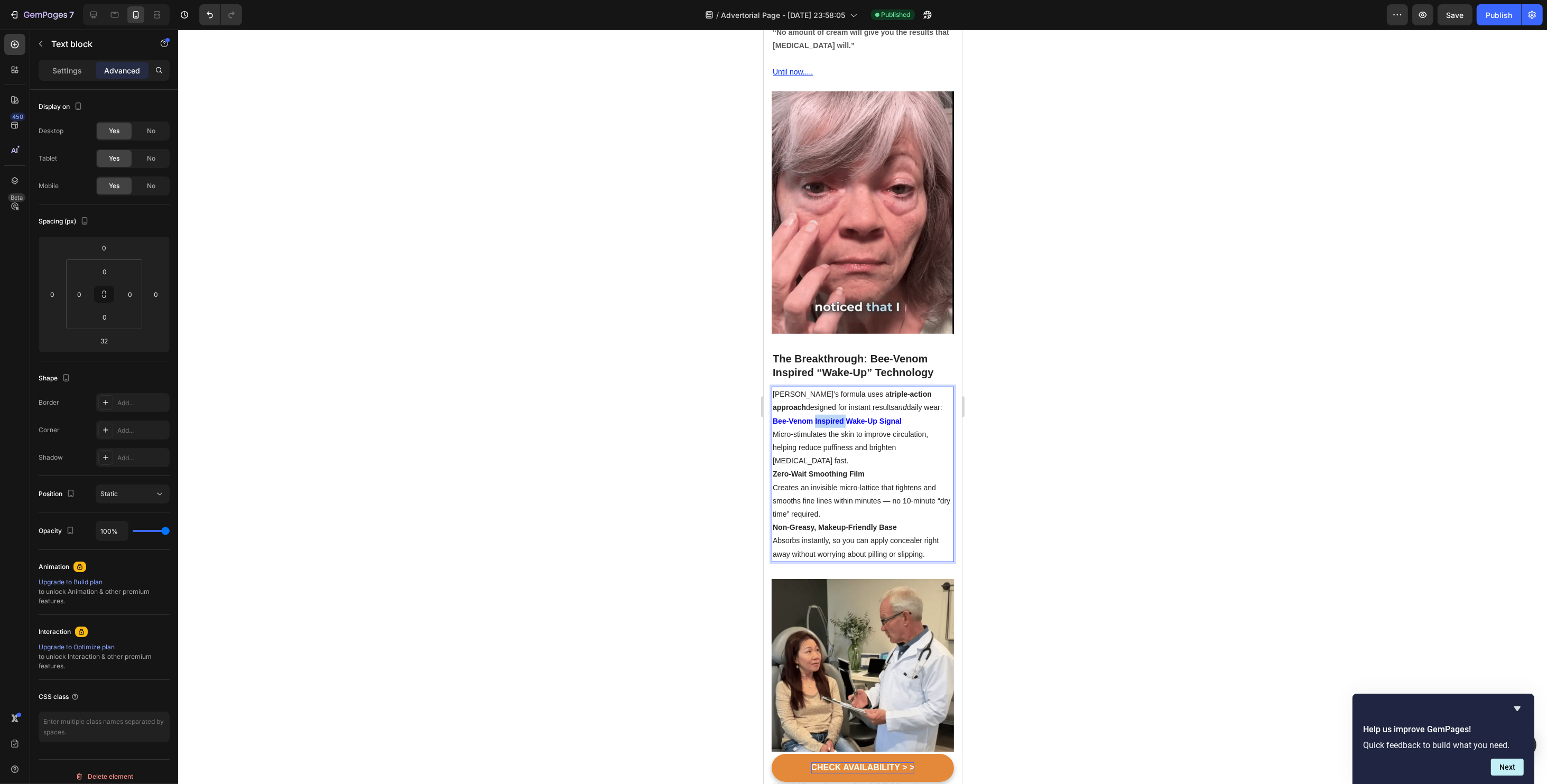
click at [835, 417] on strong "Bee-Venom Inspired Wake-Up Signal" at bounding box center [836, 422] width 129 height 9
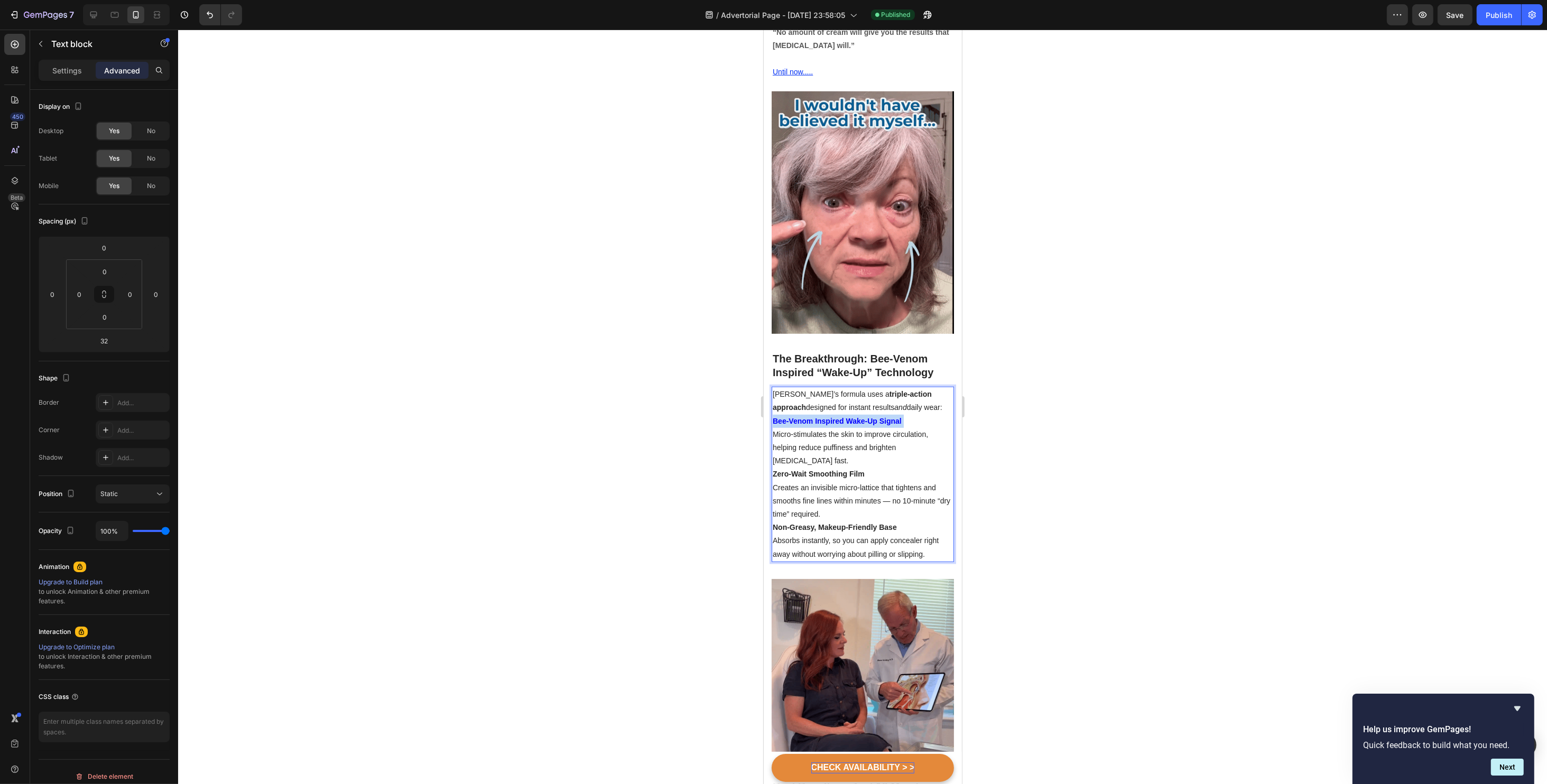
click at [835, 417] on strong "Bee-Venom Inspired Wake-Up Signal" at bounding box center [836, 422] width 129 height 9
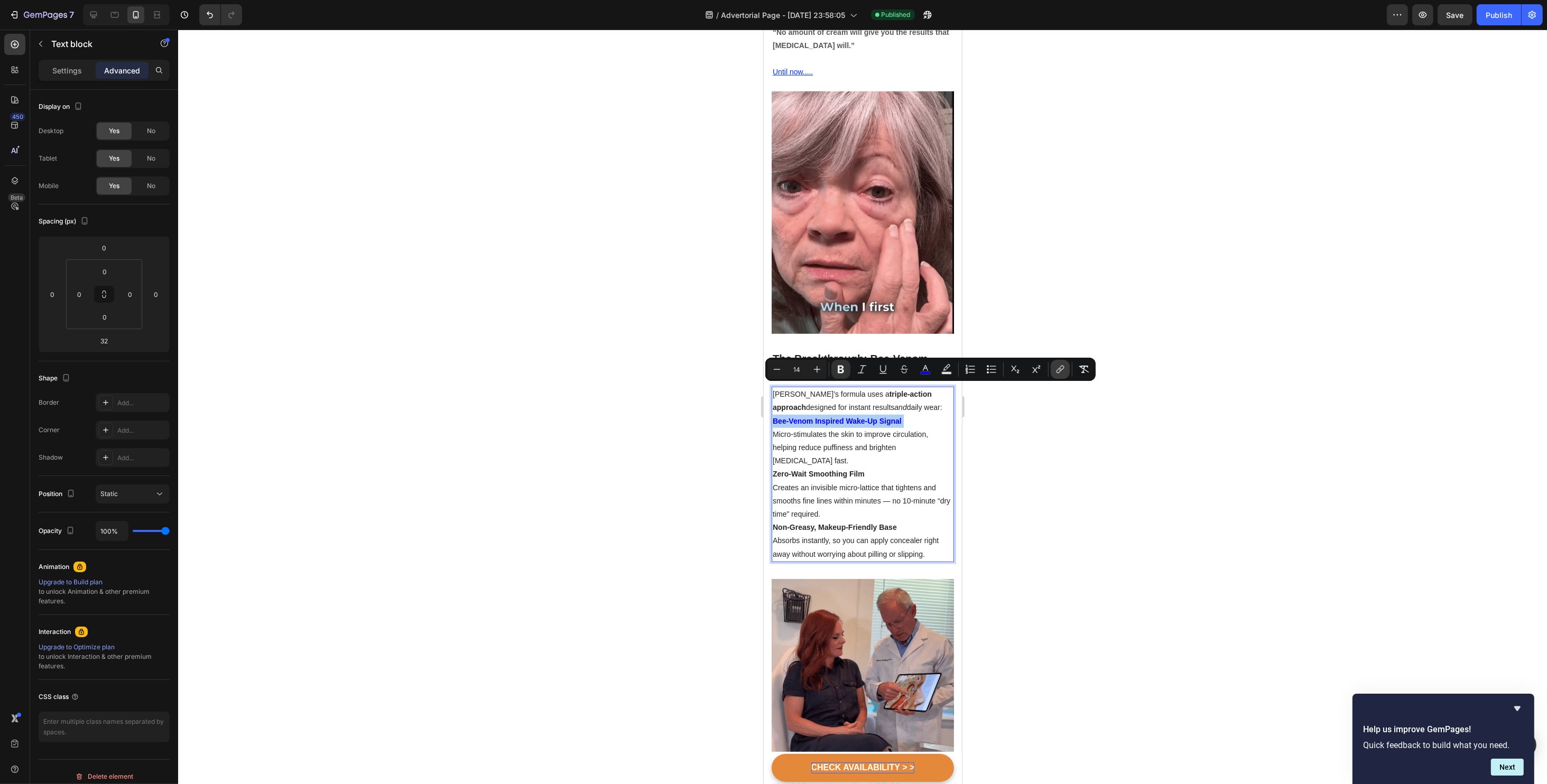
click at [1061, 372] on icon "Editor contextual toolbar" at bounding box center [1060, 370] width 11 height 11
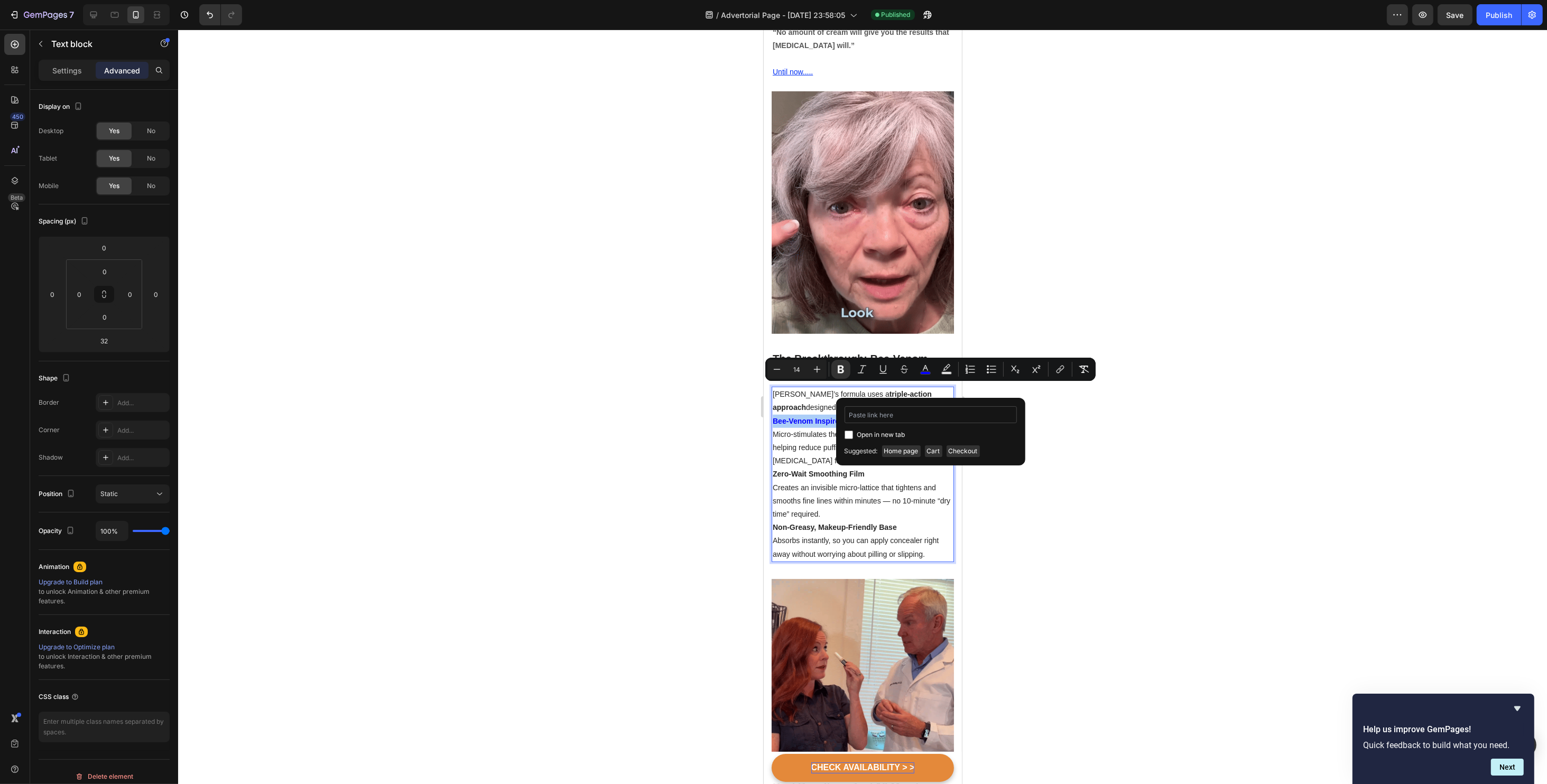
type input "[URL][DOMAIN_NAME]"
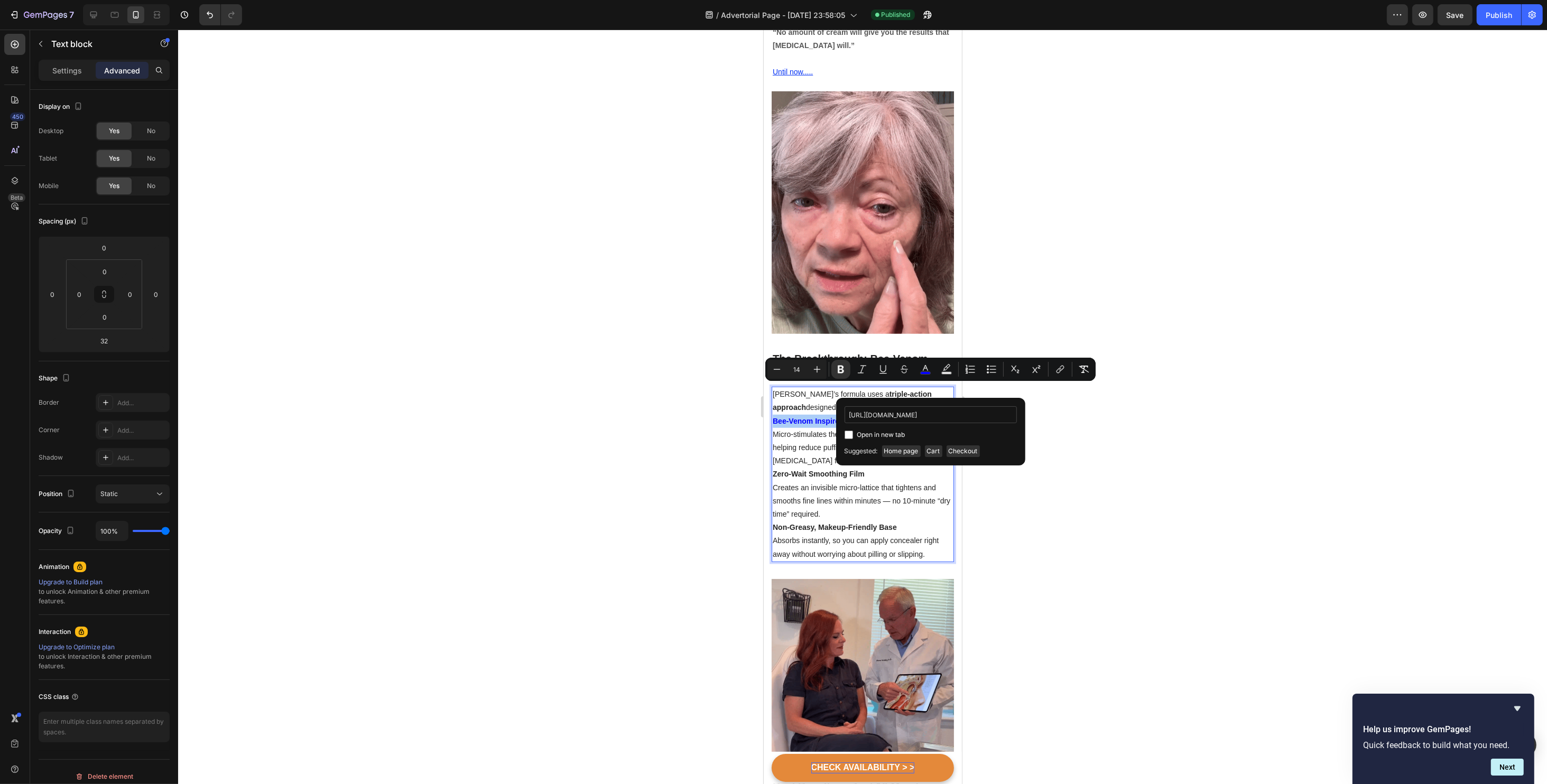
scroll to position [0, 140]
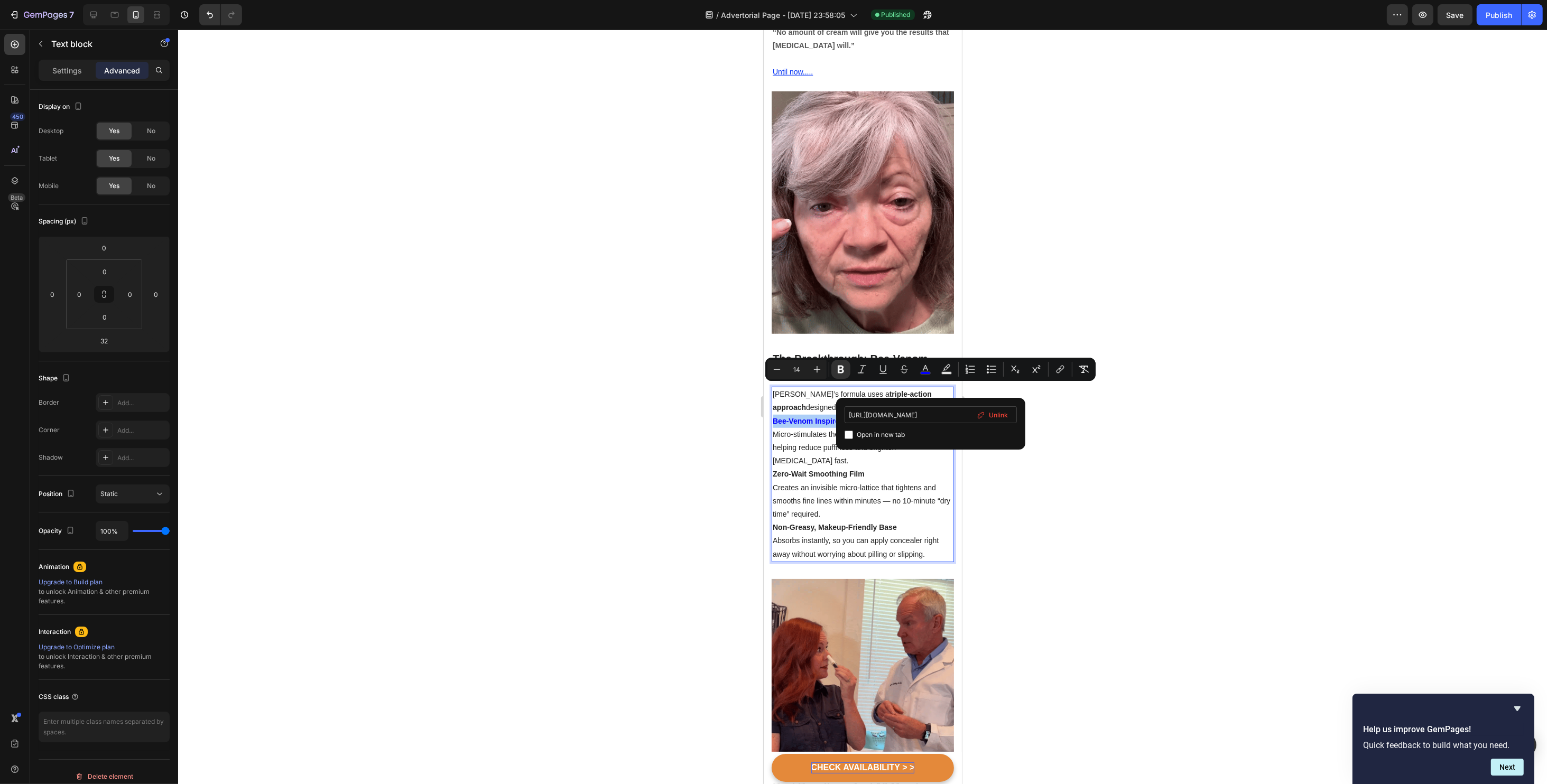
click at [891, 418] on input "[URL][DOMAIN_NAME]" at bounding box center [930, 414] width 172 height 17
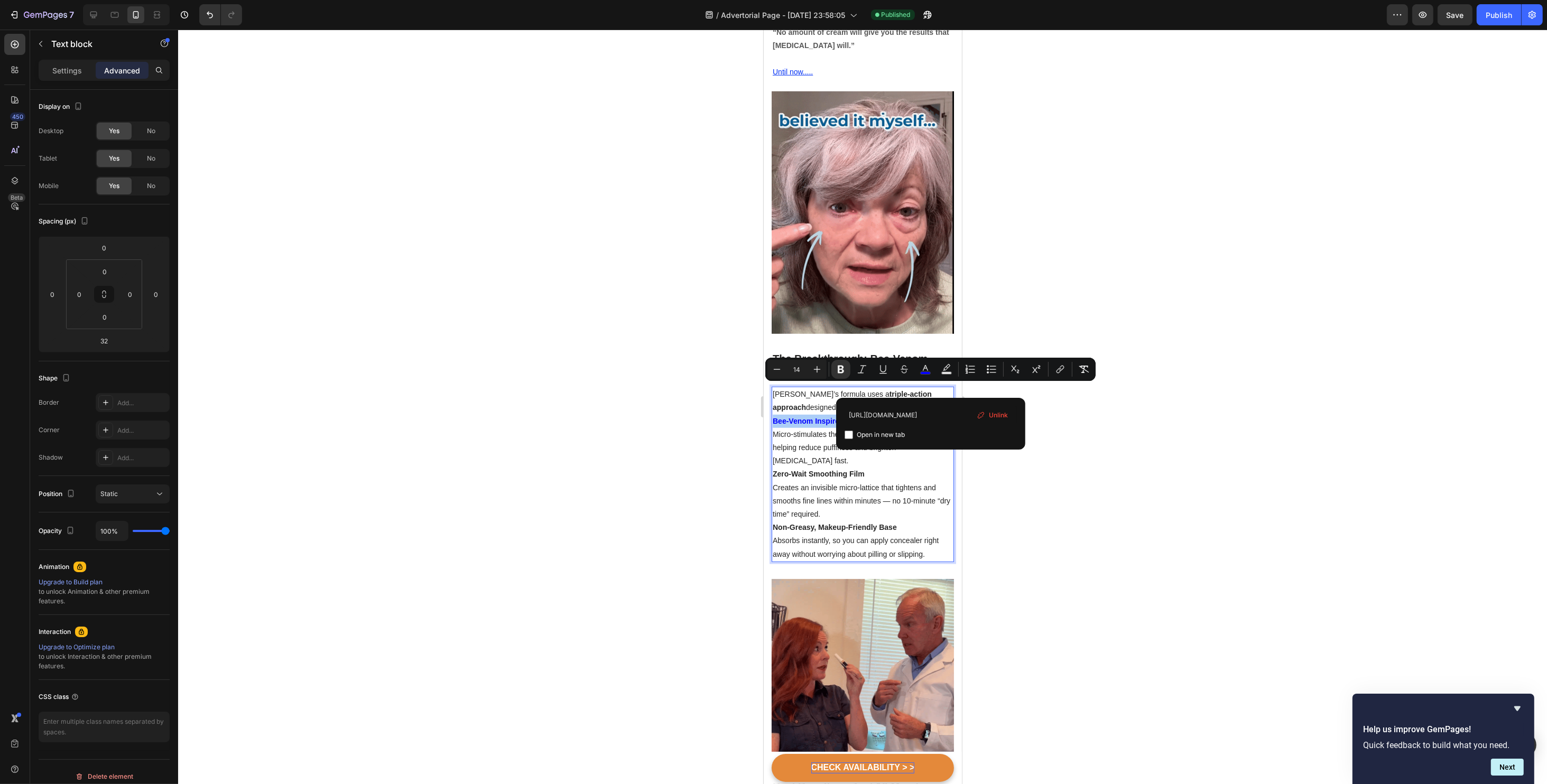
scroll to position [0, 0]
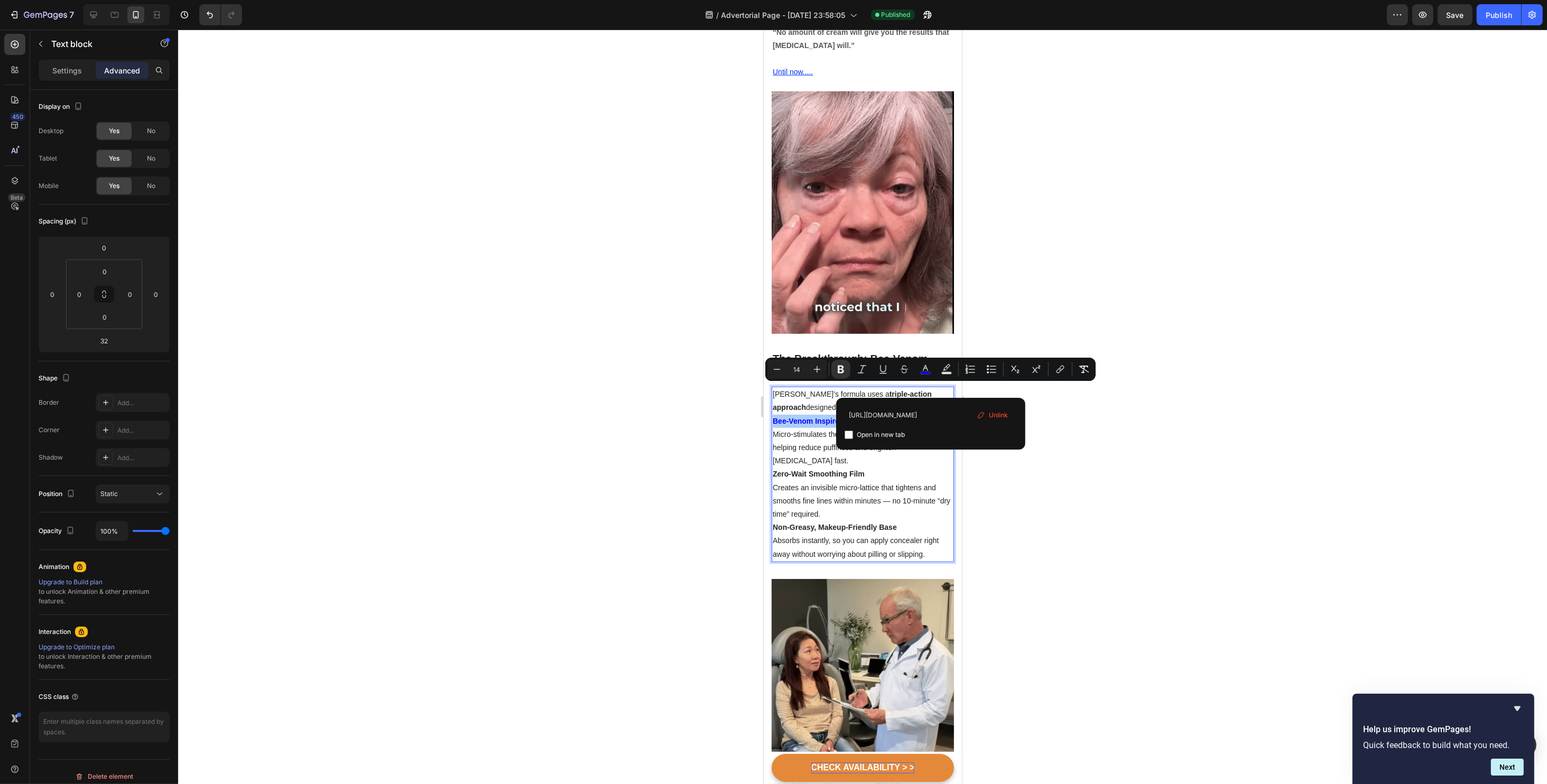
drag, startPoint x: 892, startPoint y: 418, endPoint x: 841, endPoint y: 418, distance: 51.0
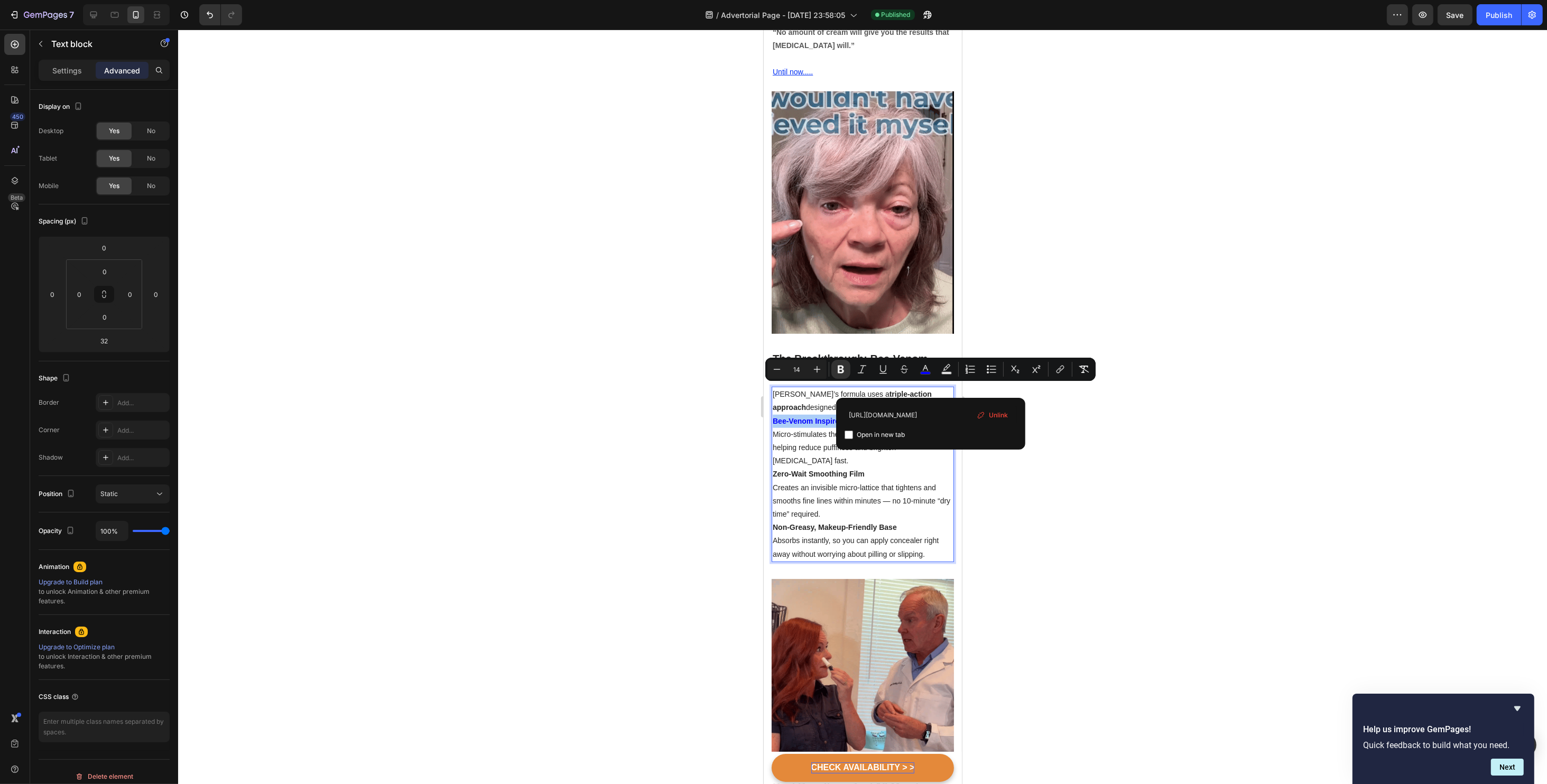
click at [841, 418] on div "https://www.fiyora.shop/products/eye-neck-cream-nourishing-and-hydrating-delica…" at bounding box center [930, 423] width 190 height 52
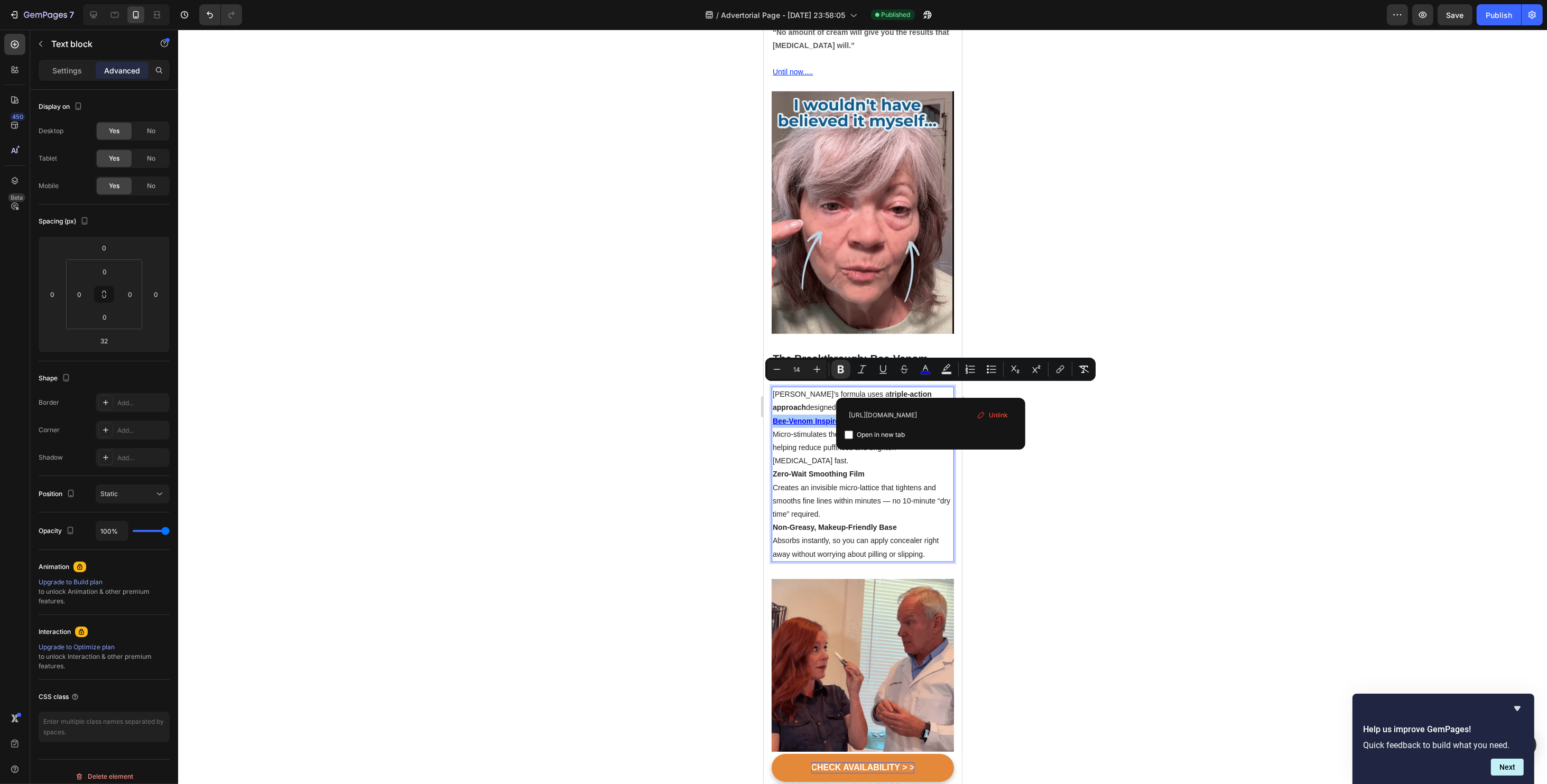
click at [1102, 443] on div at bounding box center [863, 407] width 1369 height 755
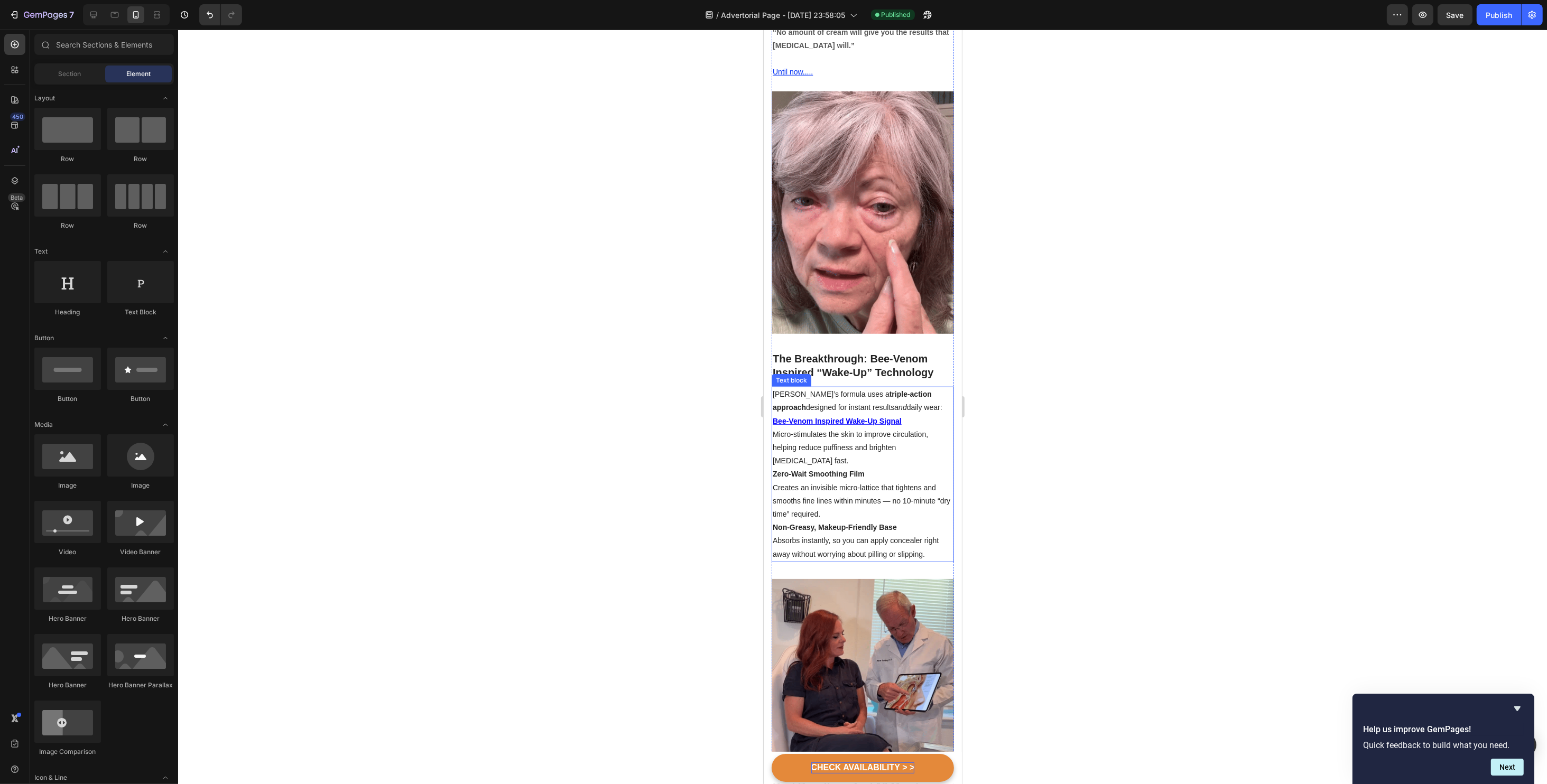
click at [854, 417] on u "Bee-Venom Inspired Wake-Up Signal" at bounding box center [836, 422] width 129 height 9
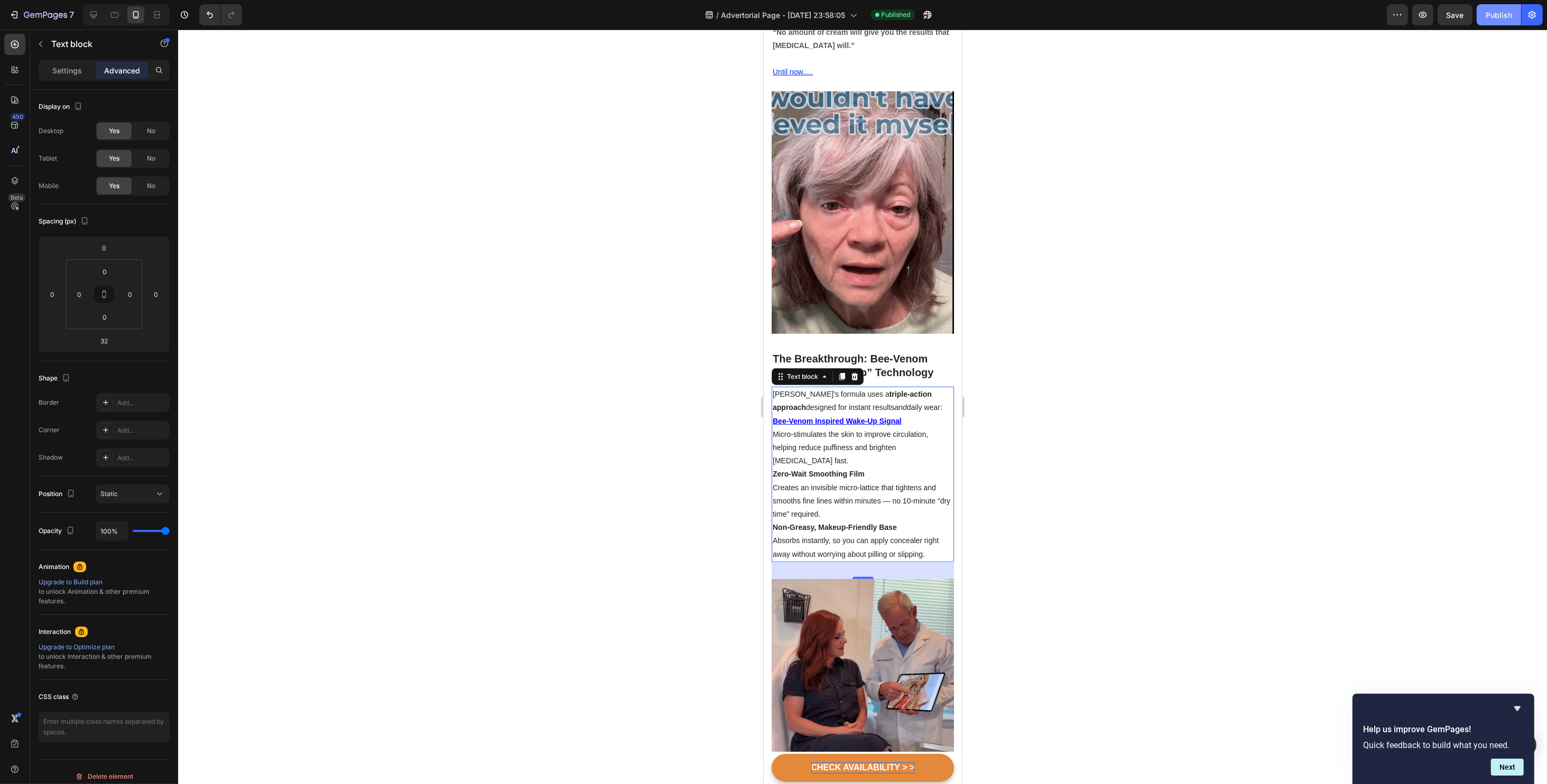
click at [1490, 14] on div "Publish" at bounding box center [1498, 15] width 26 height 11
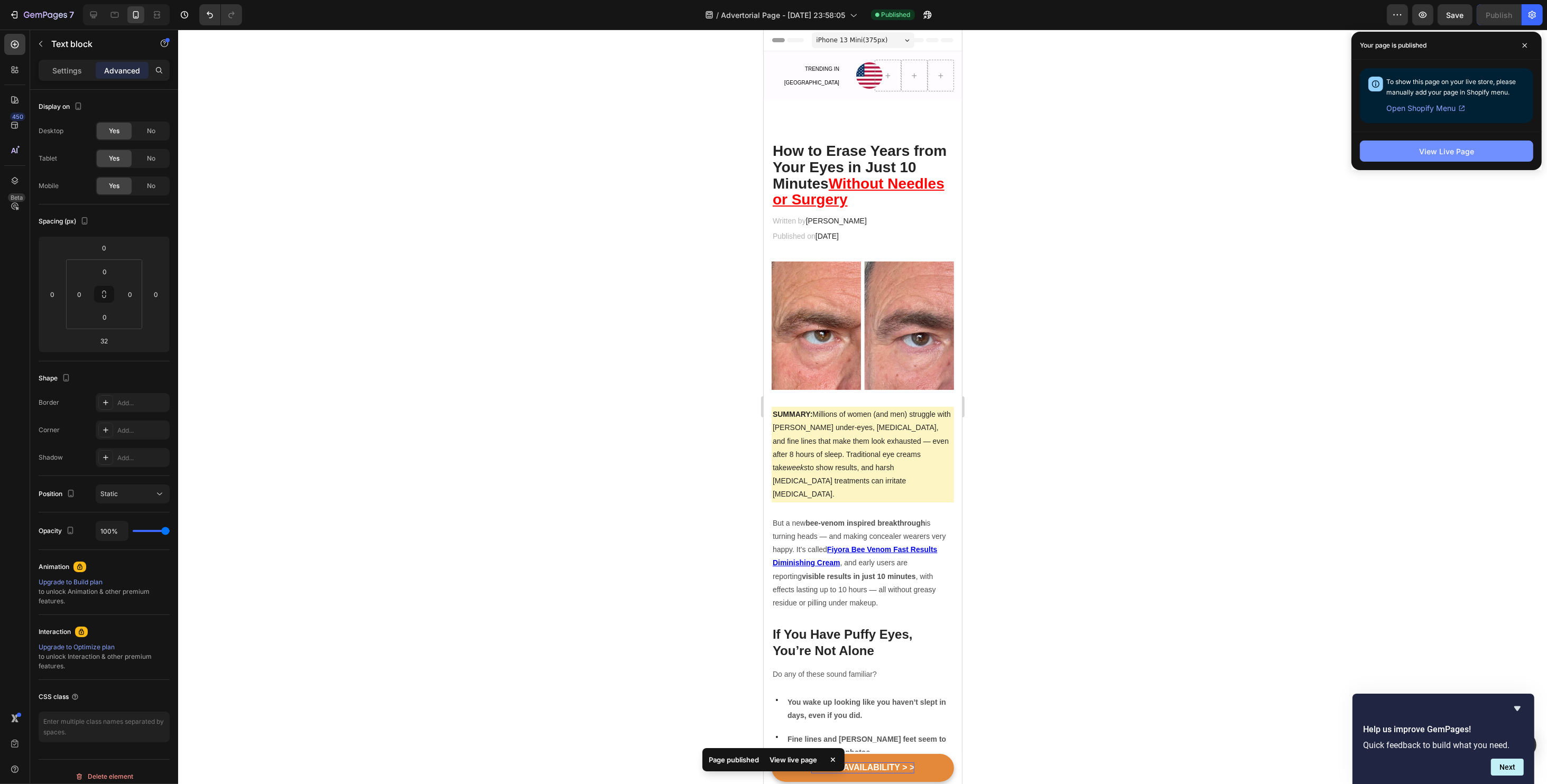
click at [1421, 151] on div "View Live Page" at bounding box center [1446, 151] width 55 height 11
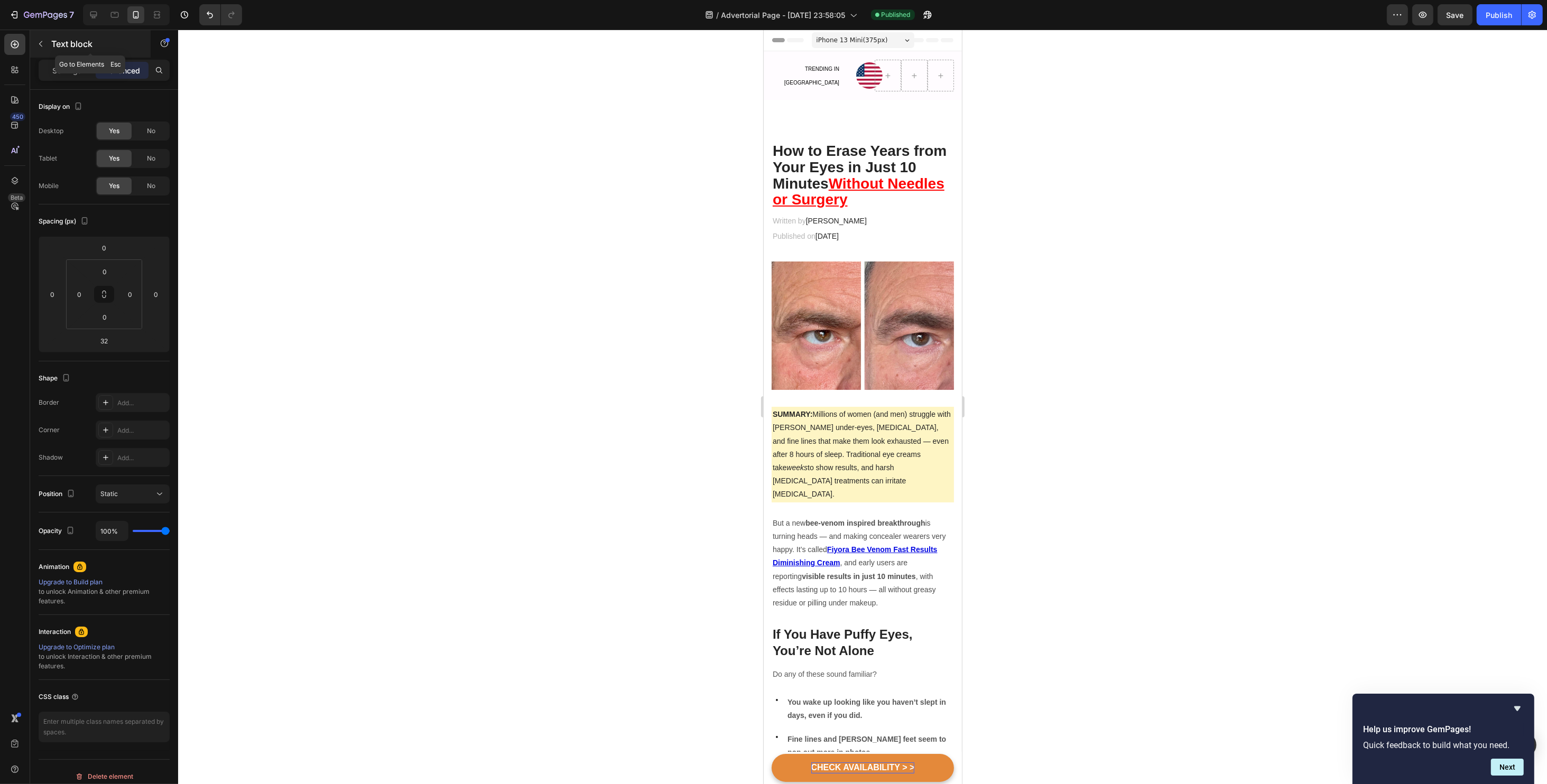
click at [46, 48] on button "button" at bounding box center [41, 43] width 17 height 17
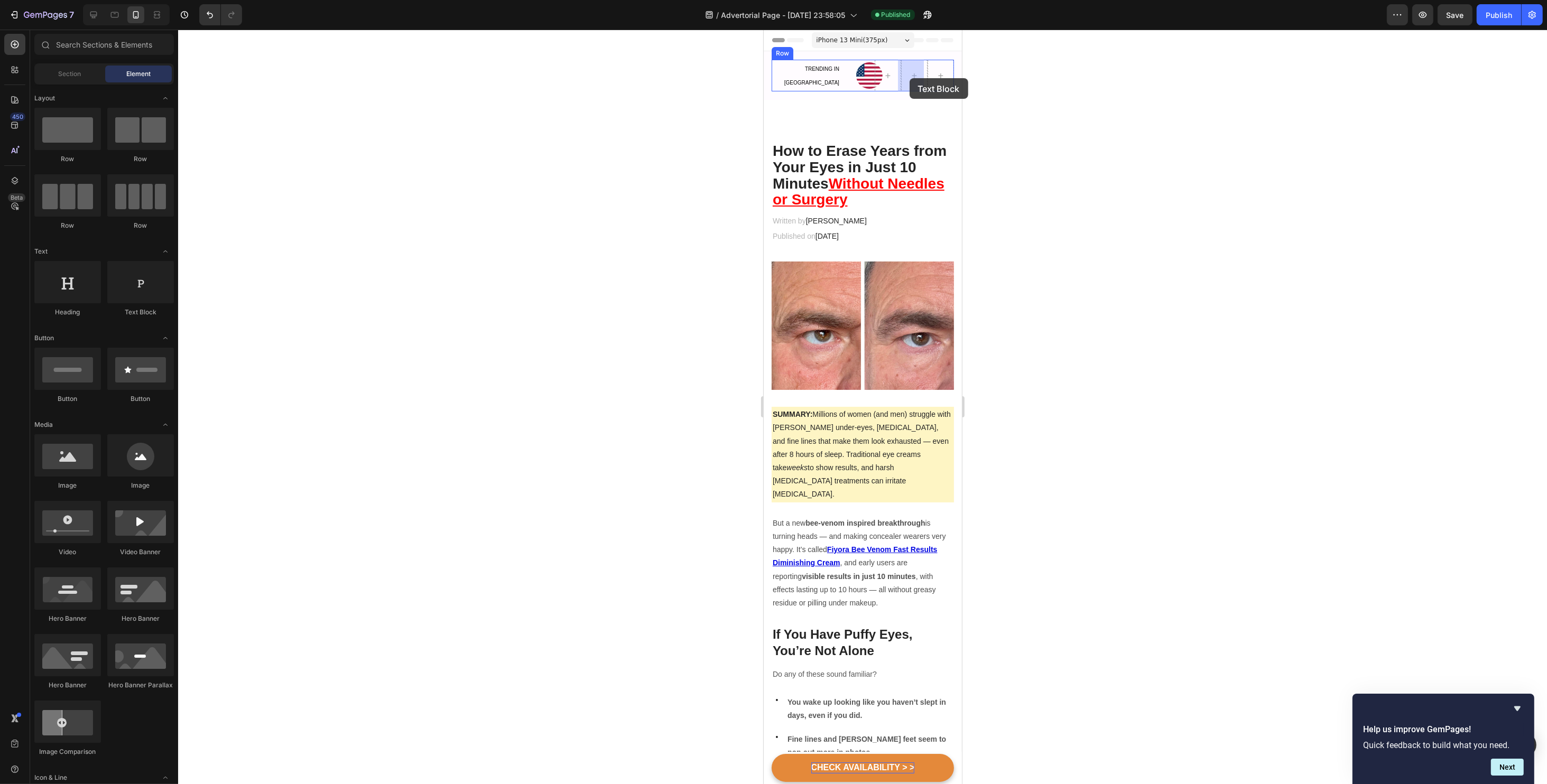
drag, startPoint x: 900, startPoint y: 319, endPoint x: 926, endPoint y: 109, distance: 211.6
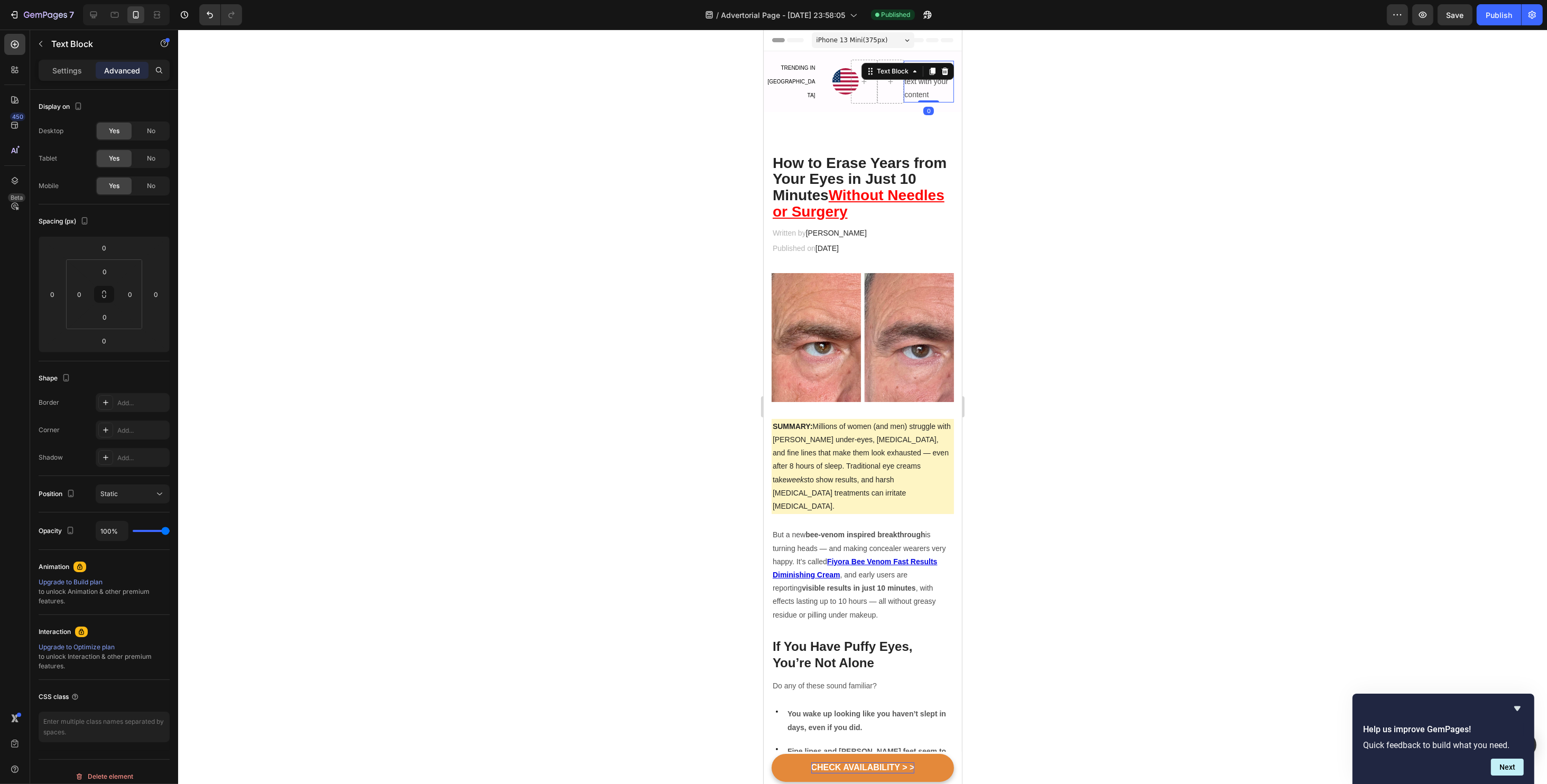
click at [925, 92] on div "Replace this text with your content" at bounding box center [929, 82] width 51 height 42
click at [923, 91] on p "Replace this text with your content" at bounding box center [928, 82] width 49 height 41
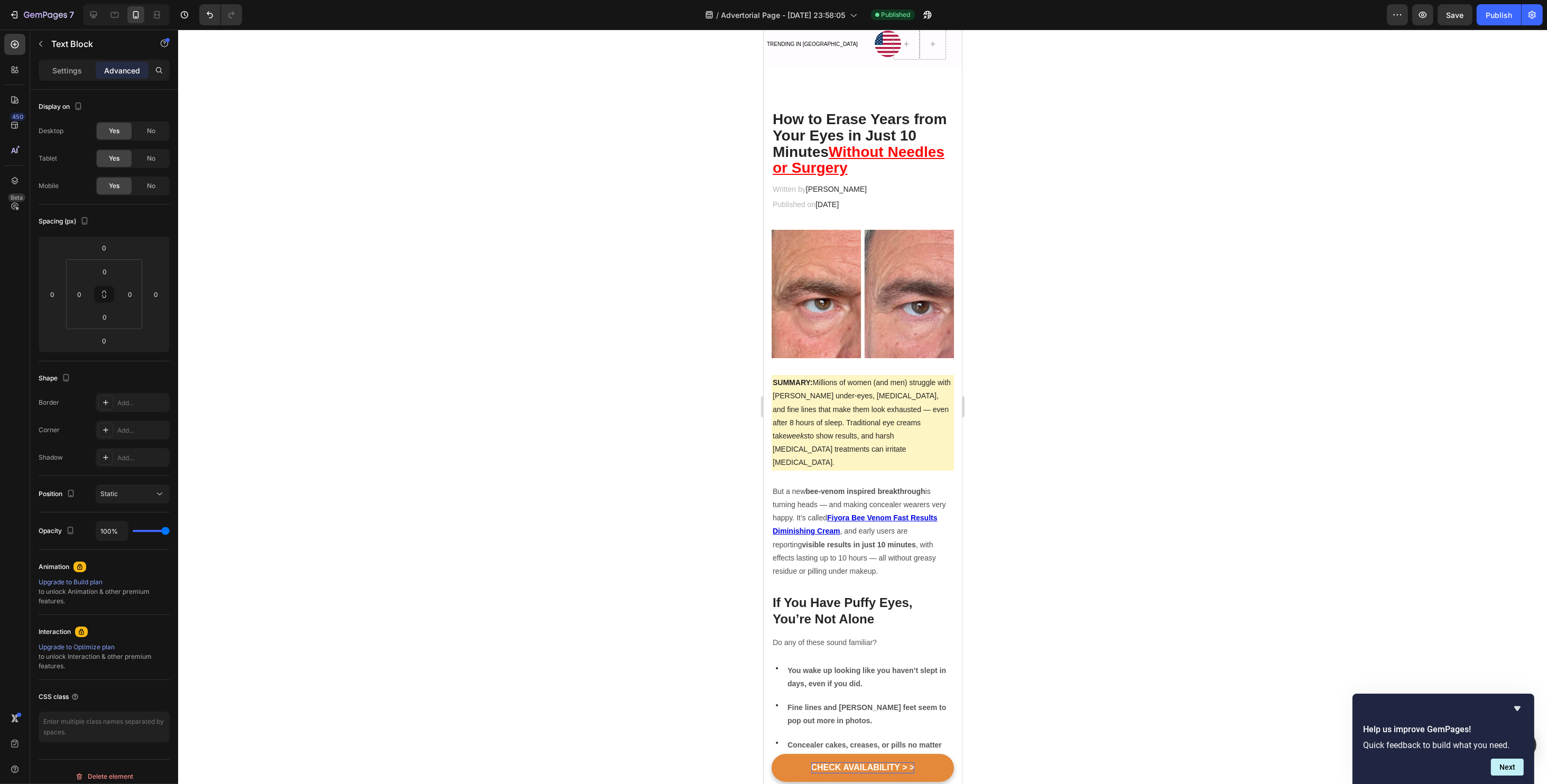
scroll to position [28, 0]
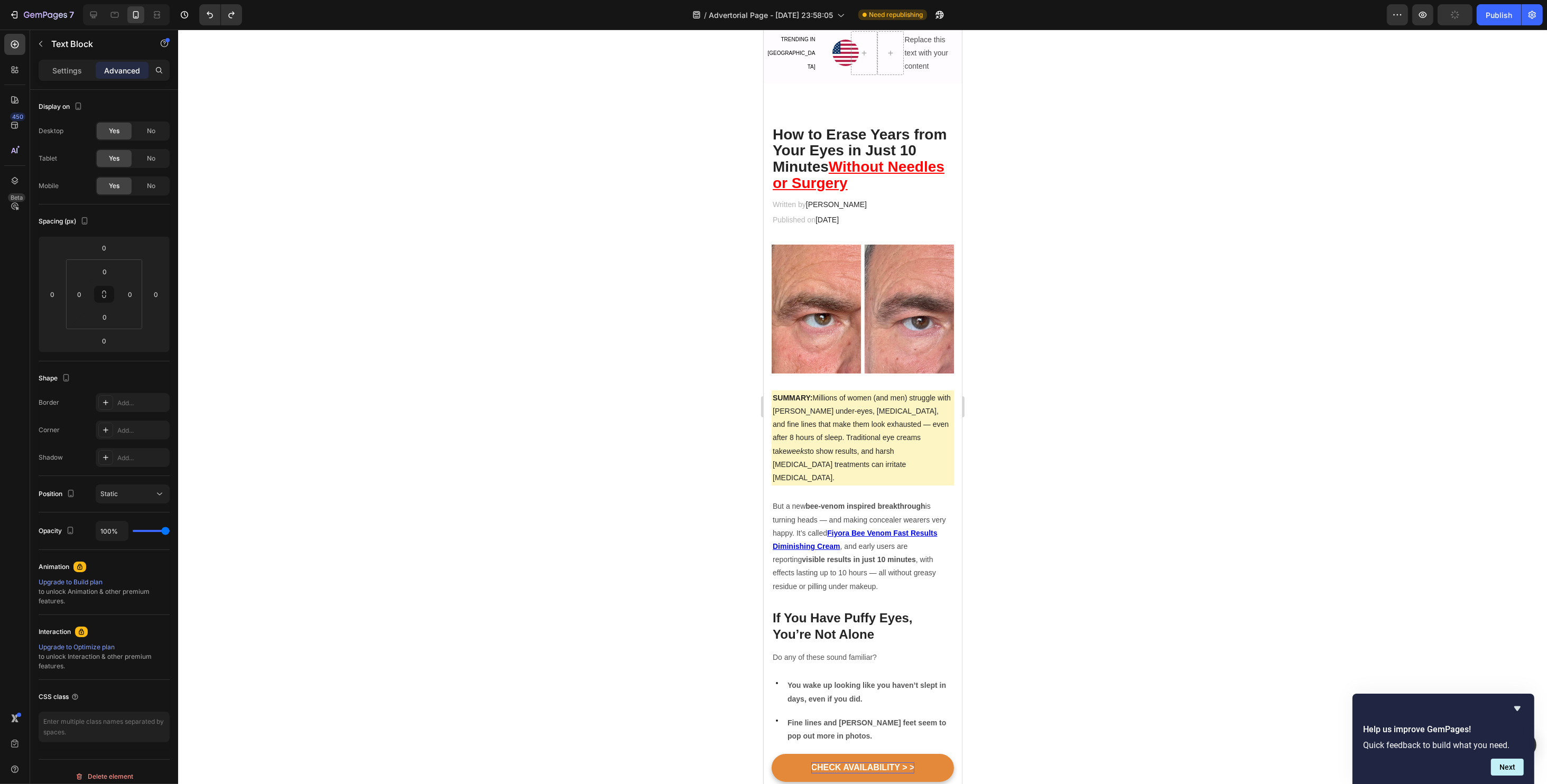
click at [913, 60] on p "Replace this text with your content" at bounding box center [928, 54] width 49 height 41
click at [910, 57] on p "Replace this text with your content" at bounding box center [928, 54] width 49 height 41
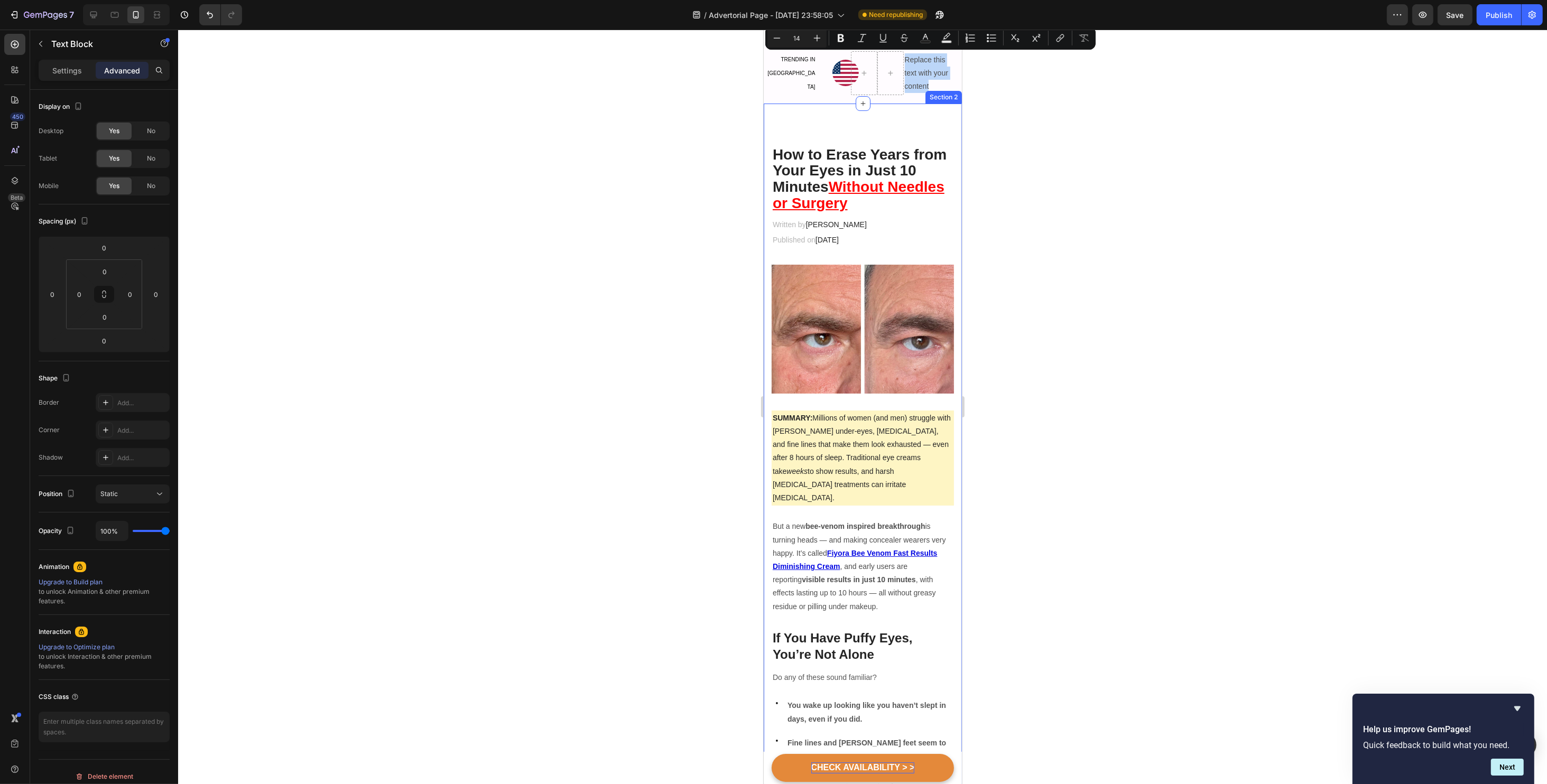
scroll to position [0, 0]
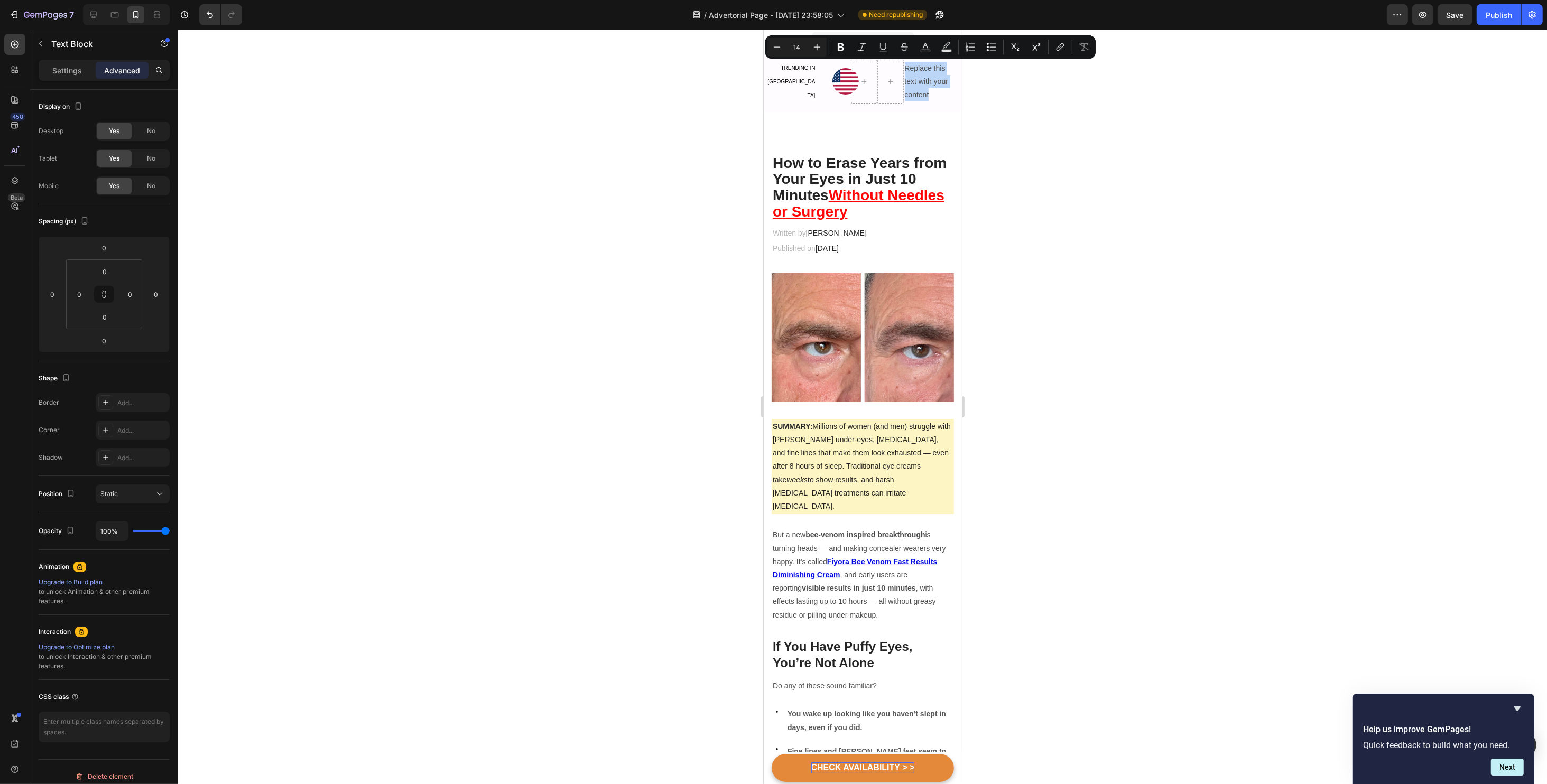
click at [919, 84] on p "Replace this text with your content" at bounding box center [928, 82] width 49 height 41
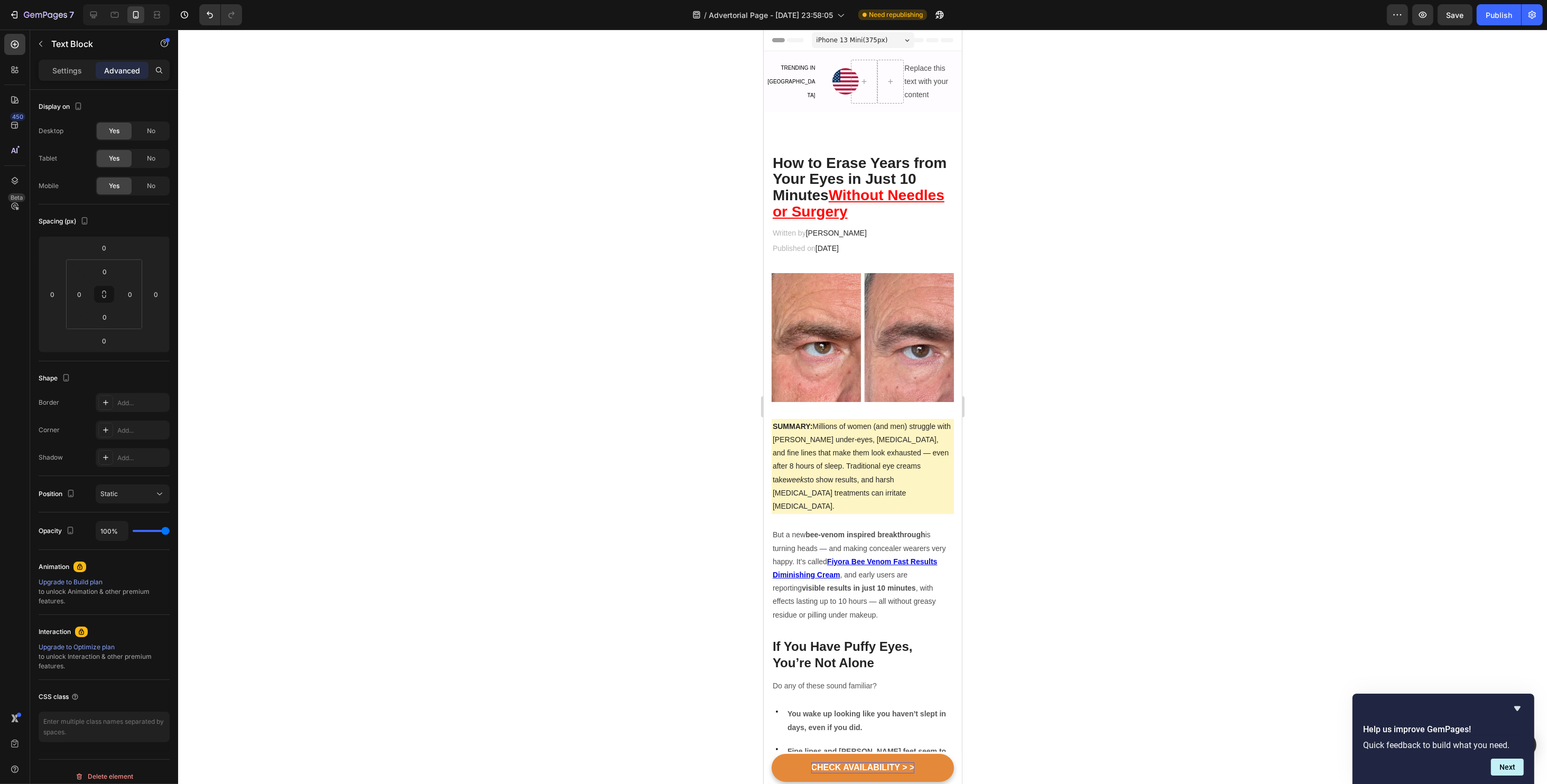
click at [919, 84] on p "Replace this text with your content" at bounding box center [928, 82] width 49 height 41
click at [46, 43] on button "button" at bounding box center [41, 43] width 17 height 17
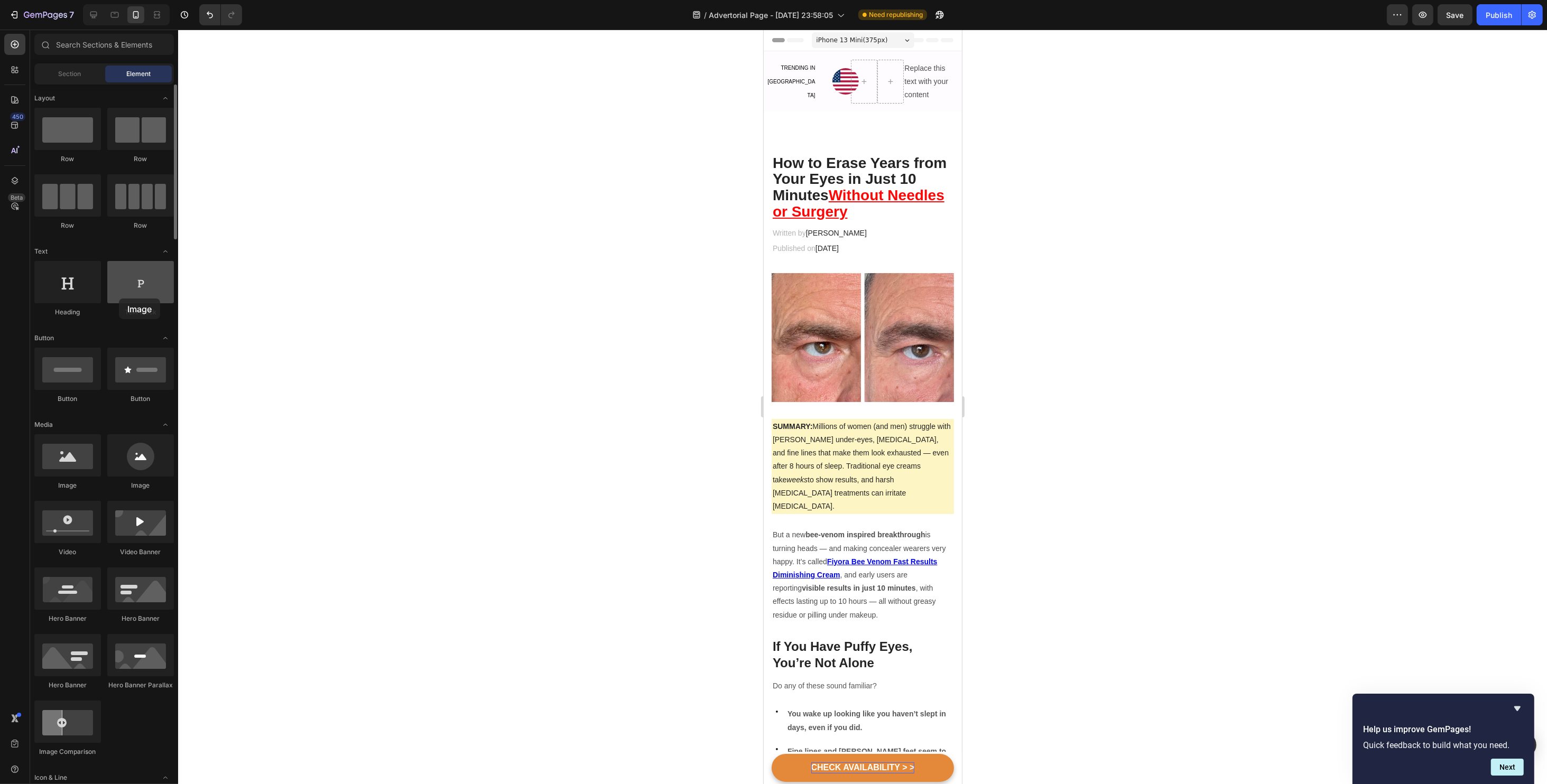
drag, startPoint x: 130, startPoint y: 459, endPoint x: 119, endPoint y: 299, distance: 160.4
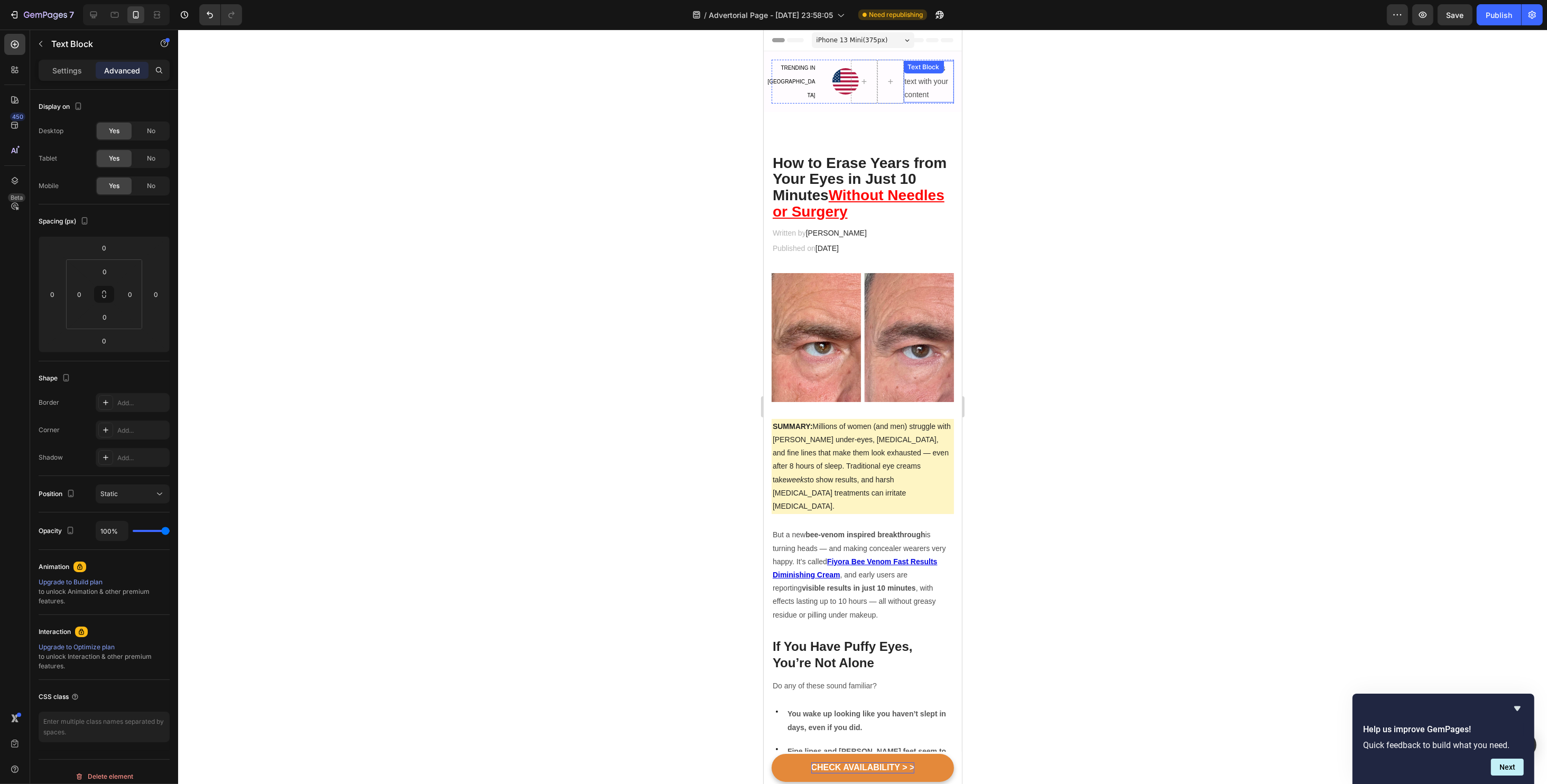
click at [916, 86] on p "Replace this text with your content" at bounding box center [928, 82] width 49 height 41
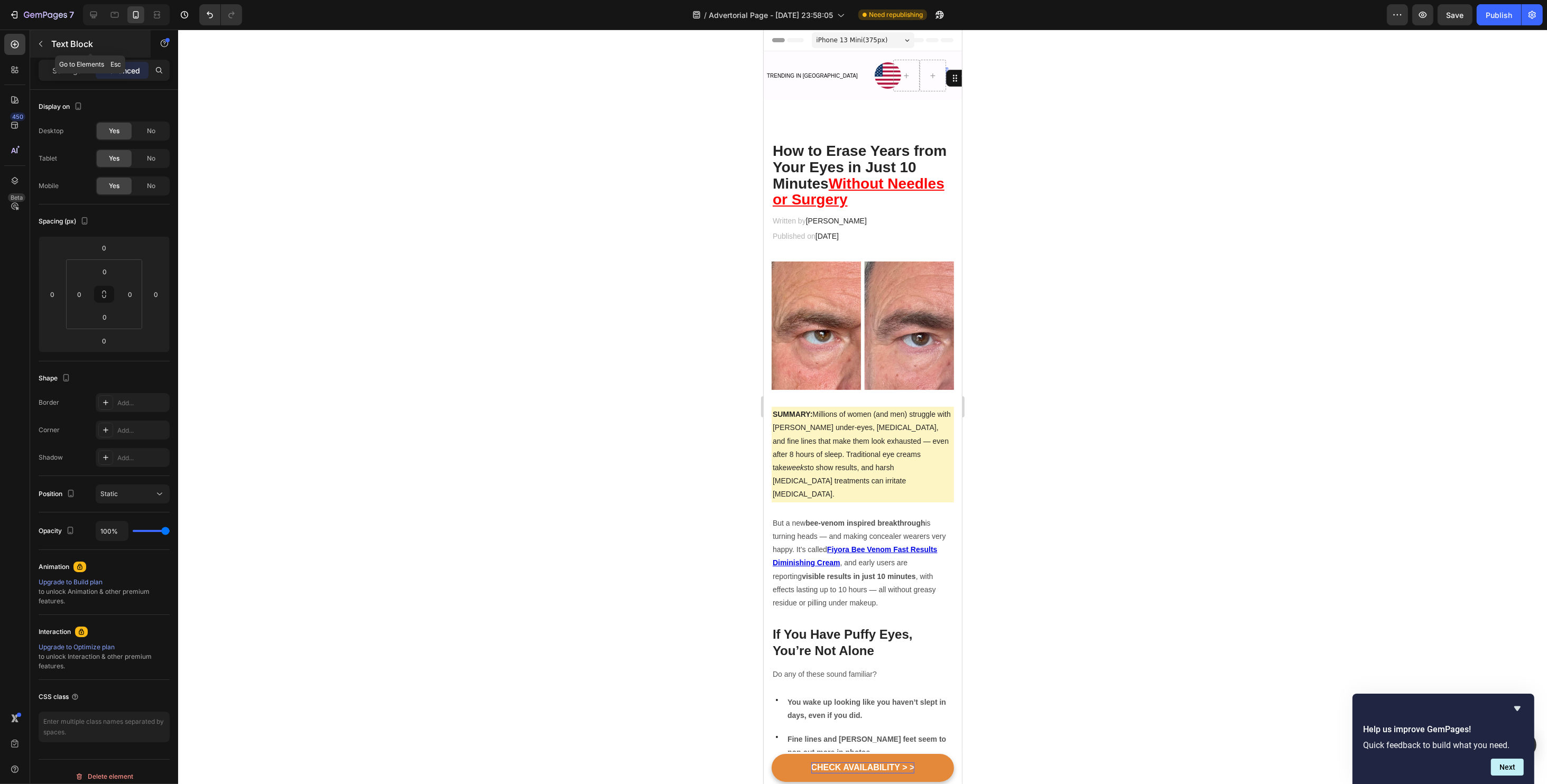
click at [49, 48] on div "Text Block" at bounding box center [90, 43] width 121 height 27
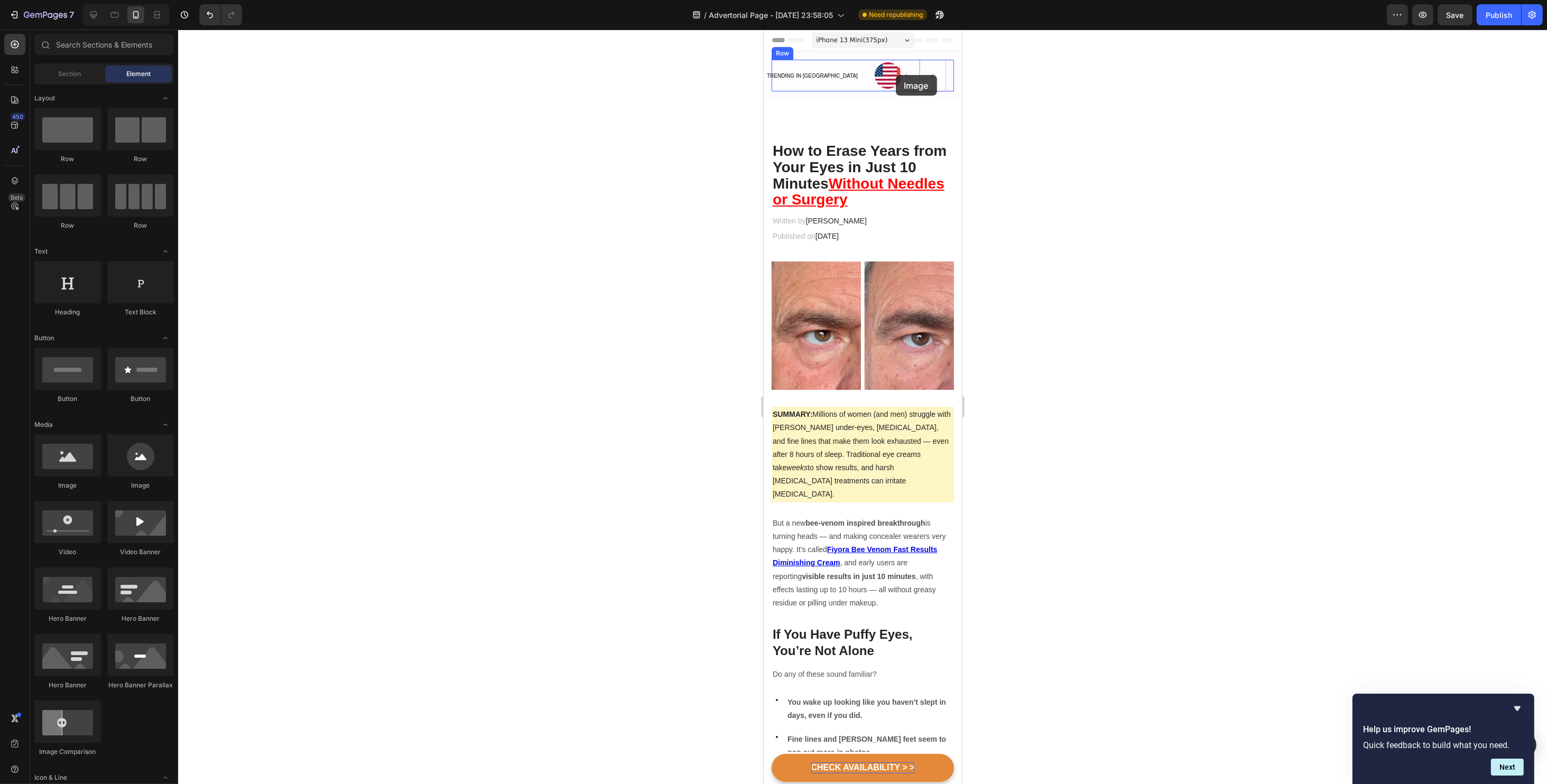
drag, startPoint x: 893, startPoint y: 474, endPoint x: 895, endPoint y: 75, distance: 399.0
drag, startPoint x: 895, startPoint y: 502, endPoint x: 888, endPoint y: 69, distance: 433.1
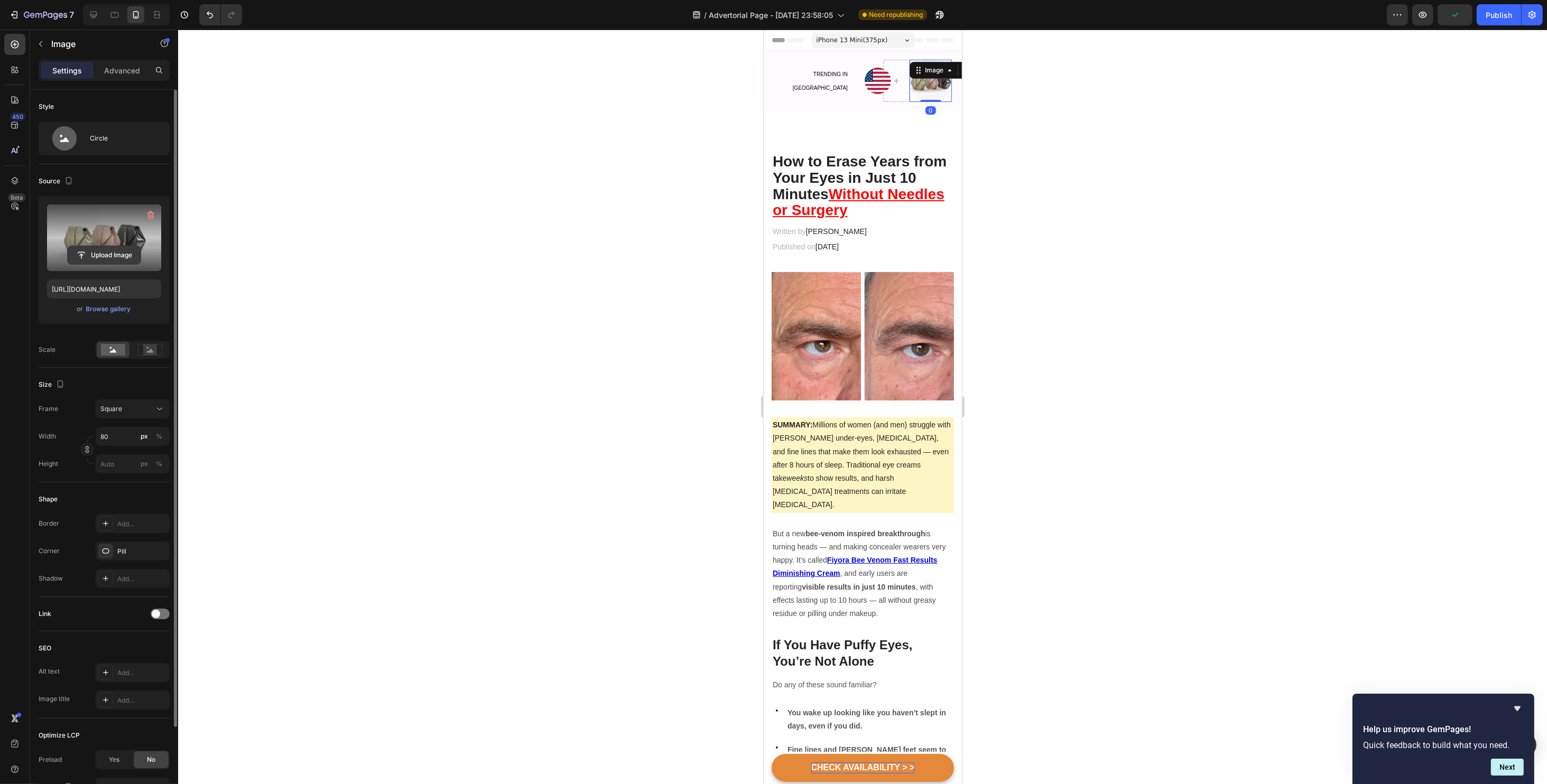
click at [111, 250] on input "file" at bounding box center [104, 255] width 73 height 18
type input "https://cdn.shopify.com/s/files/1/0734/2427/3508/files/gempages_584043591488242…"
click at [1096, 157] on div at bounding box center [863, 407] width 1369 height 755
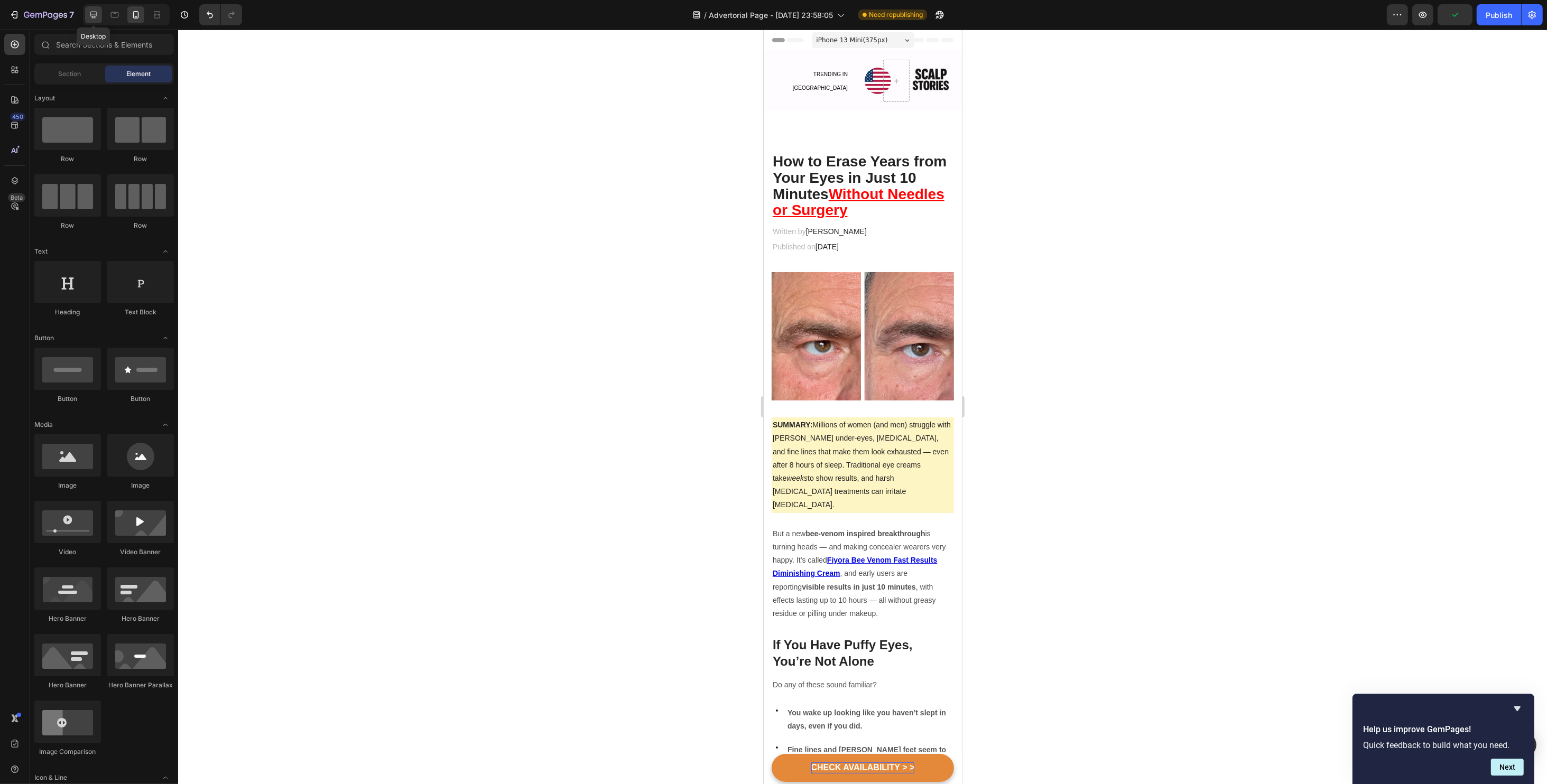
click at [100, 11] on div at bounding box center [93, 14] width 17 height 17
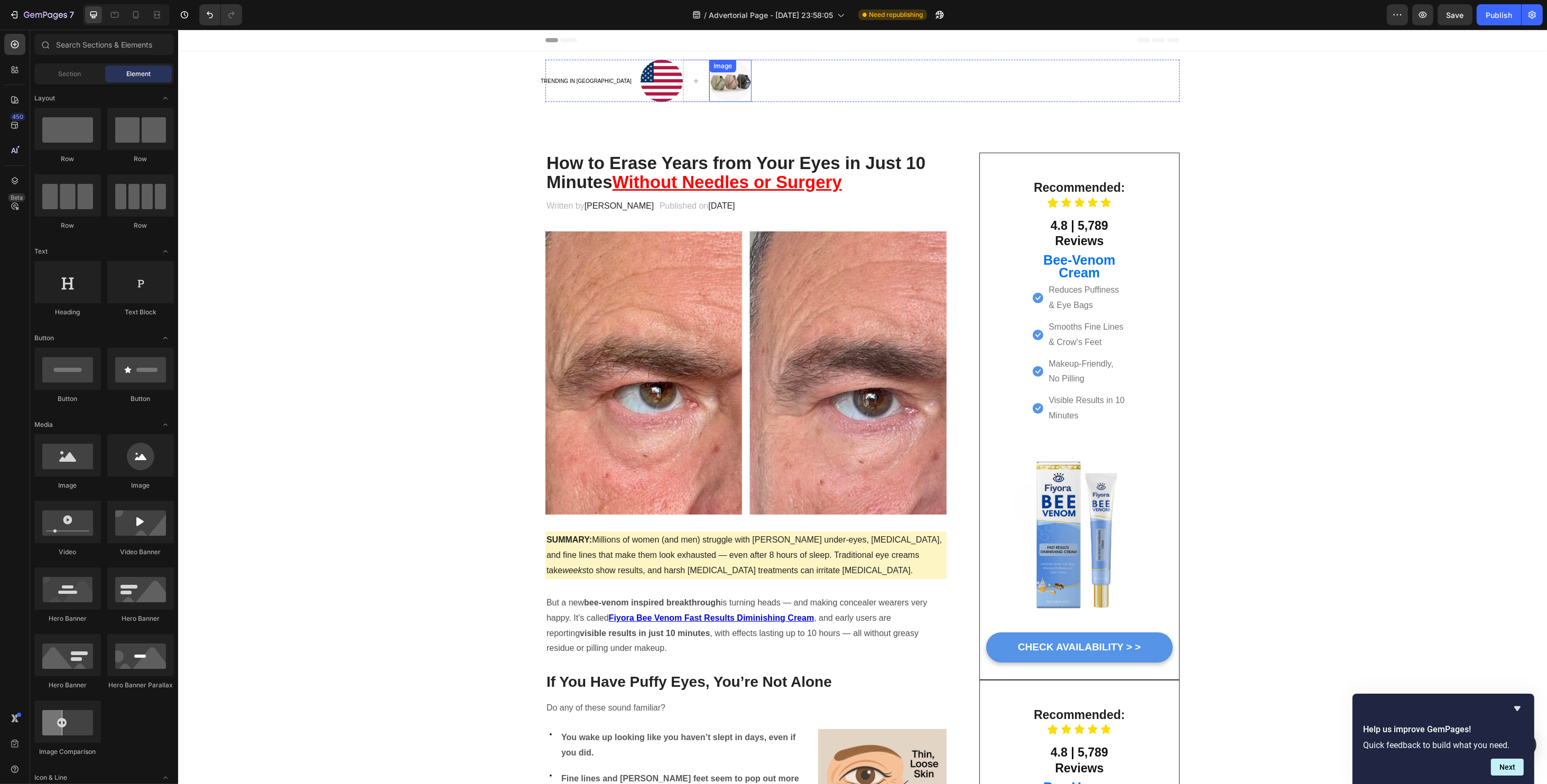
click at [708, 81] on img at bounding box center [729, 81] width 42 height 42
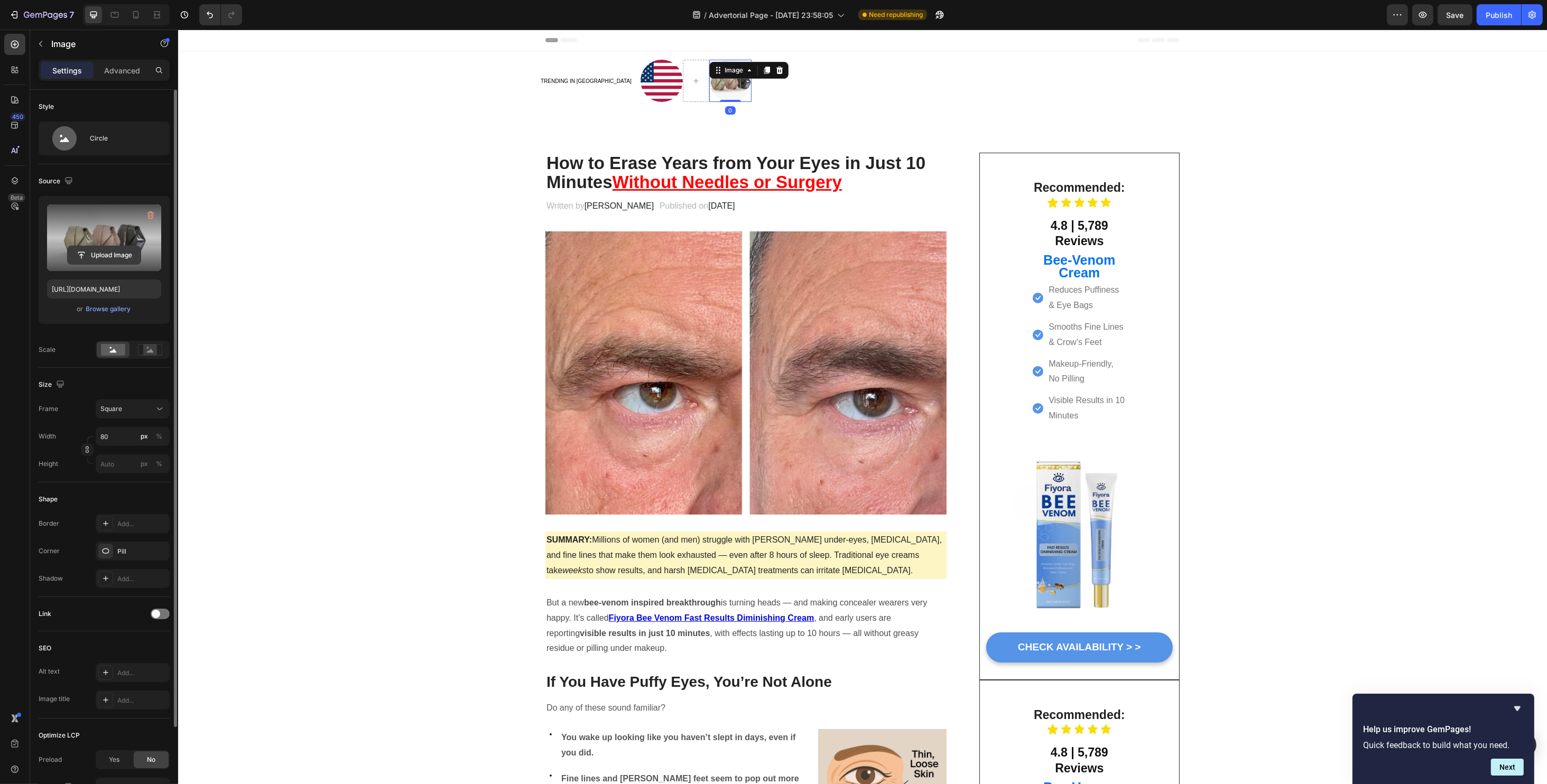
click at [104, 258] on input "file" at bounding box center [104, 255] width 73 height 18
type input "https://cdn.shopify.com/s/files/1/0734/2427/3508/files/gempages_584043591488242…"
click at [116, 73] on p "Advanced" at bounding box center [122, 71] width 36 height 11
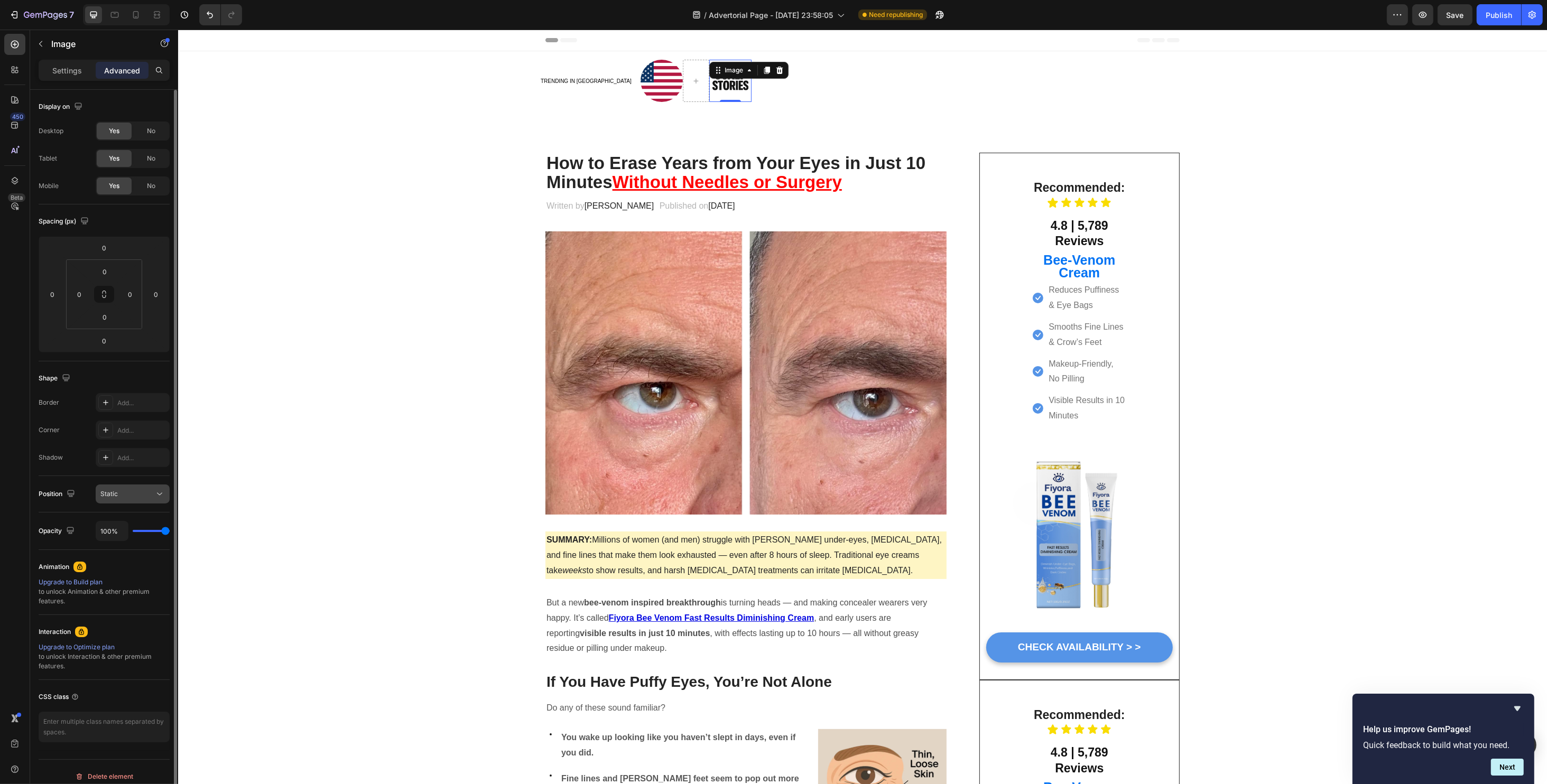
click at [115, 487] on button "Static" at bounding box center [132, 494] width 74 height 19
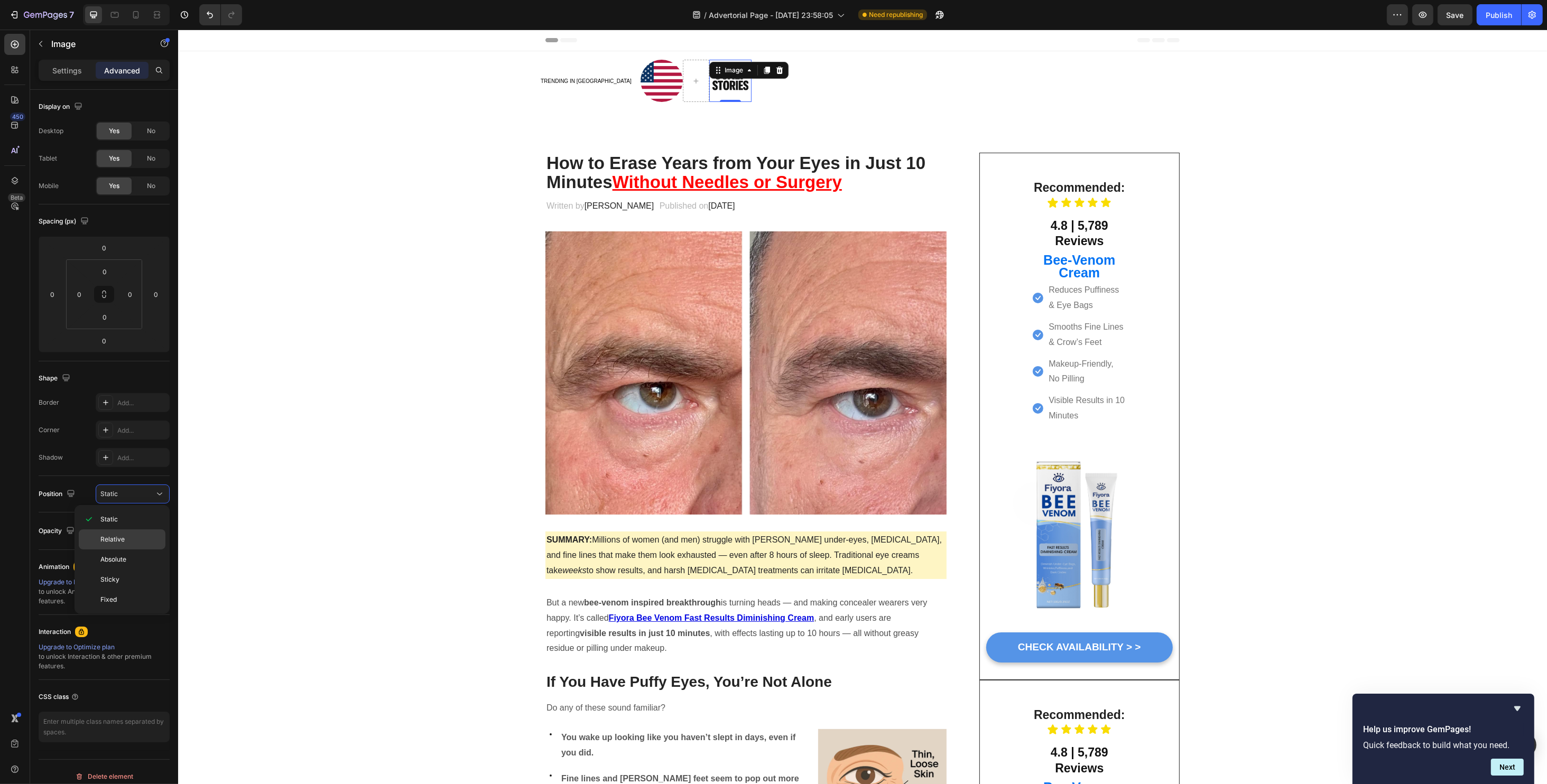
click at [120, 540] on span "Relative" at bounding box center [113, 539] width 25 height 10
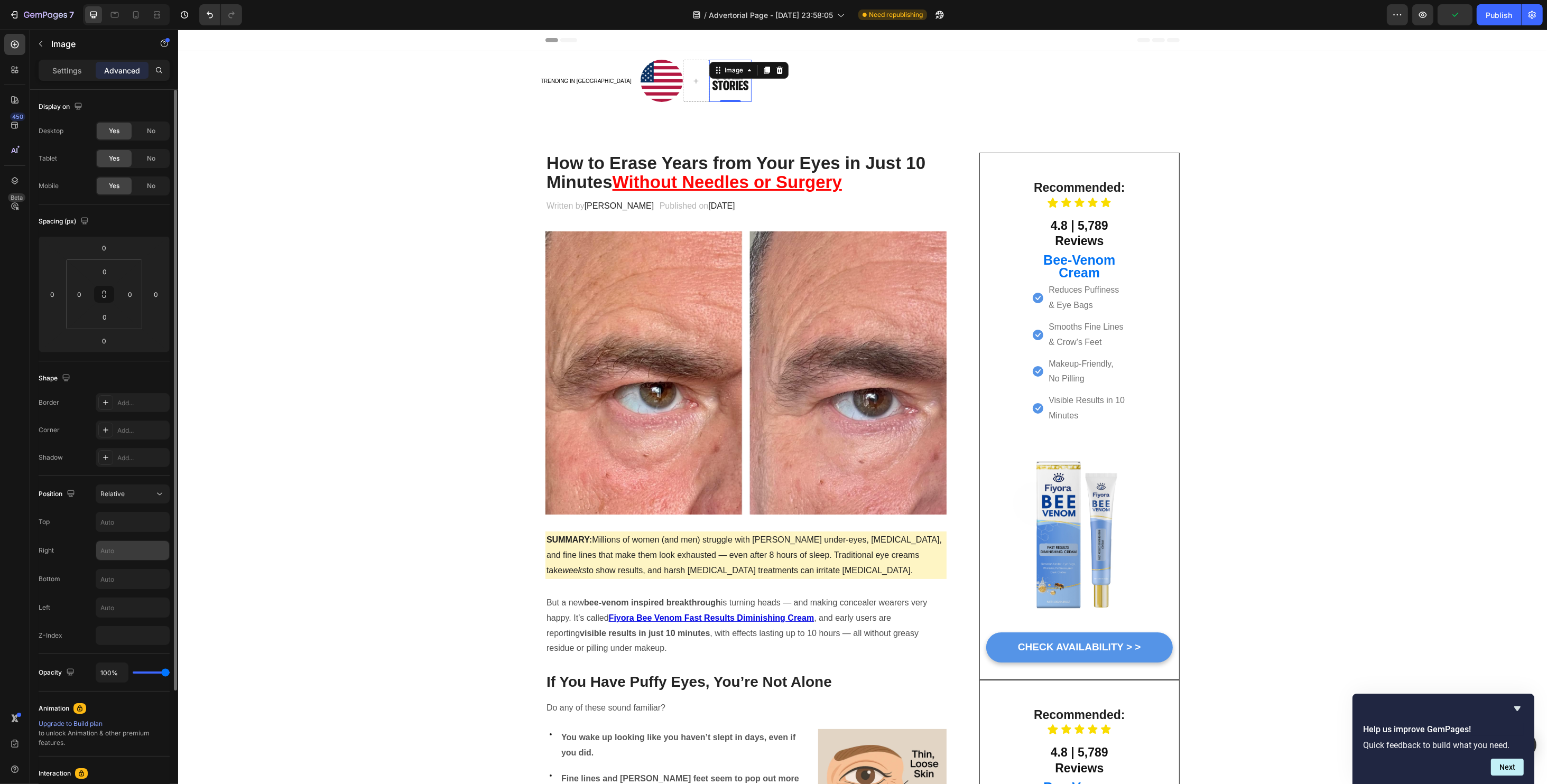
click at [129, 547] on input "text" at bounding box center [132, 551] width 73 height 19
type input "2"
click at [123, 609] on input "text" at bounding box center [132, 608] width 73 height 19
type input "2"
type input "5"
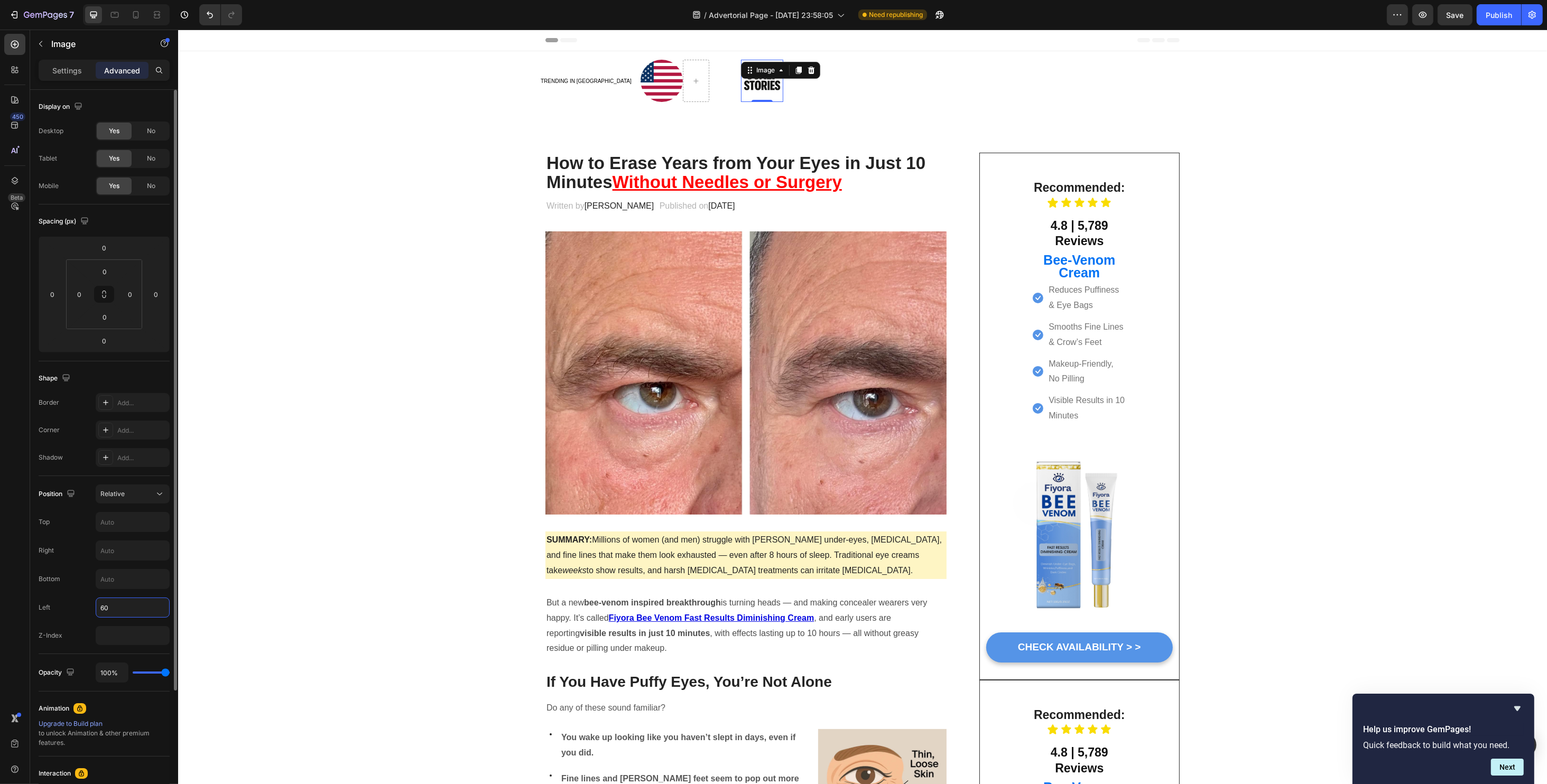
type input "600"
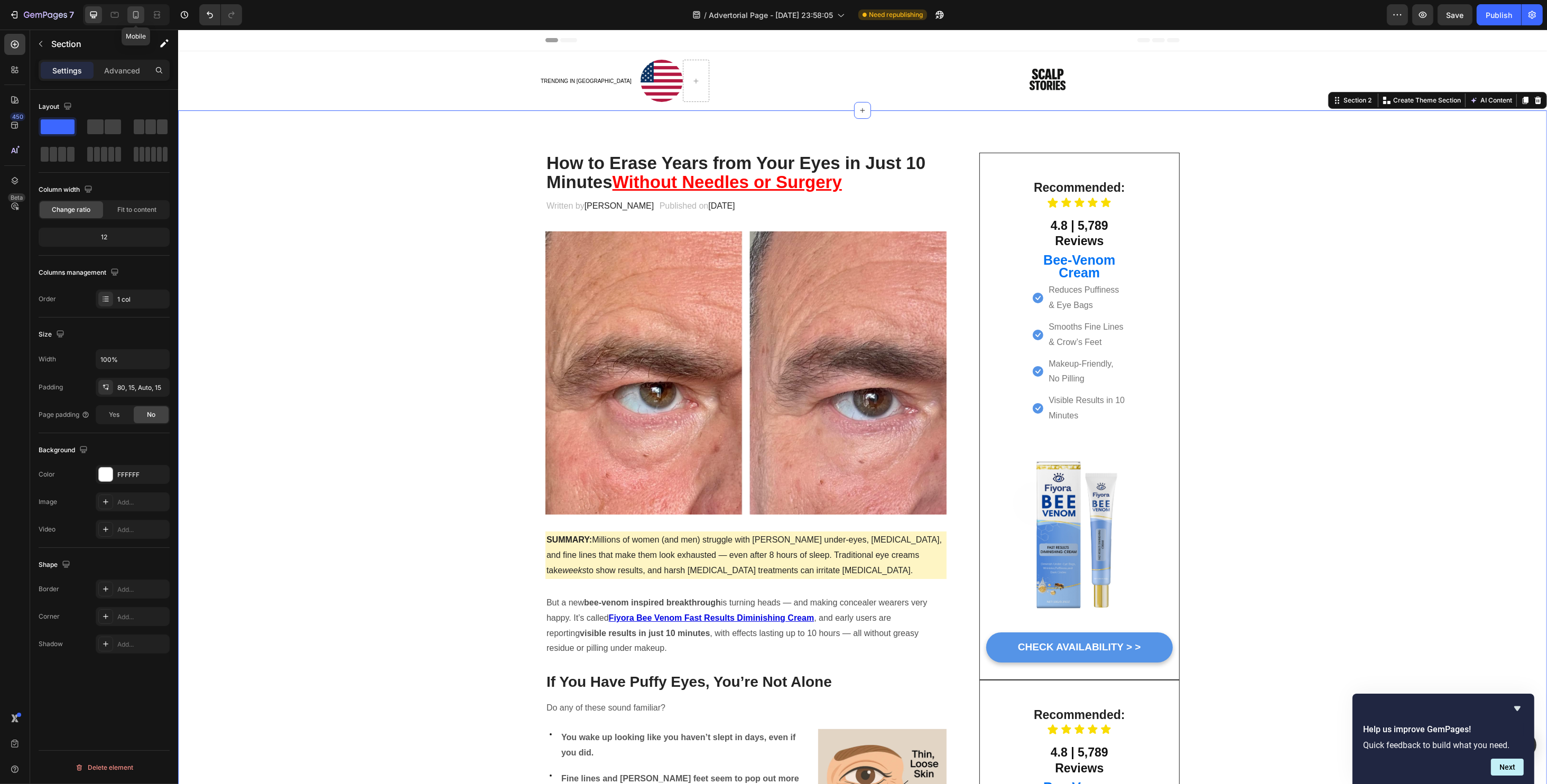
click at [131, 15] on icon at bounding box center [136, 15] width 11 height 11
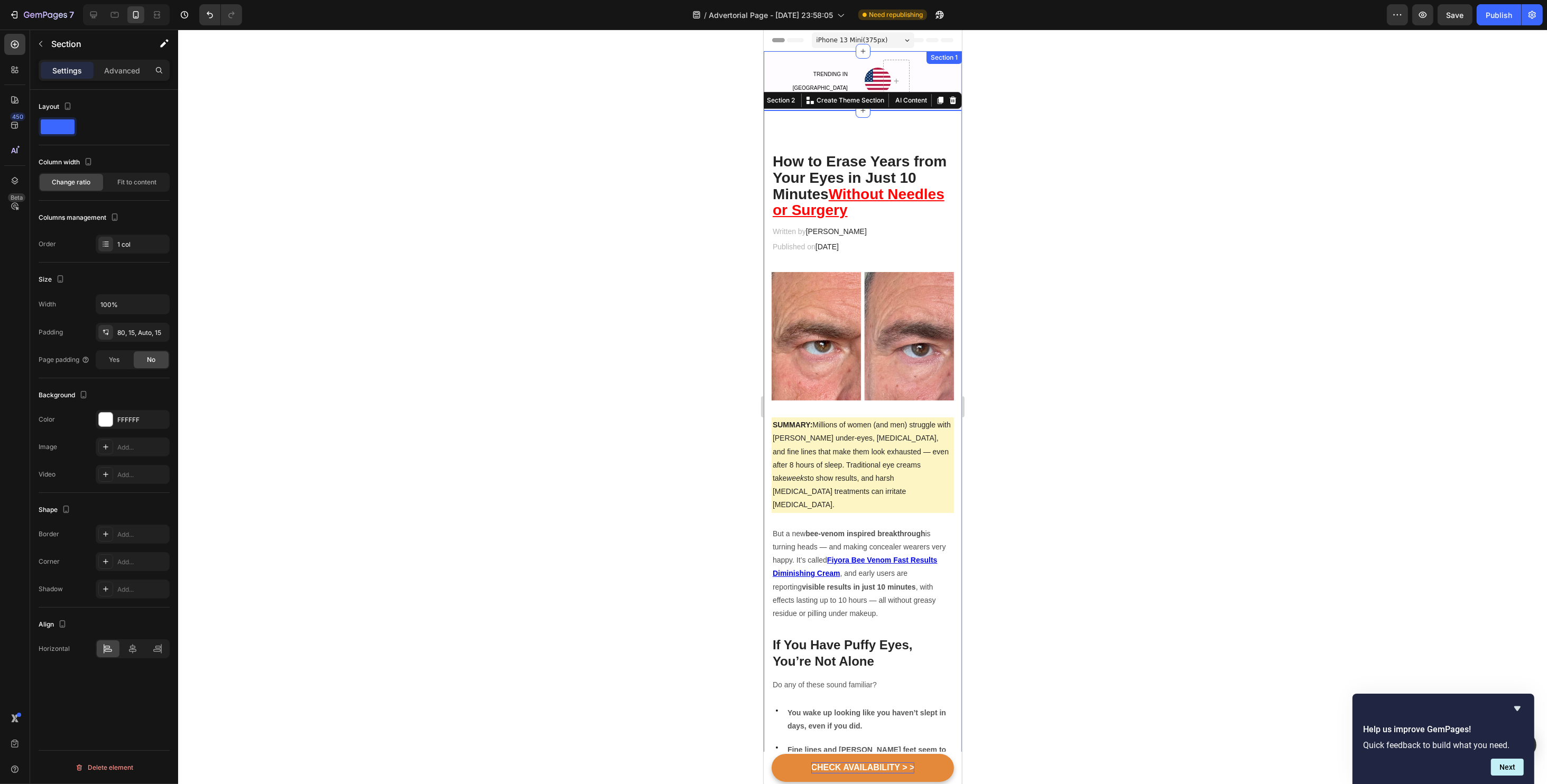
click at [1058, 96] on div at bounding box center [863, 407] width 1369 height 755
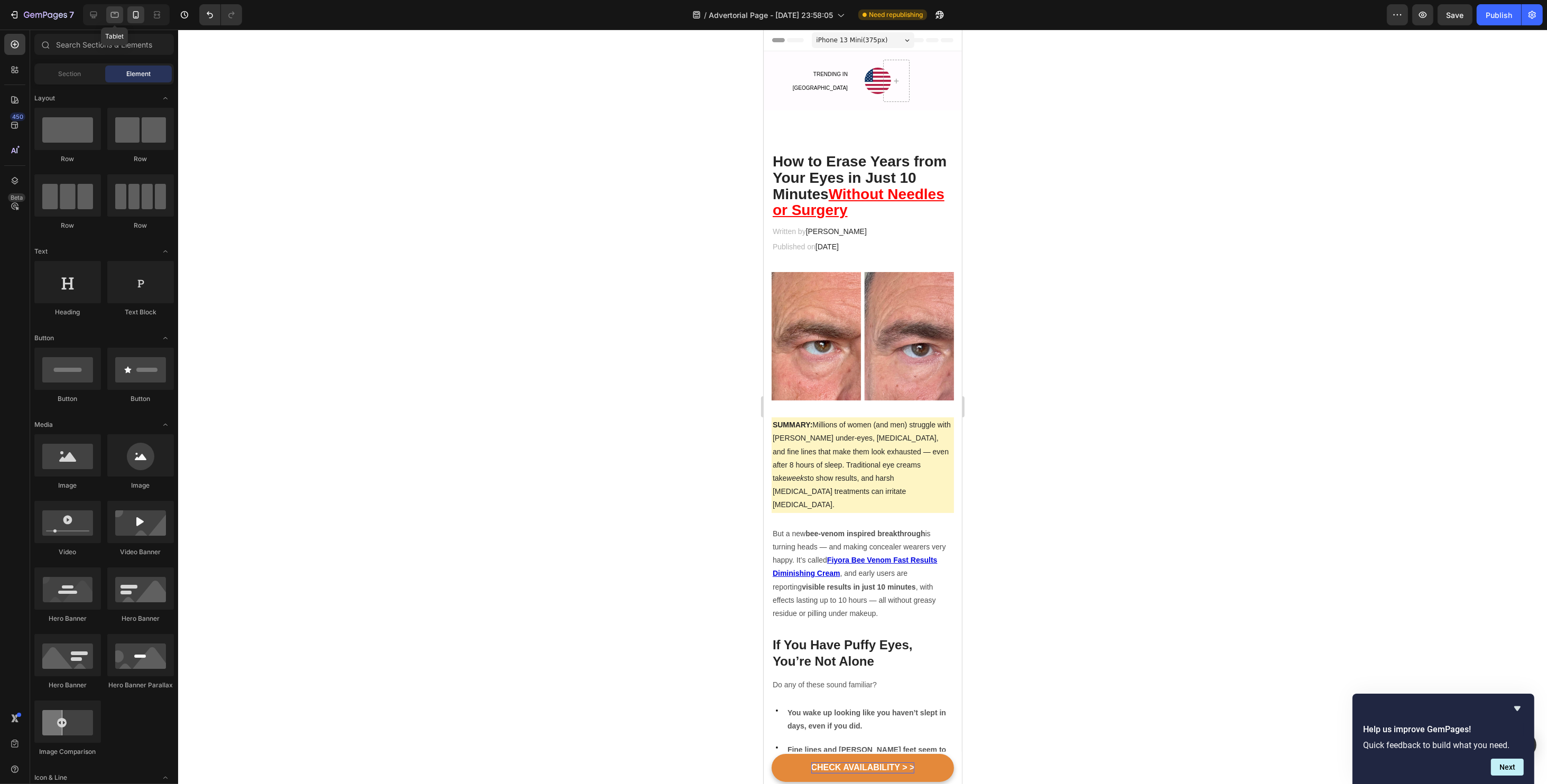
click at [114, 19] on icon at bounding box center [115, 15] width 11 height 11
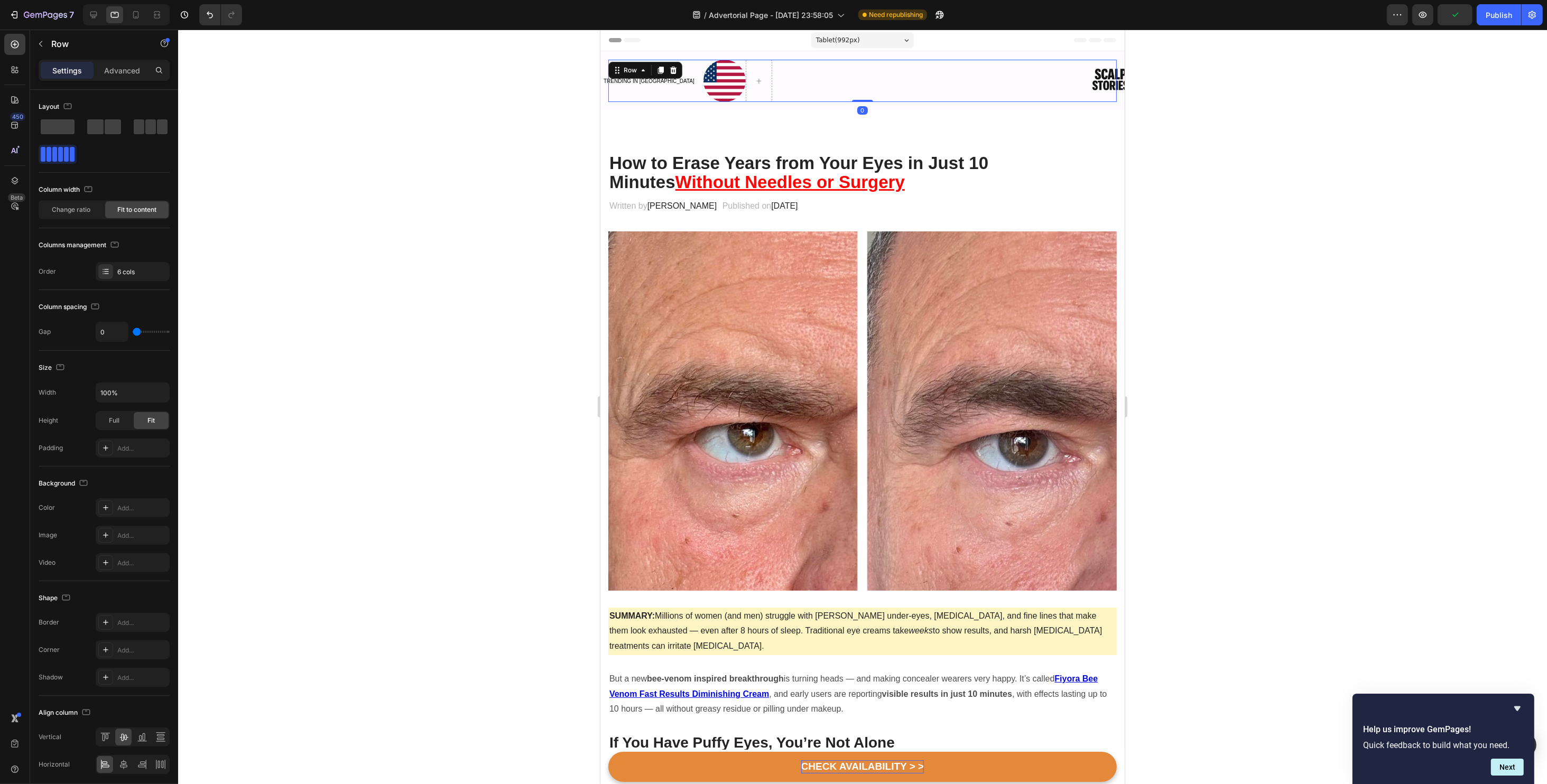
click at [1032, 83] on div "Heading TRENDING IN US Text block Image Image Text Block Row 0" at bounding box center [862, 81] width 508 height 42
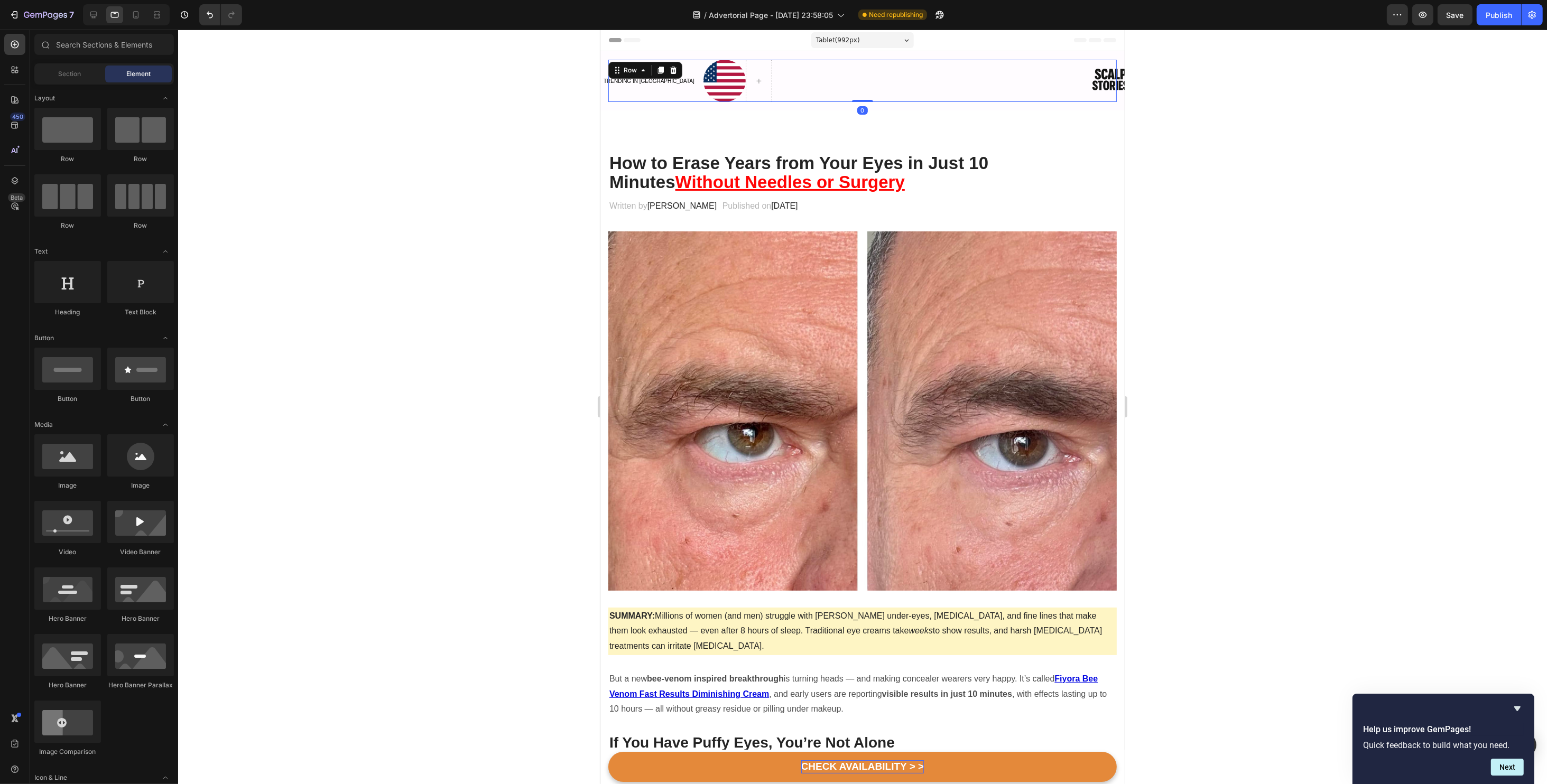
click at [627, 41] on span "Header" at bounding box center [632, 41] width 23 height 11
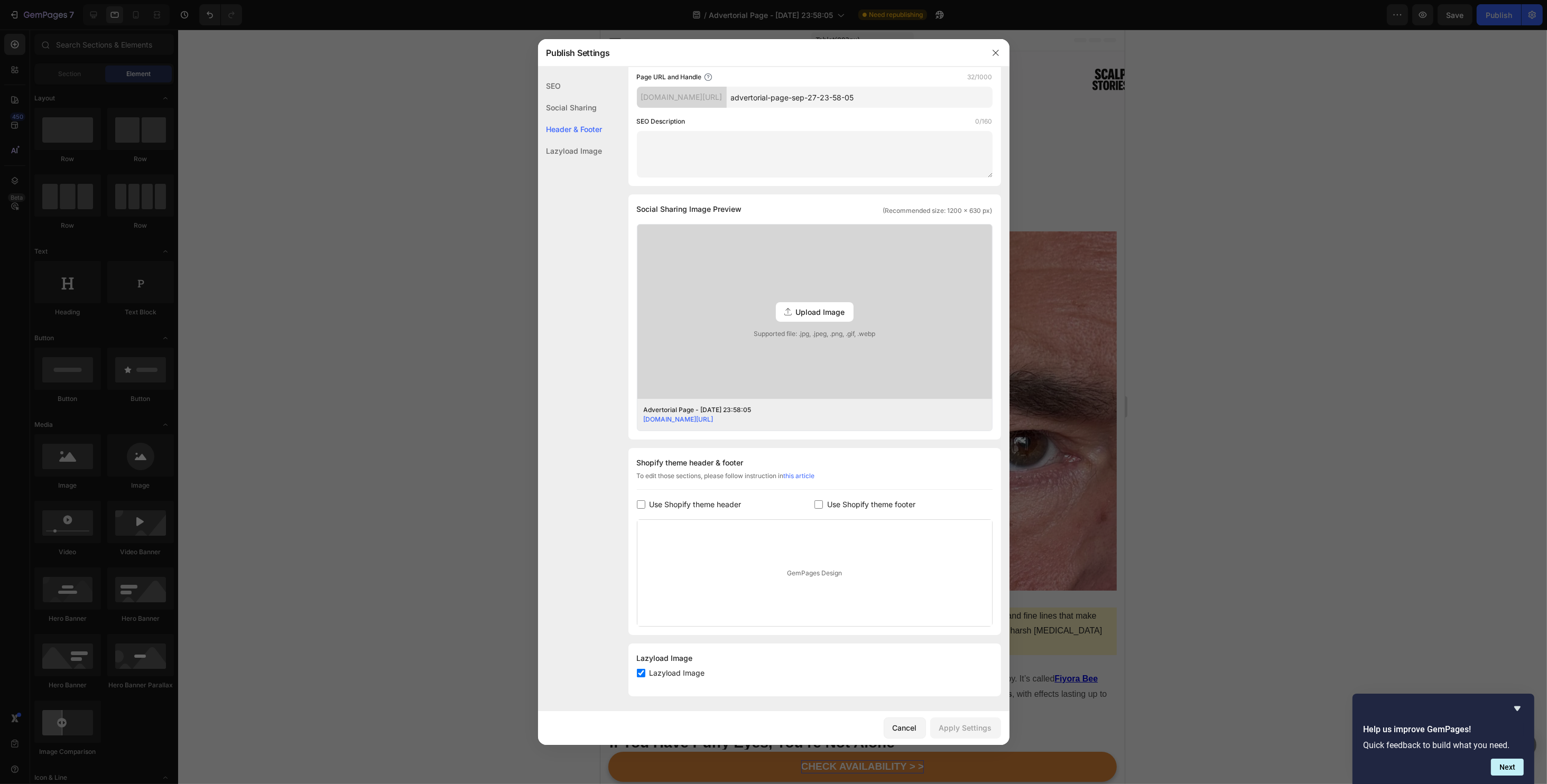
scroll to position [125, 0]
click at [1257, 162] on div at bounding box center [774, 392] width 1547 height 784
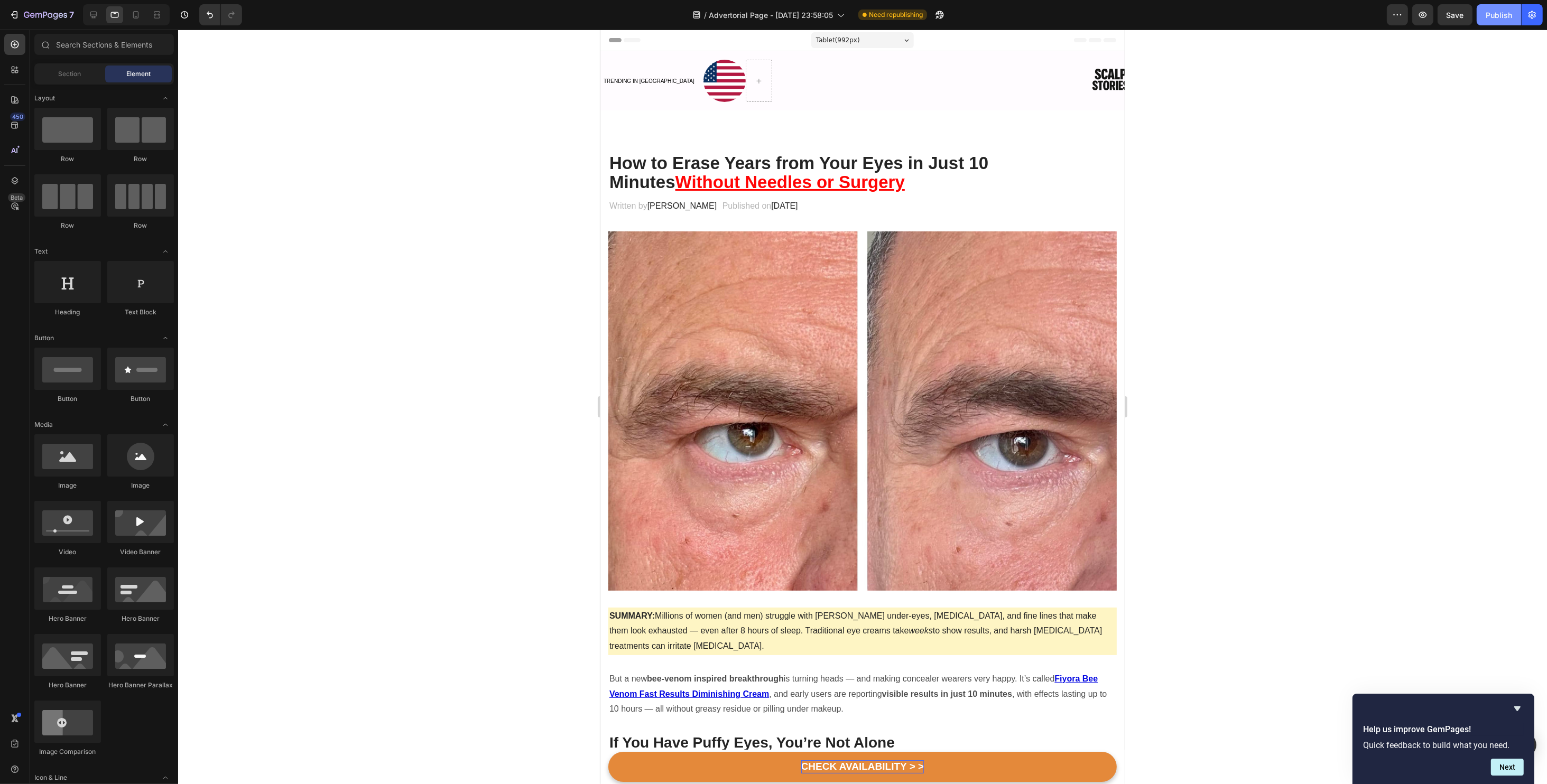
click at [1491, 14] on div "Publish" at bounding box center [1498, 15] width 26 height 11
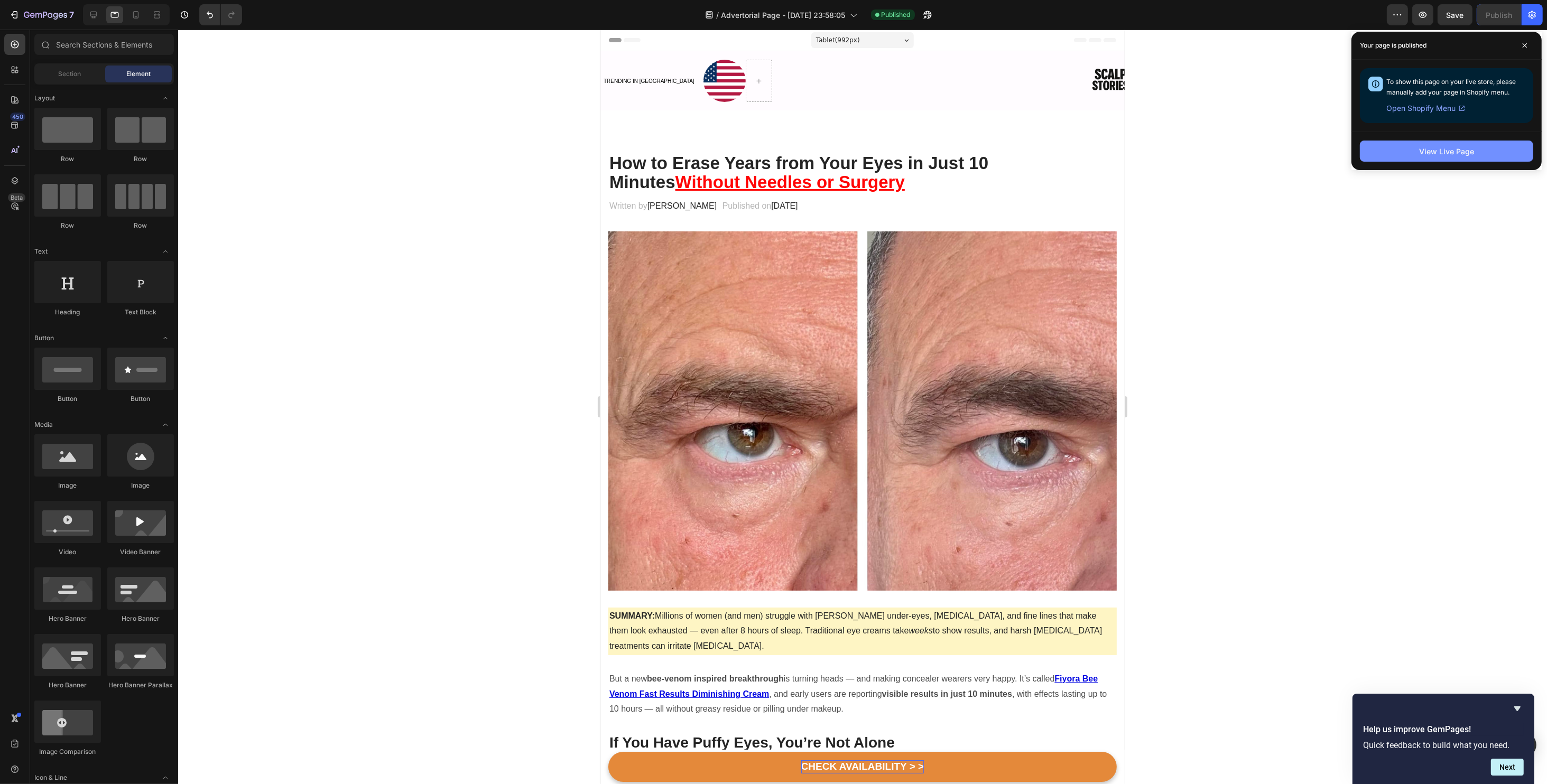
click at [1392, 156] on button "View Live Page" at bounding box center [1446, 151] width 174 height 21
